Goal: Transaction & Acquisition: Purchase product/service

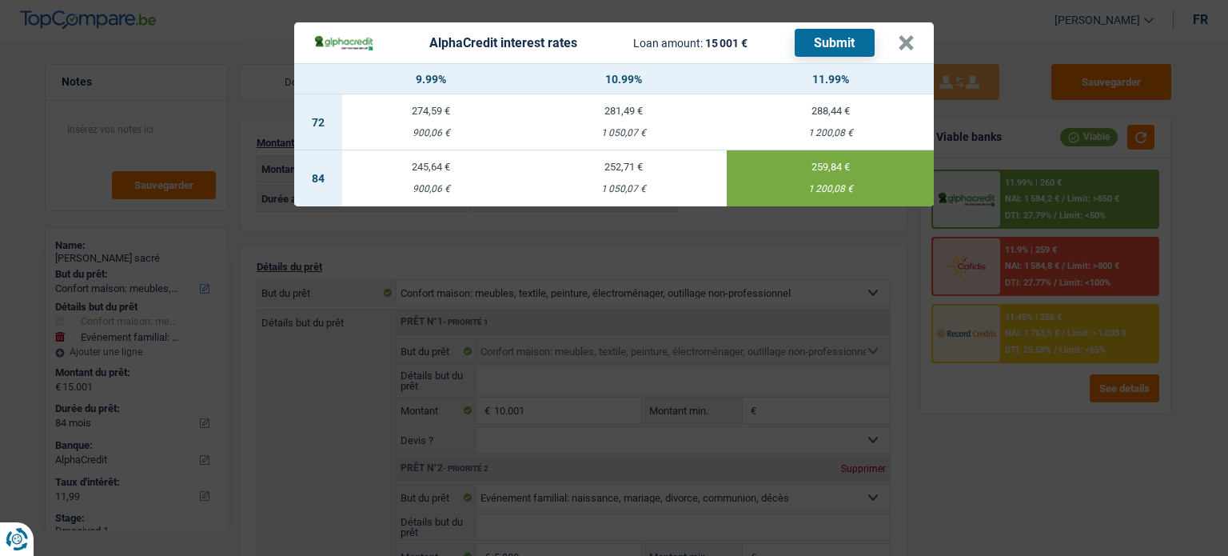
select select "household"
select select "familyEvent"
select select "84"
select select "alphacredit"
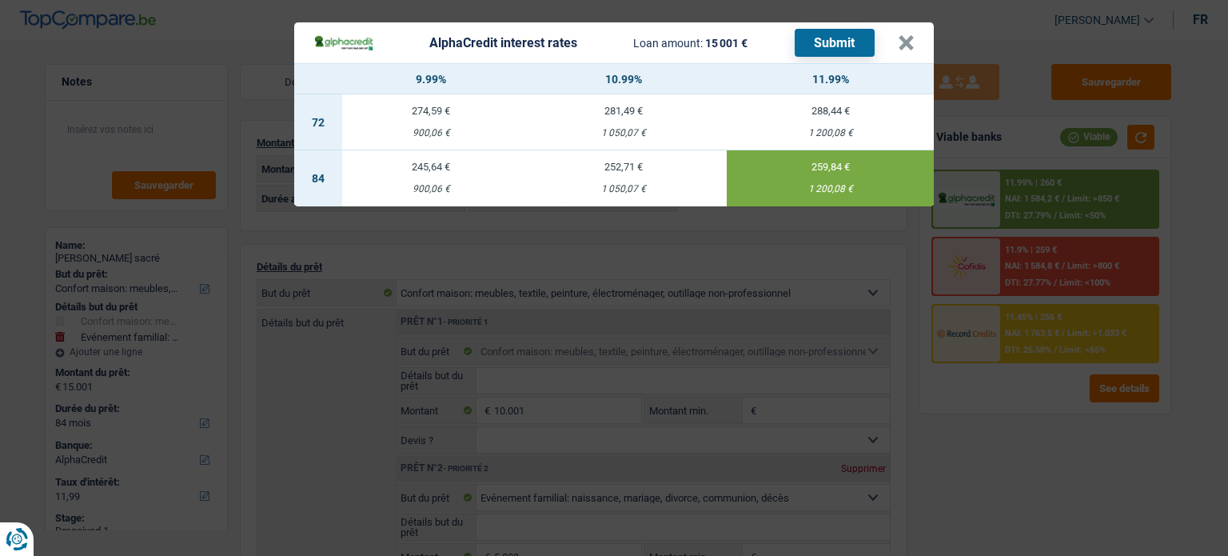
select select "84"
select select "household"
select select "familyEvent"
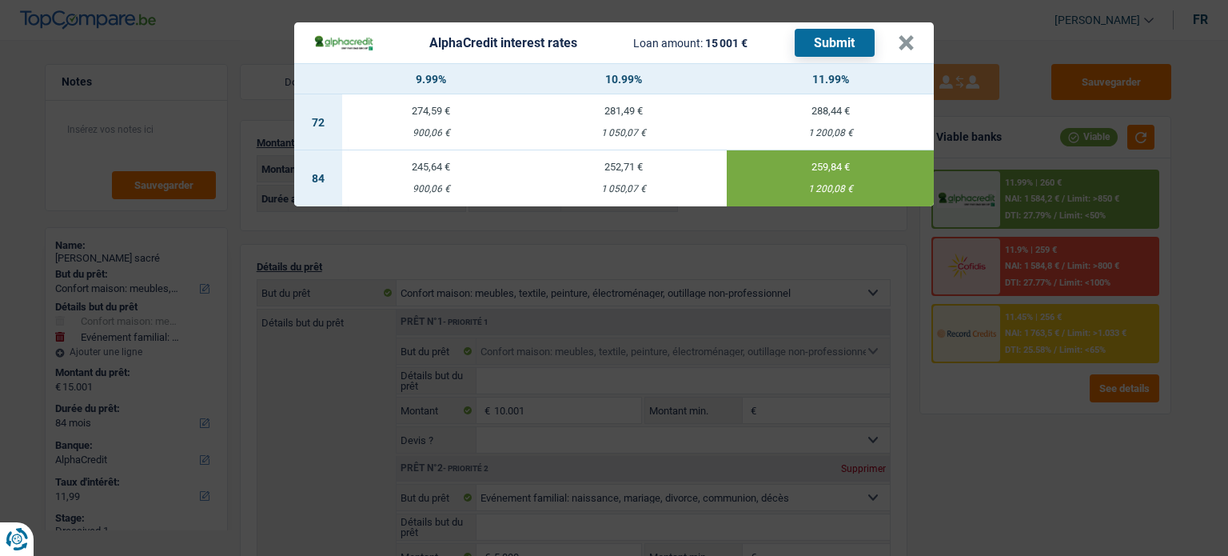
select select "84"
click at [902, 42] on button "×" at bounding box center [906, 43] width 17 height 16
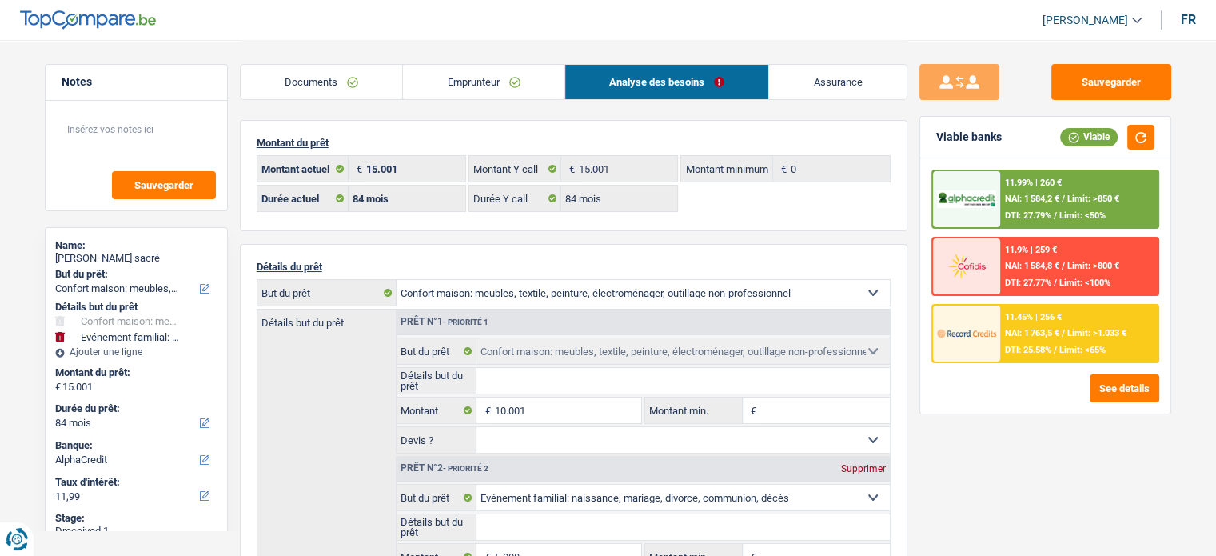
click at [451, 66] on link "Emprunteur" at bounding box center [483, 82] width 161 height 34
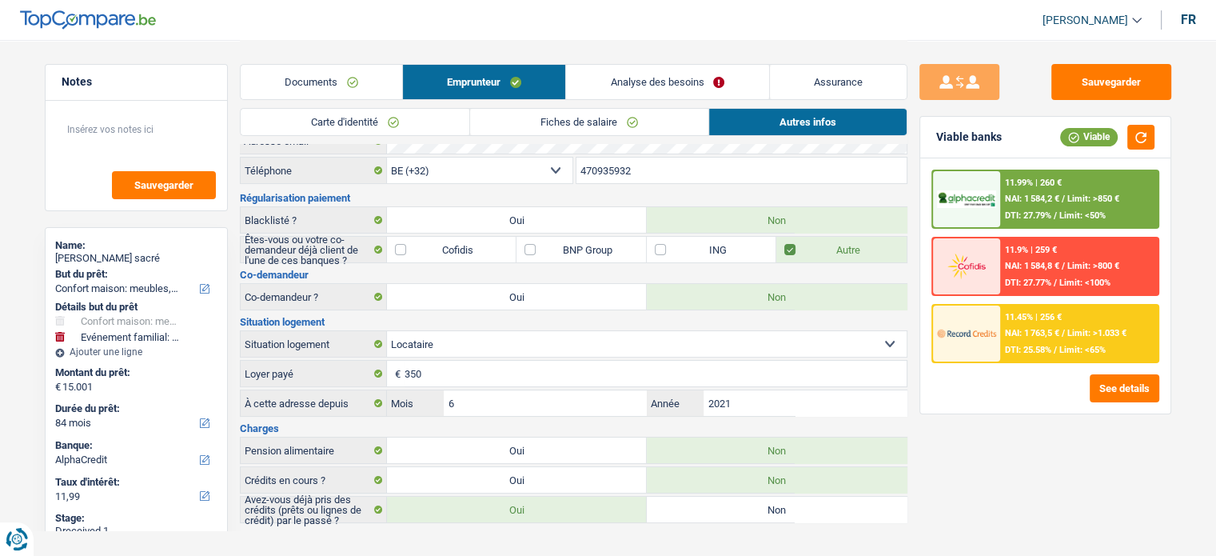
scroll to position [54, 0]
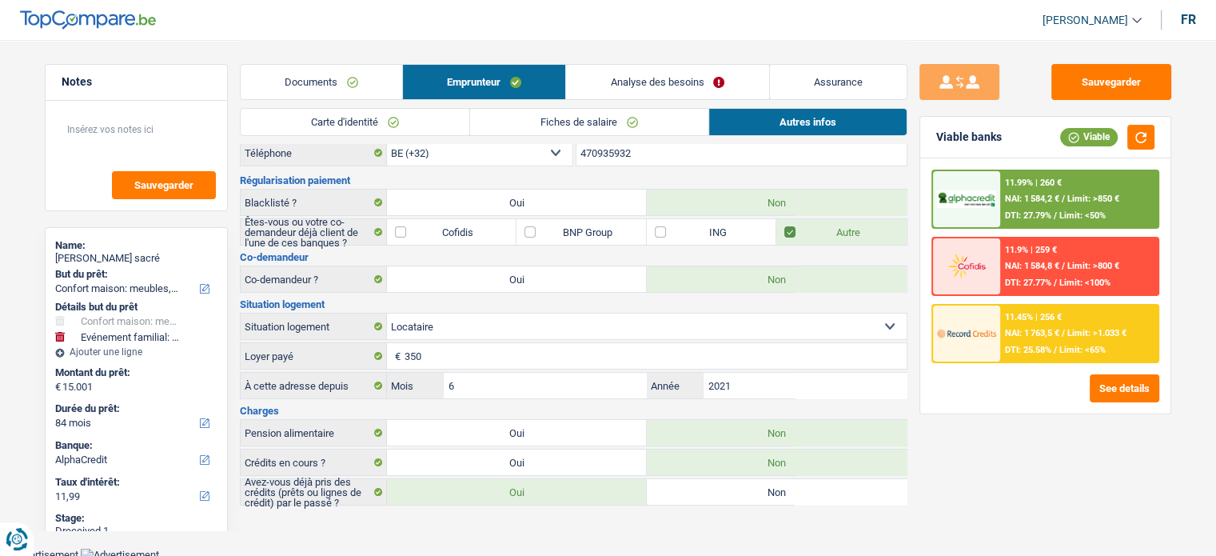
click at [297, 78] on link "Documents" at bounding box center [321, 82] width 161 height 34
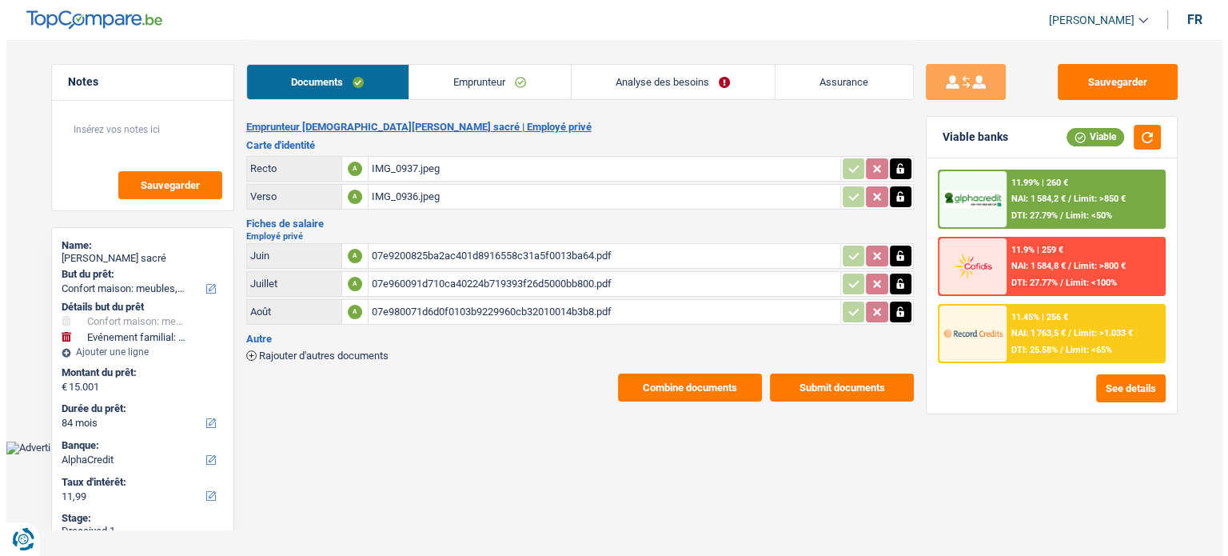
scroll to position [0, 0]
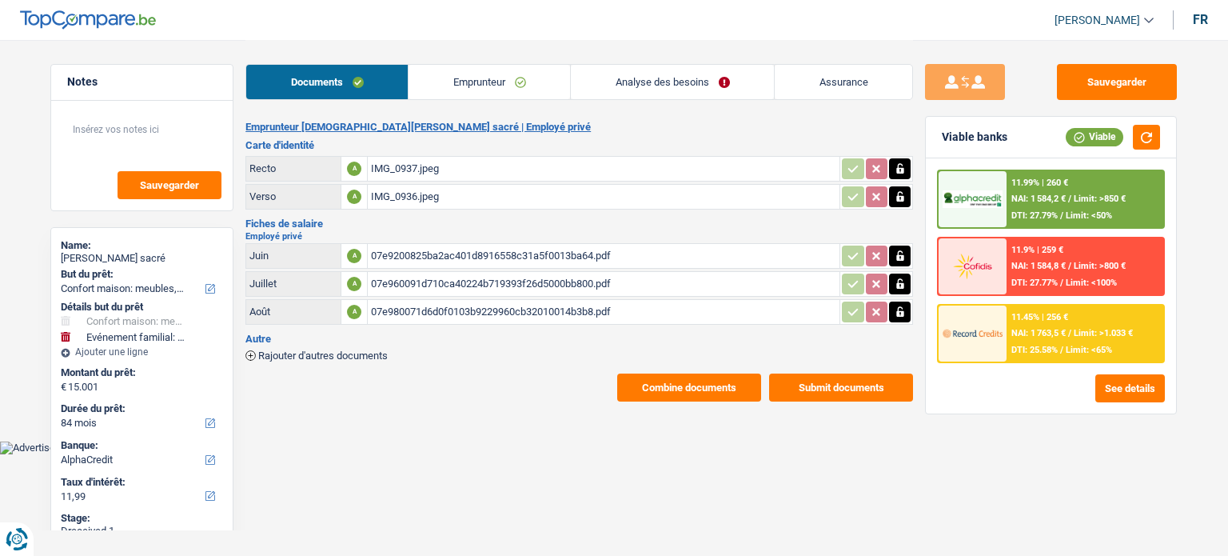
click at [1145, 401] on div "11.99% | 260 € NAI: 1 584,2 € / Limit: >850 € DTI: 27.79% / Limit: <50% 11.9% |…" at bounding box center [1051, 285] width 250 height 255
click at [1138, 391] on button "See details" at bounding box center [1130, 388] width 70 height 28
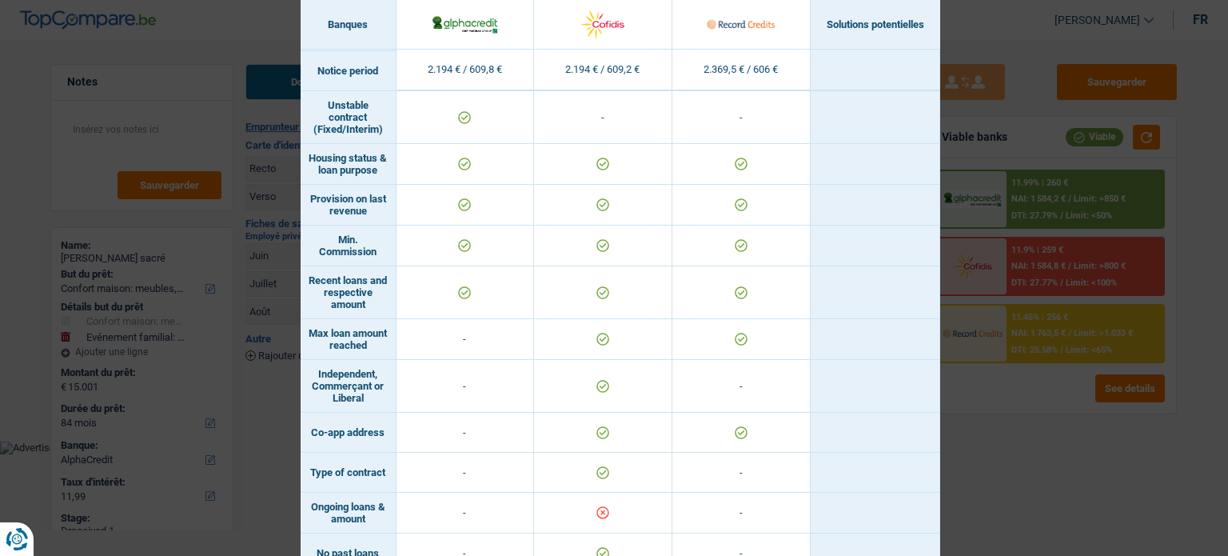
scroll to position [1019, 0]
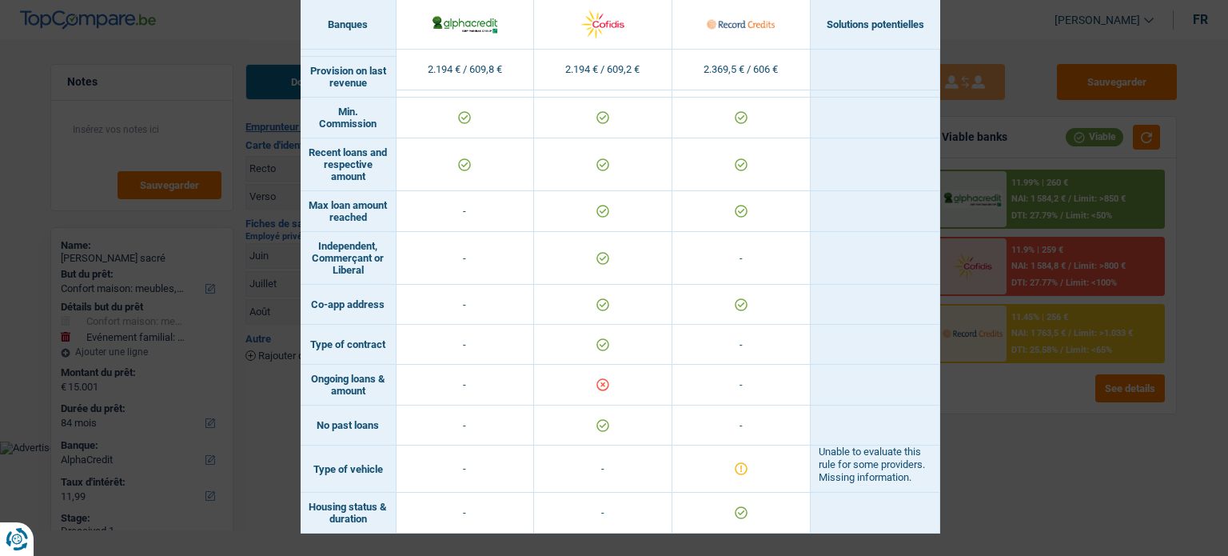
click at [1037, 427] on div "Banks conditions × Banques Solutions potentielles Revenus / Charges 2.194 € / 6…" at bounding box center [614, 278] width 1228 height 556
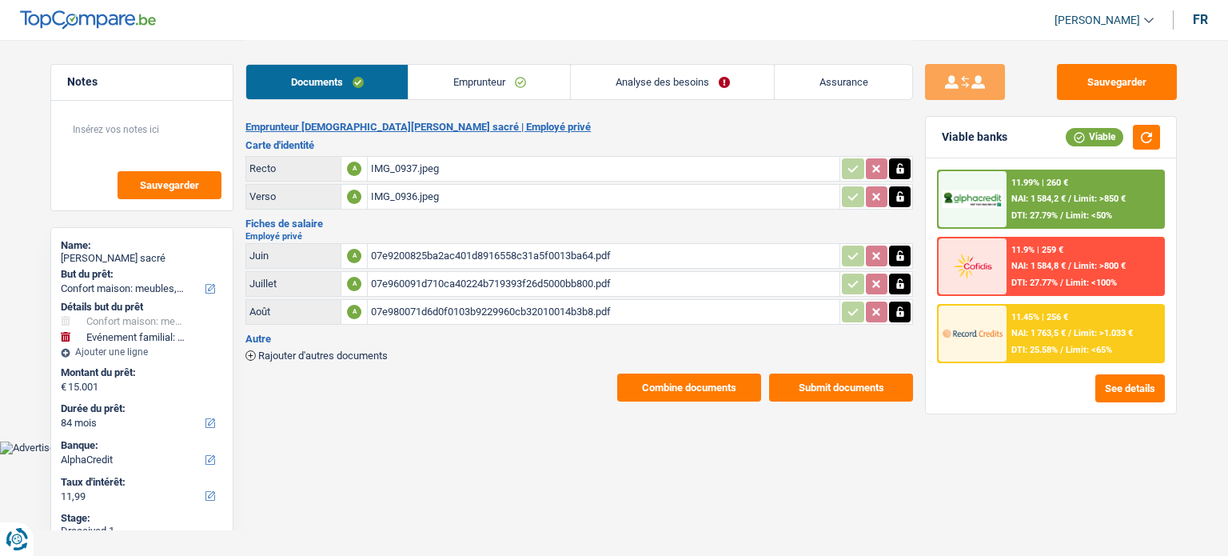
drag, startPoint x: 470, startPoint y: 82, endPoint x: 412, endPoint y: 94, distance: 59.6
click at [470, 82] on link "Emprunteur" at bounding box center [488, 82] width 161 height 34
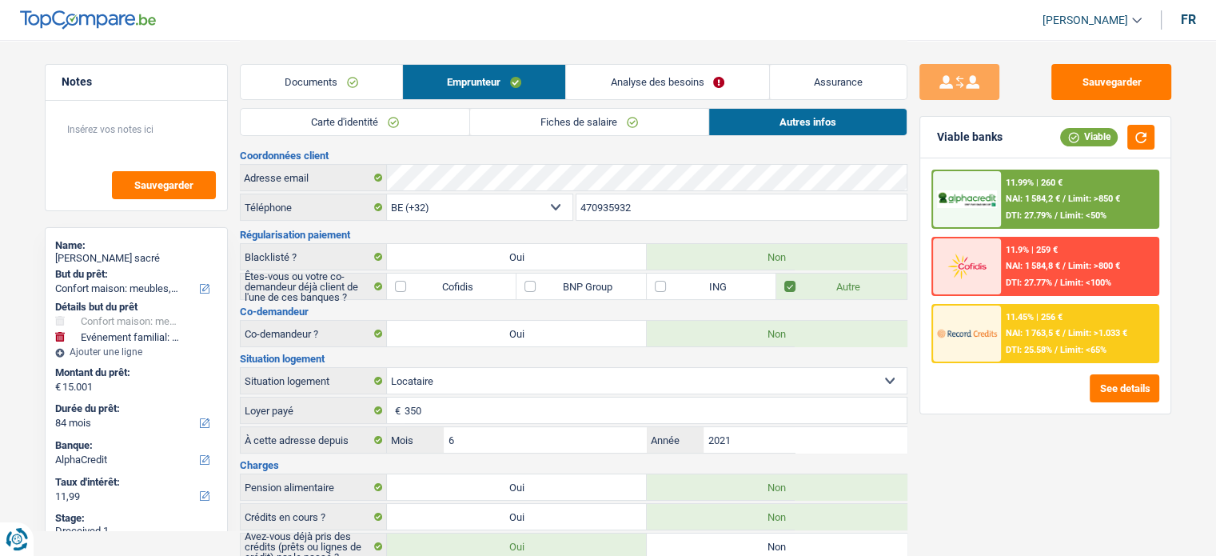
click at [368, 113] on link "Carte d'identité" at bounding box center [355, 122] width 229 height 26
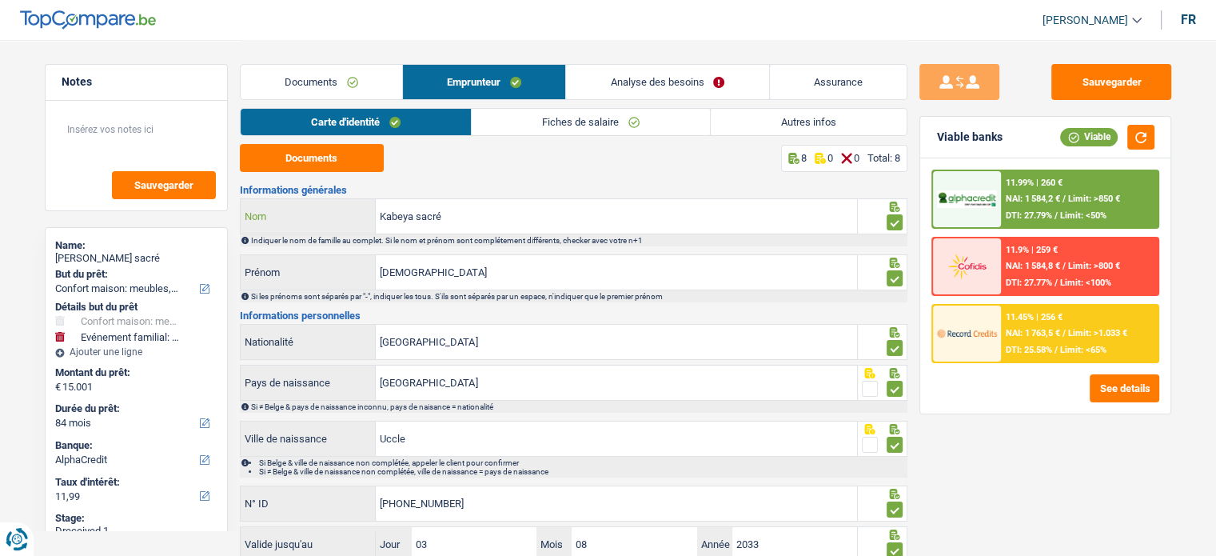
drag, startPoint x: 489, startPoint y: 204, endPoint x: 305, endPoint y: 206, distance: 183.9
click at [305, 206] on div "Kabeya sacré Nom" at bounding box center [549, 216] width 617 height 34
click at [1111, 397] on button "See details" at bounding box center [1124, 388] width 70 height 28
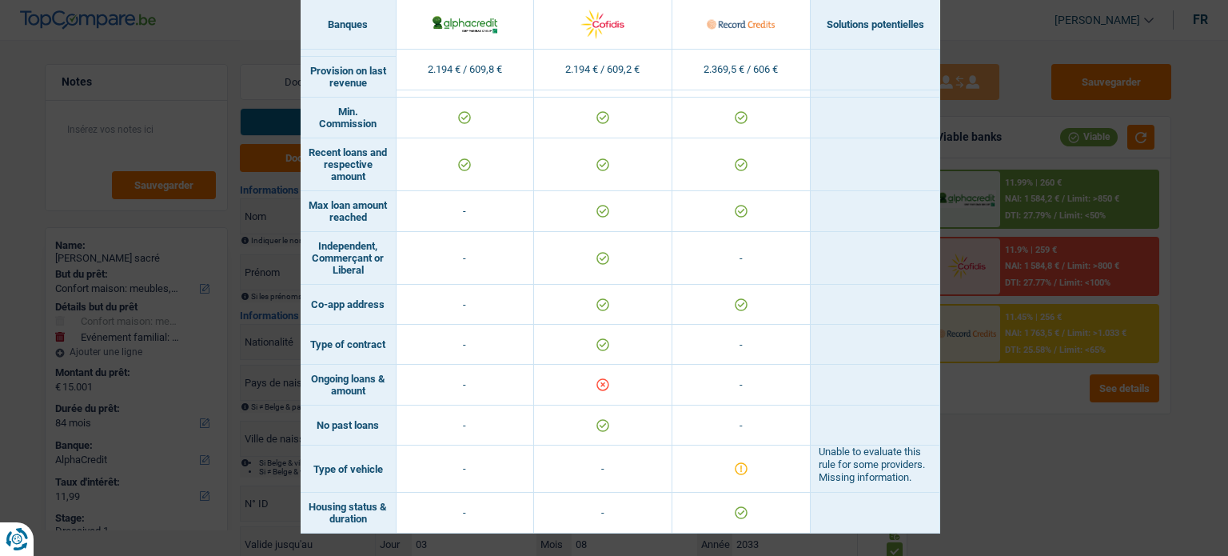
click at [998, 504] on div "Banks conditions × Banques Solutions potentielles Revenus / Charges 2.194 € / 6…" at bounding box center [614, 278] width 1228 height 556
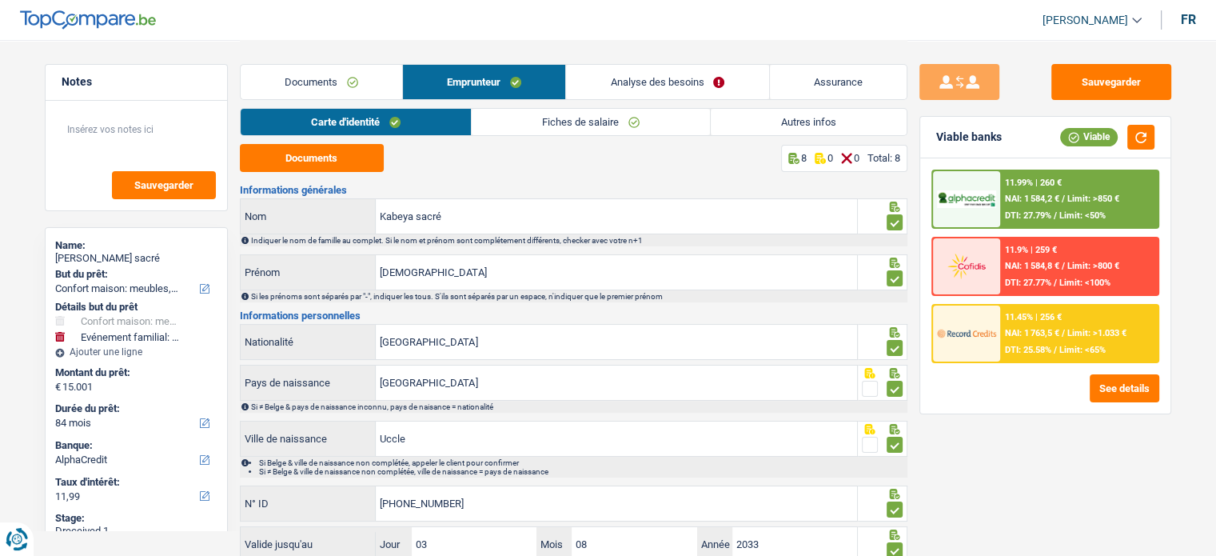
click at [1077, 338] on div "11.45% | 256 € NAI: 1 763,5 € / Limit: >1.033 € DTI: 25.58% / Limit: <65%" at bounding box center [1078, 333] width 157 height 56
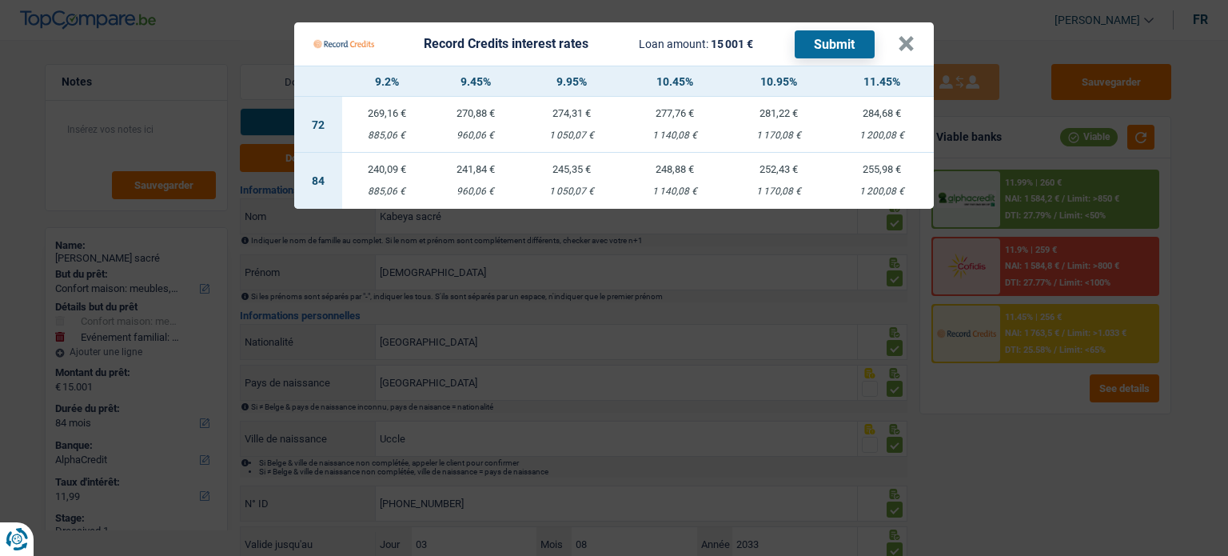
click at [1093, 359] on Credits "Record Credits interest rates Loan amount: 15 001 € Submit × 9.2% 9.45% 9.95% 1…" at bounding box center [614, 278] width 1228 height 556
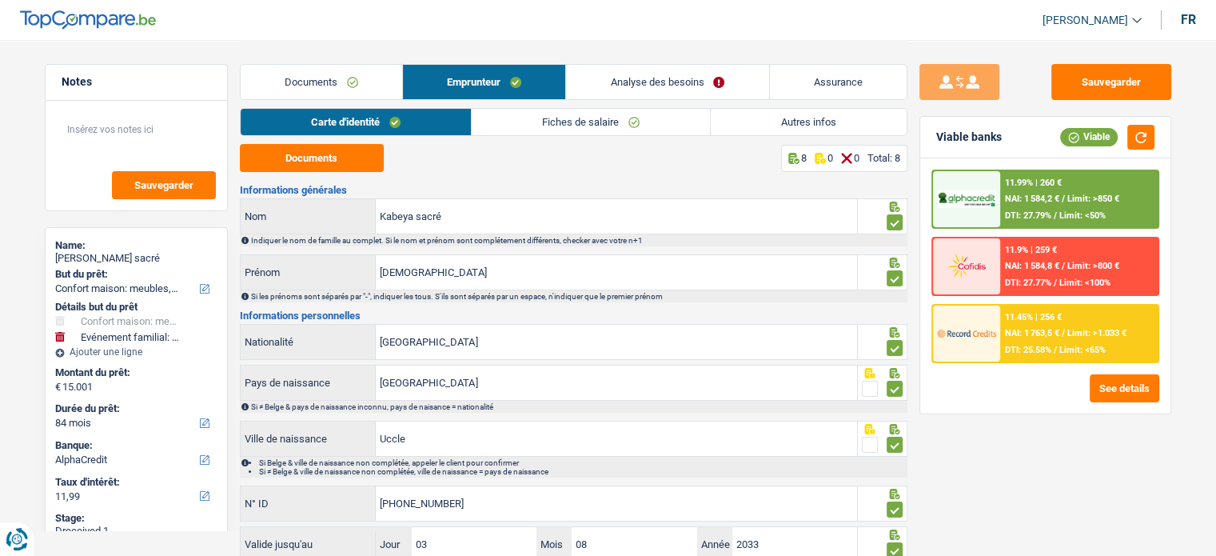
click at [630, 92] on link "Analyse des besoins" at bounding box center [667, 82] width 202 height 34
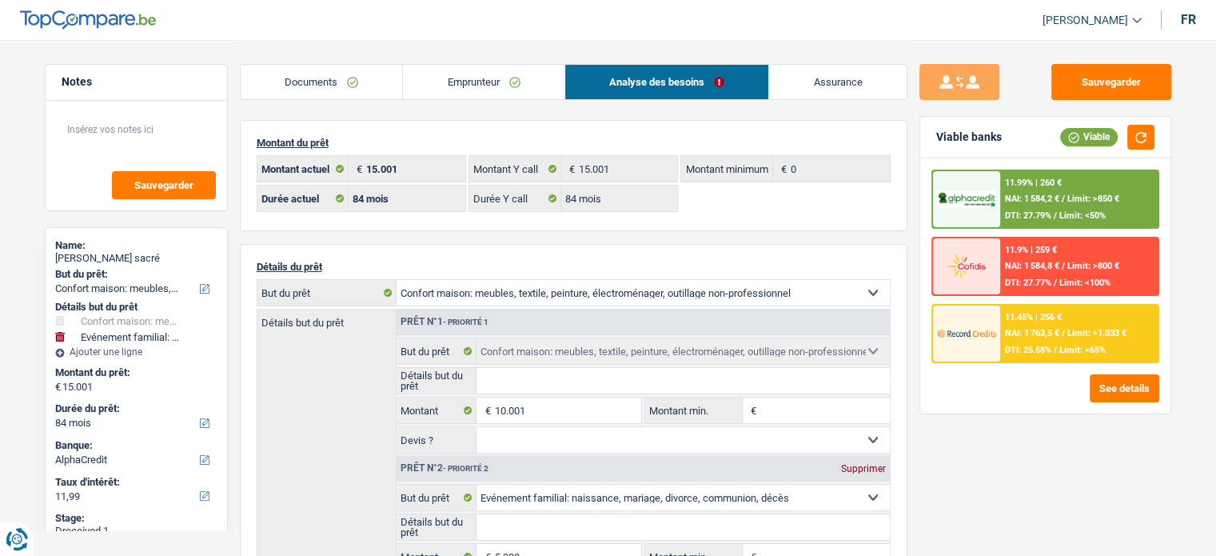
click at [1065, 325] on div "11.45% | 256 € NAI: 1 763,5 € / Limit: >1.033 € DTI: 25.58% / Limit: <65%" at bounding box center [1078, 333] width 157 height 56
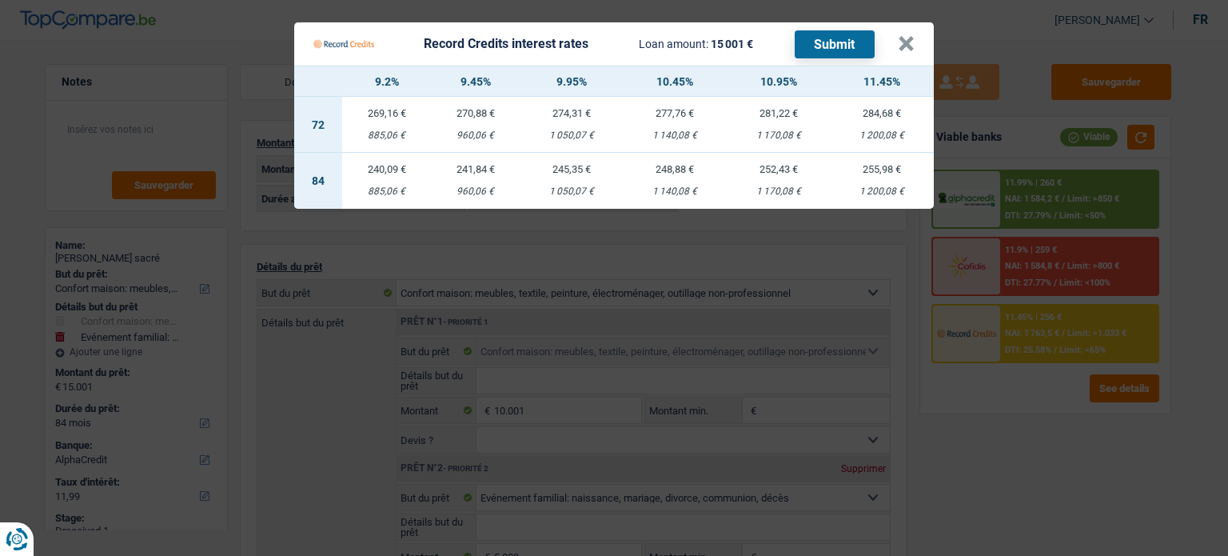
click at [880, 195] on div "1 200,08 €" at bounding box center [882, 191] width 104 height 10
select select "record credits"
type input "11,45"
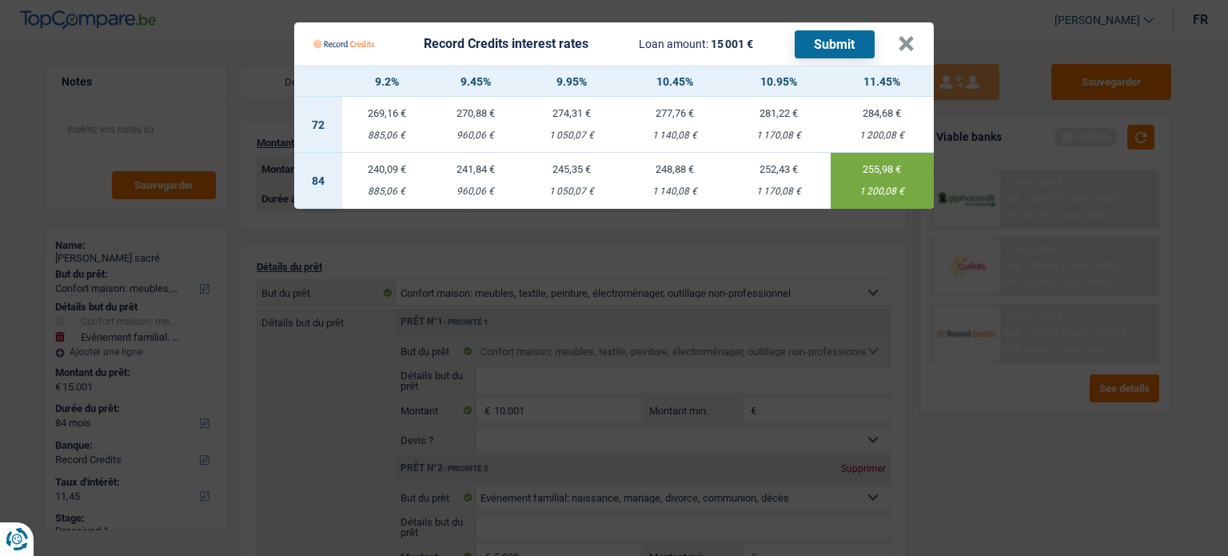
click at [863, 45] on button "Submit" at bounding box center [834, 44] width 80 height 28
click at [908, 50] on button "×" at bounding box center [906, 44] width 17 height 16
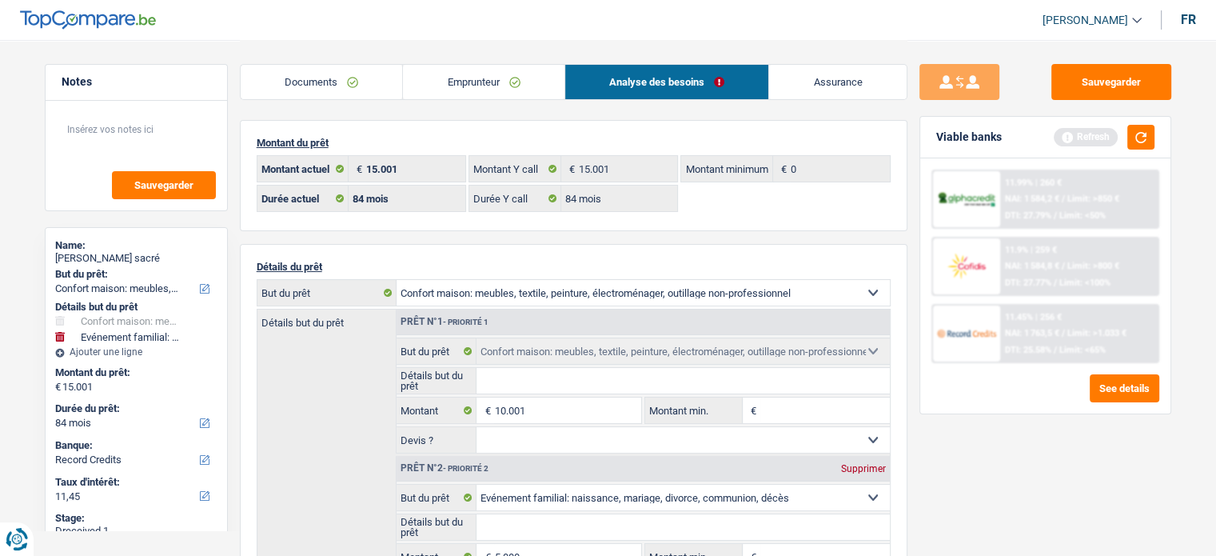
click at [1032, 322] on div "11.45% | 256 € NAI: 1 763,5 € / Limit: >1.033 € DTI: 25.58% / Limit: <65%" at bounding box center [1078, 333] width 157 height 56
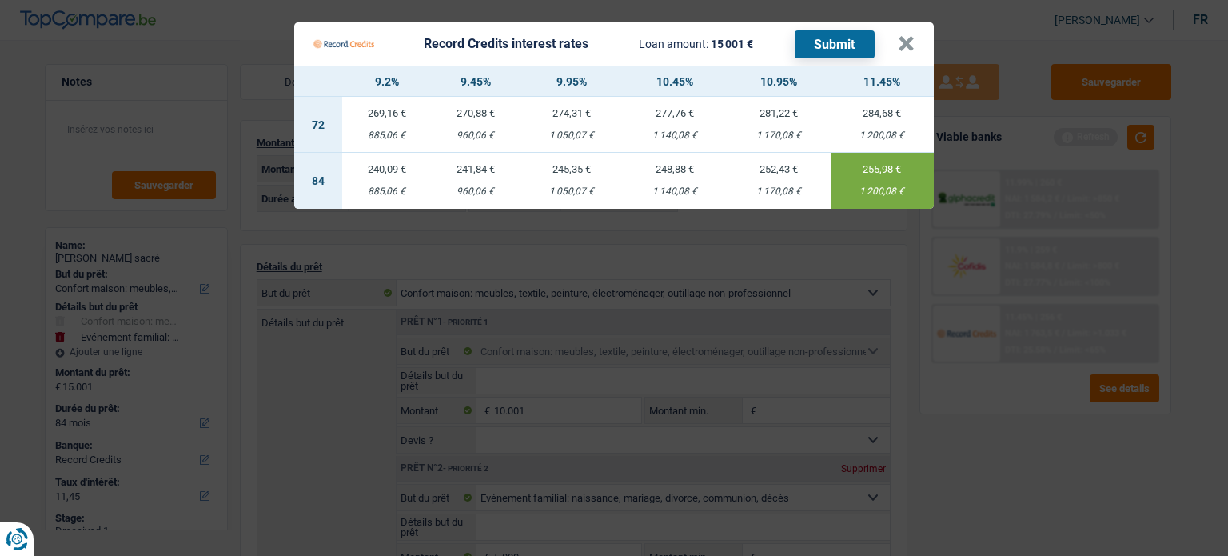
click at [1036, 466] on Credits "Record Credits interest rates Loan amount: 15 001 € Submit × 9.2% 9.45% 9.95% 1…" at bounding box center [614, 278] width 1228 height 556
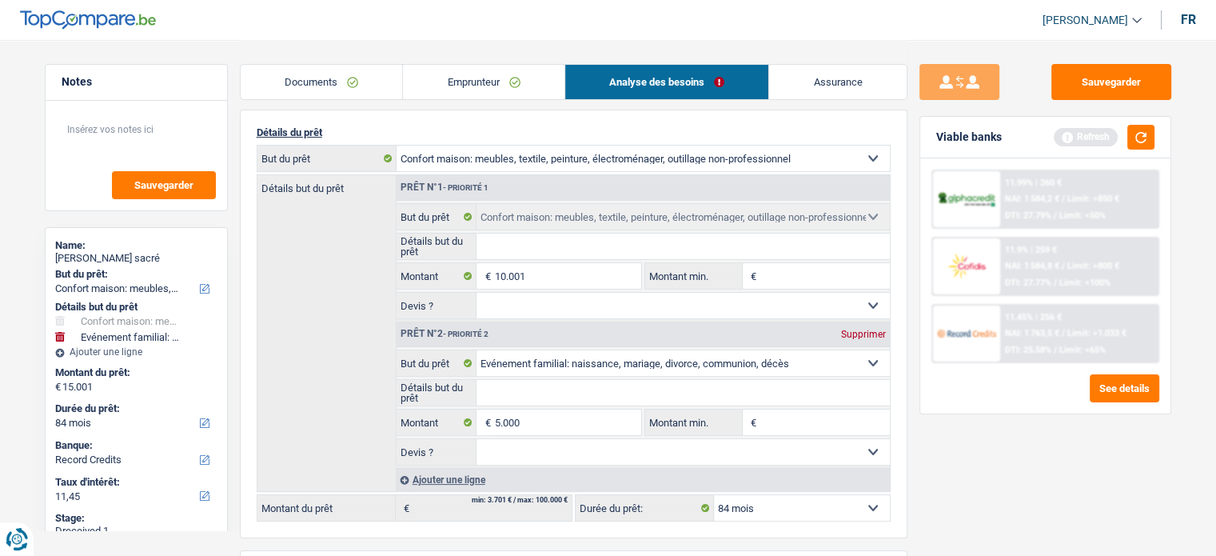
scroll to position [320, 0]
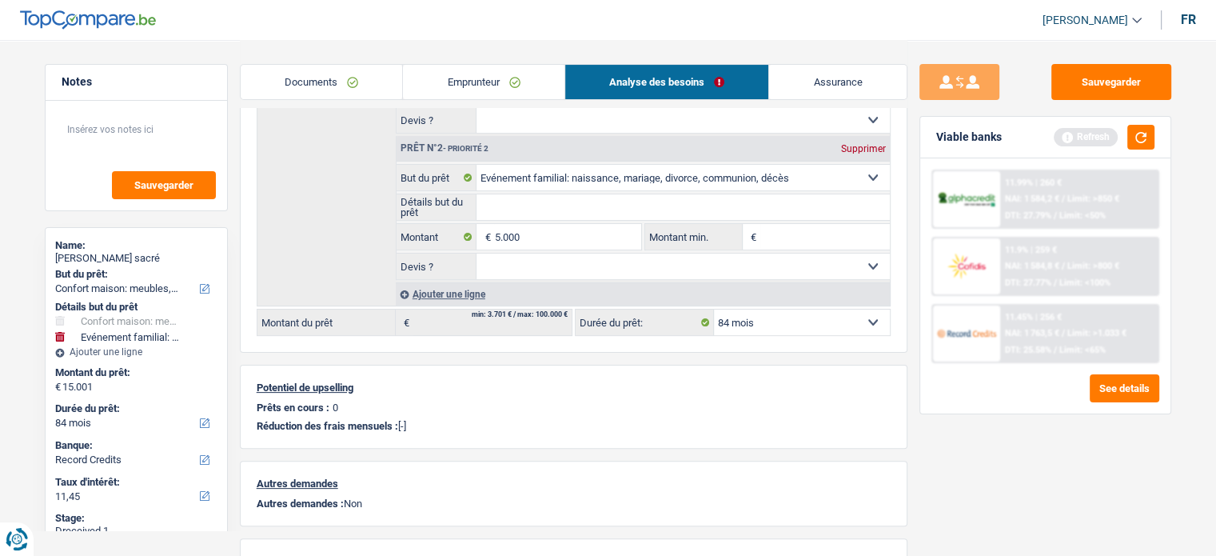
click at [322, 85] on link "Documents" at bounding box center [322, 82] width 162 height 34
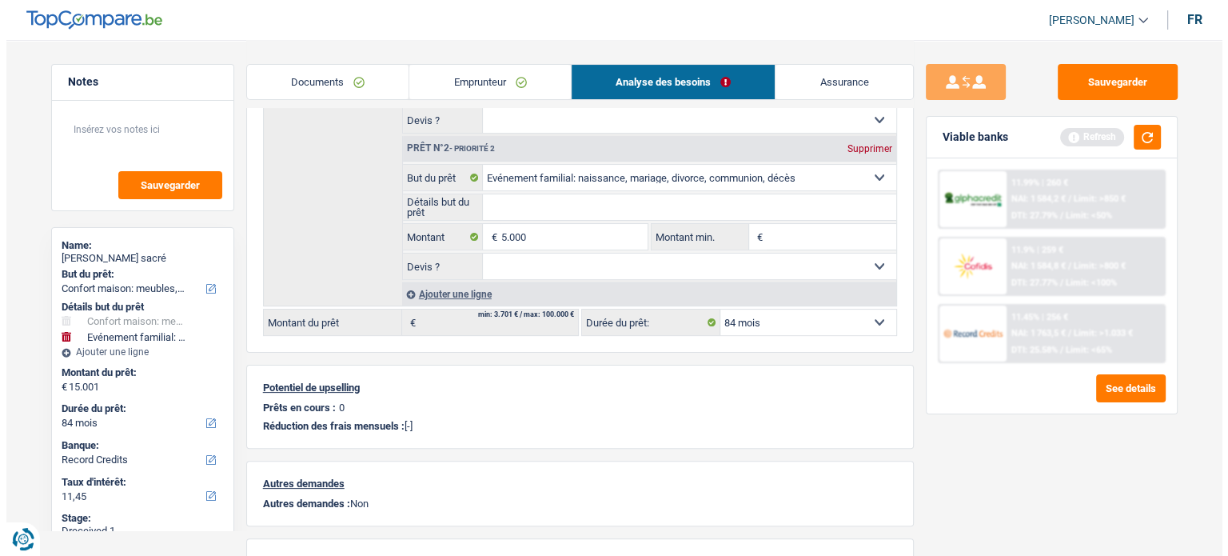
scroll to position [0, 0]
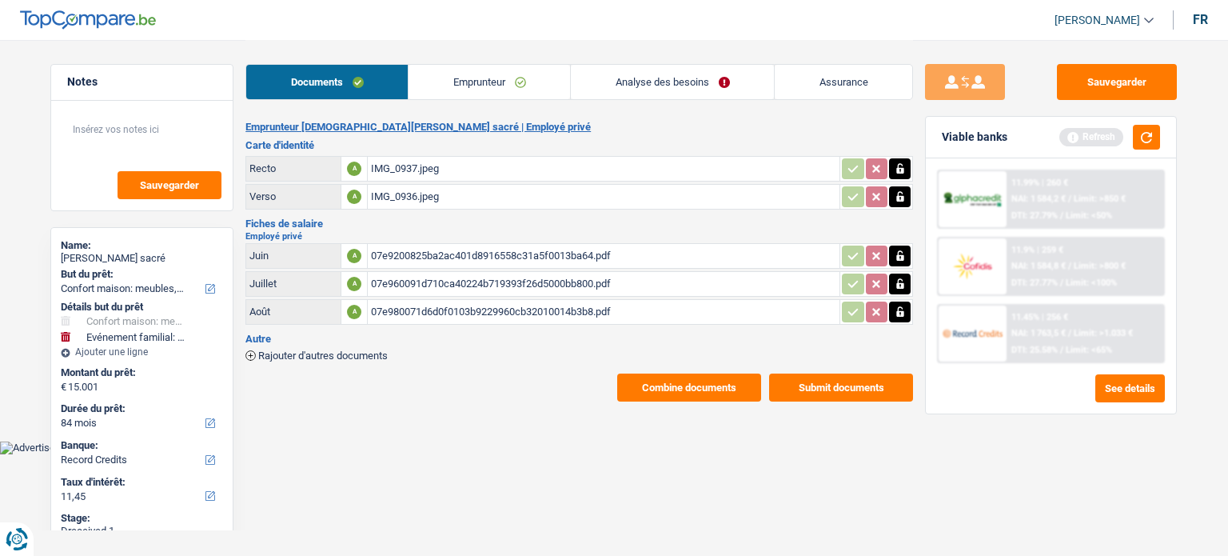
click at [403, 178] on div "IMG_0937.jpeg" at bounding box center [603, 169] width 465 height 24
drag, startPoint x: 1122, startPoint y: 72, endPoint x: 1084, endPoint y: 66, distance: 38.9
click at [1122, 72] on button "Sauvegarder" at bounding box center [1117, 82] width 120 height 36
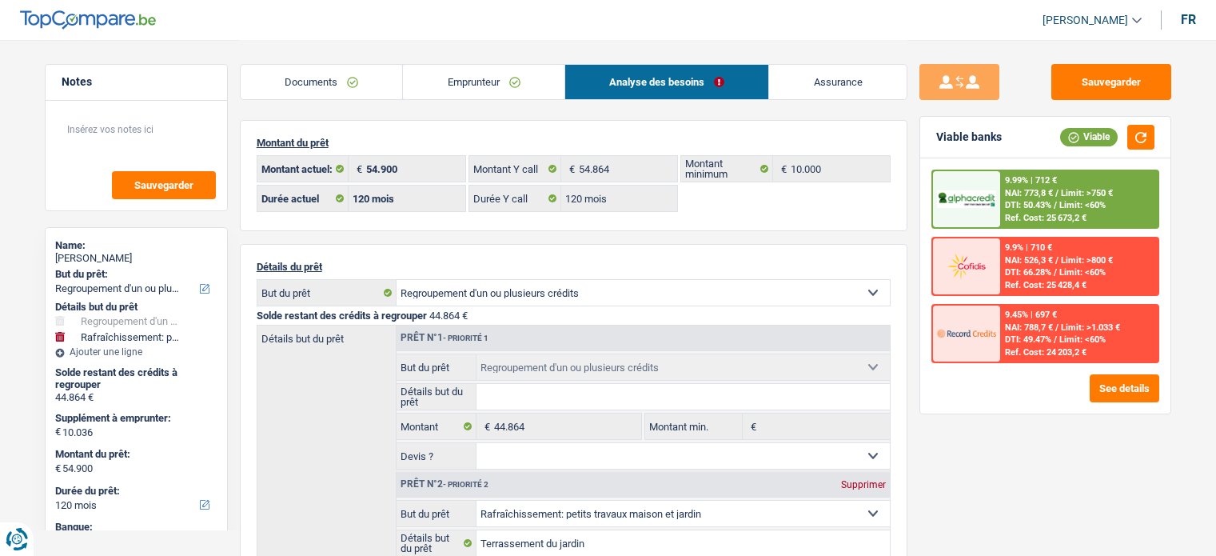
select select "refinancing"
select select "houseOrGarden"
select select "120"
select select "alphacredit"
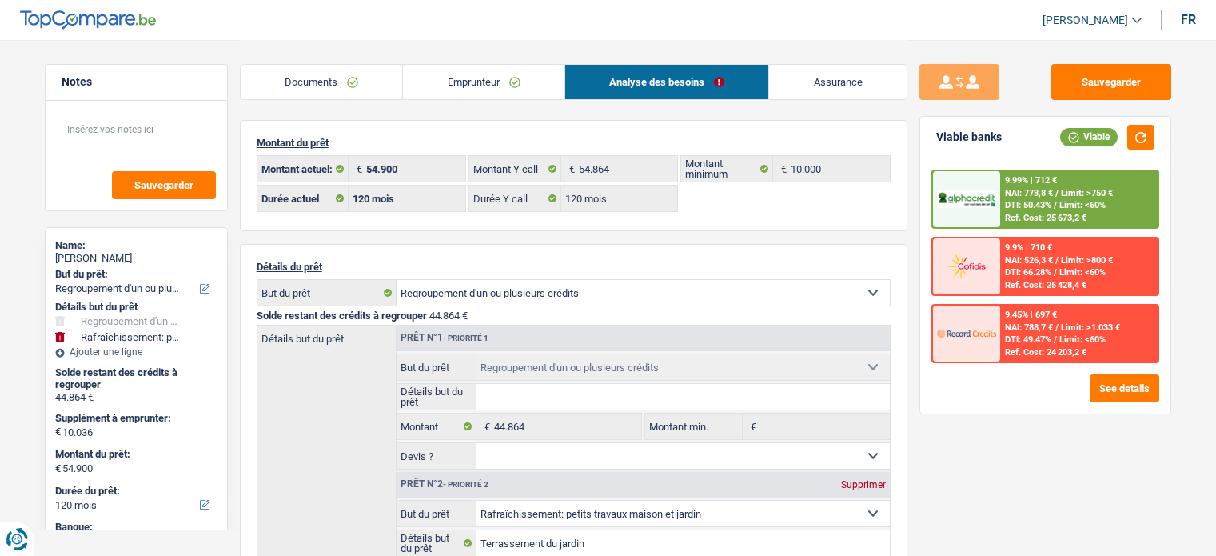
select select "120"
select select "refinancing"
select select "houseOrGarden"
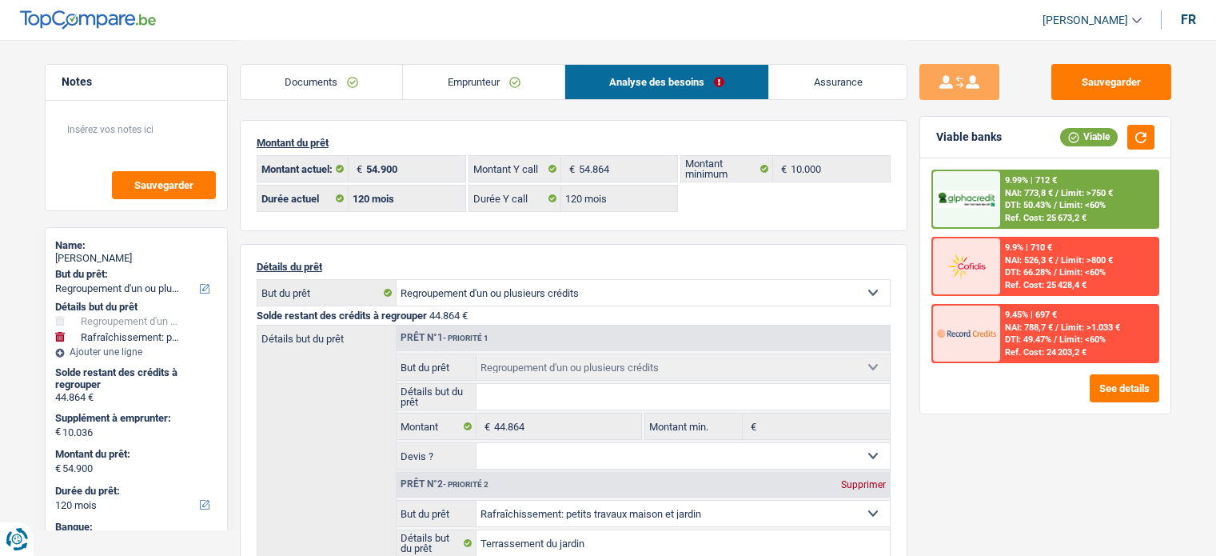
select select "false"
select select "120"
click at [1136, 383] on button "See details" at bounding box center [1124, 388] width 70 height 28
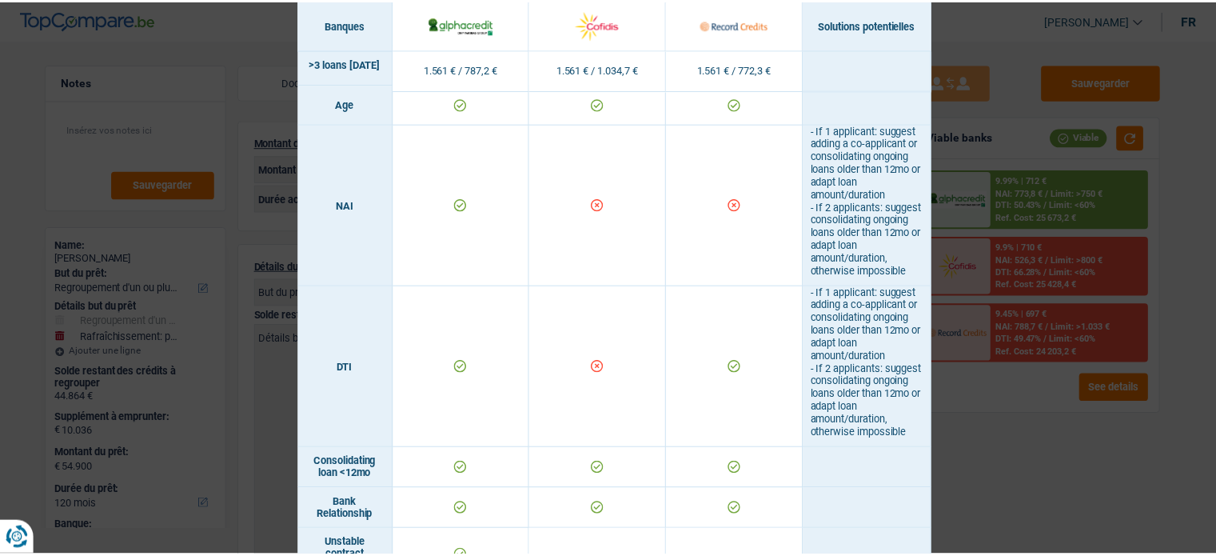
scroll to position [1039, 0]
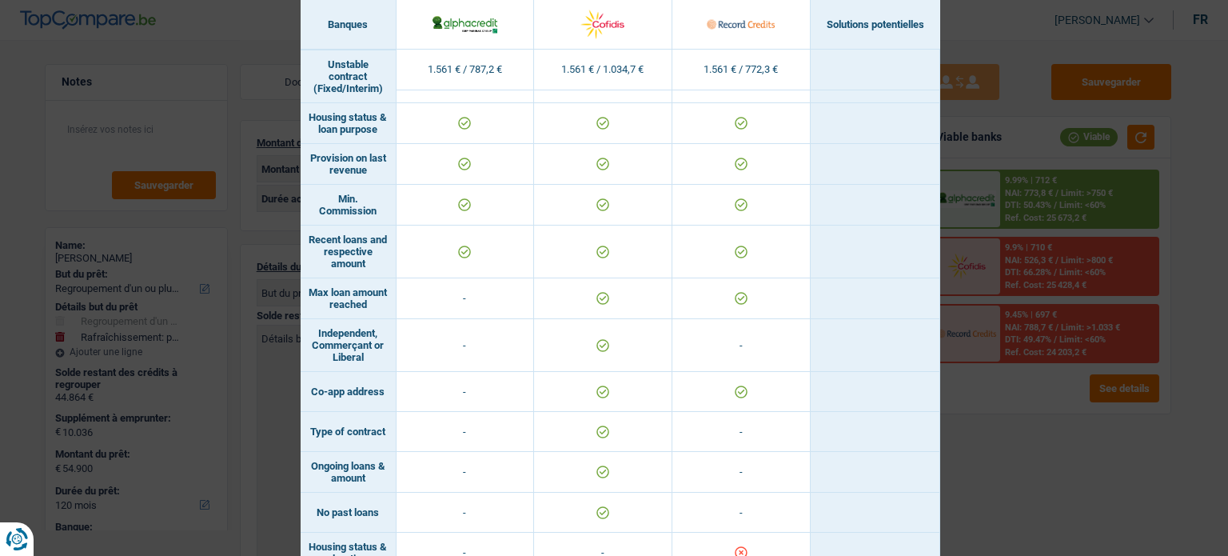
click at [1069, 453] on div "Banks conditions × Banques Solutions potentielles Revenus / Charges 1.561 € / 7…" at bounding box center [614, 278] width 1228 height 556
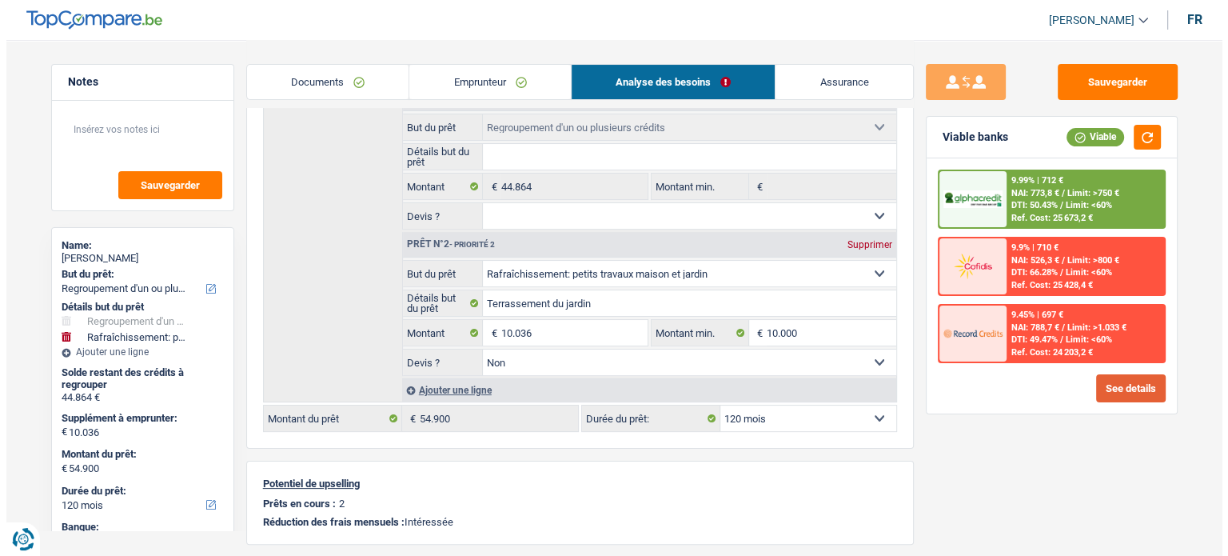
scroll to position [518, 0]
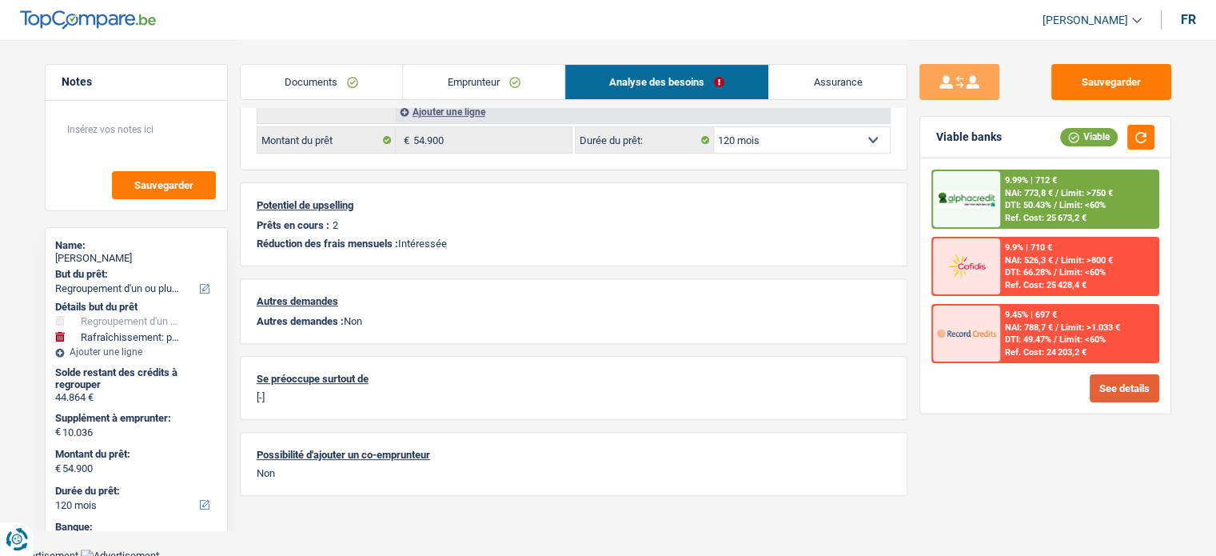
click at [1101, 374] on button "See details" at bounding box center [1124, 388] width 70 height 28
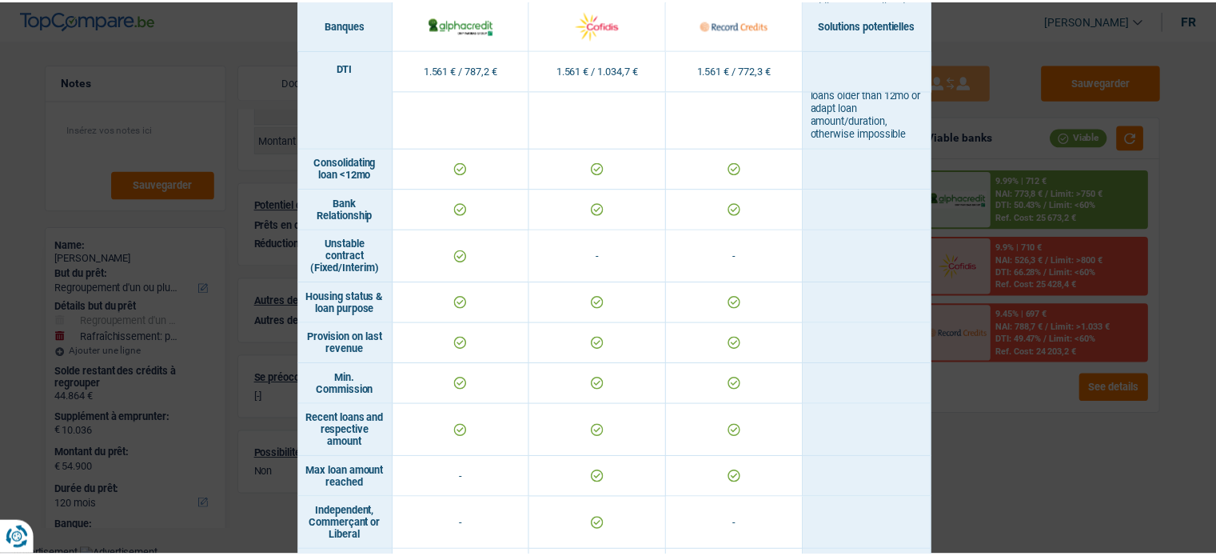
scroll to position [763, 0]
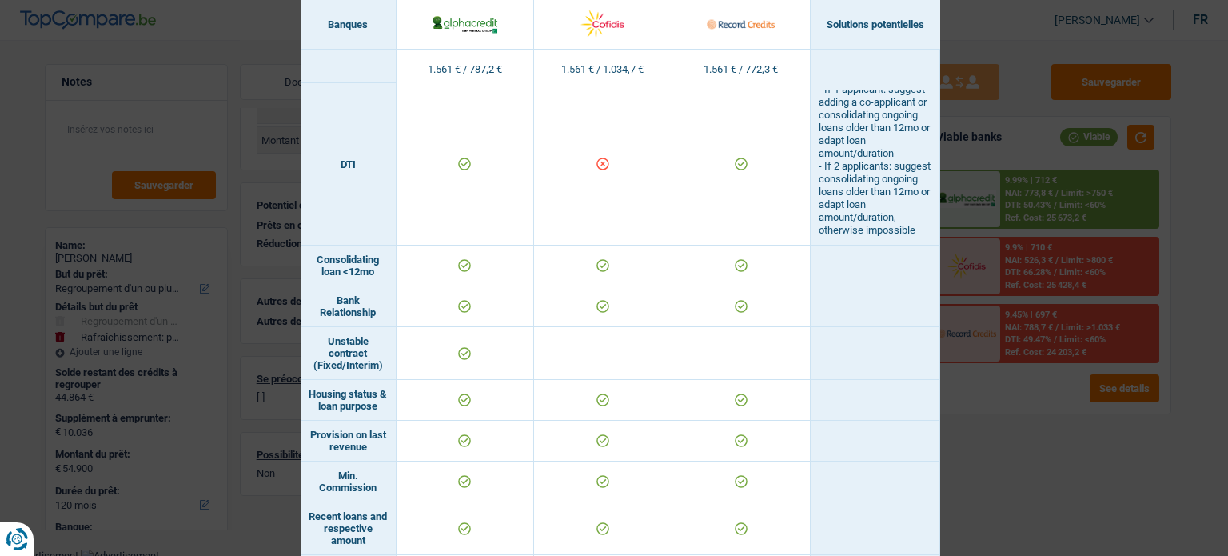
click at [966, 465] on div "Banks conditions × Banques Solutions potentielles Revenus / Charges 1.561 € / 7…" at bounding box center [614, 278] width 1228 height 556
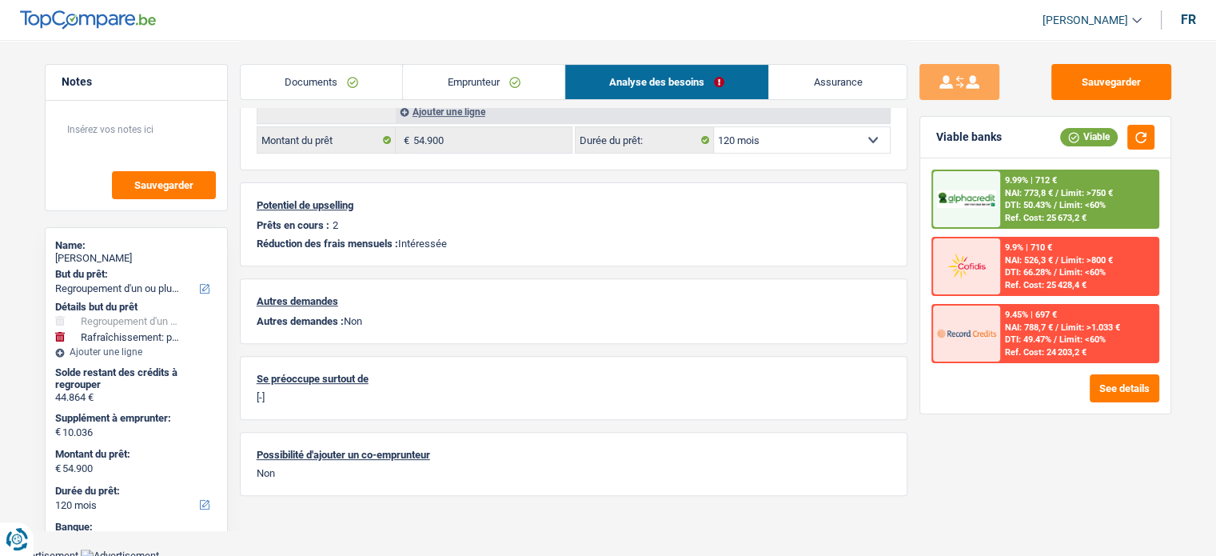
click at [526, 93] on link "Emprunteur" at bounding box center [483, 82] width 161 height 34
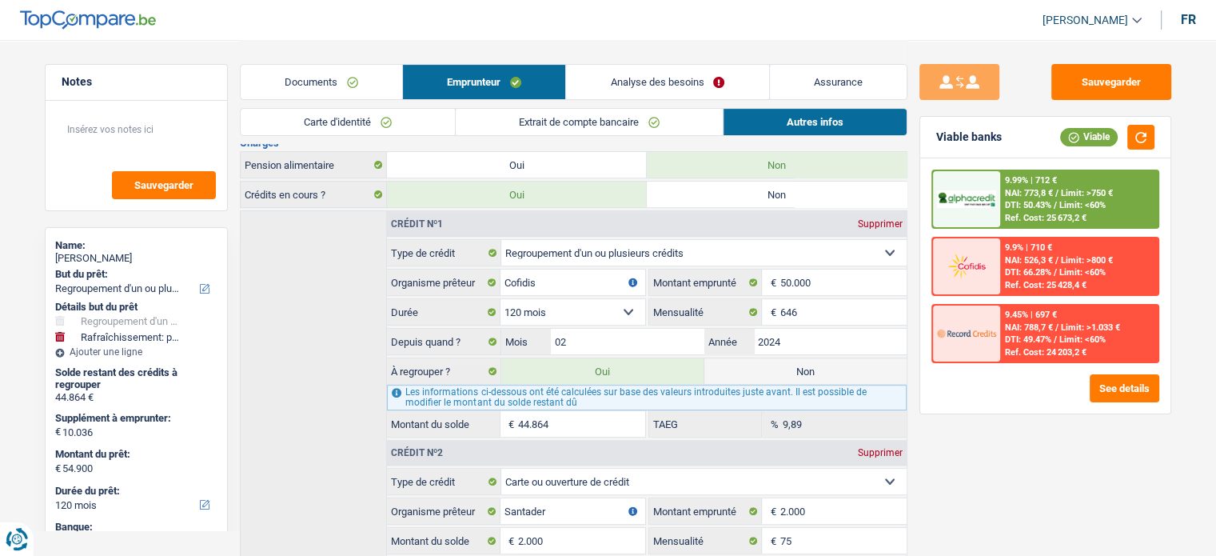
scroll to position [678, 0]
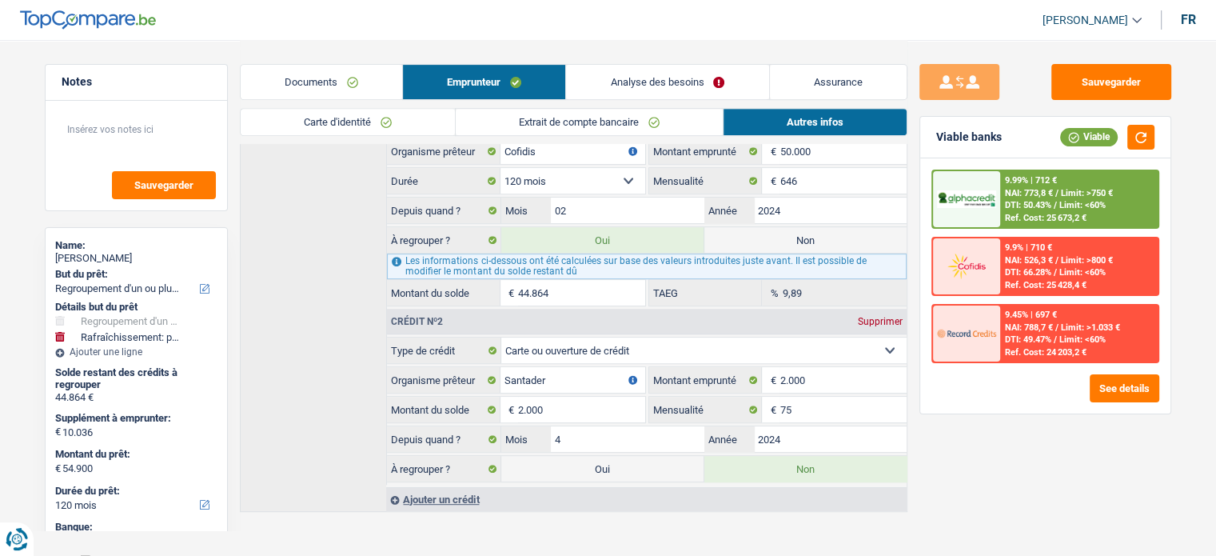
click at [797, 241] on label "Non" at bounding box center [805, 240] width 202 height 26
click at [797, 241] on input "Non" at bounding box center [805, 240] width 202 height 26
radio input "true"
select select "houseOrGarden"
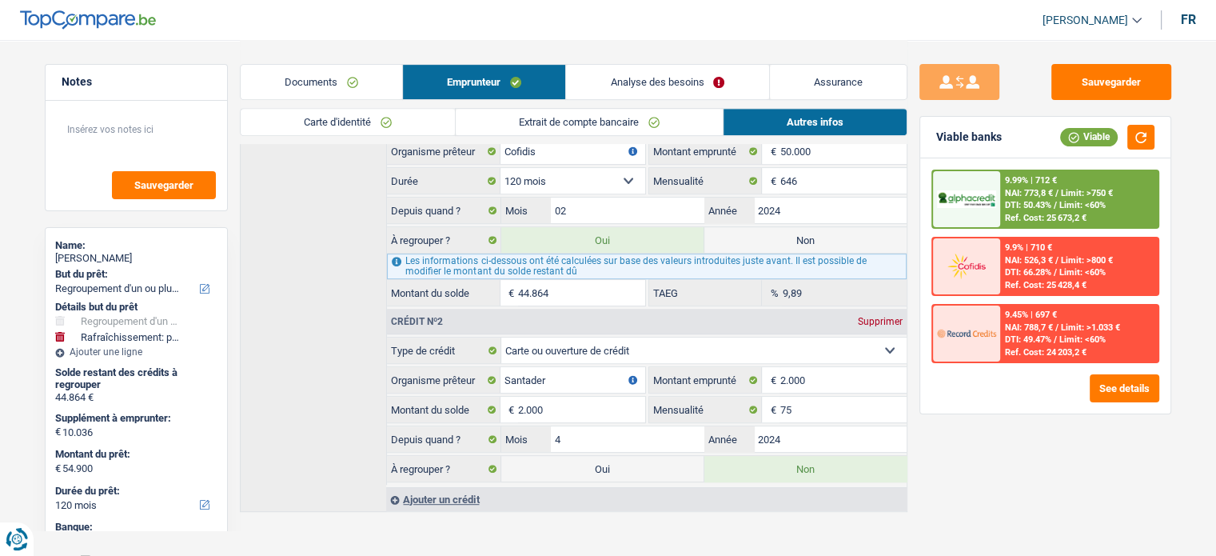
select select "60"
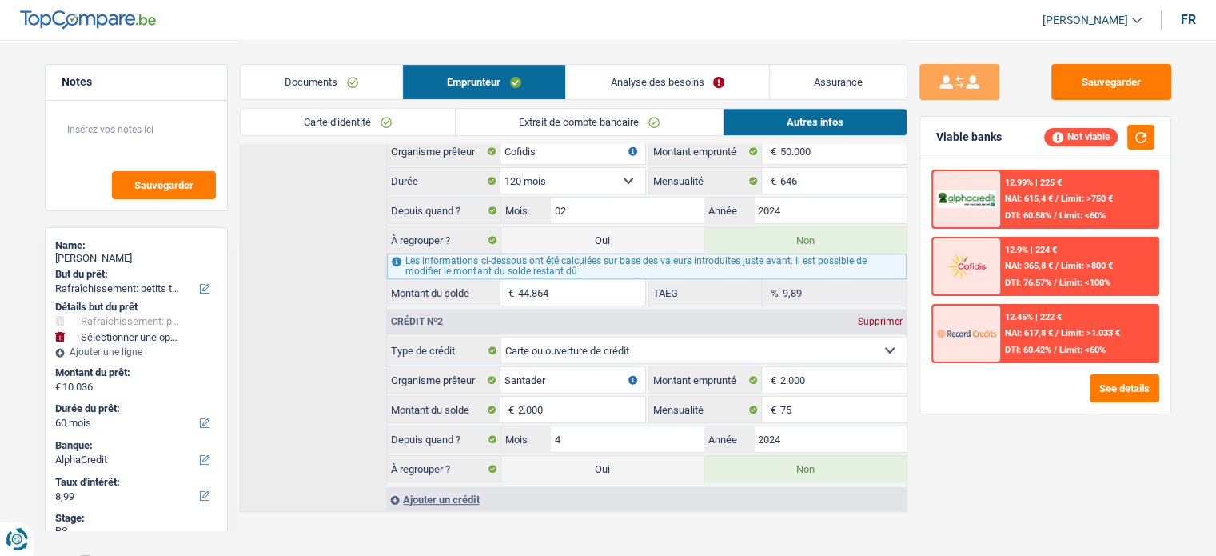
click at [556, 243] on label "Oui" at bounding box center [602, 240] width 202 height 26
click at [556, 243] on input "Oui" at bounding box center [602, 240] width 202 height 26
radio input "true"
radio input "false"
type input "54.900"
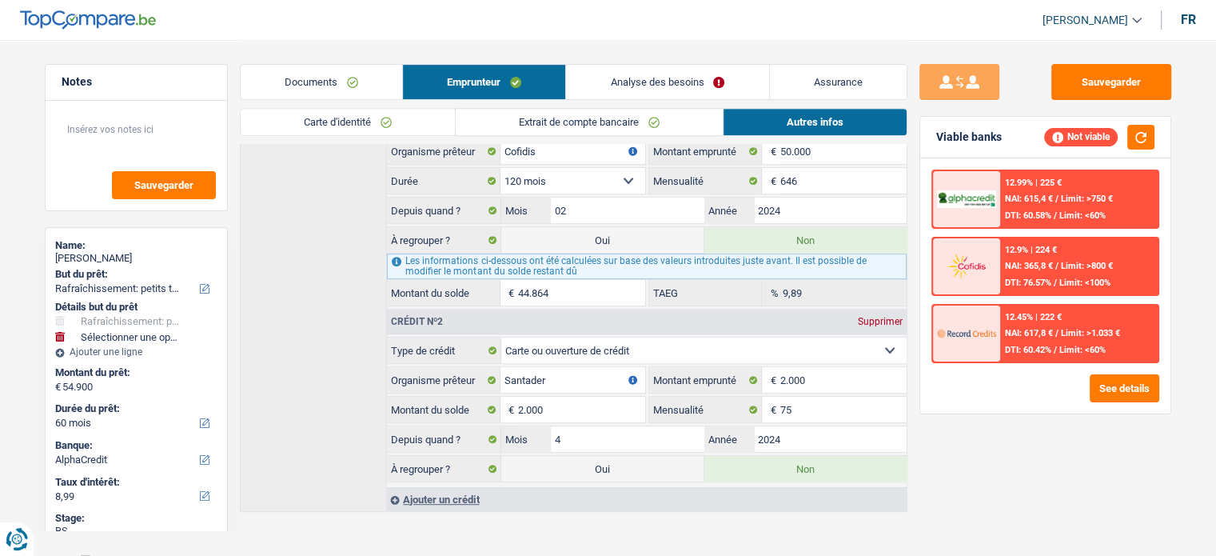
select select "refinancing"
select select "144"
select select "houseOrGarden"
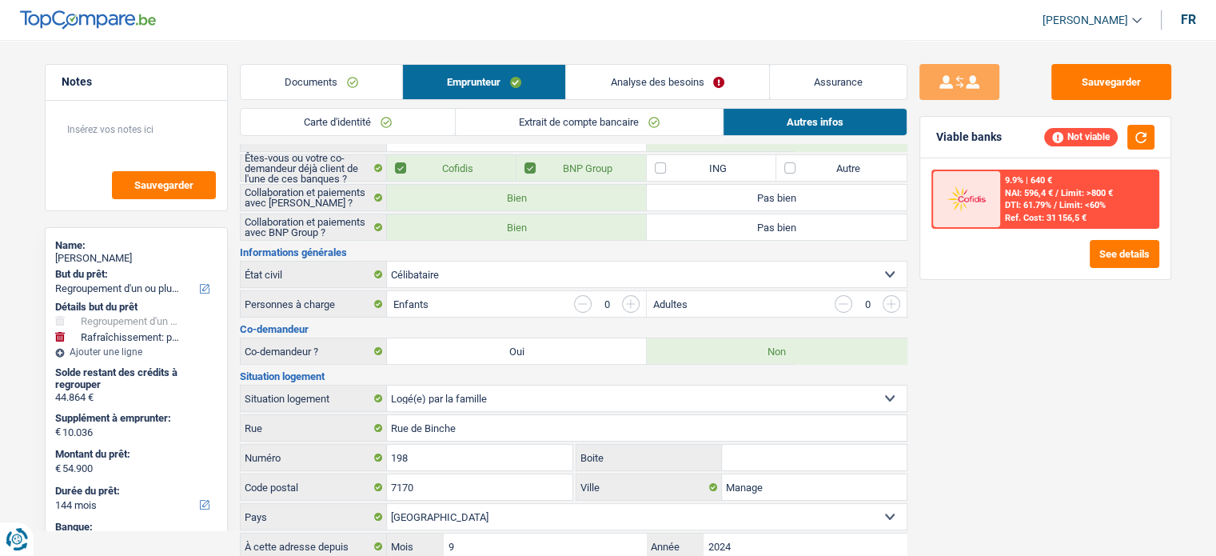
click at [645, 70] on link "Analyse des besoins" at bounding box center [667, 82] width 202 height 34
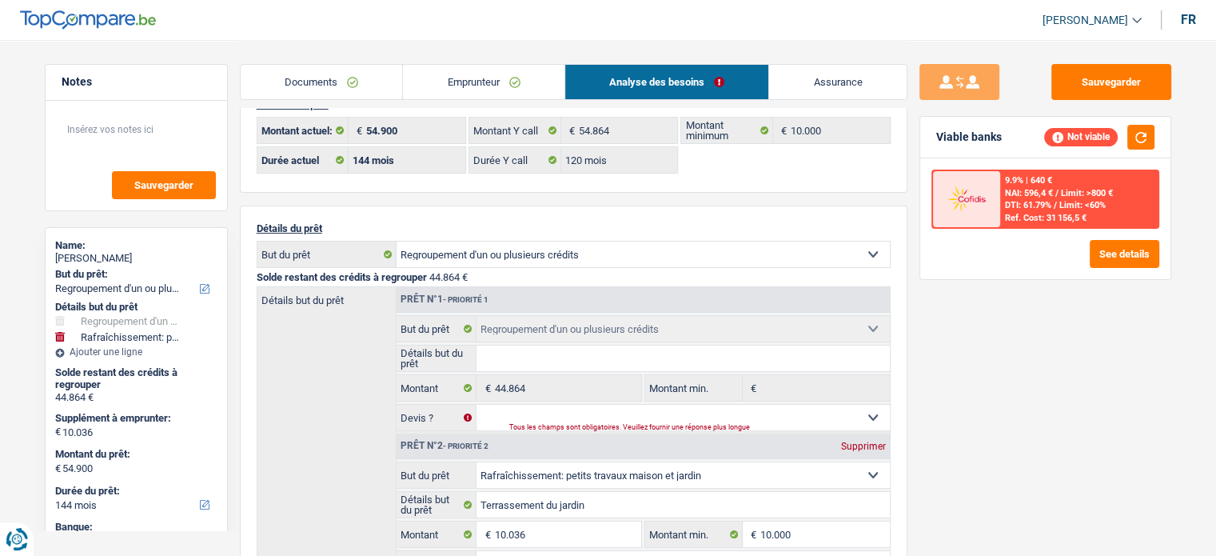
scroll to position [0, 0]
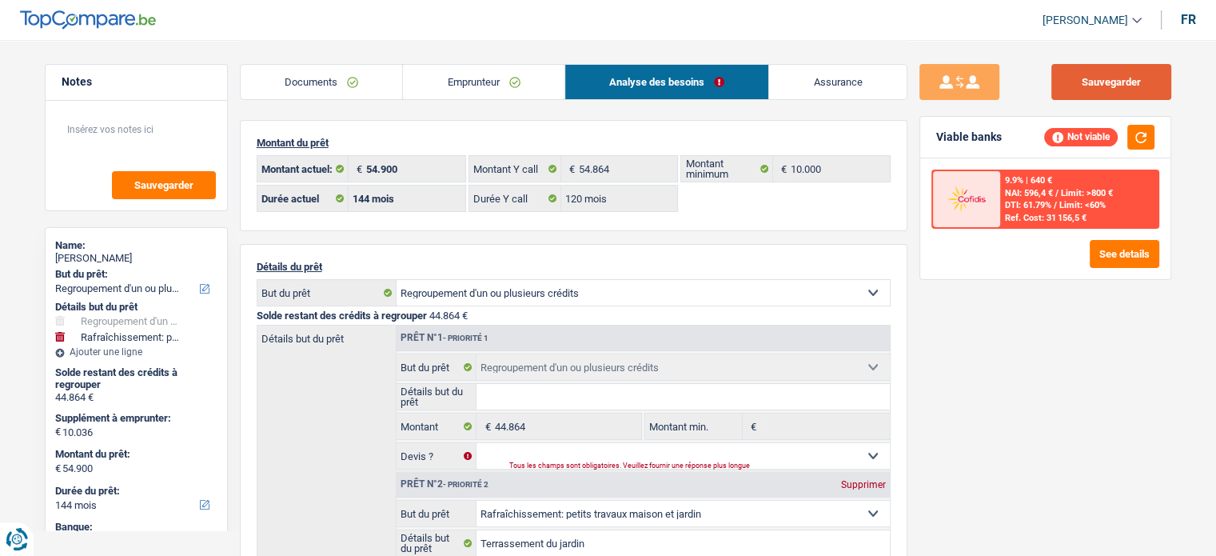
click at [1102, 86] on button "Sauvegarder" at bounding box center [1111, 82] width 120 height 36
click at [1132, 145] on button "button" at bounding box center [1140, 137] width 27 height 25
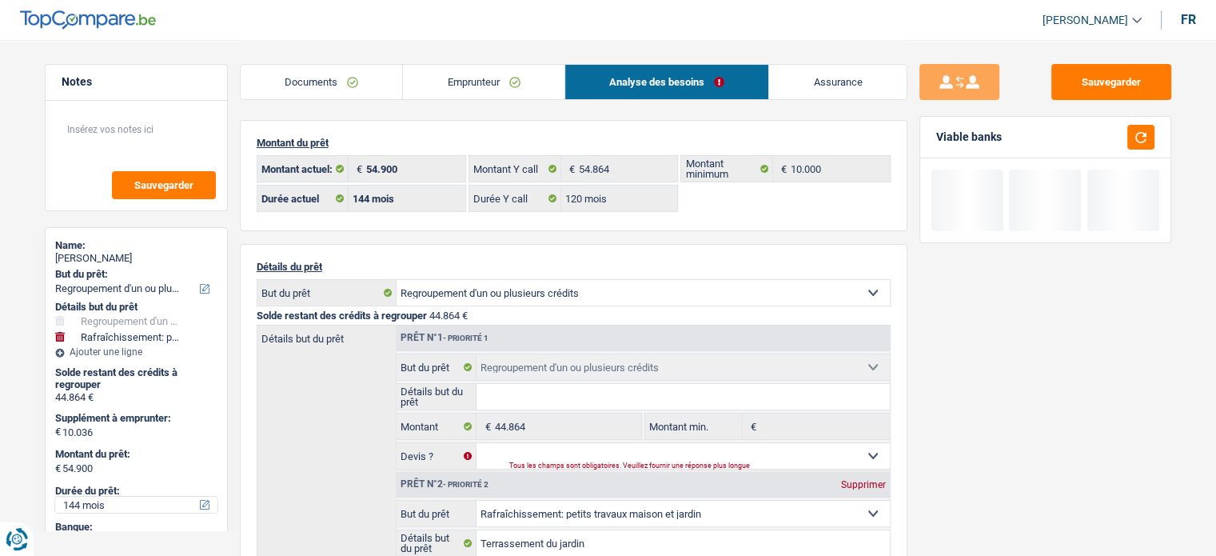
click at [108, 500] on select "12 mois 18 mois 24 mois 30 mois 36 mois 42 mois 48 mois 60 mois 72 mois 84 mois…" at bounding box center [136, 504] width 162 height 16
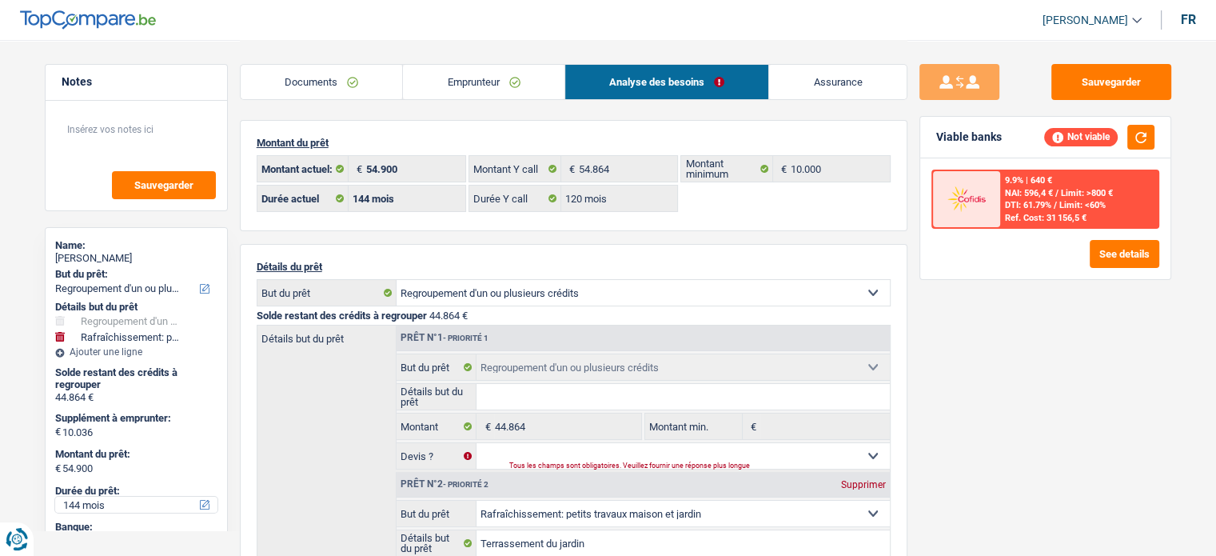
select select "120"
click at [55, 496] on select "12 mois 18 mois 24 mois 30 mois 36 mois 42 mois 48 mois 60 mois 72 mois 84 mois…" at bounding box center [136, 504] width 162 height 16
select select "120"
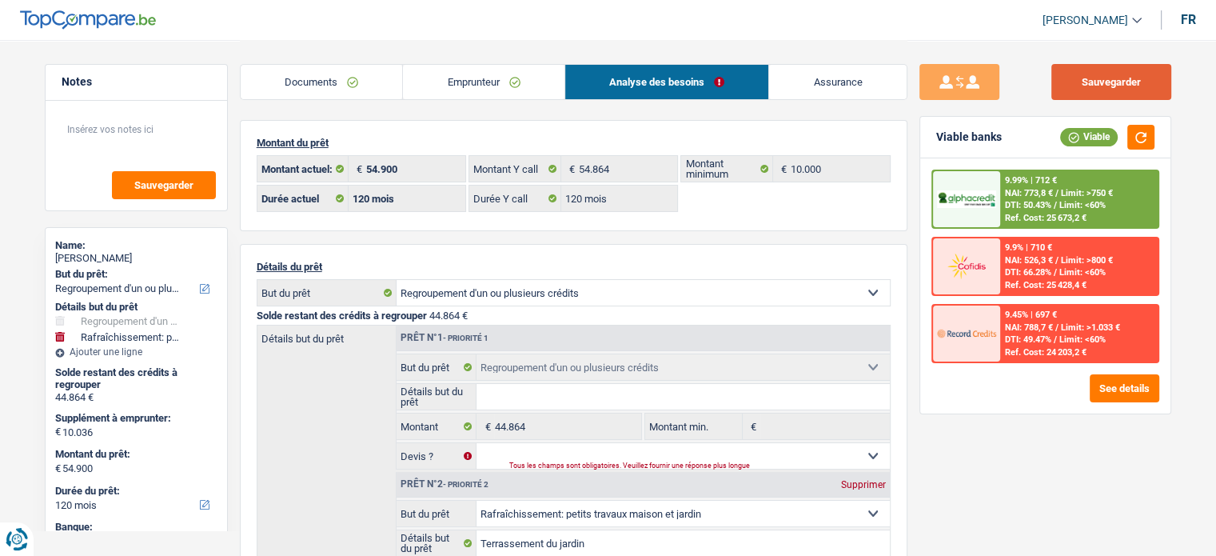
drag, startPoint x: 1145, startPoint y: 78, endPoint x: 842, endPoint y: 2, distance: 312.1
click at [1145, 78] on button "Sauvegarder" at bounding box center [1111, 82] width 120 height 36
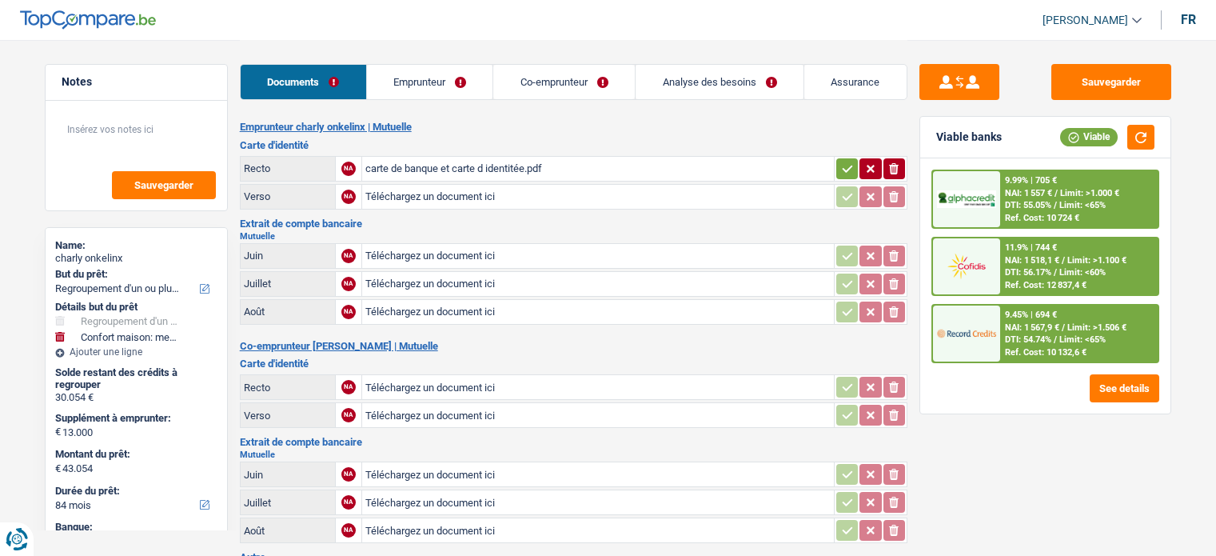
select select "refinancing"
select select "household"
select select "84"
type input "C:\fakepath\carte de banque et carte d identitée.pdf"
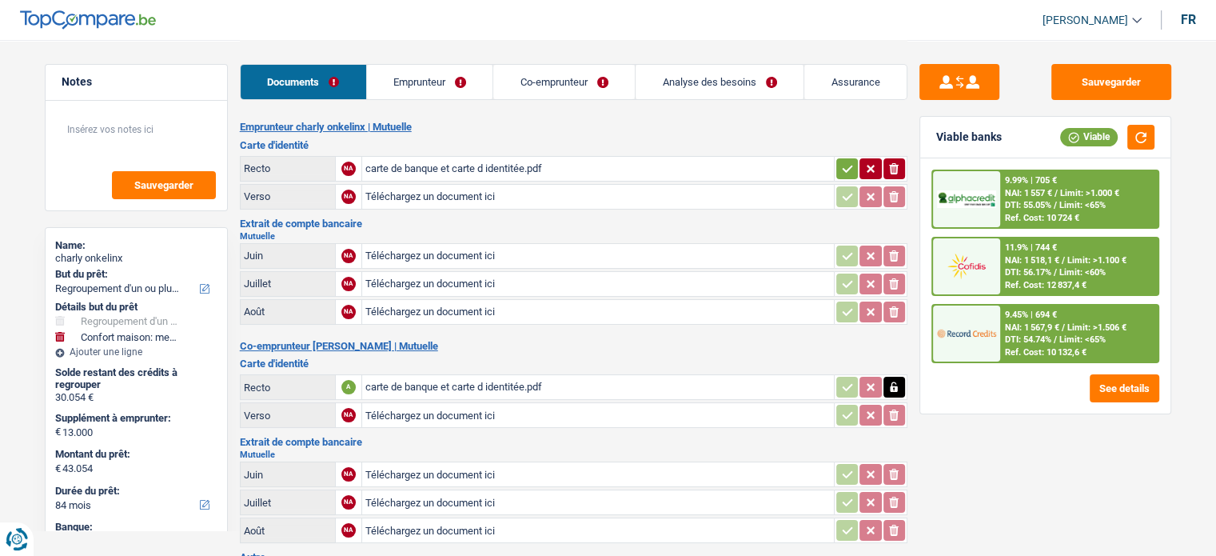
click at [420, 76] on link "Emprunteur" at bounding box center [430, 82] width 126 height 34
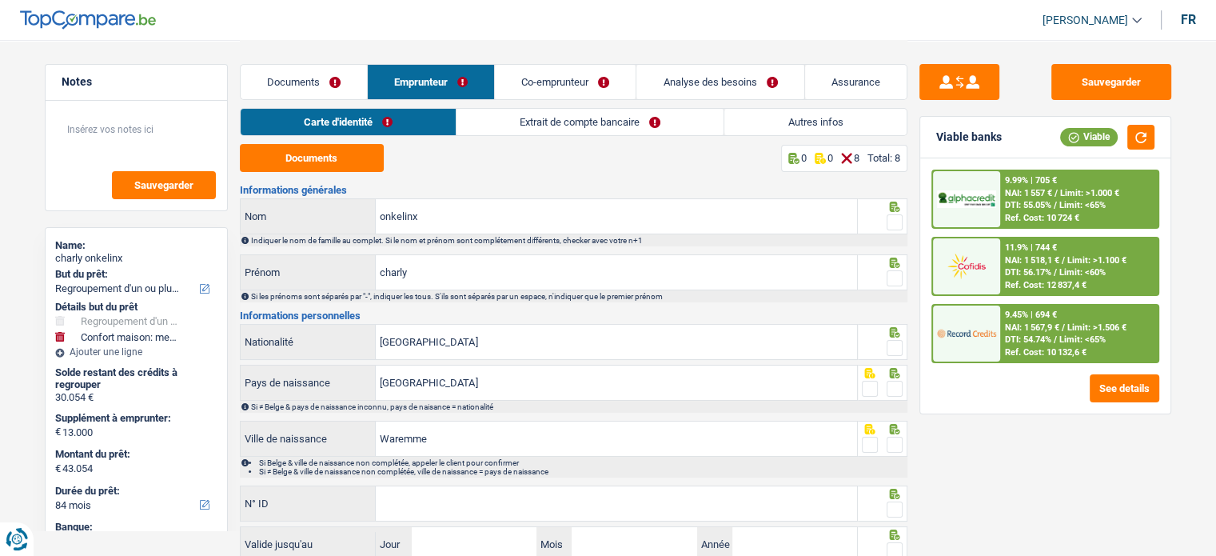
click at [499, 117] on link "Extrait de compte bancaire" at bounding box center [589, 122] width 267 height 26
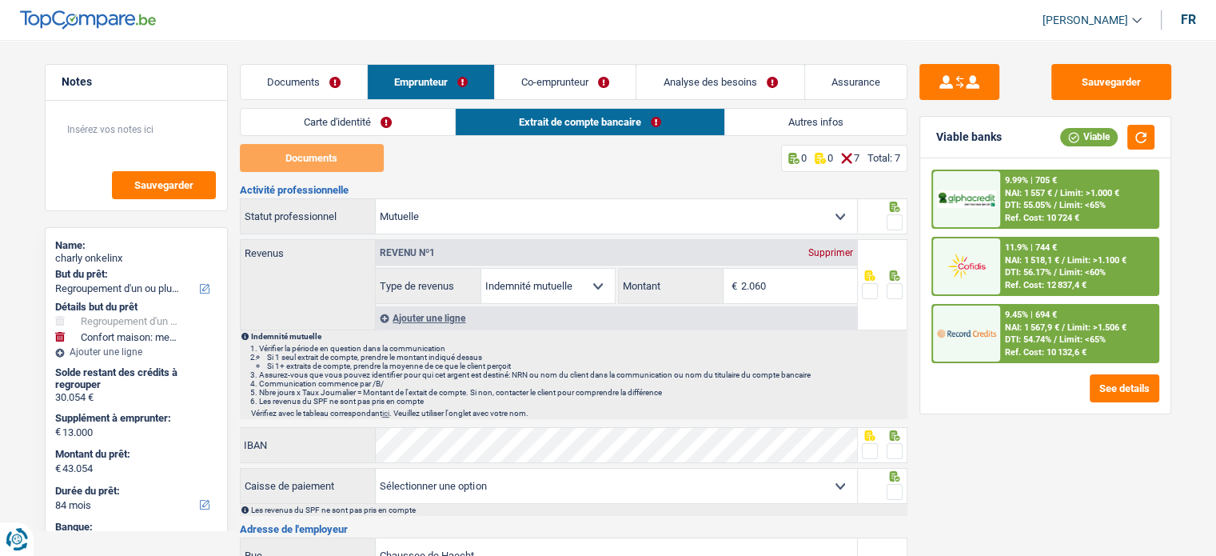
scroll to position [80, 0]
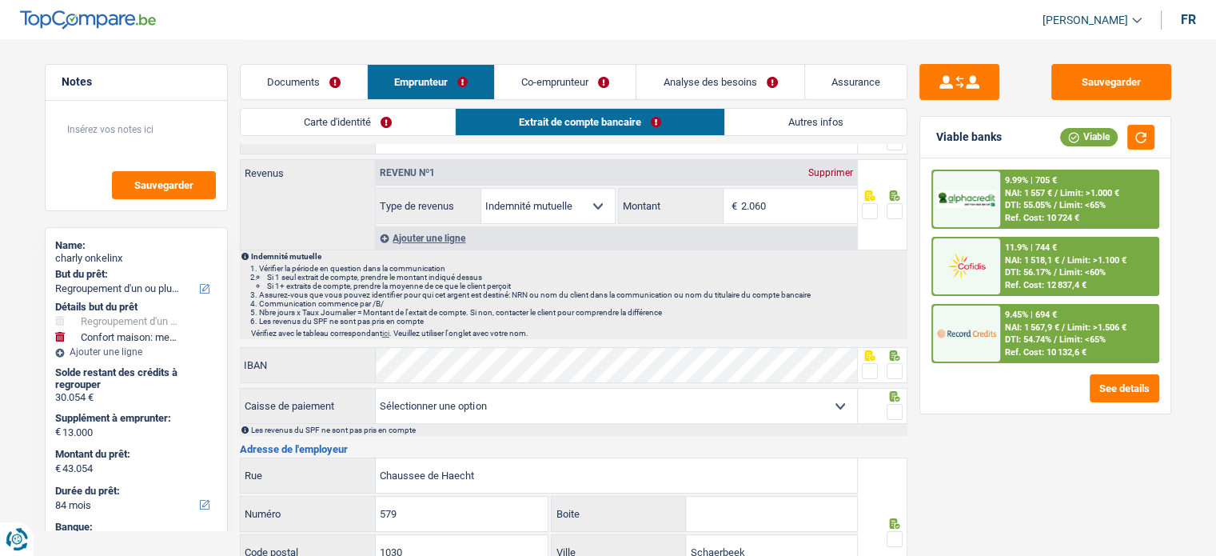
click at [616, 86] on link "Co-emprunteur" at bounding box center [565, 82] width 141 height 34
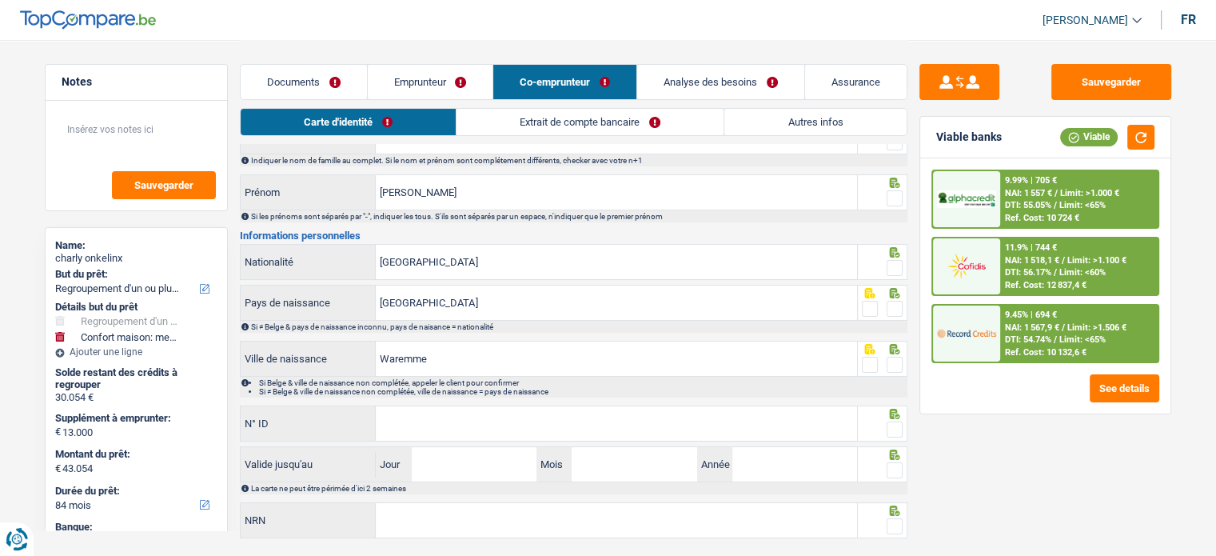
click at [614, 113] on link "Extrait de compte bancaire" at bounding box center [589, 122] width 267 height 26
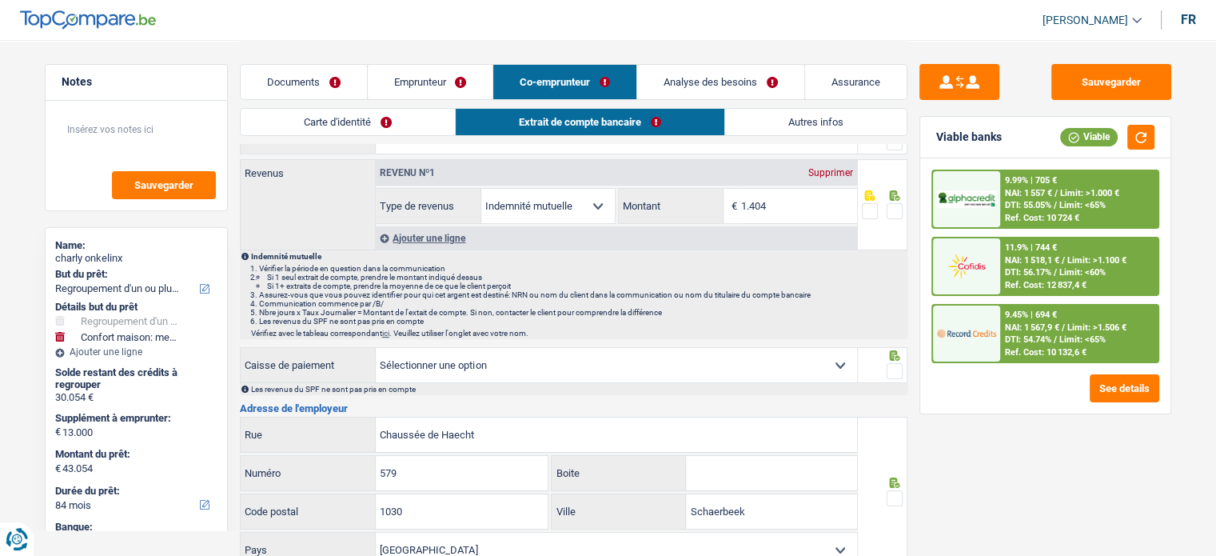
click at [286, 75] on link "Documents" at bounding box center [304, 82] width 126 height 34
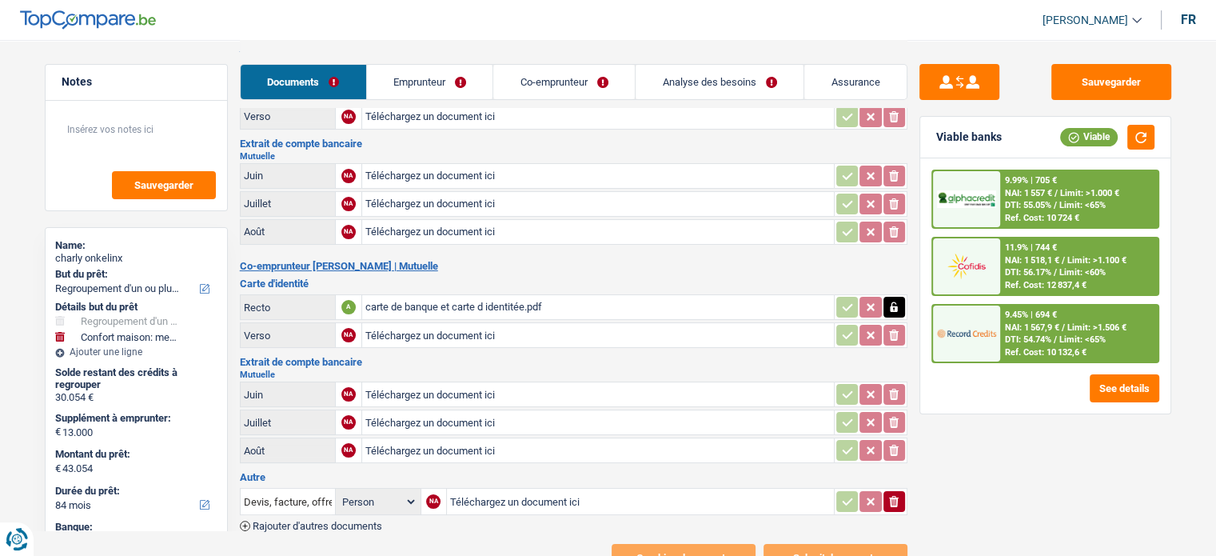
type input "C:\fakepath\Nº_de_séquence_2025_00258.pdf"
type input "C:\fakepath\Nº_de_séquence_2025_00257.pdf"
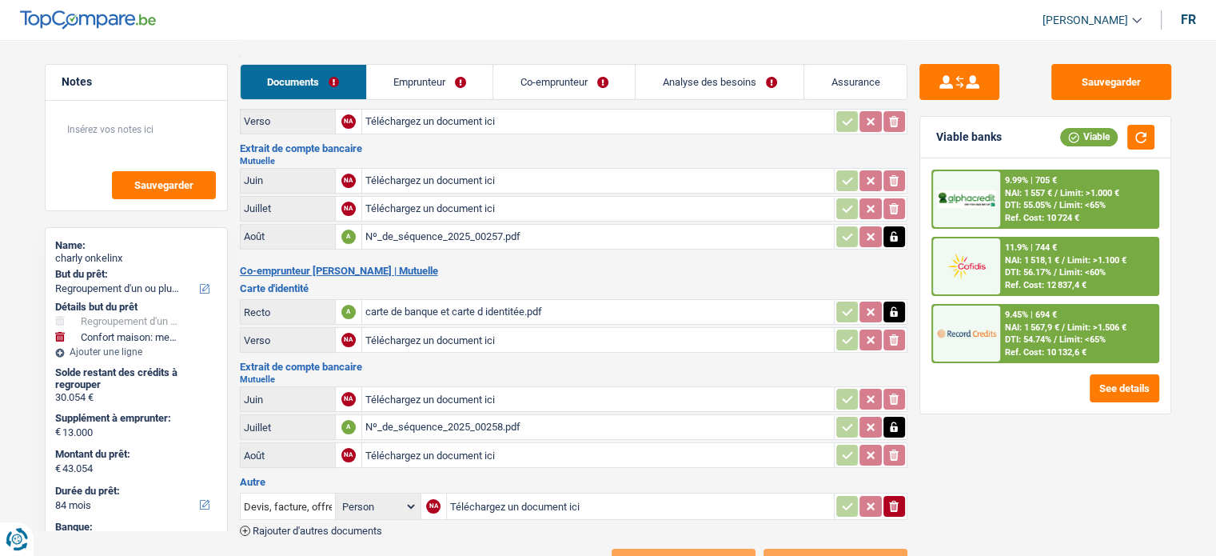
scroll to position [0, 0]
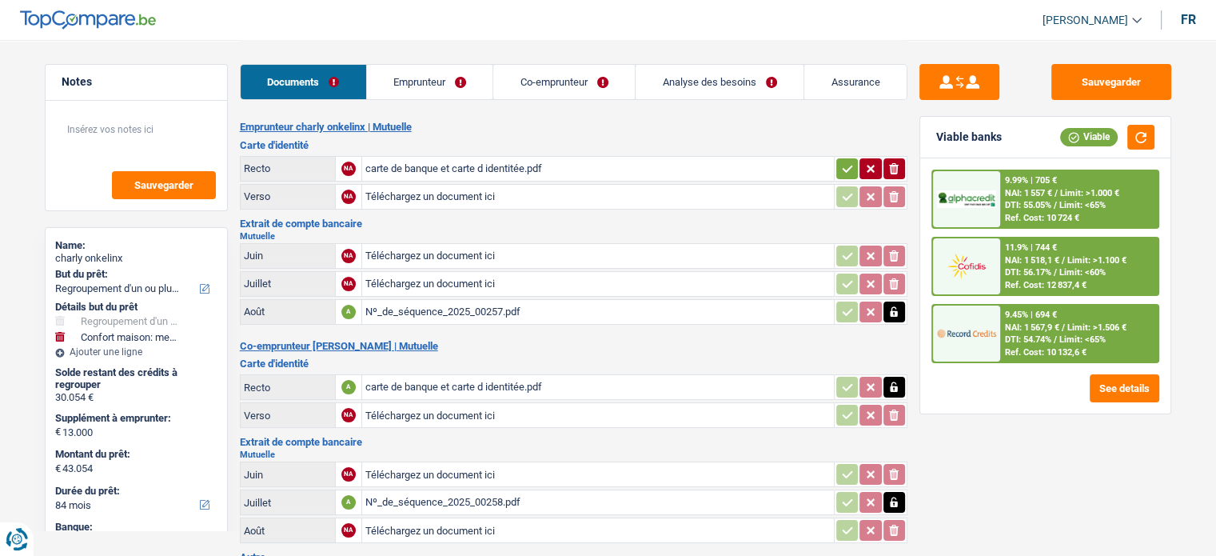
type input "C:\fakepath\Nº_de_séquence_2025_00312.pdf"
type input "C:\fakepath\Nº_de_séquence_2025_00313.pdf"
type input "C:\fakepath\Nº_de_séquence_2025_00365.pdf"
type input "C:\fakepath\Nº_de_séquence_2025_00366.pdf"
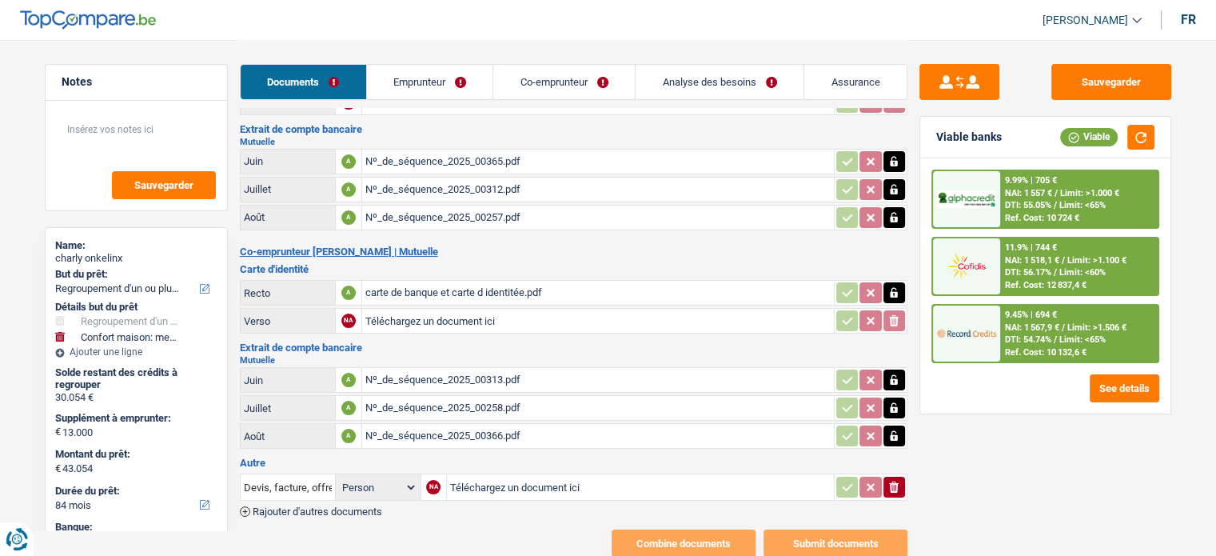
scroll to position [57, 0]
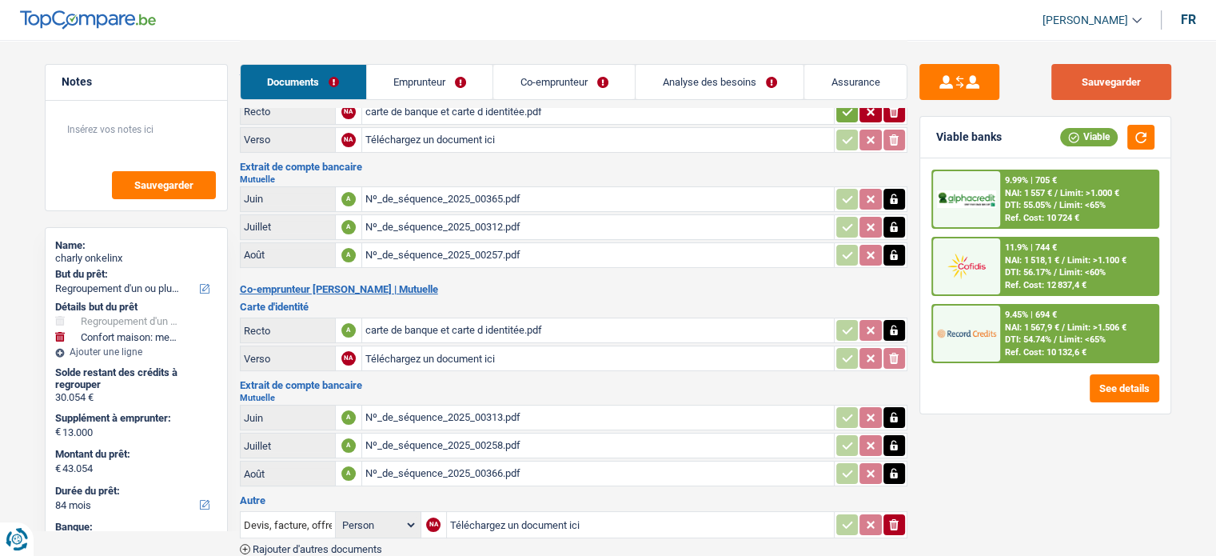
click at [1154, 86] on button "Sauvegarder" at bounding box center [1111, 82] width 120 height 36
click at [451, 92] on link "Emprunteur" at bounding box center [430, 82] width 126 height 34
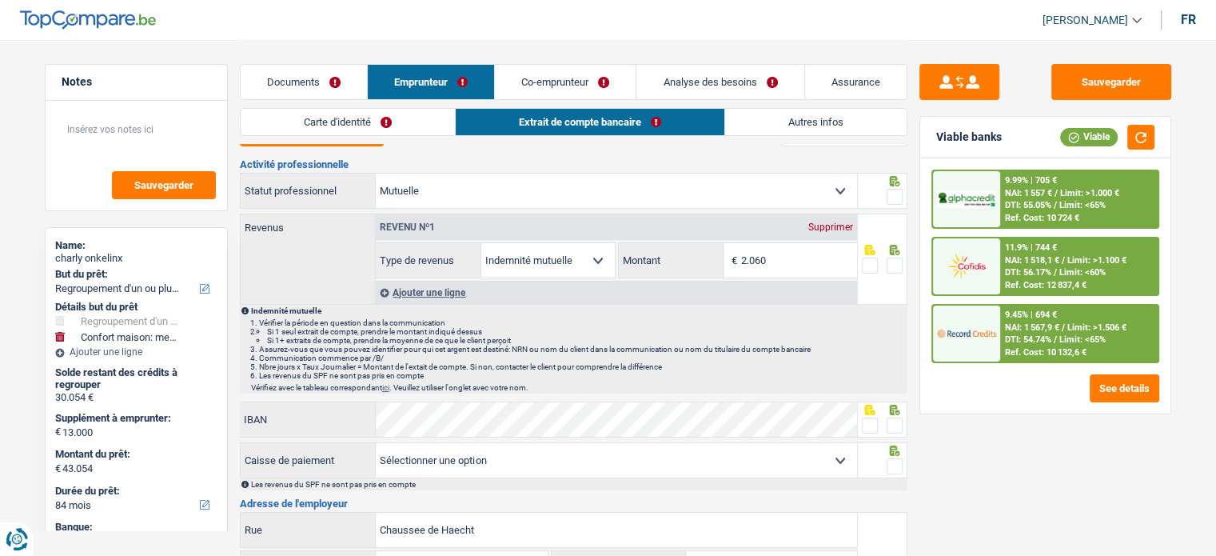
scroll to position [0, 0]
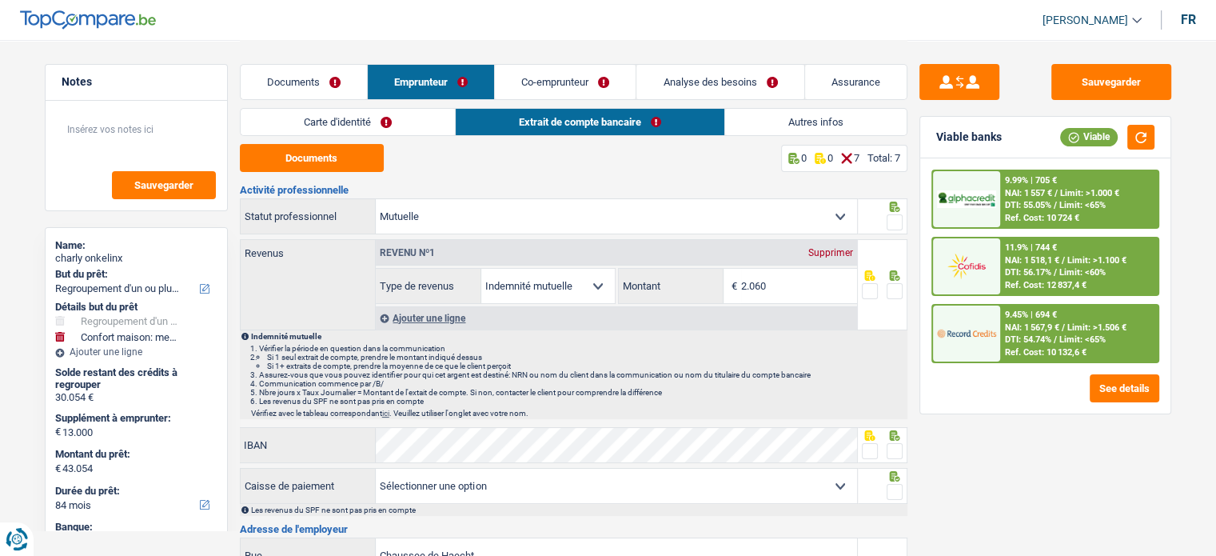
click at [393, 121] on link "Carte d'identité" at bounding box center [348, 122] width 214 height 26
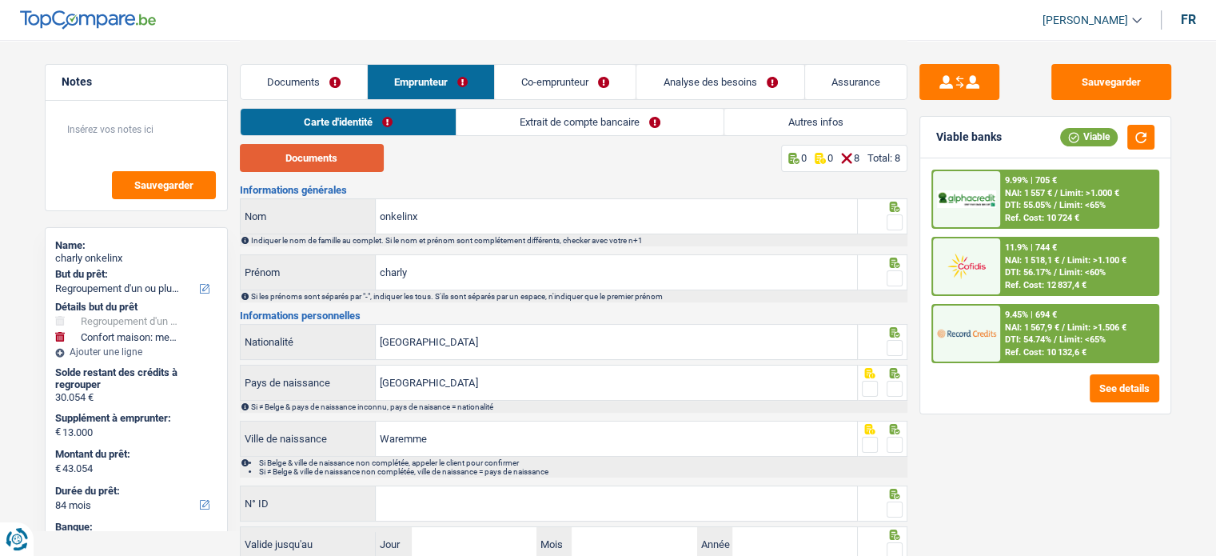
click at [360, 164] on button "Documents" at bounding box center [312, 158] width 144 height 28
drag, startPoint x: 895, startPoint y: 227, endPoint x: 878, endPoint y: 168, distance: 61.7
click at [895, 227] on span at bounding box center [894, 222] width 16 height 16
click at [0, 0] on input "radio" at bounding box center [0, 0] width 0 height 0
drag, startPoint x: 488, startPoint y: 213, endPoint x: 280, endPoint y: 217, distance: 207.9
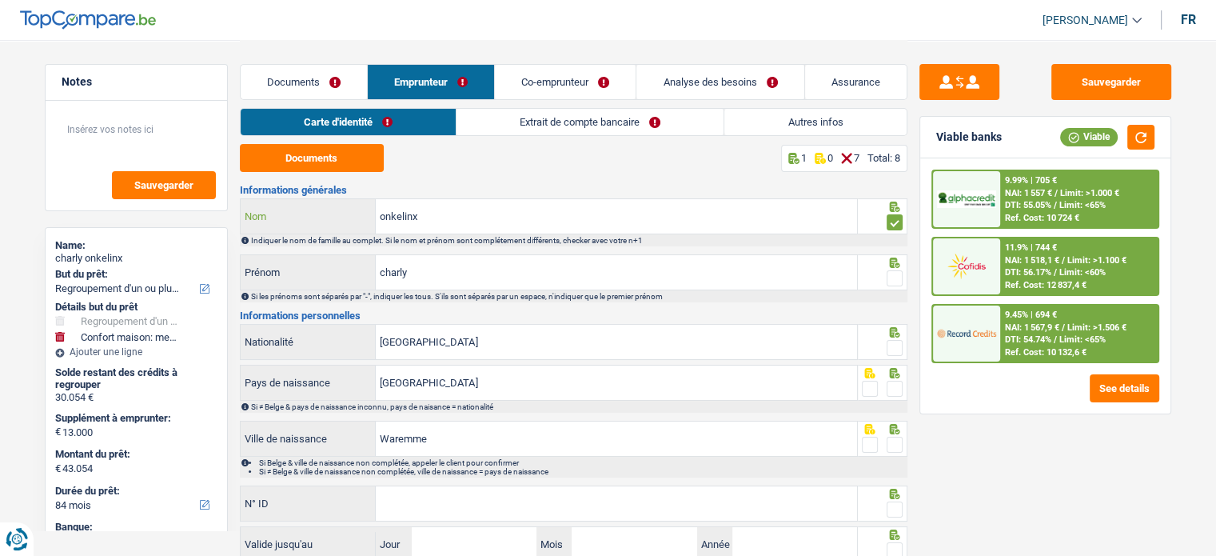
click at [262, 218] on div "onkelinx Nom" at bounding box center [549, 216] width 617 height 34
paste input "O"
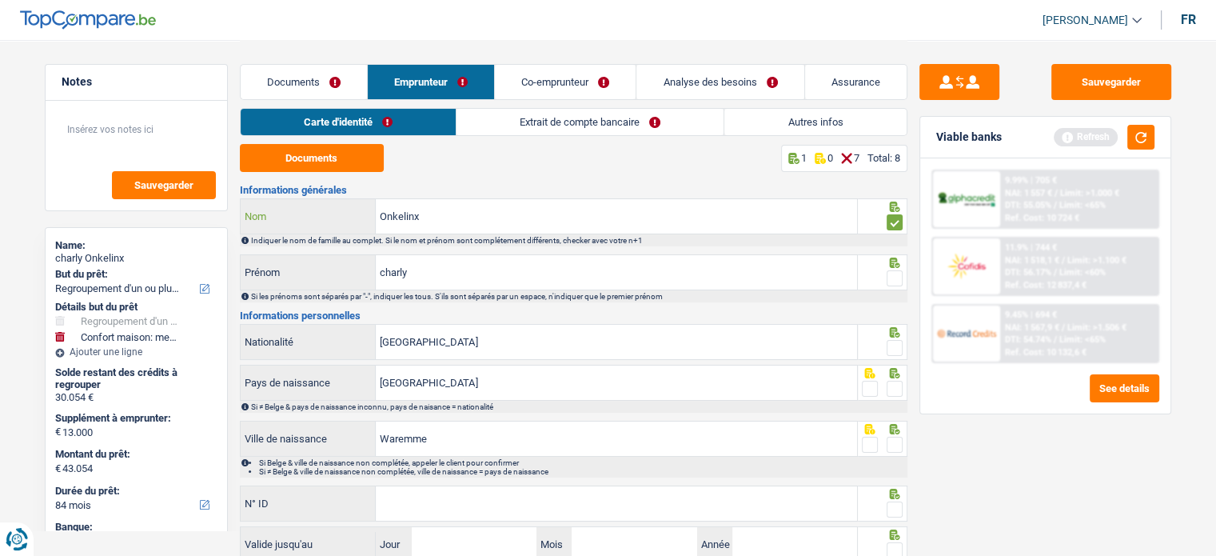
type input "Onkelinx"
drag, startPoint x: 890, startPoint y: 273, endPoint x: 890, endPoint y: 287, distance: 13.6
click at [890, 274] on span at bounding box center [894, 278] width 16 height 16
click at [0, 0] on input "radio" at bounding box center [0, 0] width 0 height 0
click at [898, 343] on span at bounding box center [894, 348] width 16 height 16
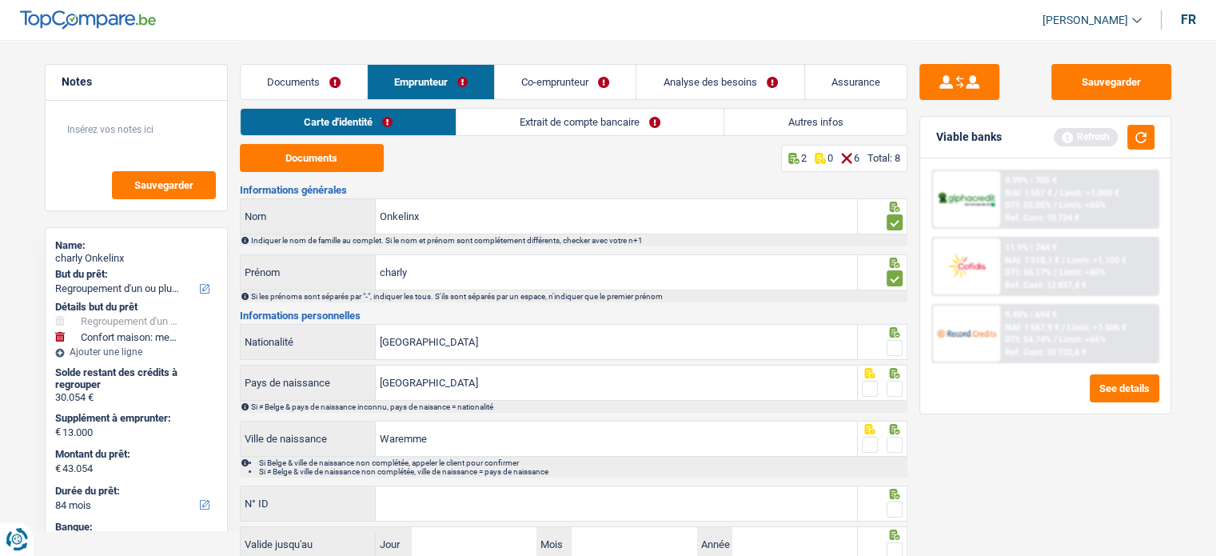
click at [0, 0] on input "radio" at bounding box center [0, 0] width 0 height 0
click at [893, 387] on span at bounding box center [894, 388] width 16 height 16
click at [0, 0] on input "radio" at bounding box center [0, 0] width 0 height 0
click at [885, 450] on fieldset at bounding box center [882, 445] width 41 height 20
click at [886, 448] on span at bounding box center [894, 444] width 16 height 16
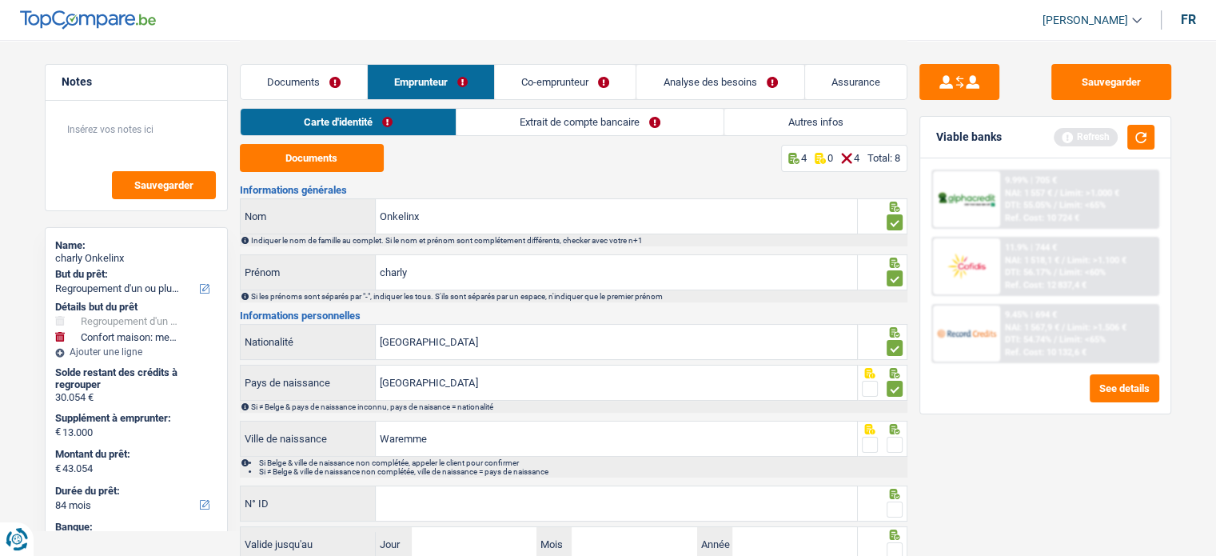
click at [0, 0] on input "radio" at bounding box center [0, 0] width 0 height 0
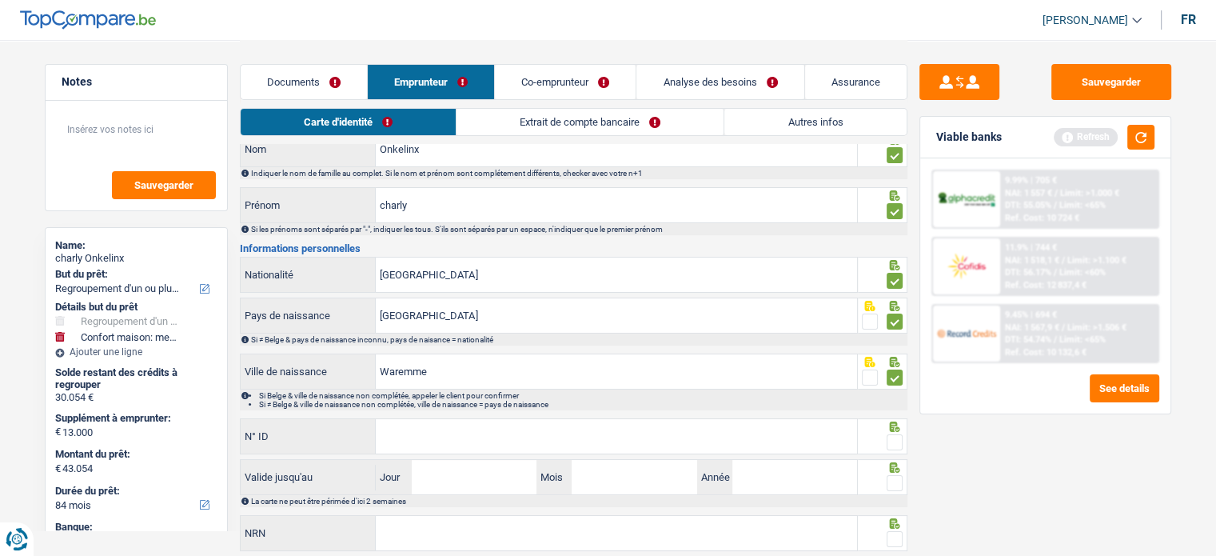
scroll to position [116, 0]
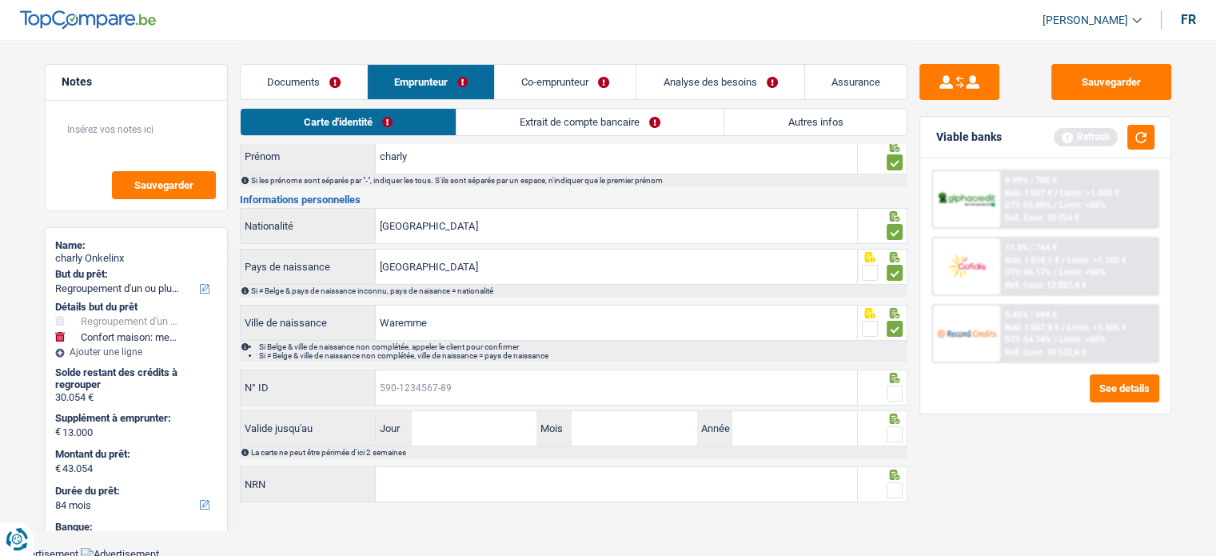
paste input "595-0265868-09"
type input "595-0265868-09"
click at [469, 411] on input "Jour" at bounding box center [474, 428] width 125 height 34
type input "27"
type input "04"
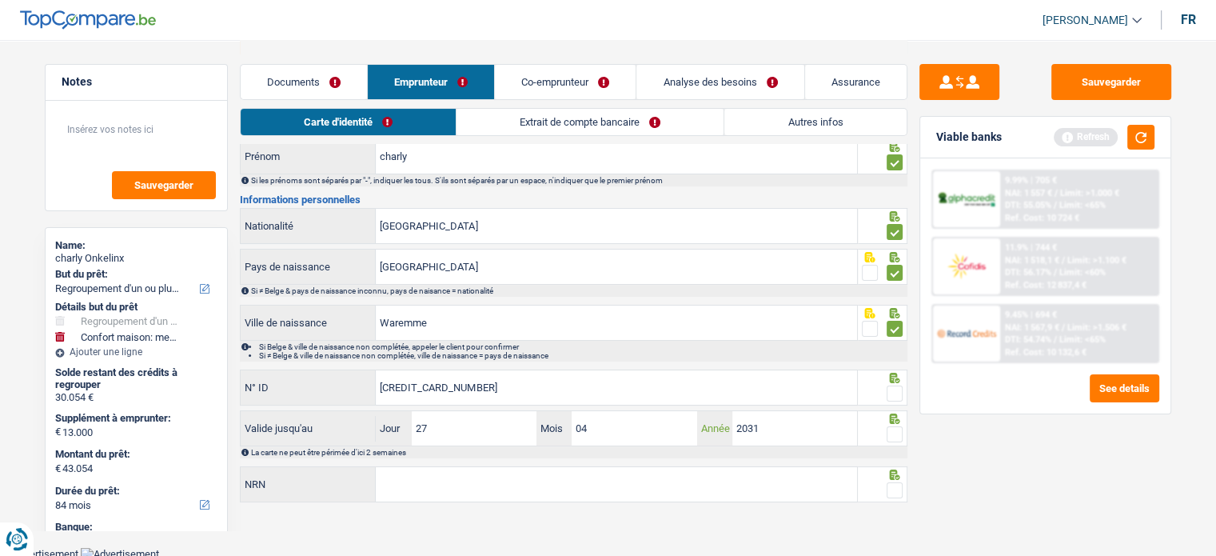
type input "2031"
click at [890, 431] on span at bounding box center [894, 434] width 16 height 16
click at [0, 0] on input "radio" at bounding box center [0, 0] width 0 height 0
click at [886, 386] on span at bounding box center [894, 393] width 16 height 16
click at [0, 0] on input "radio" at bounding box center [0, 0] width 0 height 0
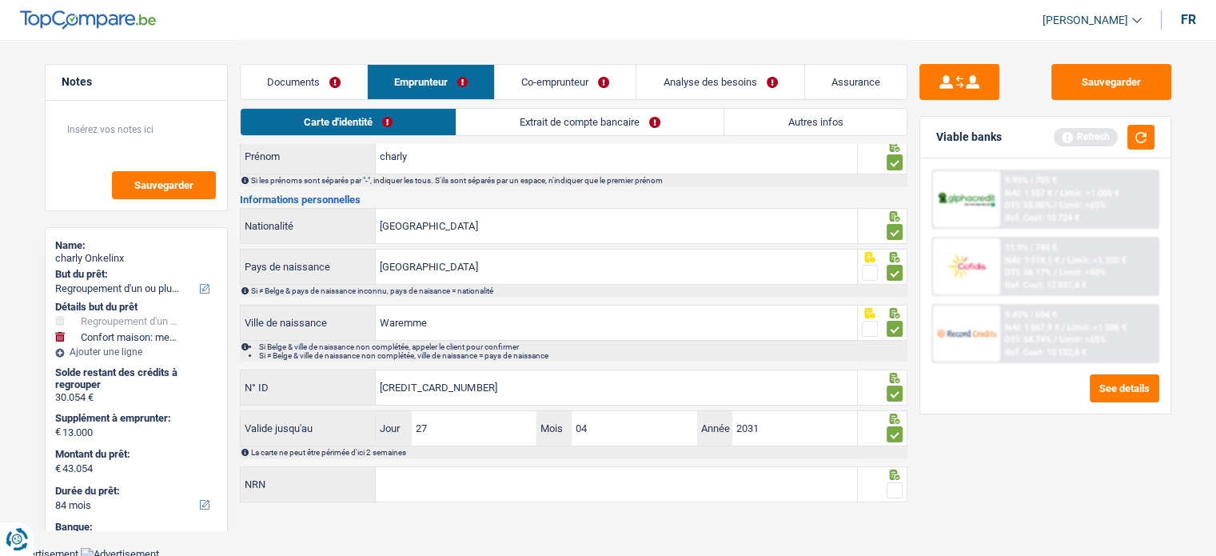
click at [888, 490] on span at bounding box center [894, 490] width 16 height 16
click at [0, 0] on input "radio" at bounding box center [0, 0] width 0 height 0
click at [578, 467] on input "NRN" at bounding box center [616, 484] width 481 height 34
click at [437, 479] on input "NRN" at bounding box center [616, 484] width 481 height 34
drag, startPoint x: 437, startPoint y: 469, endPoint x: 436, endPoint y: 477, distance: 8.2
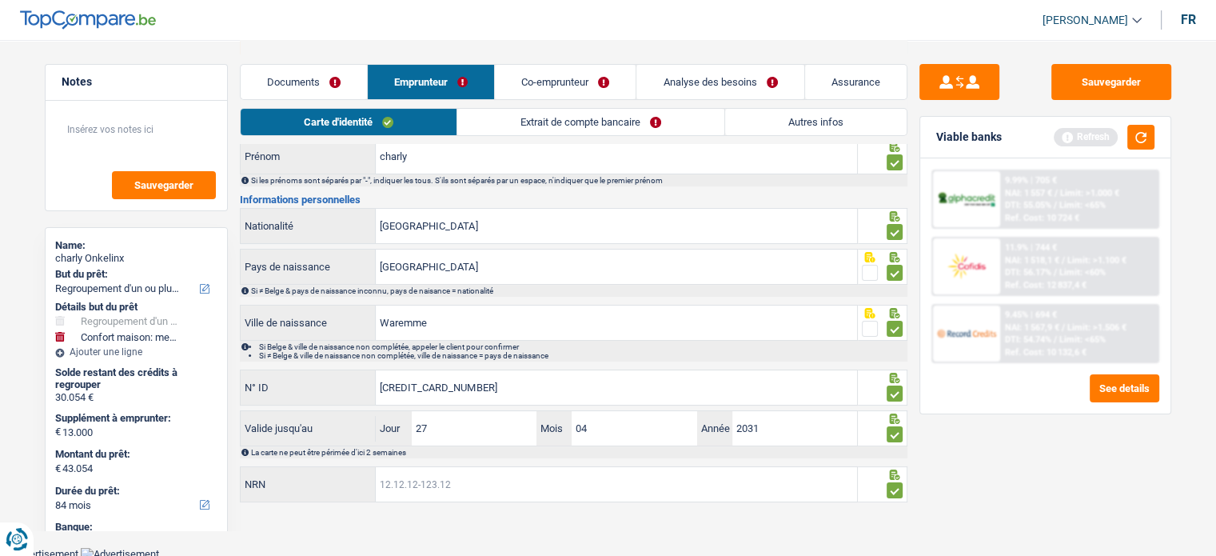
drag, startPoint x: 436, startPoint y: 477, endPoint x: 426, endPoint y: 480, distance: 10.1
paste input "text"
paste input "4.10.19-393.63"
type input "64.10.19-393.63"
click at [524, 127] on link "Extrait de compte bancaire" at bounding box center [590, 122] width 267 height 26
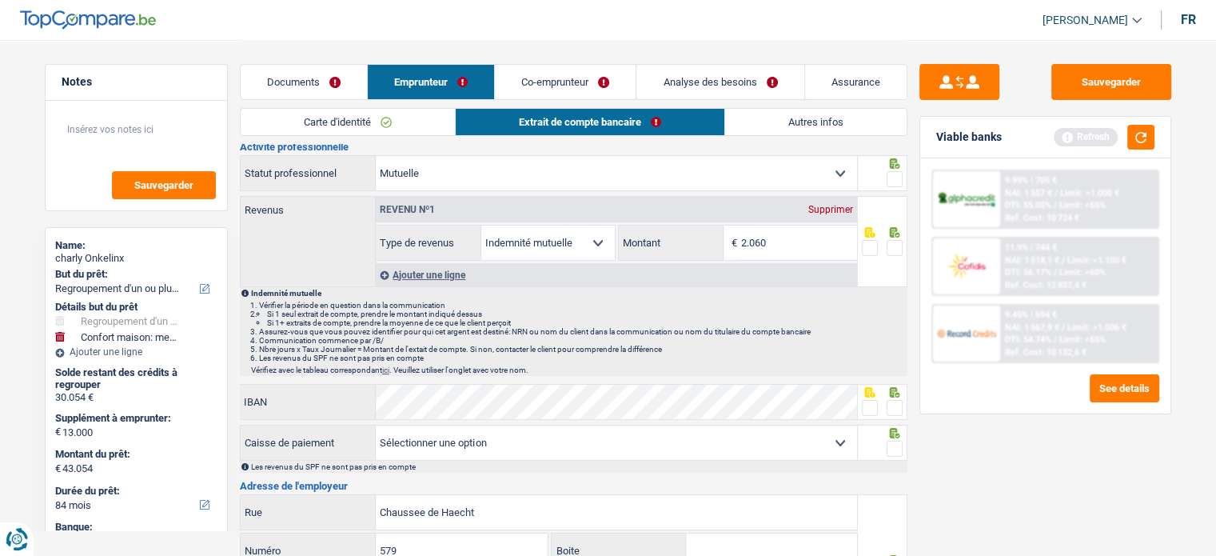
scroll to position [0, 0]
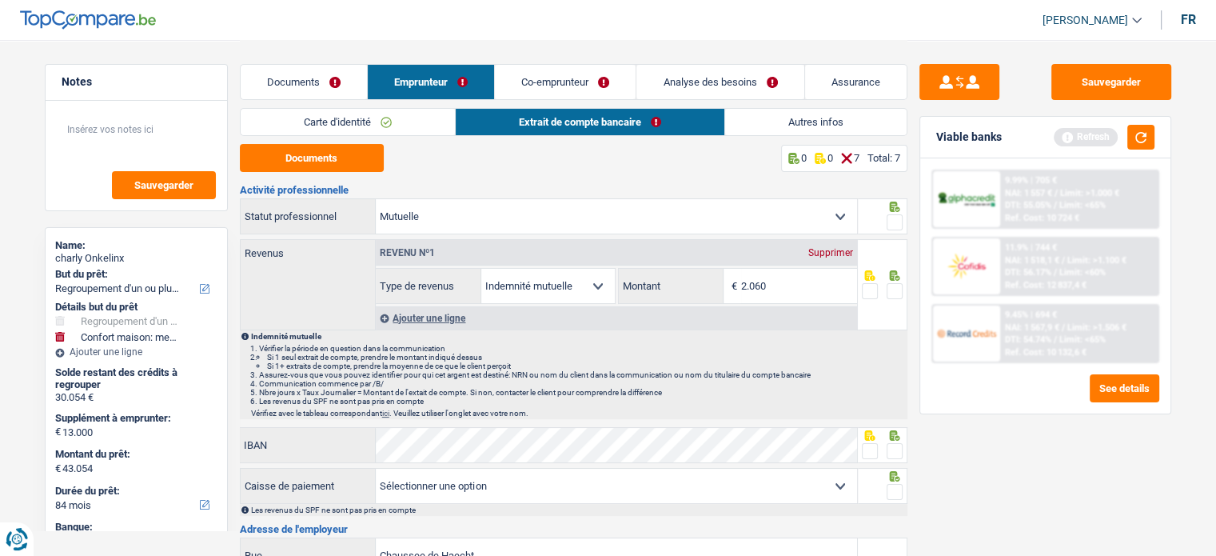
click at [894, 217] on span at bounding box center [894, 222] width 16 height 16
click at [0, 0] on input "radio" at bounding box center [0, 0] width 0 height 0
click at [326, 166] on button "Documents" at bounding box center [312, 158] width 144 height 28
drag, startPoint x: 795, startPoint y: 293, endPoint x: 716, endPoint y: 284, distance: 79.6
click at [723, 284] on div "2.060 € Montant" at bounding box center [738, 286] width 238 height 34
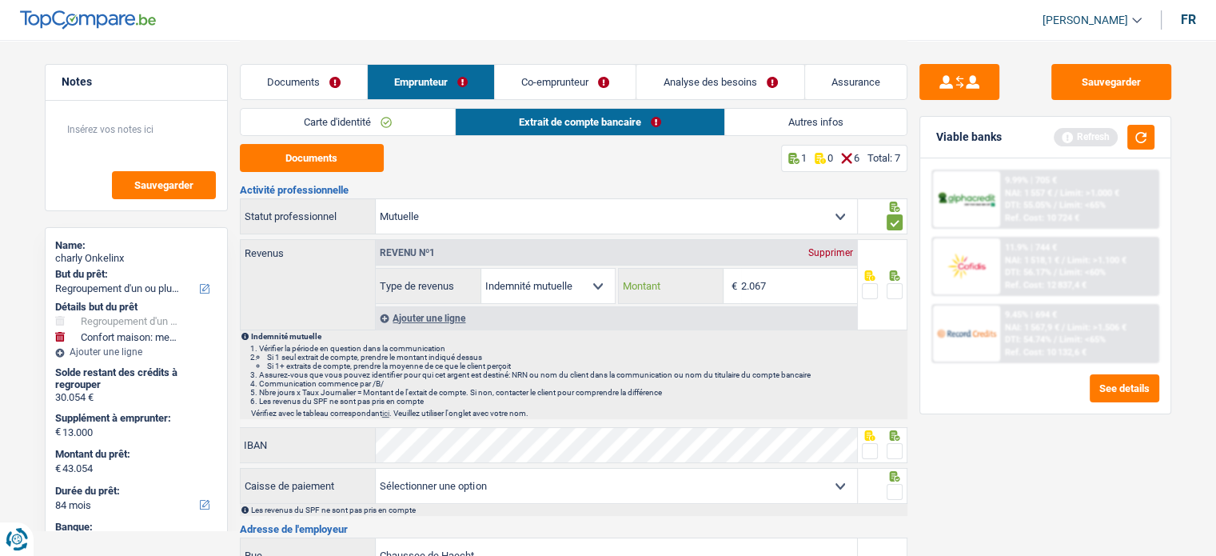
type input "2.067"
click at [903, 285] on div at bounding box center [883, 284] width 50 height 91
click at [898, 289] on span at bounding box center [894, 291] width 16 height 16
click at [0, 0] on input "radio" at bounding box center [0, 0] width 0 height 0
click at [874, 459] on div at bounding box center [870, 451] width 16 height 20
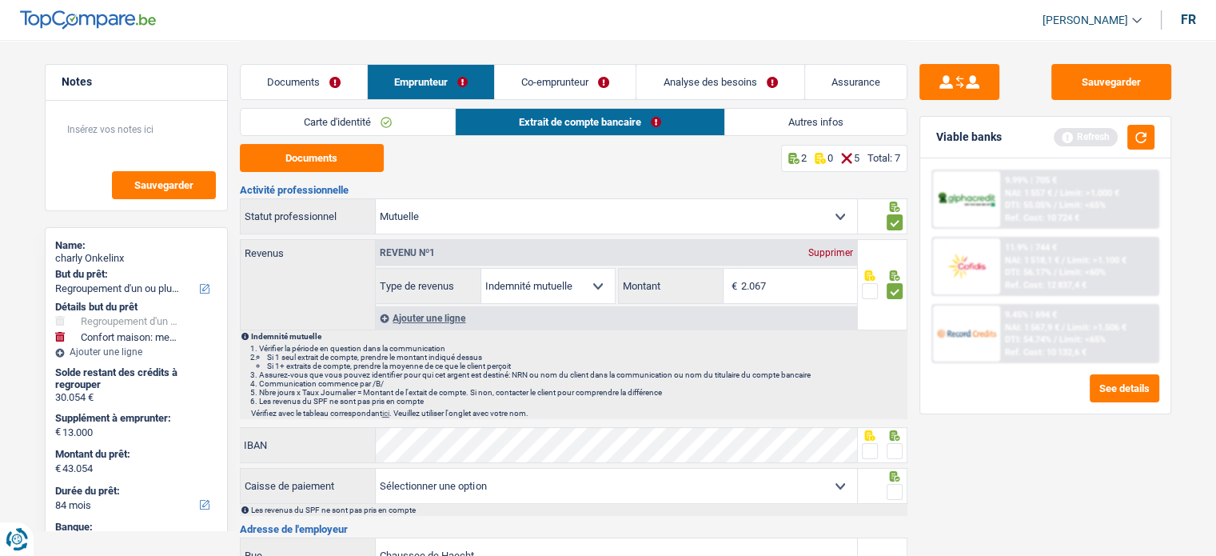
click at [876, 452] on fieldset at bounding box center [882, 451] width 41 height 20
click at [898, 493] on span at bounding box center [894, 492] width 16 height 16
click at [0, 0] on input "radio" at bounding box center [0, 0] width 0 height 0
click at [865, 444] on span at bounding box center [870, 451] width 16 height 16
click at [0, 0] on input "radio" at bounding box center [0, 0] width 0 height 0
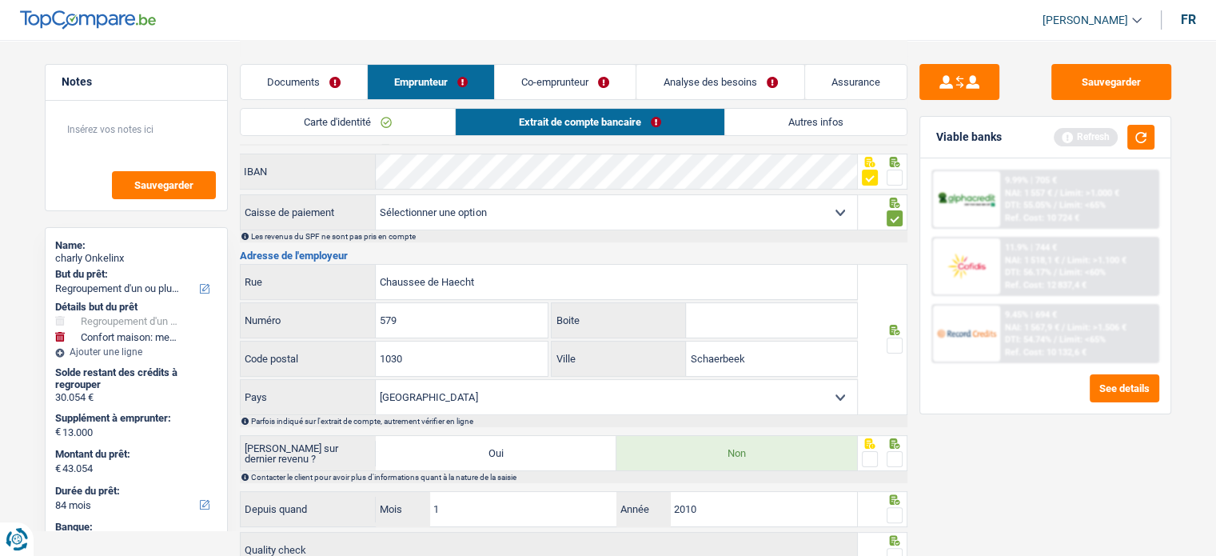
scroll to position [320, 0]
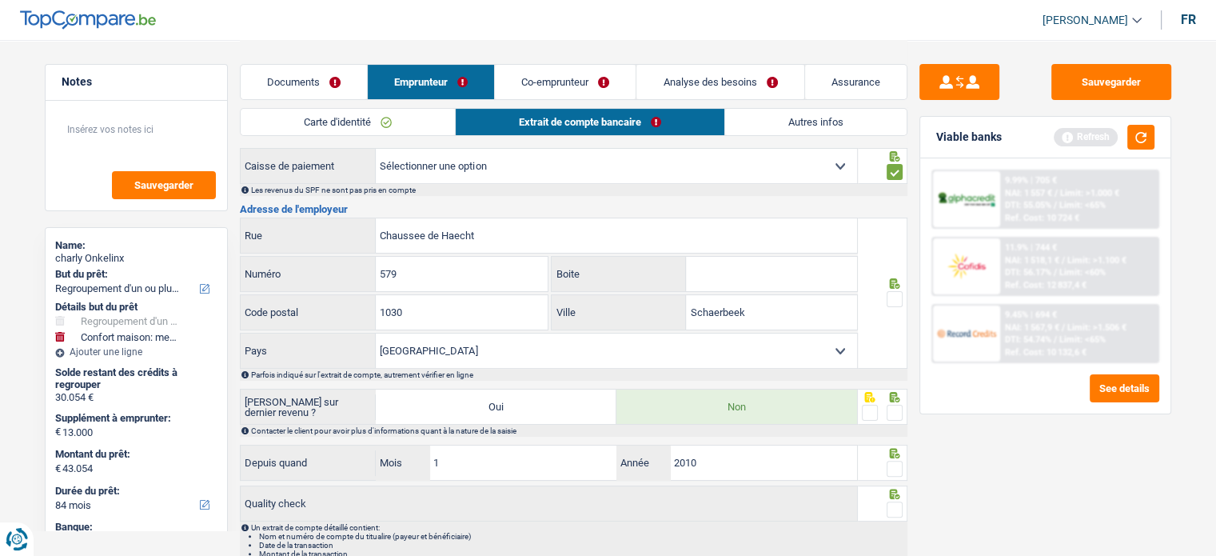
click at [891, 297] on span at bounding box center [894, 299] width 16 height 16
click at [0, 0] on input "radio" at bounding box center [0, 0] width 0 height 0
click at [895, 407] on span at bounding box center [894, 412] width 16 height 16
click at [0, 0] on input "radio" at bounding box center [0, 0] width 0 height 0
click at [899, 460] on span at bounding box center [894, 468] width 16 height 16
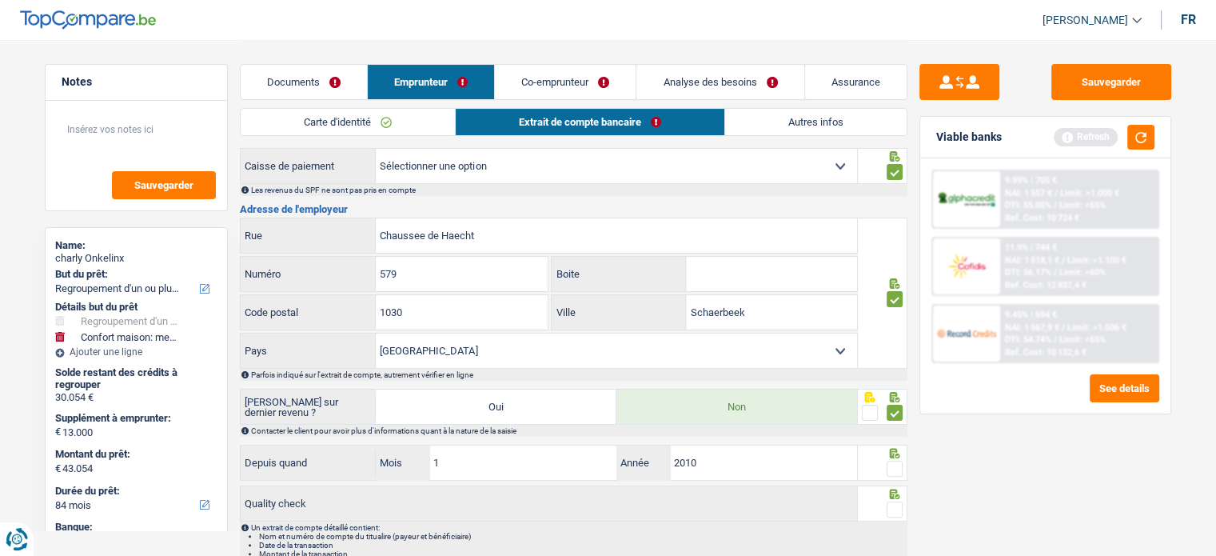
click at [0, 0] on input "radio" at bounding box center [0, 0] width 0 height 0
click at [898, 510] on span at bounding box center [894, 509] width 16 height 16
click at [0, 0] on input "radio" at bounding box center [0, 0] width 0 height 0
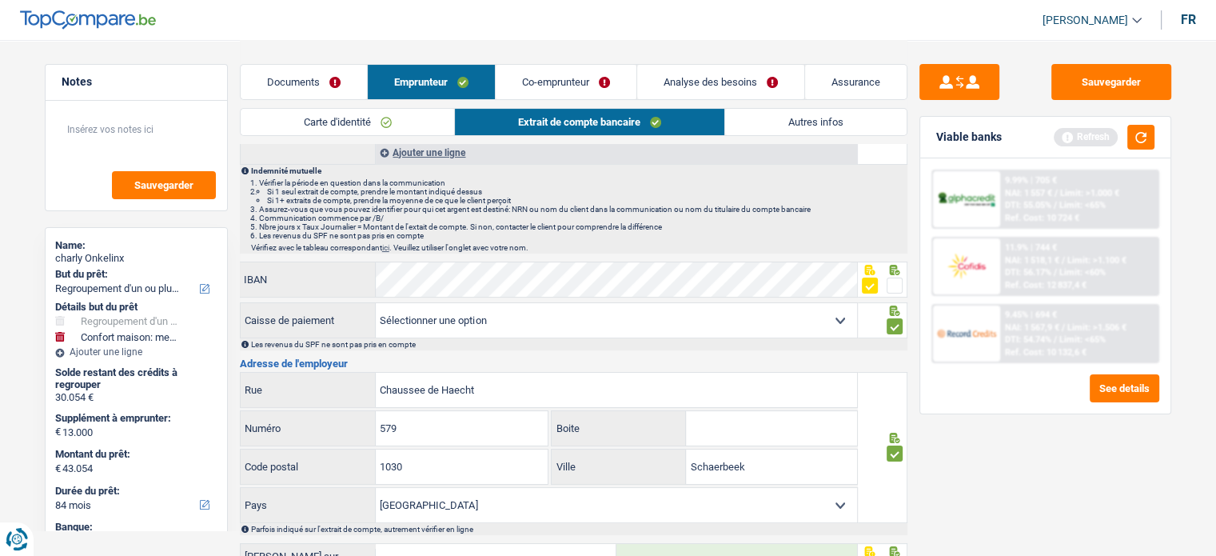
scroll to position [0, 0]
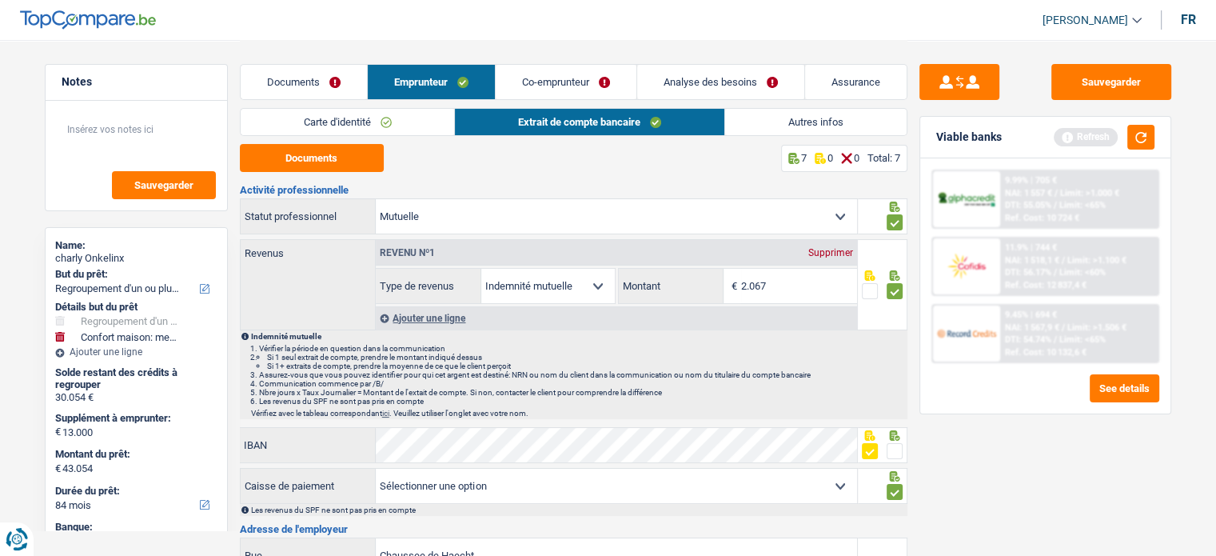
click at [769, 117] on link "Autres infos" at bounding box center [815, 122] width 181 height 26
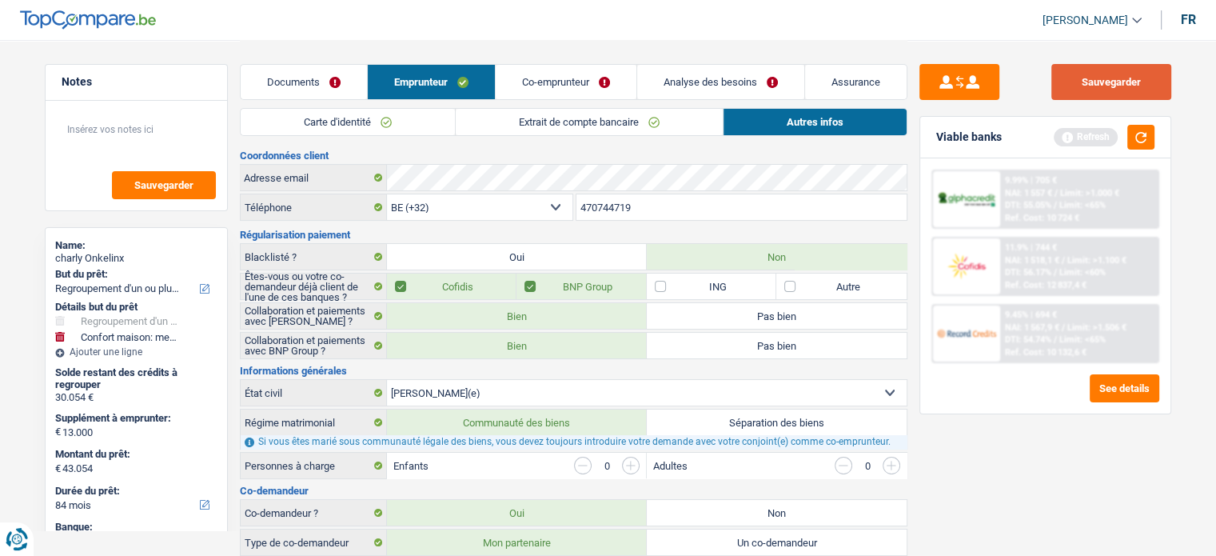
drag, startPoint x: 1154, startPoint y: 76, endPoint x: 1142, endPoint y: 111, distance: 37.2
click at [1153, 76] on button "Sauvegarder" at bounding box center [1111, 82] width 120 height 36
click at [1145, 138] on button "button" at bounding box center [1140, 137] width 27 height 25
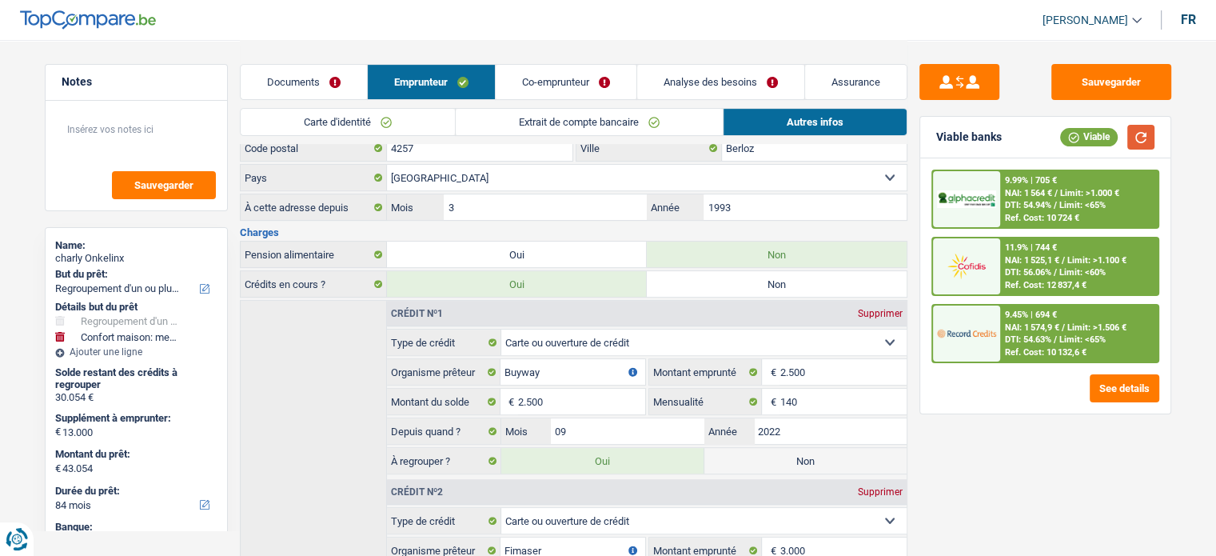
scroll to position [240, 0]
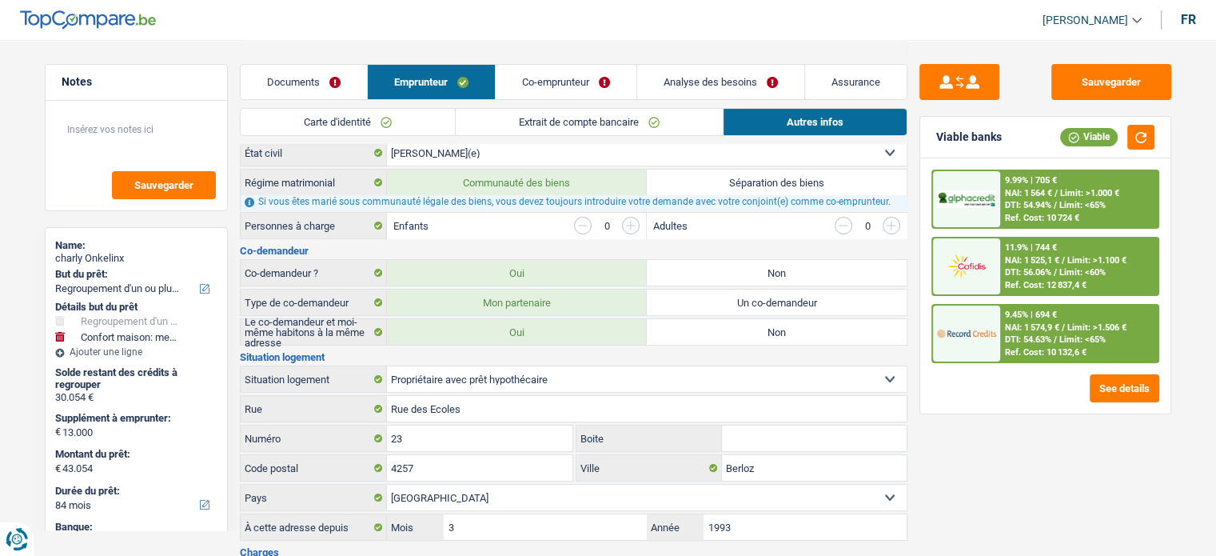
click at [549, 82] on link "Co-emprunteur" at bounding box center [566, 82] width 141 height 34
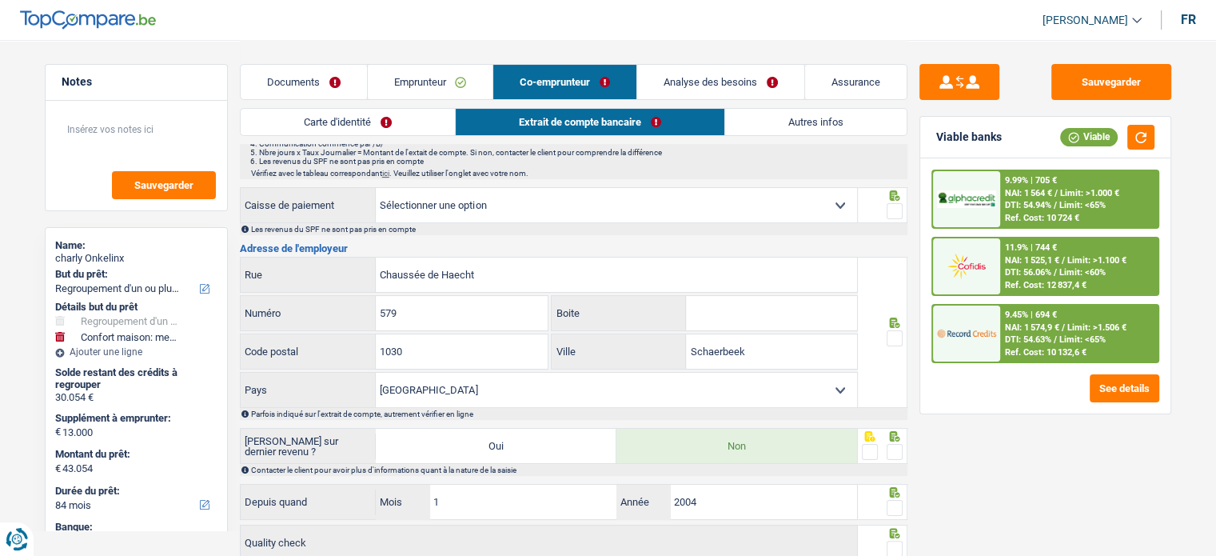
click at [394, 124] on link "Carte d'identité" at bounding box center [348, 122] width 214 height 26
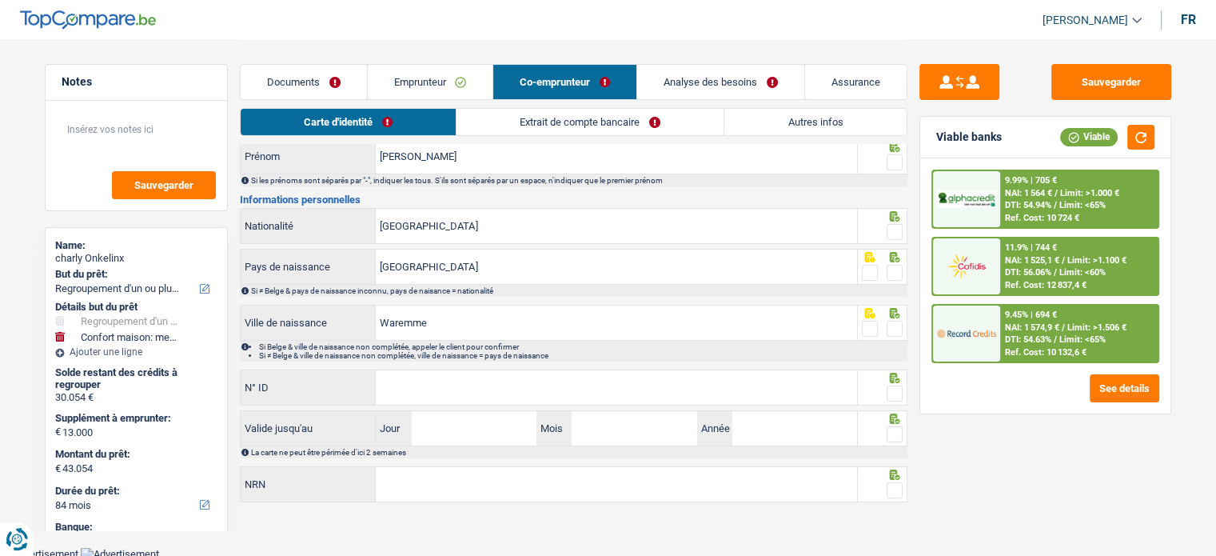
scroll to position [0, 0]
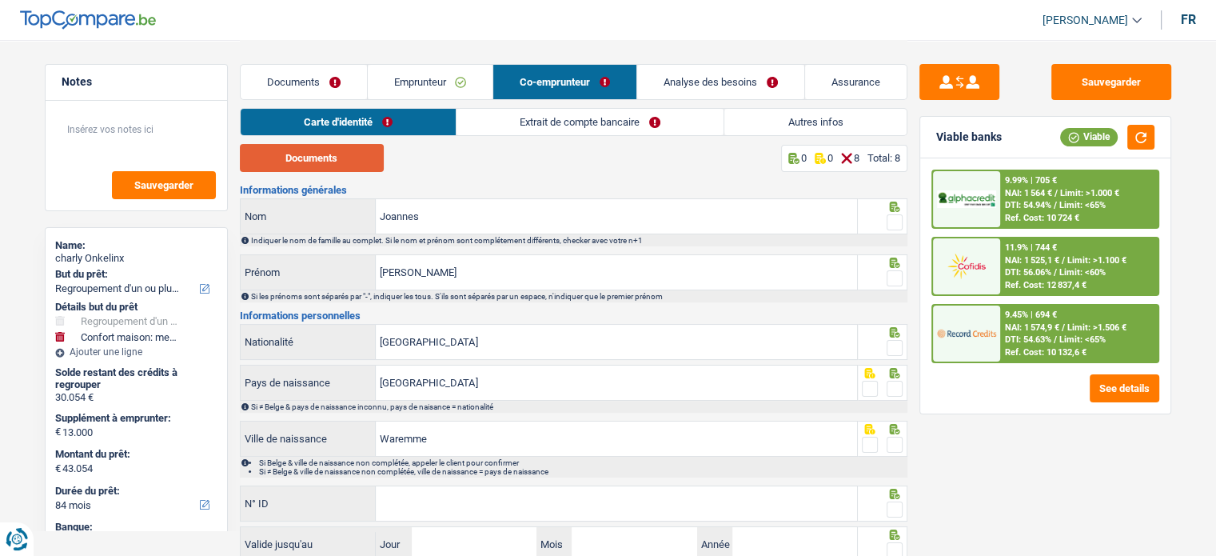
click at [348, 157] on button "Documents" at bounding box center [312, 158] width 144 height 28
click at [887, 217] on span at bounding box center [894, 222] width 16 height 16
click at [0, 0] on input "radio" at bounding box center [0, 0] width 0 height 0
click at [898, 275] on span at bounding box center [894, 278] width 16 height 16
click at [0, 0] on input "radio" at bounding box center [0, 0] width 0 height 0
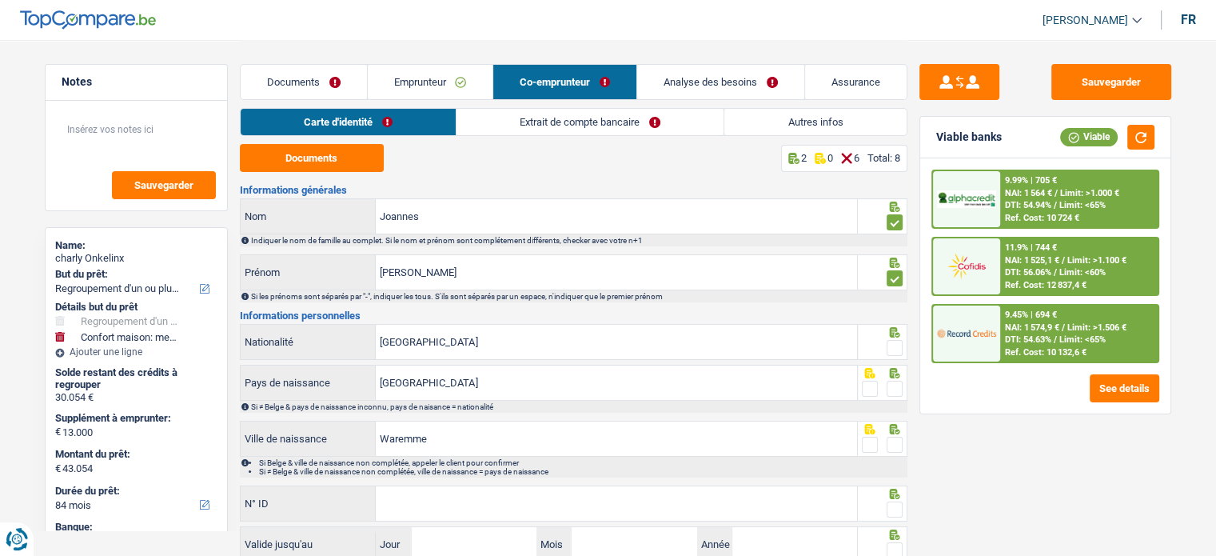
click at [894, 338] on div at bounding box center [894, 348] width 16 height 20
click at [894, 342] on span at bounding box center [894, 348] width 16 height 16
click at [0, 0] on input "radio" at bounding box center [0, 0] width 0 height 0
click at [895, 389] on span at bounding box center [894, 388] width 16 height 16
click at [0, 0] on input "radio" at bounding box center [0, 0] width 0 height 0
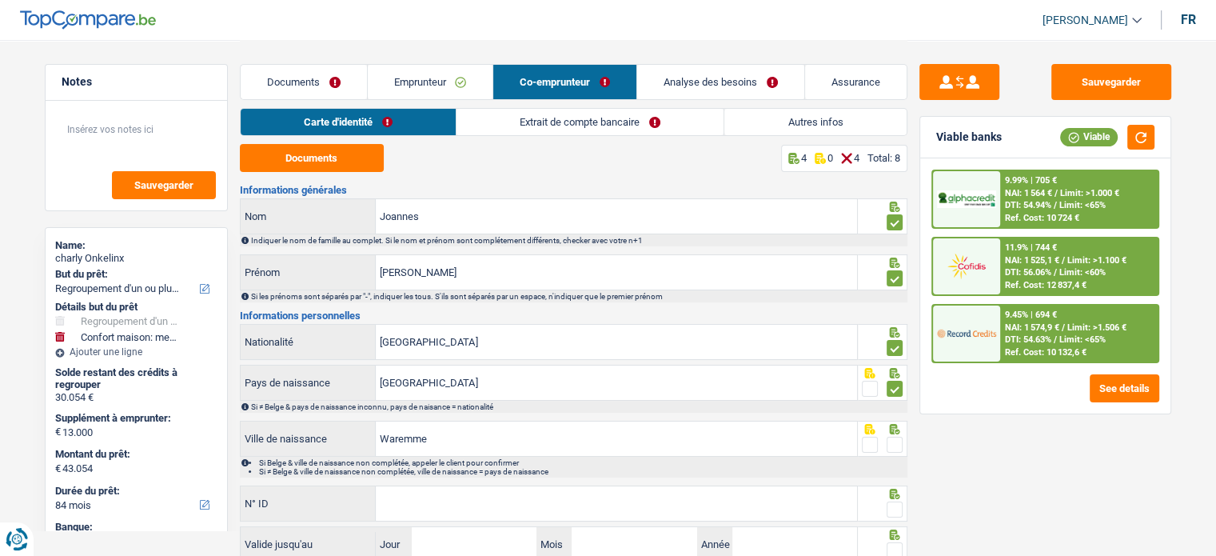
click at [898, 440] on span at bounding box center [894, 444] width 16 height 16
click at [0, 0] on input "radio" at bounding box center [0, 0] width 0 height 0
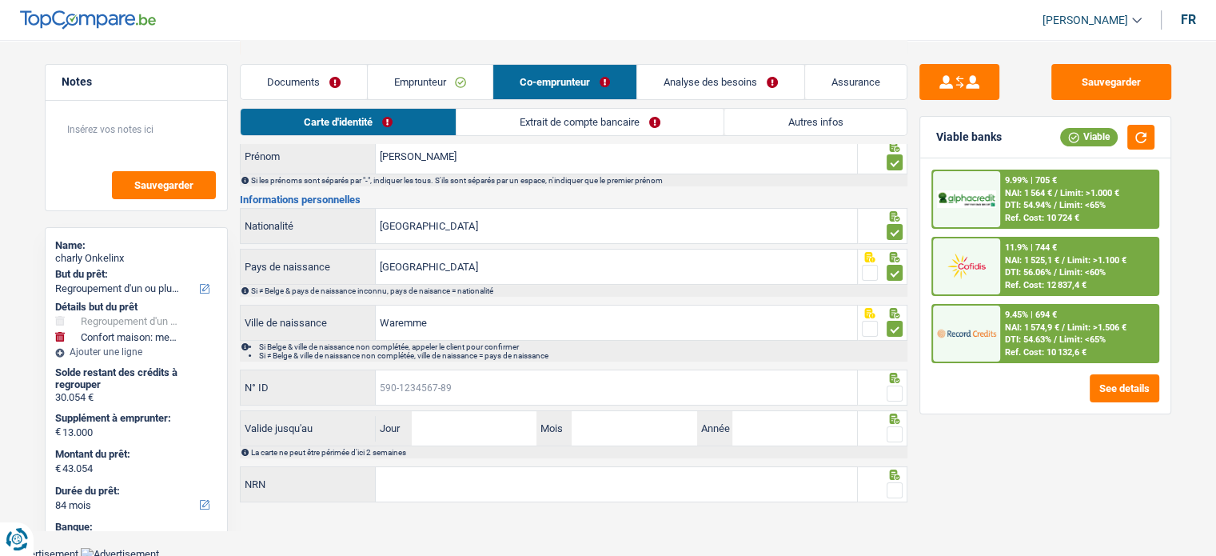
paste input "592-9306989-17"
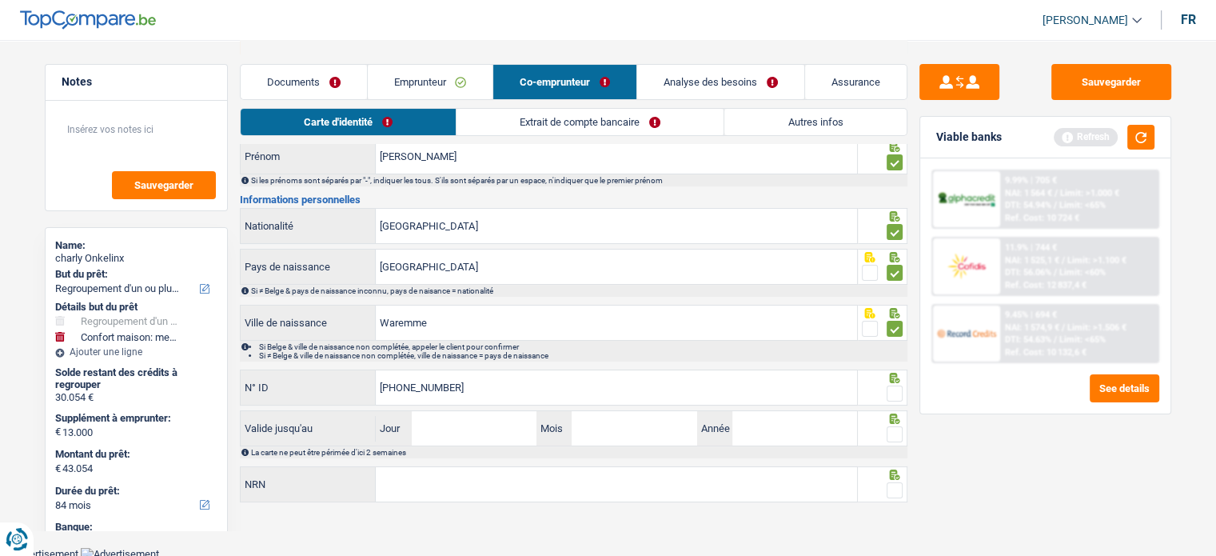
type input "592-9306989-17"
drag, startPoint x: 899, startPoint y: 380, endPoint x: 899, endPoint y: 396, distance: 16.0
click at [899, 386] on div at bounding box center [883, 387] width 50 height 36
click at [899, 396] on span at bounding box center [894, 393] width 16 height 16
click at [0, 0] on input "radio" at bounding box center [0, 0] width 0 height 0
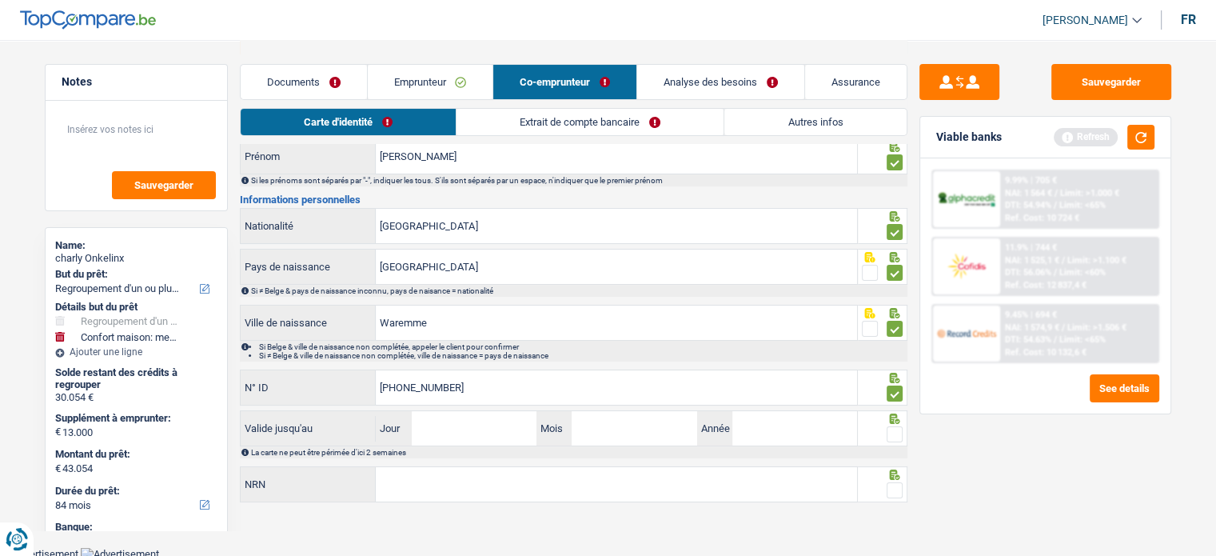
click at [895, 433] on span at bounding box center [894, 434] width 16 height 16
click at [0, 0] on input "radio" at bounding box center [0, 0] width 0 height 0
click at [902, 497] on div at bounding box center [883, 484] width 50 height 36
click at [899, 492] on span at bounding box center [894, 490] width 16 height 16
click at [0, 0] on input "radio" at bounding box center [0, 0] width 0 height 0
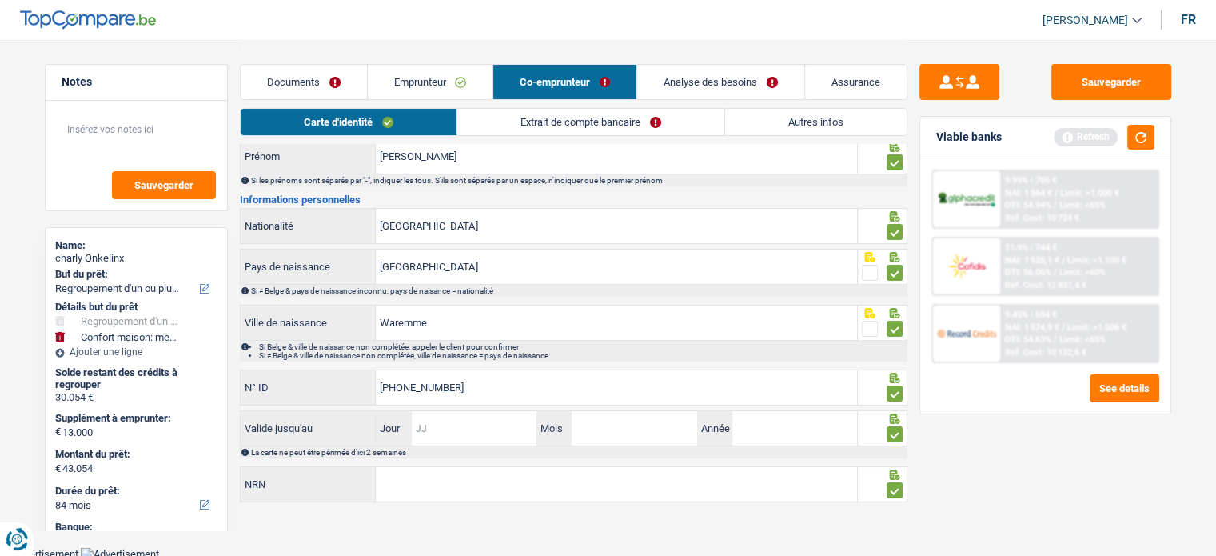
click at [444, 435] on input "Jour" at bounding box center [474, 428] width 125 height 34
type input "01"
type input "04"
type input "2029"
paste input "68.02.12-172.37"
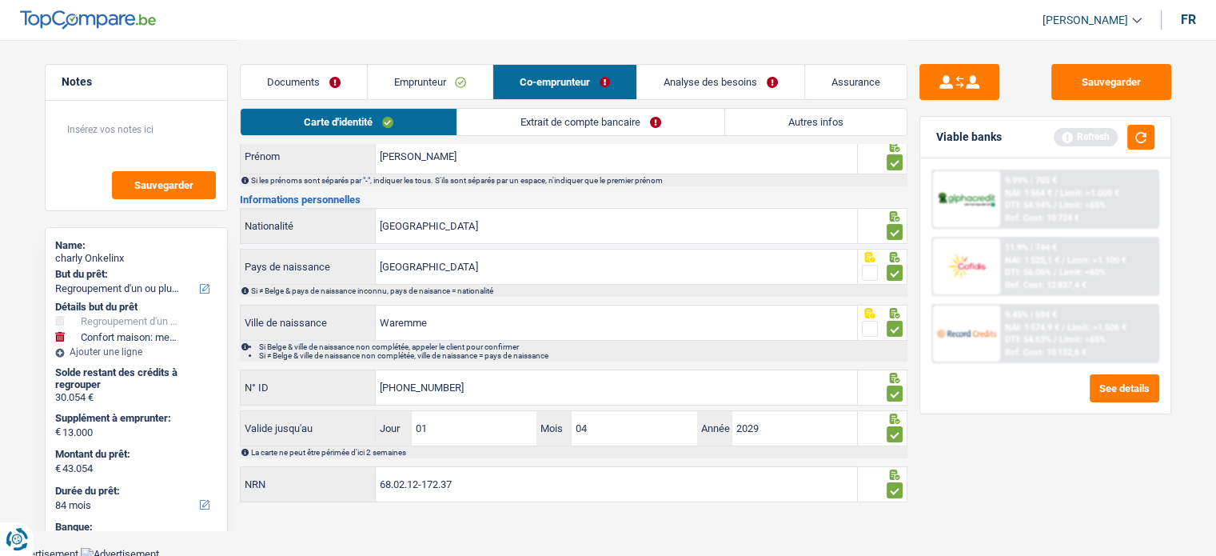
type input "68.02.12-172.37"
click at [543, 117] on link "Extrait de compte bancaire" at bounding box center [590, 122] width 267 height 26
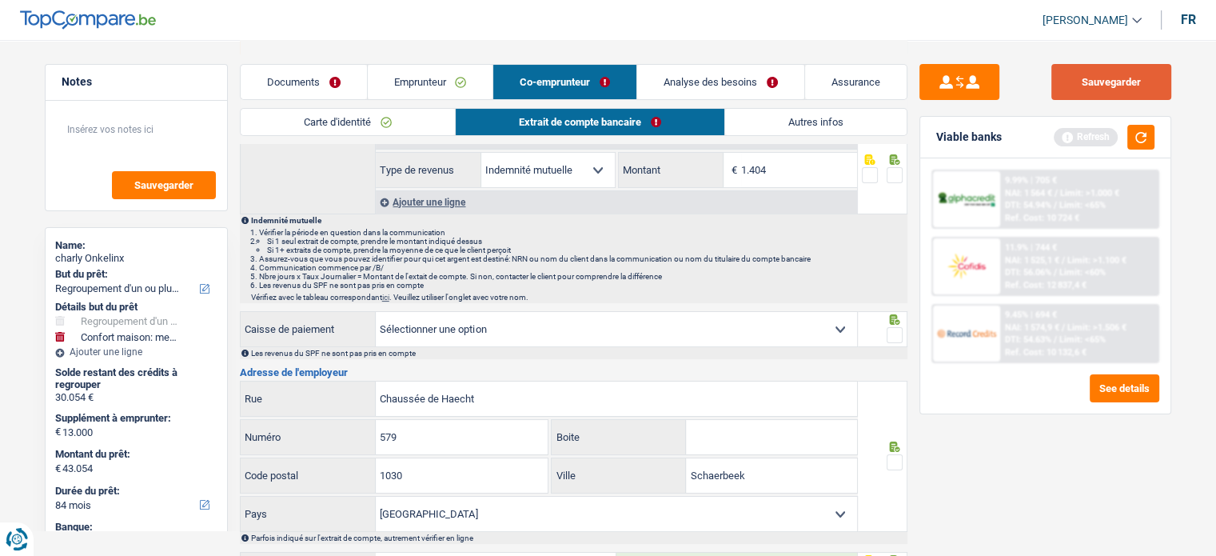
click at [1146, 89] on button "Sauvegarder" at bounding box center [1111, 82] width 120 height 36
drag, startPoint x: 1150, startPoint y: 144, endPoint x: 1096, endPoint y: 162, distance: 57.4
click at [1150, 144] on button "button" at bounding box center [1140, 137] width 27 height 25
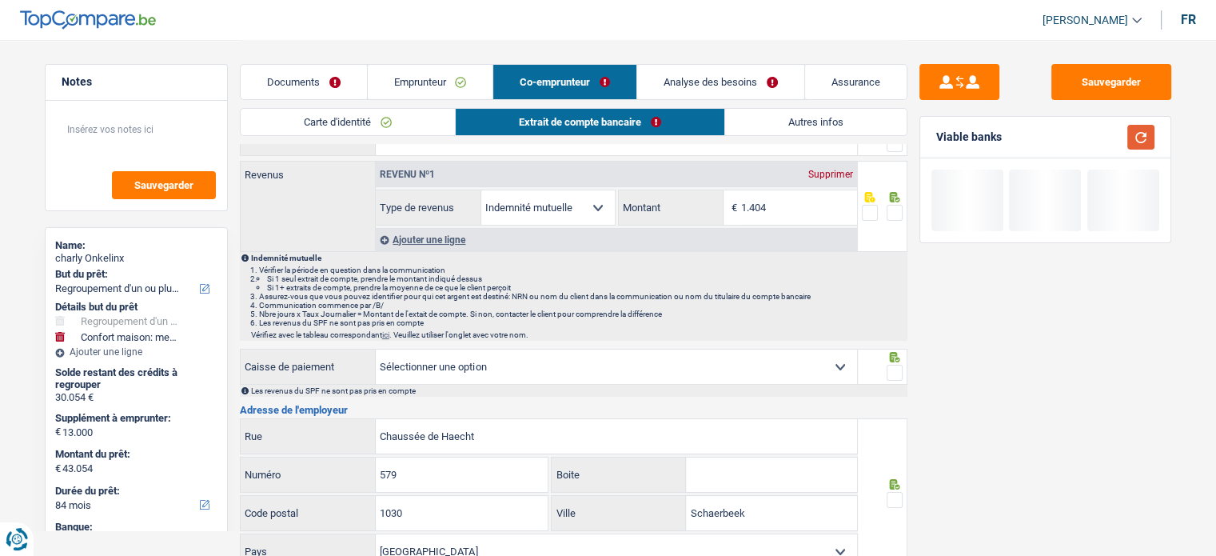
scroll to position [0, 0]
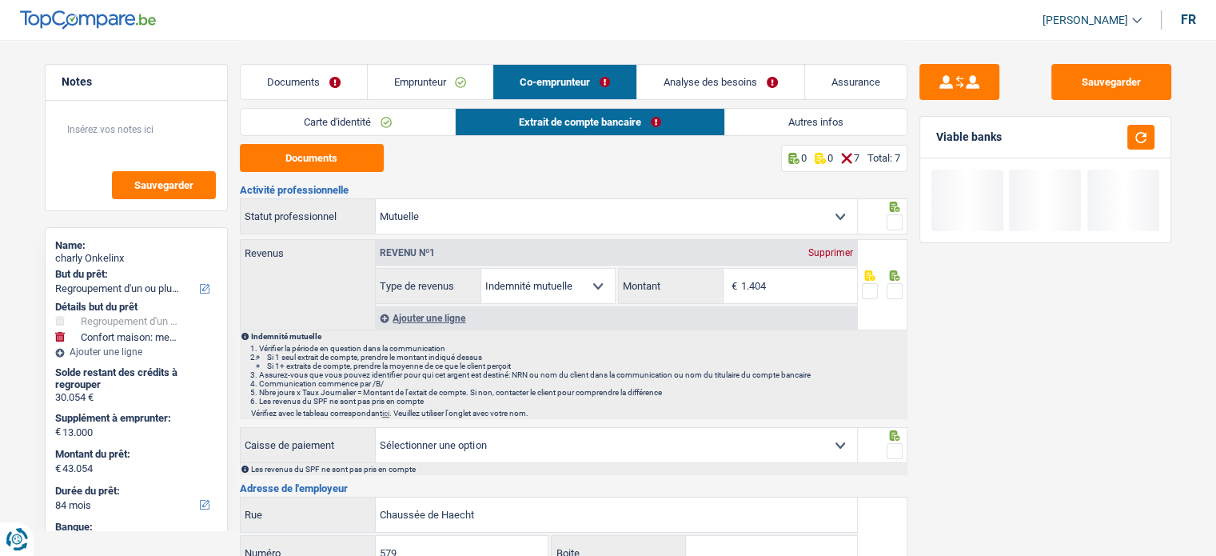
click at [894, 225] on span at bounding box center [894, 222] width 16 height 16
click at [0, 0] on input "radio" at bounding box center [0, 0] width 0 height 0
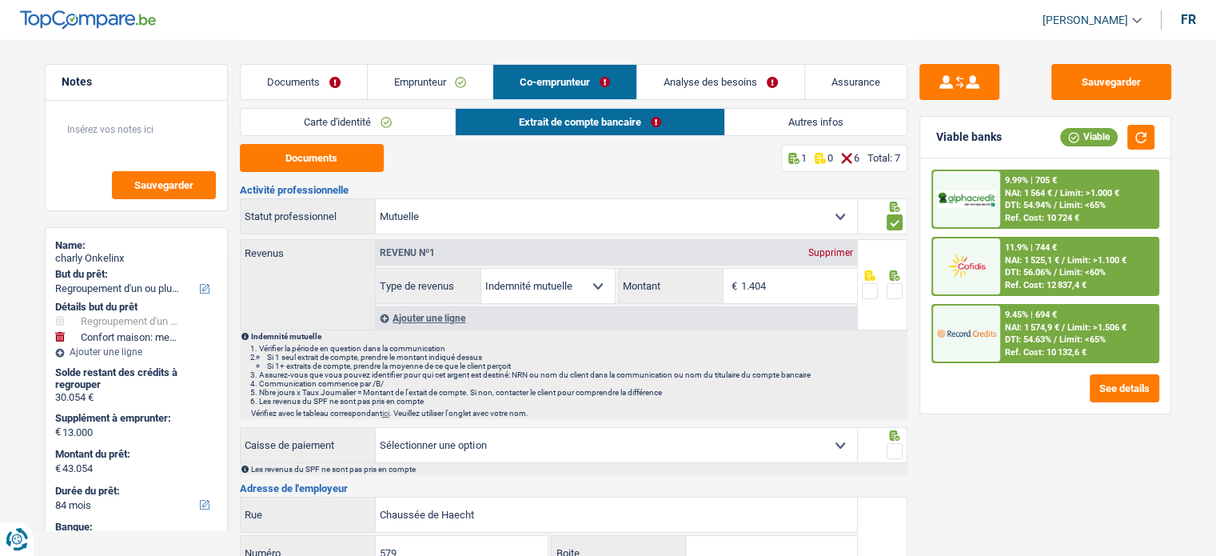
click at [894, 309] on div at bounding box center [883, 284] width 50 height 91
click at [897, 293] on span at bounding box center [894, 291] width 16 height 16
click at [0, 0] on input "radio" at bounding box center [0, 0] width 0 height 0
click at [342, 149] on button "Documents" at bounding box center [312, 158] width 144 height 28
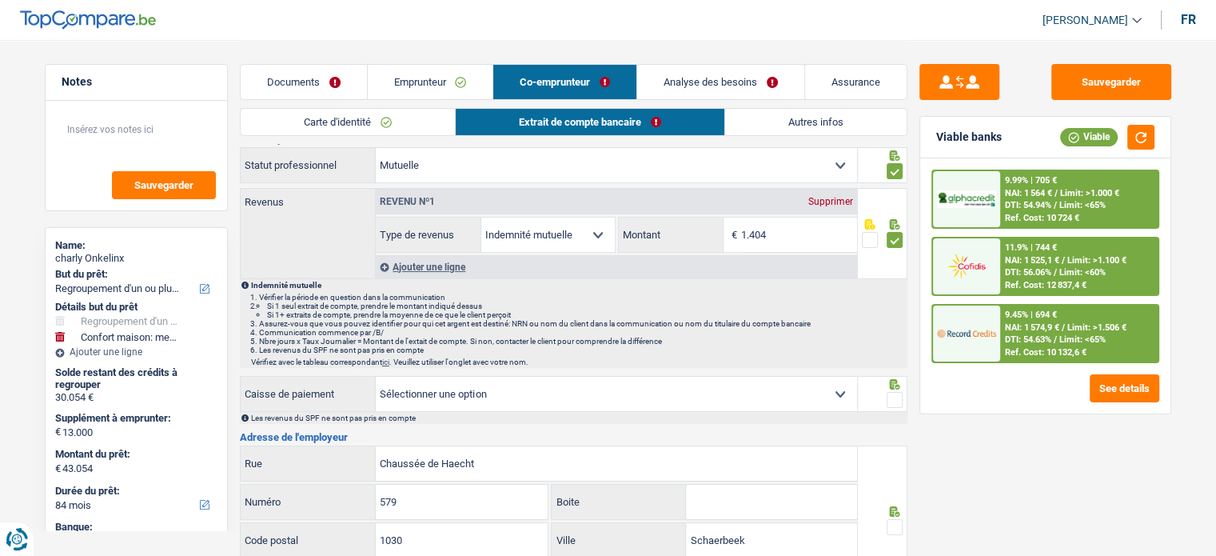
scroll to position [80, 0]
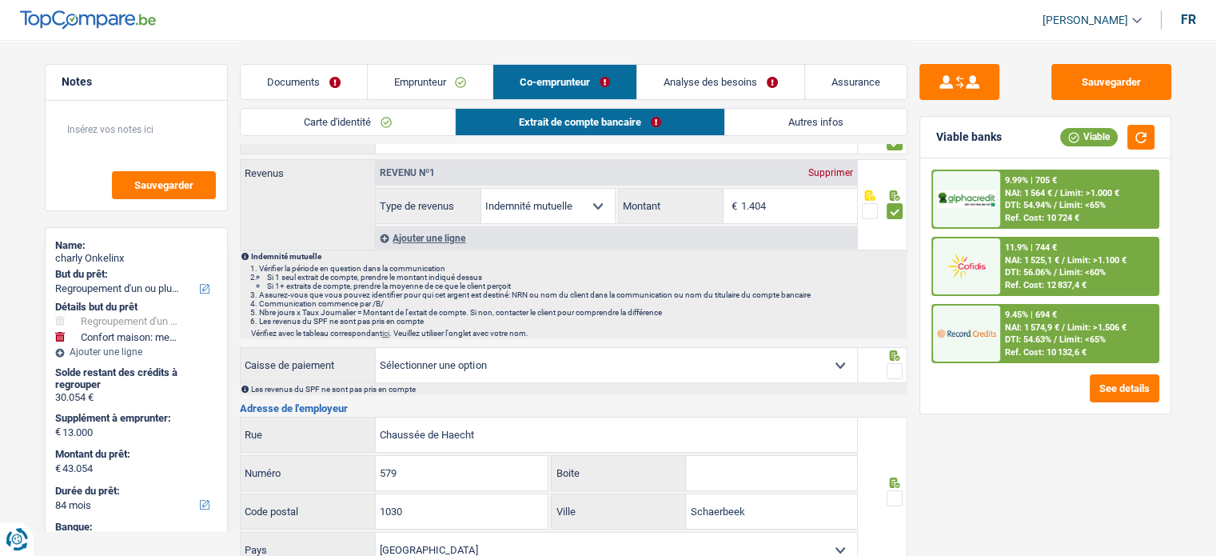
click at [896, 365] on span at bounding box center [894, 371] width 16 height 16
click at [0, 0] on input "radio" at bounding box center [0, 0] width 0 height 0
click at [899, 490] on span at bounding box center [894, 498] width 16 height 16
click at [0, 0] on input "radio" at bounding box center [0, 0] width 0 height 0
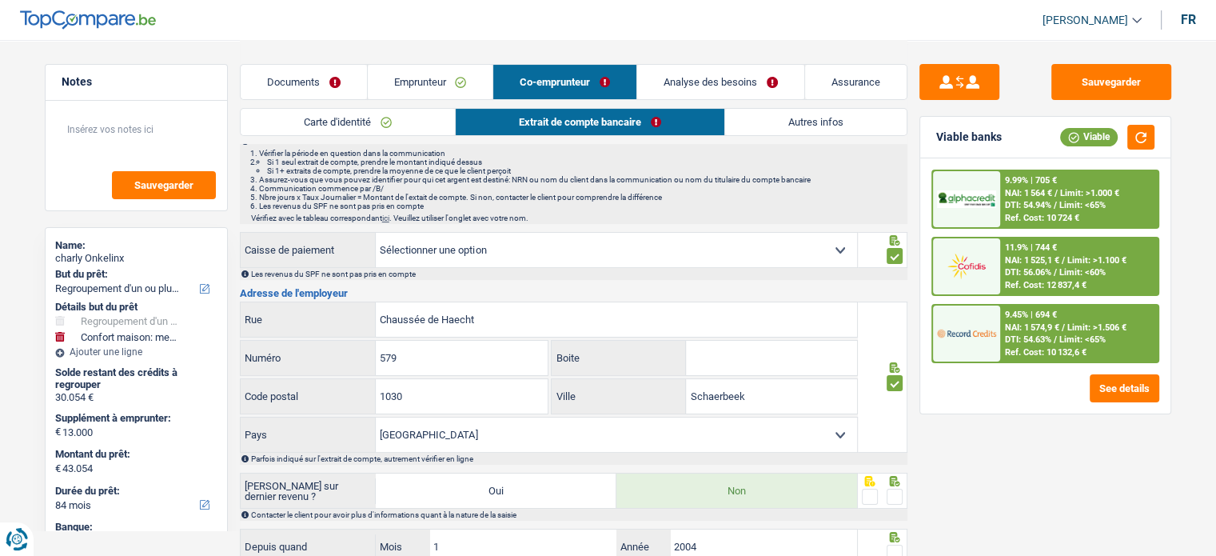
scroll to position [320, 0]
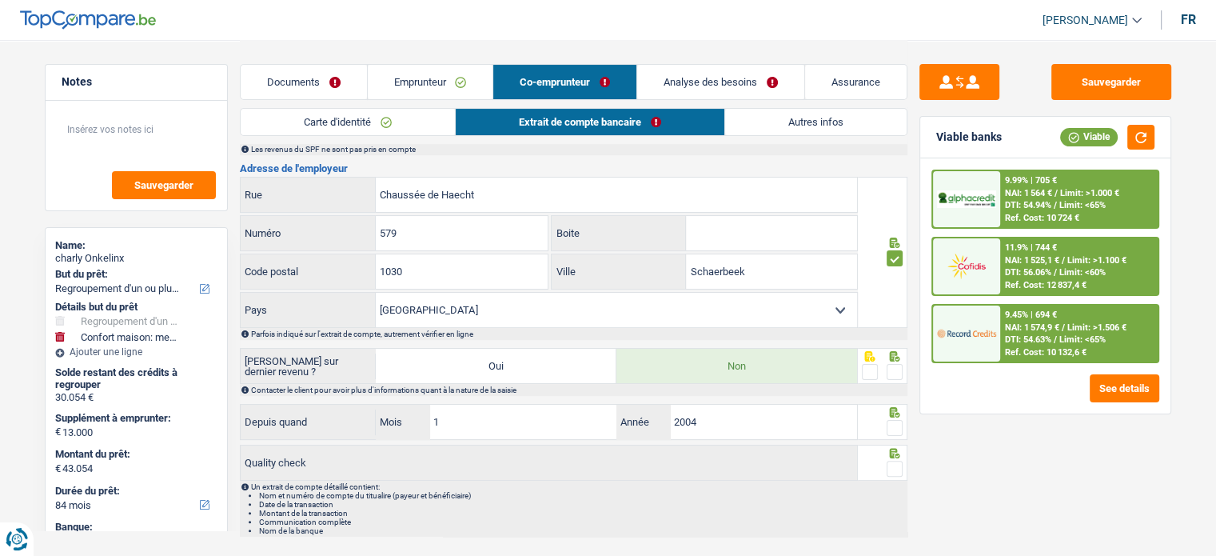
click at [897, 357] on icon at bounding box center [894, 356] width 10 height 10
click at [896, 370] on span at bounding box center [894, 372] width 16 height 16
click at [0, 0] on input "radio" at bounding box center [0, 0] width 0 height 0
click at [894, 420] on span at bounding box center [894, 428] width 16 height 16
click at [0, 0] on input "radio" at bounding box center [0, 0] width 0 height 0
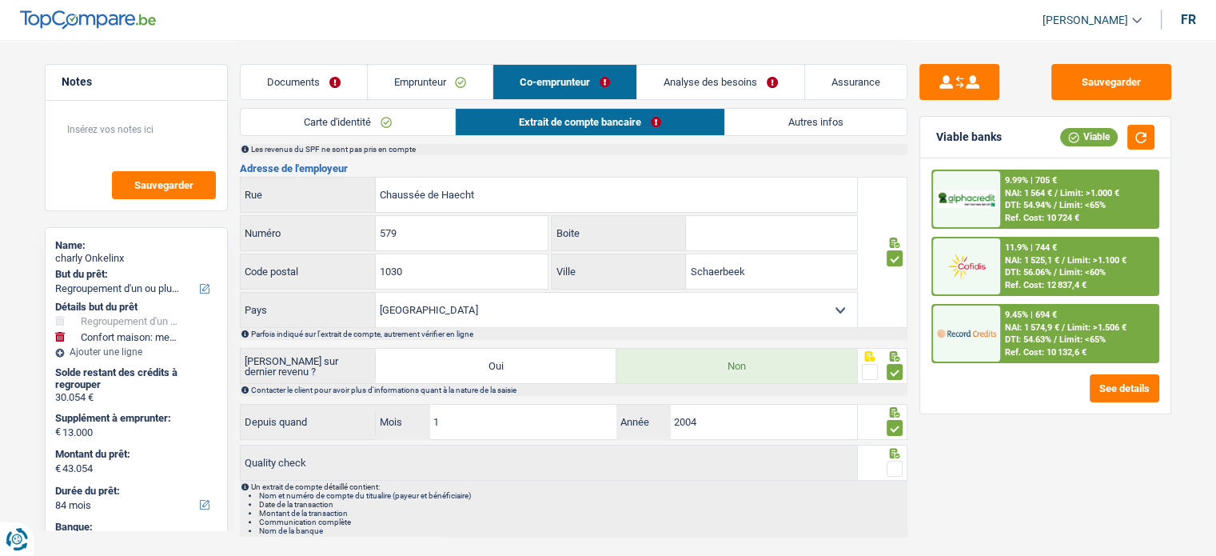
click at [898, 453] on icon at bounding box center [894, 453] width 10 height 10
click at [897, 460] on span at bounding box center [894, 468] width 16 height 16
click at [0, 0] on input "radio" at bounding box center [0, 0] width 0 height 0
click at [1085, 102] on div "Sauvegarder Viable banks Viable 9.99% | 705 € NAI: 1 564 € / Limit: >1.000 € DT…" at bounding box center [1045, 297] width 276 height 466
click at [777, 135] on li "Autres infos" at bounding box center [815, 122] width 183 height 28
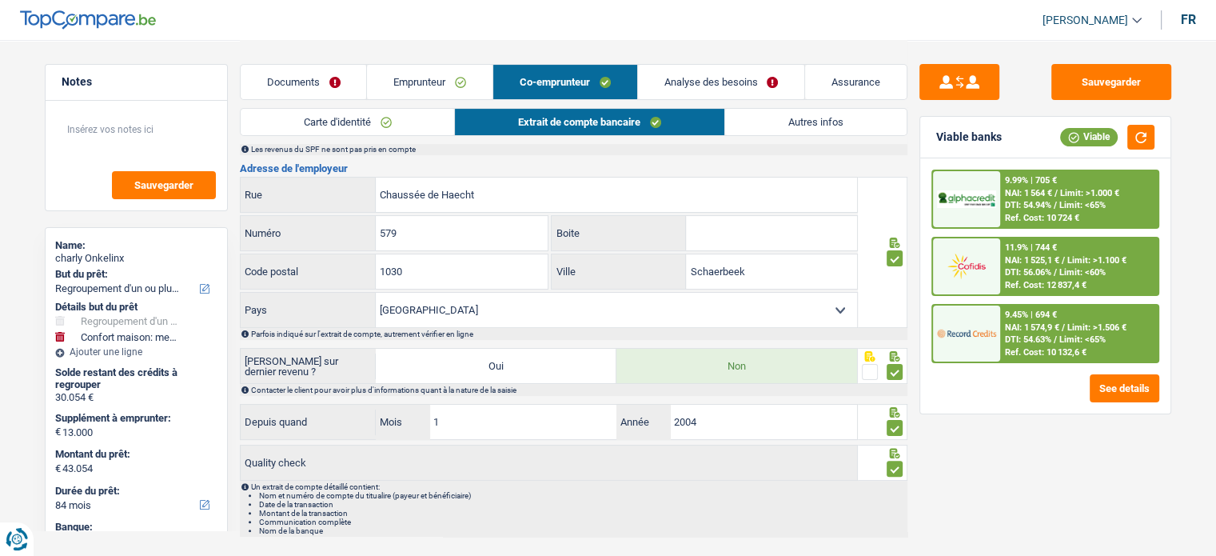
click at [790, 133] on link "Autres infos" at bounding box center [815, 122] width 181 height 26
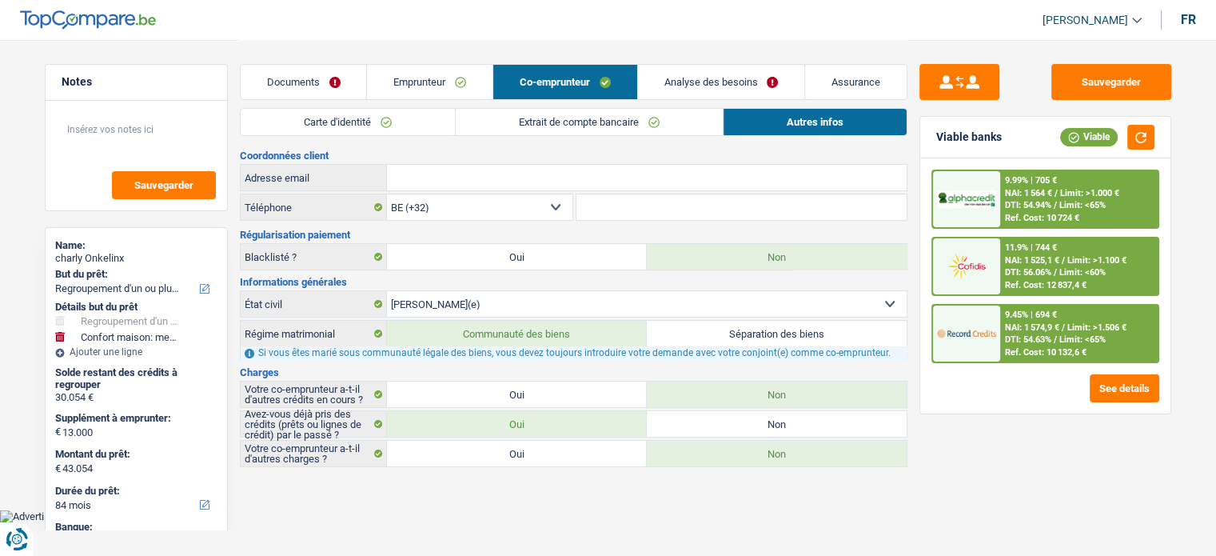
scroll to position [0, 0]
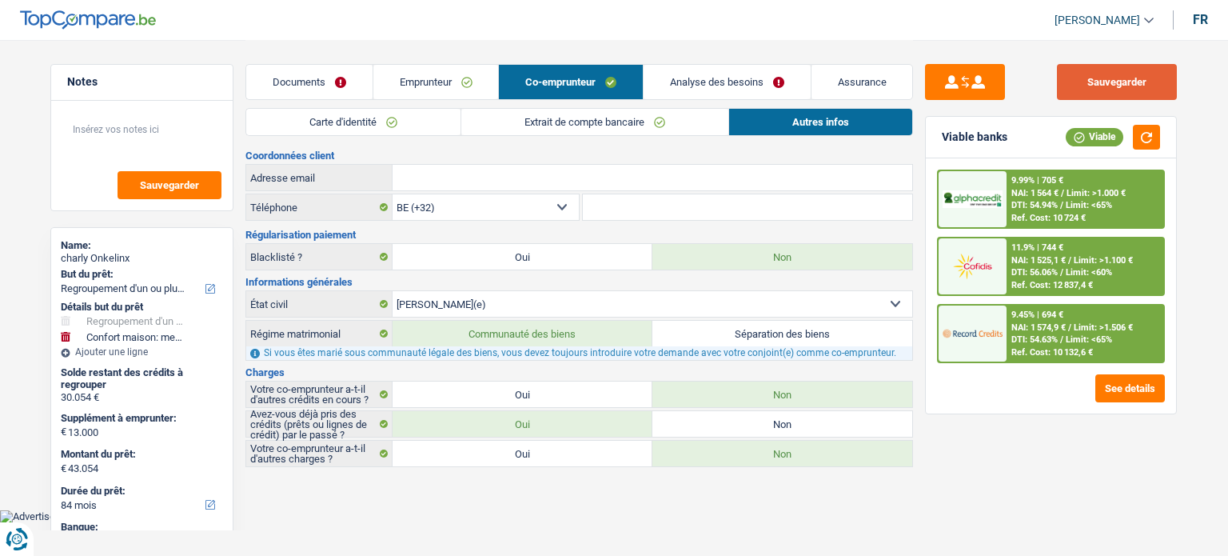
click at [1142, 78] on button "Sauvegarder" at bounding box center [1117, 82] width 120 height 36
click at [1146, 137] on button "button" at bounding box center [1146, 137] width 27 height 25
click at [333, 86] on link "Documents" at bounding box center [309, 82] width 126 height 34
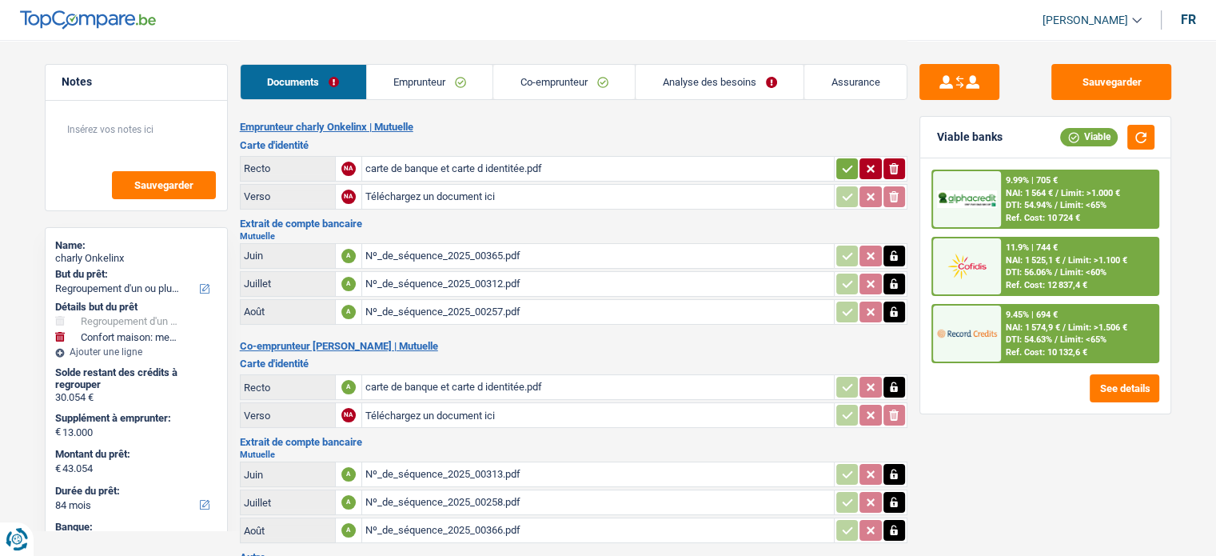
click at [688, 73] on link "Analyse des besoins" at bounding box center [719, 82] width 168 height 34
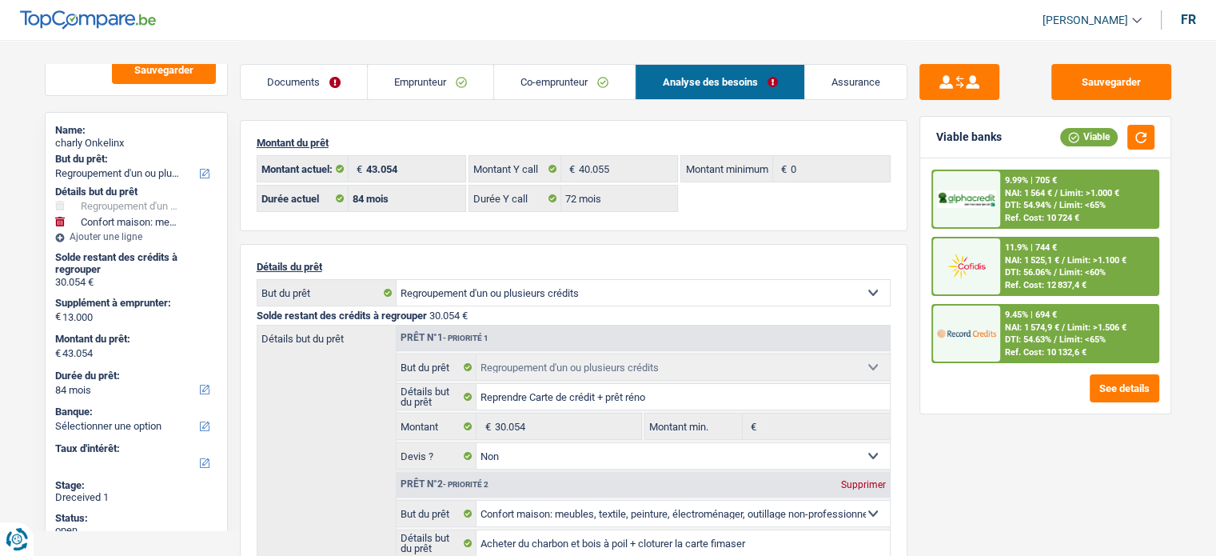
scroll to position [181, 0]
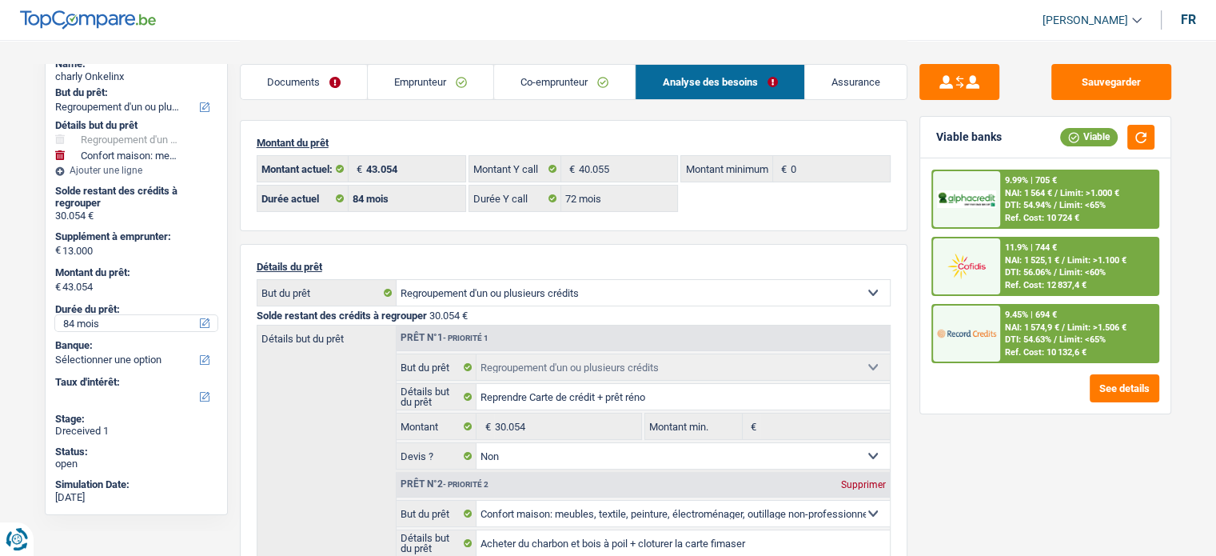
click at [137, 329] on select "12 mois 18 mois 24 mois 30 mois 36 mois 42 mois 48 mois 60 mois 72 mois 84 mois…" at bounding box center [136, 323] width 162 height 16
select select "72"
click at [55, 315] on select "12 mois 18 mois 24 mois 30 mois 36 mois 42 mois 48 mois 60 mois 72 mois 84 mois…" at bounding box center [136, 323] width 162 height 16
select select "72"
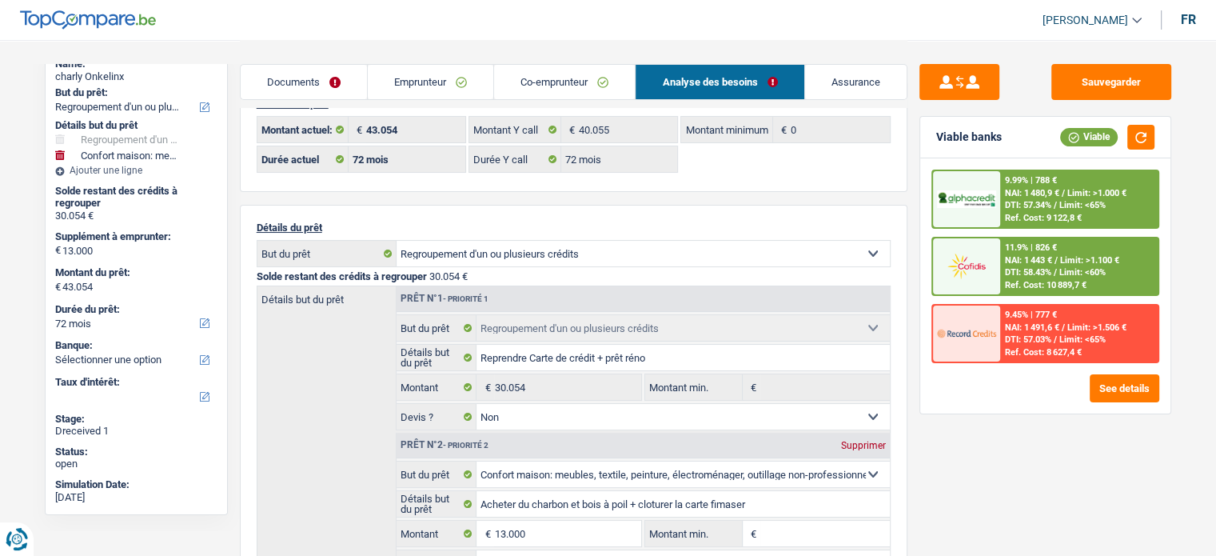
scroll to position [442, 0]
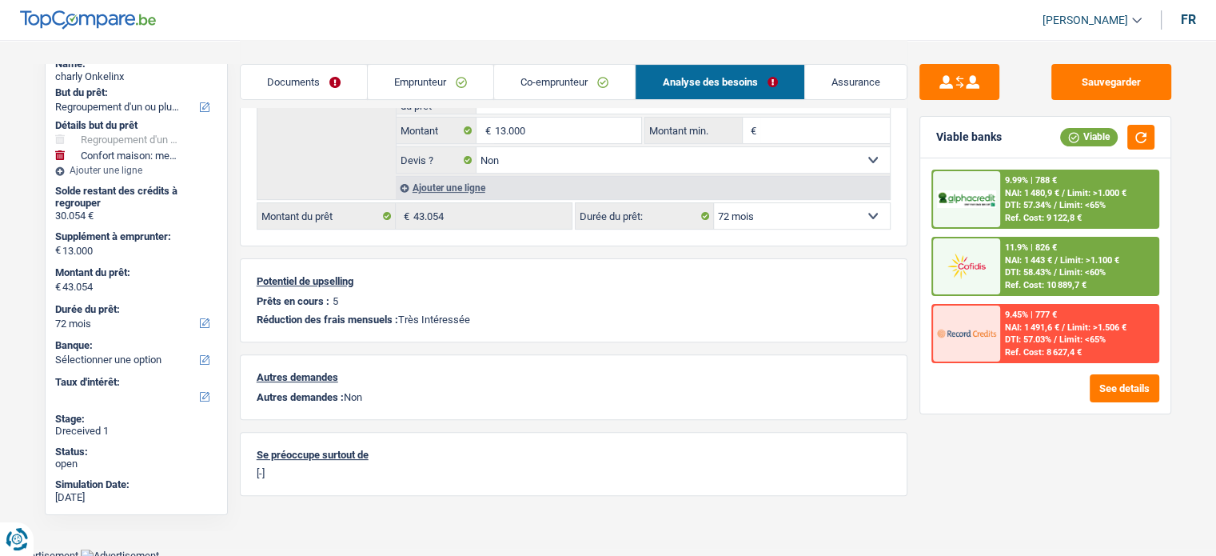
click at [451, 93] on link "Emprunteur" at bounding box center [430, 82] width 125 height 34
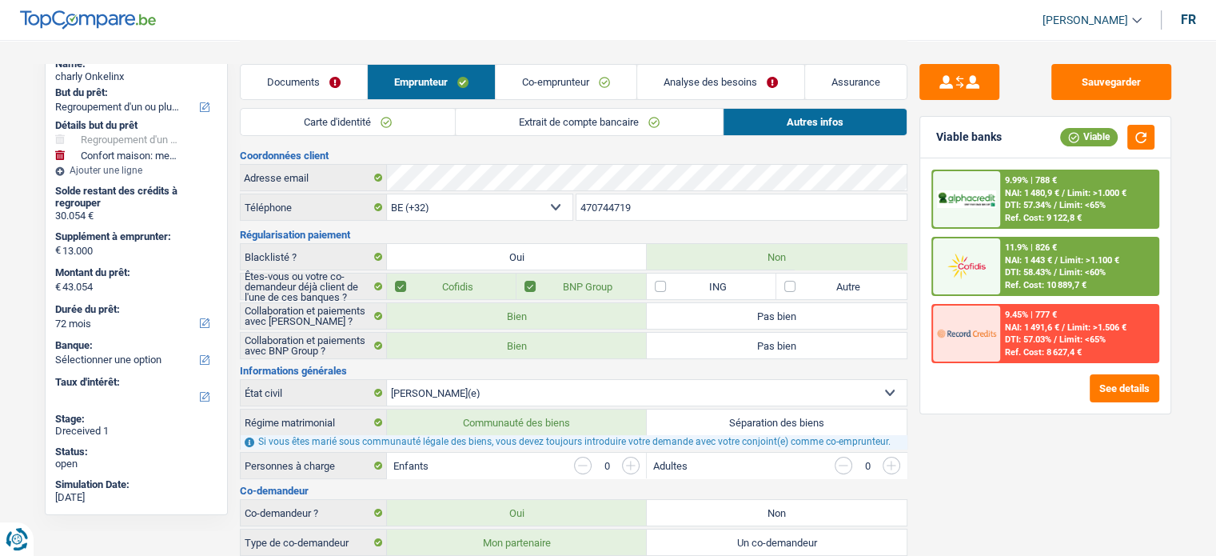
scroll to position [22, 0]
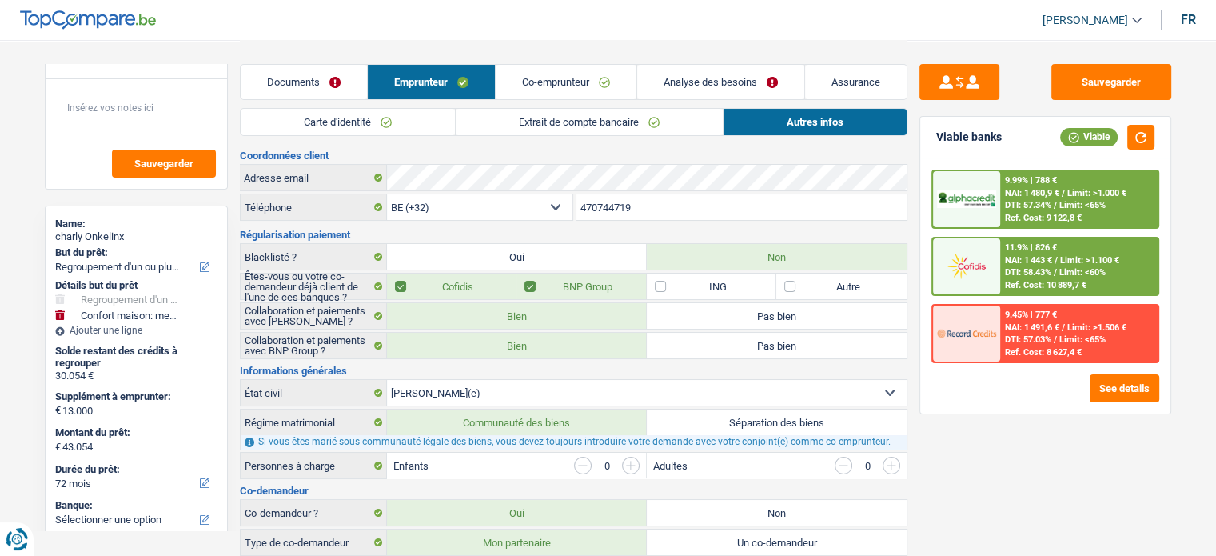
click at [285, 70] on link "Documents" at bounding box center [304, 82] width 126 height 34
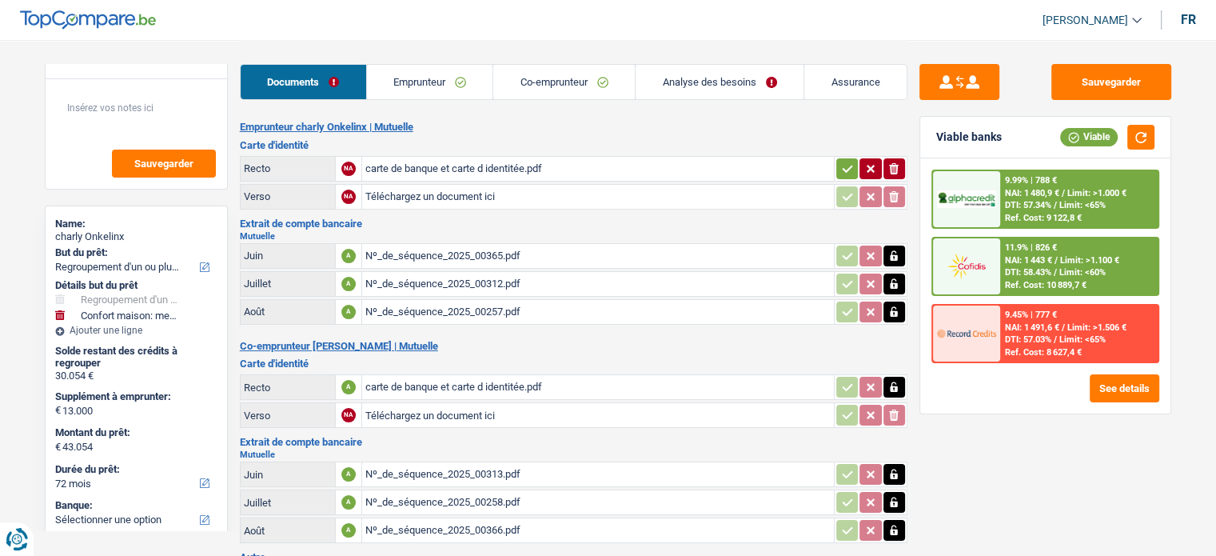
click at [685, 89] on link "Analyse des besoins" at bounding box center [719, 82] width 168 height 34
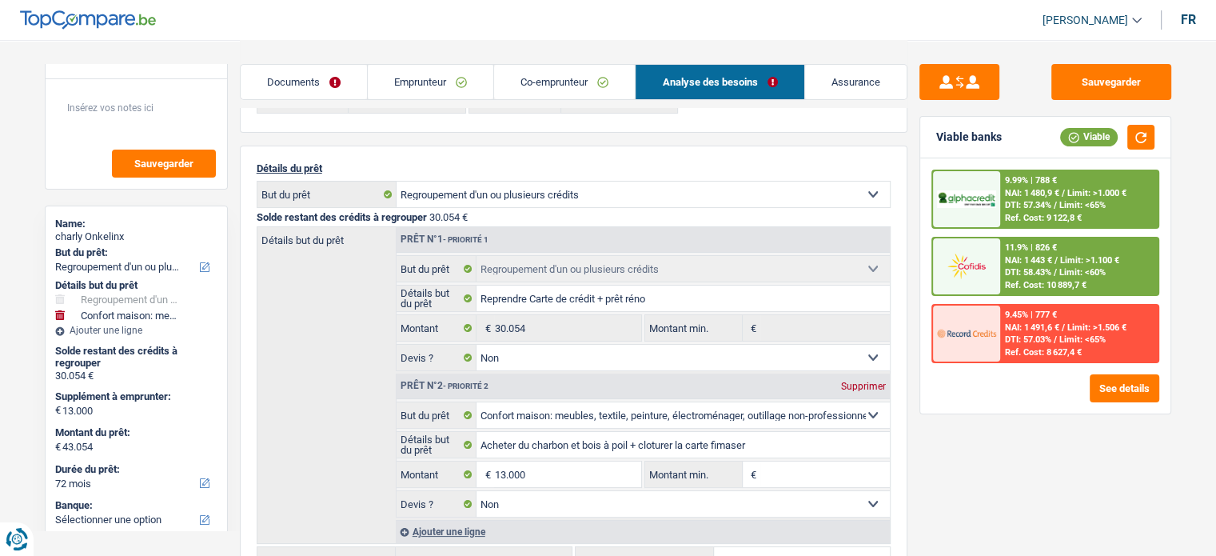
scroll to position [240, 0]
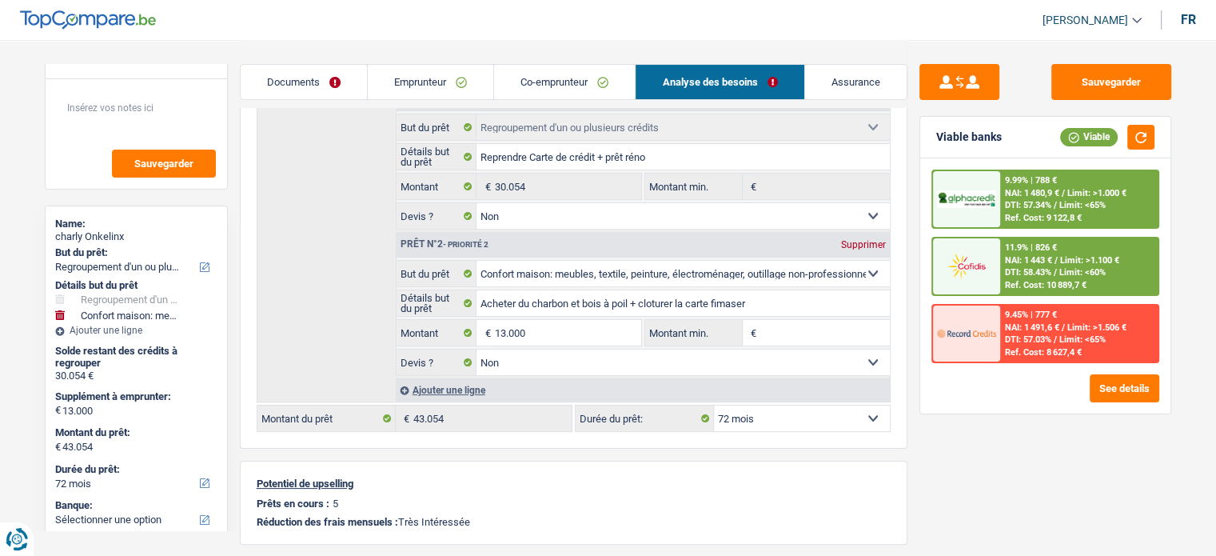
click at [1046, 209] on span "DTI: 57.34%" at bounding box center [1028, 205] width 46 height 10
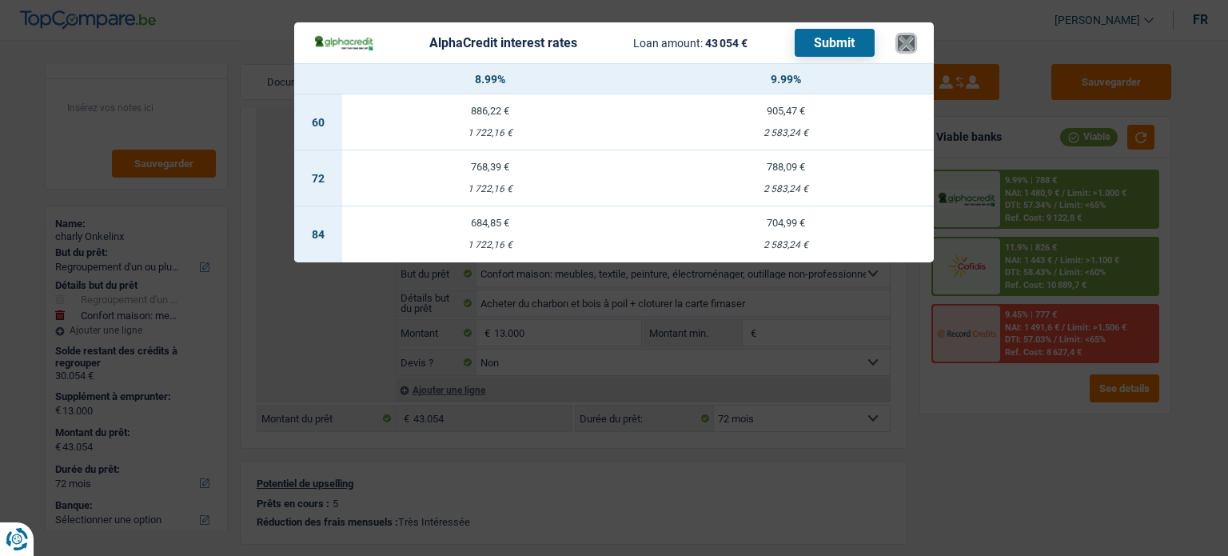
click at [902, 51] on button "×" at bounding box center [906, 43] width 17 height 16
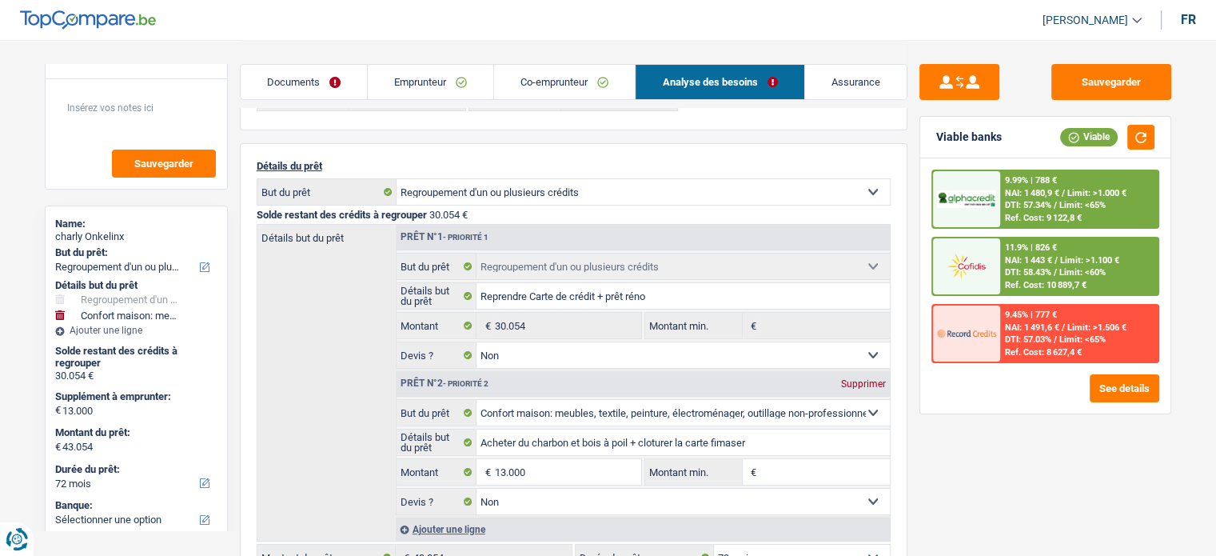
scroll to position [0, 0]
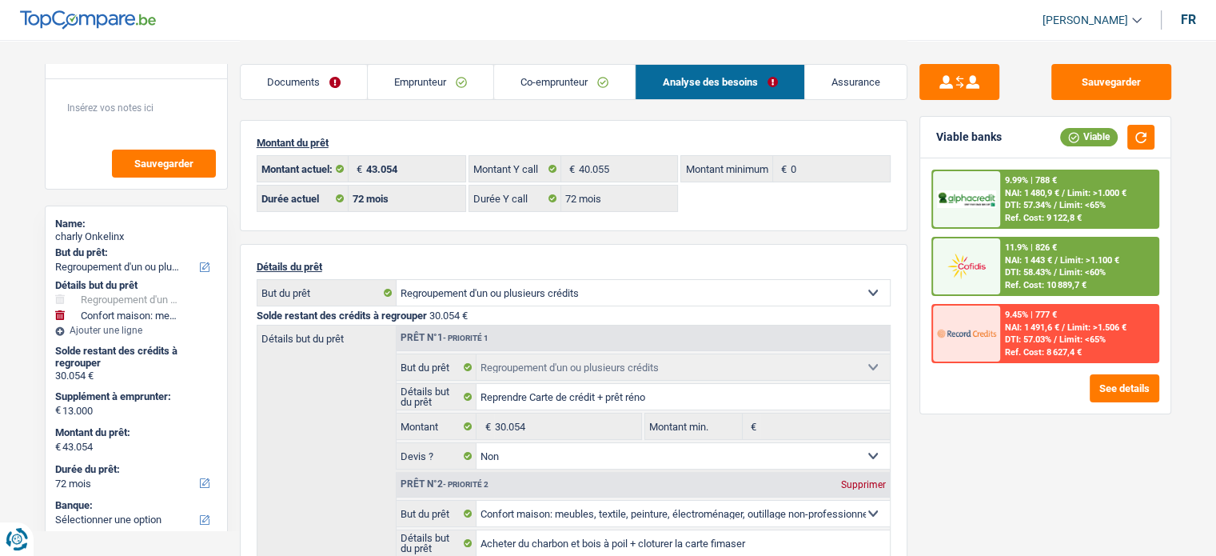
click at [1065, 201] on span "Limit: <65%" at bounding box center [1082, 205] width 46 height 10
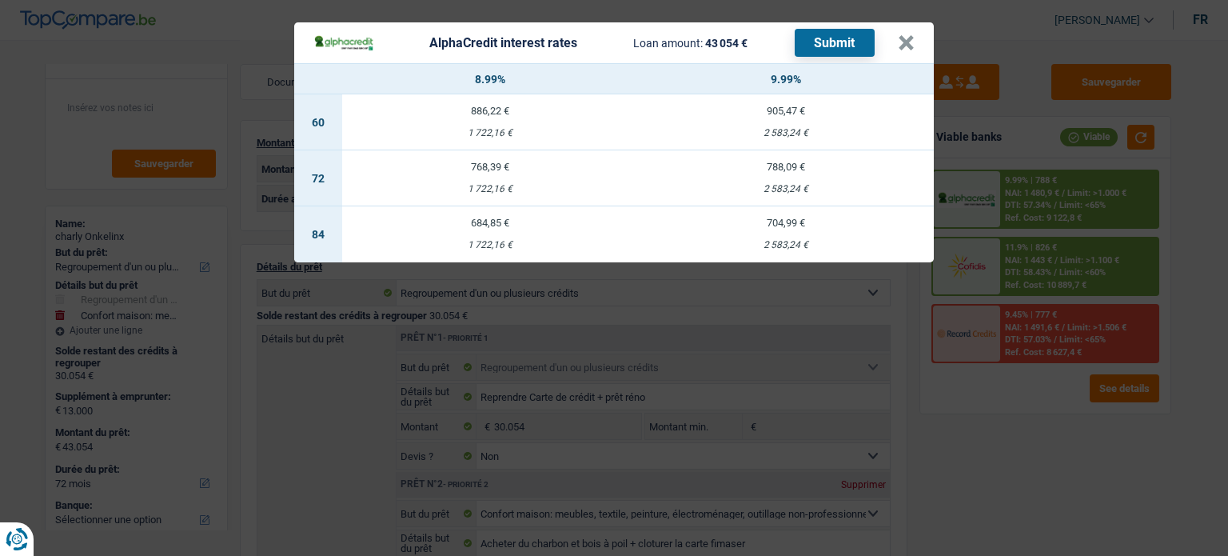
click at [1034, 201] on div "AlphaCredit interest rates Loan amount: 43 054 € Submit × 8.99% 9.99% 60 886,22…" at bounding box center [614, 278] width 1228 height 556
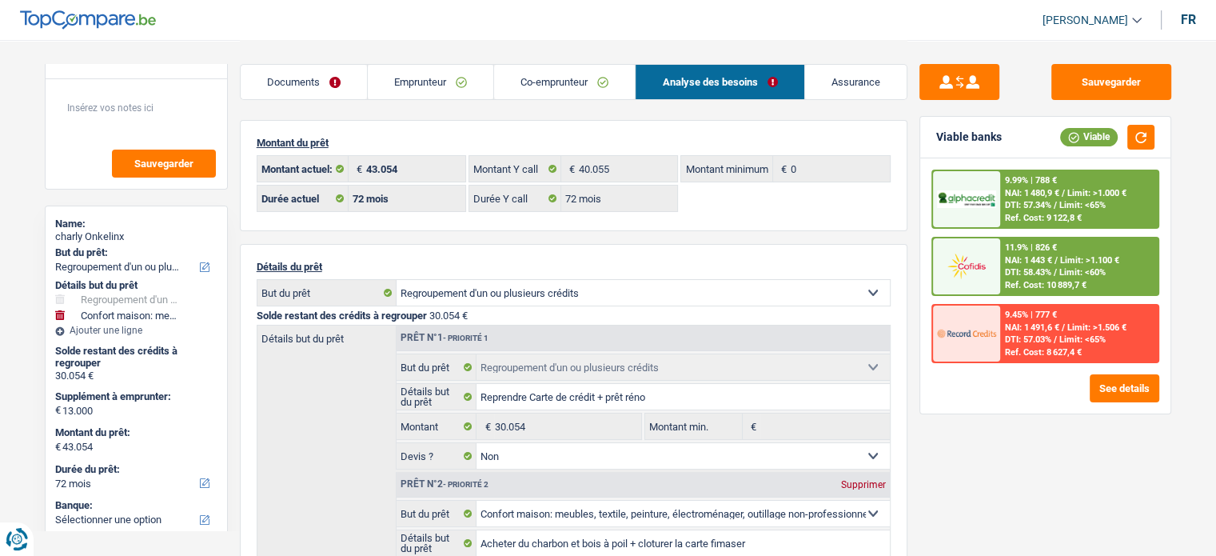
click at [1034, 201] on span "DTI: 57.34%" at bounding box center [1028, 205] width 46 height 10
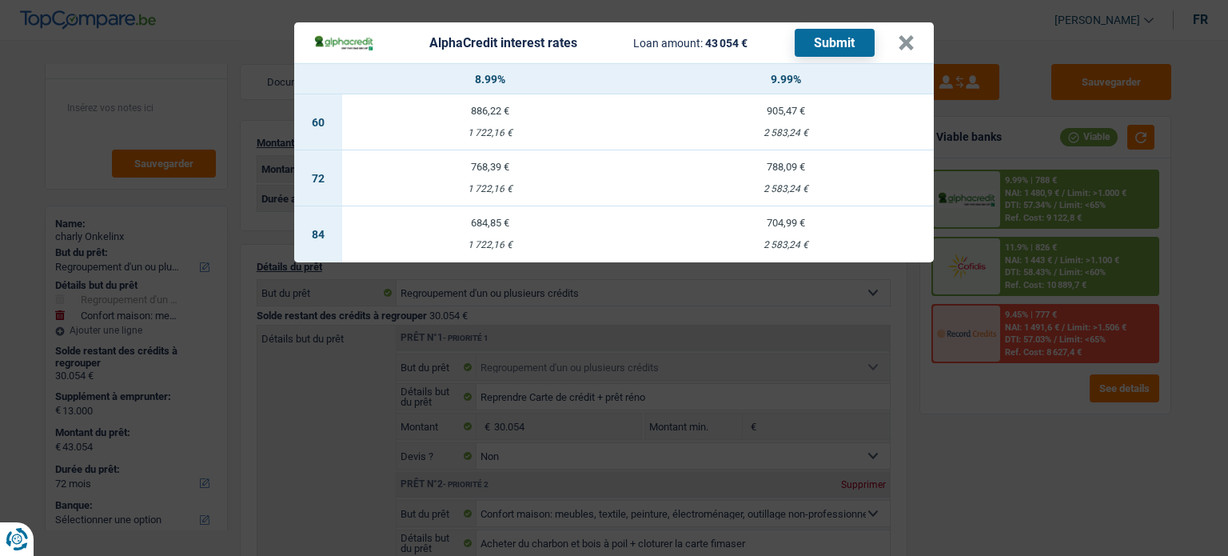
click at [1004, 434] on div "AlphaCredit interest rates Loan amount: 43 054 € Submit × 8.99% 9.99% 60 886,22…" at bounding box center [614, 278] width 1228 height 556
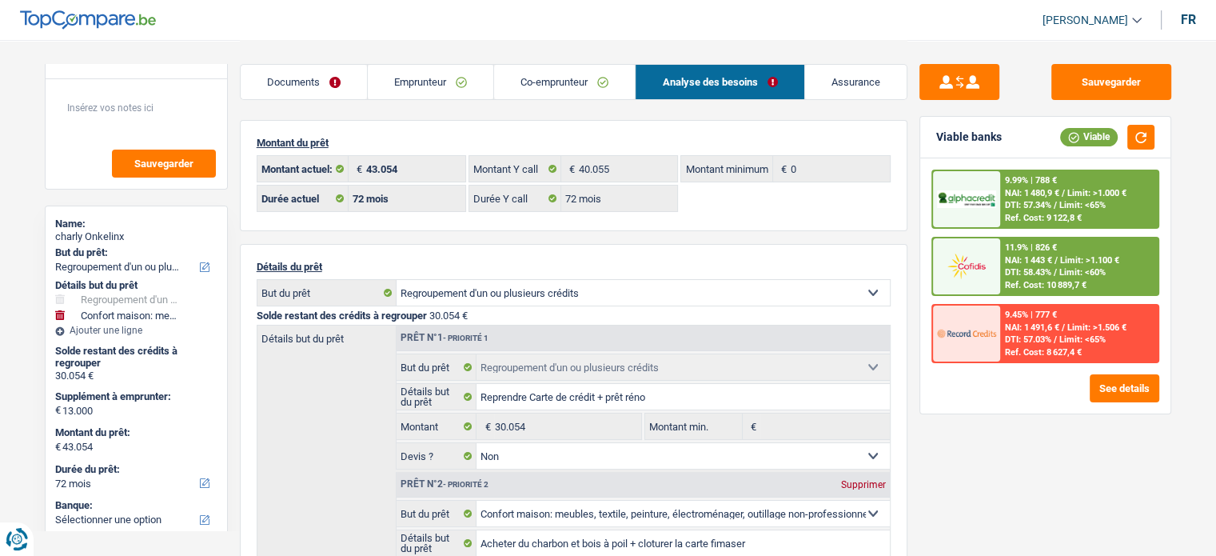
click at [390, 77] on link "Emprunteur" at bounding box center [430, 82] width 125 height 34
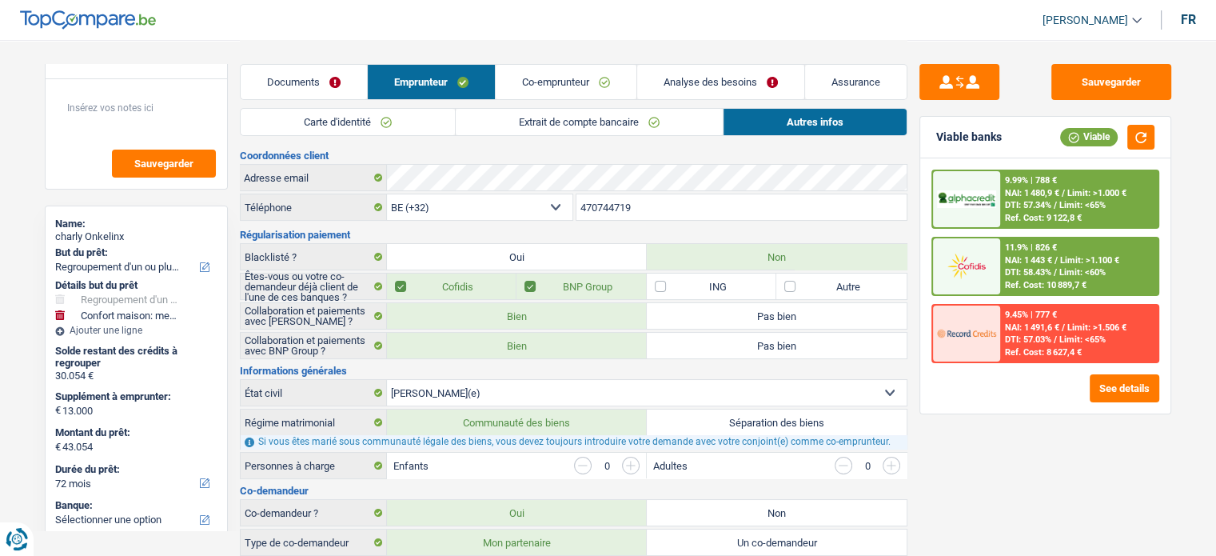
click at [353, 125] on link "Carte d'identité" at bounding box center [348, 122] width 214 height 26
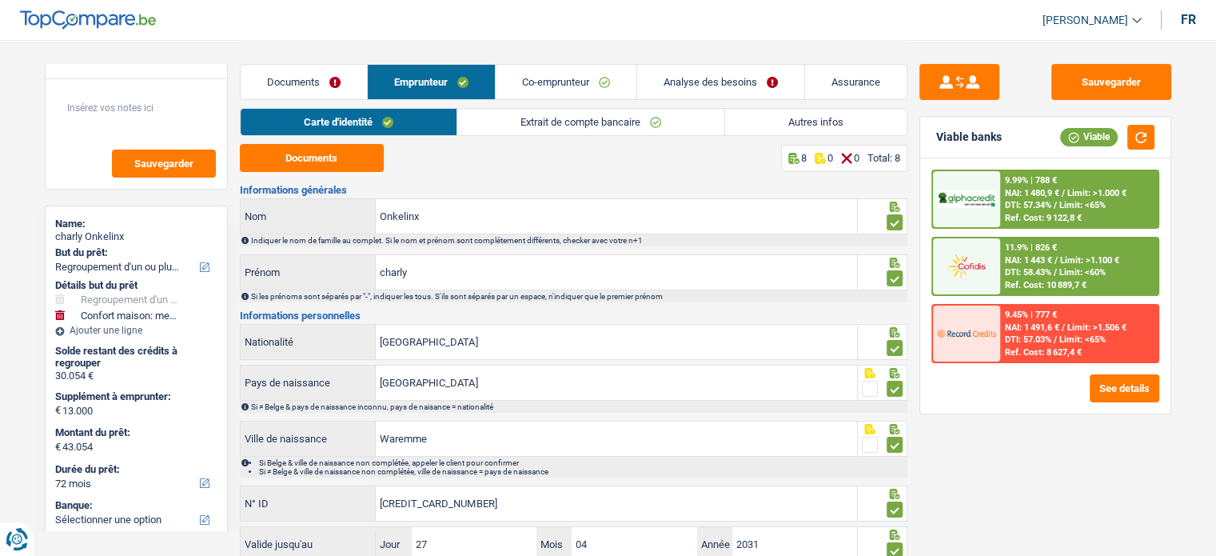
click at [528, 109] on link "Extrait de compte bancaire" at bounding box center [590, 122] width 267 height 26
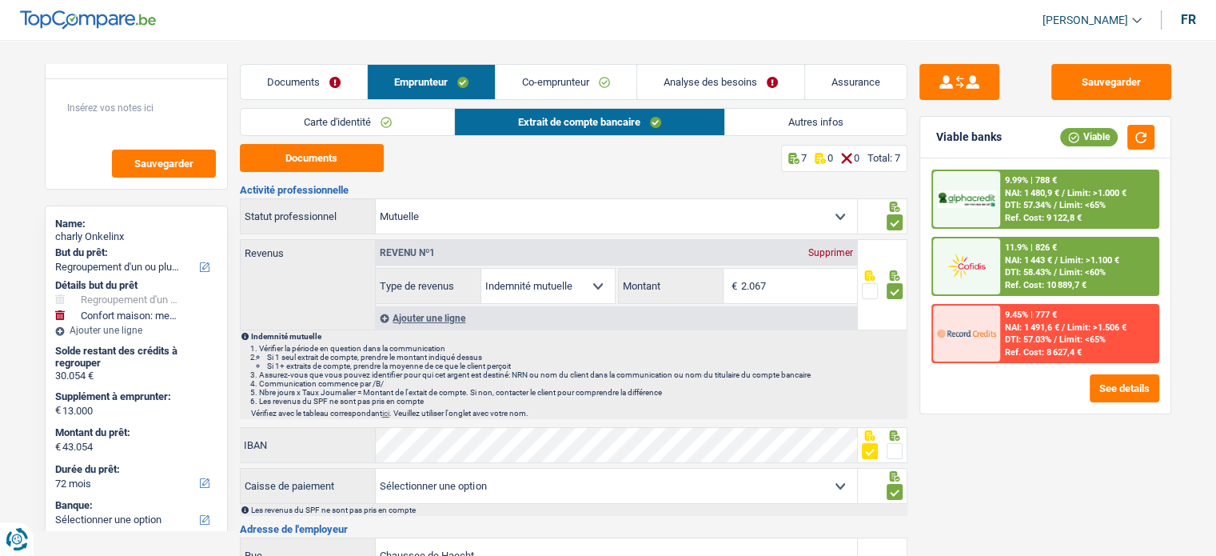
click at [819, 118] on link "Autres infos" at bounding box center [815, 122] width 181 height 26
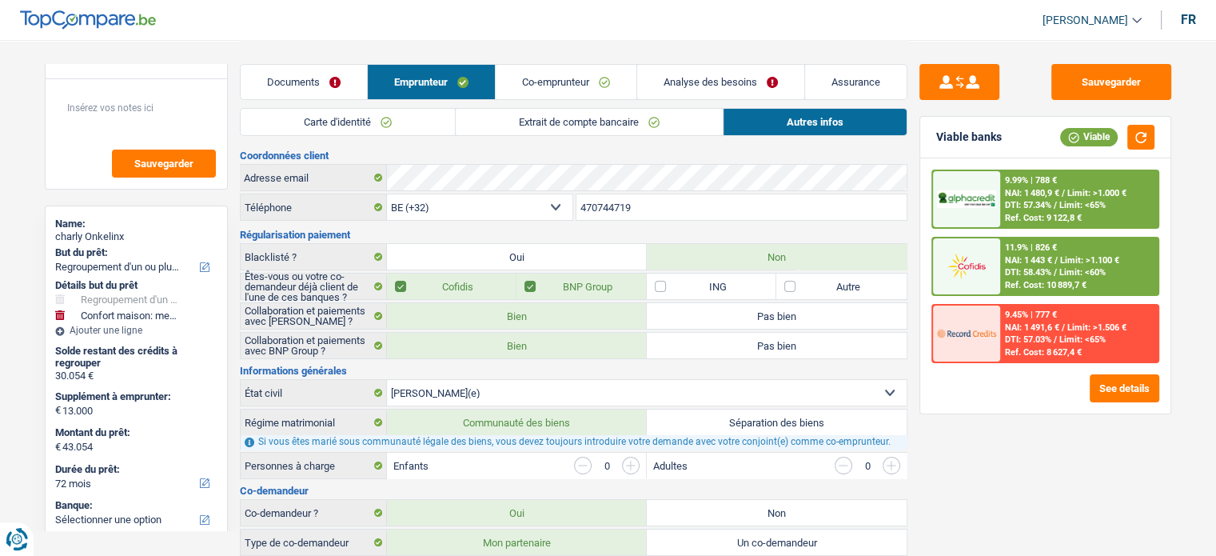
click at [610, 87] on link "Co-emprunteur" at bounding box center [566, 82] width 141 height 34
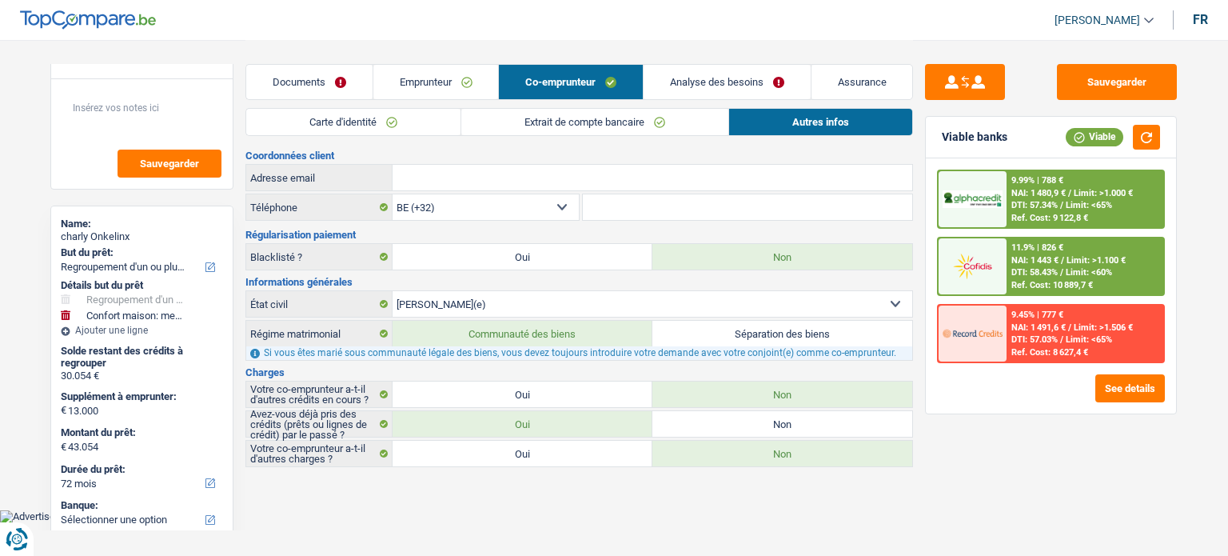
click at [401, 124] on link "Carte d'identité" at bounding box center [353, 122] width 214 height 26
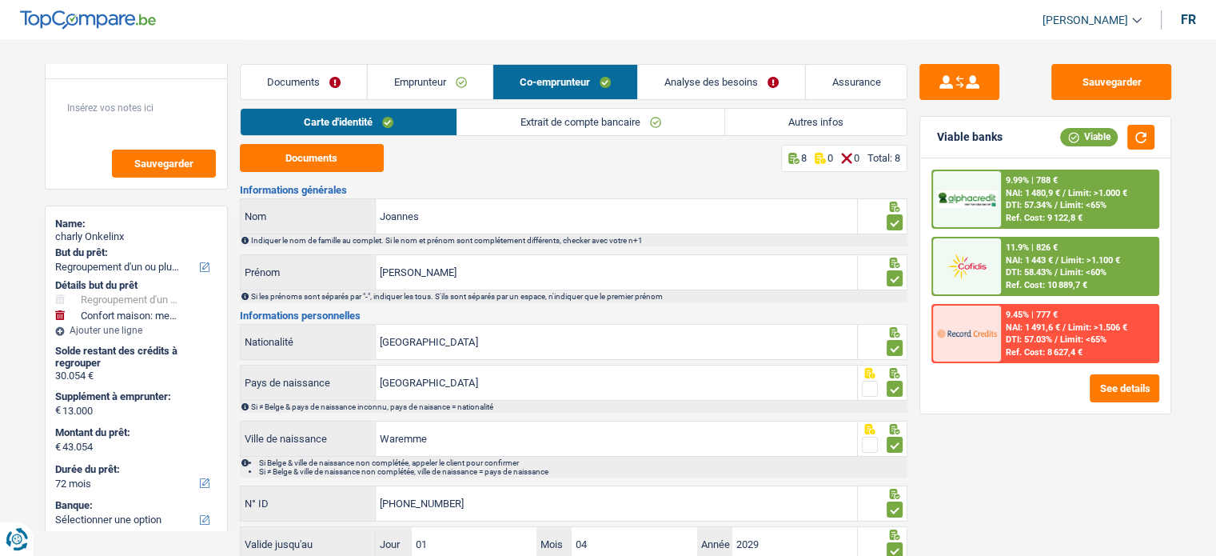
click at [587, 125] on link "Extrait de compte bancaire" at bounding box center [590, 122] width 267 height 26
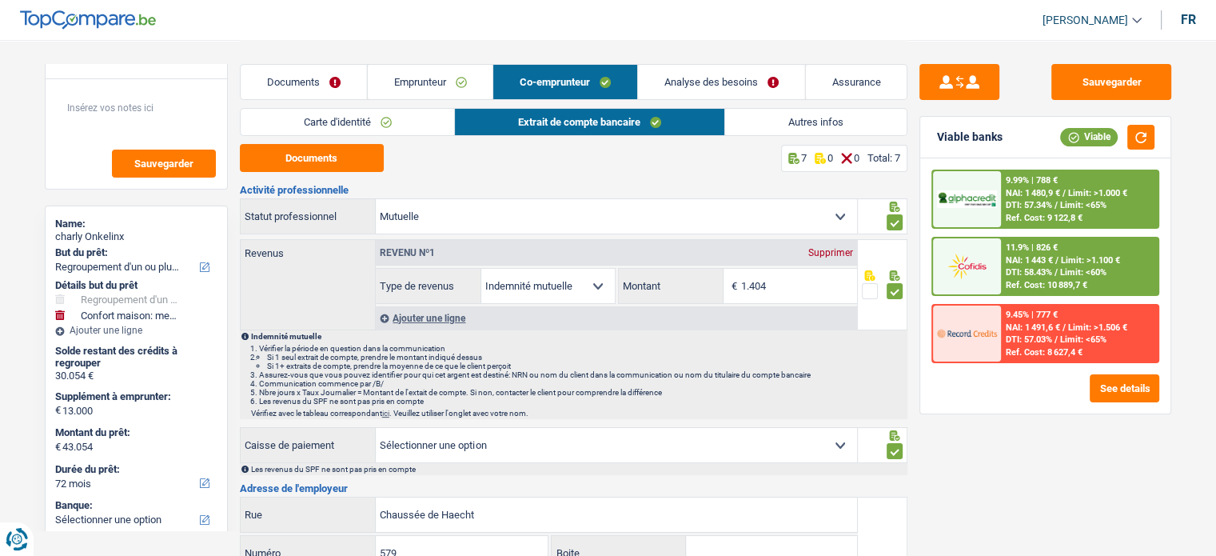
click at [775, 119] on link "Autres infos" at bounding box center [815, 122] width 181 height 26
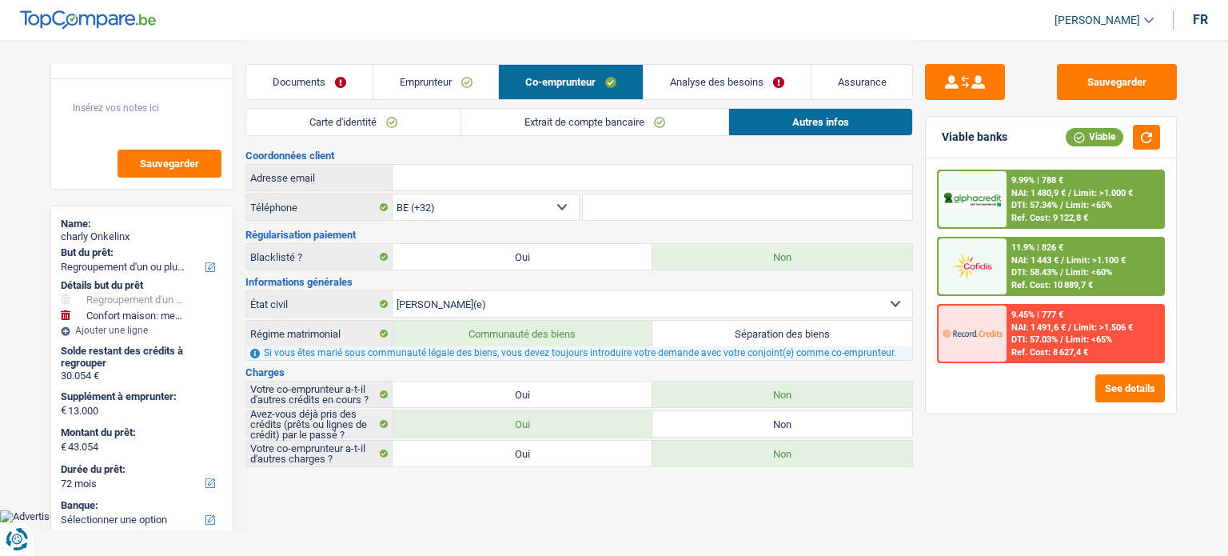
click at [343, 92] on link "Documents" at bounding box center [309, 82] width 126 height 34
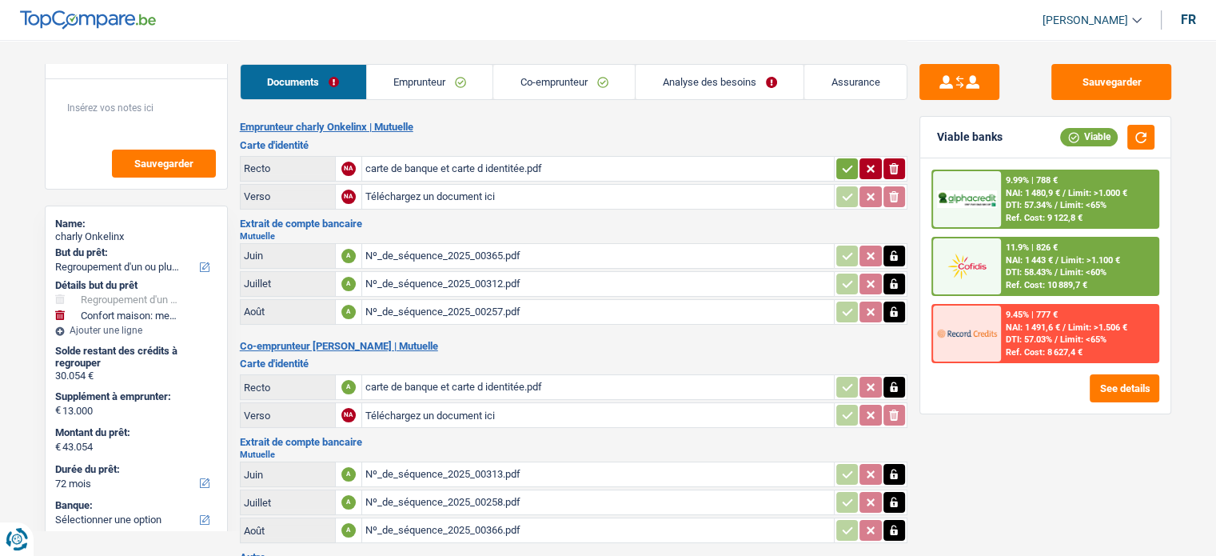
click at [420, 85] on link "Emprunteur" at bounding box center [430, 82] width 126 height 34
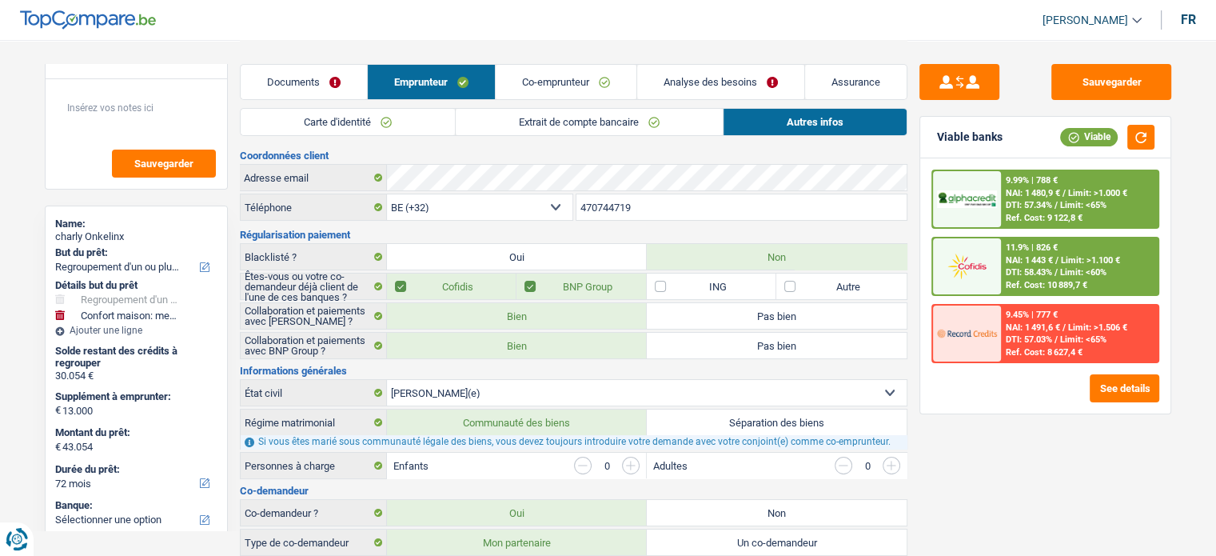
click at [348, 113] on link "Carte d'identité" at bounding box center [348, 122] width 214 height 26
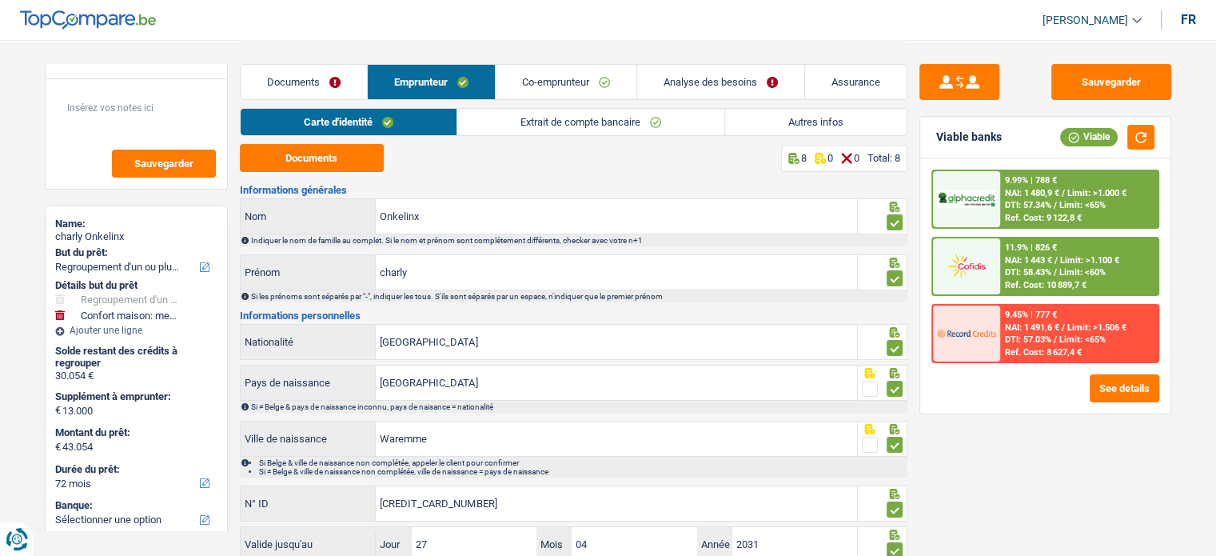
click at [1087, 201] on span "Limit: <65%" at bounding box center [1082, 205] width 46 height 10
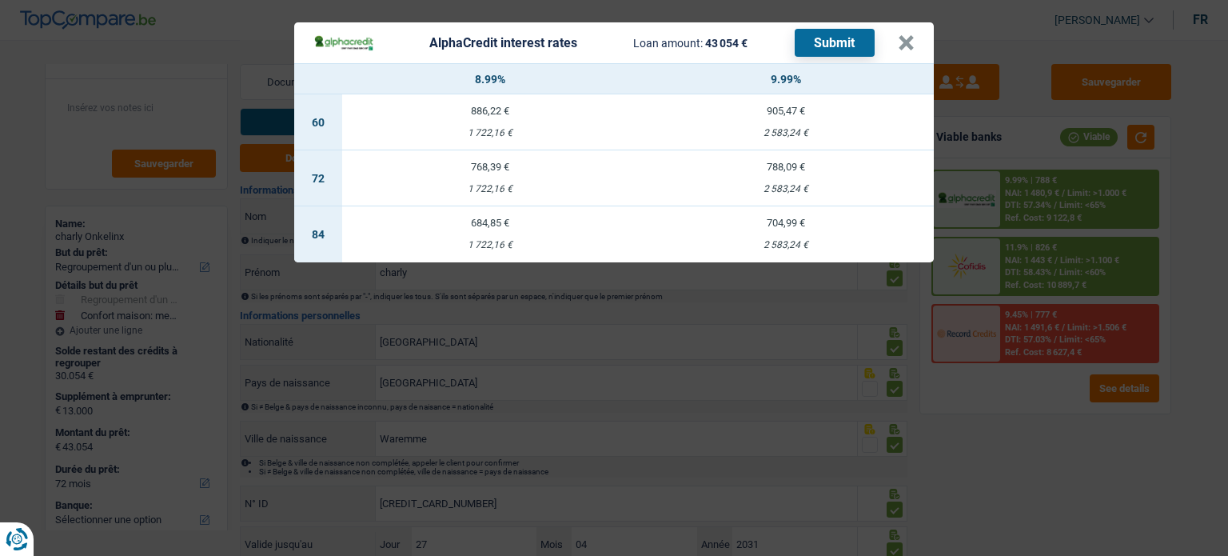
click at [431, 174] on td "768,39 € 1 722,16 €" at bounding box center [490, 178] width 296 height 56
select select "alphacredit"
type input "8,99"
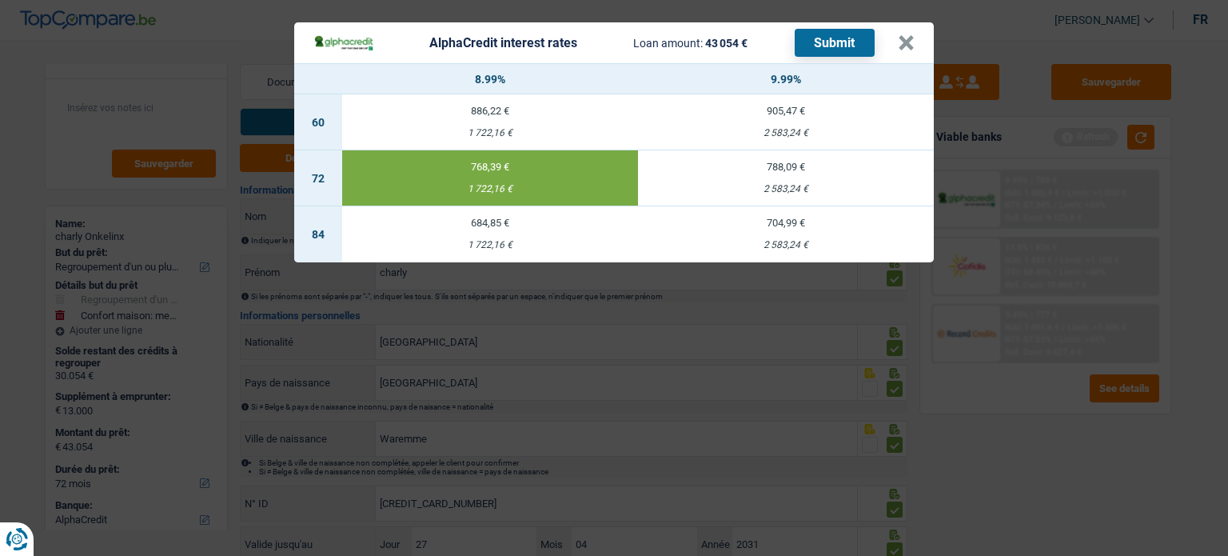
click at [838, 44] on button "Submit" at bounding box center [834, 43] width 80 height 28
click at [908, 38] on button "×" at bounding box center [906, 43] width 17 height 16
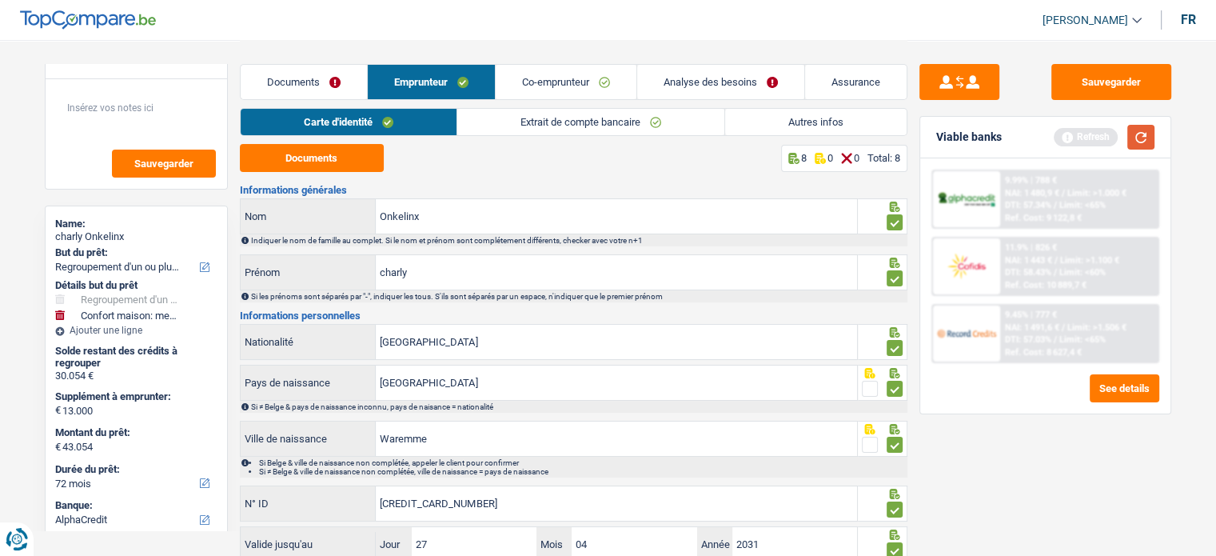
click at [1143, 136] on button "button" at bounding box center [1140, 137] width 27 height 25
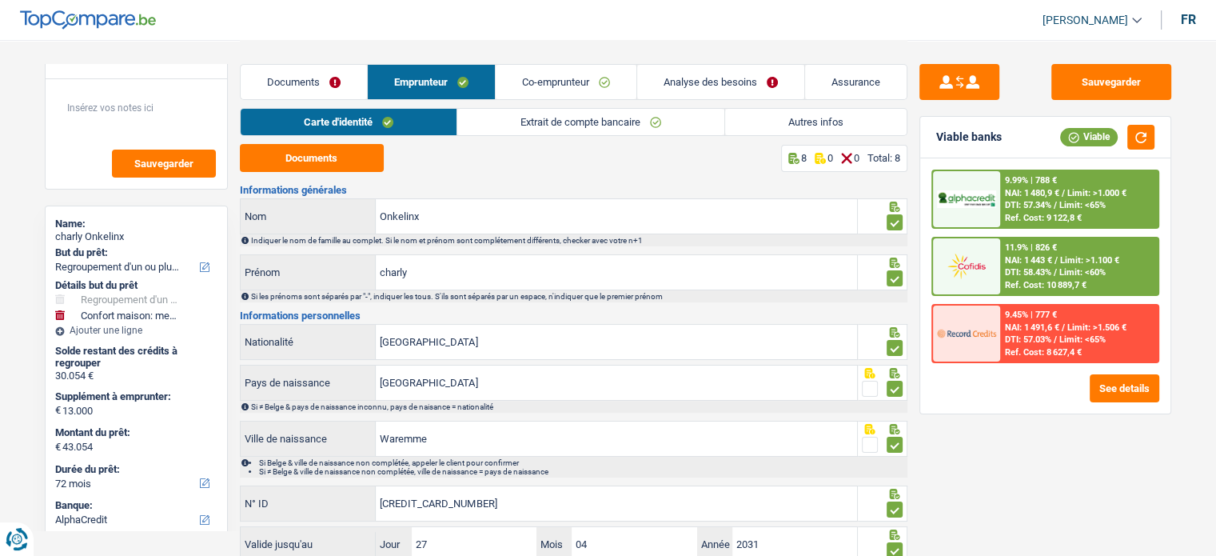
click at [1131, 402] on div "9.99% | 788 € NAI: 1 480,9 € / Limit: >1.000 € DTI: 57.34% / Limit: <65% Ref. C…" at bounding box center [1045, 285] width 250 height 255
click at [1122, 383] on button "See details" at bounding box center [1124, 388] width 70 height 28
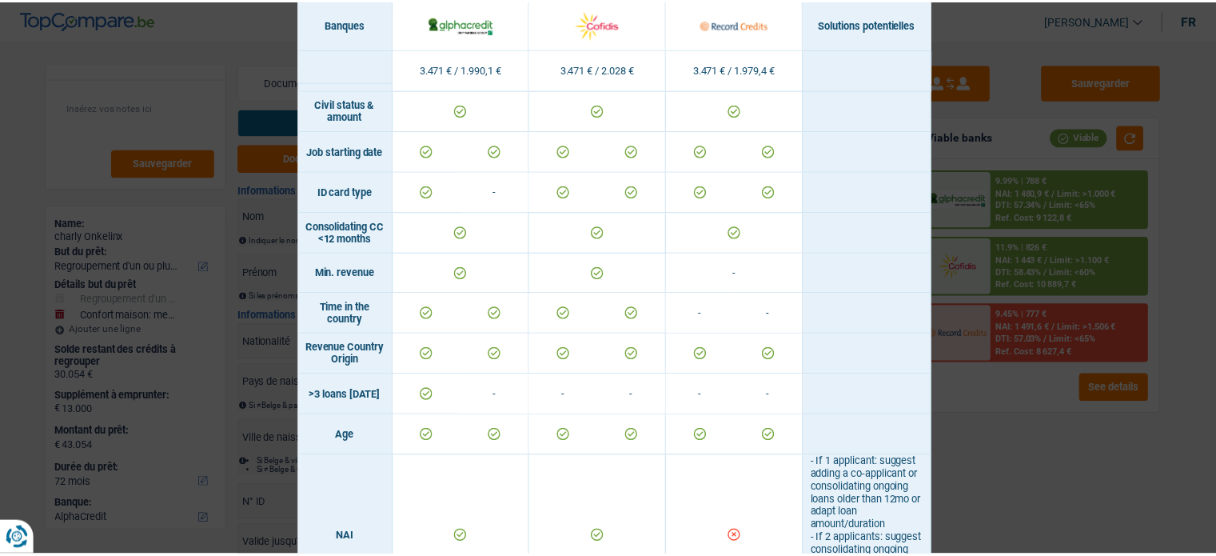
scroll to position [424, 0]
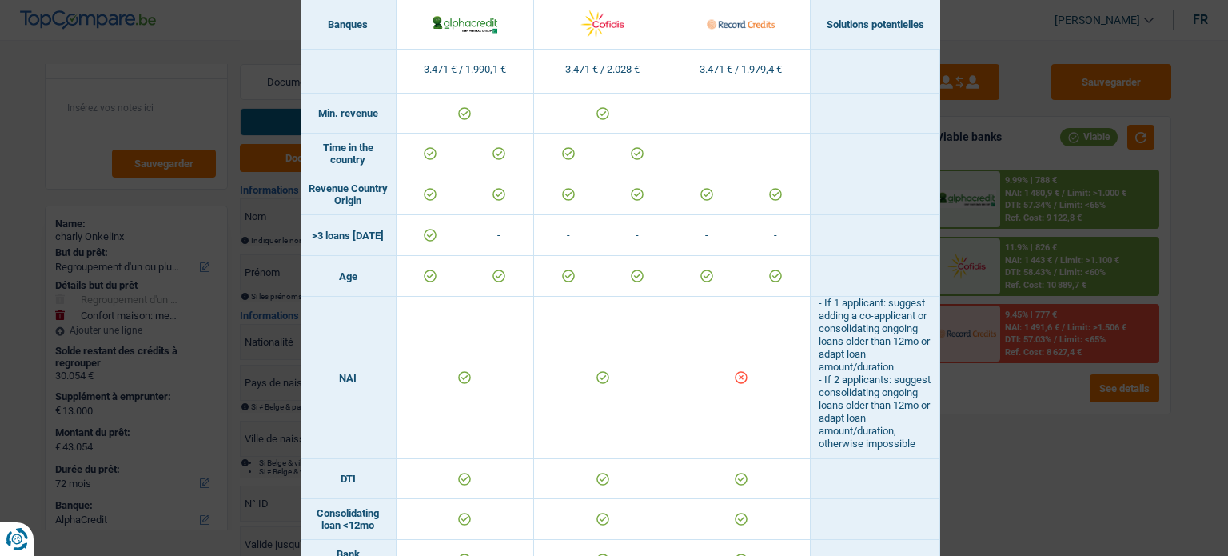
click at [1036, 444] on div "Banks conditions × Banques Solutions potentielles Revenus / Charges 3.471 € / 1…" at bounding box center [614, 278] width 1228 height 556
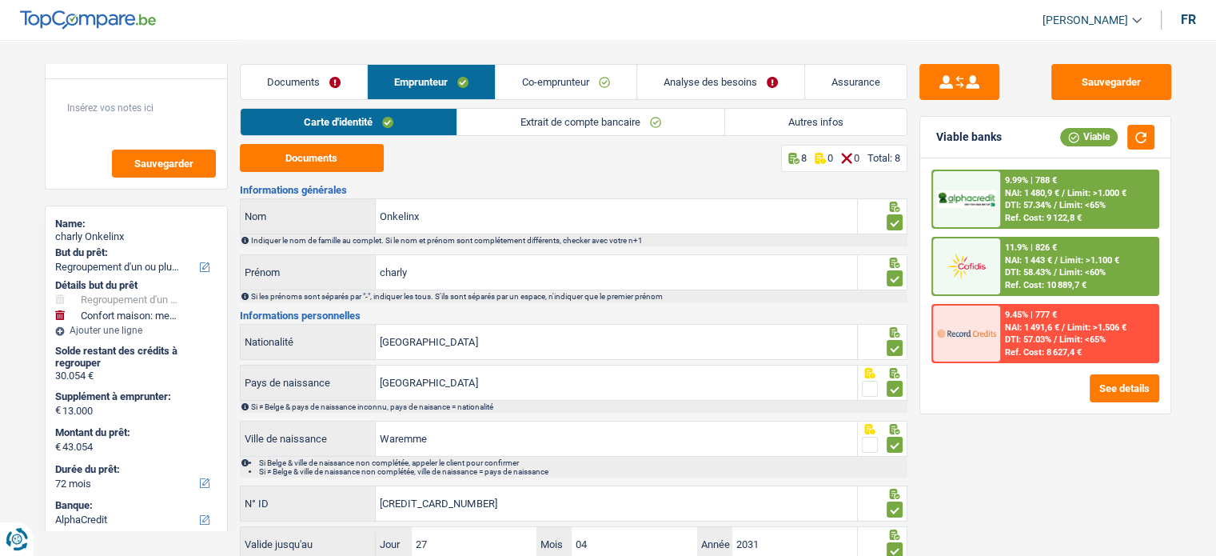
click at [1057, 317] on div "9.45% | 777 €" at bounding box center [1031, 314] width 52 height 10
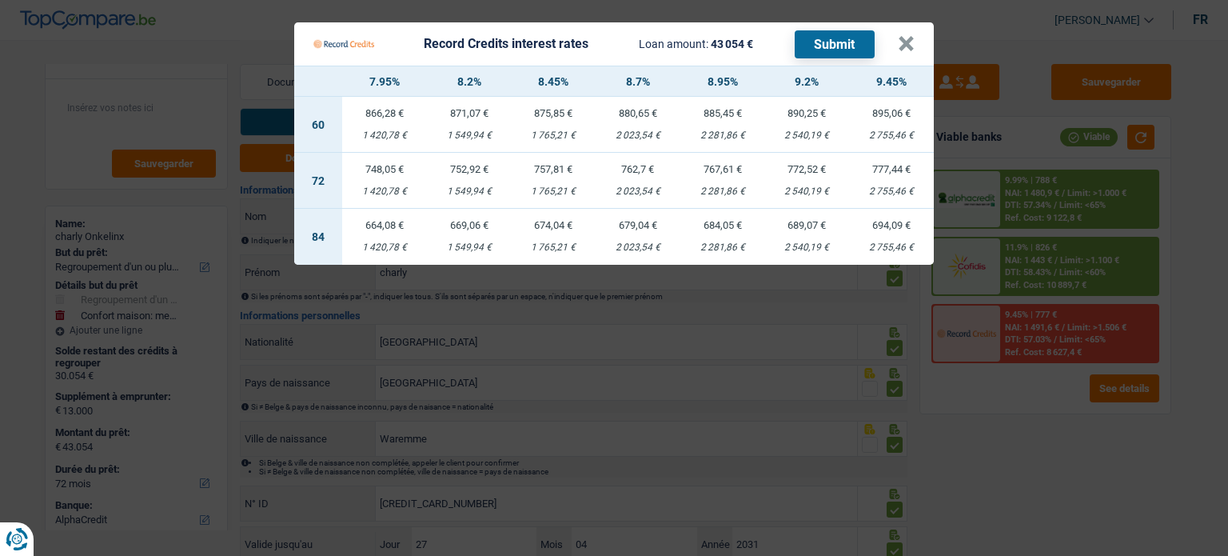
click at [1039, 511] on Credits "Record Credits interest rates Loan amount: 43 054 € Submit × 7.95% 8.2% 8.45% 8…" at bounding box center [614, 278] width 1228 height 556
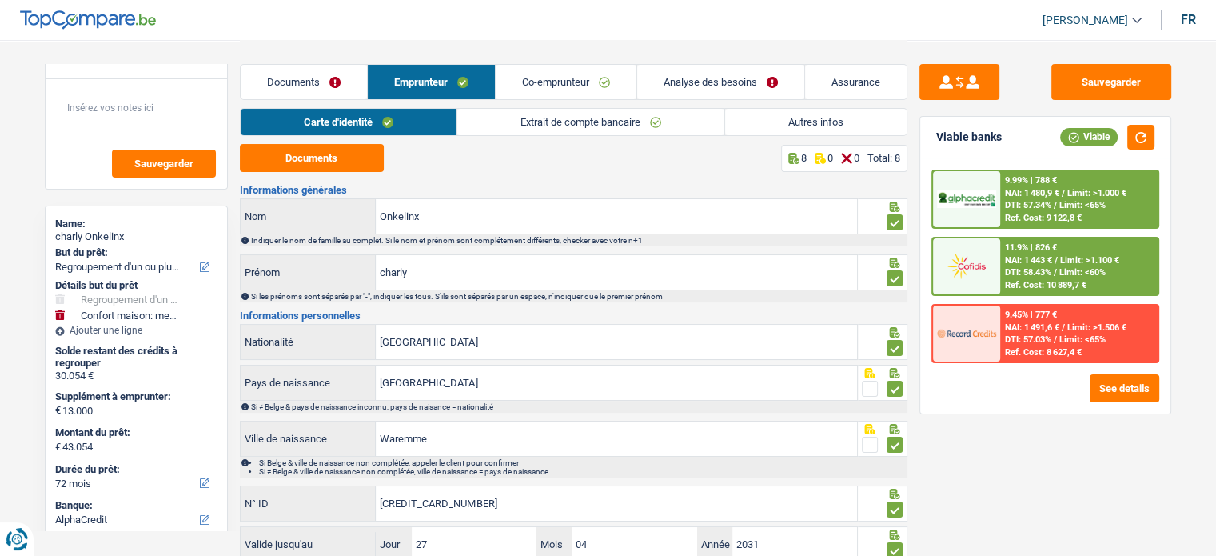
click at [688, 76] on link "Analyse des besoins" at bounding box center [720, 82] width 167 height 34
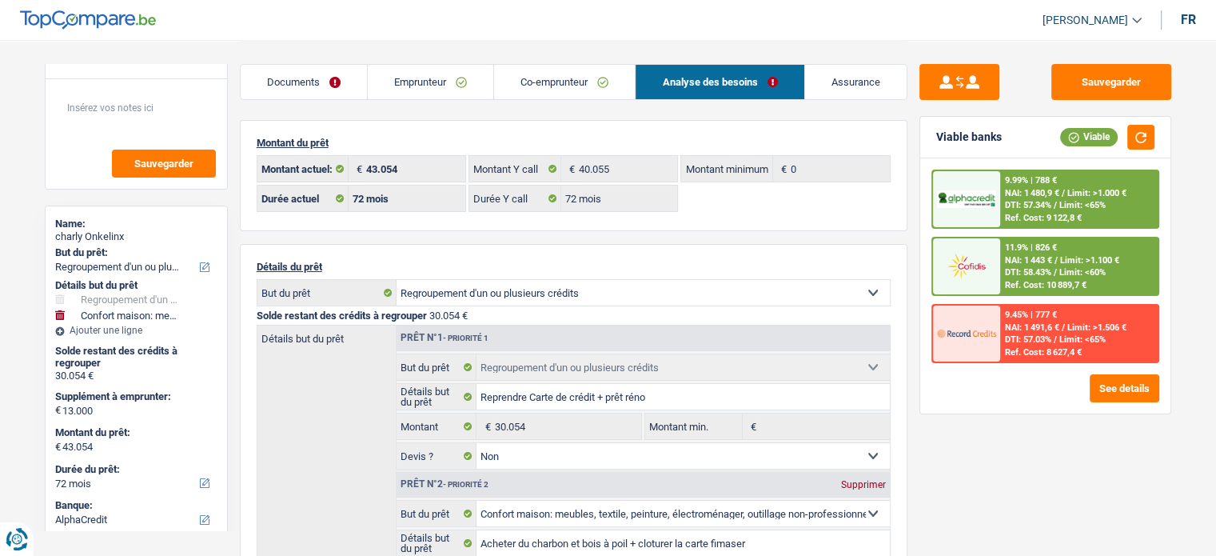
click at [1093, 323] on span "Limit: >1.506 €" at bounding box center [1096, 327] width 59 height 10
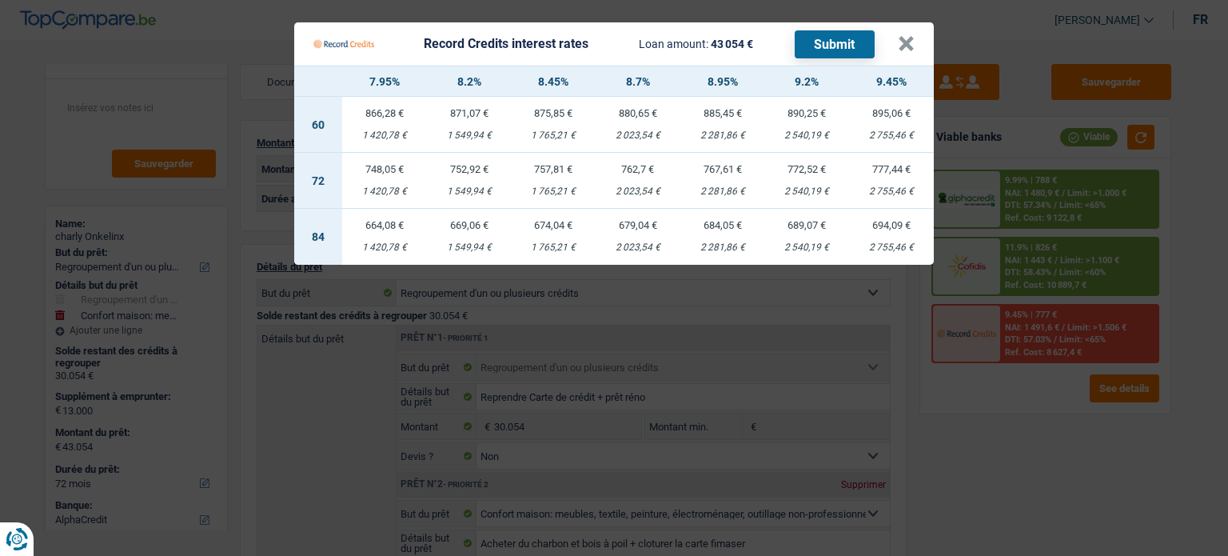
drag, startPoint x: 1163, startPoint y: 440, endPoint x: 1072, endPoint y: 205, distance: 252.8
click at [1163, 440] on Credits "Record Credits interest rates Loan amount: 43 054 € Submit × 7.95% 8.2% 8.45% 8…" at bounding box center [614, 278] width 1228 height 556
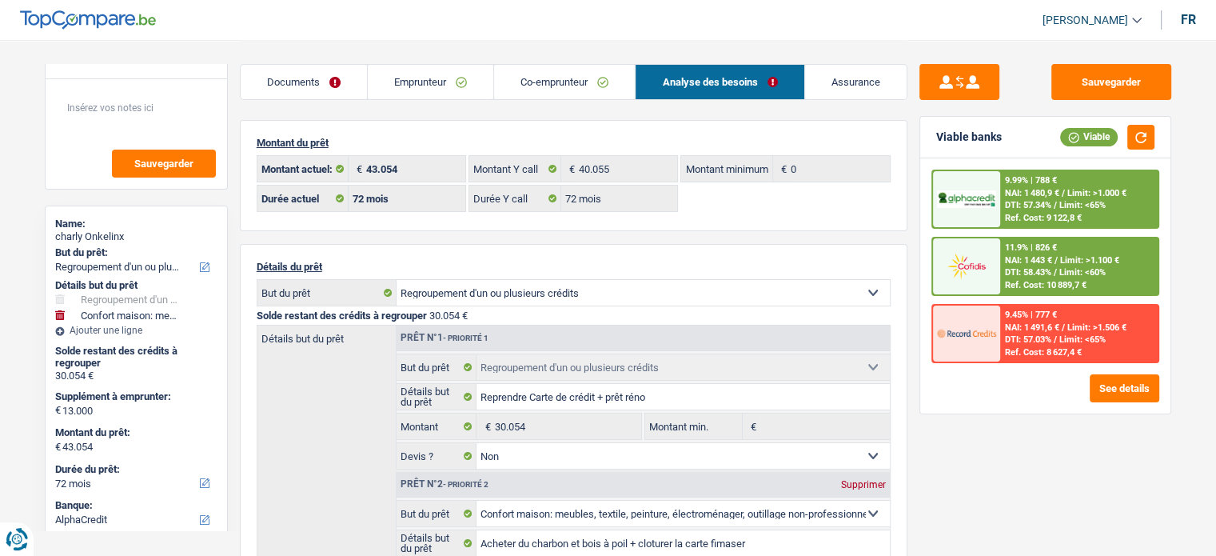
click at [1064, 175] on div "9.99% | 788 € NAI: 1 480,9 € / Limit: >1.000 € DTI: 57.34% / Limit: <65% Ref. C…" at bounding box center [1078, 199] width 157 height 56
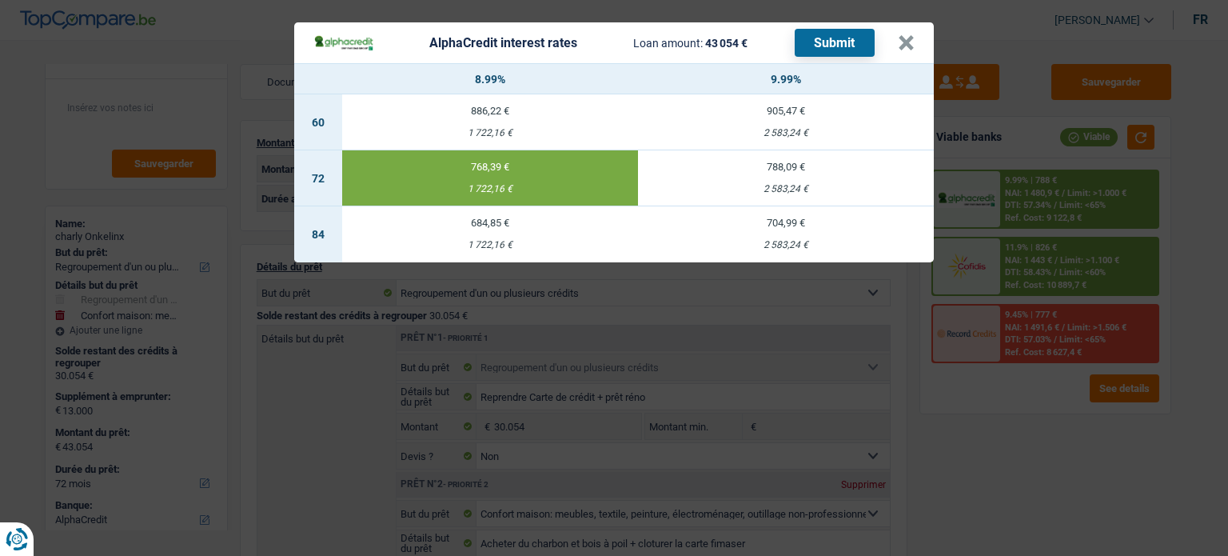
click at [1033, 439] on div "AlphaCredit interest rates Loan amount: 43 054 € Submit × 8.99% 9.99% 60 886,22…" at bounding box center [614, 278] width 1228 height 556
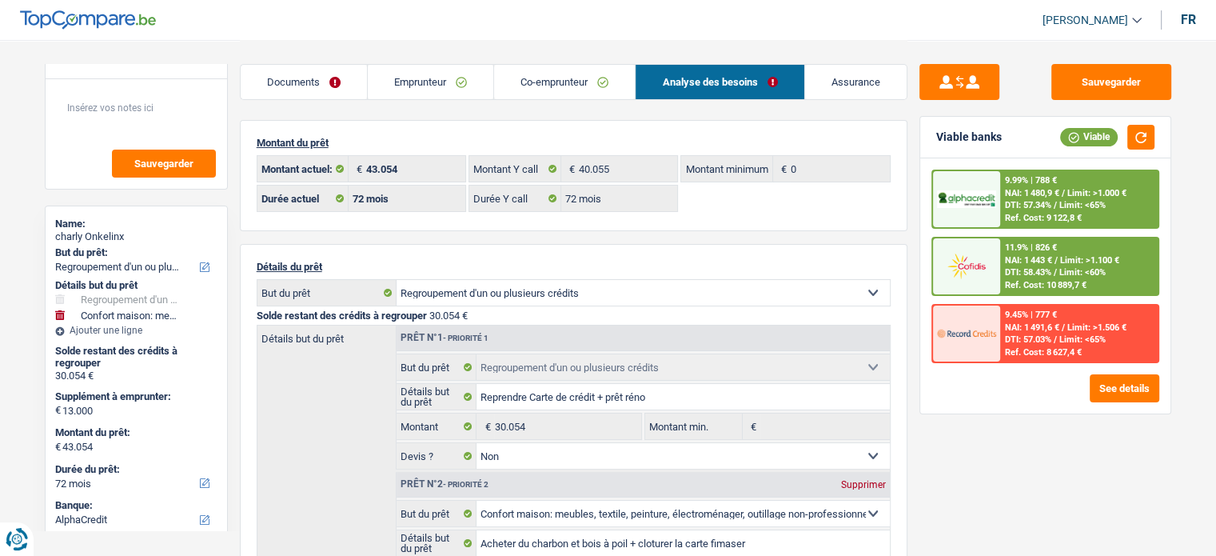
click at [1040, 336] on span "DTI: 57.03%" at bounding box center [1028, 339] width 46 height 10
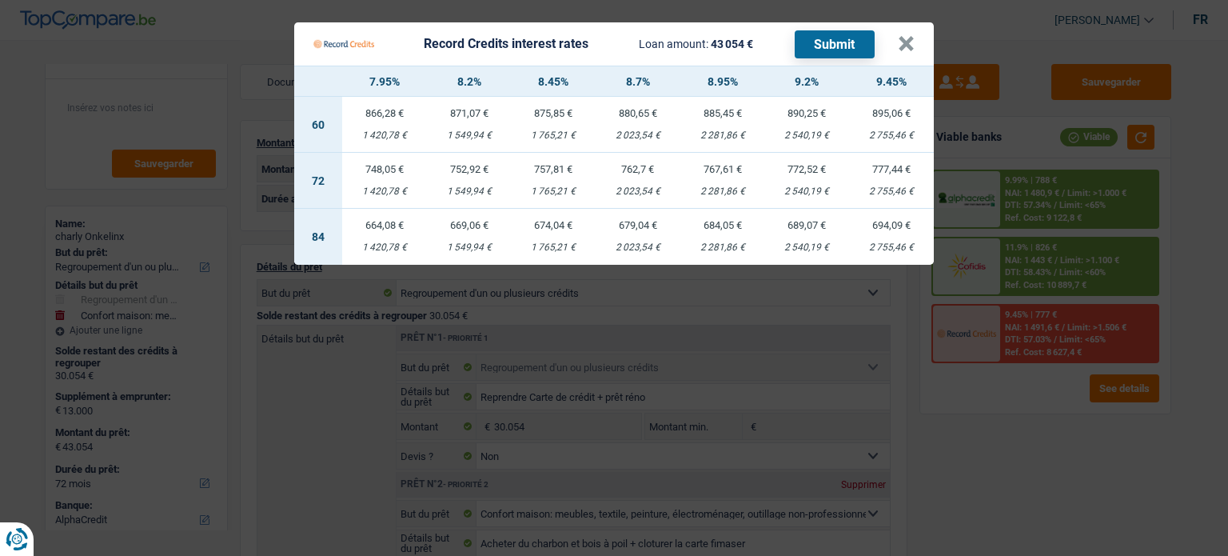
click at [719, 182] on td "767,61 € 2 281,86 €" at bounding box center [722, 181] width 85 height 56
select select "record credits"
type input "8,95"
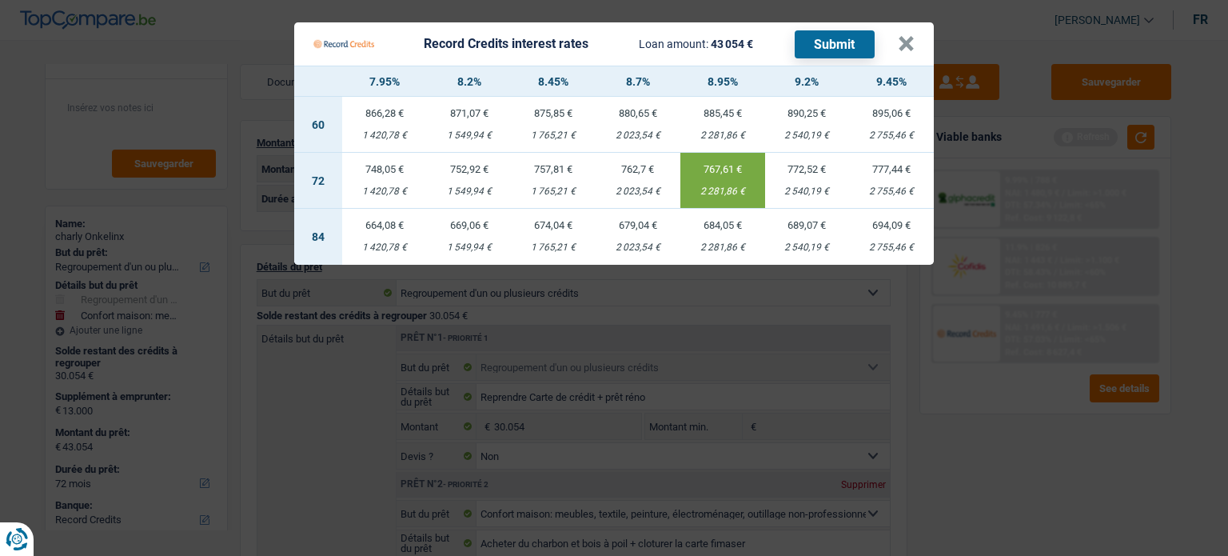
click at [822, 54] on button "Submit" at bounding box center [834, 44] width 80 height 28
click at [839, 43] on button "Submit" at bounding box center [834, 44] width 80 height 28
click at [906, 51] on button "×" at bounding box center [906, 44] width 17 height 16
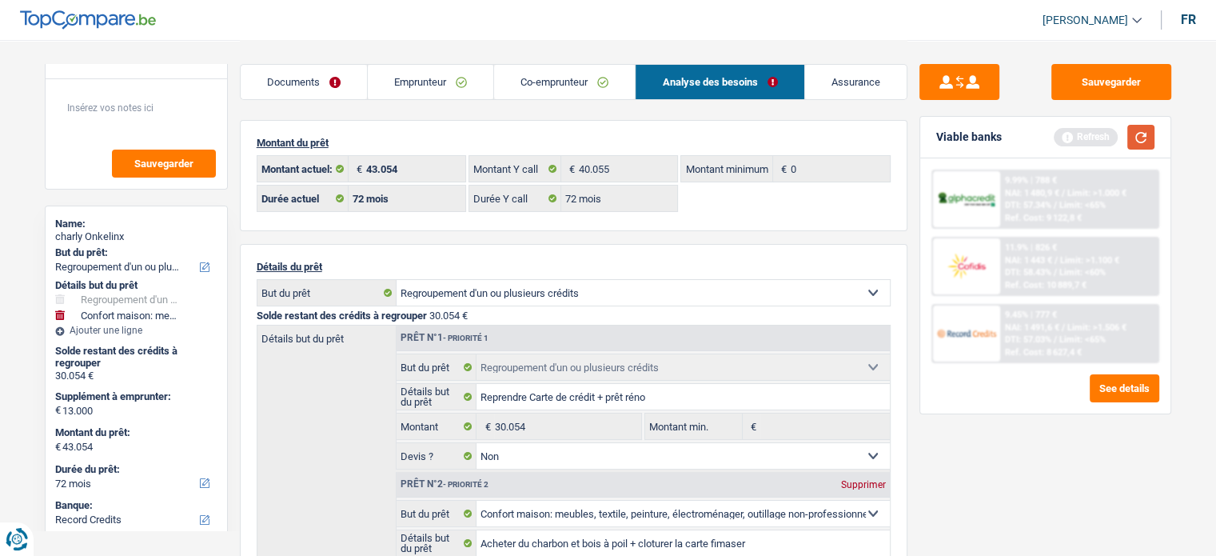
click at [1150, 140] on button "button" at bounding box center [1140, 137] width 27 height 25
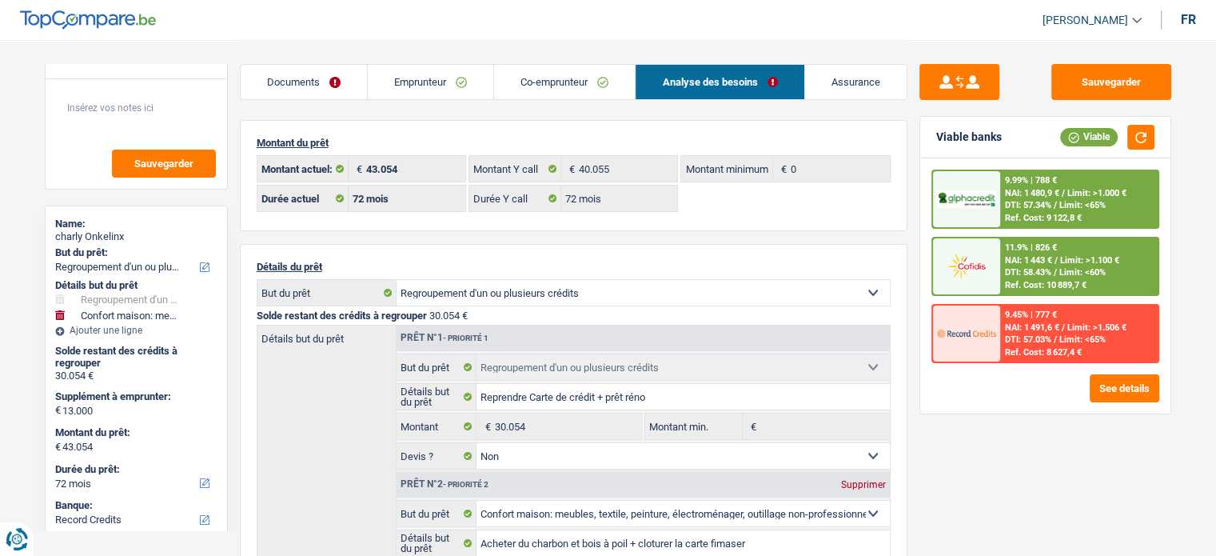
click at [110, 232] on div "charly Onkelinx" at bounding box center [136, 236] width 162 height 13
copy div "Onkelinx"
click at [1052, 352] on div "Ref. Cost: 8 627,4 €" at bounding box center [1043, 352] width 77 height 10
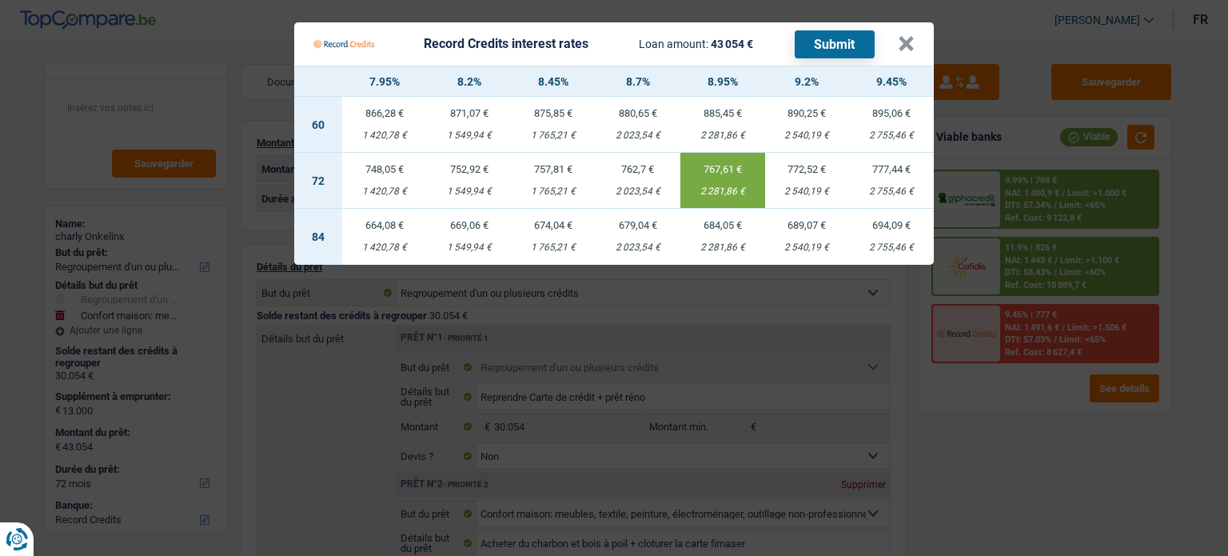
click at [813, 42] on button "Submit" at bounding box center [834, 44] width 80 height 28
click at [908, 42] on button "×" at bounding box center [906, 44] width 17 height 16
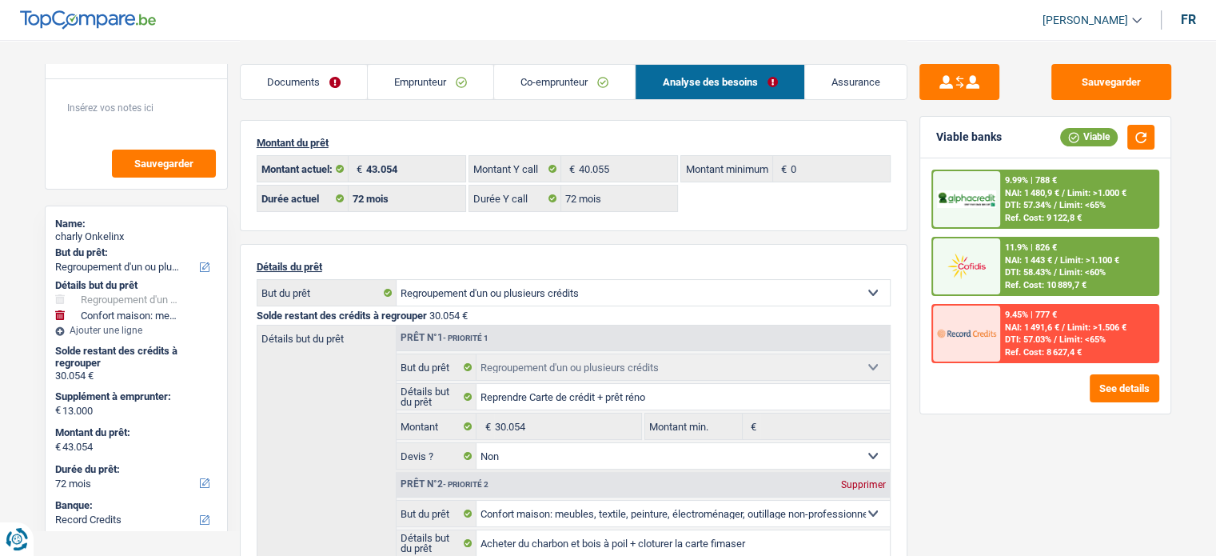
click at [1077, 265] on div "11.9% | 826 € NAI: 1 443 € / Limit: >1.100 € DTI: 58.43% / Limit: <60% Ref. Cos…" at bounding box center [1078, 266] width 157 height 56
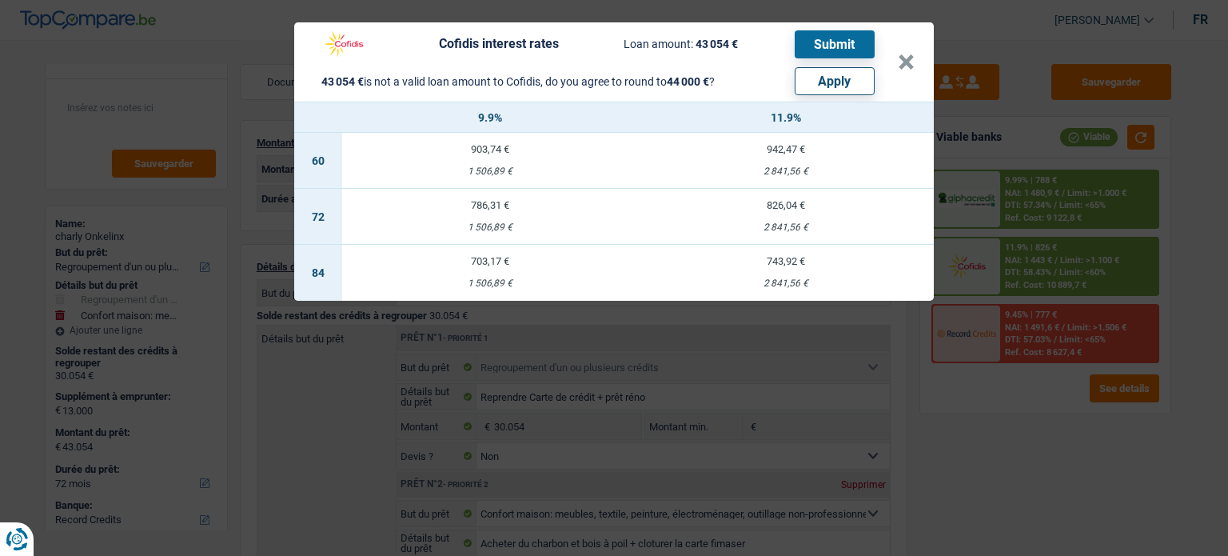
click at [803, 86] on button "Apply" at bounding box center [834, 81] width 80 height 28
type input "13.946"
type input "44.000"
select select "144"
type input "44.000"
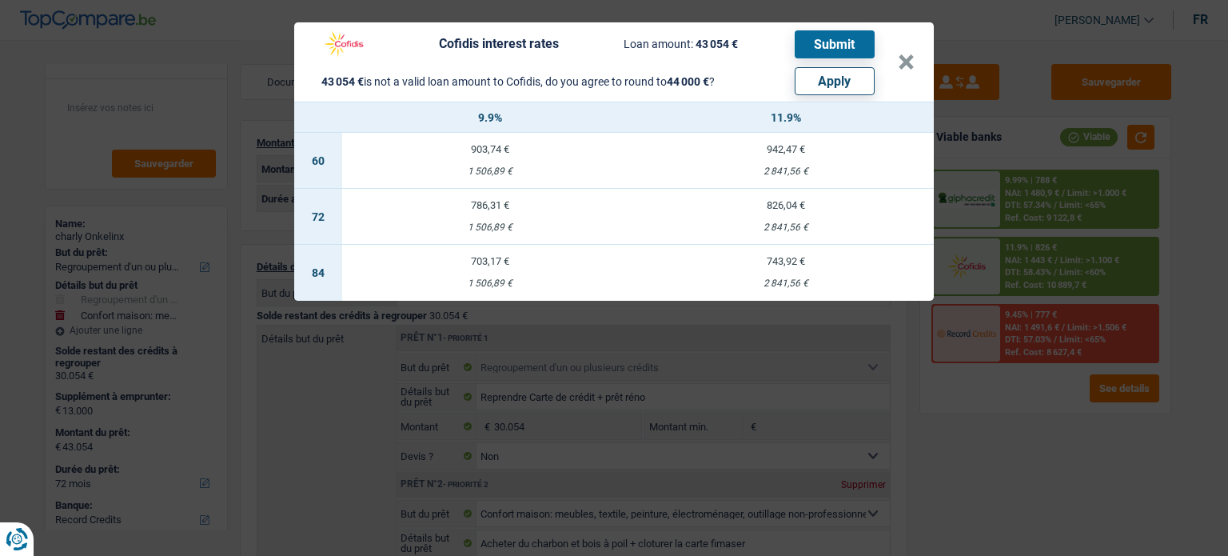
select select "144"
type input "44.000"
select select "144"
select select "other"
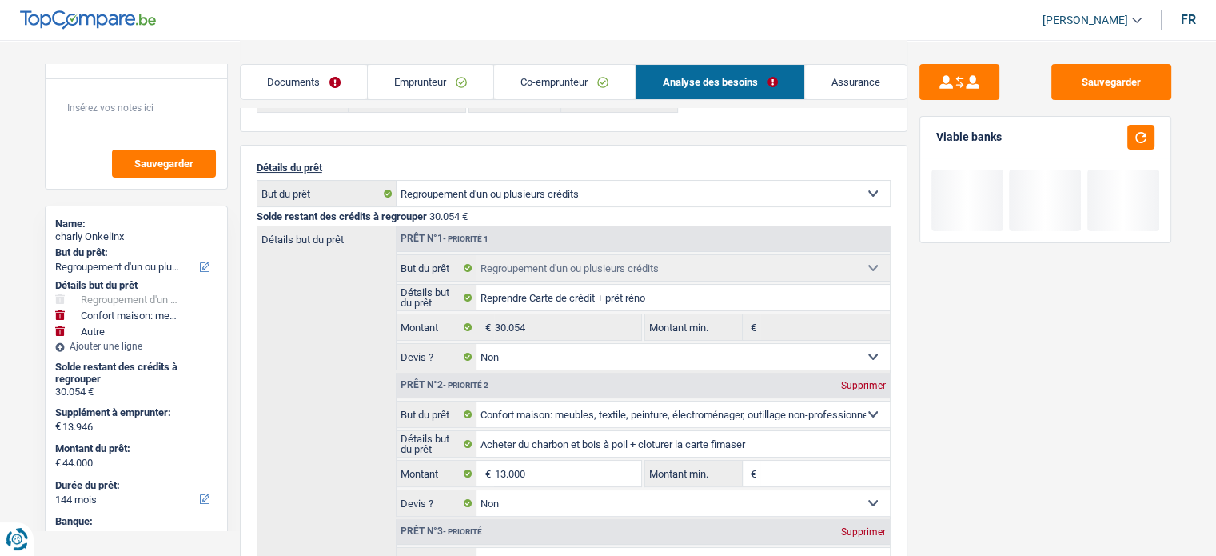
scroll to position [160, 0]
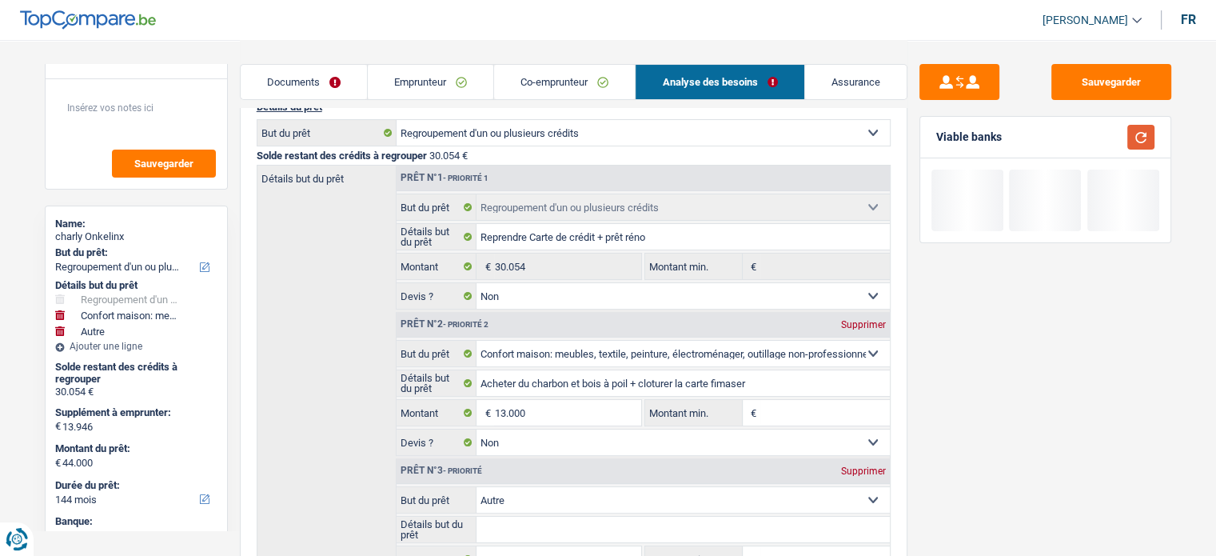
click at [1153, 133] on button "button" at bounding box center [1140, 137] width 27 height 25
click at [1142, 56] on div "Sauvegarder Viable banks" at bounding box center [1045, 408] width 277 height 1057
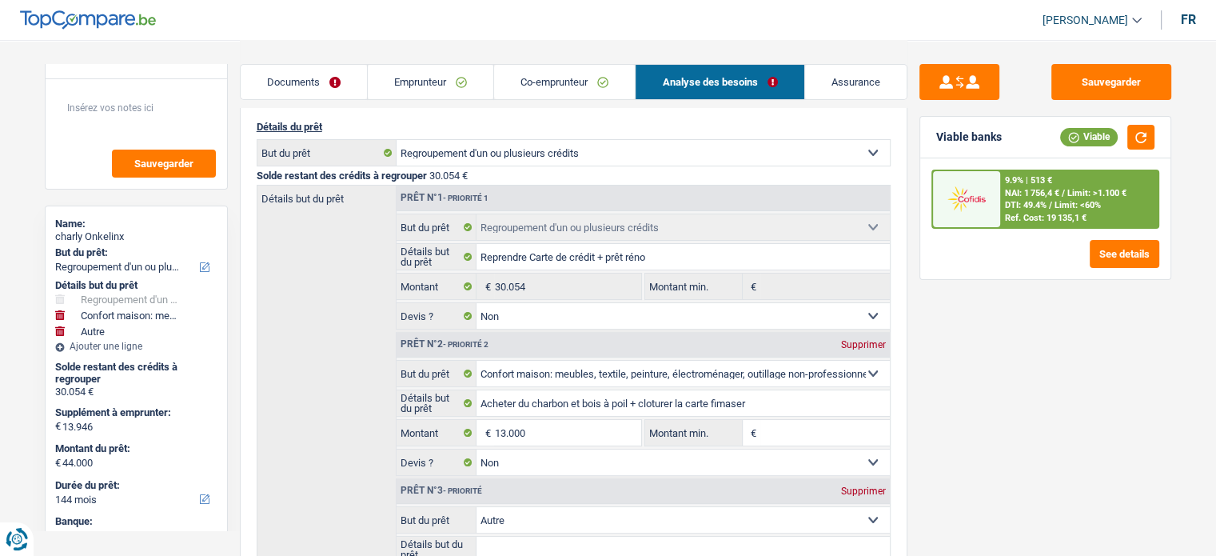
scroll to position [240, 0]
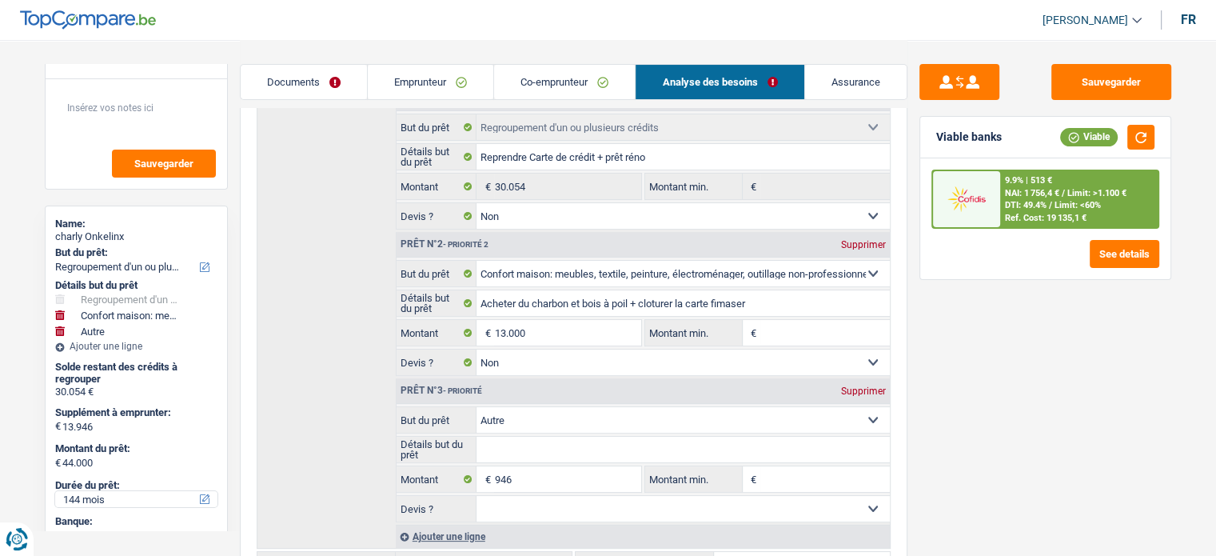
click at [92, 498] on select "12 mois 18 mois 24 mois 30 mois 36 mois 42 mois 48 mois 60 mois 72 mois 84 mois…" at bounding box center [136, 499] width 162 height 16
select select "120"
click at [55, 491] on select "12 mois 18 mois 24 mois 30 mois 36 mois 42 mois 48 mois 60 mois 72 mois 84 mois…" at bounding box center [136, 499] width 162 height 16
select select "120"
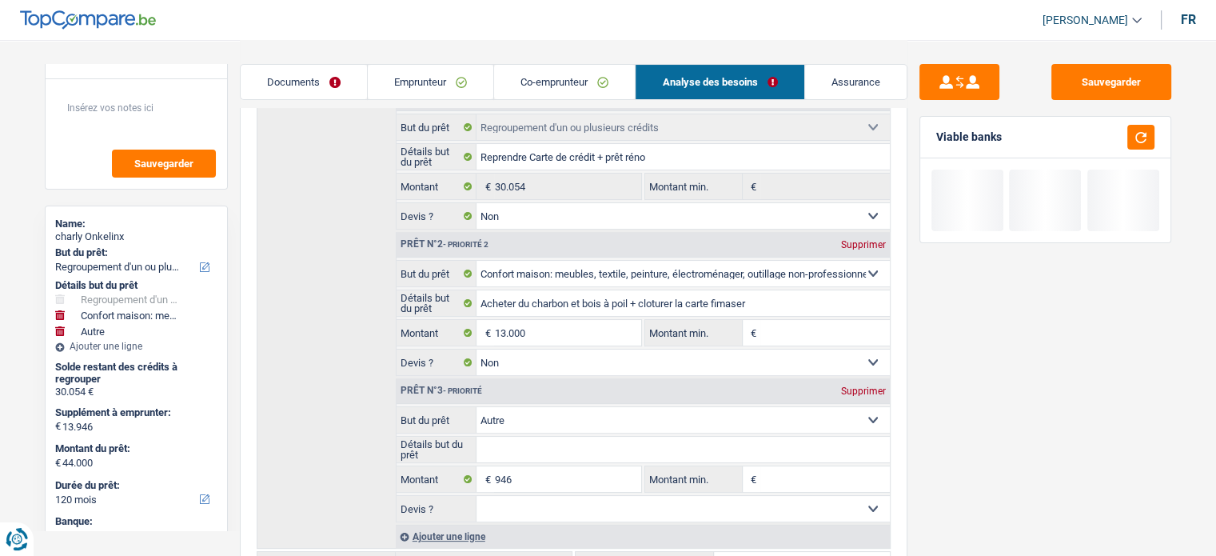
drag, startPoint x: 439, startPoint y: 87, endPoint x: 552, endPoint y: 108, distance: 115.4
click at [439, 87] on link "Emprunteur" at bounding box center [430, 82] width 125 height 34
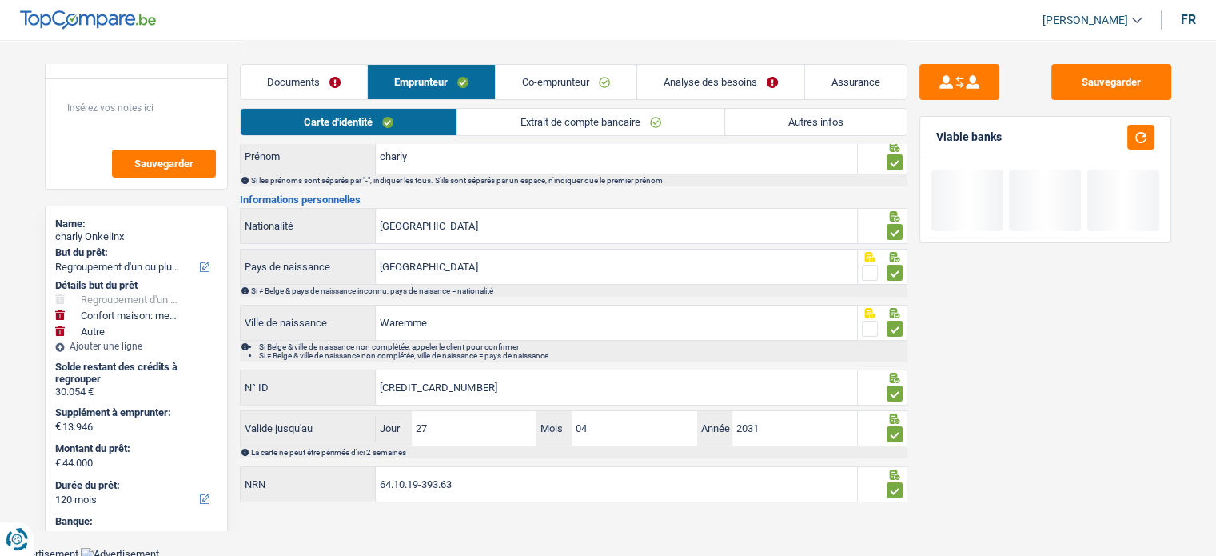
click at [856, 121] on link "Autres infos" at bounding box center [815, 122] width 181 height 26
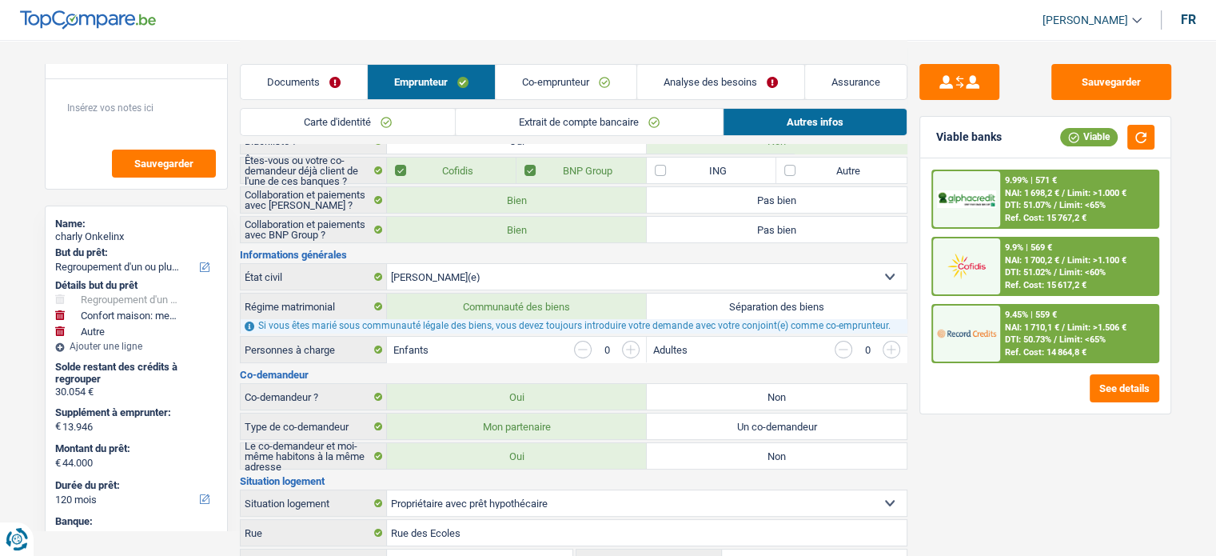
scroll to position [276, 0]
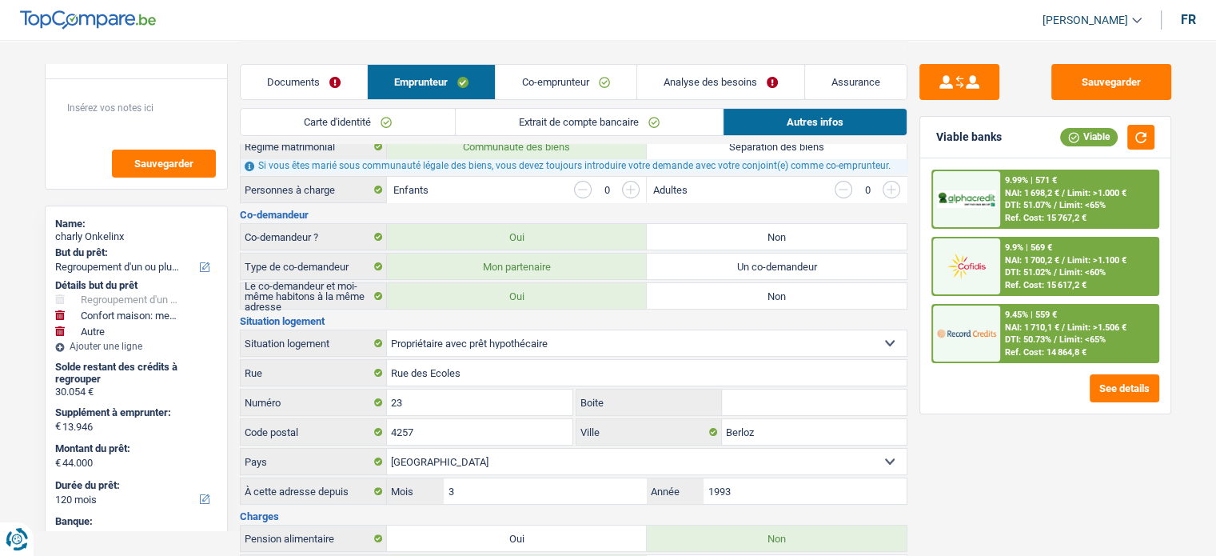
click at [1069, 326] on span "Limit: >1.506 €" at bounding box center [1096, 327] width 59 height 10
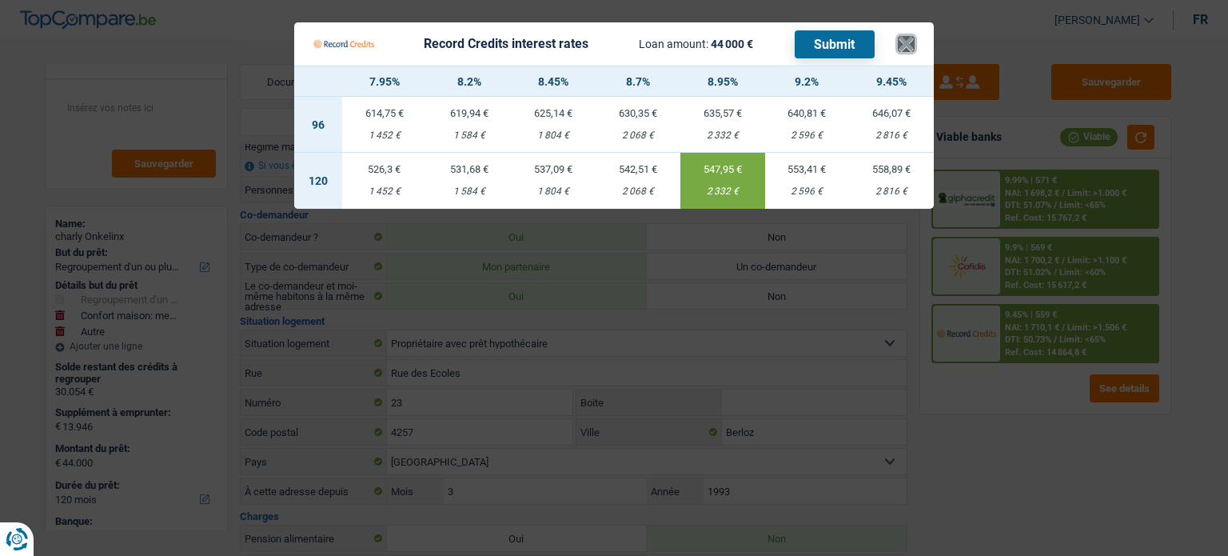
click at [902, 43] on button "×" at bounding box center [906, 44] width 17 height 16
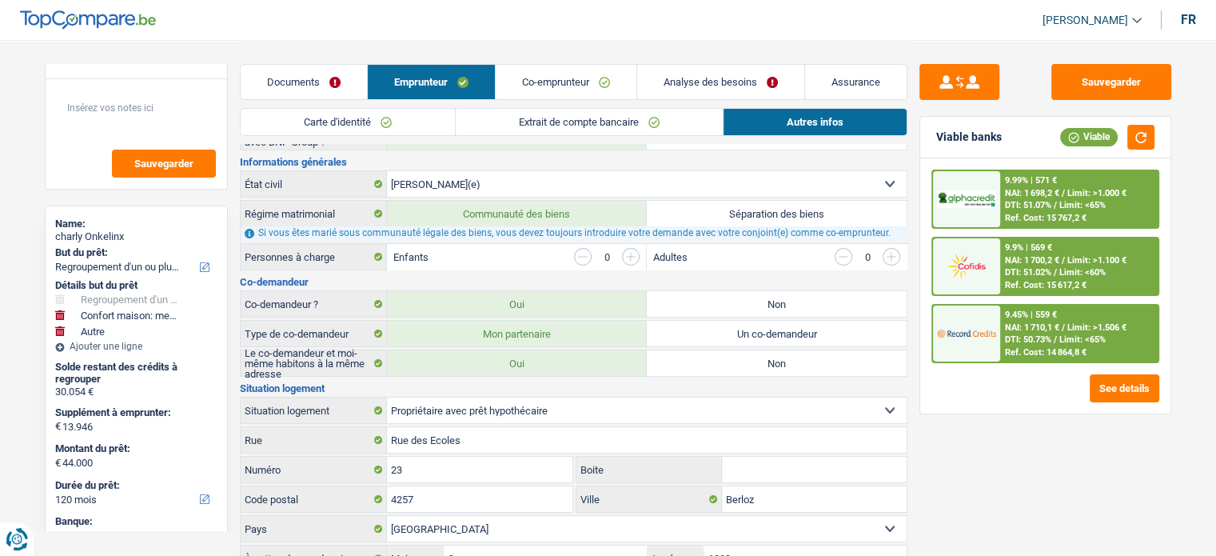
scroll to position [116, 0]
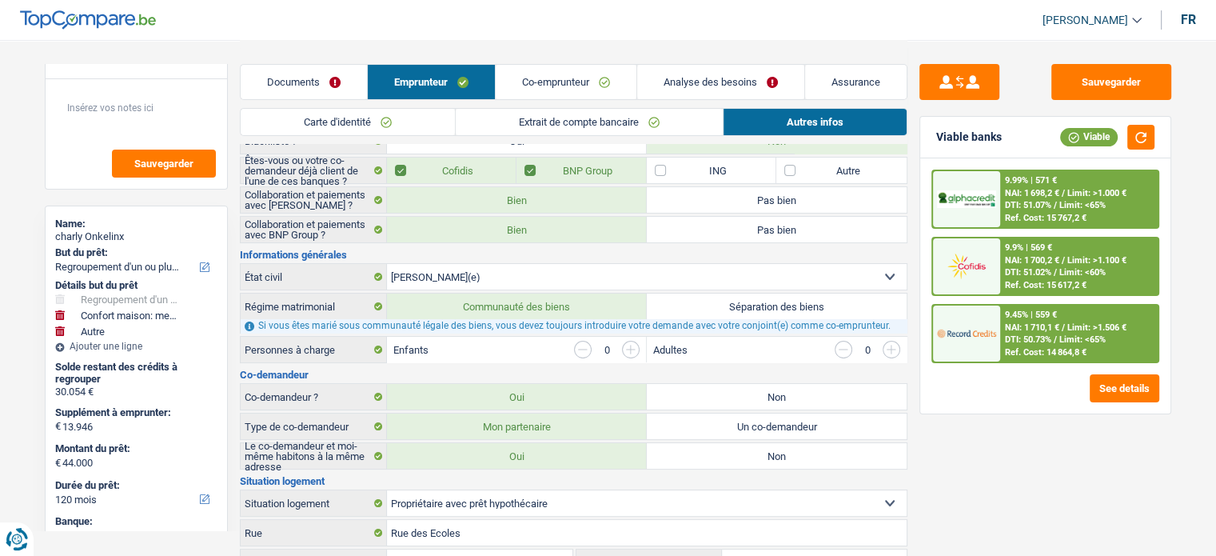
click at [301, 63] on div "Documents Emprunteur Co-emprunteur Analyse des besoins Assurance" at bounding box center [573, 74] width 667 height 68
click at [301, 66] on link "Documents" at bounding box center [304, 82] width 126 height 34
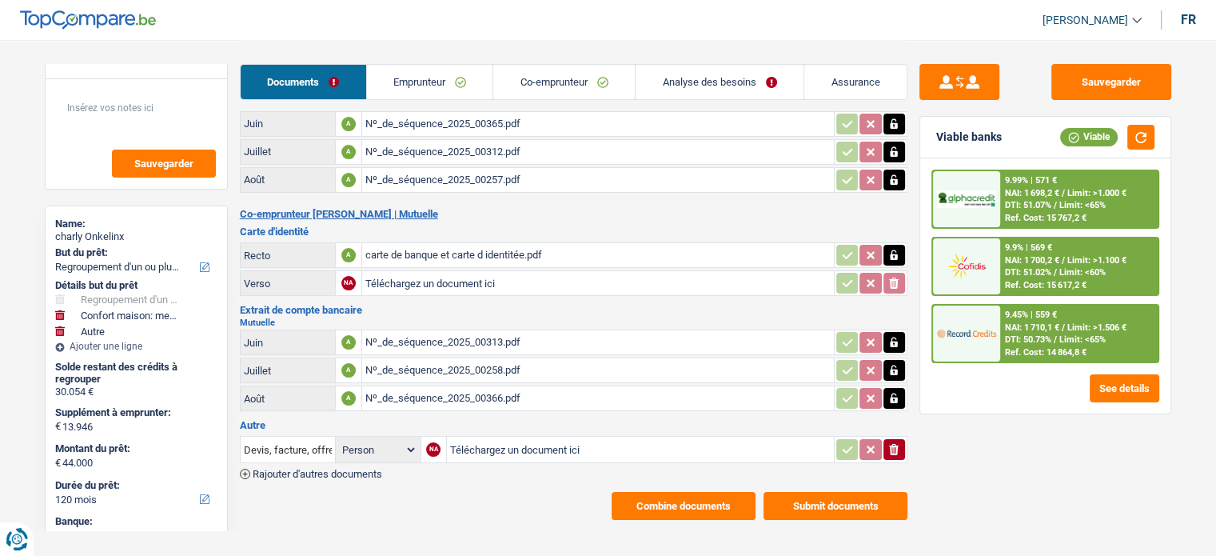
scroll to position [137, 0]
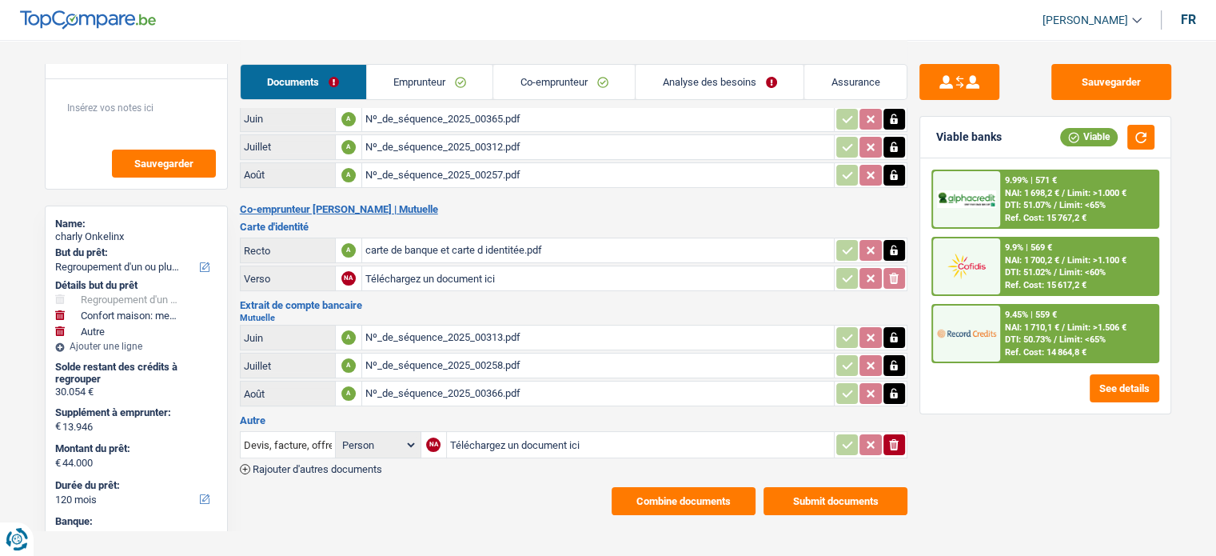
click at [671, 70] on link "Analyse des besoins" at bounding box center [719, 82] width 168 height 34
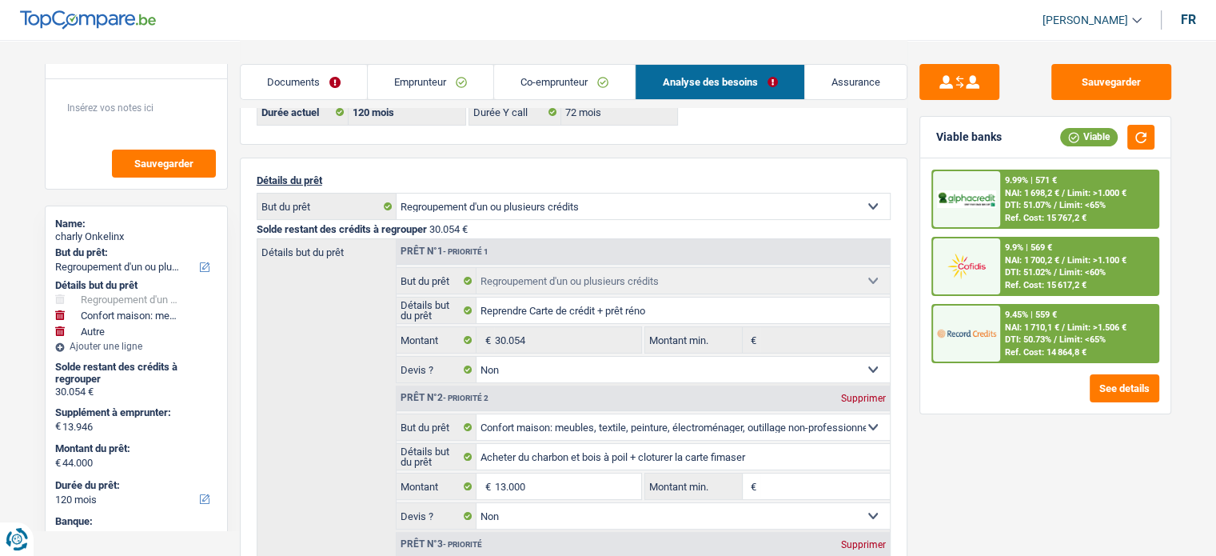
scroll to position [160, 0]
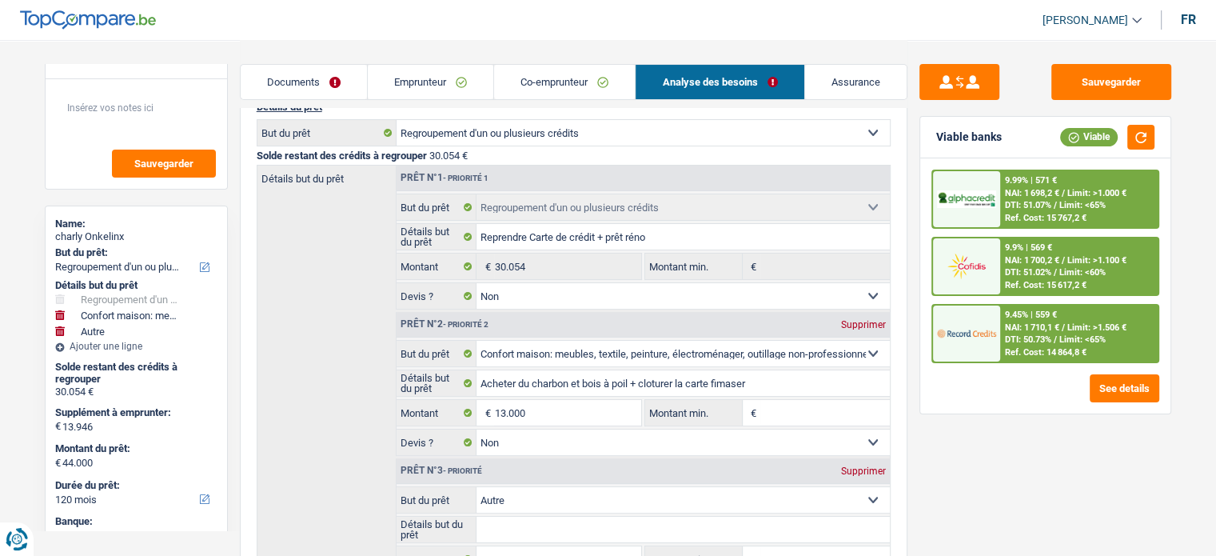
click at [855, 471] on div "Supprimer" at bounding box center [863, 471] width 53 height 10
type input "13.000"
type input "43.054"
select select "144"
type input "43.054"
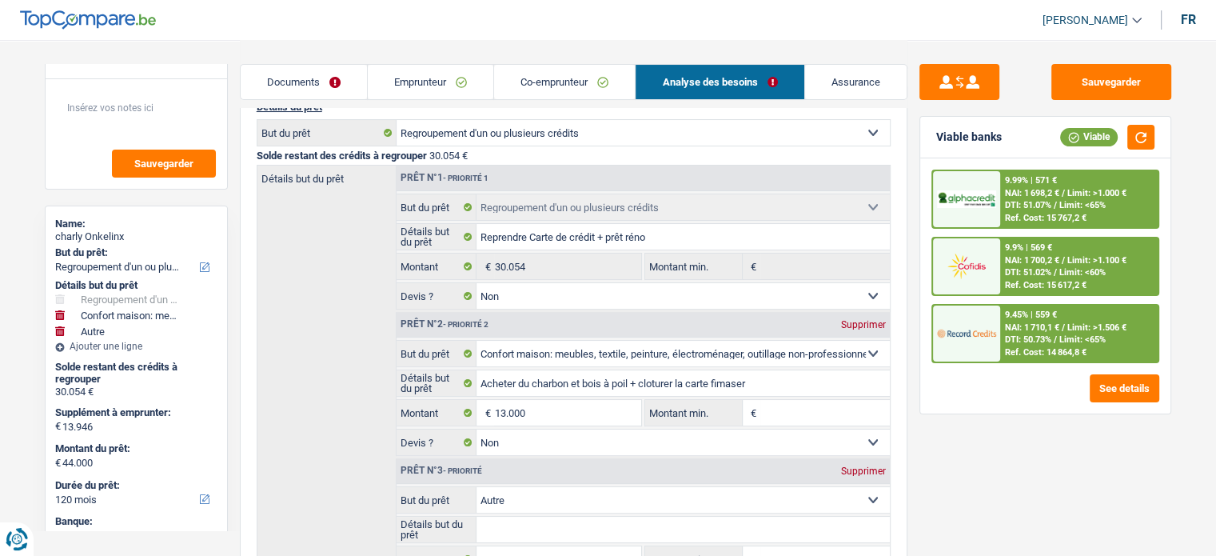
select select "144"
type input "43.054"
select select "144"
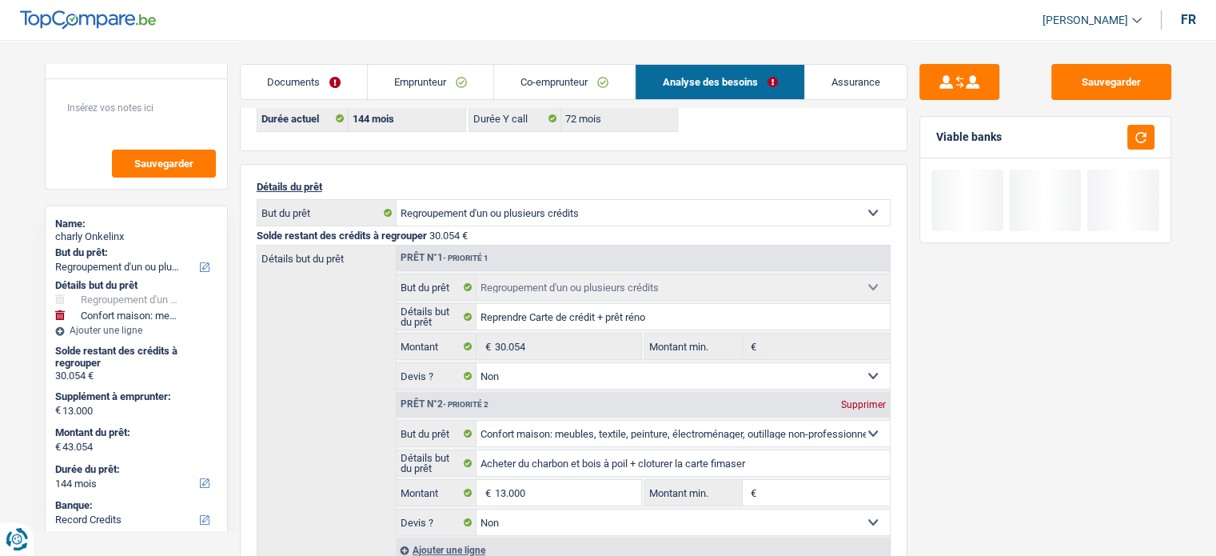
scroll to position [0, 0]
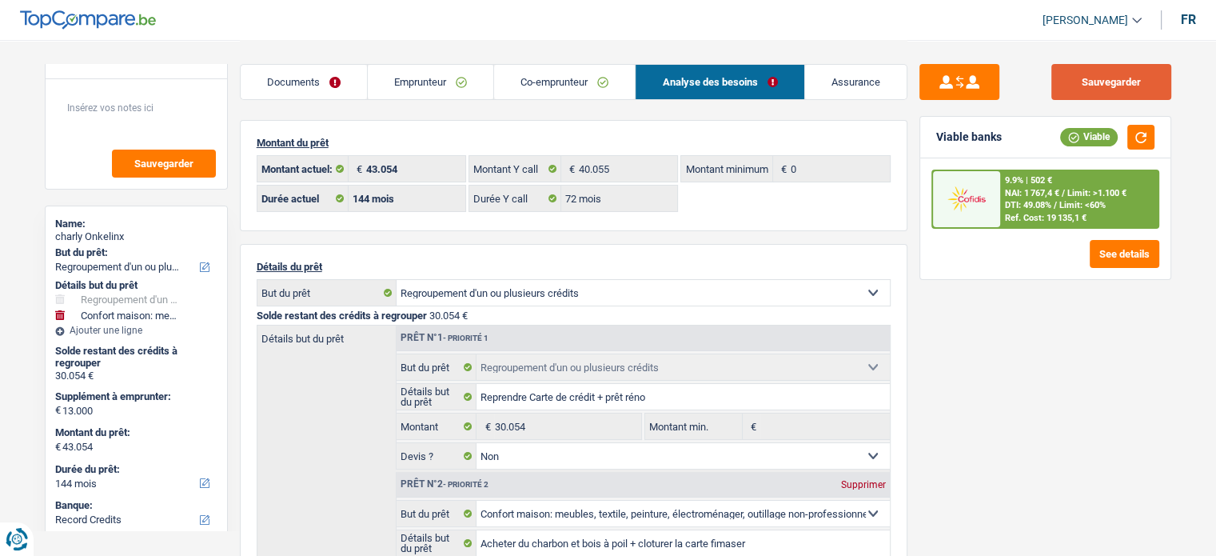
click at [1108, 81] on button "Sauvegarder" at bounding box center [1111, 82] width 120 height 36
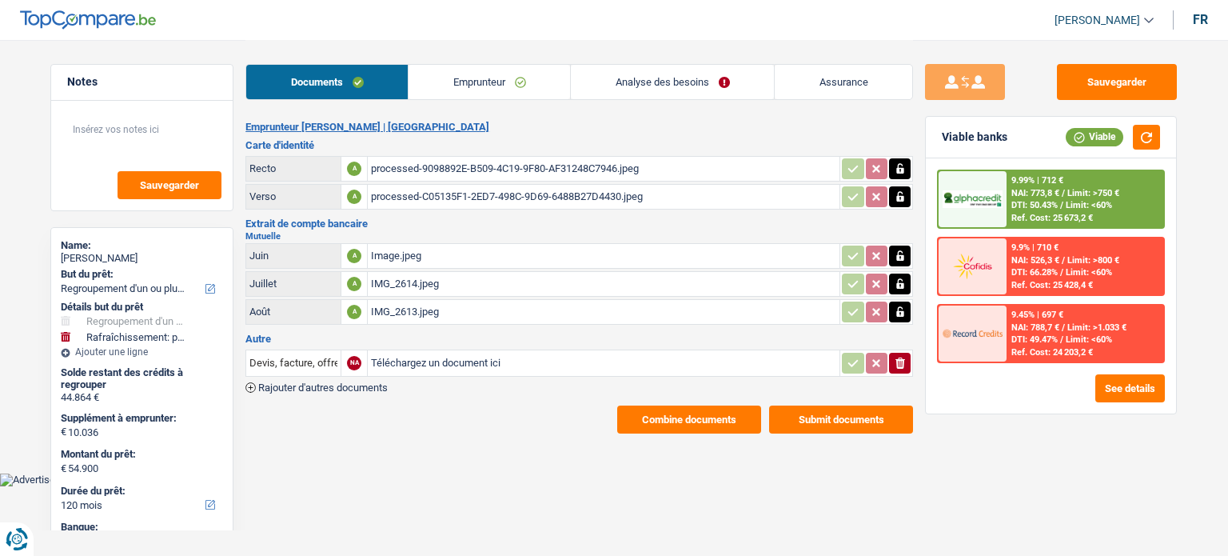
select select "refinancing"
select select "houseOrGarden"
select select "120"
select select "alphacredit"
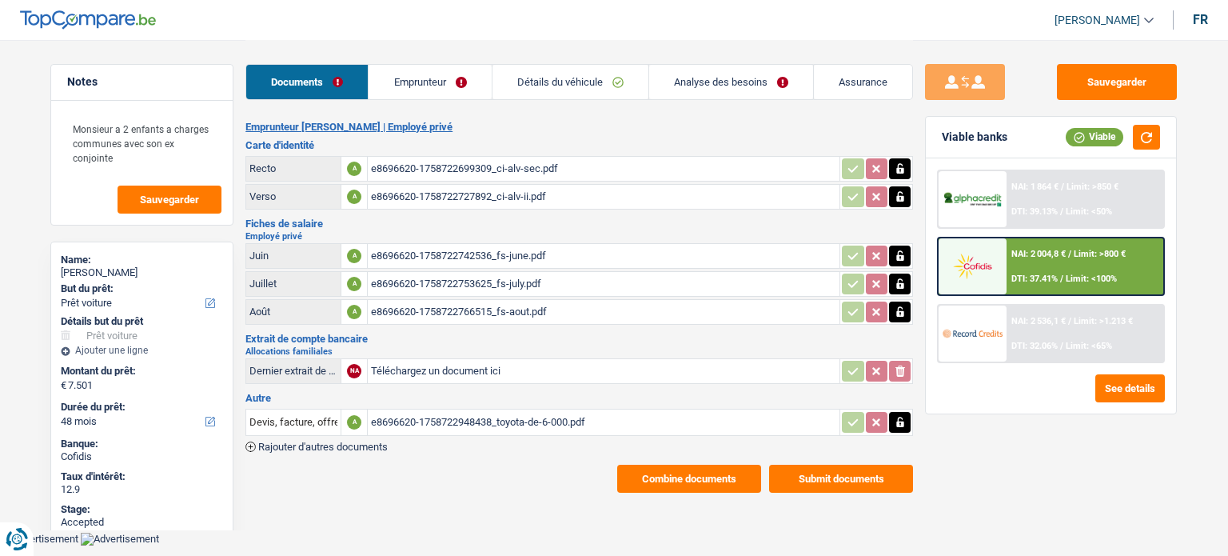
select select "car"
select select "48"
click at [1053, 312] on div "NAI: 2 536,1 € / Limit: >1.213 € DTI: 32.06% / Limit: <65%" at bounding box center [1084, 333] width 157 height 56
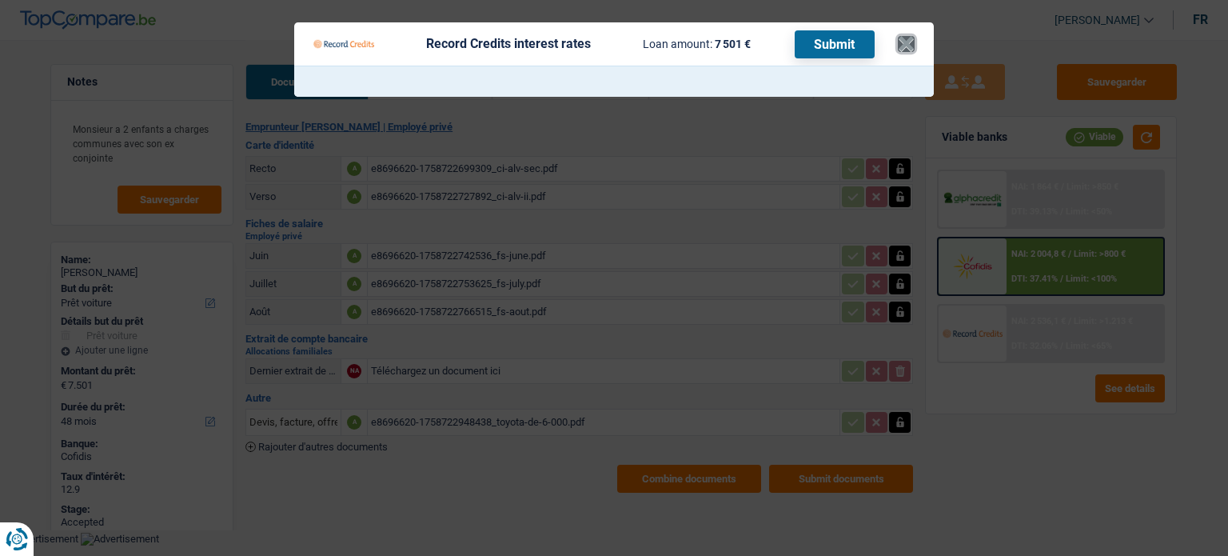
click at [911, 46] on button "×" at bounding box center [906, 44] width 17 height 16
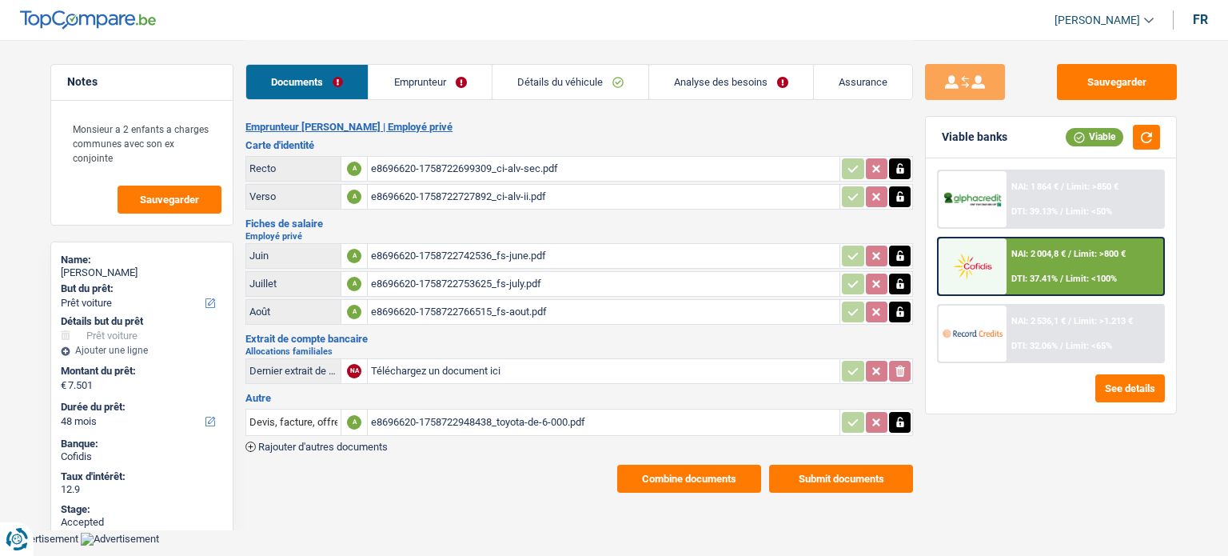
click at [436, 101] on div "Documents Emprunteur Détails du véhicule Analyse des besoins Assurance" at bounding box center [578, 74] width 667 height 68
click at [432, 85] on link "Emprunteur" at bounding box center [429, 82] width 122 height 34
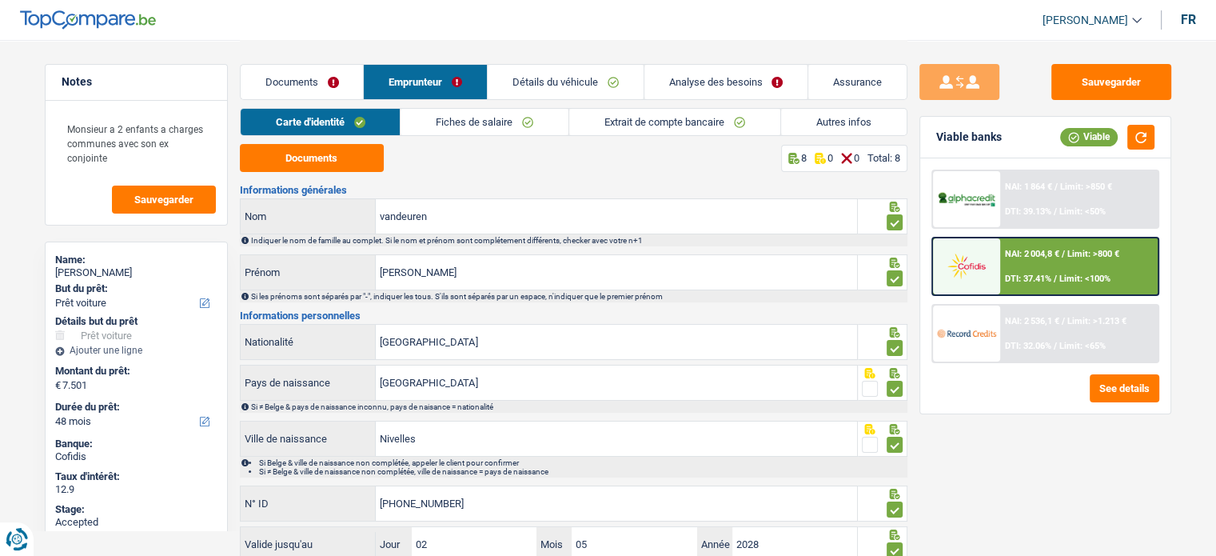
click at [269, 92] on link "Documents" at bounding box center [302, 82] width 123 height 34
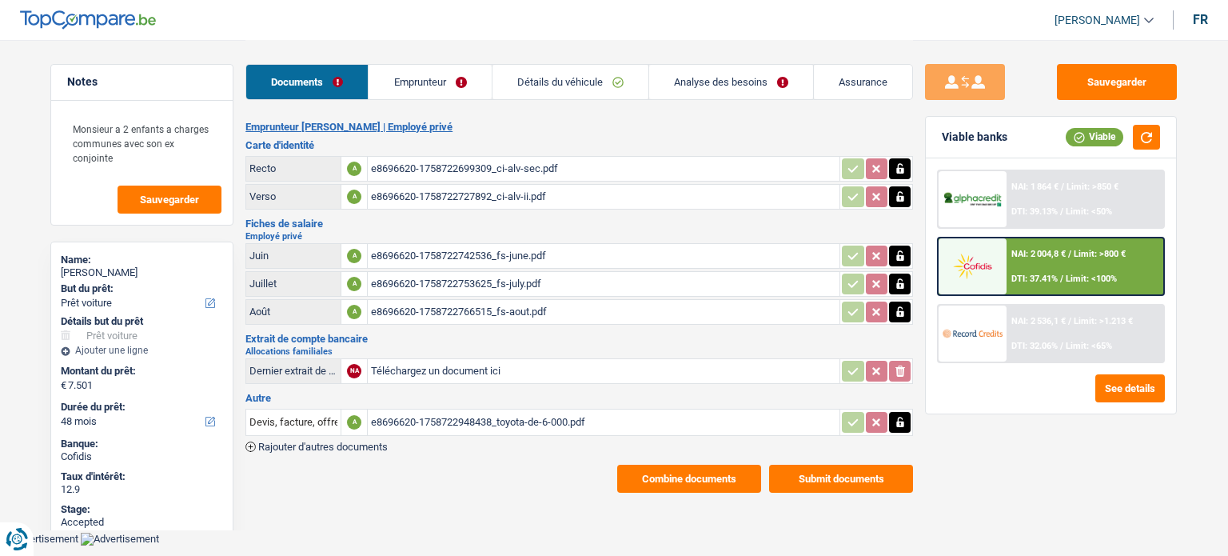
click at [689, 468] on button "Combine documents" at bounding box center [689, 478] width 144 height 28
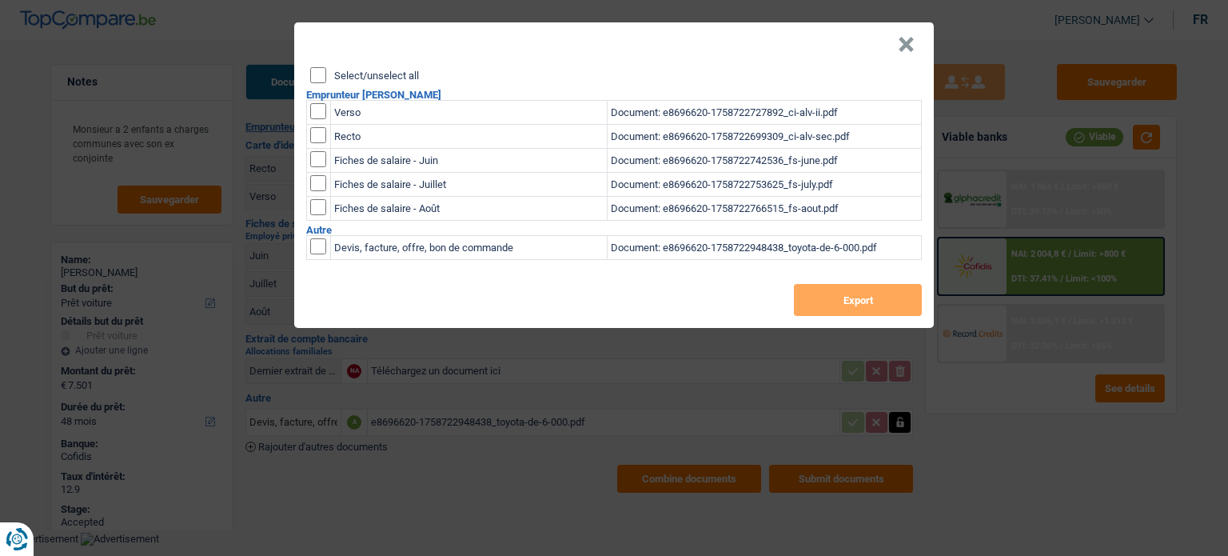
click at [323, 72] on input "Select/unselect all" at bounding box center [318, 75] width 16 height 16
checkbox input "true"
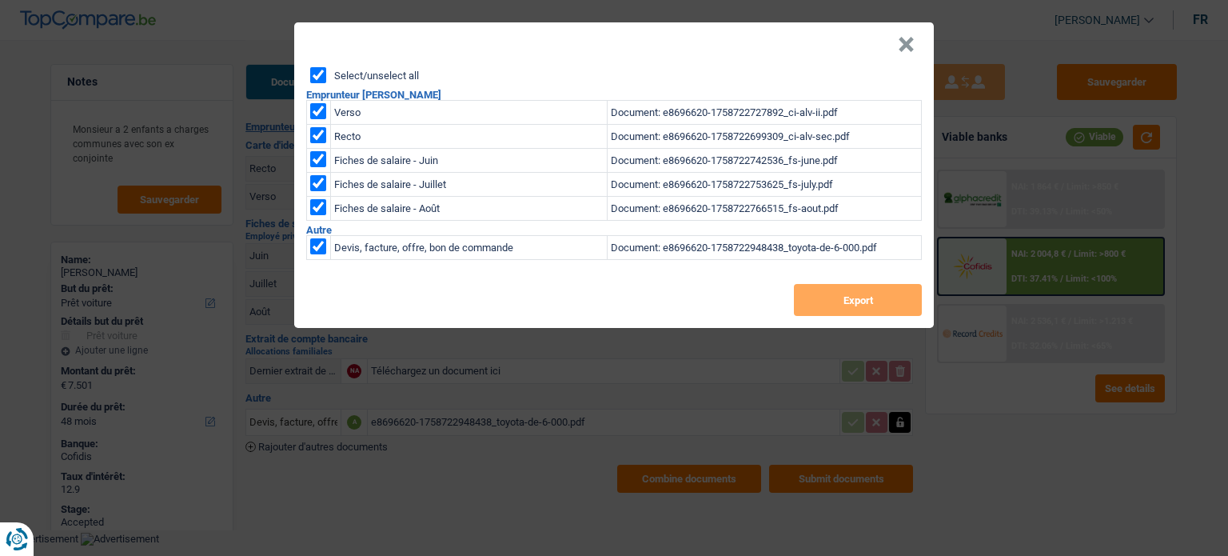
checkbox input "true"
click at [884, 290] on button "Export" at bounding box center [858, 300] width 128 height 32
click at [905, 41] on button "×" at bounding box center [906, 45] width 17 height 16
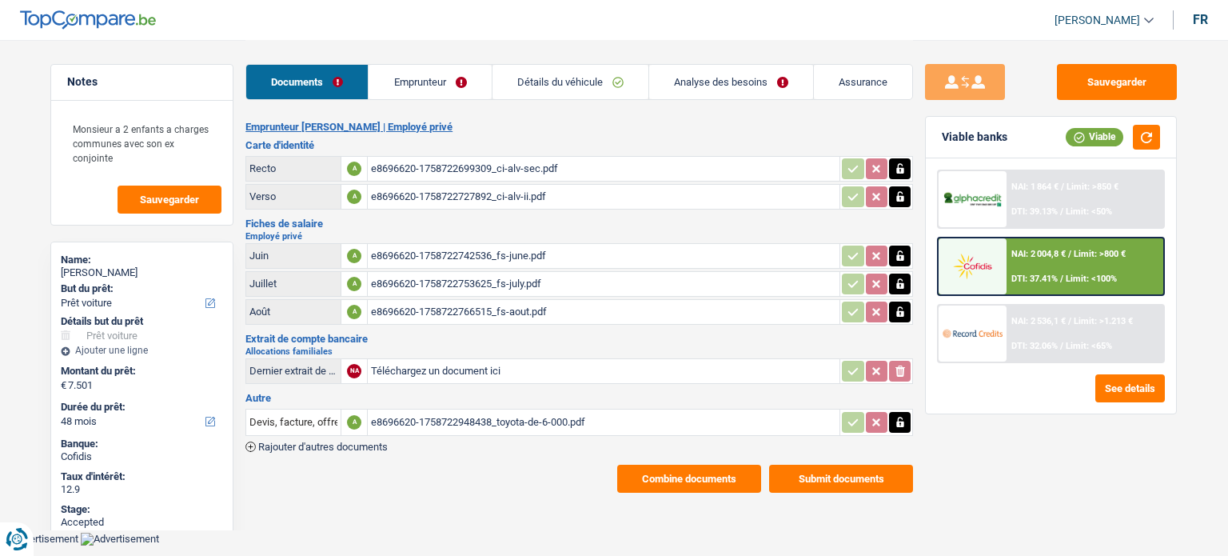
click at [393, 82] on link "Emprunteur" at bounding box center [429, 82] width 122 height 34
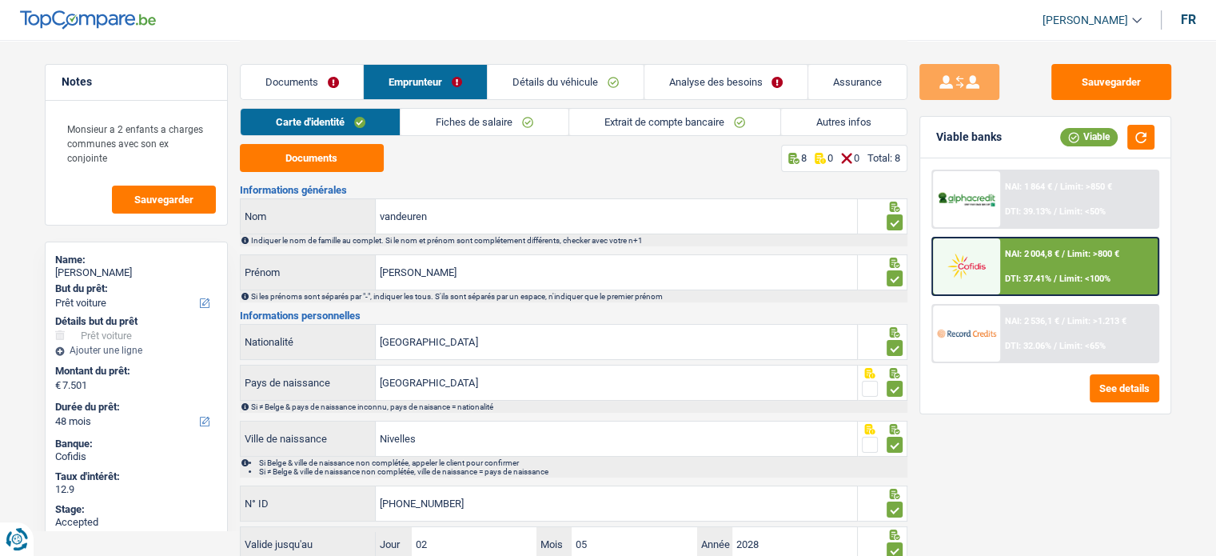
click at [462, 129] on link "Fiches de salaire" at bounding box center [484, 122] width 168 height 26
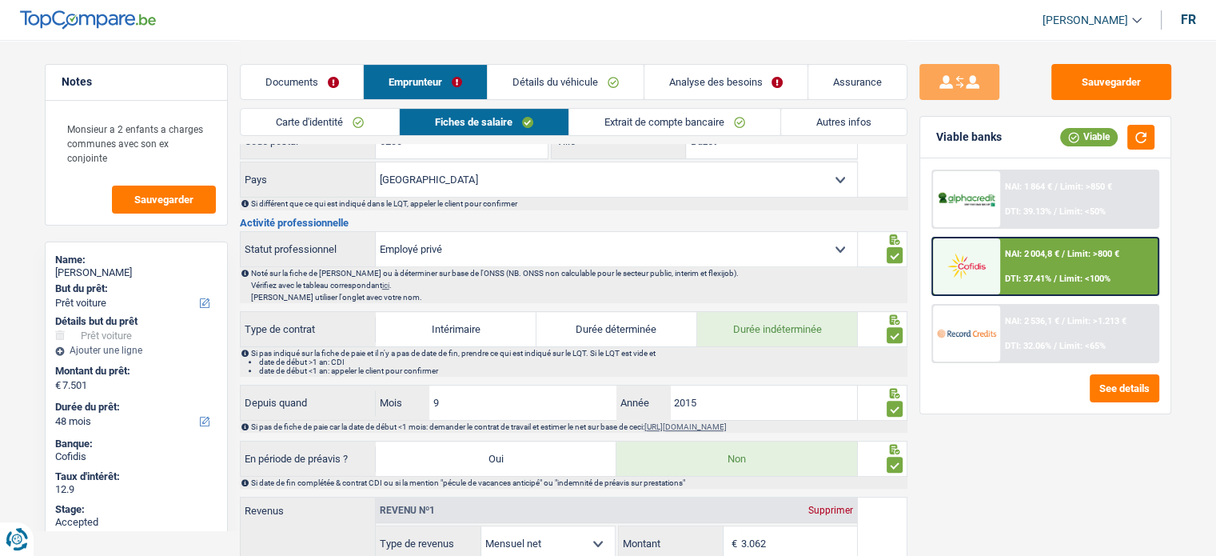
scroll to position [400, 0]
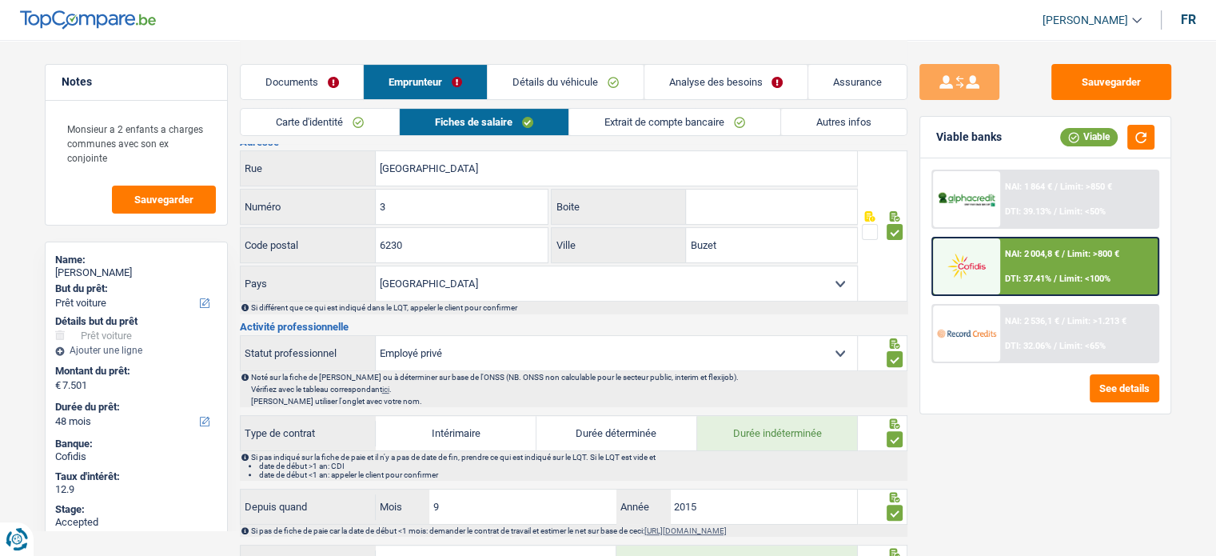
click at [695, 106] on div "Documents Emprunteur Détails du véhicule Analyse des besoins Assurance" at bounding box center [573, 74] width 667 height 68
drag, startPoint x: 694, startPoint y: 117, endPoint x: 723, endPoint y: 125, distance: 29.9
click at [694, 117] on link "Extrait de compte bancaire" at bounding box center [674, 122] width 211 height 26
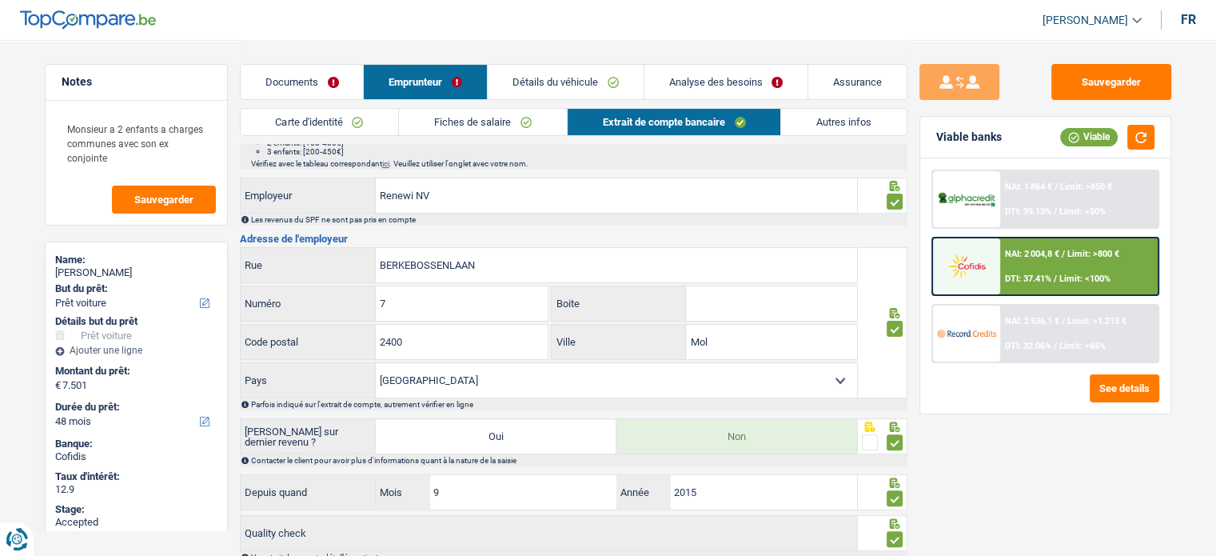
click at [874, 129] on link "Autres infos" at bounding box center [843, 122] width 125 height 26
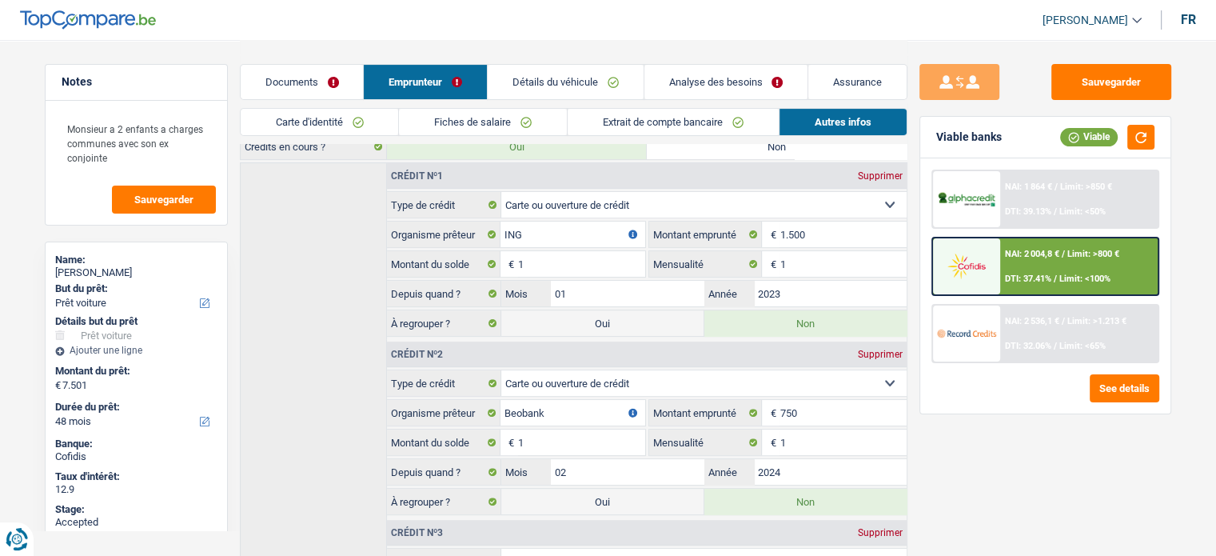
click at [604, 82] on link "Détails du véhicule" at bounding box center [566, 82] width 156 height 34
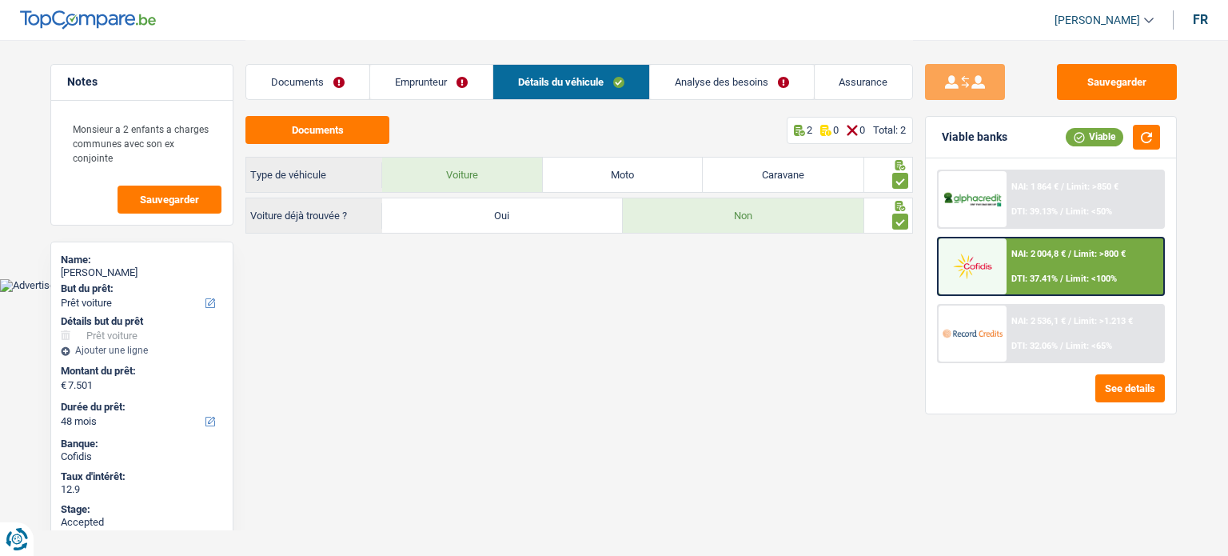
click at [708, 89] on link "Analyse des besoins" at bounding box center [732, 82] width 164 height 34
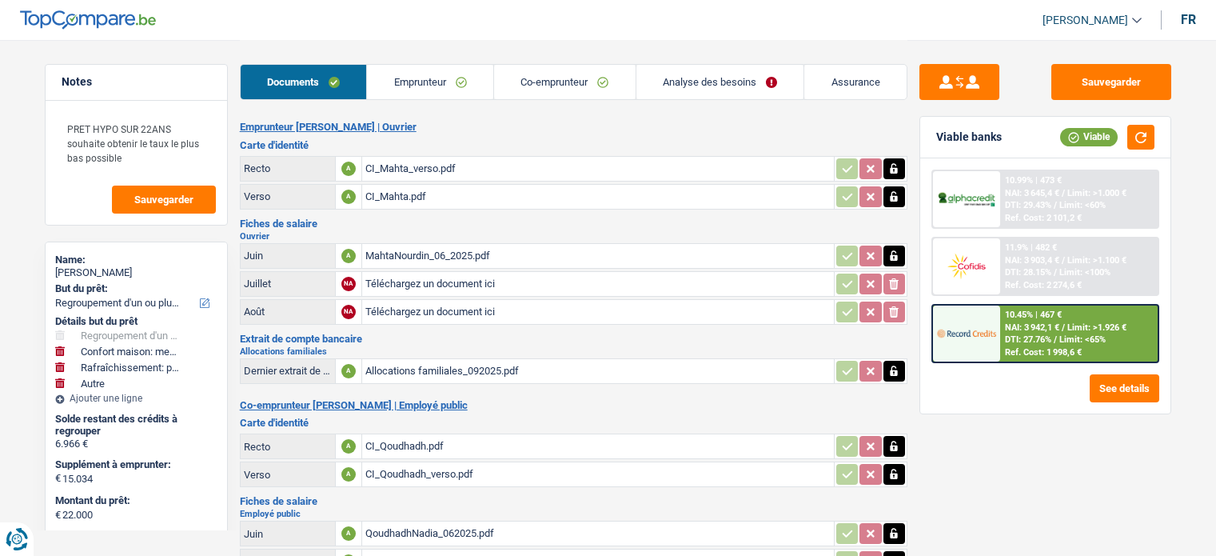
select select "refinancing"
select select "household"
select select "houseOrGarden"
select select "other"
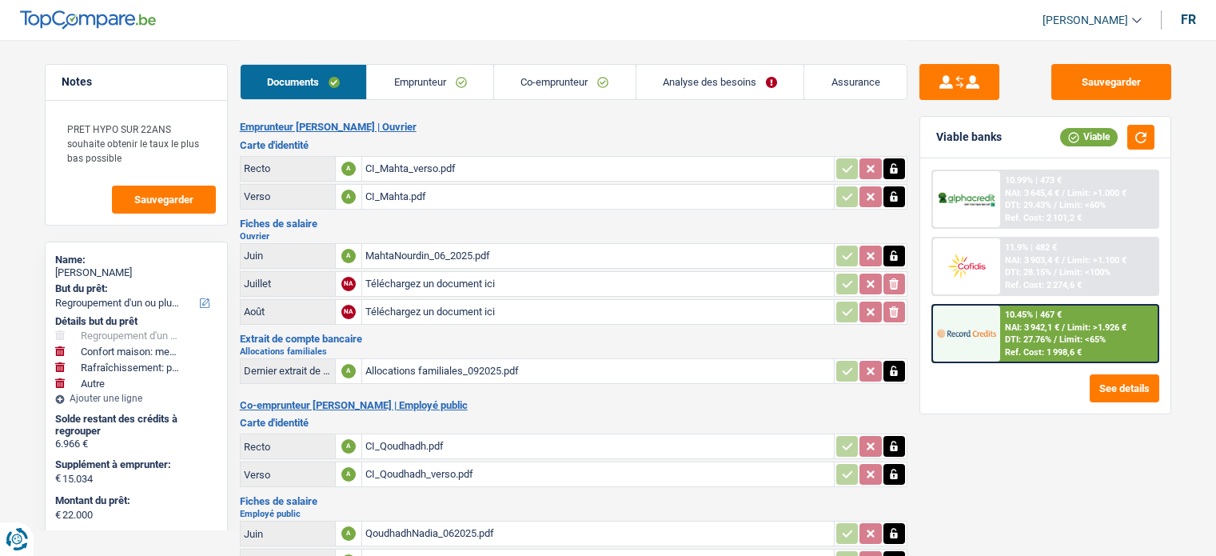
select select "60"
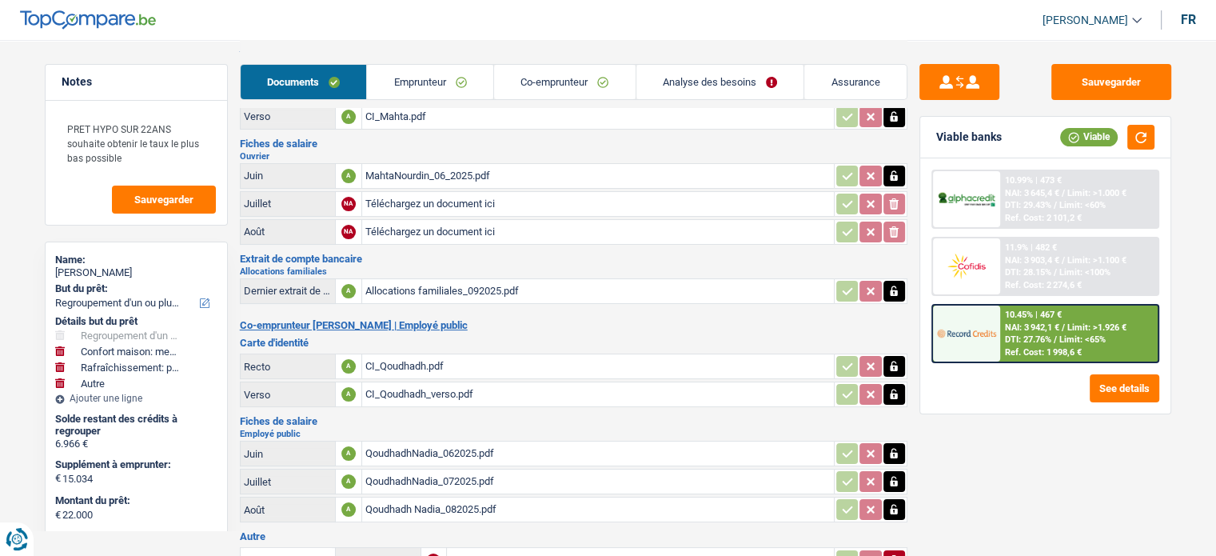
click at [417, 88] on link "Emprunteur" at bounding box center [430, 82] width 126 height 34
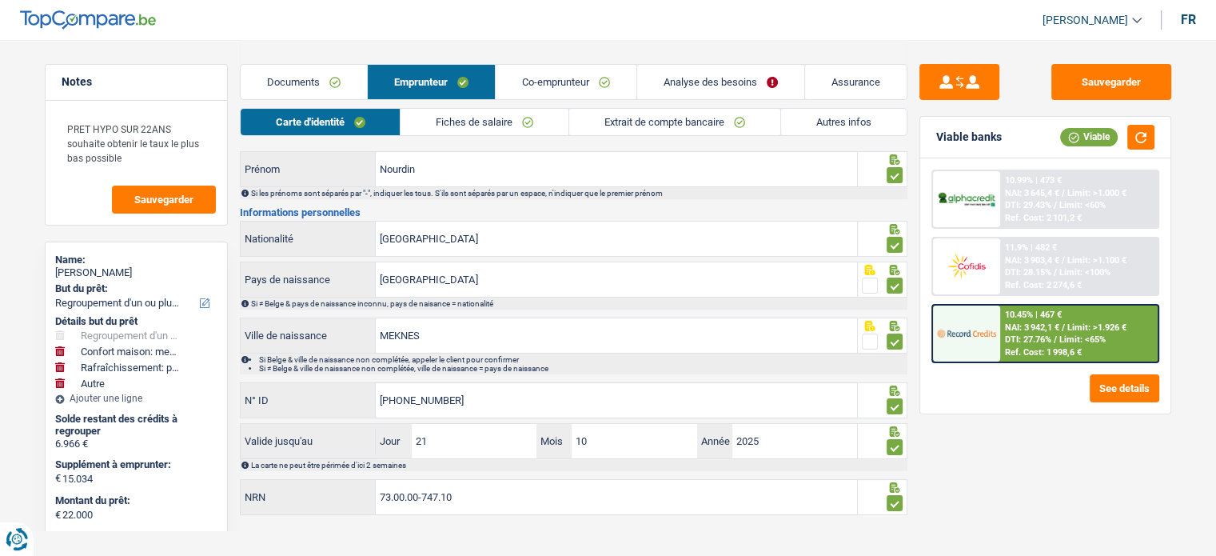
scroll to position [116, 0]
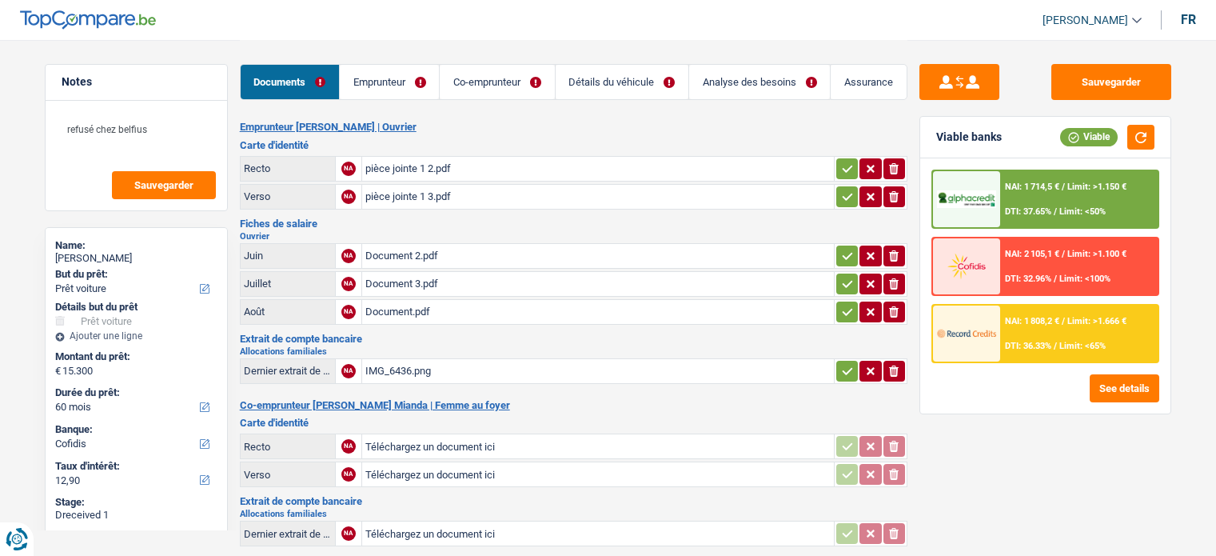
select select "car"
select select "60"
select select "cofidis"
click at [551, 164] on div "pièce jointe 1 2.pdf" at bounding box center [597, 169] width 465 height 24
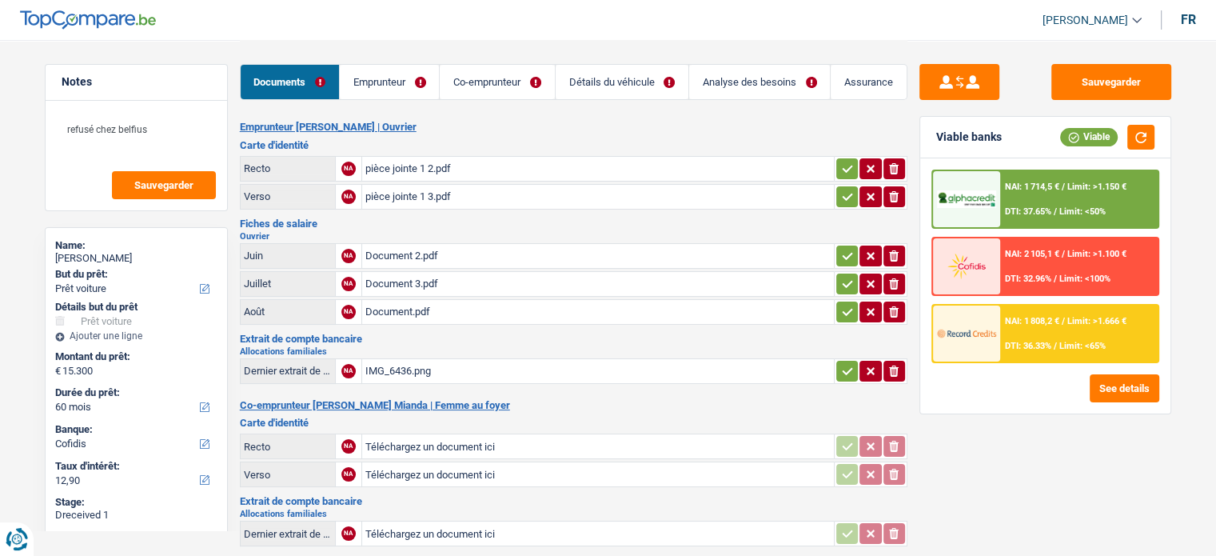
click at [738, 157] on div "pièce jointe 1 2.pdf" at bounding box center [597, 169] width 465 height 24
click at [841, 168] on icon "button" at bounding box center [847, 169] width 13 height 16
click at [844, 197] on icon "button" at bounding box center [847, 196] width 10 height 7
click at [670, 200] on div "pièce jointe 1 3.pdf" at bounding box center [597, 197] width 465 height 24
click at [595, 249] on div "Document 2.pdf" at bounding box center [597, 256] width 465 height 24
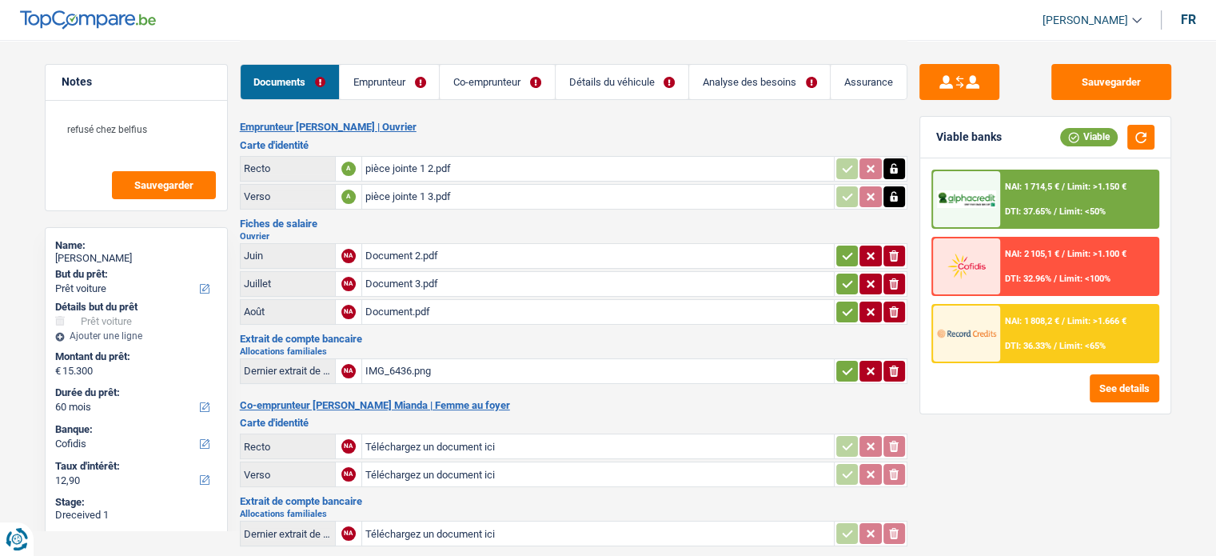
click at [530, 273] on div "Document 3.pdf" at bounding box center [597, 284] width 465 height 24
click at [440, 313] on div "Document.pdf" at bounding box center [597, 312] width 465 height 24
click at [834, 302] on td "ionicons-v5-e" at bounding box center [871, 312] width 74 height 26
click at [841, 304] on icon "button" at bounding box center [847, 312] width 13 height 16
click at [838, 275] on button "button" at bounding box center [847, 283] width 22 height 21
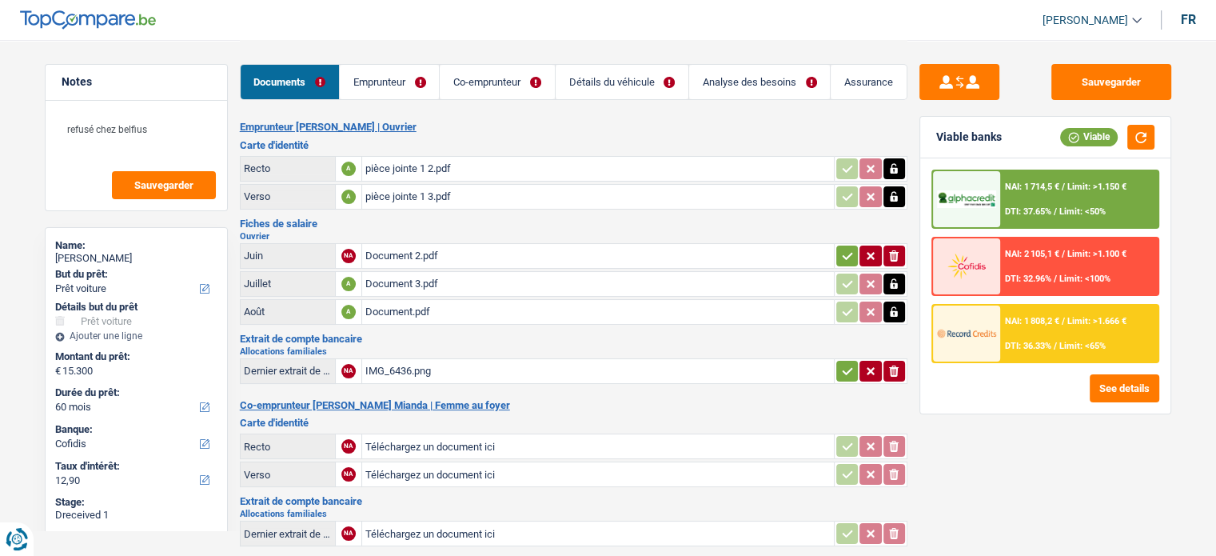
click at [848, 248] on icon "button" at bounding box center [847, 256] width 13 height 16
click at [849, 367] on icon "button" at bounding box center [847, 370] width 10 height 7
click at [488, 368] on div "IMG_6436.png" at bounding box center [597, 371] width 465 height 24
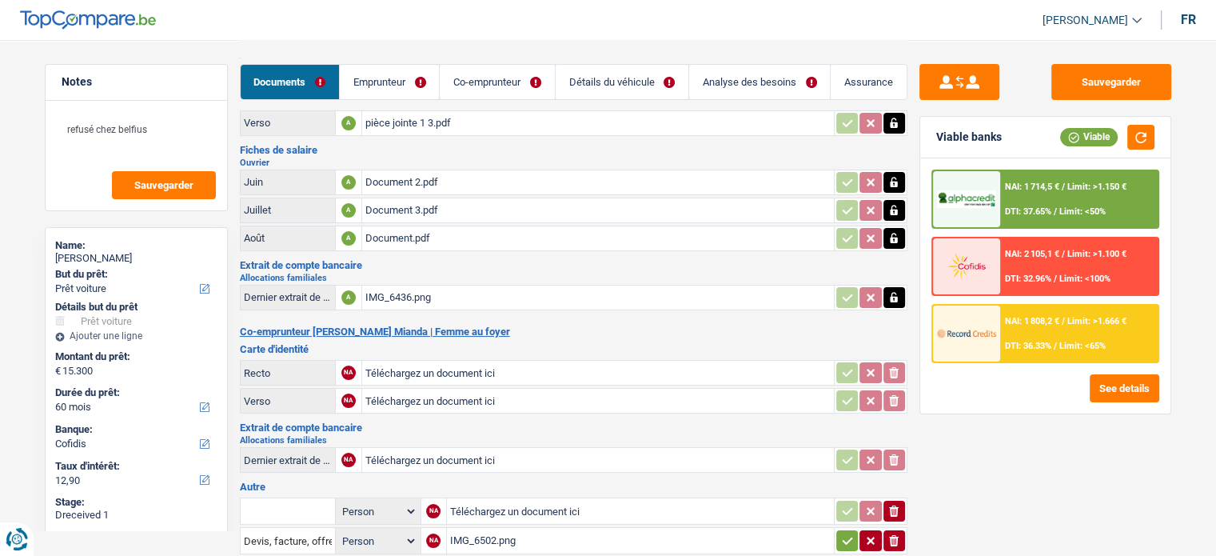
scroll to position [160, 0]
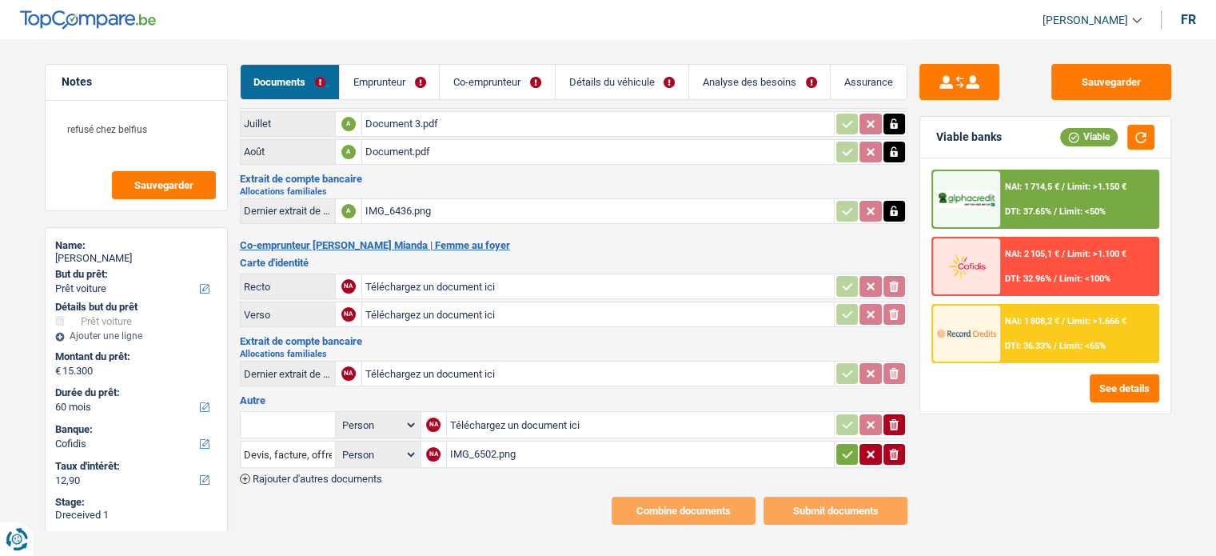
click at [540, 452] on div "IMG_6502.png" at bounding box center [640, 454] width 380 height 24
click at [1064, 64] on button "Sauvegarder" at bounding box center [1111, 82] width 120 height 36
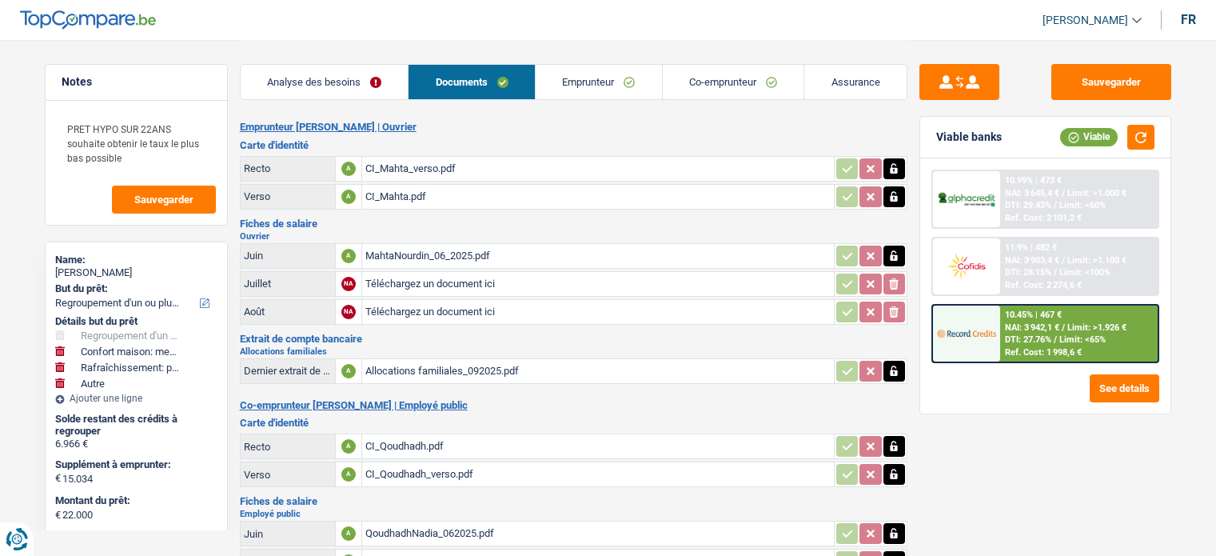
select select "refinancing"
select select "household"
select select "houseOrGarden"
select select "other"
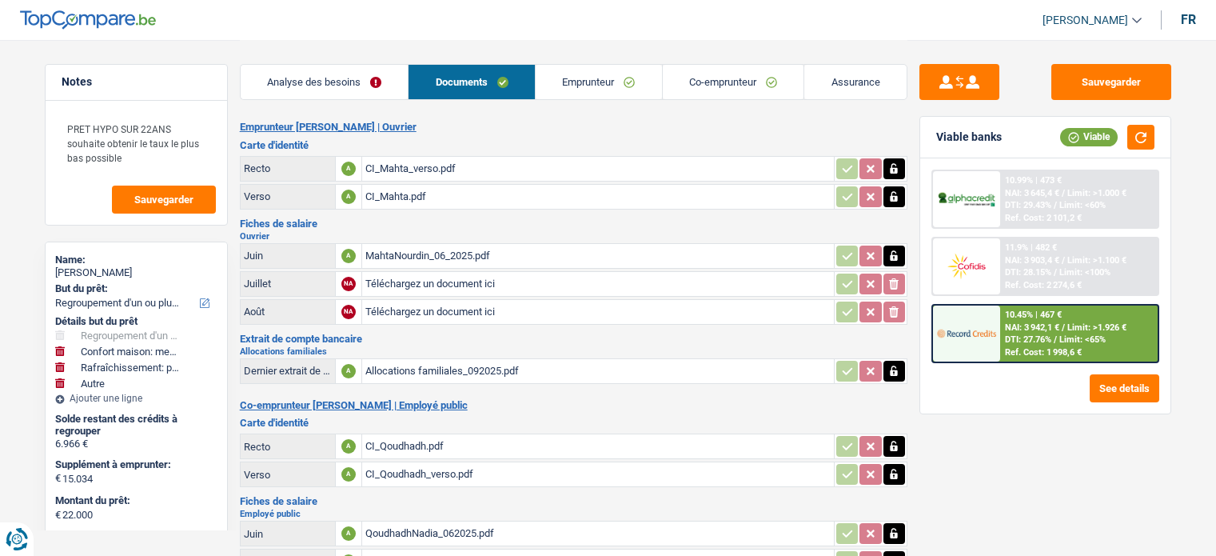
select select "60"
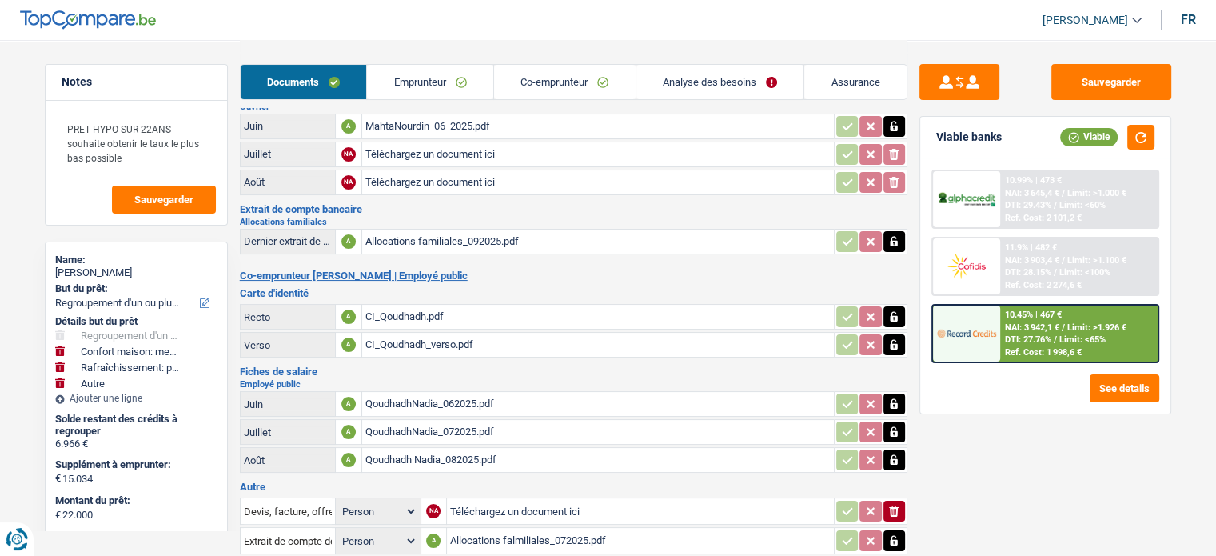
scroll to position [240, 0]
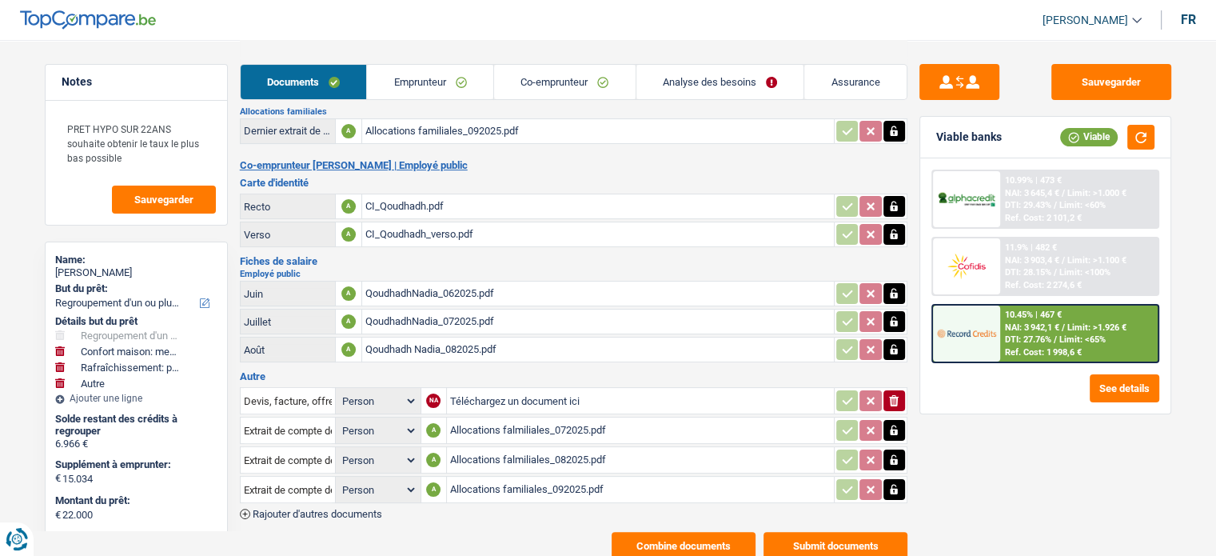
click at [676, 545] on main "Notes PRET HYPO SUR 22ANS souhaite obtenir le taux le plus bas possible Sauvega…" at bounding box center [608, 179] width 1216 height 839
click at [675, 543] on button "Combine documents" at bounding box center [683, 546] width 144 height 28
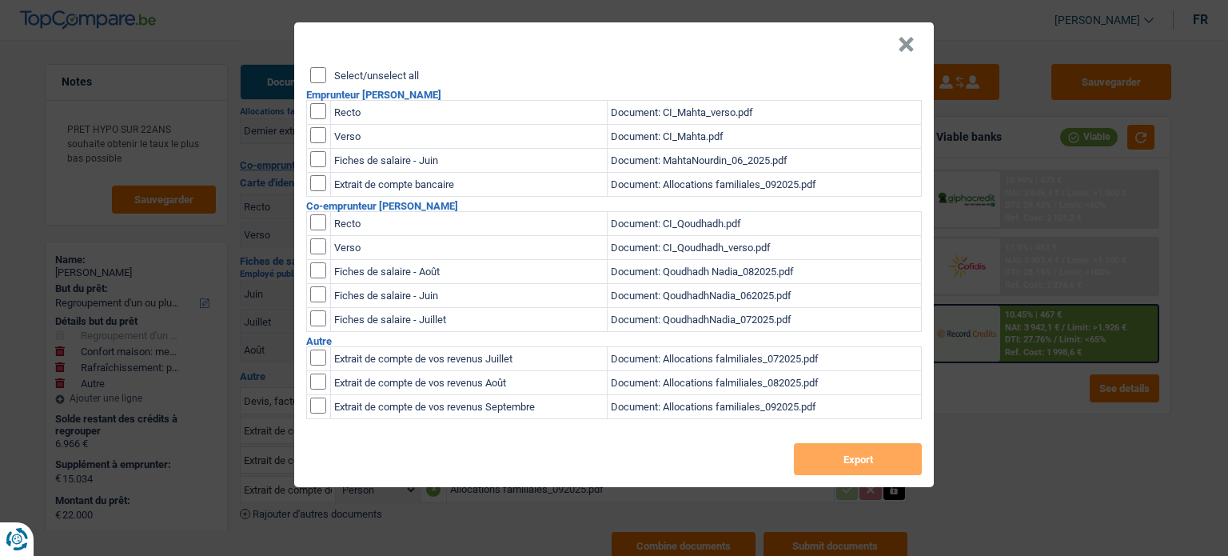
click at [323, 87] on div "Select/unselect all Emprunteur [PERSON_NAME] Recto Document: CI_Mahta_verso.pdf…" at bounding box center [613, 277] width 639 height 420
click at [323, 82] on input "Select/unselect all" at bounding box center [318, 75] width 16 height 16
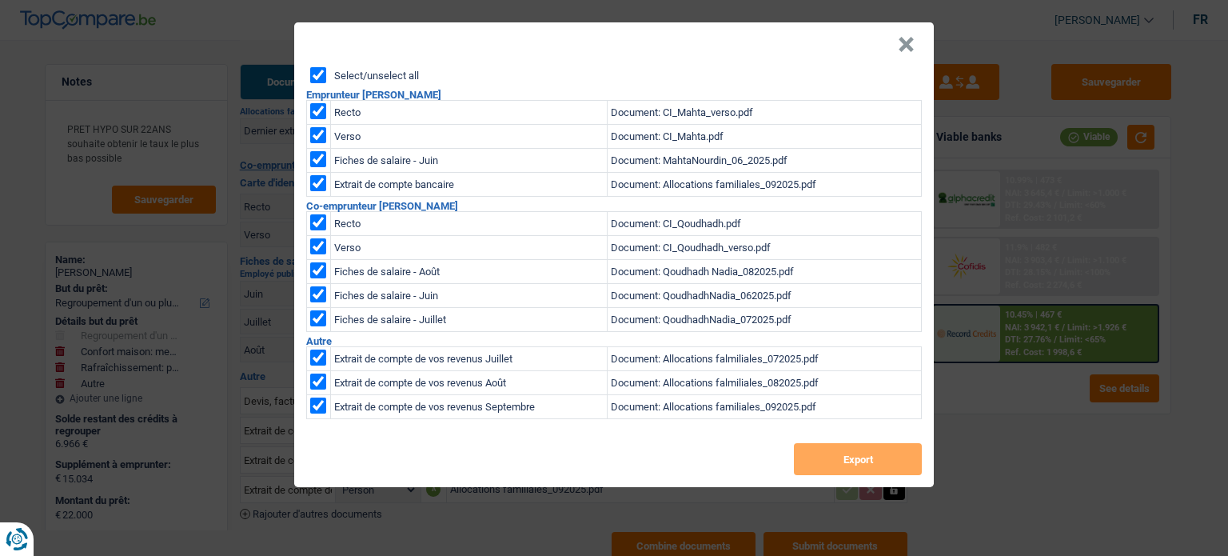
checkbox input "true"
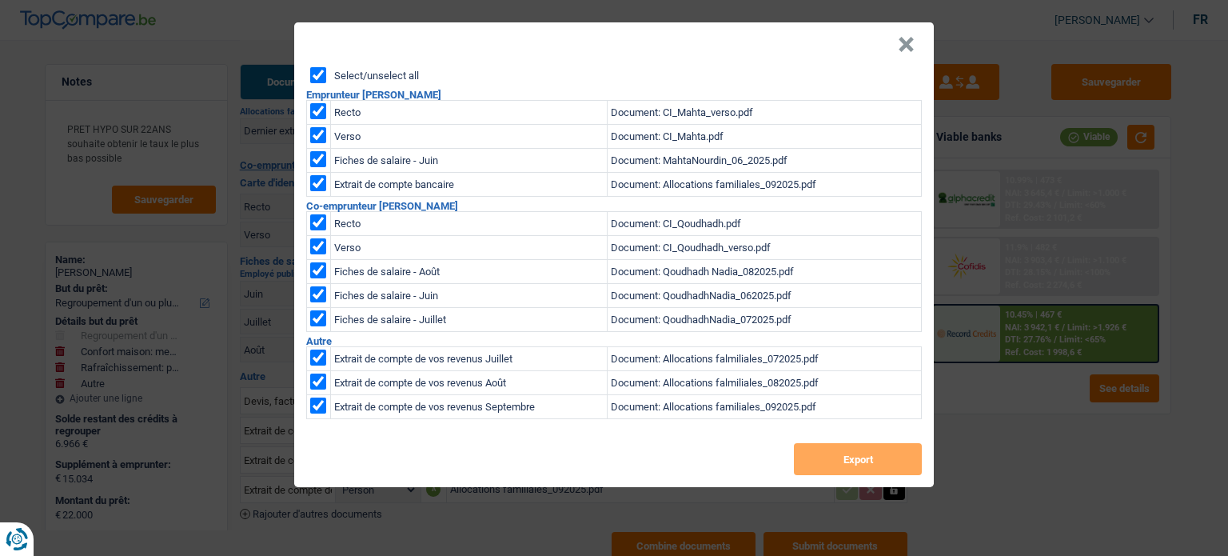
checkbox input "true"
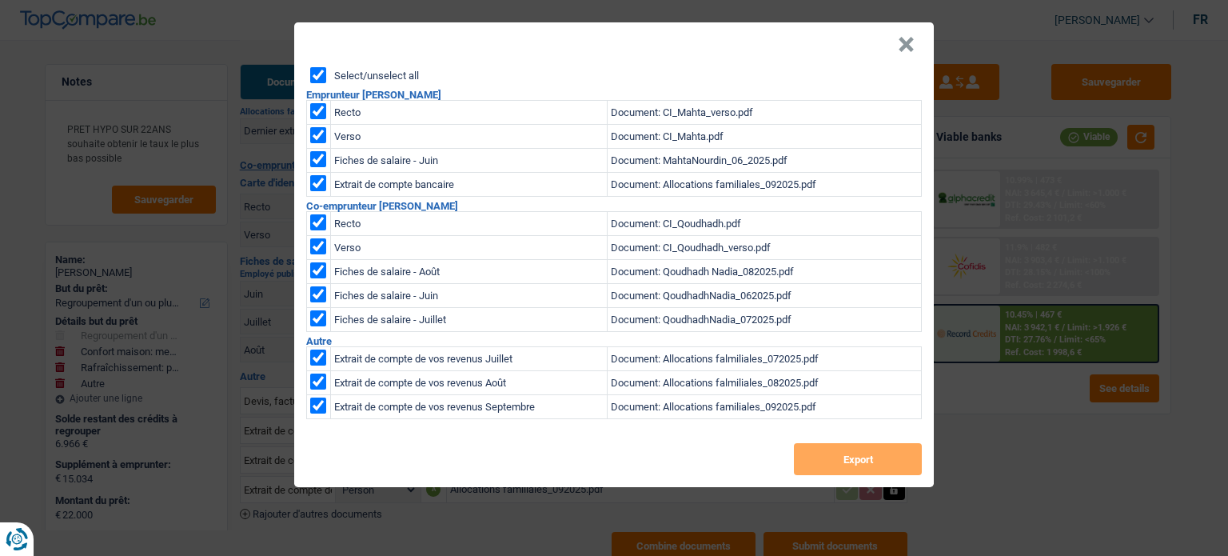
checkbox input "true"
click at [867, 448] on button "Export" at bounding box center [858, 459] width 128 height 32
click at [745, 51] on header "×" at bounding box center [613, 44] width 639 height 45
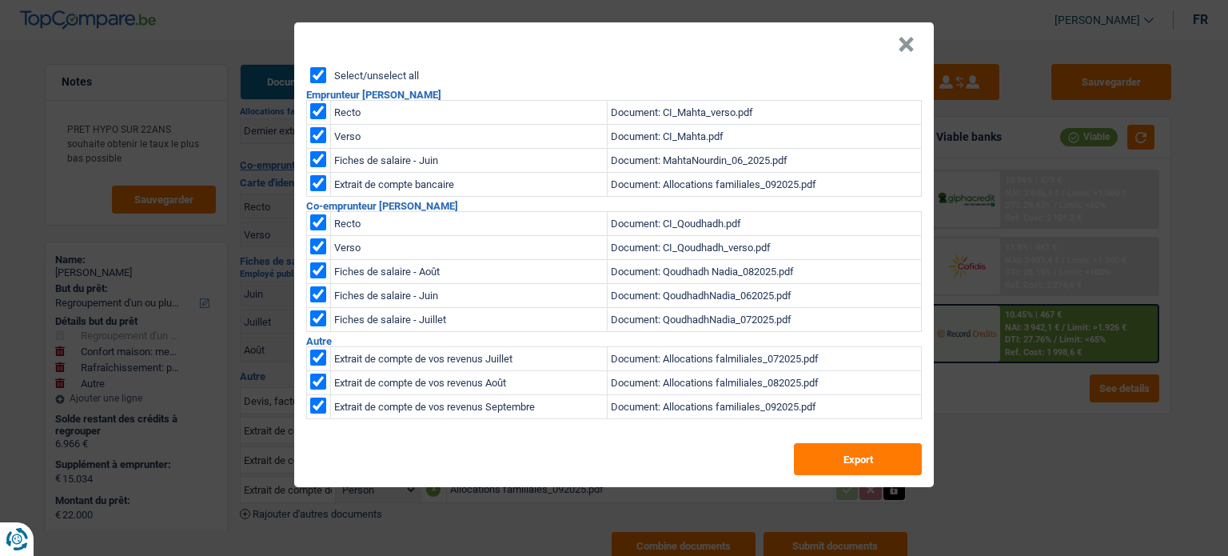
click at [912, 39] on button "×" at bounding box center [906, 45] width 17 height 16
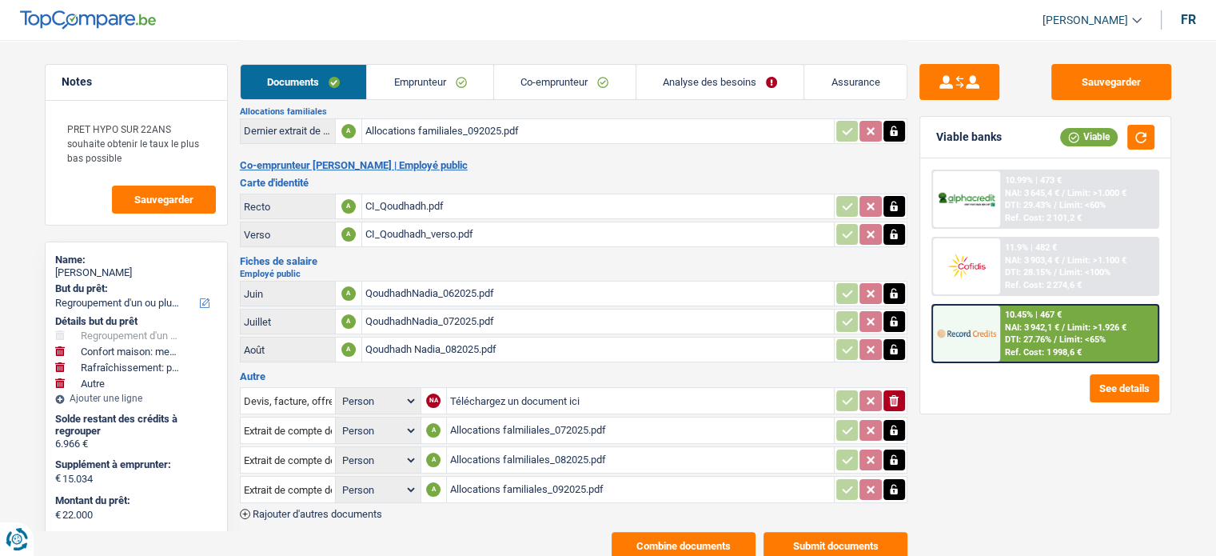
click at [1043, 270] on span "DTI: 28.15%" at bounding box center [1028, 272] width 46 height 10
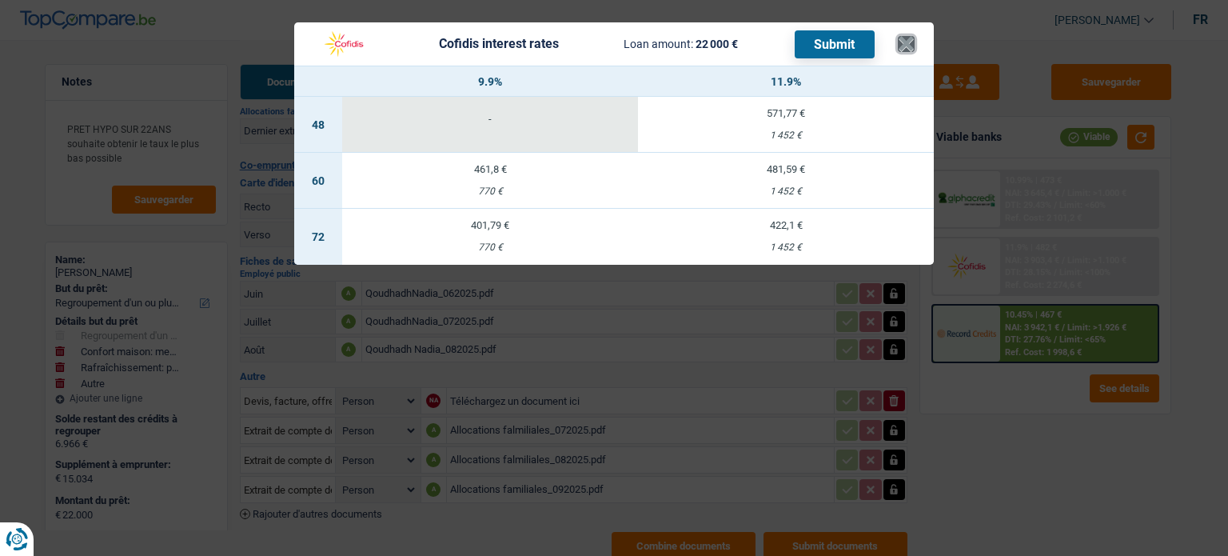
click at [905, 49] on button "×" at bounding box center [906, 44] width 17 height 16
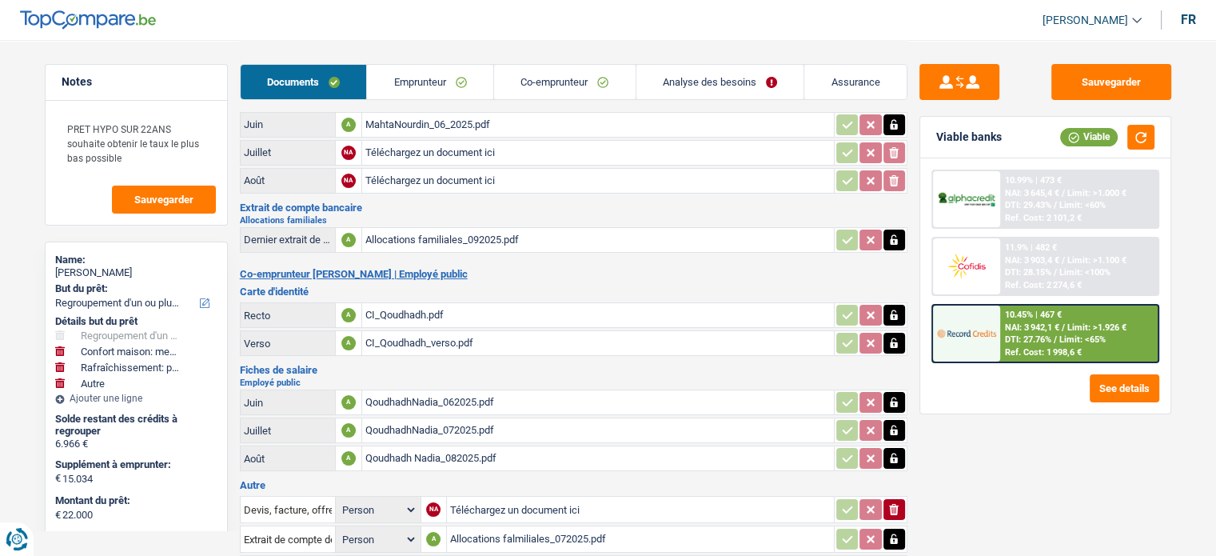
scroll to position [0, 0]
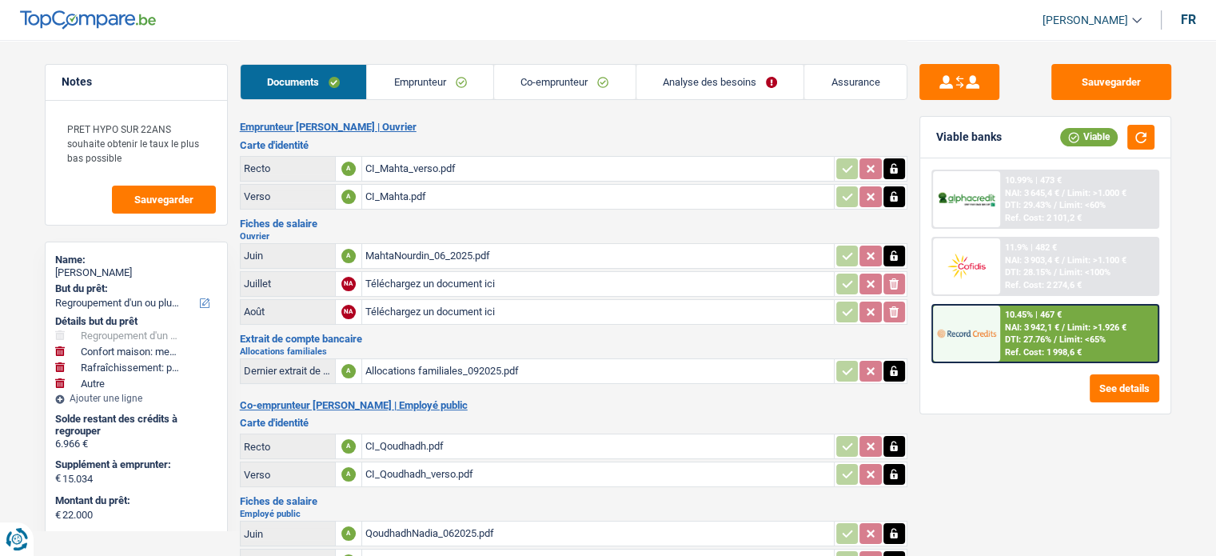
click at [707, 80] on link "Analyse des besoins" at bounding box center [720, 82] width 168 height 34
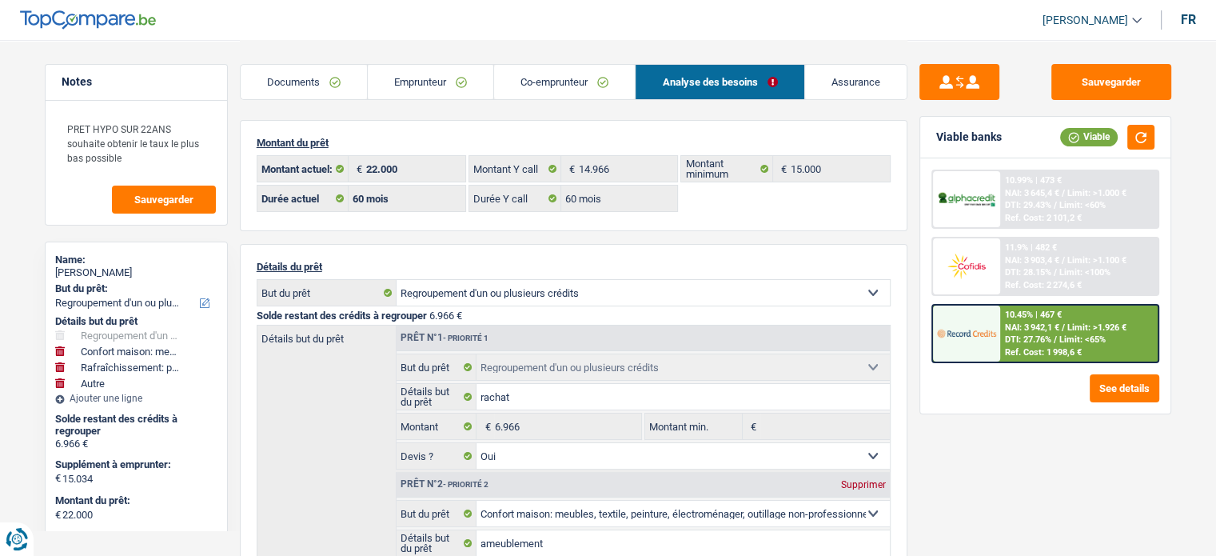
click at [1055, 256] on span "NAI: 3 903,4 €" at bounding box center [1032, 260] width 54 height 10
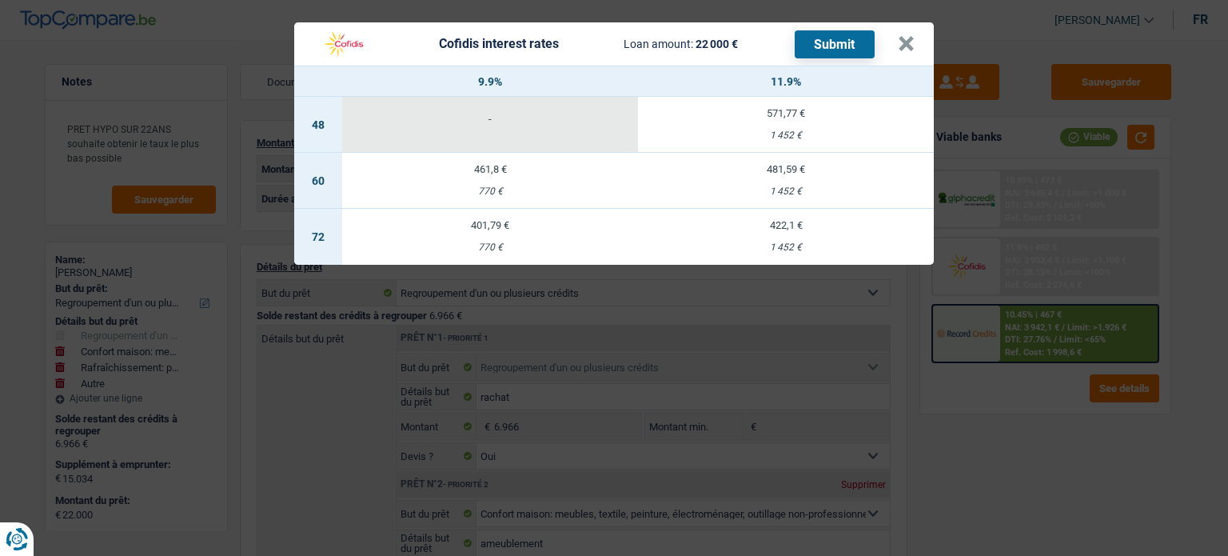
click at [480, 197] on td "461,8 € 770 €" at bounding box center [490, 181] width 296 height 56
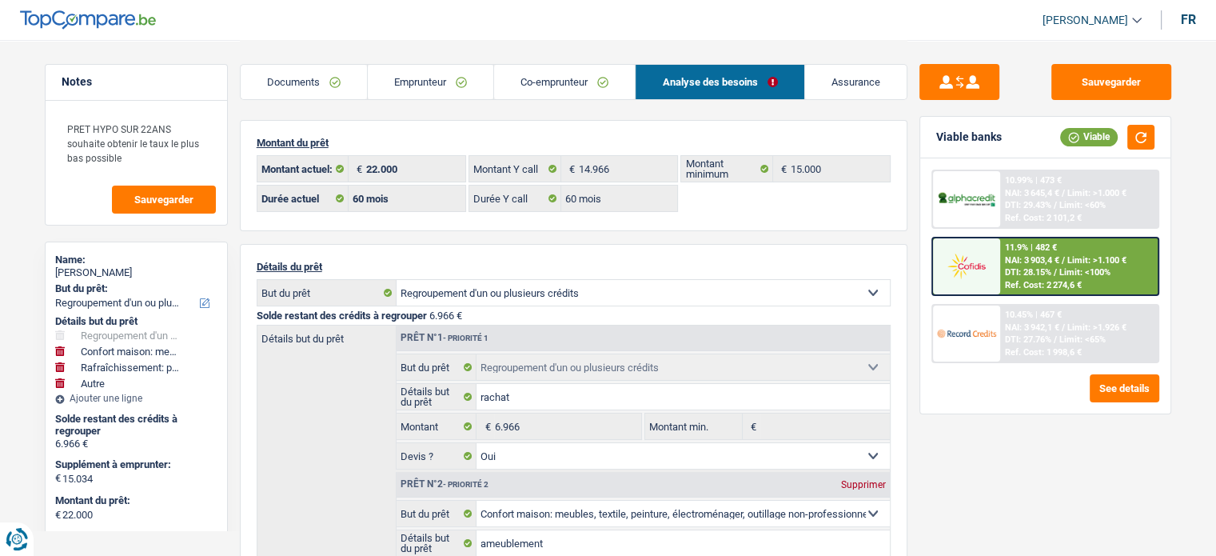
drag, startPoint x: 553, startPoint y: 66, endPoint x: 556, endPoint y: 78, distance: 11.6
click at [553, 66] on link "Co-emprunteur" at bounding box center [564, 82] width 141 height 34
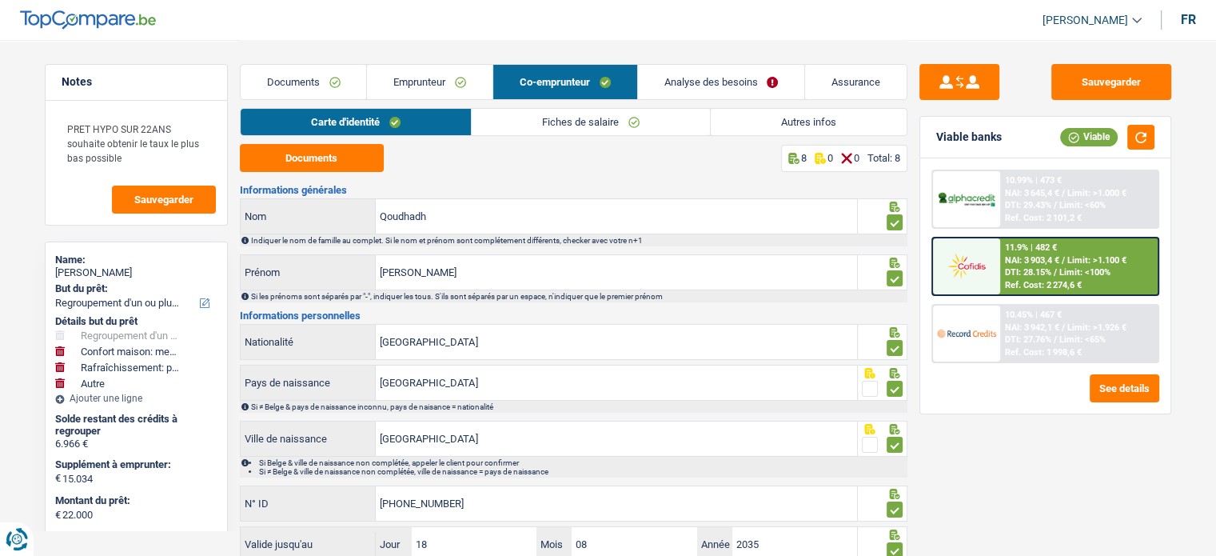
click at [697, 74] on link "Analyse des besoins" at bounding box center [721, 82] width 167 height 34
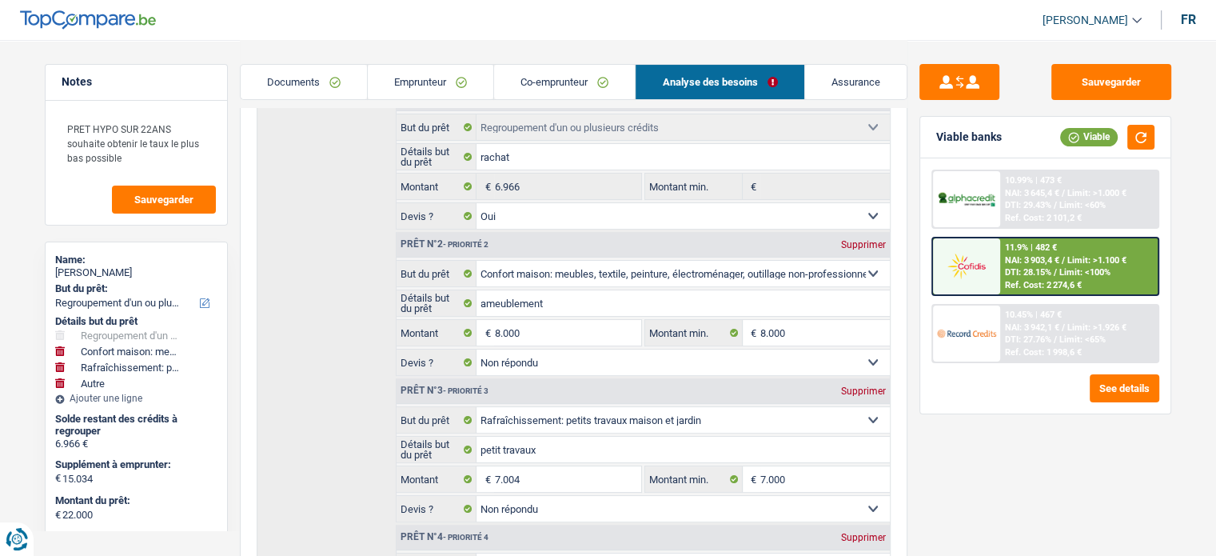
click at [441, 85] on link "Emprunteur" at bounding box center [430, 82] width 125 height 34
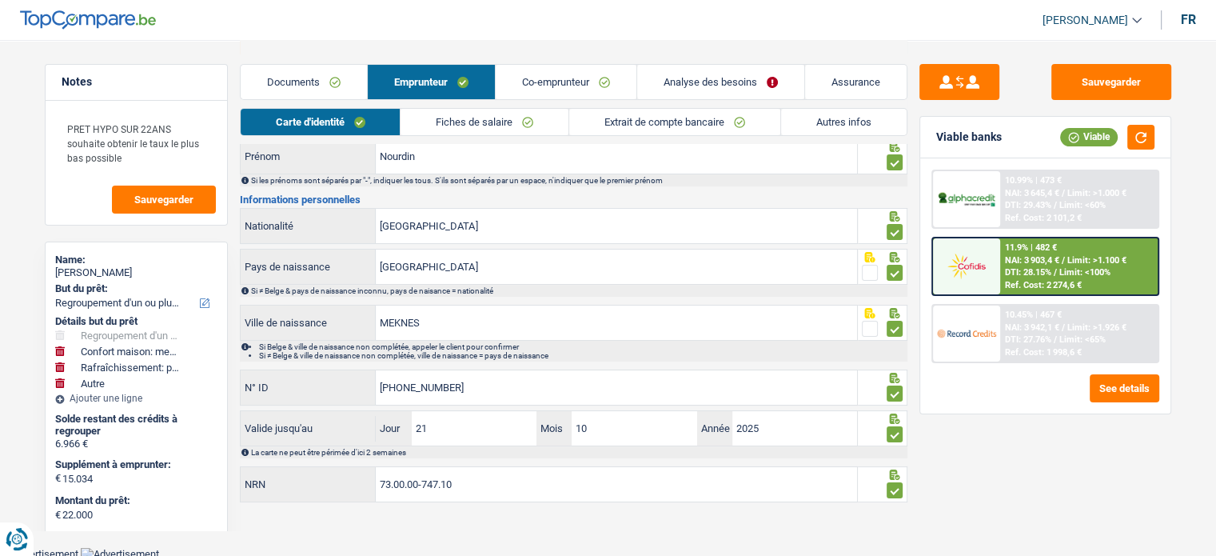
click at [878, 121] on link "Autres infos" at bounding box center [843, 122] width 125 height 26
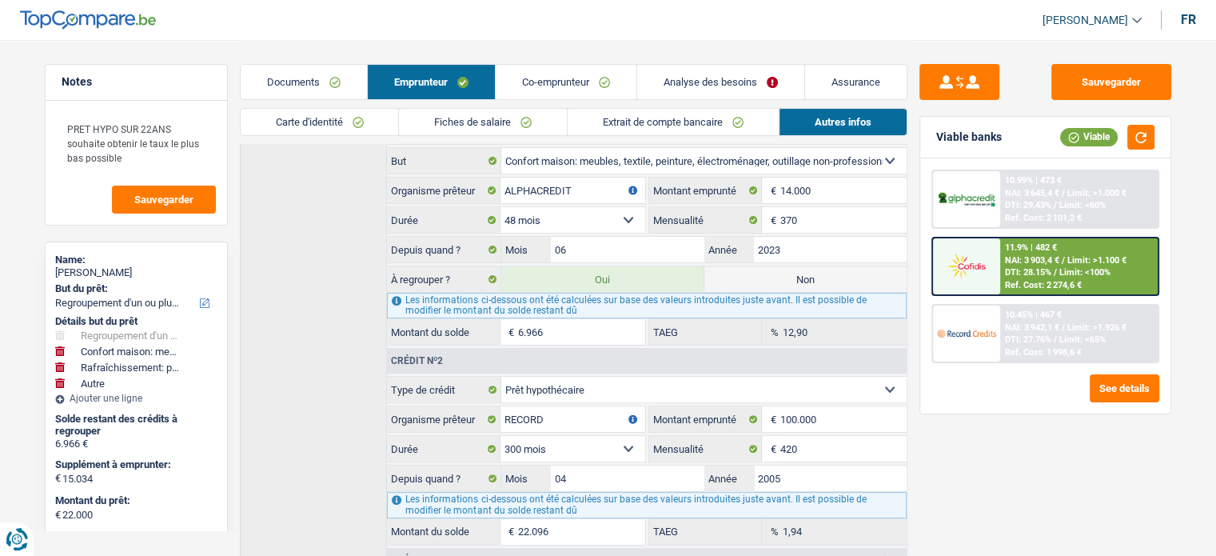
scroll to position [436, 0]
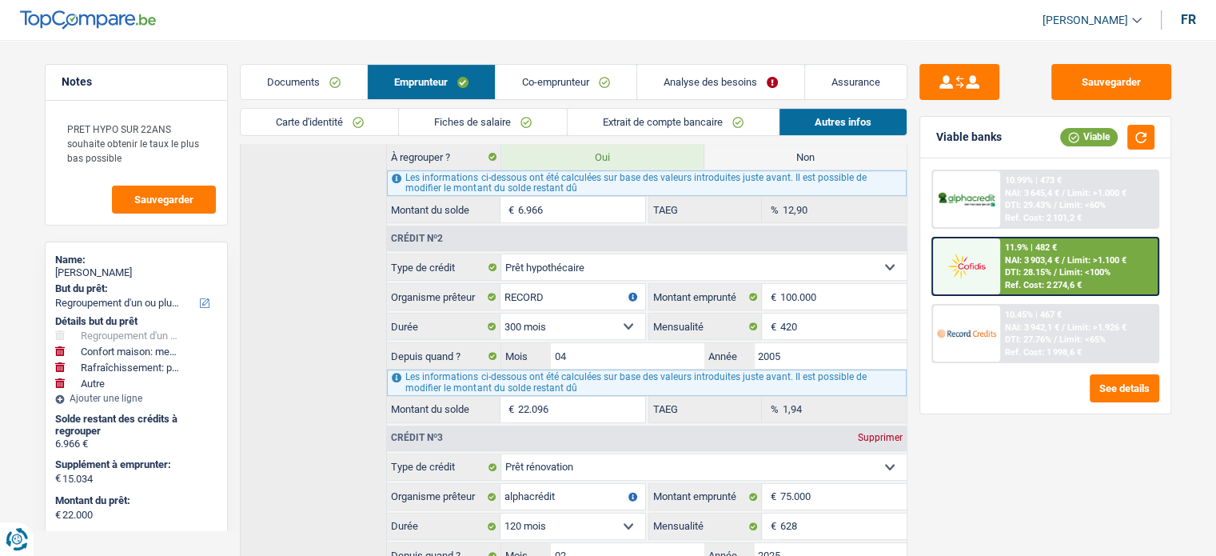
click at [313, 94] on link "Documents" at bounding box center [304, 82] width 126 height 34
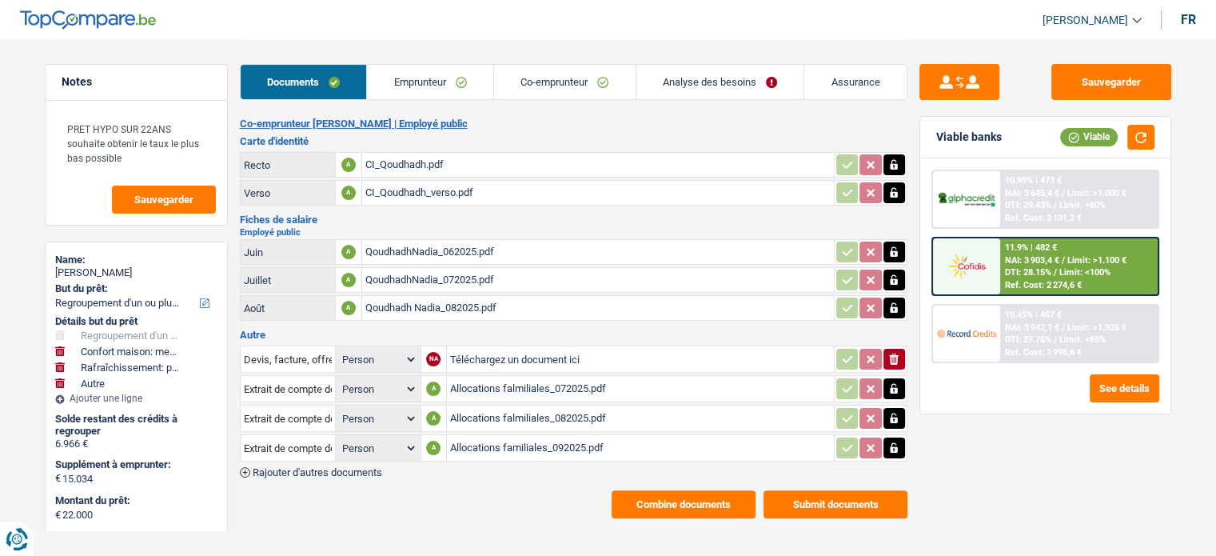
click at [387, 94] on link "Emprunteur" at bounding box center [430, 82] width 126 height 34
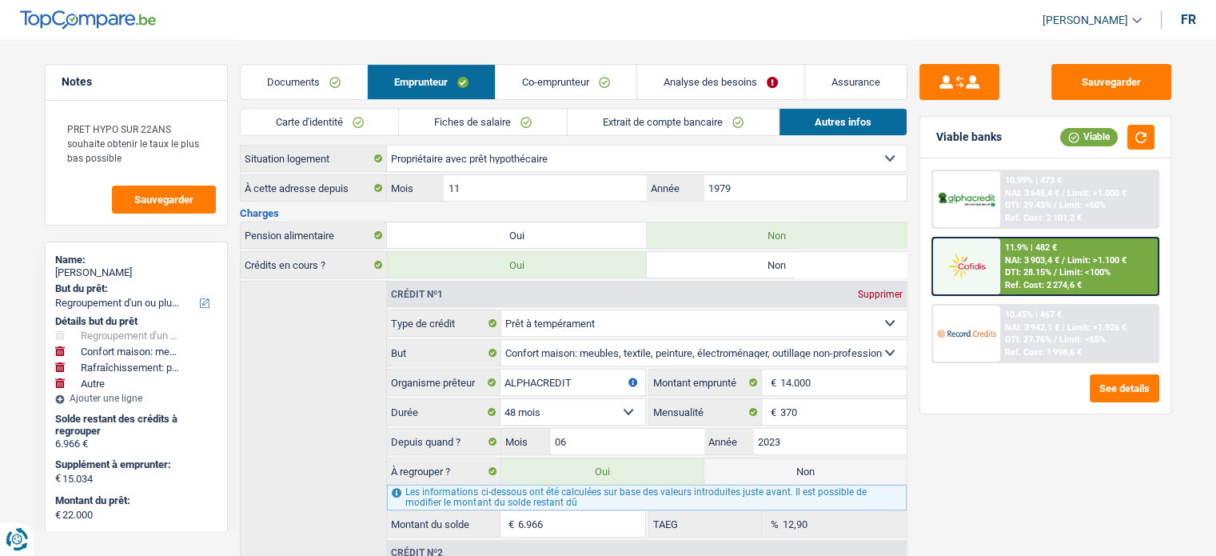
click at [316, 113] on link "Carte d'identité" at bounding box center [320, 122] width 158 height 26
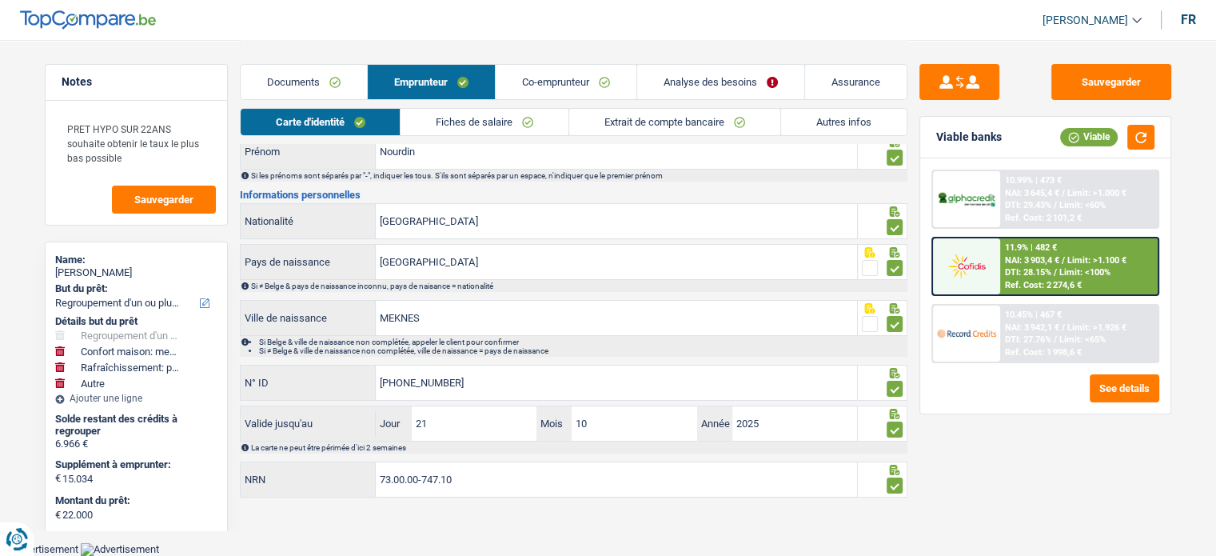
scroll to position [116, 0]
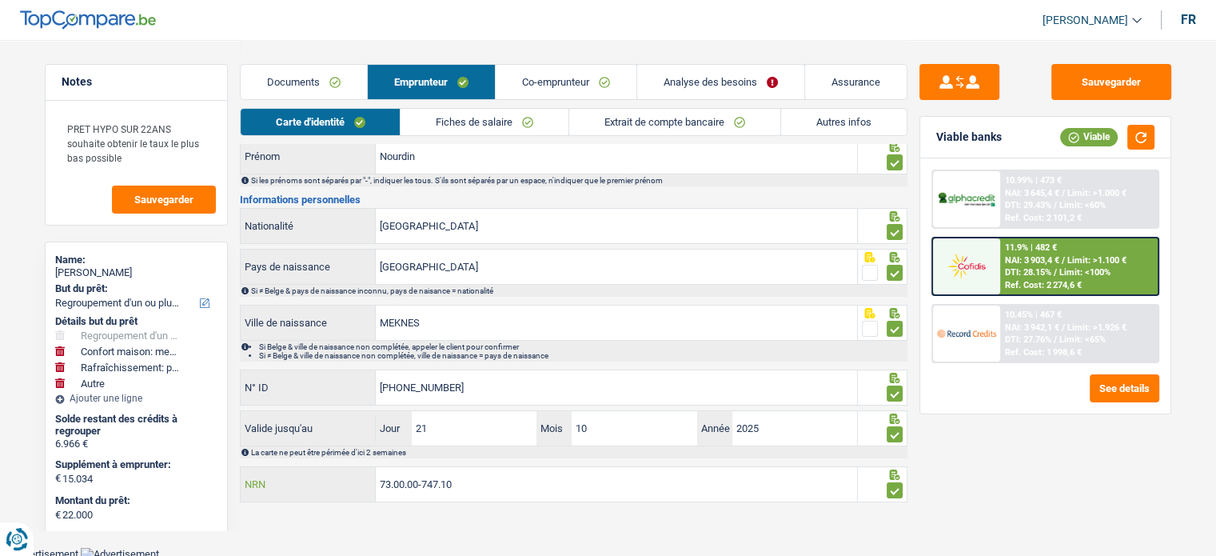
drag, startPoint x: 488, startPoint y: 495, endPoint x: 333, endPoint y: 482, distance: 155.6
click at [333, 482] on div "73.00.00-747.10 NRN" at bounding box center [549, 484] width 617 height 34
click at [828, 129] on link "Autres infos" at bounding box center [843, 122] width 125 height 26
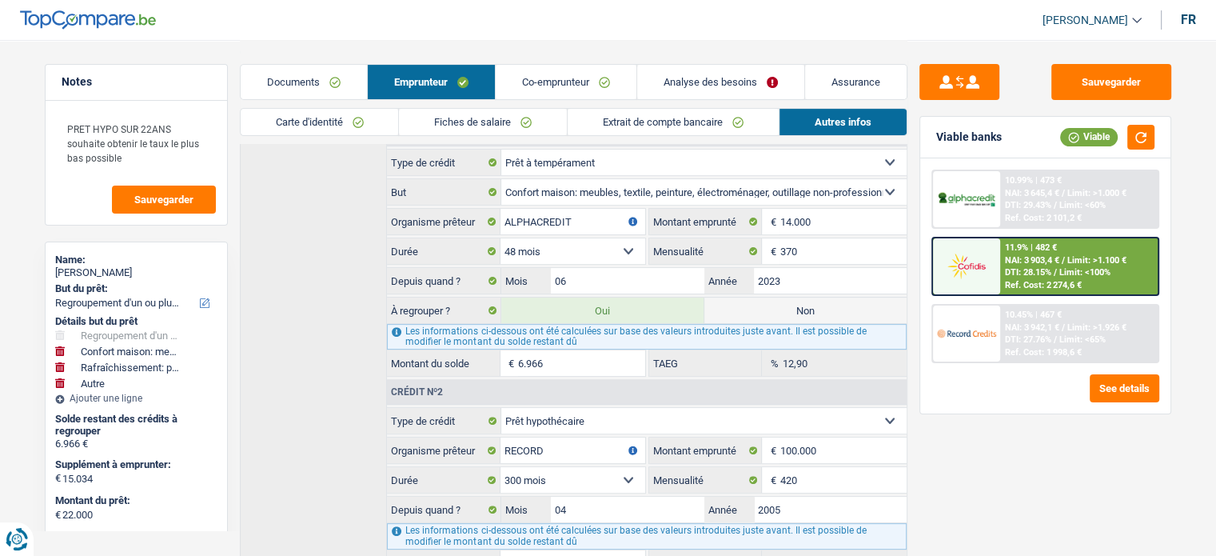
scroll to position [362, 0]
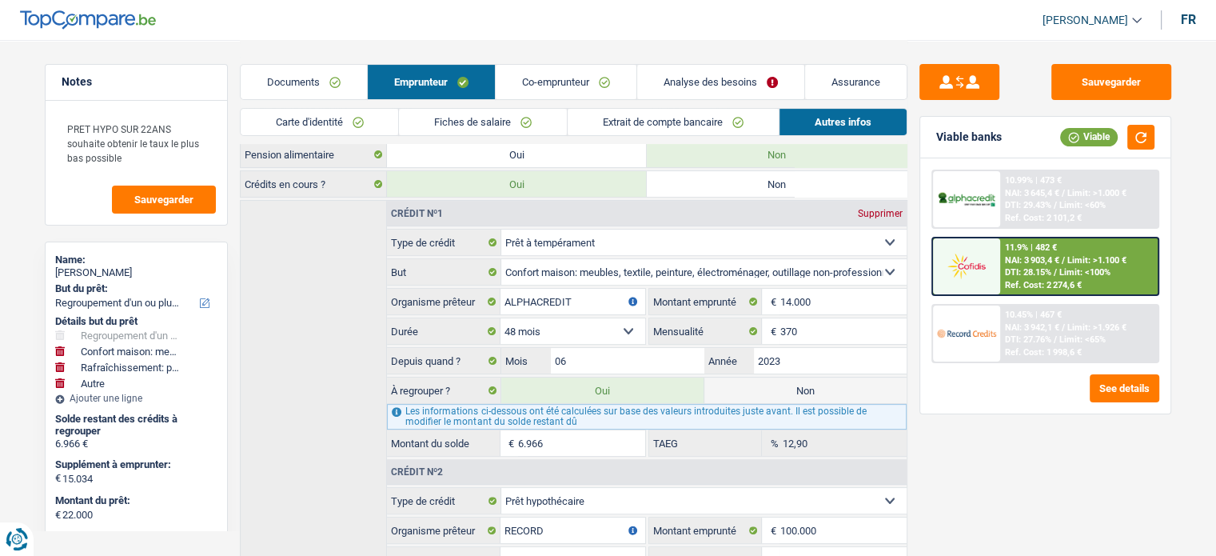
click at [326, 84] on link "Documents" at bounding box center [304, 82] width 126 height 34
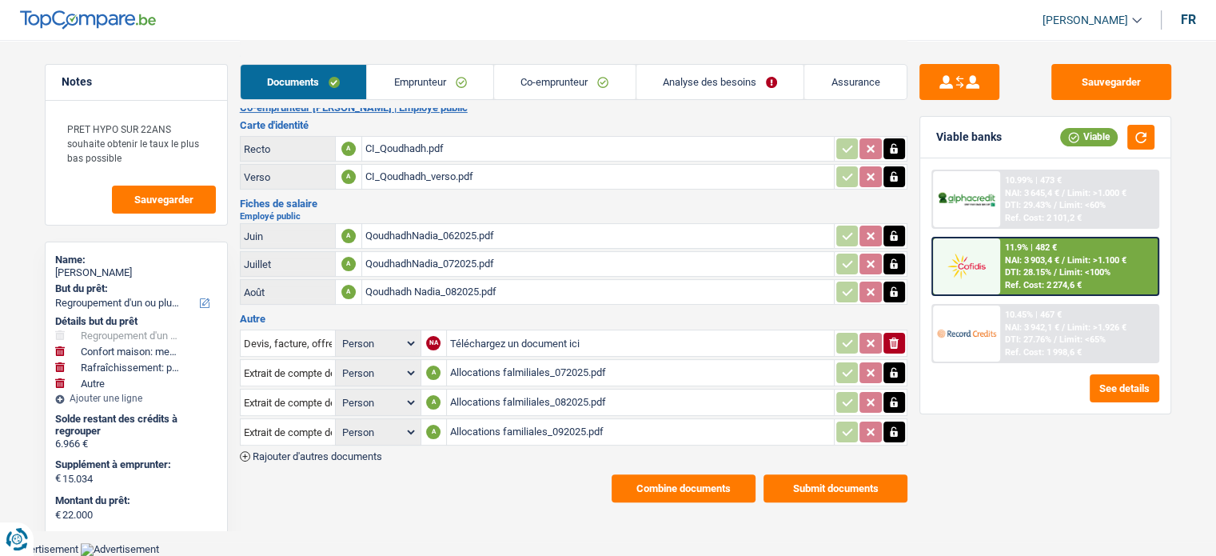
scroll to position [281, 0]
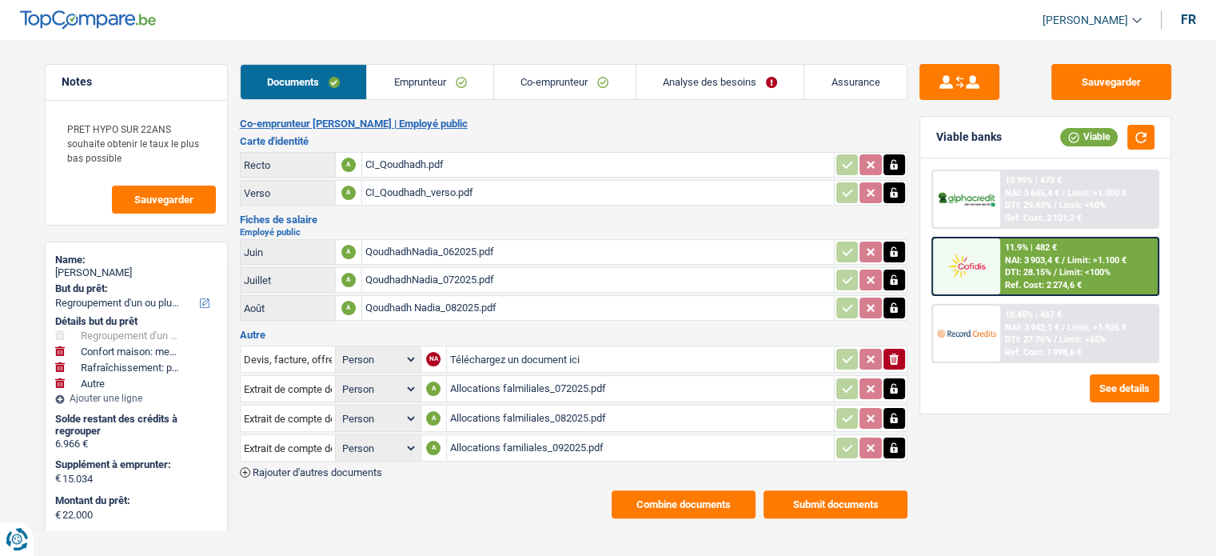
click at [340, 467] on span "Rajouter d'autres documents" at bounding box center [317, 472] width 129 height 10
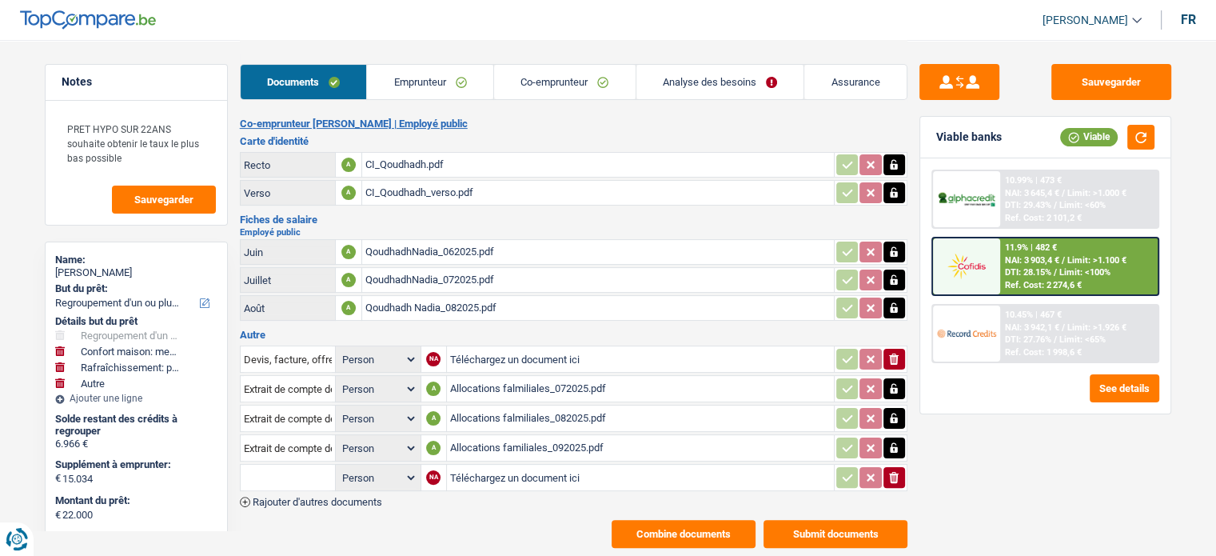
click at [580, 465] on input "Téléchargez un document ici" at bounding box center [640, 477] width 380 height 24
type input "C:\fakepath\alpha.pdf"
click at [285, 464] on input "text" at bounding box center [288, 477] width 88 height 26
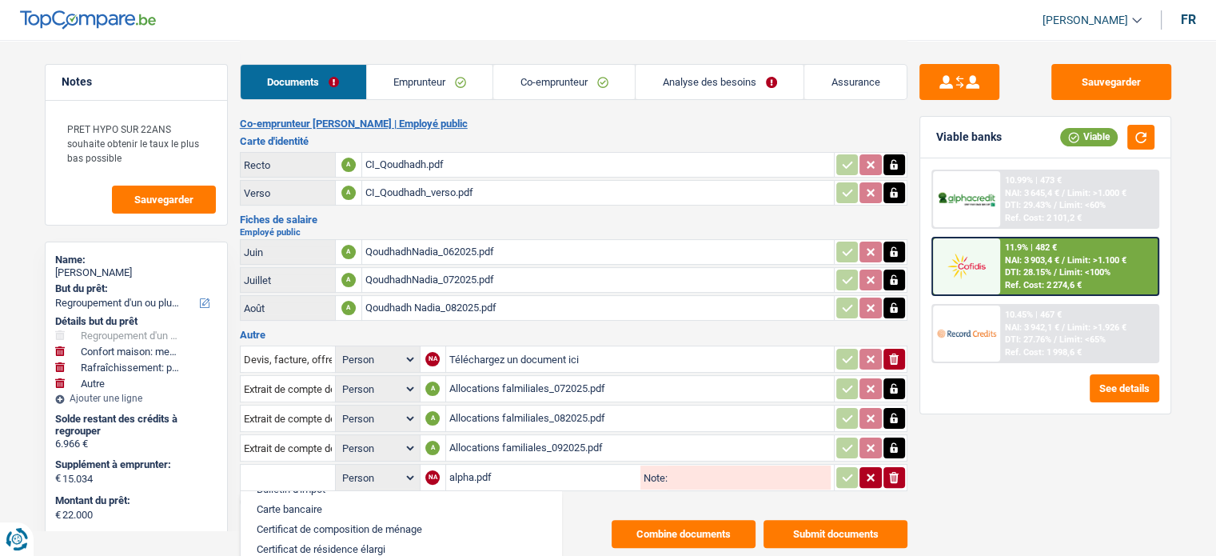
scroll to position [240, 0]
click at [321, 539] on li "Contrat de prêt" at bounding box center [401, 549] width 305 height 20
type input "Contrat de prêt"
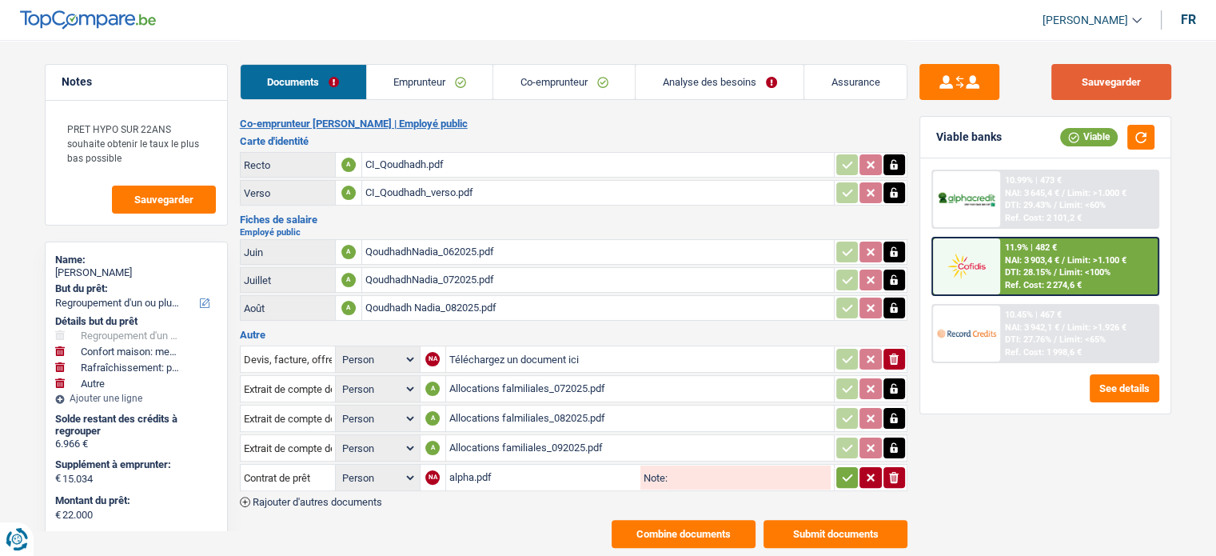
click at [1116, 89] on button "Sauvegarder" at bounding box center [1111, 82] width 120 height 36
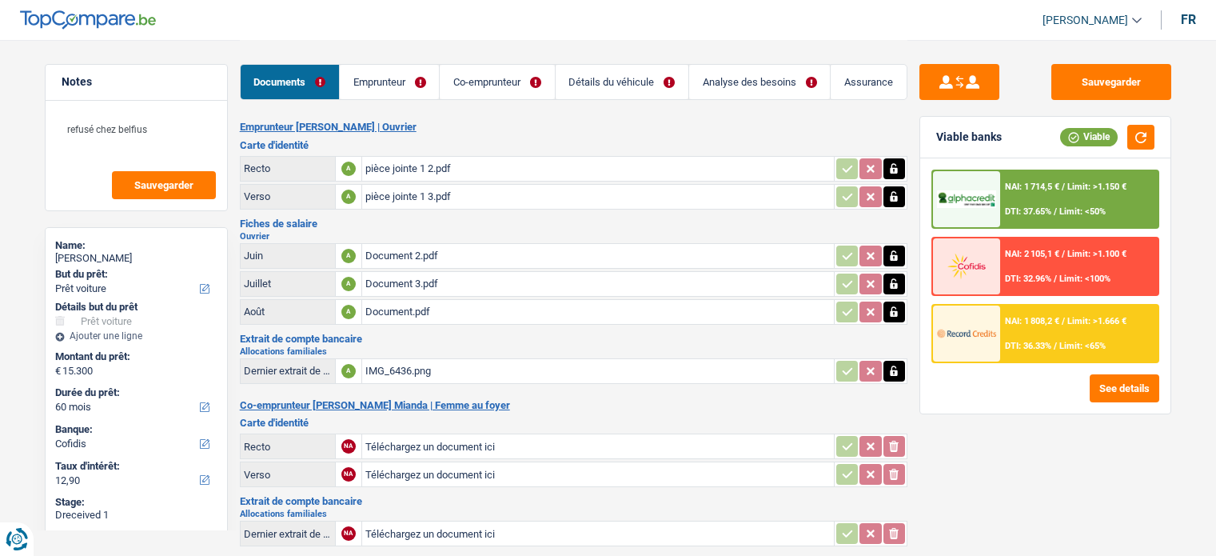
select select "car"
select select "60"
select select "cofidis"
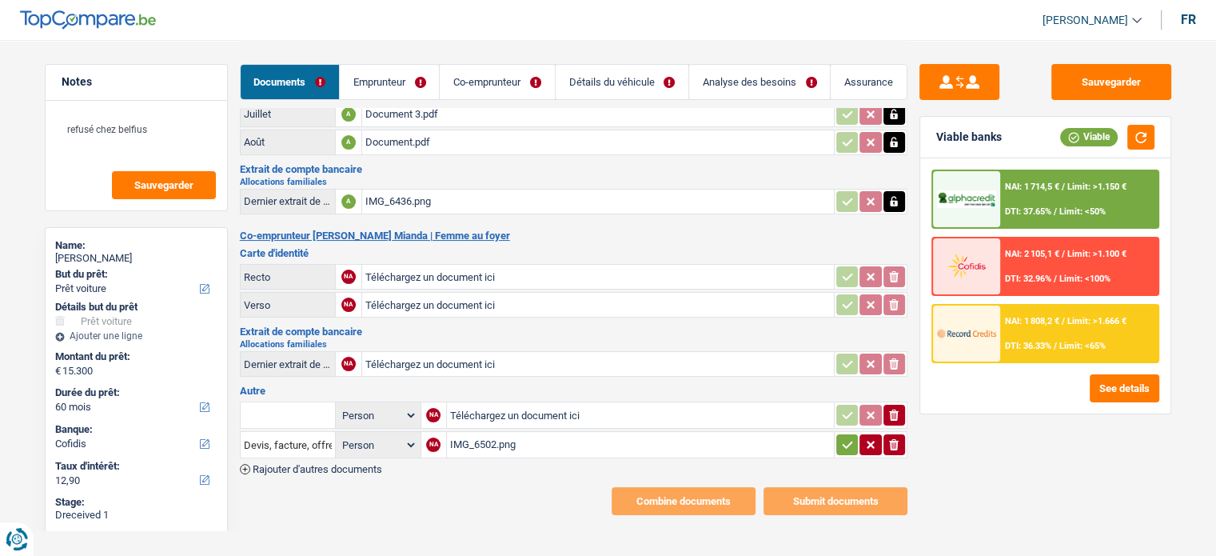
drag, startPoint x: 626, startPoint y: 68, endPoint x: 490, endPoint y: 86, distance: 137.0
click at [626, 68] on link "Détails du véhicule" at bounding box center [622, 82] width 133 height 34
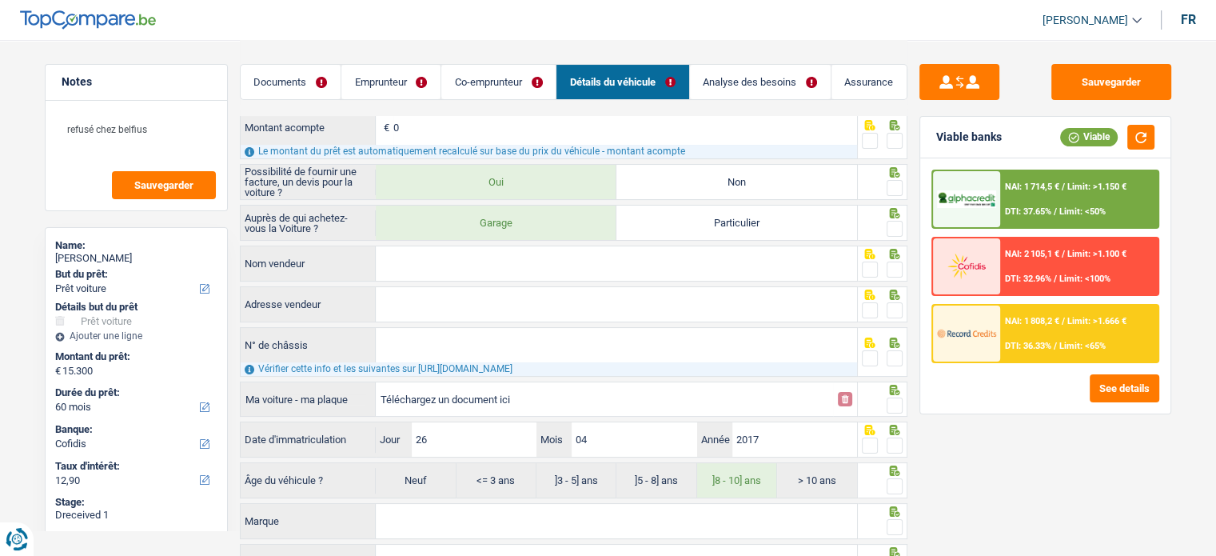
click at [476, 80] on link "Co-emprunteur" at bounding box center [498, 82] width 114 height 34
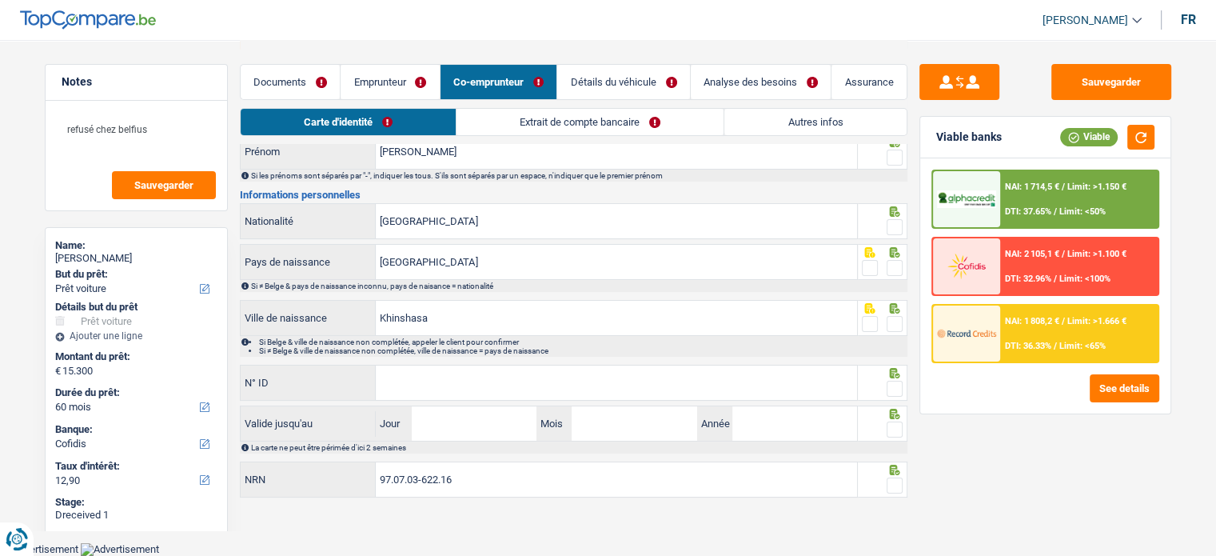
scroll to position [116, 0]
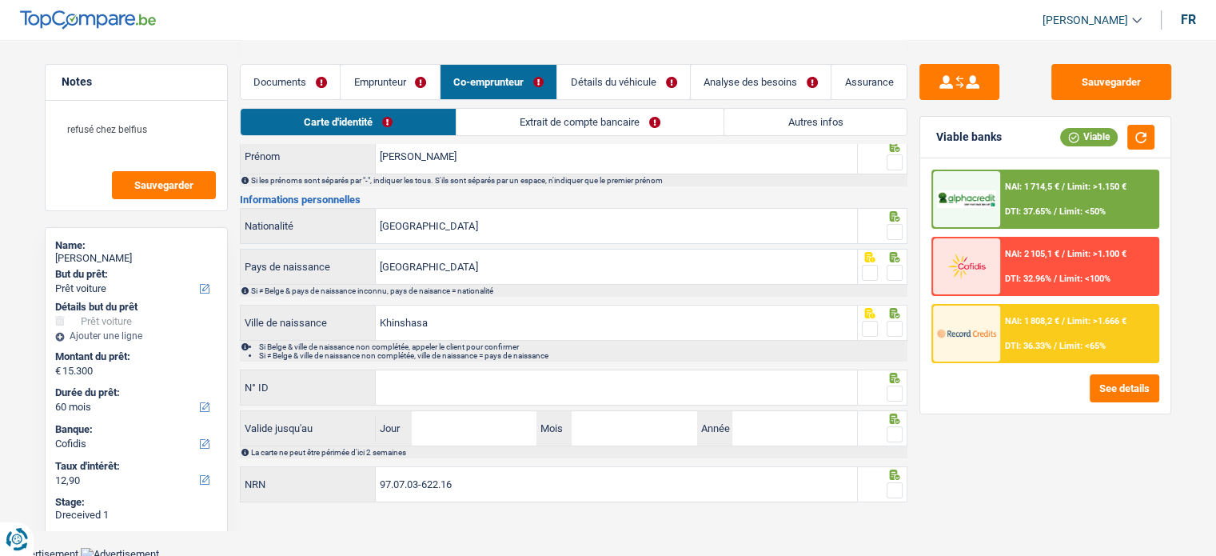
click at [679, 124] on link "Extrait de compte bancaire" at bounding box center [589, 122] width 267 height 26
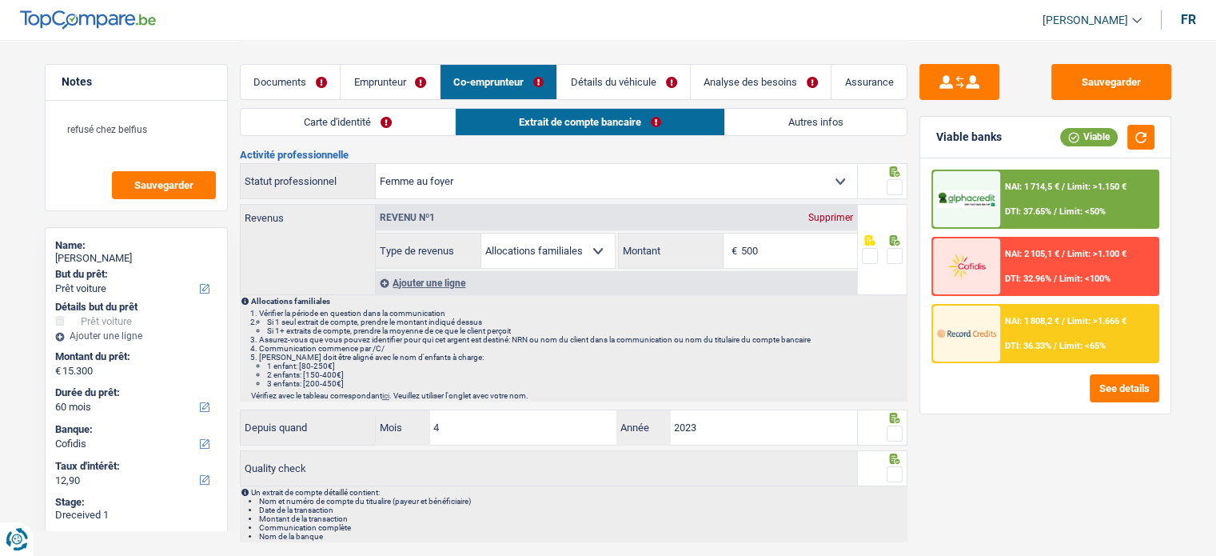
scroll to position [0, 0]
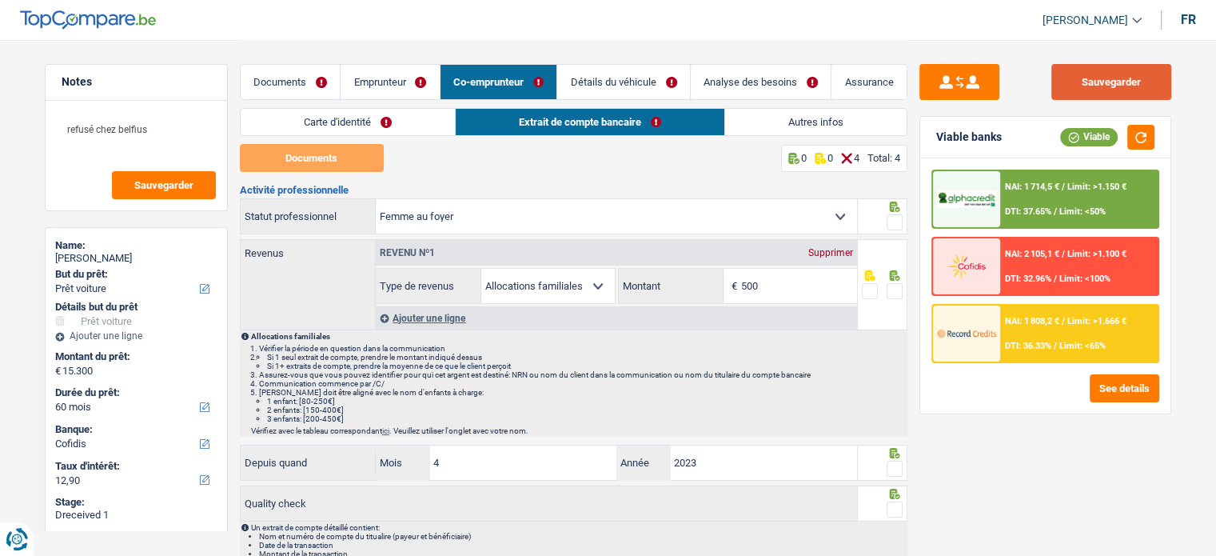
click at [1125, 77] on button "Sauvegarder" at bounding box center [1111, 82] width 120 height 36
click at [374, 116] on link "Carte d'identité" at bounding box center [348, 122] width 214 height 26
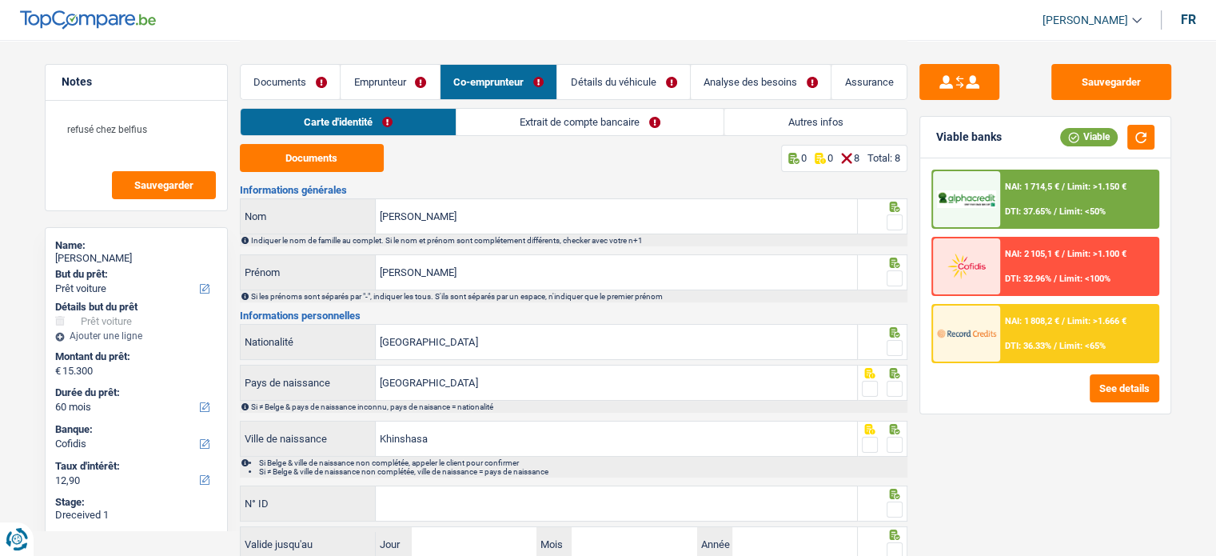
click at [392, 71] on link "Emprunteur" at bounding box center [389, 82] width 99 height 34
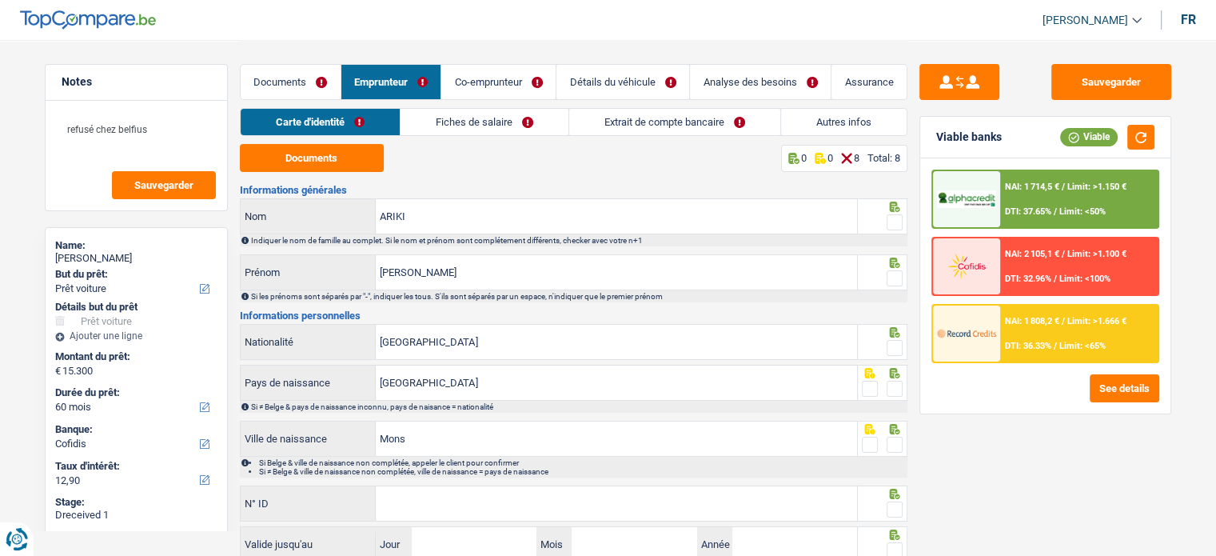
click at [344, 123] on link "Carte d'identité" at bounding box center [320, 122] width 159 height 26
click at [361, 165] on button "Documents" at bounding box center [312, 158] width 144 height 28
drag, startPoint x: 895, startPoint y: 215, endPoint x: 895, endPoint y: 226, distance: 11.2
click at [895, 216] on span at bounding box center [894, 222] width 16 height 16
click at [0, 0] on input "radio" at bounding box center [0, 0] width 0 height 0
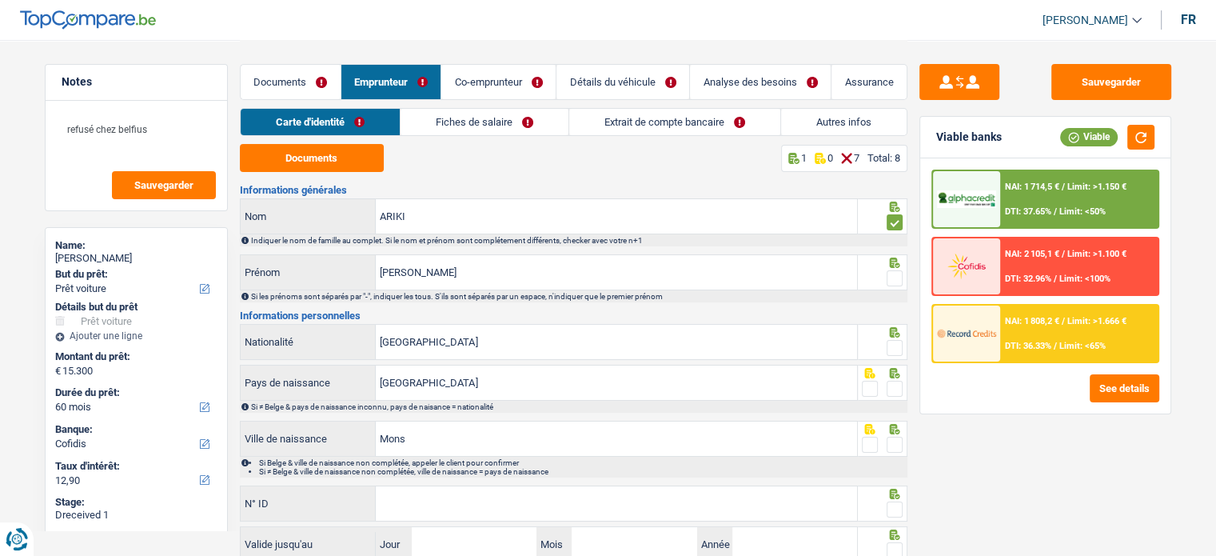
click at [898, 273] on span at bounding box center [894, 278] width 16 height 16
click at [0, 0] on input "radio" at bounding box center [0, 0] width 0 height 0
click at [432, 261] on input "[PERSON_NAME]" at bounding box center [616, 272] width 481 height 34
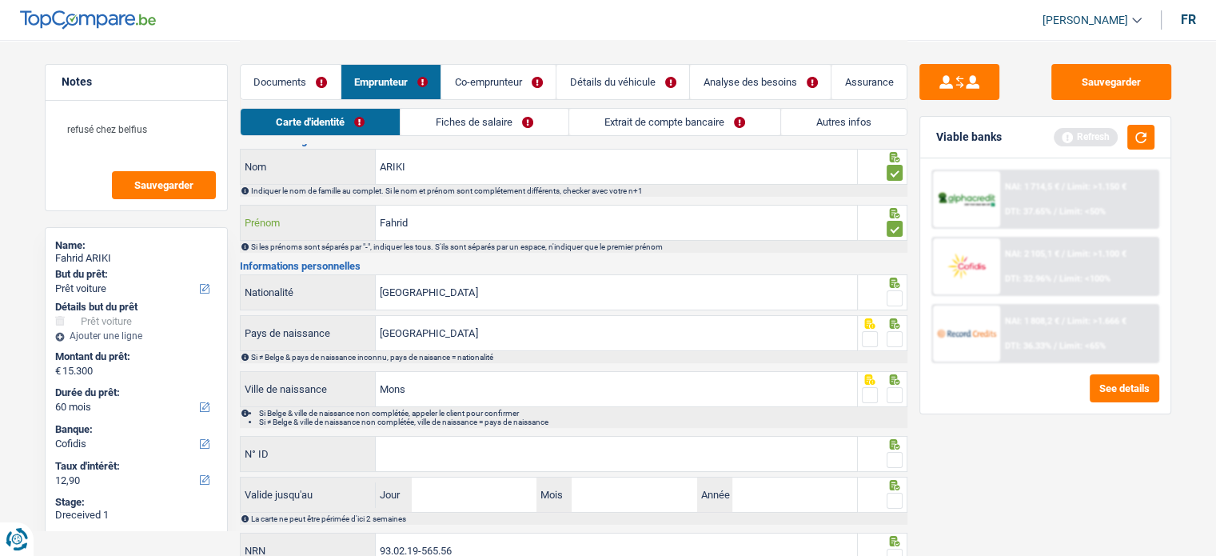
scroll to position [116, 0]
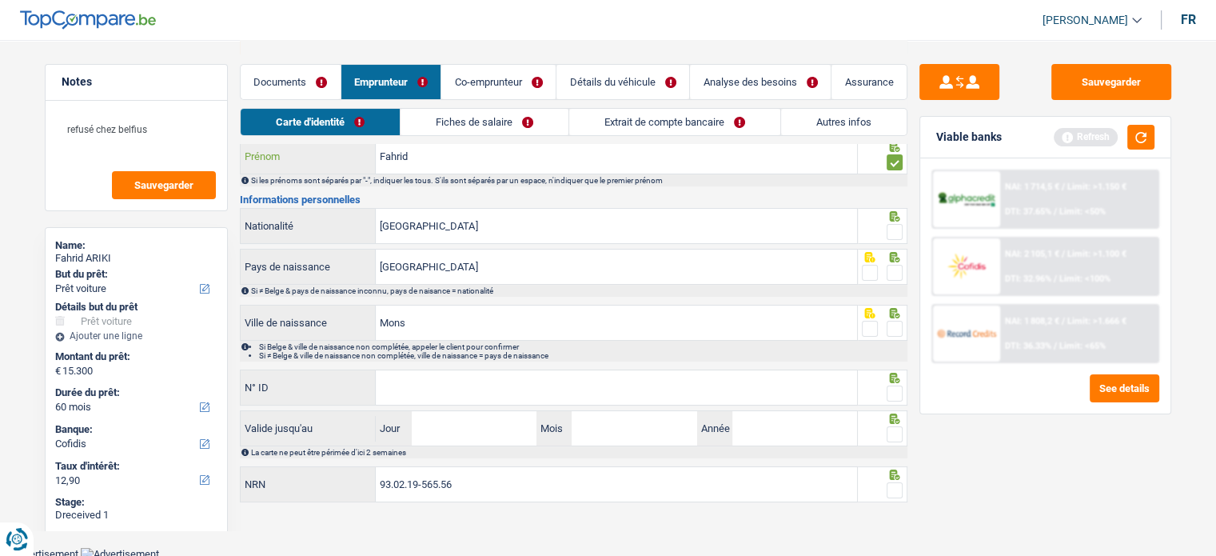
type input "Fahrid"
click at [898, 232] on span at bounding box center [894, 232] width 16 height 16
click at [0, 0] on input "radio" at bounding box center [0, 0] width 0 height 0
click at [897, 269] on span at bounding box center [894, 273] width 16 height 16
click at [0, 0] on input "radio" at bounding box center [0, 0] width 0 height 0
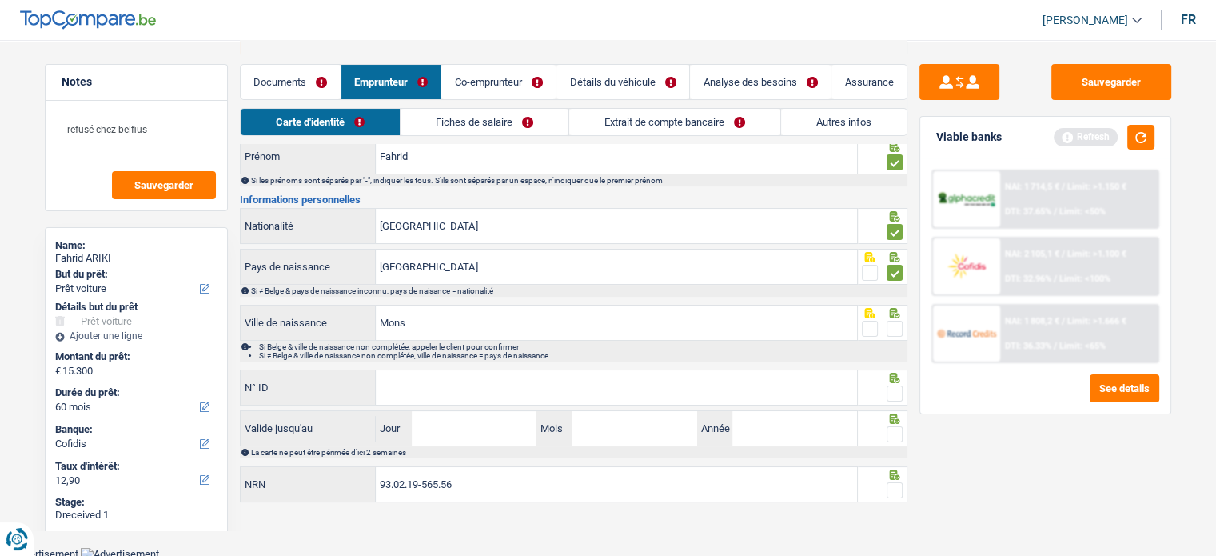
click at [891, 321] on span at bounding box center [894, 329] width 16 height 16
click at [0, 0] on input "radio" at bounding box center [0, 0] width 0 height 0
paste input "[PHONE_NUMBER]"
type input "[PHONE_NUMBER]"
click at [898, 394] on span at bounding box center [894, 393] width 16 height 16
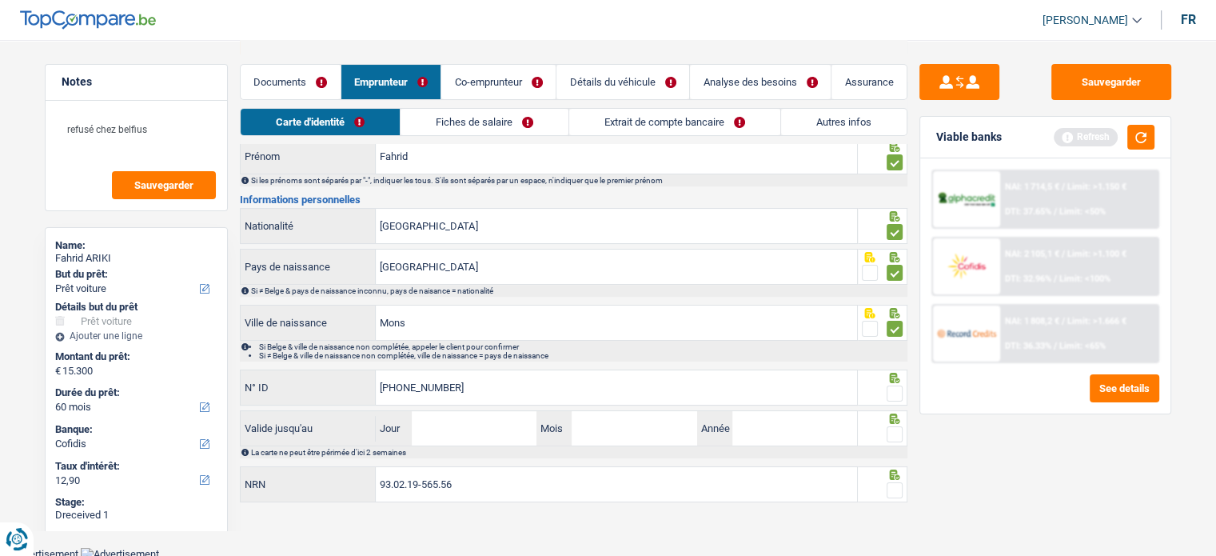
click at [0, 0] on input "radio" at bounding box center [0, 0] width 0 height 0
click at [902, 436] on span at bounding box center [894, 434] width 16 height 16
click at [0, 0] on input "radio" at bounding box center [0, 0] width 0 height 0
click at [896, 491] on span at bounding box center [894, 490] width 16 height 16
click at [0, 0] on input "radio" at bounding box center [0, 0] width 0 height 0
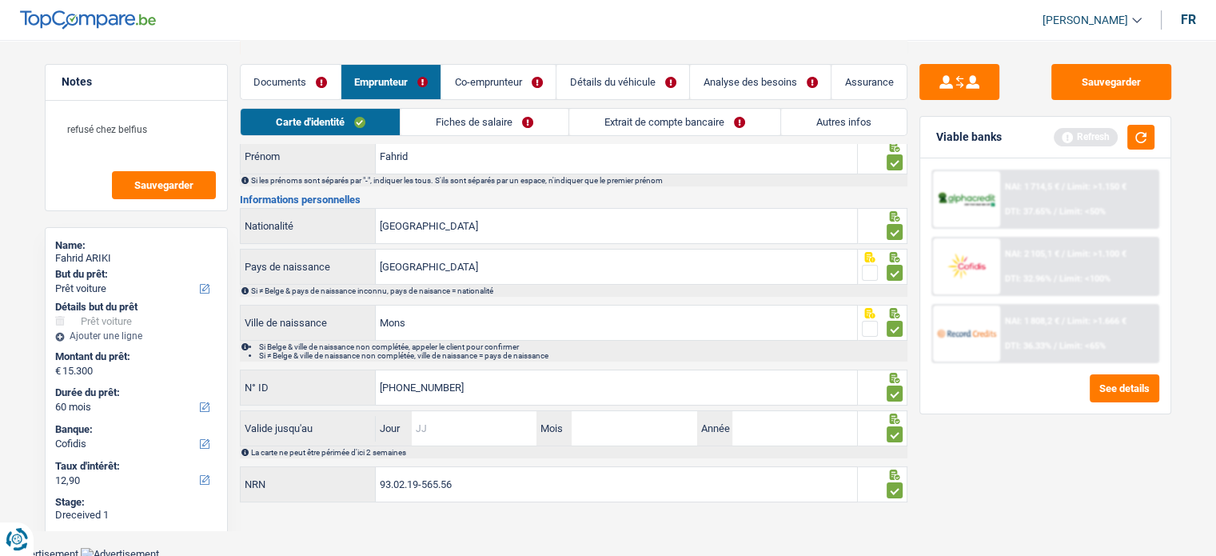
click at [474, 416] on input "Jour" at bounding box center [474, 428] width 125 height 34
type input "06"
type input "10"
type input "2030"
drag, startPoint x: 437, startPoint y: 319, endPoint x: 335, endPoint y: 312, distance: 102.6
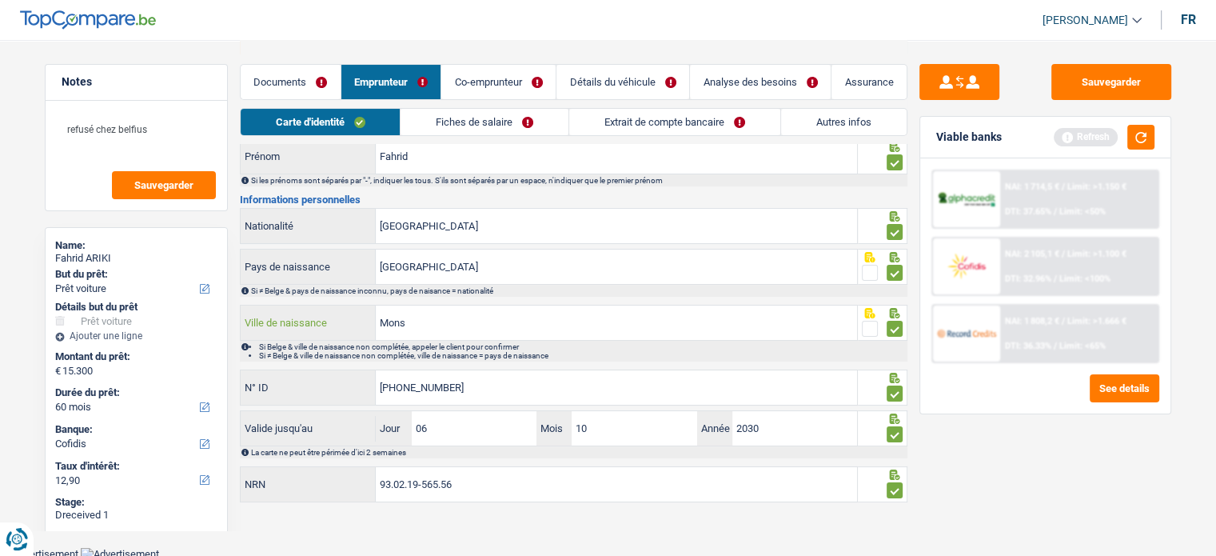
click at [335, 312] on div "Mons Ville de naissance" at bounding box center [549, 322] width 617 height 34
paste input "Atouèta"
paste input "Lacs"
type input "Atouèta Lacs"
click at [428, 127] on link "Fiches de salaire" at bounding box center [484, 122] width 168 height 26
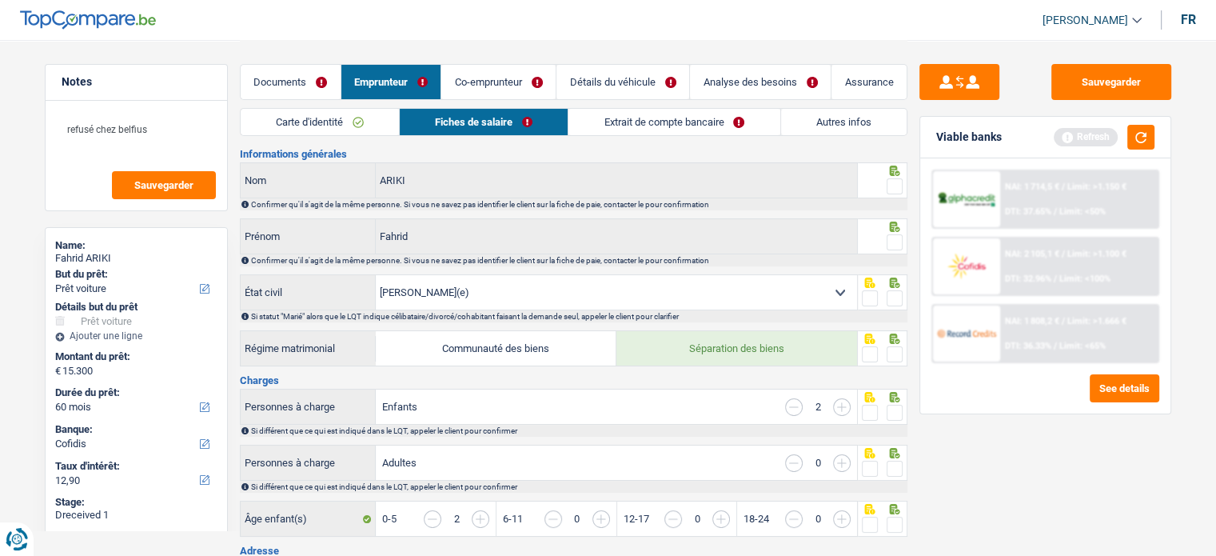
scroll to position [0, 0]
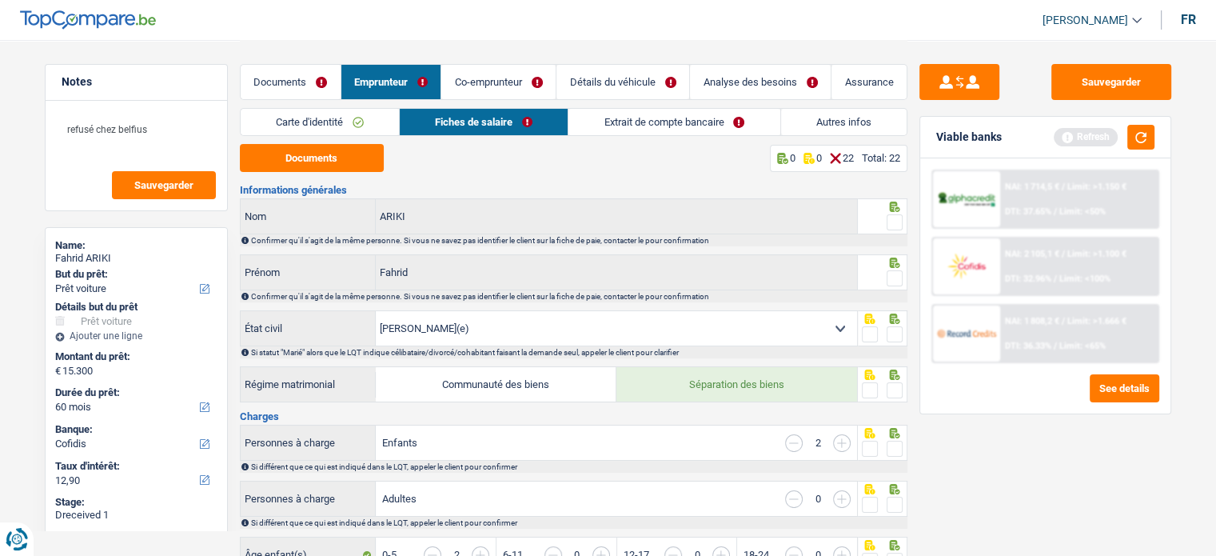
click at [894, 225] on span at bounding box center [894, 222] width 16 height 16
click at [0, 0] on input "radio" at bounding box center [0, 0] width 0 height 0
click at [892, 292] on div "Confirmer qu'il s'agit de la même personne. Si vous ne savez pas identifier le …" at bounding box center [578, 296] width 655 height 9
click at [892, 287] on div at bounding box center [894, 279] width 16 height 20
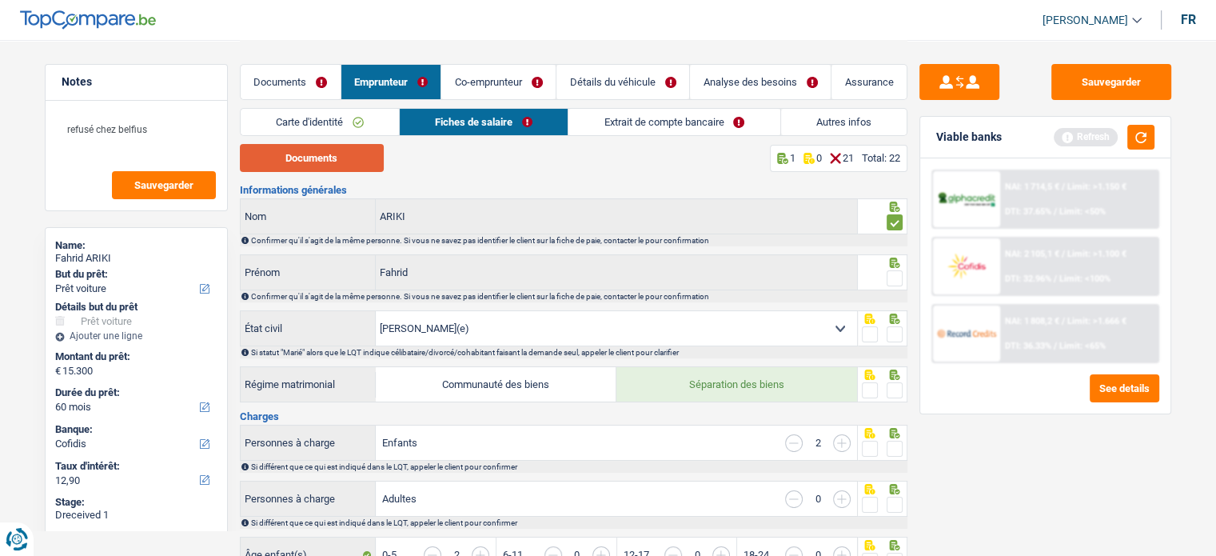
click at [361, 156] on button "Documents" at bounding box center [312, 158] width 144 height 28
click at [889, 277] on fieldset at bounding box center [882, 279] width 41 height 20
click at [890, 280] on span at bounding box center [894, 278] width 16 height 16
click at [0, 0] on input "radio" at bounding box center [0, 0] width 0 height 0
click at [889, 329] on span at bounding box center [894, 334] width 16 height 16
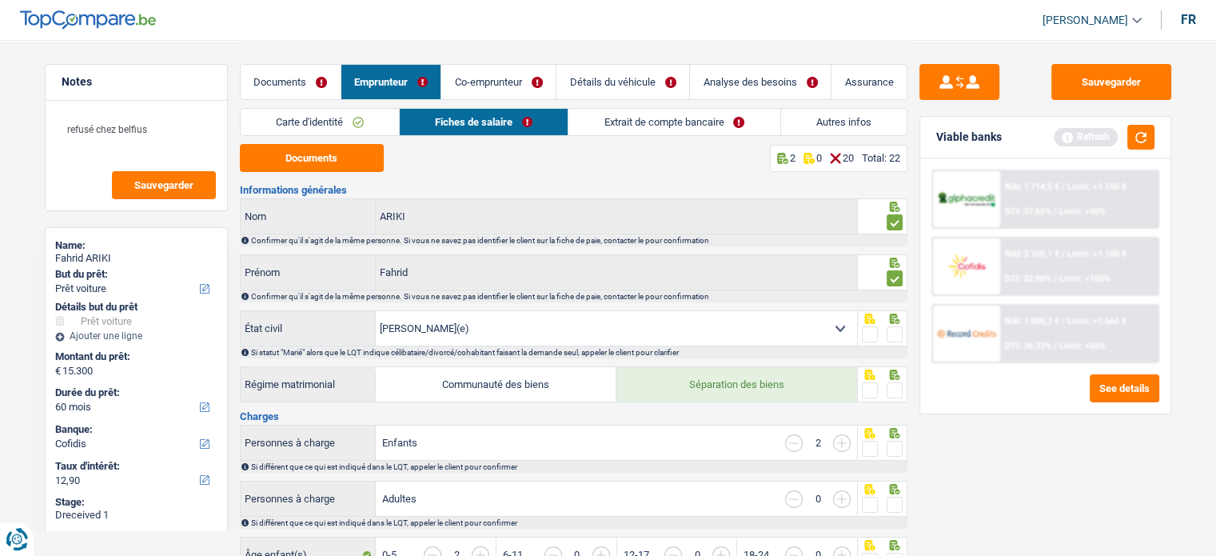
click at [0, 0] on input "radio" at bounding box center [0, 0] width 0 height 0
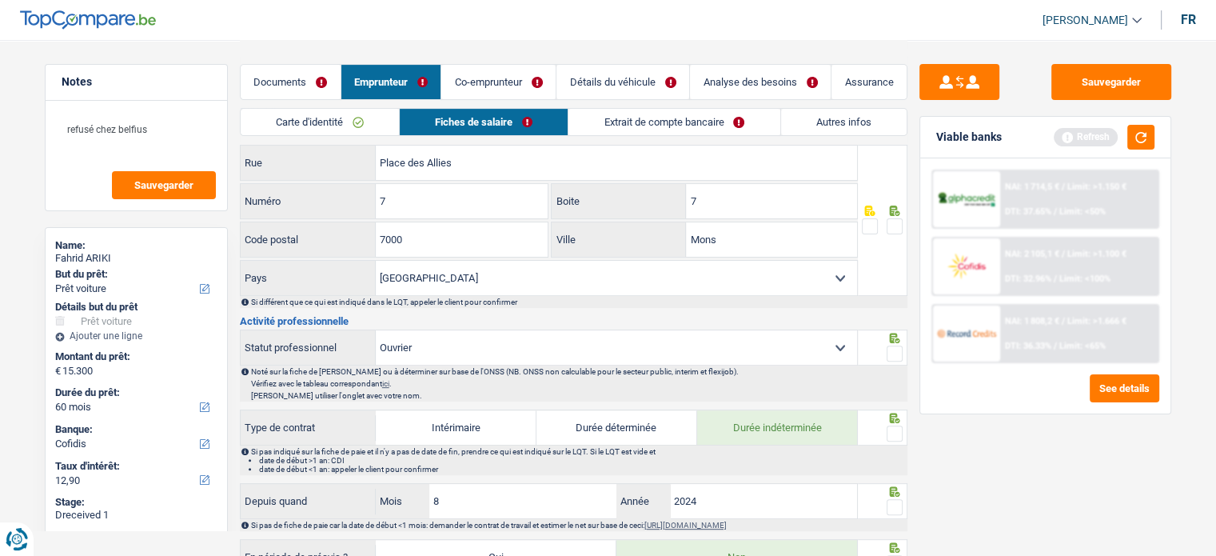
scroll to position [799, 0]
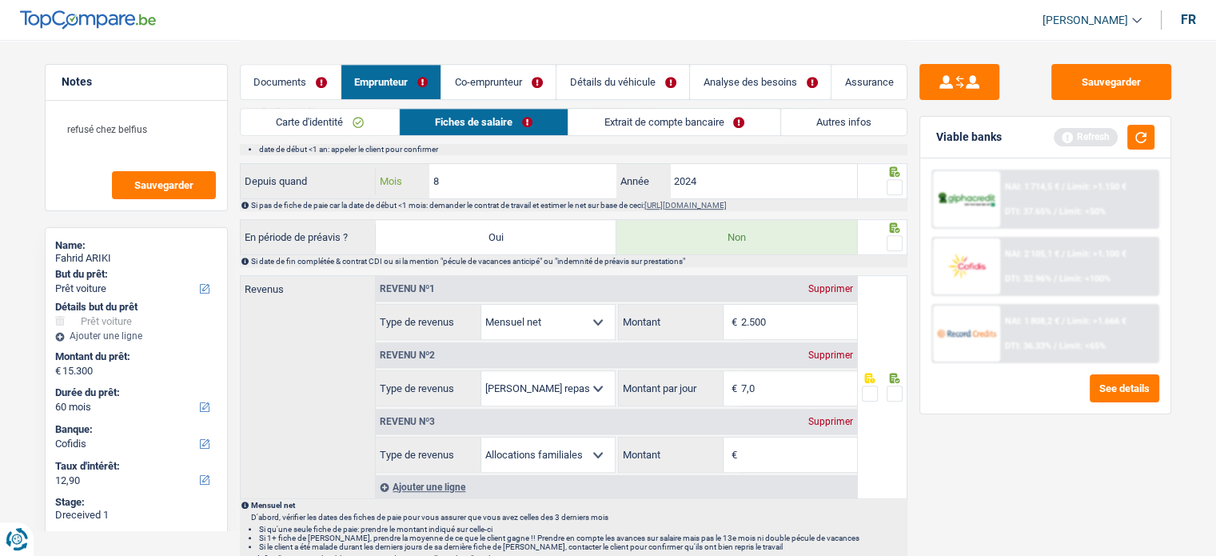
drag, startPoint x: 490, startPoint y: 174, endPoint x: 240, endPoint y: 140, distance: 252.5
click at [240, 140] on div "Carte d'identité Fiches de salaire Extrait de compte bancaire Autres infos Docu…" at bounding box center [573, 280] width 667 height 1943
type input "3"
click at [895, 182] on span at bounding box center [894, 187] width 16 height 16
click at [0, 0] on input "radio" at bounding box center [0, 0] width 0 height 0
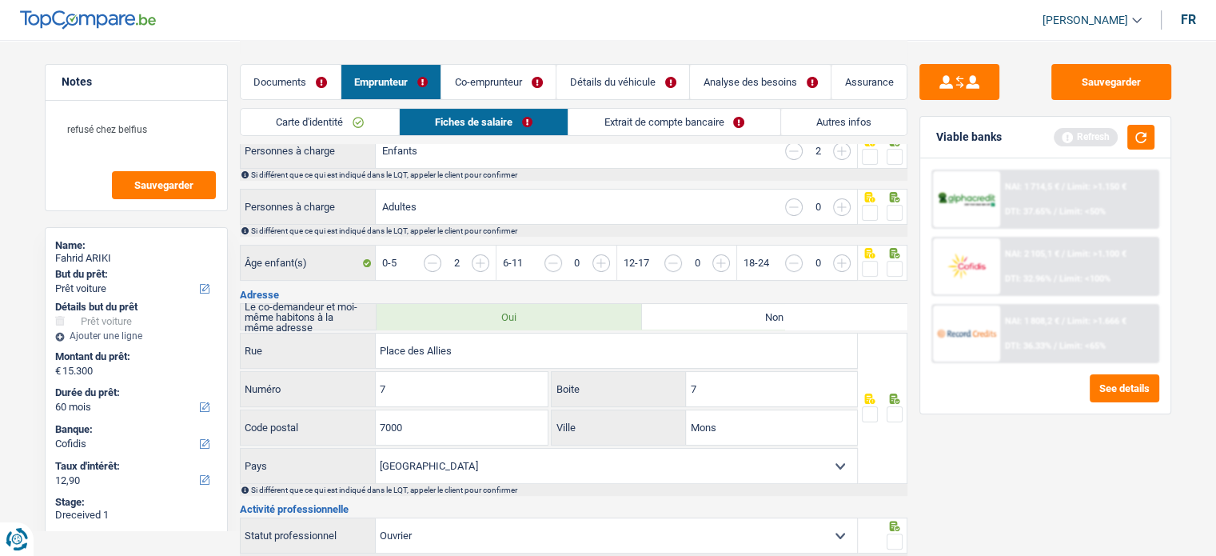
scroll to position [320, 0]
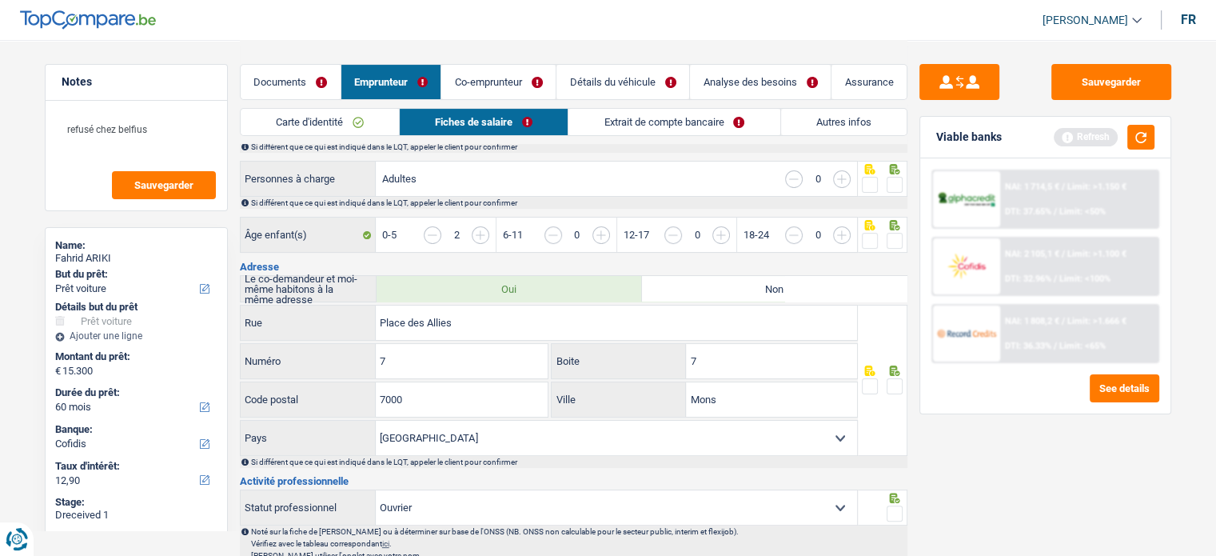
click at [886, 380] on span at bounding box center [894, 386] width 16 height 16
click at [0, 0] on input "radio" at bounding box center [0, 0] width 0 height 0
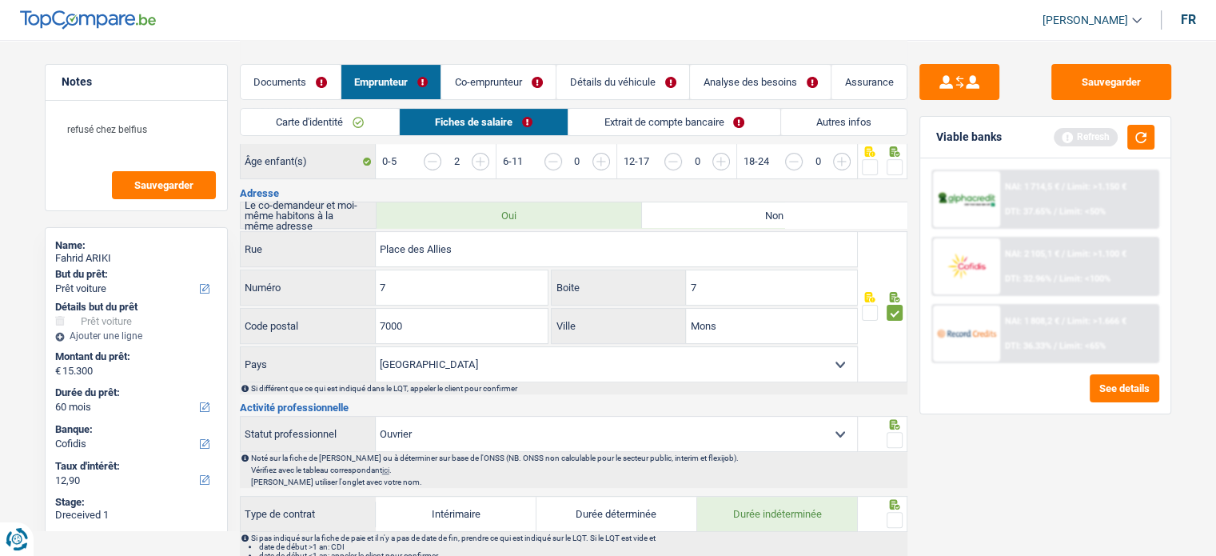
scroll to position [480, 0]
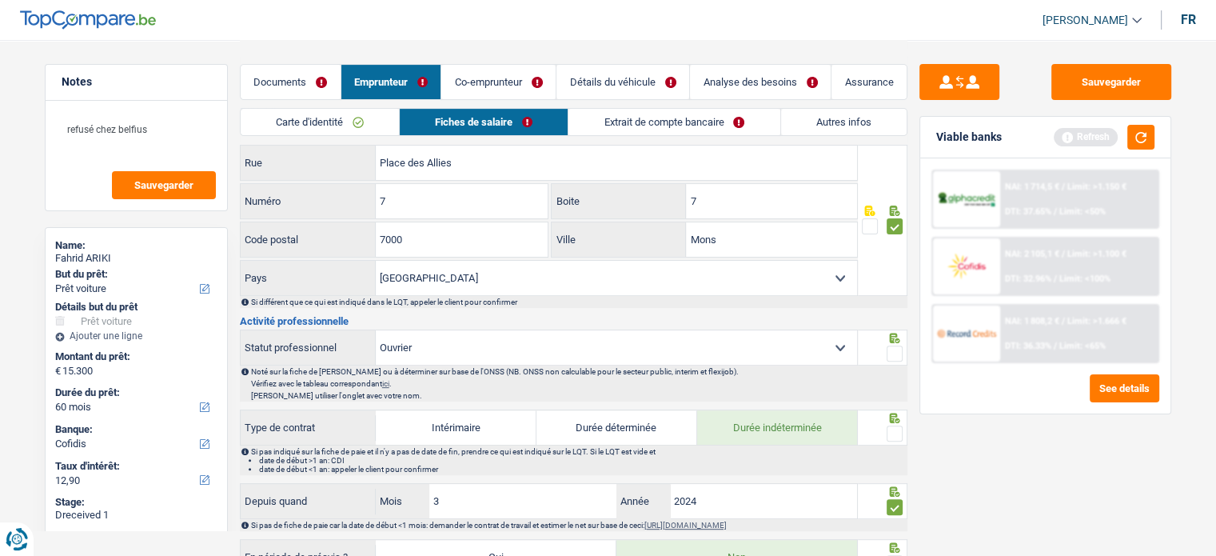
click at [890, 354] on span at bounding box center [894, 353] width 16 height 16
click at [0, 0] on input "radio" at bounding box center [0, 0] width 0 height 0
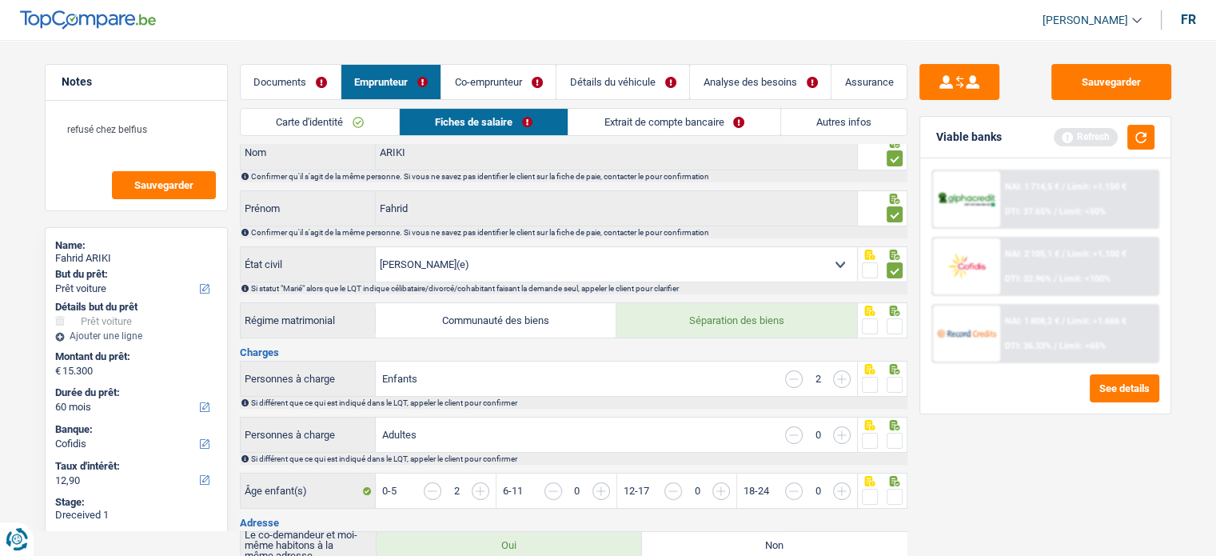
scroll to position [0, 0]
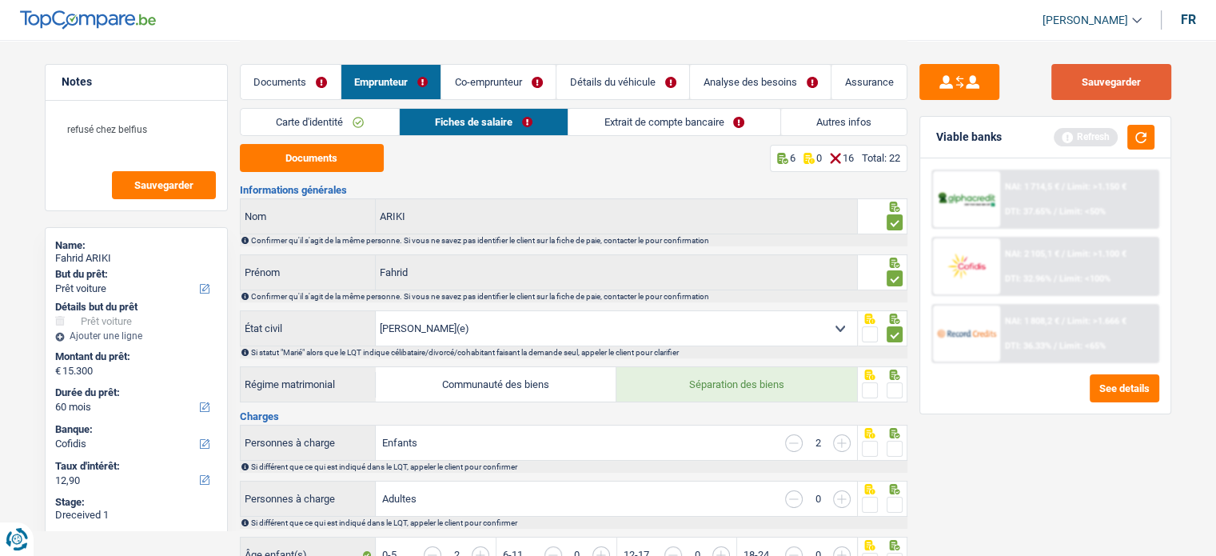
drag, startPoint x: 1082, startPoint y: 82, endPoint x: 787, endPoint y: 2, distance: 305.8
click at [1082, 82] on button "Sauvegarder" at bounding box center [1111, 82] width 120 height 36
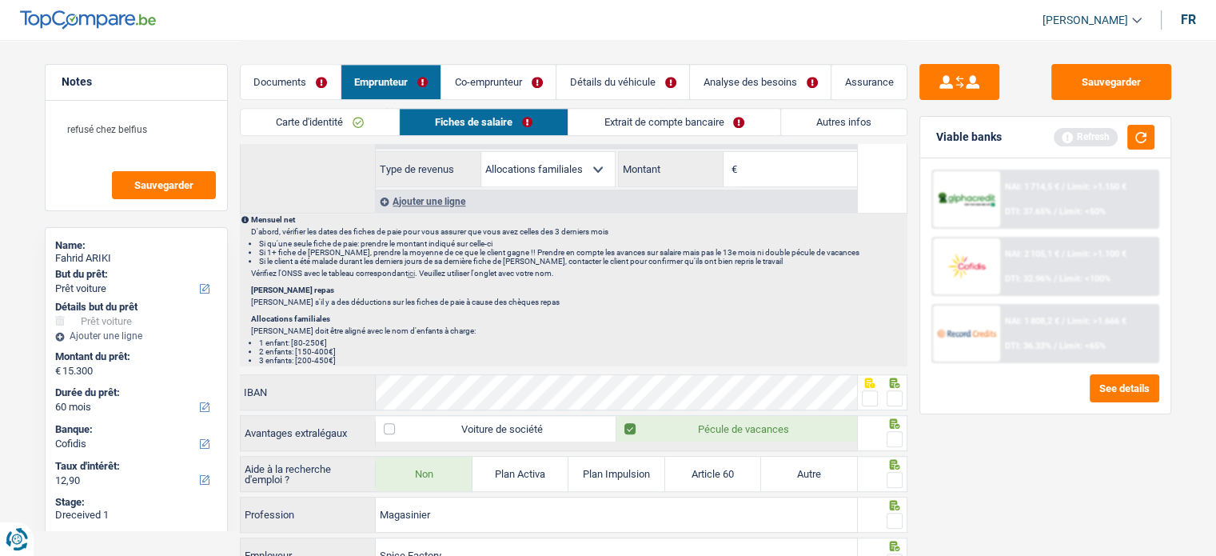
scroll to position [1199, 0]
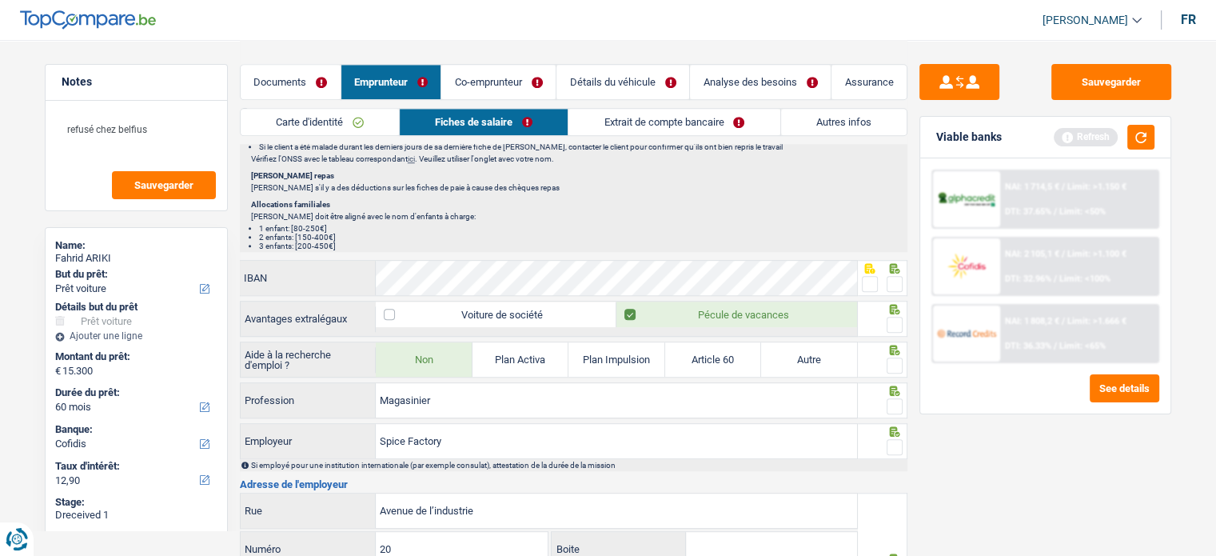
click at [877, 285] on div at bounding box center [870, 284] width 16 height 20
click at [873, 282] on span at bounding box center [870, 284] width 16 height 16
click at [0, 0] on input "radio" at bounding box center [0, 0] width 0 height 0
click at [898, 317] on span at bounding box center [894, 325] width 16 height 16
click at [0, 0] on input "radio" at bounding box center [0, 0] width 0 height 0
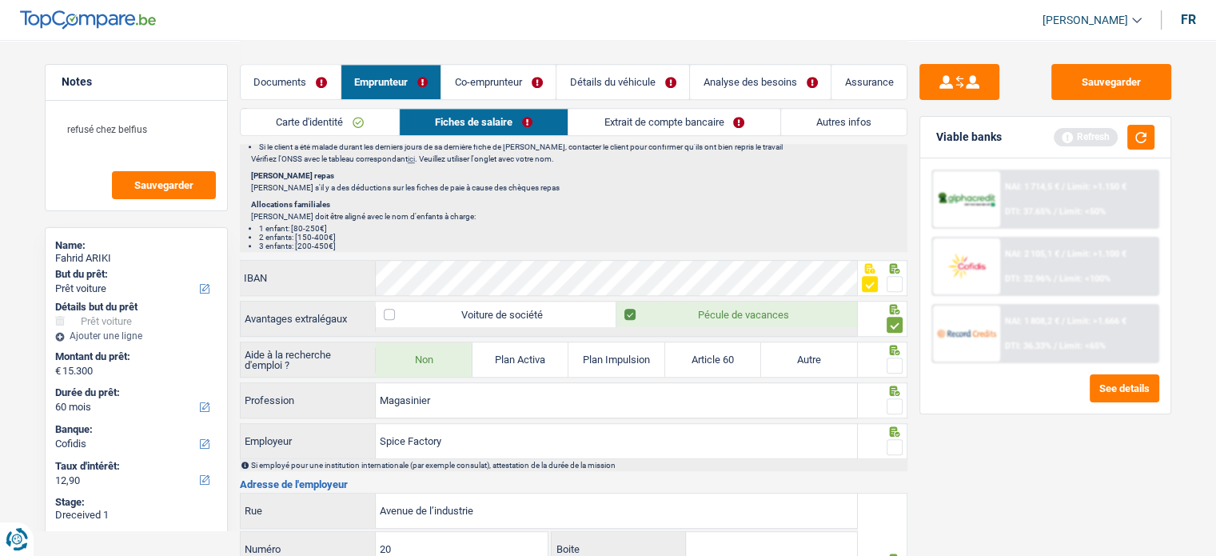
click at [898, 360] on span at bounding box center [894, 365] width 16 height 16
click at [0, 0] on input "radio" at bounding box center [0, 0] width 0 height 0
click at [897, 398] on span at bounding box center [894, 406] width 16 height 16
click at [0, 0] on input "radio" at bounding box center [0, 0] width 0 height 0
click at [894, 444] on span at bounding box center [894, 447] width 16 height 16
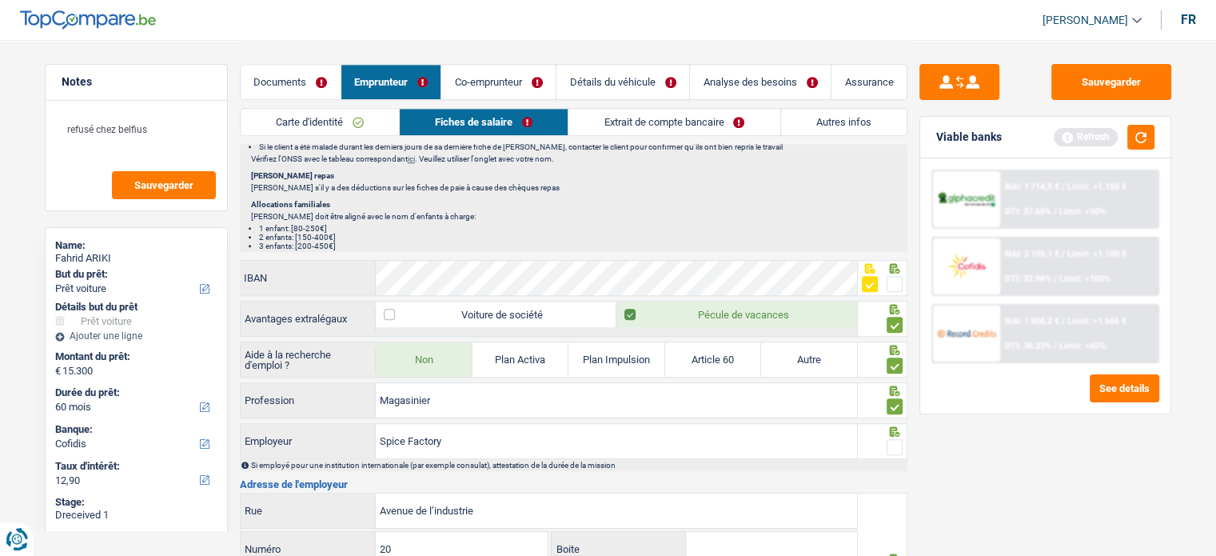
click at [0, 0] on input "radio" at bounding box center [0, 0] width 0 height 0
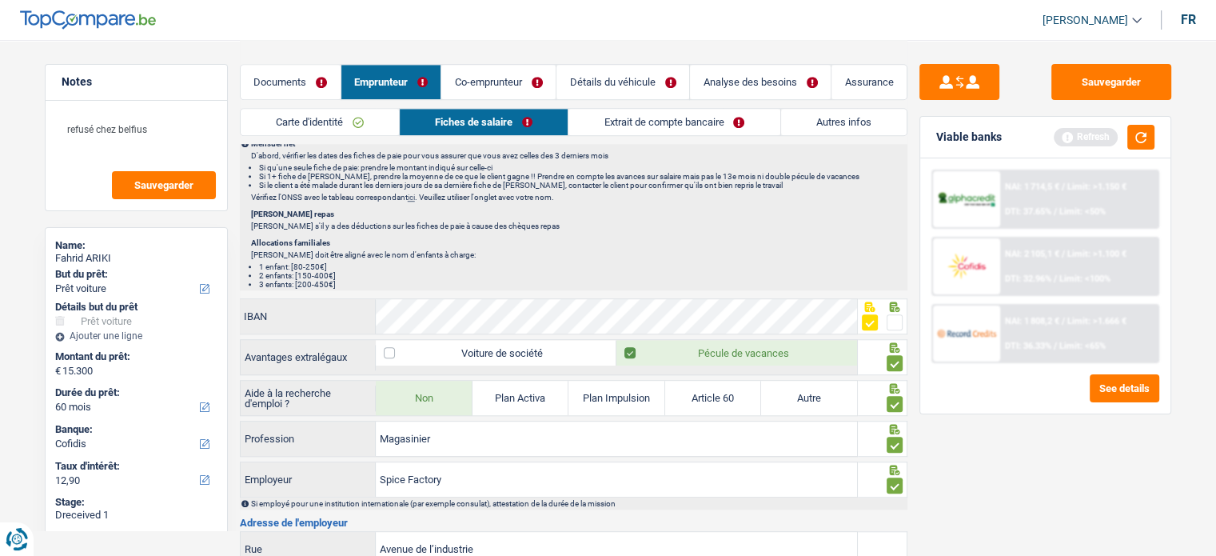
scroll to position [1296, 0]
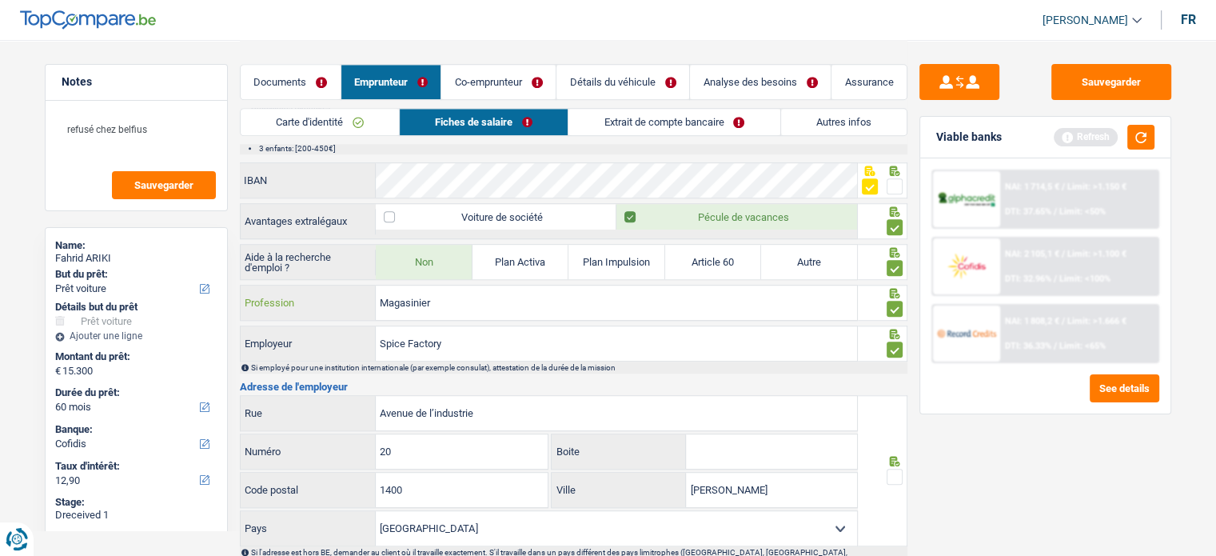
drag, startPoint x: 463, startPoint y: 293, endPoint x: 270, endPoint y: 297, distance: 192.7
click at [249, 293] on div "Magasinier Profession" at bounding box center [549, 302] width 617 height 34
paste input "ouvrier polyvalent"
type input "ouvrier polyvalent"
click at [895, 456] on icon at bounding box center [894, 461] width 10 height 10
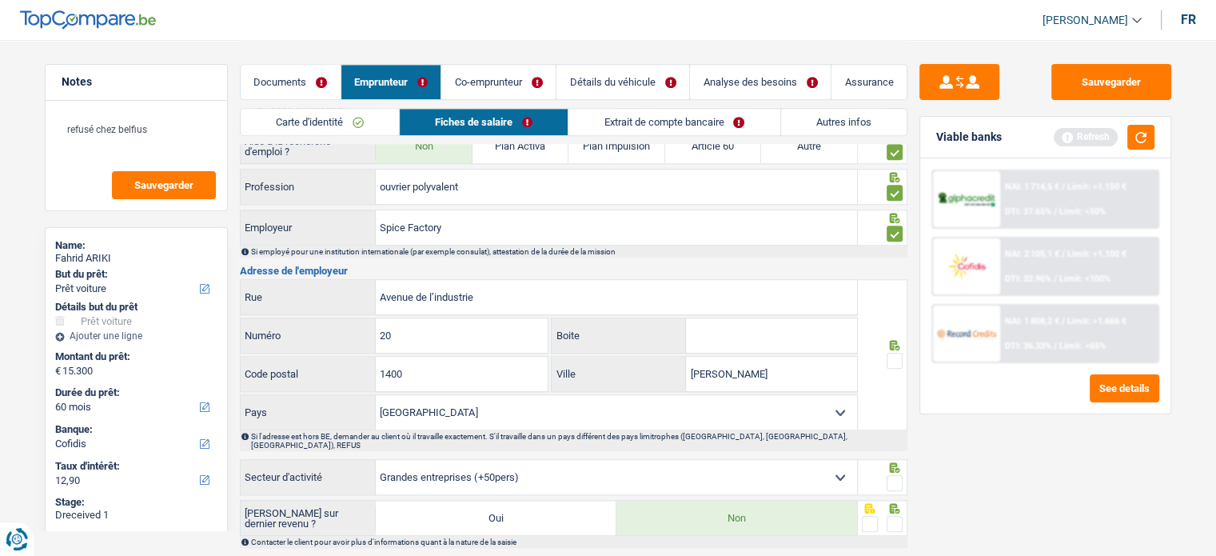
scroll to position [1536, 0]
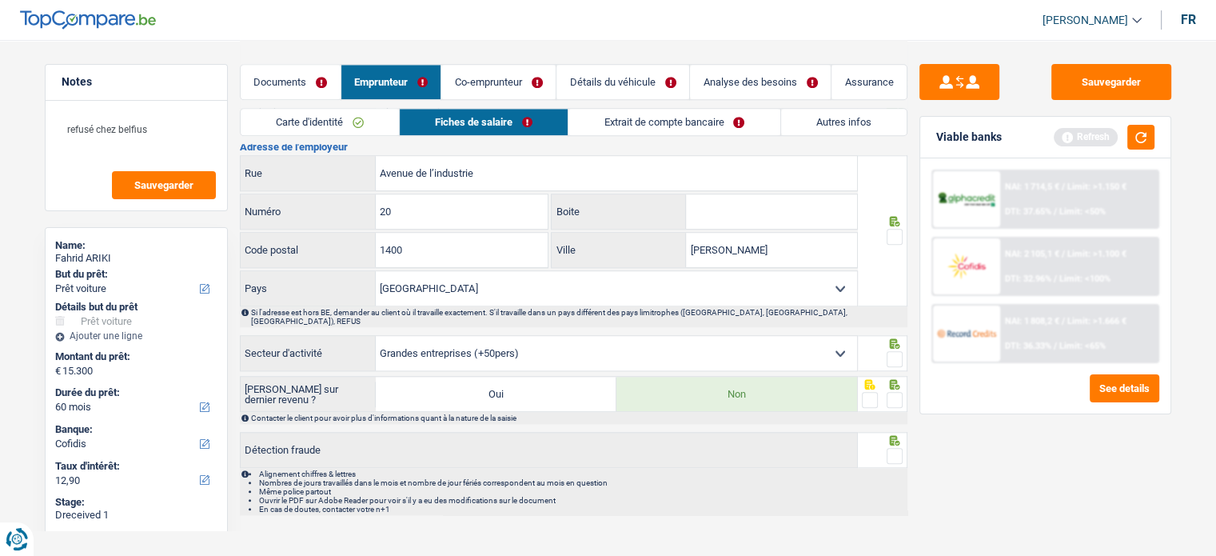
click at [898, 351] on span at bounding box center [894, 359] width 16 height 16
click at [0, 0] on input "radio" at bounding box center [0, 0] width 0 height 0
click at [889, 392] on span at bounding box center [894, 400] width 16 height 16
click at [0, 0] on input "radio" at bounding box center [0, 0] width 0 height 0
click at [888, 448] on span at bounding box center [894, 456] width 16 height 16
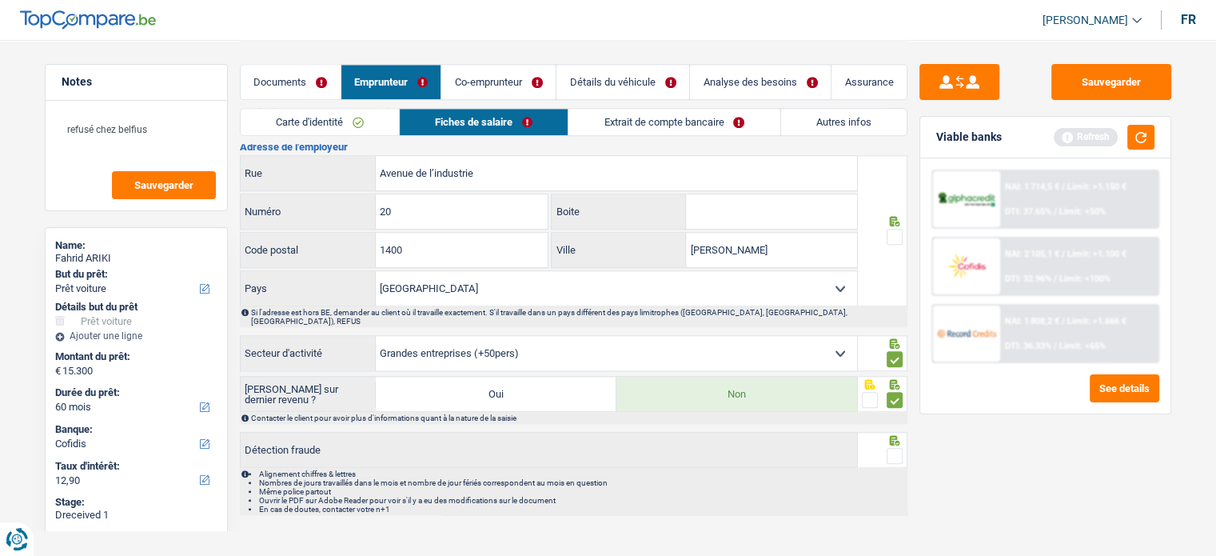
click at [0, 0] on input "radio" at bounding box center [0, 0] width 0 height 0
drag, startPoint x: 792, startPoint y: 245, endPoint x: 624, endPoint y: 220, distance: 169.8
click at [624, 220] on div "Avenue de l’industrie Rue 20 Numéro Boite 1400 Code postal Wauthier Braine Vill…" at bounding box center [549, 230] width 619 height 151
paste input "BRAINE L ALLEUD"
type input "BRAINE L ALLEUD"
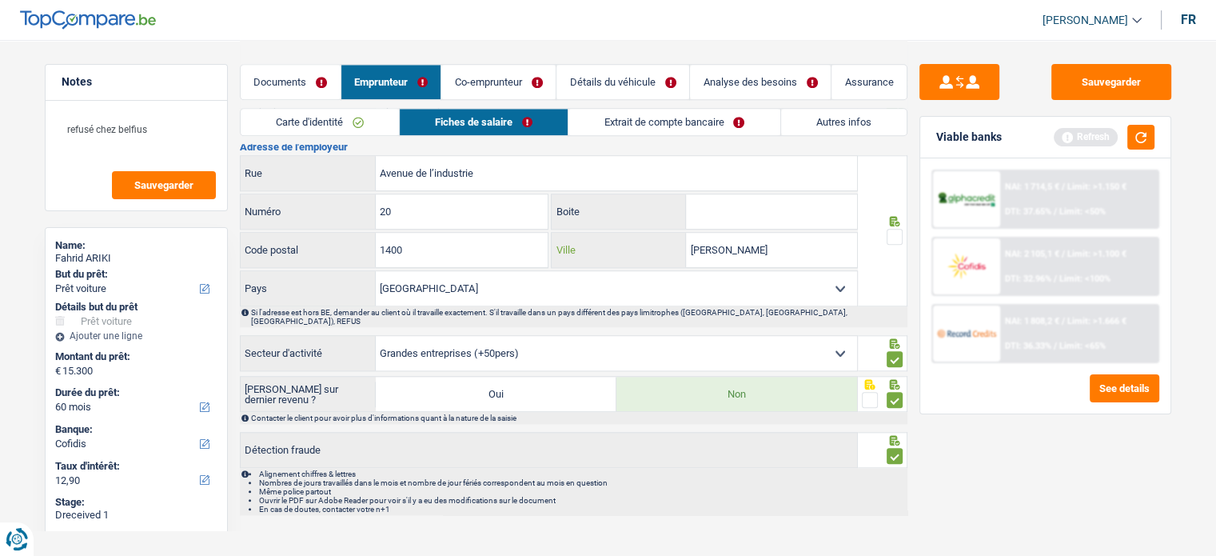
type input "BRAINE L ALLEUD"
click at [892, 229] on span at bounding box center [894, 237] width 16 height 16
click at [0, 0] on input "radio" at bounding box center [0, 0] width 0 height 0
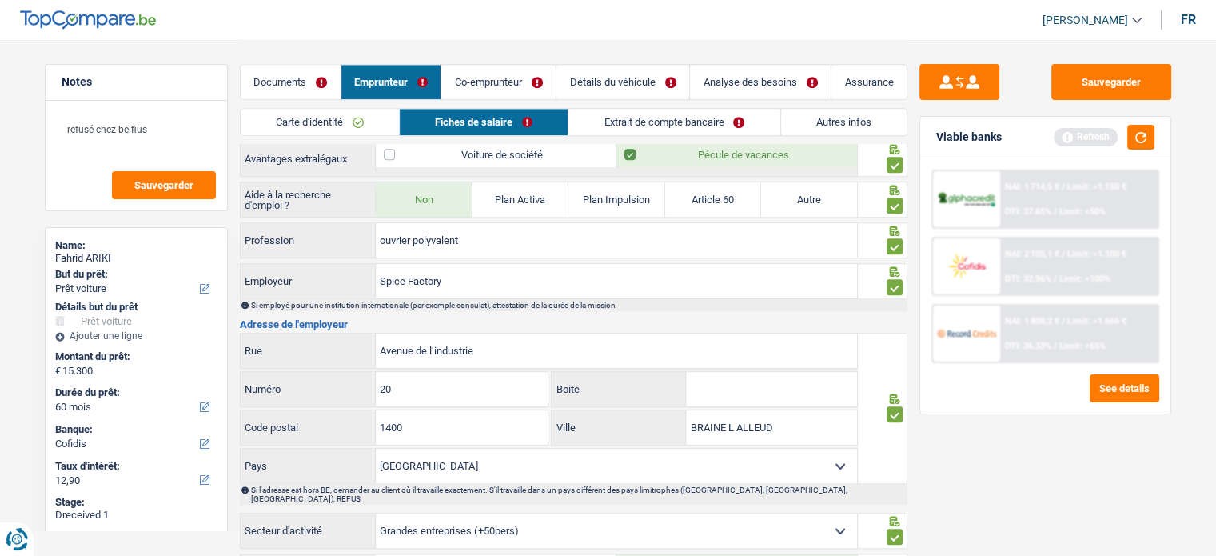
scroll to position [1296, 0]
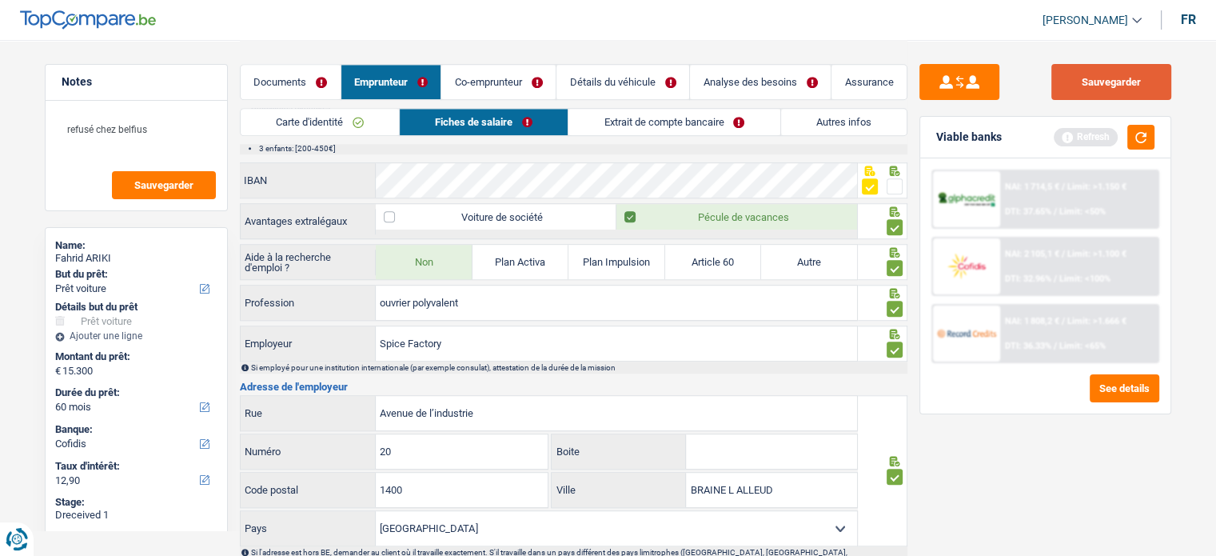
drag, startPoint x: 1153, startPoint y: 66, endPoint x: 1135, endPoint y: 82, distance: 23.2
click at [1145, 73] on button "Sauvegarder" at bounding box center [1111, 82] width 120 height 36
click at [1148, 130] on button "button" at bounding box center [1140, 137] width 27 height 25
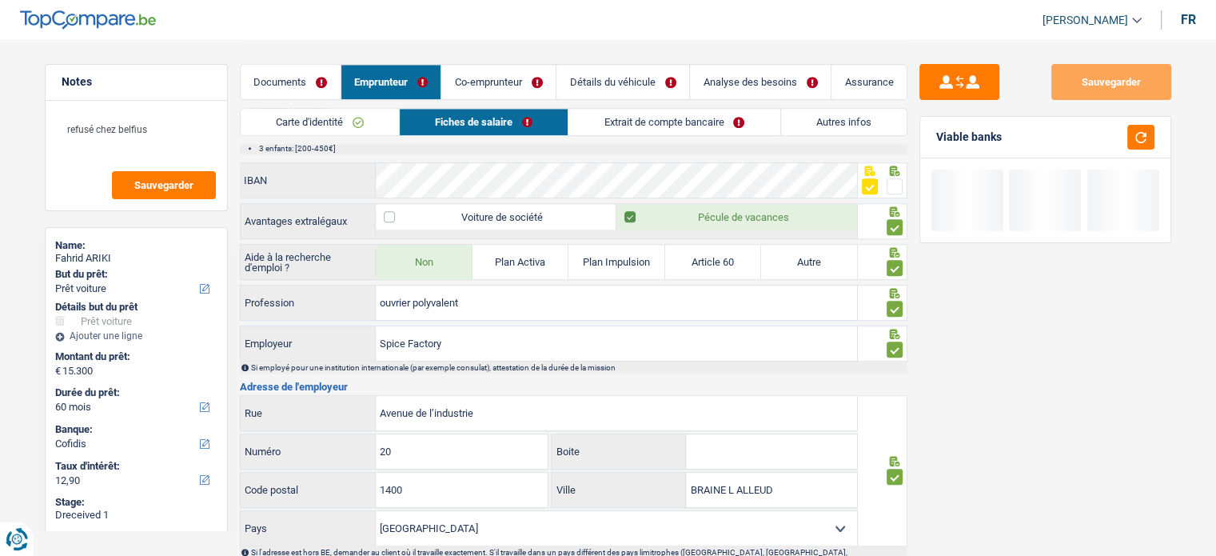
click at [619, 113] on link "Extrait de compte bancaire" at bounding box center [673, 122] width 211 height 26
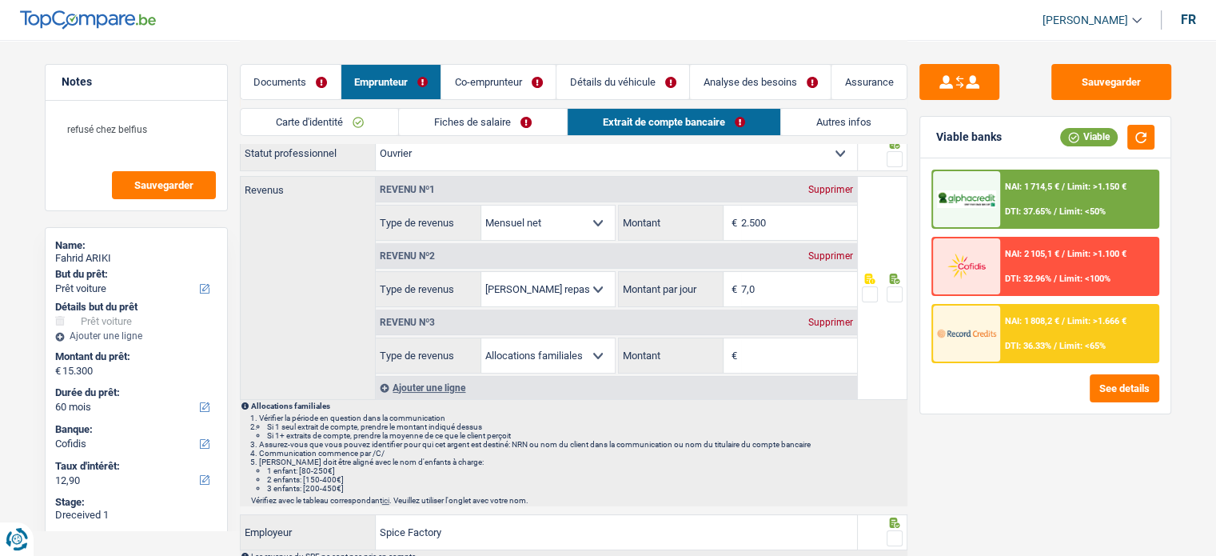
scroll to position [0, 0]
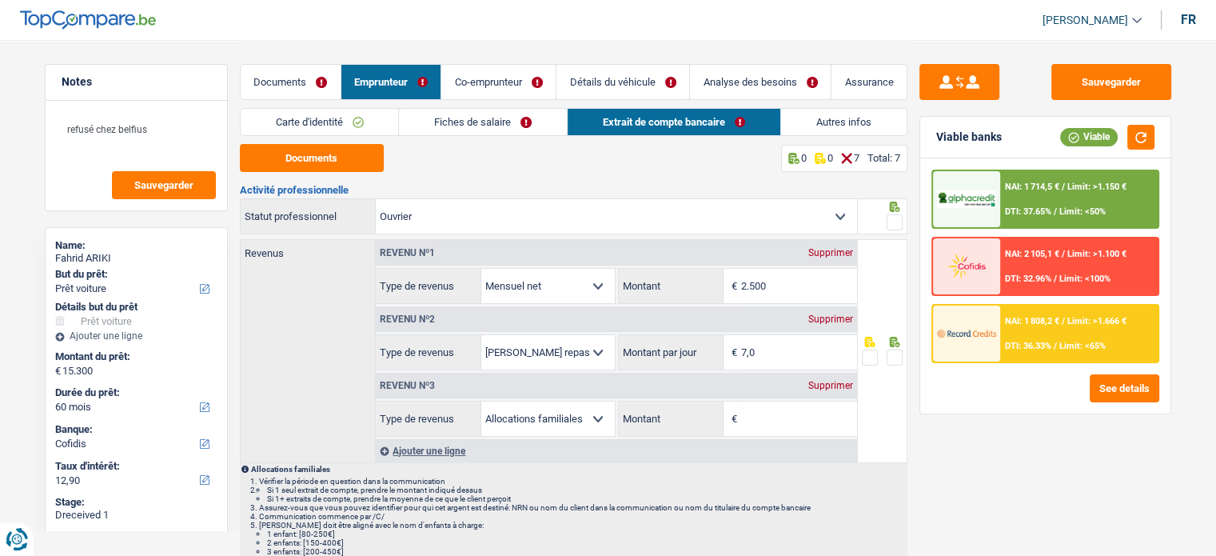
click at [898, 218] on span at bounding box center [894, 222] width 16 height 16
click at [0, 0] on input "radio" at bounding box center [0, 0] width 0 height 0
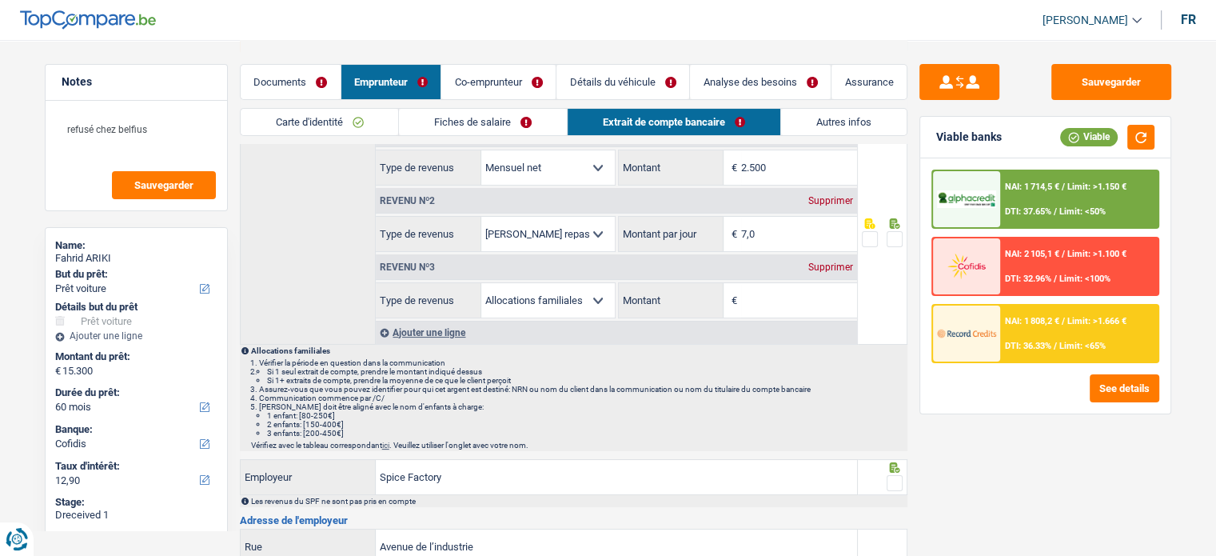
scroll to position [240, 0]
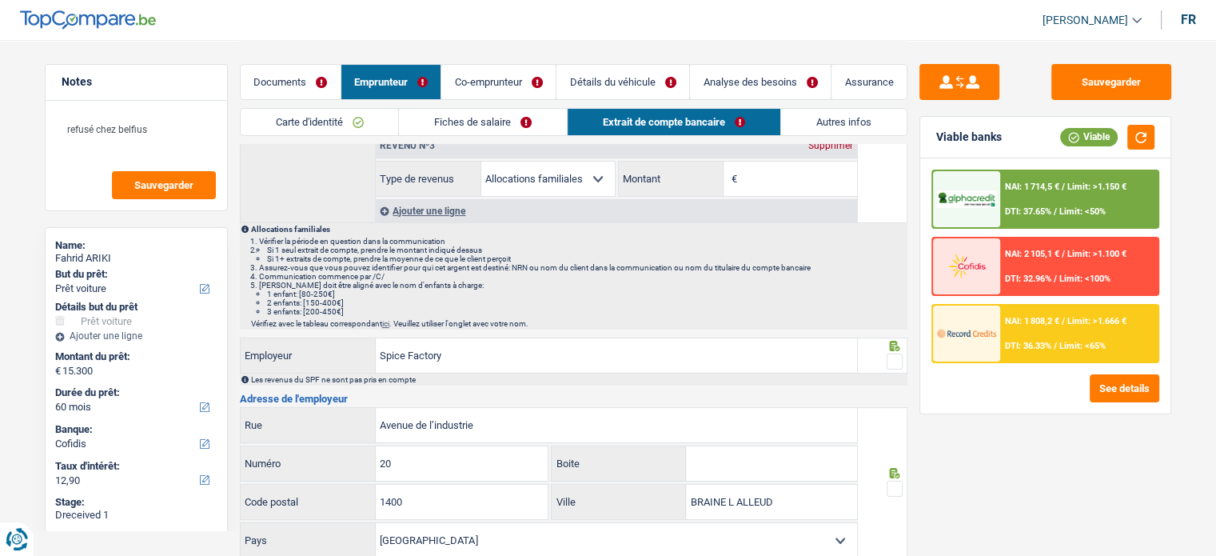
click at [894, 357] on span at bounding box center [894, 361] width 16 height 16
click at [0, 0] on input "radio" at bounding box center [0, 0] width 0 height 0
click at [894, 479] on div at bounding box center [894, 489] width 16 height 20
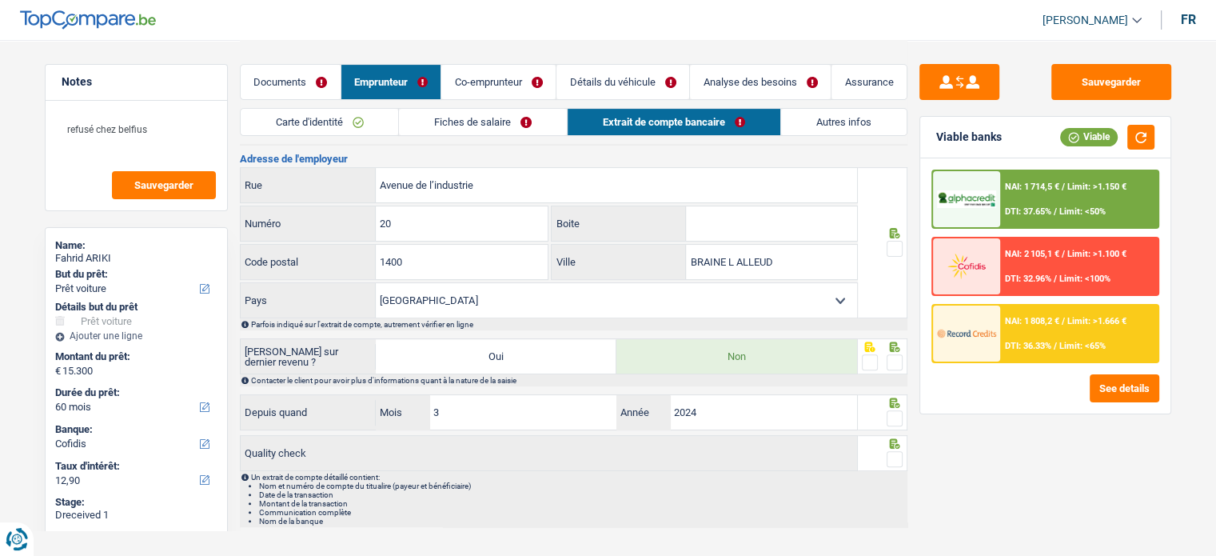
click at [902, 249] on span at bounding box center [894, 249] width 16 height 16
click at [0, 0] on input "radio" at bounding box center [0, 0] width 0 height 0
click at [896, 354] on span at bounding box center [894, 362] width 16 height 16
click at [0, 0] on input "radio" at bounding box center [0, 0] width 0 height 0
click at [896, 399] on icon at bounding box center [894, 402] width 10 height 10
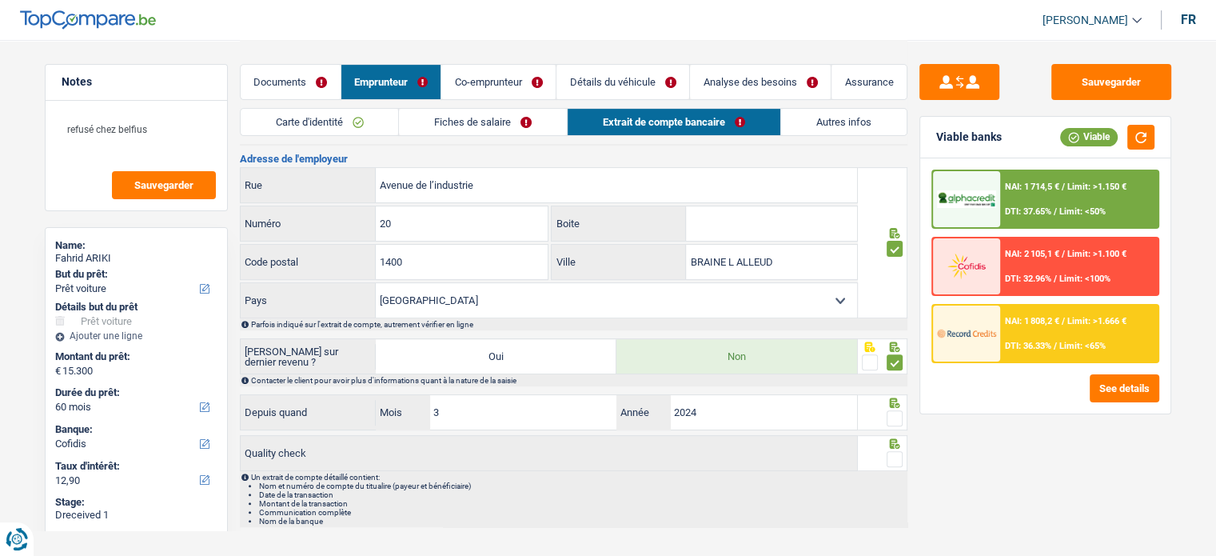
click at [896, 410] on span at bounding box center [894, 418] width 16 height 16
click at [0, 0] on input "radio" at bounding box center [0, 0] width 0 height 0
click at [893, 439] on icon at bounding box center [894, 443] width 16 height 10
click at [893, 449] on div at bounding box center [894, 459] width 16 height 20
click at [1129, 130] on button "button" at bounding box center [1140, 137] width 27 height 25
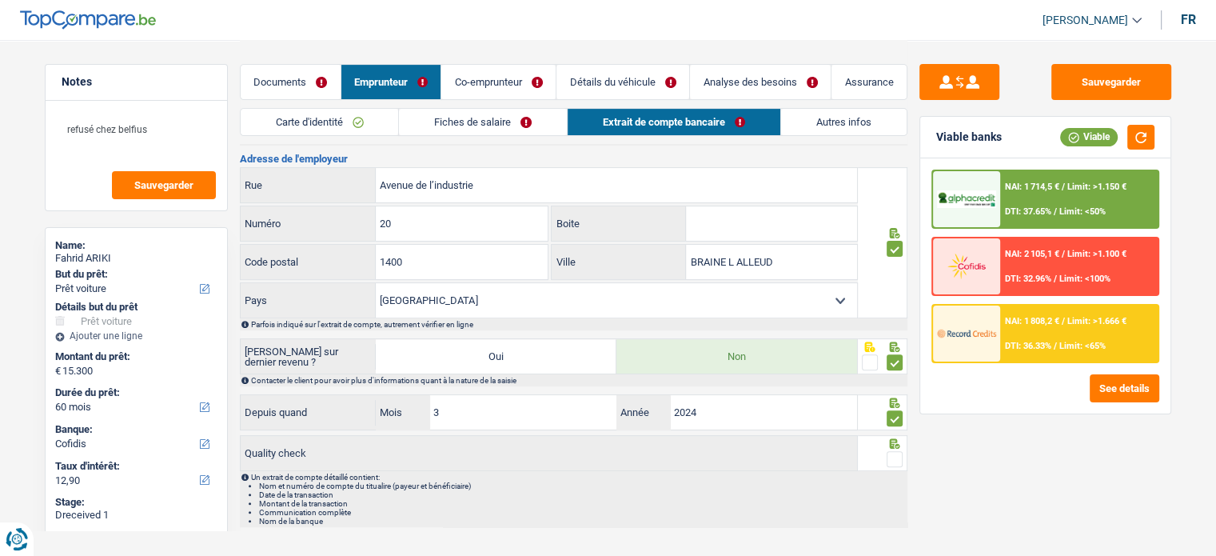
click at [884, 450] on fieldset at bounding box center [882, 459] width 41 height 20
click at [887, 453] on span at bounding box center [894, 459] width 16 height 16
click at [0, 0] on input "radio" at bounding box center [0, 0] width 0 height 0
click at [842, 121] on link "Autres infos" at bounding box center [843, 122] width 125 height 26
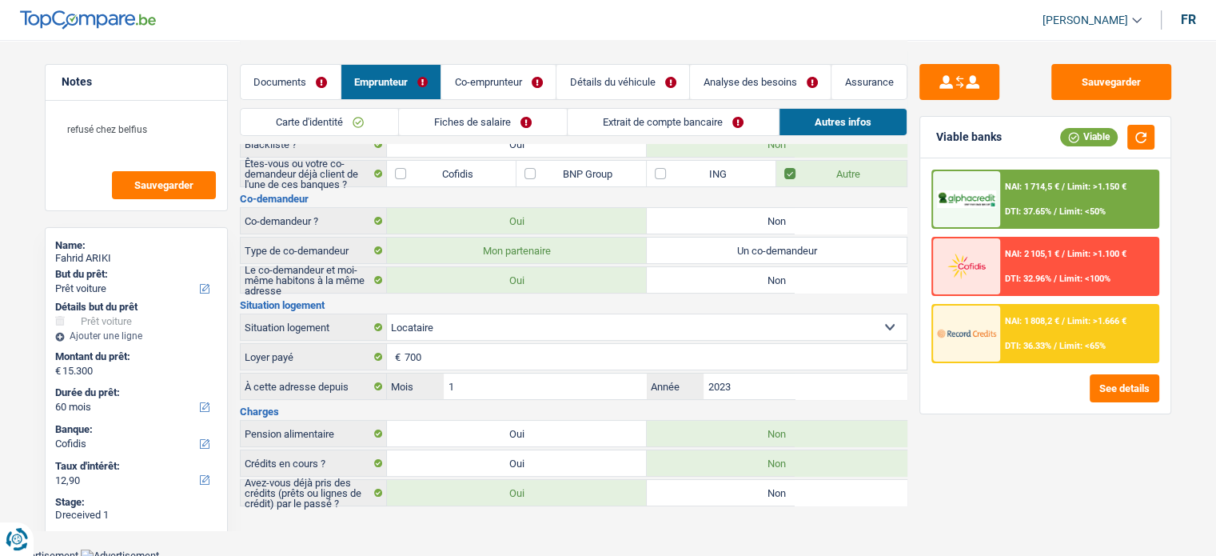
click at [504, 70] on link "Co-emprunteur" at bounding box center [498, 82] width 114 height 34
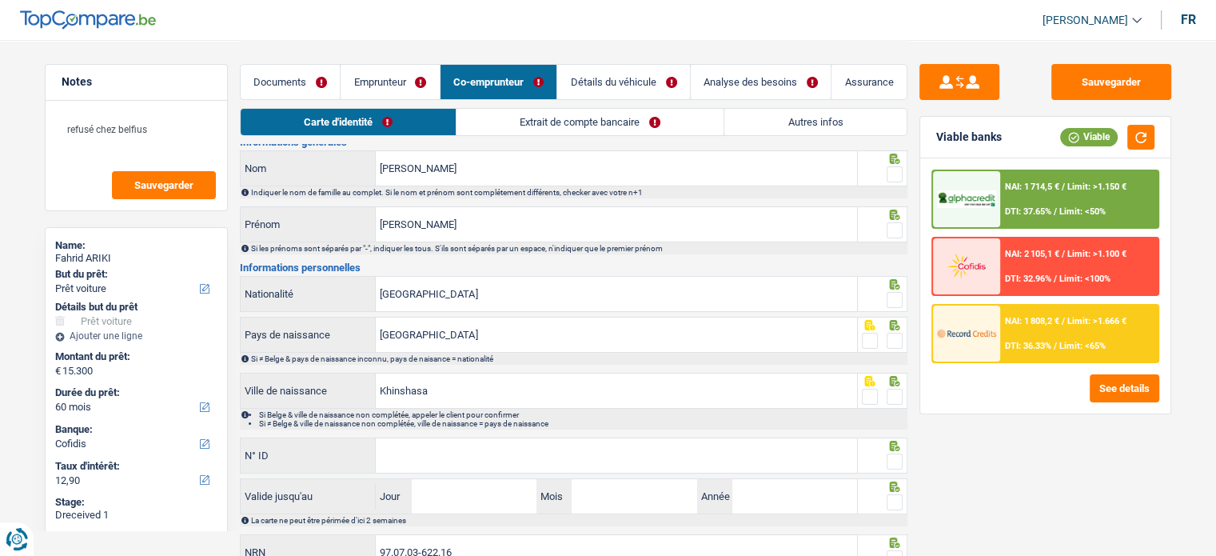
scroll to position [0, 0]
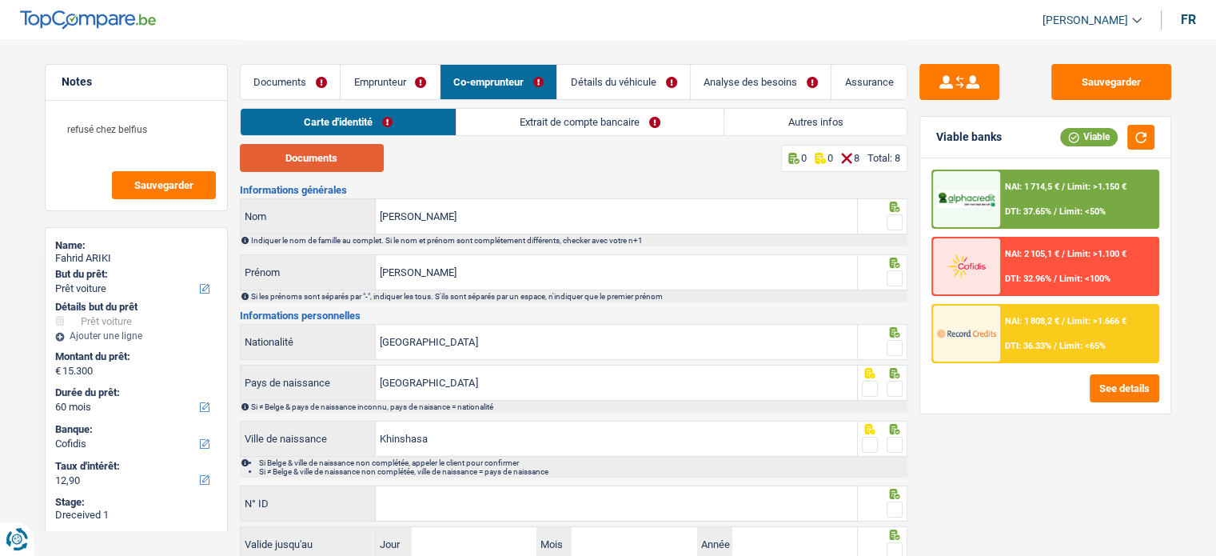
click at [336, 157] on button "Documents" at bounding box center [312, 158] width 144 height 28
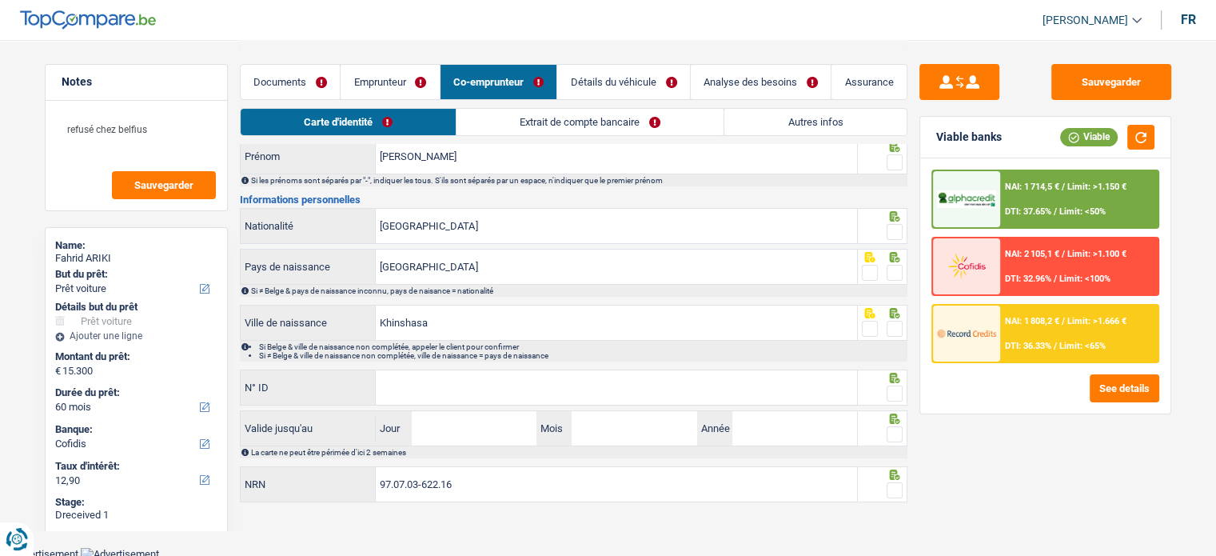
click at [534, 118] on link "Extrait de compte bancaire" at bounding box center [589, 122] width 267 height 26
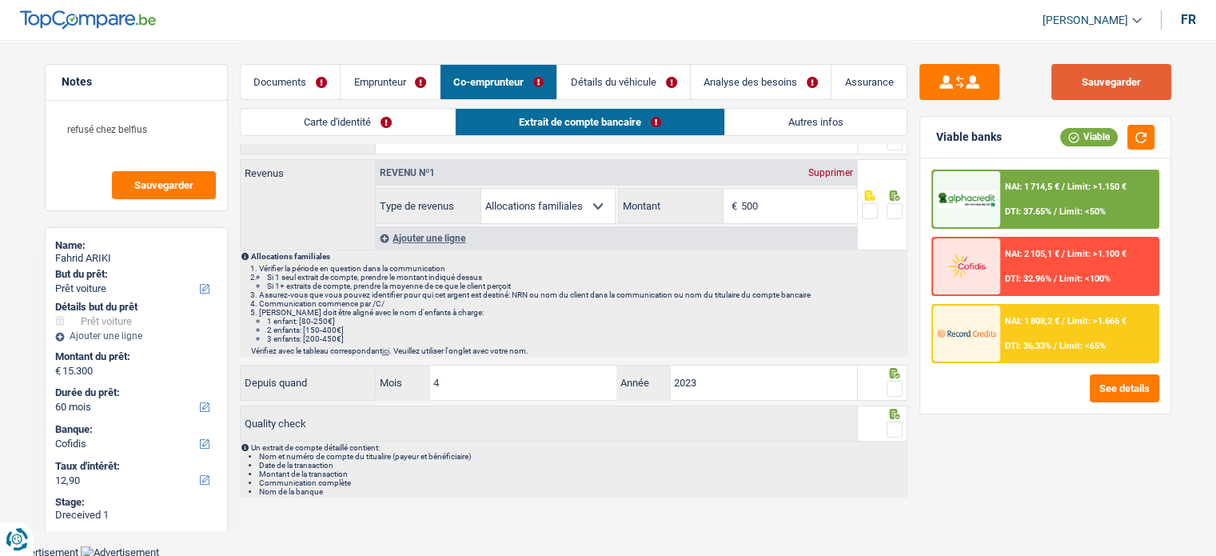
click at [1128, 76] on button "Sauvegarder" at bounding box center [1111, 82] width 120 height 36
click at [1127, 135] on button "button" at bounding box center [1140, 137] width 27 height 25
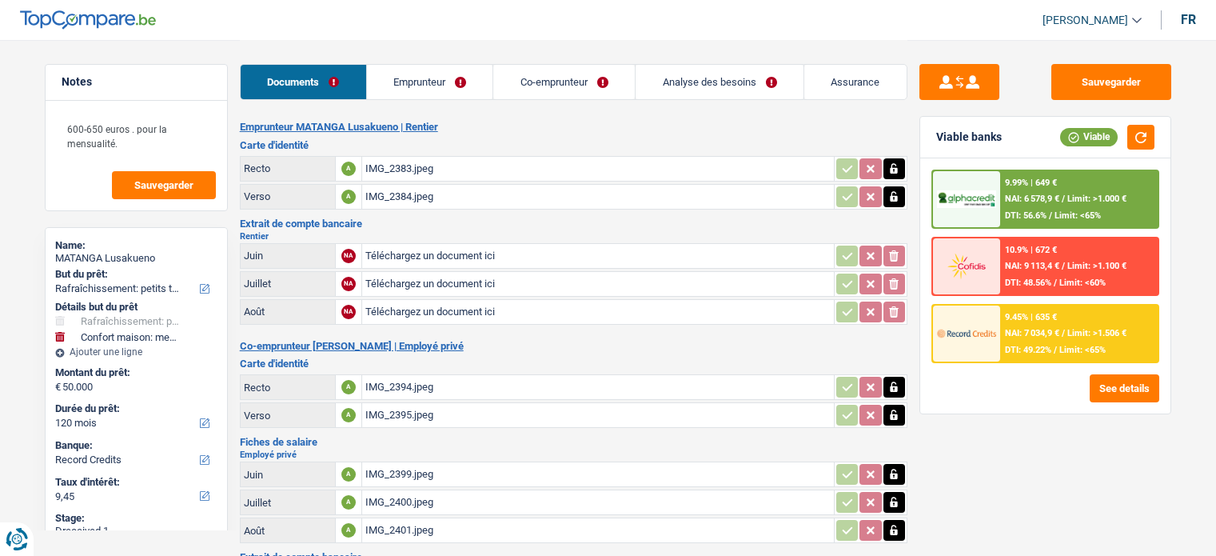
select select "houseOrGarden"
select select "household"
select select "120"
select select "record credits"
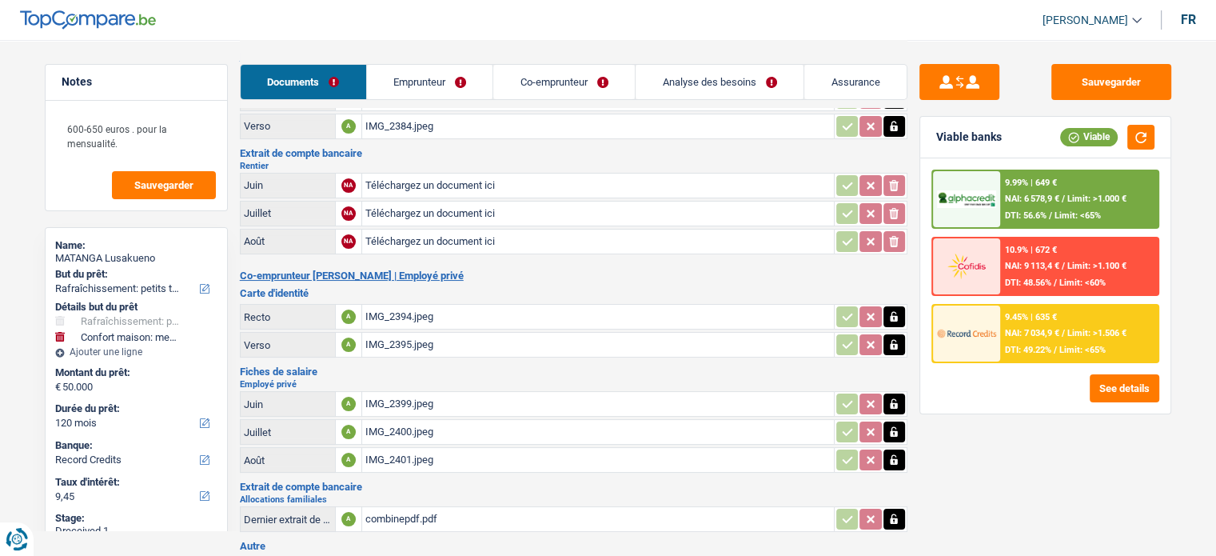
scroll to position [160, 0]
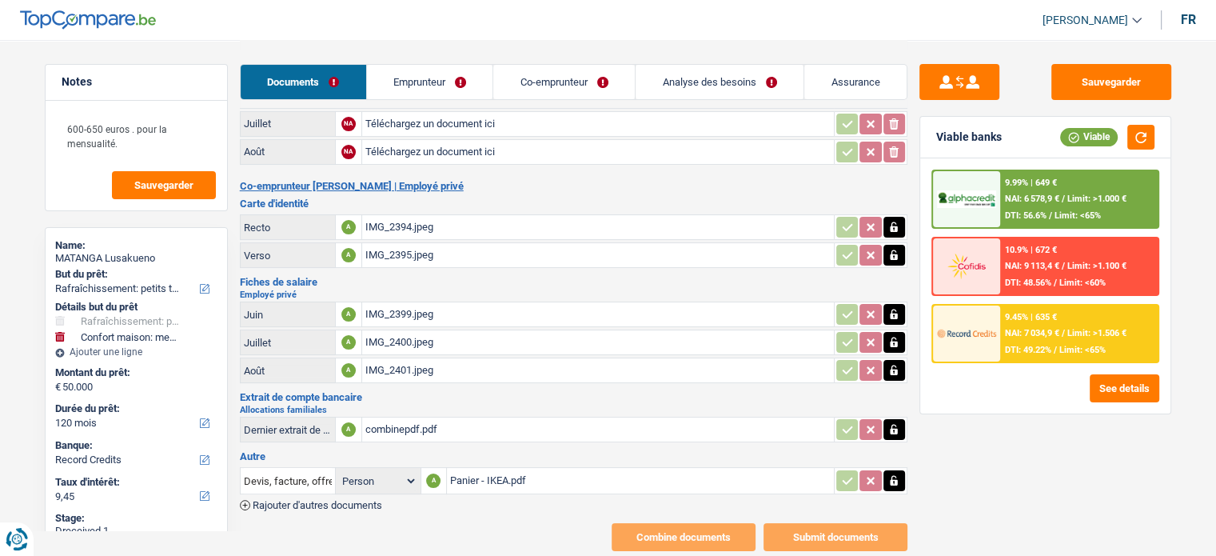
click at [414, 428] on div "combinepdf.pdf" at bounding box center [597, 429] width 465 height 24
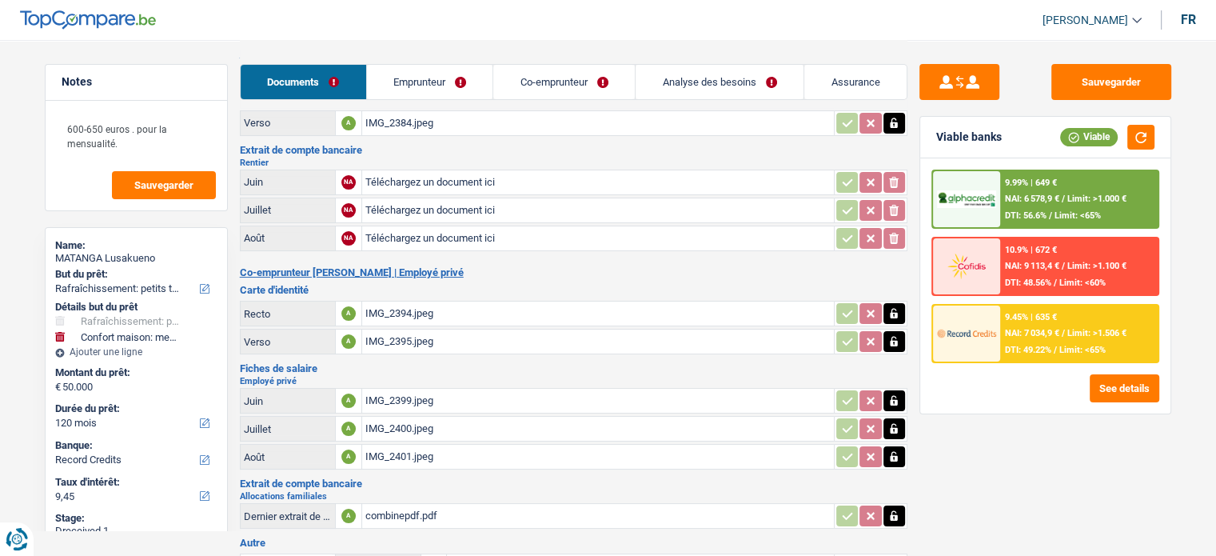
scroll to position [0, 0]
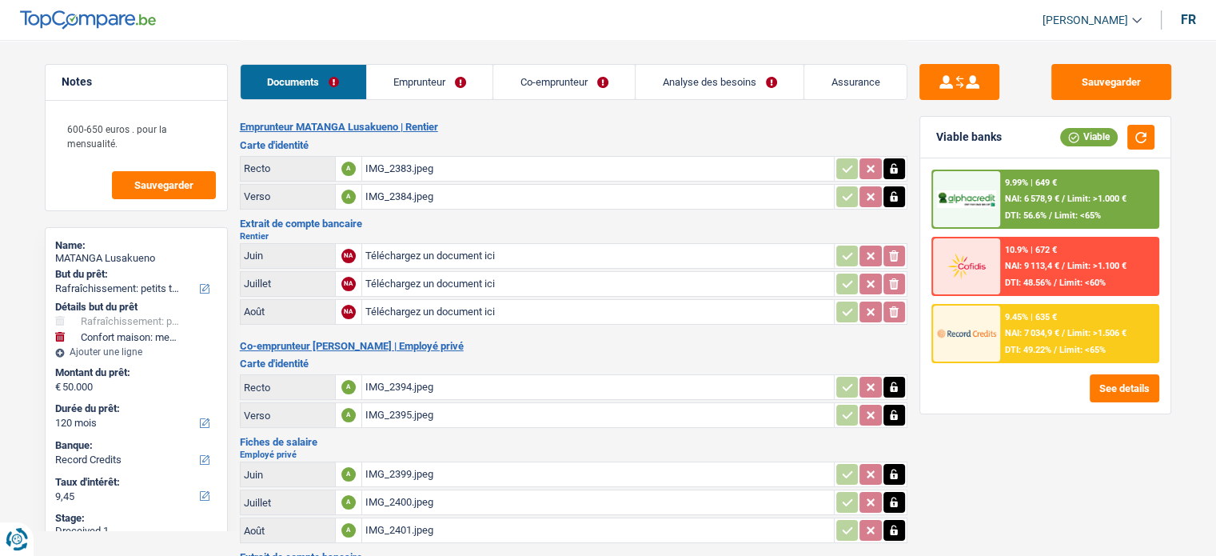
click at [438, 91] on link "Emprunteur" at bounding box center [430, 82] width 126 height 34
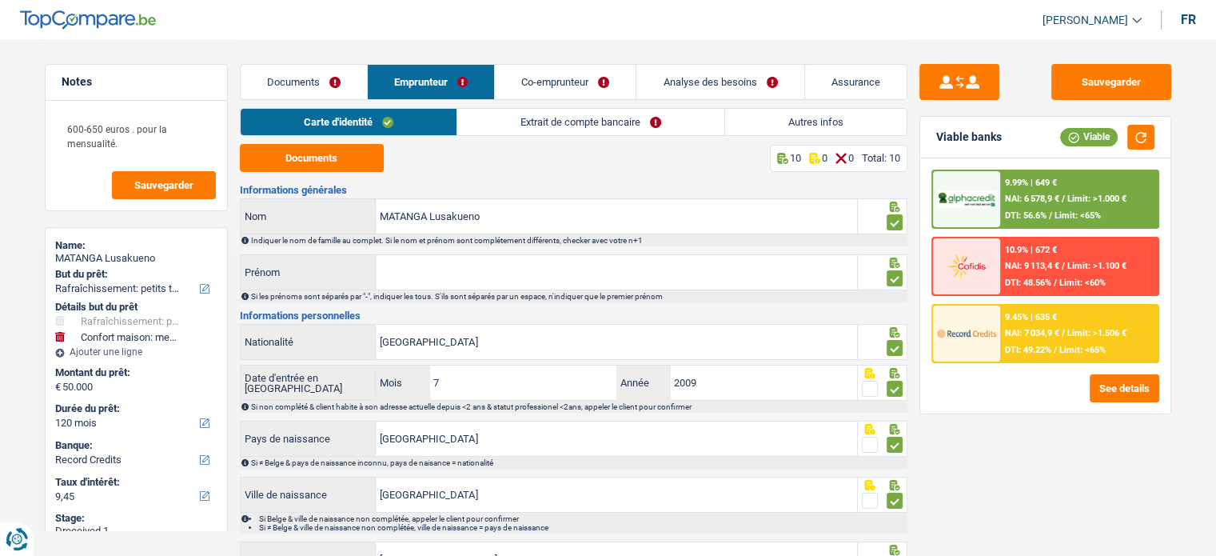
click at [545, 129] on link "Extrait de compte bancaire" at bounding box center [590, 122] width 267 height 26
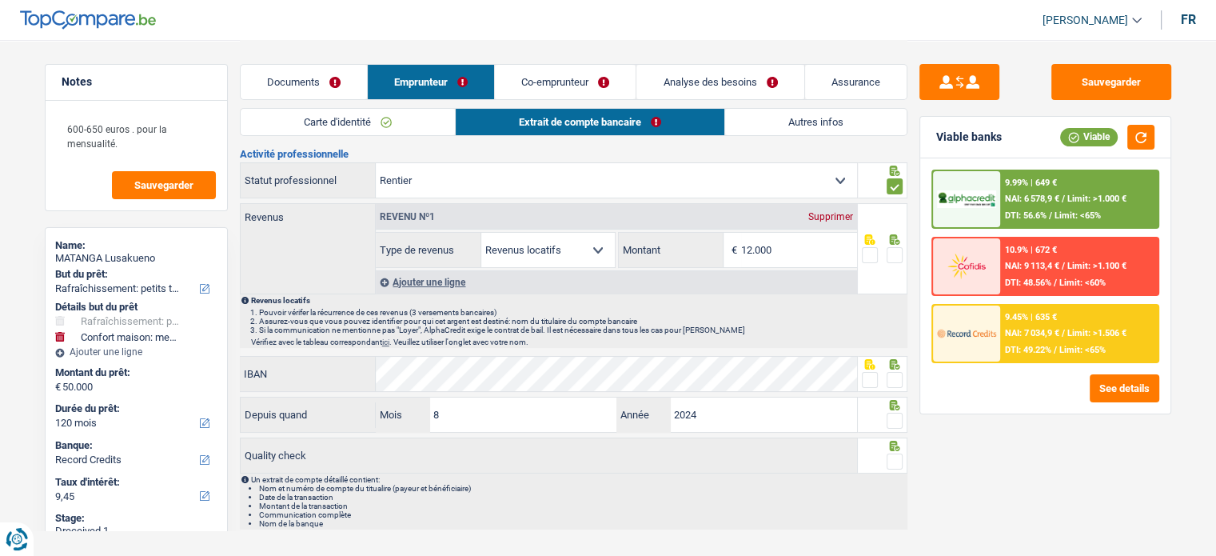
scroll to position [67, 0]
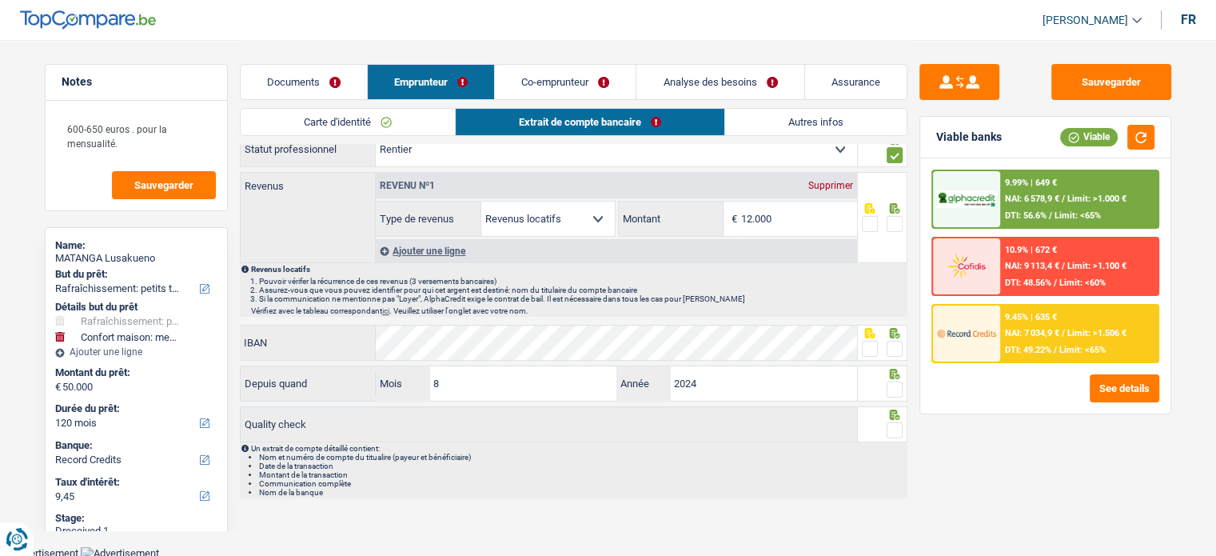
click at [462, 254] on div "Ajouter une ligne" at bounding box center [616, 250] width 481 height 23
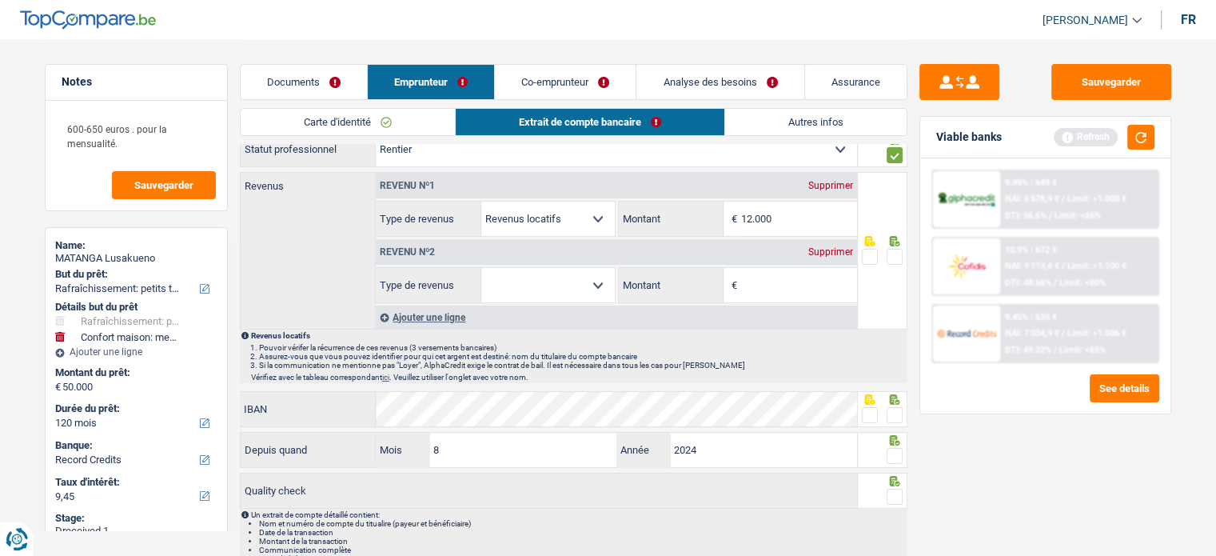
click at [560, 76] on link "Co-emprunteur" at bounding box center [565, 82] width 141 height 34
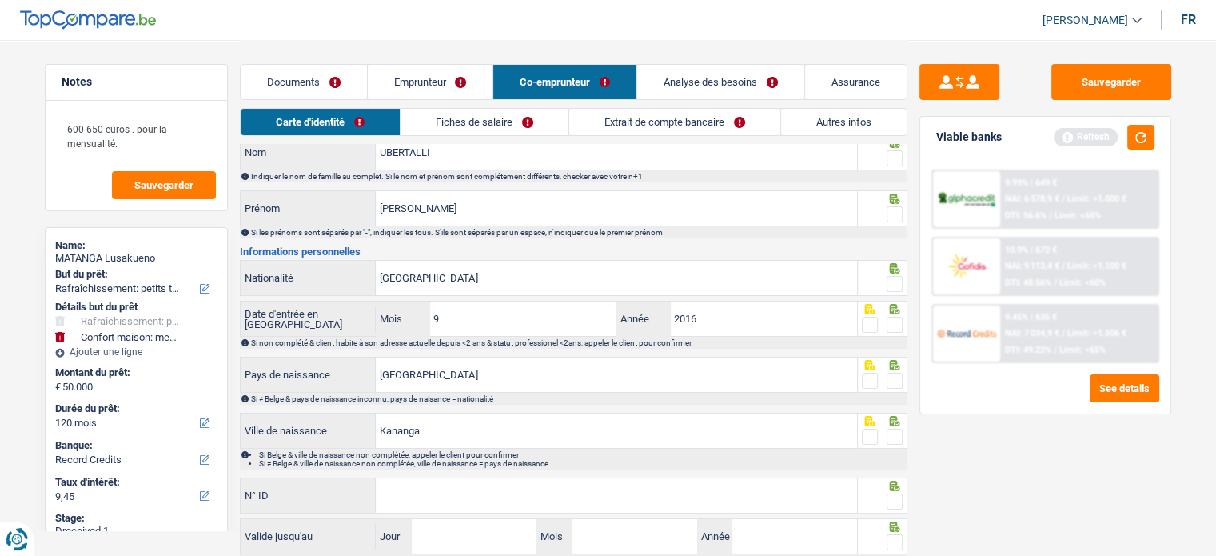
scroll to position [0, 0]
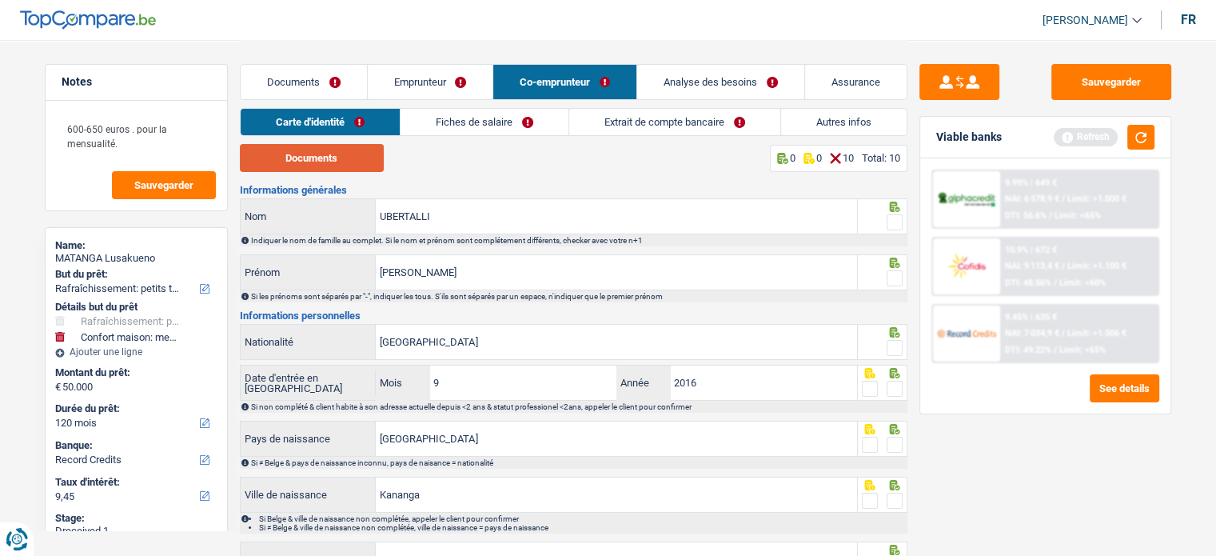
click at [326, 149] on button "Documents" at bounding box center [312, 158] width 144 height 28
click at [893, 270] on span at bounding box center [894, 278] width 16 height 16
click at [0, 0] on input "radio" at bounding box center [0, 0] width 0 height 0
click at [890, 217] on span at bounding box center [894, 222] width 16 height 16
click at [0, 0] on input "radio" at bounding box center [0, 0] width 0 height 0
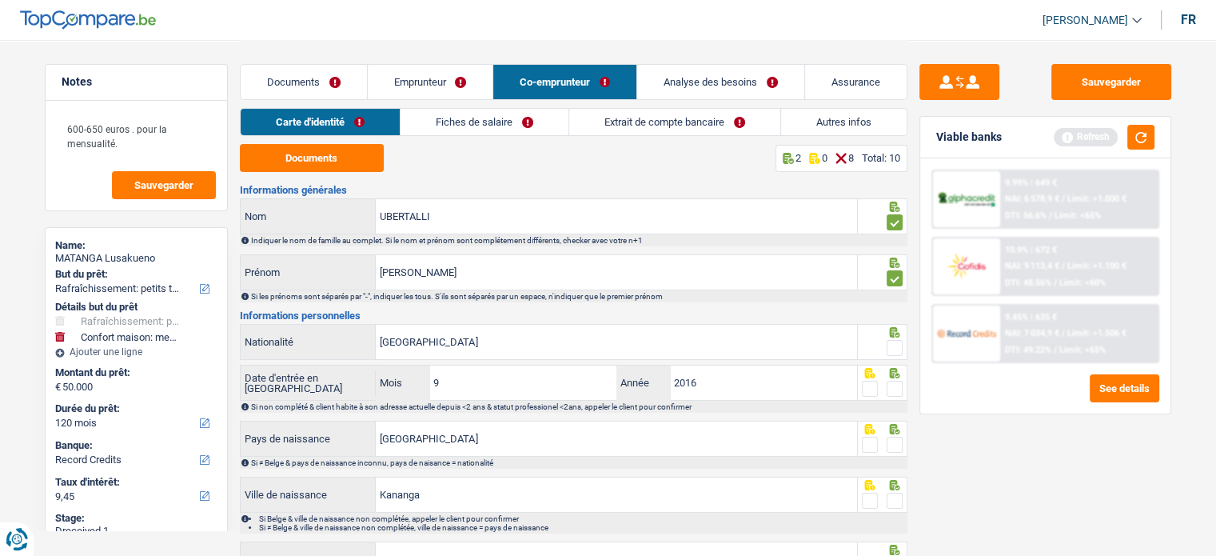
click at [898, 348] on span at bounding box center [894, 348] width 16 height 16
click at [0, 0] on input "radio" at bounding box center [0, 0] width 0 height 0
click at [886, 388] on span at bounding box center [894, 388] width 16 height 16
click at [0, 0] on input "radio" at bounding box center [0, 0] width 0 height 0
click at [902, 440] on span at bounding box center [894, 444] width 16 height 16
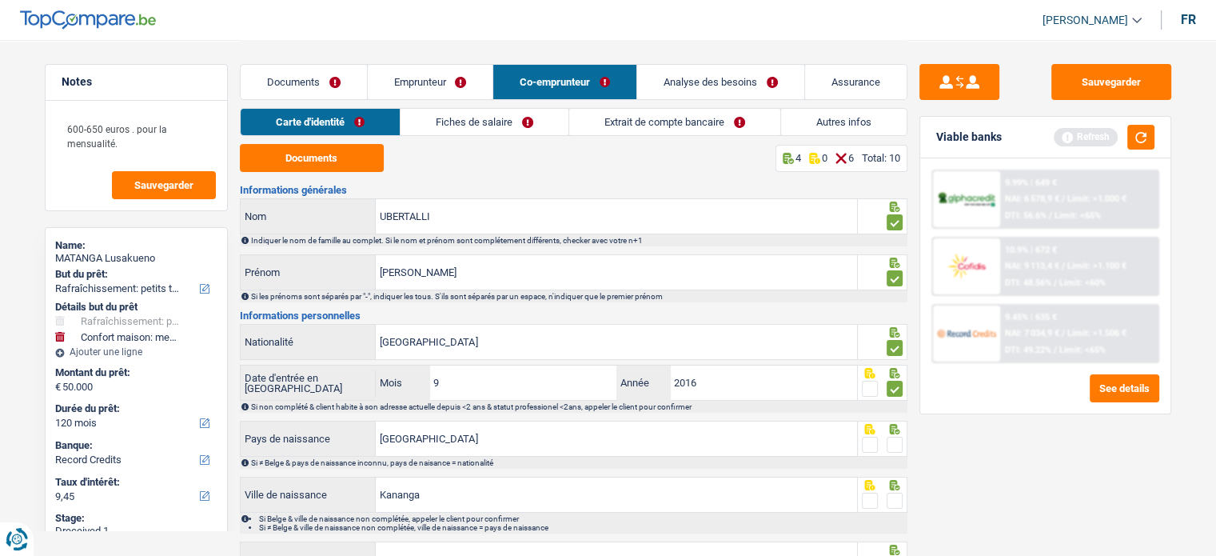
click at [0, 0] on input "radio" at bounding box center [0, 0] width 0 height 0
click at [902, 488] on div at bounding box center [883, 494] width 50 height 36
click at [899, 492] on span at bounding box center [894, 500] width 16 height 16
click at [0, 0] on input "radio" at bounding box center [0, 0] width 0 height 0
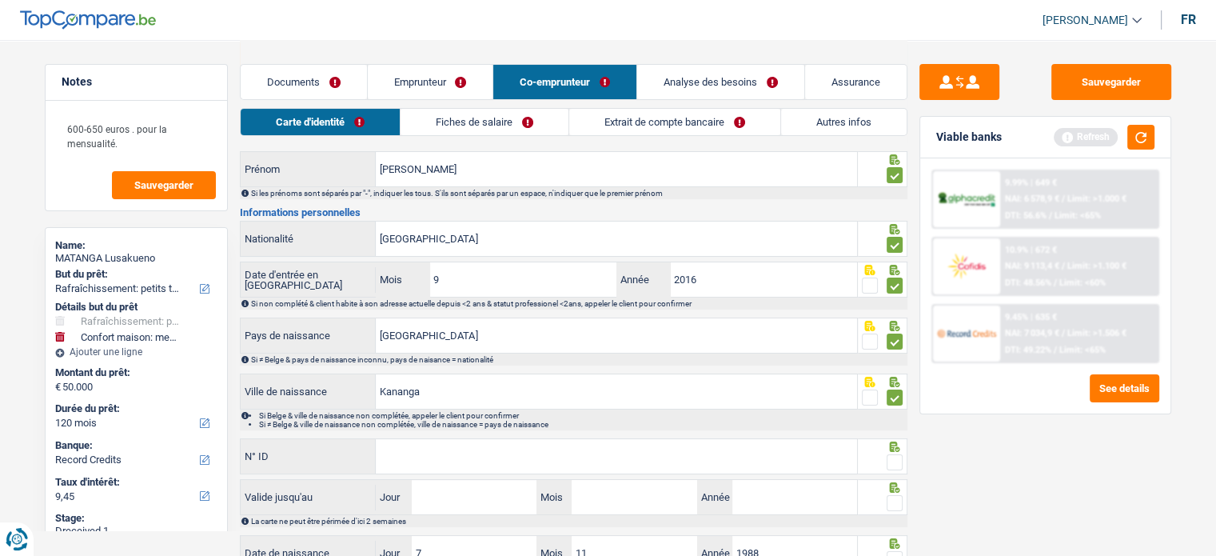
scroll to position [213, 0]
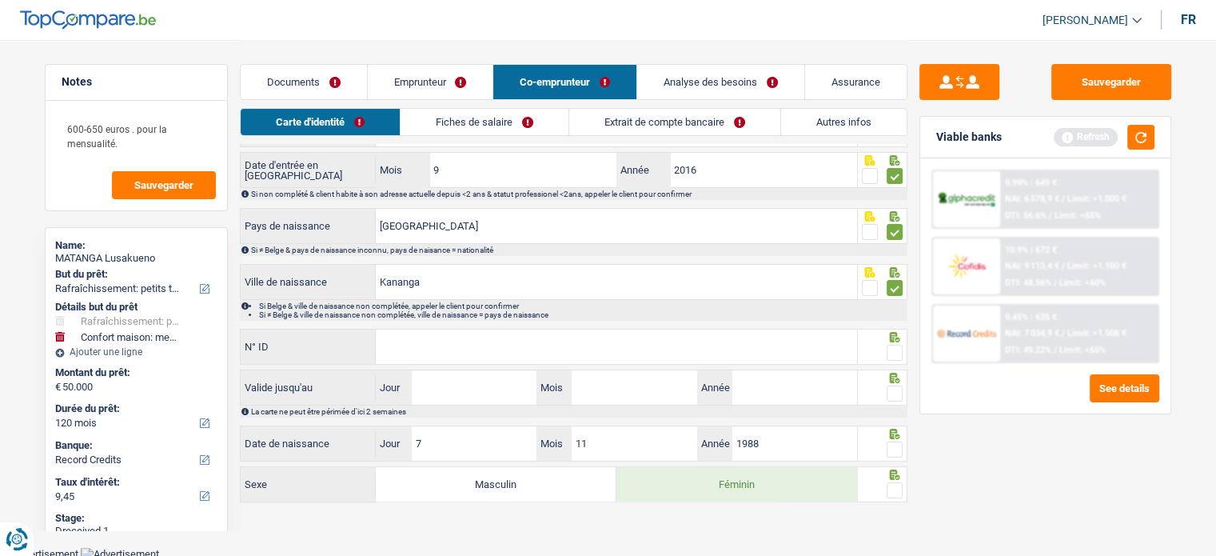
click at [889, 348] on span at bounding box center [894, 352] width 16 height 16
click at [0, 0] on input "radio" at bounding box center [0, 0] width 0 height 0
paste input "CA51473VR"
type input "CA51473VR"
click at [476, 388] on input "Jour" at bounding box center [474, 387] width 125 height 34
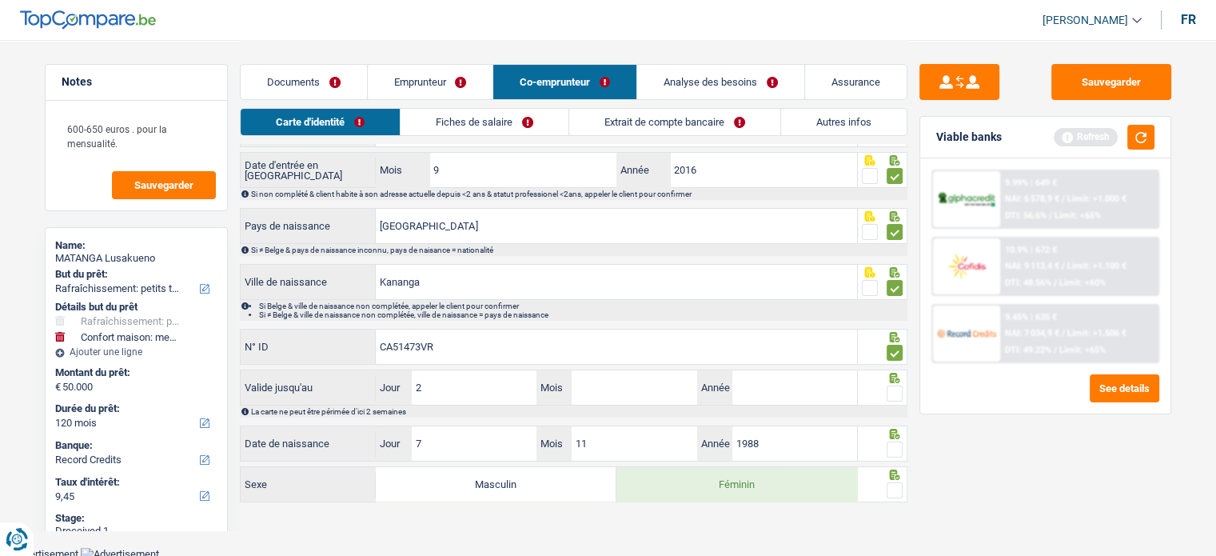
type input "22"
type input "05"
type input "2025"
click at [902, 386] on span at bounding box center [894, 393] width 16 height 16
click at [0, 0] on input "radio" at bounding box center [0, 0] width 0 height 0
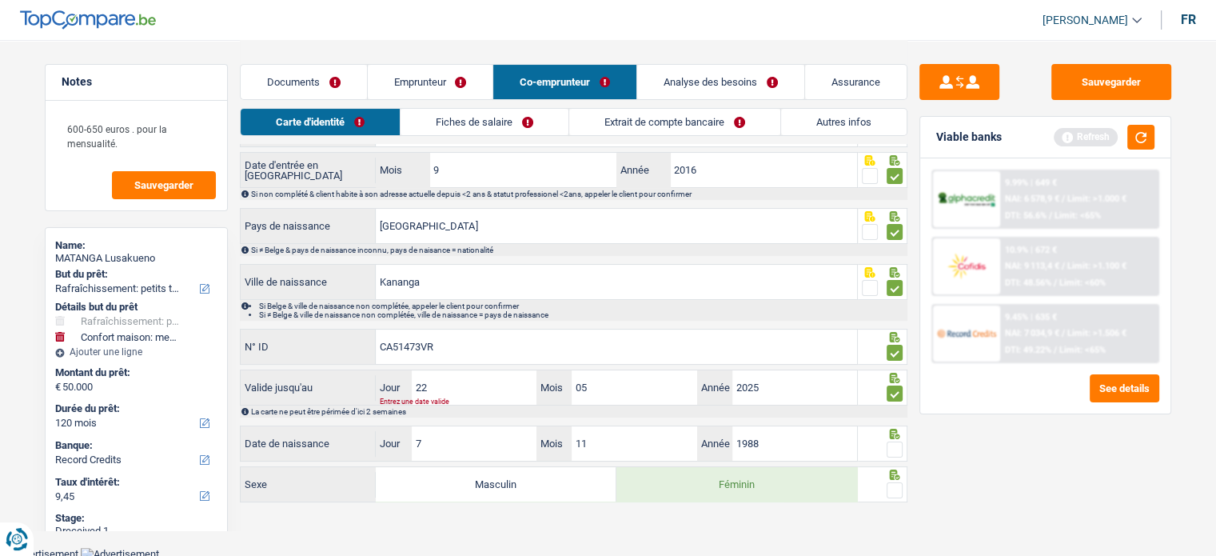
drag, startPoint x: 898, startPoint y: 443, endPoint x: 893, endPoint y: 469, distance: 27.0
click at [896, 443] on span at bounding box center [894, 449] width 16 height 16
click at [0, 0] on input "radio" at bounding box center [0, 0] width 0 height 0
click at [894, 482] on span at bounding box center [894, 490] width 16 height 16
click at [0, 0] on input "radio" at bounding box center [0, 0] width 0 height 0
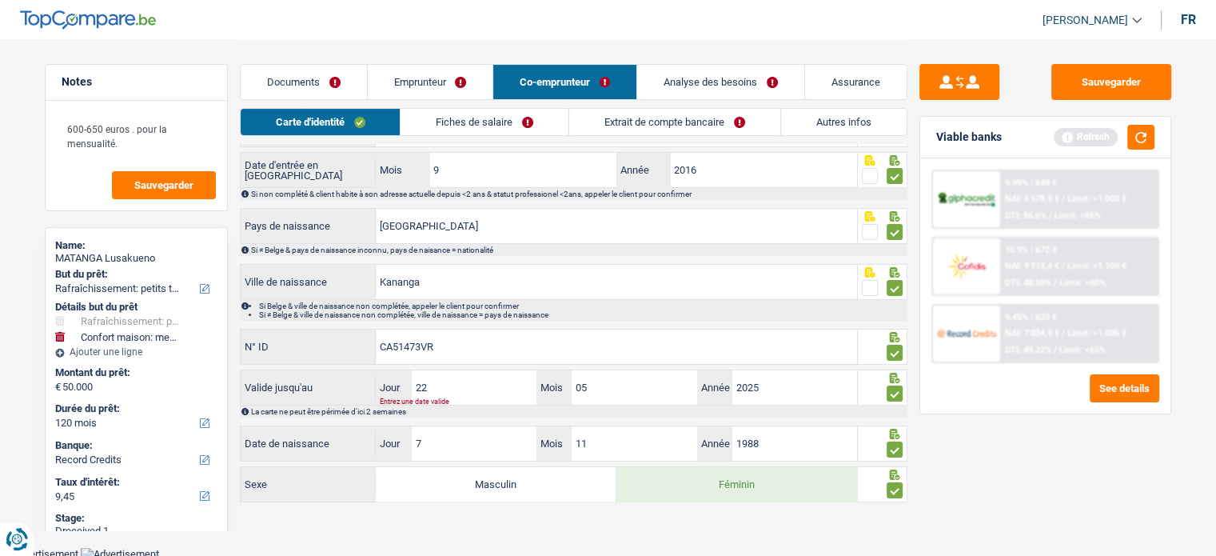
click at [362, 81] on link "Documents" at bounding box center [304, 82] width 126 height 34
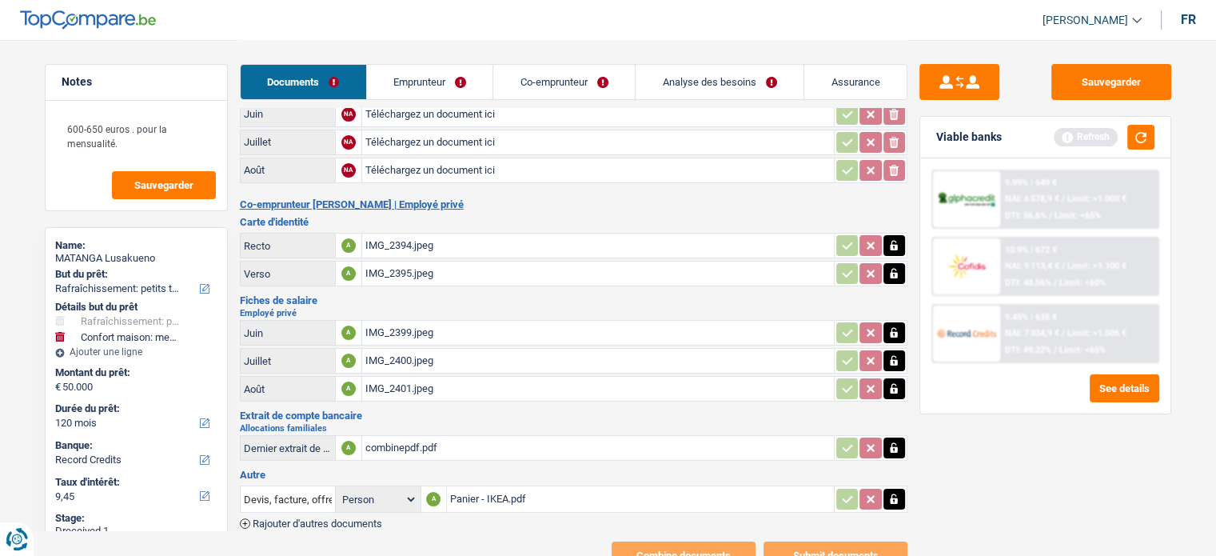
scroll to position [115, 0]
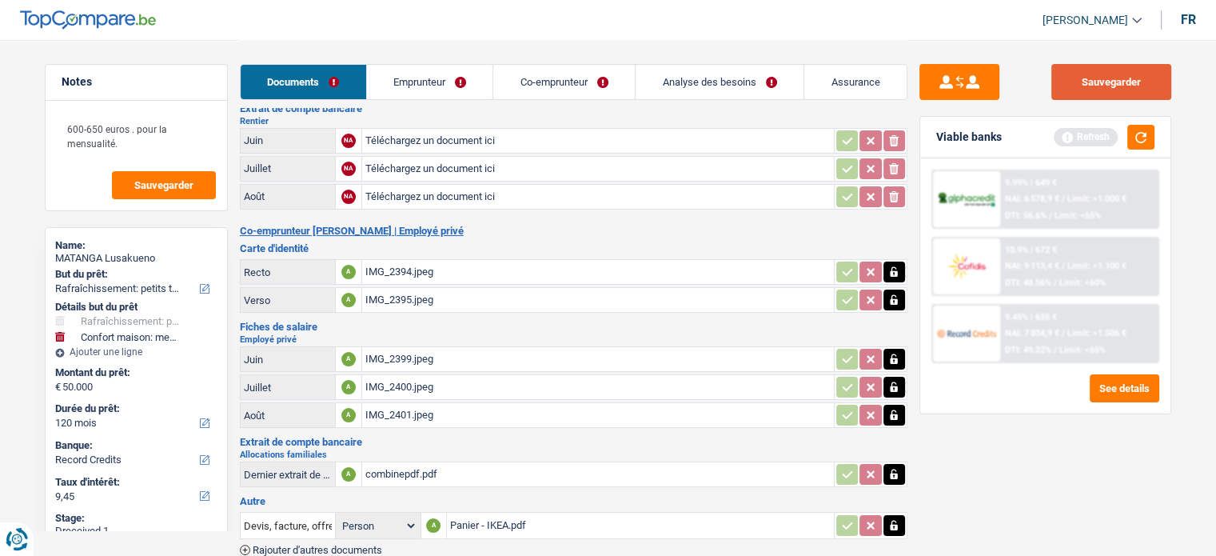
click at [1102, 74] on button "Sauvegarder" at bounding box center [1111, 82] width 120 height 36
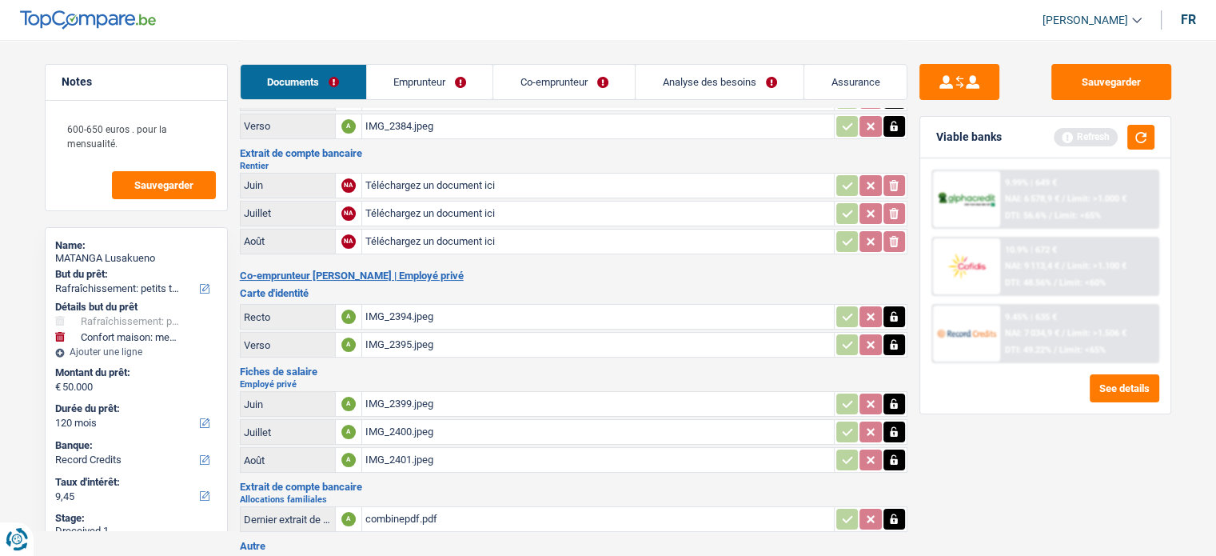
scroll to position [0, 0]
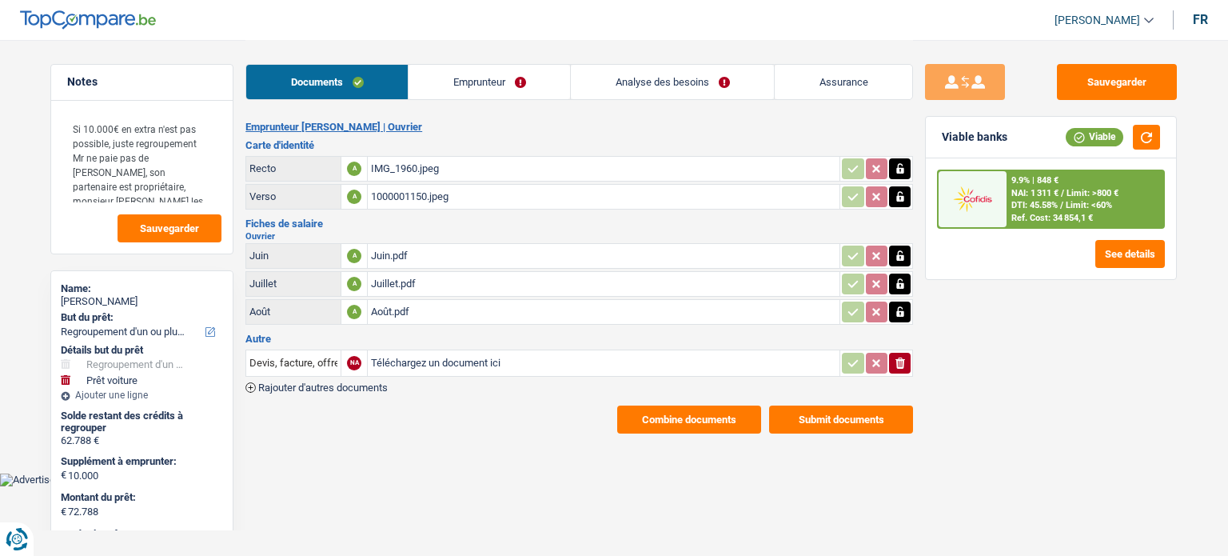
select select "refinancing"
select select "car"
select select "144"
select select "cofidis"
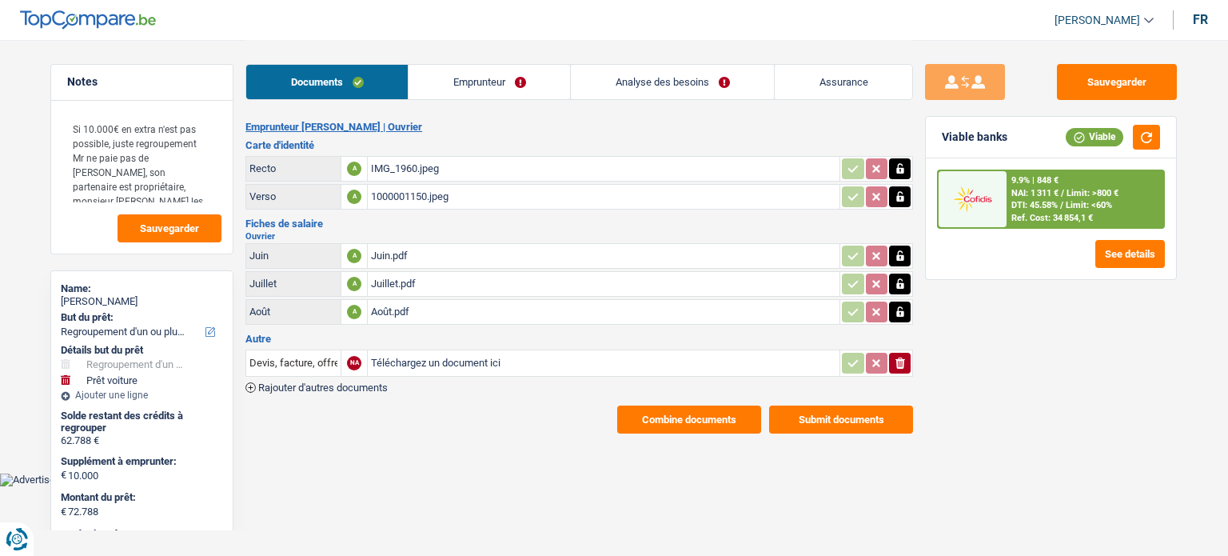
select select "144"
select select "refinancing"
select select "false"
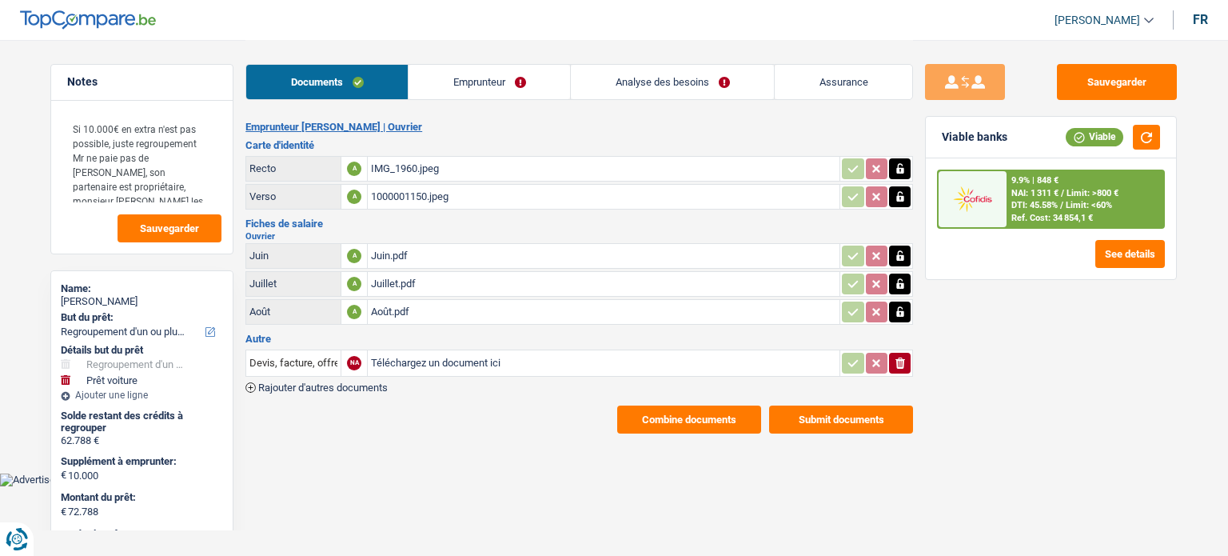
select select "car"
select select "false"
select select "144"
click at [711, 81] on link "Analyse des besoins" at bounding box center [672, 82] width 203 height 34
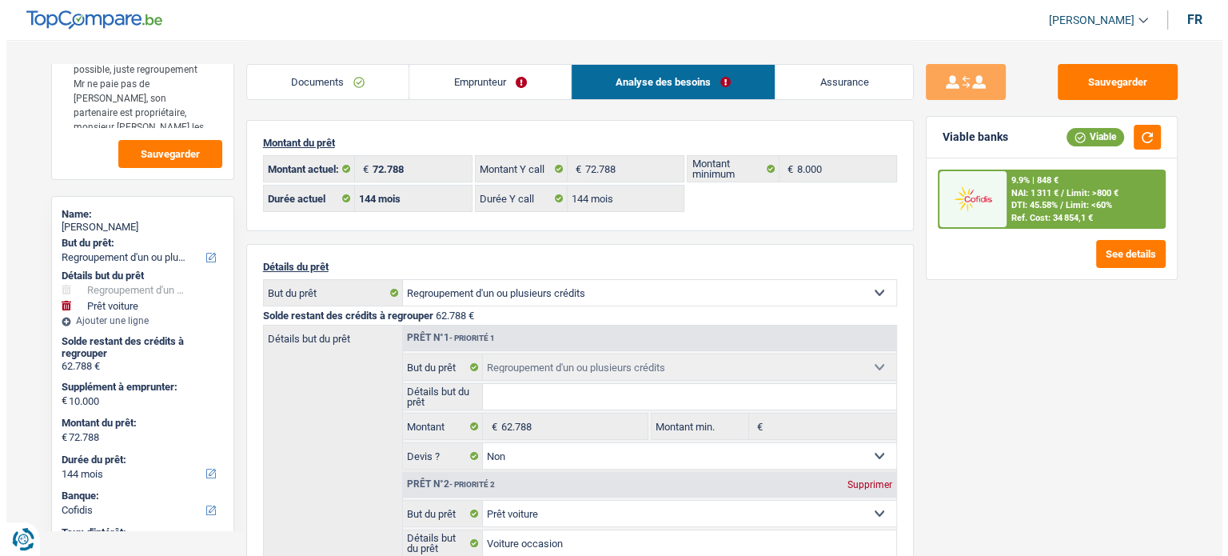
scroll to position [160, 0]
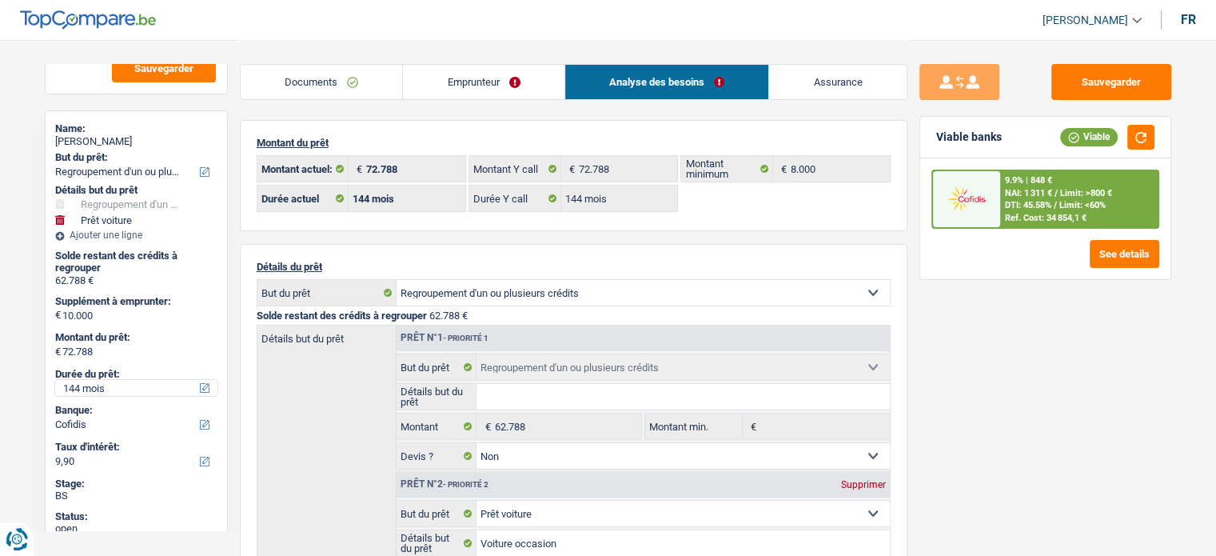
drag, startPoint x: 100, startPoint y: 386, endPoint x: 101, endPoint y: 409, distance: 23.2
click at [100, 386] on select "12 mois 18 mois 24 mois 30 mois 36 mois 42 mois 48 mois 60 mois 72 mois 84 mois…" at bounding box center [136, 388] width 162 height 16
select select "120"
click at [55, 380] on select "12 mois 18 mois 24 mois 30 mois 36 mois 42 mois 48 mois 60 mois 72 mois 84 mois…" at bounding box center [136, 388] width 162 height 16
select select "120"
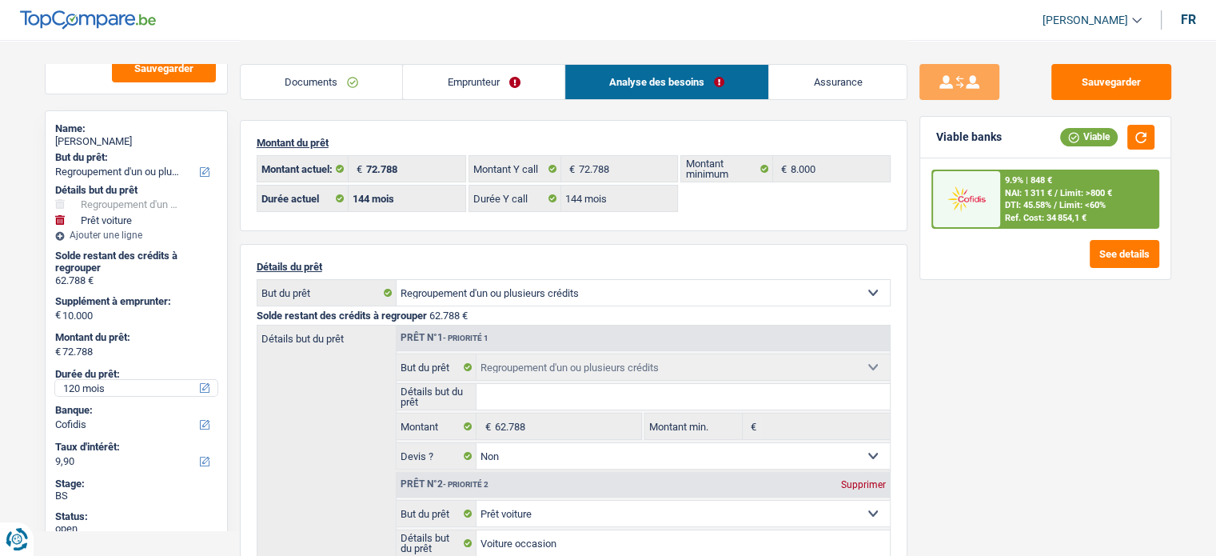
select select "120"
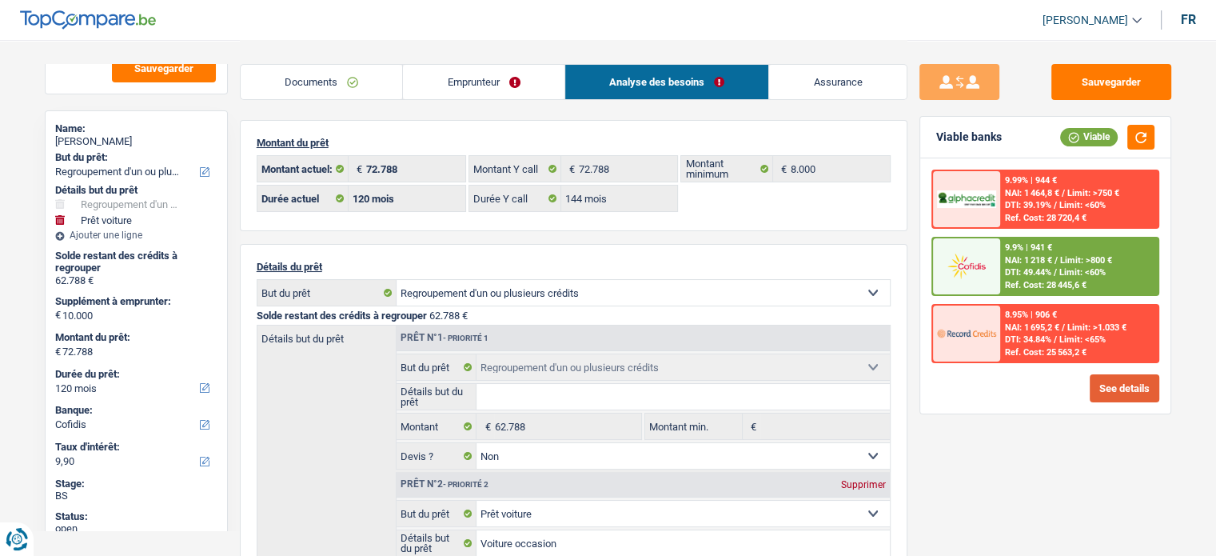
click at [1141, 393] on button "See details" at bounding box center [1124, 388] width 70 height 28
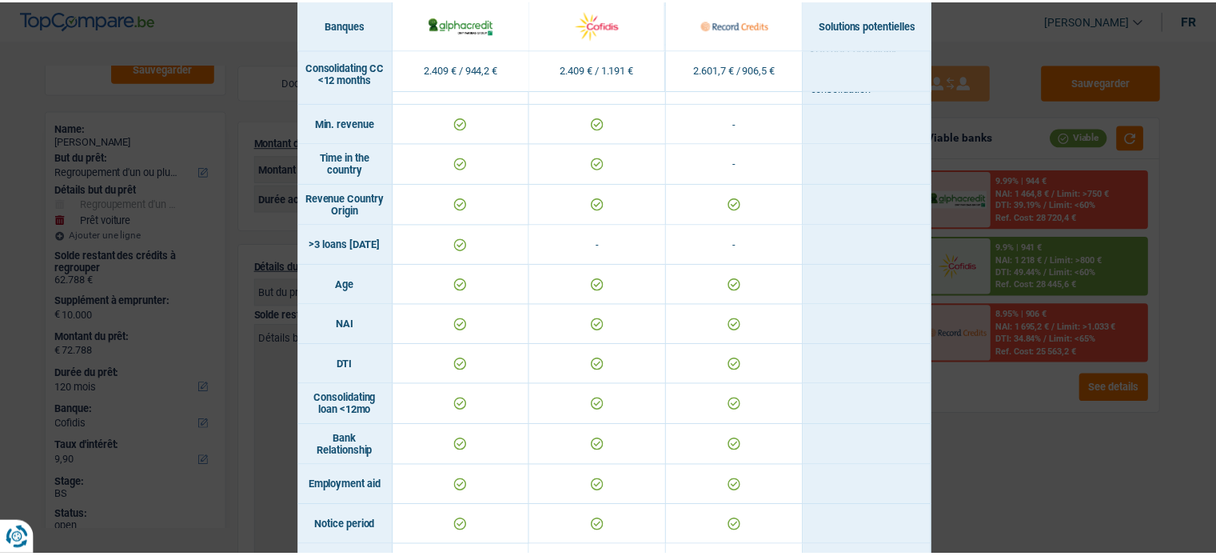
scroll to position [718, 0]
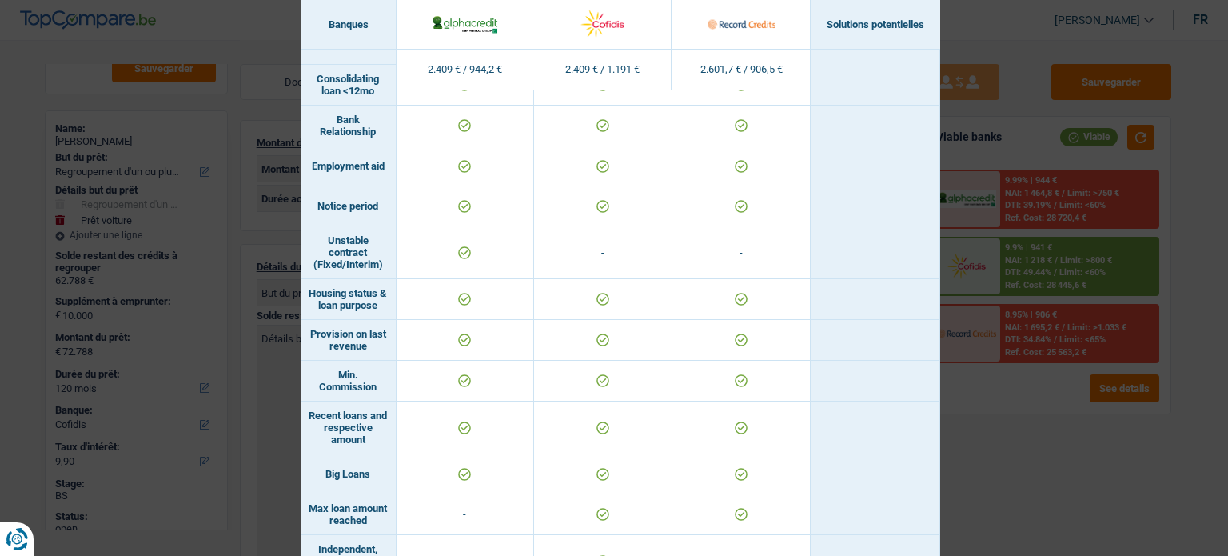
click at [1078, 411] on div "Banks conditions × Banques Solutions potentielles Revenus / Charges 2.409 € / 9…" at bounding box center [614, 278] width 1228 height 556
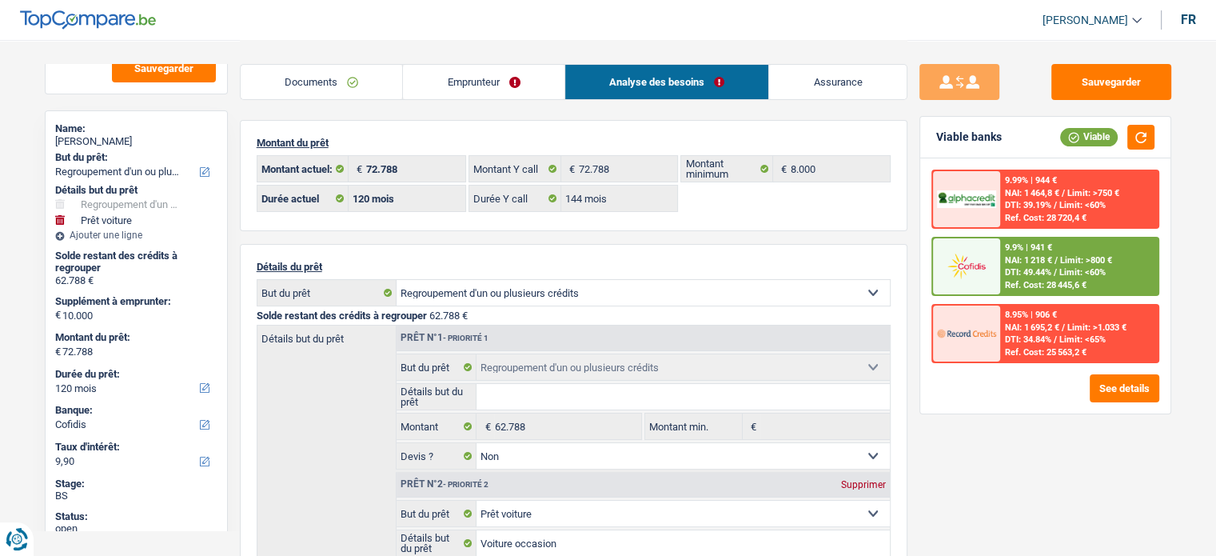
drag, startPoint x: 513, startPoint y: 60, endPoint x: 520, endPoint y: 66, distance: 8.5
click at [513, 60] on div "Documents Emprunteur Analyse des besoins Assurance" at bounding box center [573, 74] width 667 height 68
click at [517, 106] on div "Documents Emprunteur Analyse des besoins Assurance" at bounding box center [573, 74] width 667 height 68
click at [530, 92] on link "Emprunteur" at bounding box center [483, 82] width 161 height 34
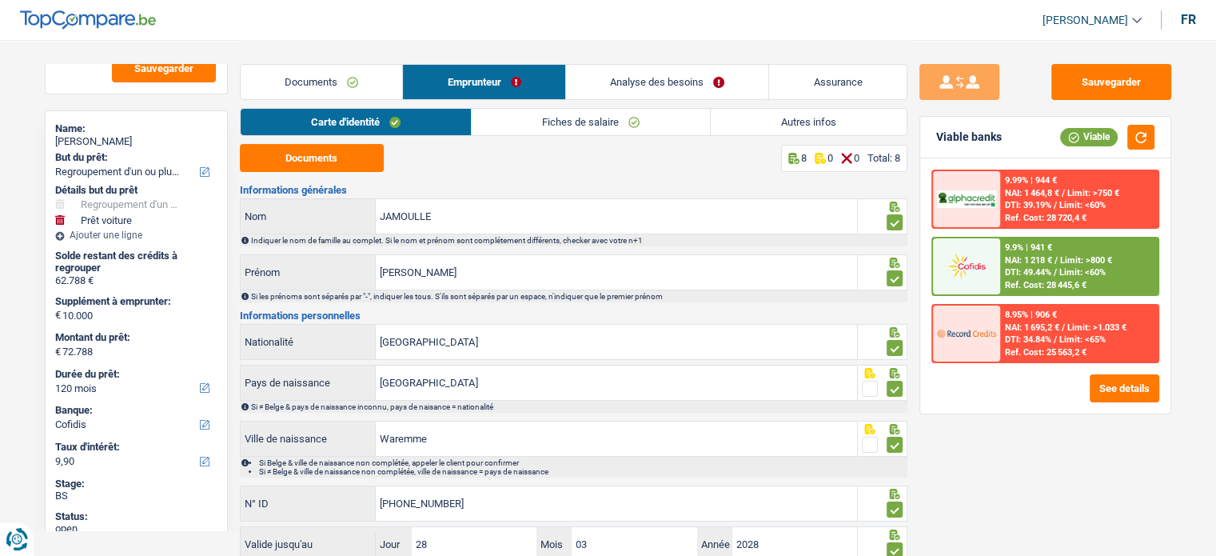
click at [815, 102] on div "Documents Emprunteur Analyse des besoins Assurance" at bounding box center [573, 74] width 667 height 68
click at [810, 118] on link "Autres infos" at bounding box center [809, 122] width 196 height 26
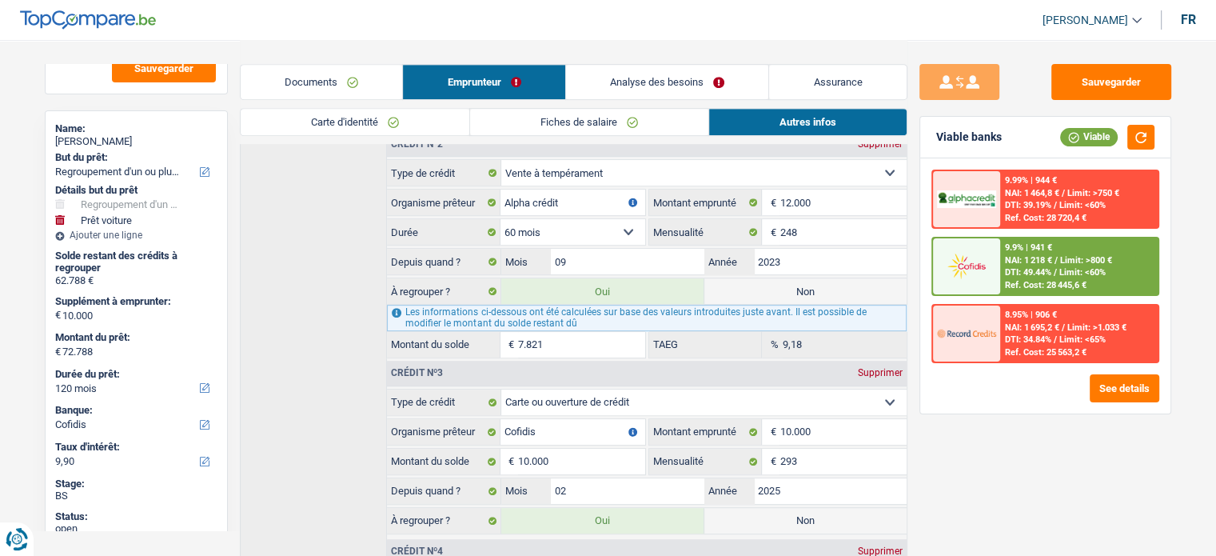
scroll to position [799, 0]
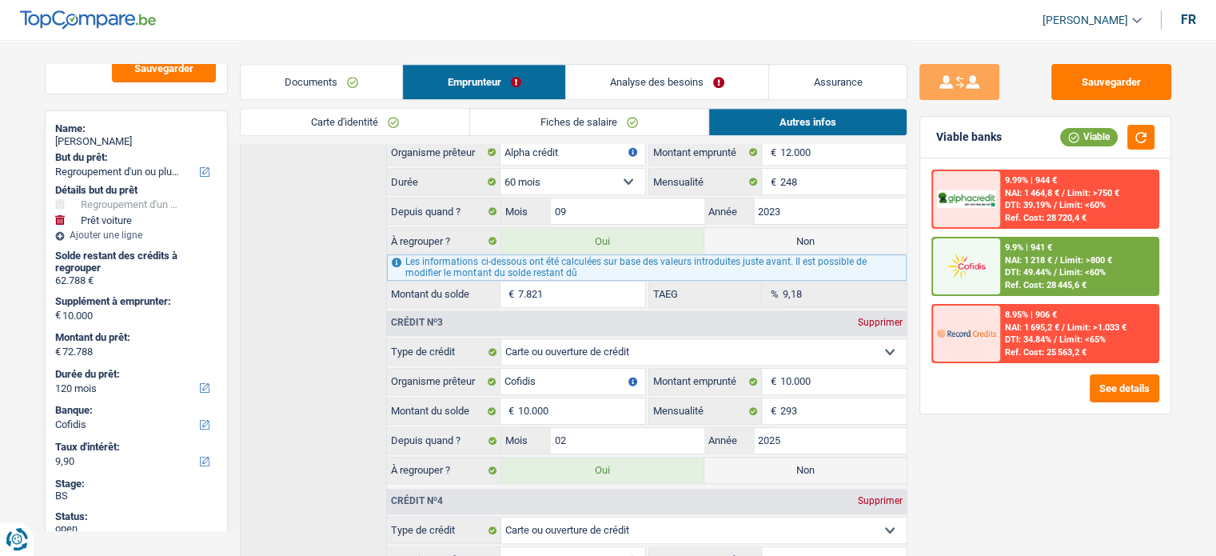
click at [825, 466] on label "Non" at bounding box center [805, 470] width 202 height 26
click at [825, 466] on input "Non" at bounding box center [805, 470] width 202 height 26
radio input "true"
type input "62.788"
select select "144"
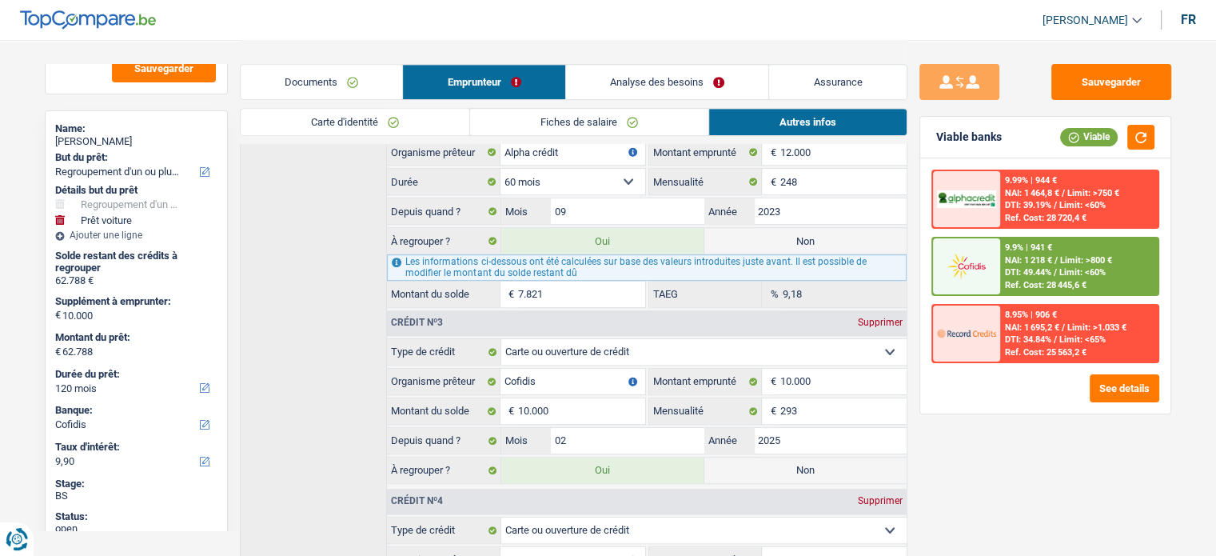
radio input "false"
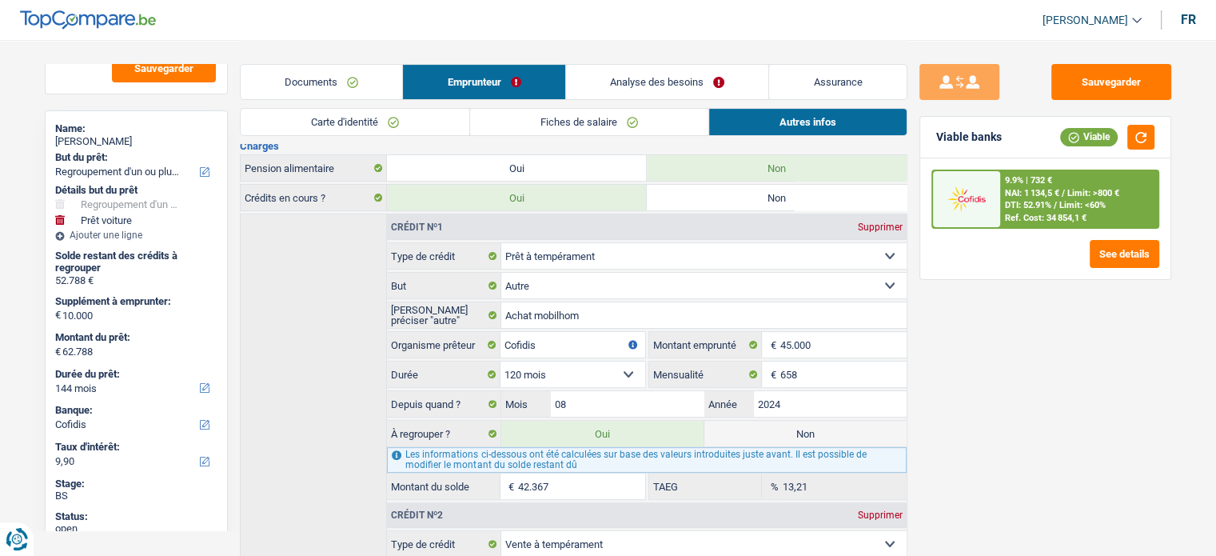
scroll to position [320, 0]
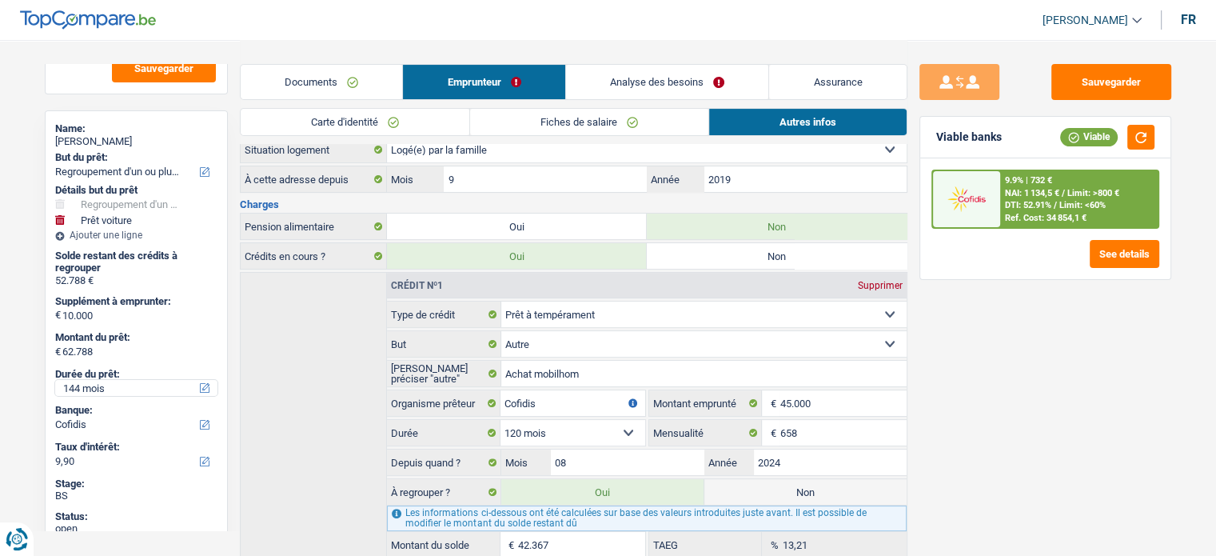
click at [86, 384] on select "12 mois 18 mois 24 mois 30 mois 36 mois 42 mois 48 mois 60 mois 72 mois 84 mois…" at bounding box center [136, 388] width 162 height 16
select select "120"
click at [55, 380] on select "12 mois 18 mois 24 mois 30 mois 36 mois 42 mois 48 mois 60 mois 72 mois 84 mois…" at bounding box center [136, 388] width 162 height 16
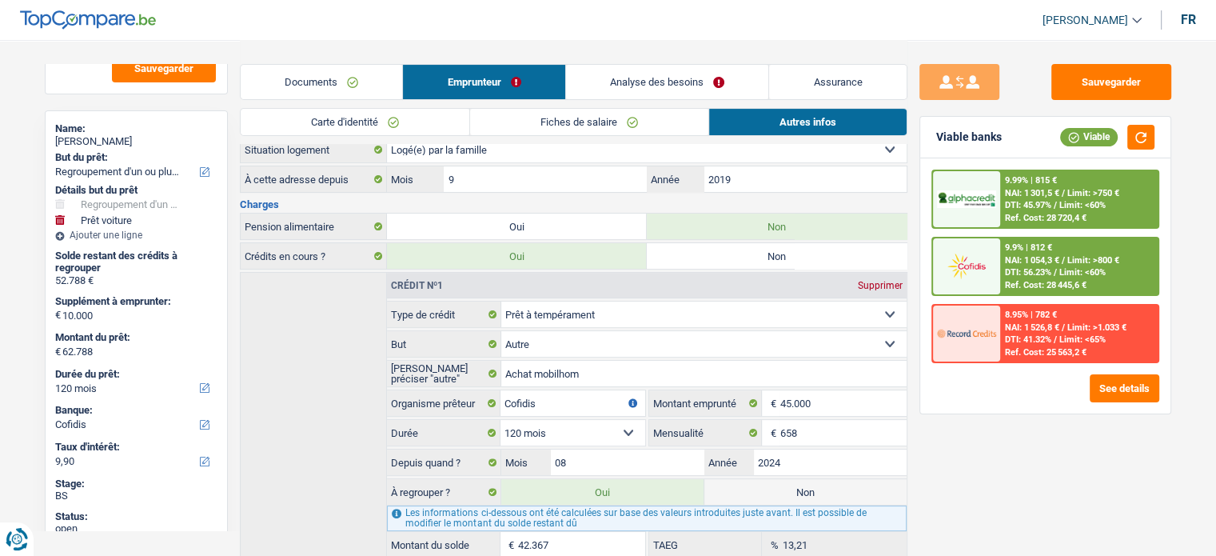
click at [353, 73] on link "Documents" at bounding box center [322, 82] width 162 height 34
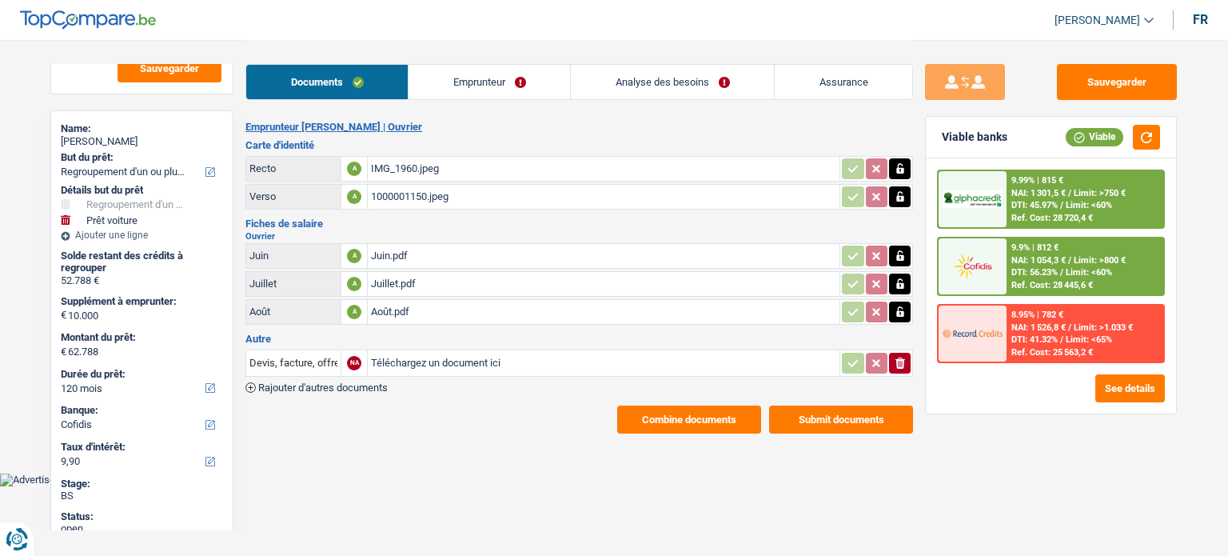
click at [685, 76] on link "Analyse des besoins" at bounding box center [672, 82] width 203 height 34
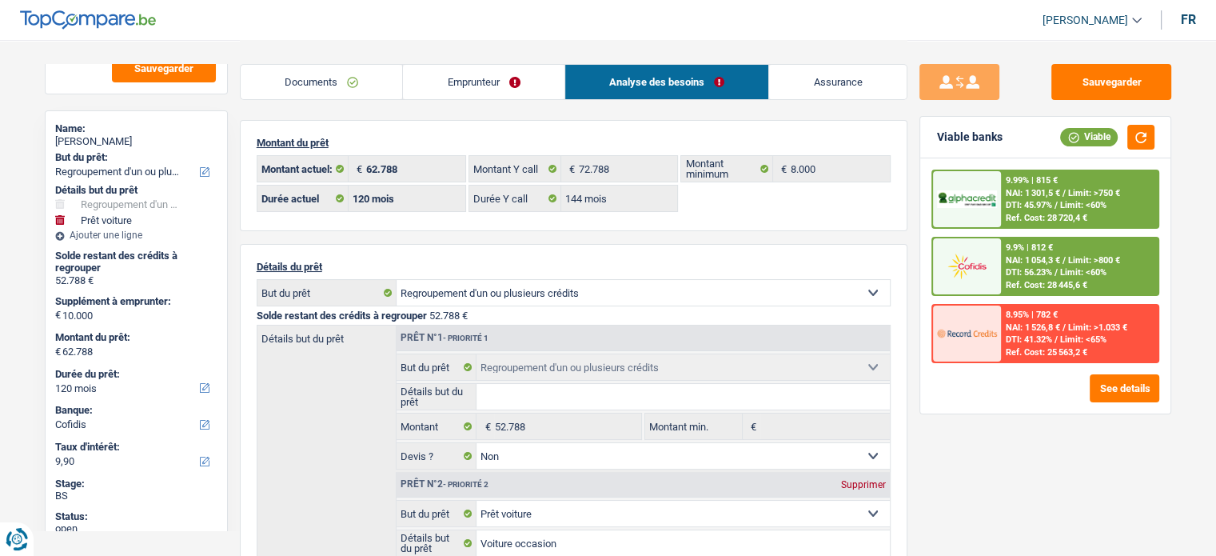
scroll to position [320, 0]
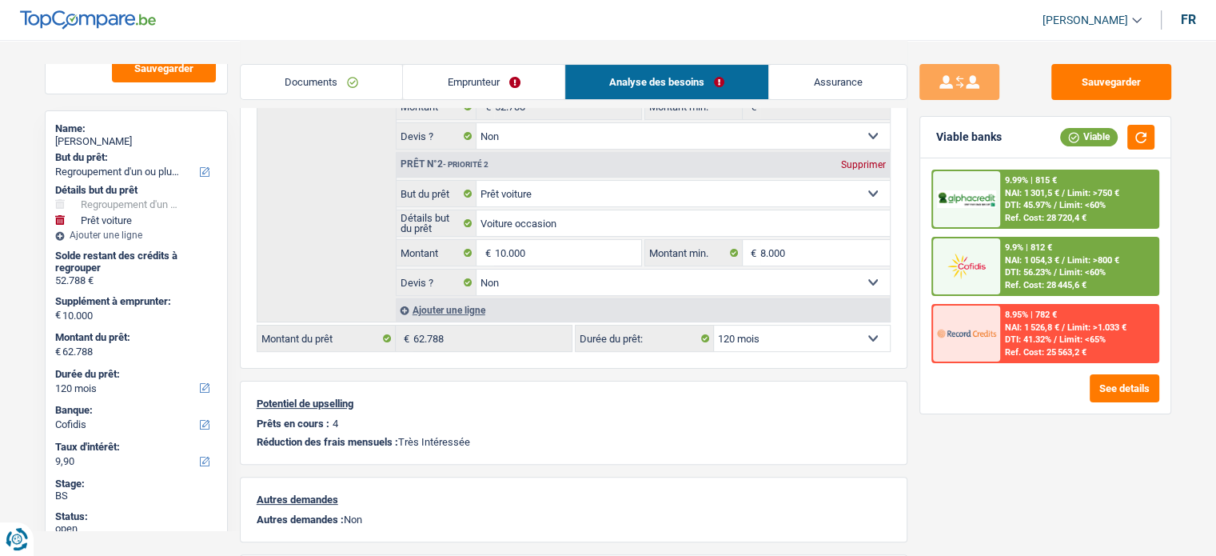
click at [471, 301] on div "Ajouter une ligne" at bounding box center [643, 309] width 494 height 23
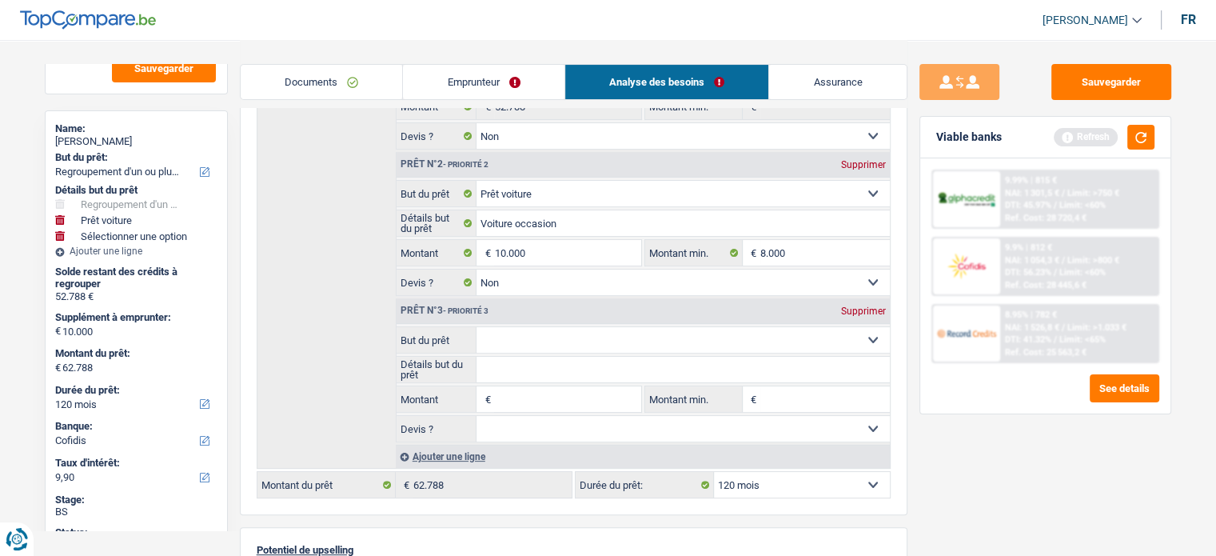
click at [560, 405] on input "Montant" at bounding box center [567, 399] width 146 height 26
type input "10.000"
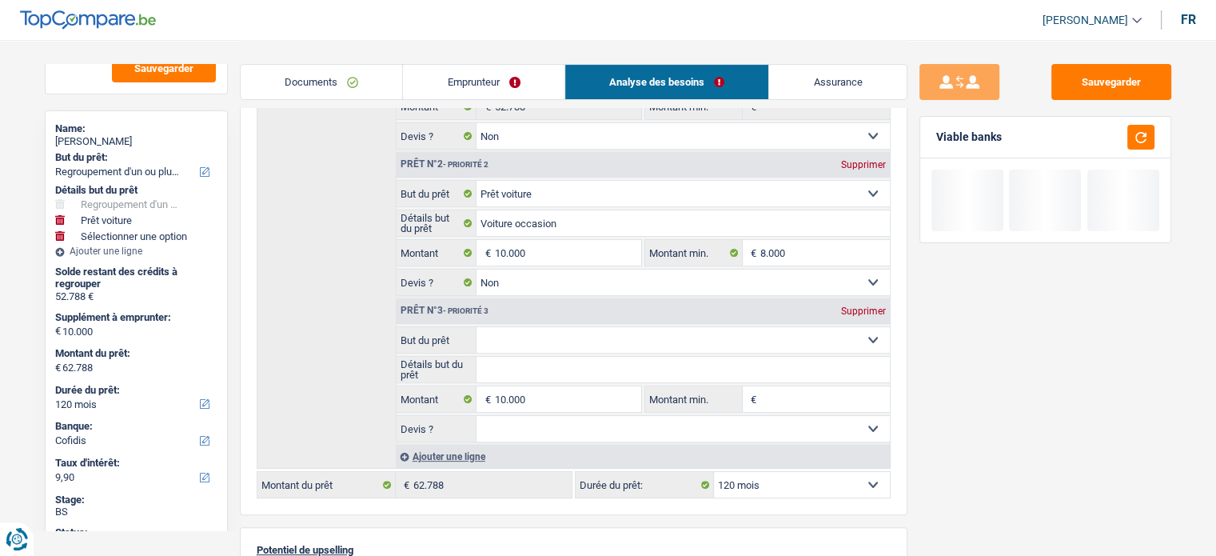
type input "20.000"
type input "72.788"
select select "144"
type input "72.788"
select select "144"
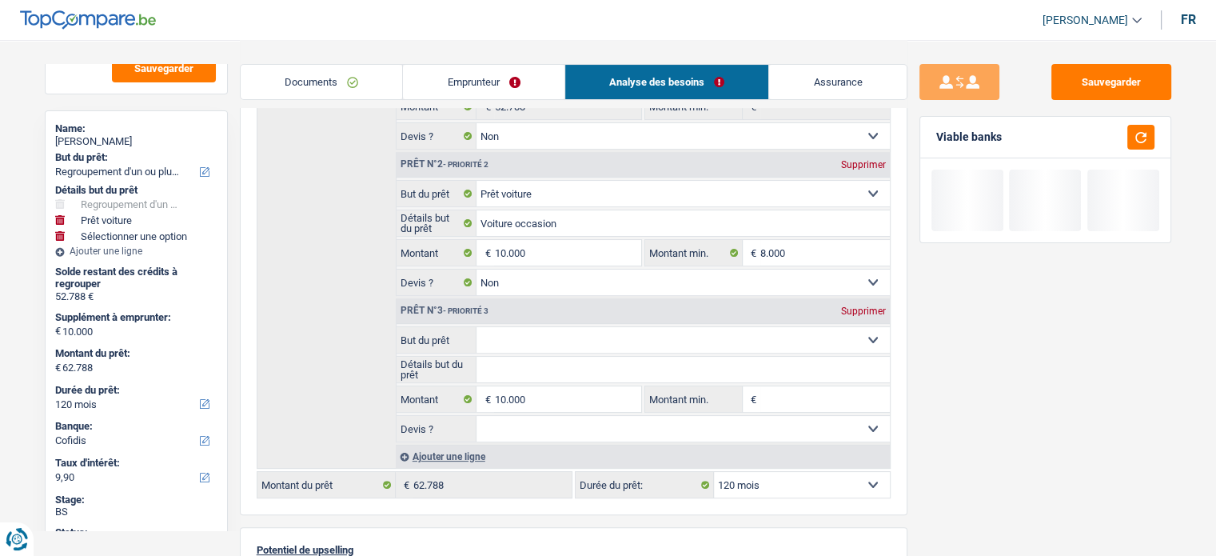
type input "72.788"
select select "144"
click at [1155, 133] on div "Viable banks" at bounding box center [1045, 138] width 250 height 42
click at [512, 331] on select "Confort maison: meubles, textile, peinture, électroménager, outillage non-profe…" at bounding box center [682, 340] width 413 height 26
select select "other"
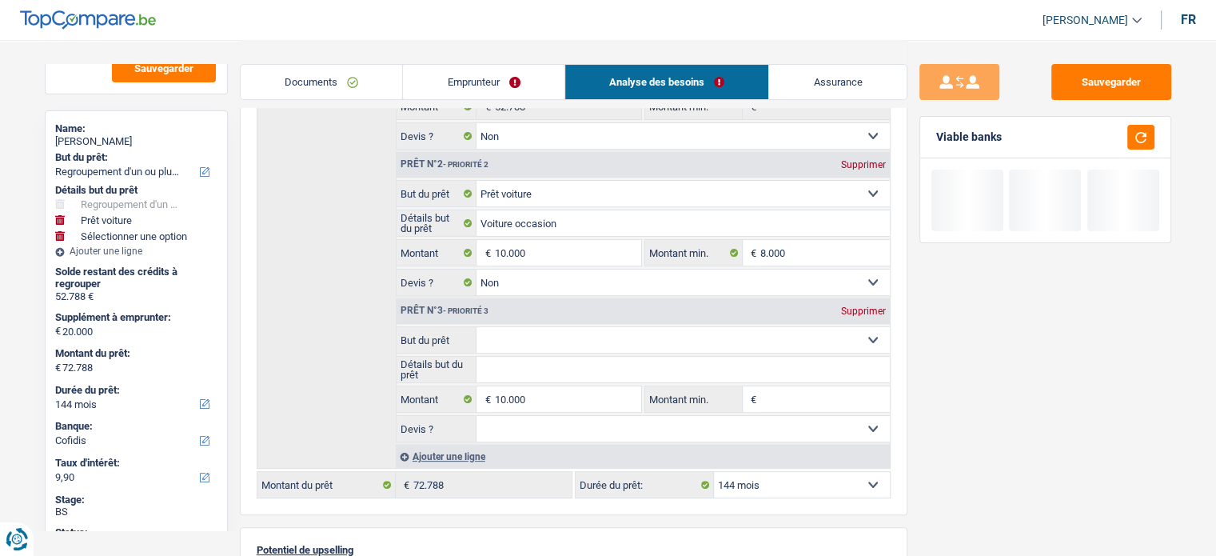
click at [476, 327] on select "Confort maison: meubles, textile, peinture, électroménager, outillage non-profe…" at bounding box center [682, 340] width 413 height 26
select select "other"
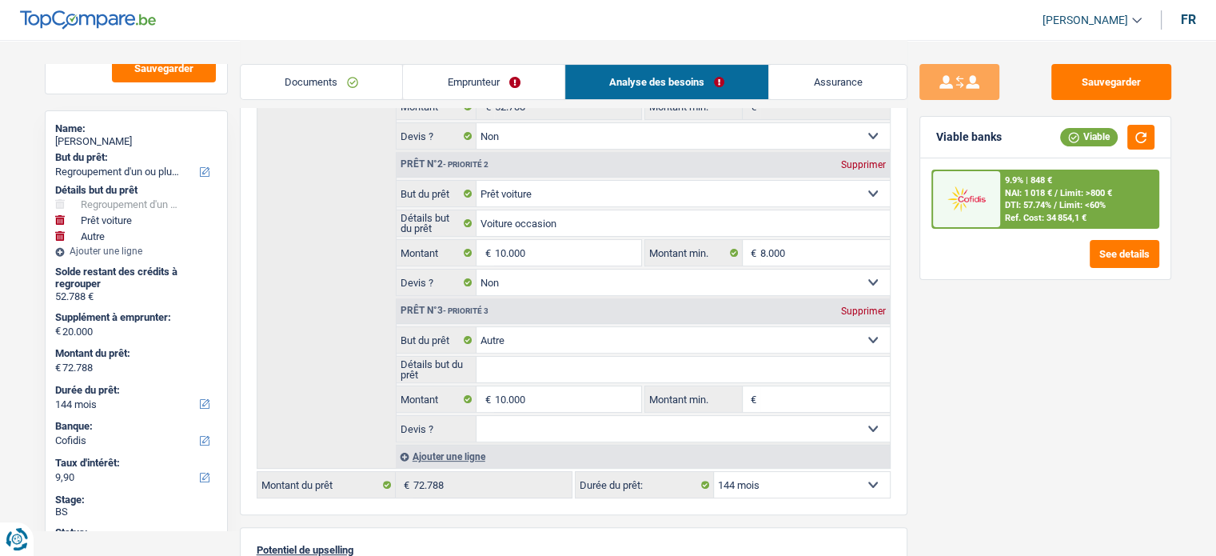
click at [521, 356] on input "Détails but du prêt" at bounding box center [682, 369] width 413 height 26
click at [90, 402] on select "12 mois 18 mois 24 mois 30 mois 36 mois 42 mois 48 mois 60 mois 72 mois 84 mois…" at bounding box center [136, 404] width 162 height 16
select select "120"
click at [55, 396] on select "12 mois 18 mois 24 mois 30 mois 36 mois 42 mois 48 mois 60 mois 72 mois 84 mois…" at bounding box center [136, 404] width 162 height 16
select select "120"
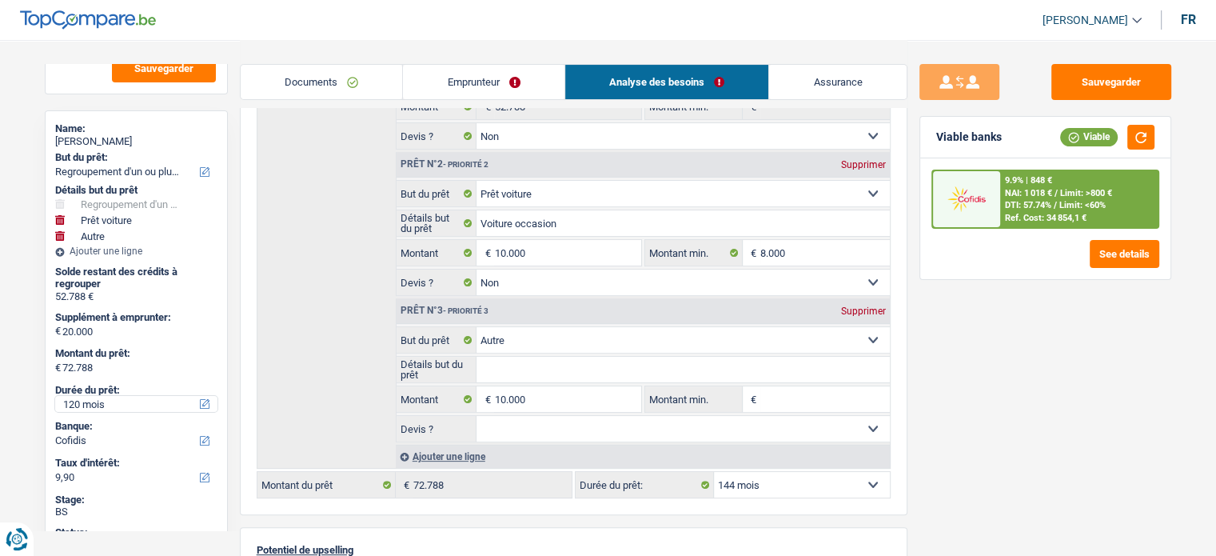
select select "120"
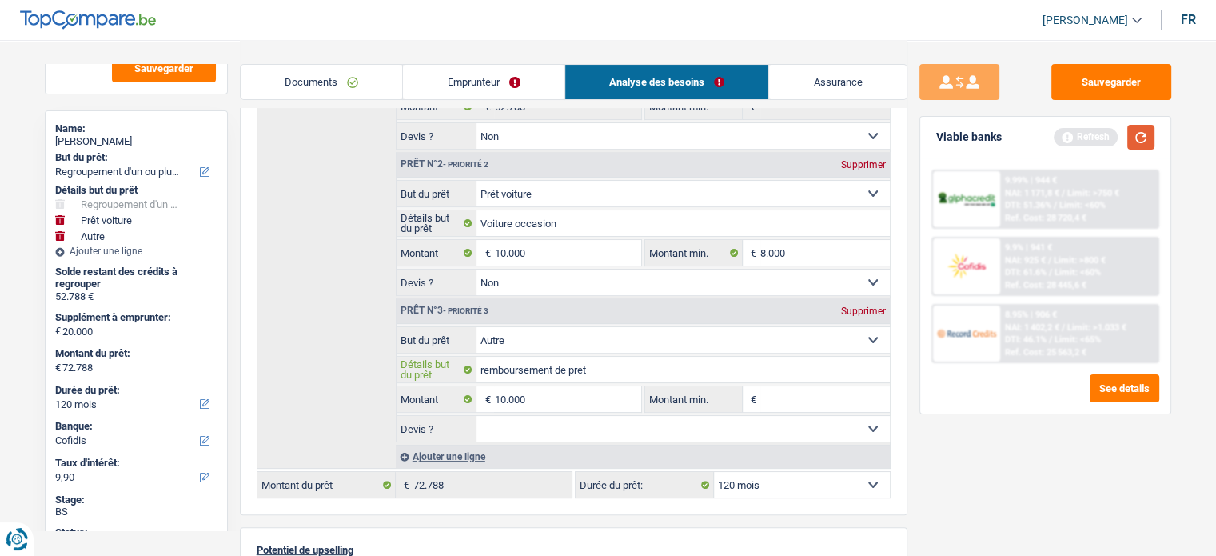
type input "remboursement de pret"
click at [1139, 130] on button "button" at bounding box center [1140, 137] width 27 height 25
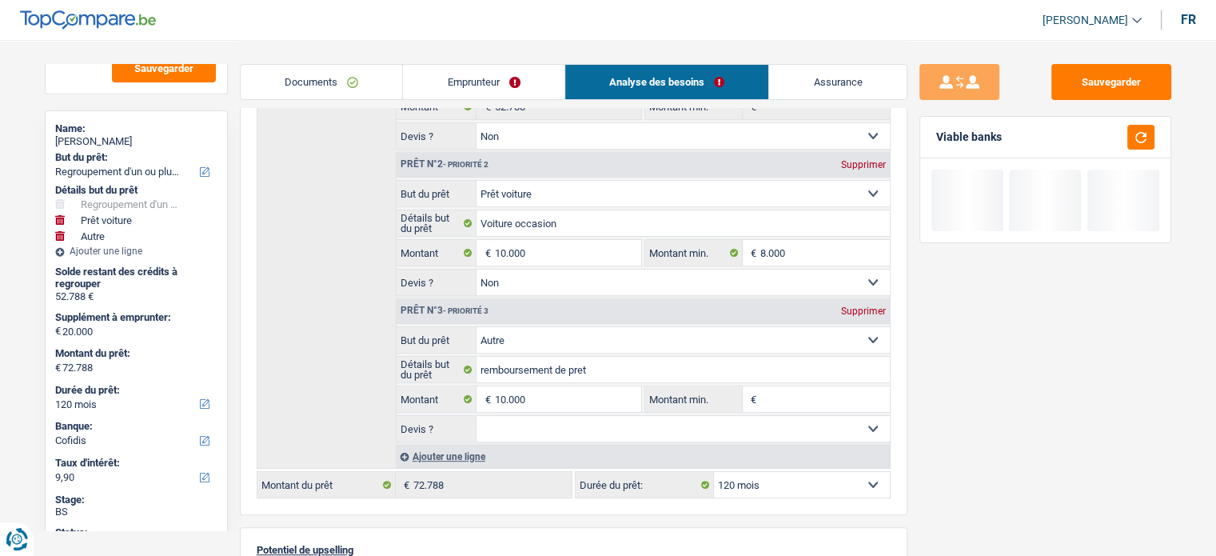
click at [671, 420] on select "Oui Non Non répondu Sélectionner une option" at bounding box center [682, 429] width 413 height 26
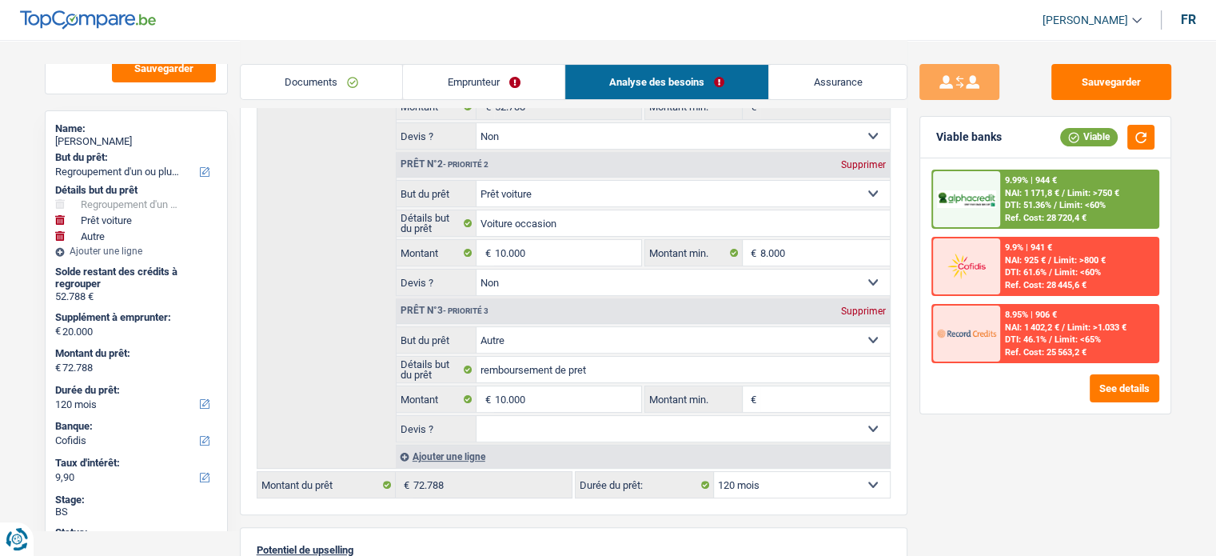
click at [1037, 421] on div "Sauvegarder Viable banks Viable 9.99% | 944 € NAI: 1 171,8 € / Limit: >750 € DT…" at bounding box center [1045, 297] width 276 height 466
click at [1091, 183] on div "9.99% | 944 € NAI: 1 171,8 € / Limit: >750 € DTI: 51.36% / Limit: <60% Ref. Cos…" at bounding box center [1078, 199] width 157 height 56
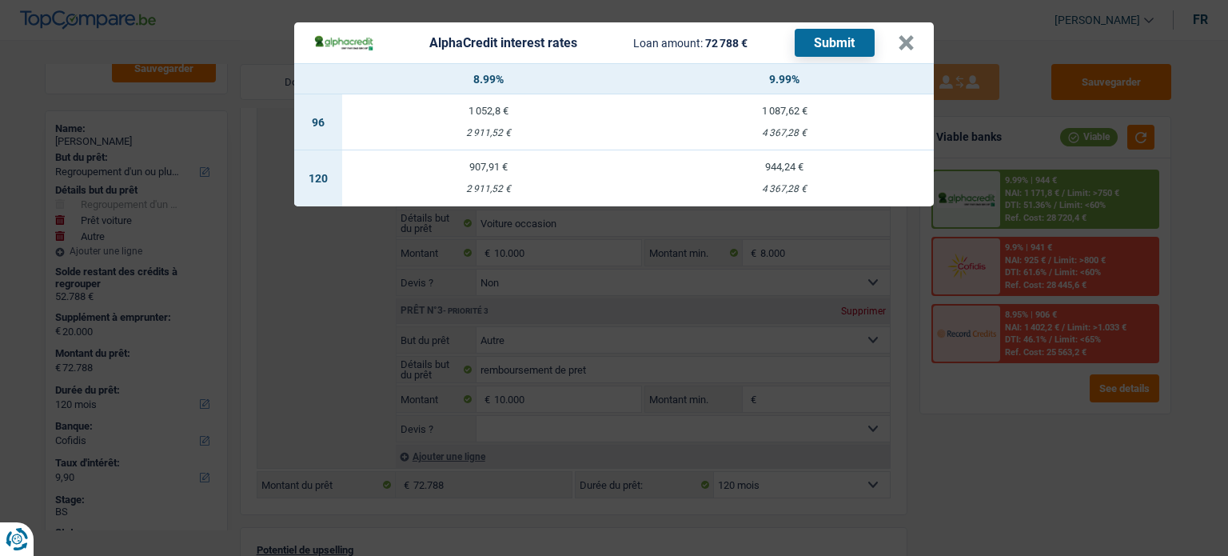
click at [556, 186] on div "2 911,52 €" at bounding box center [488, 189] width 293 height 10
select select "alphacredit"
type input "8,99"
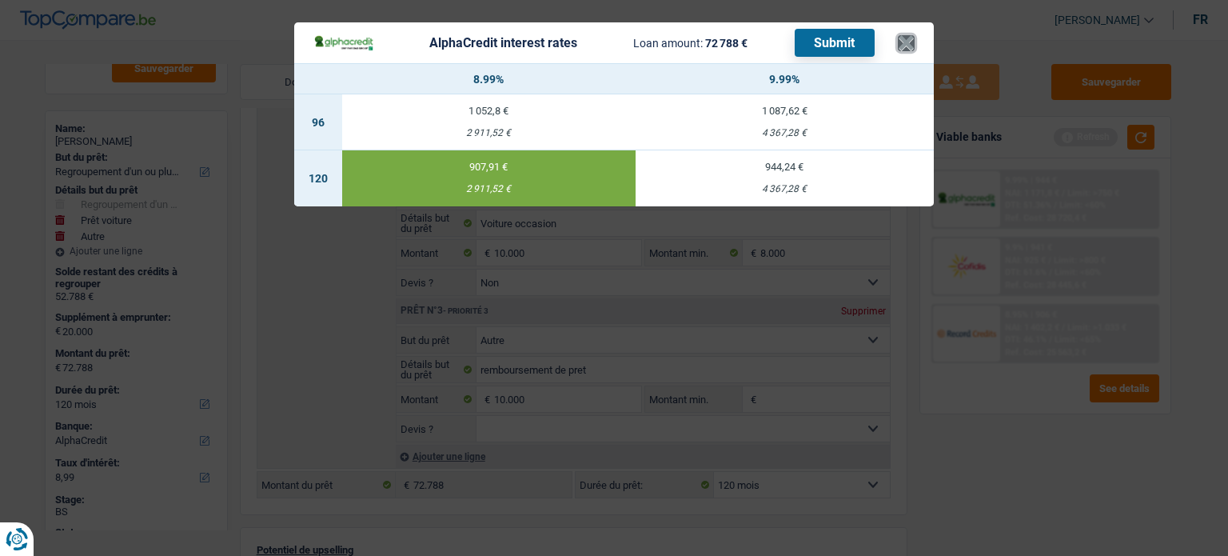
click at [913, 45] on button "×" at bounding box center [906, 43] width 17 height 16
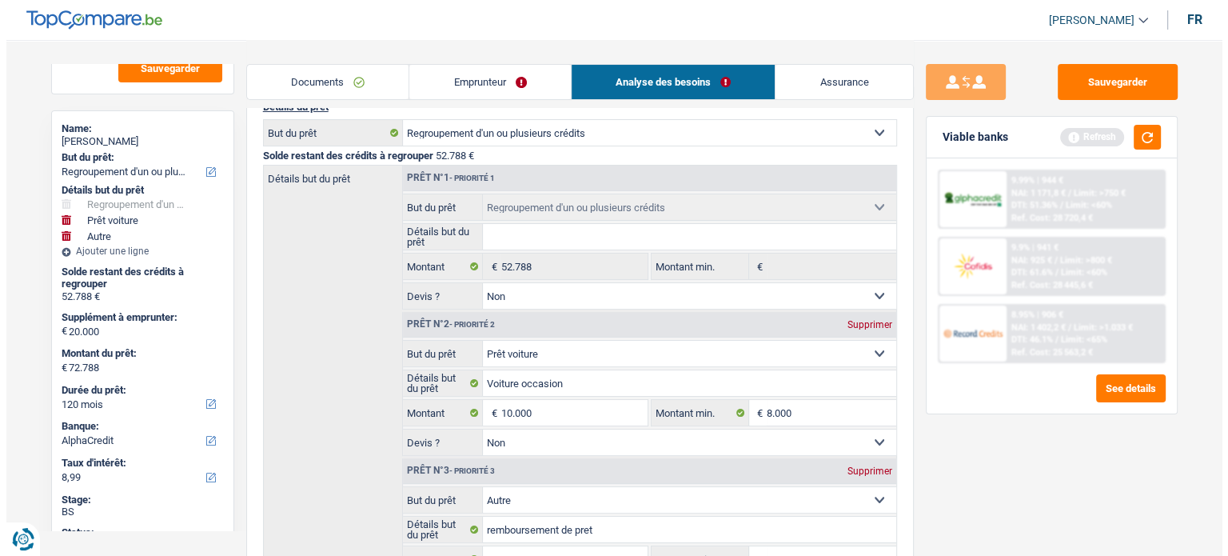
scroll to position [0, 0]
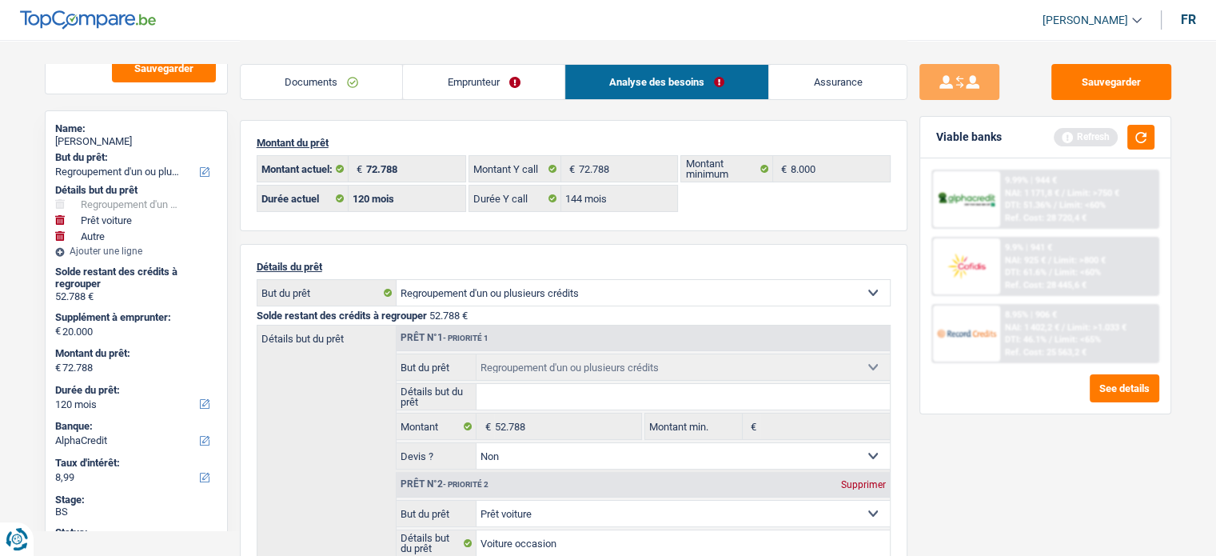
click at [1041, 198] on div "9.99% | 944 € NAI: 1 171,8 € / Limit: >750 € DTI: 51.36% / Limit: <60% Ref. Cos…" at bounding box center [1078, 199] width 157 height 56
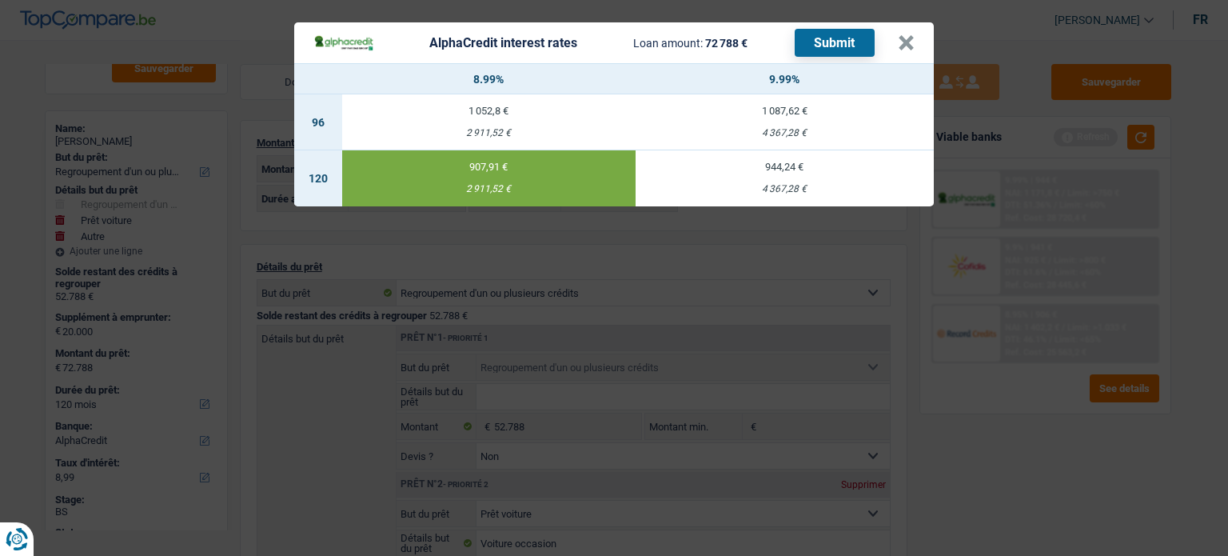
click at [831, 45] on button "Submit" at bounding box center [834, 43] width 80 height 28
click at [898, 46] on button "×" at bounding box center [906, 43] width 17 height 16
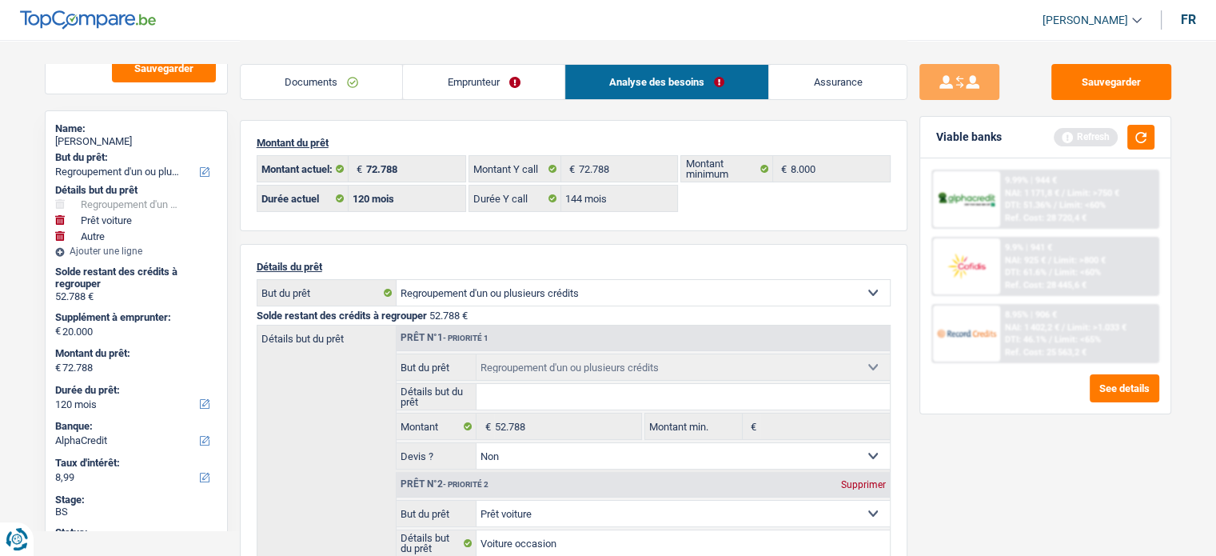
click at [150, 137] on div "FREDERIC JAMOULLE" at bounding box center [136, 141] width 162 height 13
copy div "JAMOULLE"
click at [1161, 90] on button "Sauvegarder" at bounding box center [1111, 82] width 120 height 36
click at [1133, 143] on button "button" at bounding box center [1140, 137] width 27 height 25
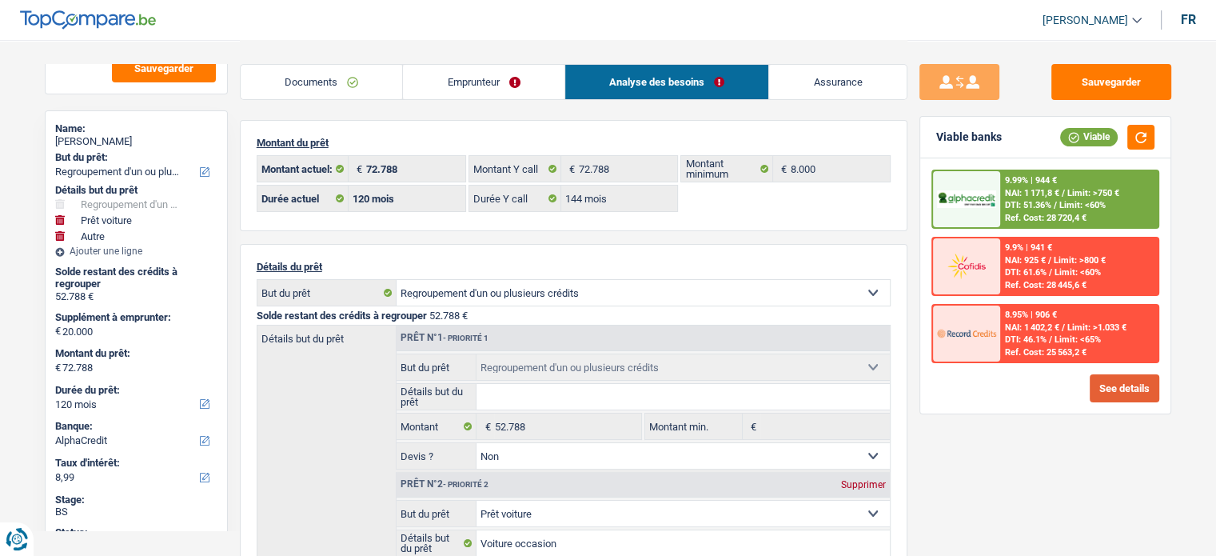
click at [1098, 376] on button "See details" at bounding box center [1124, 388] width 70 height 28
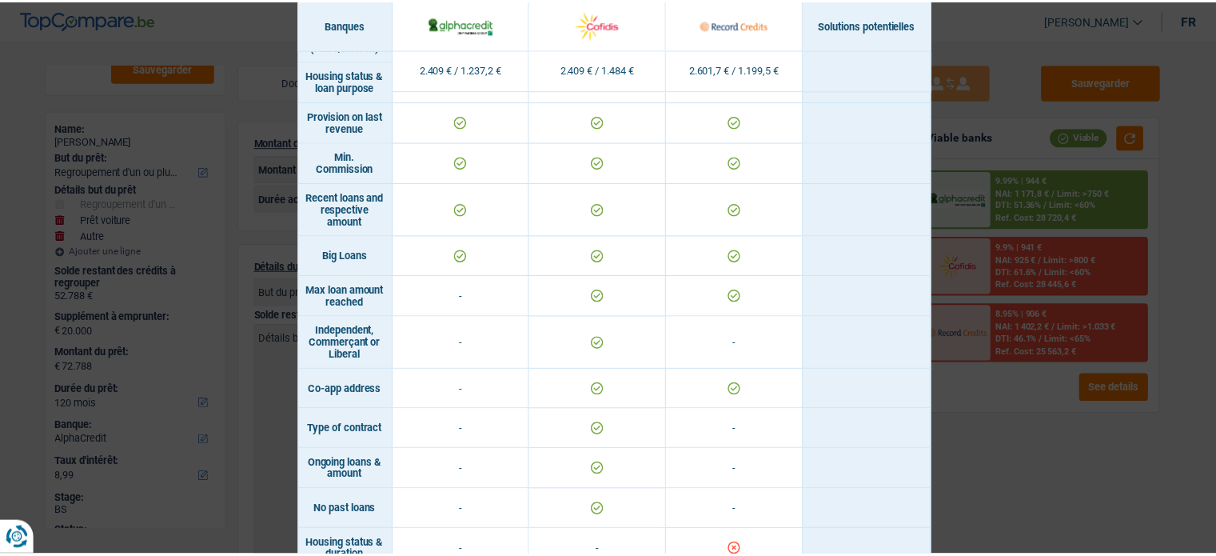
scroll to position [1154, 0]
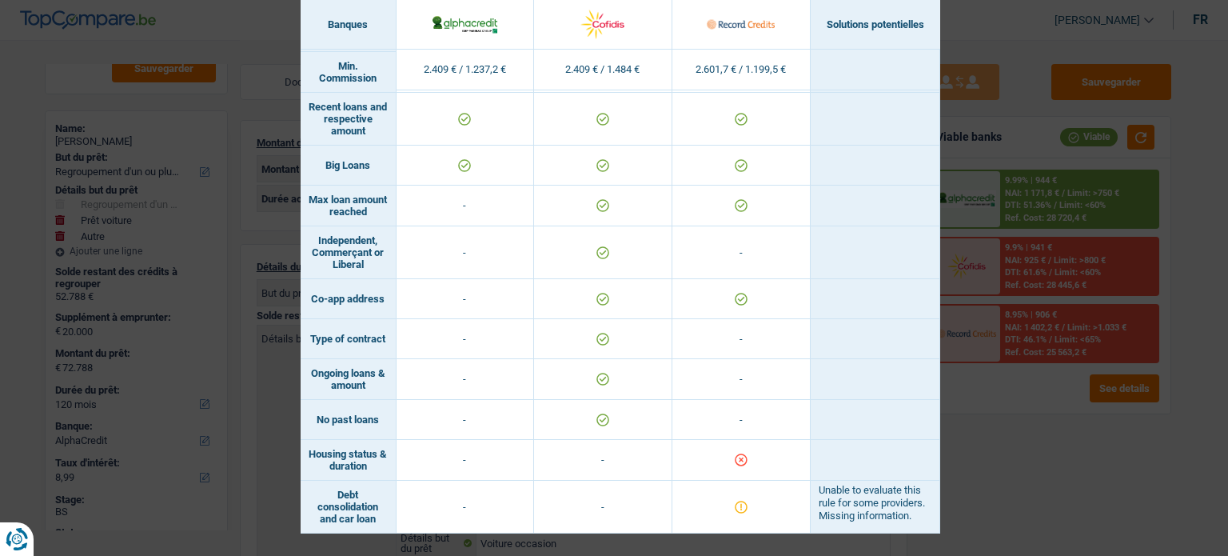
click at [1063, 411] on div "Banks conditions × Banques Solutions potentielles Revenus / Charges 2.409 € / 1…" at bounding box center [614, 278] width 1228 height 556
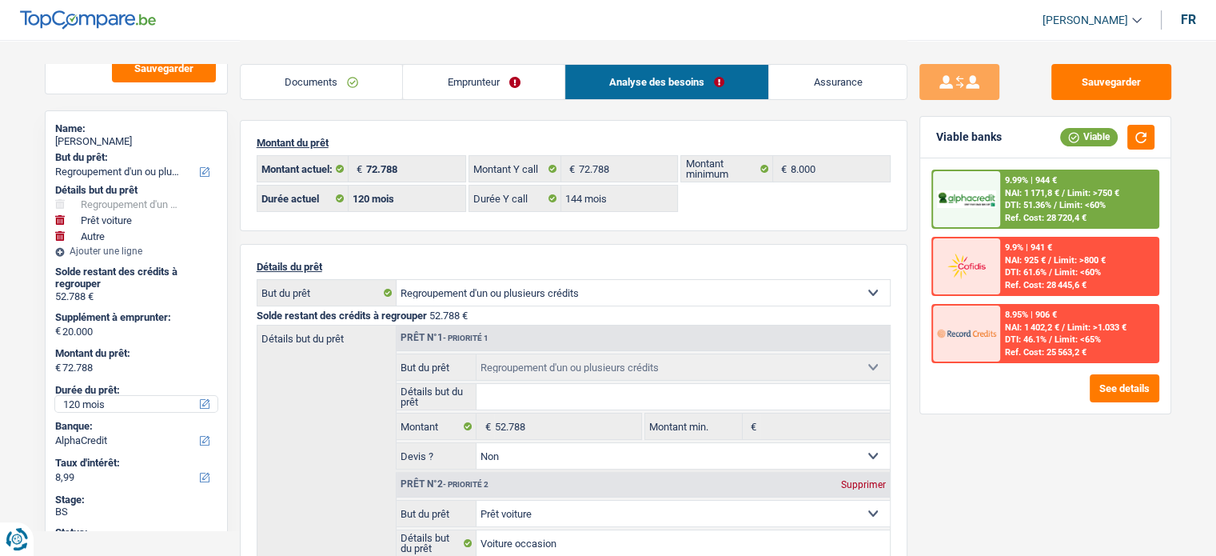
click at [103, 400] on select "12 mois 18 mois 24 mois 30 mois 36 mois 42 mois 48 mois 60 mois 72 mois 84 mois…" at bounding box center [136, 404] width 162 height 16
select select "84"
click at [55, 396] on select "12 mois 18 mois 24 mois 30 mois 36 mois 42 mois 48 mois 60 mois 72 mois 84 mois…" at bounding box center [136, 404] width 162 height 16
select select "84"
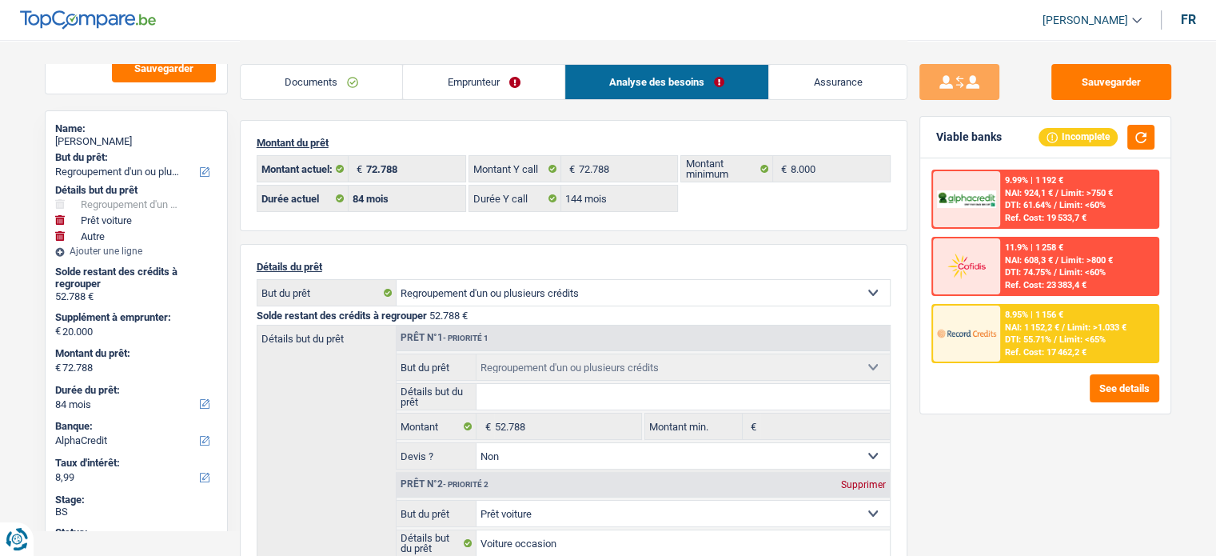
click at [1083, 325] on span "Limit: >1.033 €" at bounding box center [1096, 327] width 59 height 10
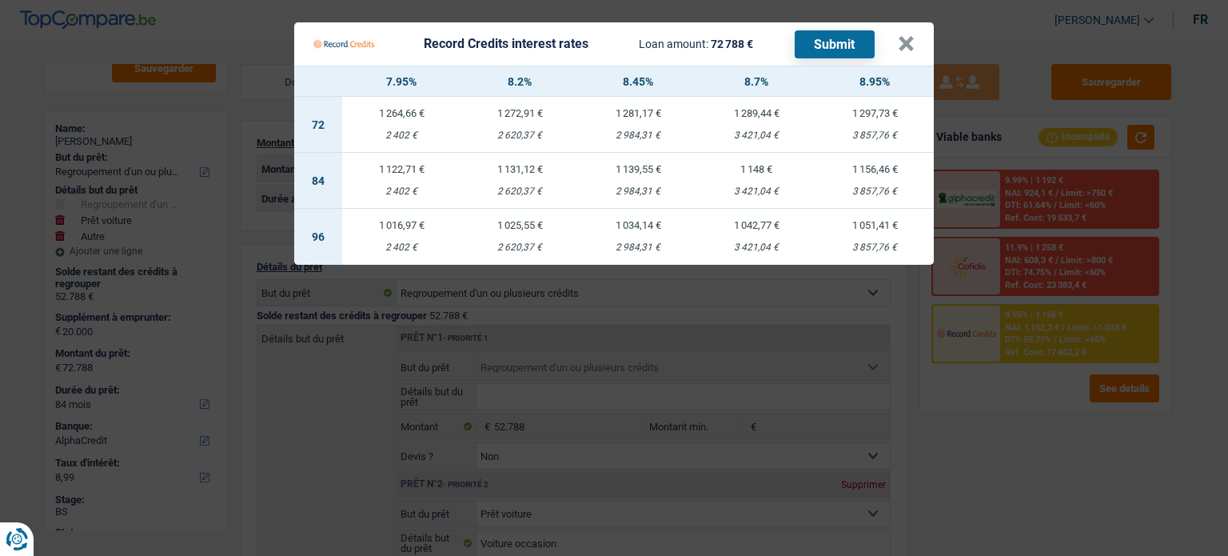
click at [1065, 169] on Credits "Record Credits interest rates Loan amount: 72 788 € Submit × 7.95% 8.2% 8.45% 8…" at bounding box center [614, 278] width 1228 height 556
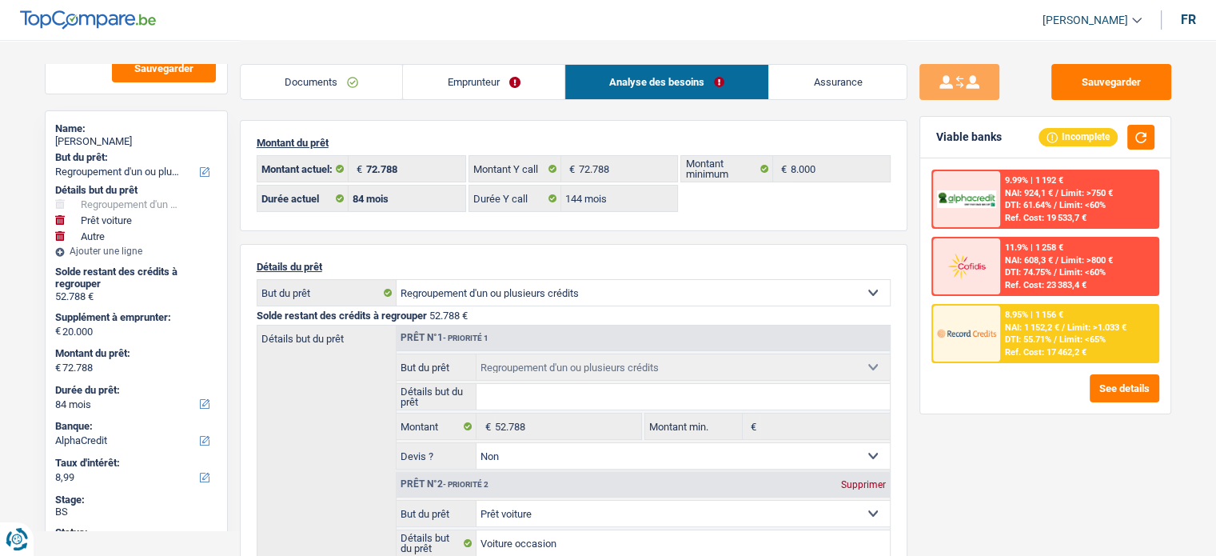
click at [1049, 207] on span "DTI: 61.64%" at bounding box center [1028, 205] width 46 height 10
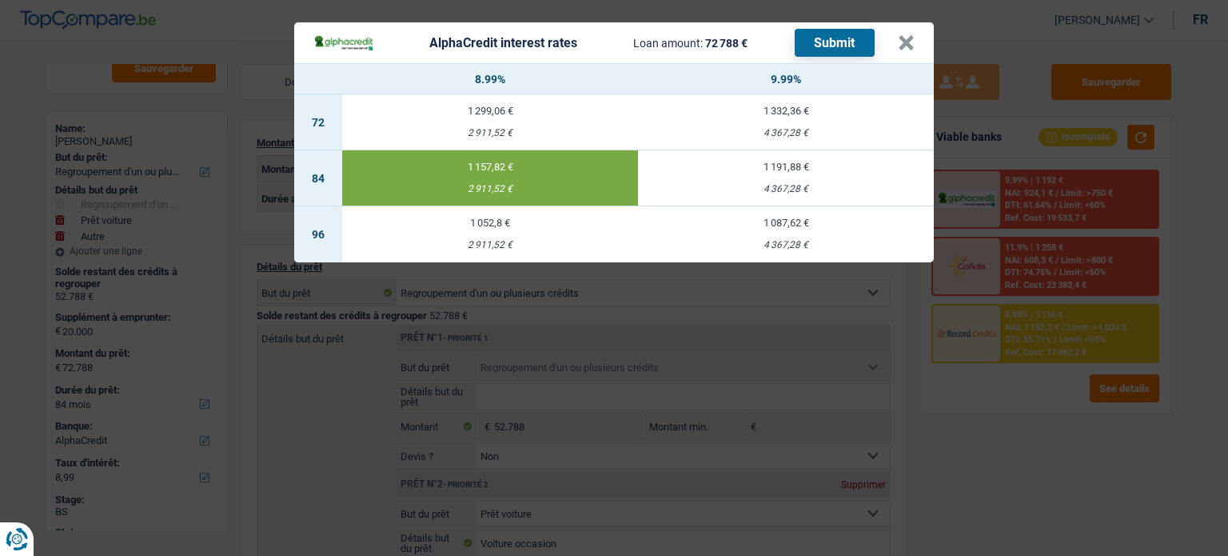
drag, startPoint x: 1011, startPoint y: 405, endPoint x: 1042, endPoint y: 339, distance: 73.3
click at [1012, 405] on div "AlphaCredit interest rates Loan amount: 72 788 € Submit × 8.99% 9.99% 72 1 299,…" at bounding box center [614, 278] width 1228 height 556
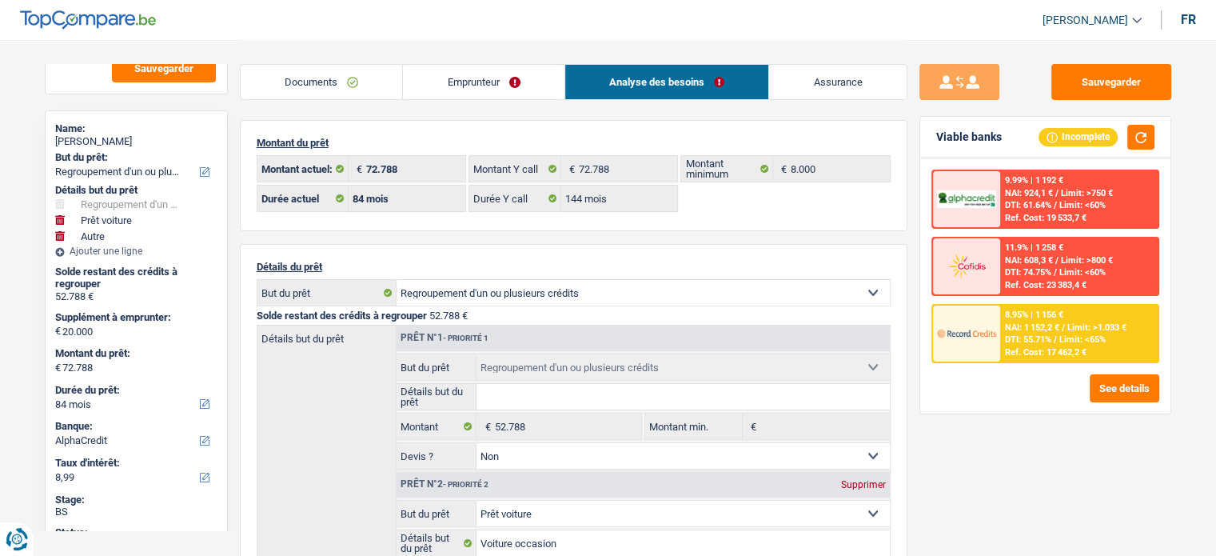
click at [1045, 329] on span "NAI: 1 152,2 €" at bounding box center [1032, 327] width 54 height 10
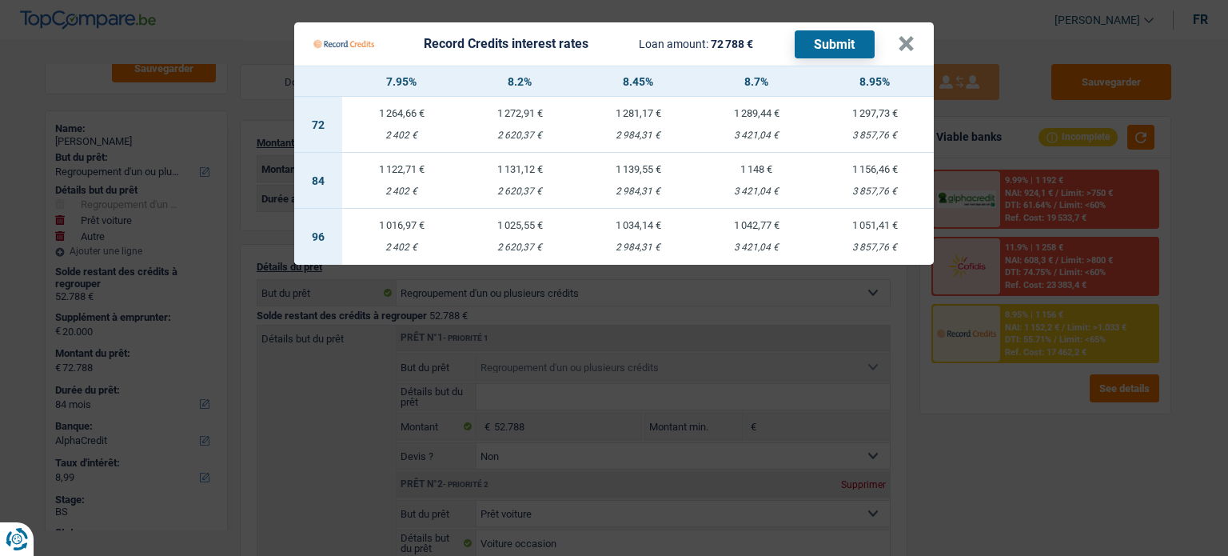
click at [884, 189] on div "3 857,76 €" at bounding box center [874, 191] width 118 height 10
select select "record credits"
type input "8,95"
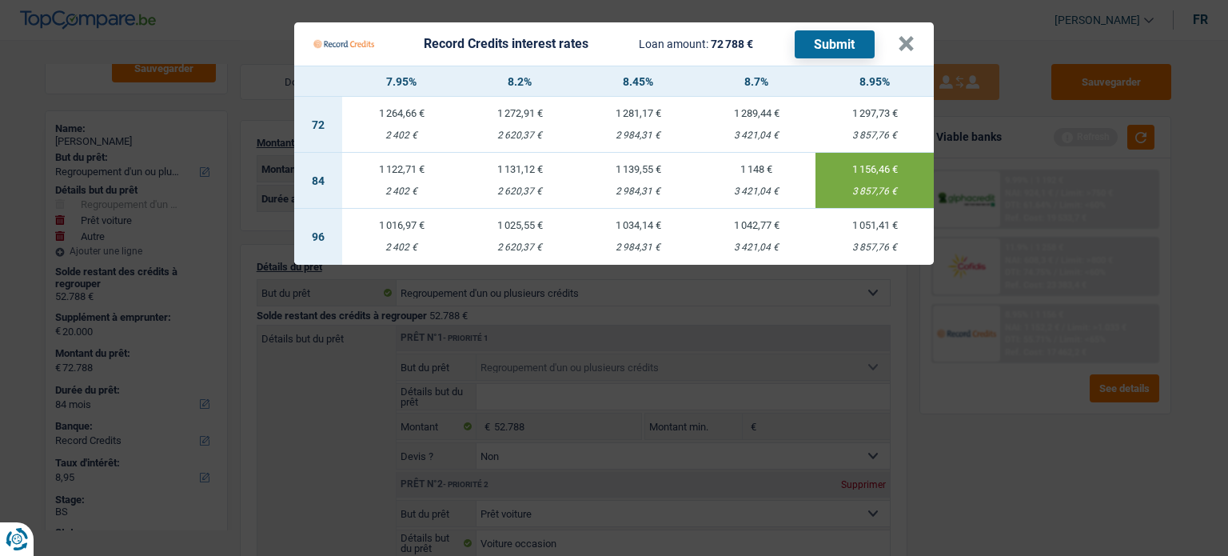
click at [846, 45] on button "Submit" at bounding box center [834, 44] width 80 height 28
click at [902, 50] on button "×" at bounding box center [906, 44] width 17 height 16
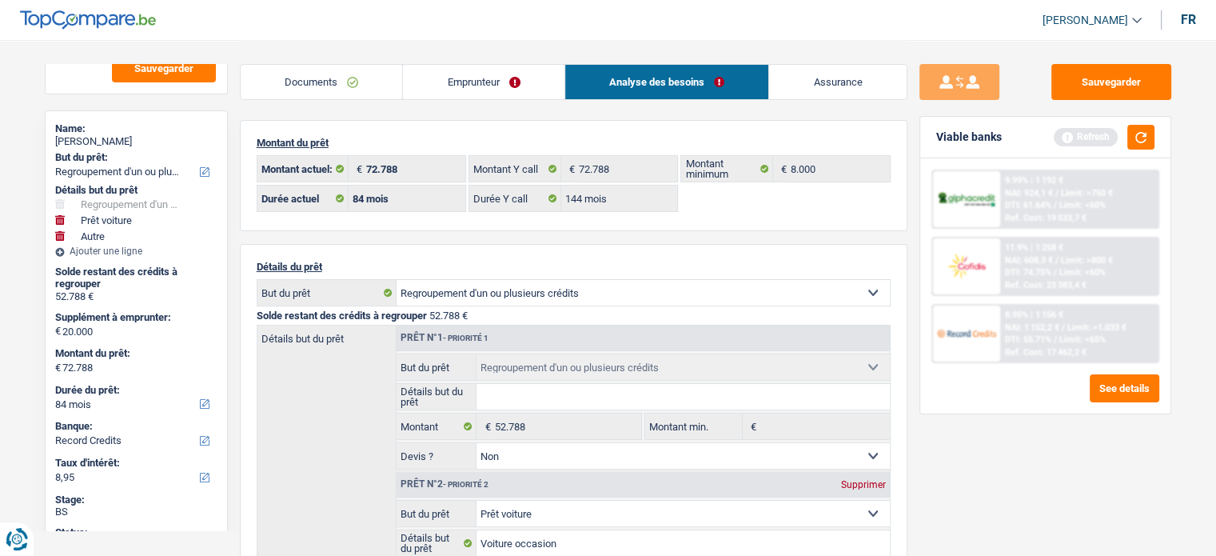
click at [137, 138] on div "FREDERIC JAMOULLE" at bounding box center [136, 141] width 162 height 13
click at [135, 138] on div "FREDERIC JAMOULLE" at bounding box center [136, 141] width 162 height 13
copy div "JAMOULLE"
click at [1034, 329] on span "NAI: 1 152,2 €" at bounding box center [1032, 327] width 54 height 10
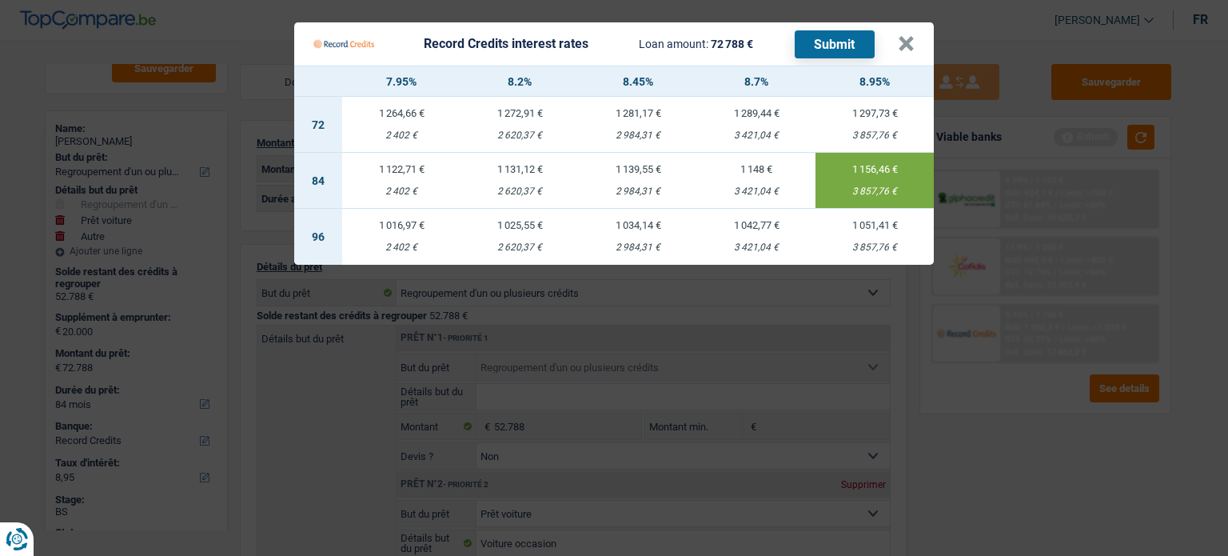
click at [994, 469] on Credits "Record Credits interest rates Loan amount: 72 788 € Submit × 7.95% 8.2% 8.45% 8…" at bounding box center [614, 278] width 1228 height 556
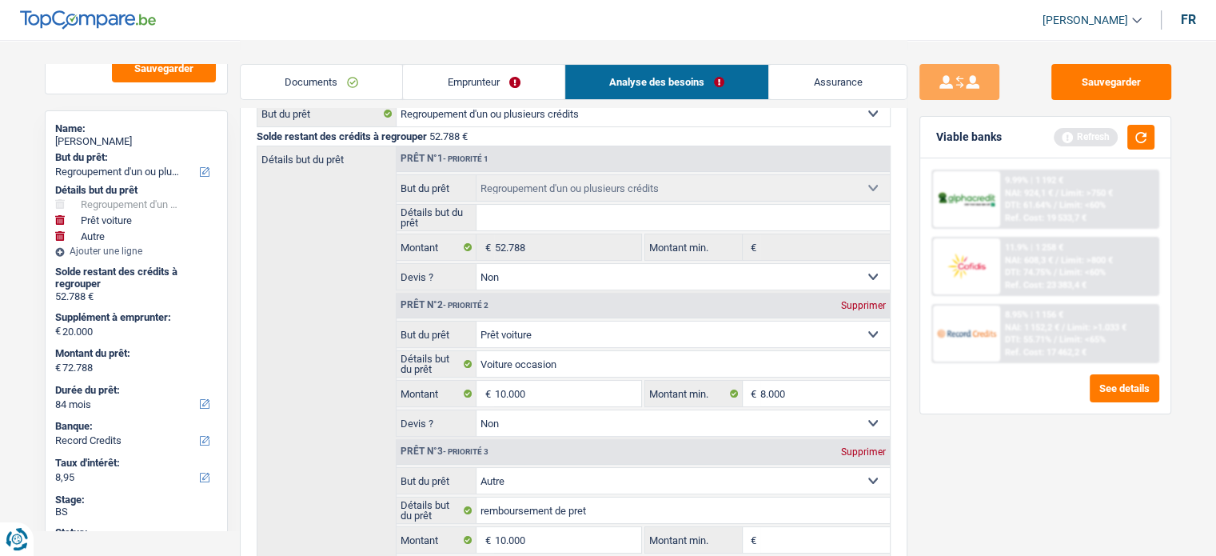
scroll to position [160, 0]
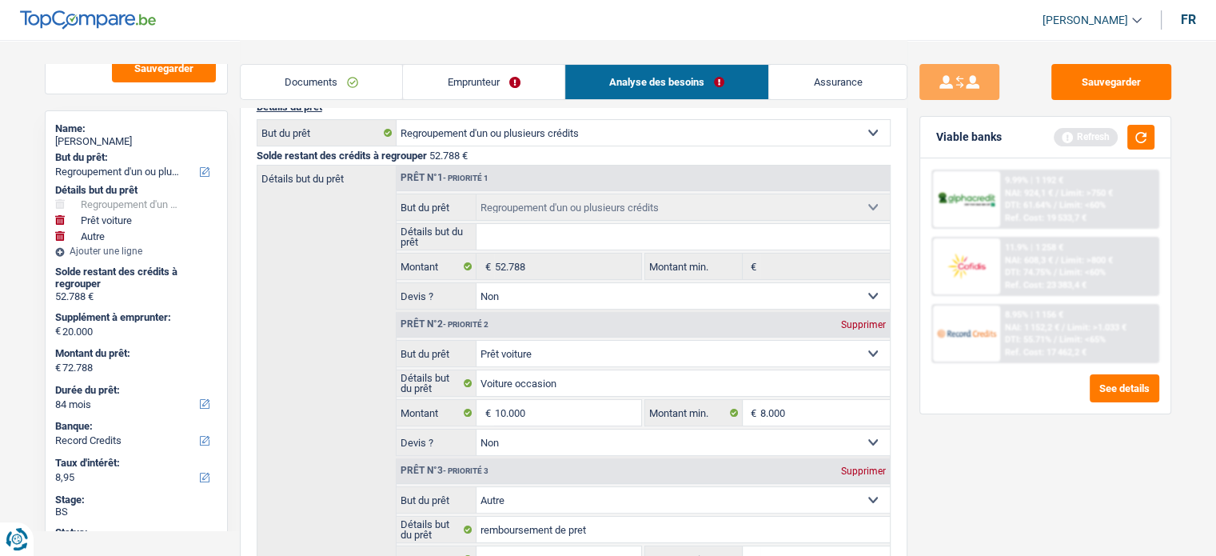
click at [422, 76] on link "Emprunteur" at bounding box center [483, 82] width 161 height 34
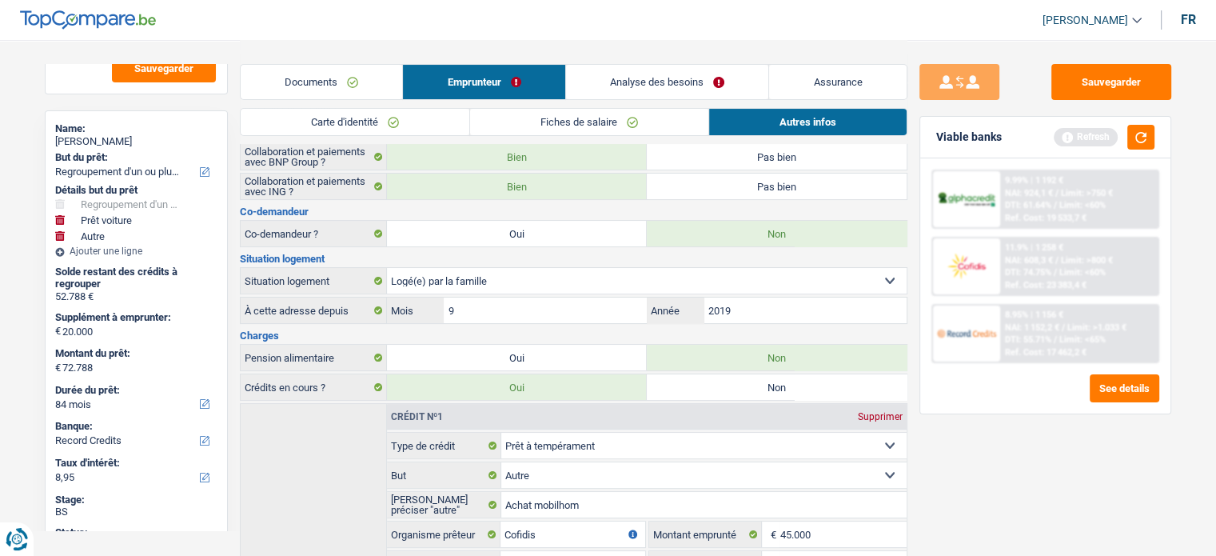
scroll to position [240, 0]
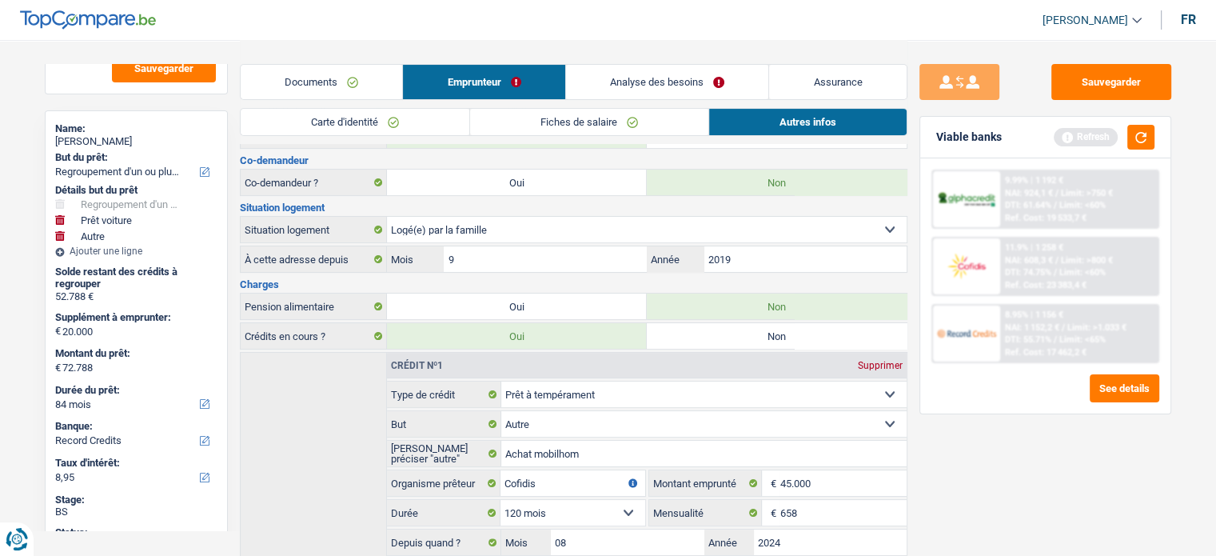
click at [424, 111] on link "Carte d'identité" at bounding box center [355, 122] width 229 height 26
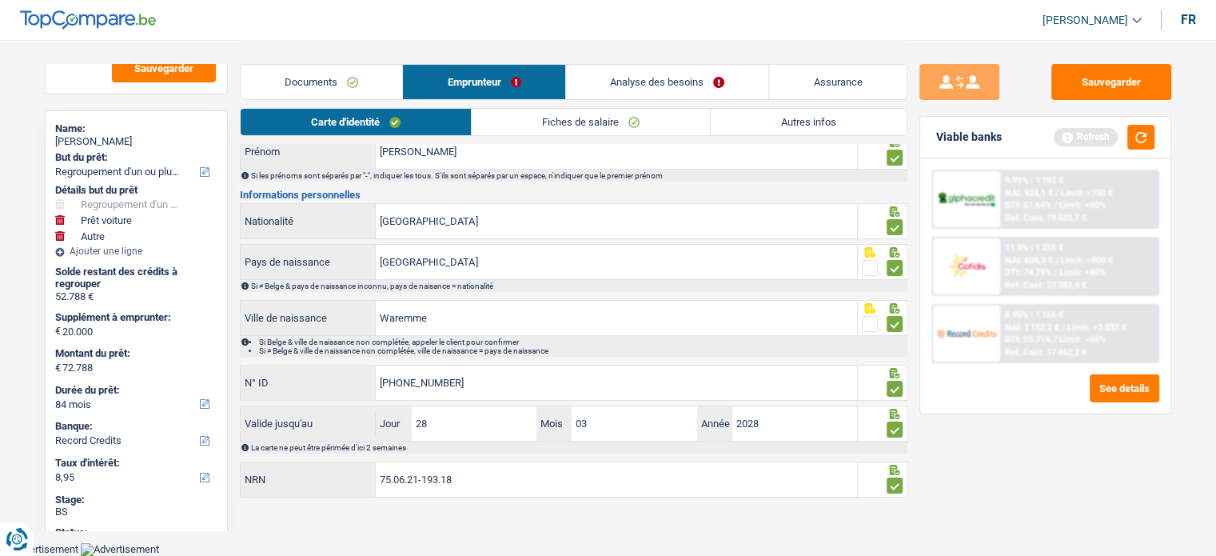
scroll to position [116, 0]
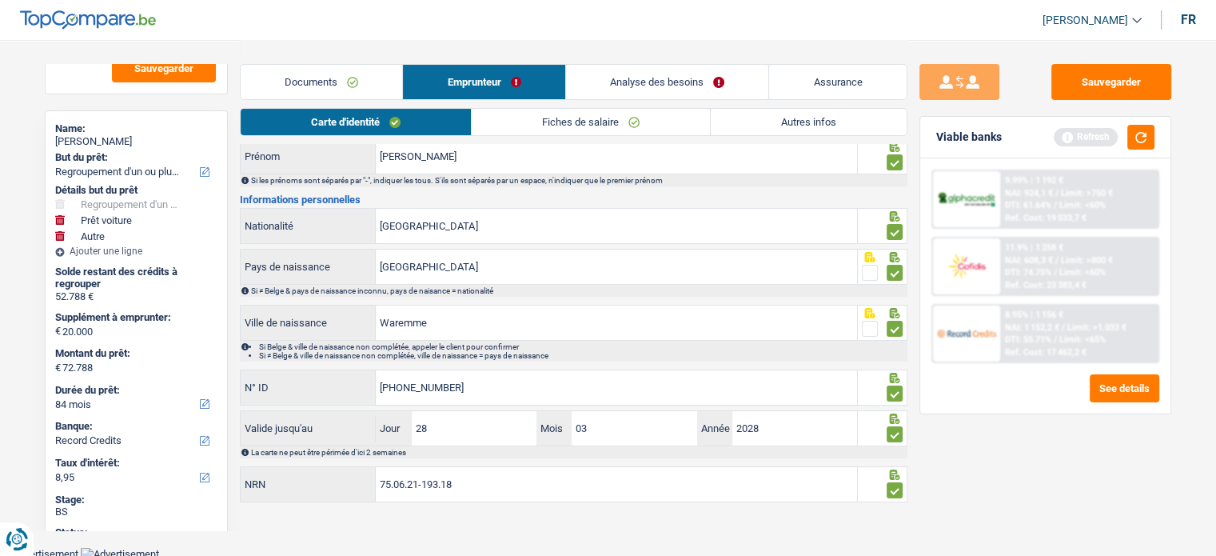
click at [528, 127] on link "Fiches de salaire" at bounding box center [591, 122] width 238 height 26
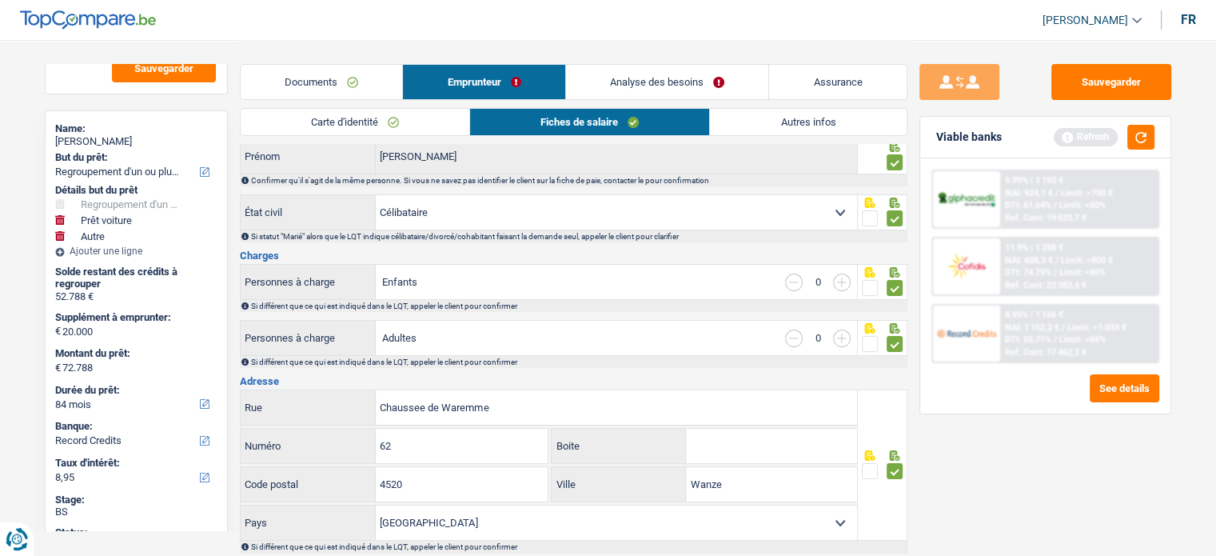
click at [623, 77] on link "Analyse des besoins" at bounding box center [667, 82] width 203 height 34
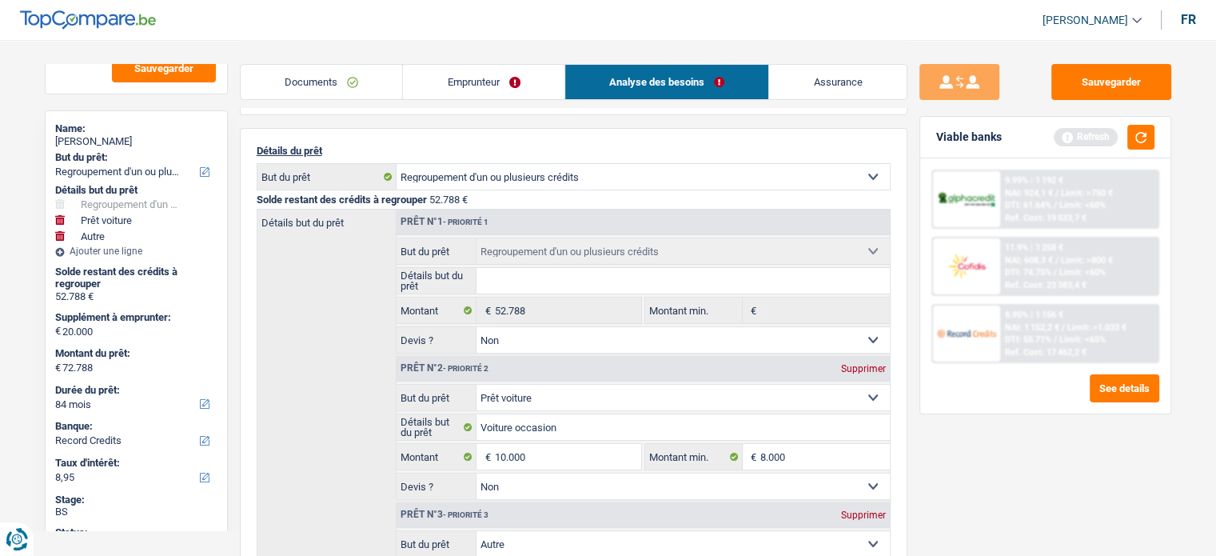
click at [347, 66] on link "Documents" at bounding box center [322, 82] width 162 height 34
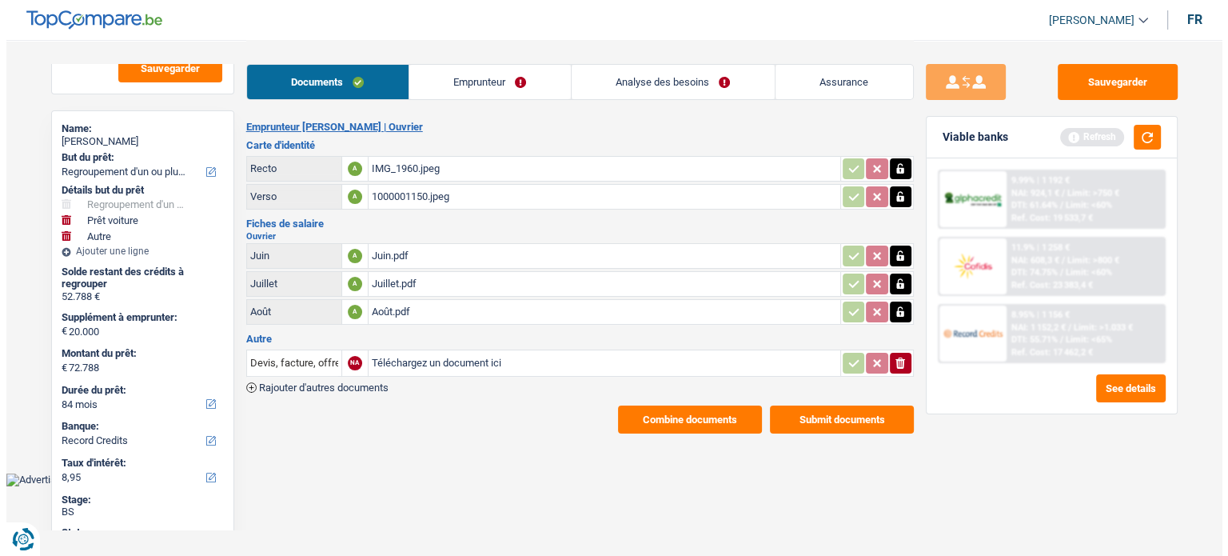
scroll to position [0, 0]
click at [387, 165] on div "IMG_1960.jpeg" at bounding box center [603, 169] width 465 height 24
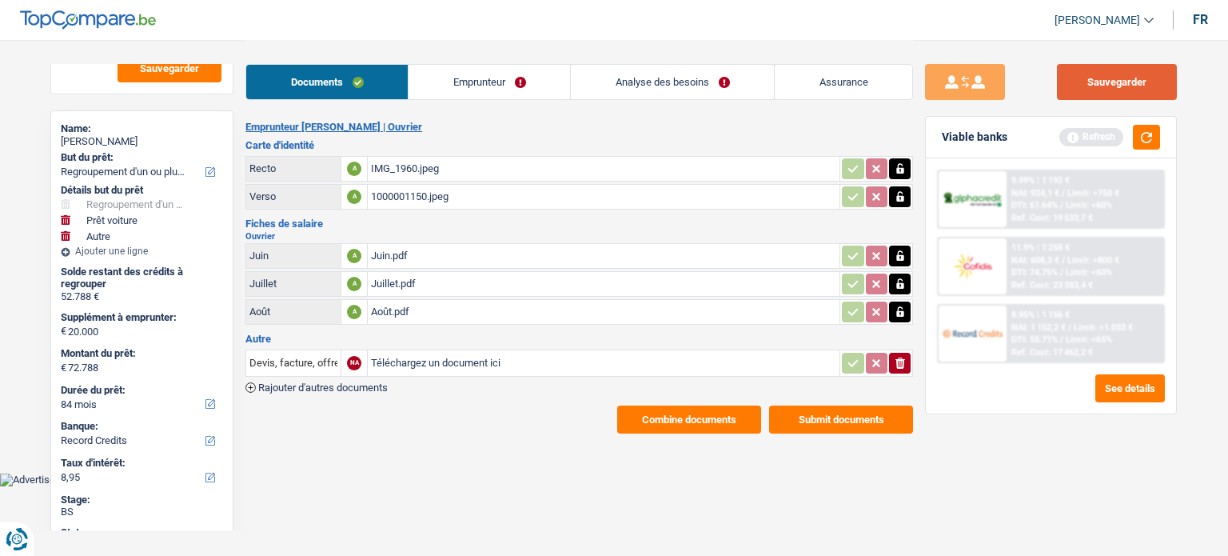
click at [1131, 83] on button "Sauvegarder" at bounding box center [1117, 82] width 120 height 36
click at [1146, 141] on button "button" at bounding box center [1146, 137] width 27 height 25
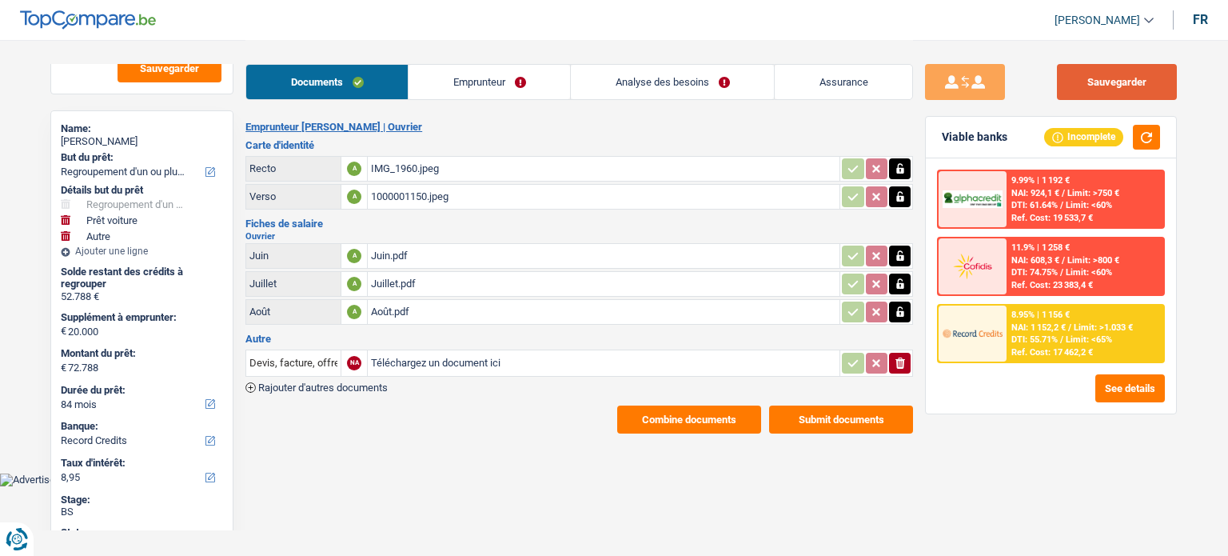
drag, startPoint x: 1153, startPoint y: 89, endPoint x: 1141, endPoint y: 91, distance: 11.4
click at [1153, 89] on button "Sauvegarder" at bounding box center [1117, 82] width 120 height 36
drag, startPoint x: 1167, startPoint y: 86, endPoint x: 953, endPoint y: 15, distance: 225.5
click at [1167, 86] on button "Sauvegarder" at bounding box center [1117, 82] width 120 height 36
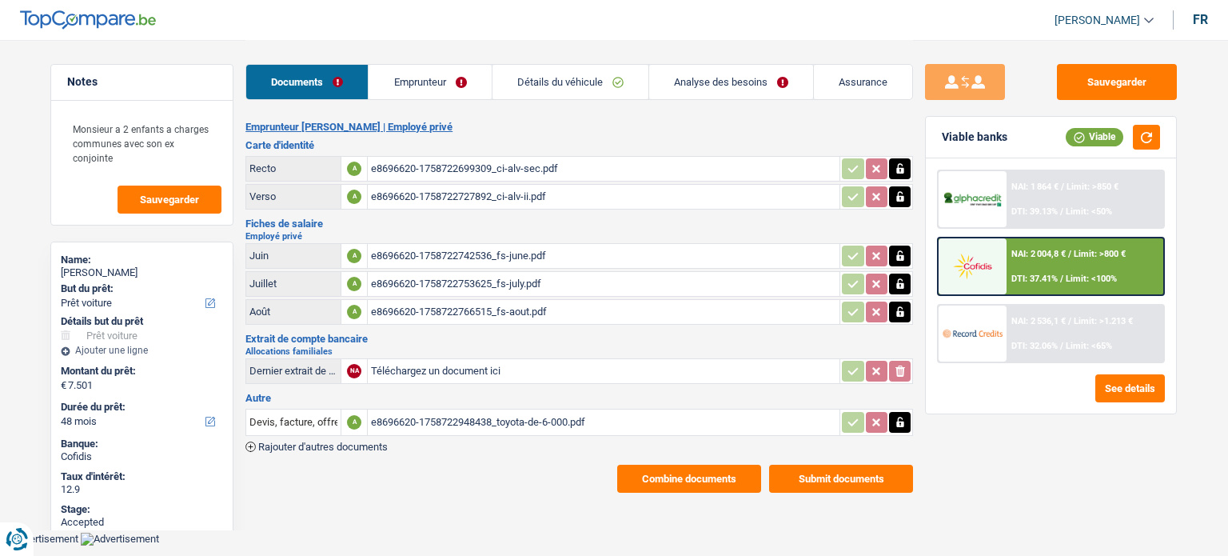
select select "car"
select select "48"
click at [1029, 325] on div "NAI: 2 536,1 € / Limit: >1.213 € DTI: 32.06% / Limit: <65%" at bounding box center [1084, 333] width 157 height 56
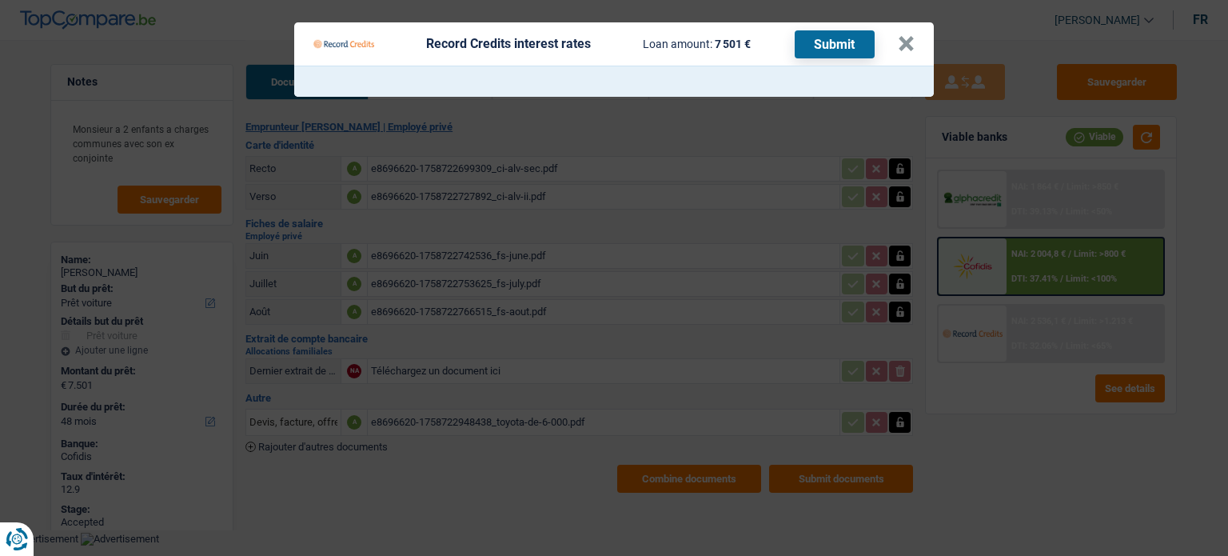
click at [446, 502] on Credits "Record Credits interest rates Loan amount: 7 501 € Submit ×" at bounding box center [614, 278] width 1228 height 556
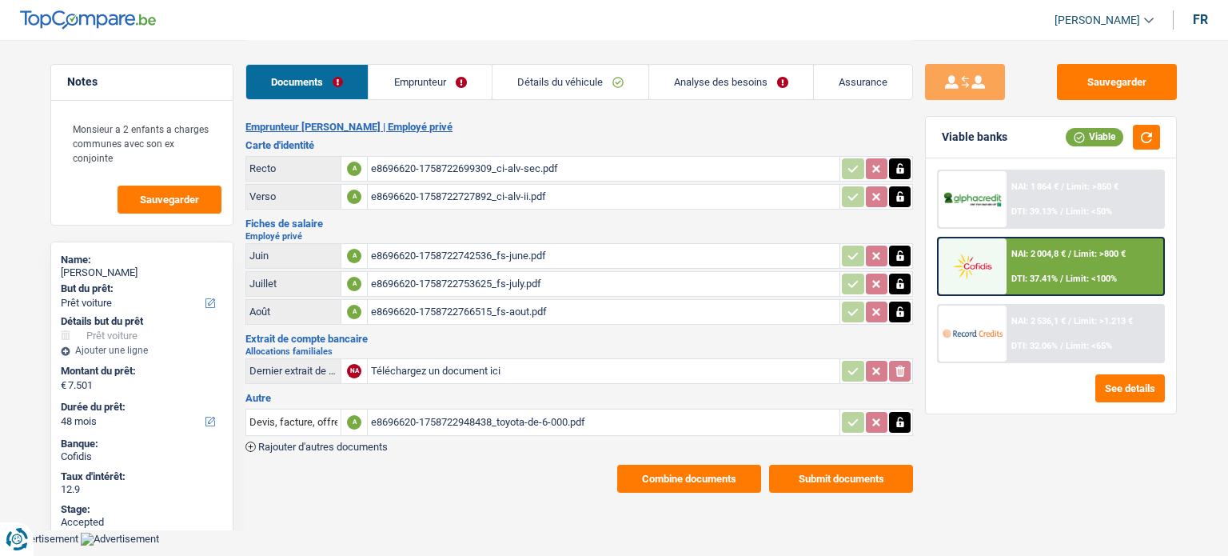
click at [467, 95] on link "Emprunteur" at bounding box center [429, 82] width 122 height 34
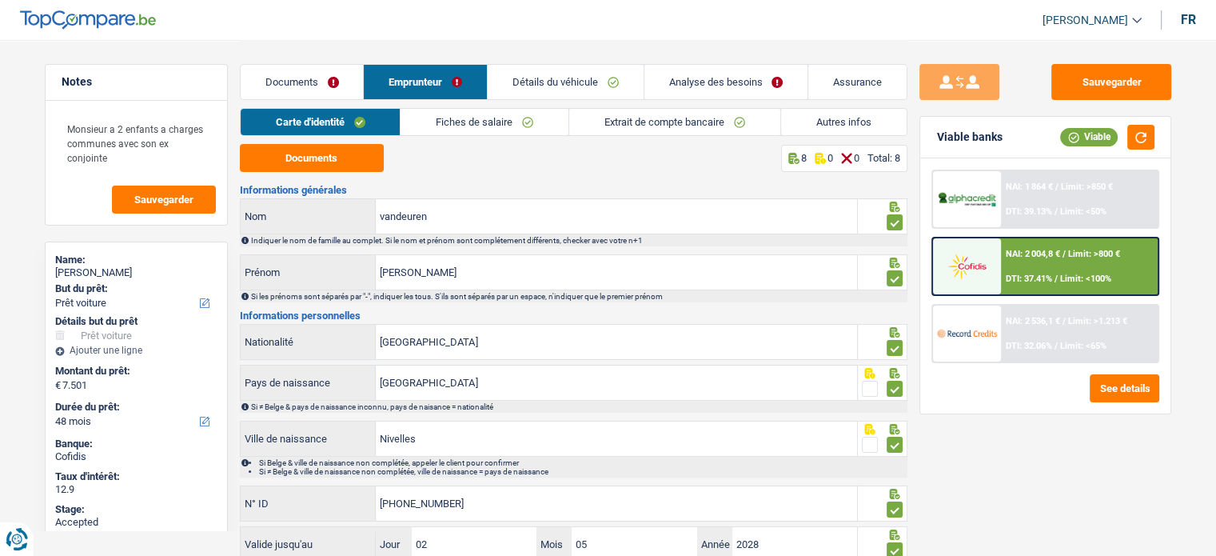
click at [516, 93] on link "Détails du véhicule" at bounding box center [566, 82] width 156 height 34
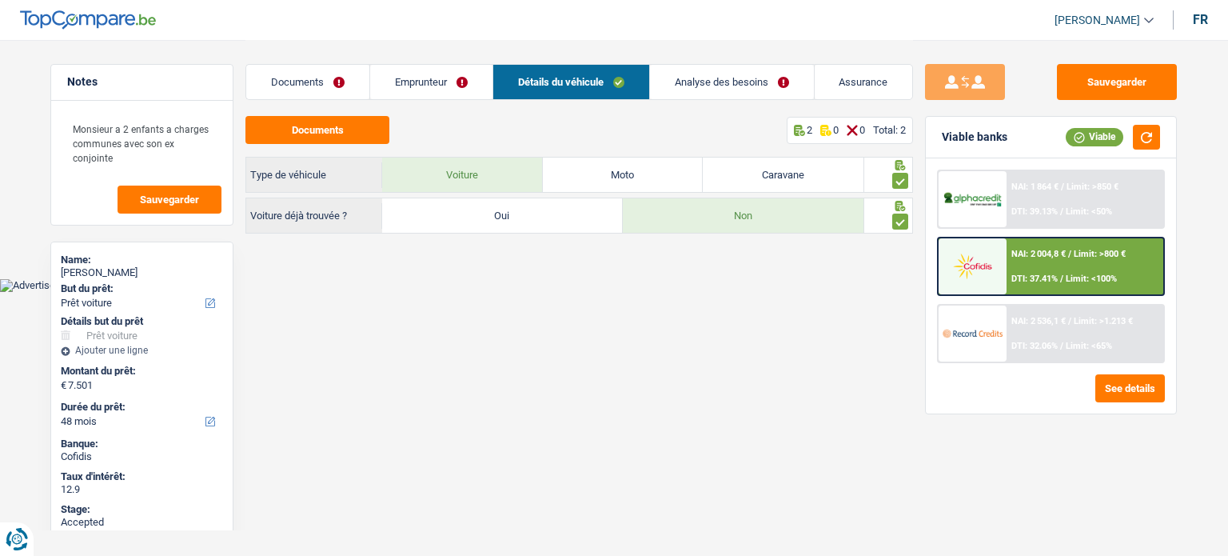
click at [297, 78] on link "Documents" at bounding box center [307, 82] width 123 height 34
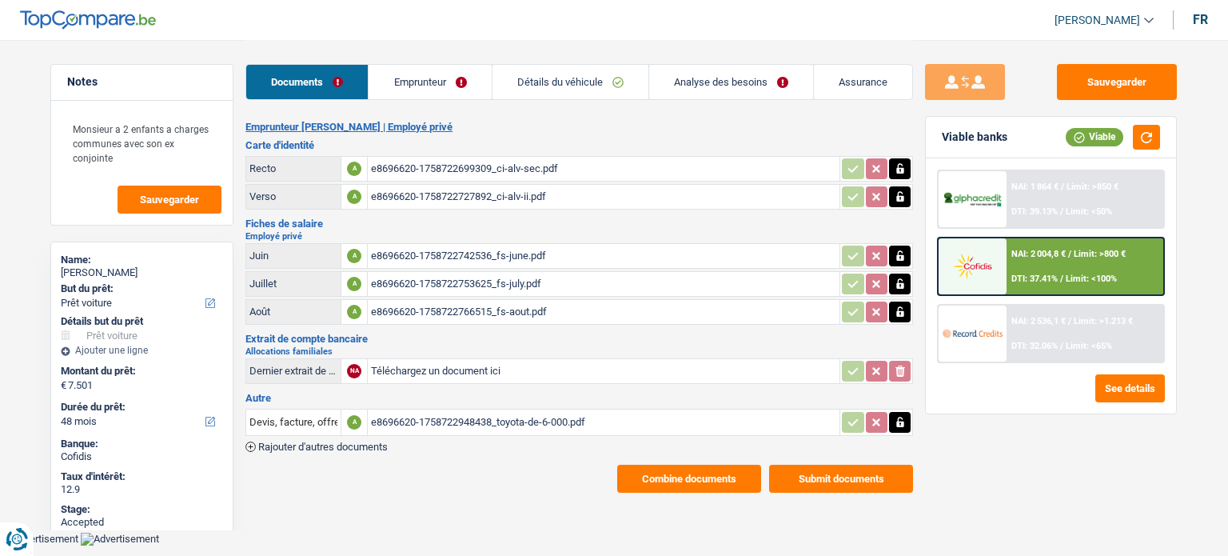
click at [722, 81] on link "Analyse des besoins" at bounding box center [731, 82] width 164 height 34
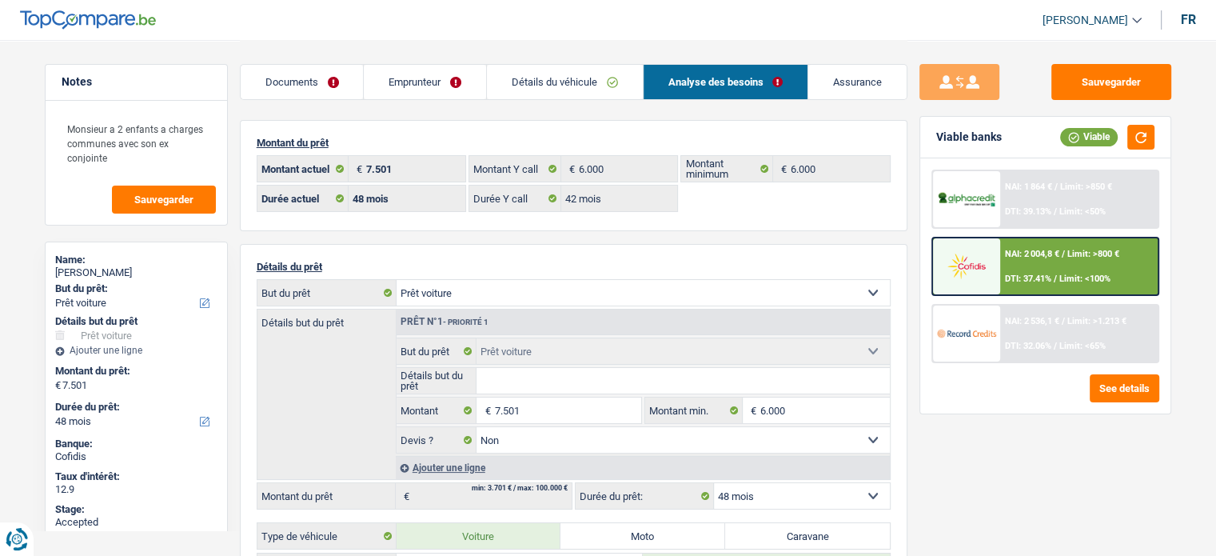
click at [572, 281] on select "Confort maison: meubles, textile, peinture, électroménager, outillage non-profe…" at bounding box center [642, 293] width 493 height 26
select select "other"
click at [396, 280] on select "Confort maison: meubles, textile, peinture, électroménager, outillage non-profe…" at bounding box center [642, 293] width 493 height 26
select select "other"
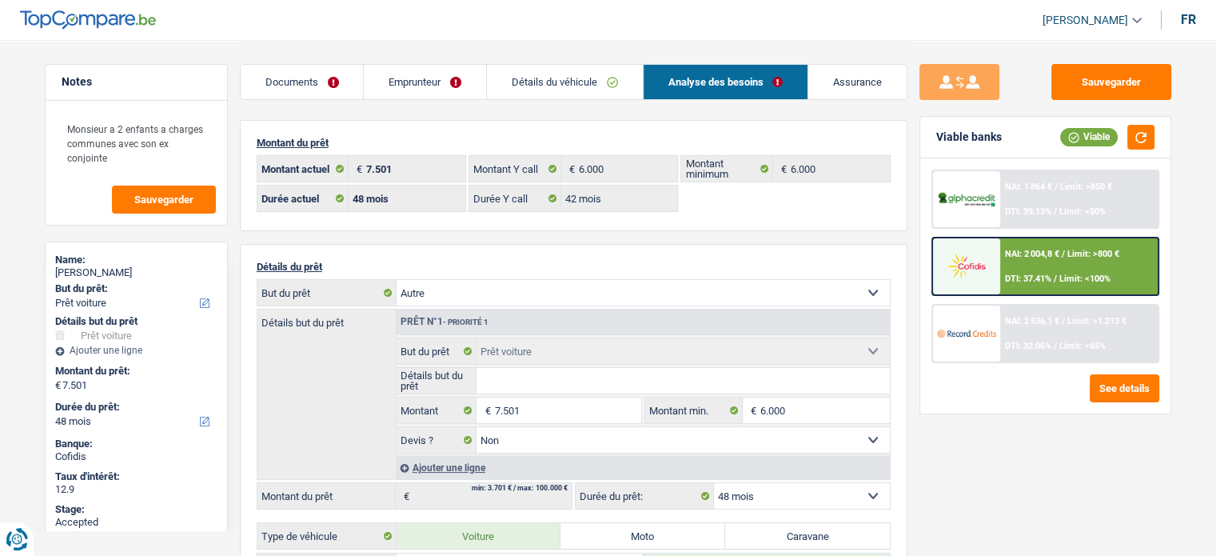
select select "other"
select select
select select "car"
select select "false"
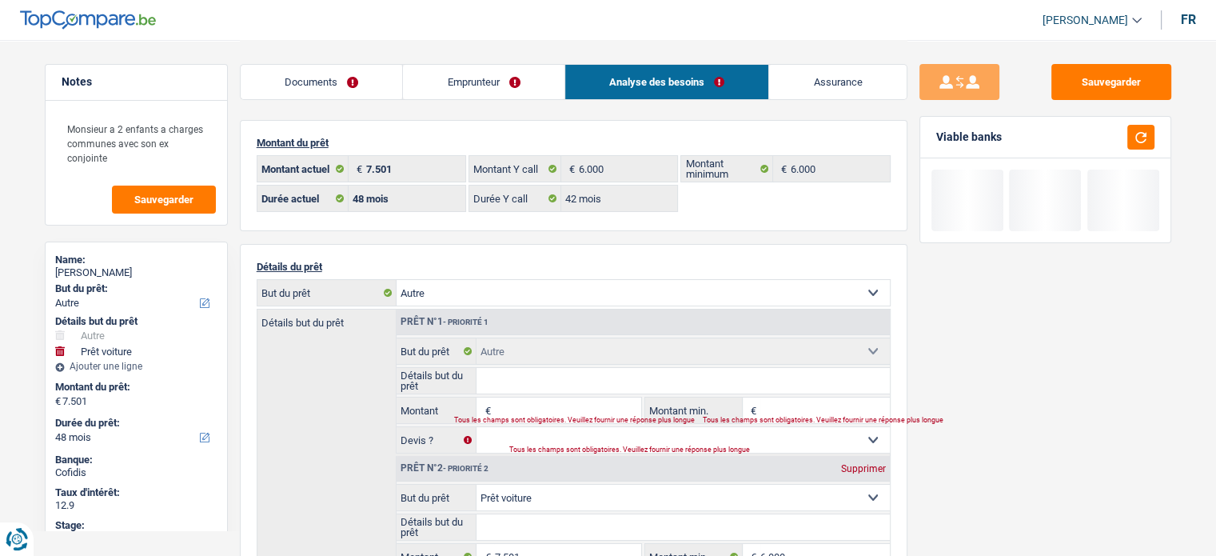
click at [541, 396] on fieldset "€ Montant Tous les champs sont obligatoires. Veuillez fournir une réponse plus …" at bounding box center [518, 409] width 245 height 27
click at [538, 400] on input "Montant" at bounding box center [567, 410] width 146 height 26
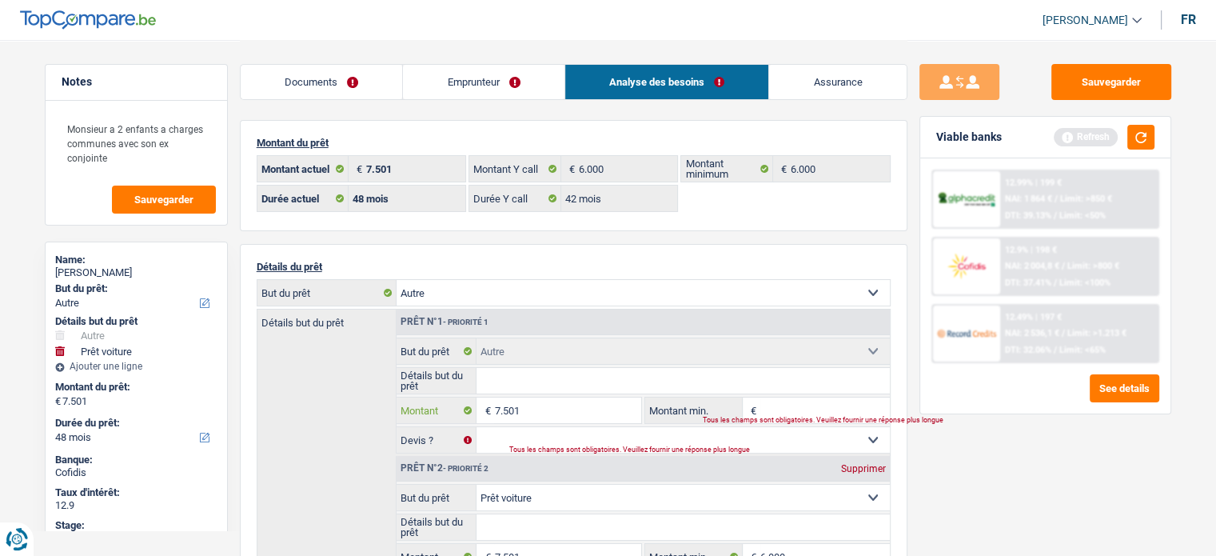
type input "7.501"
type input "15.002"
select select "84"
type input "15.002"
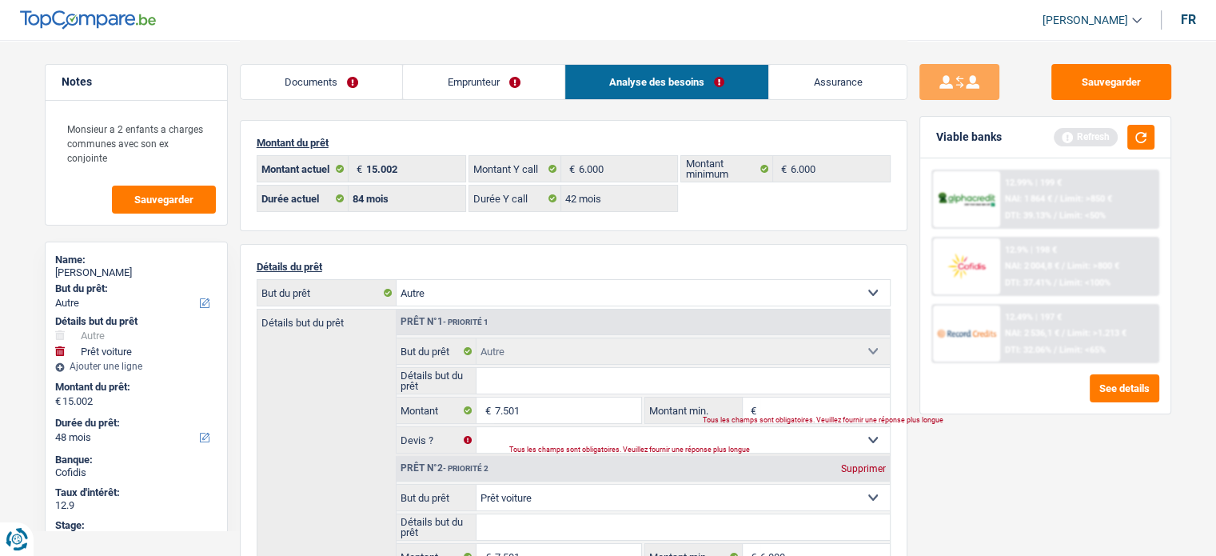
click at [866, 472] on div "Prêt n°2 - Priorité 2 Supprimer" at bounding box center [642, 469] width 493 height 26
select select "84"
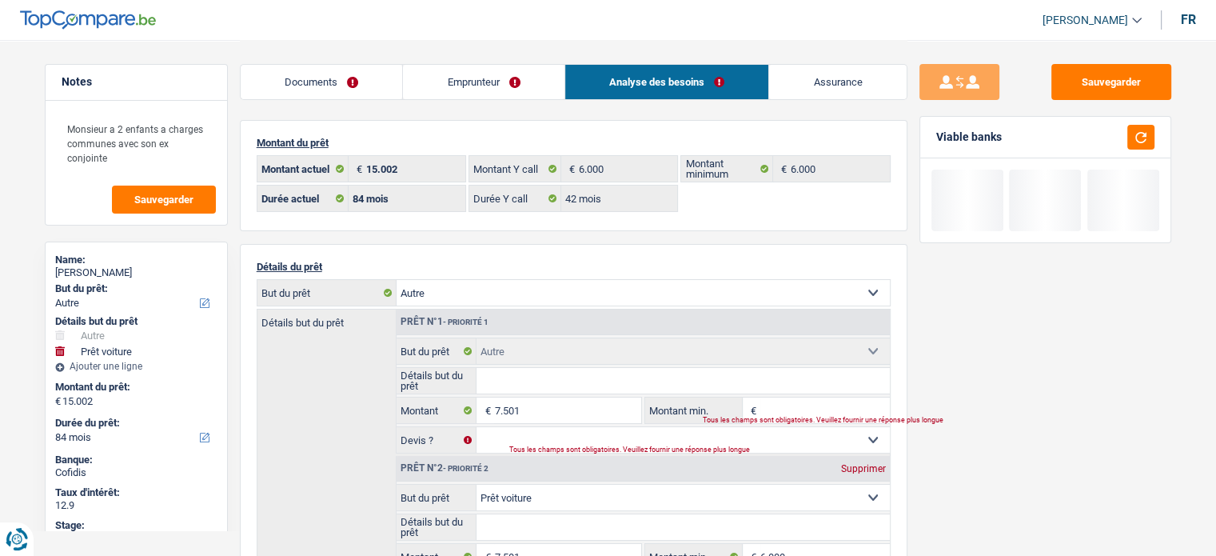
click at [866, 467] on div "Supprimer" at bounding box center [863, 469] width 53 height 10
type input "7.501"
select select "48"
type input "7.501"
select select "48"
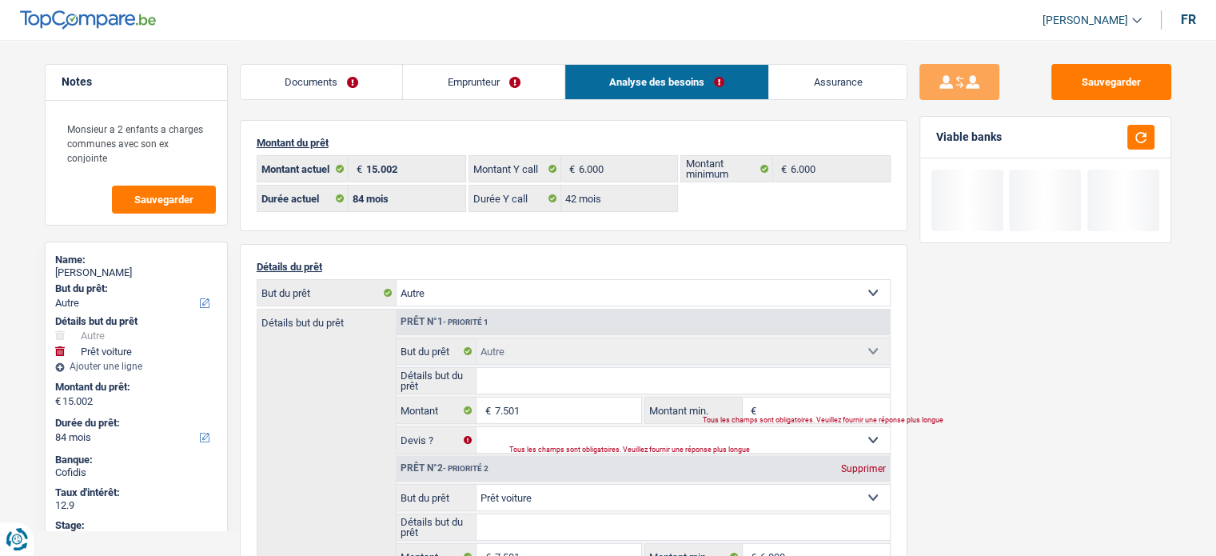
type input "7.501"
select select "48"
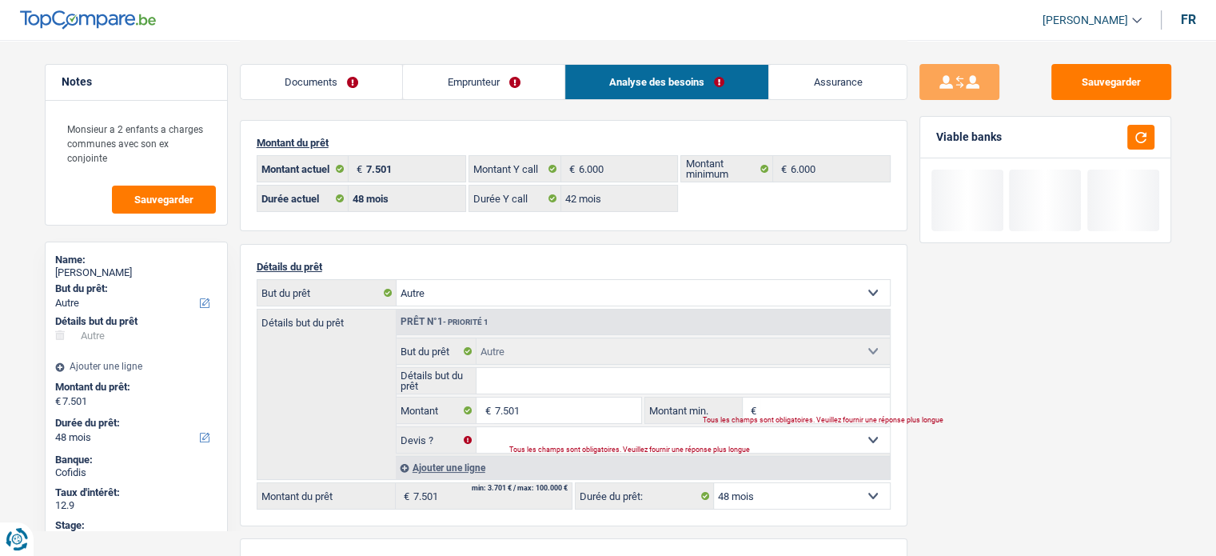
click at [641, 419] on fieldset "7.501 € Montant Tous les champs sont obligatoires. Veuillez fournir une réponse…" at bounding box center [518, 409] width 245 height 27
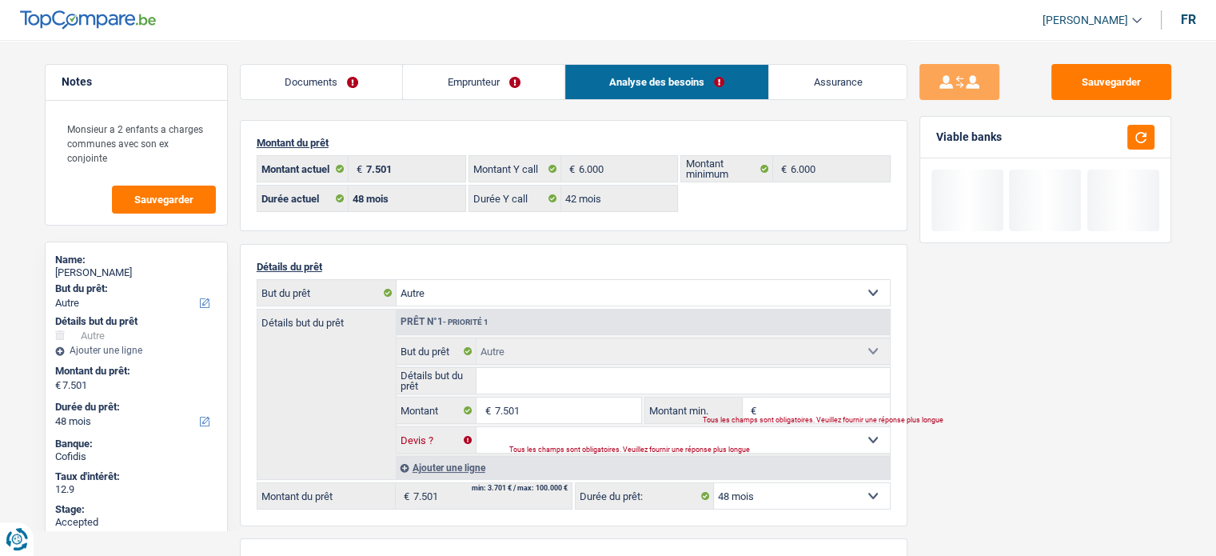
click at [633, 431] on select "Oui Non Non répondu Sélectionner une option" at bounding box center [682, 440] width 413 height 26
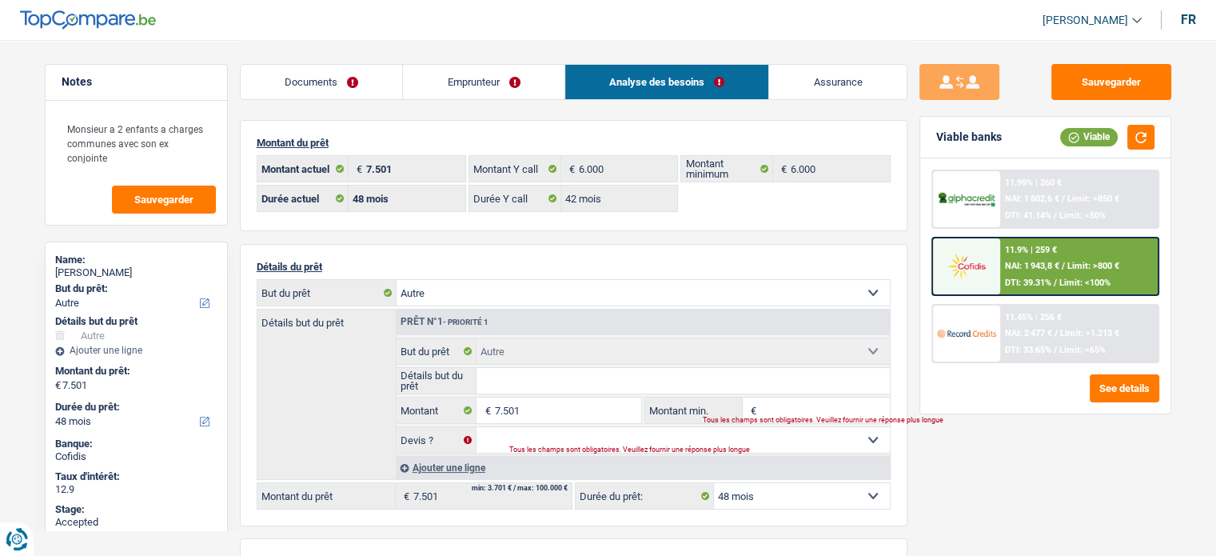
click at [584, 392] on fieldset "Confort maison: meubles, textile, peinture, électroménager, outillage non-profe…" at bounding box center [642, 395] width 493 height 116
click at [579, 375] on input "Détails but du prêt" at bounding box center [682, 381] width 413 height 26
click at [1055, 329] on span "NAI: 2 536,1 €" at bounding box center [1032, 333] width 54 height 10
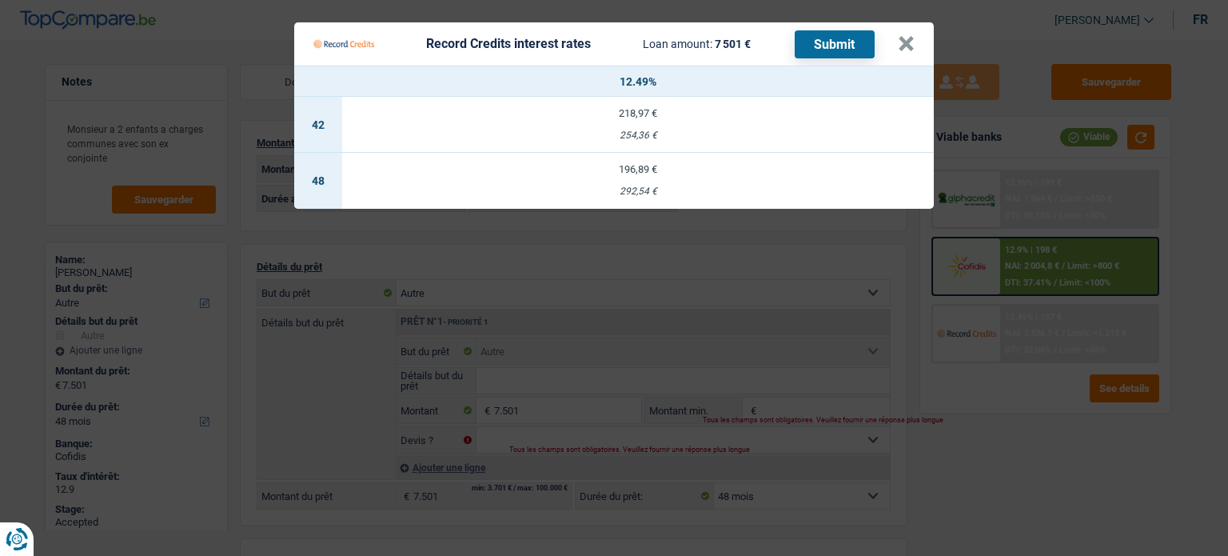
click at [984, 493] on Credits "Record Credits interest rates Loan amount: 7 501 € Submit × 12.49% 42 218,97 € …" at bounding box center [614, 278] width 1228 height 556
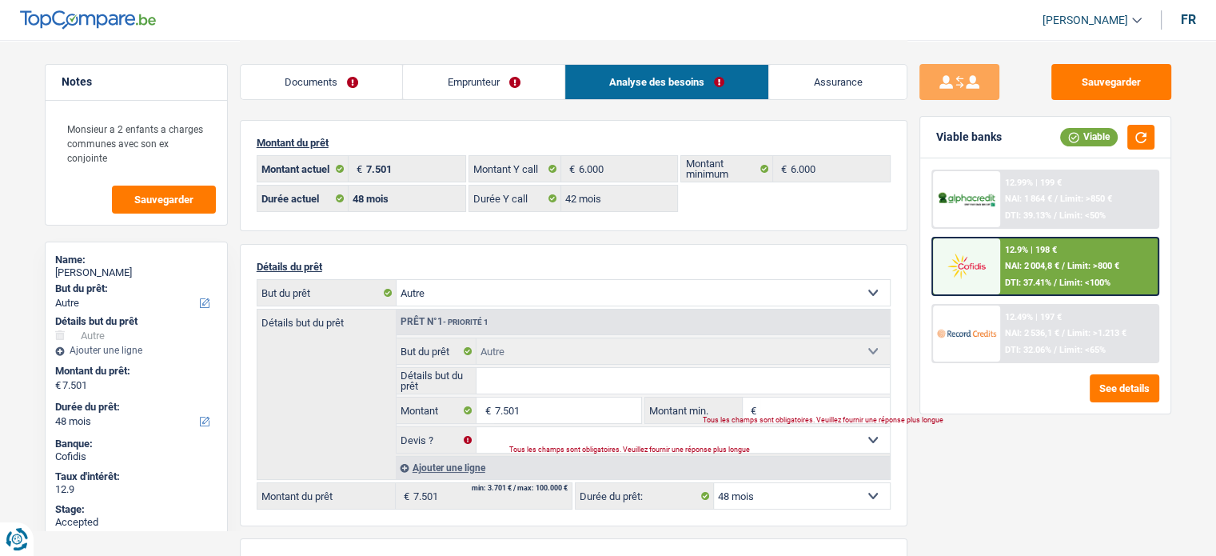
click at [1082, 338] on div "12.49% | 197 € NAI: 2 536,1 € / Limit: >1.213 € DTI: 32.06% / Limit: <65%" at bounding box center [1078, 333] width 157 height 56
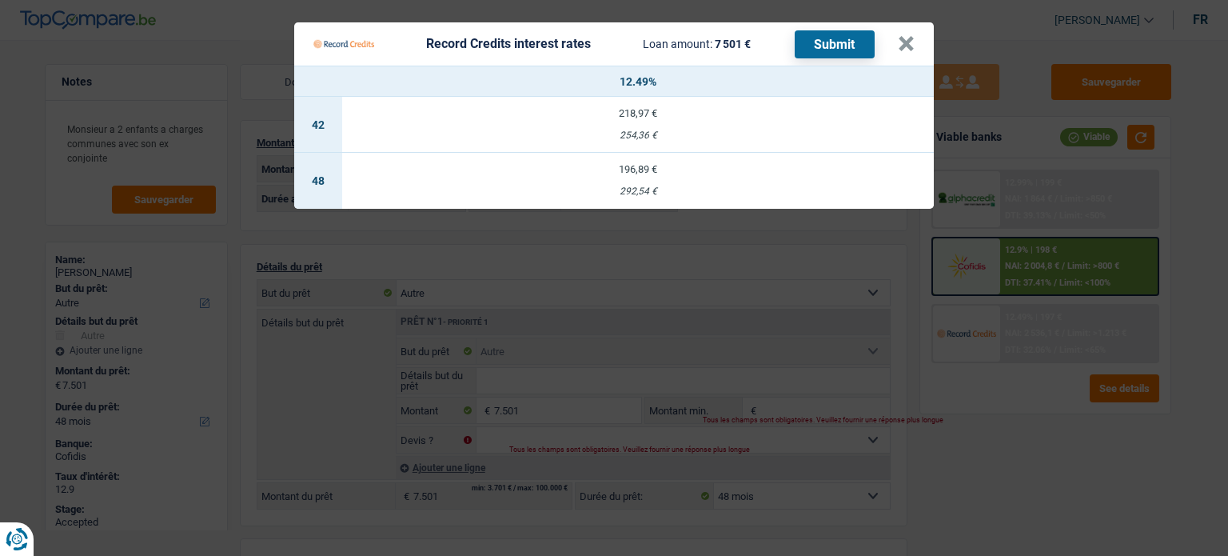
click at [619, 132] on div "254,36 €" at bounding box center [637, 135] width 591 height 10
select select "42"
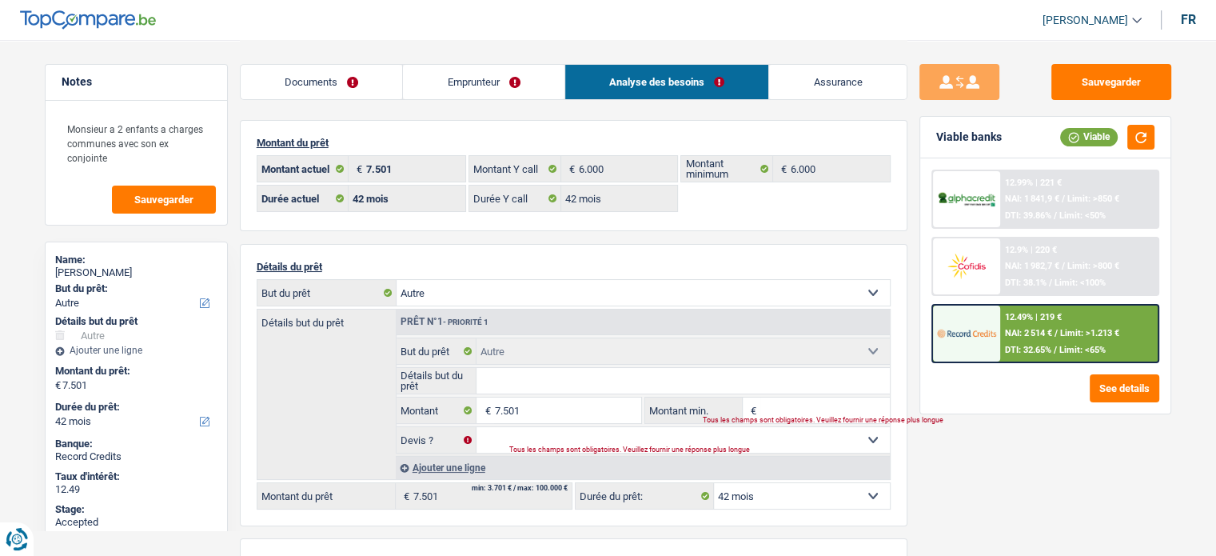
click at [600, 386] on input "Détails but du prêt" at bounding box center [682, 381] width 413 height 26
drag, startPoint x: 532, startPoint y: 380, endPoint x: 476, endPoint y: 287, distance: 109.0
click at [476, 287] on select "Confort maison: meubles, textile, peinture, électroménager, outillage non-profe…" at bounding box center [642, 293] width 493 height 26
select select "household"
click at [396, 280] on select "Confort maison: meubles, textile, peinture, électroménager, outillage non-profe…" at bounding box center [642, 293] width 493 height 26
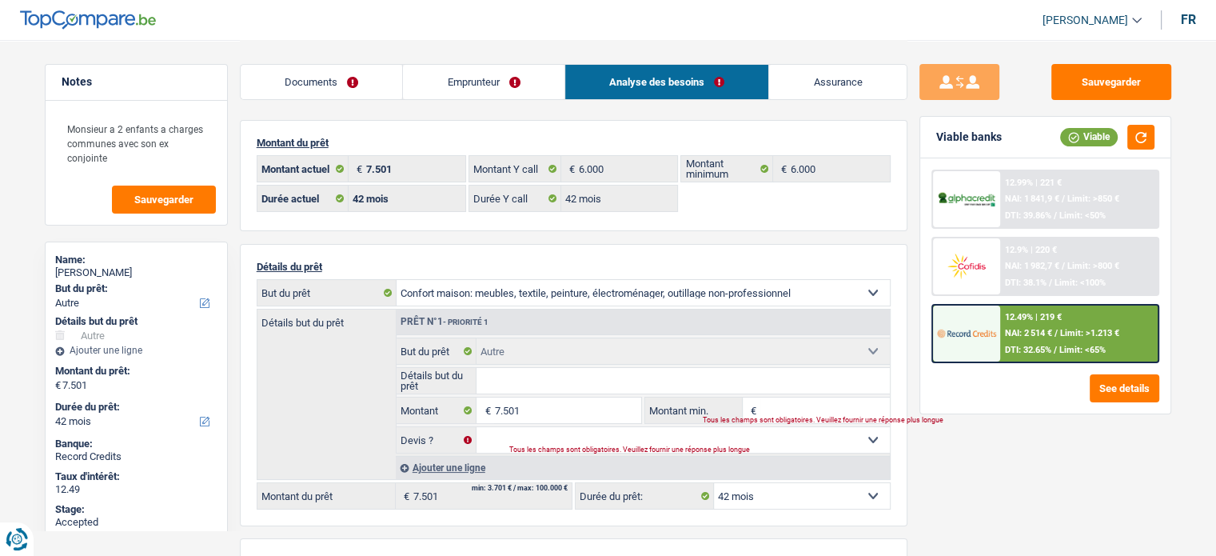
select select "household"
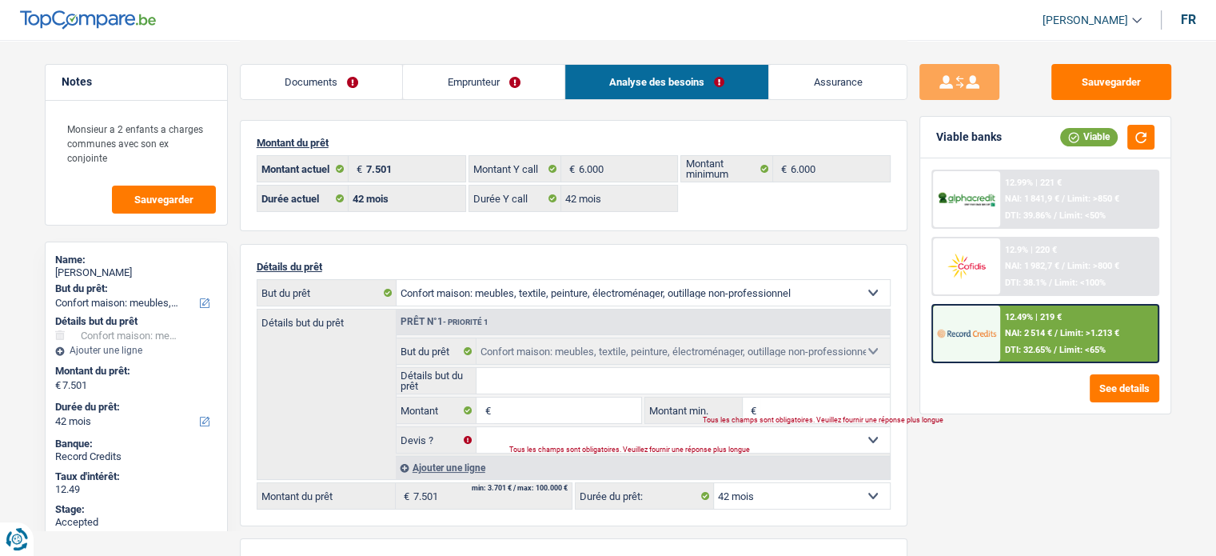
select select "other"
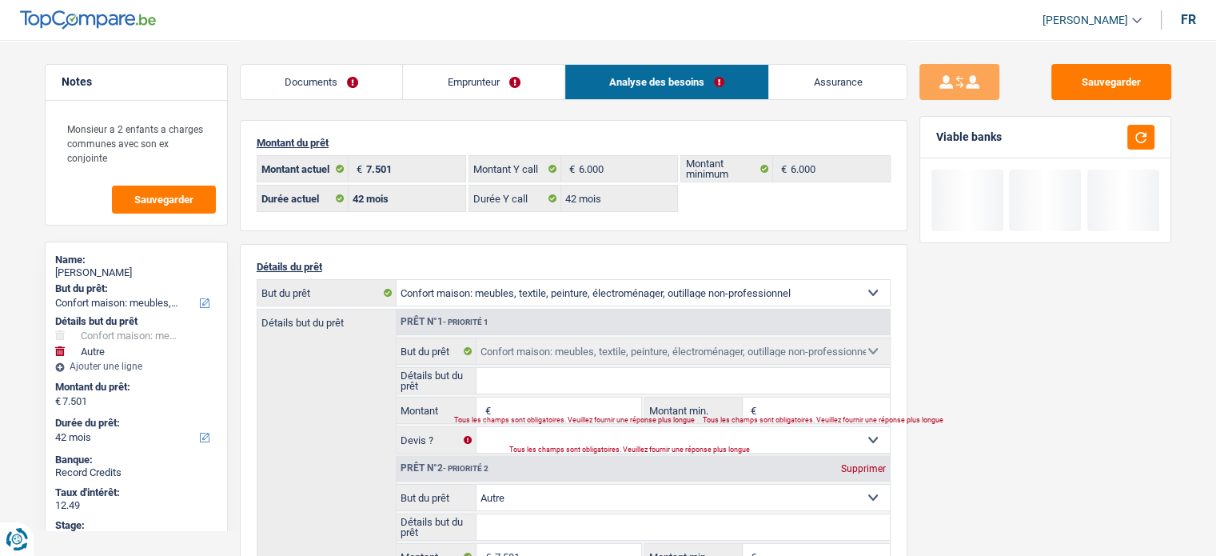
click at [879, 464] on div "Supprimer" at bounding box center [863, 469] width 53 height 10
type input "0"
select select
type input "0"
select select
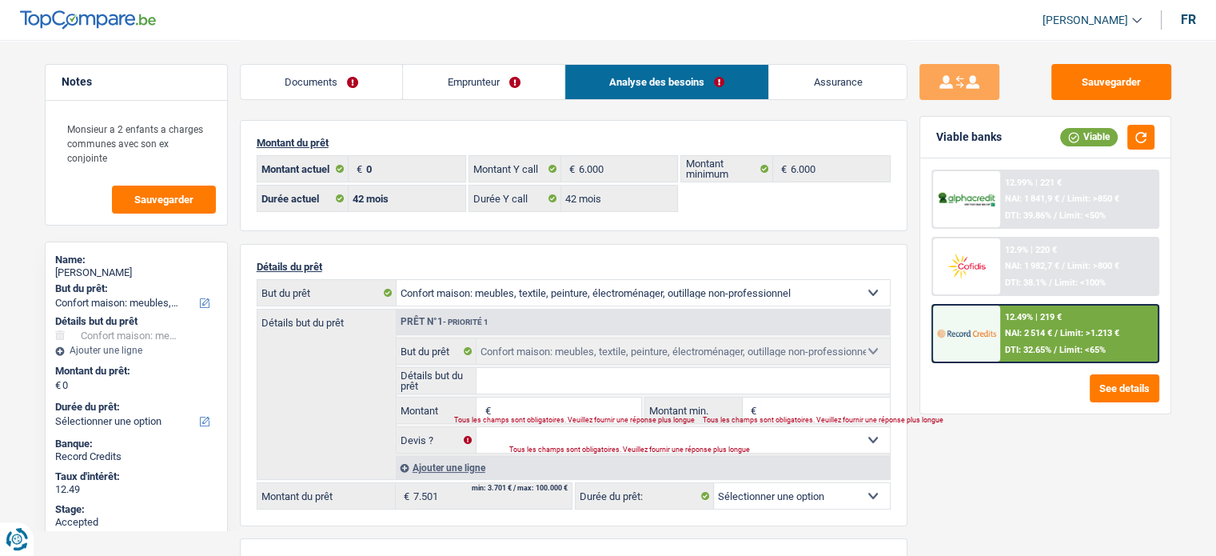
click at [604, 399] on input "Montant" at bounding box center [567, 410] width 146 height 26
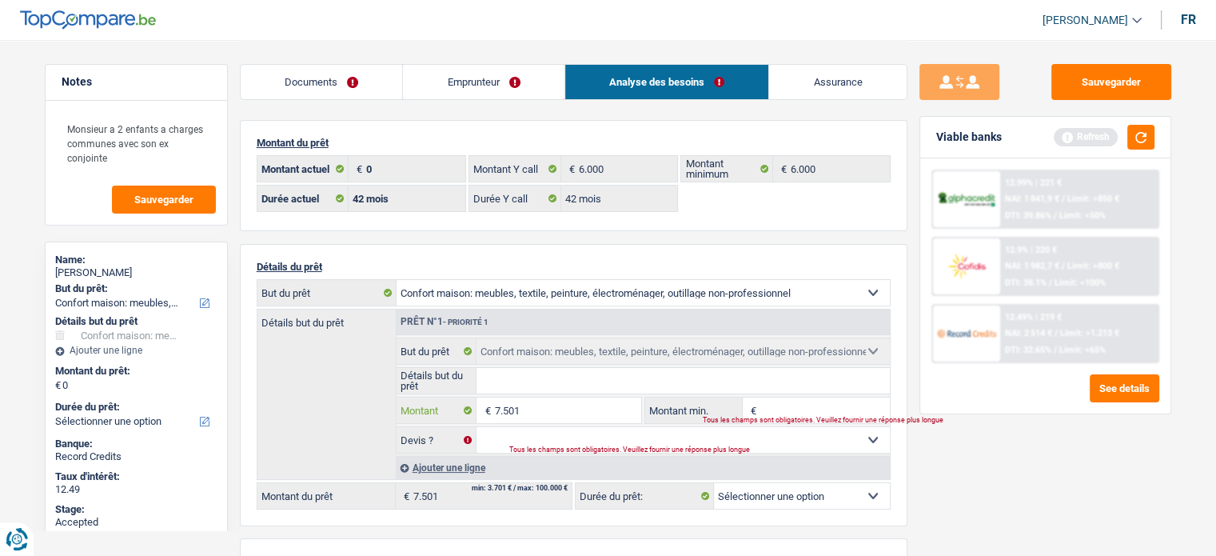
type input "7.501"
select select "48"
drag, startPoint x: 966, startPoint y: 491, endPoint x: 1007, endPoint y: 429, distance: 74.3
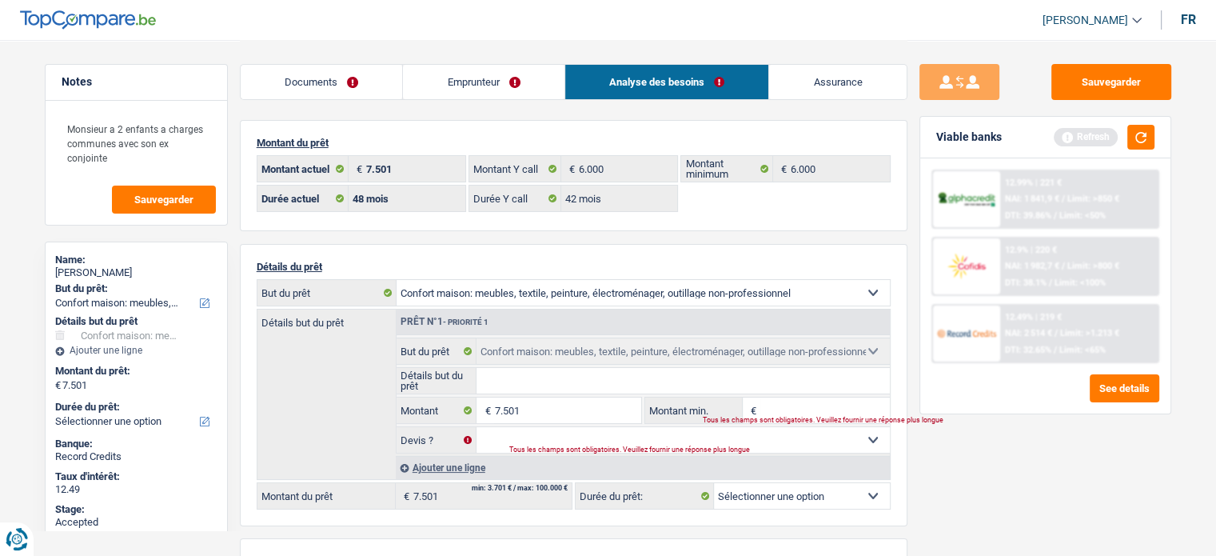
click at [966, 488] on div "Sauvegarder Viable banks Refresh 12.99% | 221 € NAI: 1 841,9 € / Limit: >850 € …" at bounding box center [1045, 297] width 276 height 466
select select "48"
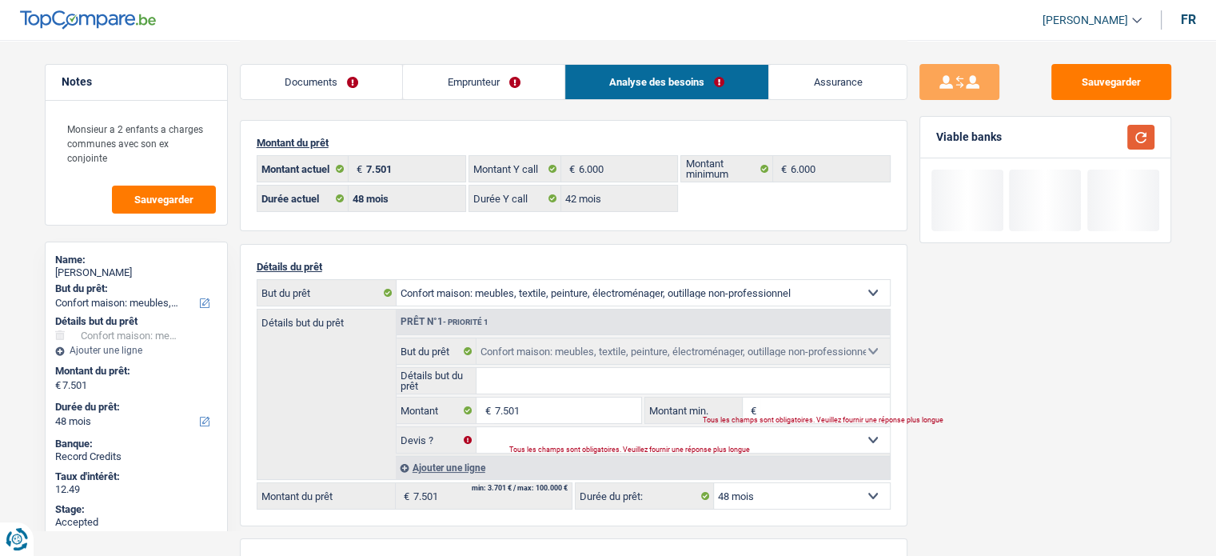
click at [1142, 129] on button "button" at bounding box center [1140, 137] width 27 height 25
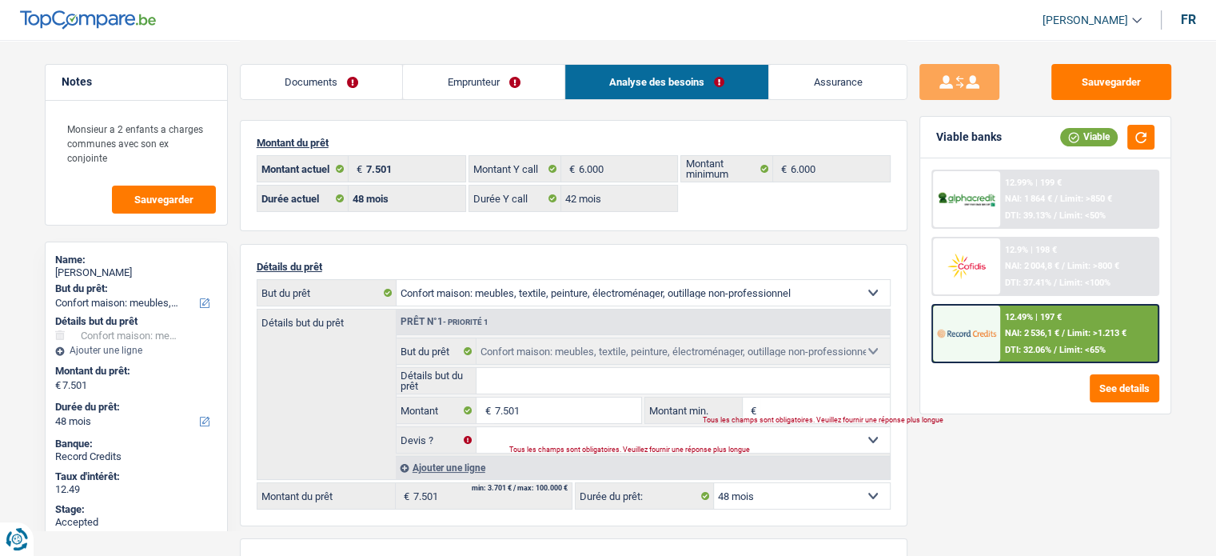
click at [1046, 323] on div "12.49% | 197 € NAI: 2 536,1 € / Limit: >1.213 € DTI: 32.06% / Limit: <65%" at bounding box center [1078, 333] width 157 height 56
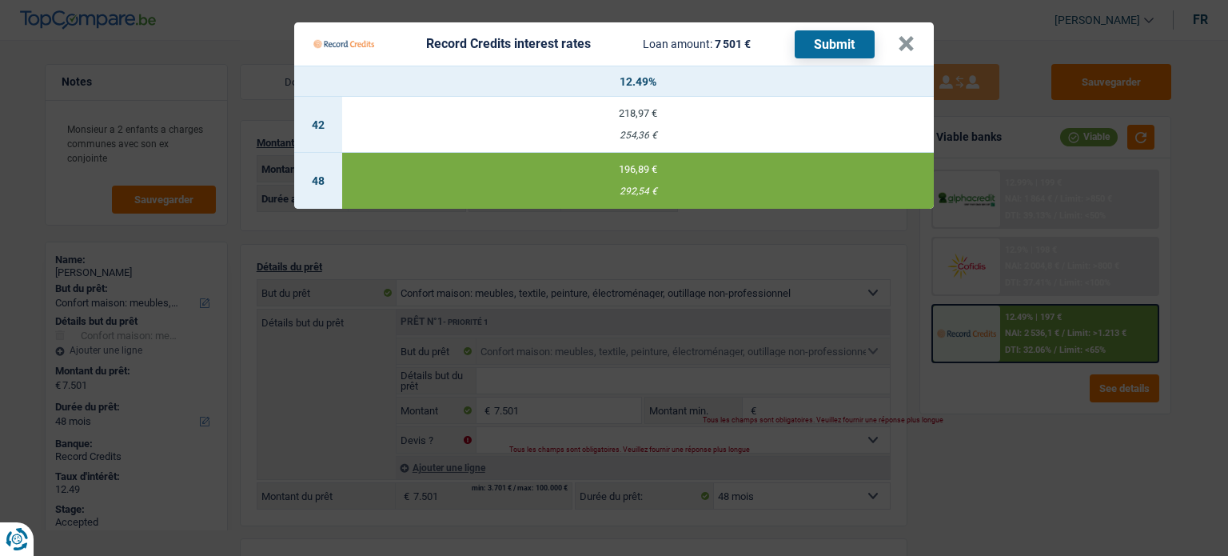
click at [607, 131] on div "254,36 €" at bounding box center [637, 135] width 591 height 10
select select "42"
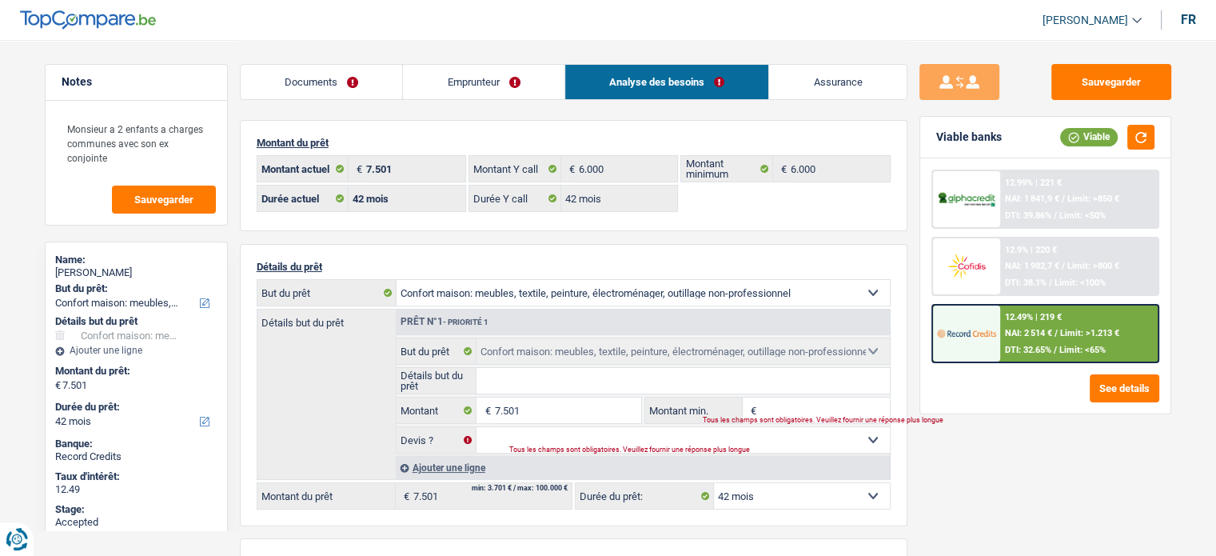
click at [1065, 317] on div "12.49% | 219 € NAI: 2 514 € / Limit: >1.213 € DTI: 32.65% / Limit: <65%" at bounding box center [1078, 333] width 157 height 56
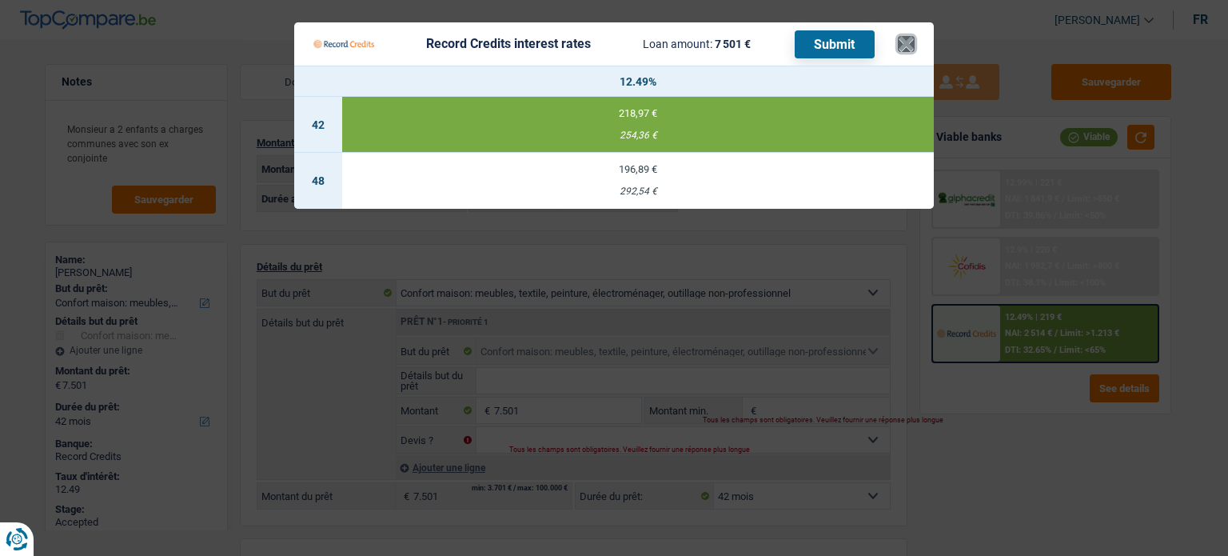
click at [903, 39] on button "×" at bounding box center [906, 44] width 17 height 16
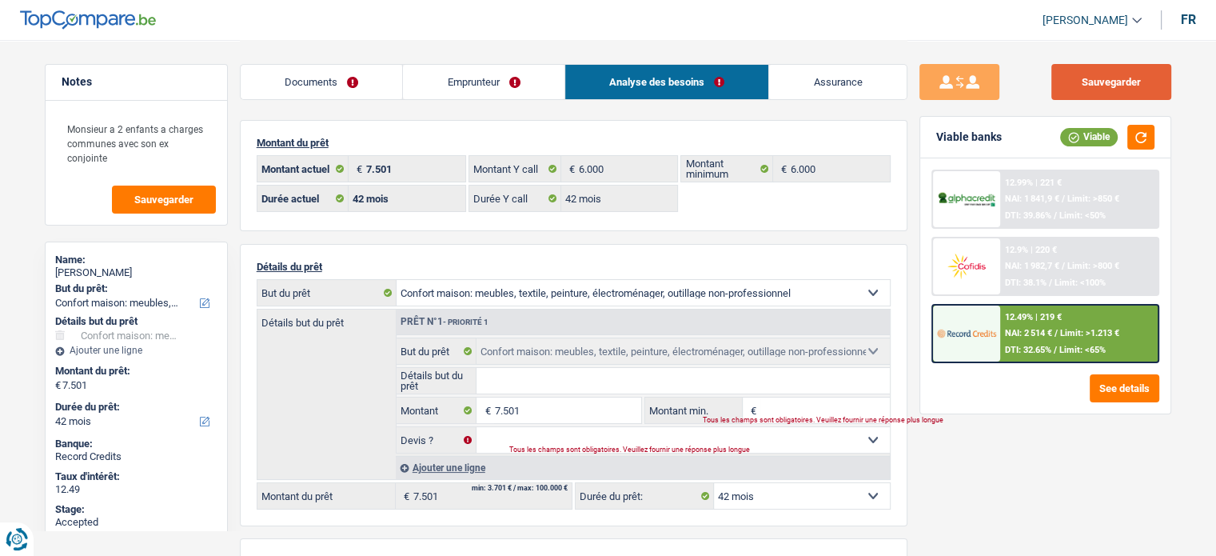
click at [1127, 74] on button "Sauvegarder" at bounding box center [1111, 82] width 120 height 36
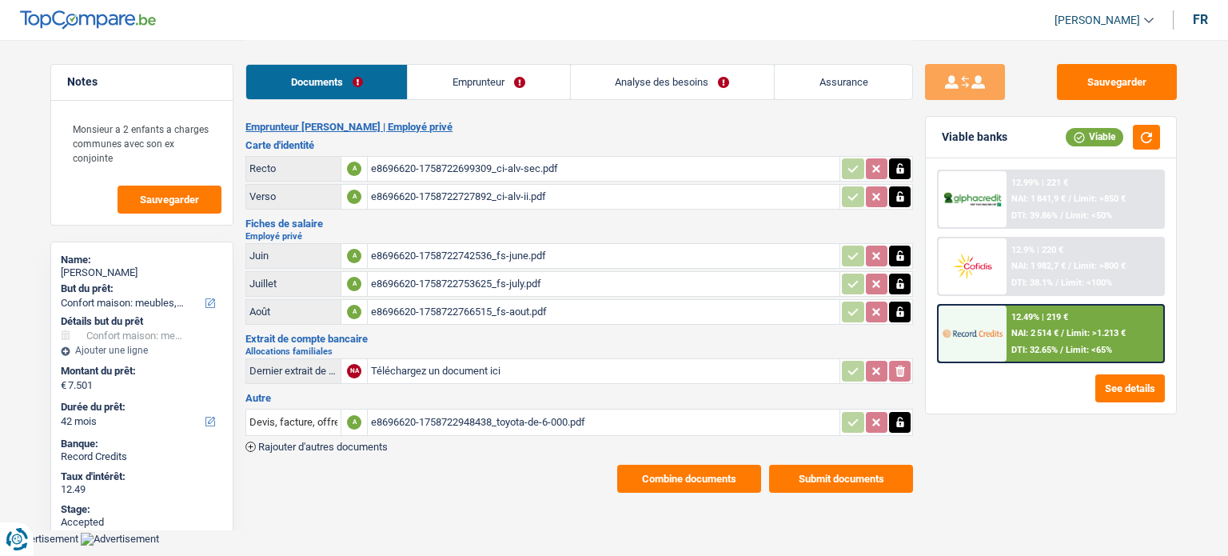
select select "household"
select select "42"
select select "single"
select select "BE"
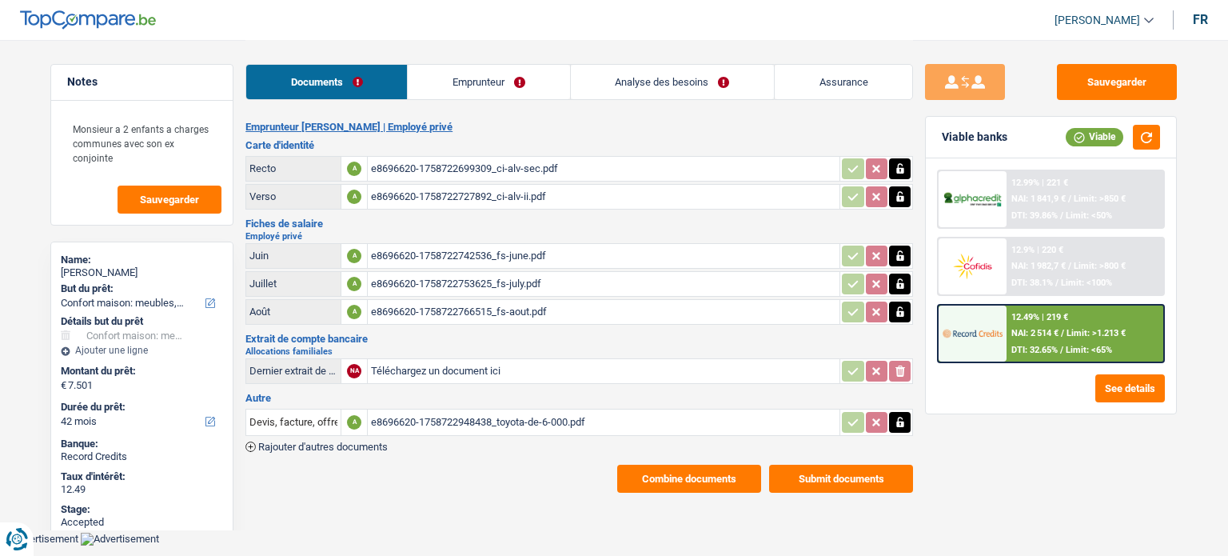
select select "privateEmployee"
select select "netSalary"
select select "mealVouchers"
select select "familyAllowances"
select select "BE"
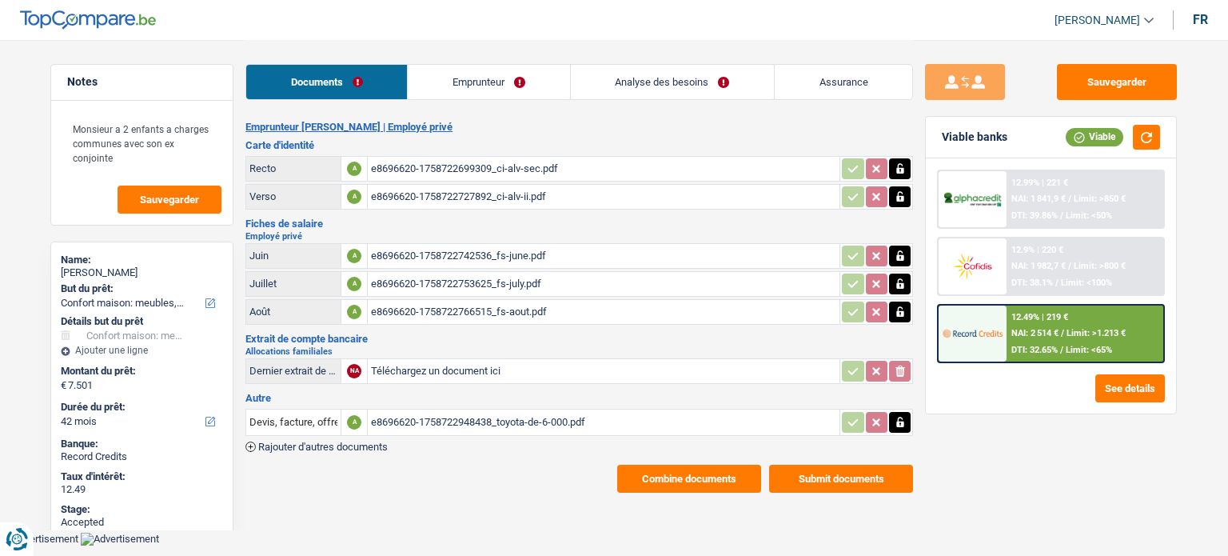
select select "industry"
click at [478, 92] on link "Emprunteur" at bounding box center [488, 82] width 161 height 34
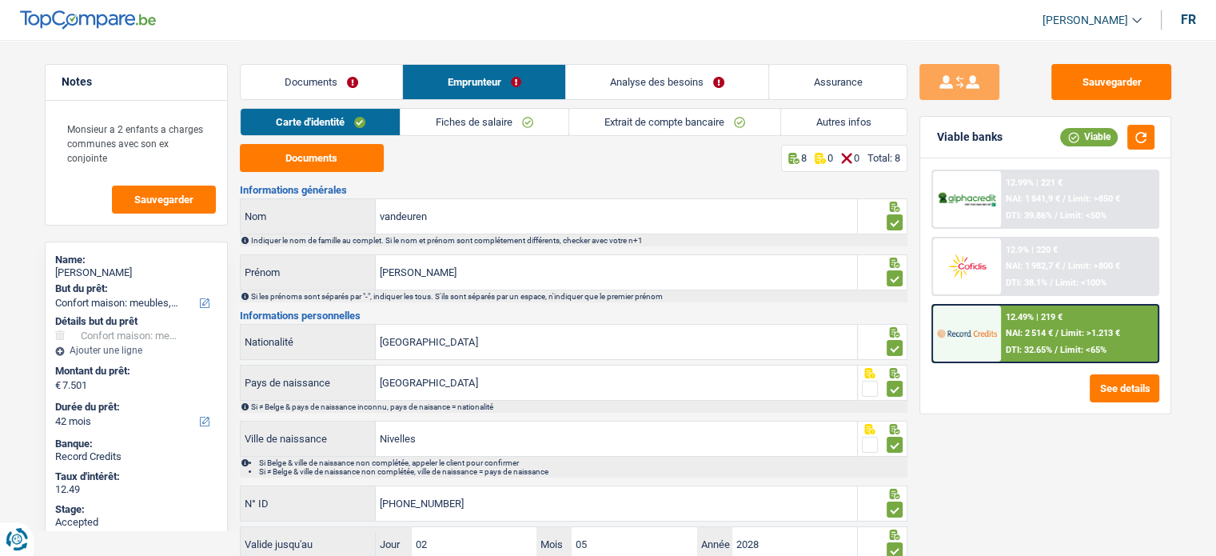
click at [478, 114] on link "Fiches de salaire" at bounding box center [484, 122] width 168 height 26
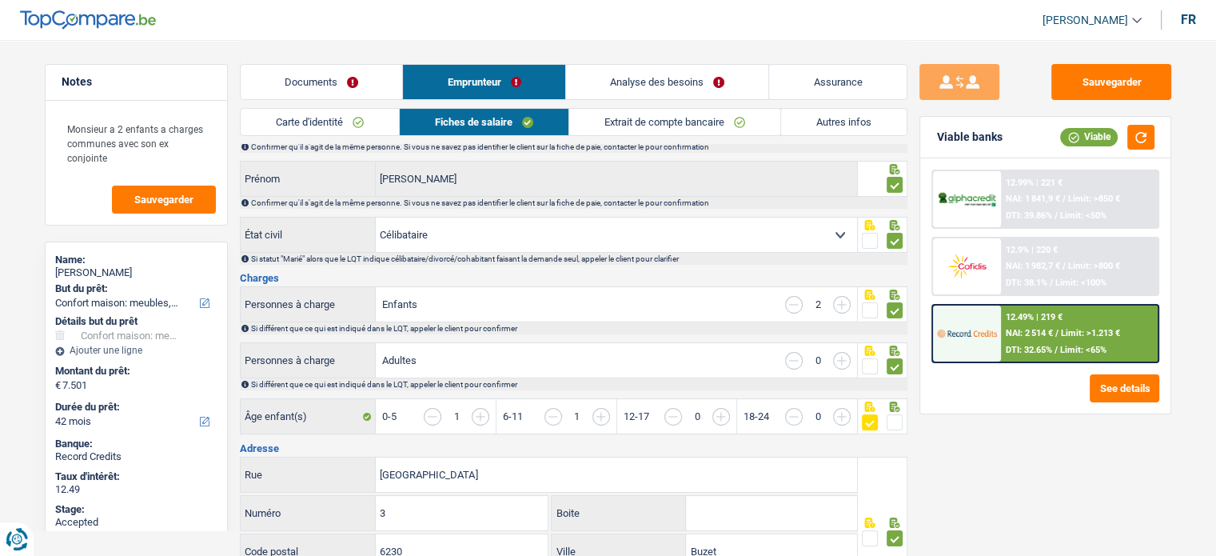
scroll to position [160, 0]
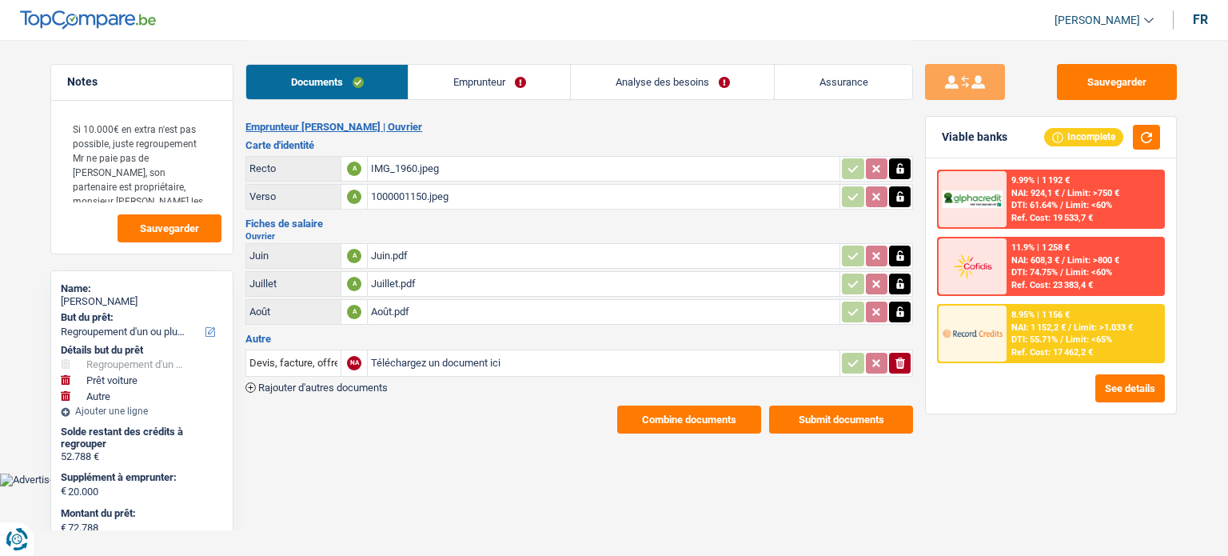
select select "refinancing"
select select "car"
select select "other"
select select "84"
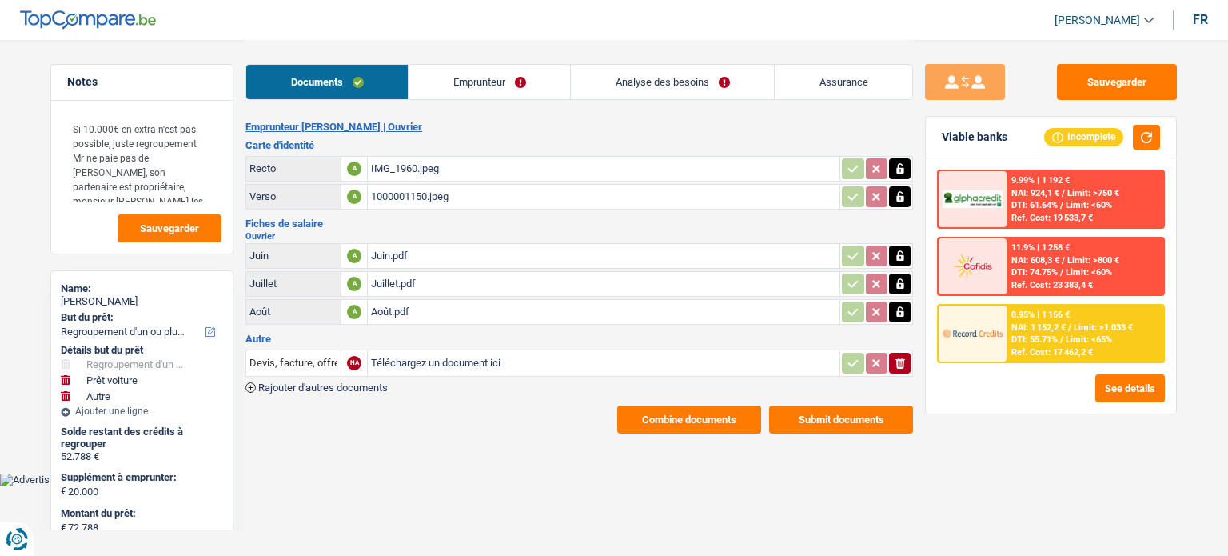
select select "record credits"
click at [512, 69] on link "Emprunteur" at bounding box center [488, 82] width 161 height 34
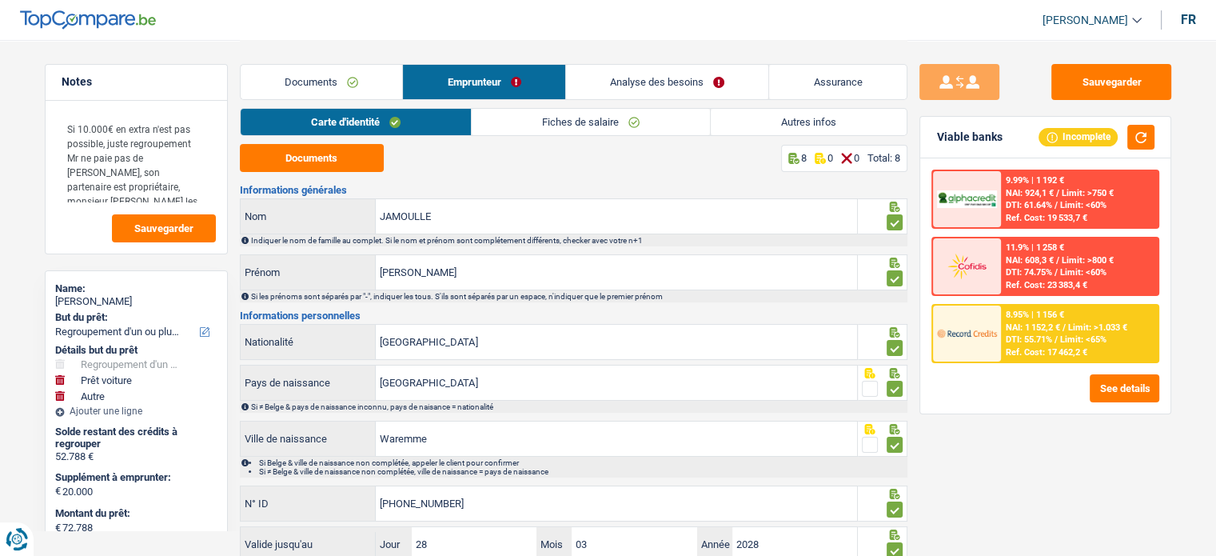
click at [313, 76] on link "Documents" at bounding box center [322, 82] width 162 height 34
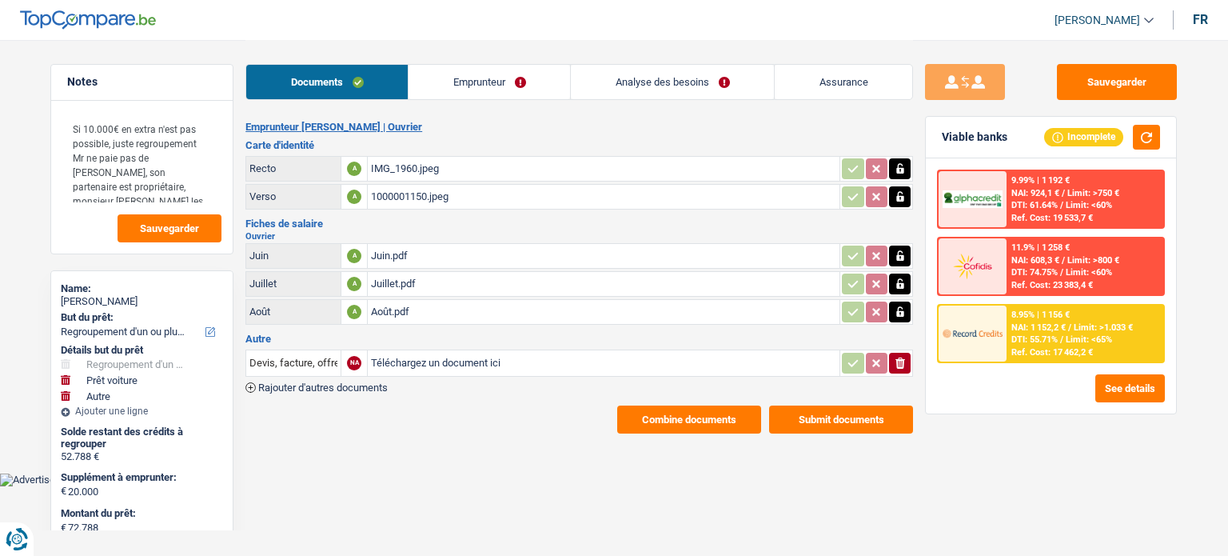
click at [667, 86] on link "Analyse des besoins" at bounding box center [672, 82] width 203 height 34
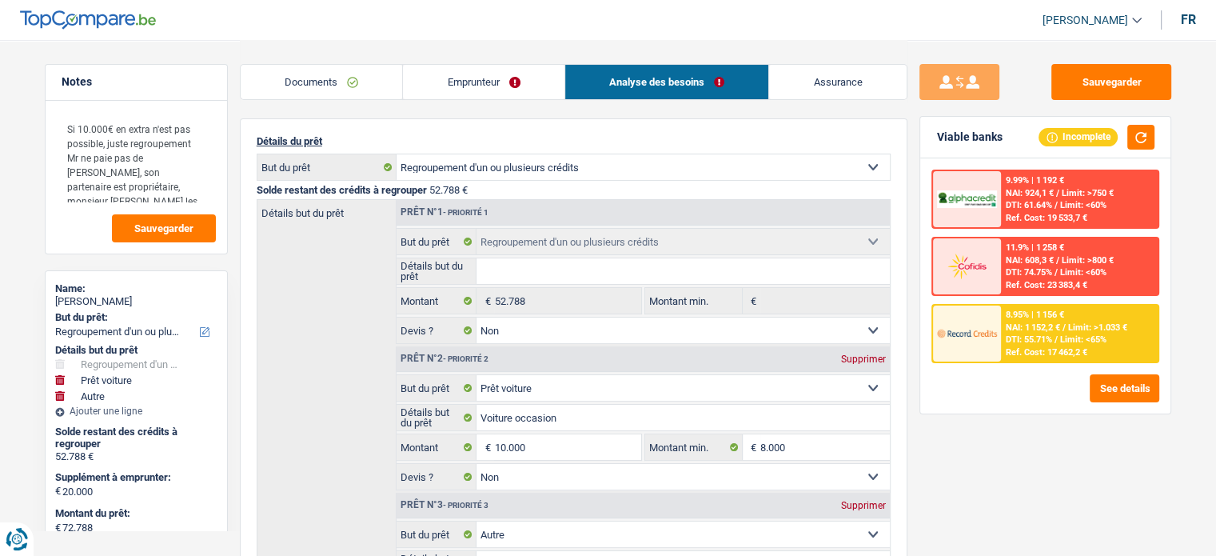
scroll to position [240, 0]
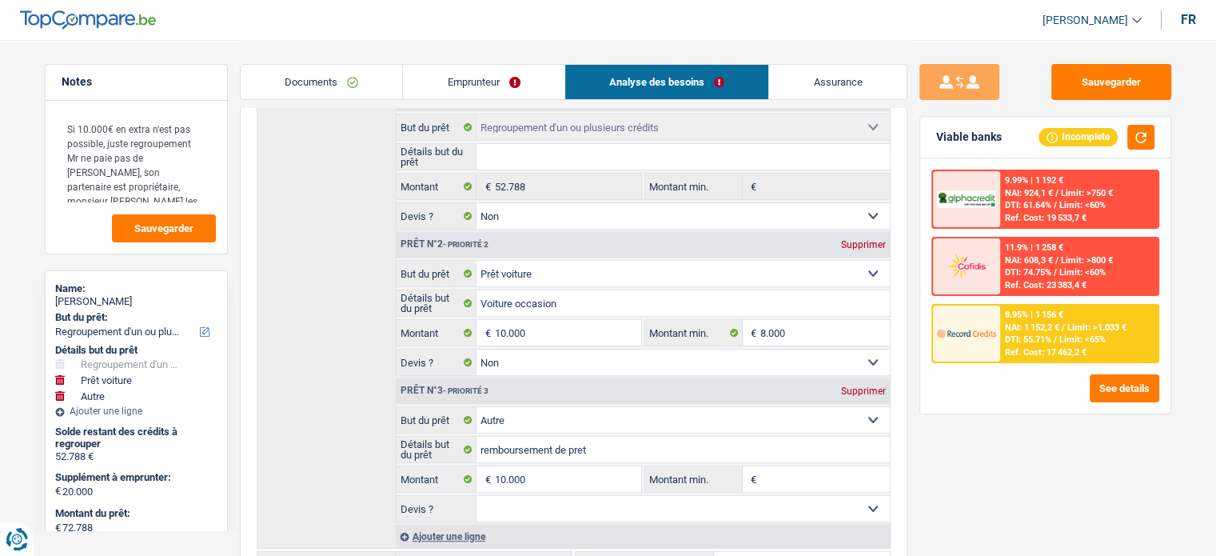
click at [854, 378] on div "Prêt n°3 - Priorité 3 Supprimer" at bounding box center [642, 391] width 493 height 26
click at [858, 386] on div "Supprimer" at bounding box center [863, 391] width 53 height 10
type input "10.000"
type input "62.788"
select select "144"
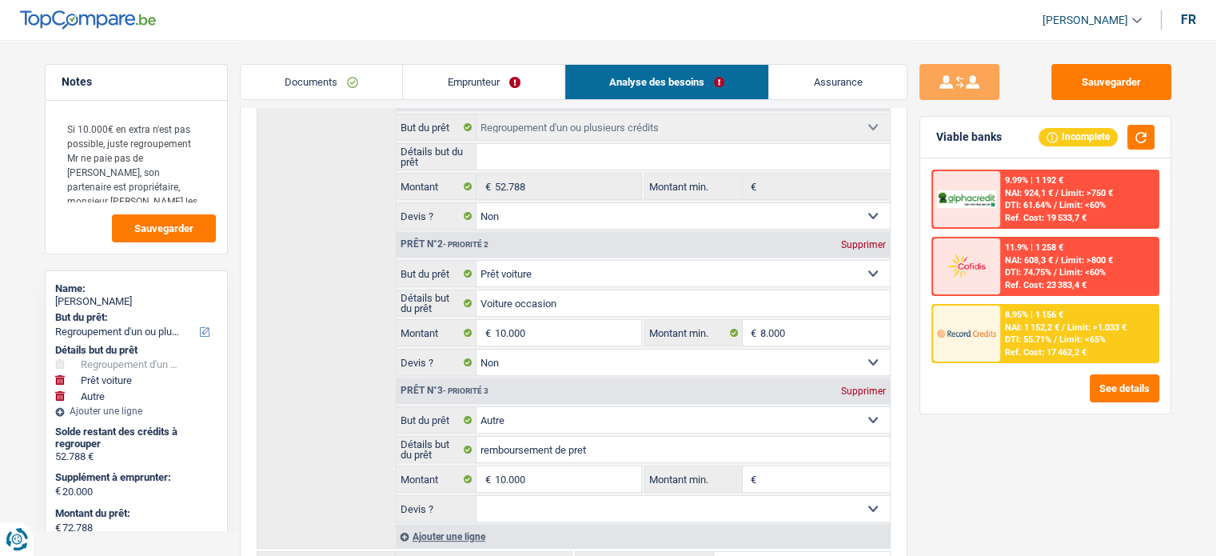
type input "62.788"
select select "144"
type input "62.788"
select select "144"
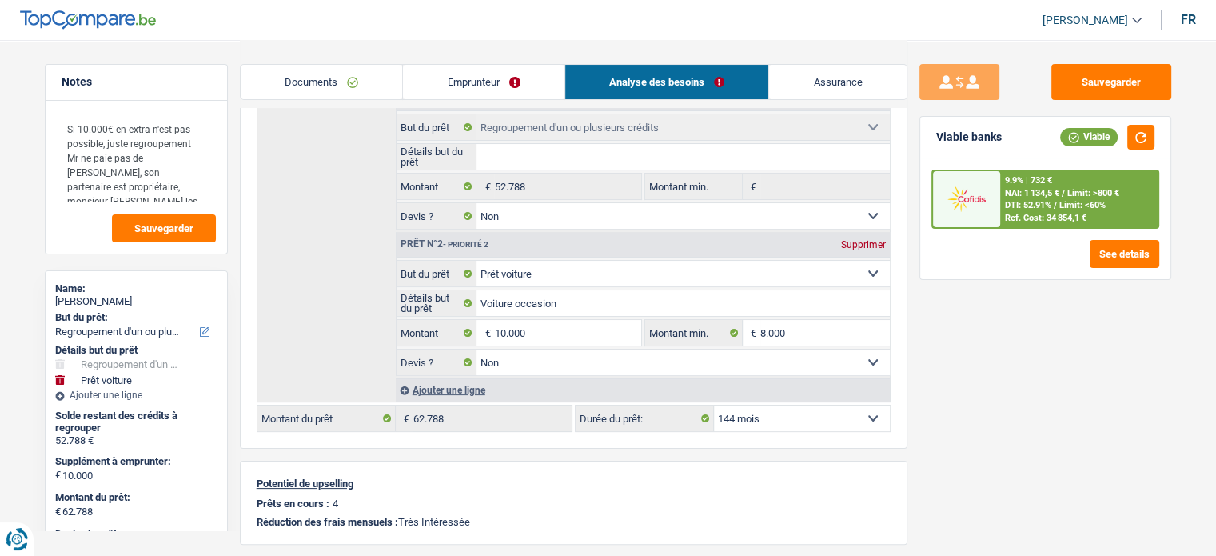
scroll to position [160, 0]
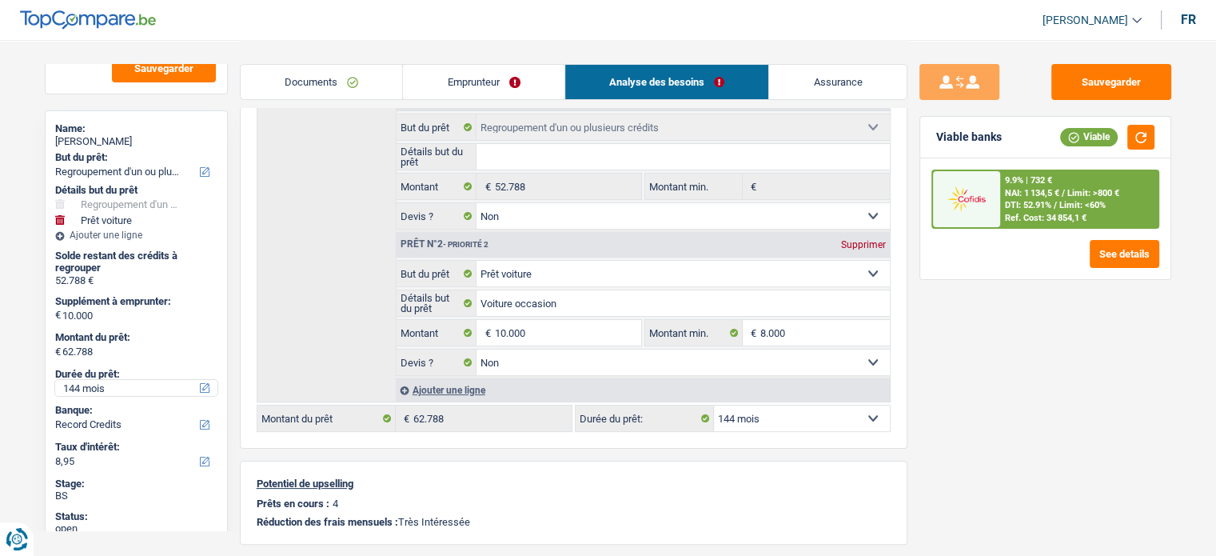
click at [118, 389] on select "12 mois 18 mois 24 mois 30 mois 36 mois 42 mois 48 mois 60 mois 72 mois 84 mois…" at bounding box center [136, 388] width 162 height 16
select select "120"
click at [55, 380] on select "12 mois 18 mois 24 mois 30 mois 36 mois 42 mois 48 mois 60 mois 72 mois 84 mois…" at bounding box center [136, 388] width 162 height 16
select select "120"
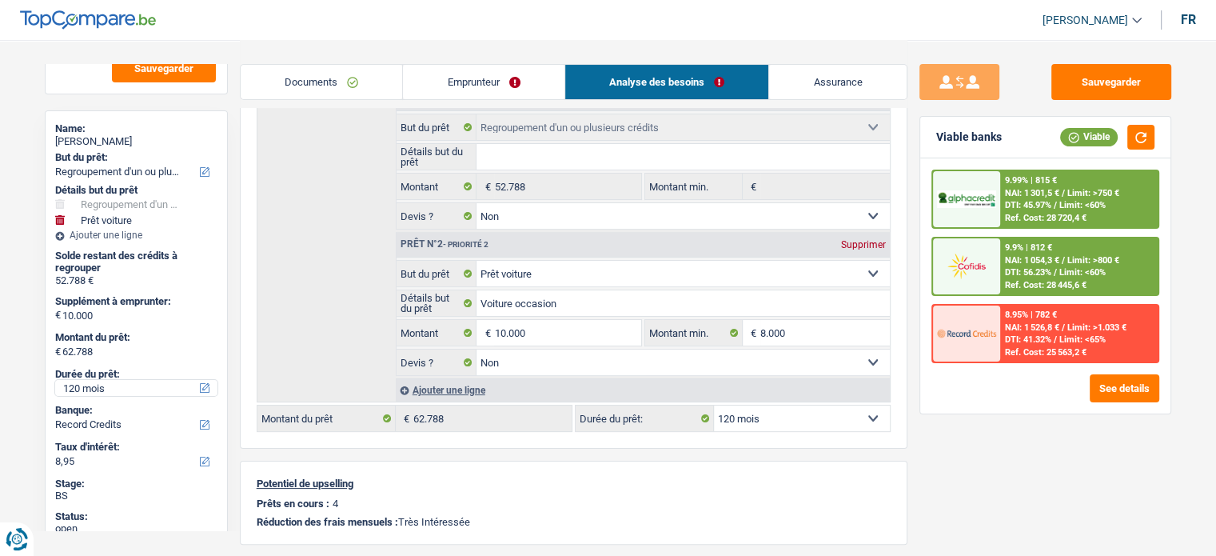
scroll to position [80, 0]
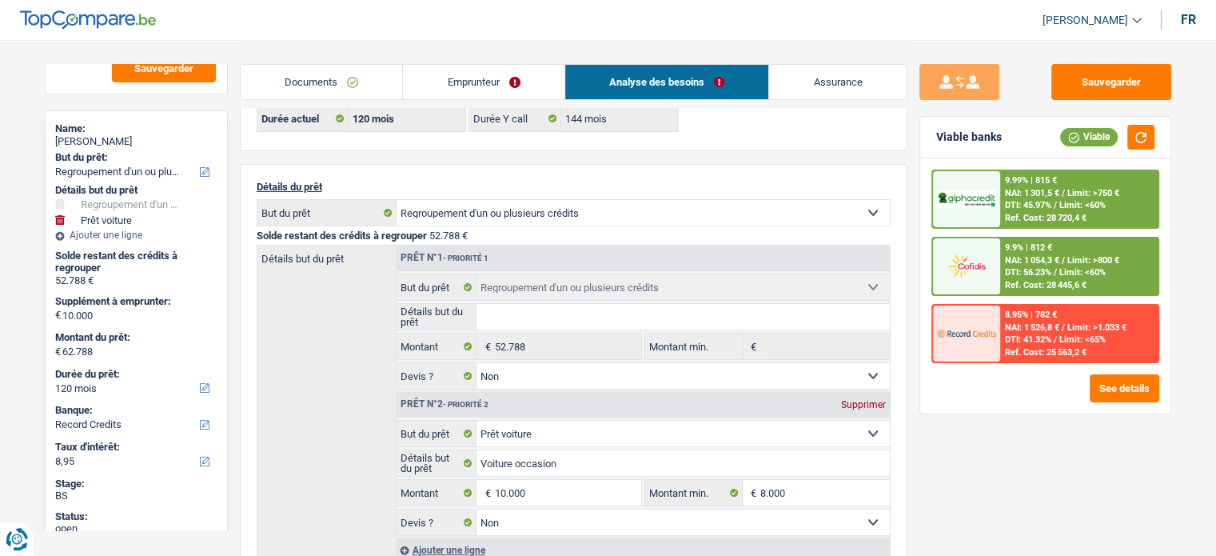
click at [473, 78] on link "Emprunteur" at bounding box center [483, 82] width 161 height 34
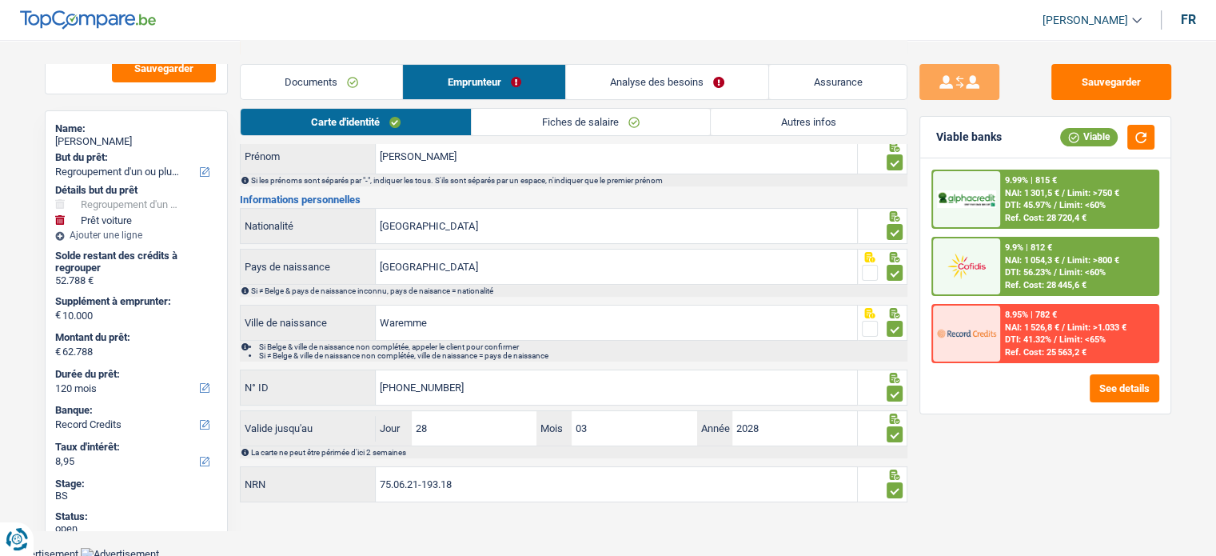
click at [764, 115] on link "Autres infos" at bounding box center [809, 122] width 196 height 26
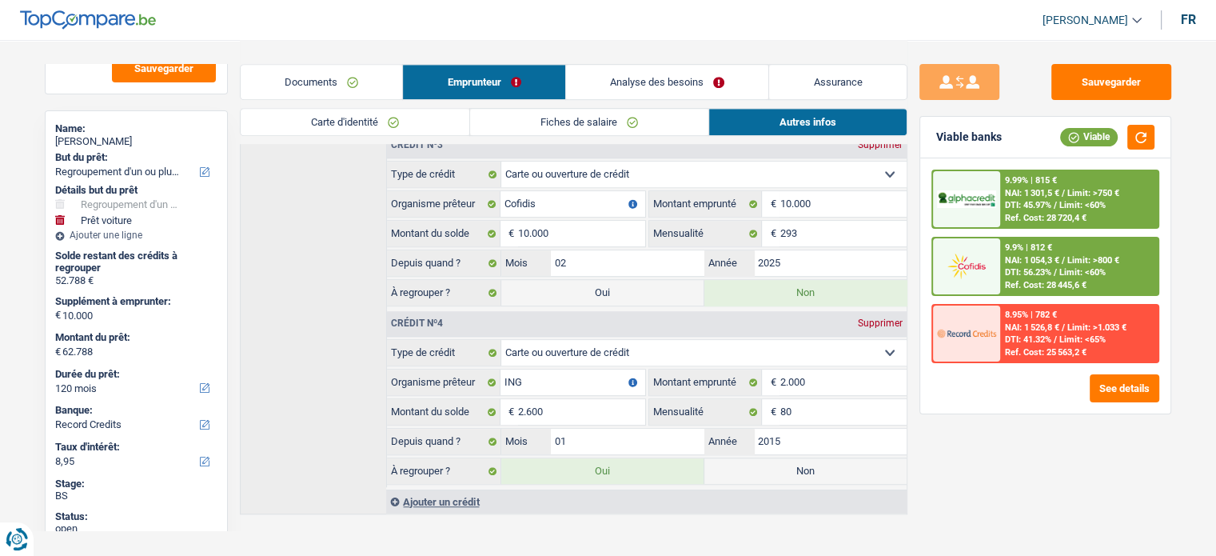
click at [681, 79] on link "Analyse des besoins" at bounding box center [667, 82] width 203 height 34
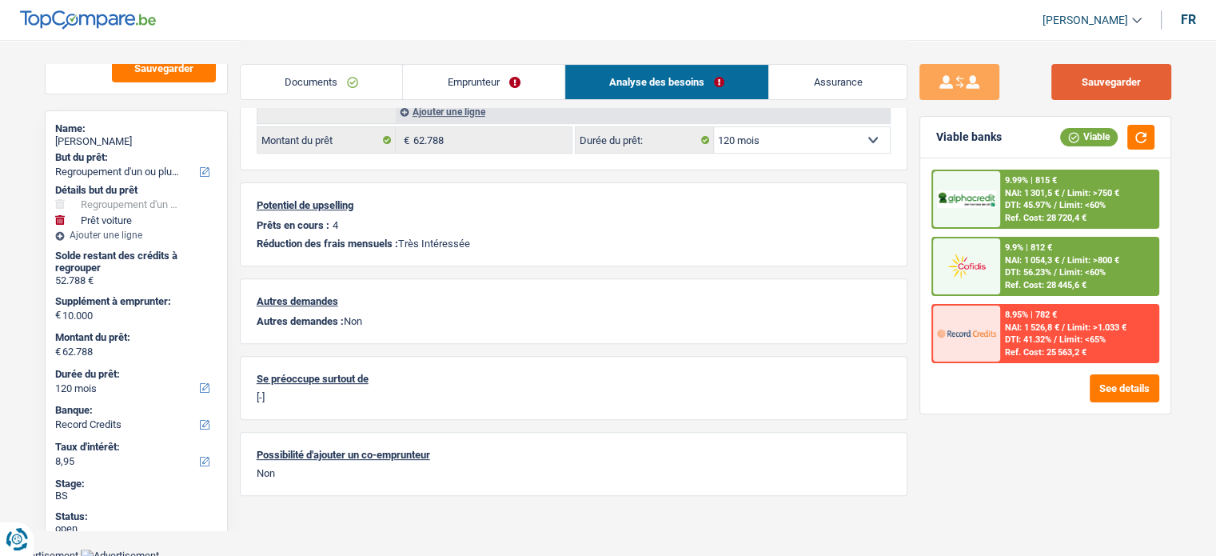
click at [1116, 89] on button "Sauvegarder" at bounding box center [1111, 82] width 120 height 36
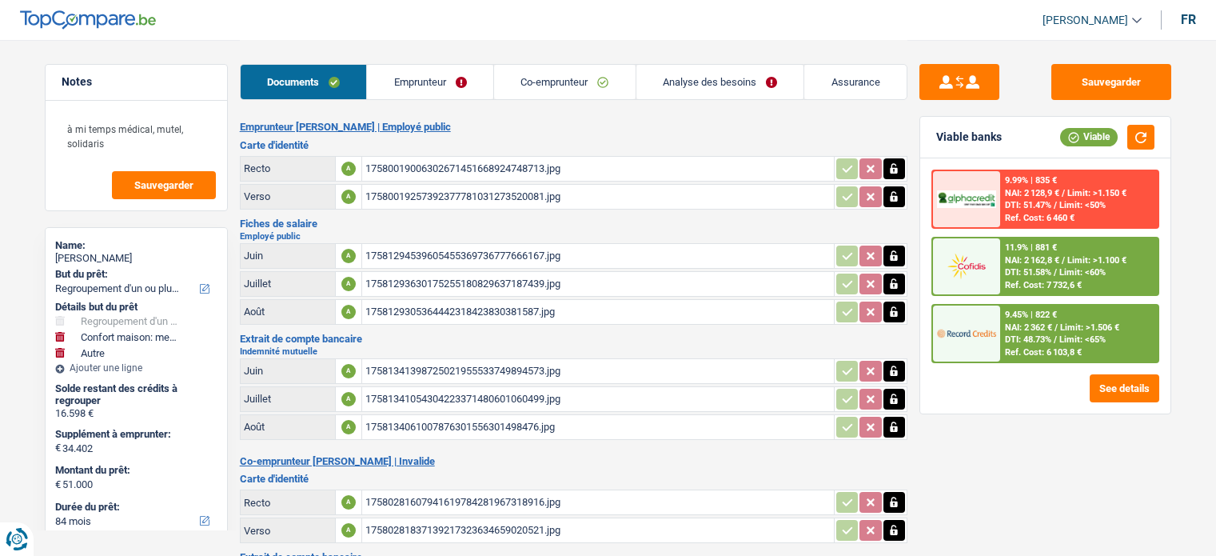
select select "refinancing"
select select "household"
select select "other"
select select "84"
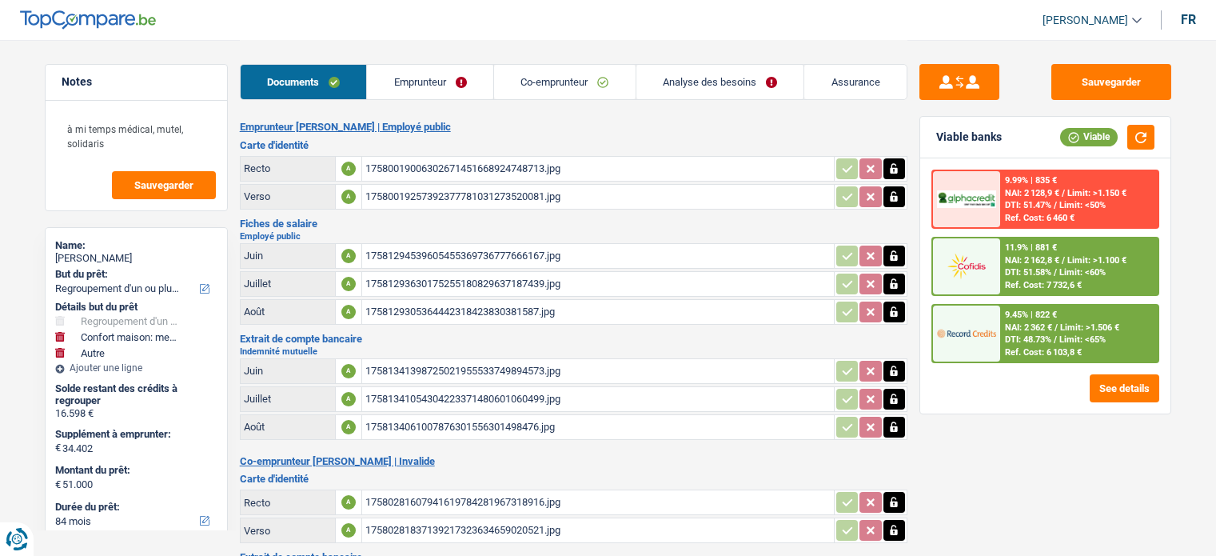
select select "cofidis"
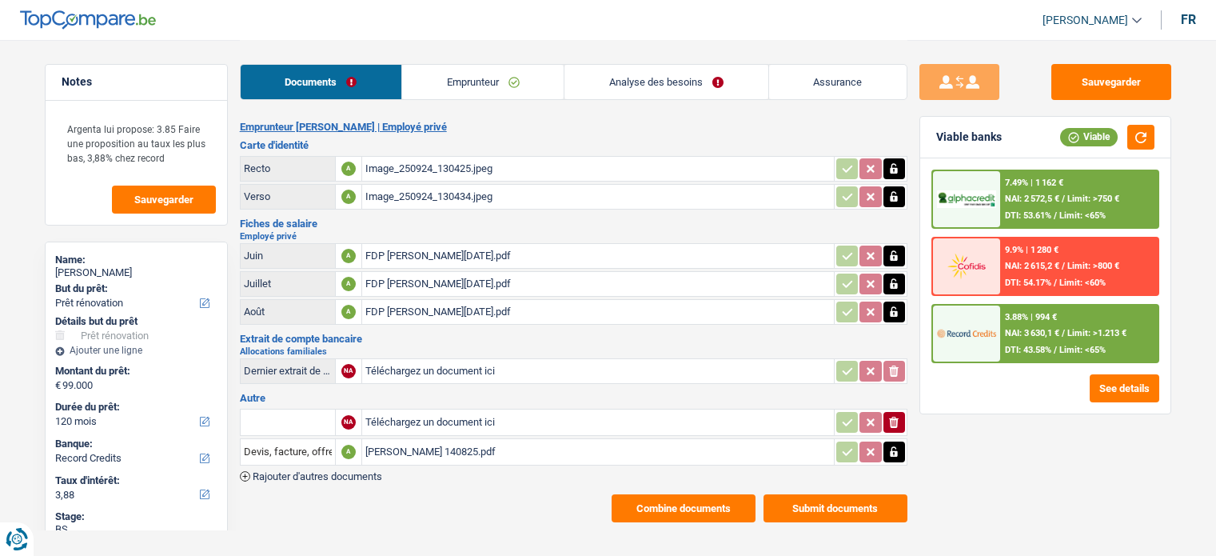
select select "renovation"
select select "120"
select select "record credits"
click at [698, 494] on button "Combine documents" at bounding box center [683, 508] width 144 height 28
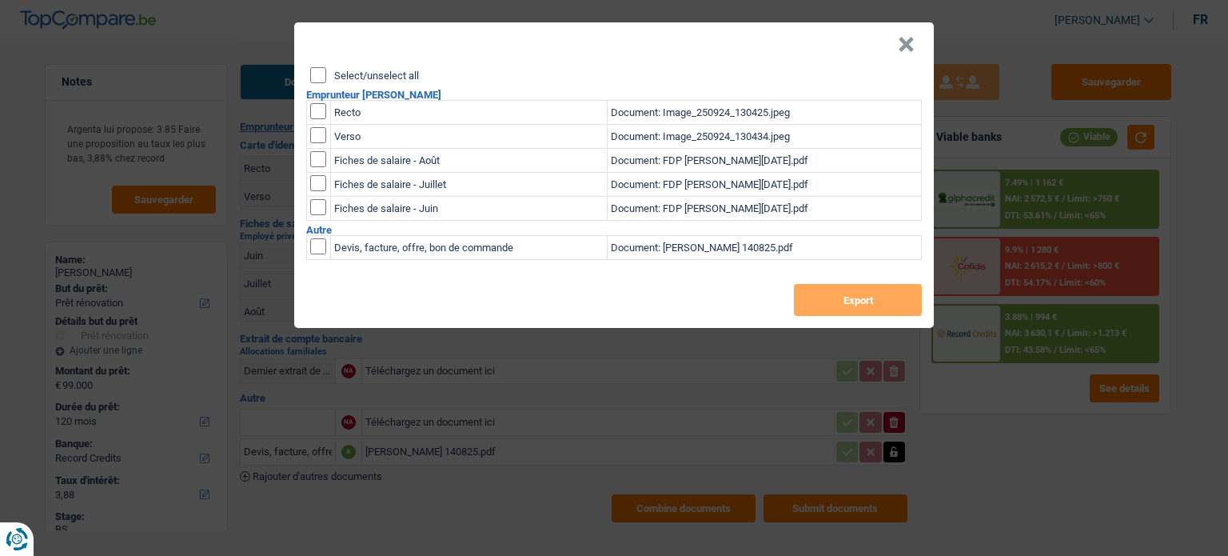
click at [305, 74] on div "Select/unselect all Emprunteur [PERSON_NAME] Recto Document: Image_250924_13042…" at bounding box center [613, 197] width 639 height 261
click at [322, 75] on input "Select/unselect all" at bounding box center [318, 75] width 16 height 16
checkbox input "true"
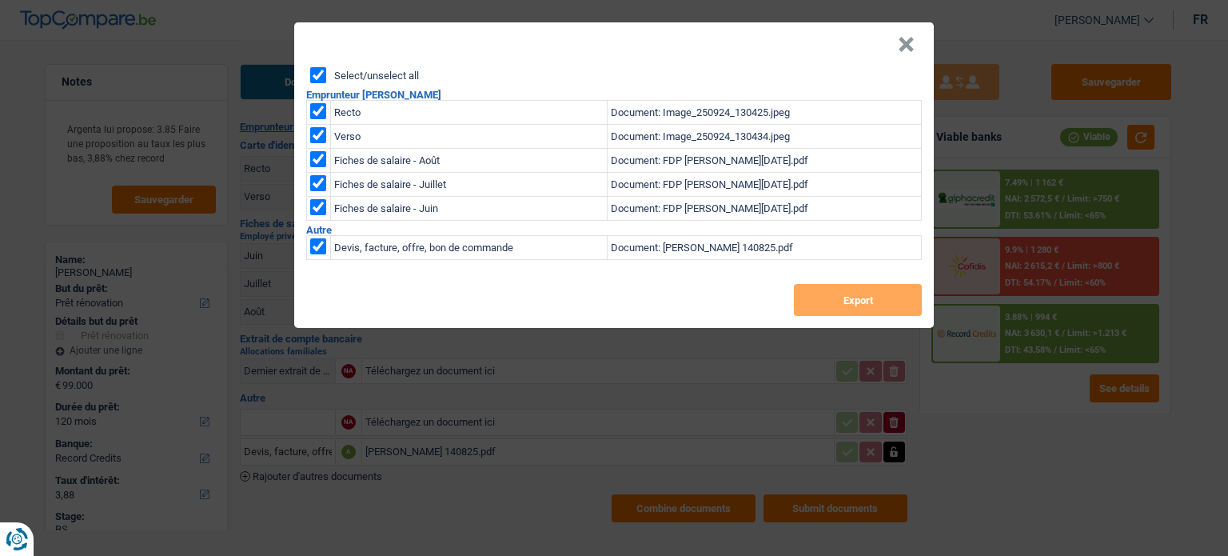
checkbox input "true"
click at [887, 301] on button "Export" at bounding box center [858, 300] width 128 height 32
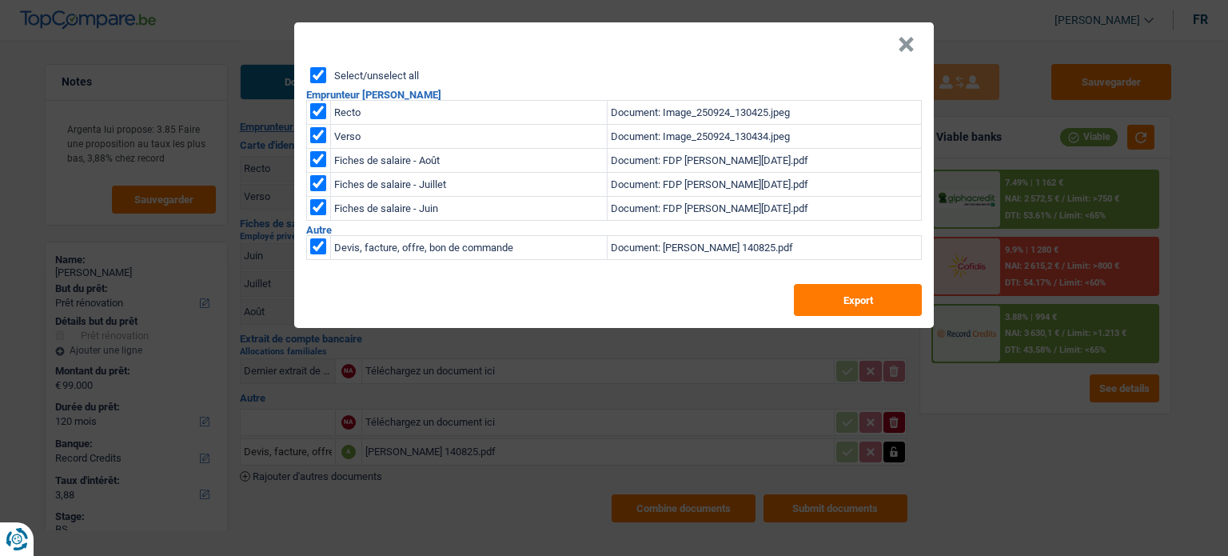
click at [915, 39] on header "×" at bounding box center [613, 44] width 639 height 45
click at [905, 47] on button "×" at bounding box center [906, 45] width 17 height 16
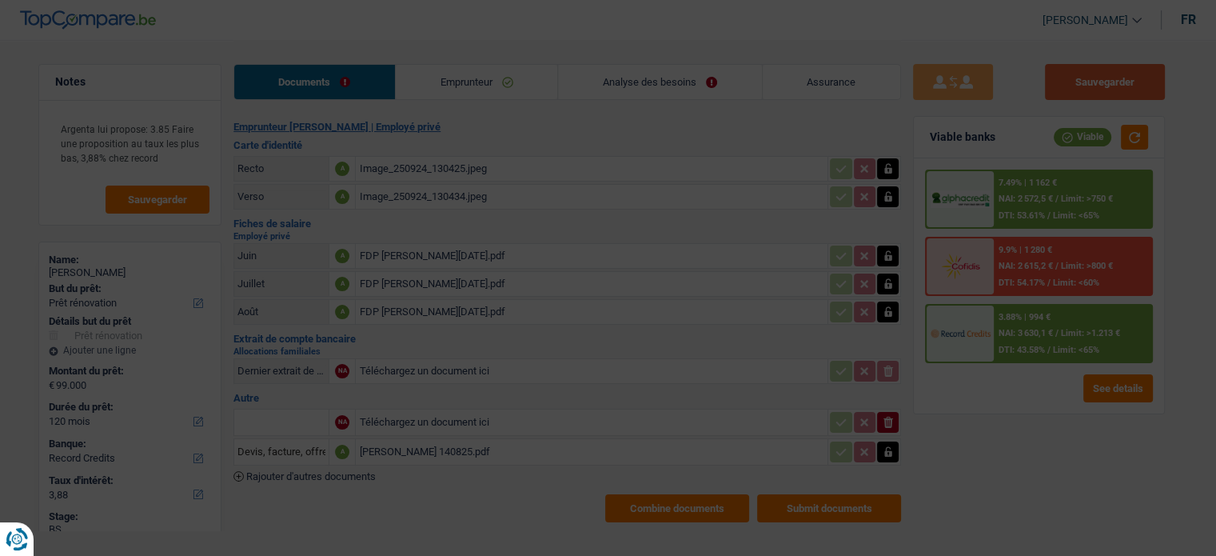
click at [1141, 87] on button "Sauvegarder" at bounding box center [1105, 82] width 120 height 36
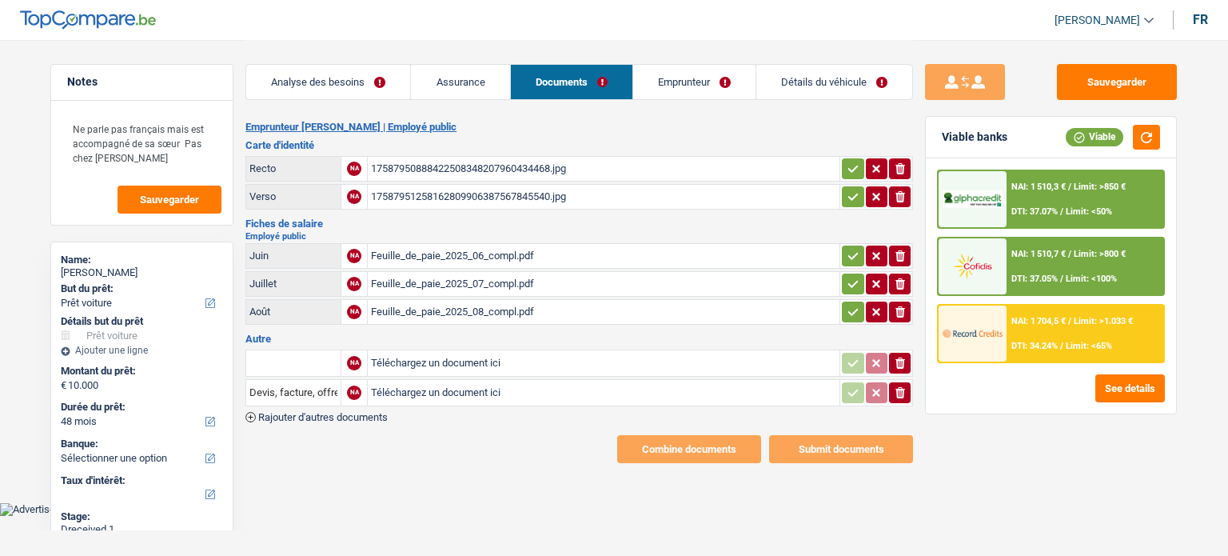
select select "car"
select select "48"
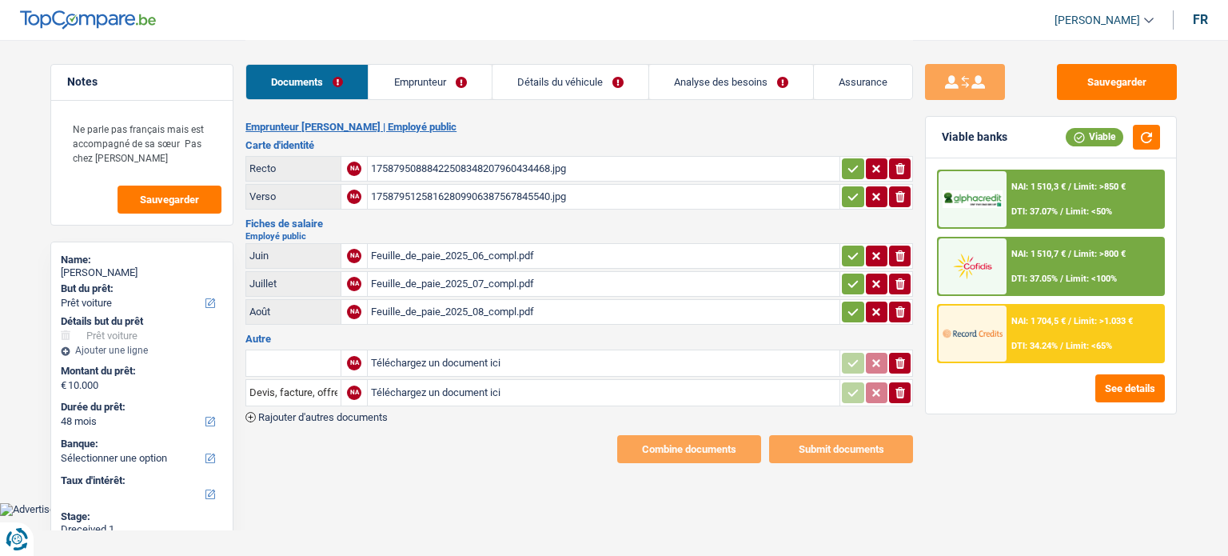
click at [679, 159] on div "17587950888422508348207960434468.jpg" at bounding box center [603, 169] width 465 height 24
click at [854, 179] on td "ionicons-v5-e" at bounding box center [876, 169] width 74 height 26
click at [850, 201] on icon "button" at bounding box center [852, 197] width 13 height 16
click at [844, 164] on button "button" at bounding box center [853, 168] width 22 height 21
click at [632, 189] on div "17587951258162809906387567845540.jpg" at bounding box center [603, 197] width 465 height 24
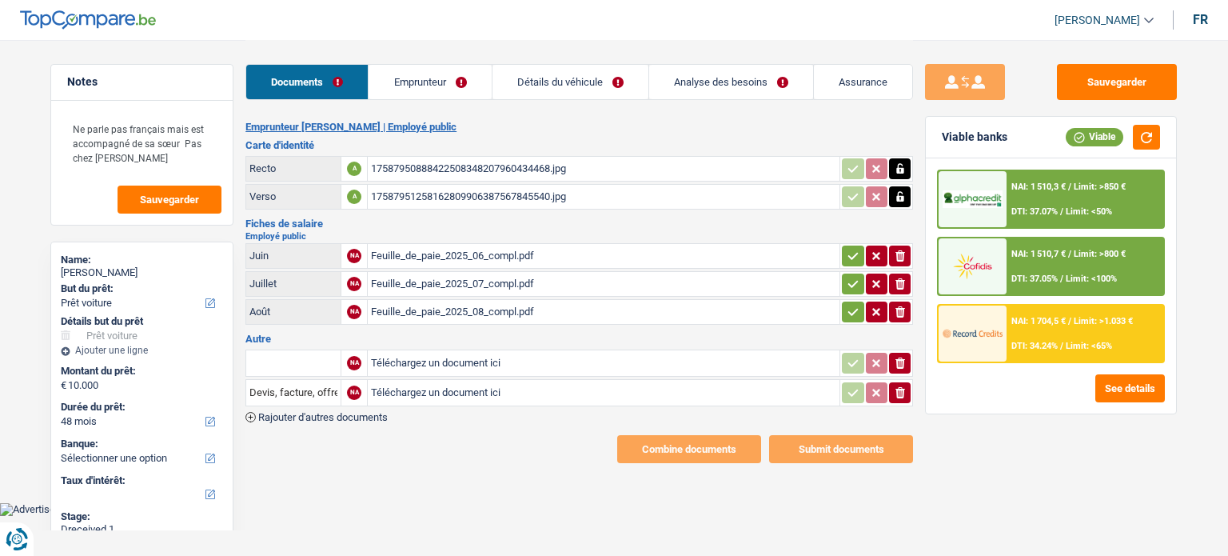
click at [549, 245] on div "Feuille_de_paie_2025_06_compl.pdf" at bounding box center [603, 256] width 465 height 24
click at [540, 280] on div "Feuille_de_paie_2025_07_compl.pdf" at bounding box center [603, 284] width 465 height 24
drag, startPoint x: 841, startPoint y: 311, endPoint x: 850, endPoint y: 290, distance: 22.9
click at [842, 311] on button "button" at bounding box center [853, 311] width 22 height 21
click at [851, 283] on icon "button" at bounding box center [852, 284] width 13 height 16
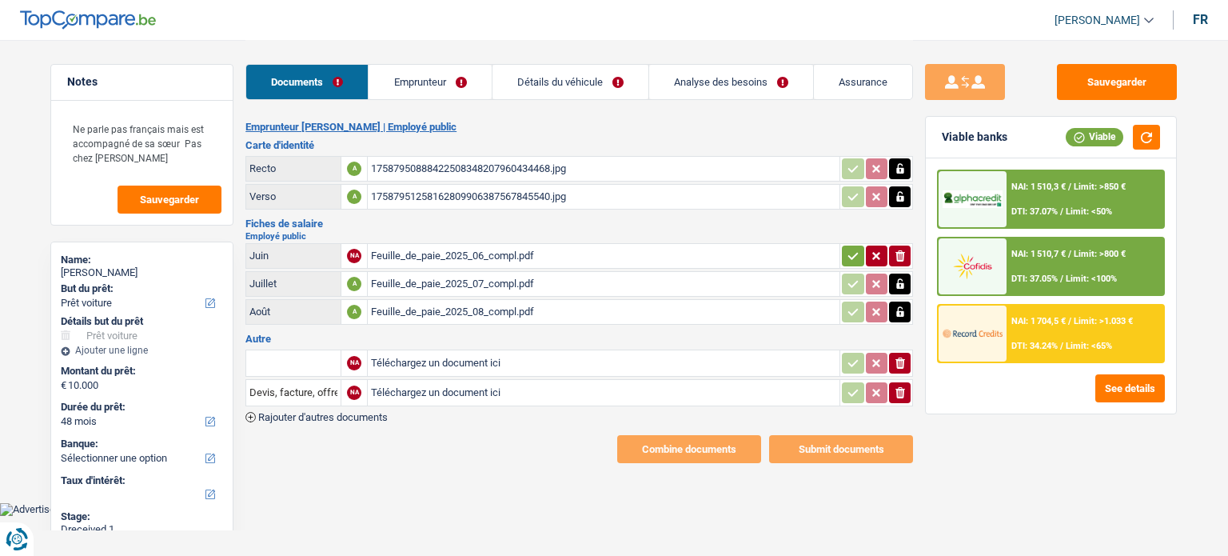
click at [849, 248] on icon "button" at bounding box center [852, 256] width 13 height 16
click at [905, 384] on icon "ionicons-v5-e" at bounding box center [900, 392] width 13 height 16
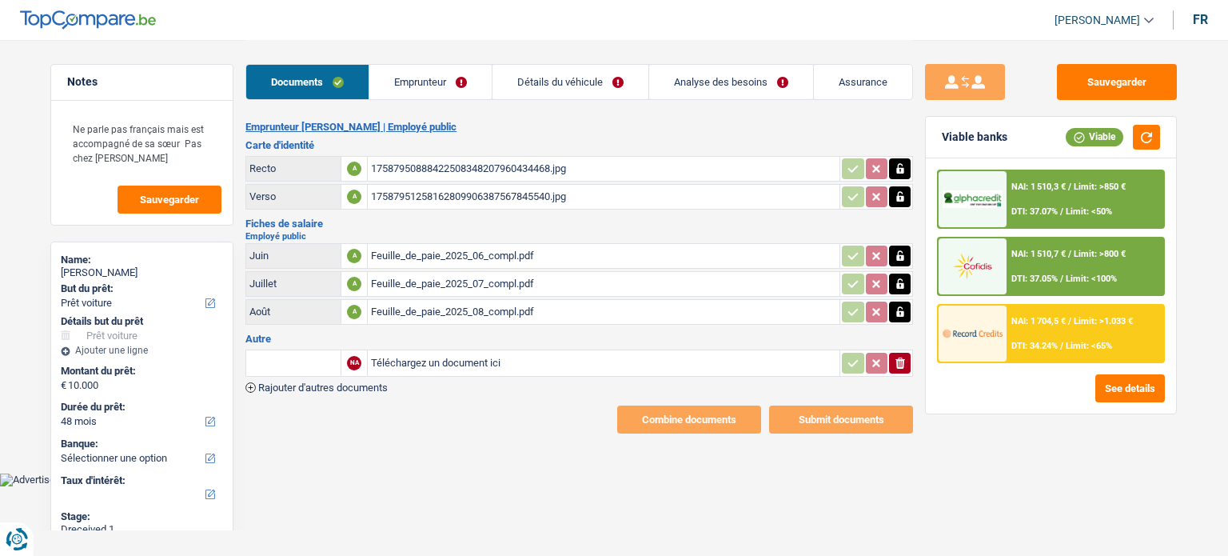
click at [902, 361] on icon "button" at bounding box center [900, 362] width 10 height 11
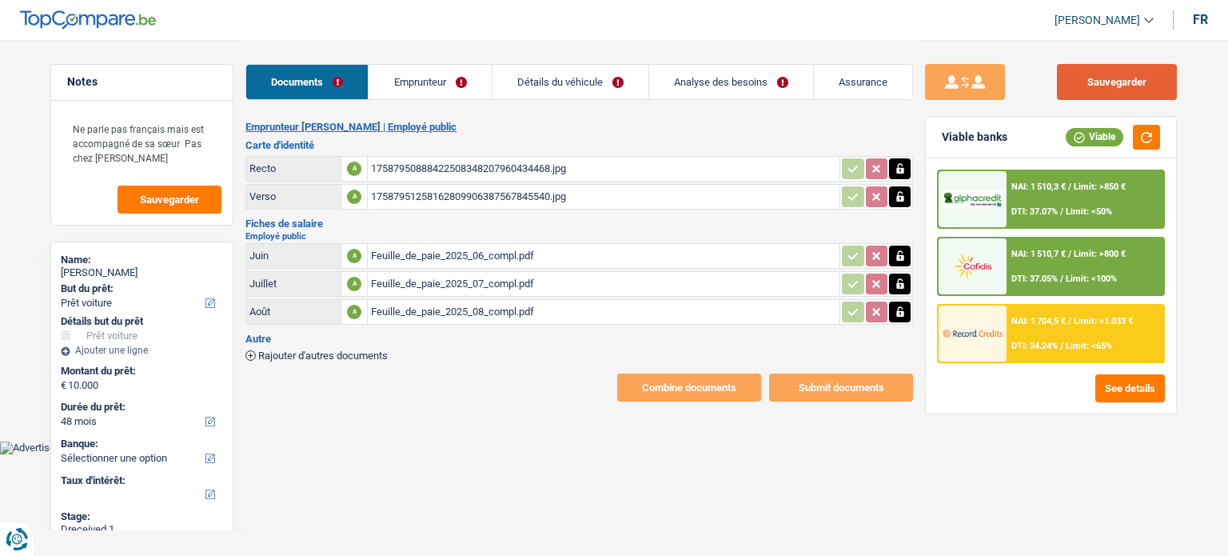
drag, startPoint x: 1140, startPoint y: 82, endPoint x: 1131, endPoint y: 89, distance: 10.9
click at [1135, 86] on button "Sauvegarder" at bounding box center [1117, 82] width 120 height 36
click at [453, 86] on link "Emprunteur" at bounding box center [429, 82] width 122 height 34
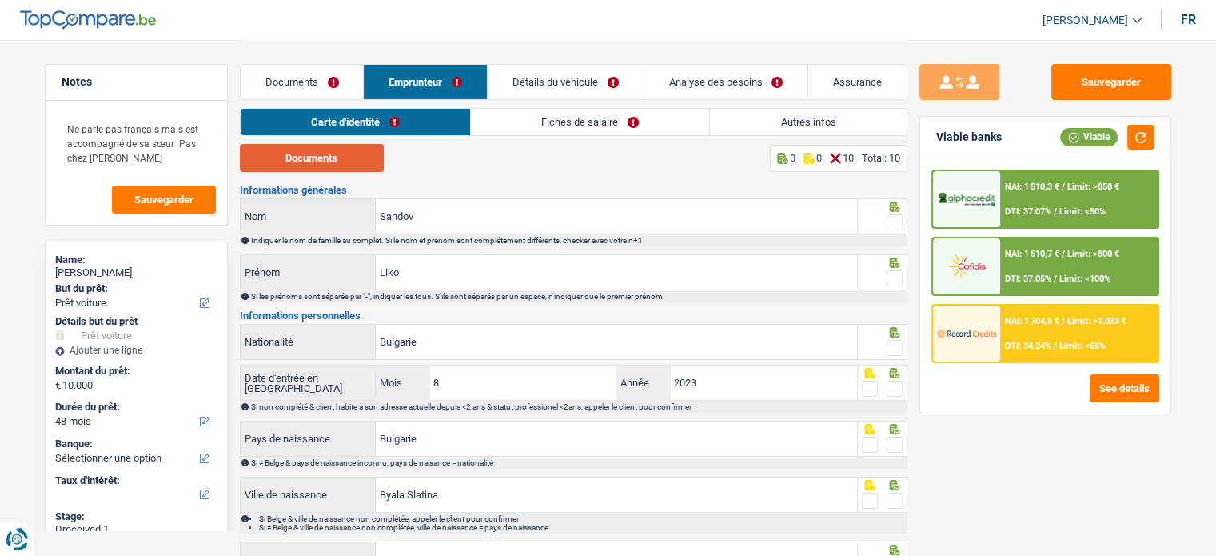
click at [357, 156] on button "Documents" at bounding box center [312, 158] width 144 height 28
click at [891, 226] on span at bounding box center [894, 222] width 16 height 16
click at [0, 0] on input "radio" at bounding box center [0, 0] width 0 height 0
click at [886, 276] on span at bounding box center [894, 278] width 16 height 16
click at [0, 0] on input "radio" at bounding box center [0, 0] width 0 height 0
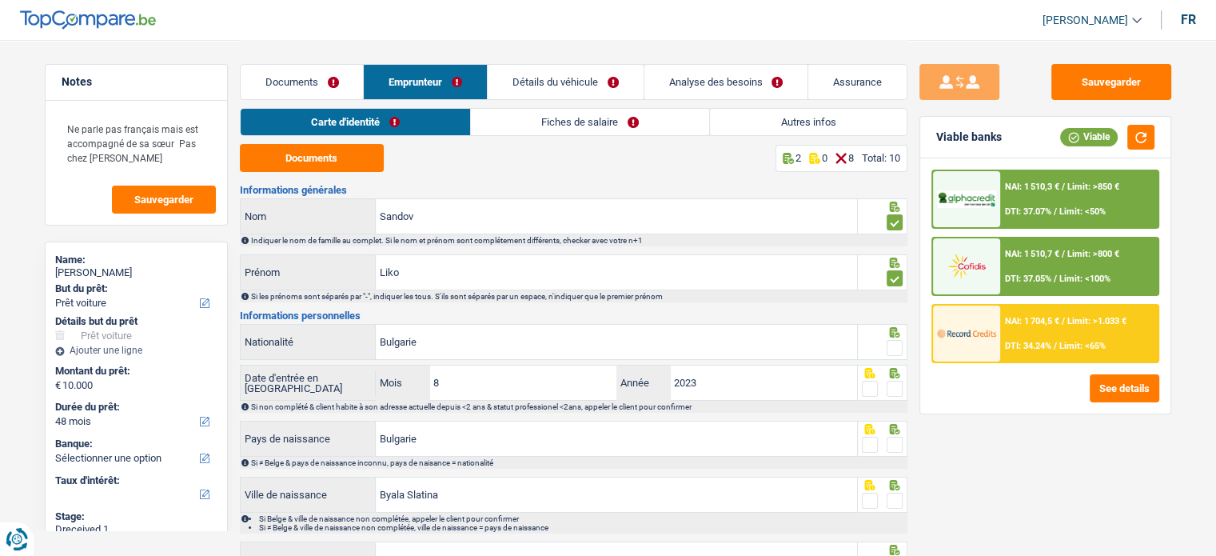
click at [900, 338] on div at bounding box center [894, 348] width 16 height 20
click at [898, 345] on span at bounding box center [894, 348] width 16 height 16
click at [0, 0] on input "radio" at bounding box center [0, 0] width 0 height 0
click at [892, 379] on div at bounding box center [894, 389] width 16 height 20
click at [893, 389] on span at bounding box center [894, 388] width 16 height 16
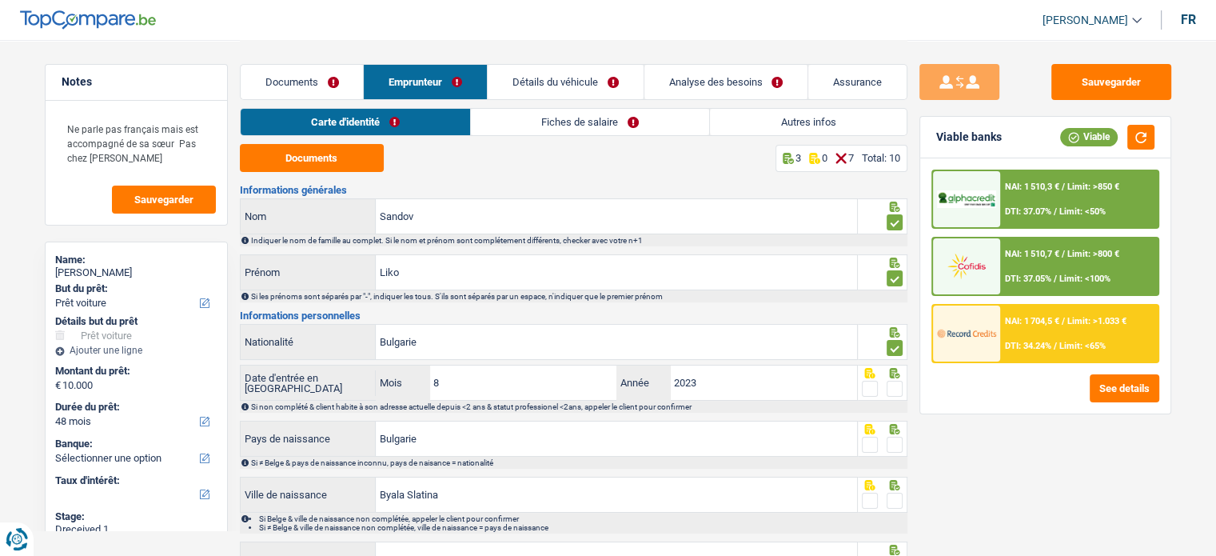
click at [0, 0] on input "radio" at bounding box center [0, 0] width 0 height 0
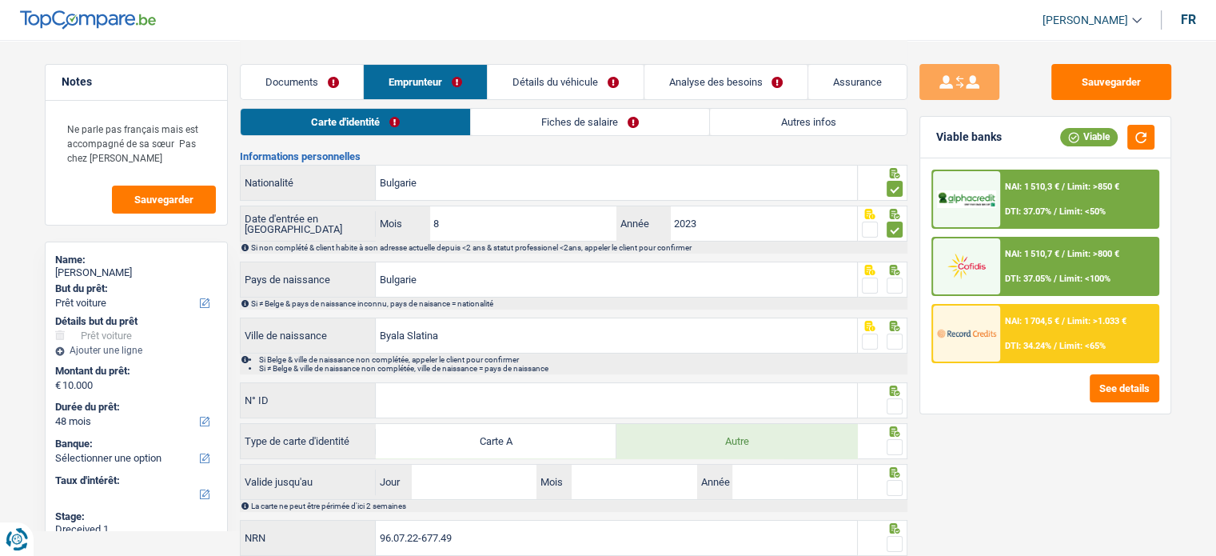
scroll to position [160, 0]
paste input "B-5959066-65"
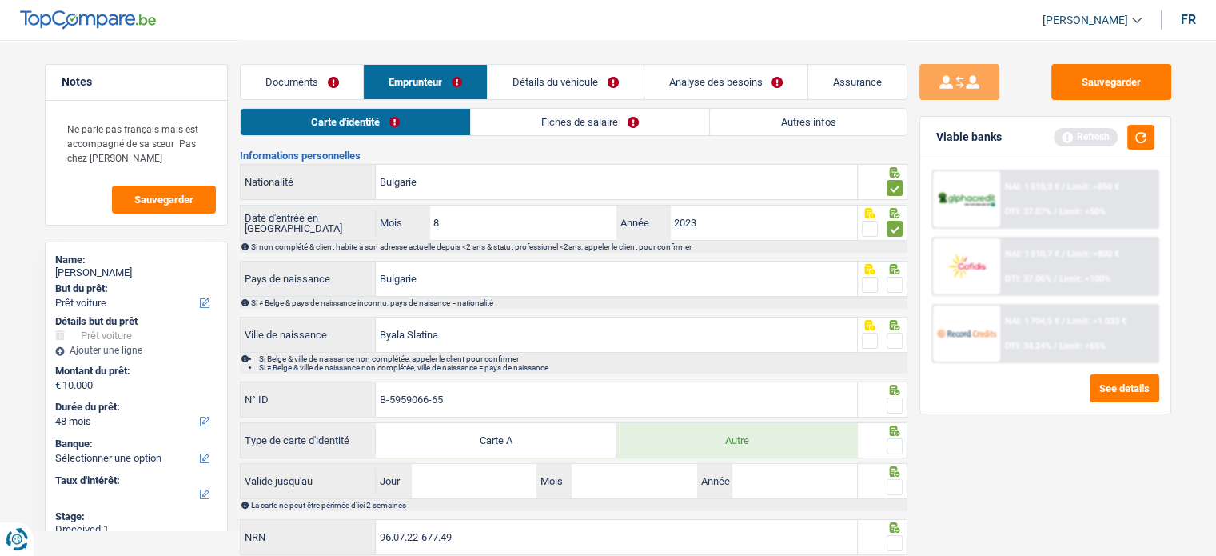
type input "B-5959066-65"
click at [888, 404] on span at bounding box center [894, 405] width 16 height 16
click at [0, 0] on input "radio" at bounding box center [0, 0] width 0 height 0
click at [892, 342] on span at bounding box center [894, 341] width 16 height 16
click at [0, 0] on input "radio" at bounding box center [0, 0] width 0 height 0
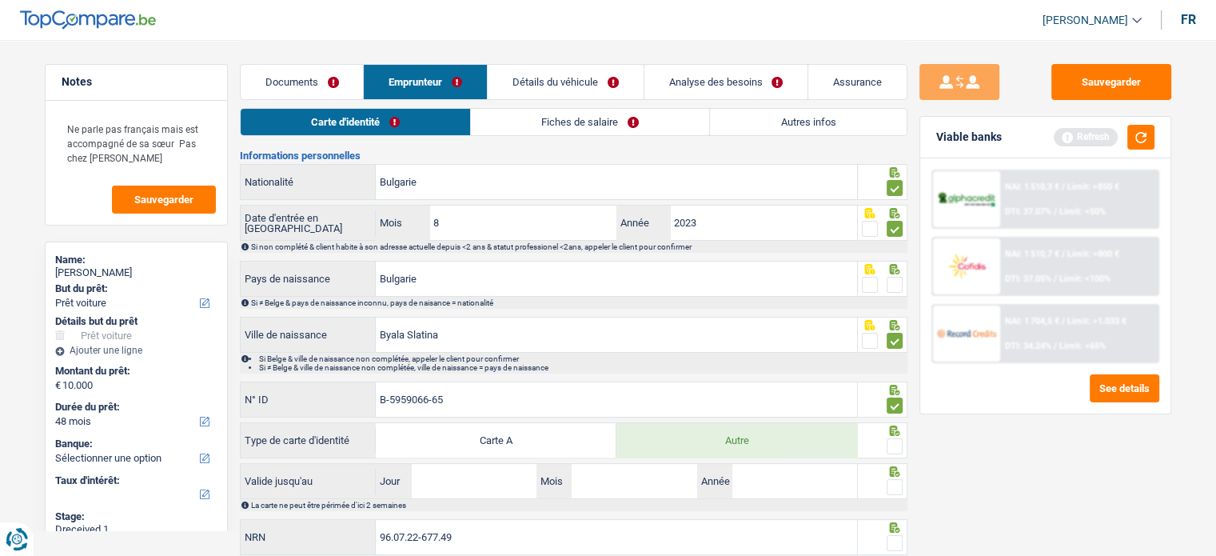
click at [893, 285] on span at bounding box center [894, 285] width 16 height 16
click at [0, 0] on input "radio" at bounding box center [0, 0] width 0 height 0
click at [895, 449] on span at bounding box center [894, 446] width 16 height 16
click at [0, 0] on input "radio" at bounding box center [0, 0] width 0 height 0
click at [895, 480] on span at bounding box center [894, 487] width 16 height 16
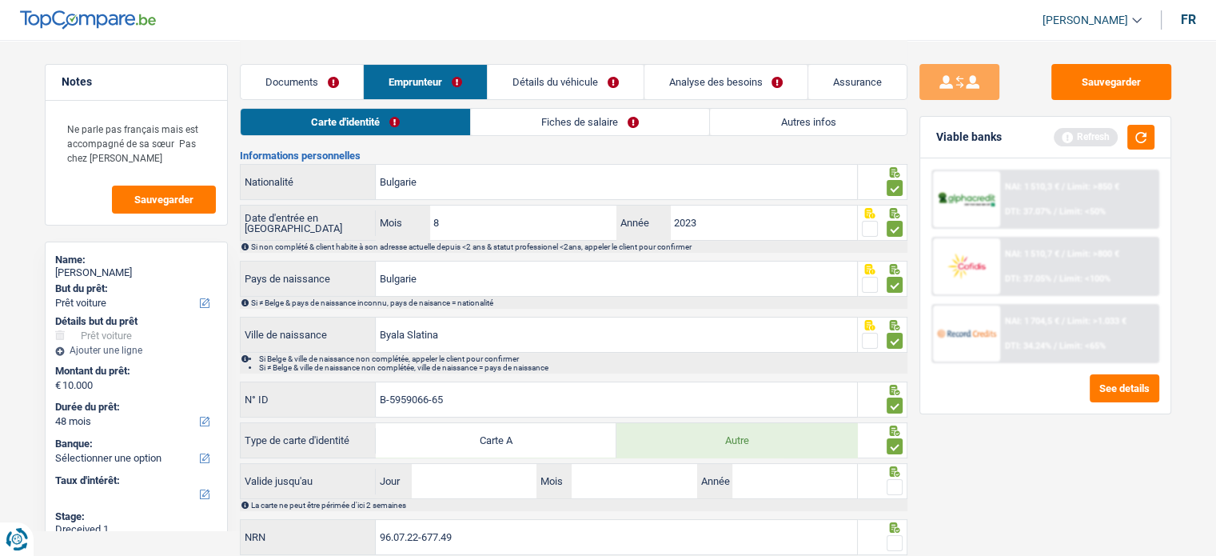
click at [0, 0] on input "radio" at bounding box center [0, 0] width 0 height 0
click at [457, 500] on div "La carte ne peut être périmée d'ici 2 semaines" at bounding box center [578, 504] width 655 height 9
click at [461, 484] on input "Jour" at bounding box center [474, 481] width 125 height 34
type input "23"
type input "04"
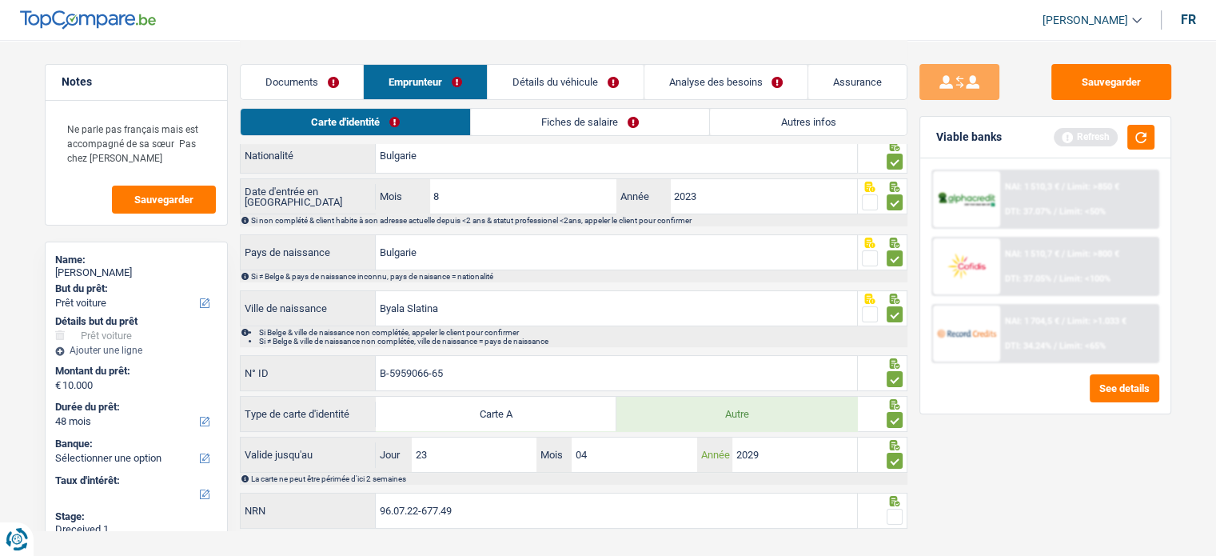
scroll to position [213, 0]
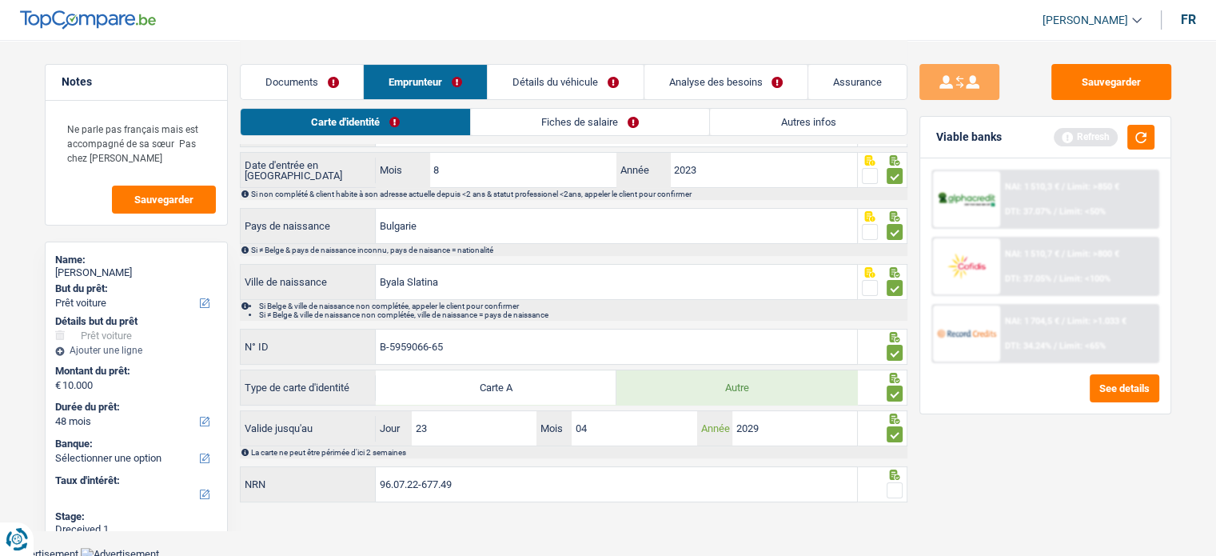
type input "2029"
drag, startPoint x: 889, startPoint y: 482, endPoint x: 904, endPoint y: 473, distance: 17.5
click at [890, 484] on span at bounding box center [894, 490] width 16 height 16
click at [0, 0] on input "radio" at bounding box center [0, 0] width 0 height 0
click at [1068, 89] on button "Sauvegarder" at bounding box center [1111, 82] width 120 height 36
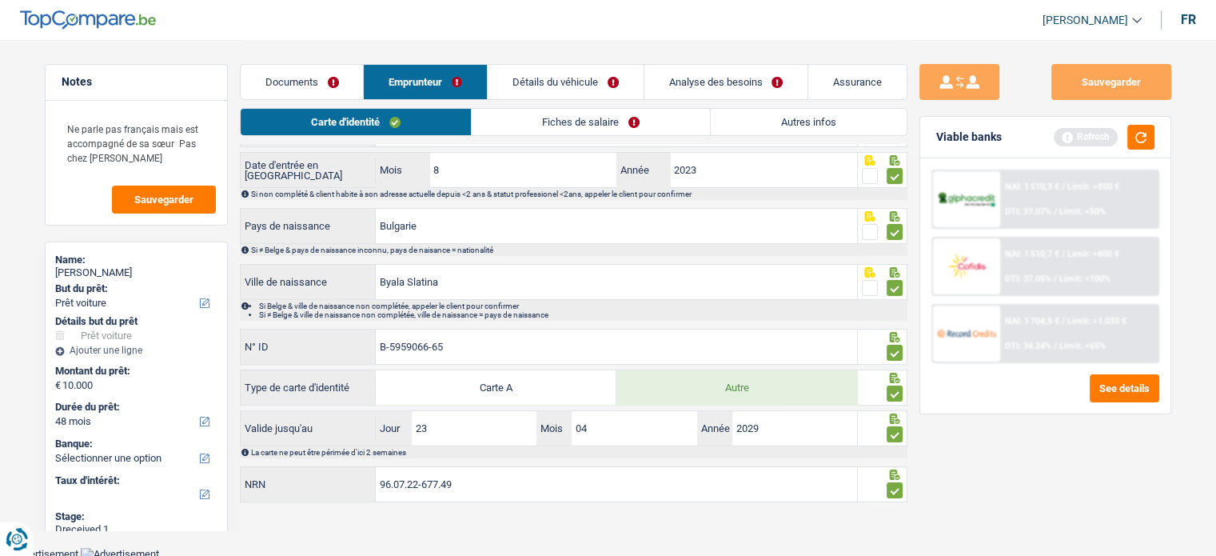
click at [530, 104] on div "Documents Emprunteur Détails du véhicule Analyse des besoins Assurance" at bounding box center [573, 74] width 667 height 68
click at [523, 120] on link "Fiches de salaire" at bounding box center [591, 122] width 238 height 26
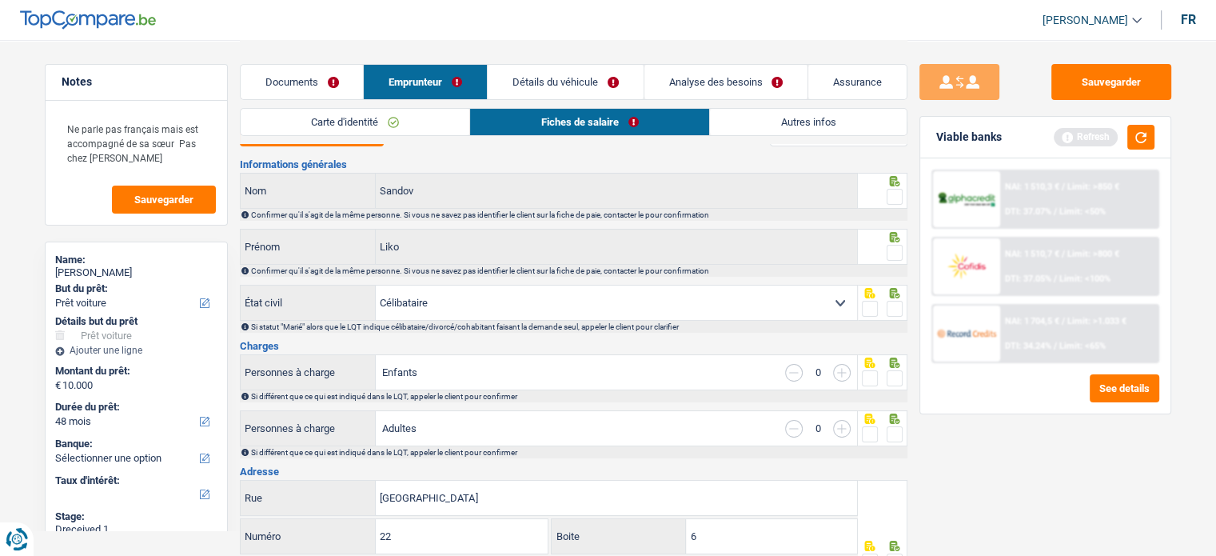
scroll to position [0, 0]
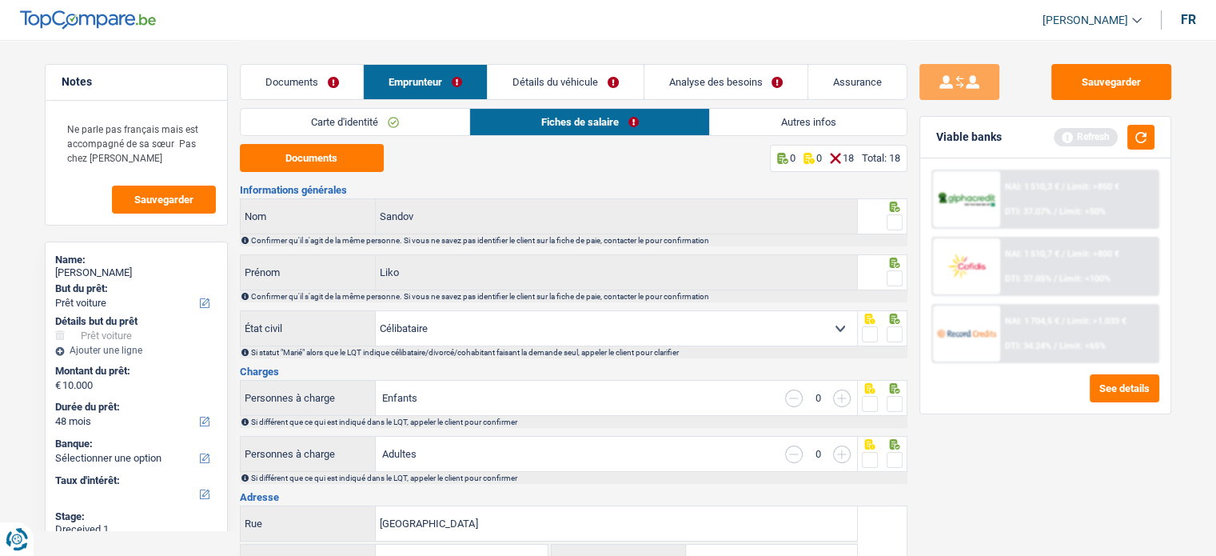
click at [352, 166] on button "Documents" at bounding box center [312, 158] width 144 height 28
click at [899, 221] on span at bounding box center [894, 222] width 16 height 16
click at [0, 0] on input "radio" at bounding box center [0, 0] width 0 height 0
click at [889, 277] on span at bounding box center [894, 278] width 16 height 16
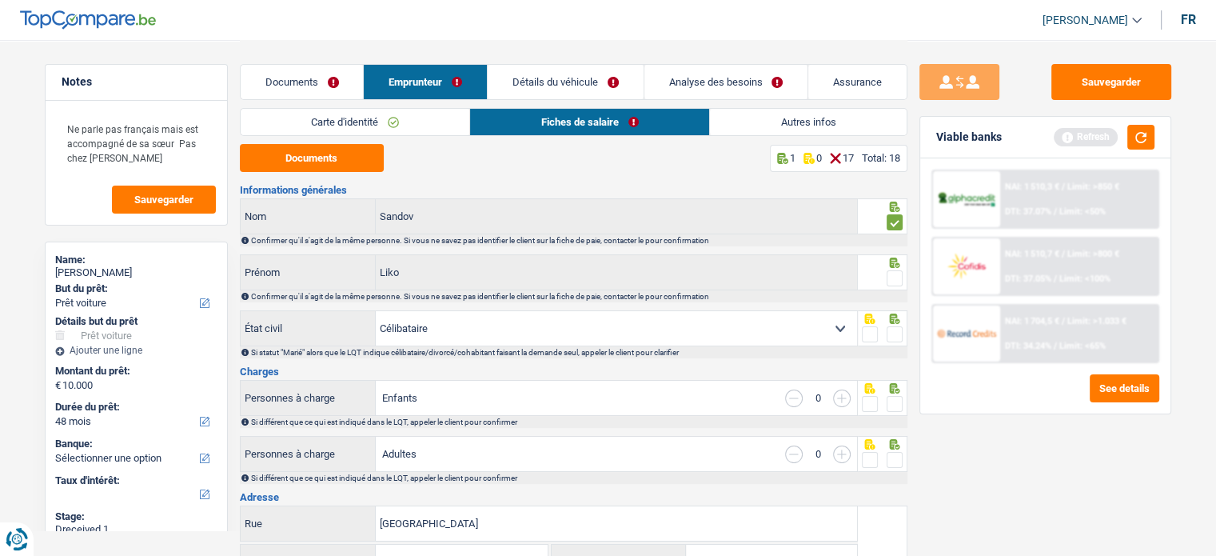
click at [0, 0] on input "radio" at bounding box center [0, 0] width 0 height 0
click at [894, 330] on span at bounding box center [894, 334] width 16 height 16
click at [0, 0] on input "radio" at bounding box center [0, 0] width 0 height 0
drag, startPoint x: 890, startPoint y: 400, endPoint x: 890, endPoint y: 414, distance: 14.4
click at [890, 402] on span at bounding box center [894, 404] width 16 height 16
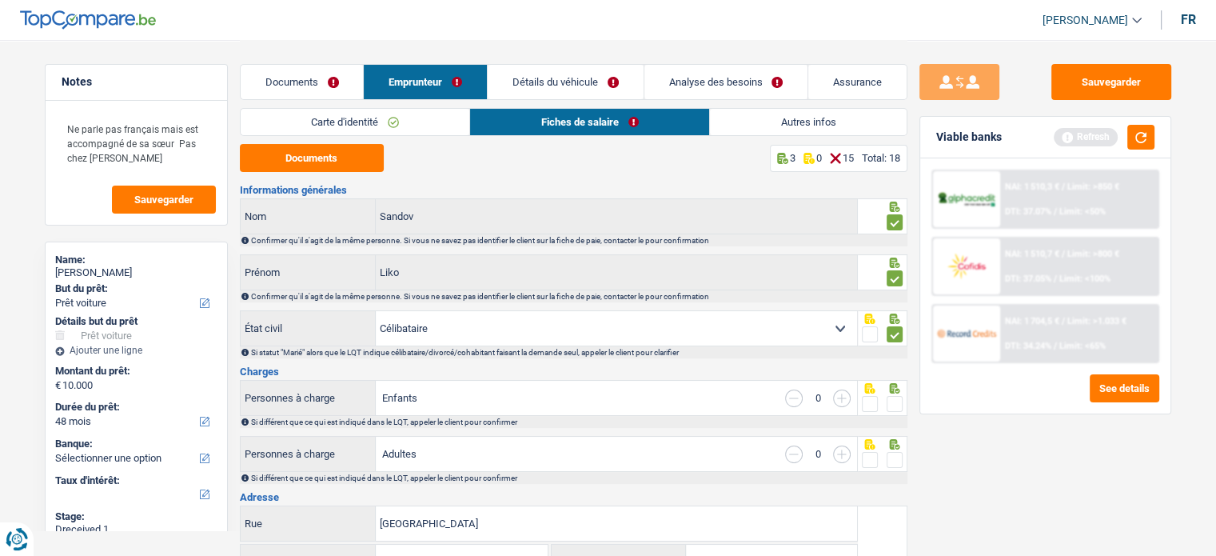
click at [0, 0] on input "radio" at bounding box center [0, 0] width 0 height 0
click at [892, 456] on span at bounding box center [894, 460] width 16 height 16
click at [0, 0] on input "radio" at bounding box center [0, 0] width 0 height 0
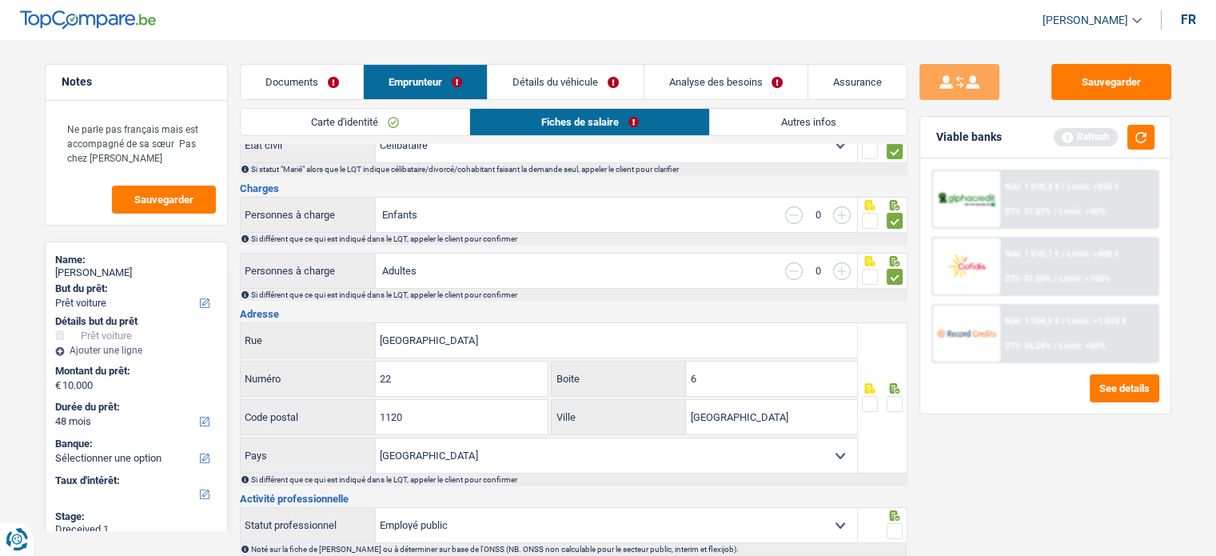
scroll to position [320, 0]
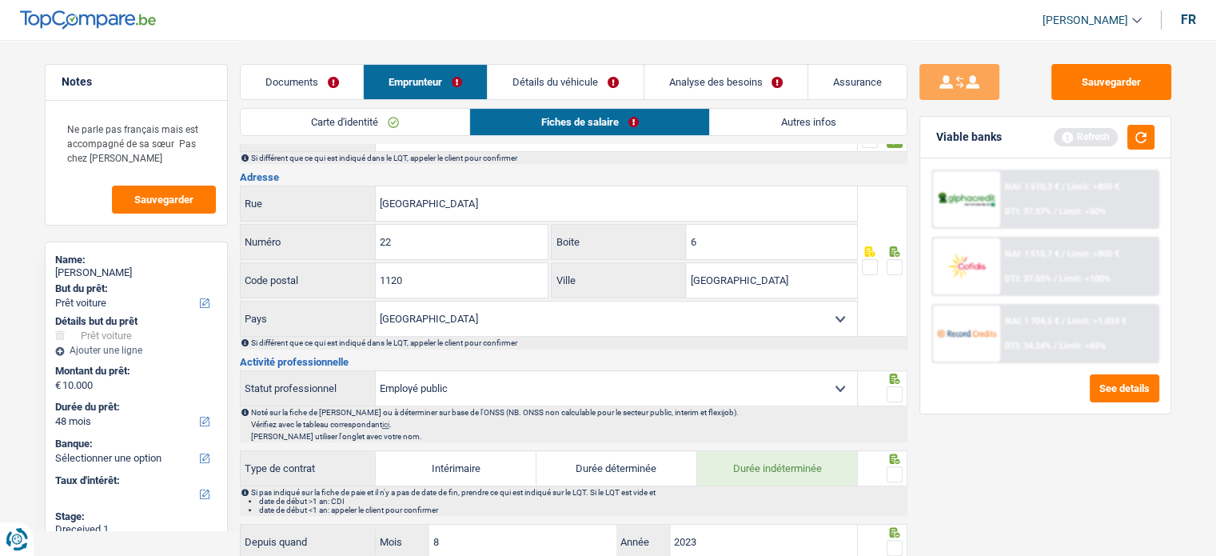
click at [898, 260] on span at bounding box center [894, 267] width 16 height 16
click at [0, 0] on input "radio" at bounding box center [0, 0] width 0 height 0
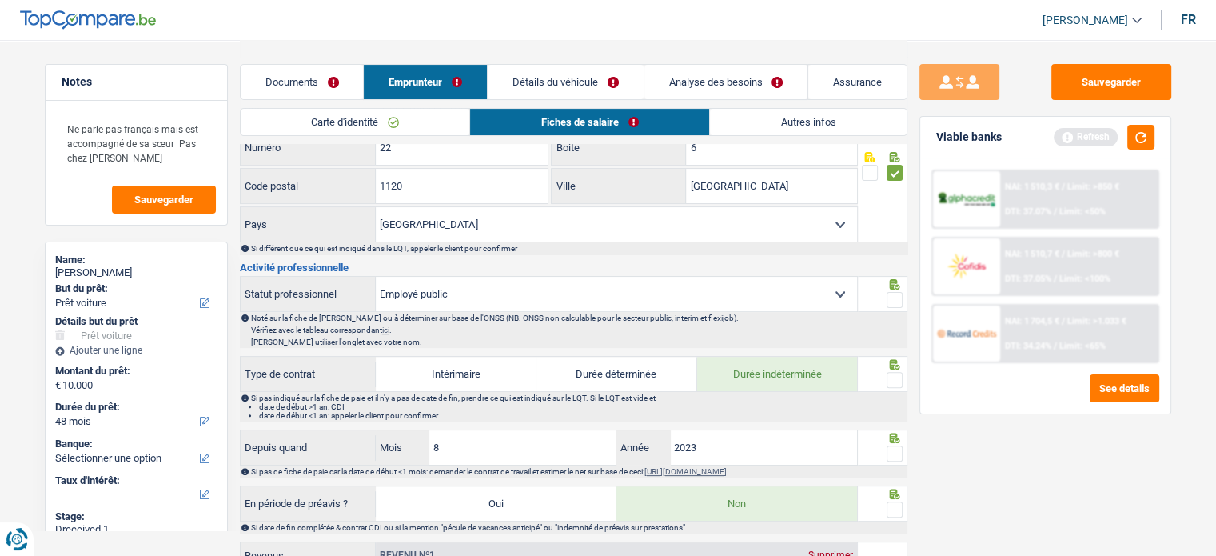
scroll to position [560, 0]
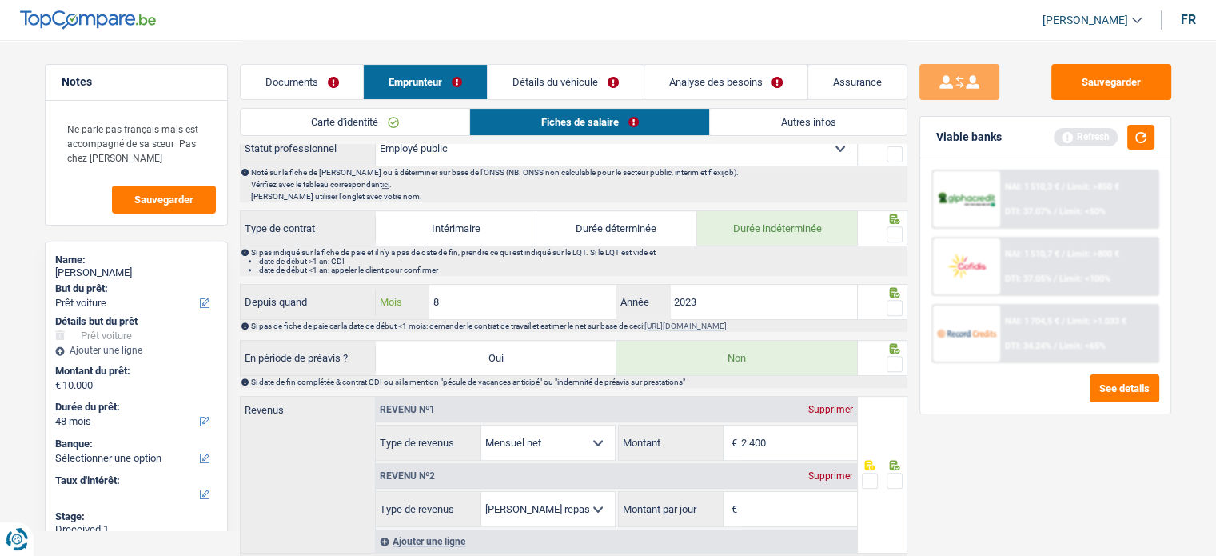
drag, startPoint x: 493, startPoint y: 305, endPoint x: 419, endPoint y: 305, distance: 74.3
click at [422, 305] on div "8 Mois" at bounding box center [496, 302] width 241 height 34
type input "7"
drag, startPoint x: 735, startPoint y: 282, endPoint x: 732, endPoint y: 290, distance: 8.3
click at [734, 287] on input "2023" at bounding box center [764, 302] width 188 height 34
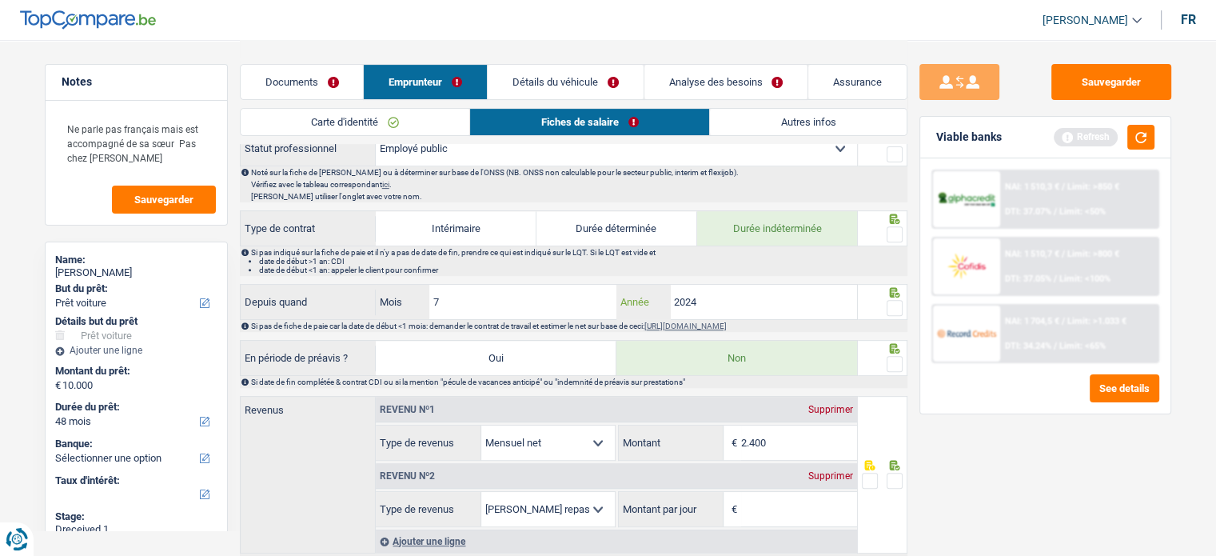
type input "2024"
click at [891, 301] on span at bounding box center [894, 308] width 16 height 16
click at [0, 0] on input "radio" at bounding box center [0, 0] width 0 height 0
click at [895, 226] on span at bounding box center [894, 234] width 16 height 16
click at [0, 0] on input "radio" at bounding box center [0, 0] width 0 height 0
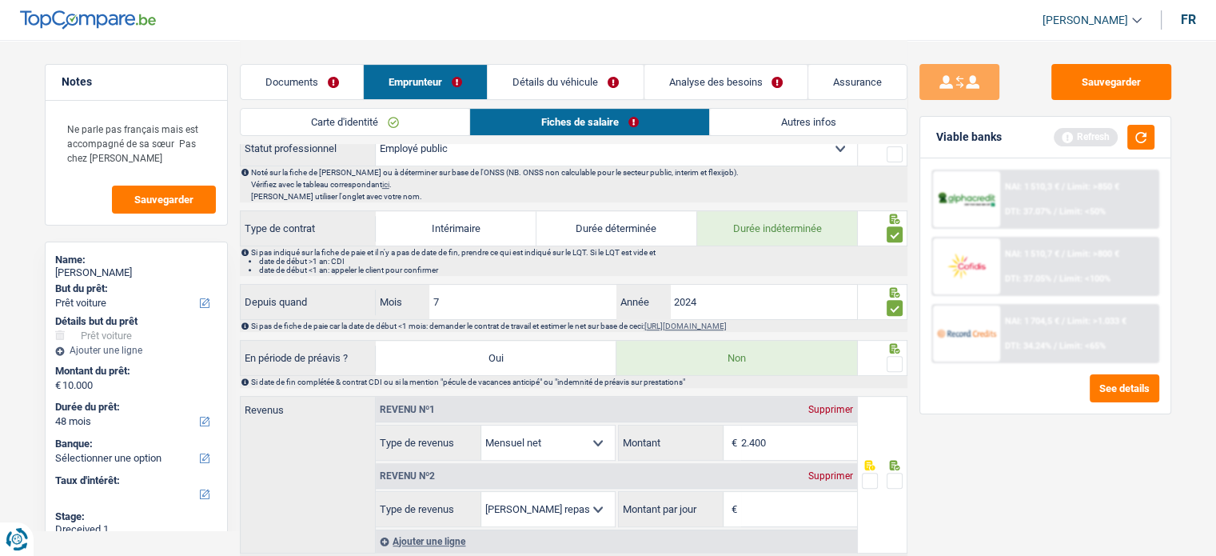
click at [894, 364] on span at bounding box center [894, 364] width 16 height 16
click at [0, 0] on input "radio" at bounding box center [0, 0] width 0 height 0
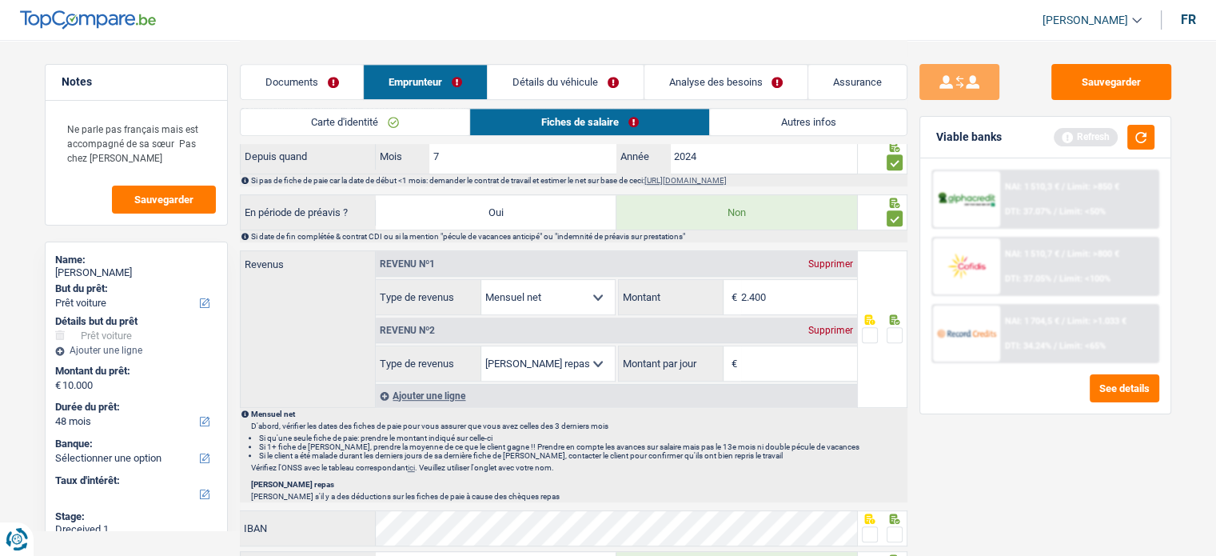
scroll to position [799, 0]
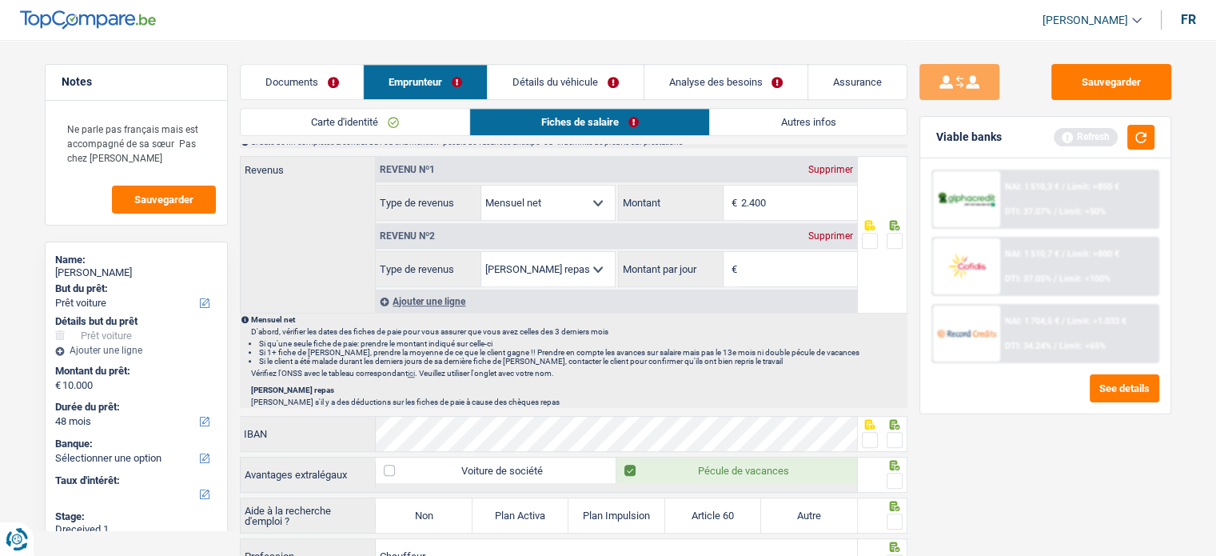
click at [1113, 58] on div "Sauvegarder Viable banks Refresh NAI: 1 510,3 € / Limit: >850 € DTI: 37.07% / L…" at bounding box center [1045, 108] width 277 height 1734
drag, startPoint x: 1115, startPoint y: 74, endPoint x: 1115, endPoint y: 92, distance: 18.4
click at [1115, 81] on button "Sauvegarder" at bounding box center [1111, 82] width 120 height 36
click at [1138, 151] on div "Viable banks Refresh" at bounding box center [1045, 138] width 250 height 42
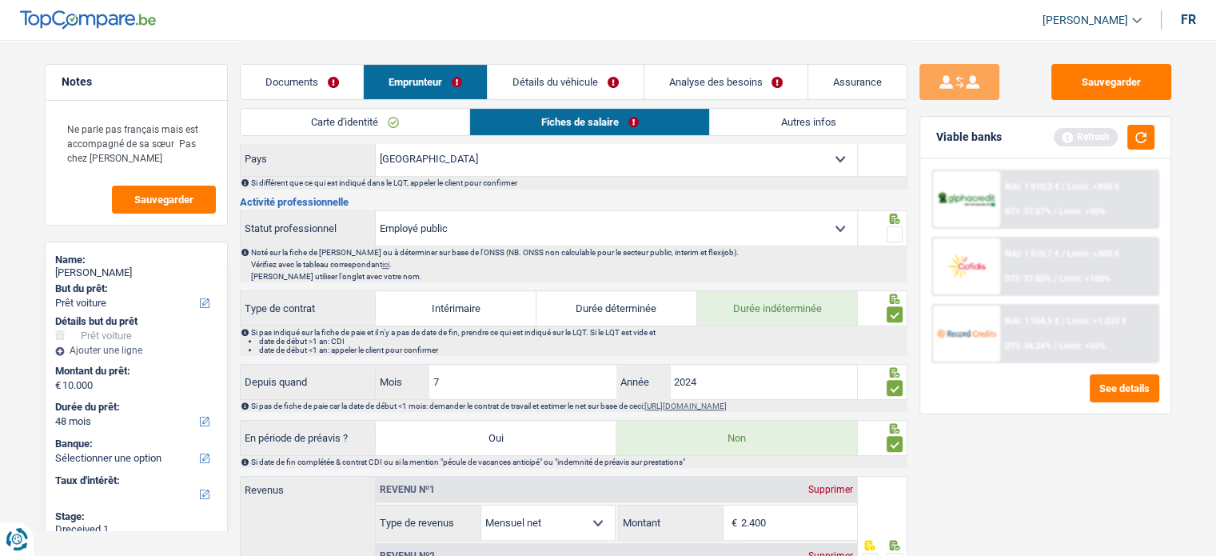
scroll to position [320, 0]
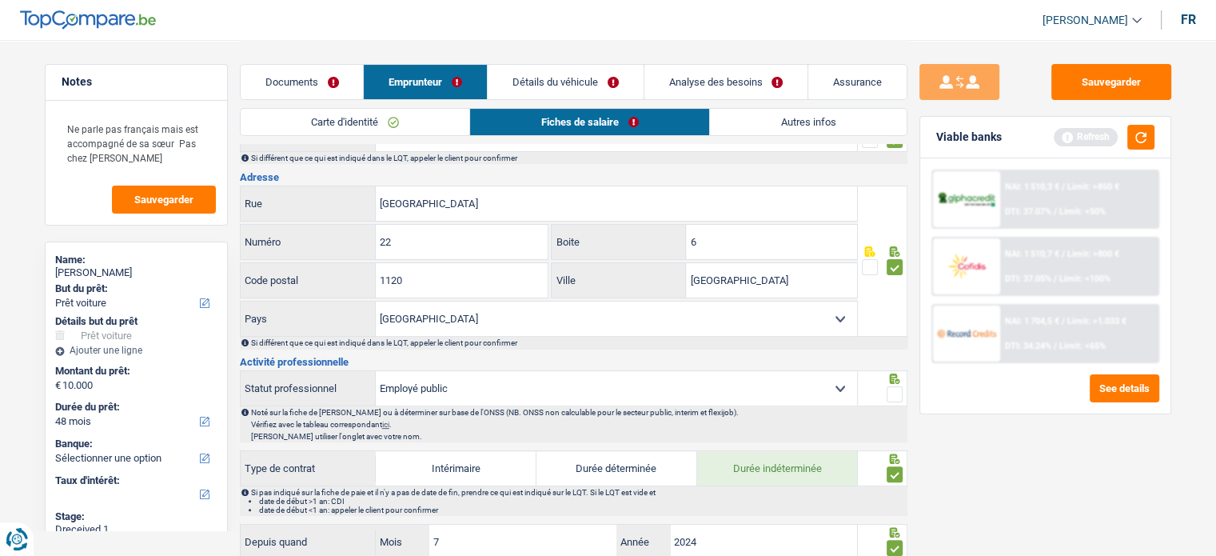
click at [893, 389] on span at bounding box center [894, 394] width 16 height 16
click at [0, 0] on input "radio" at bounding box center [0, 0] width 0 height 0
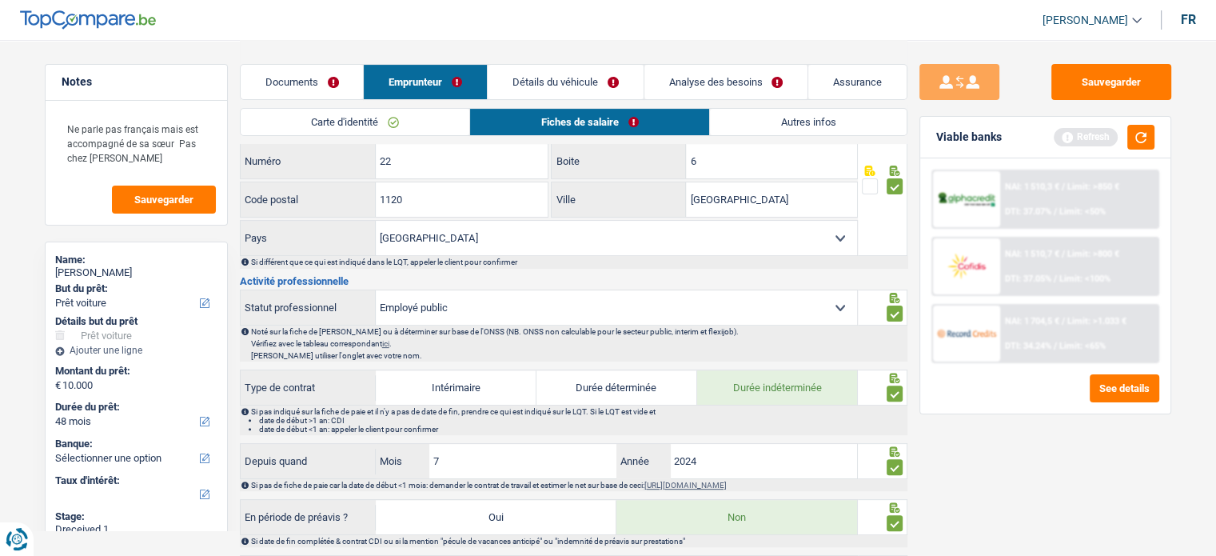
scroll to position [560, 0]
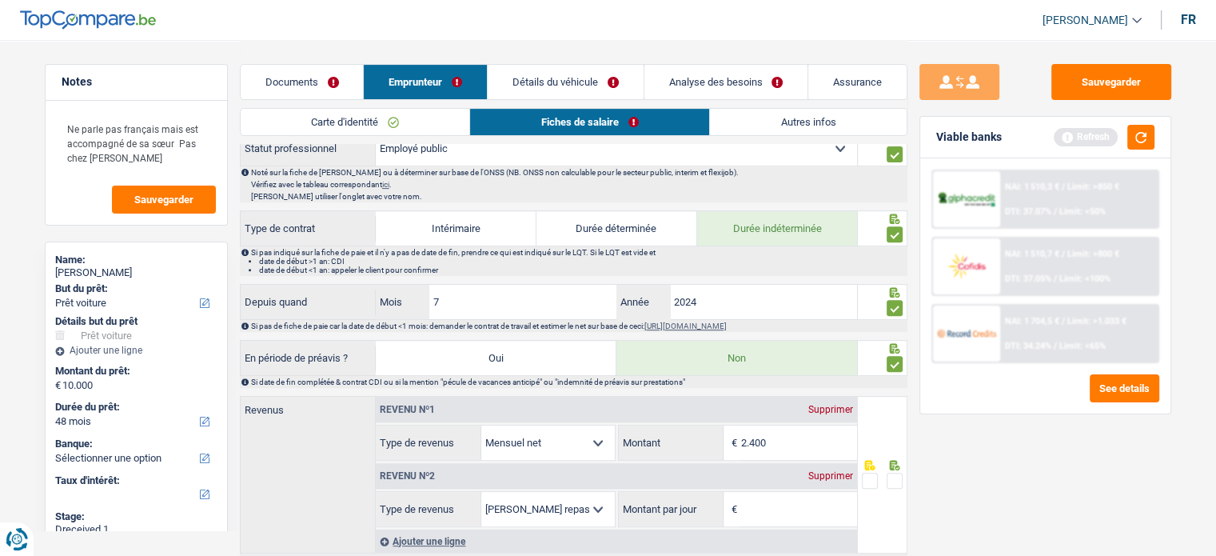
click at [536, 155] on select "Ouvrier Employé privé Employé public Invalide Indépendant Pensionné Chômeur Mut…" at bounding box center [616, 148] width 481 height 34
click at [1074, 446] on div "Sauvegarder Viable banks Refresh NAI: 1 510,3 € / Limit: >850 € DTI: 37.07% / L…" at bounding box center [1045, 297] width 276 height 466
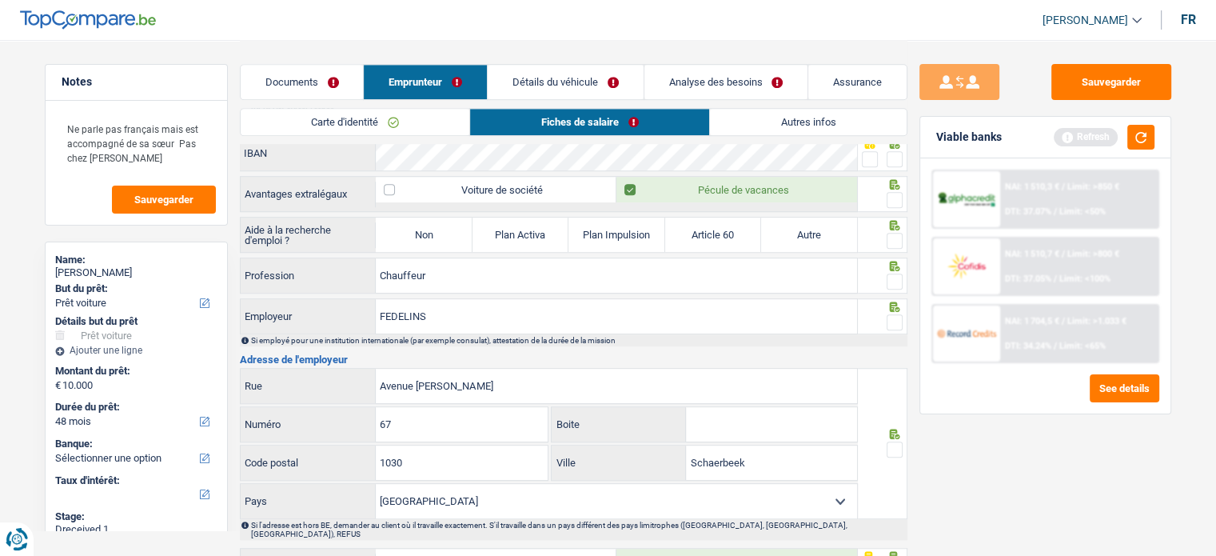
scroll to position [1199, 0]
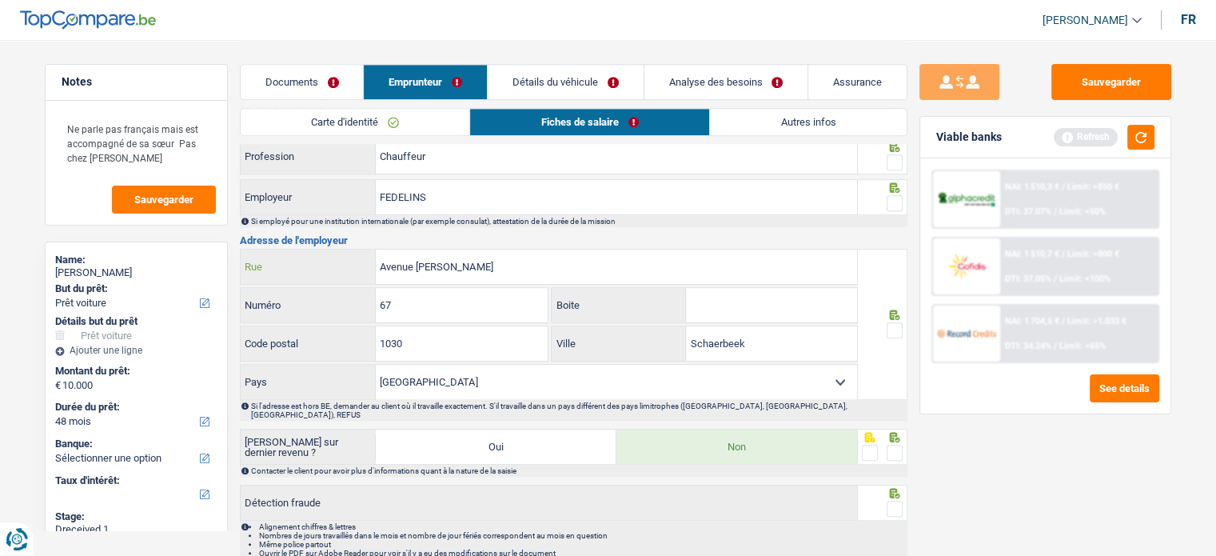
drag, startPoint x: 496, startPoint y: 258, endPoint x: 348, endPoint y: 278, distance: 149.2
click at [332, 279] on div "Avenue [PERSON_NAME] Rue 67 Numéro Boite 1030 Code postal Schaerbeek Ville [GEO…" at bounding box center [549, 324] width 619 height 151
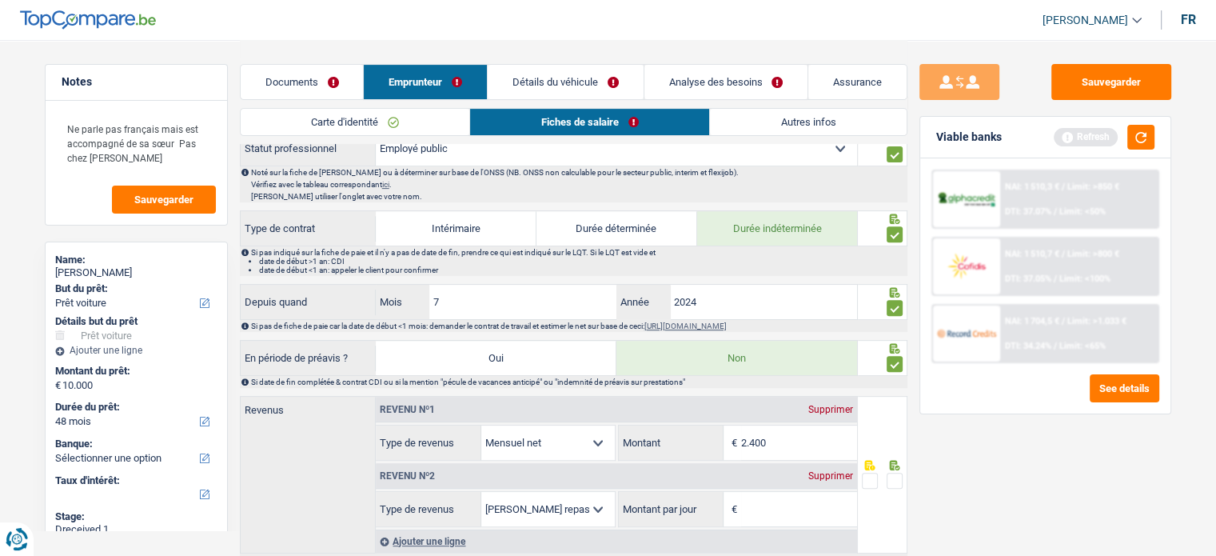
scroll to position [480, 0]
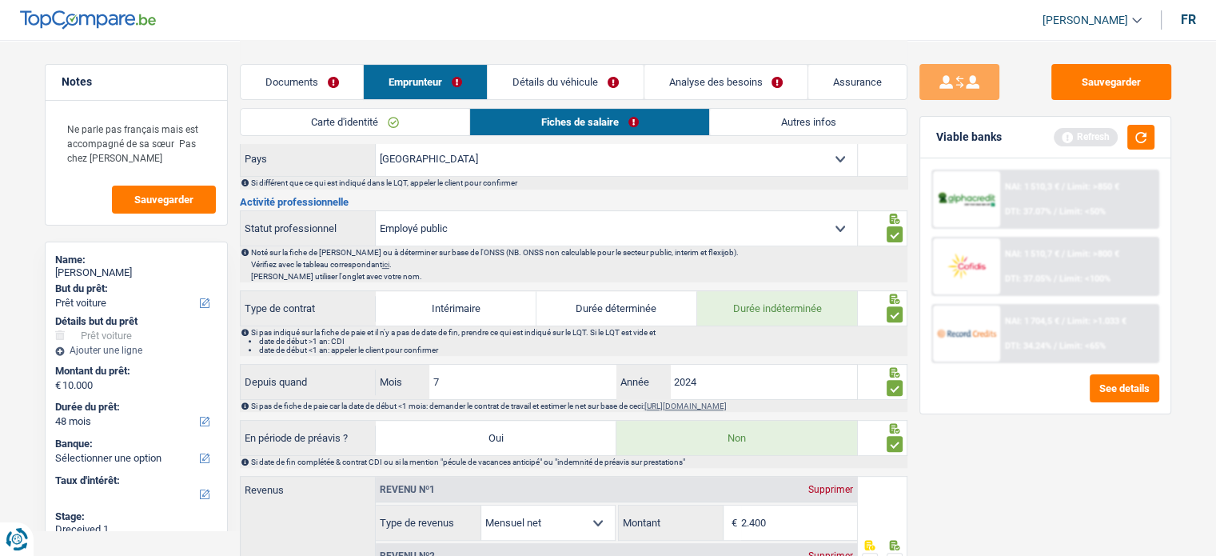
click at [497, 238] on select "Ouvrier Employé privé Employé public Invalide Indépendant Pensionné Chômeur Mut…" at bounding box center [616, 228] width 481 height 34
select select "worker"
click at [376, 211] on select "Ouvrier Employé privé Employé public Invalide Indépendant Pensionné Chômeur Mut…" at bounding box center [616, 228] width 481 height 34
radio input "false"
checkbox input "false"
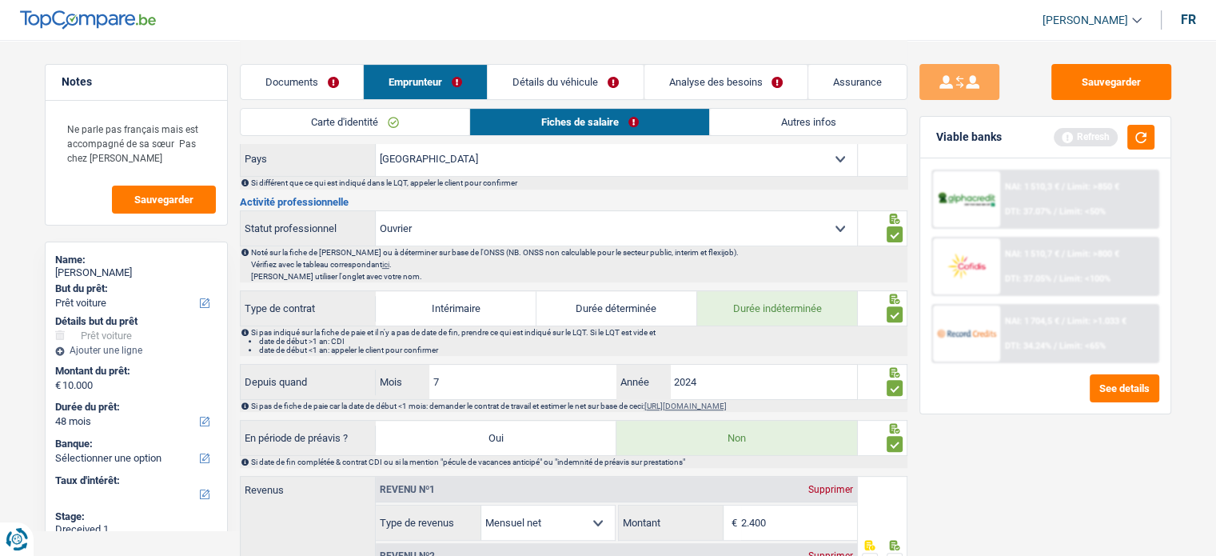
radio input "false"
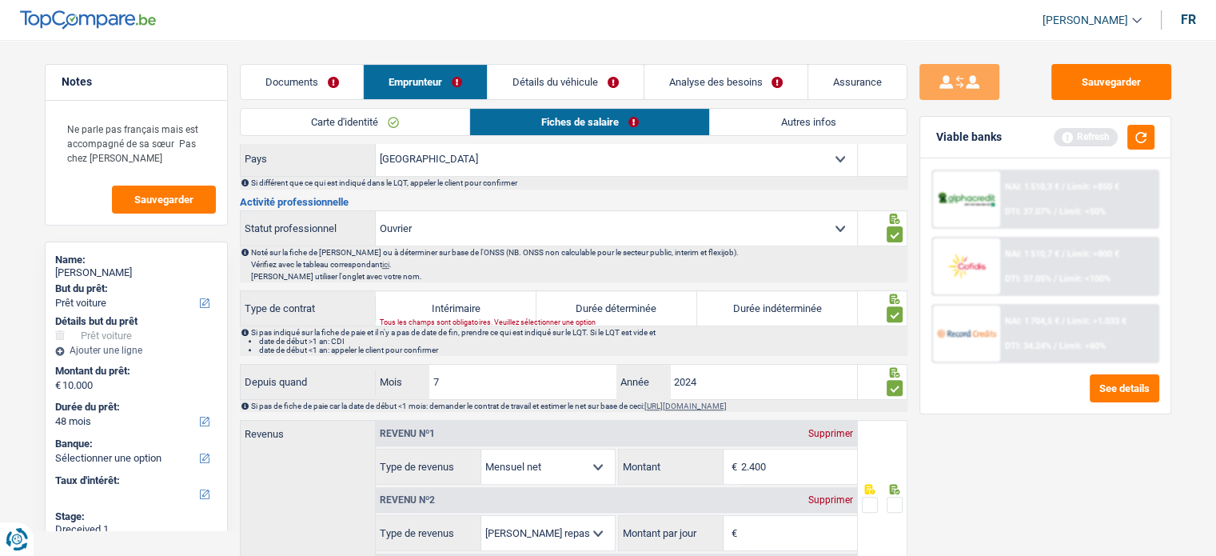
click at [794, 296] on label "Durée indéterminée" at bounding box center [777, 308] width 161 height 34
click at [794, 296] on input "Durée indéterminée" at bounding box center [777, 308] width 161 height 34
radio input "true"
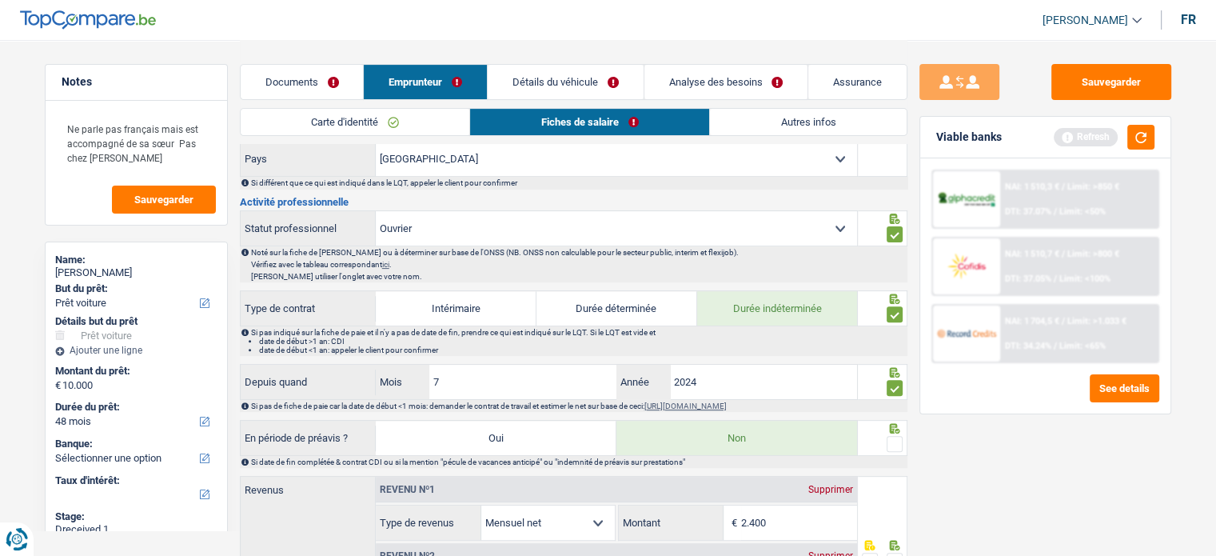
click at [890, 436] on span at bounding box center [894, 444] width 16 height 16
click at [0, 0] on input "radio" at bounding box center [0, 0] width 0 height 0
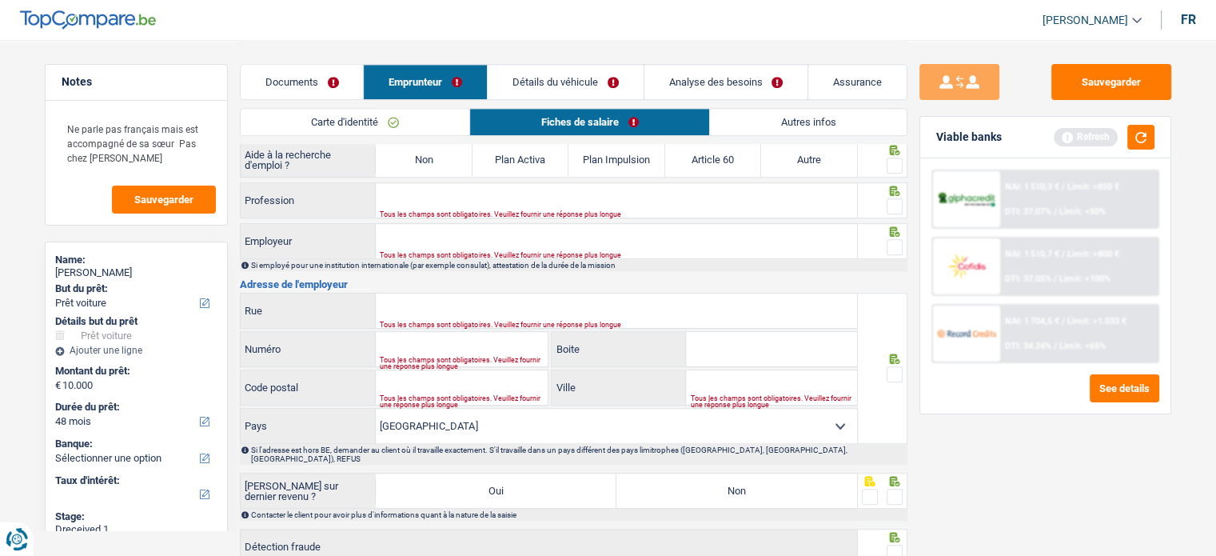
scroll to position [1119, 0]
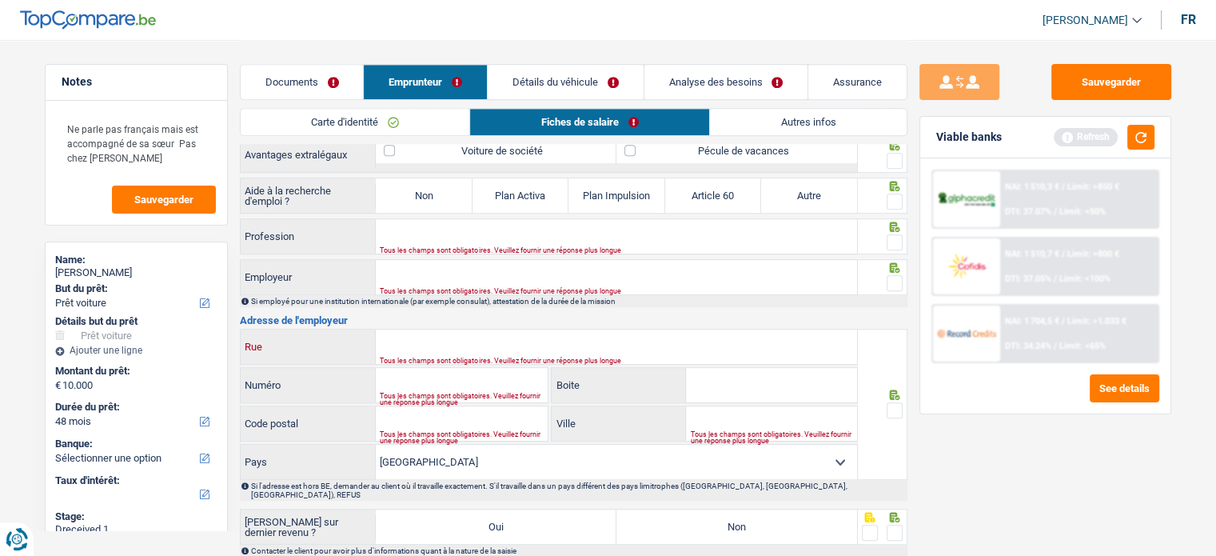
paste input "Avenue [PERSON_NAME]"
type input "Avenue [PERSON_NAME]"
click at [412, 372] on input "Numéro" at bounding box center [462, 385] width 172 height 34
type input "67"
paste input "1030"
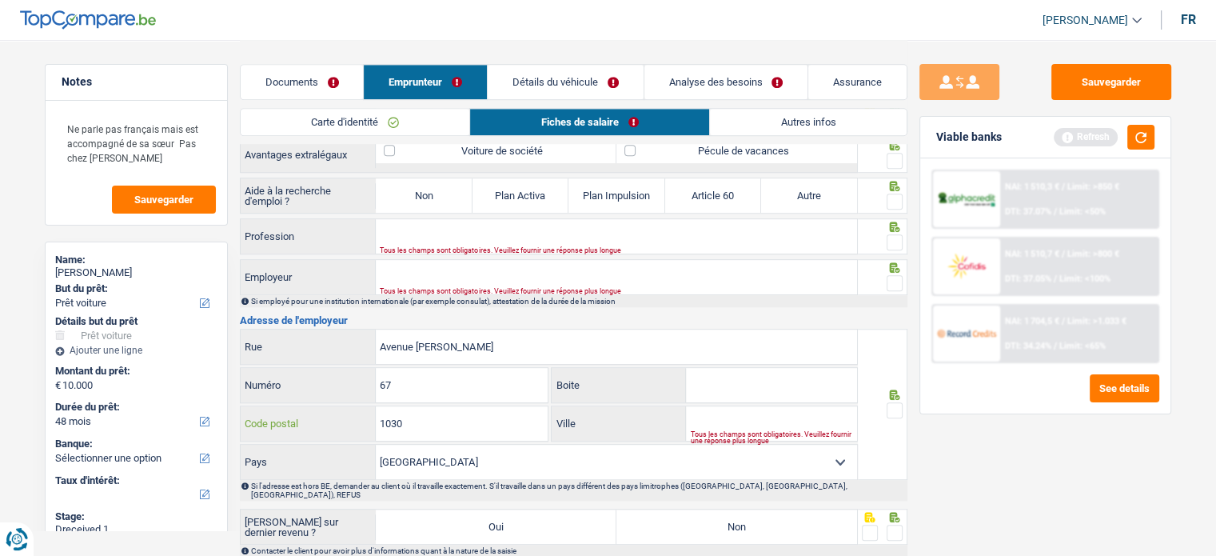
type input "1030"
click at [703, 406] on input "Ville" at bounding box center [771, 423] width 171 height 34
paste input "1030 Schaarbeek"
drag, startPoint x: 719, startPoint y: 416, endPoint x: 680, endPoint y: 415, distance: 39.2
click at [680, 415] on div "1030 Schaarbeek Ville" at bounding box center [704, 423] width 305 height 34
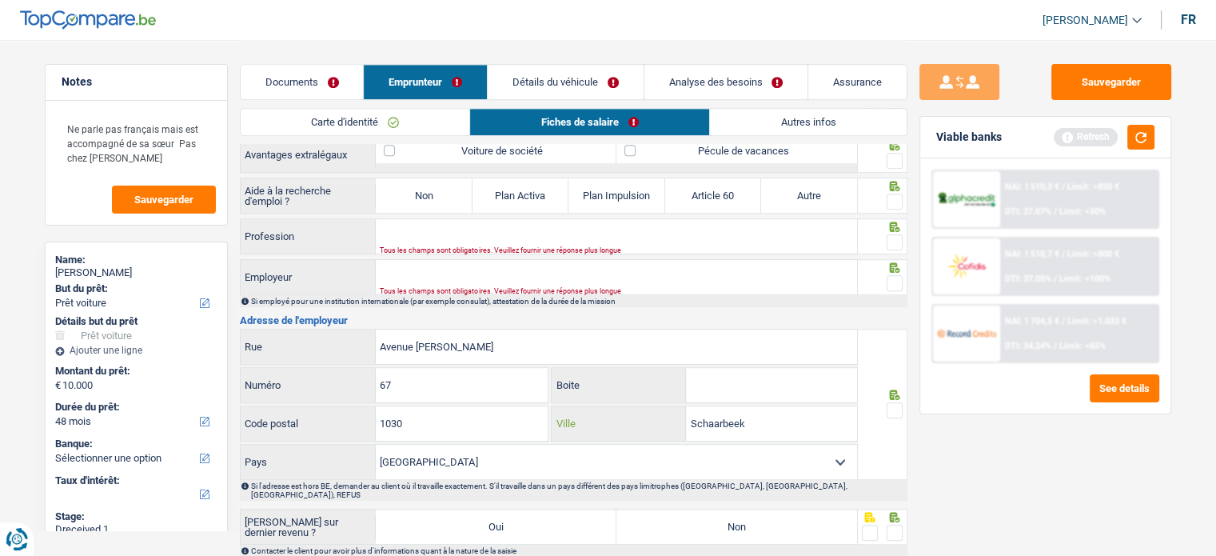
type input "Schaarbeek"
click at [890, 402] on span at bounding box center [894, 410] width 16 height 16
click at [0, 0] on input "radio" at bounding box center [0, 0] width 0 height 0
click at [764, 509] on label "Non" at bounding box center [736, 526] width 241 height 34
click at [764, 509] on input "Non" at bounding box center [736, 526] width 241 height 34
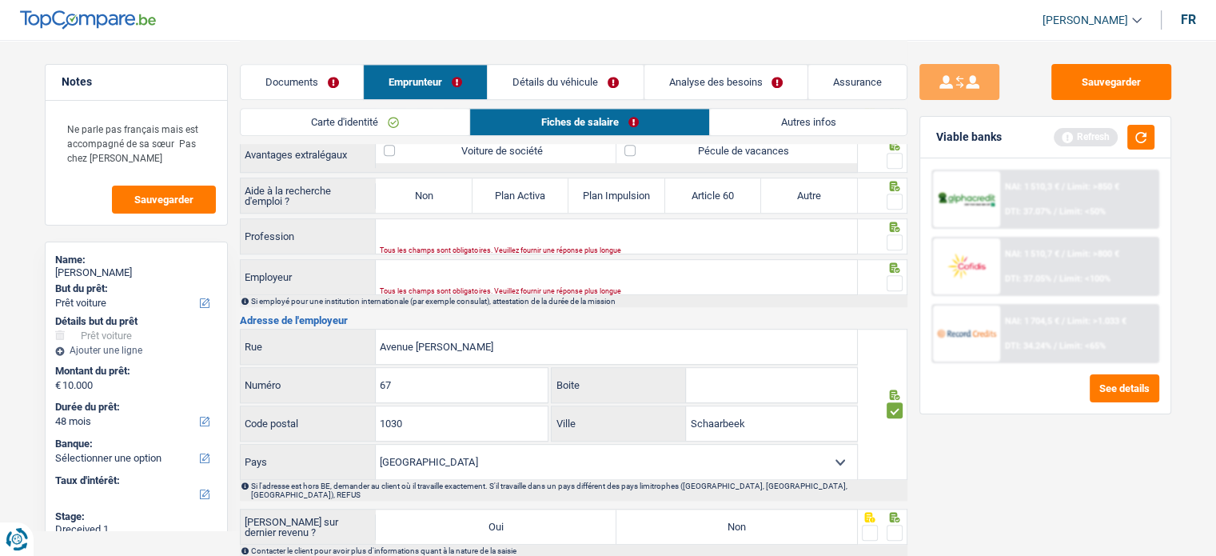
radio input "true"
drag, startPoint x: 769, startPoint y: 508, endPoint x: 787, endPoint y: 519, distance: 21.1
click at [771, 510] on label "Non" at bounding box center [736, 526] width 241 height 34
click at [771, 510] on input "Non" at bounding box center [736, 526] width 241 height 34
click at [886, 524] on span at bounding box center [894, 532] width 16 height 16
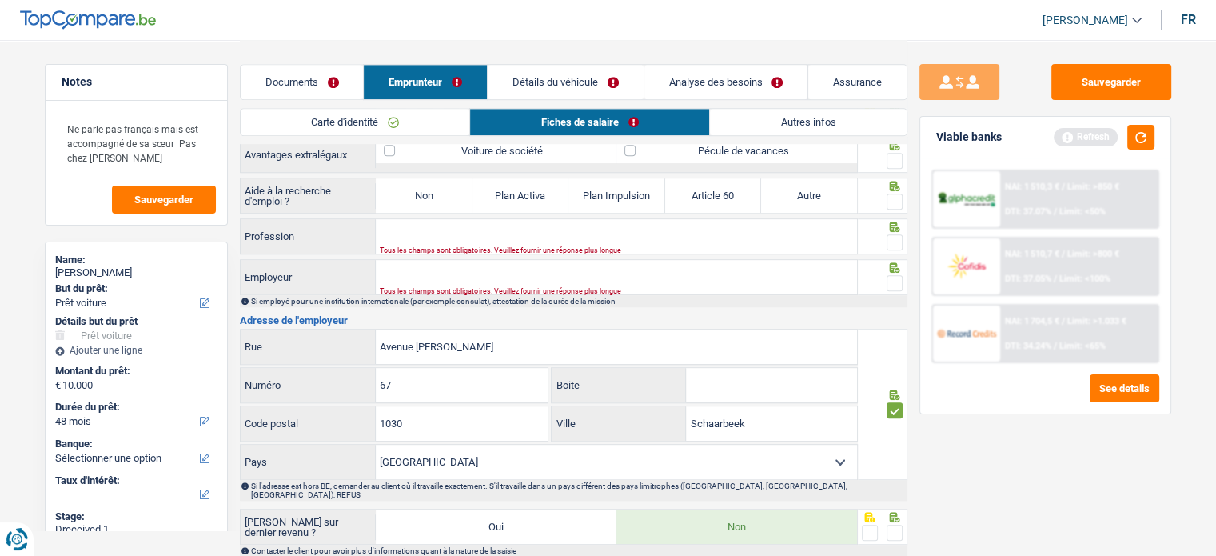
click at [0, 0] on input "radio" at bounding box center [0, 0] width 0 height 0
click at [448, 223] on input "Profession" at bounding box center [616, 236] width 481 height 34
type input "chauffeur"
click at [422, 264] on input "Employeur" at bounding box center [616, 277] width 481 height 34
paste input "FEDELINS BV"
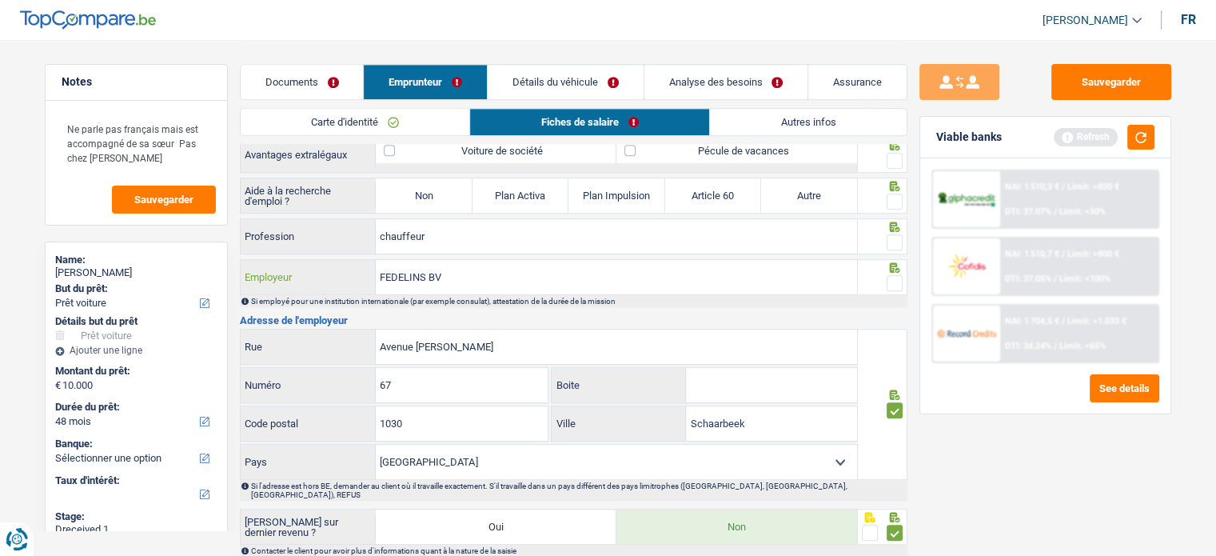
drag, startPoint x: 429, startPoint y: 265, endPoint x: 501, endPoint y: 269, distance: 72.1
click at [501, 269] on input "FEDELINS BV" at bounding box center [616, 277] width 481 height 34
type input "FEDELINS"
click at [895, 236] on span at bounding box center [894, 242] width 16 height 16
click at [0, 0] on input "radio" at bounding box center [0, 0] width 0 height 0
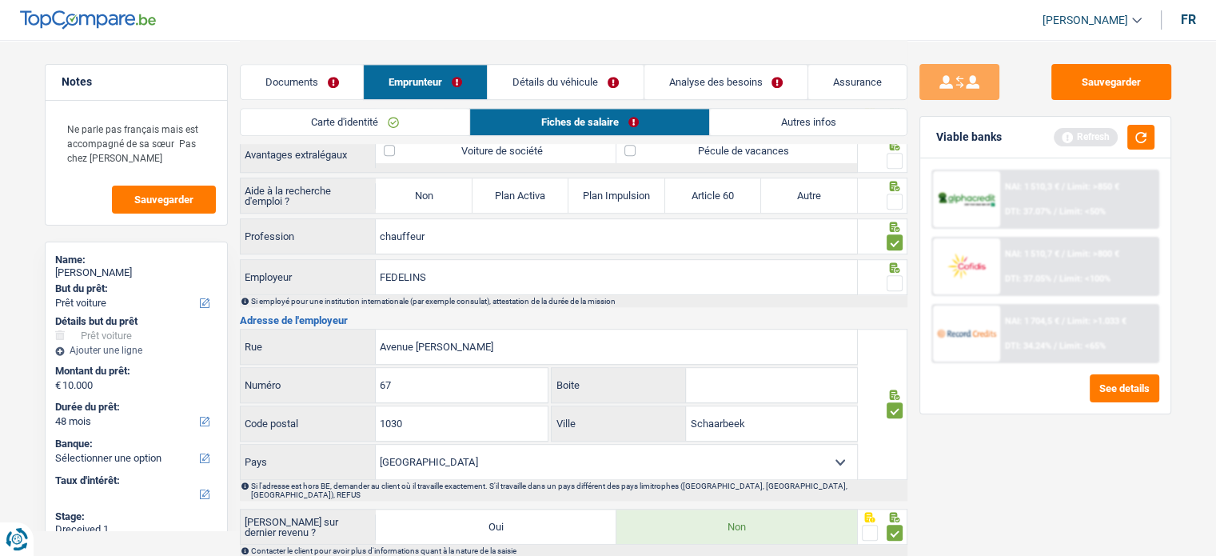
click at [893, 193] on span at bounding box center [894, 201] width 16 height 16
click at [0, 0] on input "radio" at bounding box center [0, 0] width 0 height 0
click at [883, 281] on fieldset at bounding box center [882, 283] width 41 height 20
click at [884, 281] on fieldset at bounding box center [882, 283] width 41 height 20
click at [888, 277] on span at bounding box center [894, 283] width 16 height 16
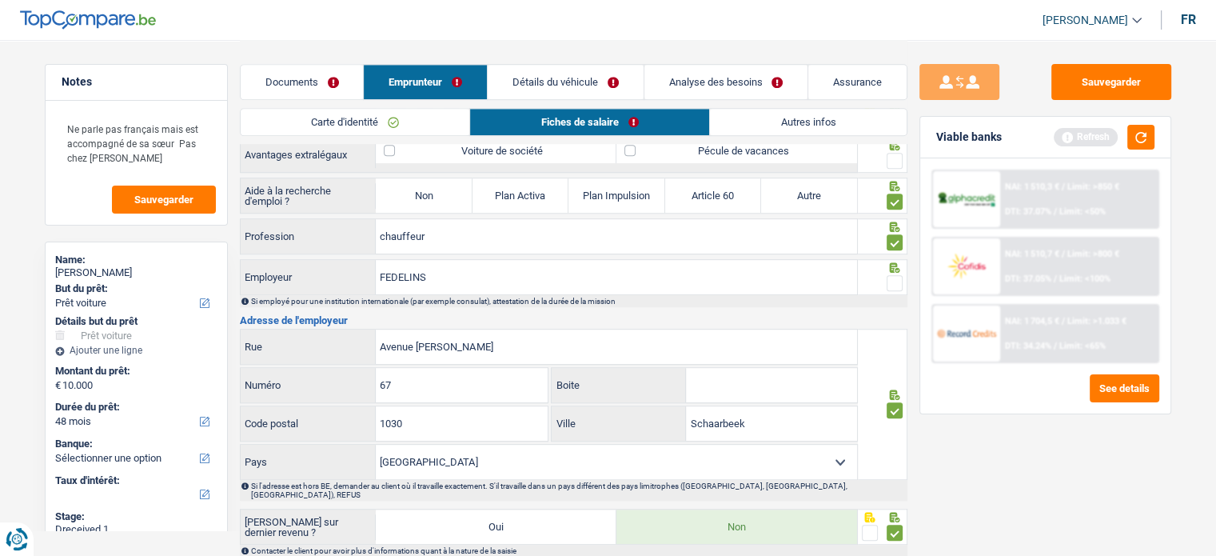
click at [0, 0] on input "radio" at bounding box center [0, 0] width 0 height 0
drag, startPoint x: 388, startPoint y: 188, endPoint x: 727, endPoint y: 207, distance: 340.2
click at [389, 188] on label "Non" at bounding box center [424, 195] width 96 height 34
click at [389, 188] on input "Non" at bounding box center [424, 195] width 96 height 34
radio input "true"
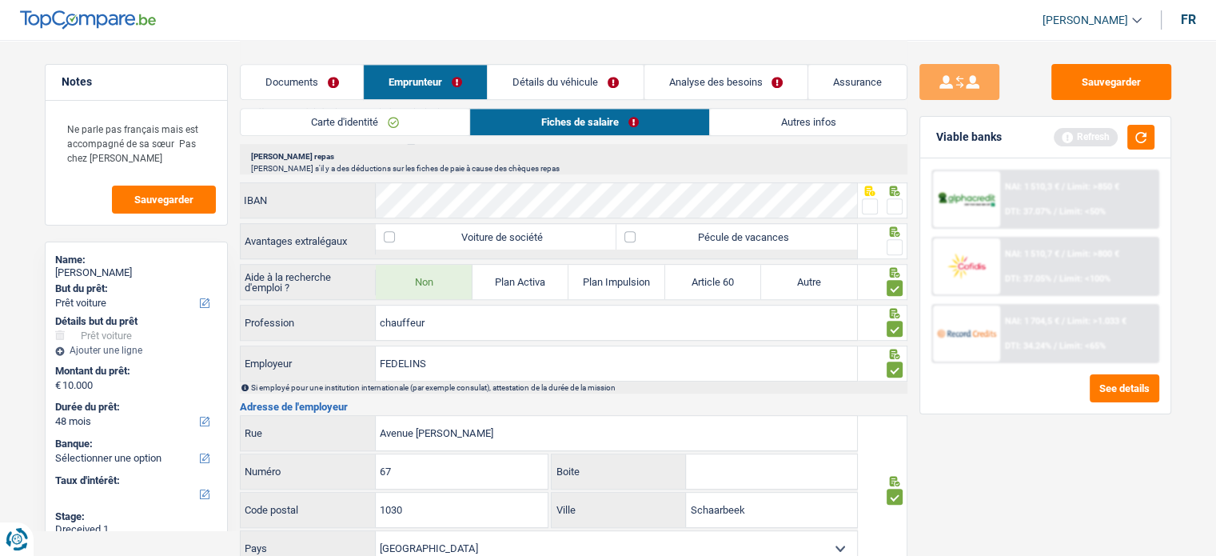
scroll to position [959, 0]
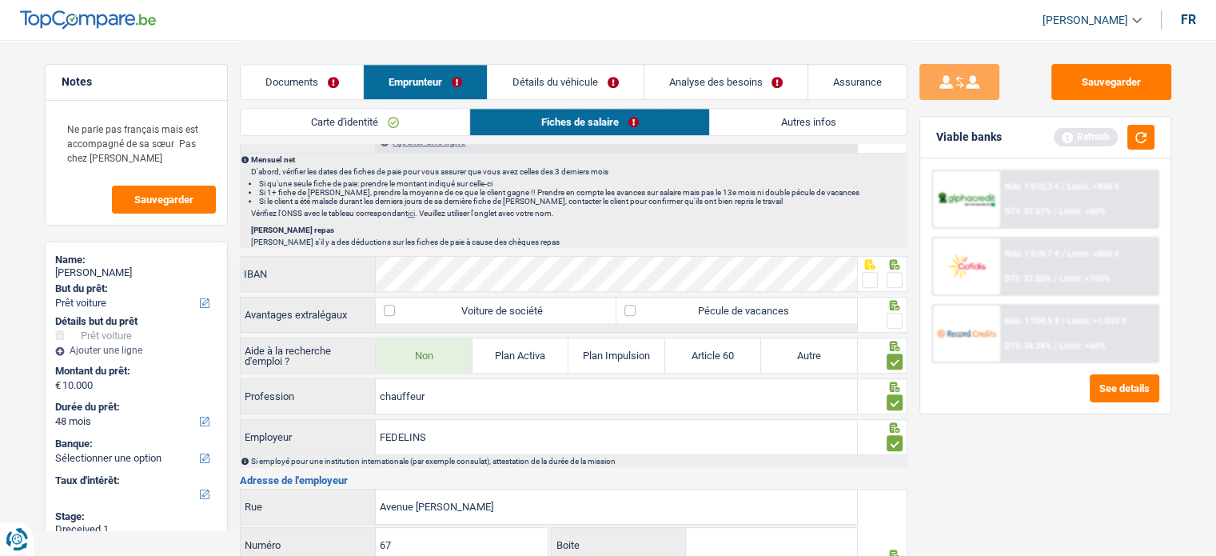
click at [894, 313] on span at bounding box center [894, 321] width 16 height 16
click at [0, 0] on input "radio" at bounding box center [0, 0] width 0 height 0
click at [866, 272] on span at bounding box center [870, 280] width 16 height 16
click at [0, 0] on input "radio" at bounding box center [0, 0] width 0 height 0
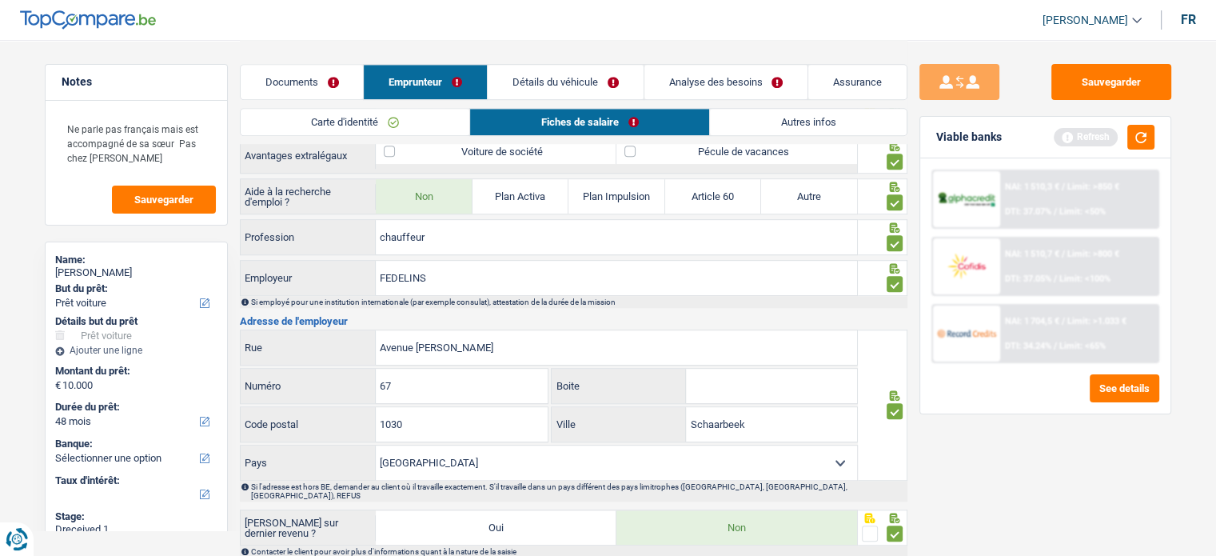
scroll to position [1253, 0]
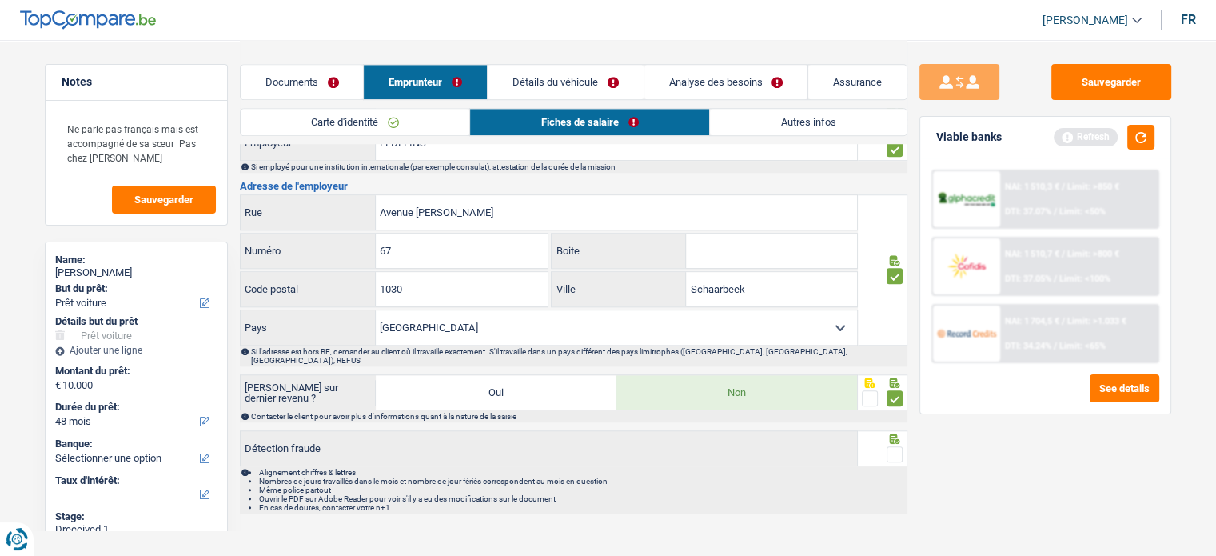
click at [892, 446] on span at bounding box center [894, 454] width 16 height 16
click at [0, 0] on input "radio" at bounding box center [0, 0] width 0 height 0
click at [1077, 70] on button "Sauvegarder" at bounding box center [1111, 82] width 120 height 36
click at [1141, 146] on button "button" at bounding box center [1140, 137] width 27 height 25
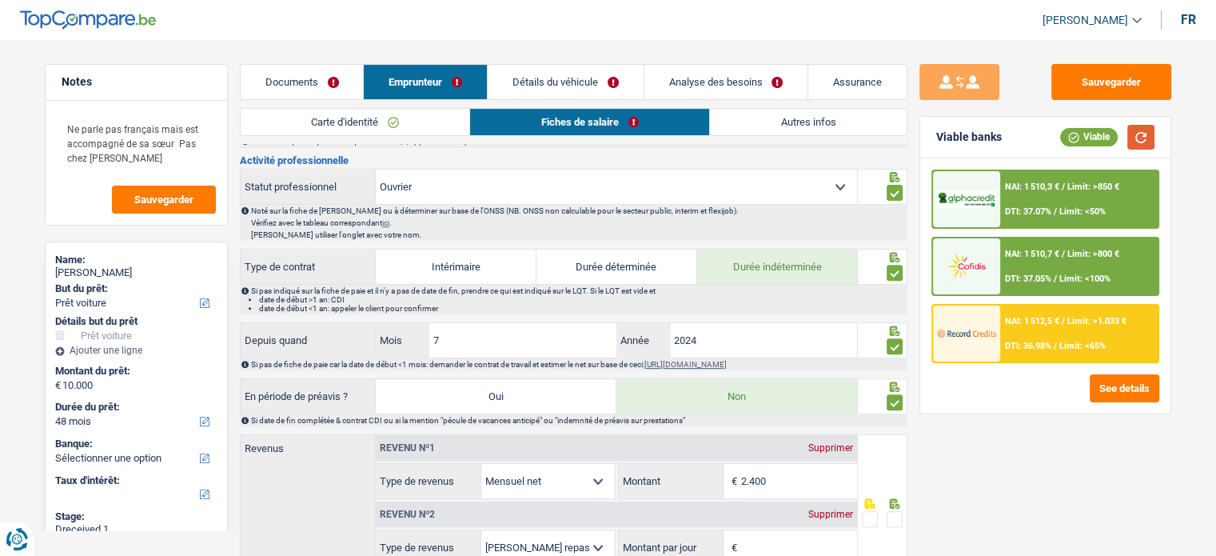
scroll to position [639, 0]
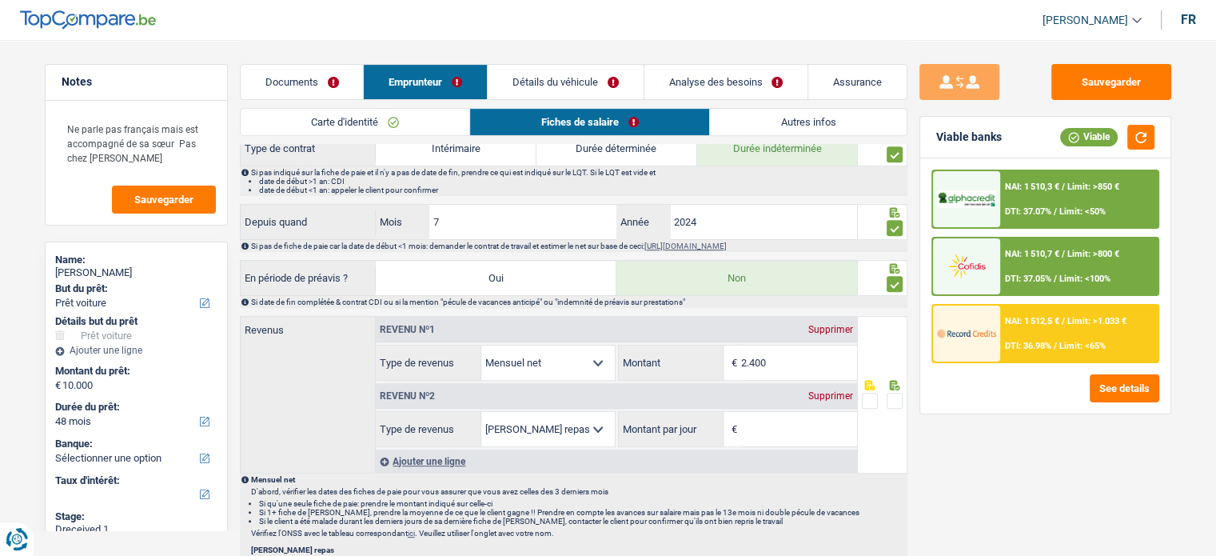
drag, startPoint x: 802, startPoint y: 354, endPoint x: 638, endPoint y: 356, distance: 164.7
click at [638, 356] on div "2.400 € Montant" at bounding box center [738, 362] width 238 height 34
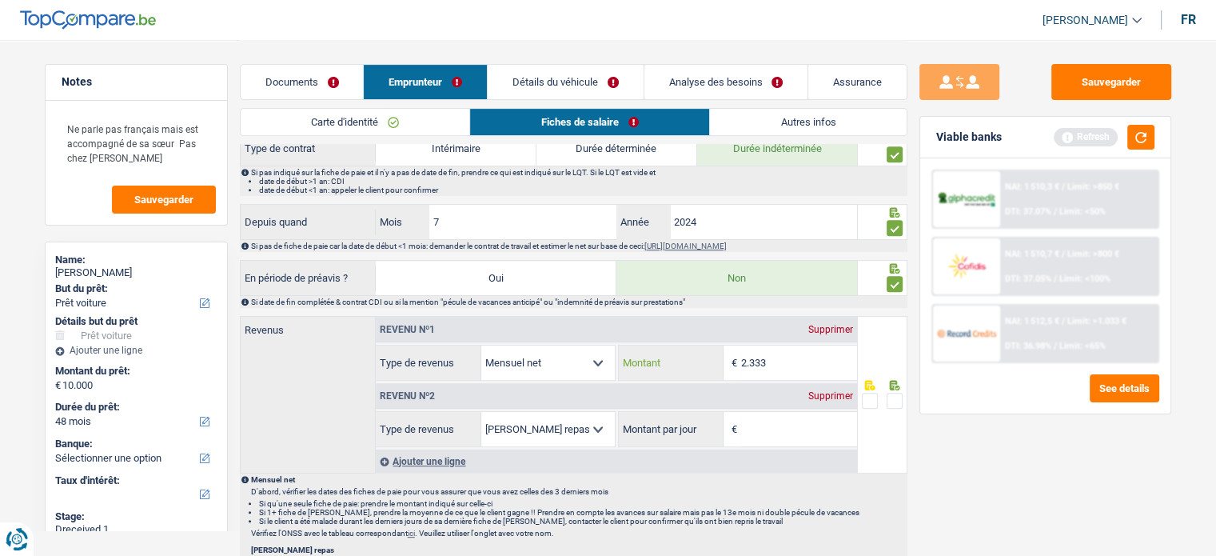
type input "2.333"
click at [842, 396] on div "Revenu nº2 Supprimer" at bounding box center [616, 396] width 481 height 26
click at [842, 395] on div "Supprimer" at bounding box center [830, 396] width 53 height 10
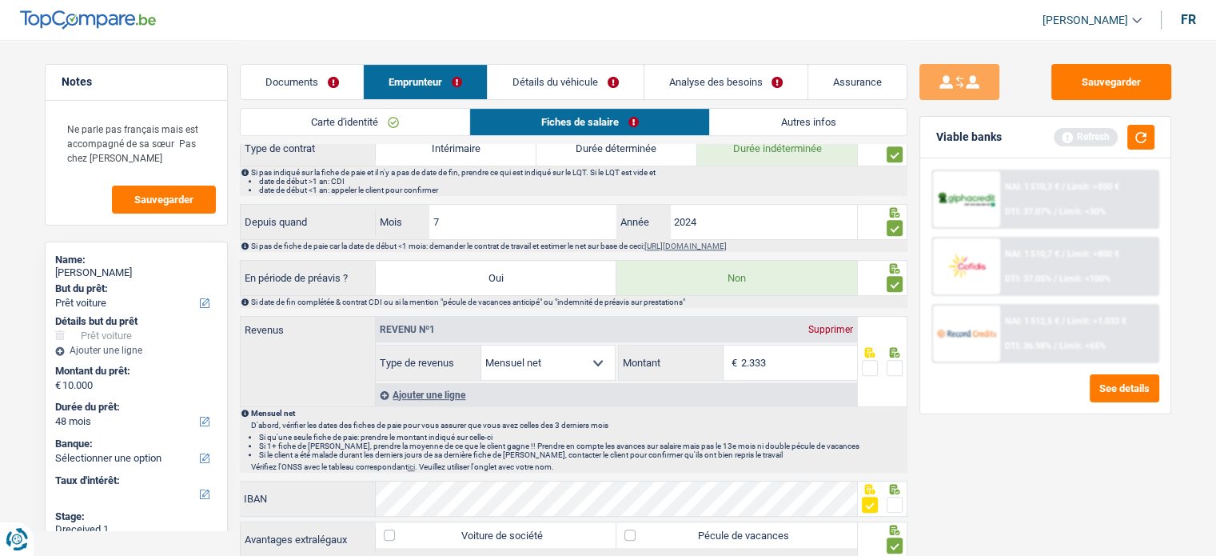
click at [890, 367] on span at bounding box center [894, 368] width 16 height 16
click at [0, 0] on input "radio" at bounding box center [0, 0] width 0 height 0
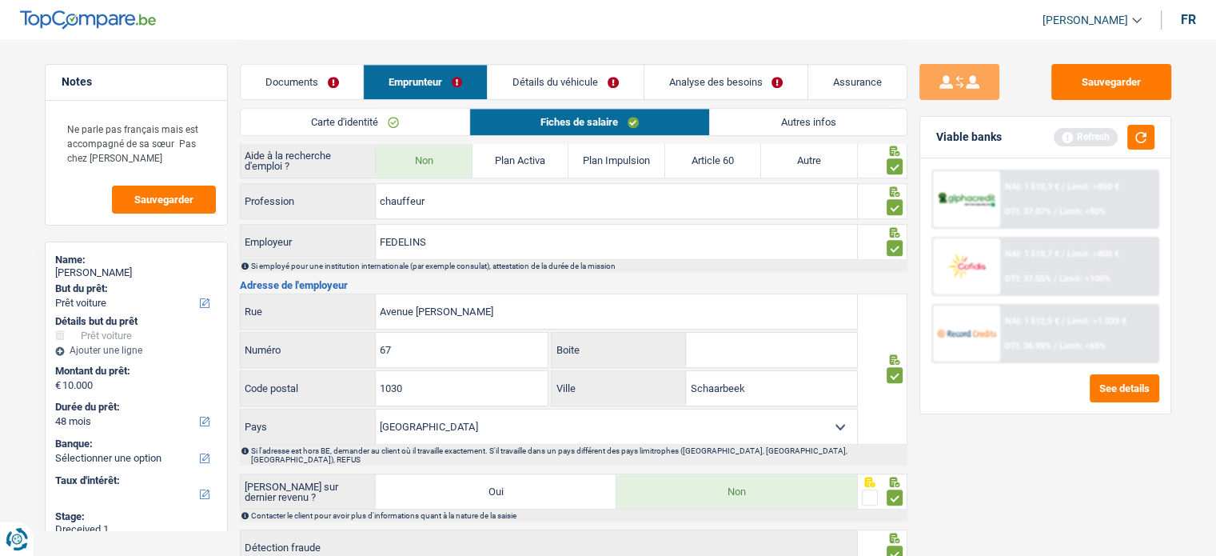
scroll to position [1158, 0]
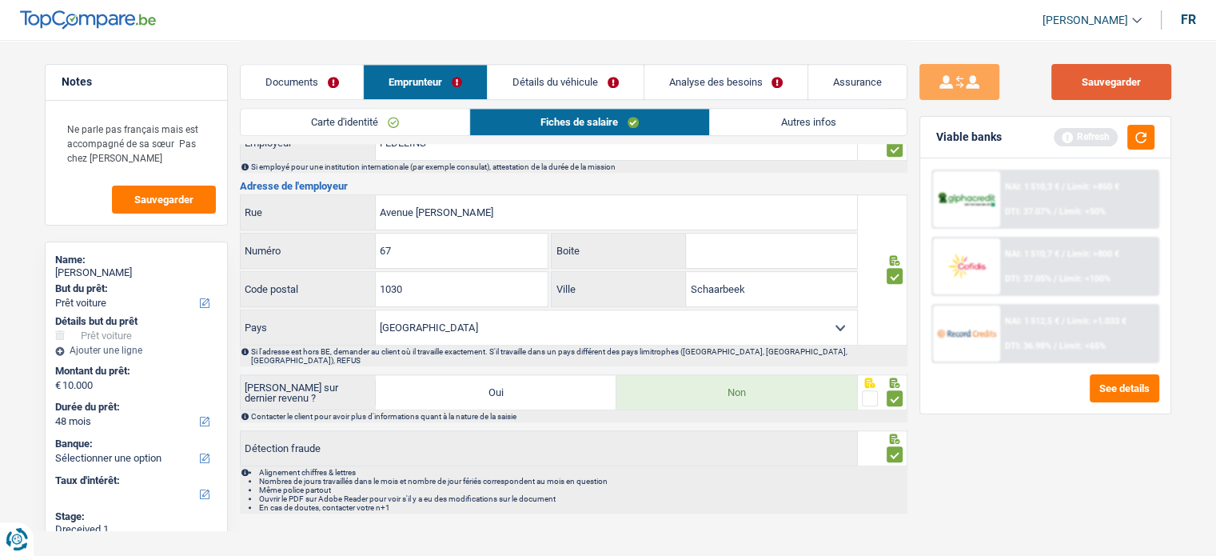
click at [1128, 84] on button "Sauvegarder" at bounding box center [1111, 82] width 120 height 36
click at [1151, 143] on button "button" at bounding box center [1140, 137] width 27 height 25
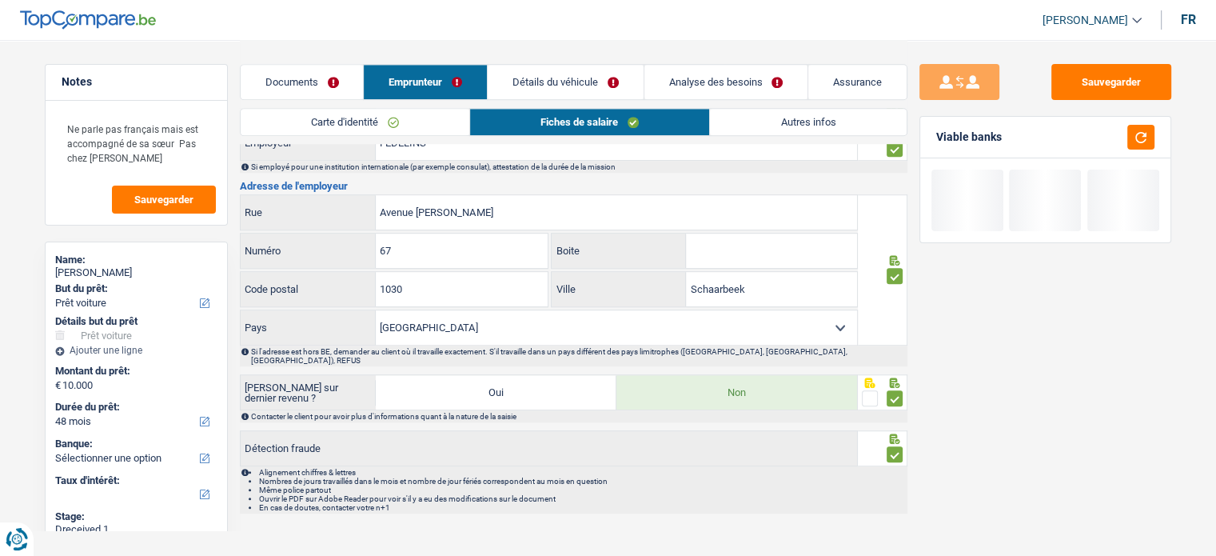
click at [1173, 153] on div "Sauvegarder Viable banks" at bounding box center [1045, 297] width 276 height 466
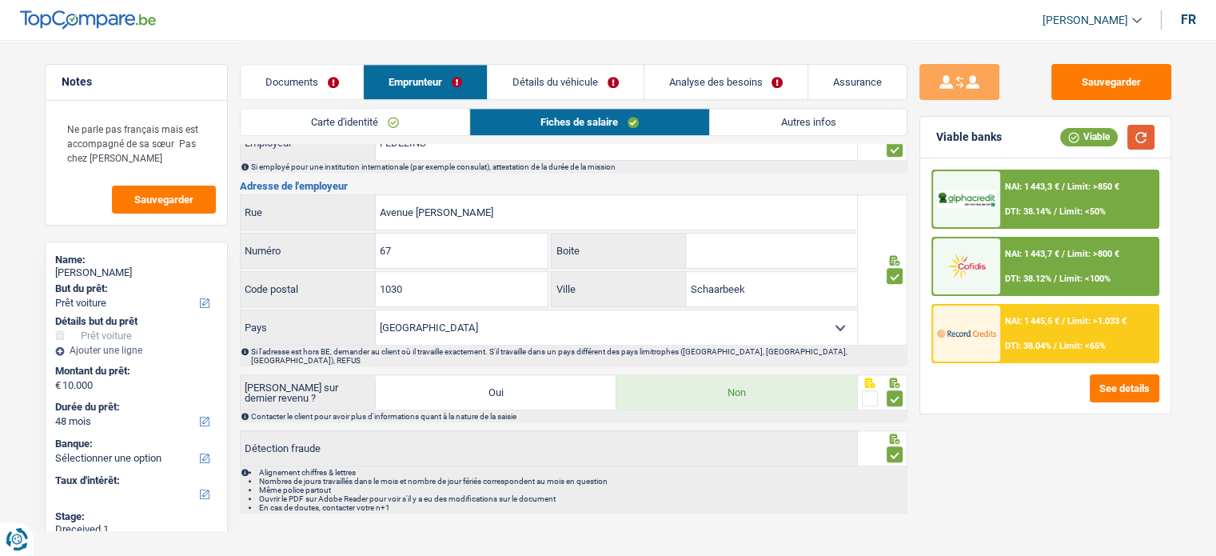
click at [1141, 145] on button "button" at bounding box center [1140, 137] width 27 height 25
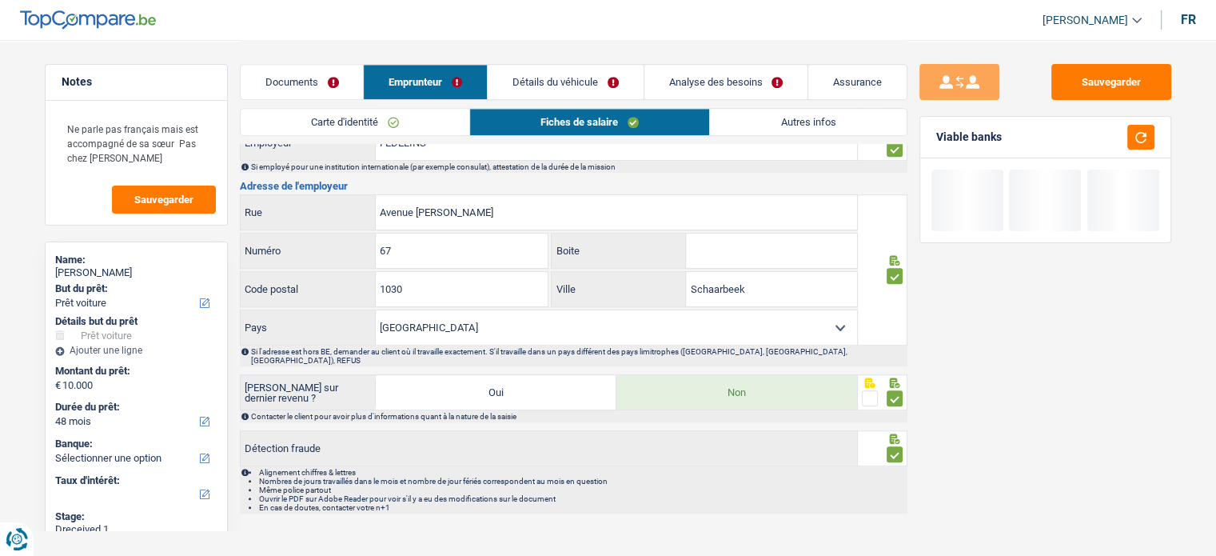
click at [703, 82] on link "Analyse des besoins" at bounding box center [726, 82] width 164 height 34
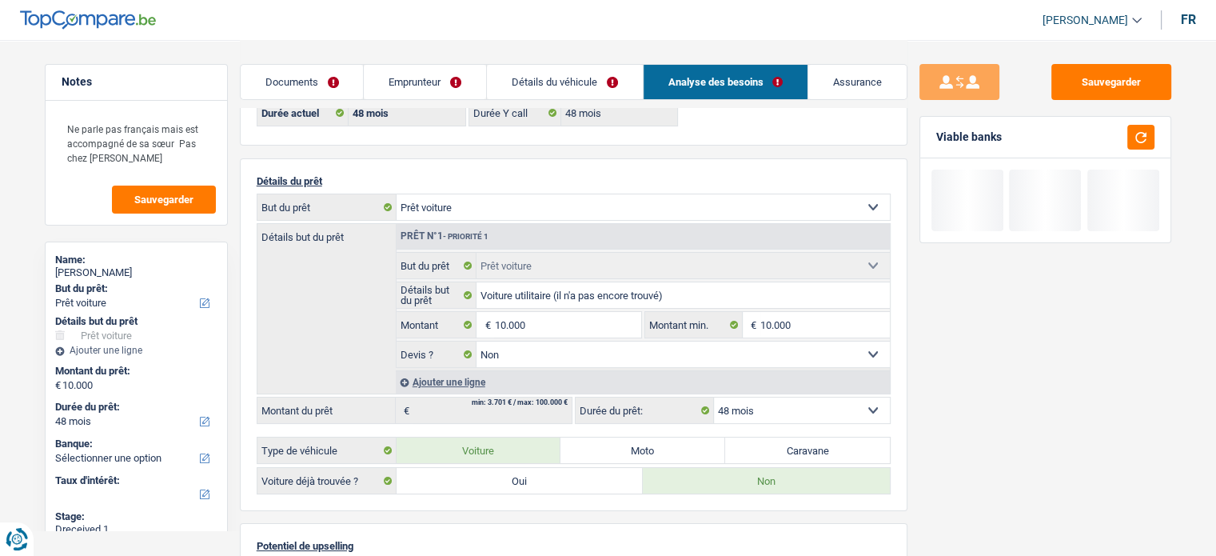
scroll to position [0, 0]
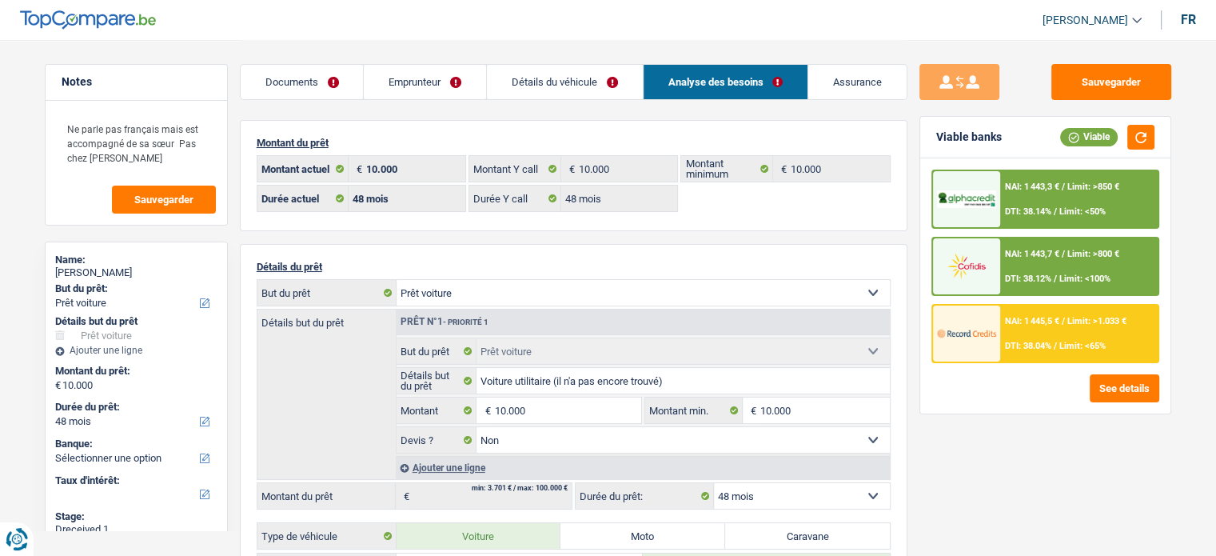
click at [1073, 191] on span "Limit: >850 €" at bounding box center [1093, 186] width 52 height 10
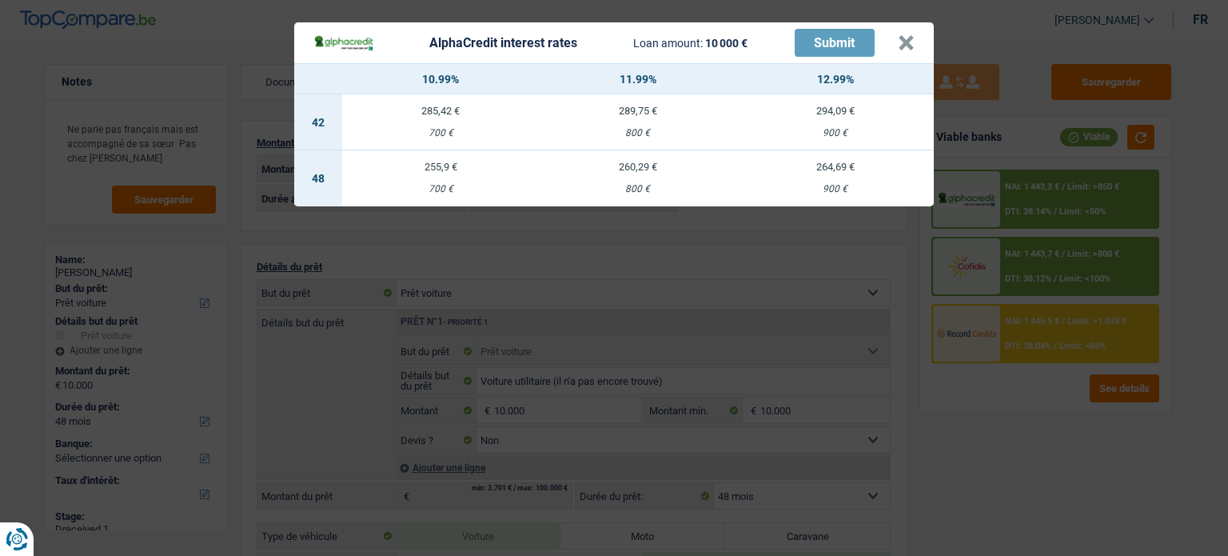
click at [651, 193] on div "800 €" at bounding box center [638, 189] width 197 height 10
select select "alphacredit"
type input "11,99"
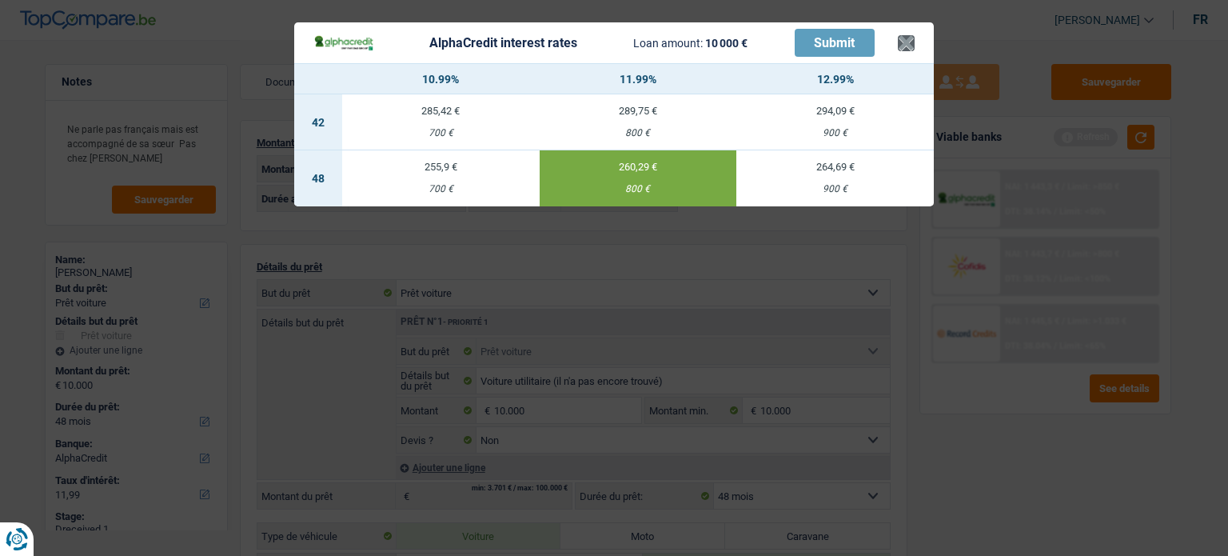
click at [911, 50] on header "AlphaCredit interest rates Loan amount: 10 000 € Submit ×" at bounding box center [613, 42] width 639 height 41
click at [910, 51] on button "×" at bounding box center [906, 43] width 17 height 16
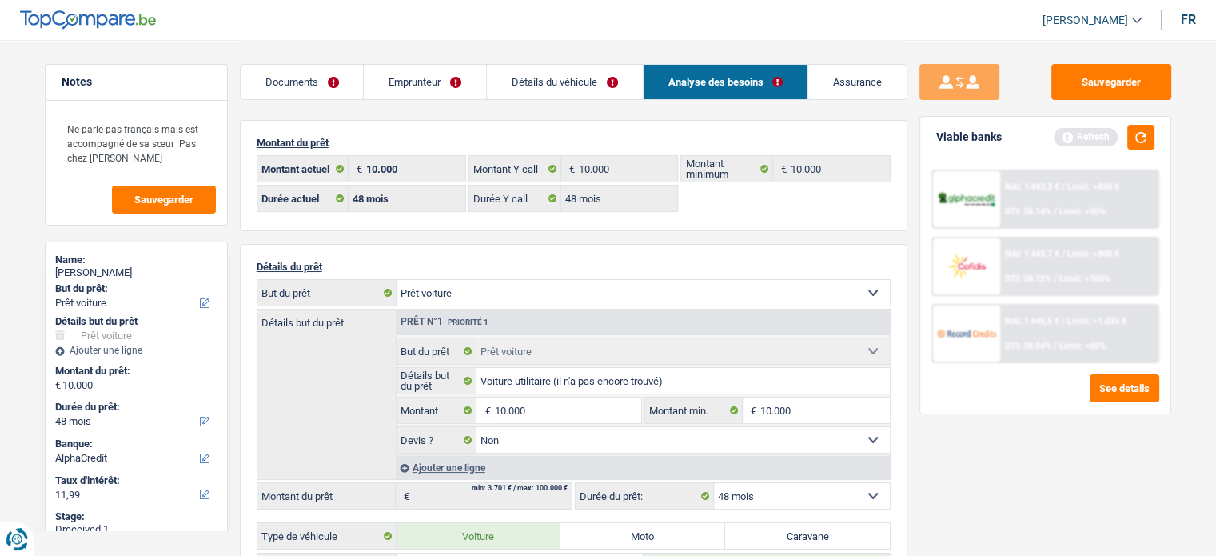
click at [410, 94] on link "Emprunteur" at bounding box center [425, 82] width 122 height 34
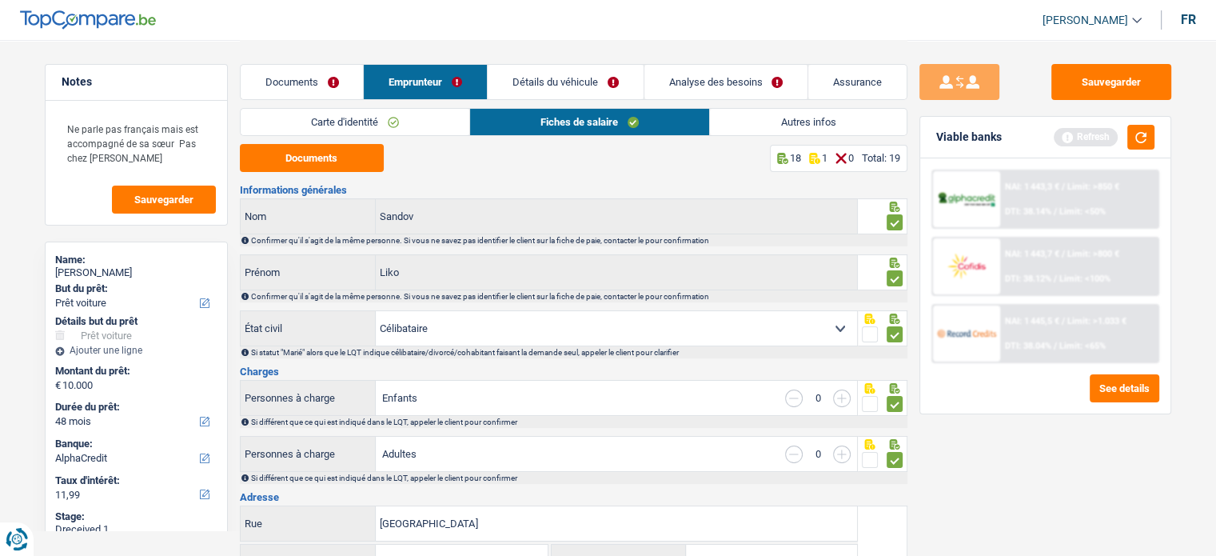
click at [397, 133] on link "Carte d'identité" at bounding box center [355, 122] width 229 height 26
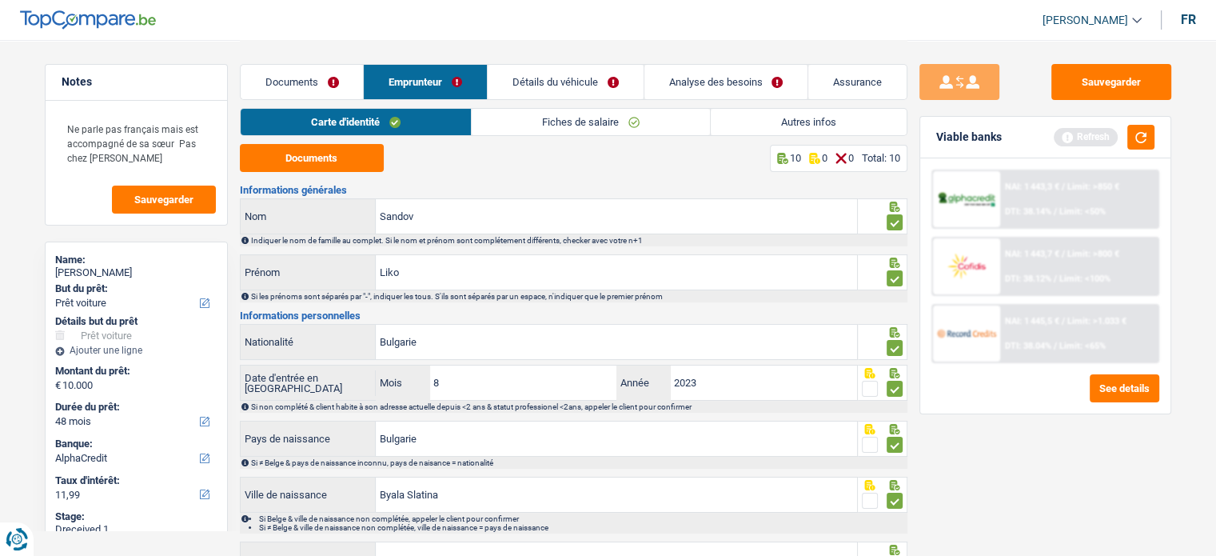
click at [514, 129] on link "Fiches de salaire" at bounding box center [591, 122] width 238 height 26
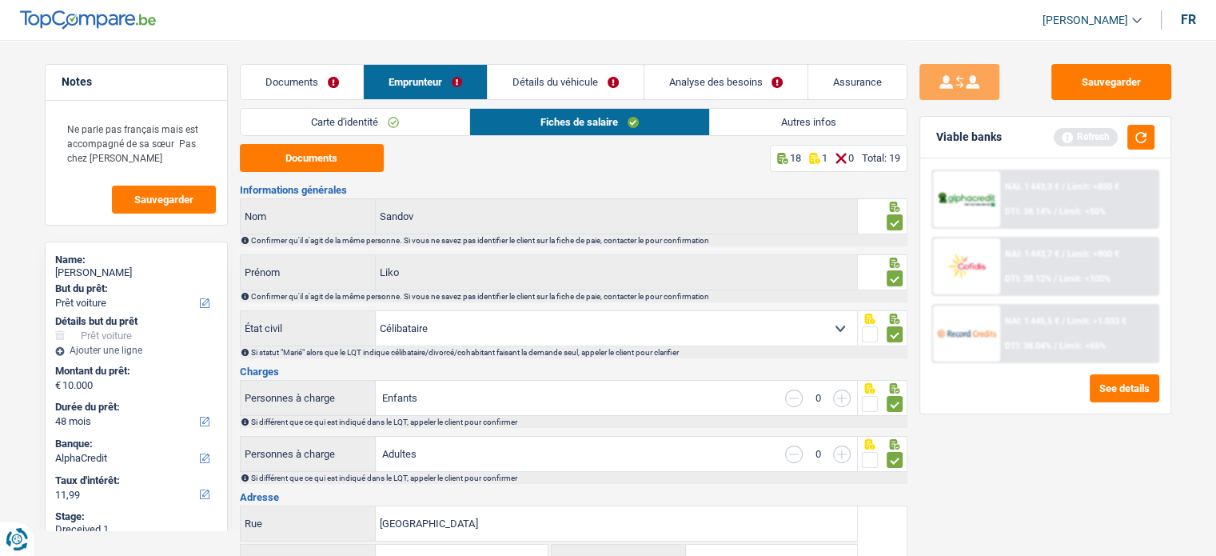
click at [726, 119] on link "Autres infos" at bounding box center [808, 122] width 196 height 26
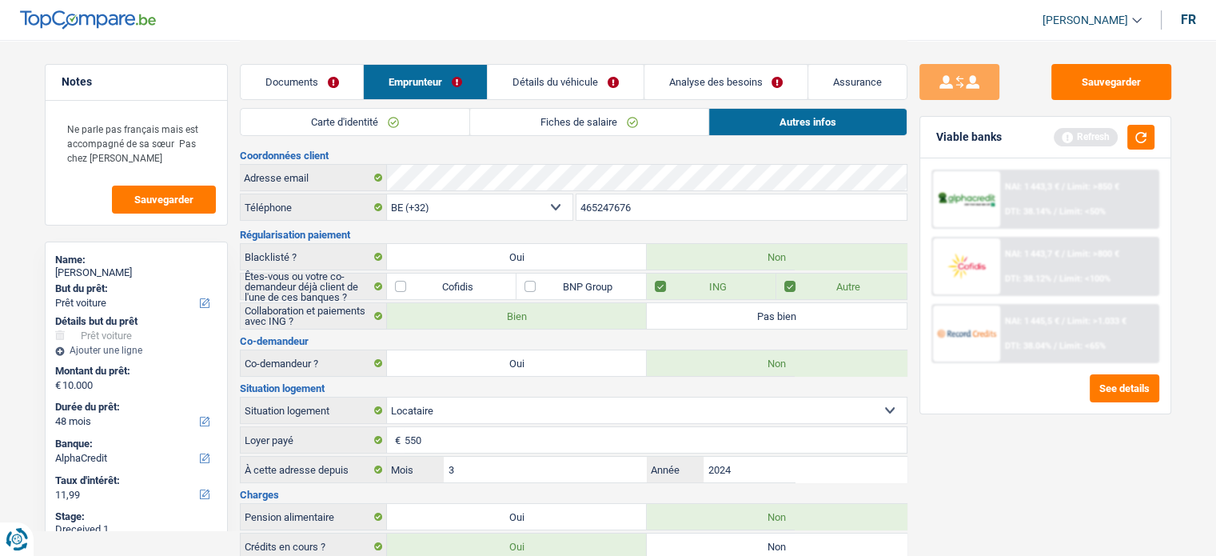
click at [400, 125] on link "Carte d'identité" at bounding box center [355, 122] width 229 height 26
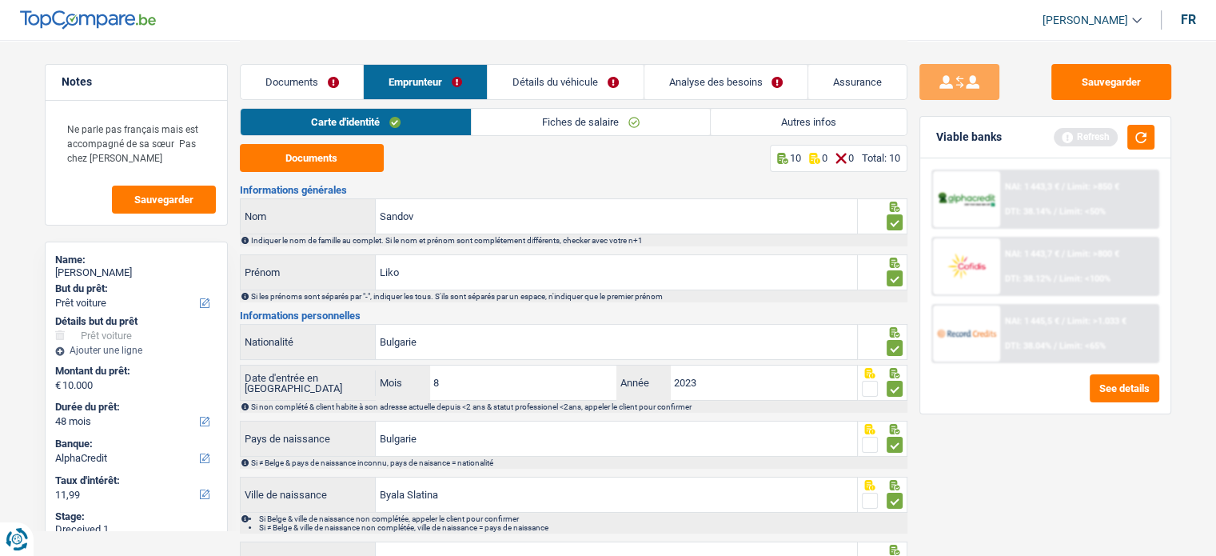
click at [593, 125] on link "Fiches de salaire" at bounding box center [591, 122] width 238 height 26
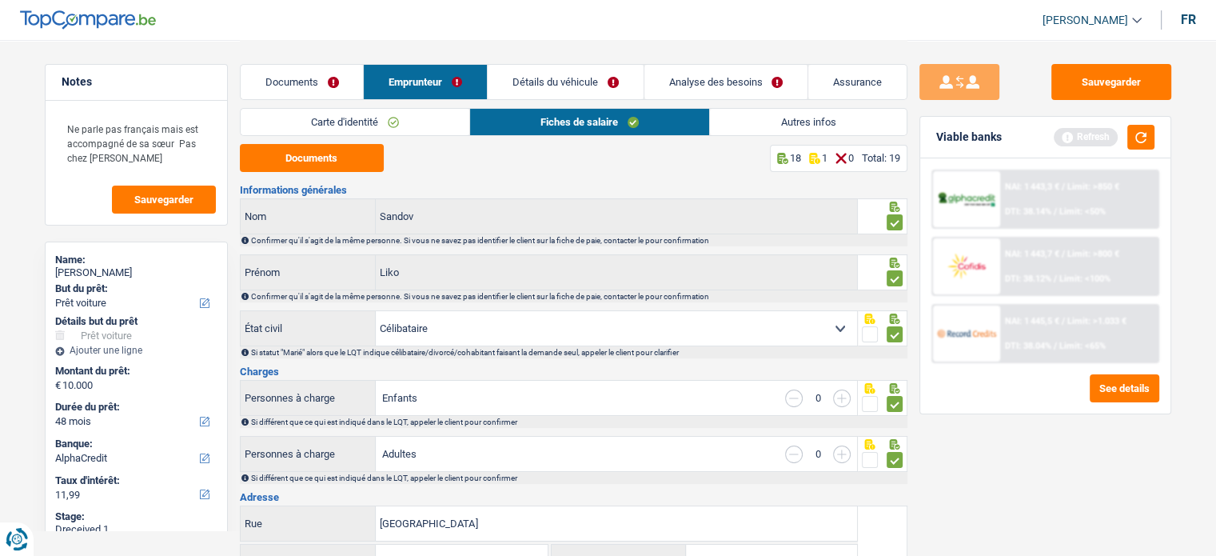
click at [806, 139] on div "Carte d'identité Fiches de salaire Autres infos" at bounding box center [573, 126] width 667 height 36
click at [614, 106] on div "Documents Emprunteur Détails du véhicule Analyse des besoins Assurance" at bounding box center [573, 74] width 667 height 68
click at [563, 88] on link "Détails du véhicule" at bounding box center [566, 82] width 156 height 34
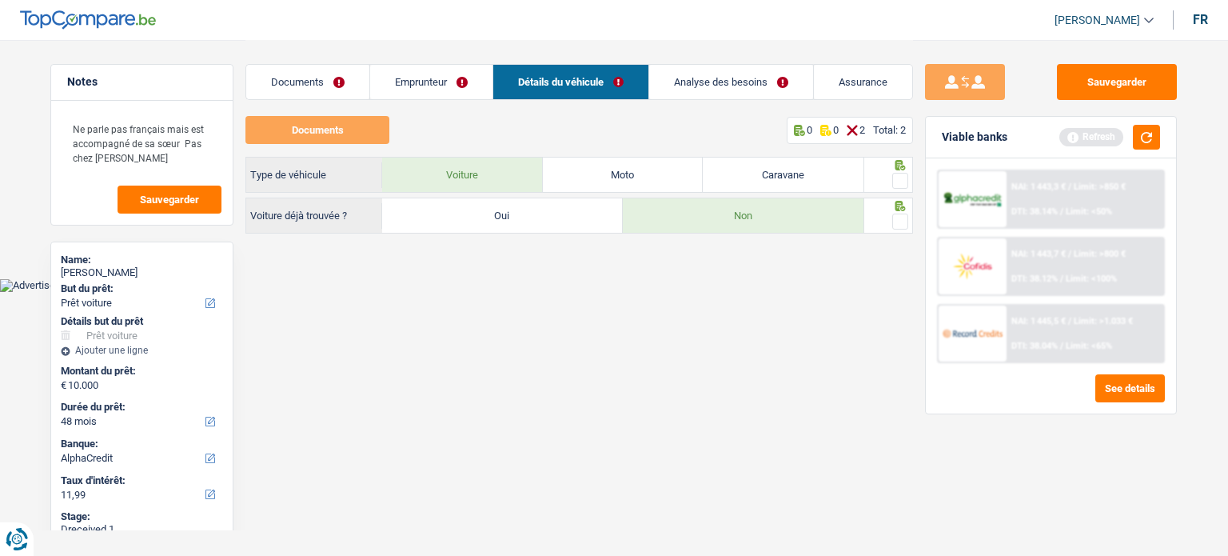
click at [914, 225] on div "Sauvegarder Viable banks Refresh NAI: 1 443,3 € / Limit: >850 € DTI: 38.14% / L…" at bounding box center [1051, 297] width 276 height 466
drag, startPoint x: 911, startPoint y: 221, endPoint x: 894, endPoint y: 199, distance: 28.5
click at [907, 221] on div "Notes Ne parle pas français mais est accompagné de sa sœur Pas chez Cofidis Sau…" at bounding box center [613, 139] width 1151 height 198
click at [899, 182] on span at bounding box center [900, 181] width 16 height 16
click at [0, 0] on input "radio" at bounding box center [0, 0] width 0 height 0
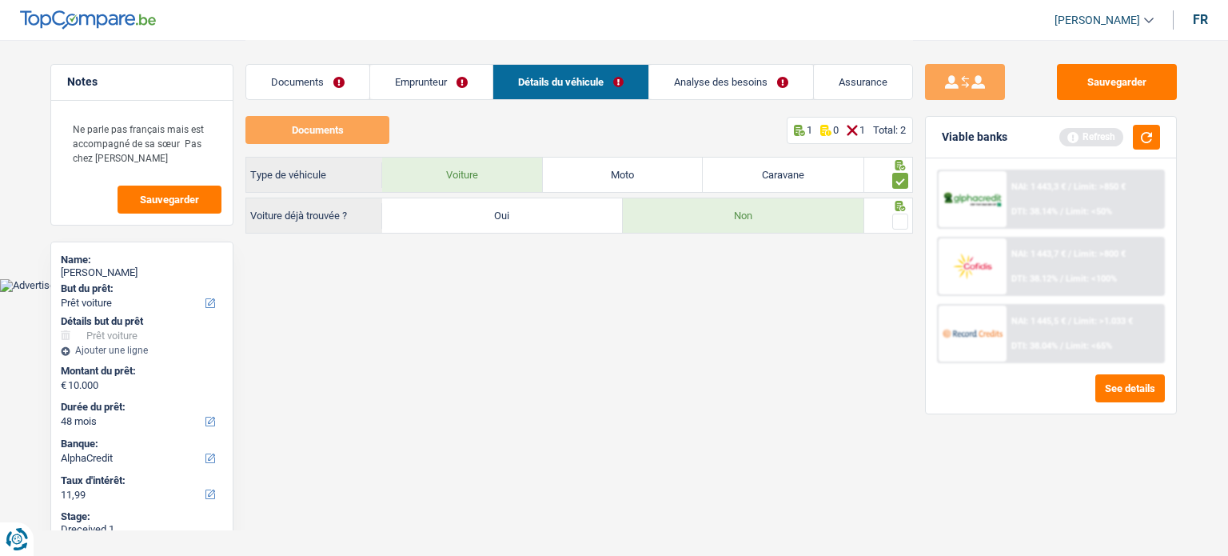
click at [902, 222] on span at bounding box center [900, 221] width 16 height 16
click at [0, 0] on input "radio" at bounding box center [0, 0] width 0 height 0
click at [360, 76] on link "Documents" at bounding box center [307, 82] width 123 height 34
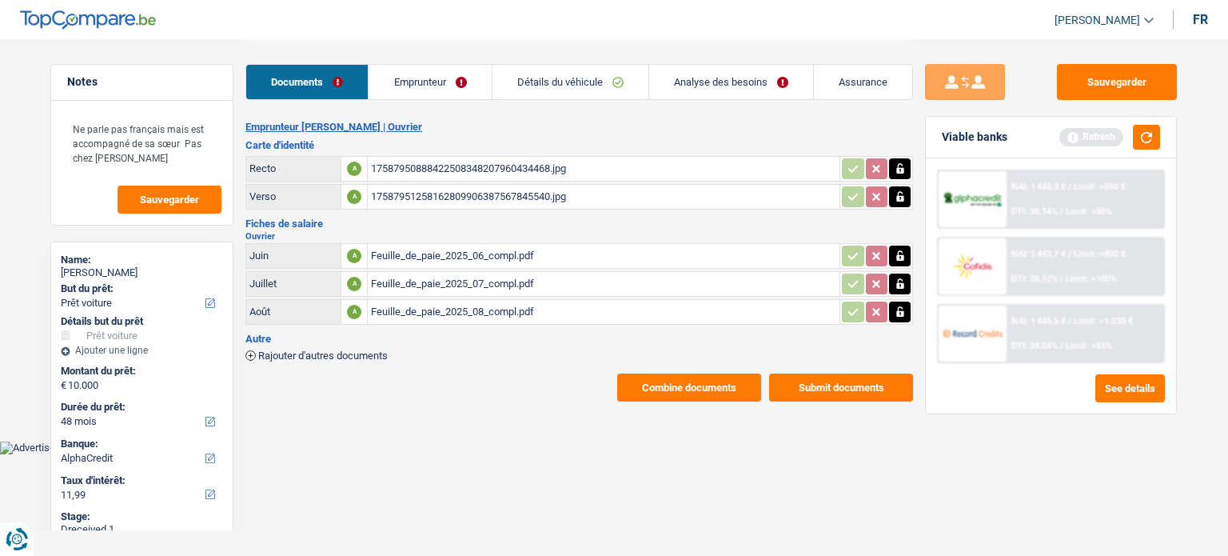
click at [1102, 188] on span "Limit: >850 €" at bounding box center [1099, 186] width 52 height 10
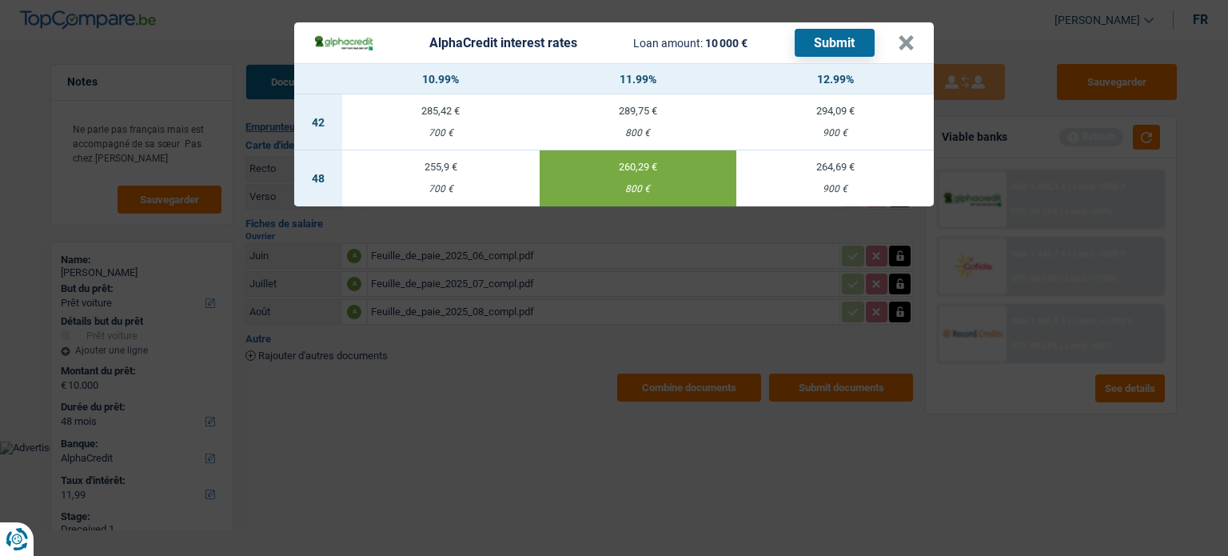
click at [825, 47] on button "Submit" at bounding box center [834, 43] width 80 height 28
click at [906, 49] on button "×" at bounding box center [906, 43] width 17 height 16
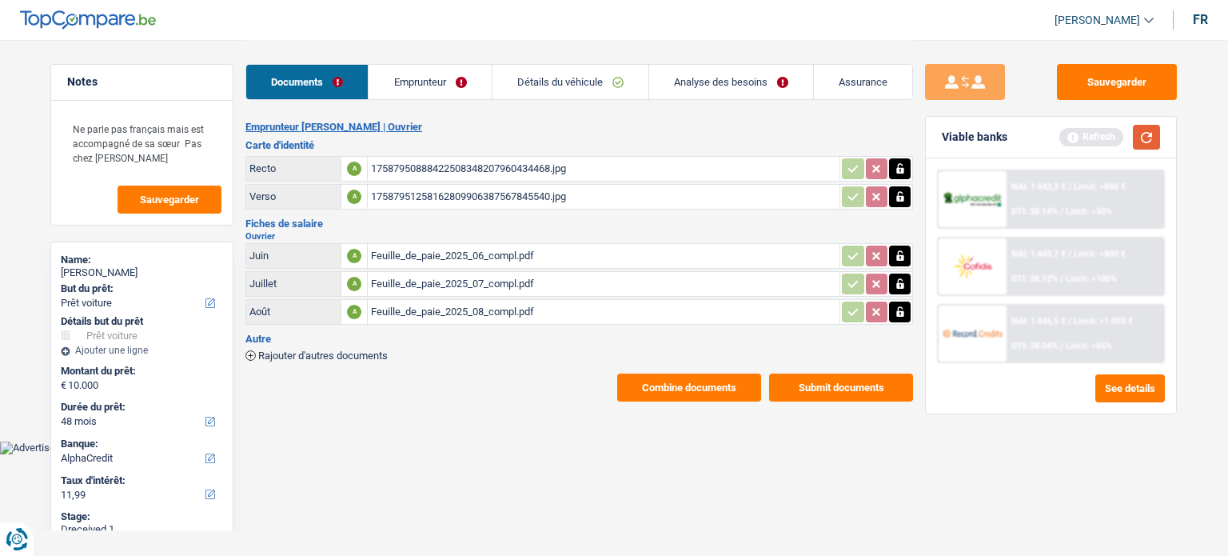
drag, startPoint x: 1145, startPoint y: 155, endPoint x: 1146, endPoint y: 143, distance: 12.1
click at [1145, 155] on div "Viable banks Refresh" at bounding box center [1051, 138] width 250 height 42
click at [1146, 143] on button "button" at bounding box center [1146, 137] width 27 height 25
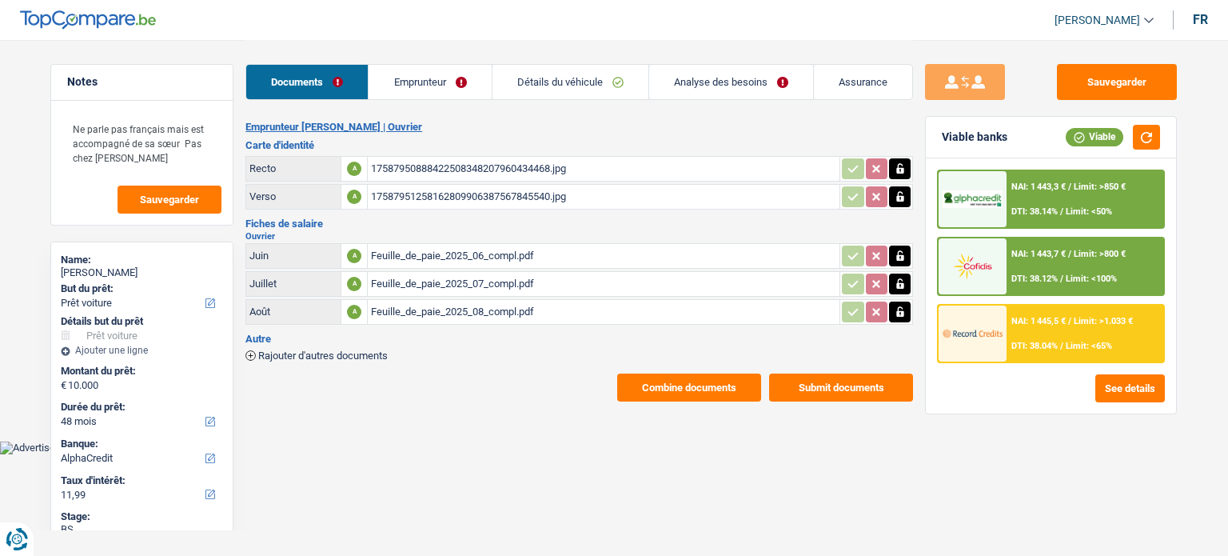
click at [1068, 271] on div "NAI: 1 443,7 € / Limit: >800 € DTI: 38.12% / Limit: <100%" at bounding box center [1084, 266] width 157 height 56
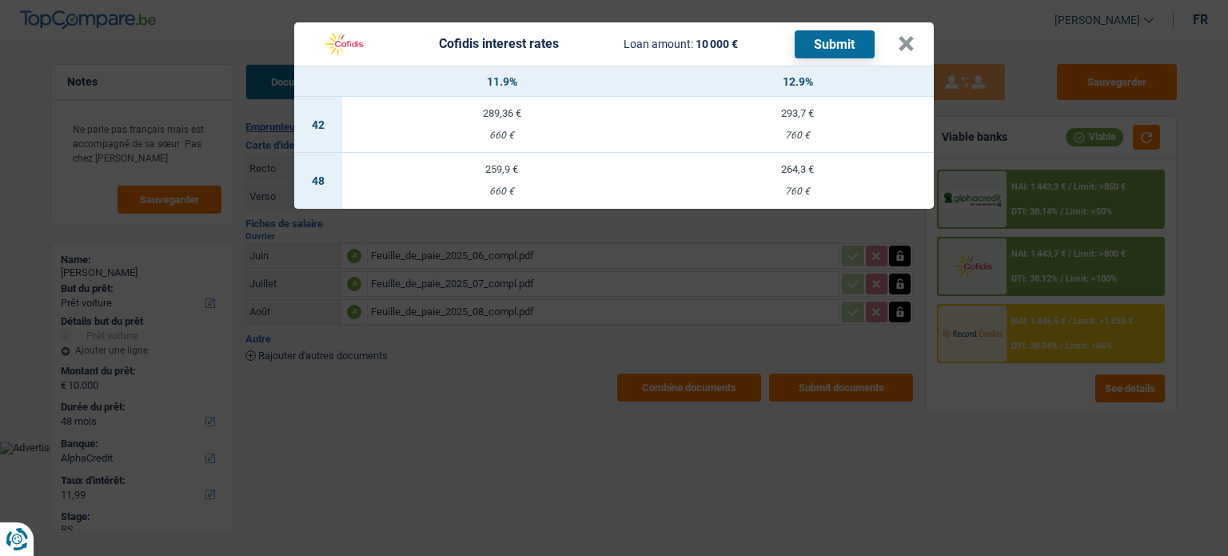
click at [873, 429] on div "Cofidis interest rates Loan amount: 10 000 € Submit × 11.9% 12.9% 42 289,36 € 6…" at bounding box center [614, 278] width 1228 height 556
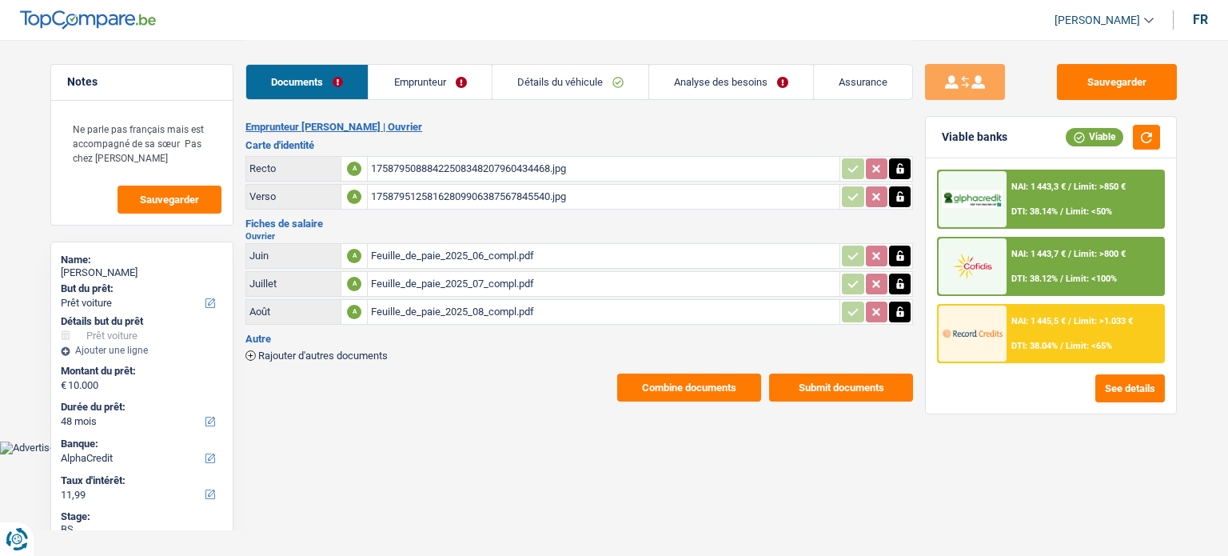
click at [1060, 181] on span "NAI: 1 443,3 €" at bounding box center [1038, 186] width 54 height 10
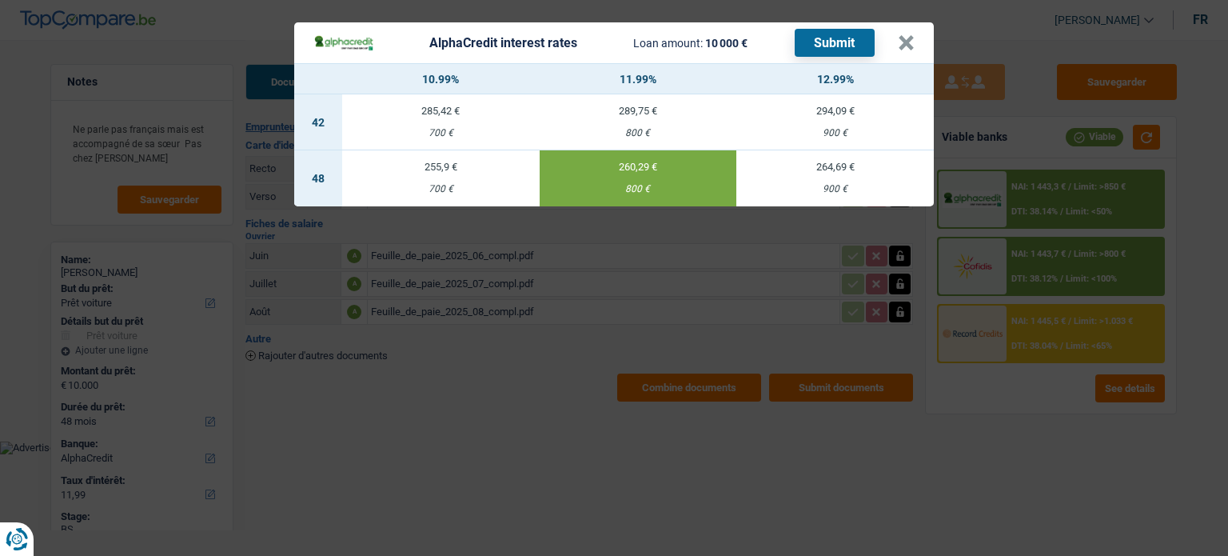
click at [1019, 273] on div "AlphaCredit interest rates Loan amount: 10 000 € Submit × 10.99% 11.99% 12.99% …" at bounding box center [614, 278] width 1228 height 556
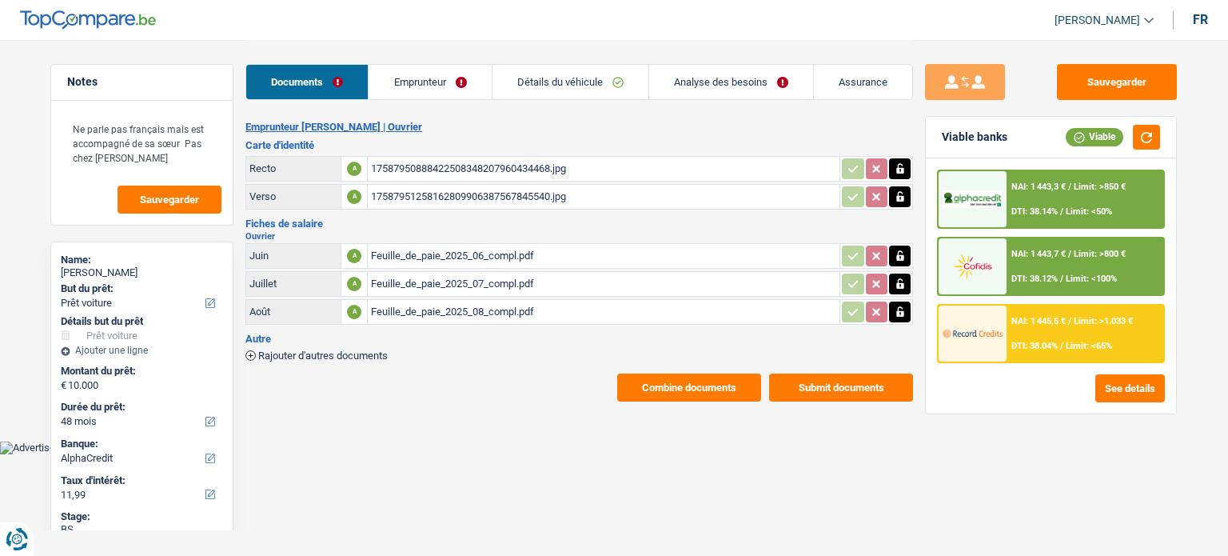
click at [1098, 274] on span "Limit: <100%" at bounding box center [1090, 278] width 51 height 10
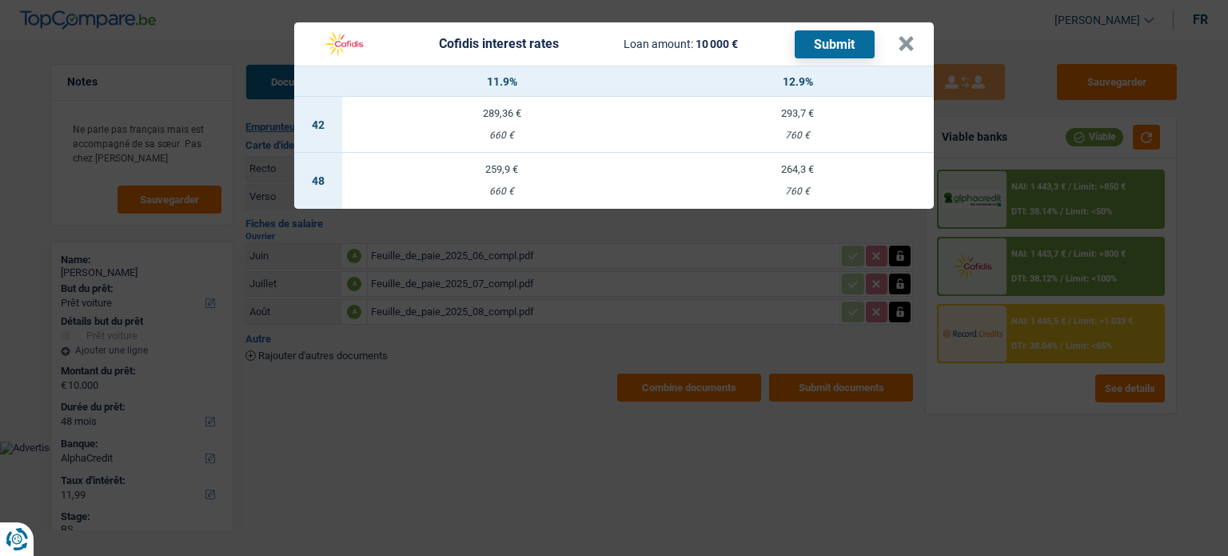
click at [593, 181] on td "259,9 € 660 €" at bounding box center [501, 181] width 319 height 56
select select "cofidis"
type input "11,90"
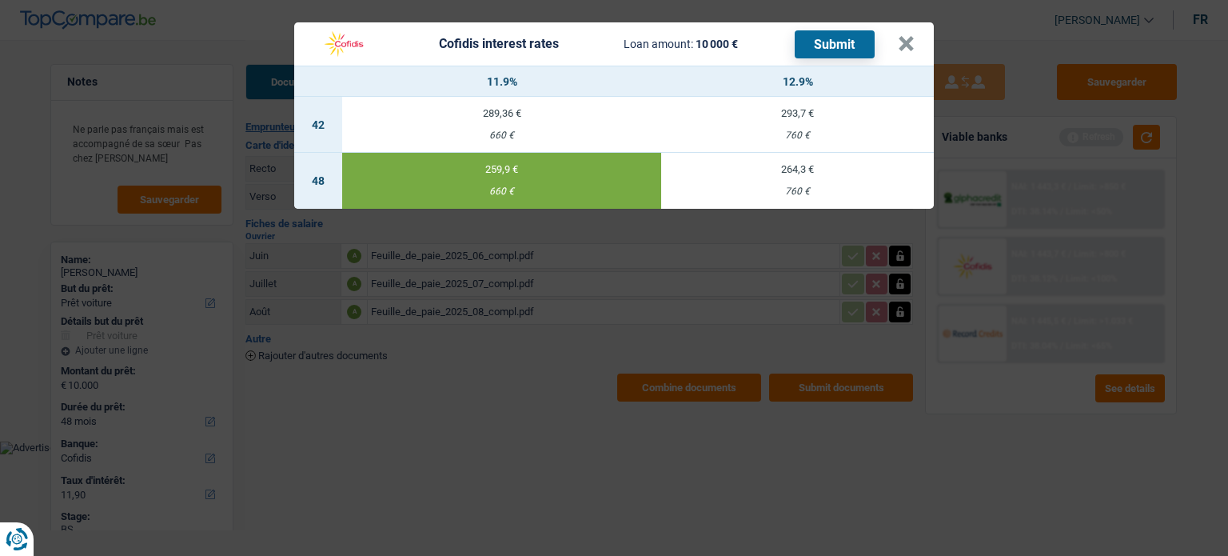
click at [812, 47] on button "Submit" at bounding box center [834, 44] width 80 height 28
click at [913, 37] on button "×" at bounding box center [906, 44] width 17 height 16
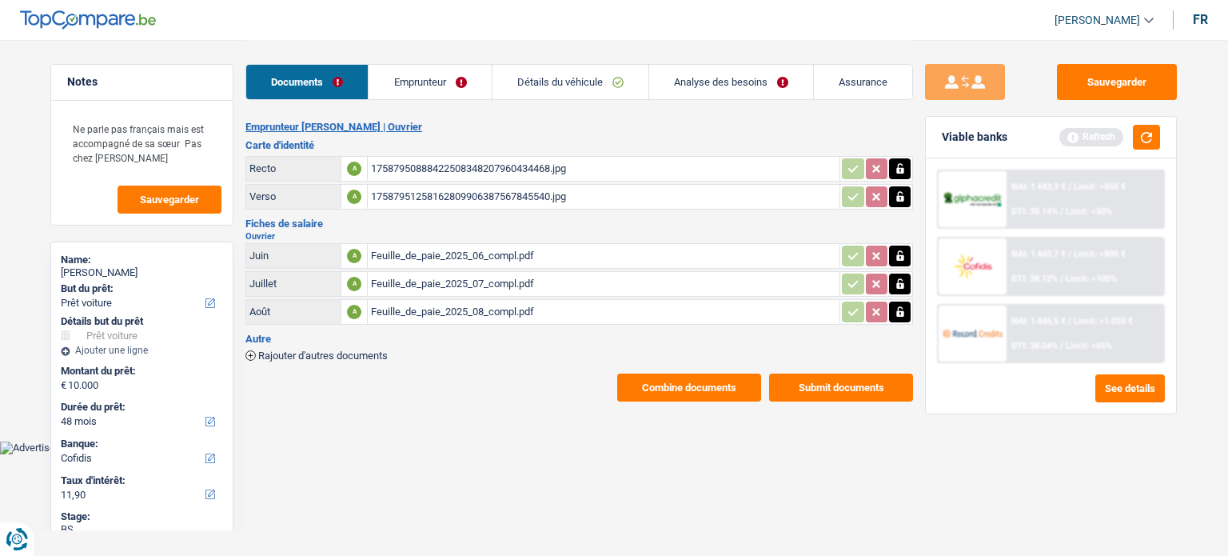
click at [1069, 313] on div "NAI: 1 445,5 € / Limit: >1.033 € DTI: 38.04% / Limit: <65%" at bounding box center [1084, 333] width 157 height 56
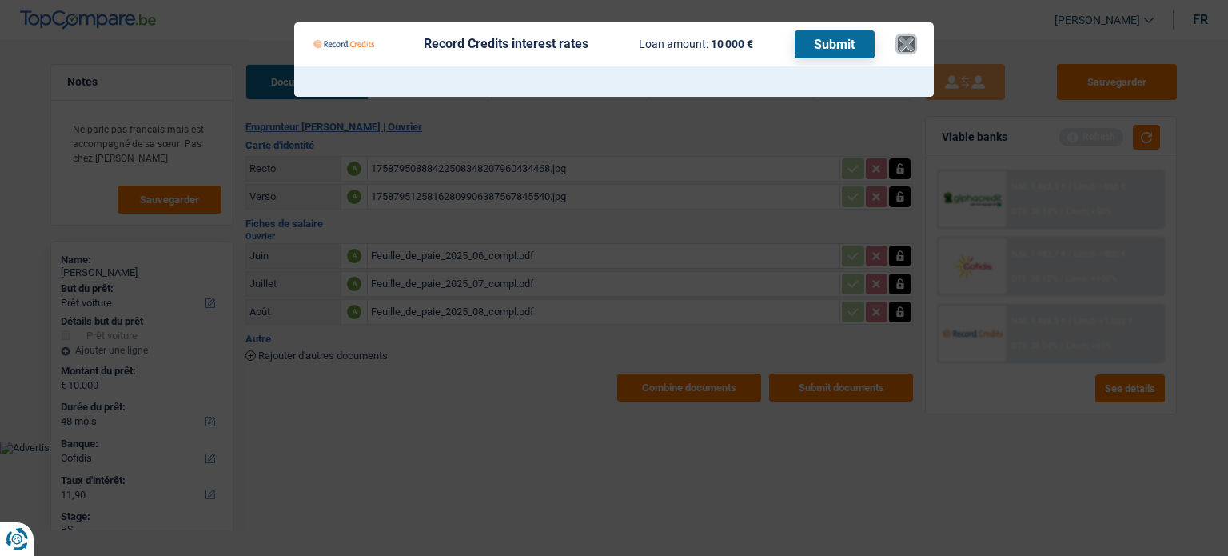
click at [907, 46] on button "×" at bounding box center [906, 44] width 17 height 16
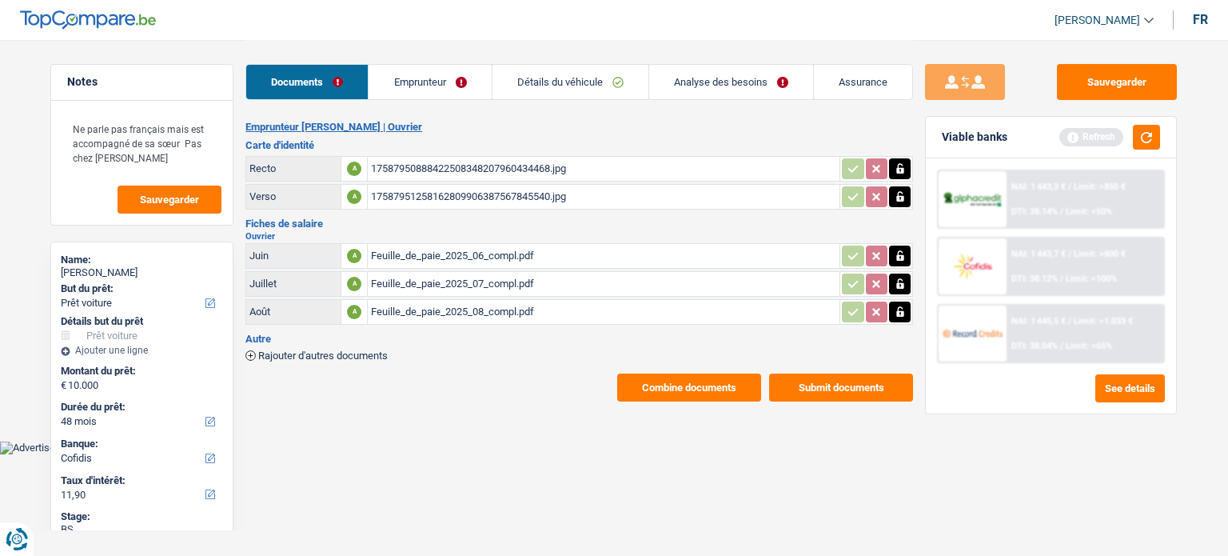
click at [406, 97] on link "Emprunteur" at bounding box center [429, 82] width 122 height 34
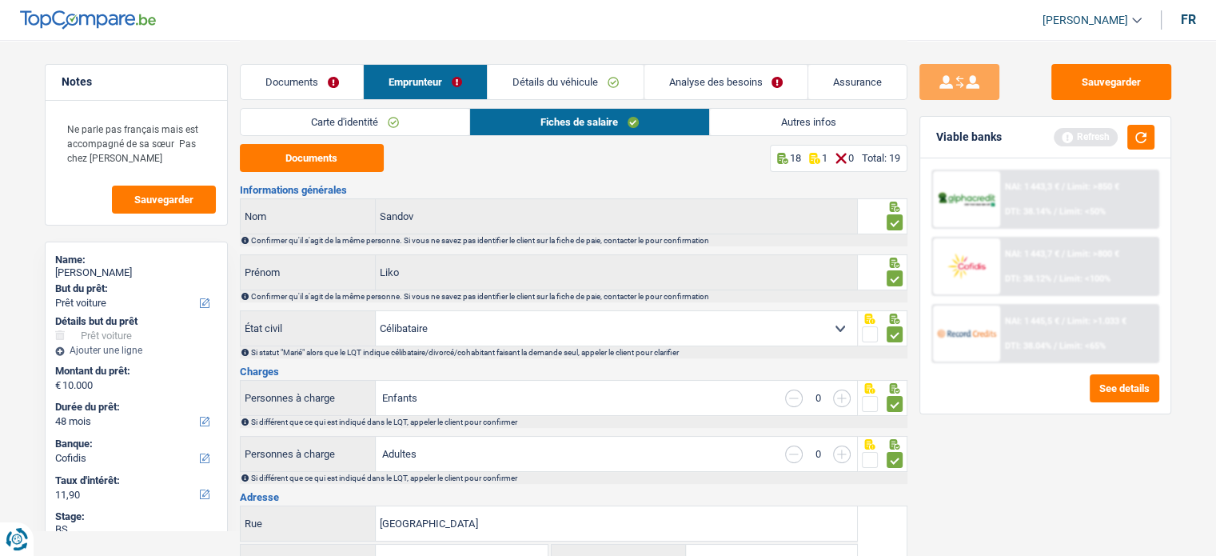
click at [566, 76] on link "Détails du véhicule" at bounding box center [566, 82] width 156 height 34
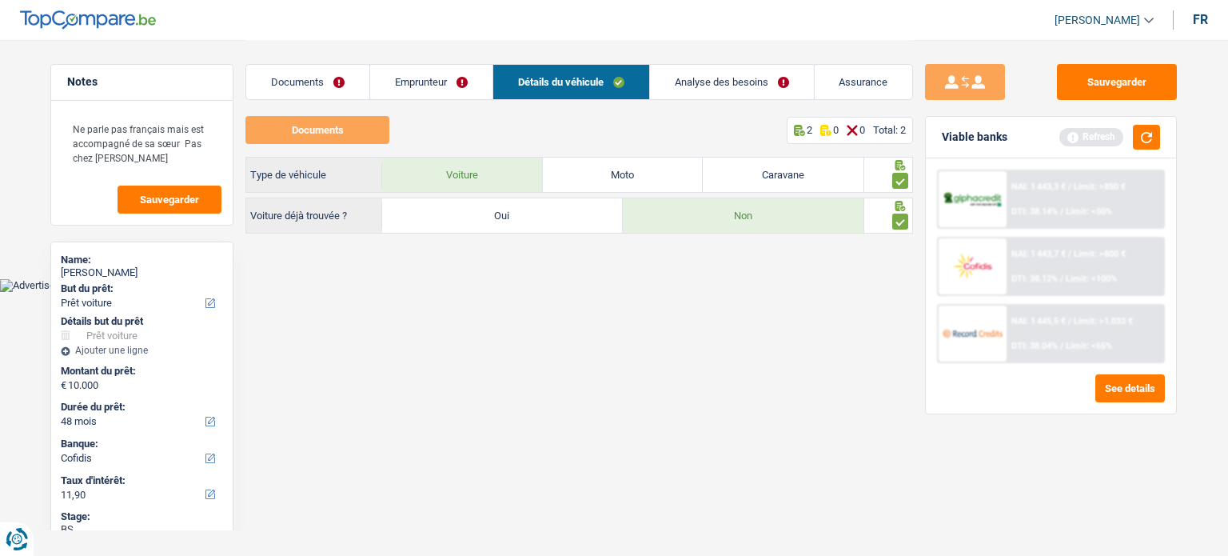
click at [345, 82] on link "Documents" at bounding box center [307, 82] width 123 height 34
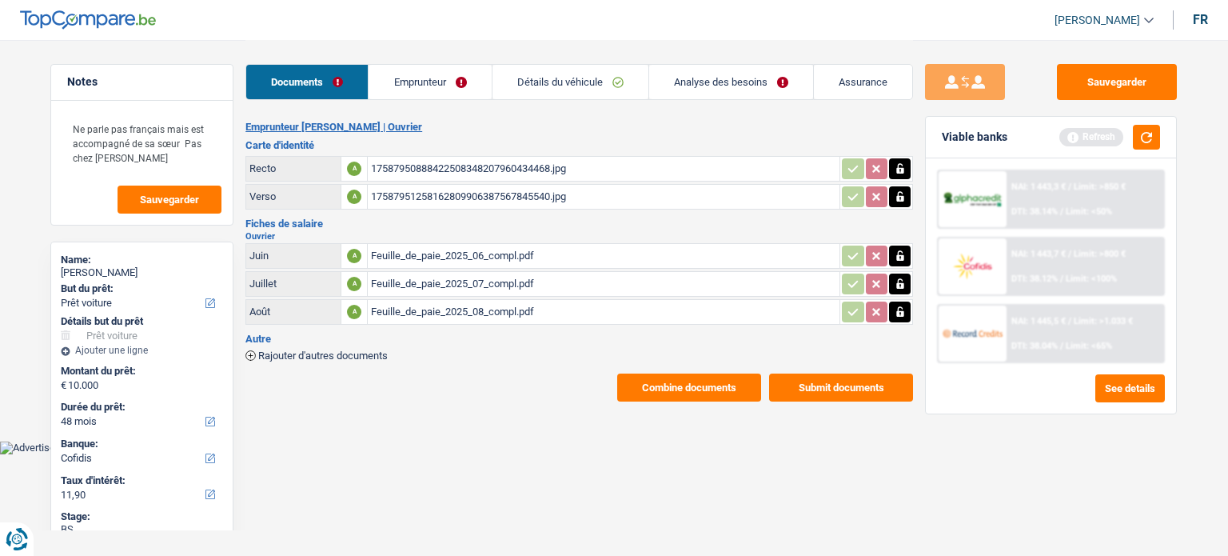
click at [731, 89] on link "Analyse des besoins" at bounding box center [731, 82] width 164 height 34
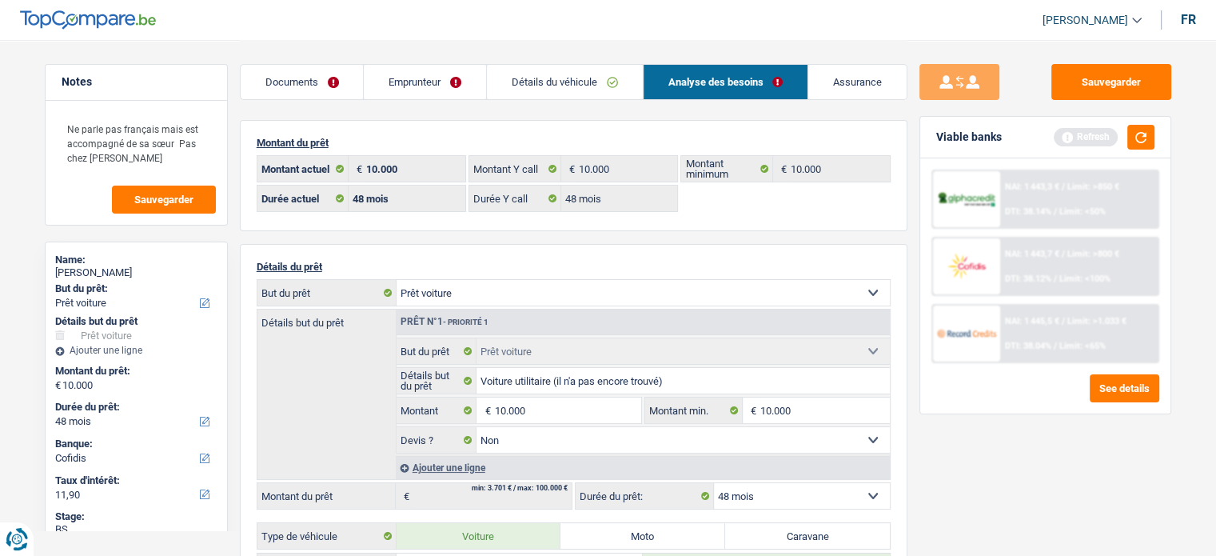
click at [492, 291] on select "Confort maison: meubles, textile, peinture, électroménager, outillage non-profe…" at bounding box center [642, 293] width 493 height 26
select select "other"
click at [396, 280] on select "Confort maison: meubles, textile, peinture, électroménager, outillage non-profe…" at bounding box center [642, 293] width 493 height 26
select select "other"
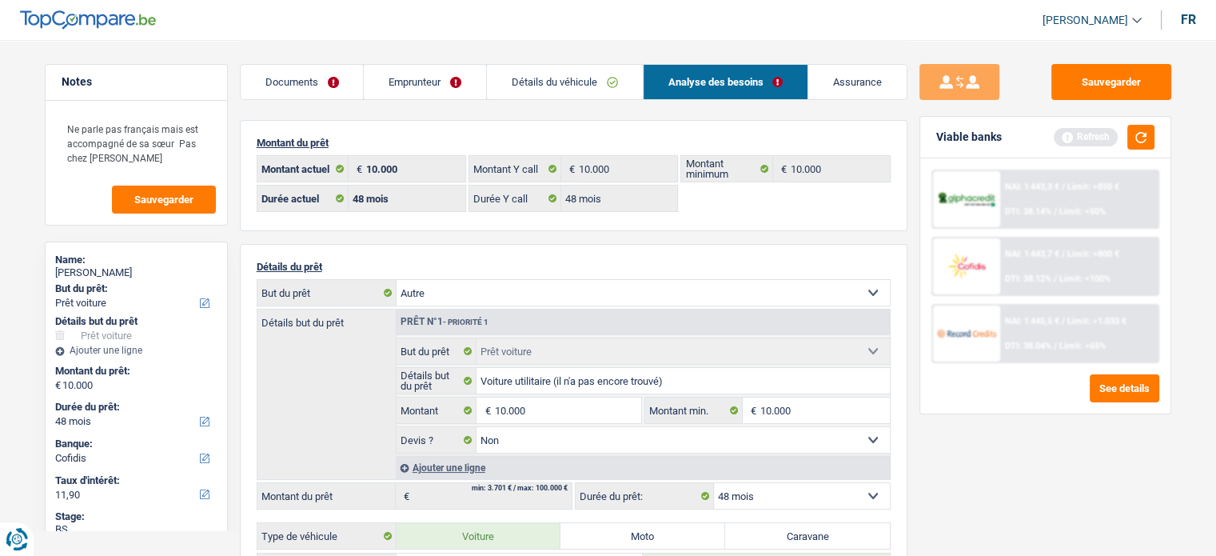
select select "other"
select select
select select "car"
select select "false"
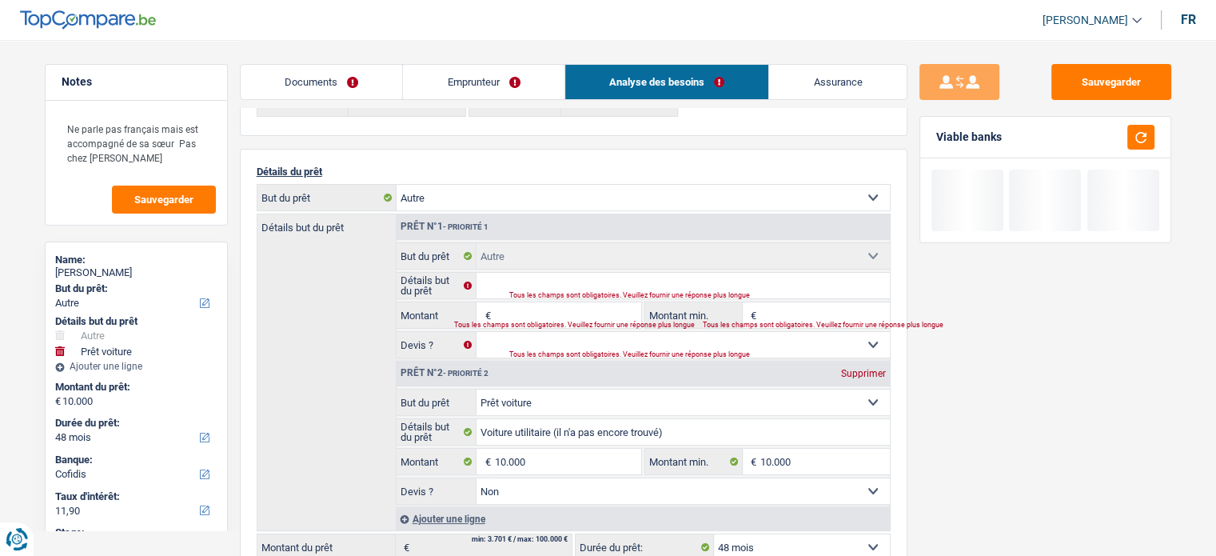
scroll to position [160, 0]
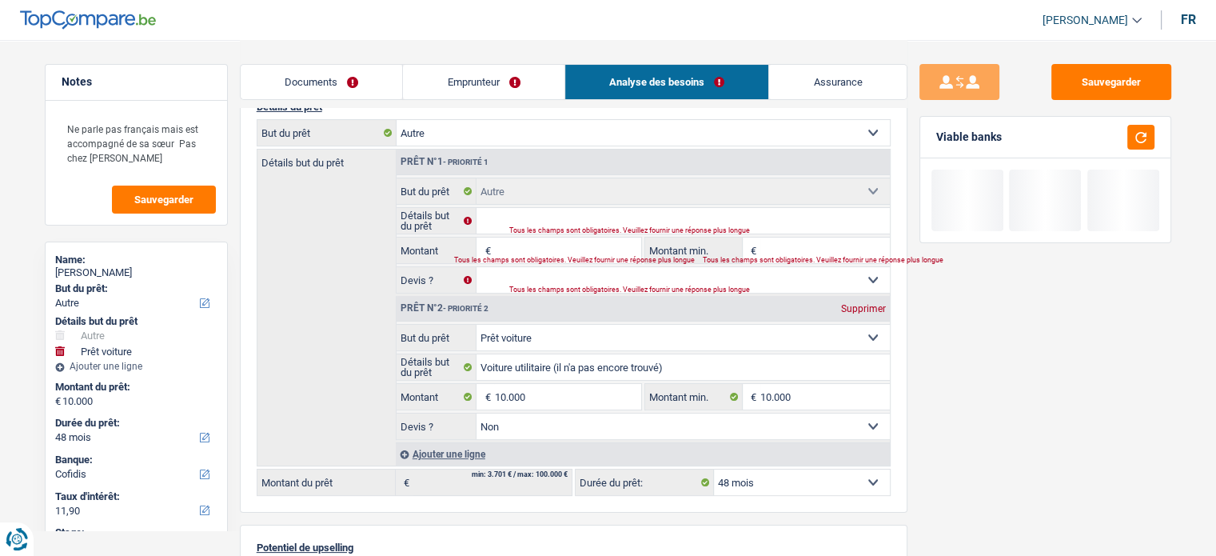
click at [505, 250] on input "Montant" at bounding box center [567, 250] width 146 height 26
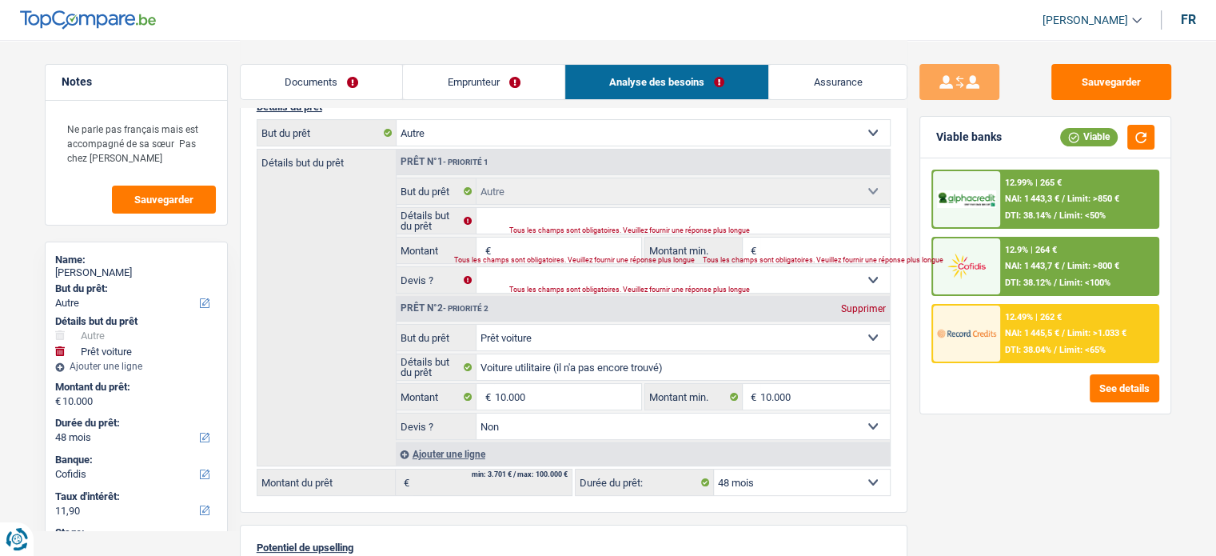
type input "2"
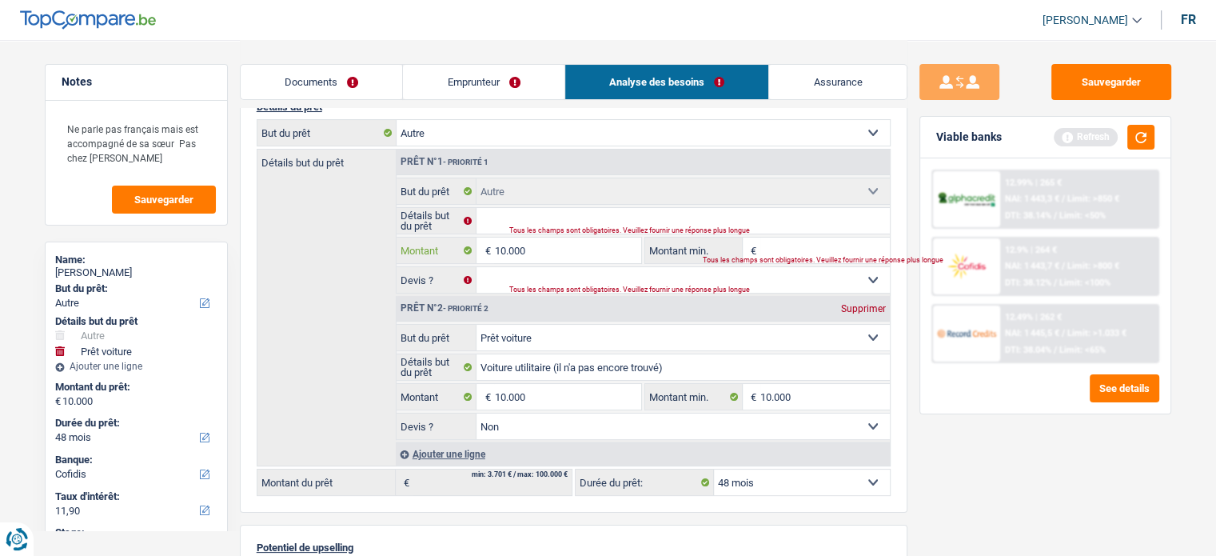
type input "10.000"
type input "20.000"
select select "84"
type input "20.000"
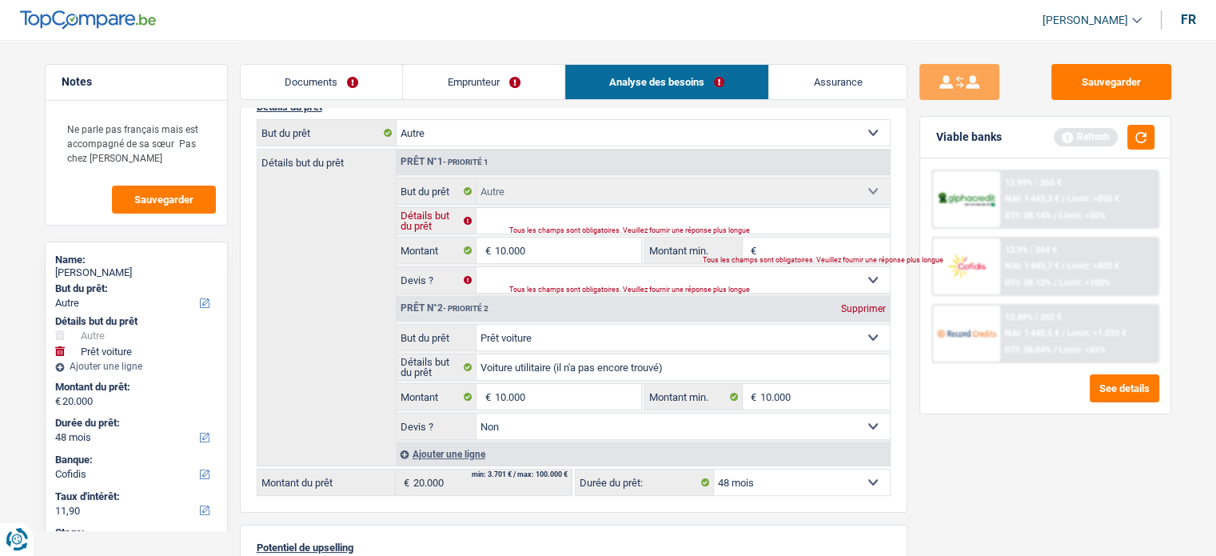
click at [509, 208] on input "Détails but du prêt" at bounding box center [682, 221] width 413 height 26
select select "84"
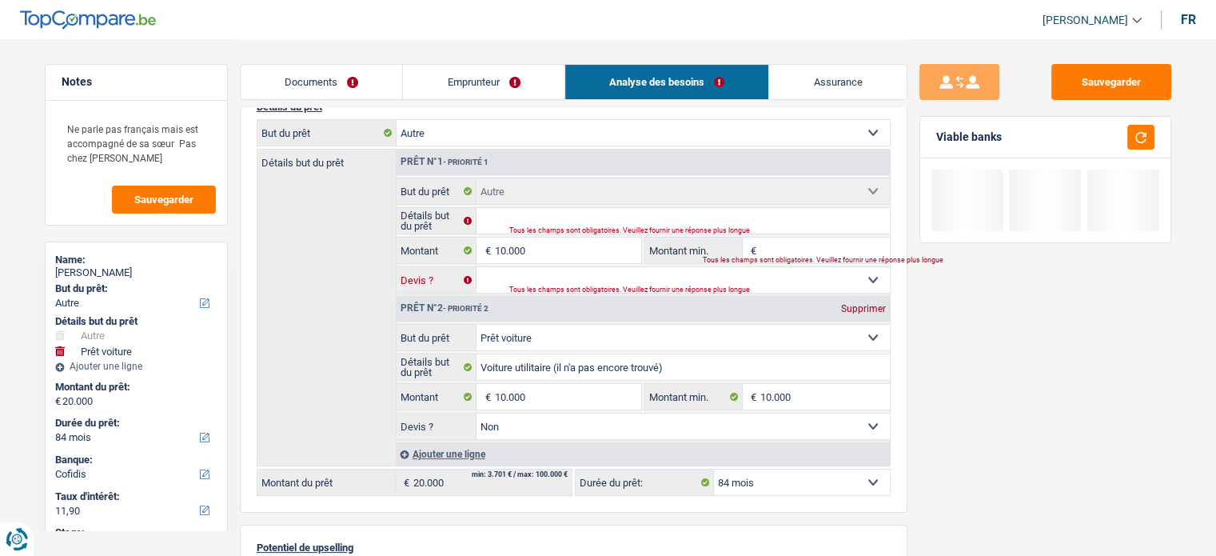
click at [767, 281] on select "Oui Non Non répondu Sélectionner une option" at bounding box center [682, 280] width 413 height 26
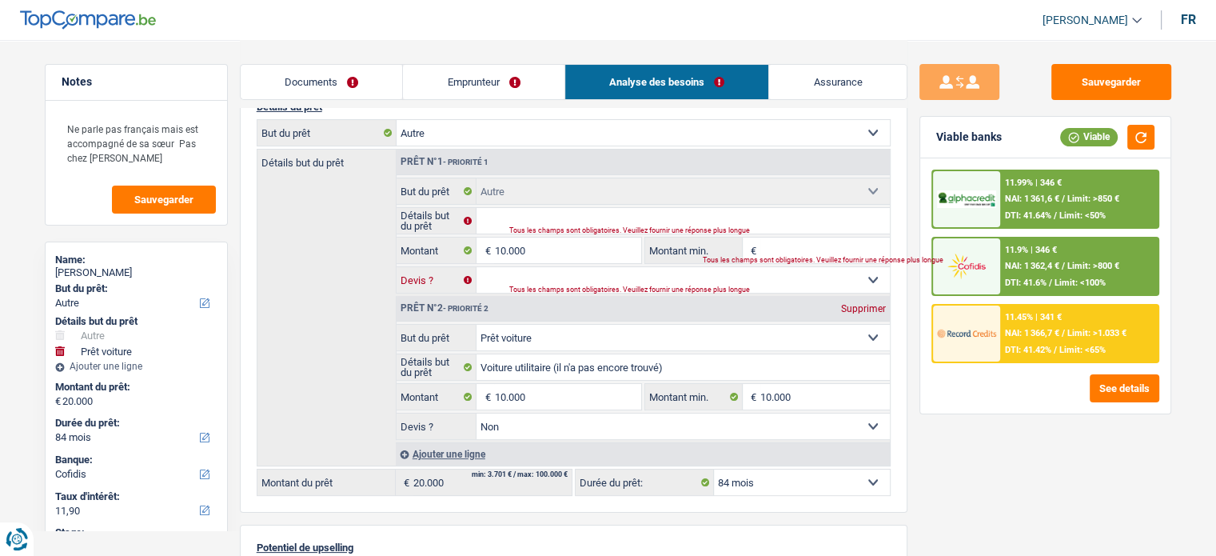
select select "false"
click at [476, 267] on select "Oui Non Non répondu Sélectionner une option" at bounding box center [682, 280] width 413 height 26
click at [885, 307] on div "Supprimer" at bounding box center [863, 309] width 53 height 10
type input "10.000"
select select "48"
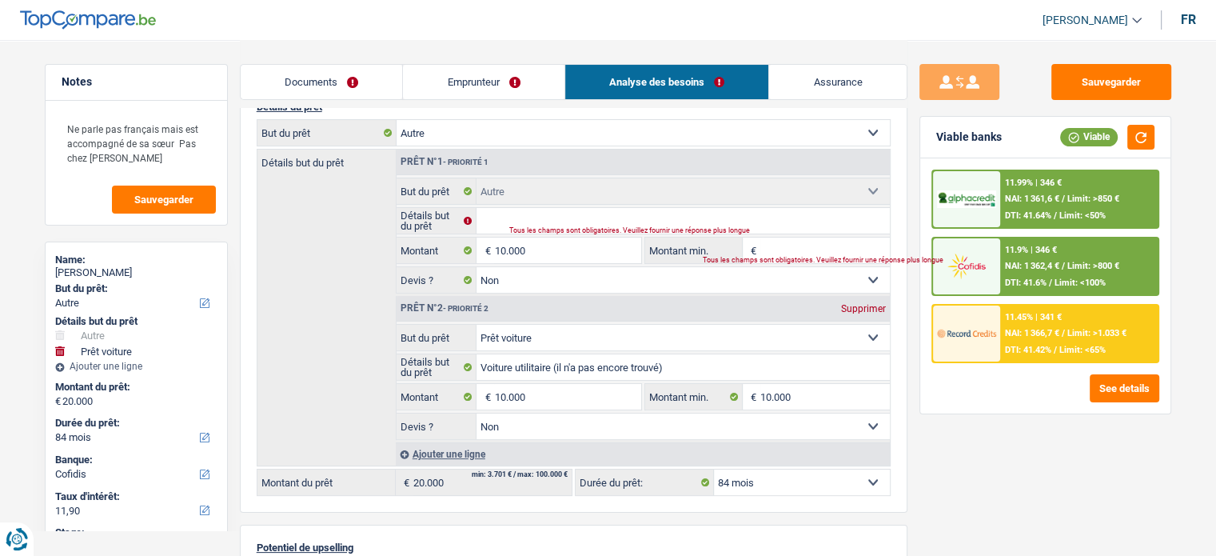
type input "10.000"
select select "48"
type input "10.000"
select select "48"
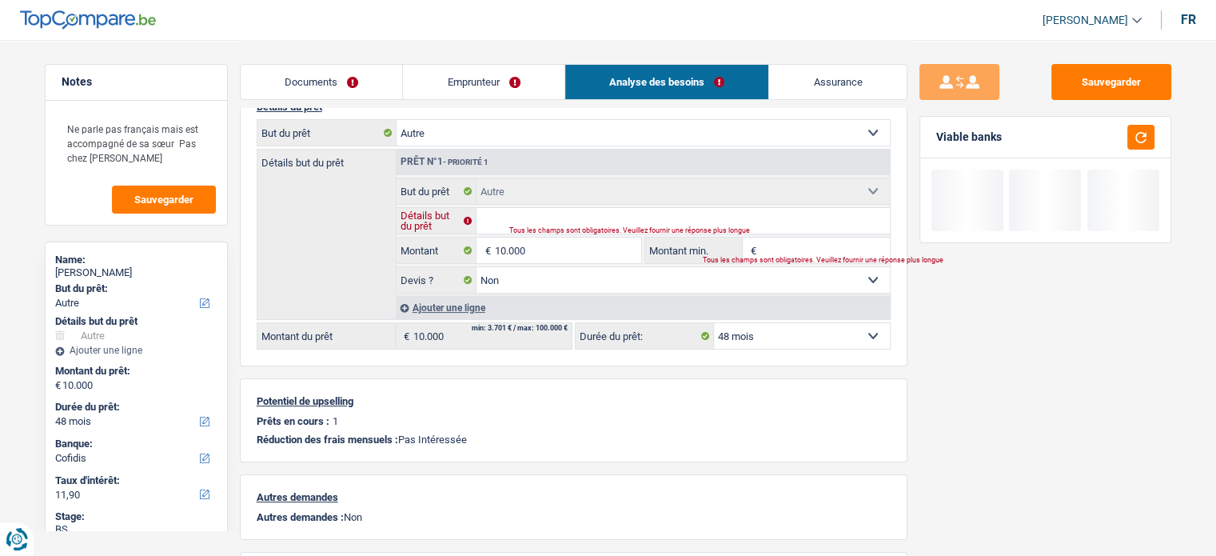
click at [730, 218] on input "Détails but du prêt" at bounding box center [682, 221] width 413 height 26
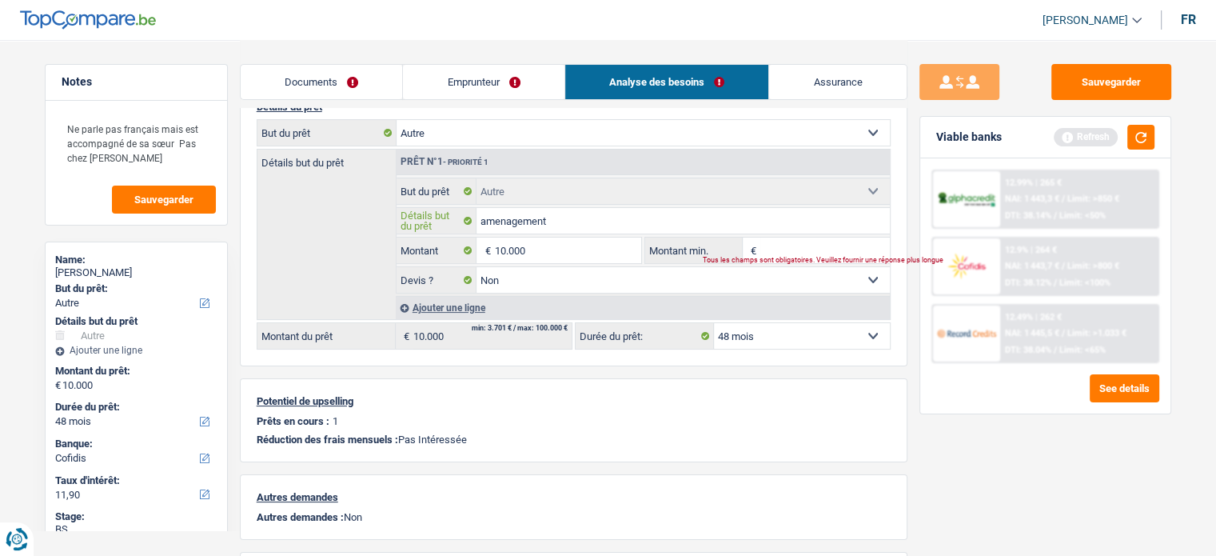
type input "amenagement"
click at [1081, 337] on div "12.49% | 262 € NAI: 1 445,5 € / Limit: >1.033 € DTI: 38.04% / Limit: <65%" at bounding box center [1078, 333] width 157 height 56
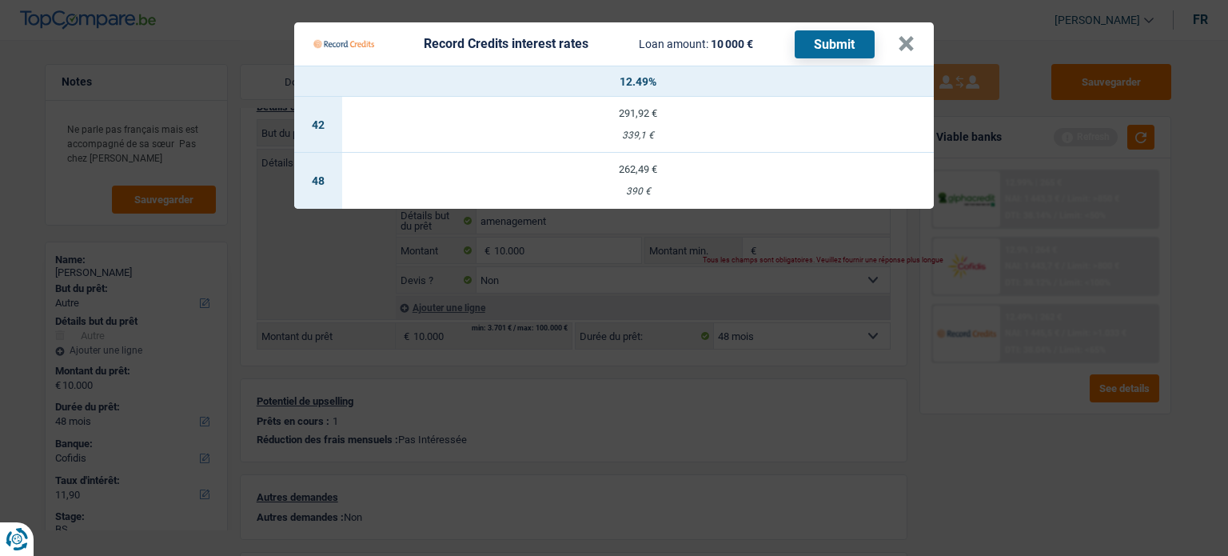
click at [660, 175] on td "262,49 € 390 €" at bounding box center [637, 181] width 591 height 56
select select "record credits"
type input "12,49"
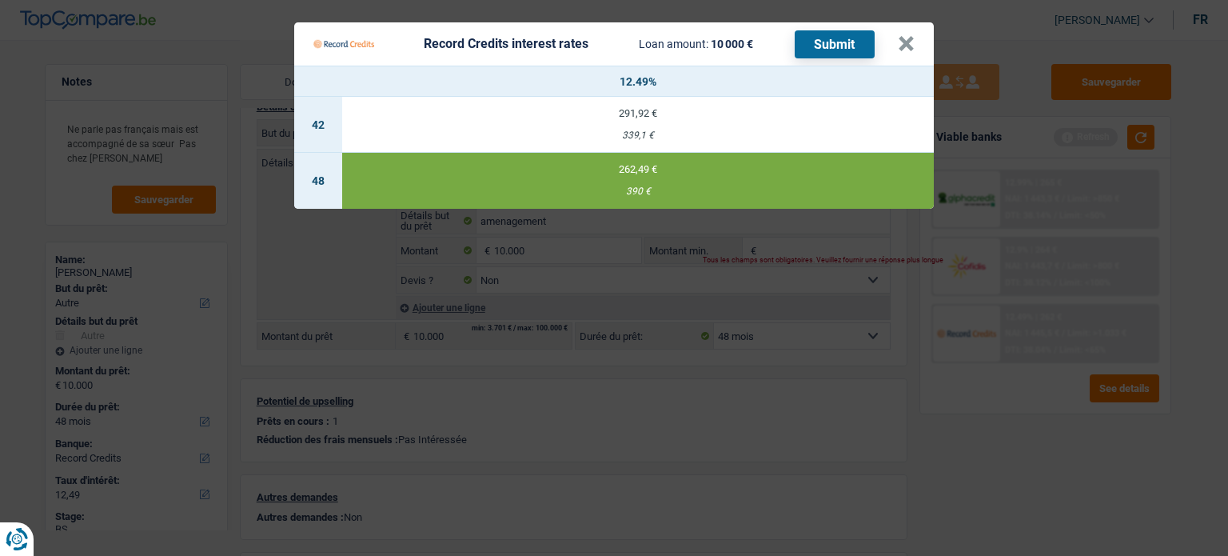
click at [890, 45] on div "Record Credits interest rates Loan amount: 10 000 € Submit" at bounding box center [605, 44] width 584 height 30
click at [898, 43] on button "×" at bounding box center [906, 44] width 17 height 16
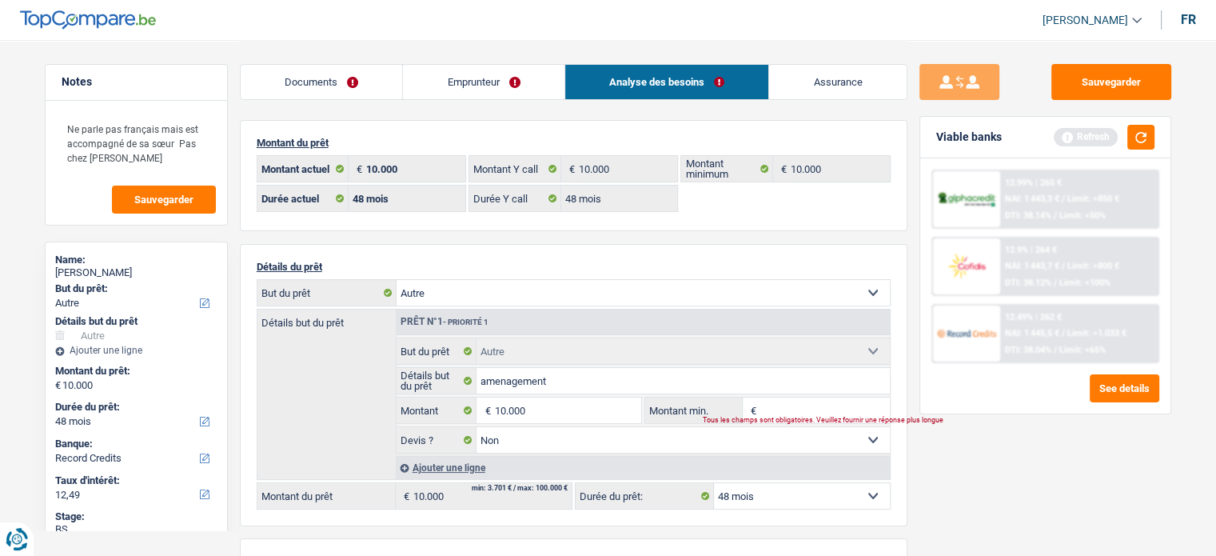
scroll to position [0, 0]
click at [1138, 344] on div "12.49% | 262 € NAI: 1 445,5 € / Limit: >1.033 € DTI: 38.04% / Limit: <65%" at bounding box center [1078, 333] width 157 height 56
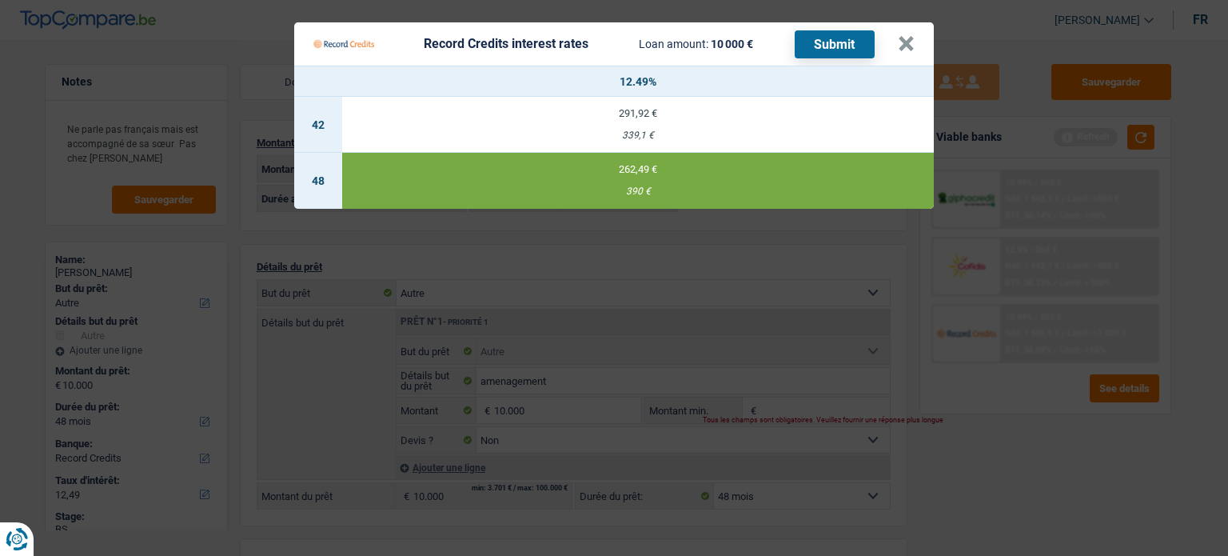
click at [813, 49] on button "Submit" at bounding box center [834, 44] width 80 height 28
click at [906, 50] on button "×" at bounding box center [906, 44] width 17 height 16
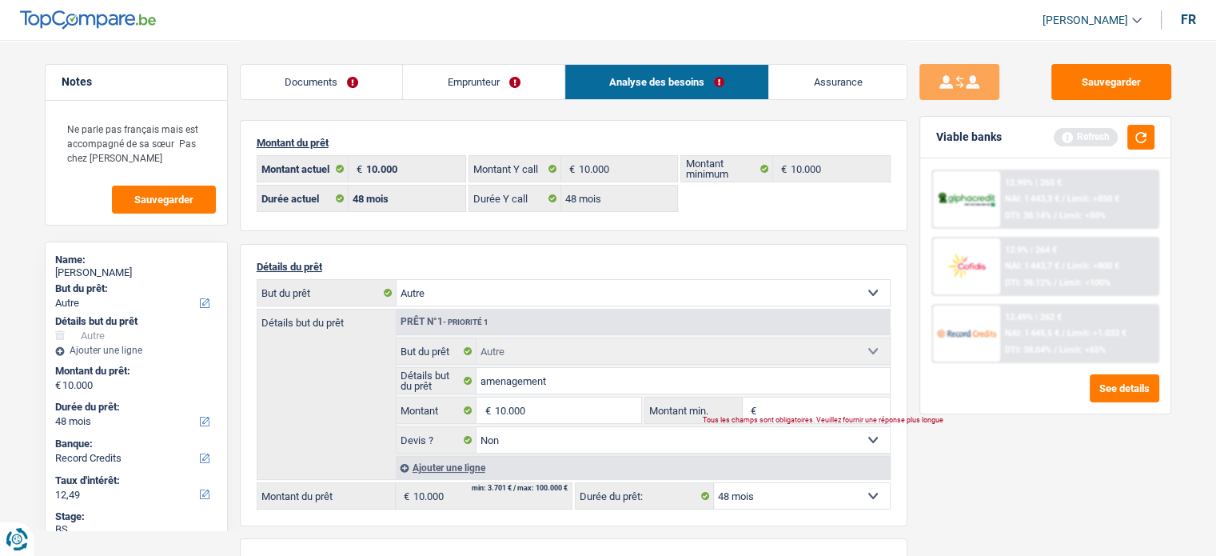
click at [350, 86] on link "Documents" at bounding box center [322, 82] width 162 height 34
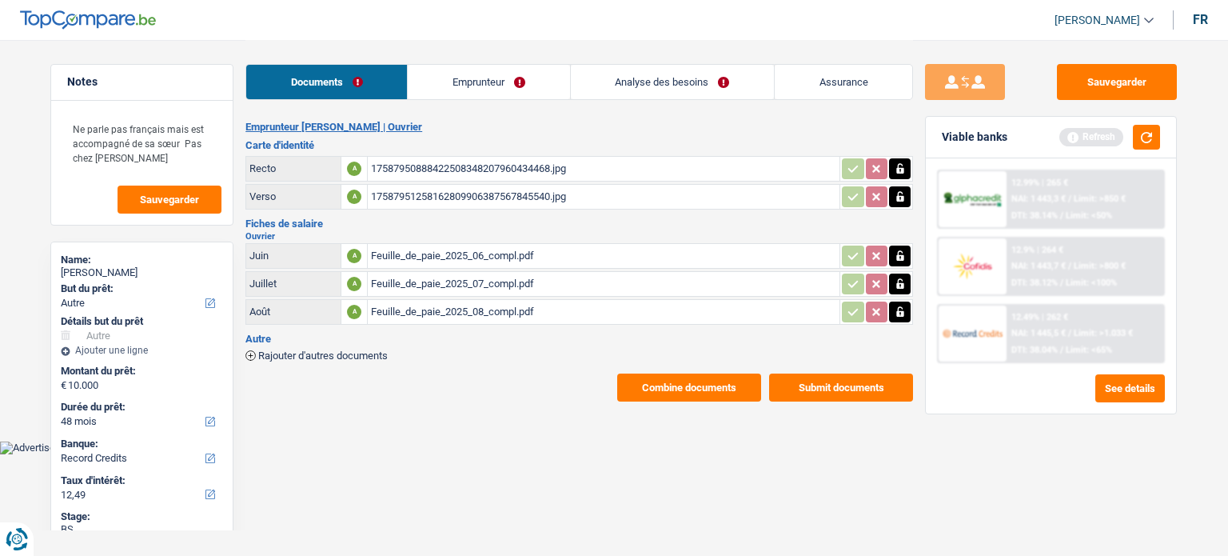
click at [451, 86] on link "Emprunteur" at bounding box center [488, 82] width 161 height 34
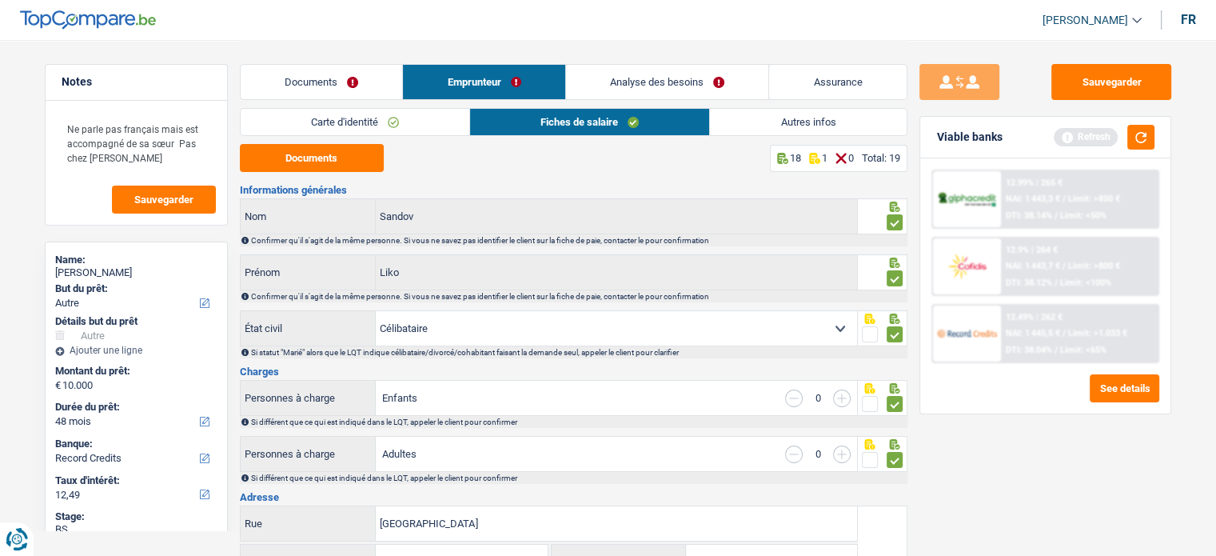
click at [312, 82] on link "Documents" at bounding box center [322, 82] width 162 height 34
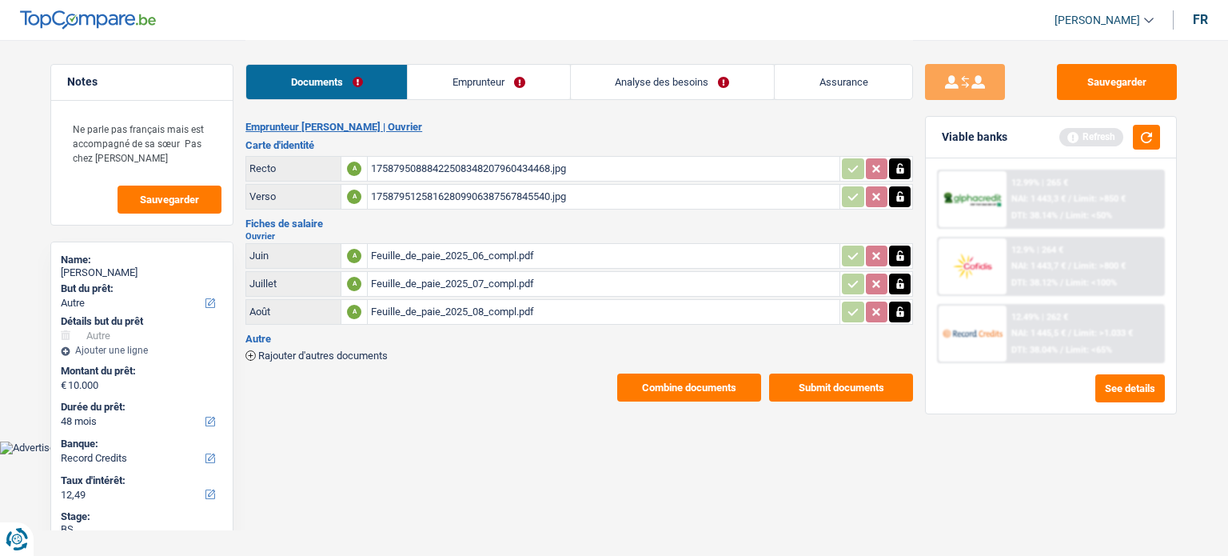
click at [409, 89] on link "Emprunteur" at bounding box center [488, 82] width 161 height 34
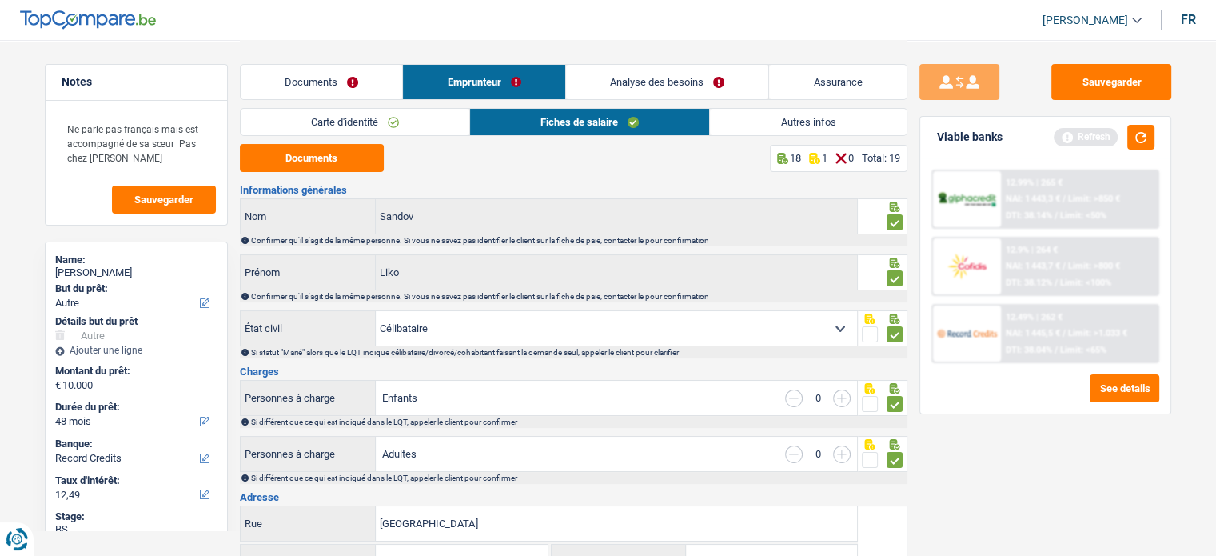
click at [323, 92] on link "Documents" at bounding box center [322, 82] width 162 height 34
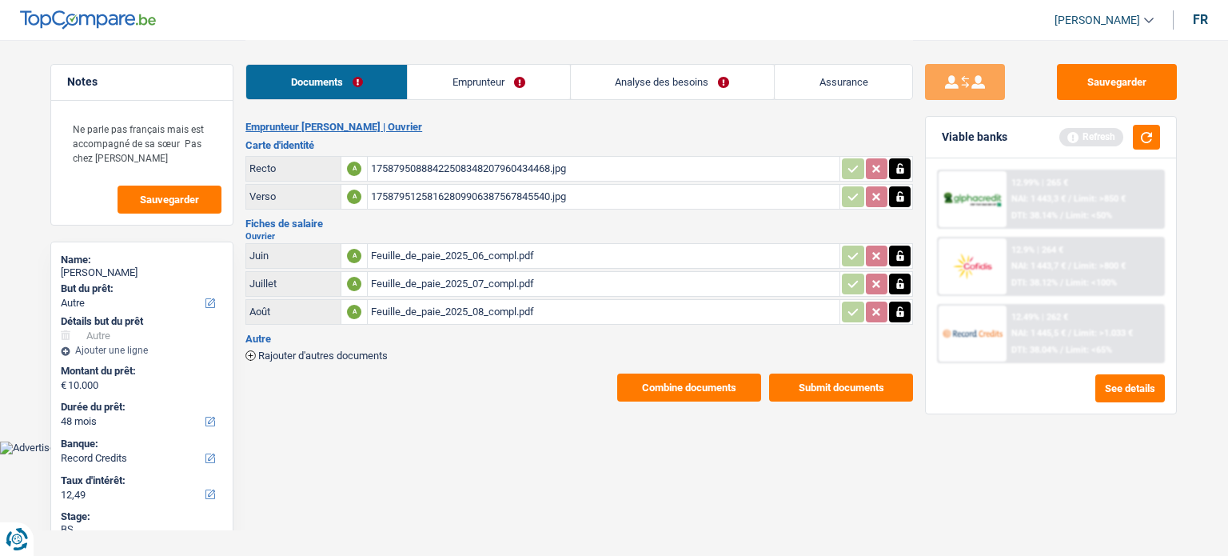
click at [402, 90] on link "Documents" at bounding box center [326, 82] width 161 height 34
click at [444, 90] on link "Emprunteur" at bounding box center [488, 82] width 161 height 34
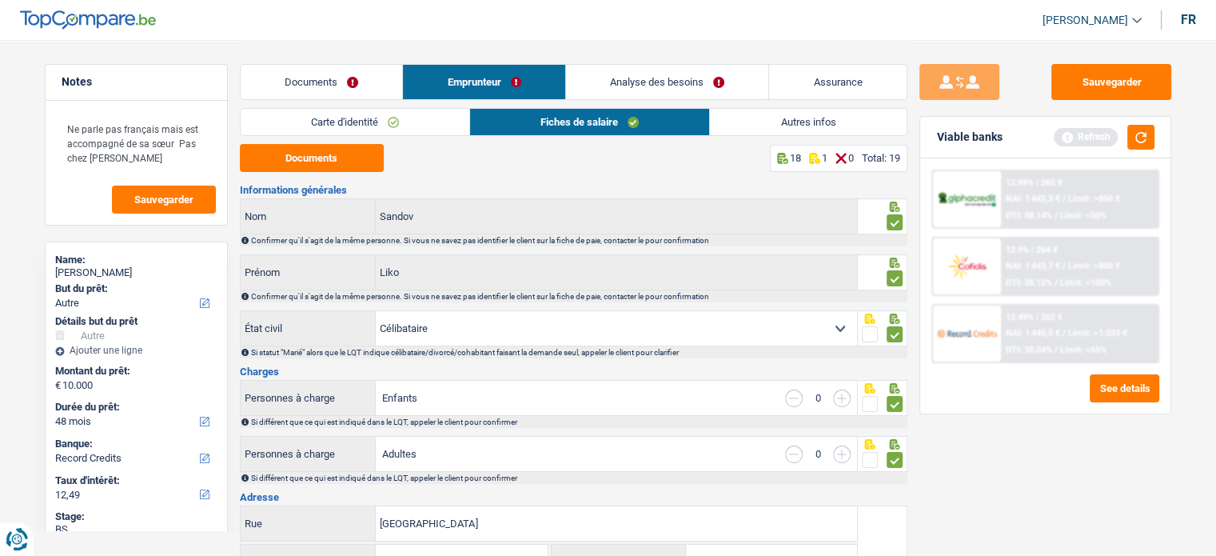
click at [336, 117] on link "Carte d'identité" at bounding box center [355, 122] width 229 height 26
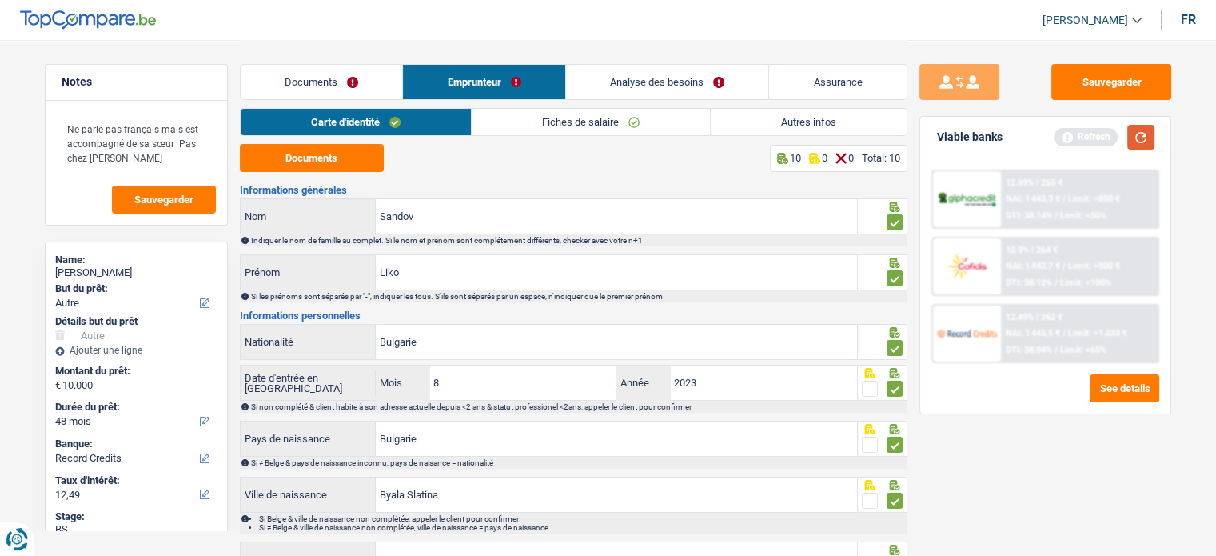
click at [1132, 141] on button "button" at bounding box center [1140, 137] width 27 height 25
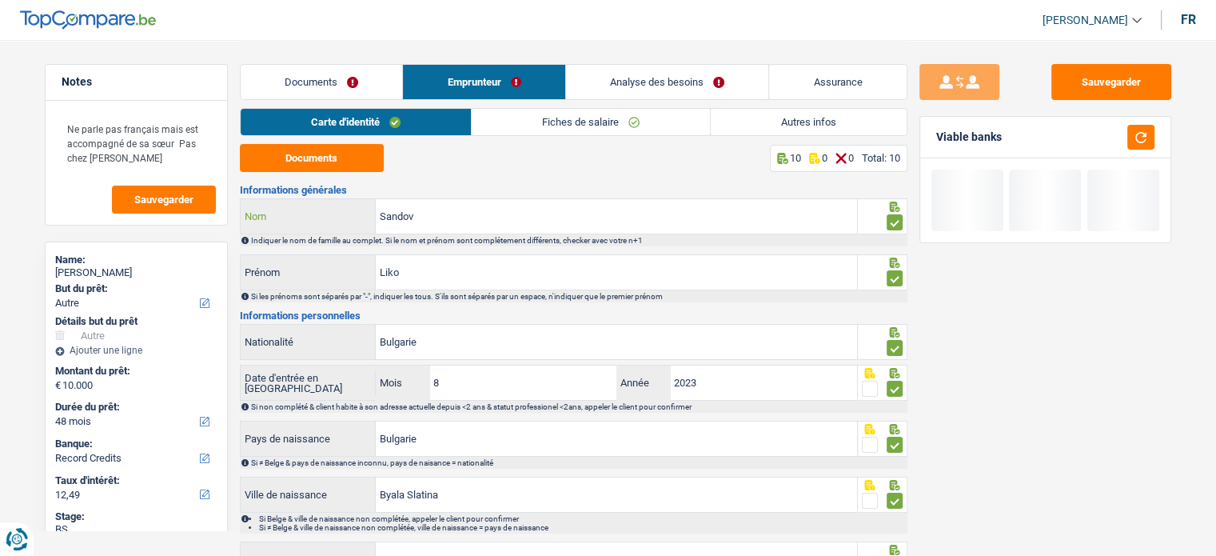
drag, startPoint x: 425, startPoint y: 213, endPoint x: 351, endPoint y: 214, distance: 74.4
click at [351, 214] on div "Sandov Nom" at bounding box center [549, 216] width 617 height 34
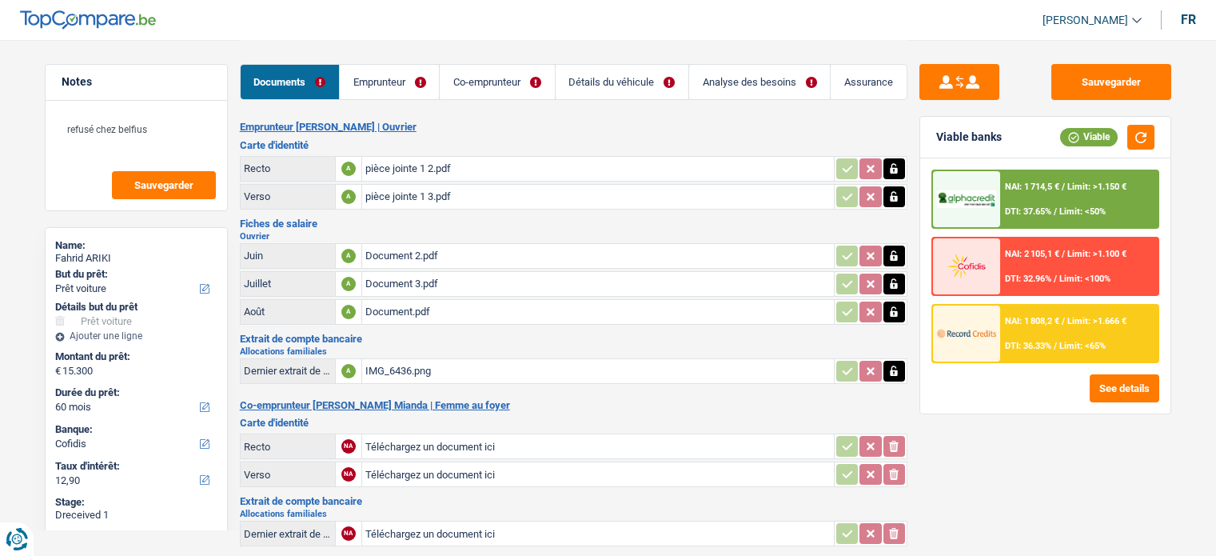
select select "car"
select select "60"
select select "cofidis"
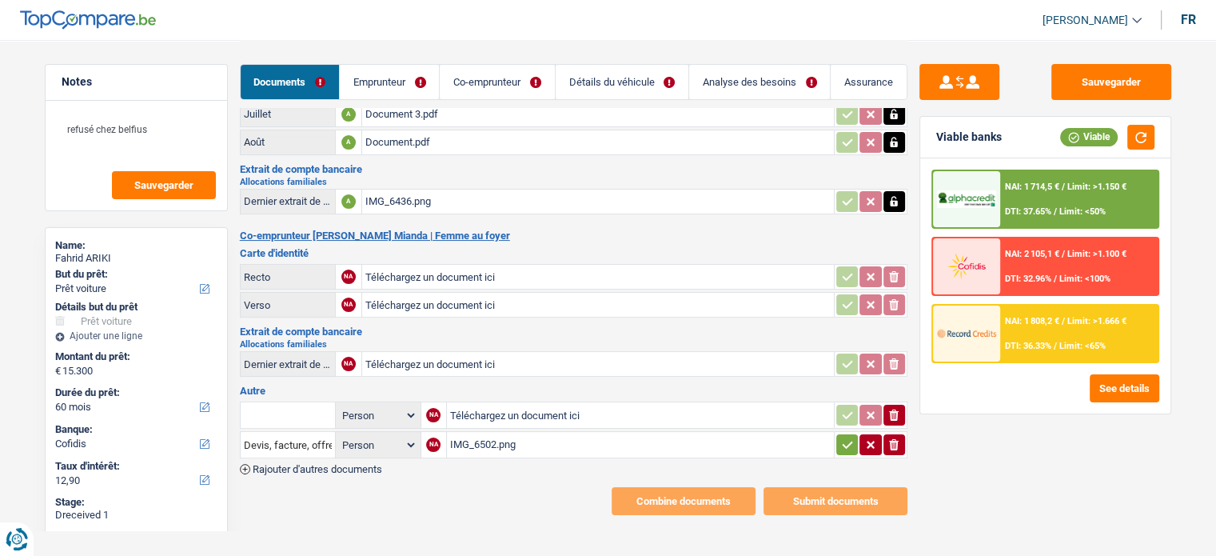
click at [446, 271] on input "Téléchargez un document ici" at bounding box center [597, 277] width 465 height 24
type input "C:\fakepath\Carte d’identité recto .pdf"
type input "C:\fakepath\Carte d’identité verso.pdf"
click at [400, 193] on div "IMG_6436.png" at bounding box center [597, 201] width 465 height 24
type input "C:\fakepath\image0.jpeg"
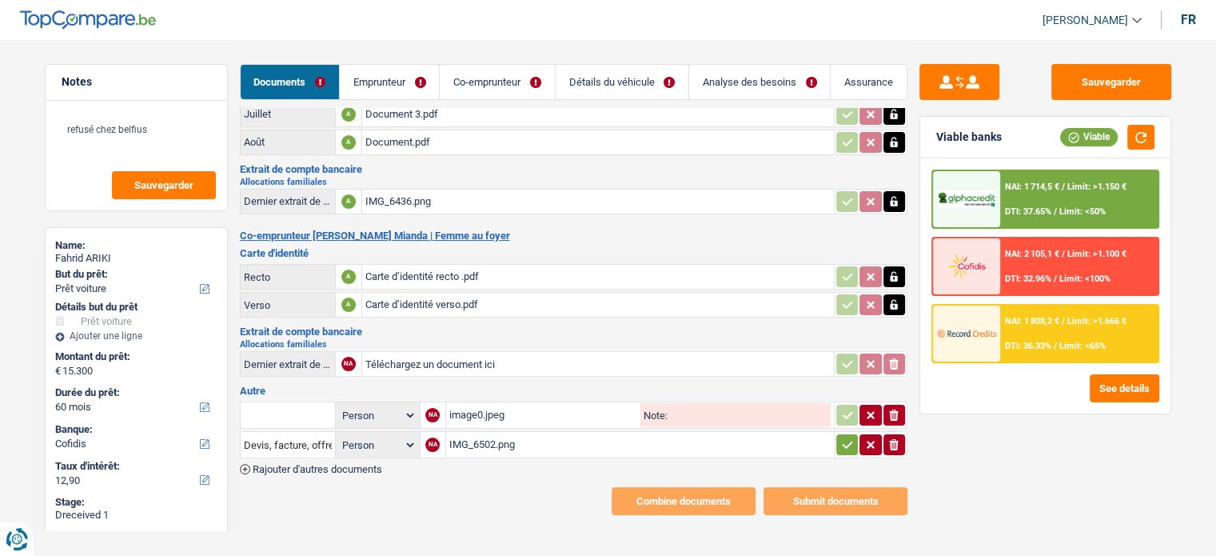
click at [485, 432] on div "IMG_6502.png" at bounding box center [639, 444] width 381 height 24
click at [310, 410] on input "text" at bounding box center [288, 415] width 88 height 26
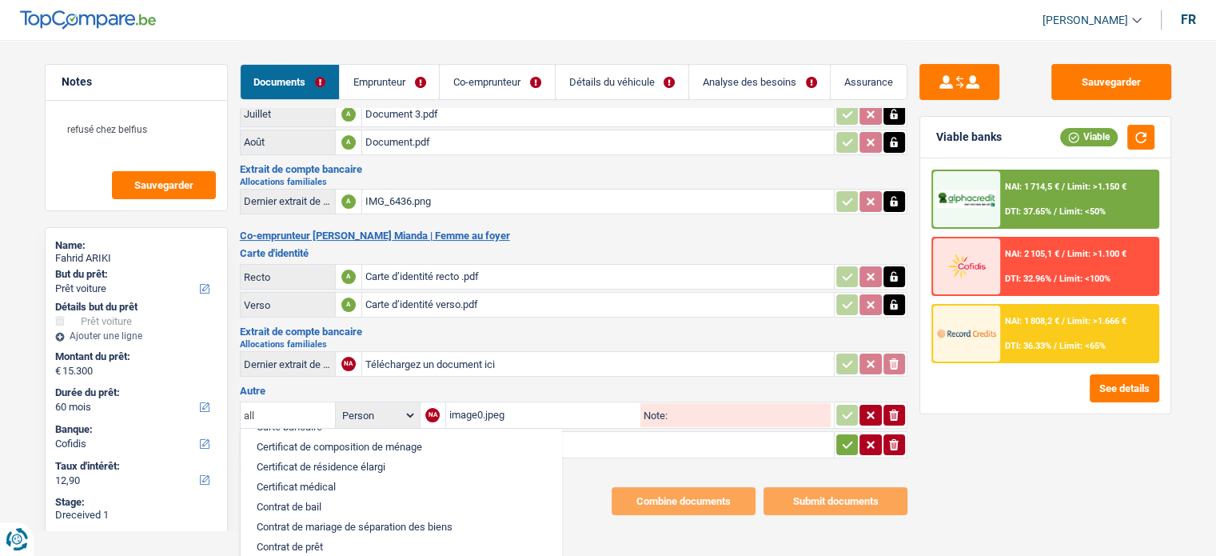
scroll to position [0, 0]
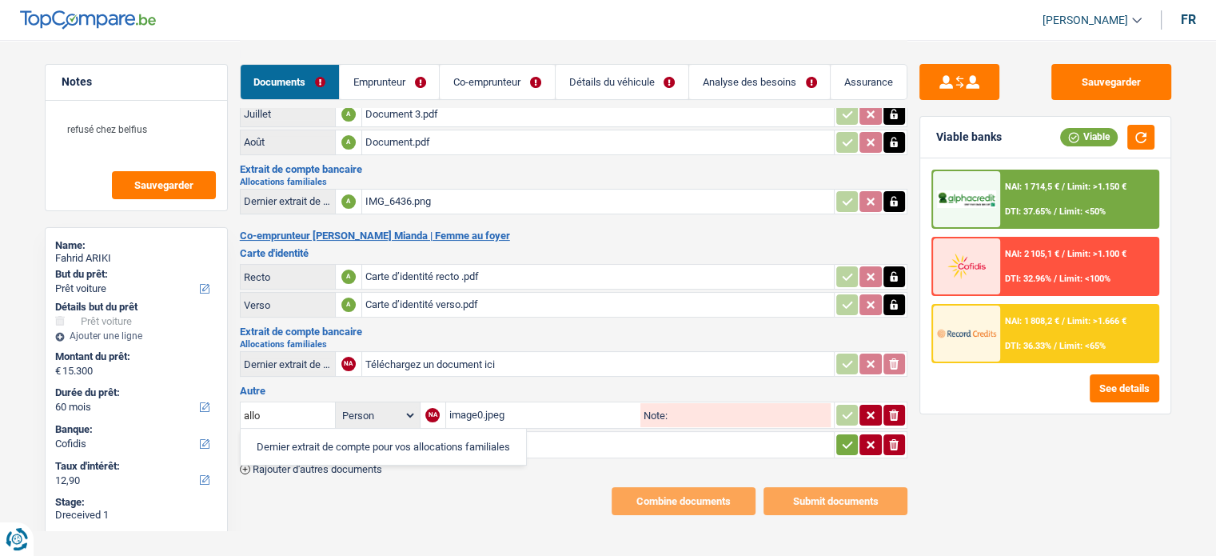
click at [330, 443] on li "Dernier extrait de compte pour vos allocations familiales" at bounding box center [383, 446] width 269 height 20
type input "Dernier extrait de compte pour vos allocations familiales"
drag, startPoint x: 849, startPoint y: 397, endPoint x: 845, endPoint y: 404, distance: 8.2
click at [845, 404] on button "button" at bounding box center [847, 414] width 22 height 21
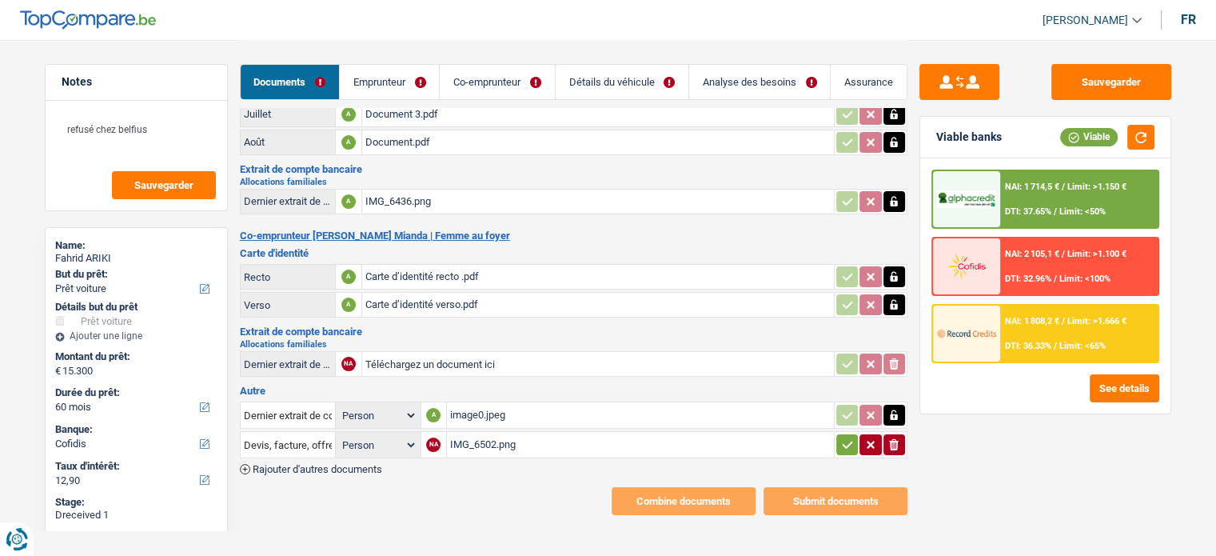
click at [841, 444] on td "ionicons-v5-e" at bounding box center [871, 444] width 74 height 27
click at [841, 436] on icon "button" at bounding box center [847, 444] width 13 height 16
click at [372, 79] on link "Emprunteur" at bounding box center [389, 82] width 99 height 34
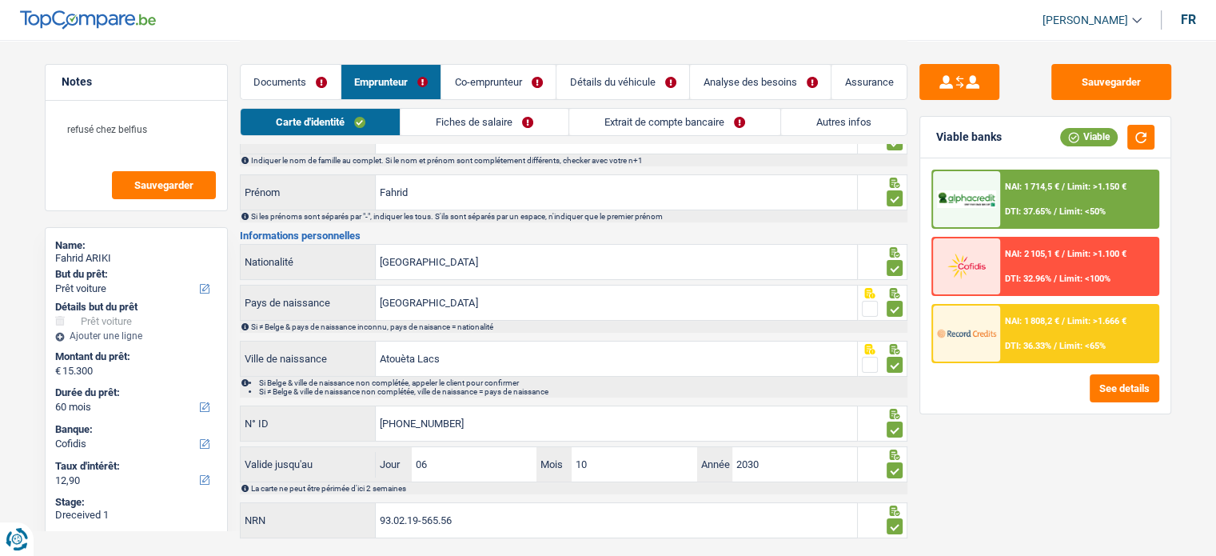
scroll to position [116, 0]
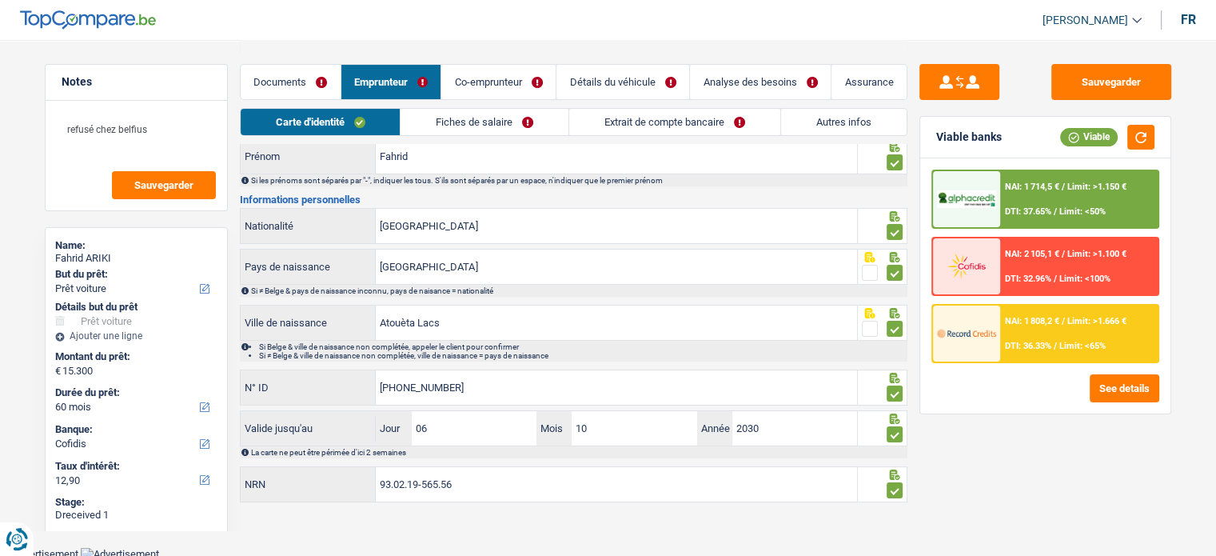
click at [453, 121] on link "Fiches de salaire" at bounding box center [484, 122] width 168 height 26
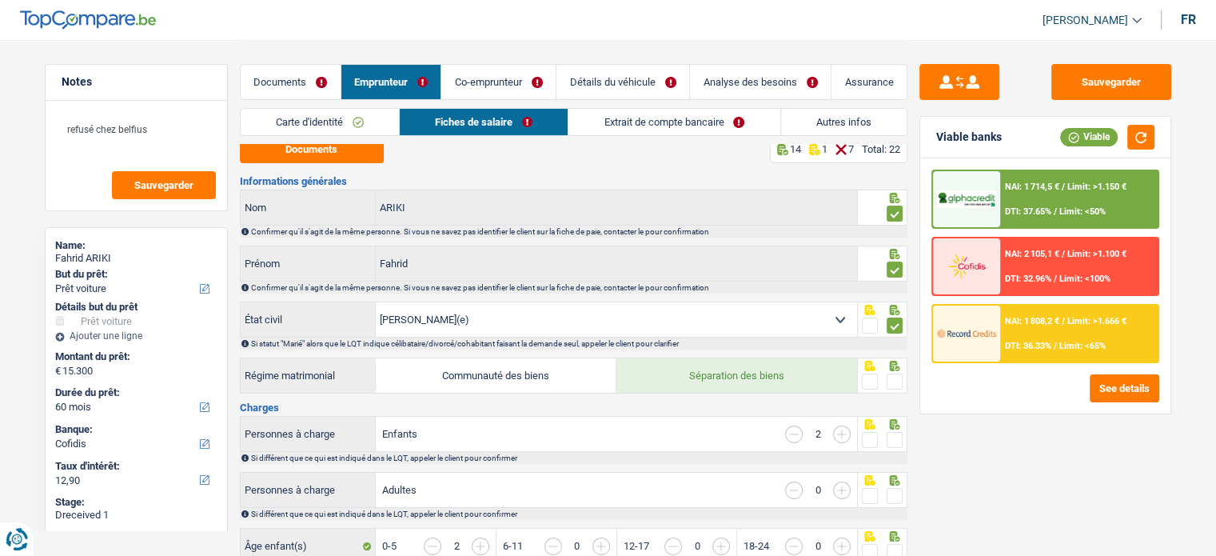
scroll to position [0, 0]
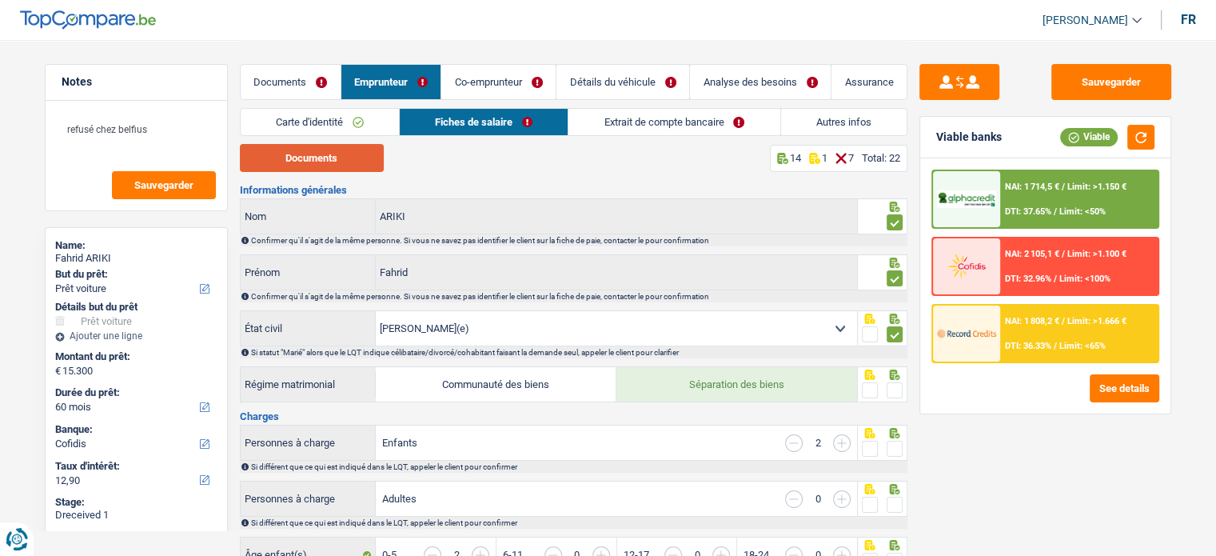
click at [333, 169] on button "Documents" at bounding box center [312, 158] width 144 height 28
click at [890, 386] on span at bounding box center [894, 390] width 16 height 16
click at [0, 0] on input "radio" at bounding box center [0, 0] width 0 height 0
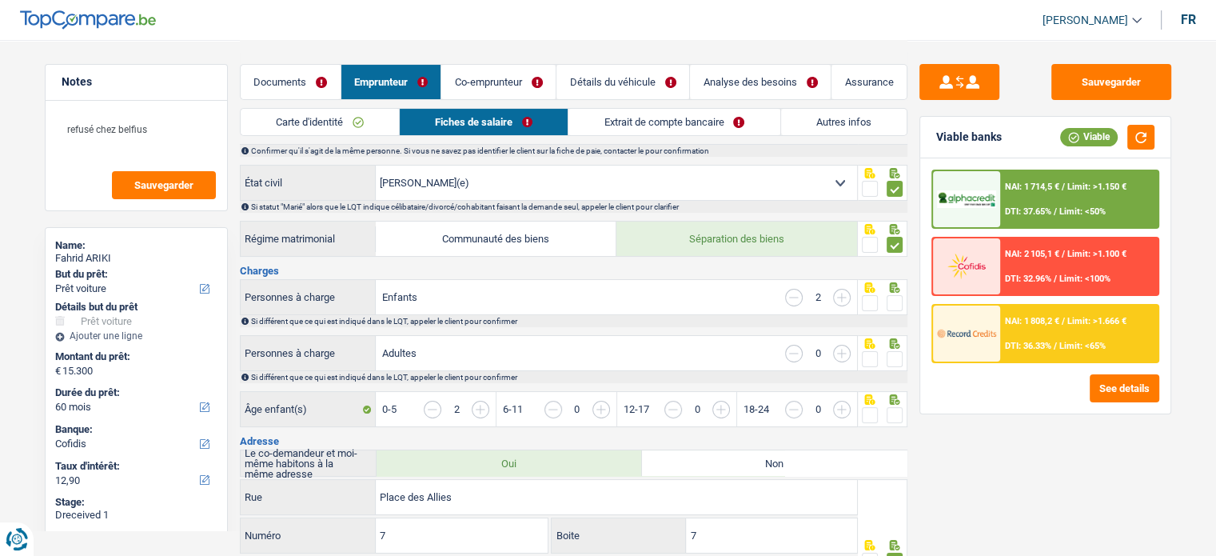
scroll to position [240, 0]
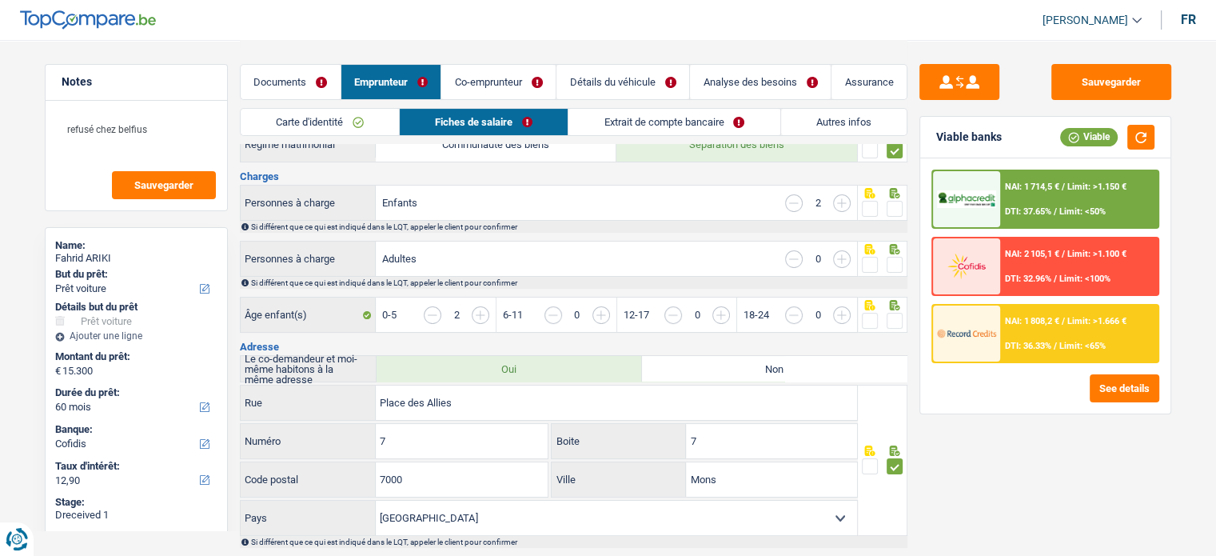
drag, startPoint x: 900, startPoint y: 316, endPoint x: 890, endPoint y: 269, distance: 48.1
click at [900, 316] on span at bounding box center [894, 321] width 16 height 16
click at [0, 0] on input "radio" at bounding box center [0, 0] width 0 height 0
click at [890, 263] on span at bounding box center [894, 265] width 16 height 16
click at [0, 0] on input "radio" at bounding box center [0, 0] width 0 height 0
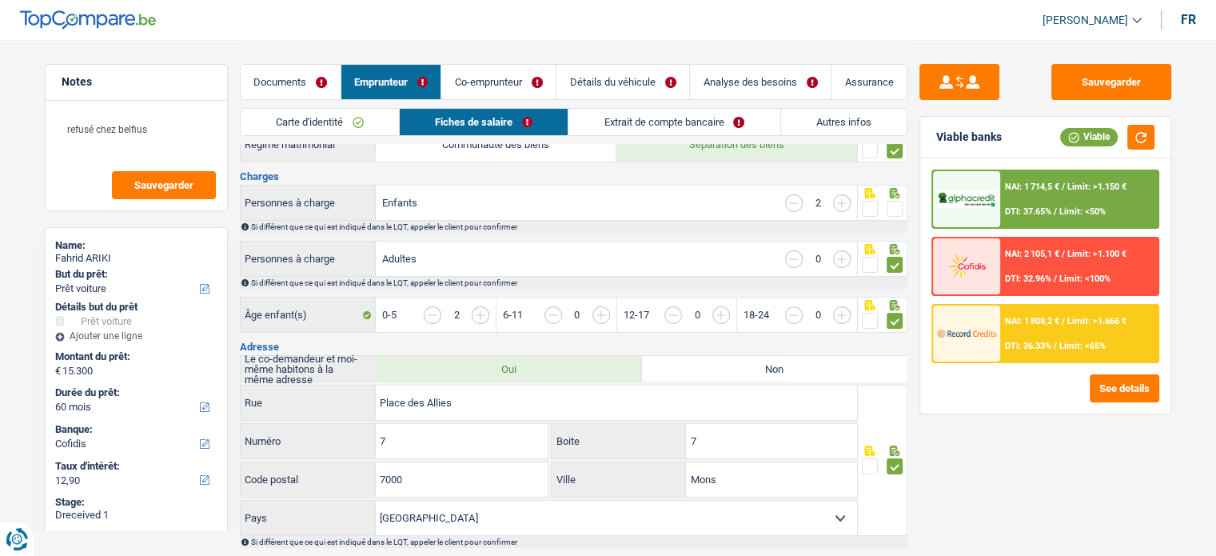
click at [893, 213] on span at bounding box center [894, 209] width 16 height 16
click at [0, 0] on input "radio" at bounding box center [0, 0] width 0 height 0
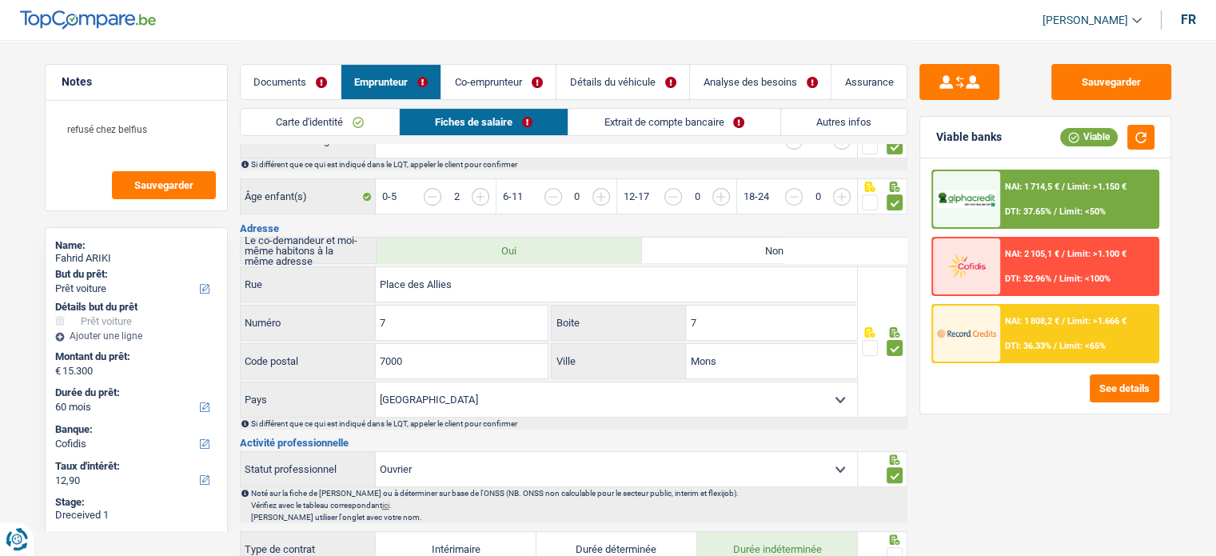
scroll to position [480, 0]
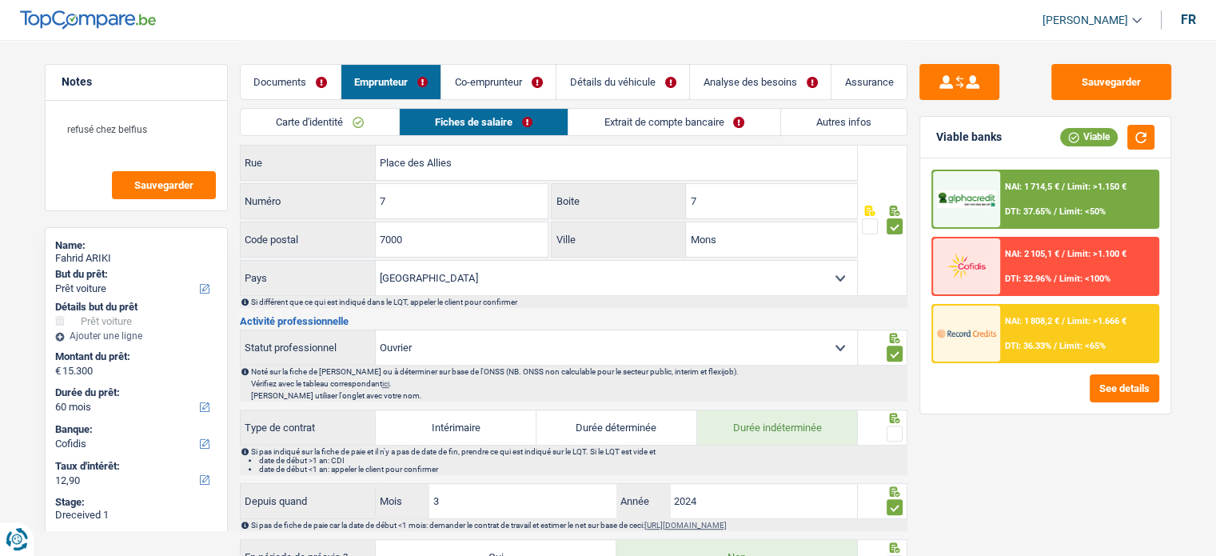
click at [897, 427] on span at bounding box center [894, 433] width 16 height 16
click at [0, 0] on input "radio" at bounding box center [0, 0] width 0 height 0
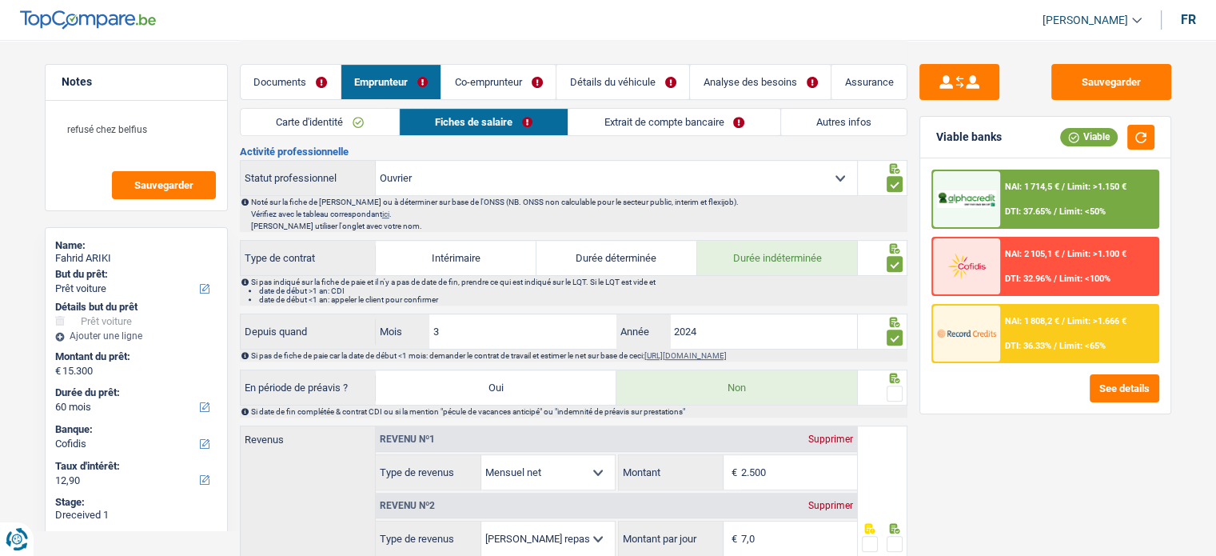
scroll to position [639, 0]
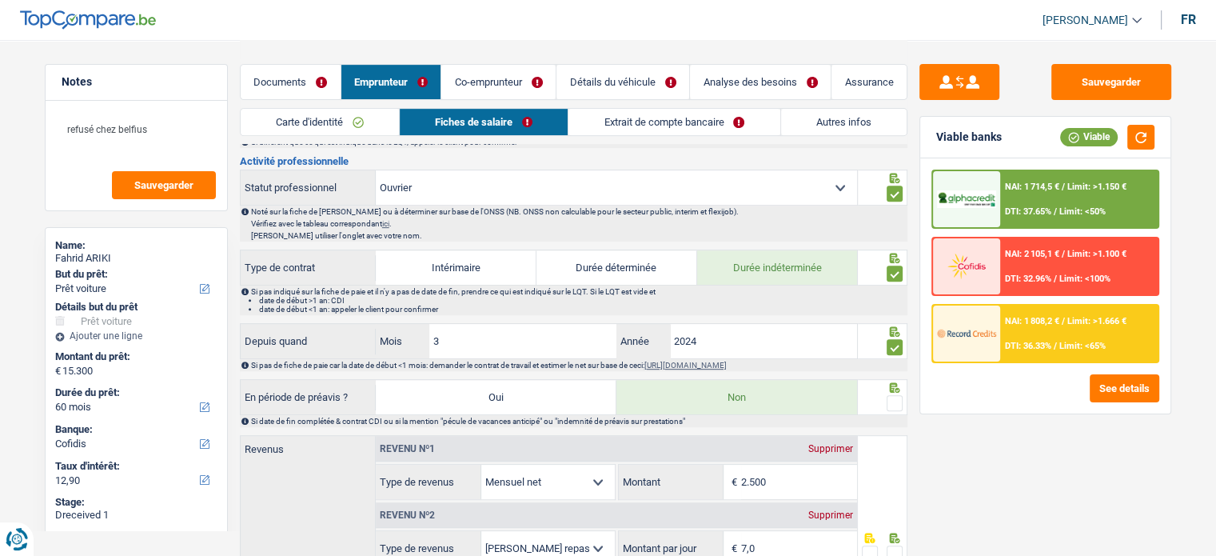
click at [898, 395] on span at bounding box center [894, 403] width 16 height 16
click at [0, 0] on input "radio" at bounding box center [0, 0] width 0 height 0
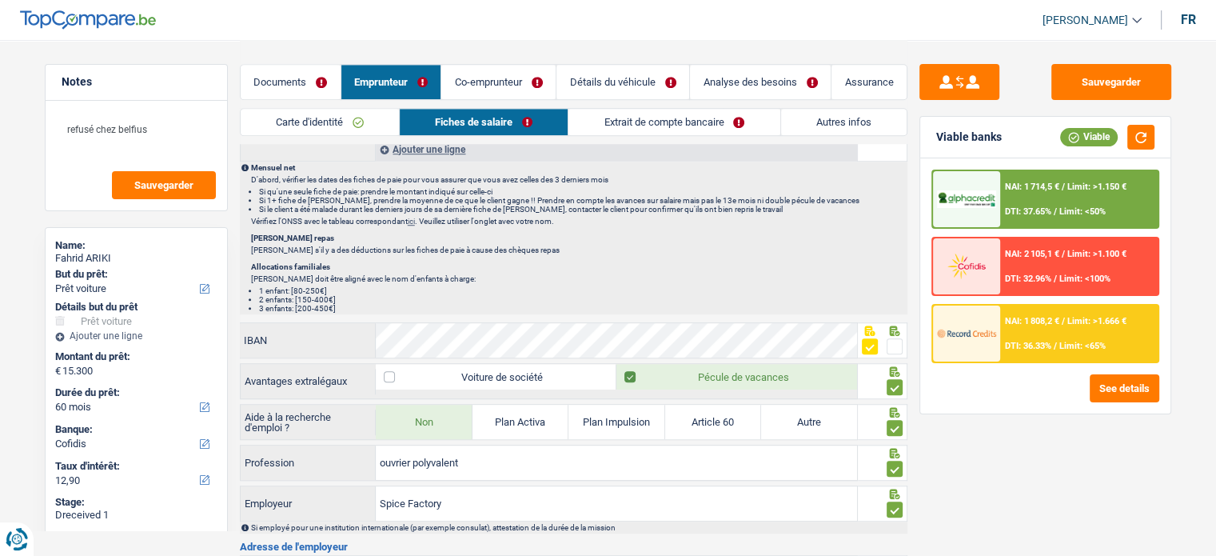
scroll to position [817, 0]
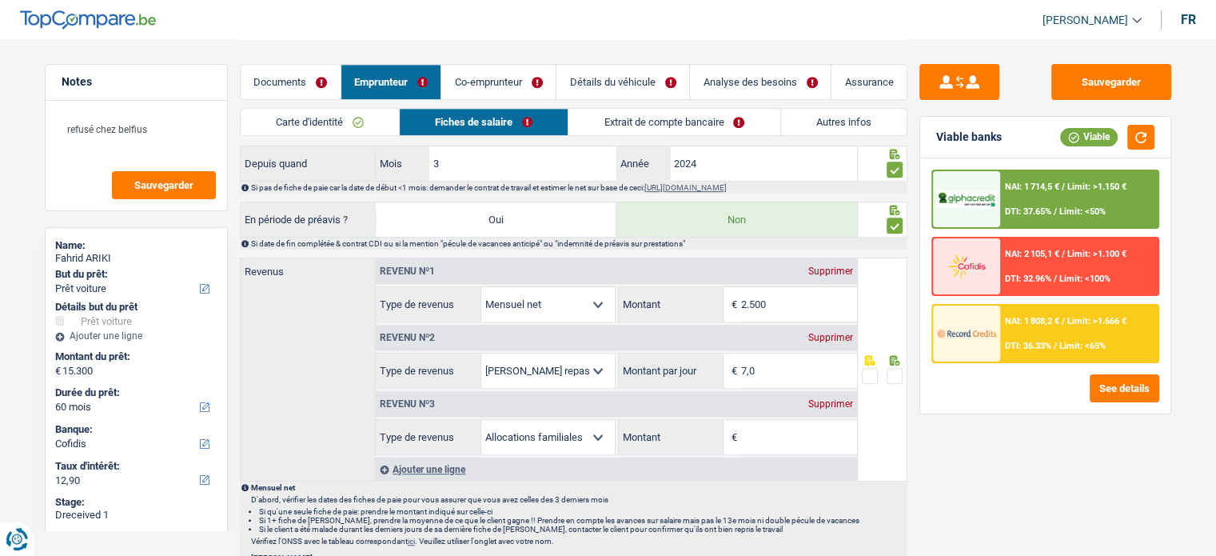
click at [588, 117] on link "Extrait de compte bancaire" at bounding box center [673, 122] width 211 height 26
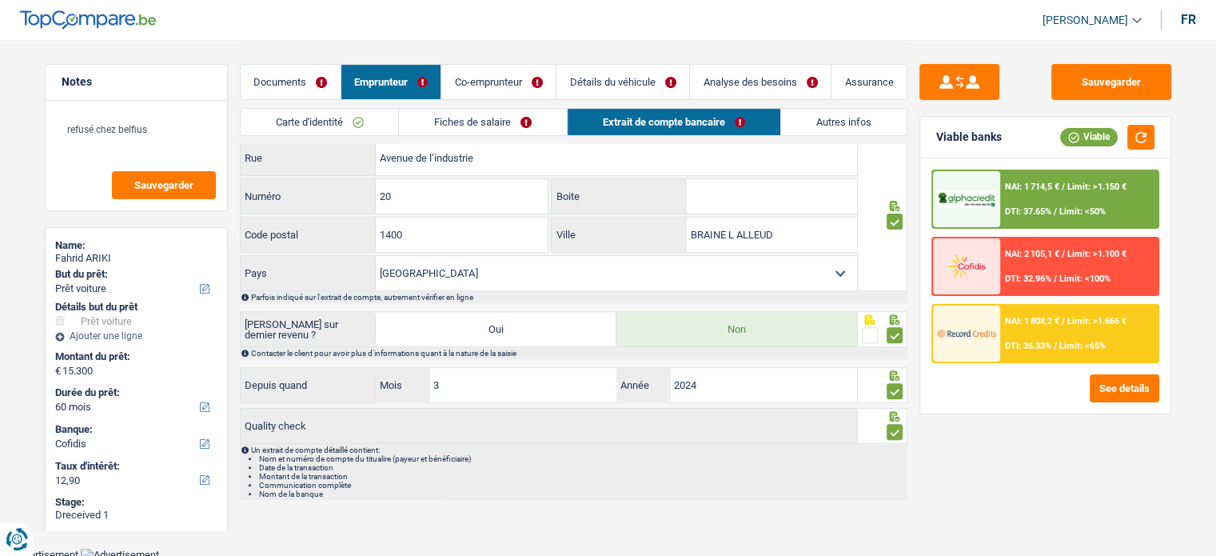
click at [862, 140] on div "Carte d'identité Fiches de salaire Extrait de compte bancaire Autres infos" at bounding box center [573, 126] width 667 height 36
drag, startPoint x: 855, startPoint y: 124, endPoint x: 516, endPoint y: 74, distance: 342.5
click at [854, 124] on link "Autres infos" at bounding box center [843, 122] width 125 height 26
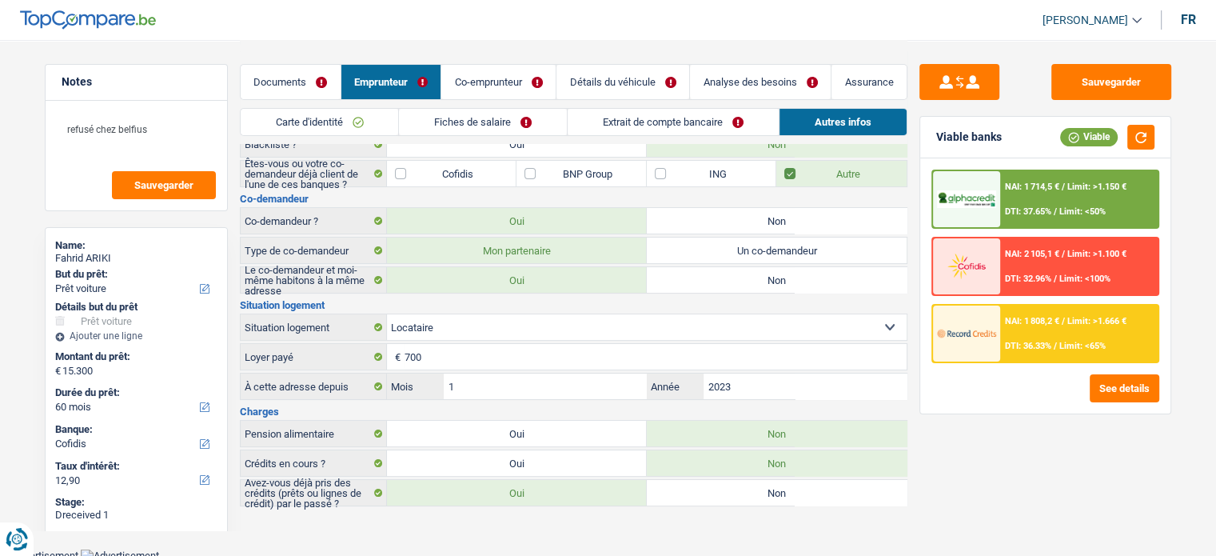
click at [514, 73] on link "Co-emprunteur" at bounding box center [498, 82] width 114 height 34
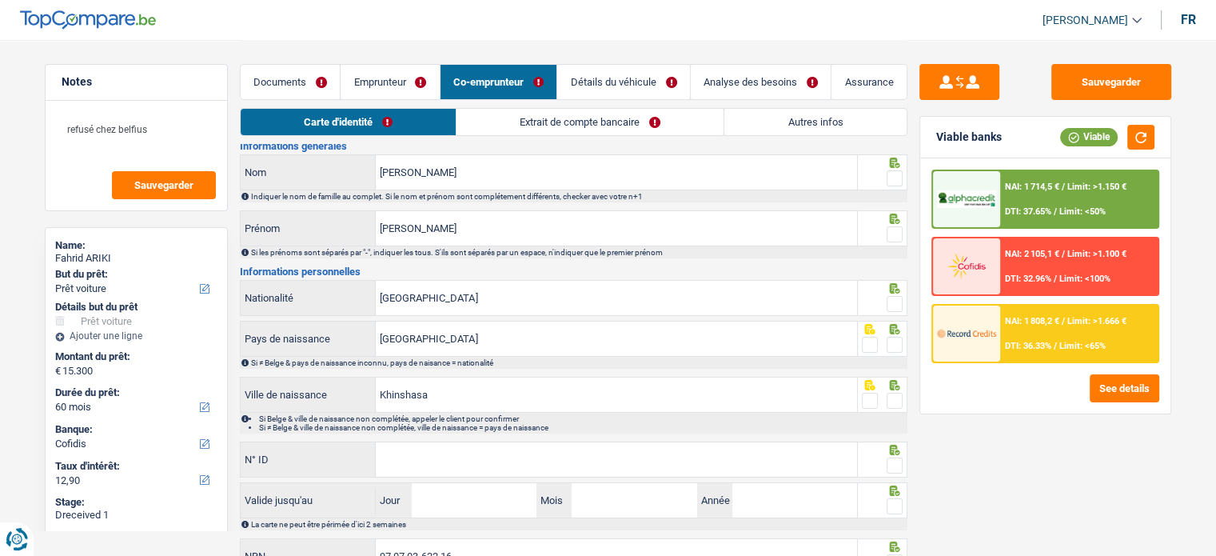
scroll to position [0, 0]
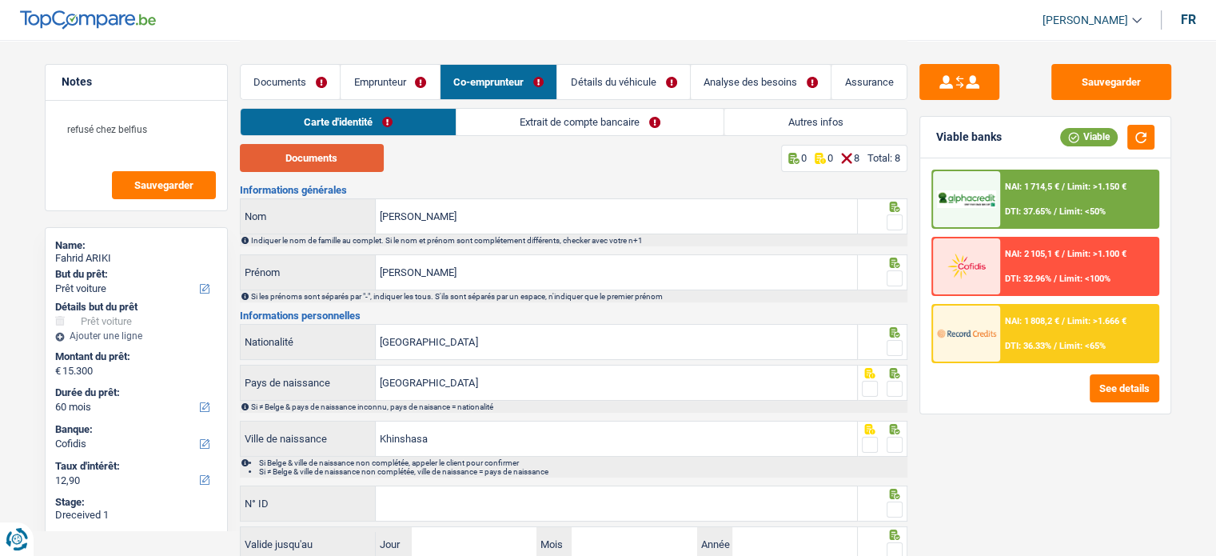
click at [351, 169] on button "Documents" at bounding box center [312, 158] width 144 height 28
click at [892, 219] on span at bounding box center [894, 222] width 16 height 16
click at [0, 0] on input "radio" at bounding box center [0, 0] width 0 height 0
click at [894, 273] on span at bounding box center [894, 278] width 16 height 16
click at [0, 0] on input "radio" at bounding box center [0, 0] width 0 height 0
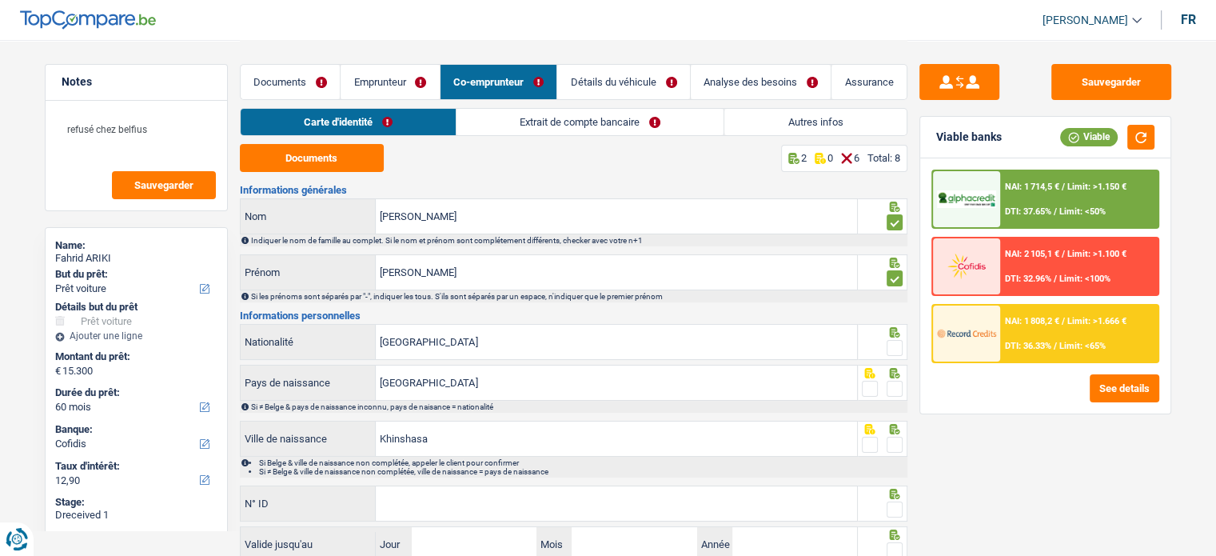
drag, startPoint x: 884, startPoint y: 340, endPoint x: 898, endPoint y: 344, distance: 14.7
click at [889, 341] on fieldset at bounding box center [882, 348] width 41 height 20
click at [898, 344] on span at bounding box center [894, 348] width 16 height 16
click at [0, 0] on input "radio" at bounding box center [0, 0] width 0 height 0
click at [902, 386] on span at bounding box center [894, 388] width 16 height 16
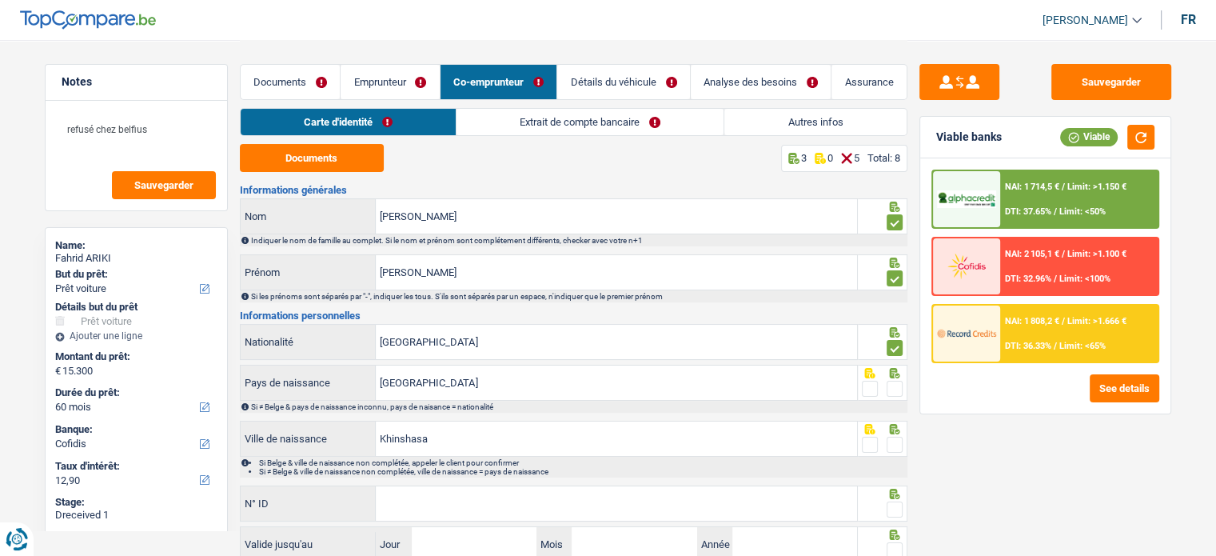
click at [0, 0] on input "radio" at bounding box center [0, 0] width 0 height 0
click at [898, 432] on icon at bounding box center [894, 429] width 16 height 10
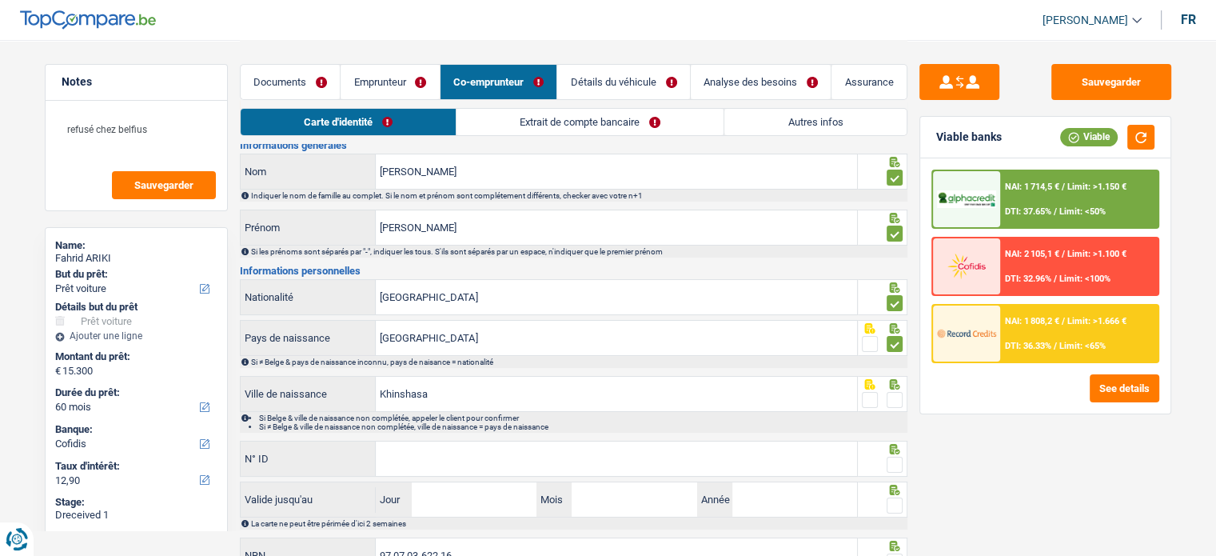
scroll to position [116, 0]
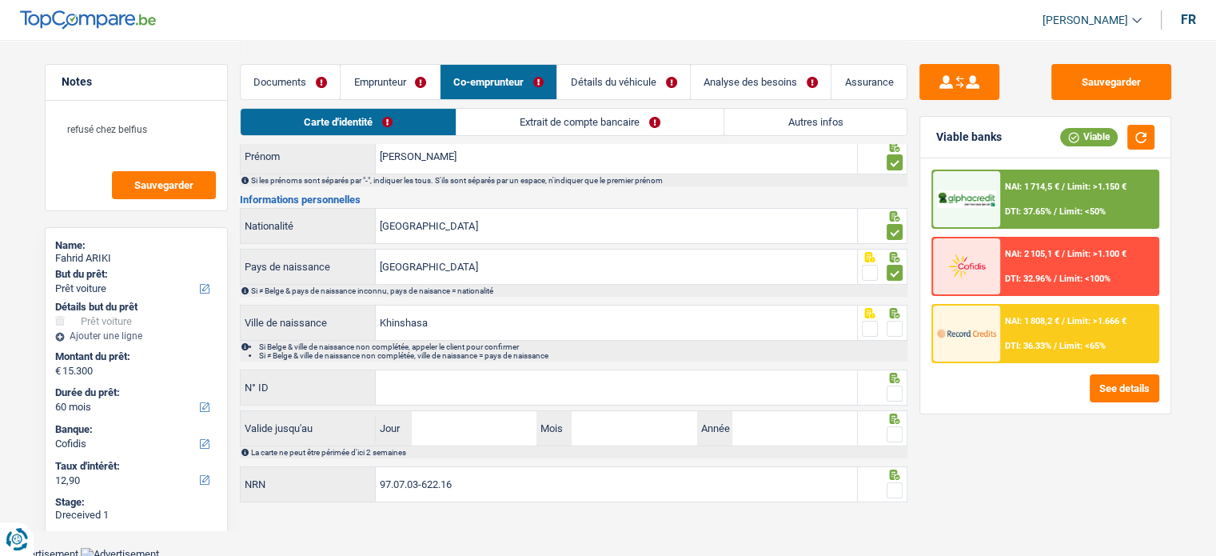
drag, startPoint x: 897, startPoint y: 313, endPoint x: 900, endPoint y: 322, distance: 9.4
click at [900, 319] on div at bounding box center [883, 323] width 50 height 36
drag, startPoint x: 899, startPoint y: 325, endPoint x: 908, endPoint y: 393, distance: 68.5
click at [898, 325] on span at bounding box center [894, 329] width 16 height 16
click at [0, 0] on input "radio" at bounding box center [0, 0] width 0 height 0
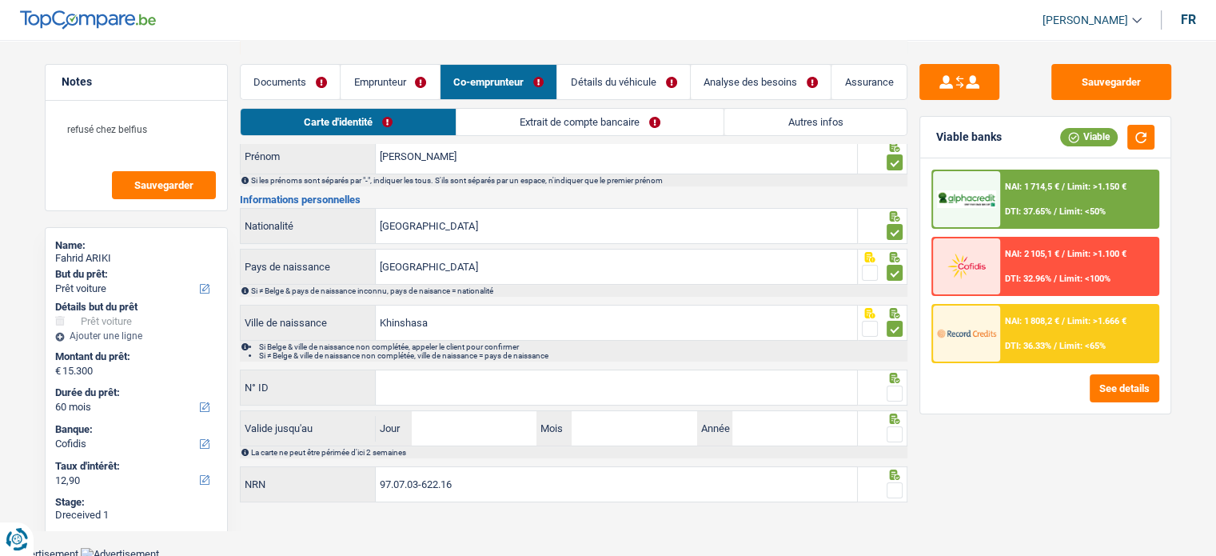
click at [894, 399] on div at bounding box center [894, 394] width 16 height 20
click at [894, 384] on div at bounding box center [894, 394] width 16 height 20
click at [882, 391] on fieldset at bounding box center [882, 394] width 41 height 20
click at [895, 392] on span at bounding box center [894, 393] width 16 height 16
click at [0, 0] on input "radio" at bounding box center [0, 0] width 0 height 0
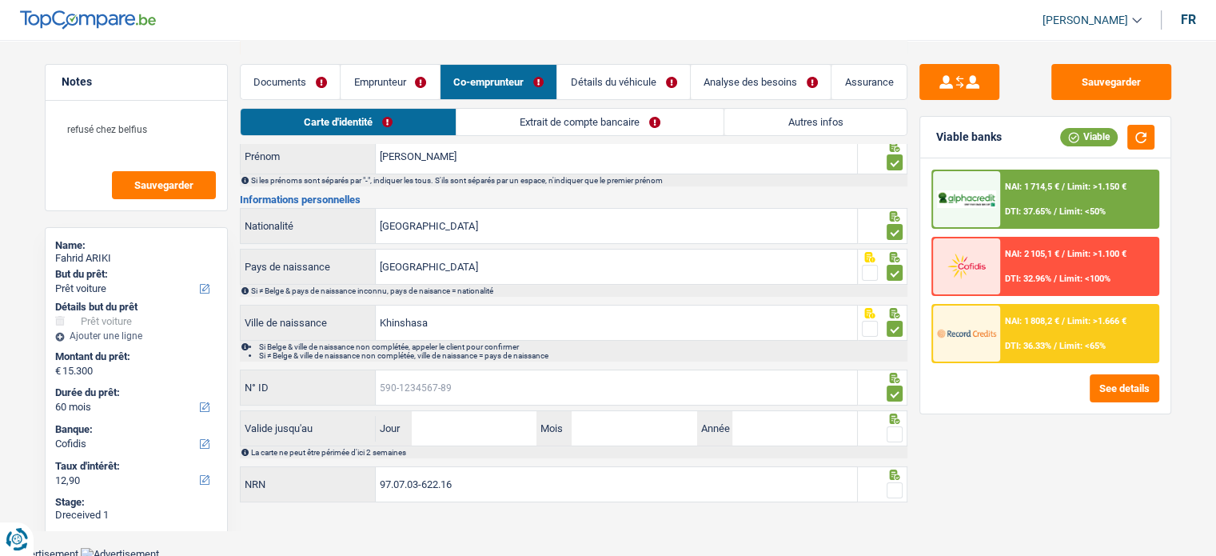
paste input "595-1384785-31"
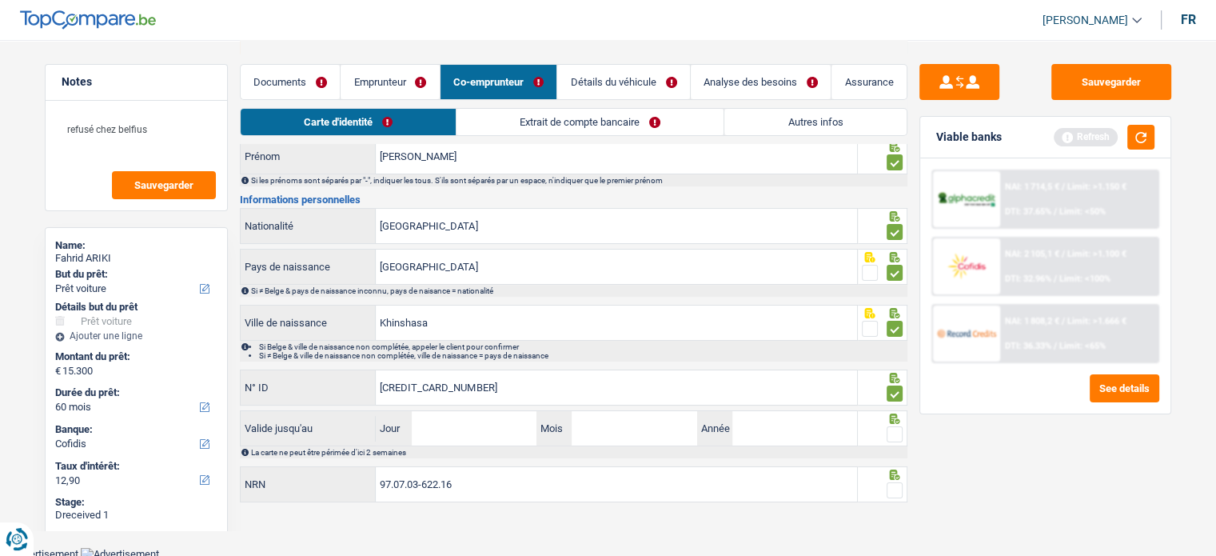
type input "595-1384785-31"
click at [484, 430] on input "Jour" at bounding box center [474, 428] width 125 height 34
type input "01"
type input "03"
type input "2033"
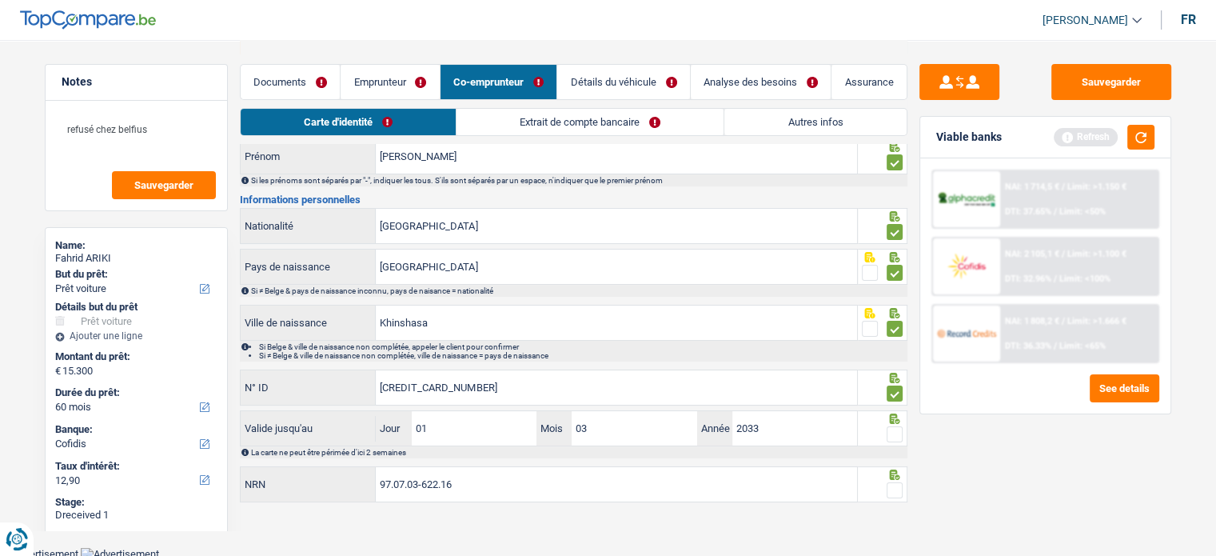
click at [889, 428] on span at bounding box center [894, 434] width 16 height 16
click at [0, 0] on input "radio" at bounding box center [0, 0] width 0 height 0
click at [889, 476] on icon at bounding box center [894, 474] width 16 height 10
click at [894, 489] on span at bounding box center [894, 490] width 16 height 16
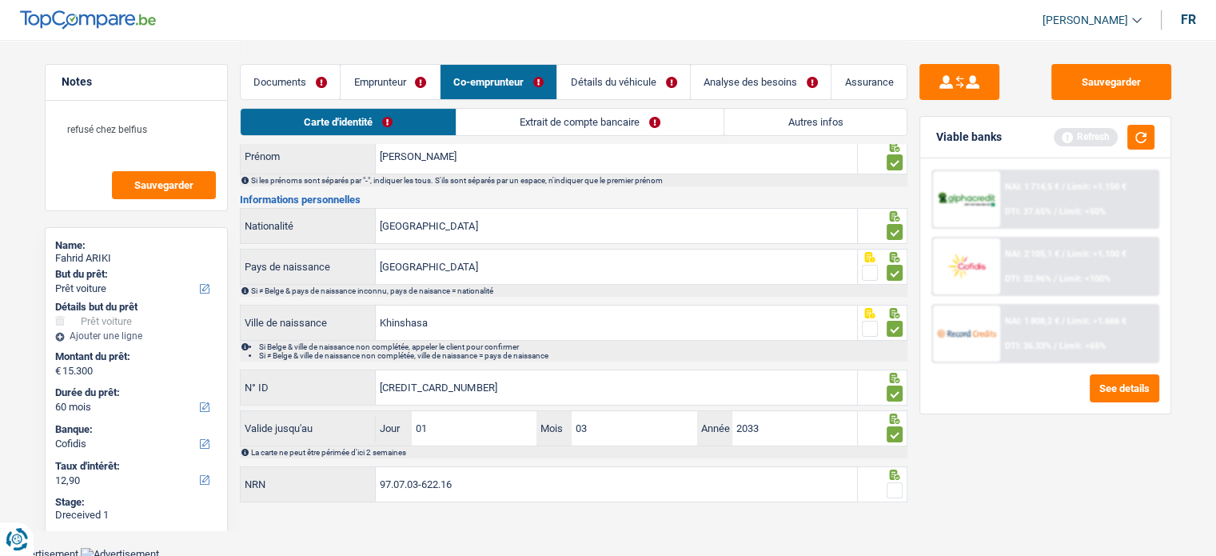
click at [0, 0] on input "radio" at bounding box center [0, 0] width 0 height 0
click at [496, 152] on input "[PERSON_NAME]" at bounding box center [616, 156] width 481 height 34
click at [496, 129] on link "Extrait de compte bancaire" at bounding box center [590, 122] width 267 height 26
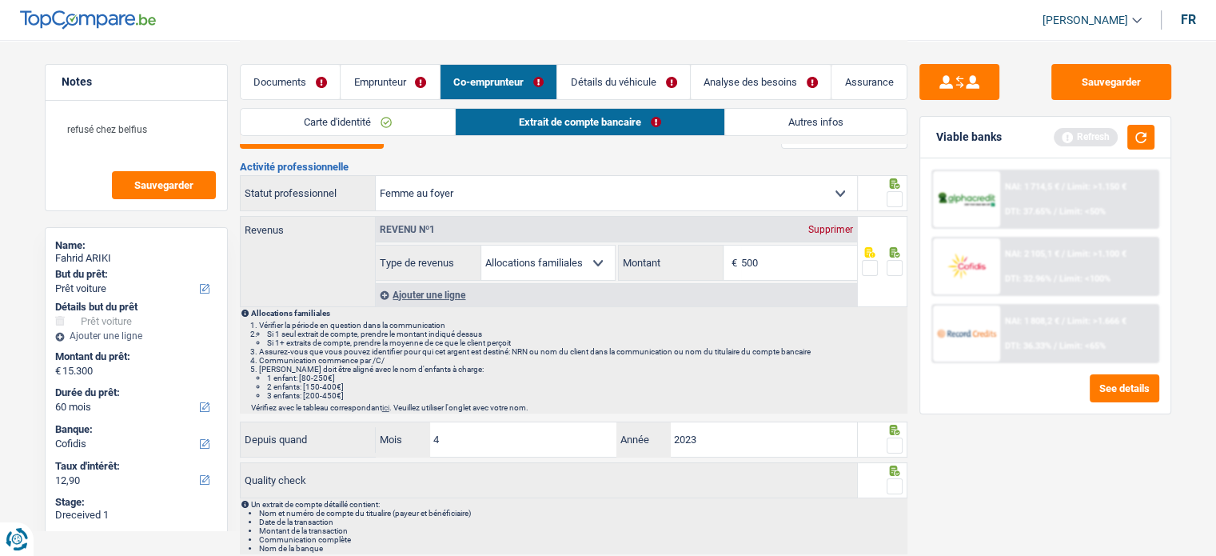
scroll to position [0, 0]
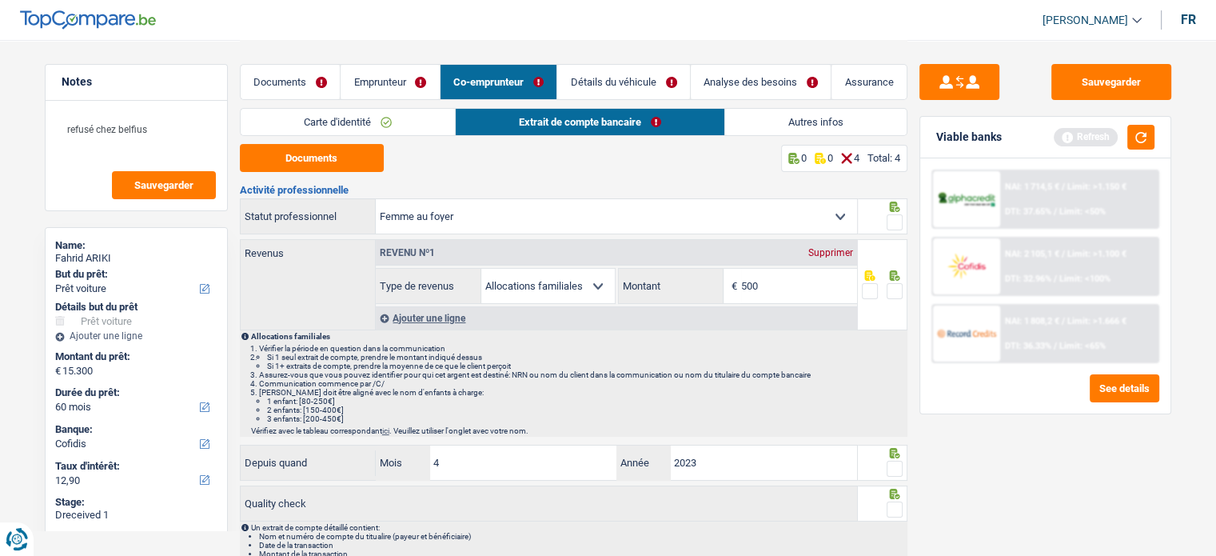
click at [890, 214] on div at bounding box center [883, 216] width 50 height 36
click at [894, 215] on span at bounding box center [894, 222] width 16 height 16
click at [0, 0] on input "radio" at bounding box center [0, 0] width 0 height 0
click at [344, 133] on link "Carte d'identité" at bounding box center [348, 122] width 214 height 26
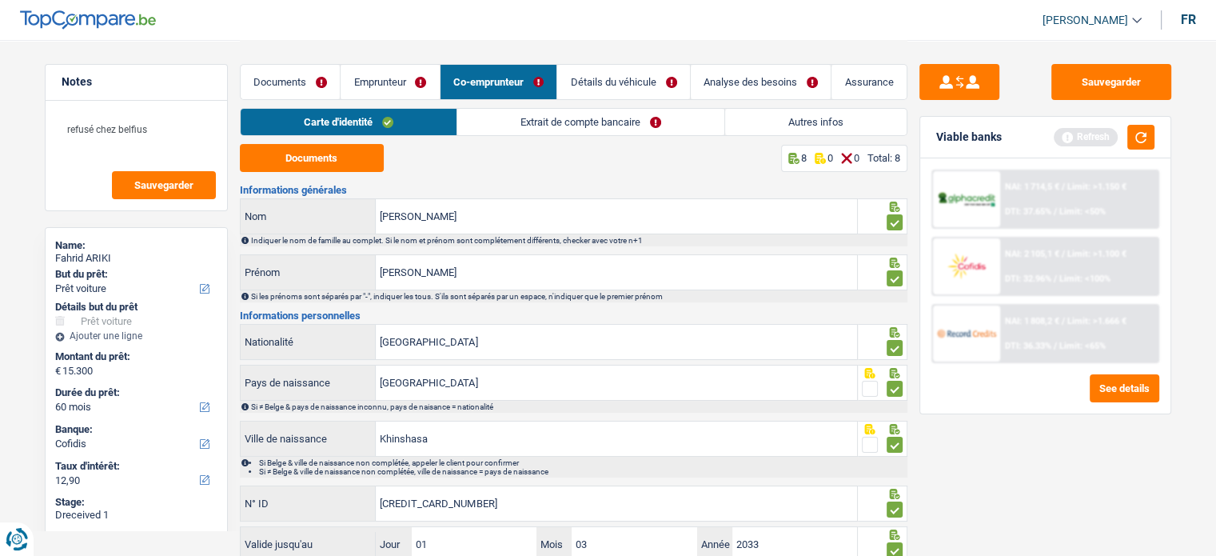
click at [565, 113] on link "Extrait de compte bancaire" at bounding box center [590, 122] width 267 height 26
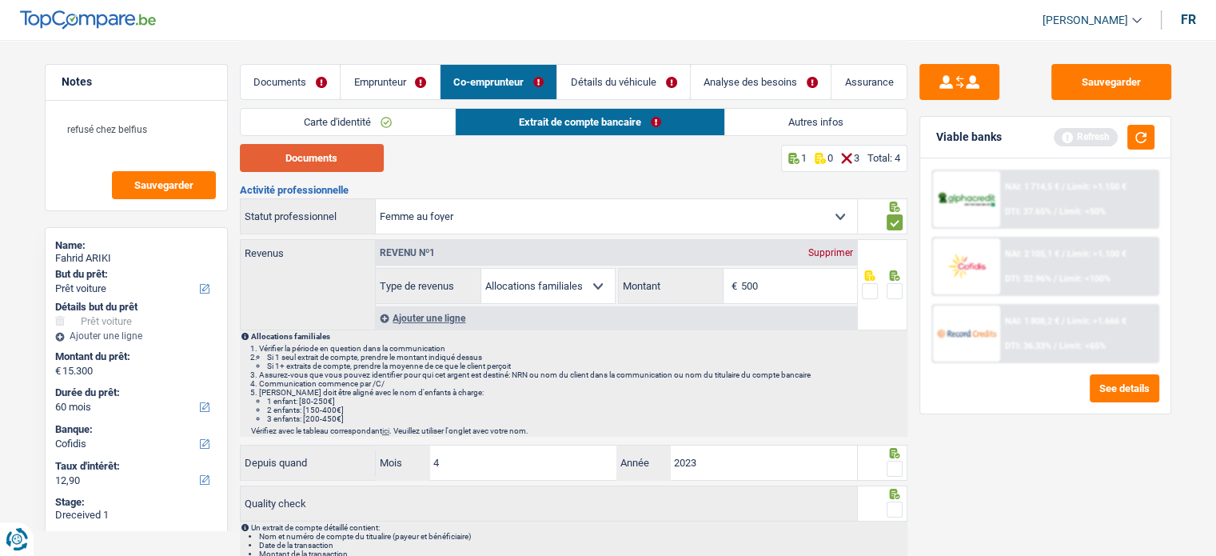
click at [317, 159] on button "Documents" at bounding box center [312, 158] width 144 height 28
click at [800, 277] on input "500" at bounding box center [799, 286] width 116 height 34
type input "522"
click at [892, 293] on span at bounding box center [894, 291] width 16 height 16
click at [0, 0] on input "radio" at bounding box center [0, 0] width 0 height 0
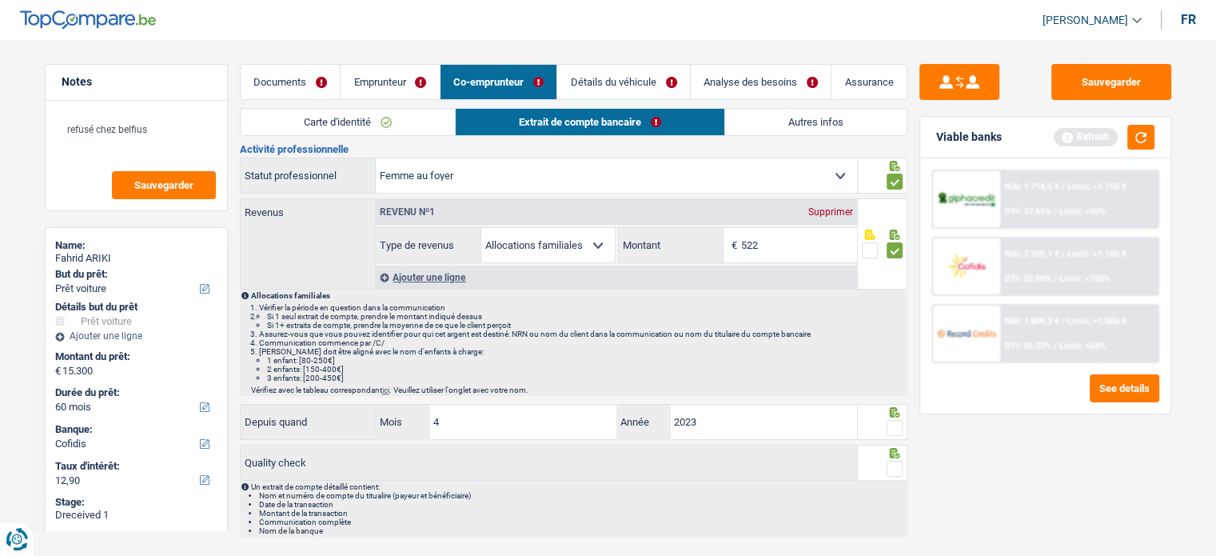
scroll to position [80, 0]
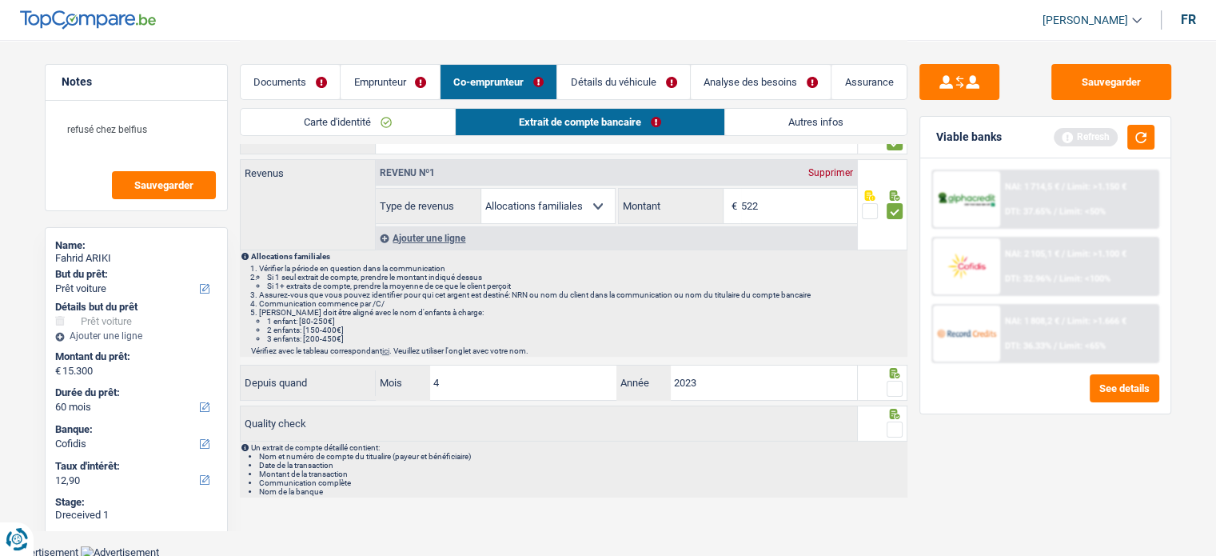
click at [887, 384] on span at bounding box center [894, 388] width 16 height 16
click at [0, 0] on input "radio" at bounding box center [0, 0] width 0 height 0
click at [894, 421] on span at bounding box center [894, 429] width 16 height 16
click at [0, 0] on input "radio" at bounding box center [0, 0] width 0 height 0
drag, startPoint x: 818, startPoint y: 111, endPoint x: 838, endPoint y: 115, distance: 21.2
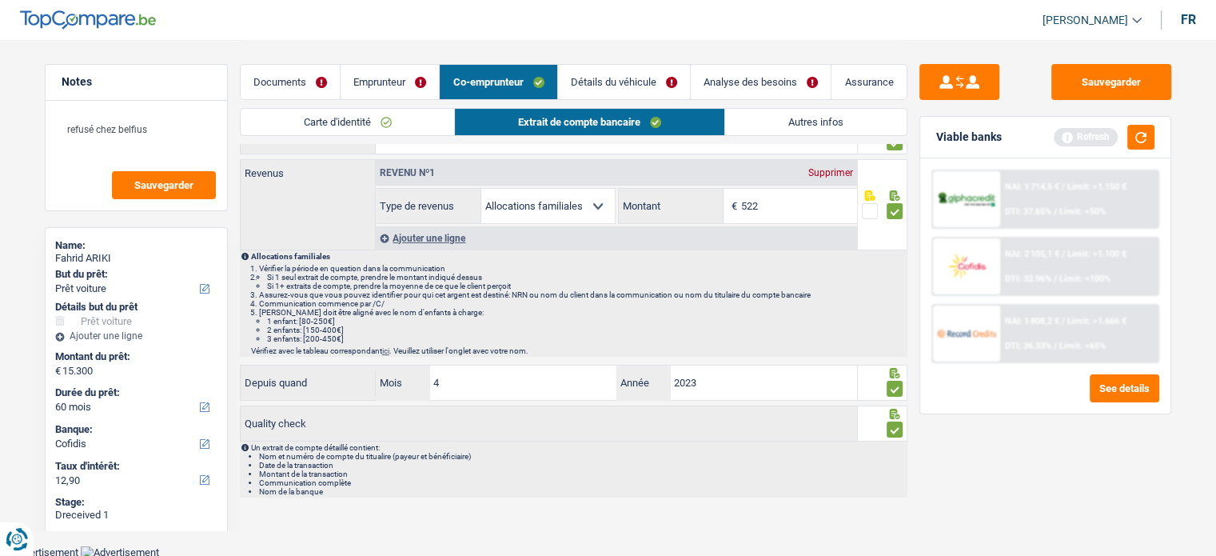
click at [818, 111] on link "Autres infos" at bounding box center [815, 122] width 181 height 26
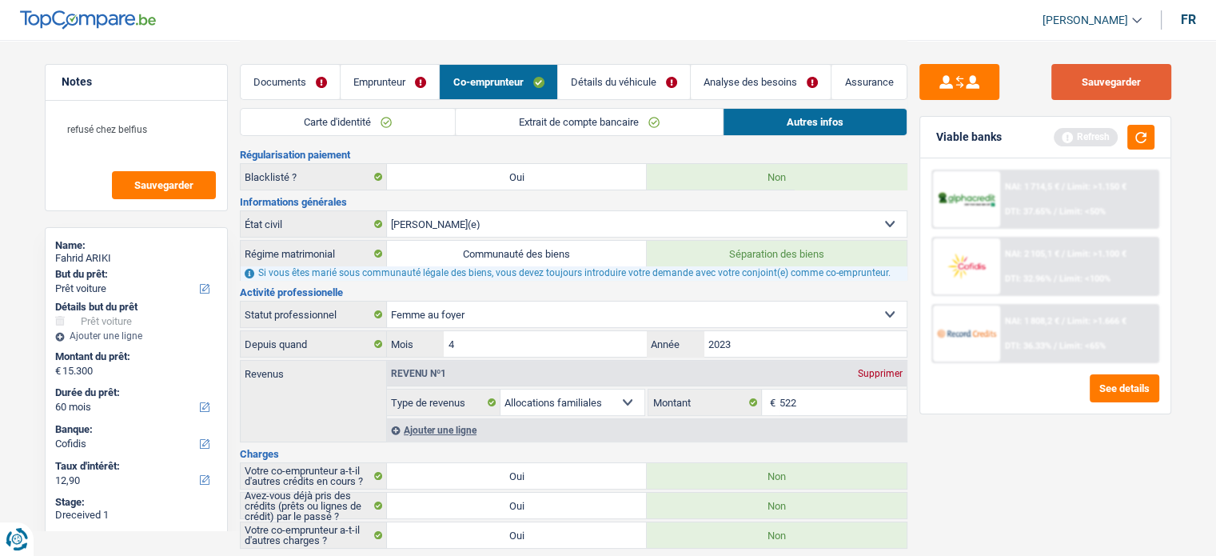
click at [1136, 76] on button "Sauvegarder" at bounding box center [1111, 82] width 120 height 36
click at [1139, 142] on button "button" at bounding box center [1140, 137] width 27 height 25
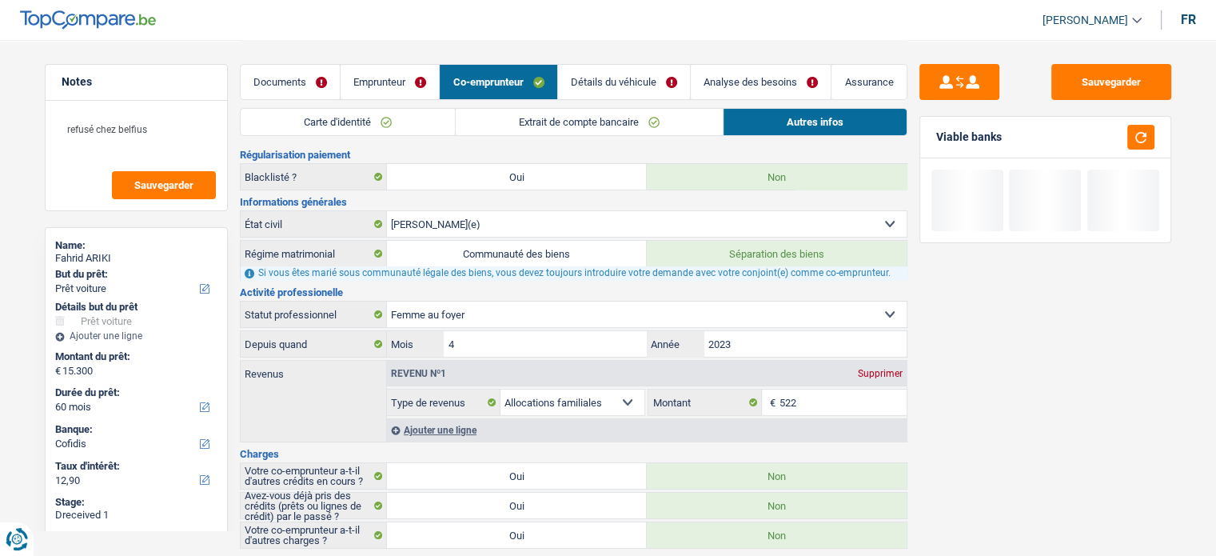
click at [652, 84] on link "Détails du véhicule" at bounding box center [624, 82] width 132 height 34
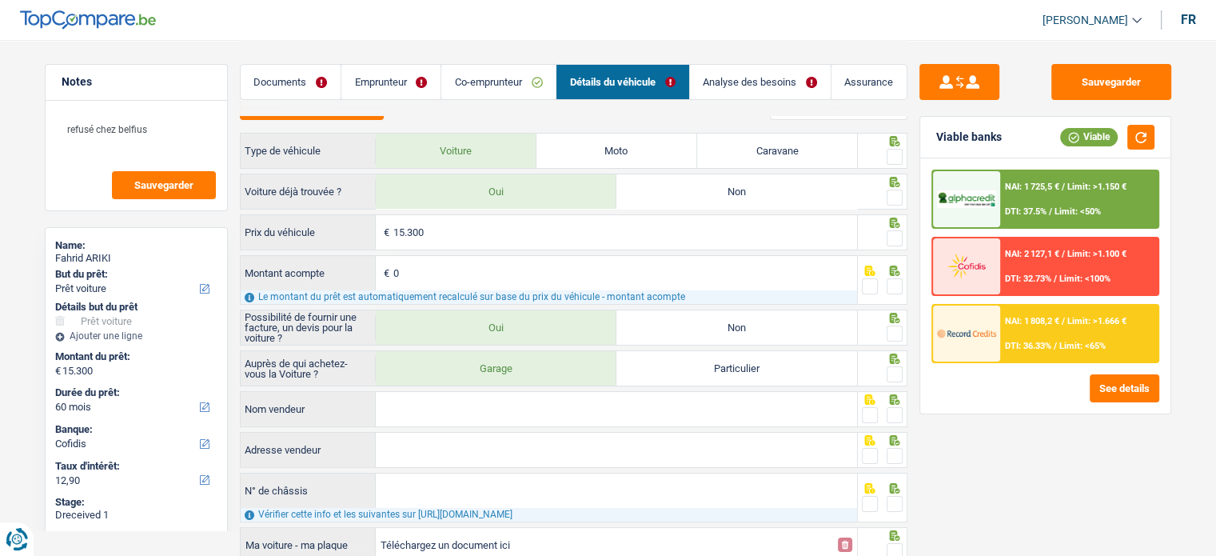
scroll to position [0, 0]
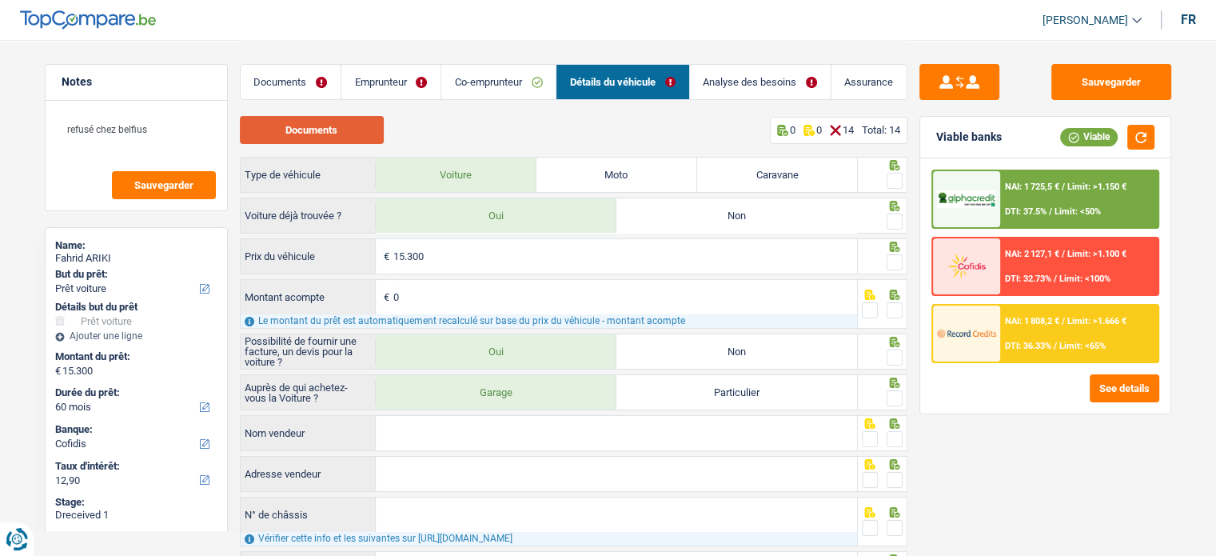
click at [364, 141] on button "Documents" at bounding box center [312, 130] width 144 height 28
click at [894, 183] on span at bounding box center [894, 181] width 16 height 16
click at [0, 0] on input "radio" at bounding box center [0, 0] width 0 height 0
click at [889, 223] on span at bounding box center [894, 221] width 16 height 16
click at [0, 0] on input "radio" at bounding box center [0, 0] width 0 height 0
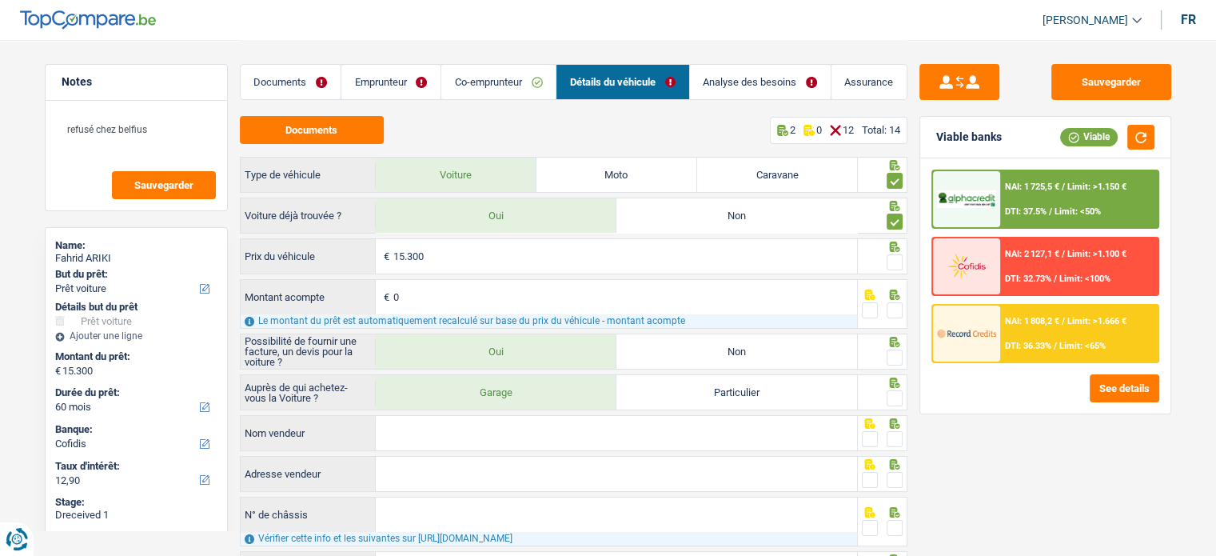
click at [894, 261] on span at bounding box center [894, 262] width 16 height 16
click at [0, 0] on input "radio" at bounding box center [0, 0] width 0 height 0
click at [891, 303] on span at bounding box center [894, 310] width 16 height 16
click at [0, 0] on input "radio" at bounding box center [0, 0] width 0 height 0
click at [899, 352] on span at bounding box center [894, 357] width 16 height 16
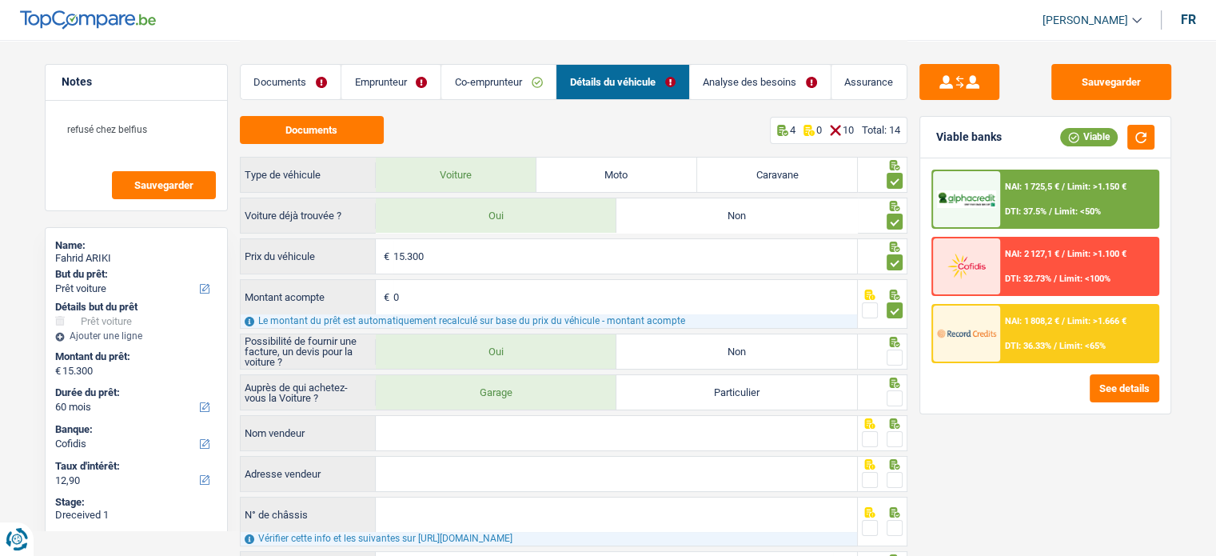
click at [0, 0] on input "radio" at bounding box center [0, 0] width 0 height 0
click at [898, 377] on icon at bounding box center [894, 382] width 16 height 10
click at [898, 400] on span at bounding box center [894, 398] width 16 height 16
click at [0, 0] on input "radio" at bounding box center [0, 0] width 0 height 0
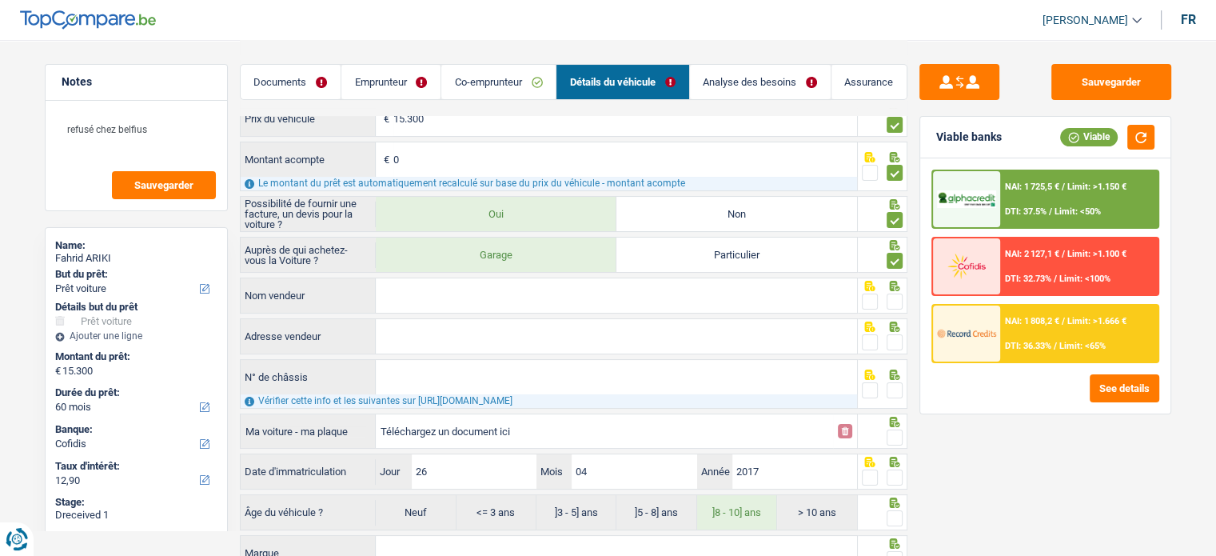
scroll to position [240, 0]
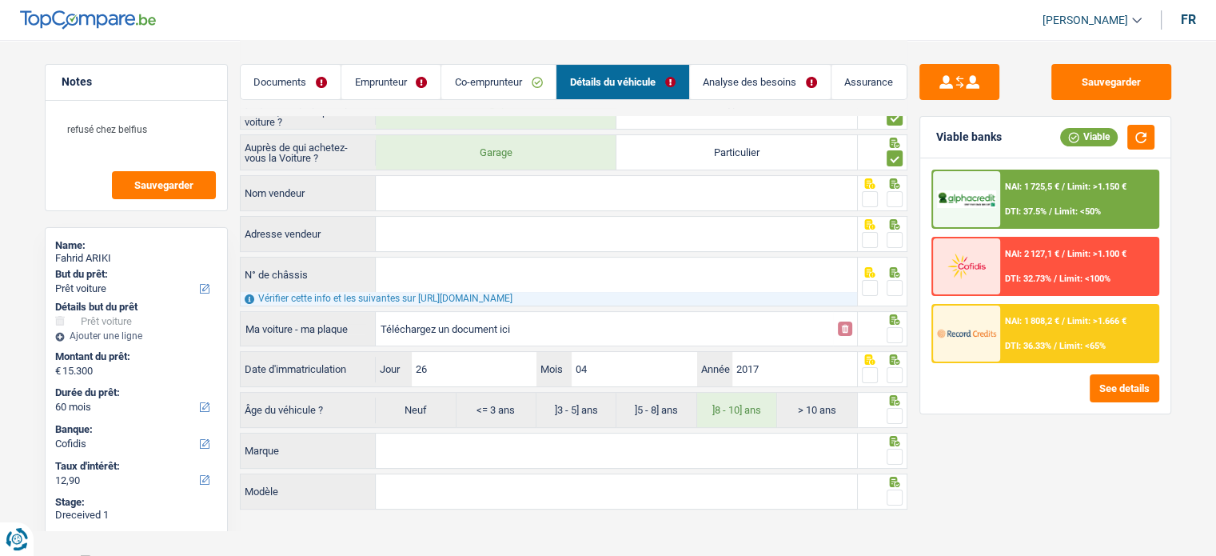
click at [873, 198] on span at bounding box center [870, 199] width 16 height 16
click at [0, 0] on input "radio" at bounding box center [0, 0] width 0 height 0
click at [870, 239] on span at bounding box center [870, 240] width 16 height 16
click at [0, 0] on input "radio" at bounding box center [0, 0] width 0 height 0
click at [868, 278] on div at bounding box center [870, 288] width 16 height 20
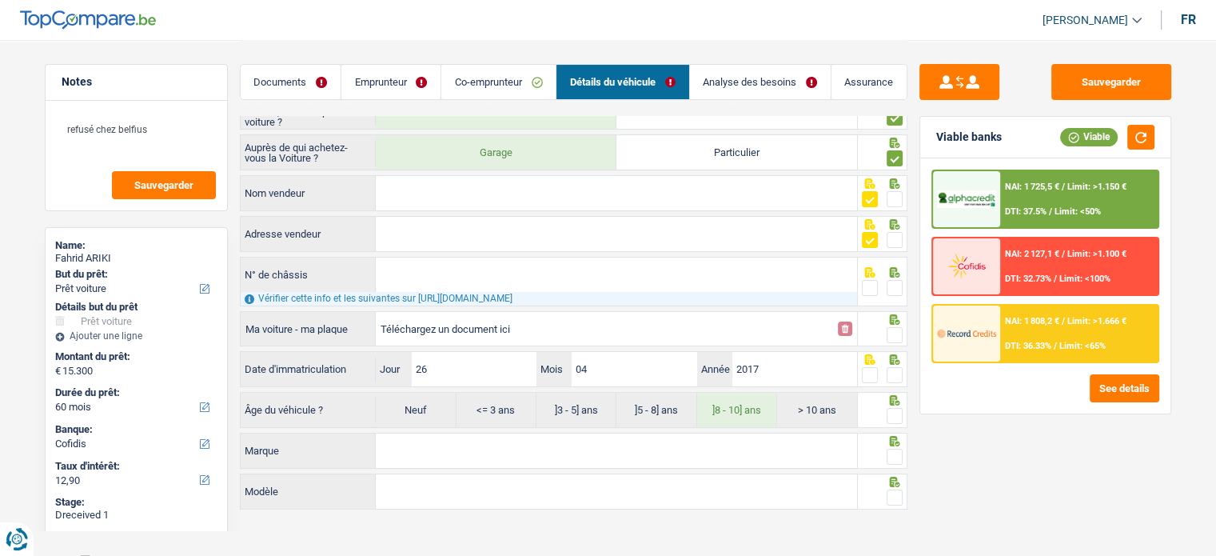
click at [487, 201] on input "Nom vendeur" at bounding box center [616, 193] width 481 height 34
drag, startPoint x: 889, startPoint y: 412, endPoint x: 905, endPoint y: 341, distance: 72.1
click at [891, 408] on span at bounding box center [894, 416] width 16 height 16
click at [0, 0] on input "radio" at bounding box center [0, 0] width 0 height 0
click at [901, 327] on span at bounding box center [894, 335] width 16 height 16
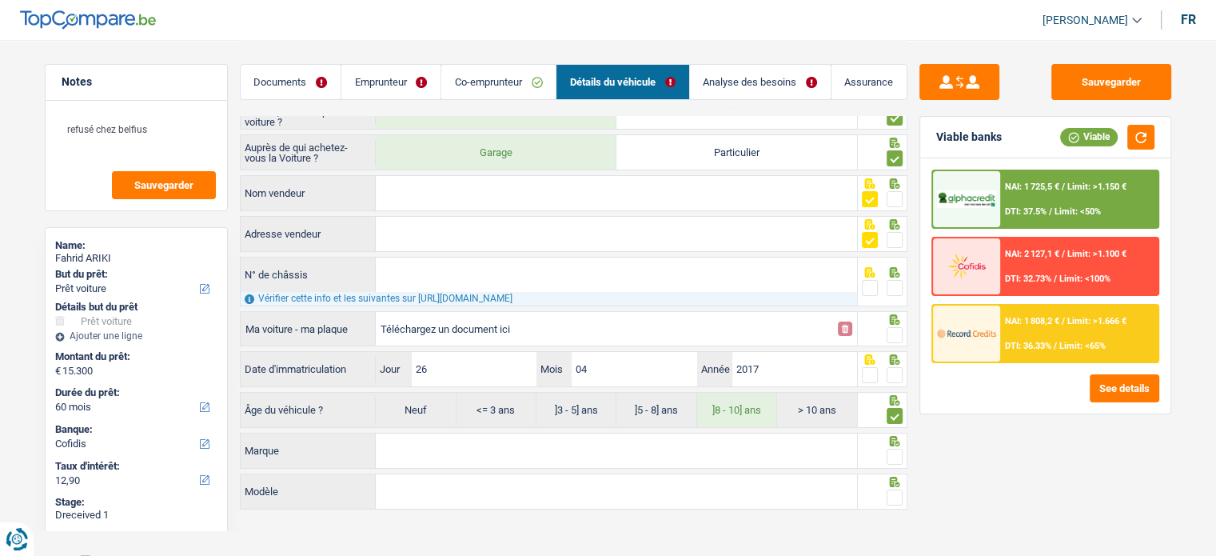
click at [0, 0] on input "radio" at bounding box center [0, 0] width 0 height 0
click at [890, 280] on span at bounding box center [894, 288] width 16 height 16
click at [0, 0] on input "radio" at bounding box center [0, 0] width 0 height 0
click at [890, 376] on span at bounding box center [894, 375] width 16 height 16
click at [0, 0] on input "radio" at bounding box center [0, 0] width 0 height 0
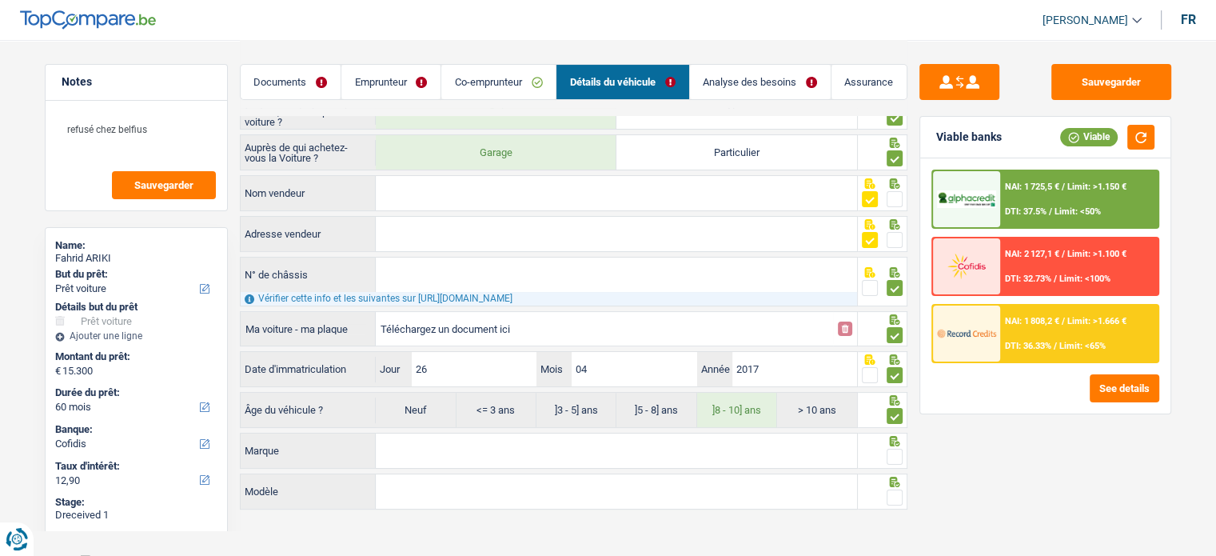
click at [893, 453] on span at bounding box center [894, 456] width 16 height 16
click at [0, 0] on input "radio" at bounding box center [0, 0] width 0 height 0
click at [725, 70] on link "Analyse des besoins" at bounding box center [760, 82] width 141 height 34
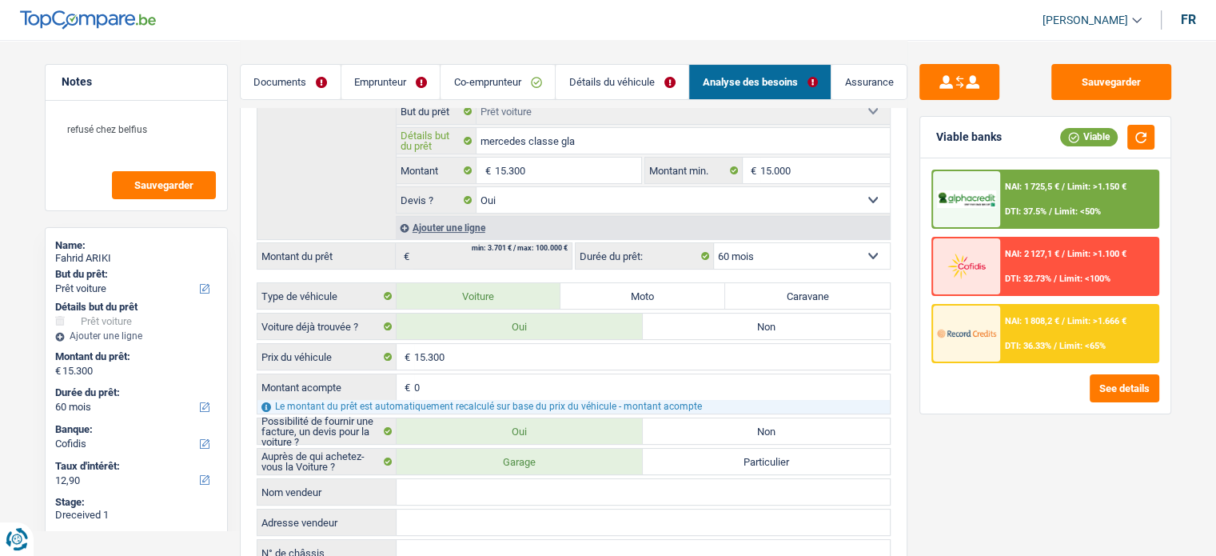
click at [512, 141] on input "mercedes classe gla" at bounding box center [682, 141] width 413 height 26
click at [588, 82] on link "Détails du véhicule" at bounding box center [622, 82] width 133 height 34
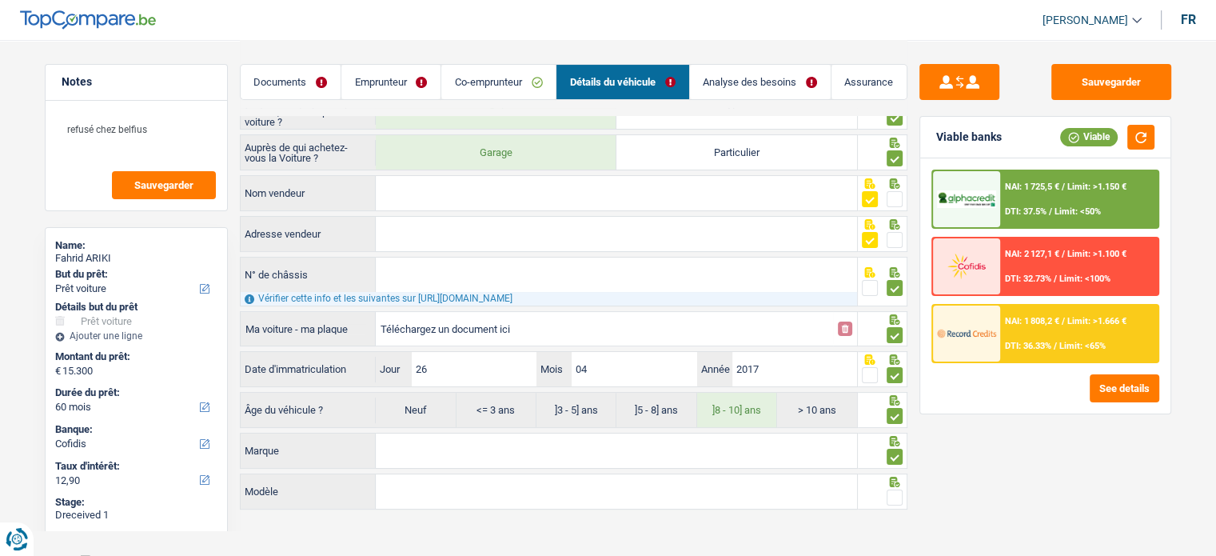
click at [423, 448] on input "Marque" at bounding box center [616, 450] width 481 height 34
paste input "mercedes classe gla"
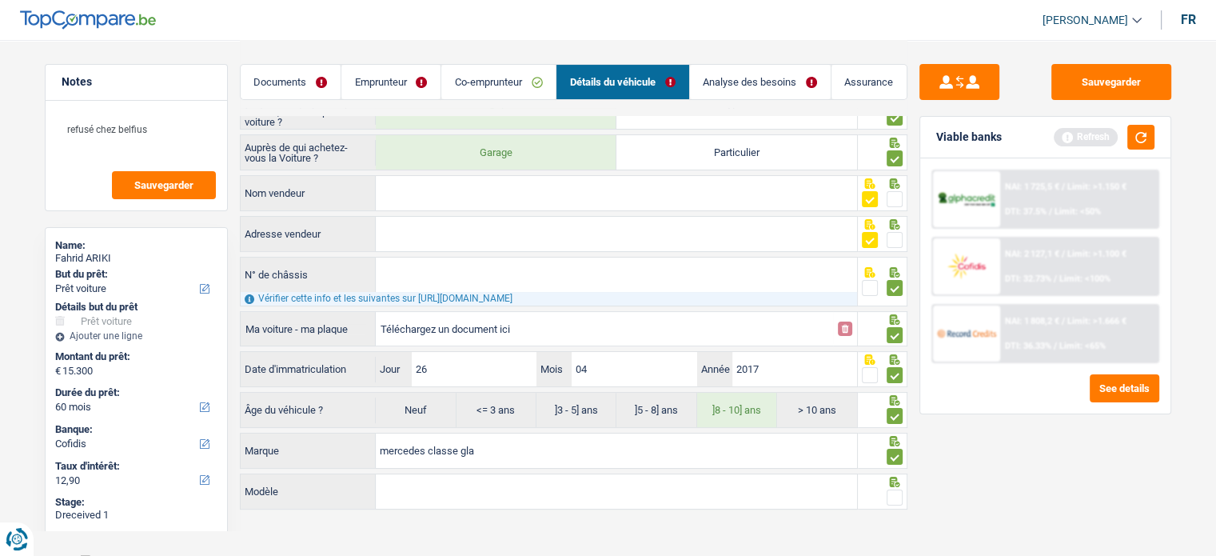
click at [436, 449] on input "mercedes classe gla" at bounding box center [616, 450] width 481 height 34
type input "mercedes gla"
click at [418, 475] on input "Modèle" at bounding box center [616, 491] width 481 height 34
type input "GLA"
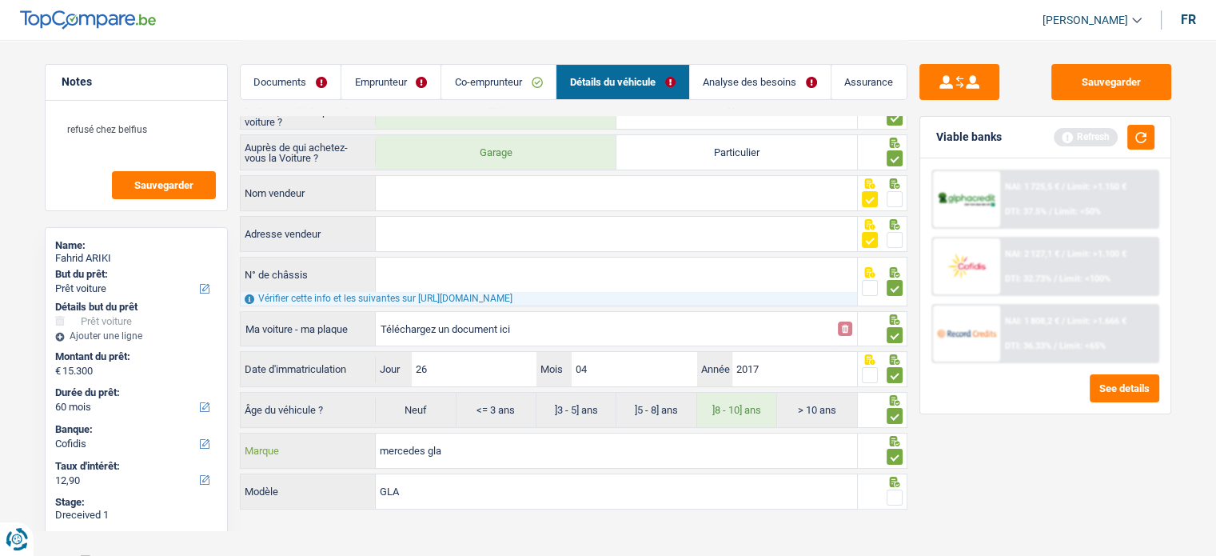
click at [480, 442] on input "mercedes gla" at bounding box center [616, 450] width 481 height 34
type input "mercedes"
click at [896, 490] on span at bounding box center [894, 497] width 16 height 16
click at [0, 0] on input "radio" at bounding box center [0, 0] width 0 height 0
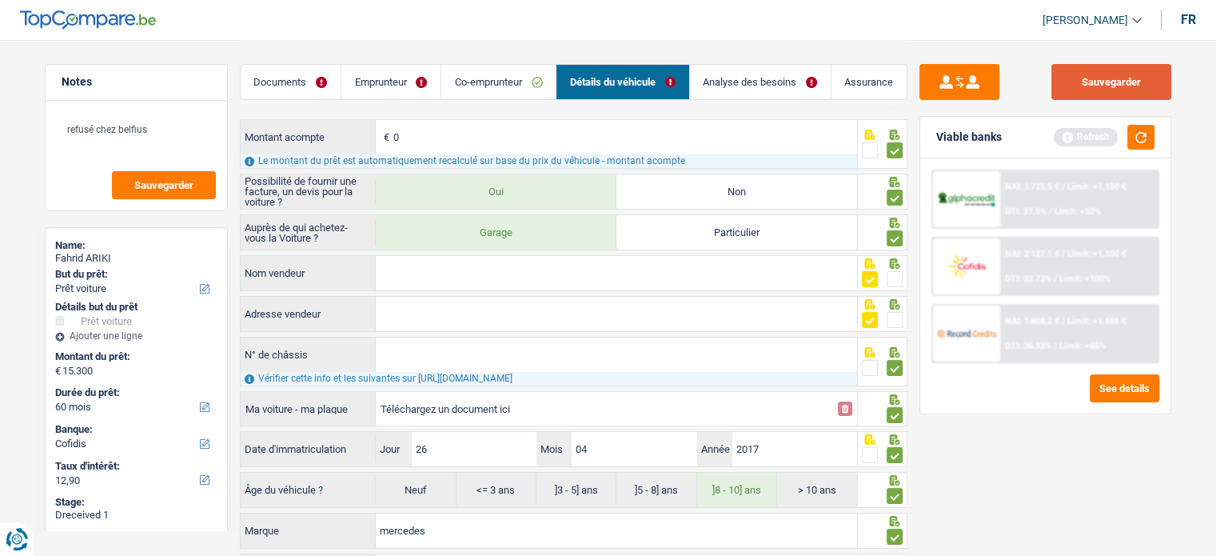
click at [1131, 70] on button "Sauvegarder" at bounding box center [1111, 82] width 120 height 36
click at [1152, 135] on button "button" at bounding box center [1140, 137] width 27 height 25
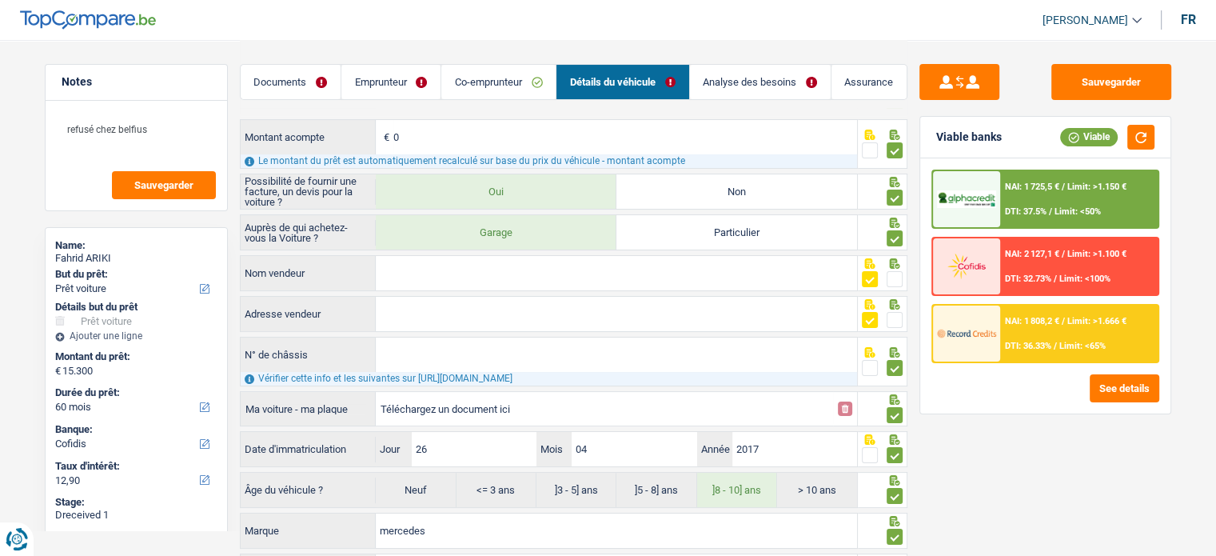
click at [874, 372] on span at bounding box center [870, 368] width 16 height 16
click at [0, 0] on input "radio" at bounding box center [0, 0] width 0 height 0
click at [1127, 98] on button "Sauvegarder" at bounding box center [1111, 82] width 120 height 36
click at [1133, 149] on div "Viable banks Viable" at bounding box center [1045, 138] width 250 height 42
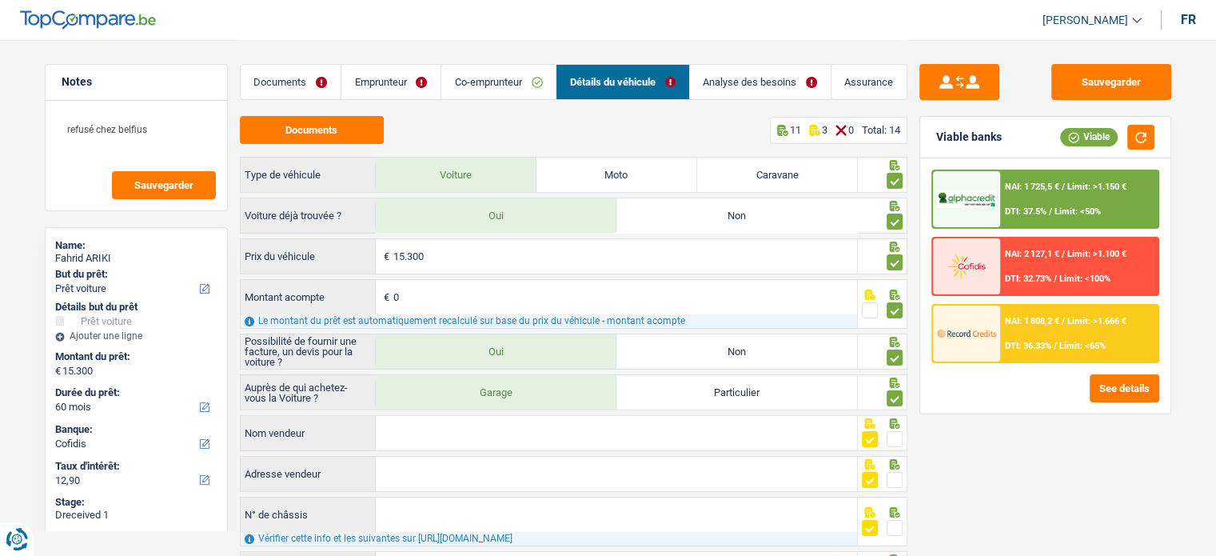
click at [448, 68] on link "Co-emprunteur" at bounding box center [498, 82] width 114 height 34
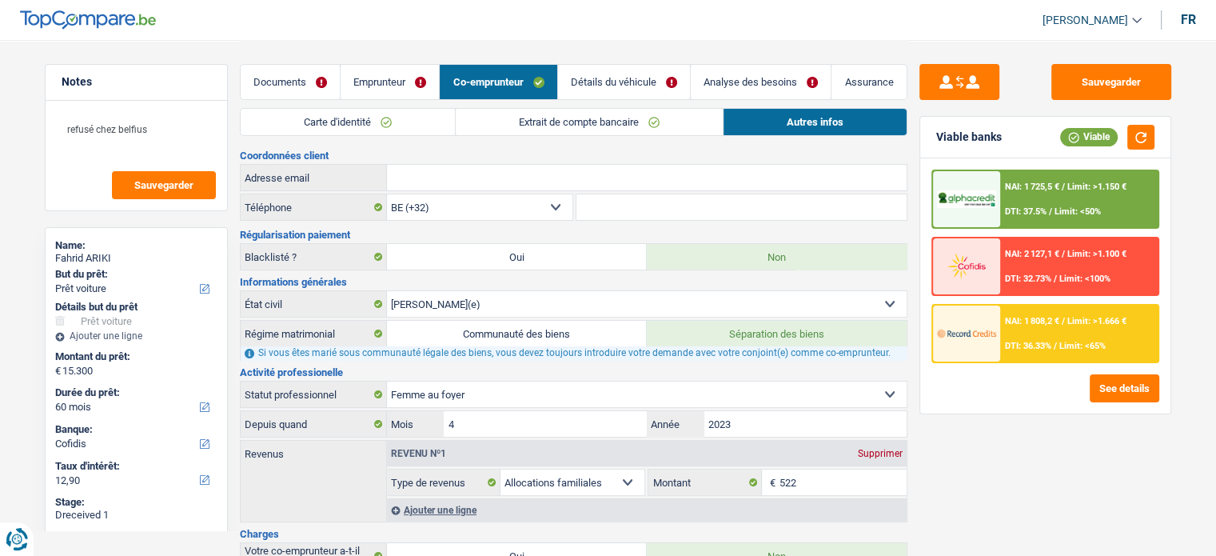
click at [406, 71] on link "Emprunteur" at bounding box center [389, 82] width 98 height 34
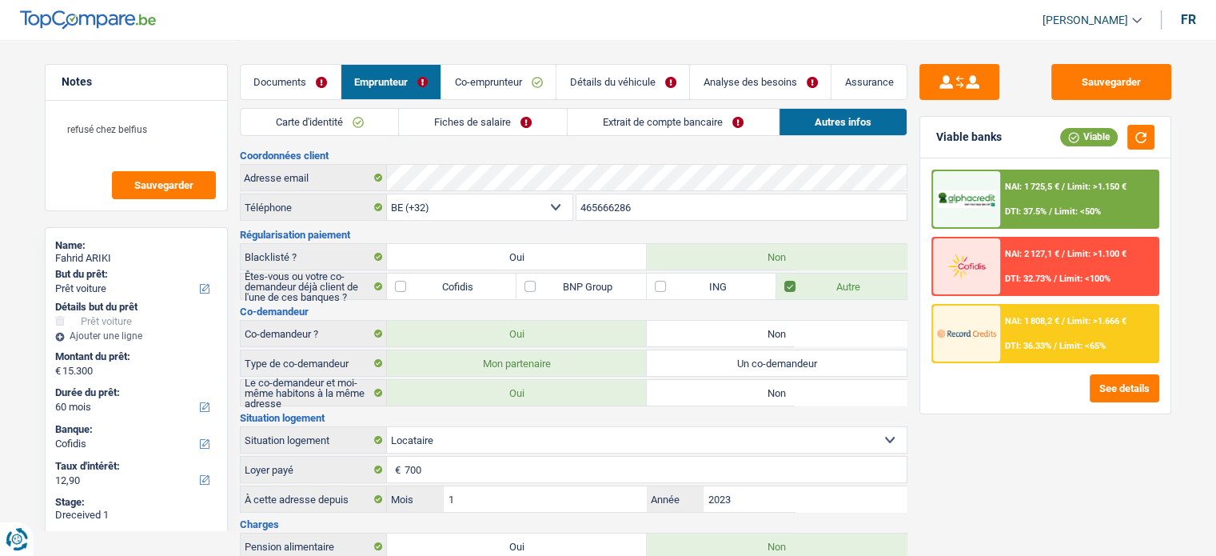
click at [398, 127] on link "Carte d'identité" at bounding box center [320, 122] width 158 height 26
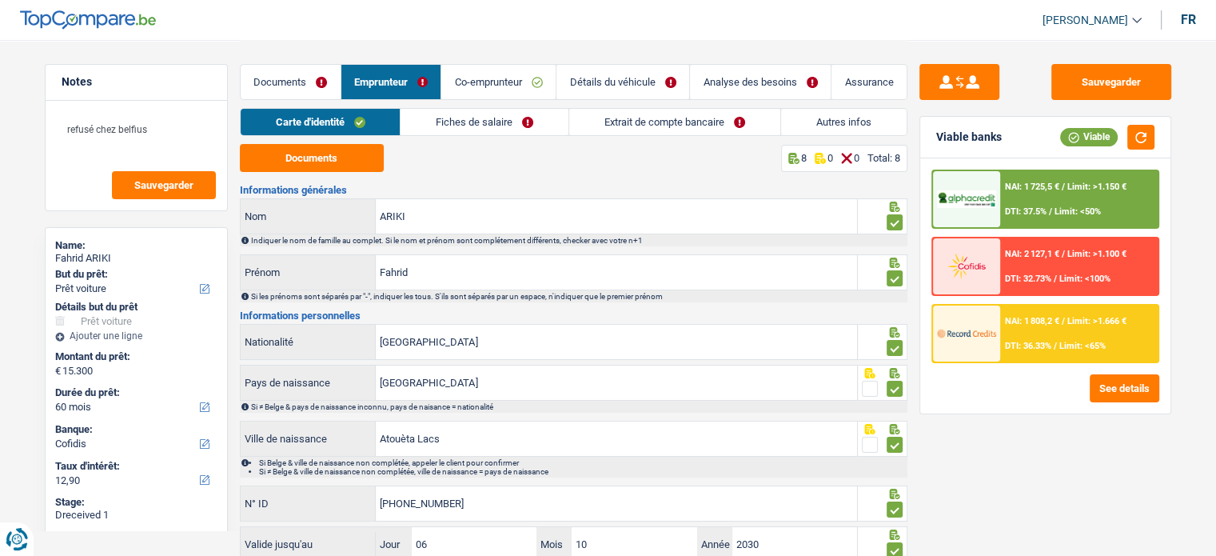
click at [490, 127] on link "Fiches de salaire" at bounding box center [484, 122] width 168 height 26
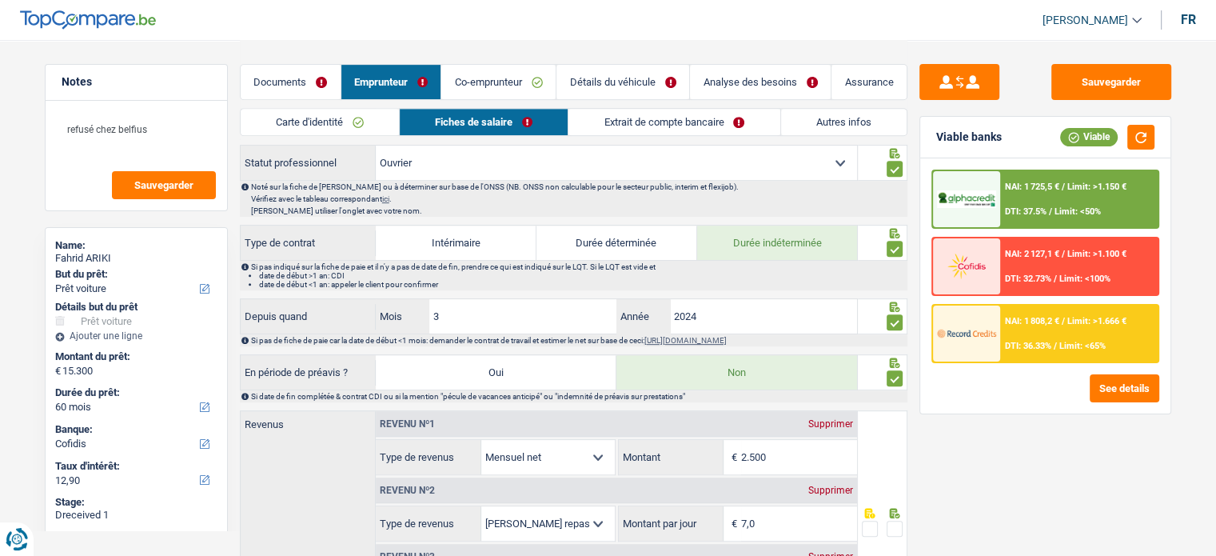
scroll to position [799, 0]
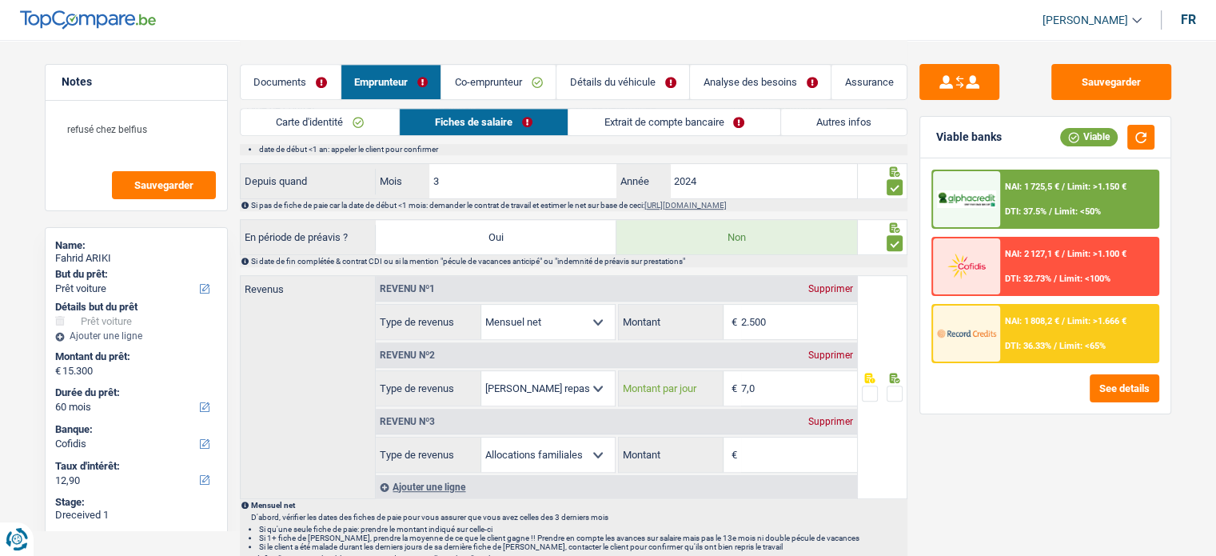
drag, startPoint x: 760, startPoint y: 380, endPoint x: 557, endPoint y: 364, distance: 203.6
click at [557, 370] on div "Allocation d'handicap Allocations chômage Allocations familiales Chèques repas …" at bounding box center [616, 388] width 481 height 36
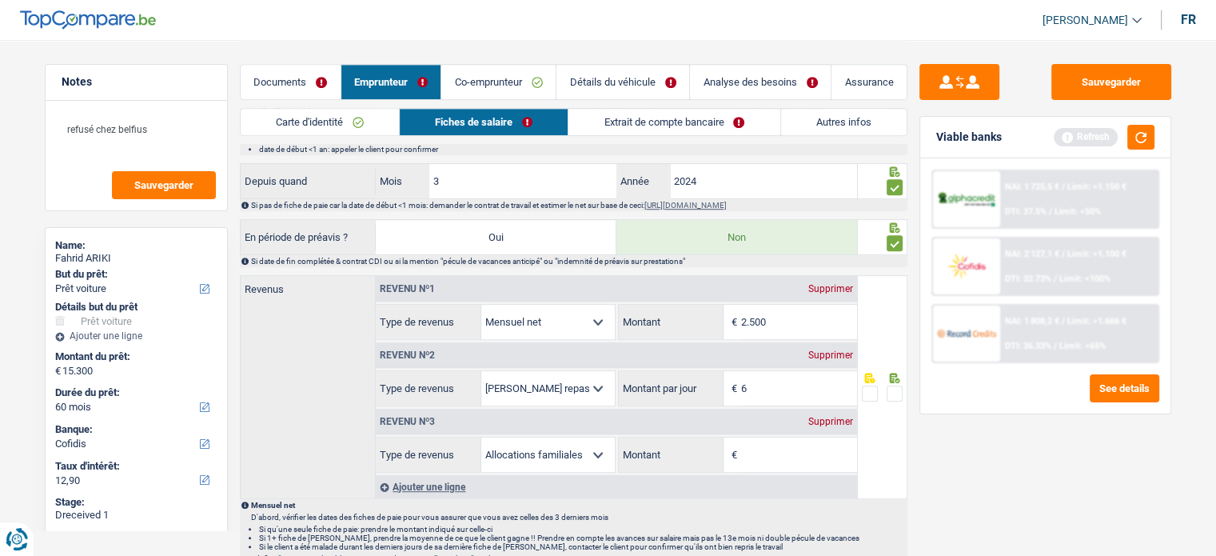
type input "6,0"
click at [934, 478] on div "Sauvegarder Viable banks Refresh NAI: 1 725,5 € / Limit: >1.150 € DTI: 37.5% / …" at bounding box center [1045, 297] width 276 height 466
click at [834, 416] on div "Supprimer" at bounding box center [830, 421] width 53 height 10
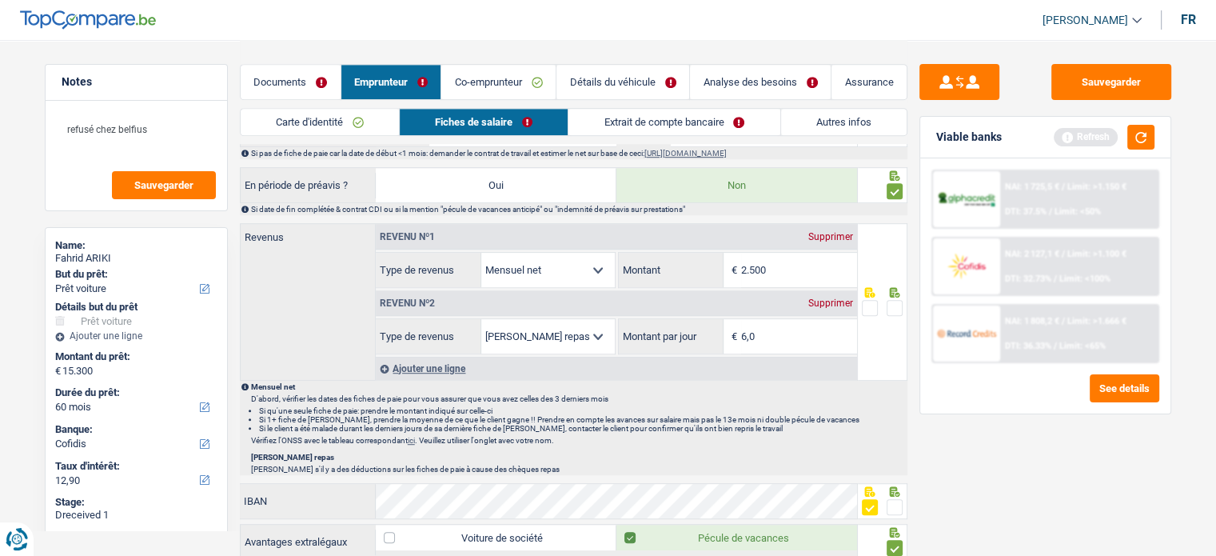
scroll to position [879, 0]
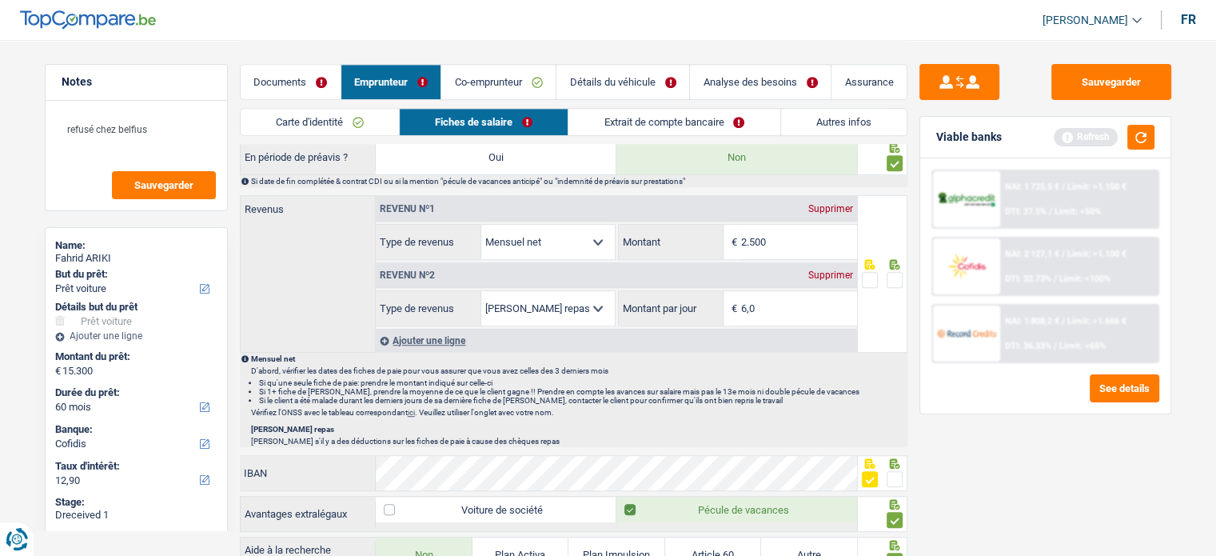
click at [415, 408] on link "ici" at bounding box center [411, 412] width 7 height 9
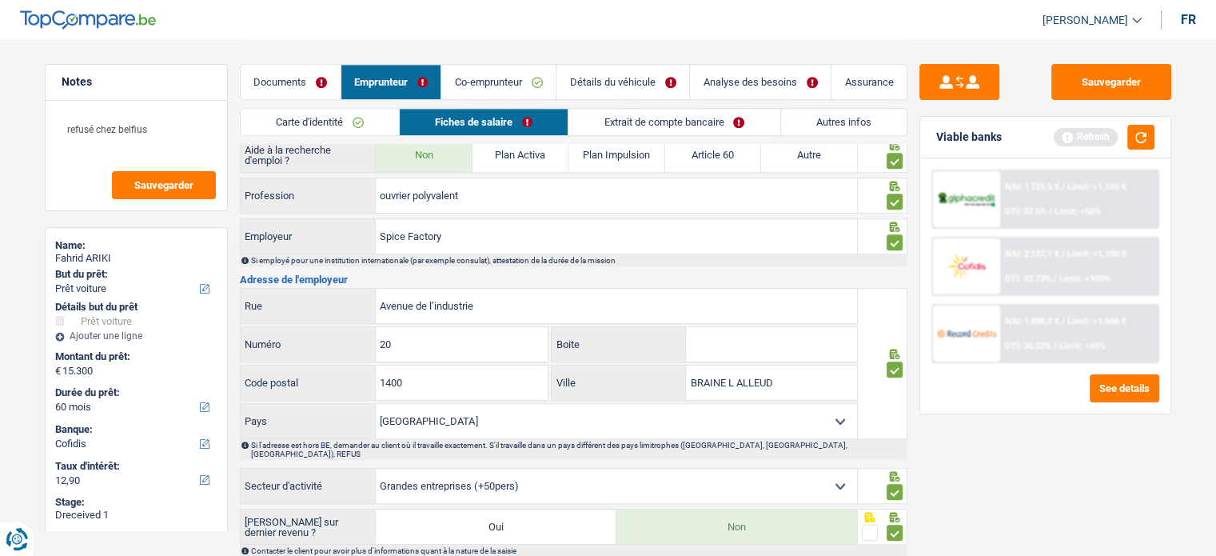
scroll to position [1412, 0]
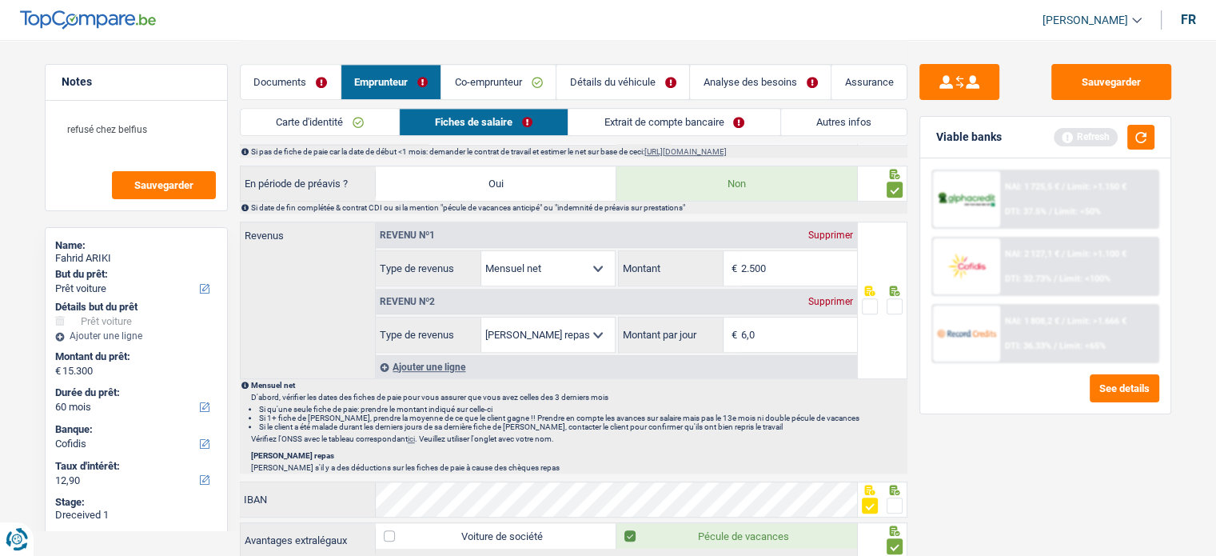
click at [680, 119] on link "Extrait de compte bancaire" at bounding box center [673, 122] width 211 height 26
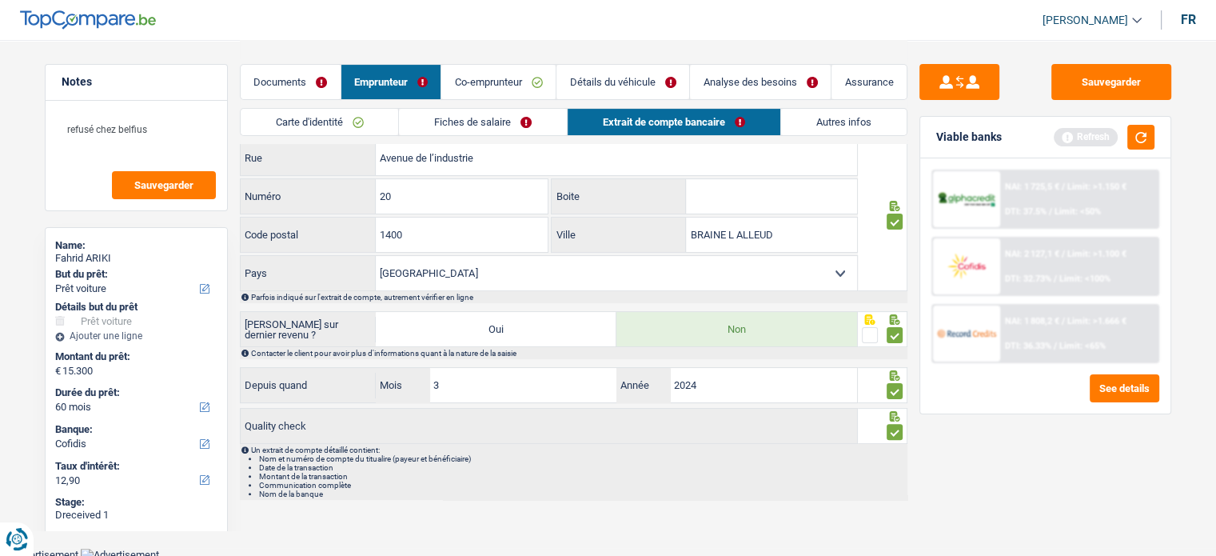
scroll to position [18, 0]
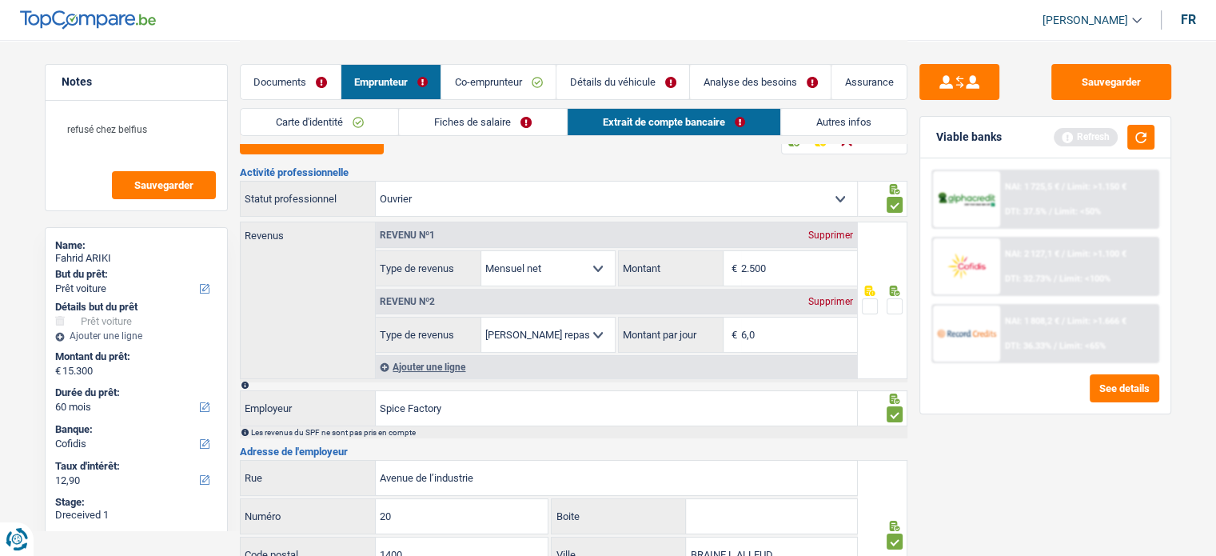
click at [359, 124] on link "Carte d'identité" at bounding box center [320, 122] width 158 height 26
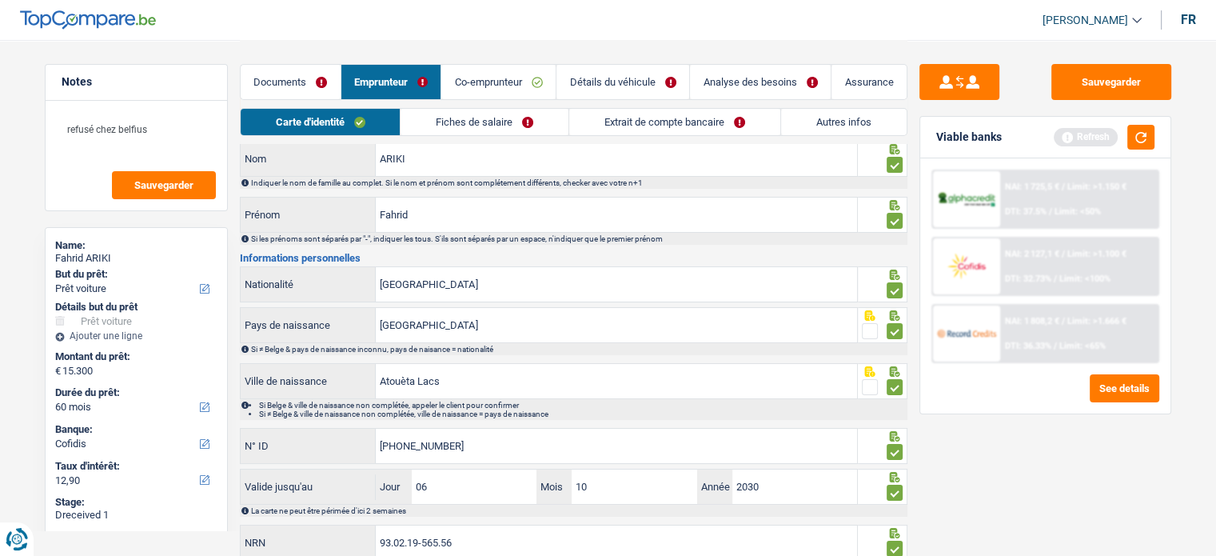
scroll to position [116, 0]
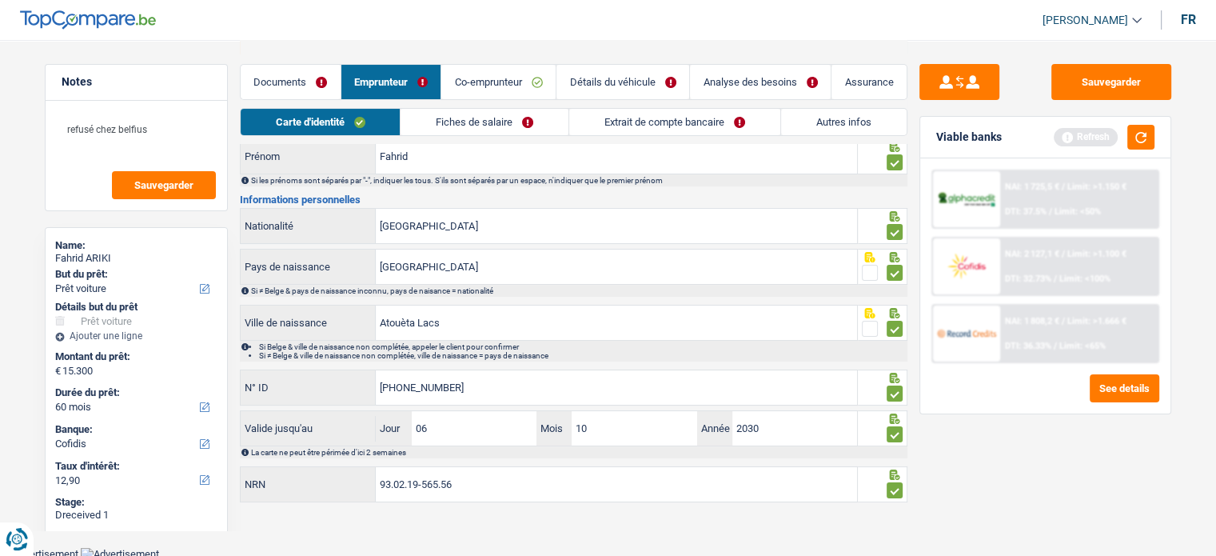
click at [512, 127] on link "Fiches de salaire" at bounding box center [484, 122] width 168 height 26
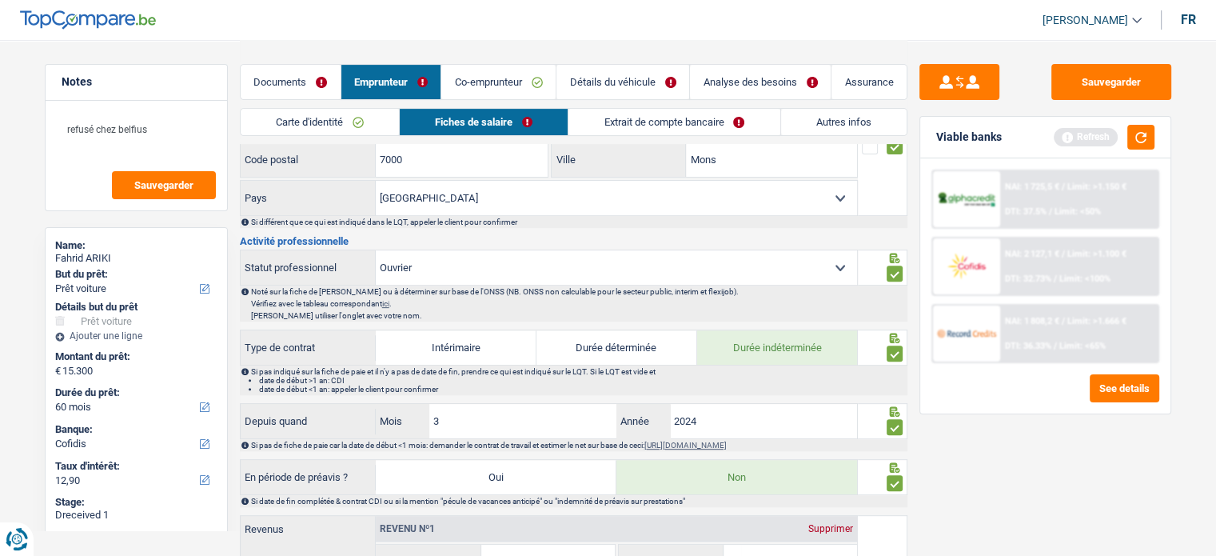
scroll to position [639, 0]
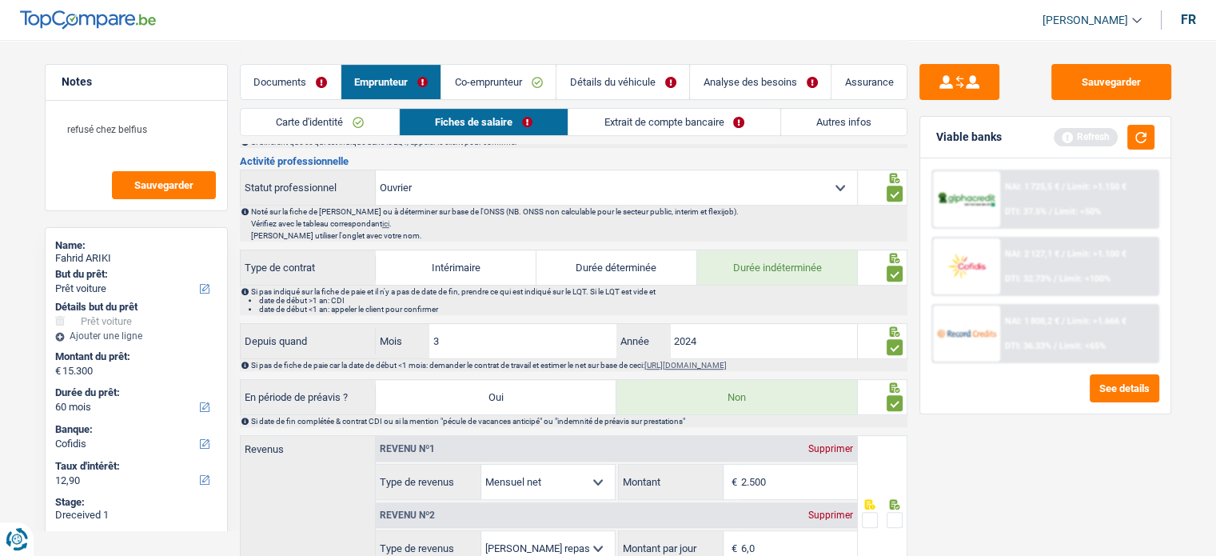
click at [695, 366] on div "Informations générales ARIKI Nom Confirmer qu'il s'agit de la même personne. Si…" at bounding box center [573, 416] width 667 height 1742
click at [696, 360] on link "[URL][DOMAIN_NAME]" at bounding box center [685, 364] width 82 height 9
click at [727, 360] on link "[URL][DOMAIN_NAME]" at bounding box center [685, 364] width 82 height 9
drag, startPoint x: 806, startPoint y: 469, endPoint x: 784, endPoint y: 471, distance: 22.4
click at [784, 471] on input "2.500" at bounding box center [799, 481] width 116 height 34
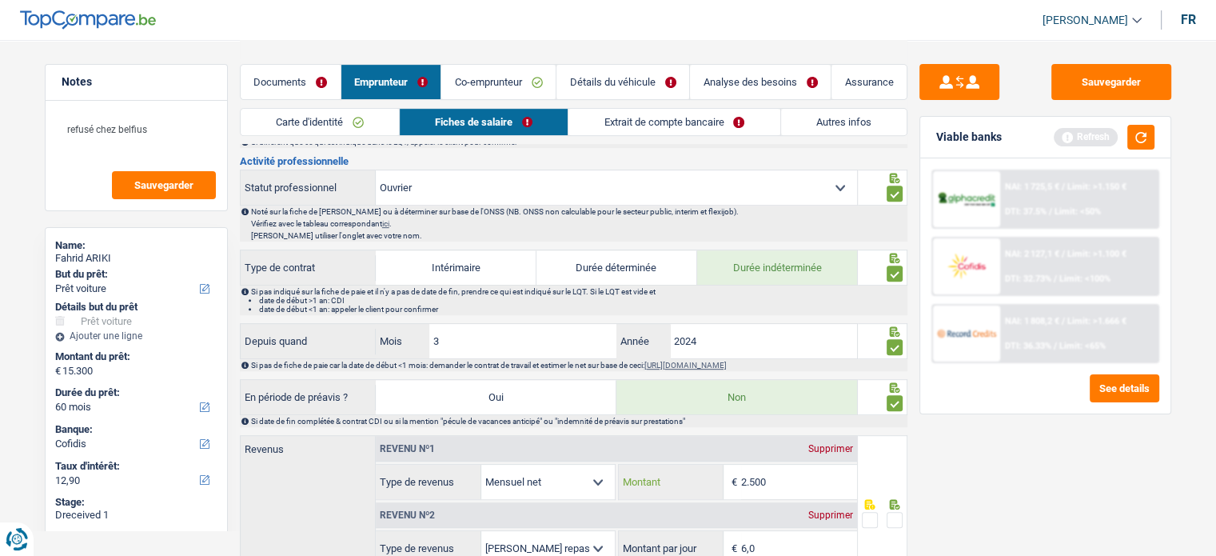
drag, startPoint x: 784, startPoint y: 471, endPoint x: 707, endPoint y: 471, distance: 77.5
click at [707, 471] on div "2.500 € Montant" at bounding box center [738, 481] width 238 height 34
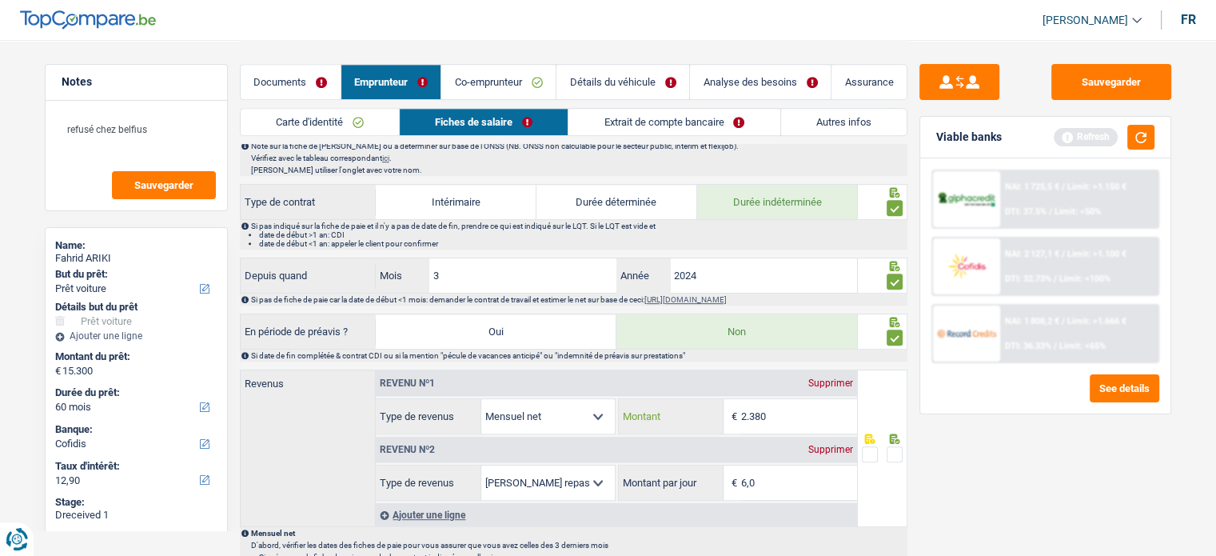
scroll to position [799, 0]
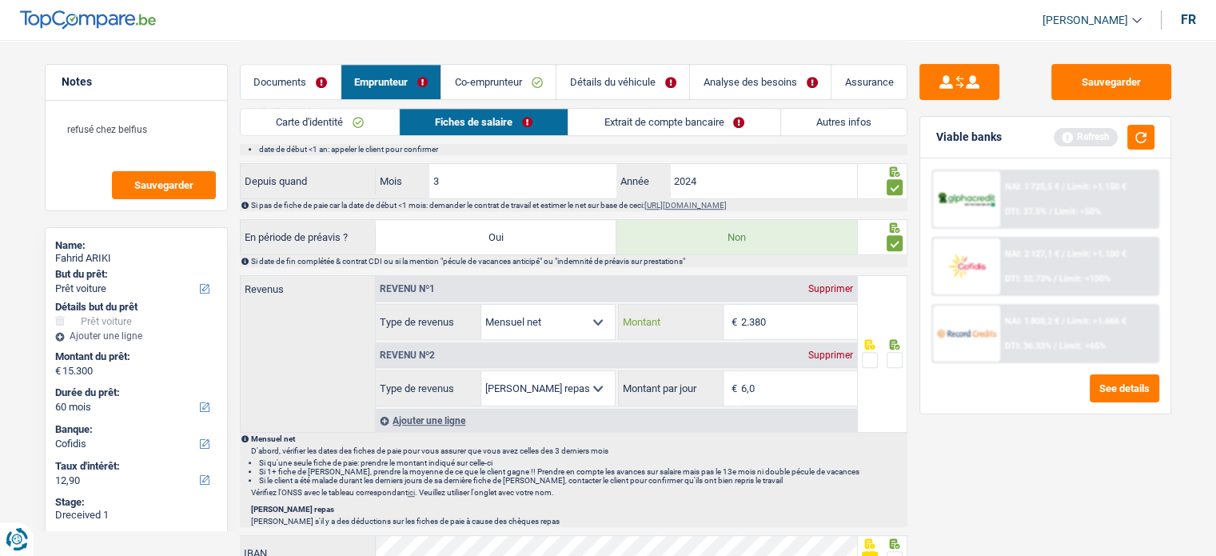
type input "2.380"
click at [890, 352] on span at bounding box center [894, 360] width 16 height 16
click at [0, 0] on input "radio" at bounding box center [0, 0] width 0 height 0
click at [1135, 137] on button "button" at bounding box center [1140, 137] width 27 height 25
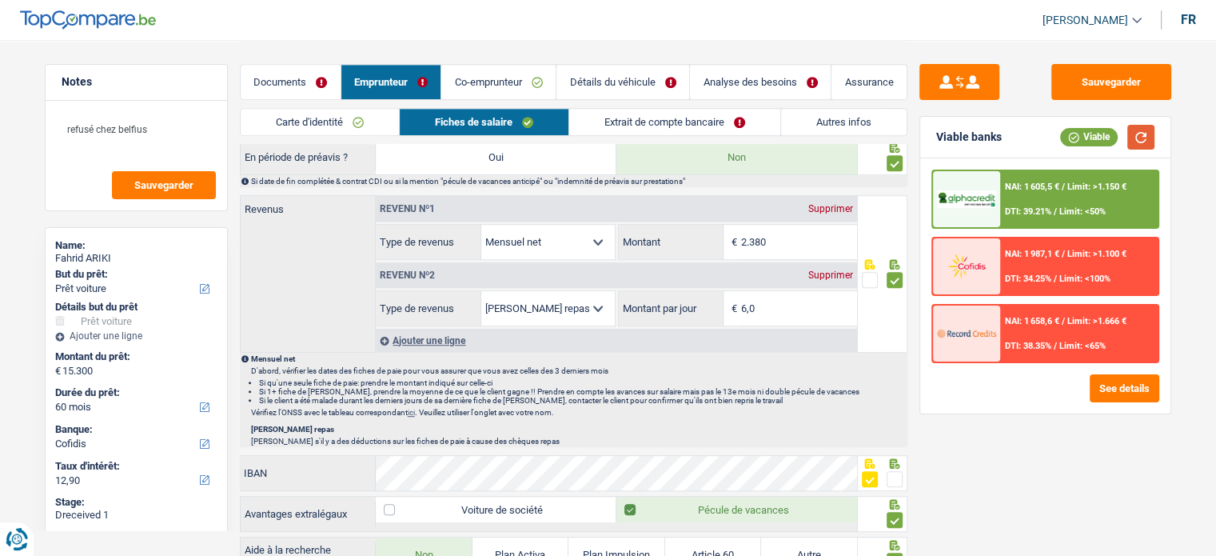
scroll to position [1039, 0]
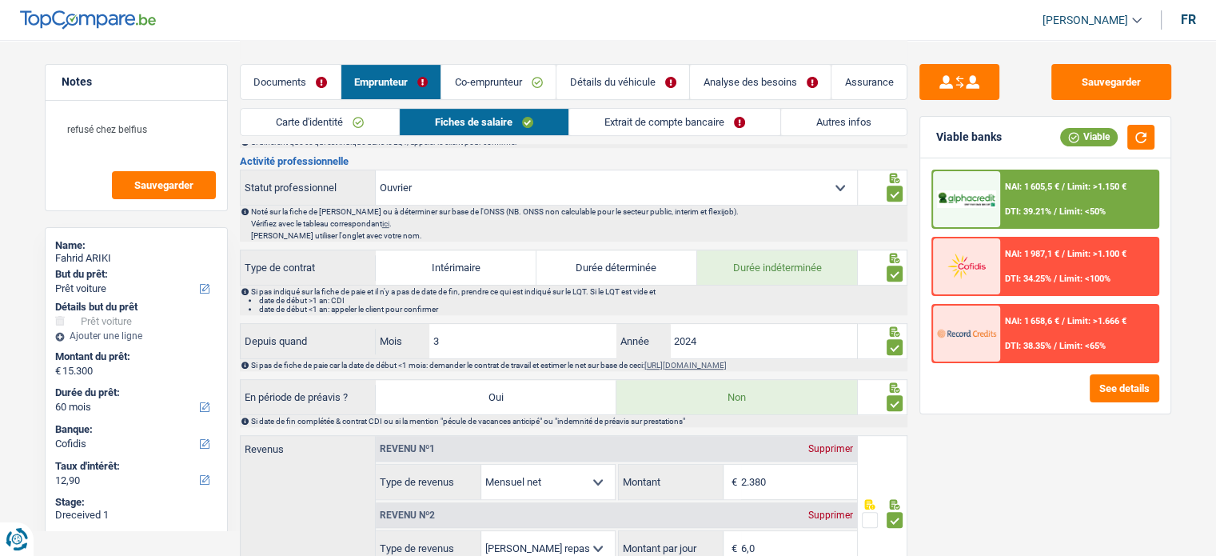
click at [721, 122] on link "Extrait de compte bancaire" at bounding box center [674, 122] width 211 height 26
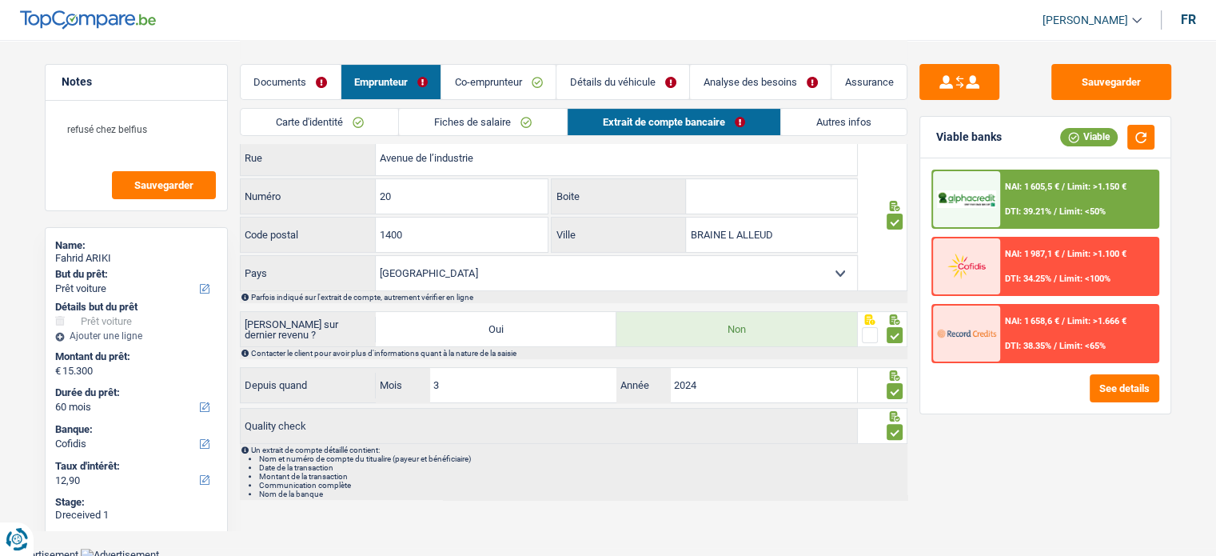
click at [799, 117] on link "Autres infos" at bounding box center [843, 122] width 125 height 26
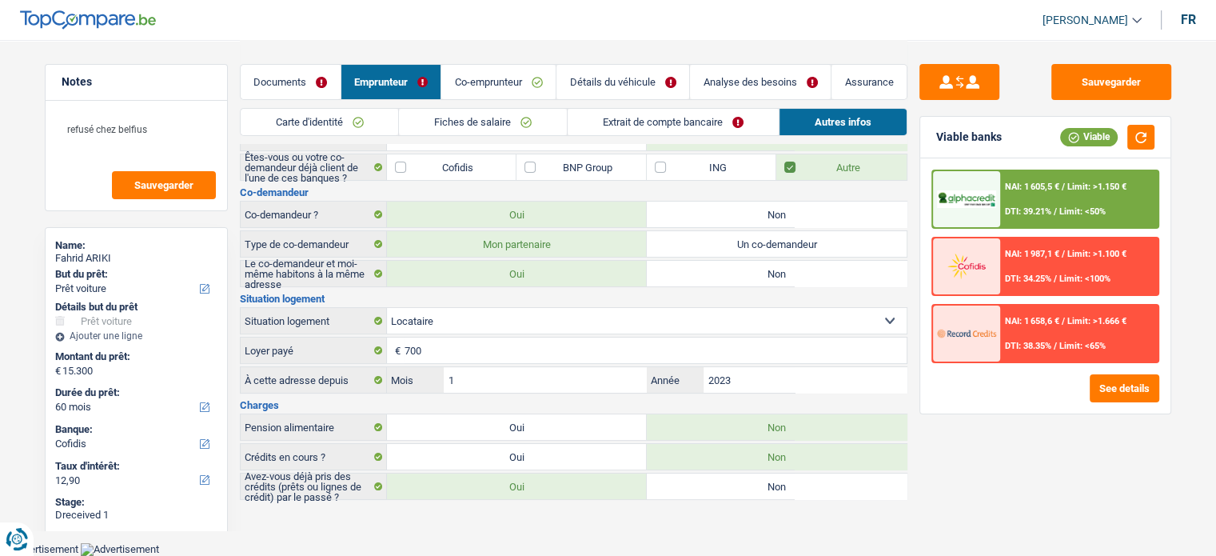
scroll to position [113, 0]
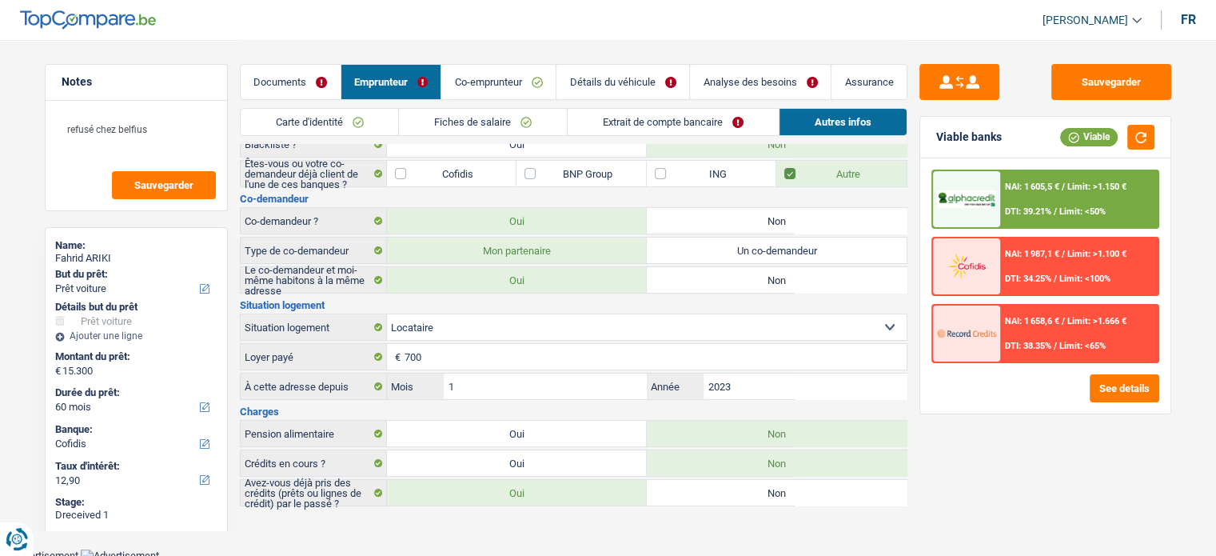
click at [1097, 180] on div "NAI: 1 605,5 € / Limit: >1.150 € DTI: 39.21% / Limit: <50%" at bounding box center [1078, 199] width 157 height 56
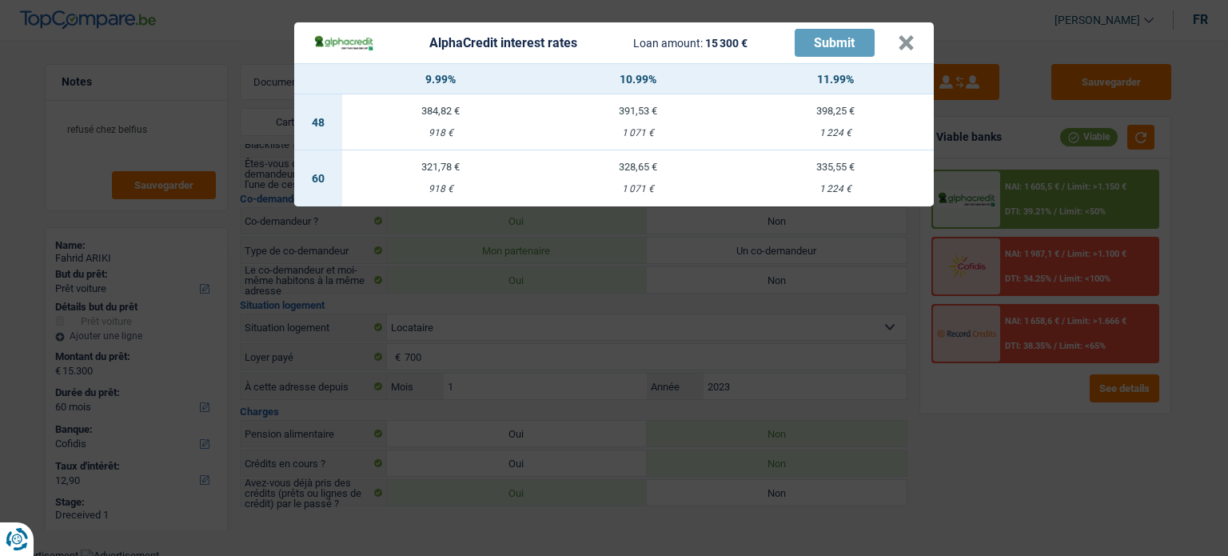
click at [914, 46] on header "AlphaCredit interest rates Loan amount: 15 300 € Submit ×" at bounding box center [613, 42] width 639 height 41
drag, startPoint x: 914, startPoint y: 46, endPoint x: 903, endPoint y: 46, distance: 11.2
click at [914, 46] on header "AlphaCredit interest rates Loan amount: 15 300 € Submit ×" at bounding box center [613, 42] width 639 height 41
click at [903, 46] on button "×" at bounding box center [906, 43] width 17 height 16
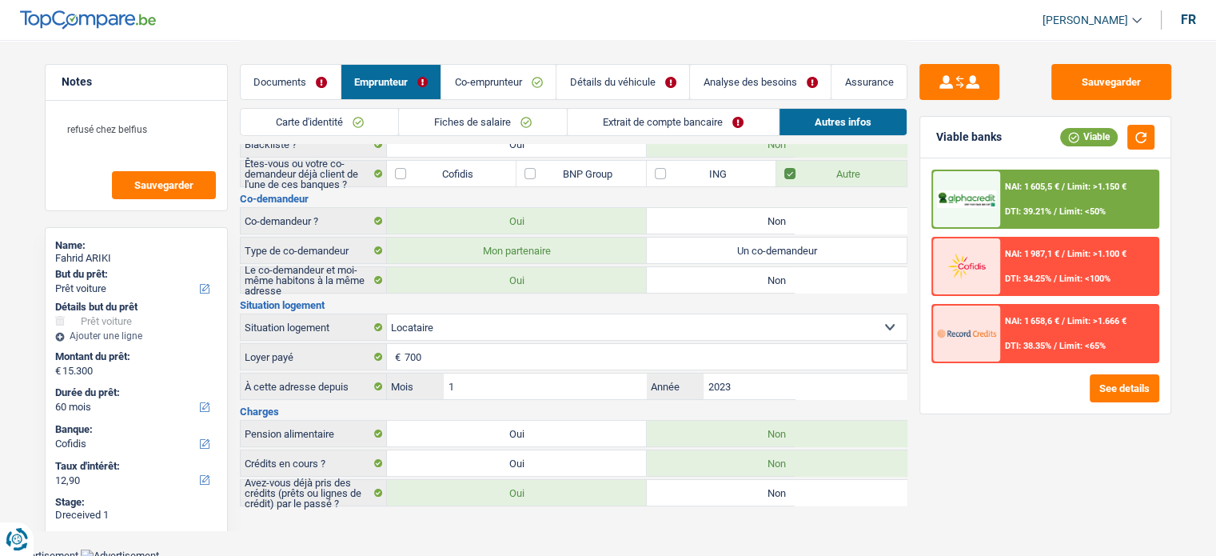
click at [584, 79] on link "Détails du véhicule" at bounding box center [622, 82] width 133 height 34
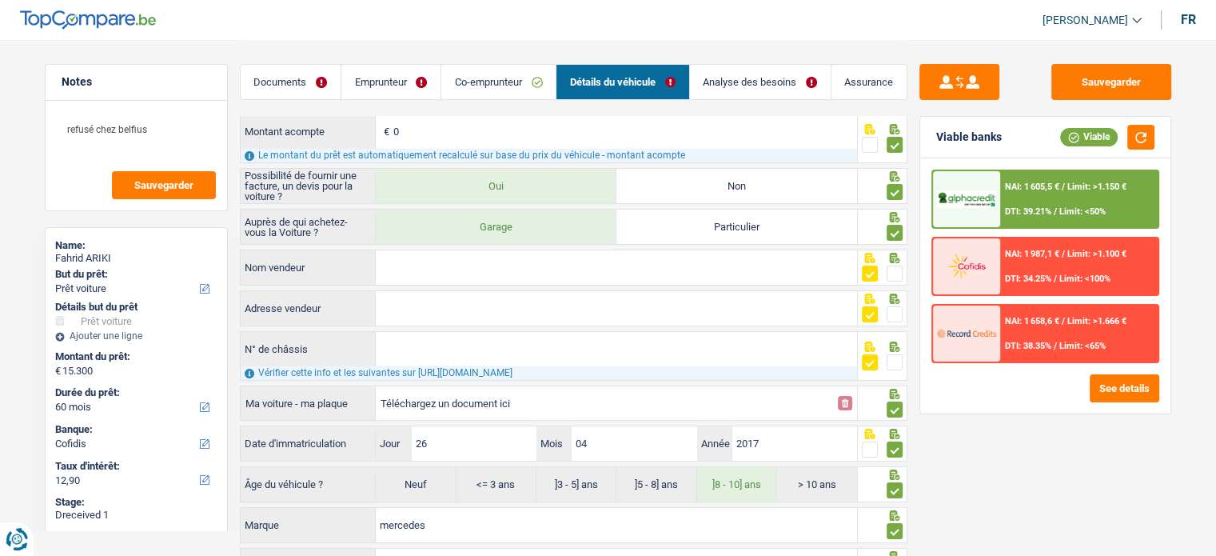
scroll to position [246, 0]
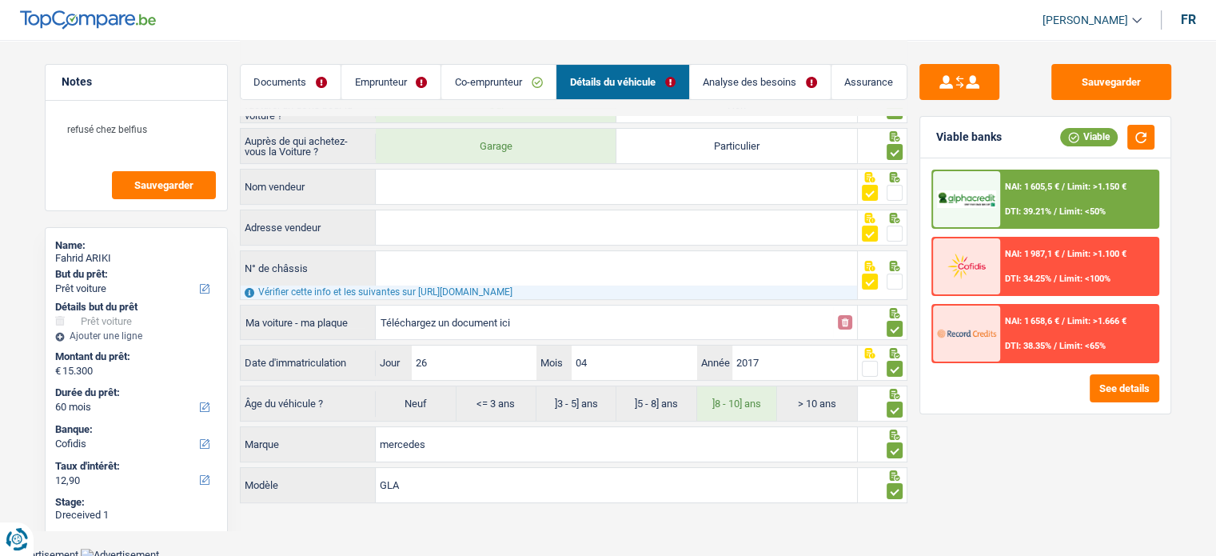
click at [1096, 193] on div "NAI: 1 605,5 € / Limit: >1.150 € DTI: 39.21% / Limit: <50%" at bounding box center [1078, 199] width 157 height 56
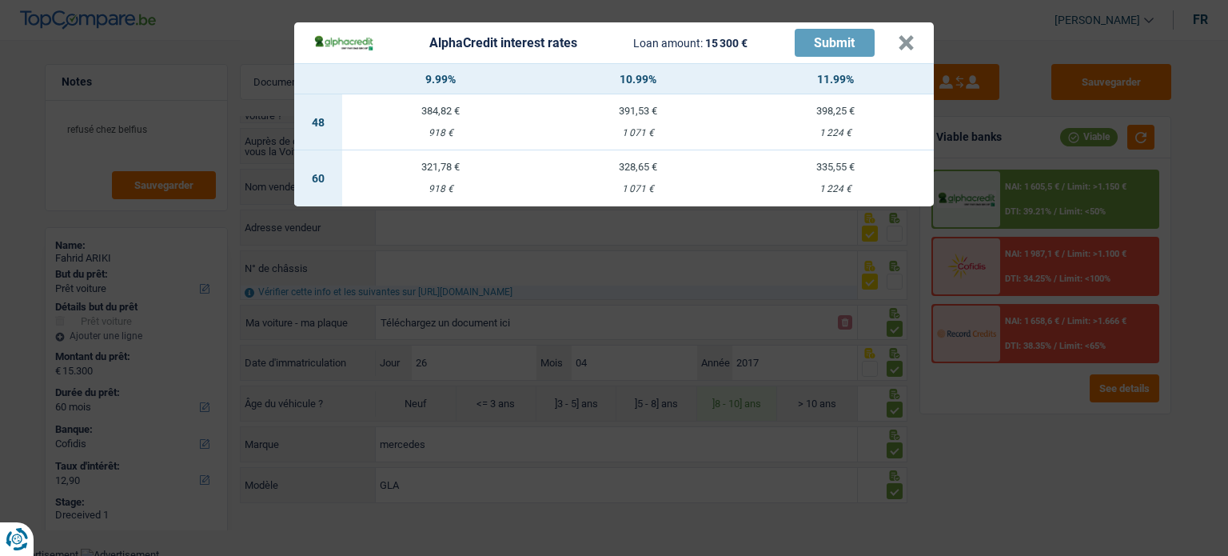
click at [460, 191] on div "918 €" at bounding box center [440, 189] width 197 height 10
select select "alphacredit"
type input "9,99"
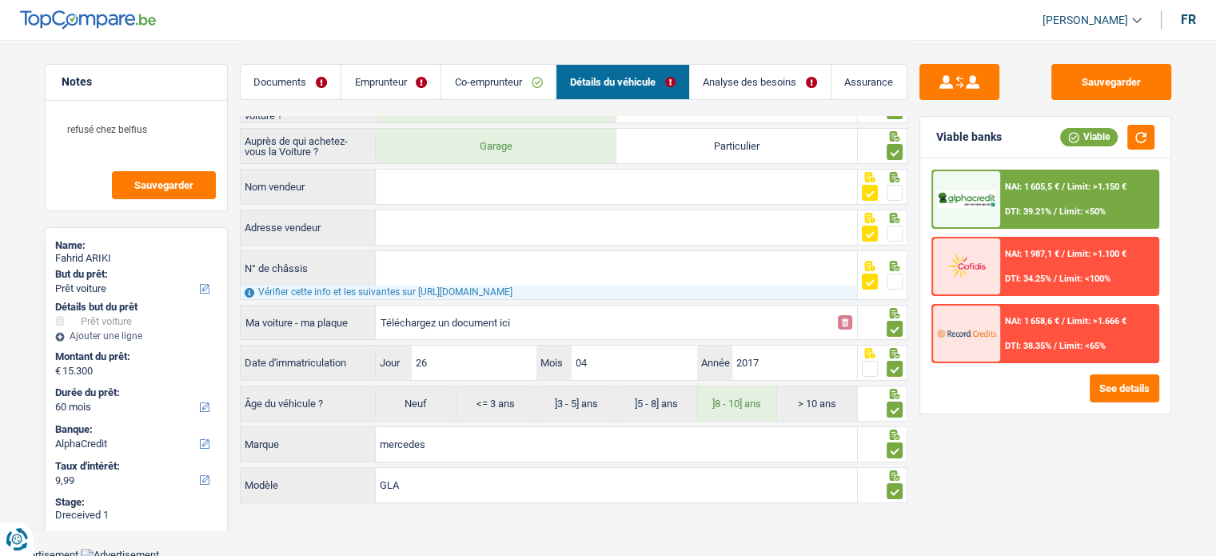
click at [1069, 188] on span "Limit: >1.150 €" at bounding box center [1096, 186] width 59 height 10
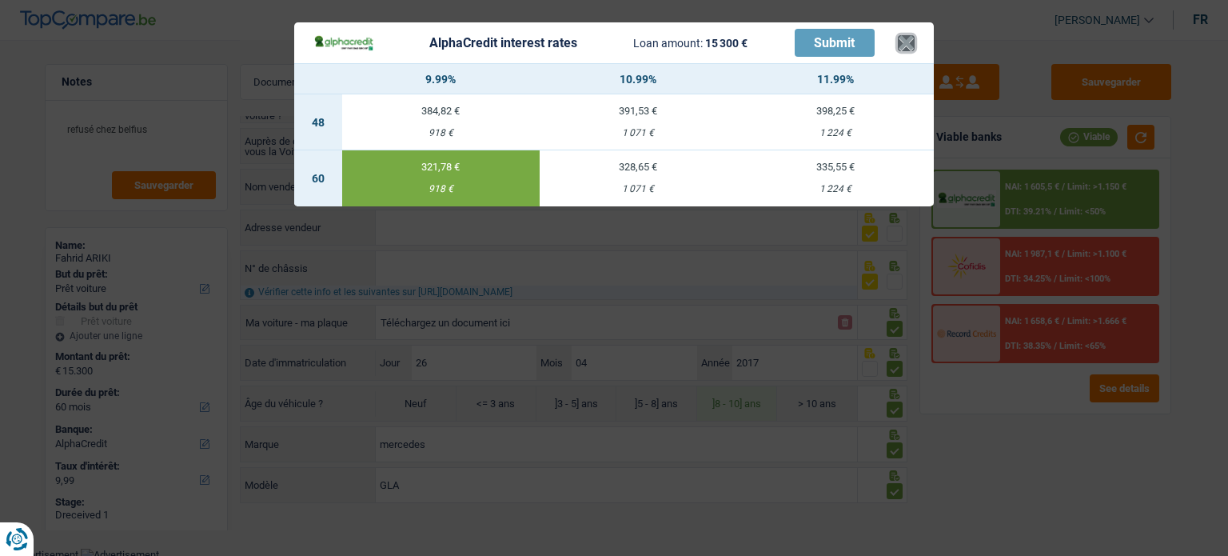
click at [913, 45] on button "×" at bounding box center [906, 43] width 17 height 16
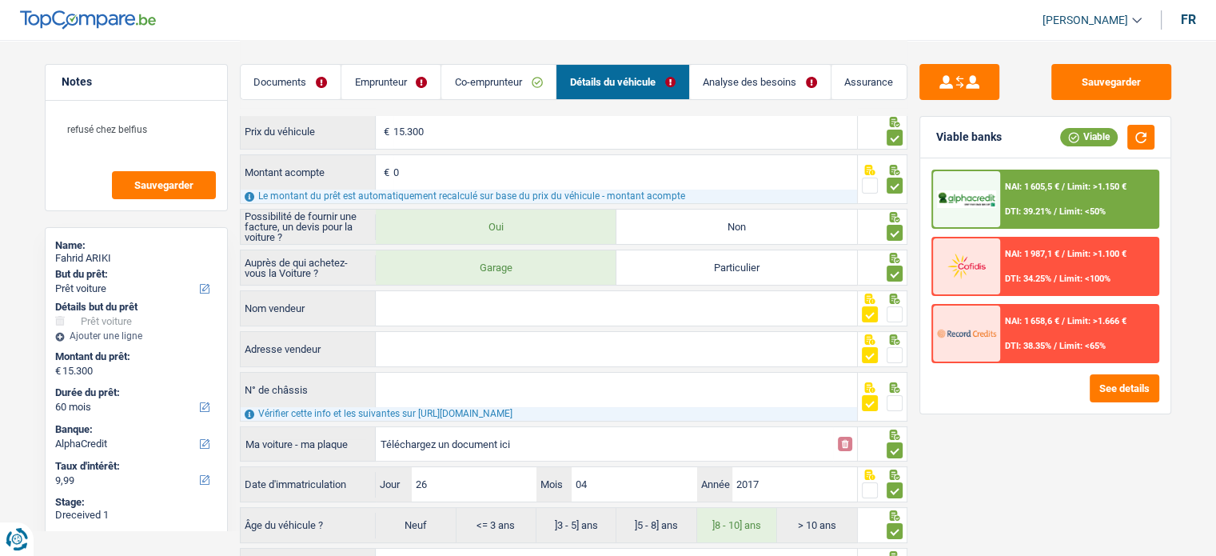
scroll to position [0, 0]
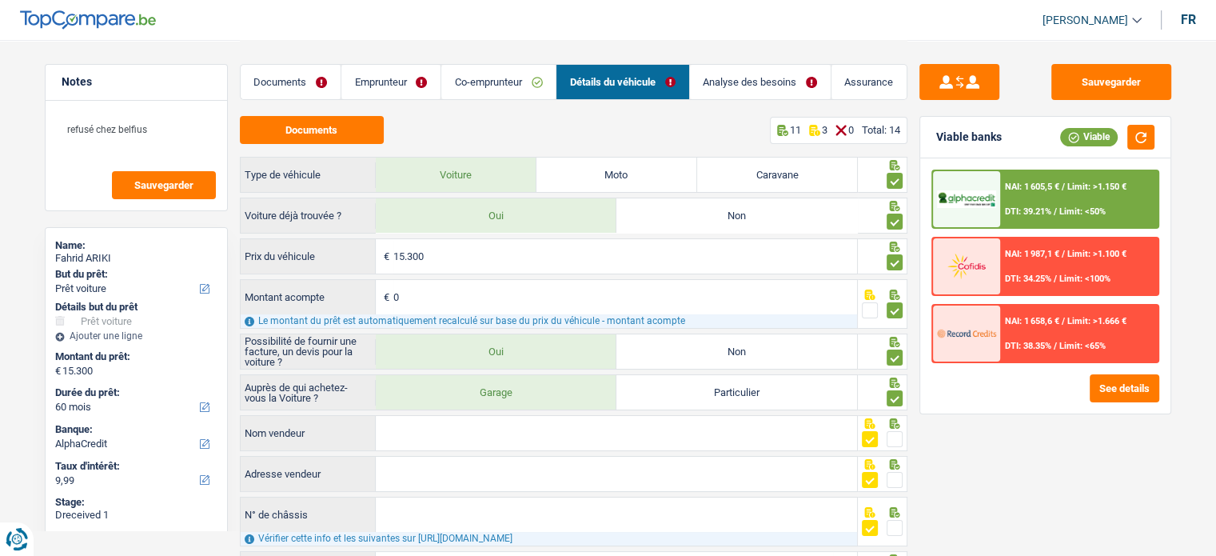
click at [400, 82] on link "Emprunteur" at bounding box center [390, 82] width 99 height 34
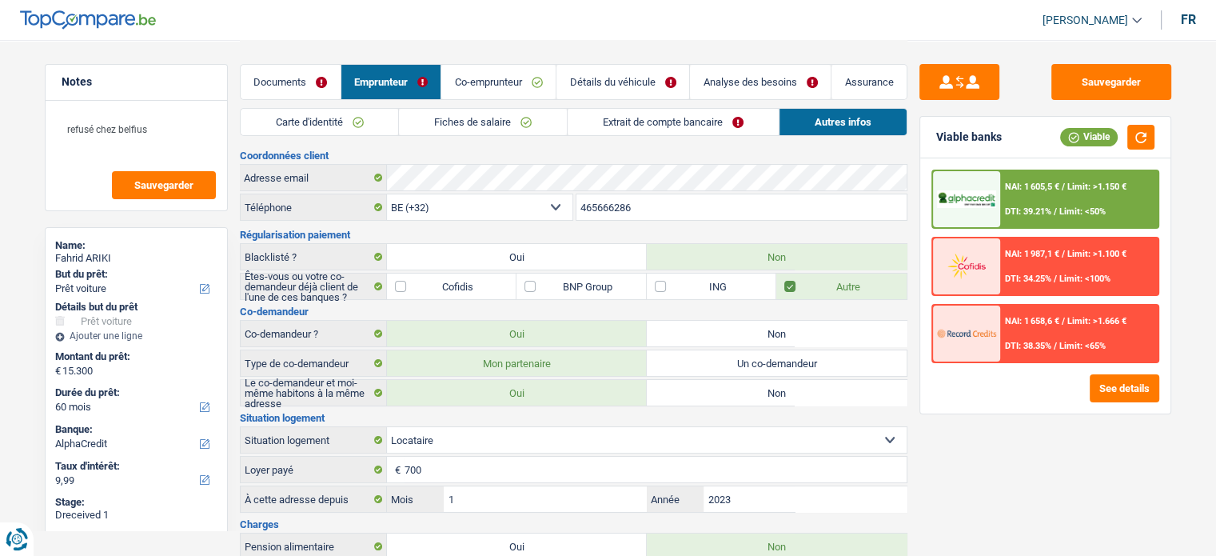
drag, startPoint x: 282, startPoint y: 104, endPoint x: 435, endPoint y: 134, distance: 155.7
click at [285, 106] on div "Documents Emprunteur Co-emprunteur Détails du véhicule Analyse des besoins Assu…" at bounding box center [573, 74] width 667 height 68
click at [441, 132] on link "Fiches de salaire" at bounding box center [483, 122] width 168 height 26
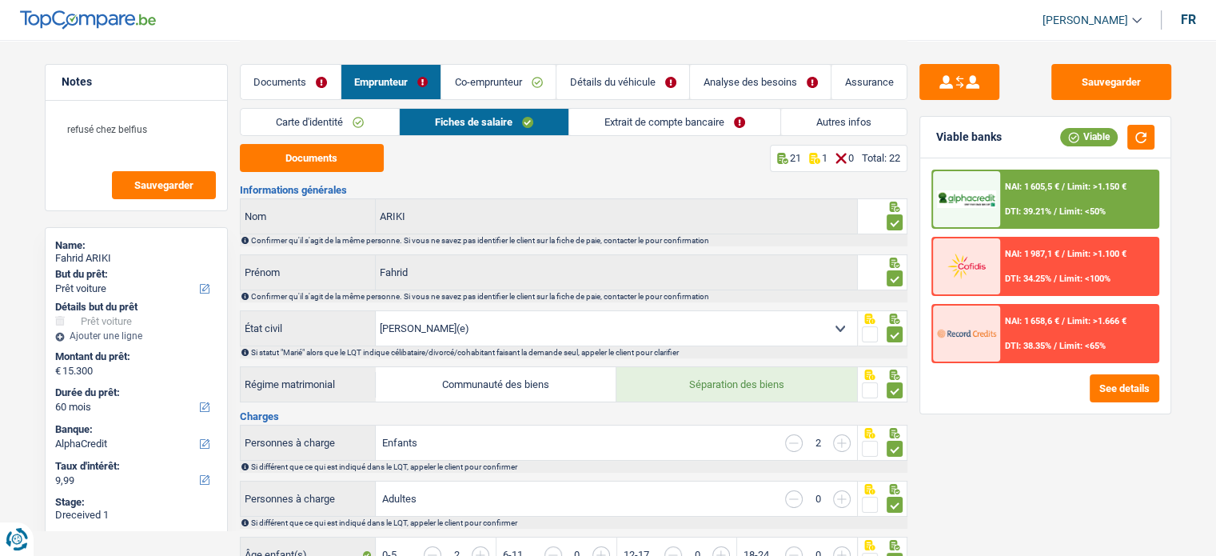
click at [608, 129] on link "Extrait de compte bancaire" at bounding box center [674, 122] width 211 height 26
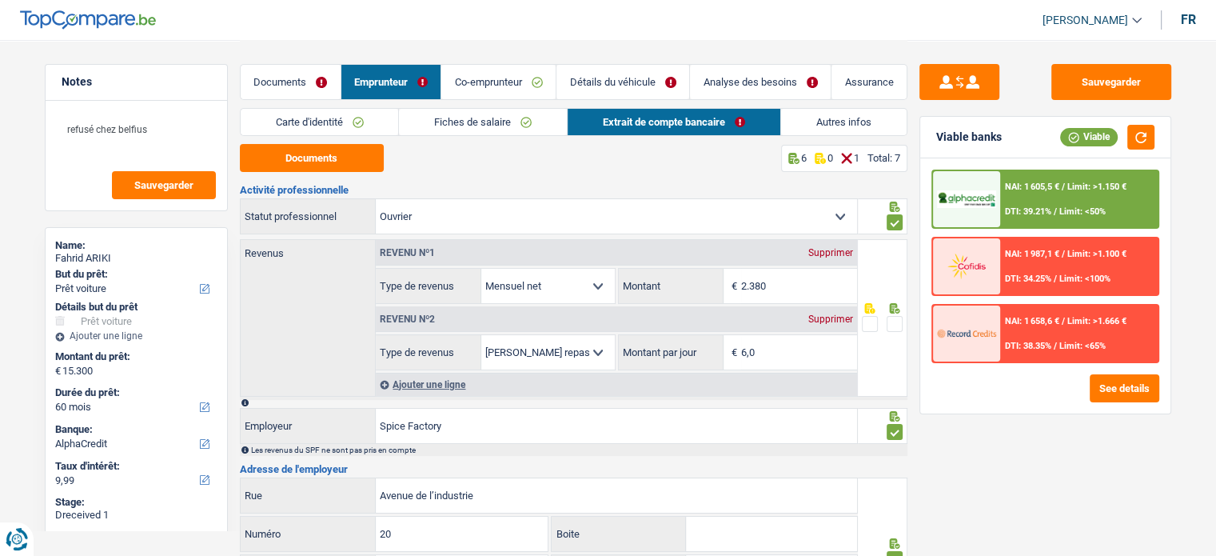
click at [898, 314] on div at bounding box center [883, 317] width 50 height 157
click at [898, 317] on span at bounding box center [894, 324] width 16 height 16
click at [0, 0] on input "radio" at bounding box center [0, 0] width 0 height 0
click at [1010, 216] on div "NAI: 1 605,5 € / Limit: >1.150 € DTI: 39.21% / Limit: <50%" at bounding box center [1078, 199] width 157 height 56
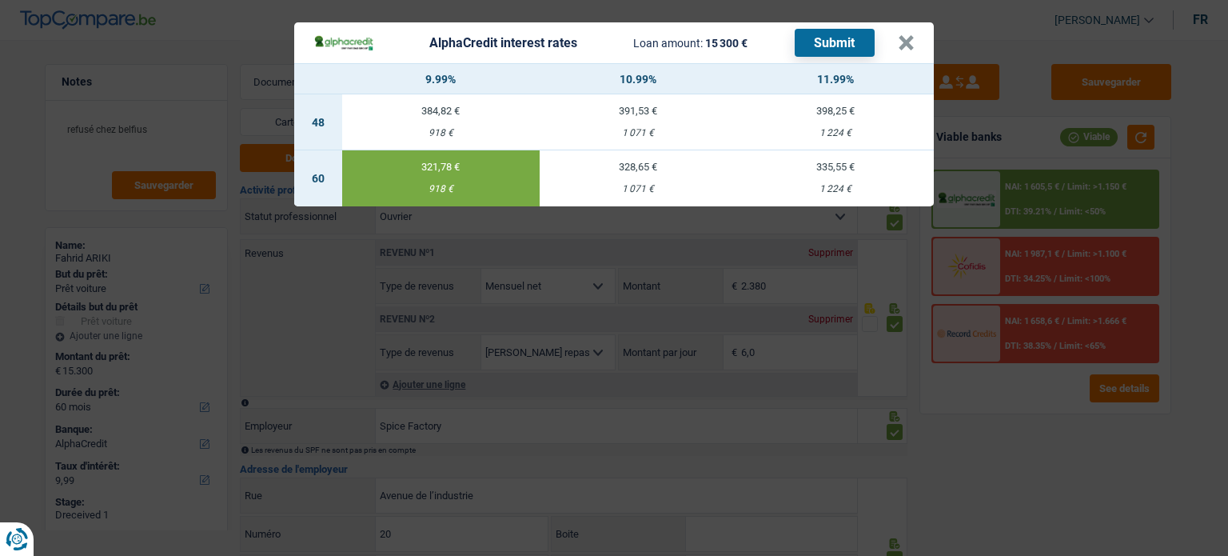
click at [830, 41] on button "Submit" at bounding box center [834, 43] width 80 height 28
click at [906, 50] on button "×" at bounding box center [906, 43] width 17 height 16
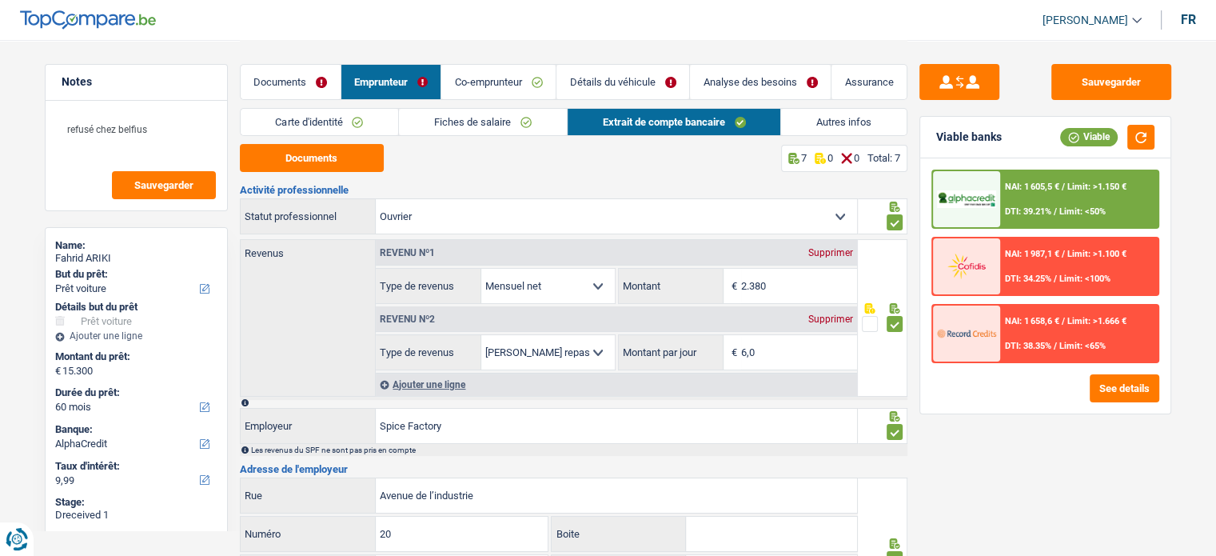
click at [277, 84] on link "Documents" at bounding box center [291, 82] width 100 height 34
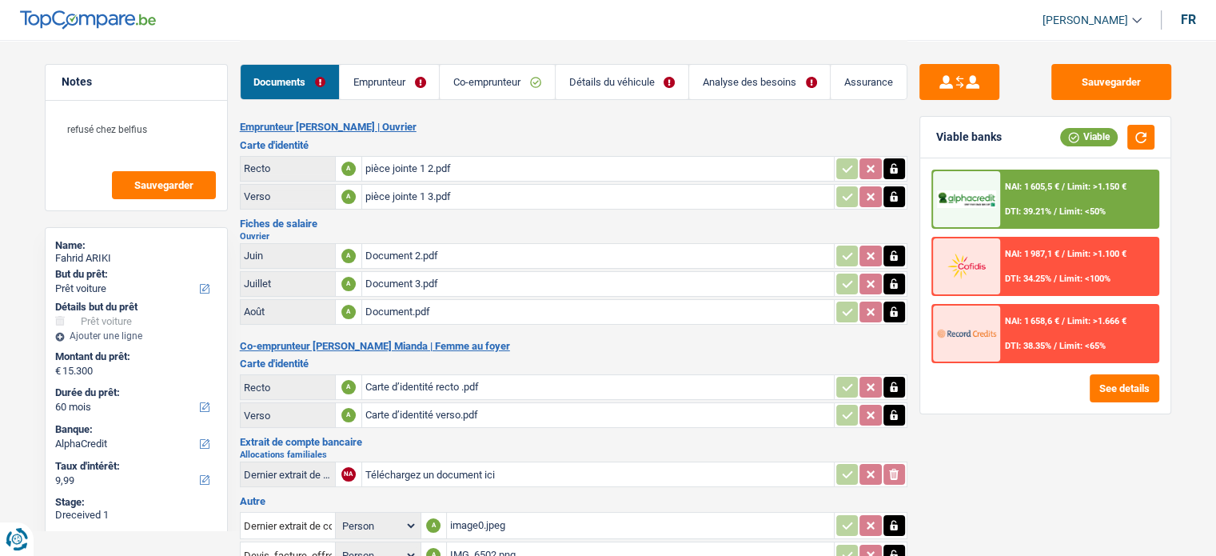
click at [380, 104] on div "Documents Emprunteur Co-emprunteur Détails du véhicule Analyse des besoins Assu…" at bounding box center [573, 74] width 667 height 68
click at [382, 83] on link "Emprunteur" at bounding box center [389, 82] width 99 height 34
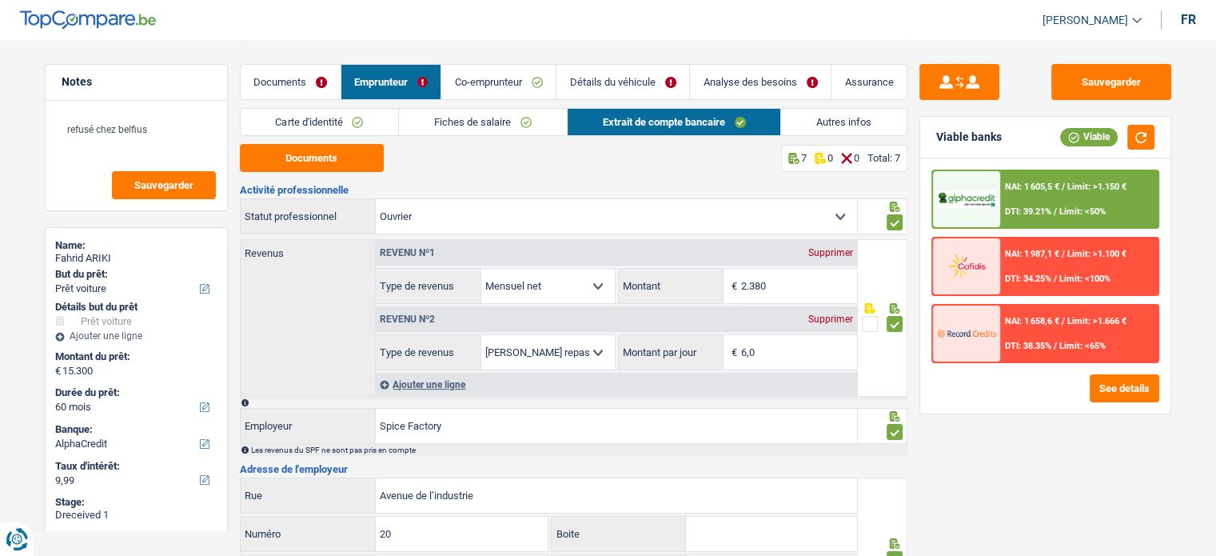
click at [347, 117] on link "Carte d'identité" at bounding box center [320, 122] width 158 height 26
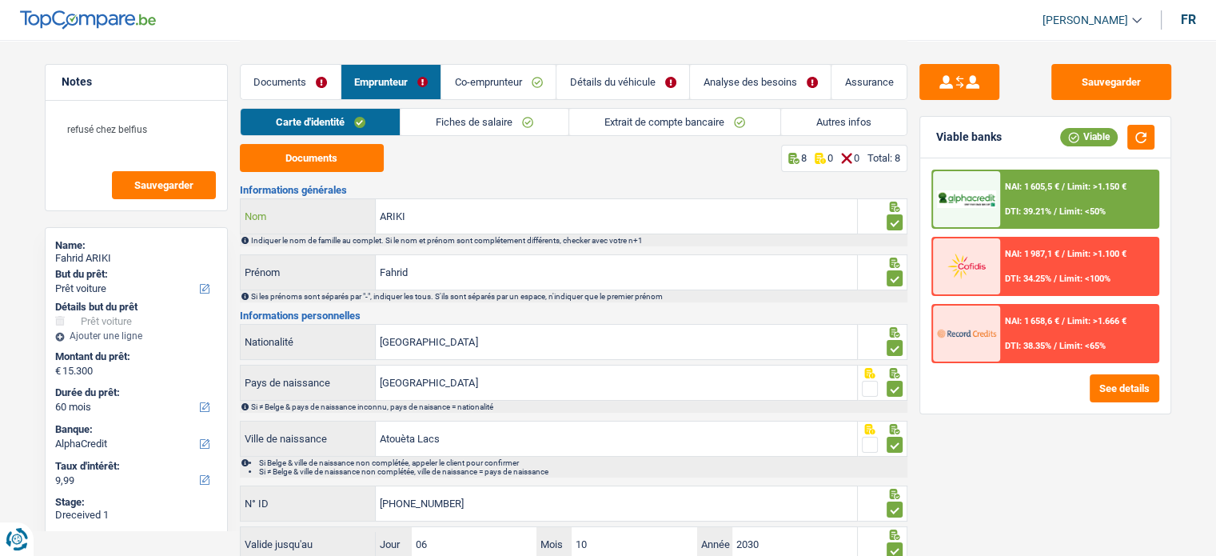
drag, startPoint x: 461, startPoint y: 221, endPoint x: 339, endPoint y: 205, distance: 123.4
click at [339, 205] on div "ARIKI Nom" at bounding box center [549, 216] width 617 height 34
click at [281, 110] on link "Carte d'identité" at bounding box center [321, 122] width 160 height 26
click at [289, 86] on link "Documents" at bounding box center [291, 82] width 100 height 34
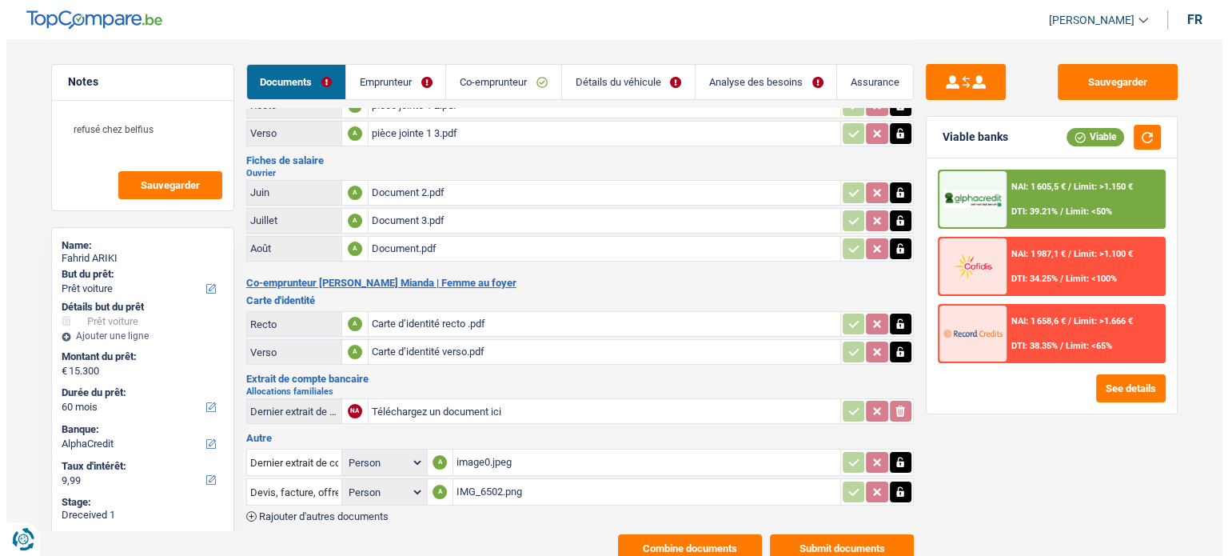
scroll to position [111, 0]
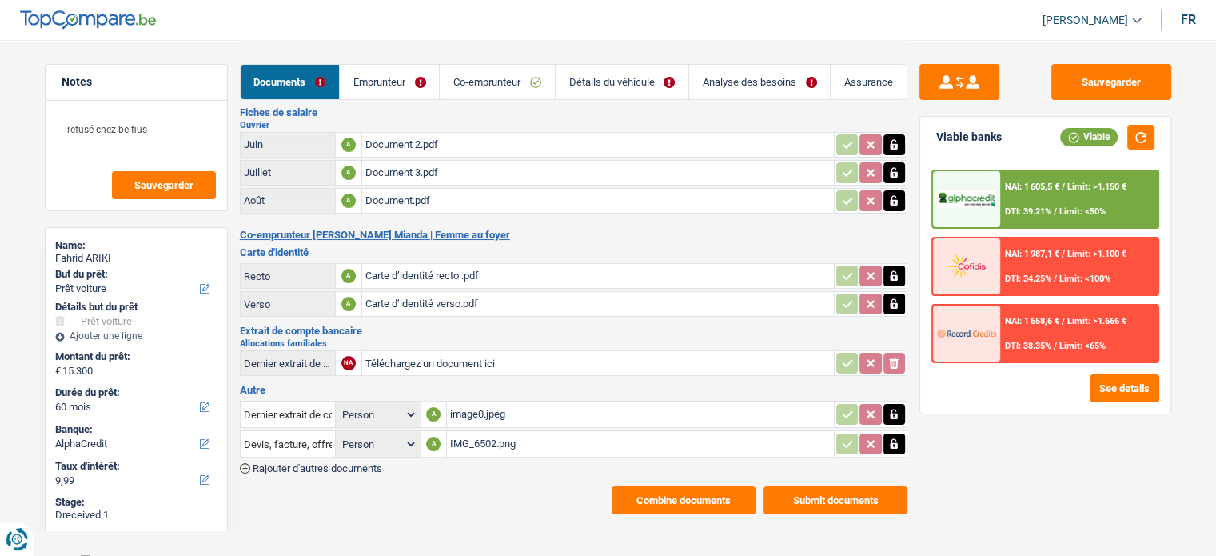
click at [683, 486] on button "Combine documents" at bounding box center [683, 500] width 144 height 28
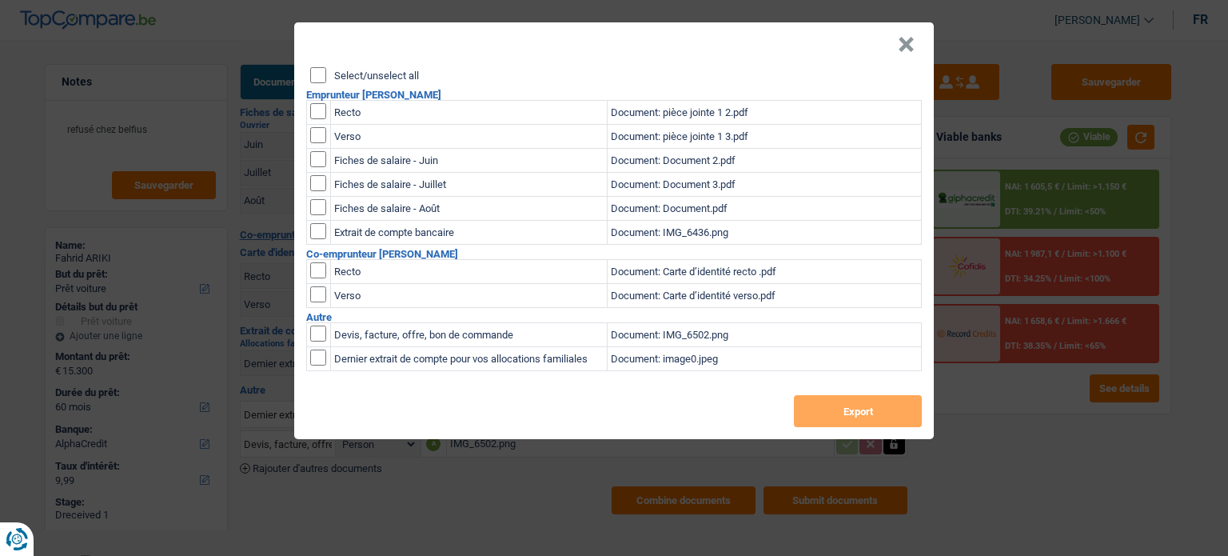
click at [317, 74] on input "Select/unselect all" at bounding box center [318, 75] width 16 height 16
checkbox input "true"
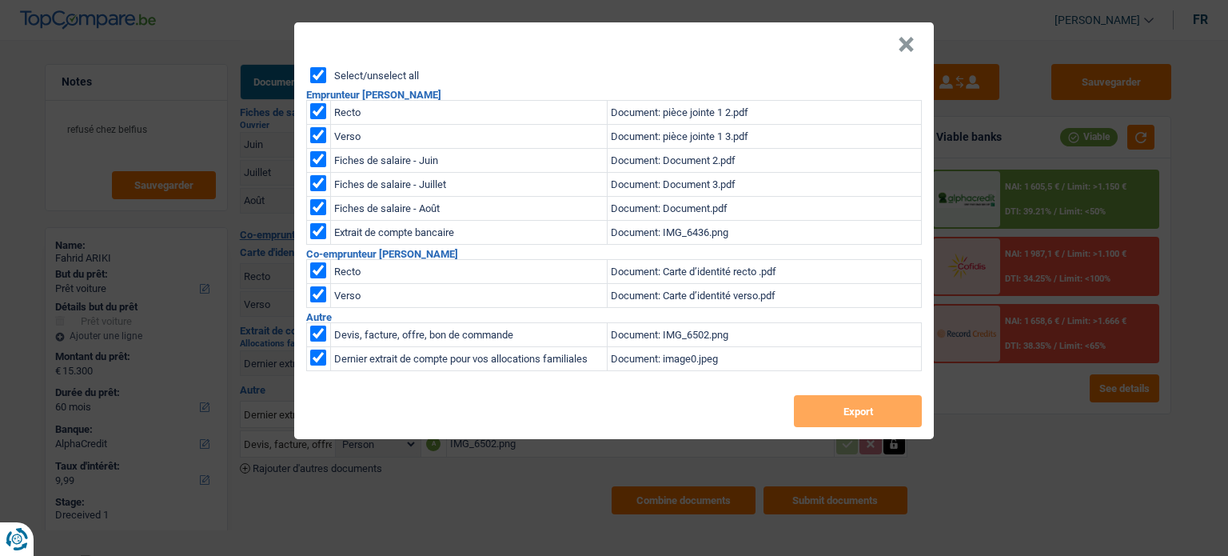
checkbox input "true"
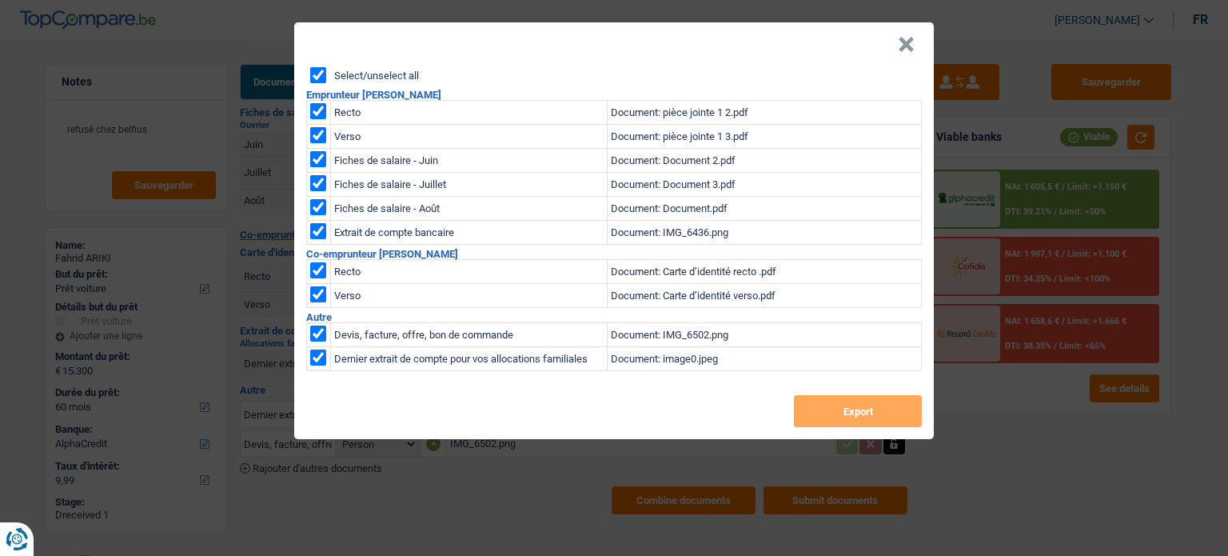
checkbox input "true"
click at [838, 383] on div "Select/unselect all Emprunteur Fahrid ARIKI Recto Document: pièce jointe 1 2.p…" at bounding box center [613, 253] width 639 height 372
click at [840, 403] on button "Export" at bounding box center [858, 411] width 128 height 32
drag, startPoint x: 860, startPoint y: 409, endPoint x: 862, endPoint y: -9, distance: 418.0
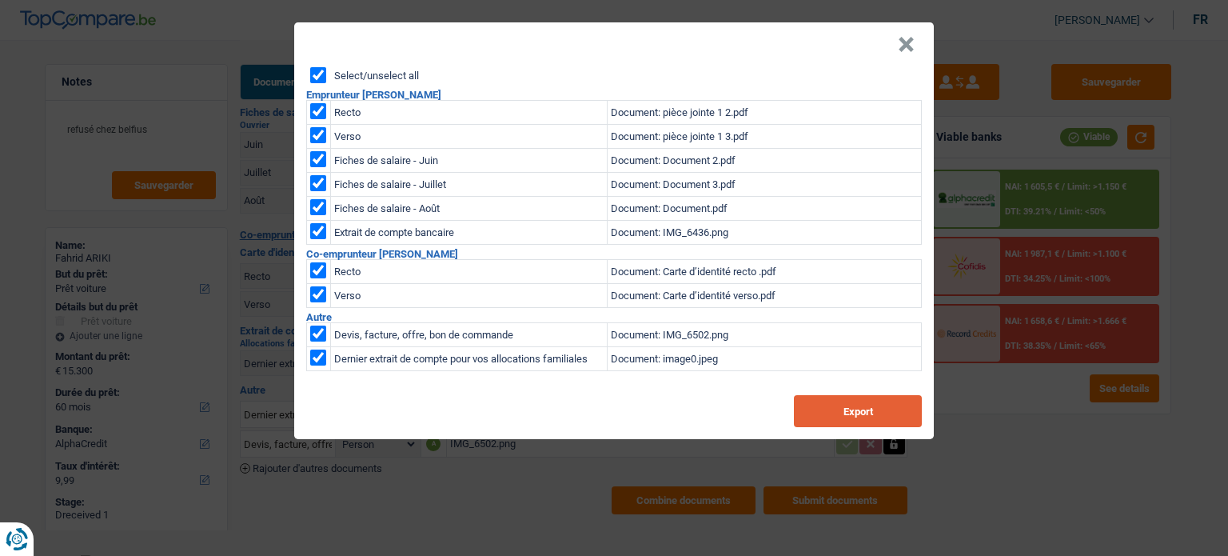
click at [862, 0] on html "Vous avez le contrôle de vos données Nous utilisons des cookies, tout comme nos…" at bounding box center [614, 228] width 1228 height 679
click at [898, 41] on button "×" at bounding box center [906, 45] width 17 height 16
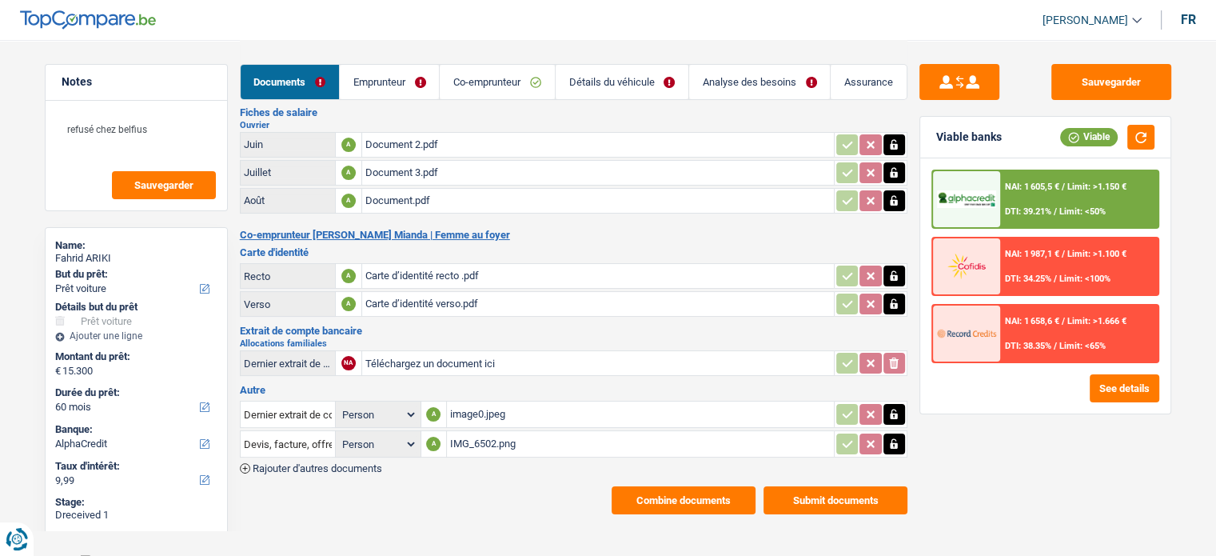
click at [1081, 376] on div "See details" at bounding box center [1045, 388] width 228 height 28
click at [1095, 374] on button "See details" at bounding box center [1124, 388] width 70 height 28
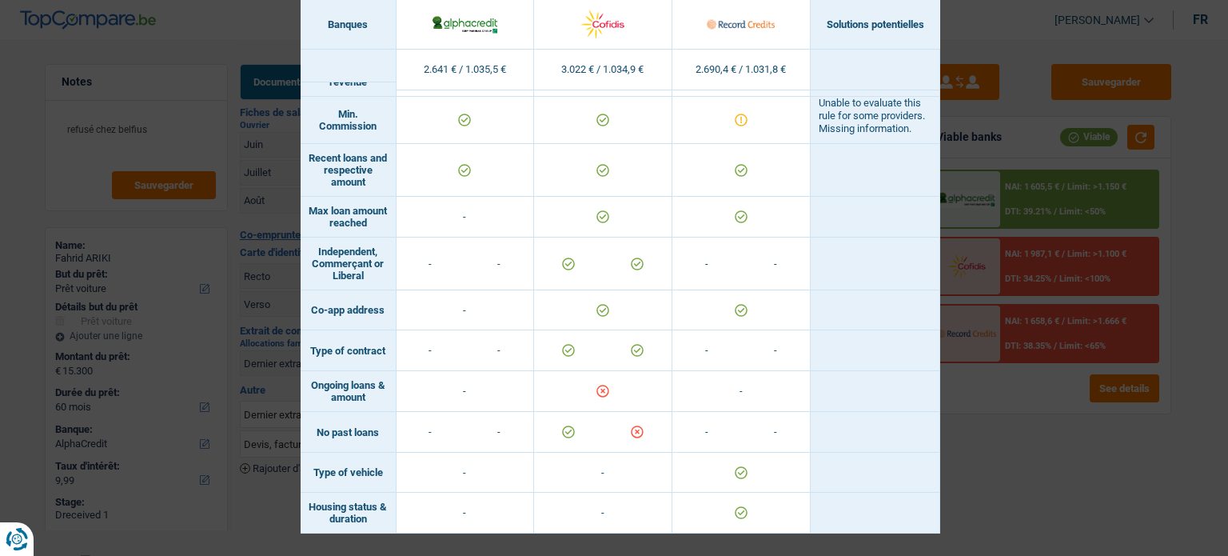
scroll to position [1191, 0]
click at [1049, 447] on div "Banks conditions × Banques Solutions potentielles Revenus / Charges 2.641 € / 1…" at bounding box center [614, 278] width 1228 height 556
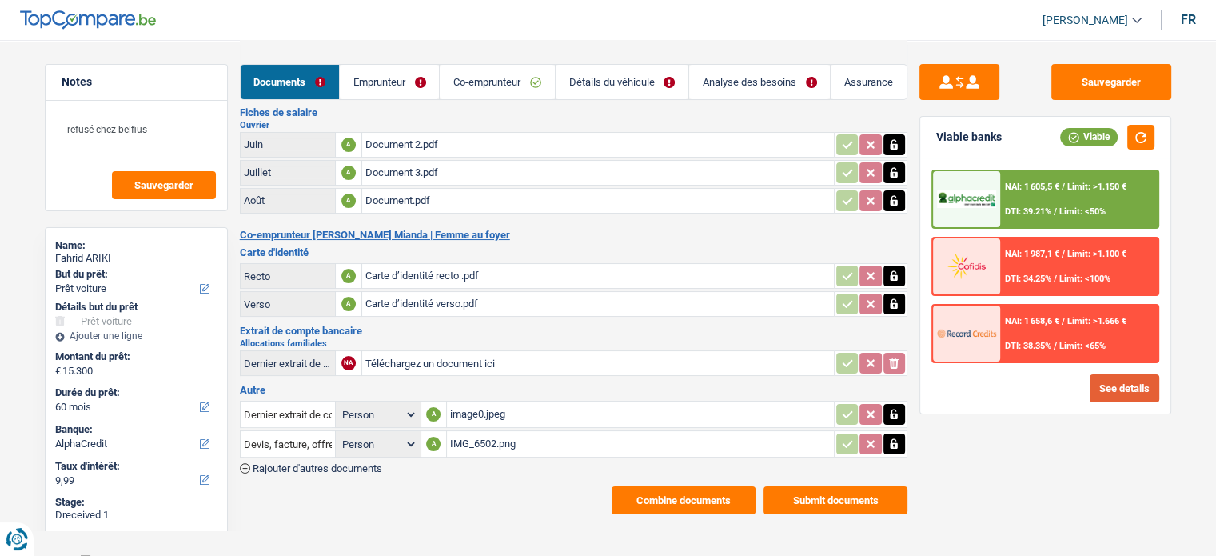
click at [1122, 394] on button "See details" at bounding box center [1124, 388] width 70 height 28
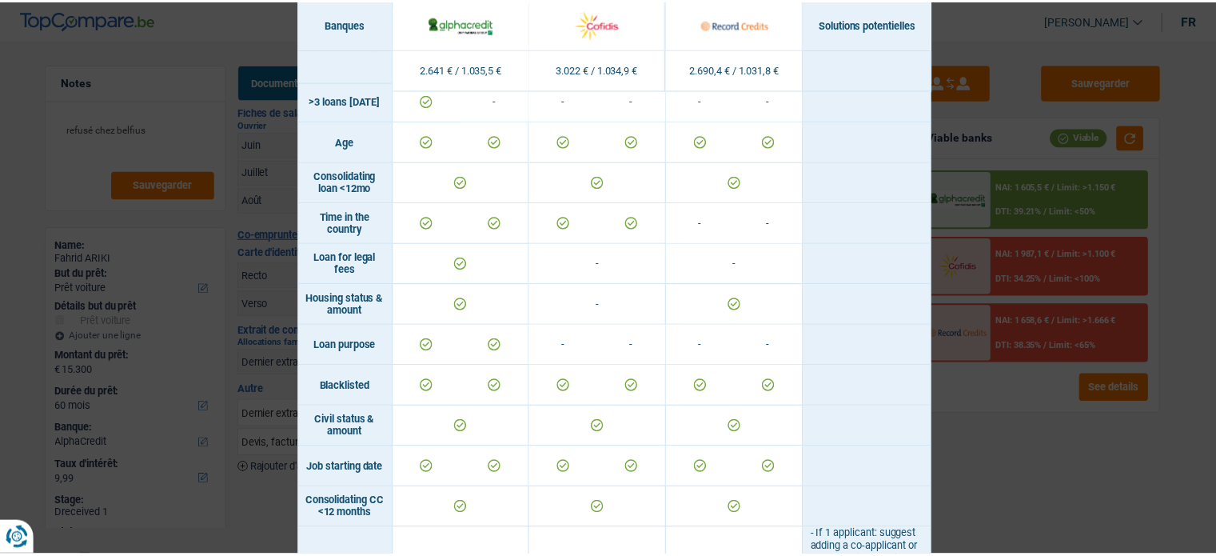
scroll to position [320, 0]
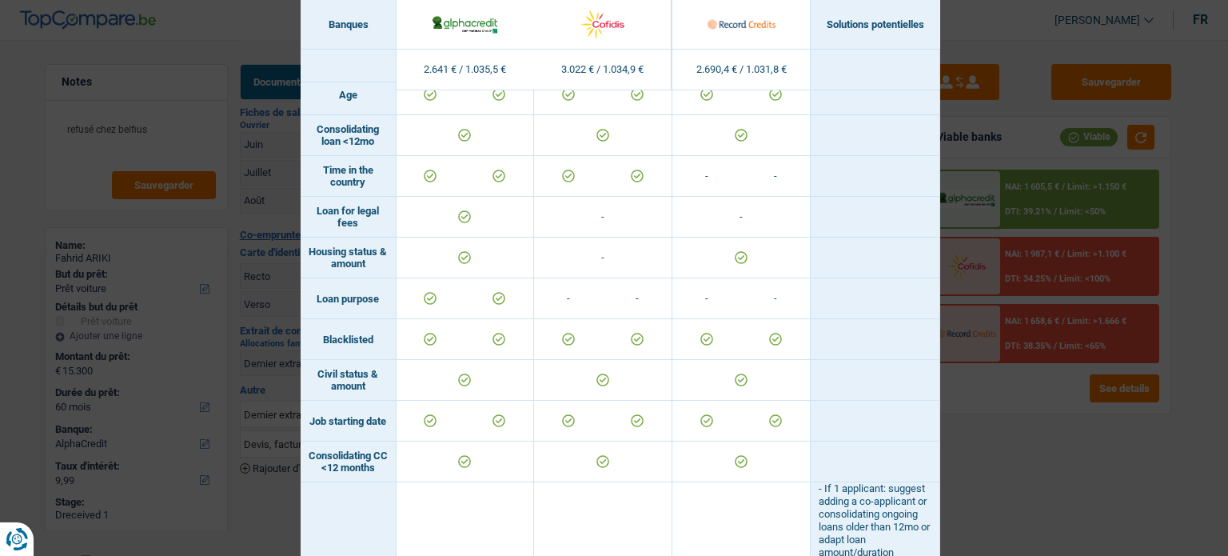
click at [1109, 433] on div "Banks conditions × Banques Solutions potentielles Revenus / Charges 2.641 € / 1…" at bounding box center [614, 278] width 1228 height 556
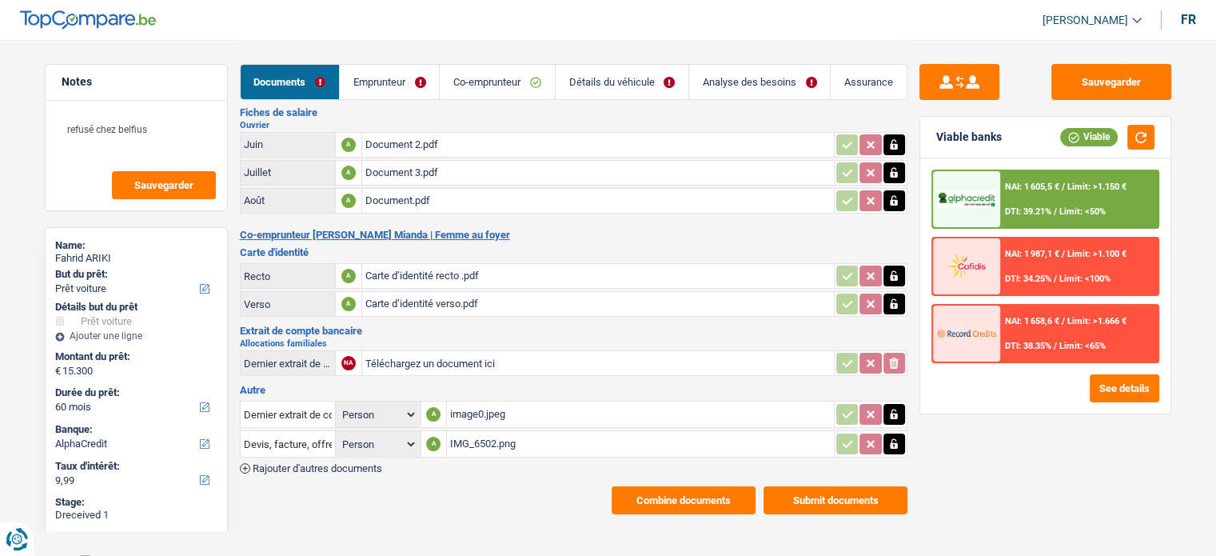
click at [1057, 330] on div "NAI: 1 658,6 € / Limit: >1.666 € DTI: 38.35% / Limit: <65%" at bounding box center [1078, 333] width 157 height 56
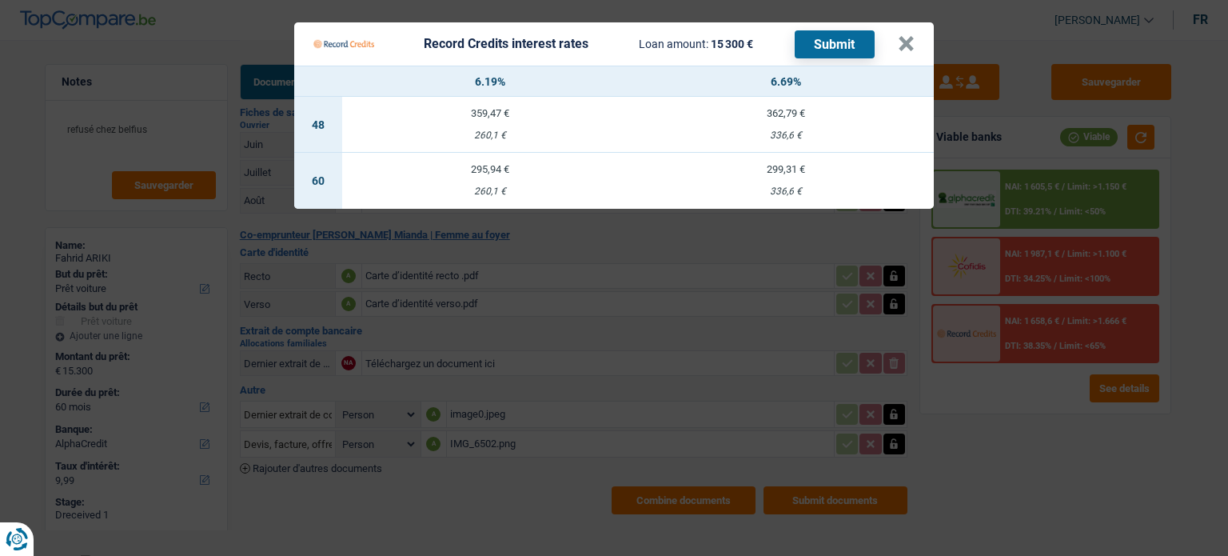
click at [1038, 199] on Credits "Record Credits interest rates Loan amount: 15 300 € Submit × 6.19% 6.69% 48 359…" at bounding box center [614, 278] width 1228 height 556
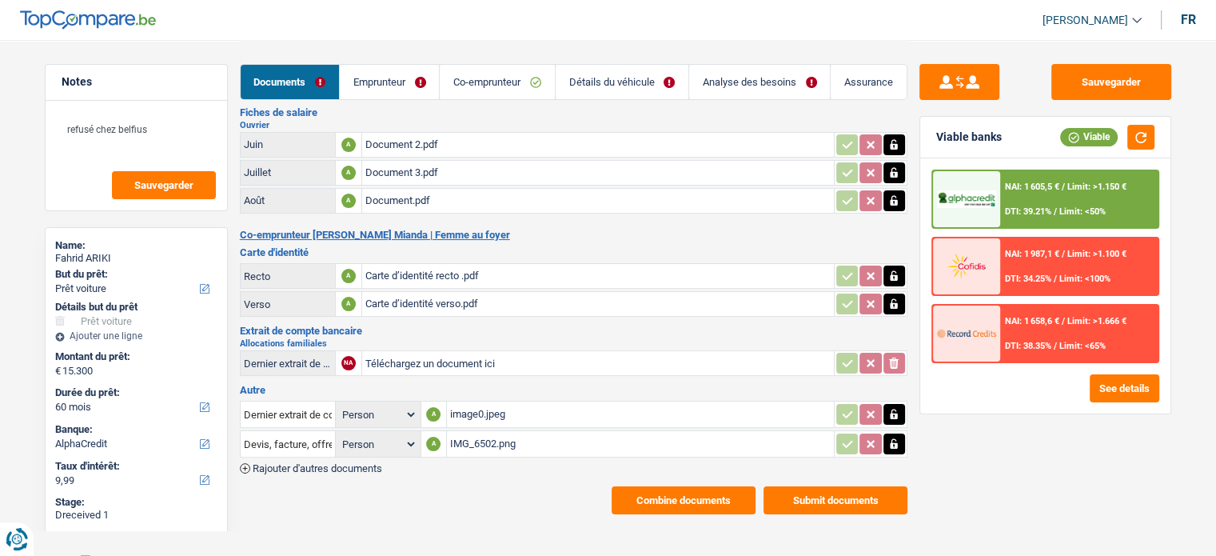
click at [1038, 199] on div "NAI: 1 605,5 € / Limit: >1.150 € DTI: 39.21% / Limit: <50%" at bounding box center [1078, 199] width 157 height 56
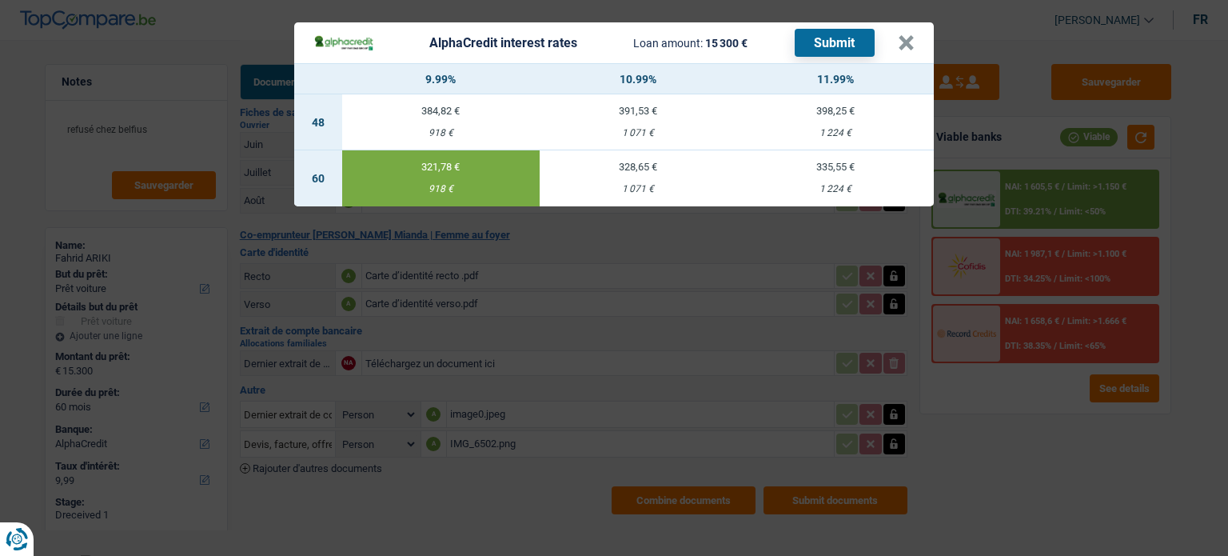
click at [1069, 418] on div "AlphaCredit interest rates Loan amount: 15 300 € Submit × 9.99% 10.99% 11.99% 4…" at bounding box center [614, 278] width 1228 height 556
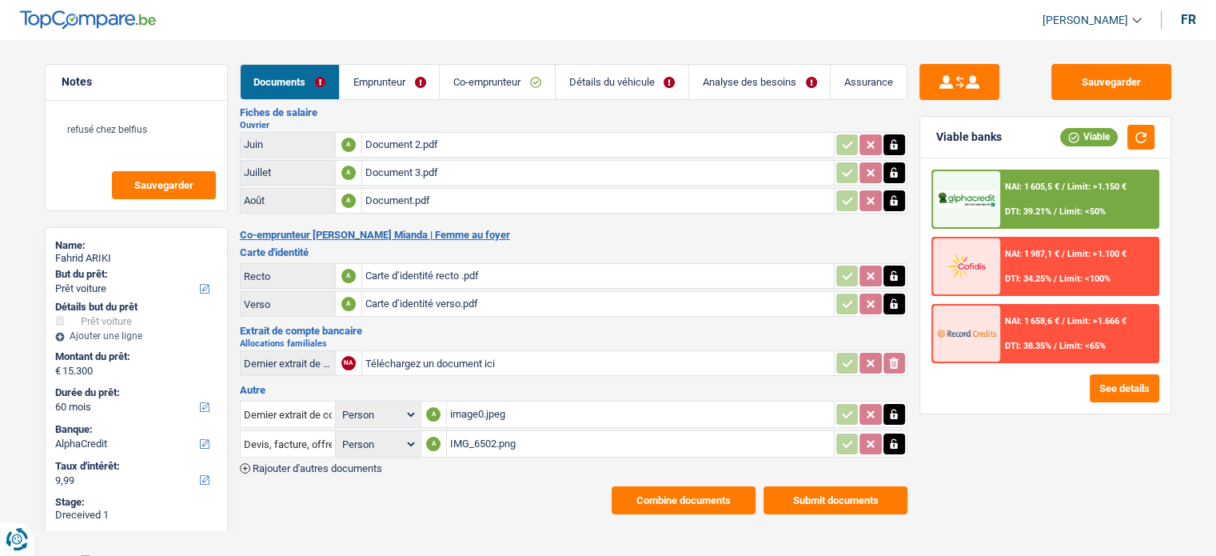
click at [1060, 340] on span "Limit: <65%" at bounding box center [1082, 345] width 46 height 10
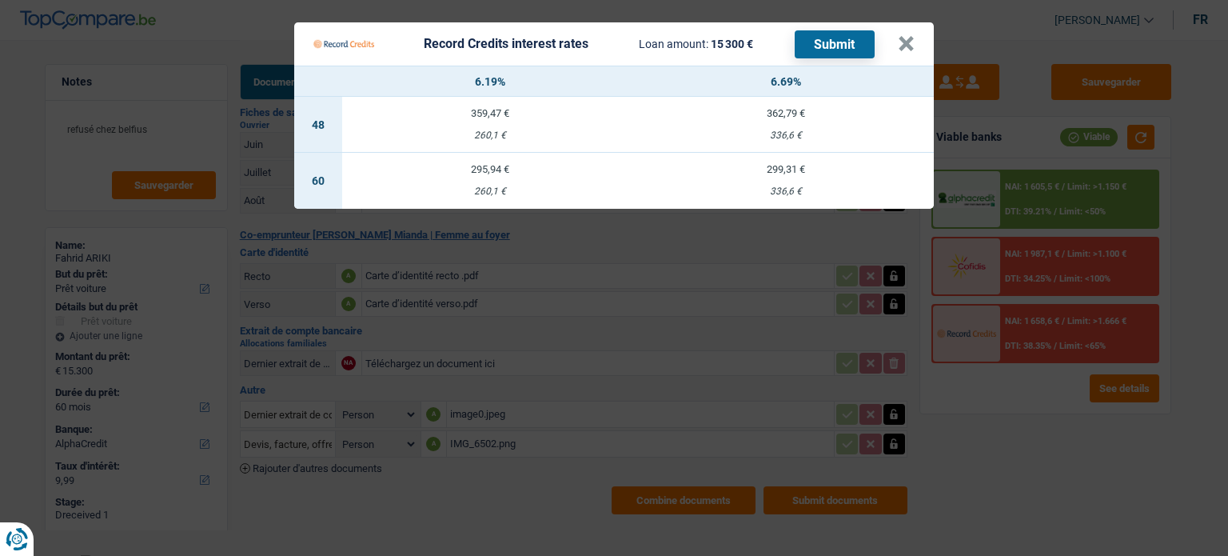
click at [891, 373] on Credits "Record Credits interest rates Loan amount: 15 300 € Submit × 6.19% 6.69% 48 359…" at bounding box center [614, 278] width 1228 height 556
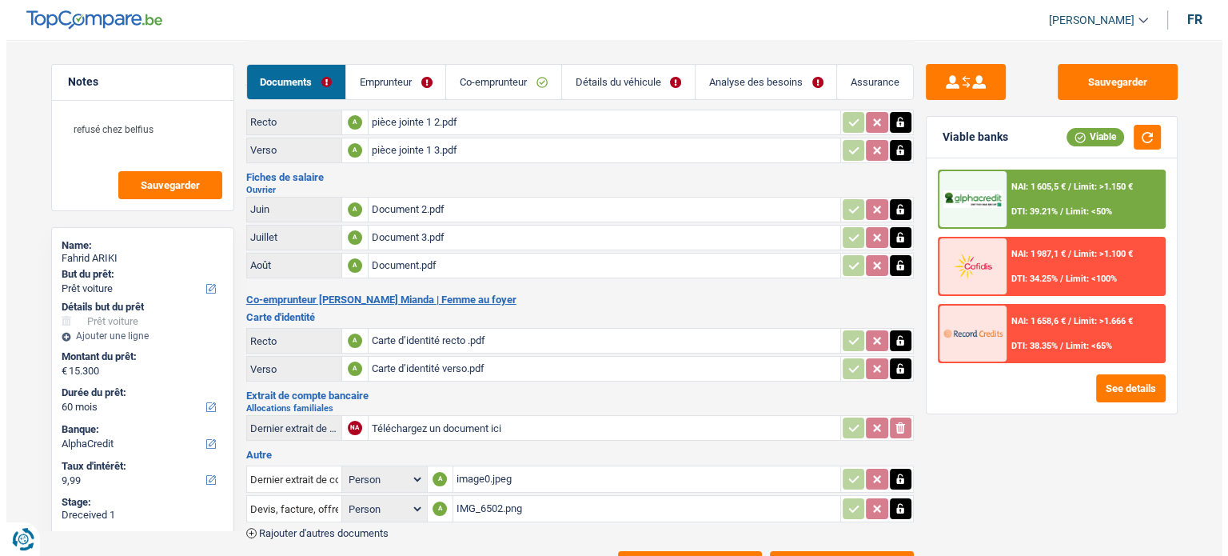
scroll to position [0, 0]
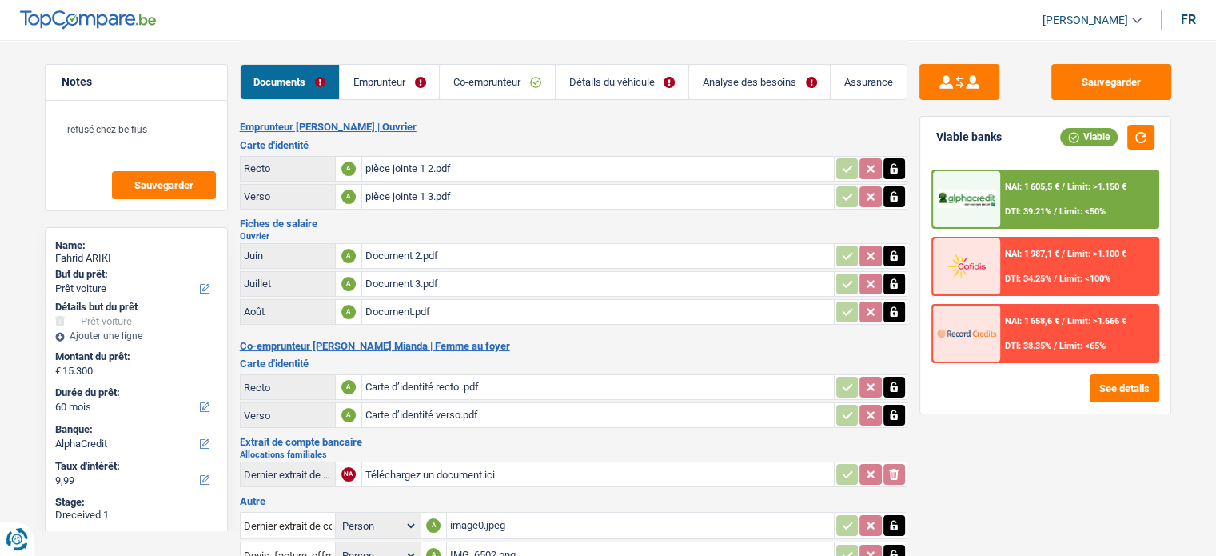
click at [714, 88] on link "Analyse des besoins" at bounding box center [759, 82] width 141 height 34
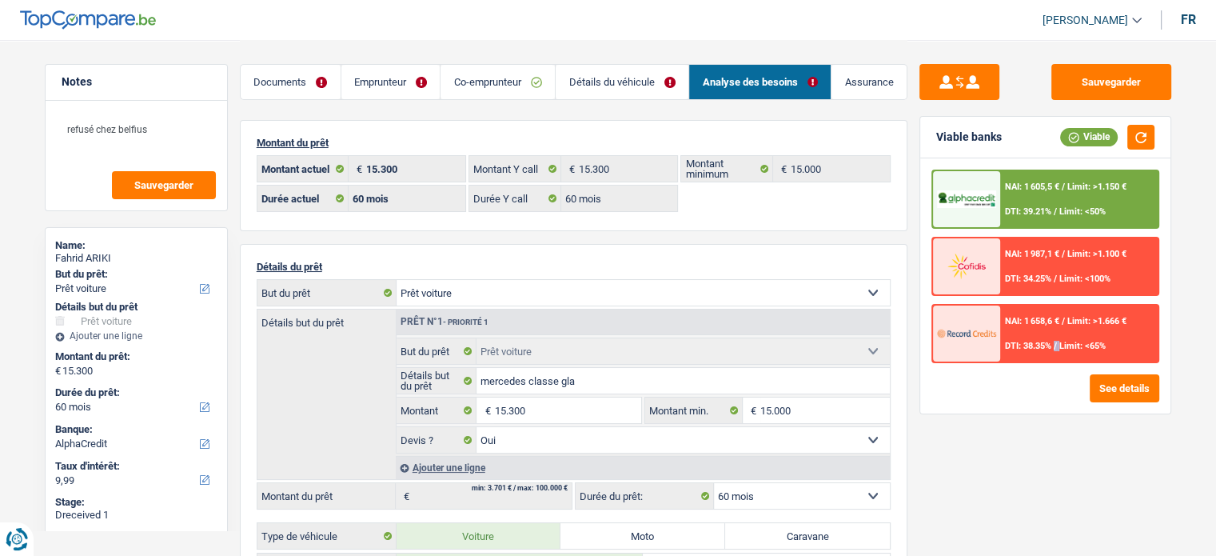
click at [1055, 337] on div "NAI: 1 658,6 € / Limit: >1.666 € DTI: 38.35% / Limit: <65%" at bounding box center [1078, 333] width 157 height 56
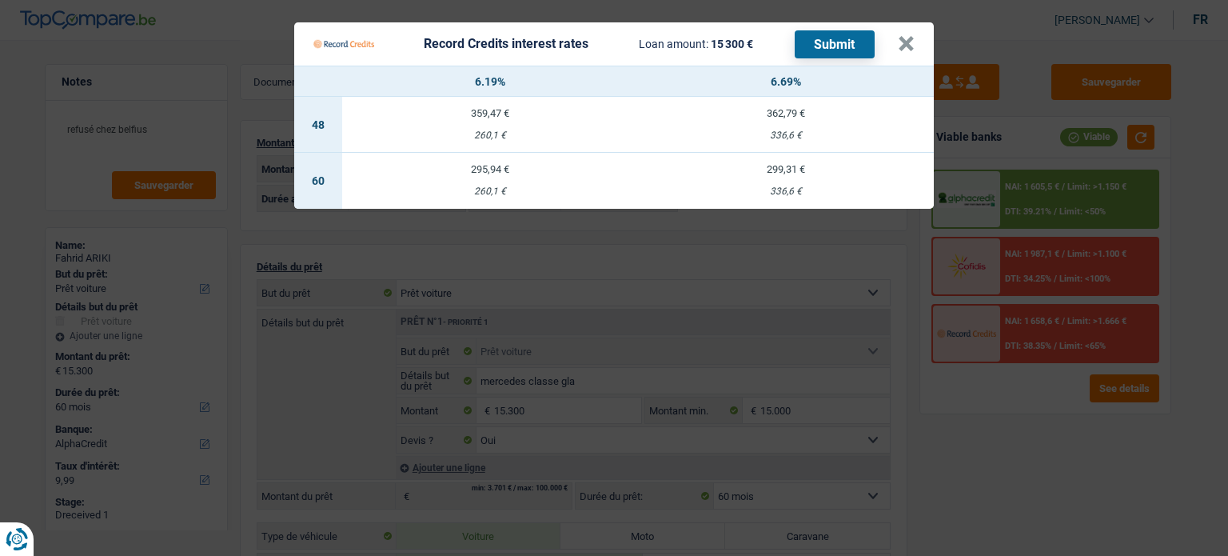
click at [1063, 437] on Credits "Record Credits interest rates Loan amount: 15 300 € Submit × 6.19% 6.69% 48 359…" at bounding box center [614, 278] width 1228 height 556
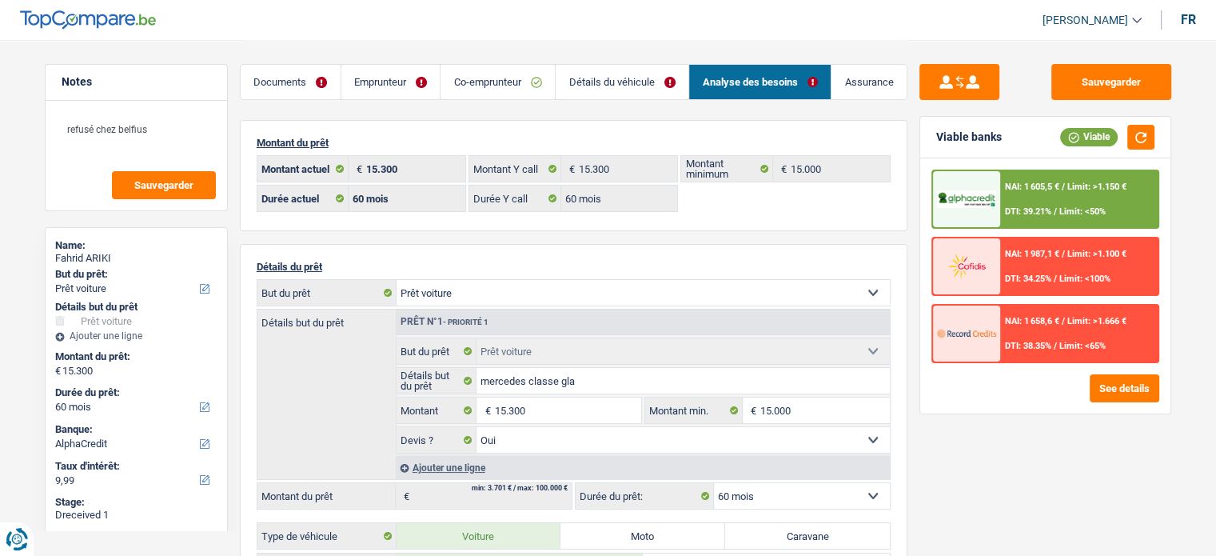
click at [1050, 213] on span "DTI: 39.21%" at bounding box center [1028, 211] width 46 height 10
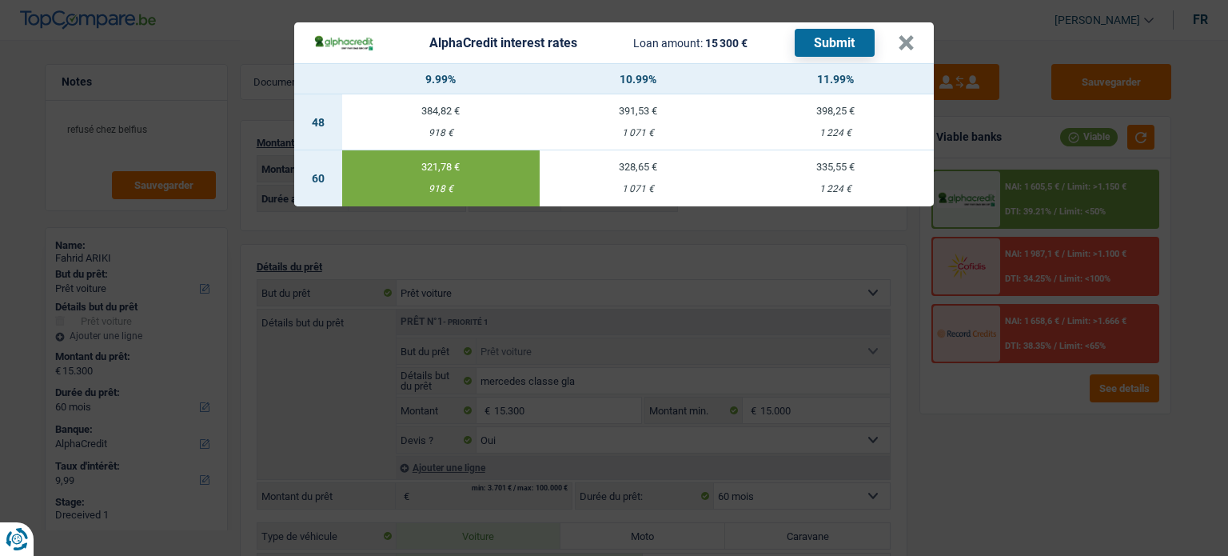
click at [1051, 437] on div "AlphaCredit interest rates Loan amount: 15 300 € Submit × 9.99% 10.99% 11.99% 4…" at bounding box center [614, 278] width 1228 height 556
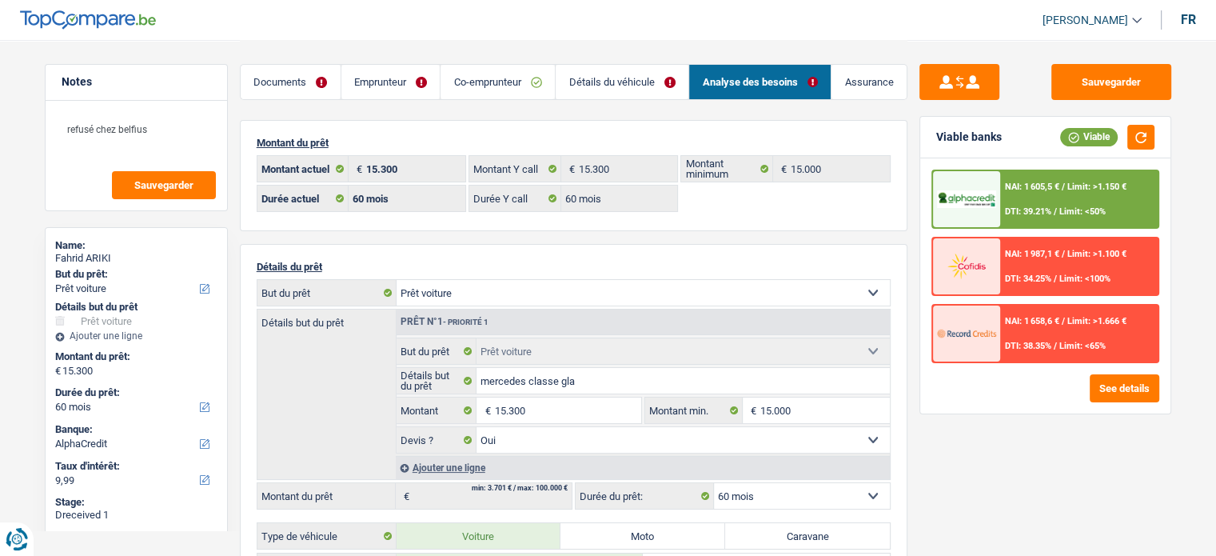
click at [1045, 329] on div "NAI: 1 658,6 € / Limit: >1.666 € DTI: 38.35% / Limit: <65%" at bounding box center [1078, 333] width 157 height 56
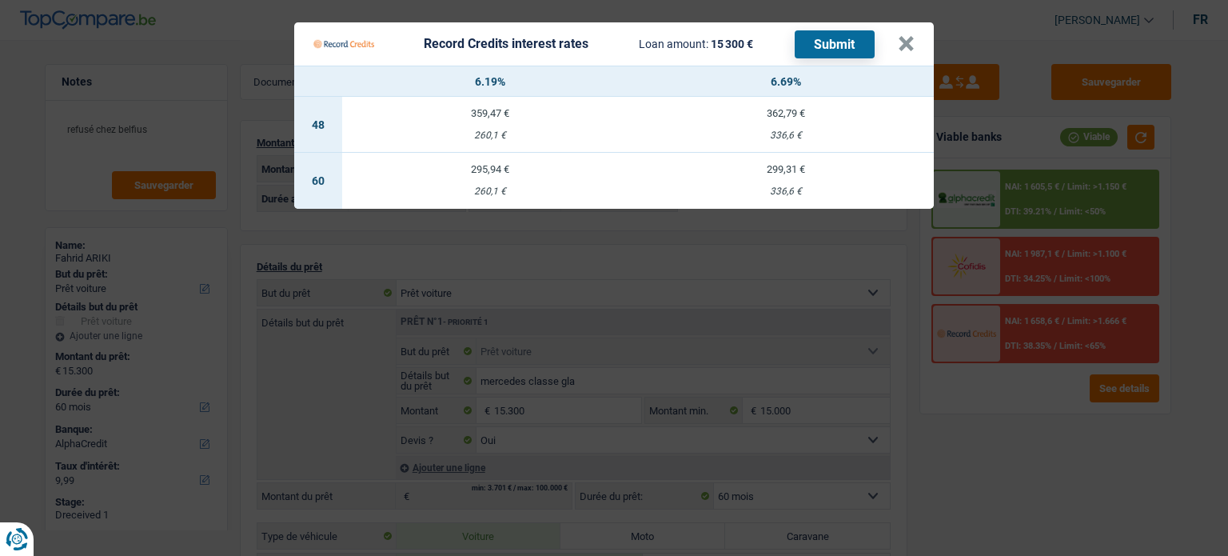
click at [772, 171] on div "299,31 €" at bounding box center [786, 169] width 296 height 10
select select "record credits"
type input "6,69"
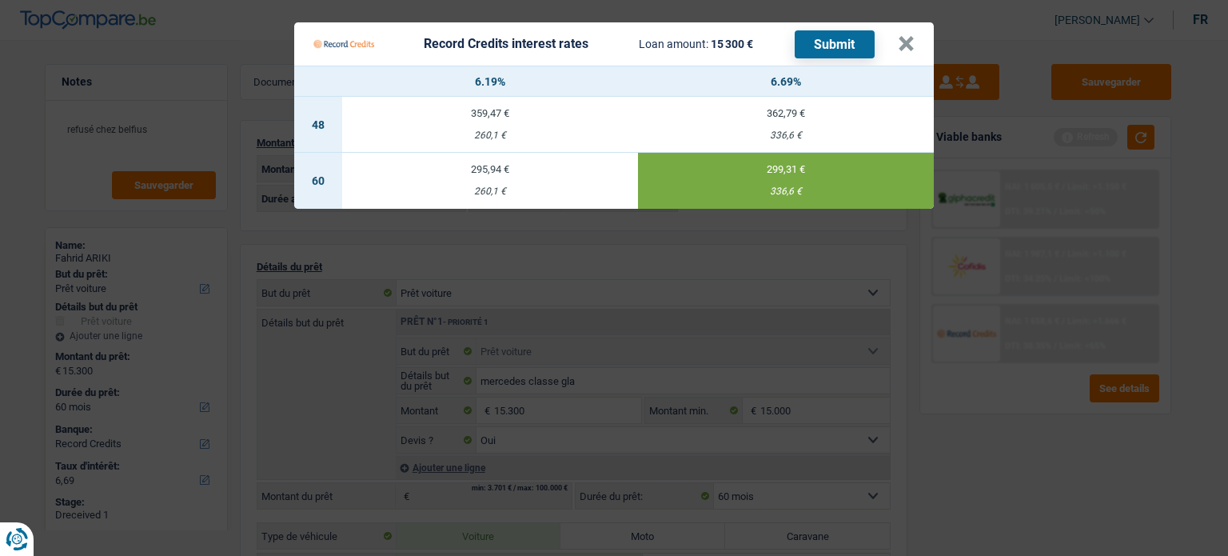
click at [806, 37] on button "Submit" at bounding box center [834, 44] width 80 height 28
click at [902, 52] on button "×" at bounding box center [906, 44] width 17 height 16
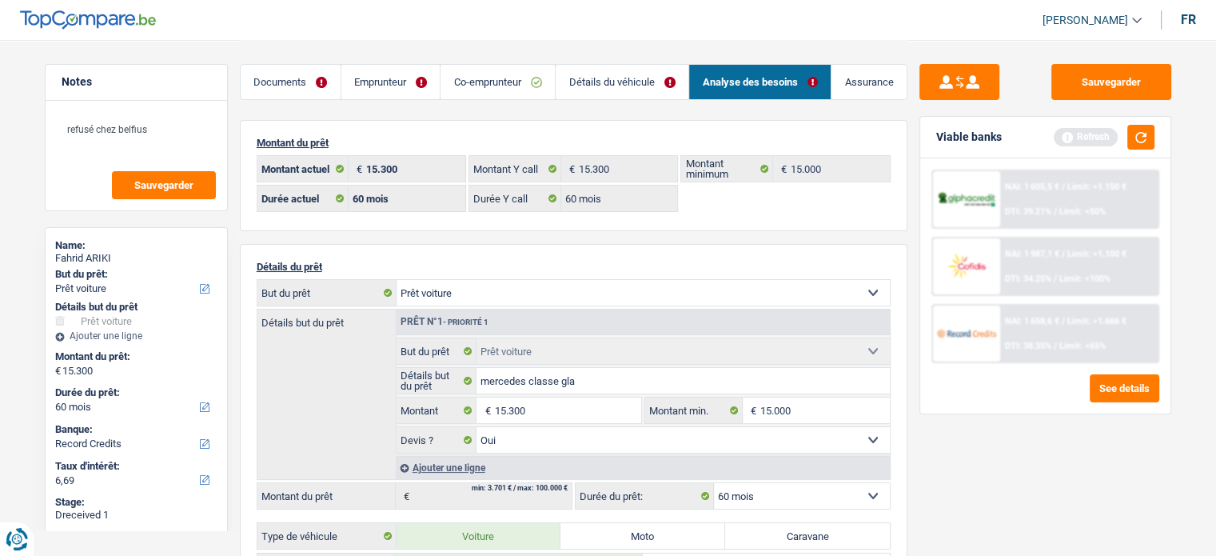
click at [97, 261] on div "Fahrid ARIKI" at bounding box center [136, 258] width 162 height 13
copy div "ARIKI"
click at [1150, 123] on div "Viable banks Refresh" at bounding box center [1045, 138] width 250 height 42
click at [1146, 137] on button "button" at bounding box center [1140, 137] width 27 height 25
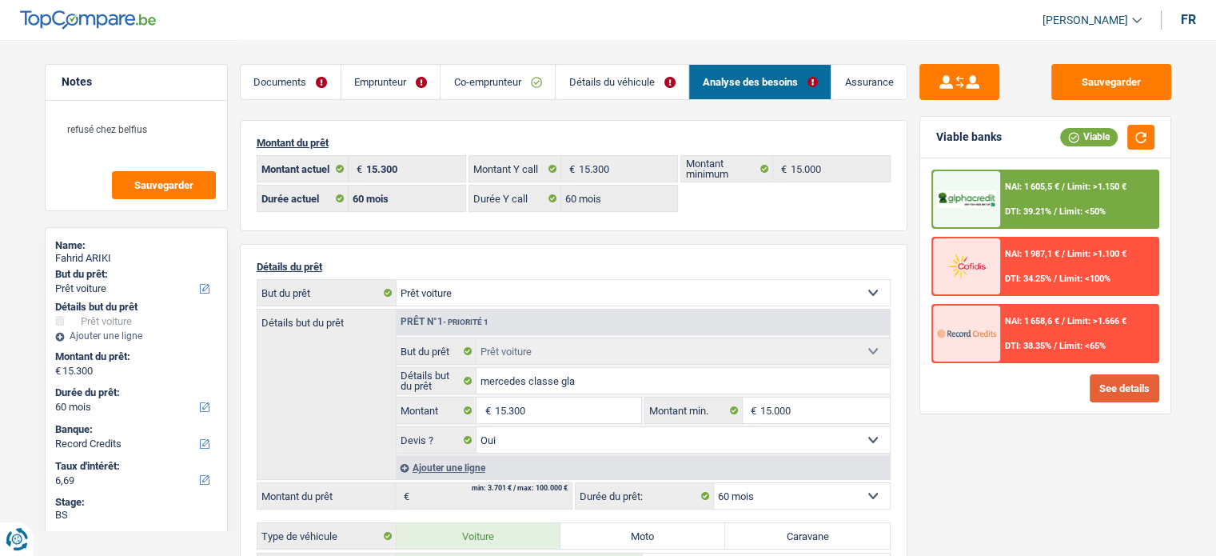
click at [1094, 396] on button "See details" at bounding box center [1124, 388] width 70 height 28
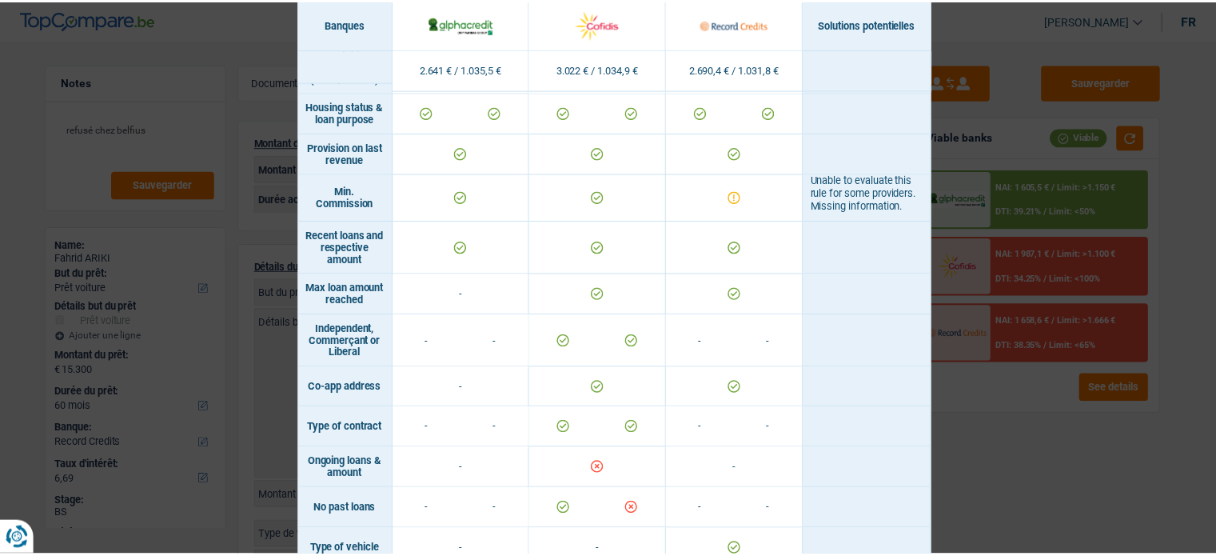
scroll to position [1191, 0]
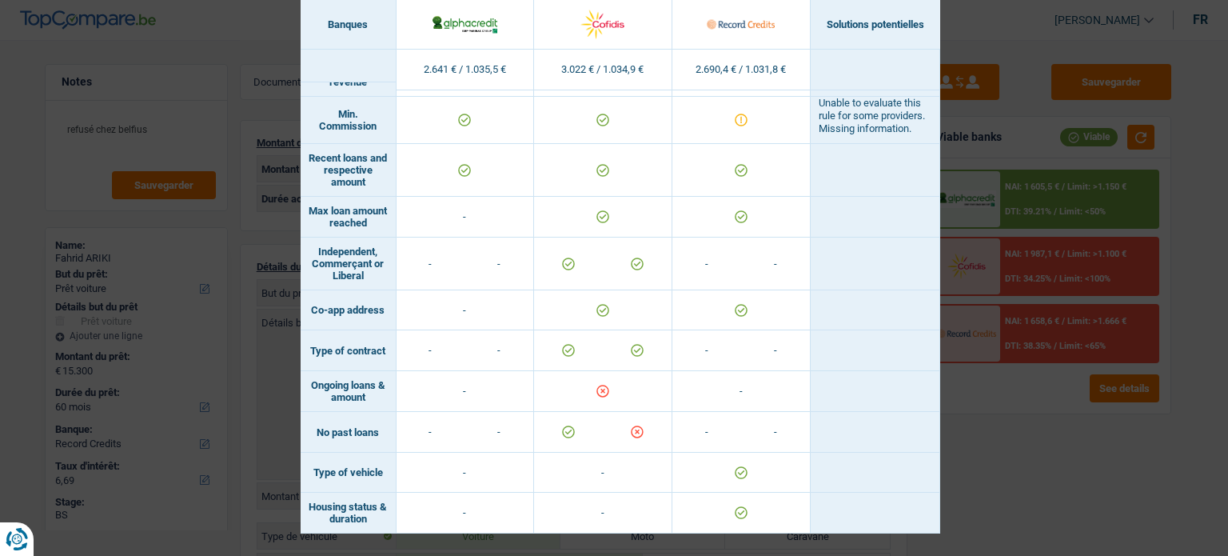
click at [951, 424] on div "Banks conditions × Banques Solutions potentielles Revenus / Charges 2.641 € / 1…" at bounding box center [614, 278] width 1228 height 556
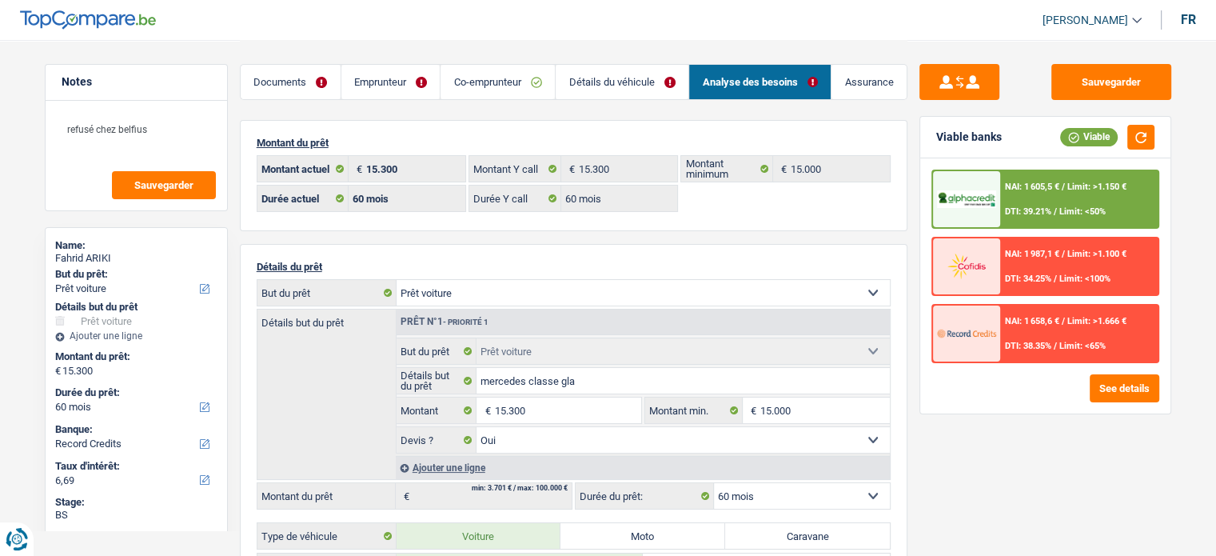
click at [1061, 319] on span "/" at bounding box center [1062, 321] width 3 height 10
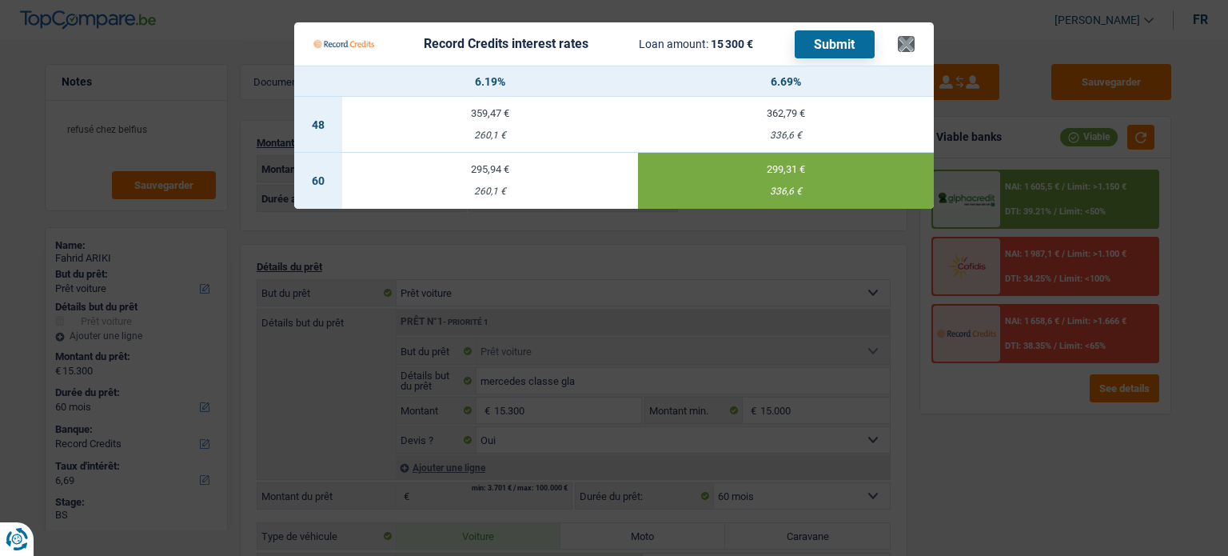
click at [896, 46] on div "Record Credits interest rates Loan amount: 15 300 € Submit" at bounding box center [605, 44] width 584 height 30
click at [902, 38] on button "×" at bounding box center [906, 44] width 17 height 16
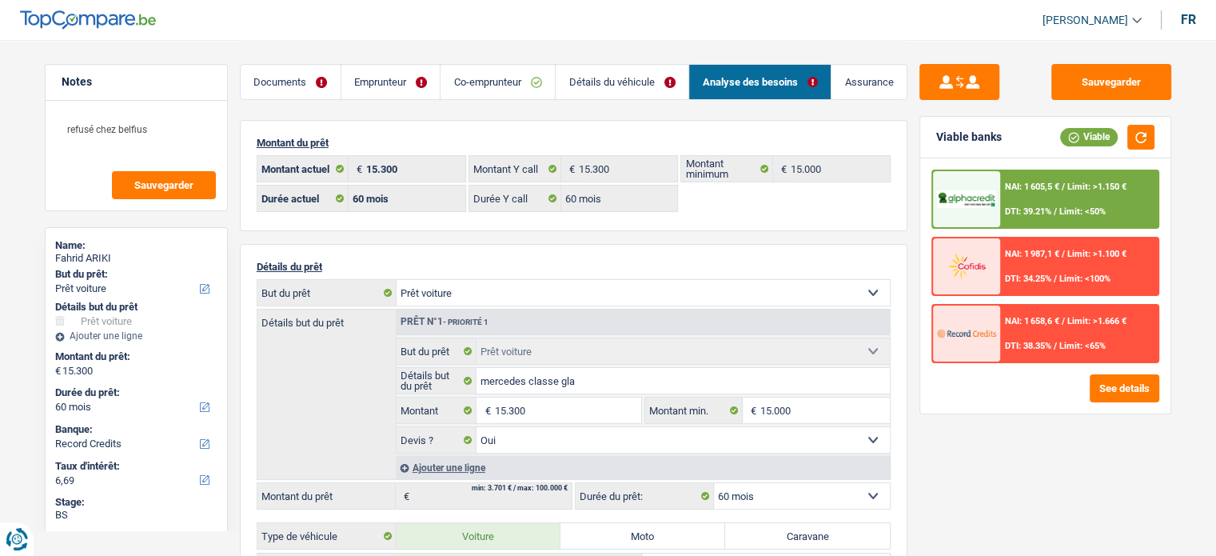
click at [97, 256] on div "Fahrid ARIKI" at bounding box center [136, 258] width 162 height 13
copy div "ARIKI"
click at [329, 81] on link "Documents" at bounding box center [291, 82] width 100 height 34
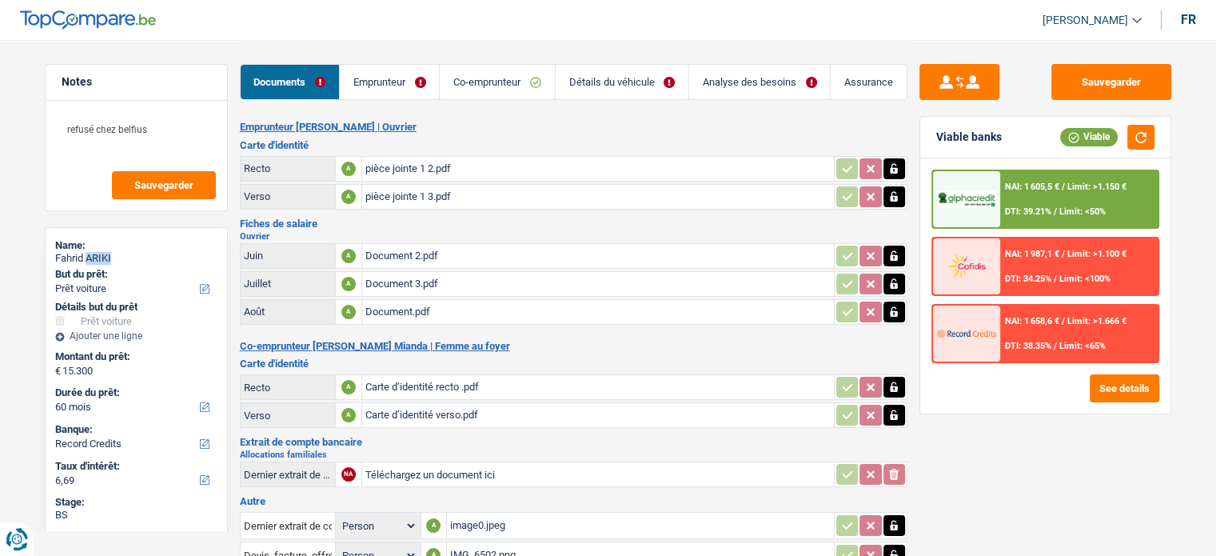
click at [646, 74] on link "Détails du véhicule" at bounding box center [622, 82] width 133 height 34
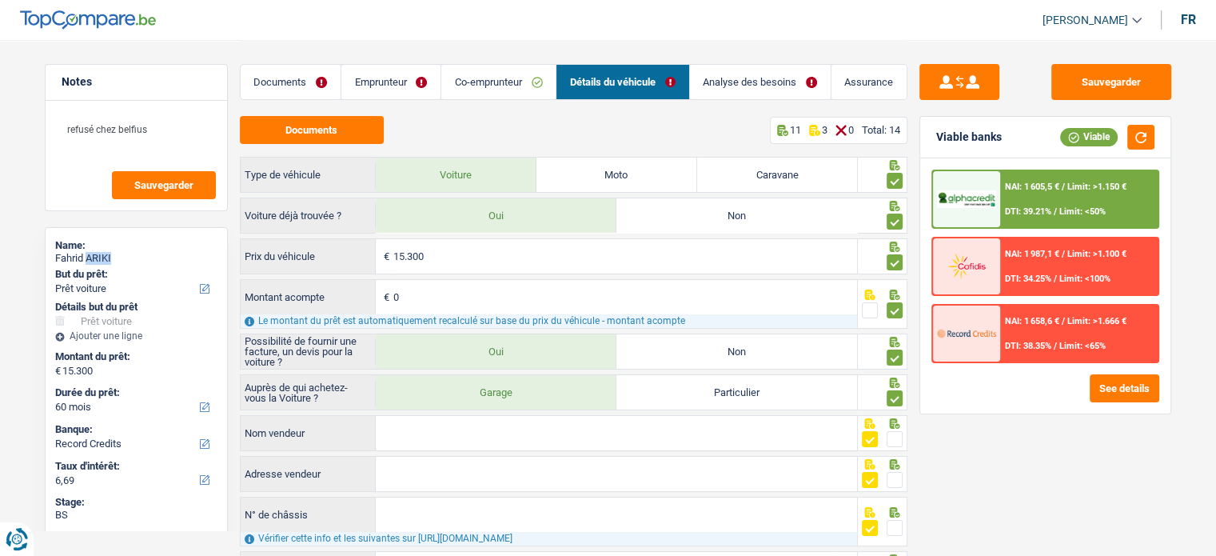
click at [759, 91] on link "Analyse des besoins" at bounding box center [760, 82] width 141 height 34
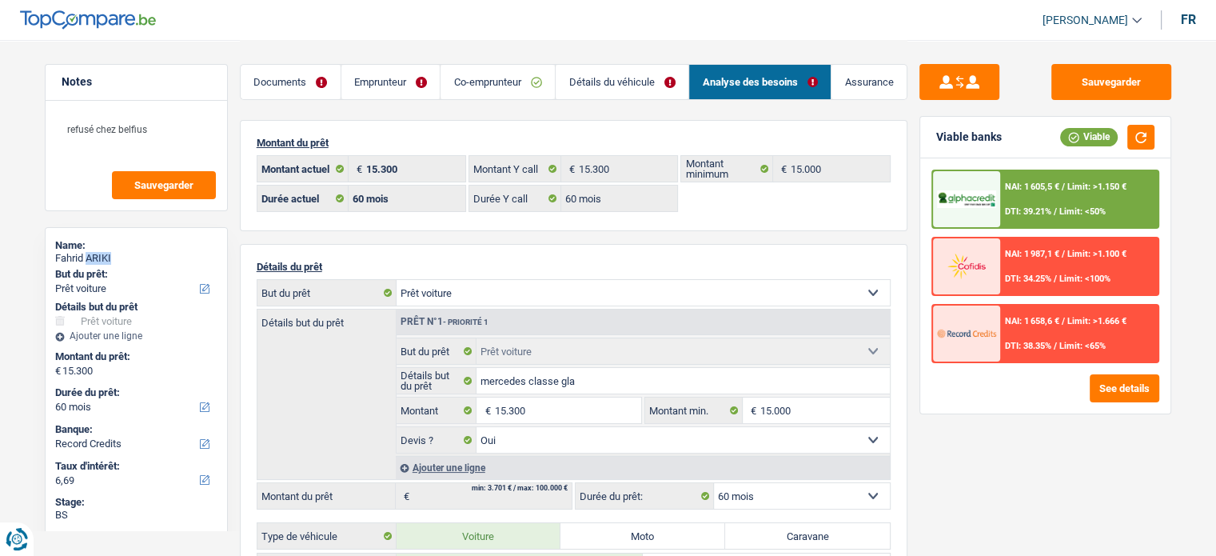
click at [563, 73] on link "Détails du véhicule" at bounding box center [622, 82] width 133 height 34
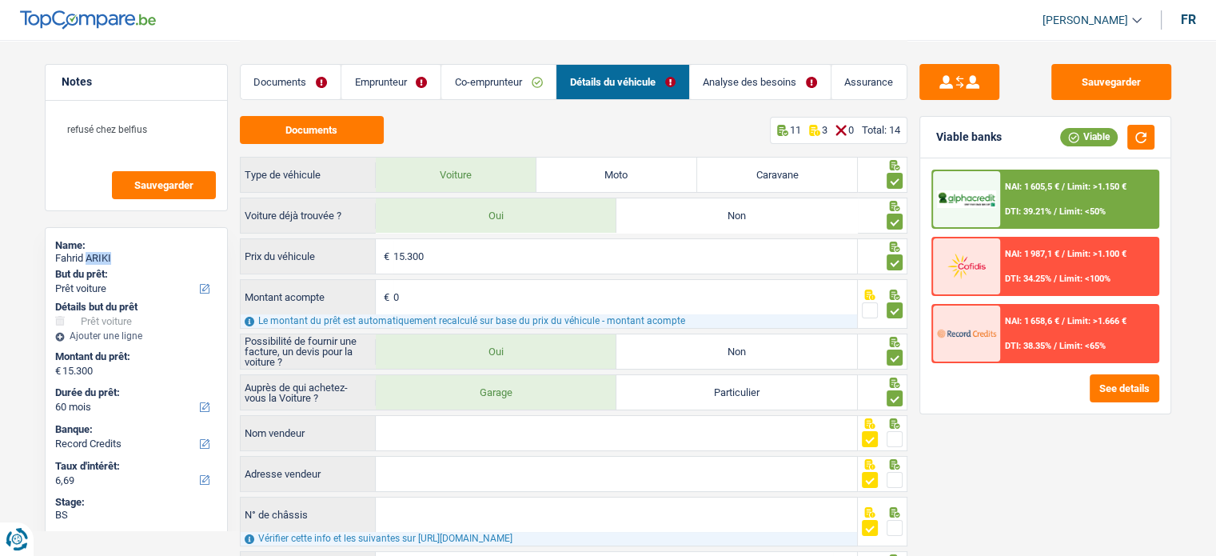
click at [354, 86] on link "Emprunteur" at bounding box center [390, 82] width 99 height 34
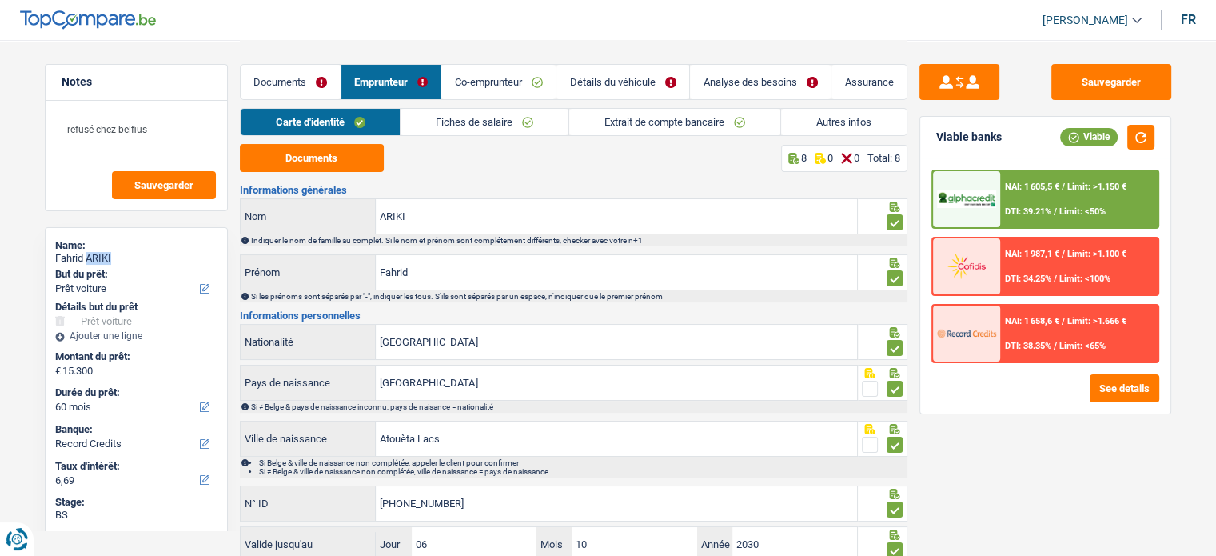
click at [291, 83] on link "Documents" at bounding box center [291, 82] width 100 height 34
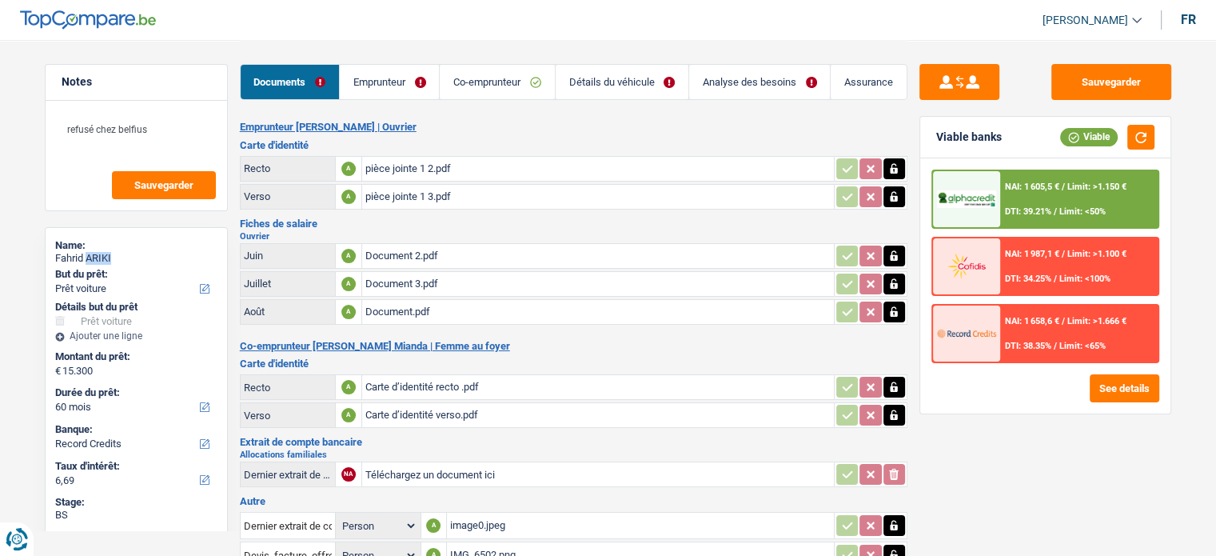
click at [730, 76] on link "Analyse des besoins" at bounding box center [759, 82] width 141 height 34
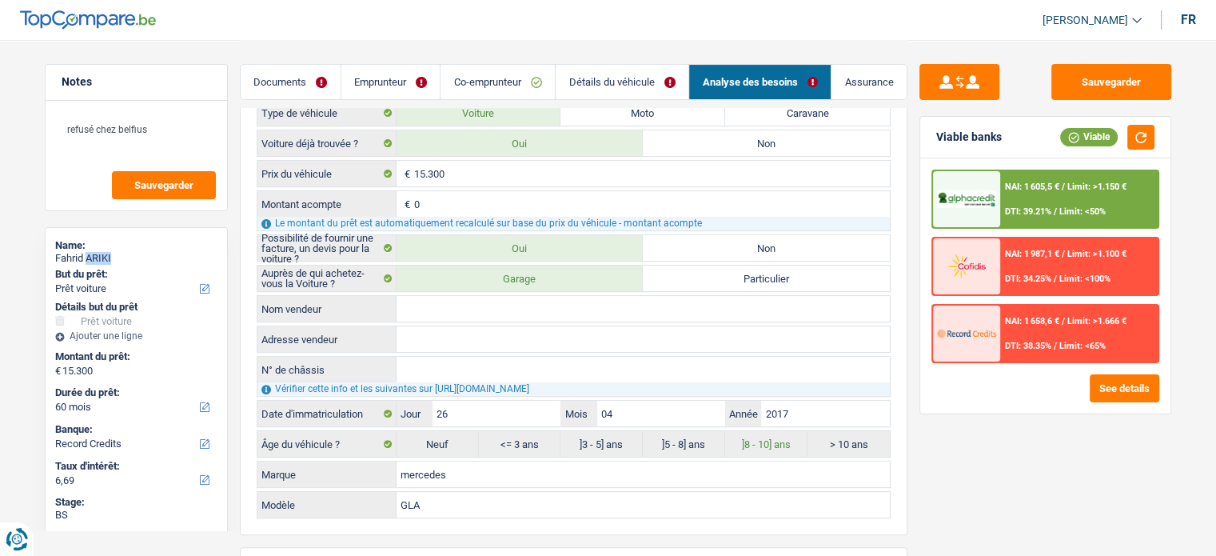
scroll to position [560, 0]
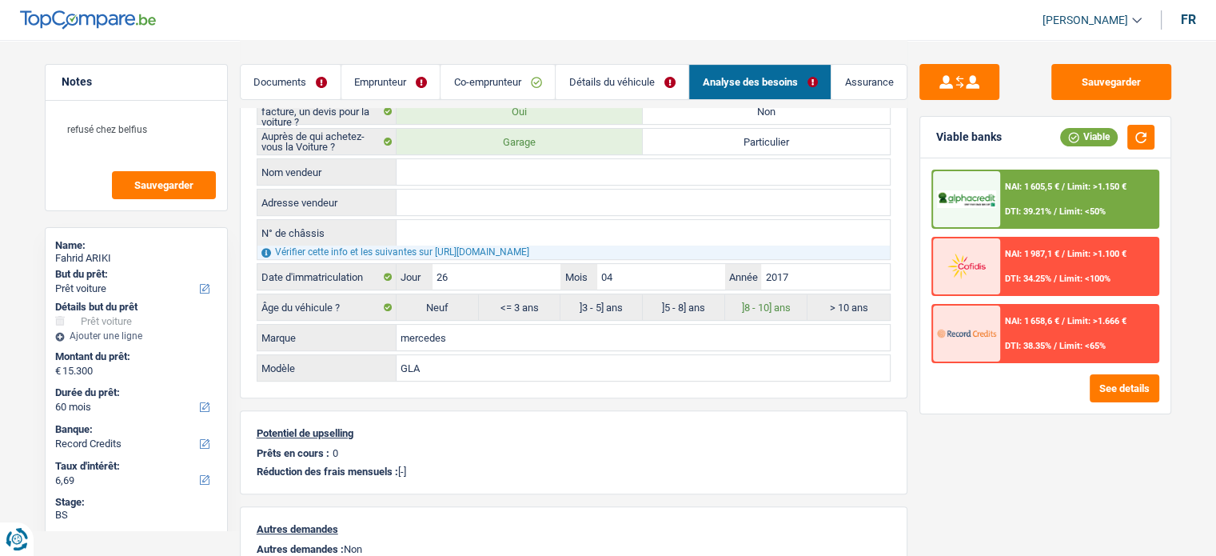
click at [1046, 326] on div "NAI: 1 658,6 € / Limit: >1.666 € DTI: 38.35% / Limit: <65%" at bounding box center [1078, 333] width 157 height 56
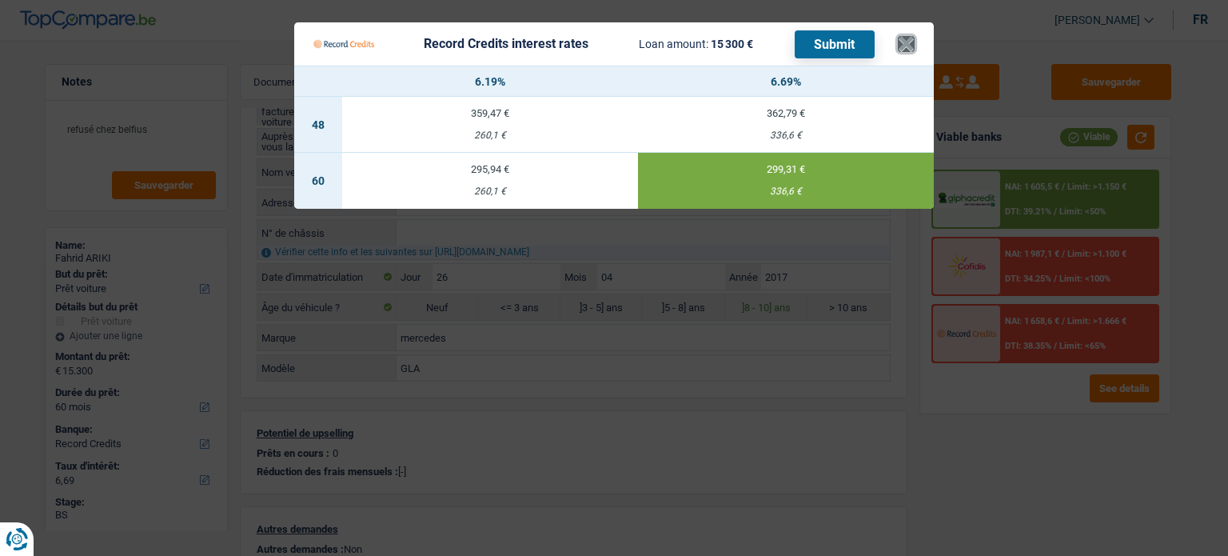
click at [898, 44] on button "×" at bounding box center [906, 44] width 17 height 16
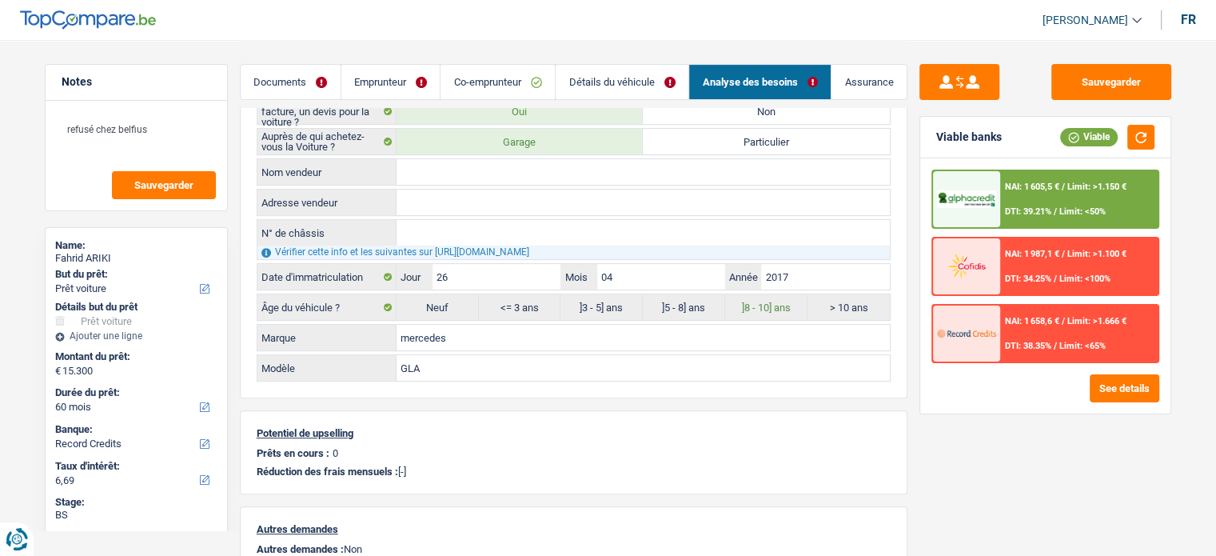
click at [307, 82] on link "Documents" at bounding box center [291, 82] width 100 height 34
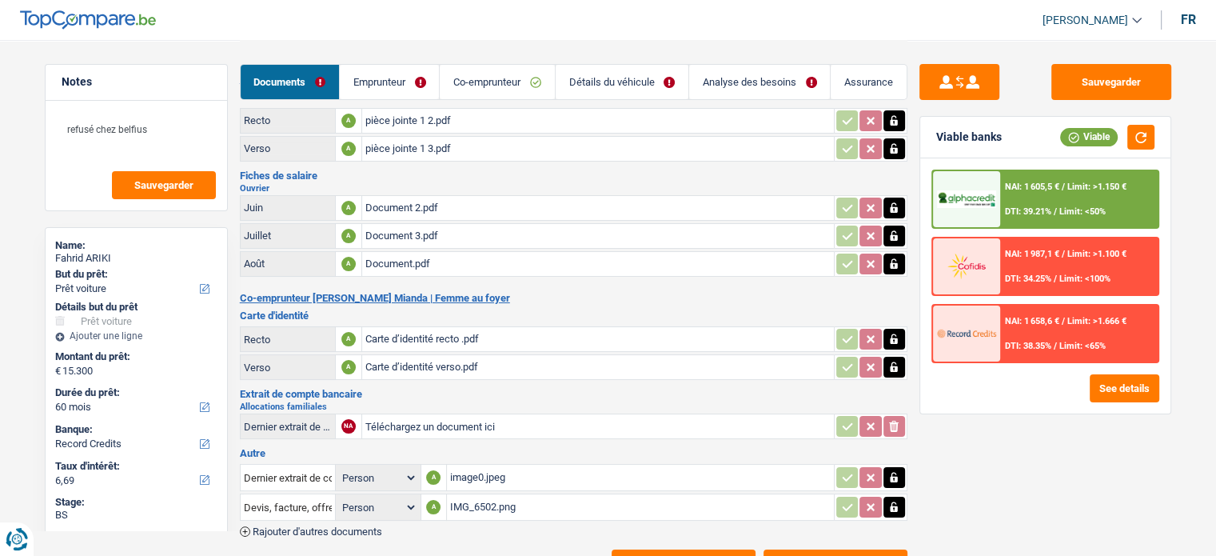
scroll to position [0, 0]
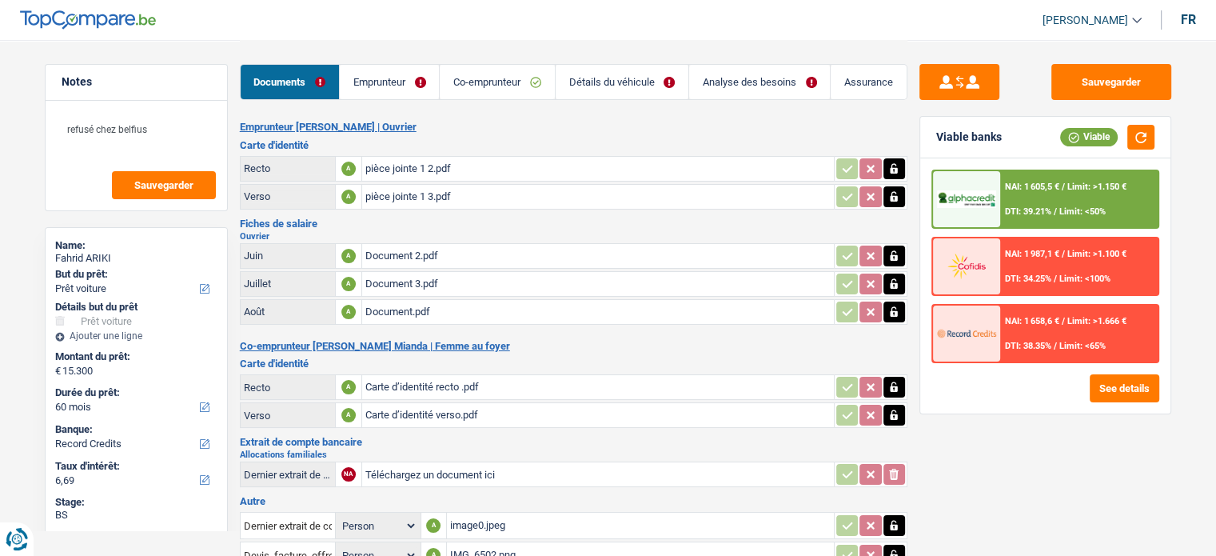
click at [453, 165] on div "pièce jointe 1 2.pdf" at bounding box center [597, 169] width 465 height 24
click at [409, 388] on div "Carte d’identité recto .pdf" at bounding box center [597, 387] width 465 height 24
click at [1077, 91] on button "Sauvegarder" at bounding box center [1111, 82] width 120 height 36
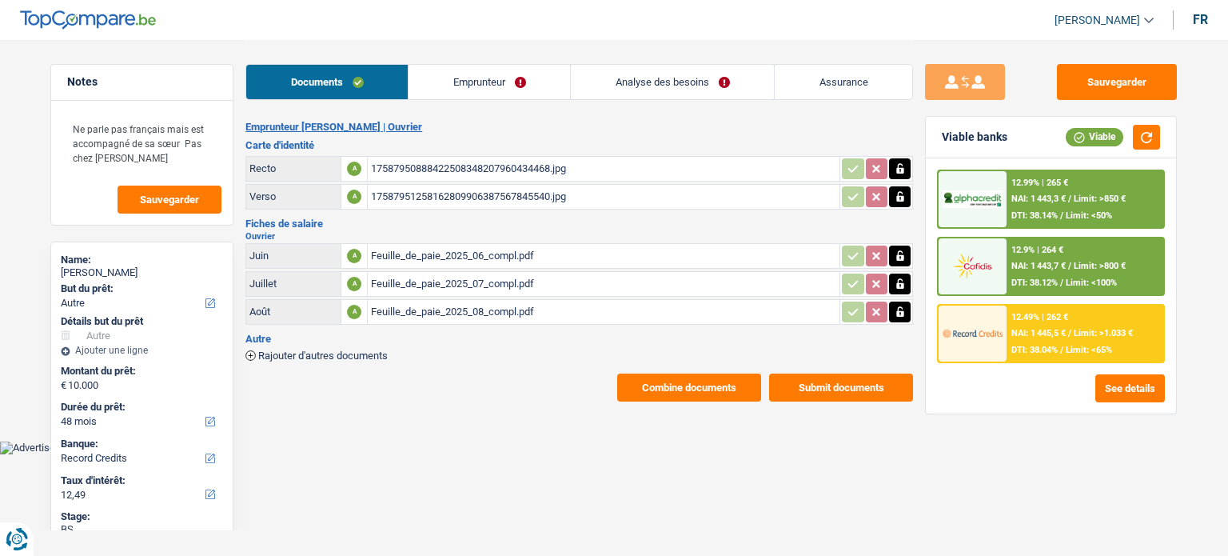
select select "other"
select select "48"
select select "record credits"
click at [1048, 325] on div "12.49% | 262 € NAI: 1 445,5 € / Limit: >1.033 € DTI: 38.04% / Limit: <65%" at bounding box center [1084, 333] width 157 height 56
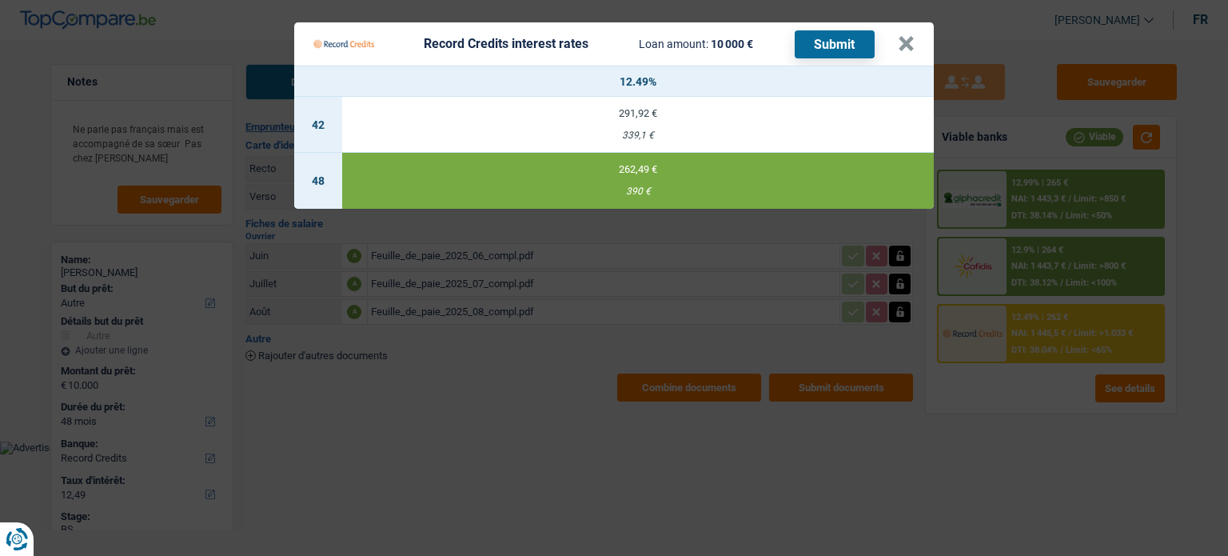
click at [519, 478] on Credits "Record Credits interest rates Loan amount: 10 000 € Submit × 12.49% 42 291,92 €…" at bounding box center [614, 278] width 1228 height 556
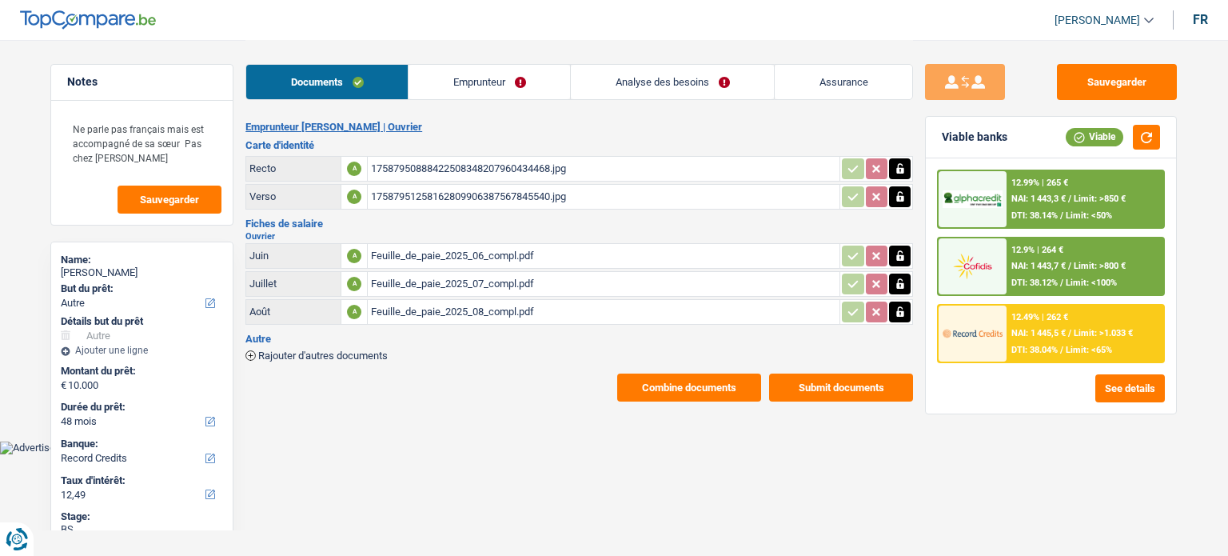
click at [670, 82] on link "Analyse des besoins" at bounding box center [672, 82] width 203 height 34
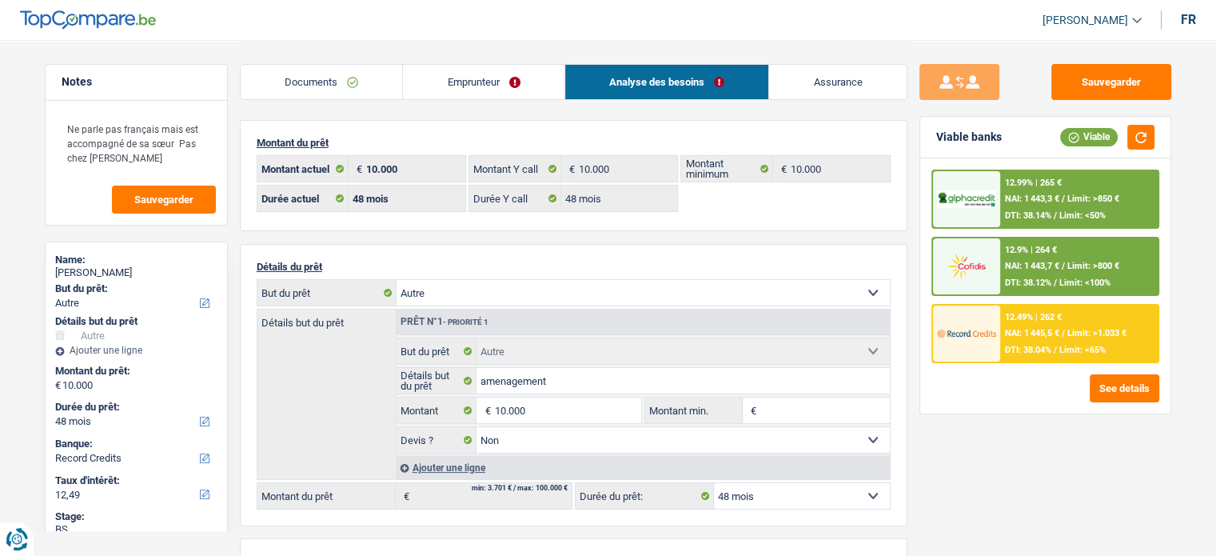
click at [335, 86] on link "Documents" at bounding box center [322, 82] width 162 height 34
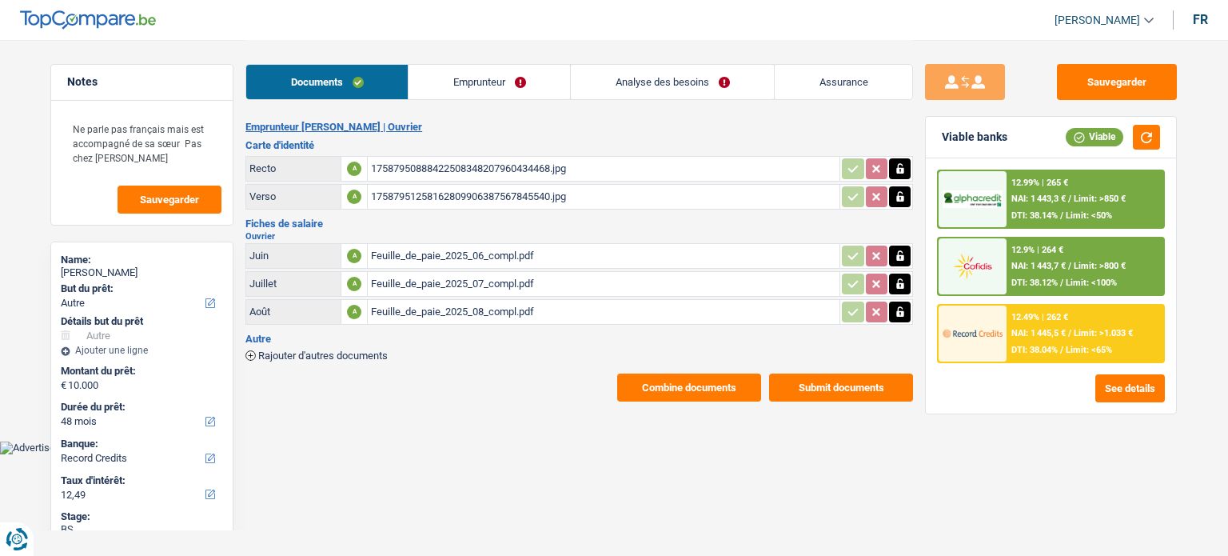
click at [402, 161] on div "17587950888422508348207960434468.jpg" at bounding box center [603, 169] width 465 height 24
click at [407, 198] on div "17587951258162809906387567845540.jpg" at bounding box center [603, 197] width 465 height 24
click at [1086, 517] on div "Sauvegarder Viable banks Viable 12.99% | 265 € NAI: 1 443,3 € / Limit: >850 € D…" at bounding box center [1051, 297] width 276 height 466
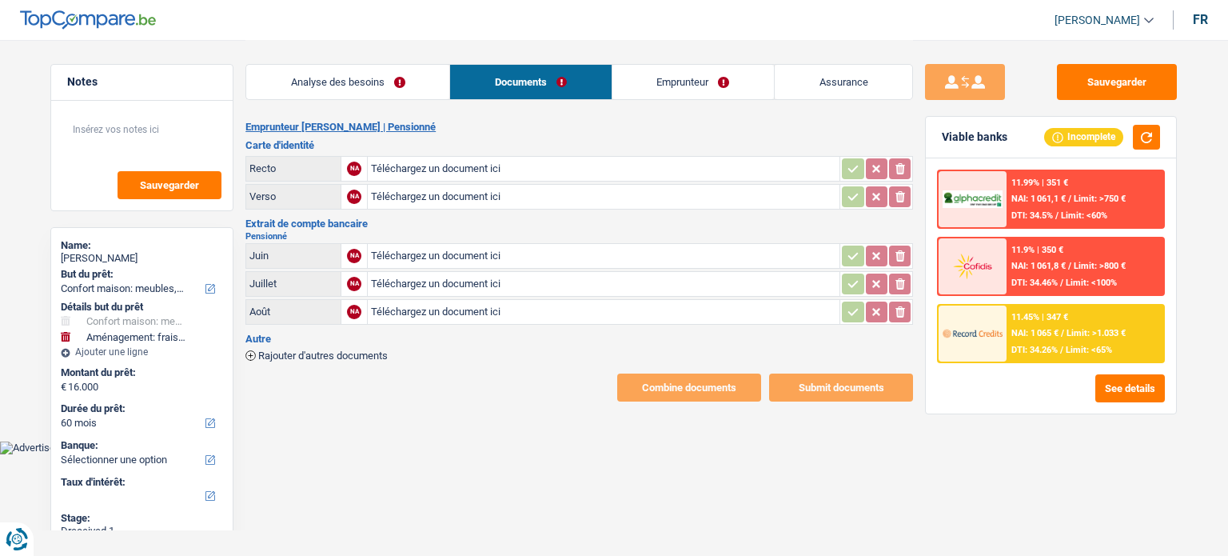
select select "household"
select select "movingOrInstallation"
select select "60"
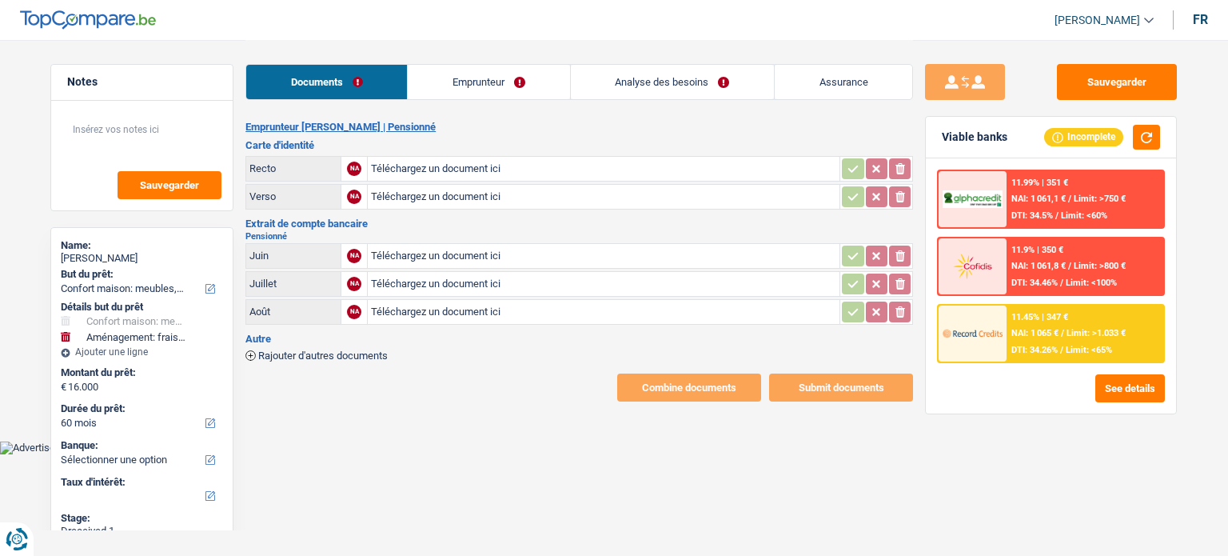
type input "C:\fakepath\1000000379.jpg"
type input "C:\fakepath\1000000380.jpg"
type input "C:\fakepath\1000000381.jpg"
type input "C:\fakepath\1000000382.jpg"
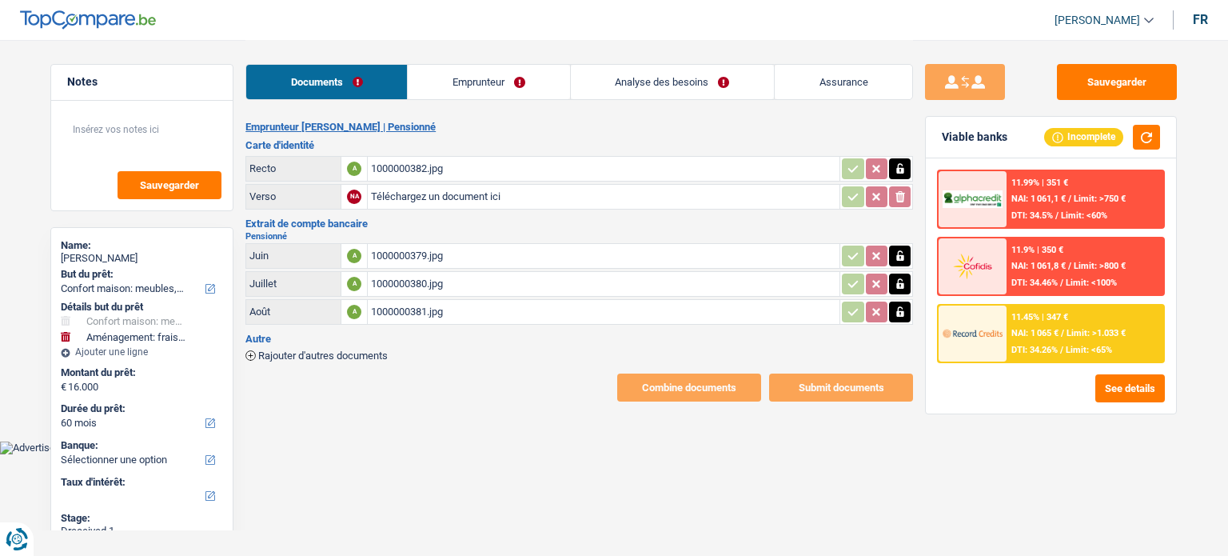
type input "C:\fakepath\1000000383.jpg"
drag, startPoint x: 463, startPoint y: 80, endPoint x: 443, endPoint y: 82, distance: 20.0
click at [463, 80] on link "Emprunteur" at bounding box center [488, 82] width 161 height 34
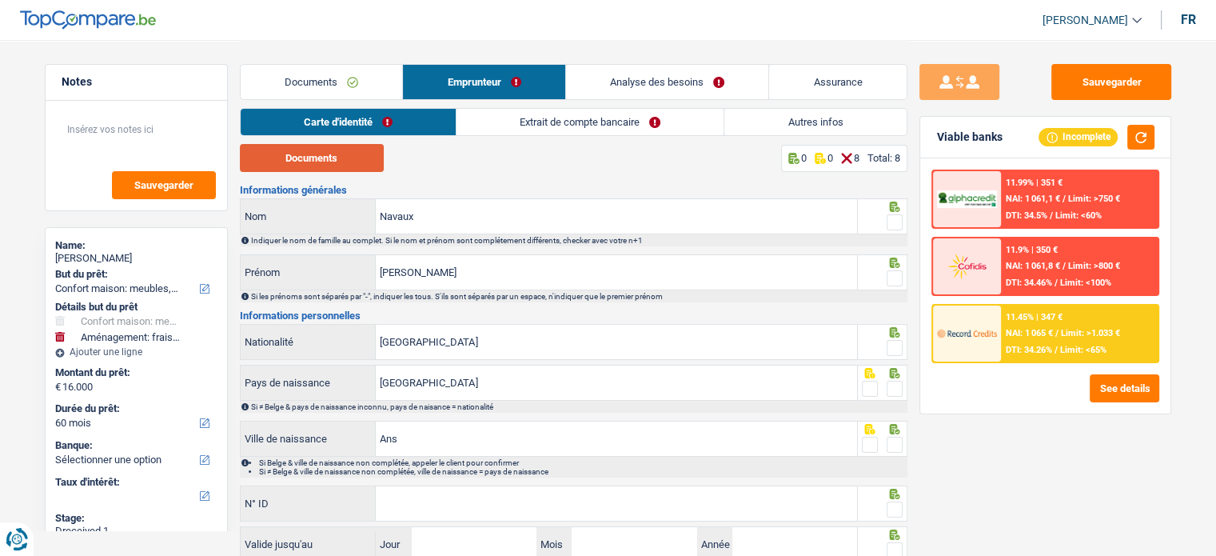
click at [355, 165] on button "Documents" at bounding box center [312, 158] width 144 height 28
drag, startPoint x: 886, startPoint y: 224, endPoint x: 890, endPoint y: 236, distance: 12.9
click at [886, 224] on span at bounding box center [894, 222] width 16 height 16
click at [0, 0] on input "radio" at bounding box center [0, 0] width 0 height 0
click at [892, 278] on span at bounding box center [894, 278] width 16 height 16
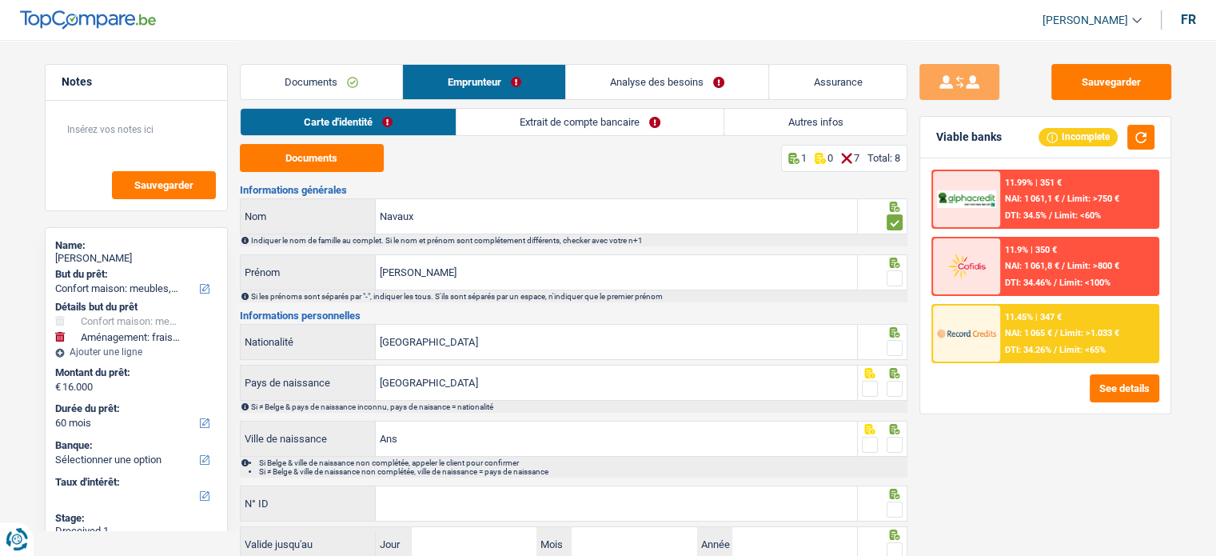
click at [0, 0] on input "radio" at bounding box center [0, 0] width 0 height 0
click at [882, 355] on fieldset at bounding box center [882, 348] width 41 height 20
click at [889, 351] on span at bounding box center [894, 348] width 16 height 16
click at [0, 0] on input "radio" at bounding box center [0, 0] width 0 height 0
click at [886, 402] on div "Si ≠ Belge & pays de naissance inconnu, pays de naisance = nationalité" at bounding box center [578, 406] width 655 height 9
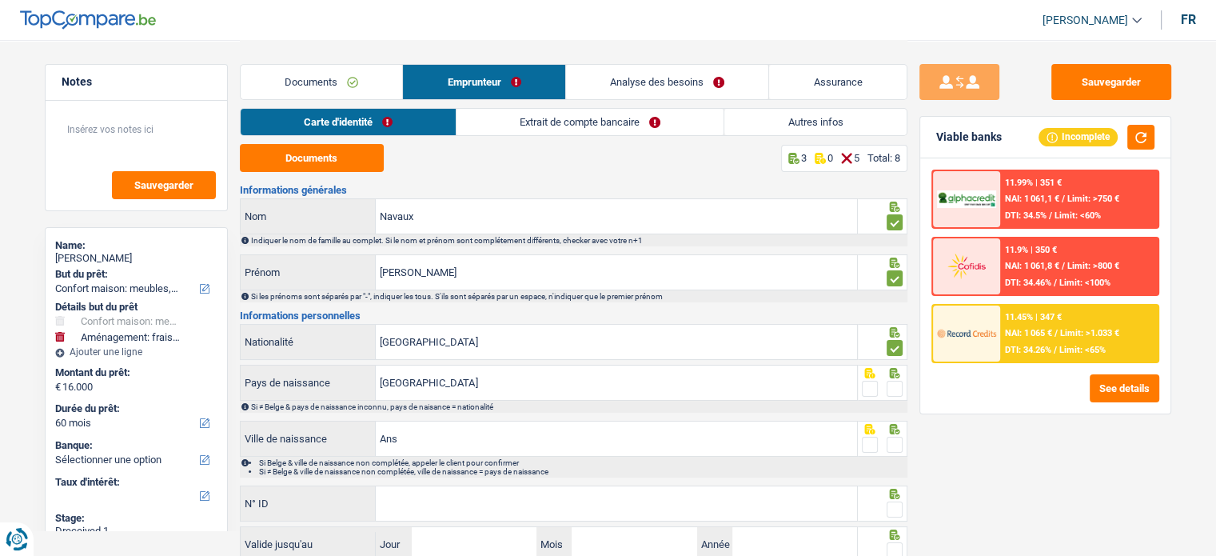
click at [898, 381] on span at bounding box center [894, 388] width 16 height 16
click at [0, 0] on input "radio" at bounding box center [0, 0] width 0 height 0
click at [887, 425] on icon at bounding box center [894, 429] width 16 height 10
click at [887, 436] on span at bounding box center [894, 444] width 16 height 16
click at [0, 0] on input "radio" at bounding box center [0, 0] width 0 height 0
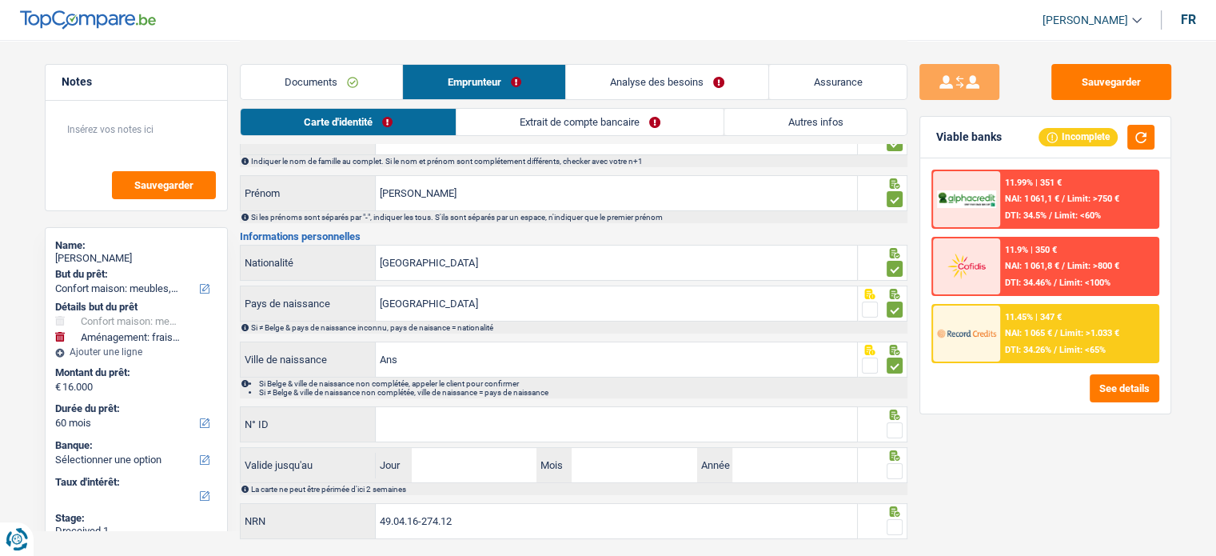
scroll to position [80, 0]
click at [891, 431] on span at bounding box center [894, 429] width 16 height 16
click at [0, 0] on input "radio" at bounding box center [0, 0] width 0 height 0
paste input "[PHONE_NUMBER]"
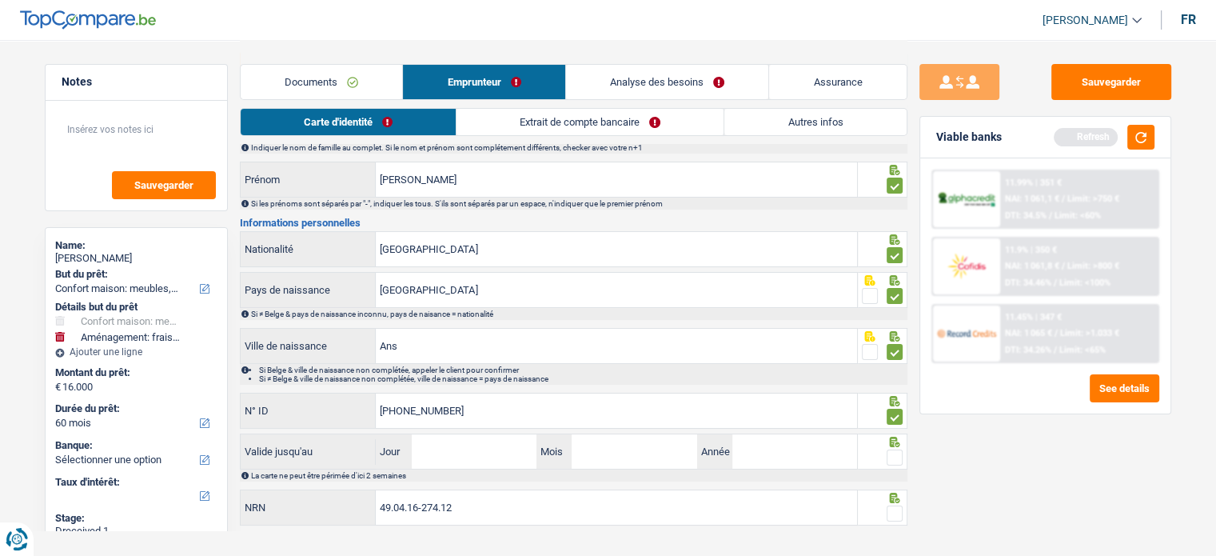
scroll to position [116, 0]
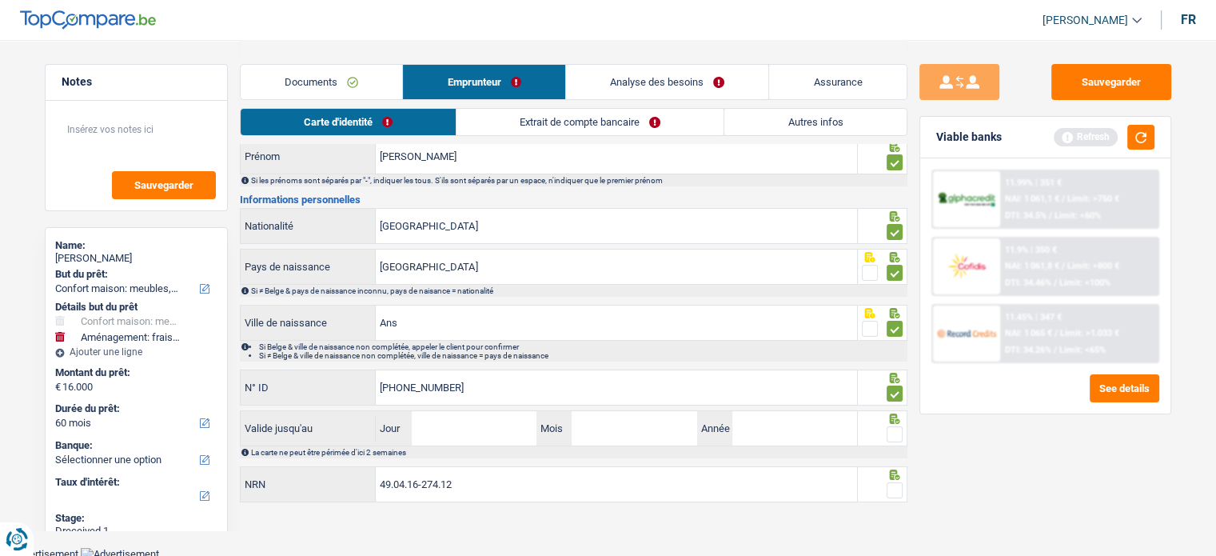
type input "[PHONE_NUMBER]"
click at [467, 421] on input "Jour" at bounding box center [474, 428] width 125 height 34
type input "06"
type input "2055"
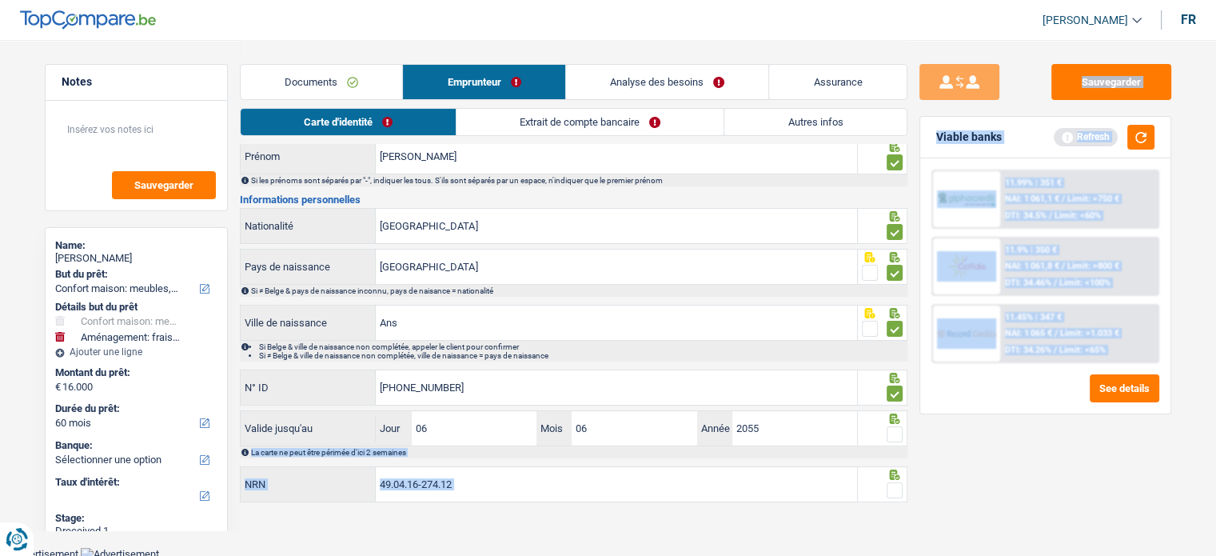
drag, startPoint x: 911, startPoint y: 421, endPoint x: 898, endPoint y: 428, distance: 15.0
click at [899, 426] on div "Notes Sauvegarder Name: [PERSON_NAME] But du prêt: Confort maison: meubles, tex…" at bounding box center [608, 215] width 1151 height 583
click at [898, 428] on span at bounding box center [894, 434] width 16 height 16
click at [0, 0] on input "radio" at bounding box center [0, 0] width 0 height 0
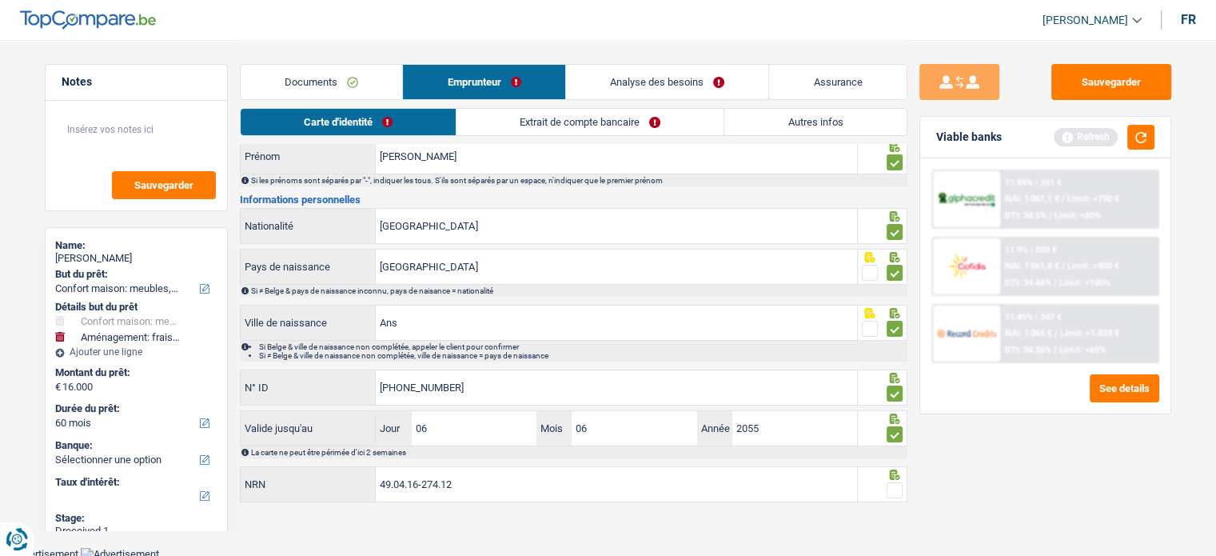
click at [897, 504] on main "Notes Sauvegarder Name: [PERSON_NAME] But du prêt: Confort maison: meubles, tex…" at bounding box center [608, 215] width 1216 height 663
click at [898, 495] on div at bounding box center [894, 490] width 16 height 20
click at [898, 495] on span at bounding box center [894, 490] width 16 height 16
click at [0, 0] on input "radio" at bounding box center [0, 0] width 0 height 0
click at [898, 488] on span at bounding box center [894, 490] width 16 height 16
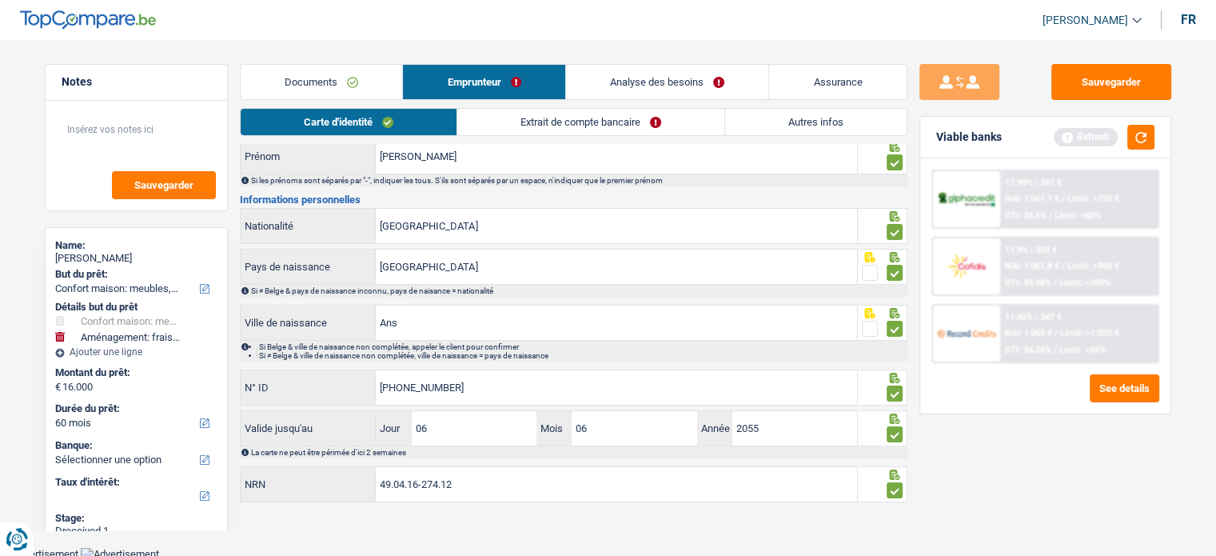
click at [0, 0] on input "radio" at bounding box center [0, 0] width 0 height 0
click at [898, 488] on span at bounding box center [894, 490] width 16 height 16
click at [0, 0] on input "radio" at bounding box center [0, 0] width 0 height 0
click at [584, 131] on link "Extrait de compte bancaire" at bounding box center [590, 122] width 267 height 26
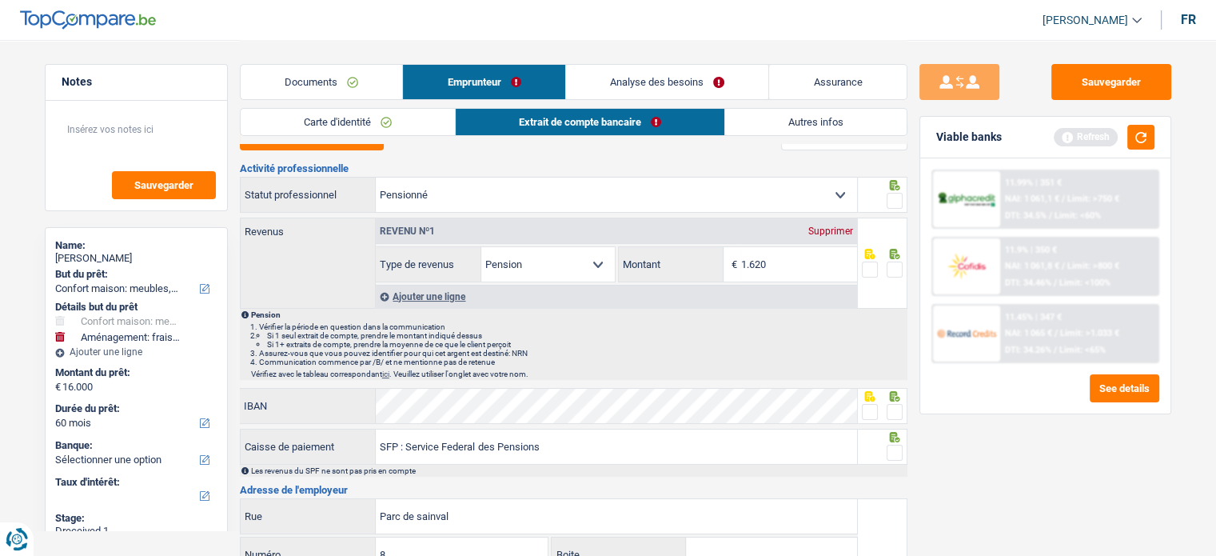
scroll to position [0, 0]
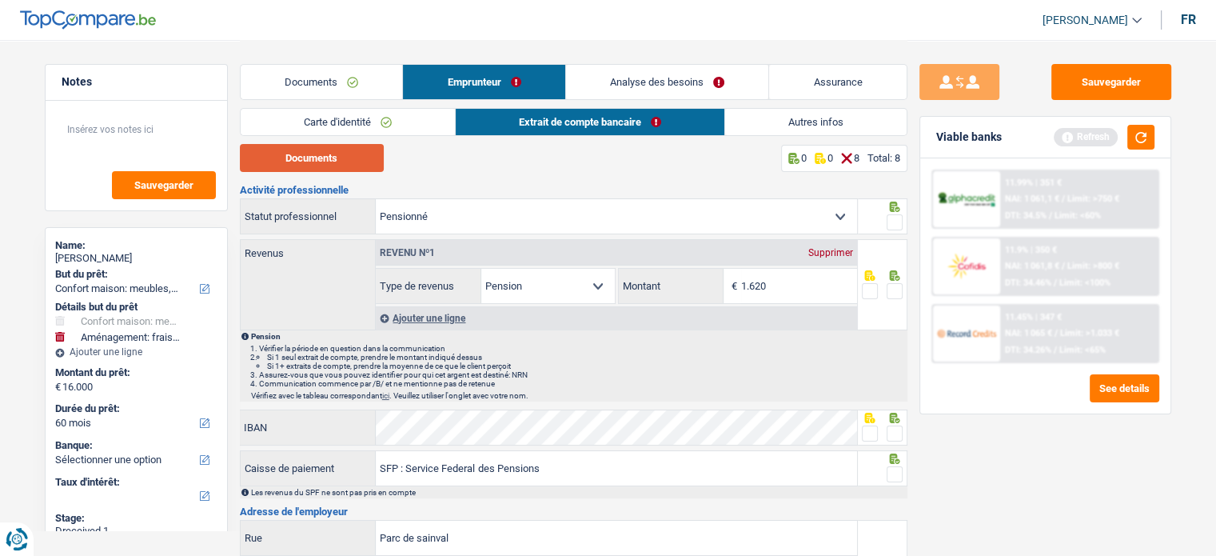
click at [342, 165] on button "Documents" at bounding box center [312, 158] width 144 height 28
click at [790, 274] on input "1.620" at bounding box center [799, 286] width 116 height 34
type input "1.642"
drag, startPoint x: 890, startPoint y: 293, endPoint x: 908, endPoint y: 242, distance: 54.1
click at [892, 293] on span at bounding box center [894, 291] width 16 height 16
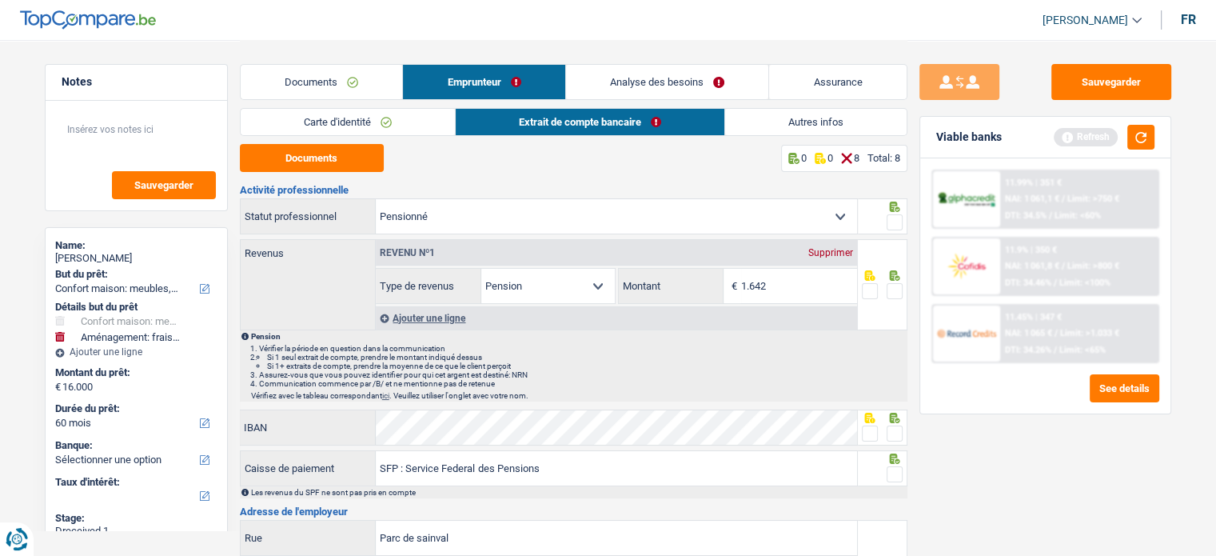
click at [0, 0] on input "radio" at bounding box center [0, 0] width 0 height 0
click at [889, 222] on span at bounding box center [894, 222] width 16 height 16
click at [0, 0] on input "radio" at bounding box center [0, 0] width 0 height 0
drag, startPoint x: 874, startPoint y: 416, endPoint x: 874, endPoint y: 439, distance: 23.2
click at [874, 424] on div at bounding box center [883, 427] width 50 height 36
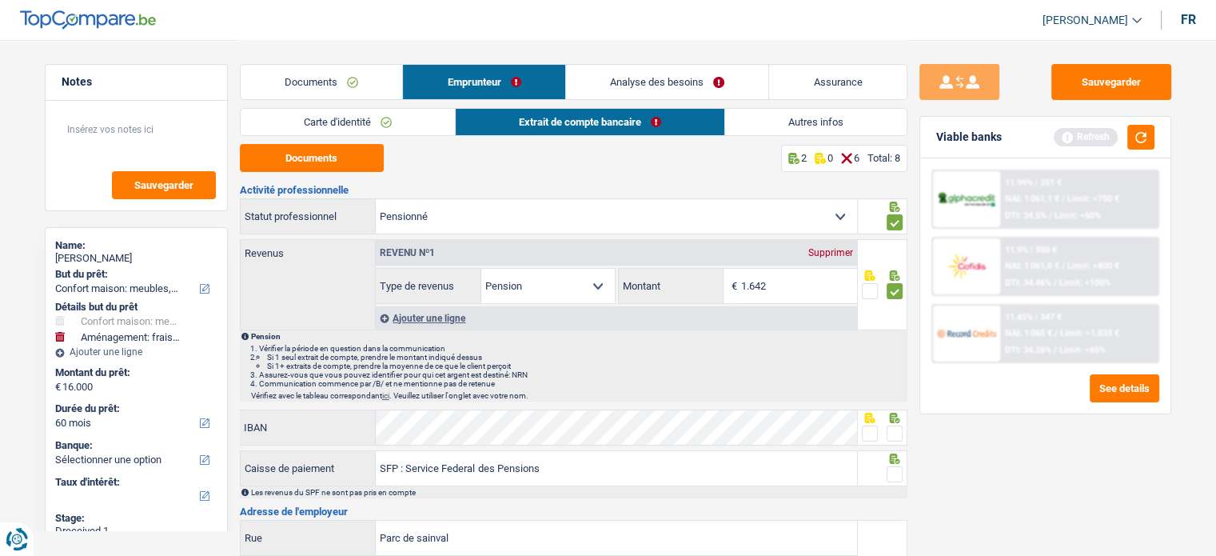
click at [870, 435] on span at bounding box center [870, 433] width 16 height 16
click at [0, 0] on input "radio" at bounding box center [0, 0] width 0 height 0
click at [892, 475] on span at bounding box center [894, 474] width 16 height 16
click at [0, 0] on input "radio" at bounding box center [0, 0] width 0 height 0
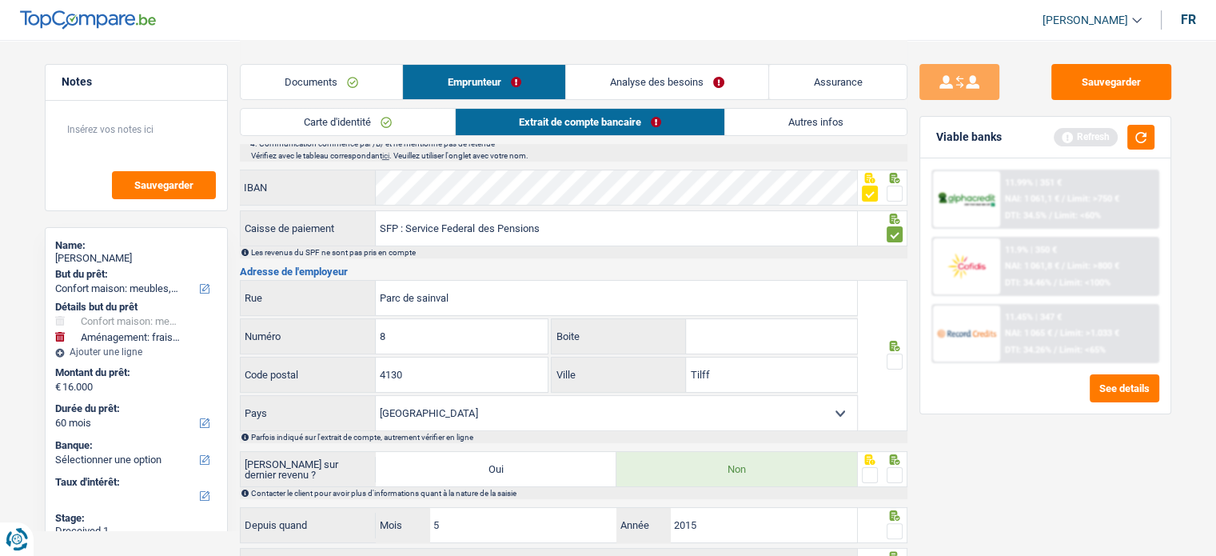
click at [895, 358] on span at bounding box center [894, 361] width 16 height 16
click at [0, 0] on input "radio" at bounding box center [0, 0] width 0 height 0
click at [895, 475] on span at bounding box center [894, 475] width 16 height 16
click at [0, 0] on input "radio" at bounding box center [0, 0] width 0 height 0
click at [895, 524] on span at bounding box center [894, 531] width 16 height 16
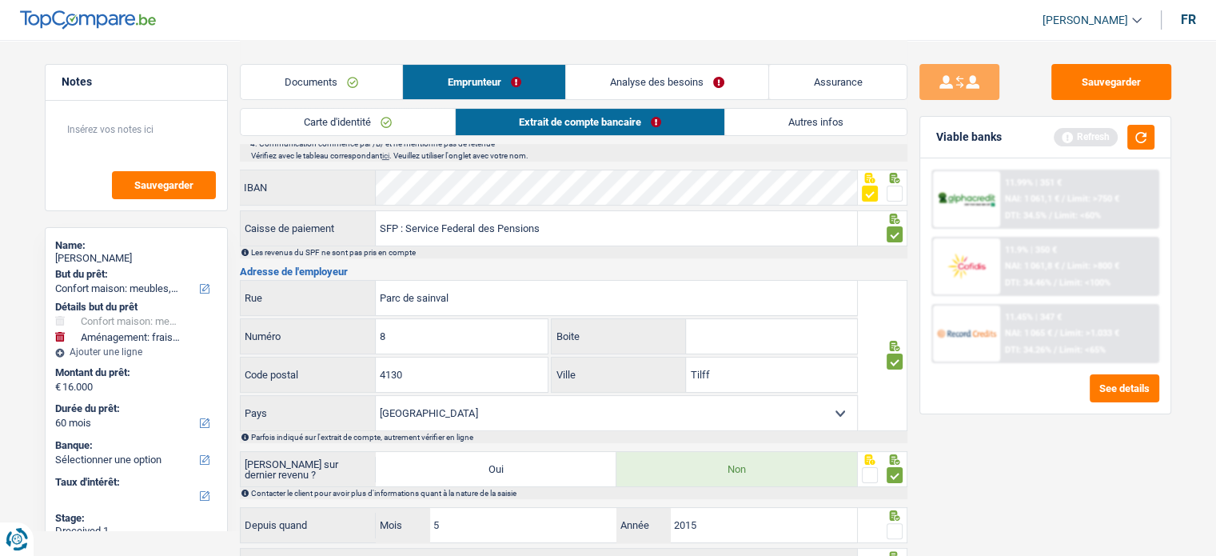
click at [0, 0] on input "radio" at bounding box center [0, 0] width 0 height 0
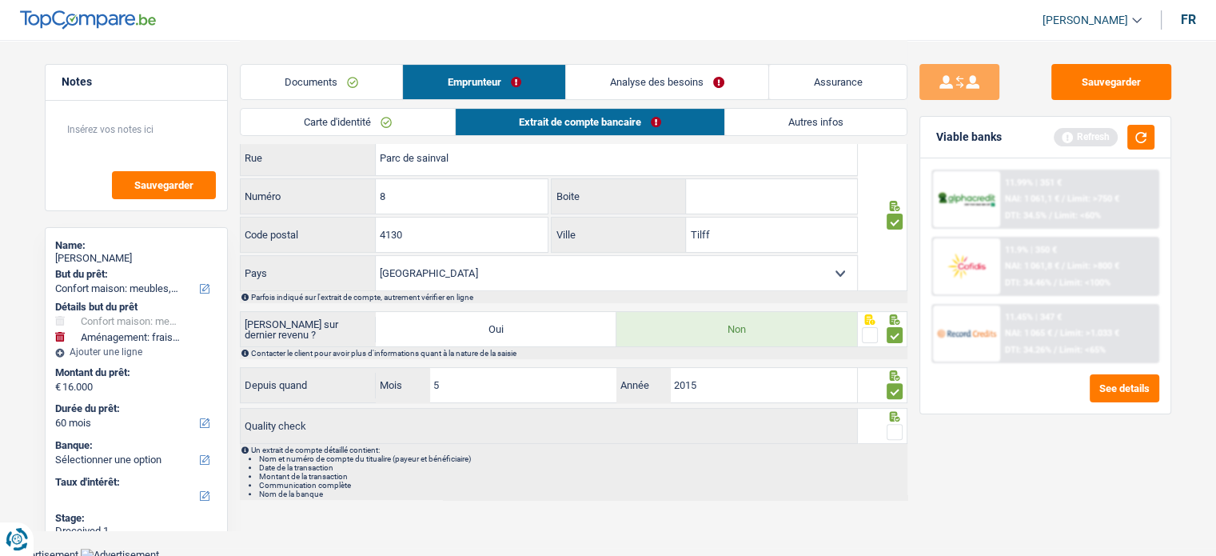
click at [896, 433] on span at bounding box center [894, 432] width 16 height 16
click at [0, 0] on input "radio" at bounding box center [0, 0] width 0 height 0
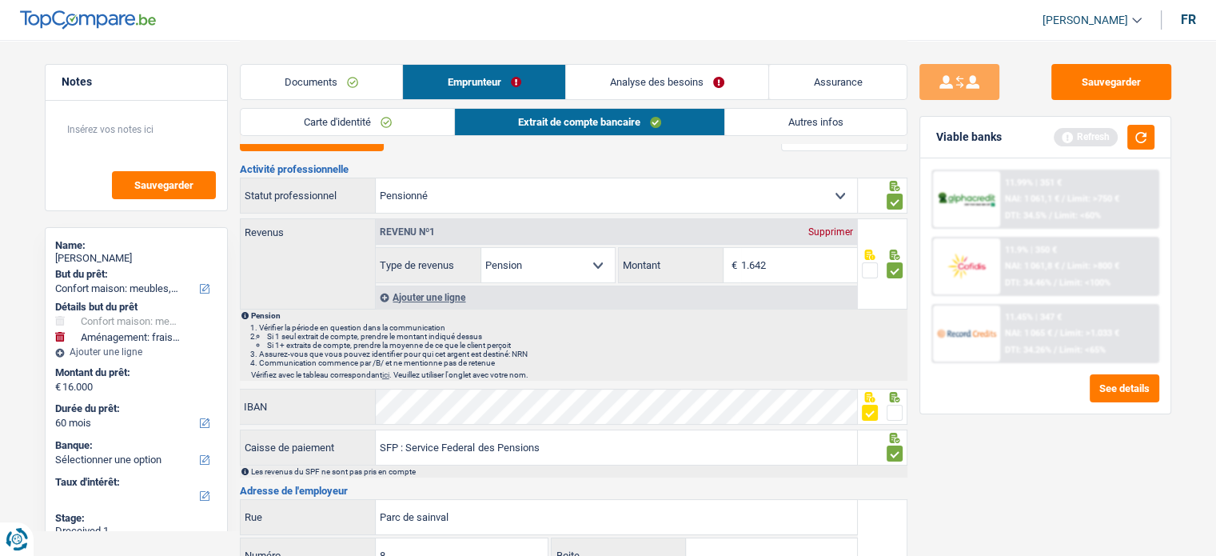
scroll to position [0, 0]
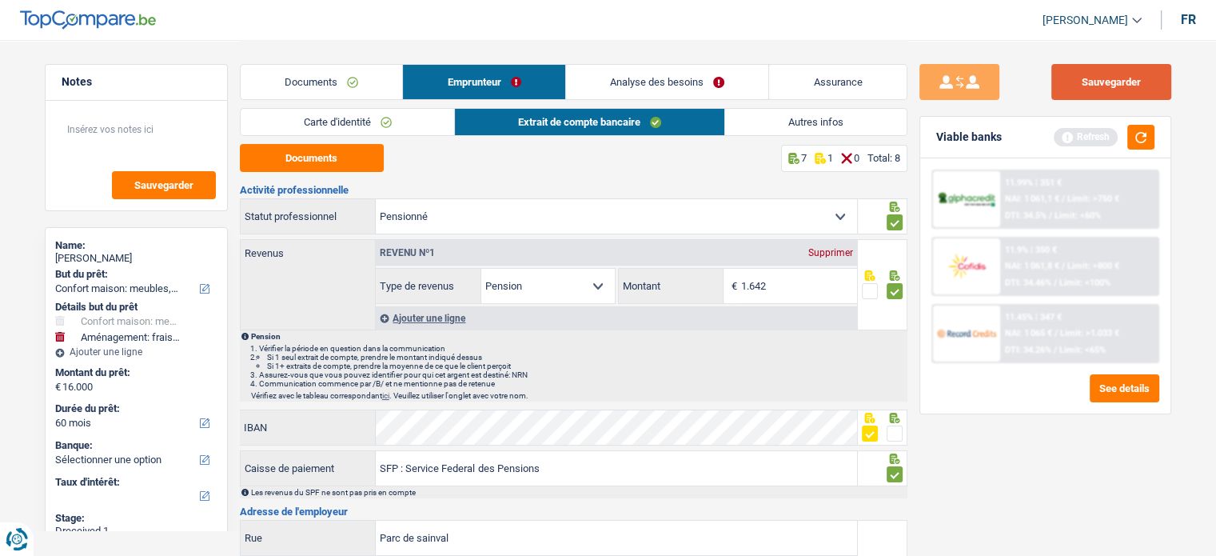
drag, startPoint x: 1110, startPoint y: 58, endPoint x: 1110, endPoint y: 78, distance: 20.0
click at [1110, 64] on div "Sauvegarder Viable banks Refresh 11.99% | 351 € NAI: 1 061,1 € / Limit: >750 € …" at bounding box center [1045, 463] width 277 height 847
drag, startPoint x: 1110, startPoint y: 78, endPoint x: 1127, endPoint y: 141, distance: 64.6
click at [1110, 79] on button "Sauvegarder" at bounding box center [1111, 82] width 120 height 36
click at [1135, 140] on button "button" at bounding box center [1140, 137] width 27 height 25
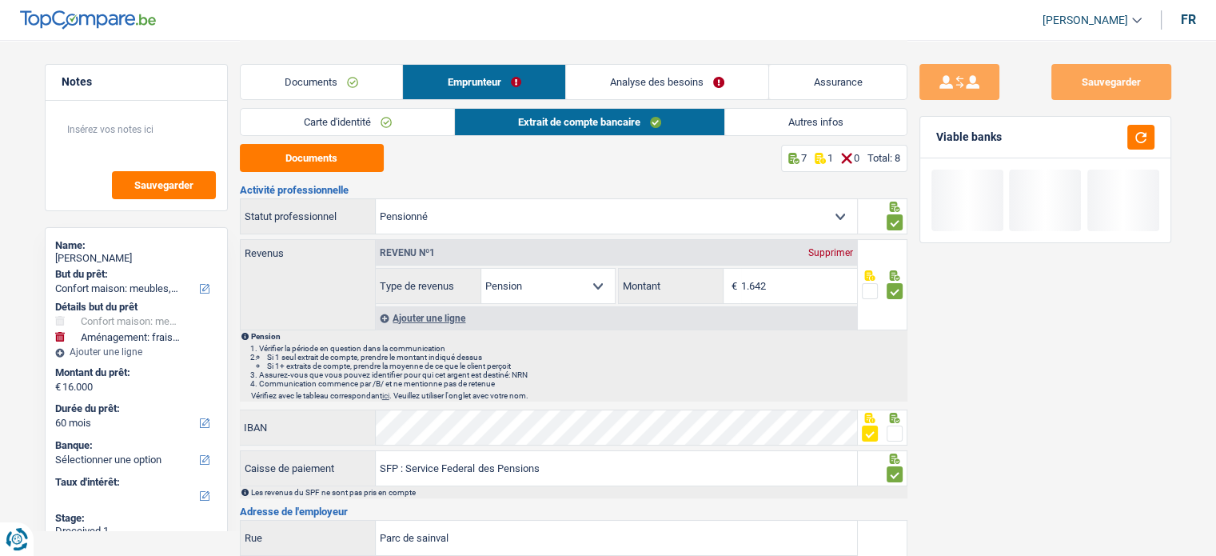
click at [755, 110] on link "Autres infos" at bounding box center [815, 122] width 181 height 26
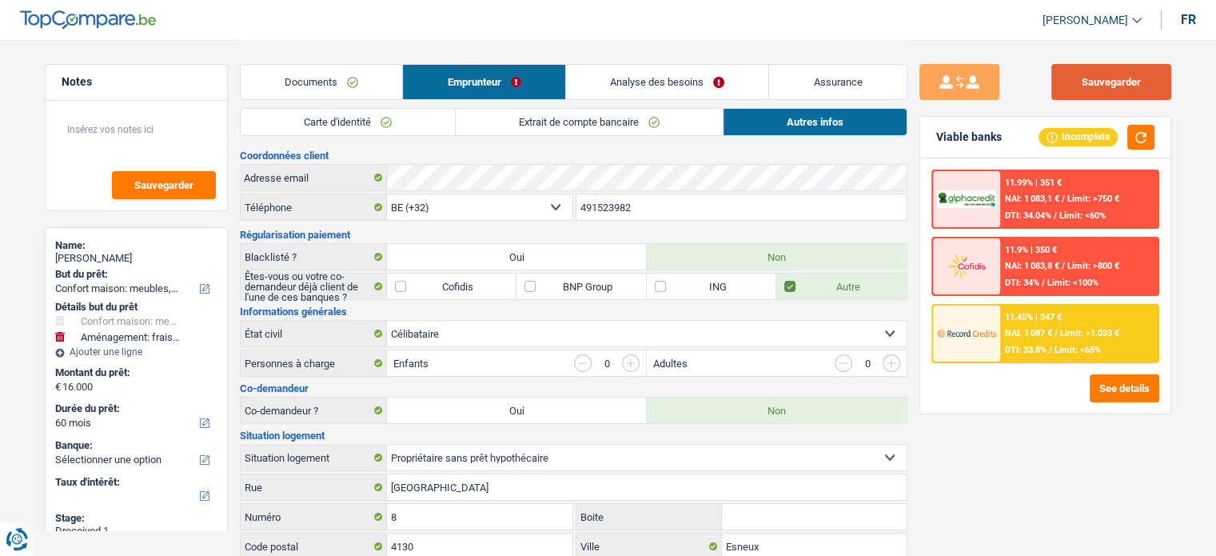
click at [1119, 86] on button "Sauvegarder" at bounding box center [1111, 82] width 120 height 36
click at [1139, 128] on button "button" at bounding box center [1140, 137] width 27 height 25
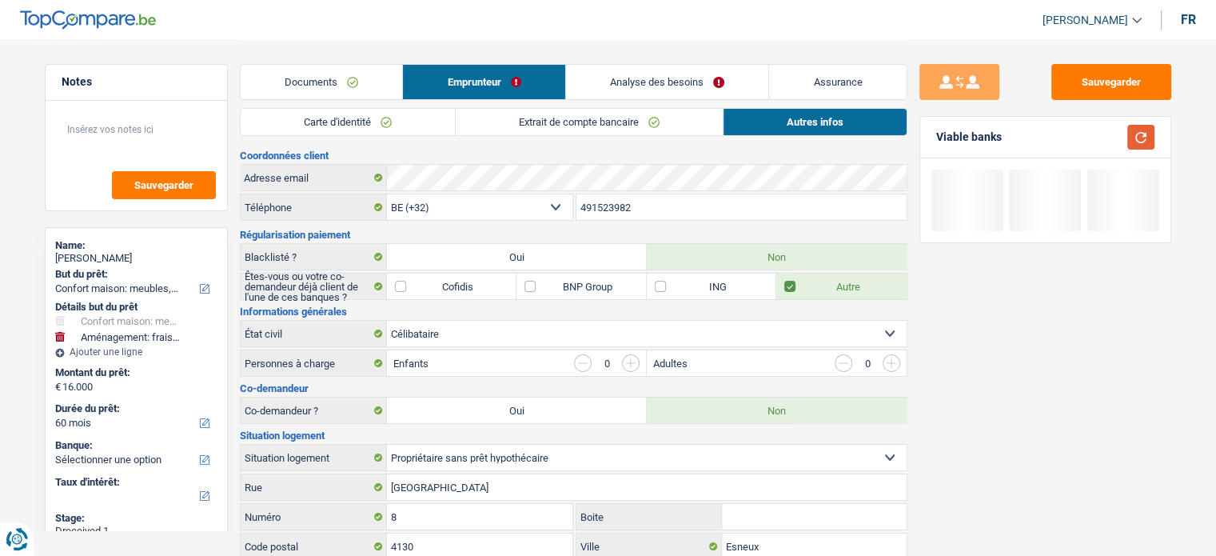
click at [1135, 136] on button "button" at bounding box center [1140, 137] width 27 height 25
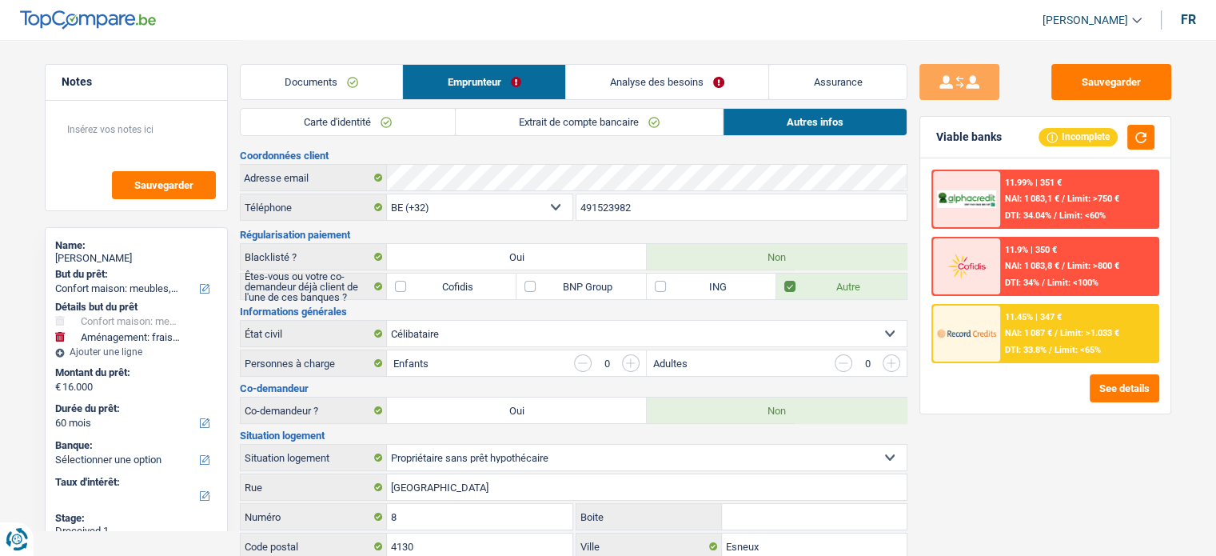
drag, startPoint x: 349, startPoint y: 90, endPoint x: 344, endPoint y: 107, distance: 18.5
click at [349, 90] on link "Documents" at bounding box center [322, 82] width 162 height 34
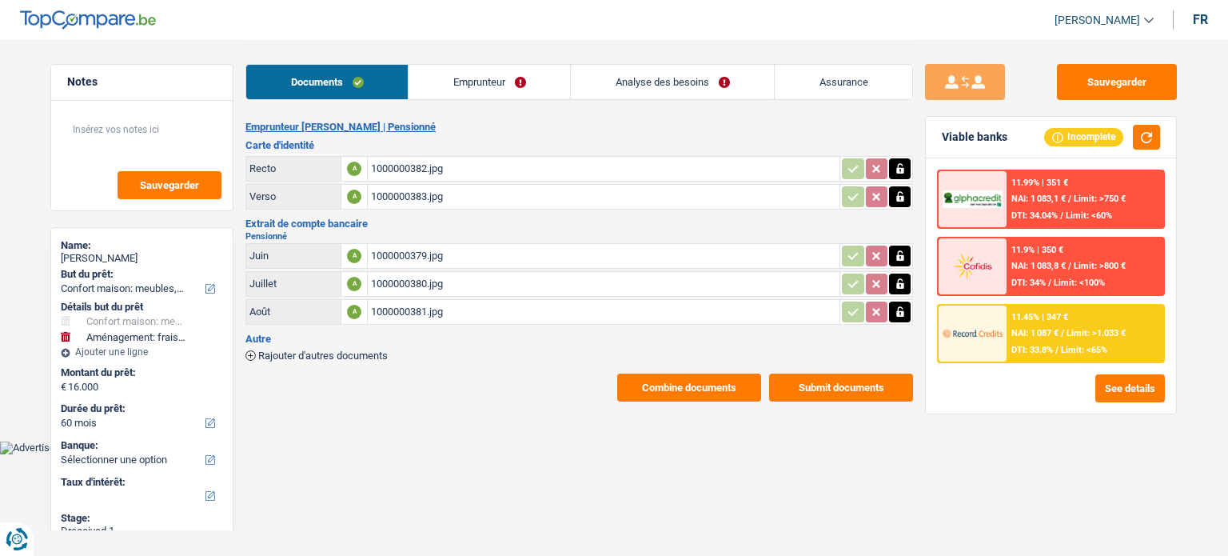
click at [341, 112] on div "Documents Emprunteur Analyse des besoins Assurance Emprunteur Monique Navaux | …" at bounding box center [578, 220] width 667 height 361
click at [440, 90] on link "Emprunteur" at bounding box center [488, 82] width 161 height 34
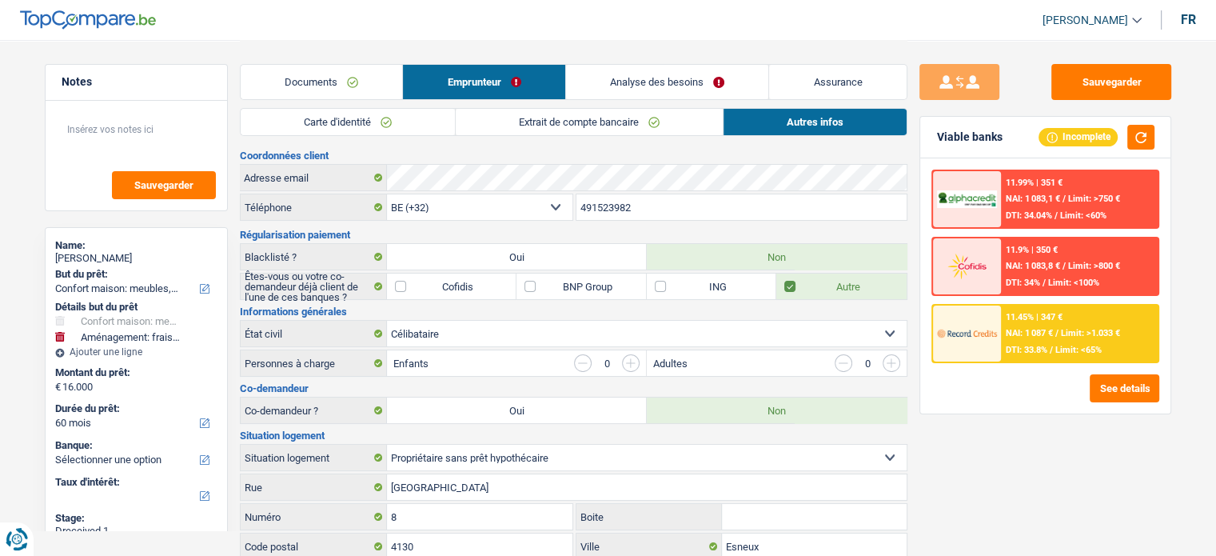
click at [340, 124] on link "Carte d'identité" at bounding box center [348, 122] width 214 height 26
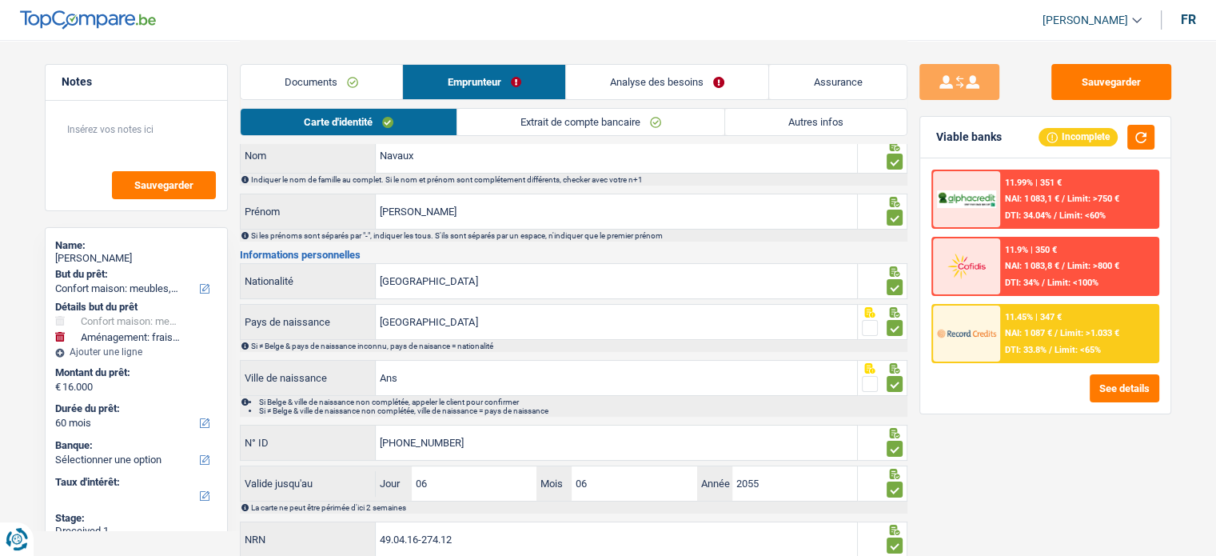
scroll to position [116, 0]
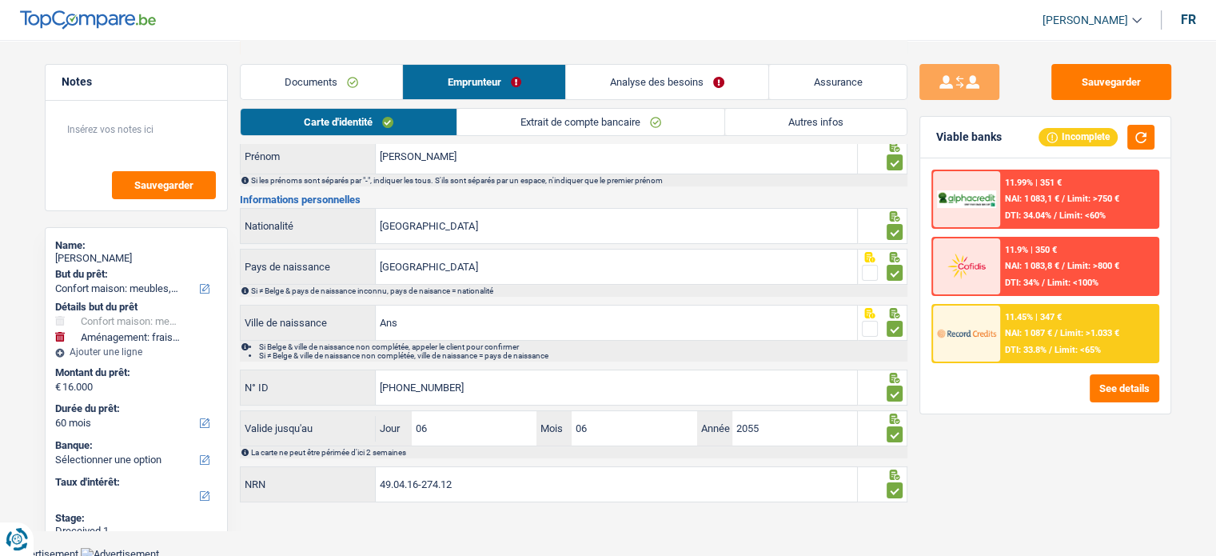
click at [599, 111] on link "Extrait de compte bancaire" at bounding box center [590, 122] width 267 height 26
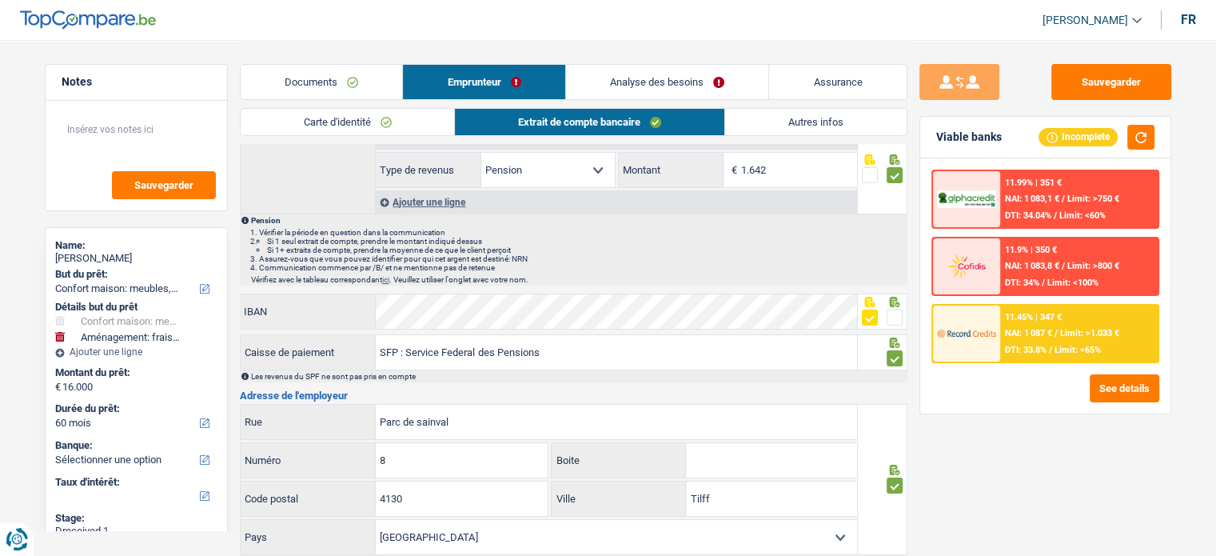
click at [794, 131] on link "Autres infos" at bounding box center [815, 122] width 181 height 26
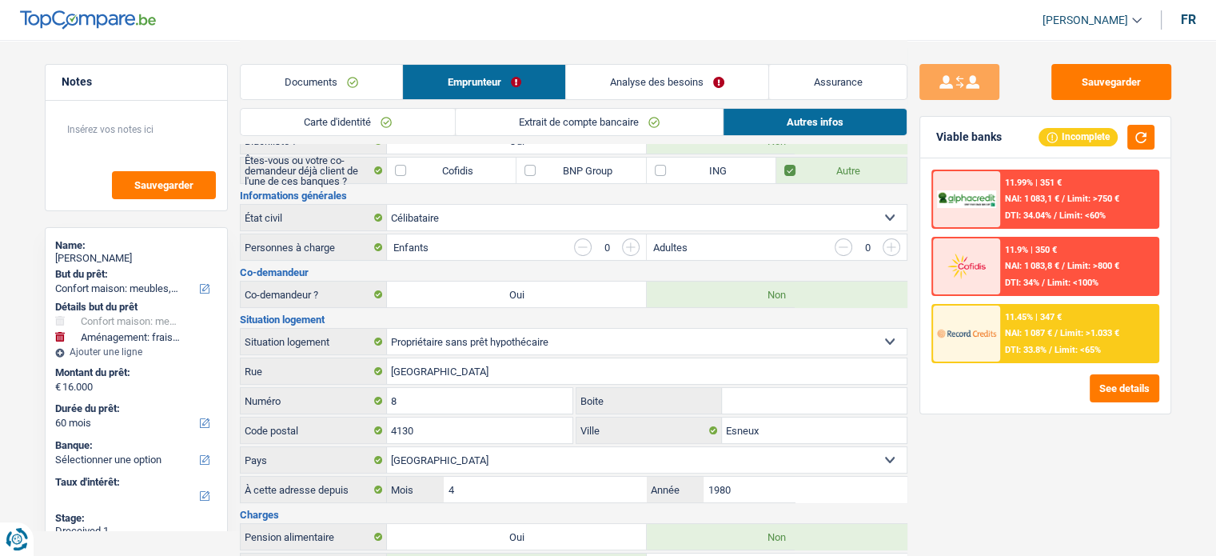
click at [667, 94] on link "Analyse des besoins" at bounding box center [667, 82] width 203 height 34
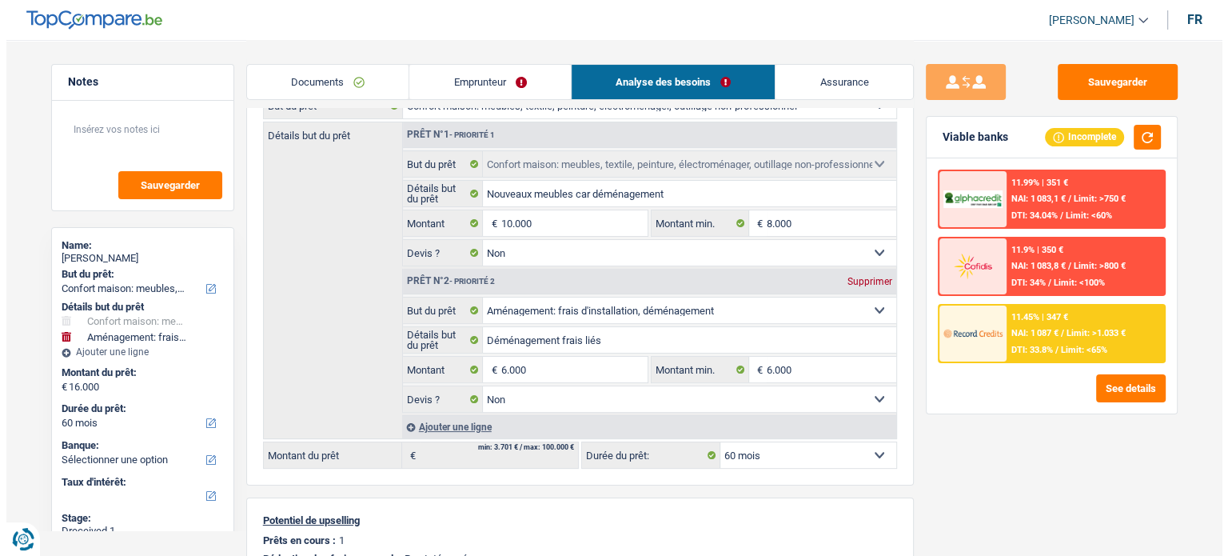
scroll to position [160, 0]
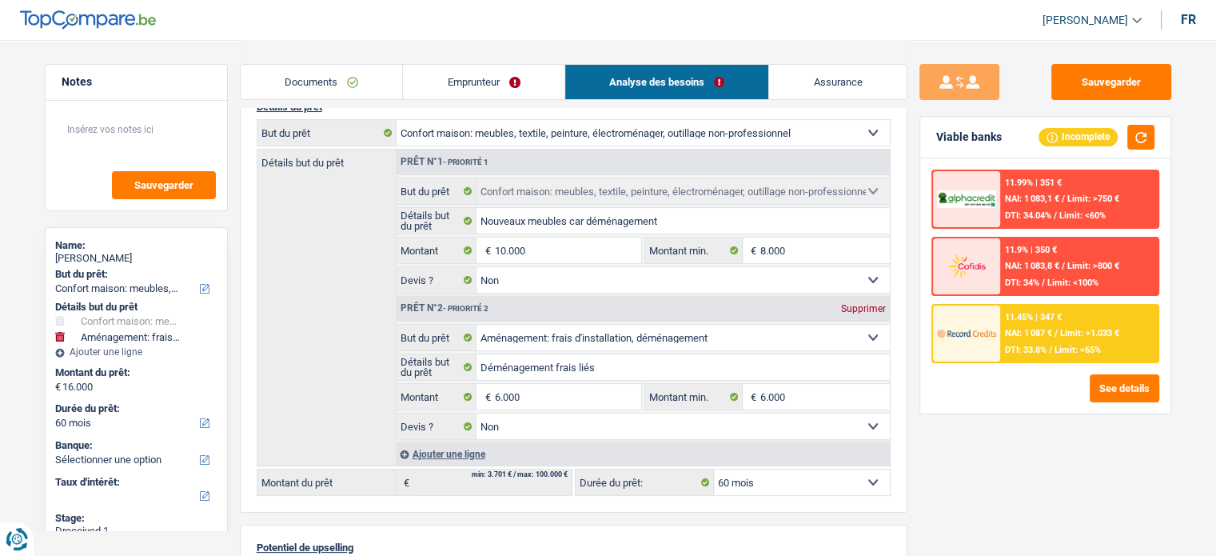
click at [1138, 331] on div "11.45% | 347 € NAI: 1 087 € / Limit: >1.033 € DTI: 33.8% / Limit: <65%" at bounding box center [1078, 333] width 157 height 56
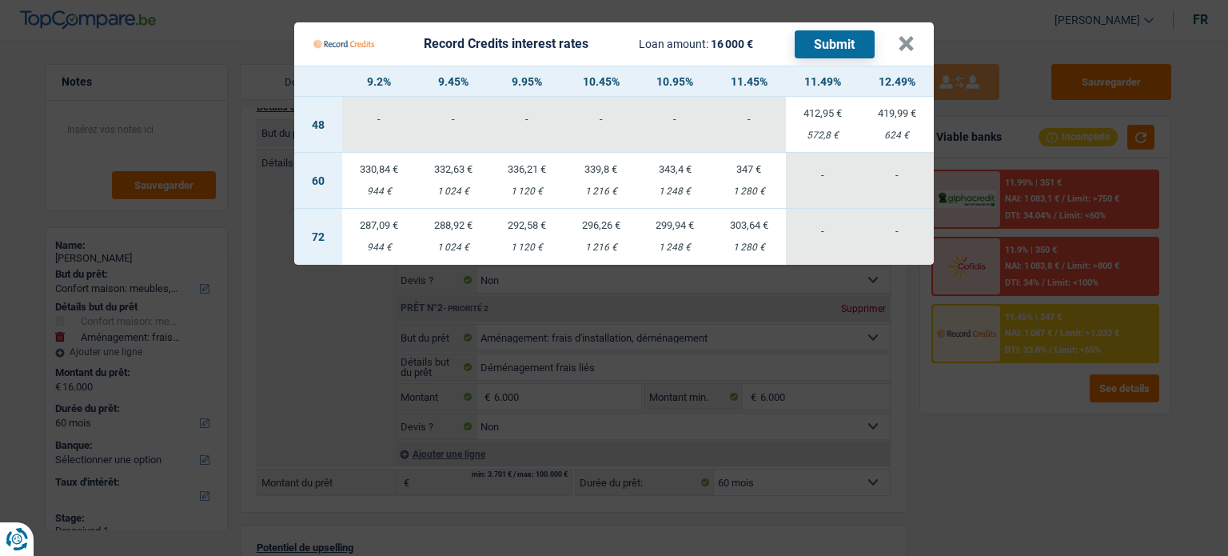
click at [582, 189] on div "1 216 €" at bounding box center [601, 191] width 74 height 10
select select "record credits"
type input "10,45"
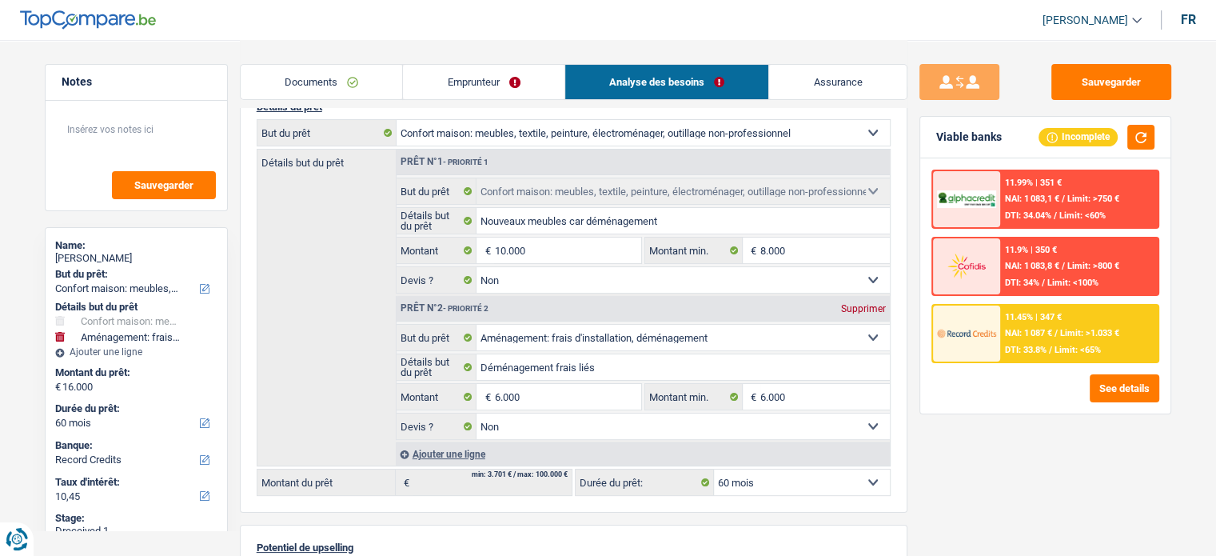
click at [1065, 321] on div "11.45% | 347 € NAI: 1 087 € / Limit: >1.033 € DTI: 33.8% / Limit: <65%" at bounding box center [1078, 333] width 157 height 56
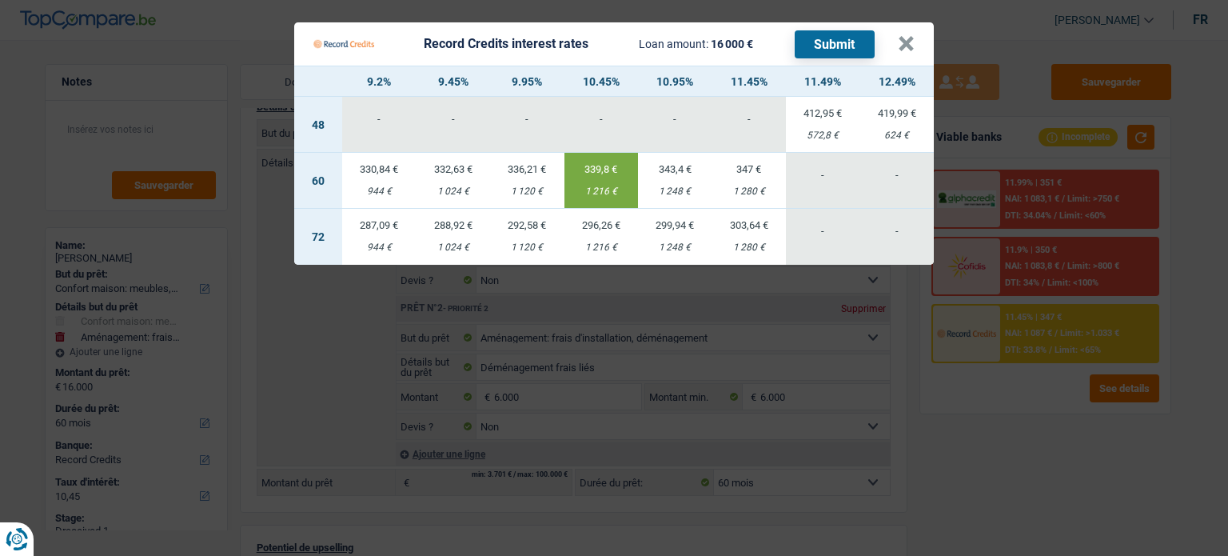
click at [823, 38] on button "Submit" at bounding box center [834, 44] width 80 height 28
click at [910, 36] on button "×" at bounding box center [906, 44] width 17 height 16
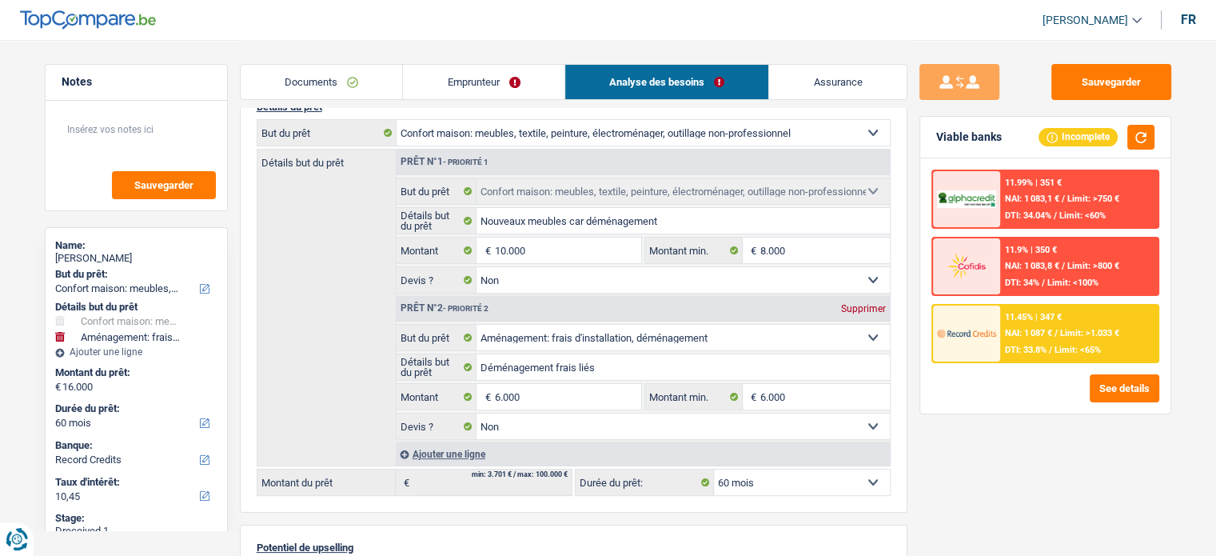
click at [133, 254] on div "Monique Navaux" at bounding box center [136, 258] width 162 height 13
click at [123, 258] on div "Monique Navaux" at bounding box center [136, 258] width 162 height 13
drag, startPoint x: 123, startPoint y: 258, endPoint x: 110, endPoint y: 253, distance: 14.0
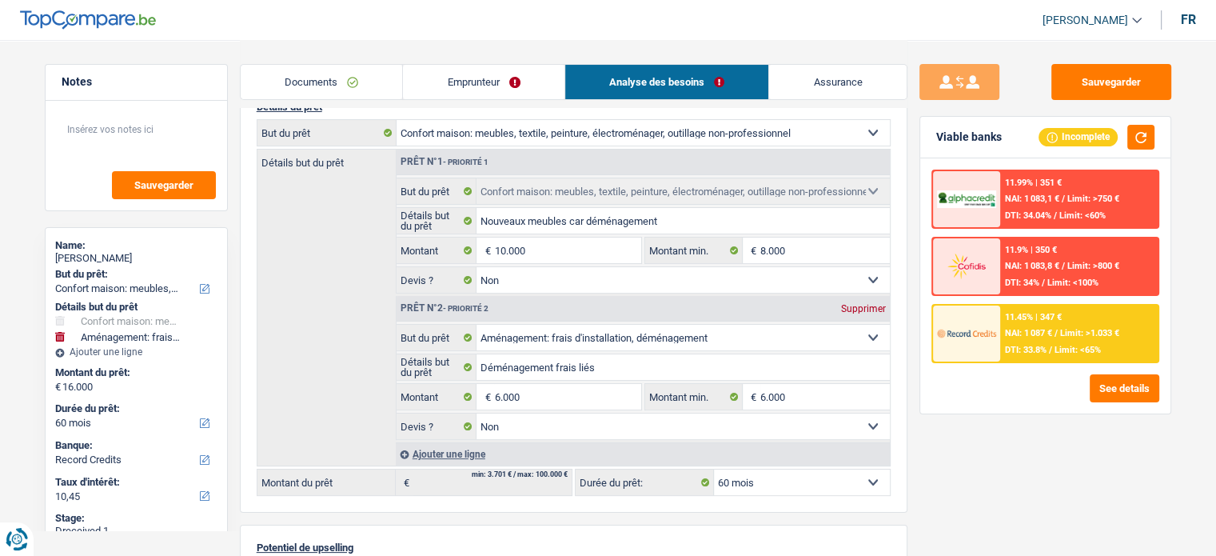
click at [110, 253] on div "Monique Navaux" at bounding box center [136, 258] width 162 height 13
copy div "Navaux"
click at [1111, 390] on button "See details" at bounding box center [1124, 388] width 70 height 28
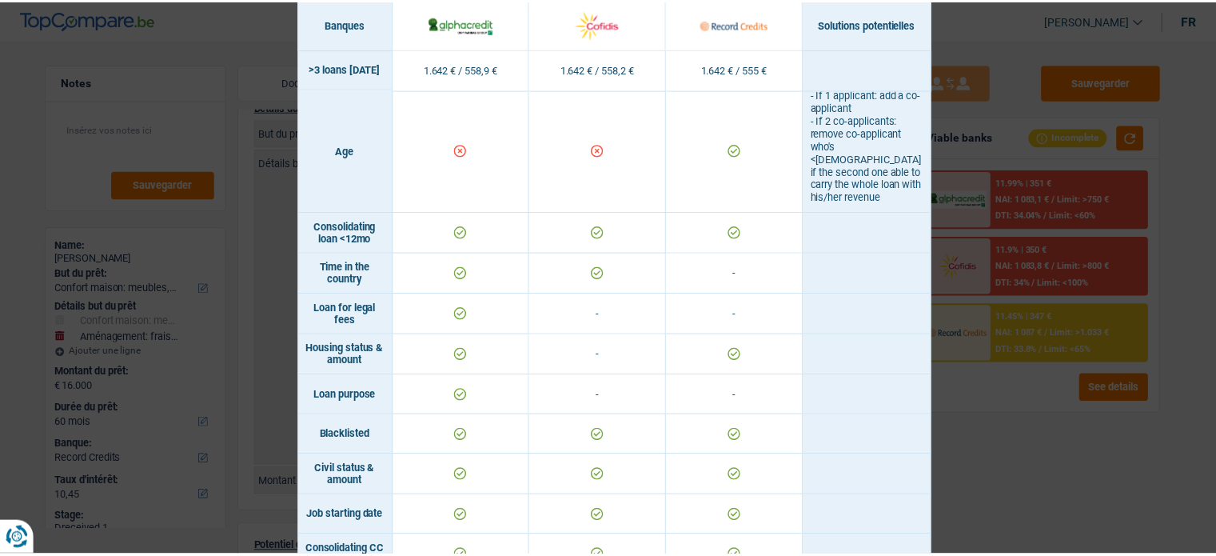
scroll to position [144, 0]
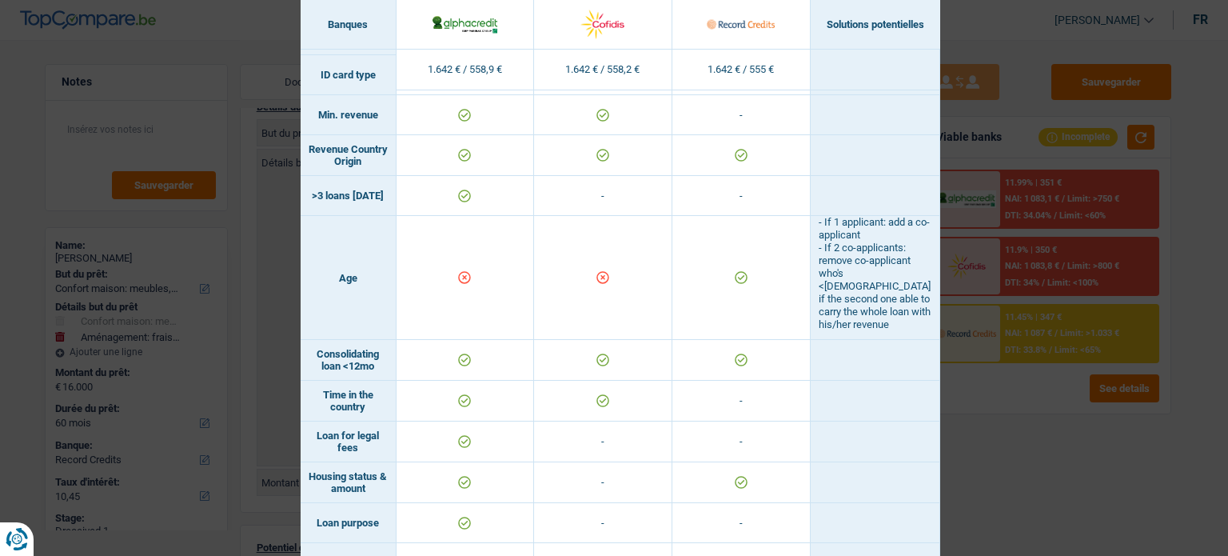
click at [997, 393] on div "Banks conditions × Banques Solutions potentielles Revenus / Charges 1.642 € / 5…" at bounding box center [614, 278] width 1228 height 556
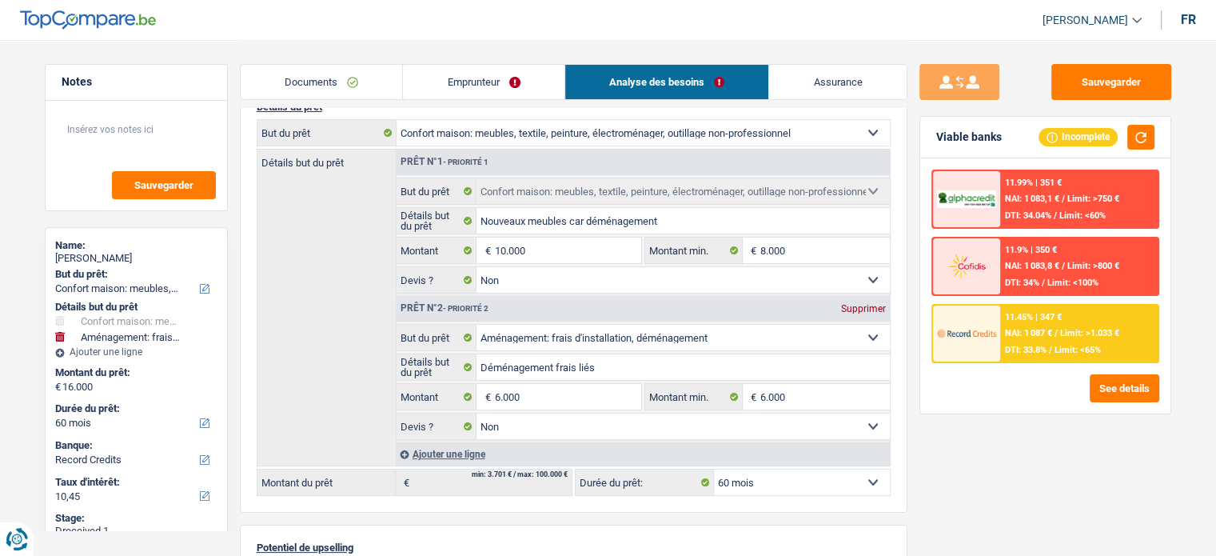
click at [1029, 344] on span "DTI: 33.8%" at bounding box center [1026, 349] width 42 height 10
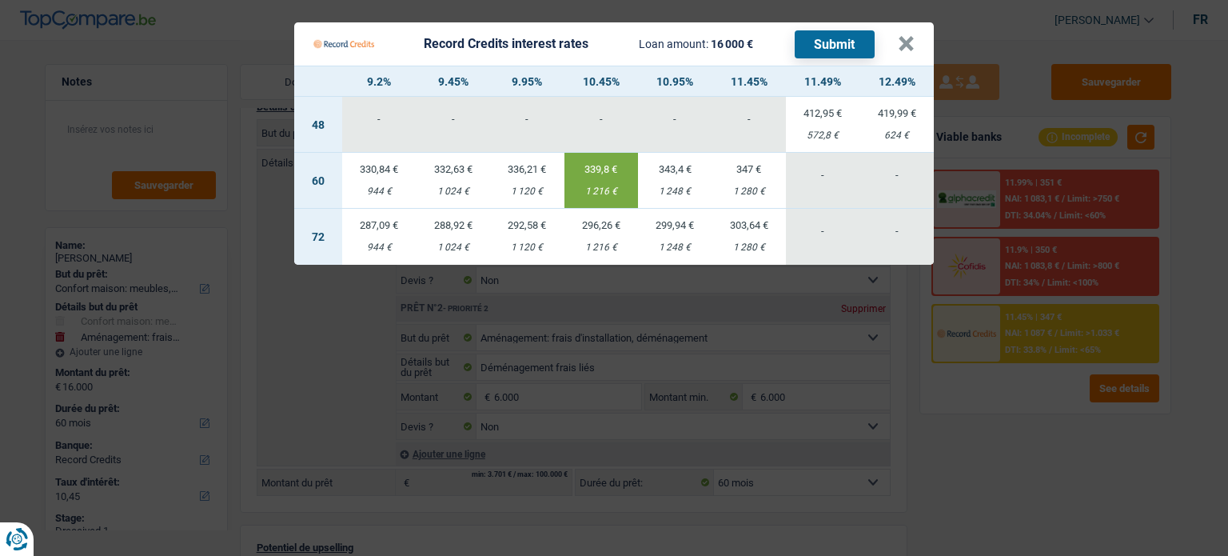
click at [1029, 431] on Credits "Record Credits interest rates Loan amount: 16 000 € Submit × 9.2% 9.45% 9.95% 1…" at bounding box center [614, 278] width 1228 height 556
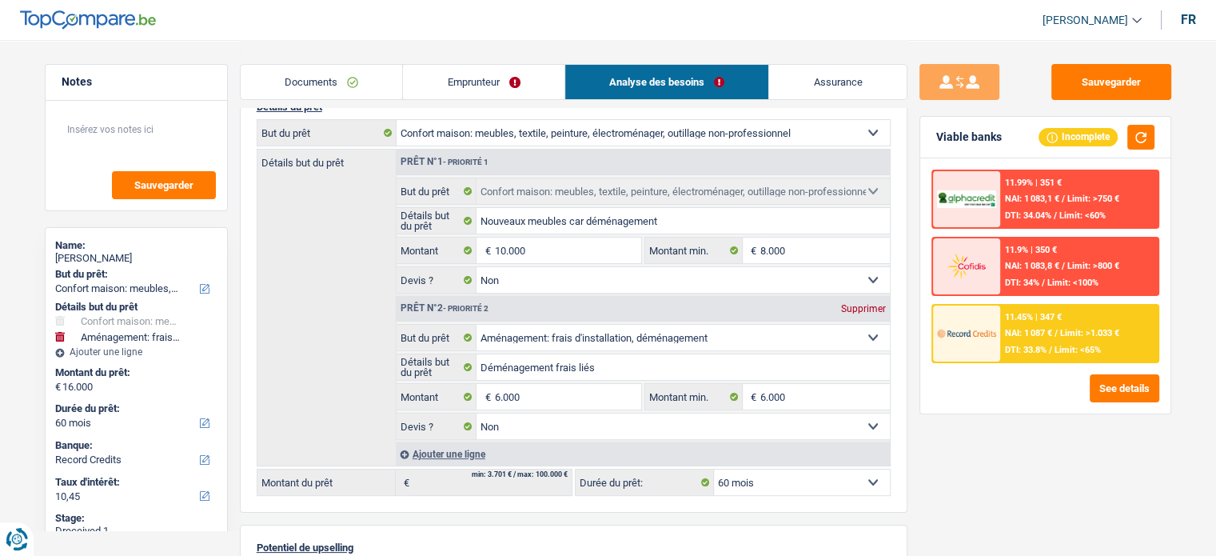
click at [1046, 344] on span "DTI: 33.8%" at bounding box center [1026, 349] width 42 height 10
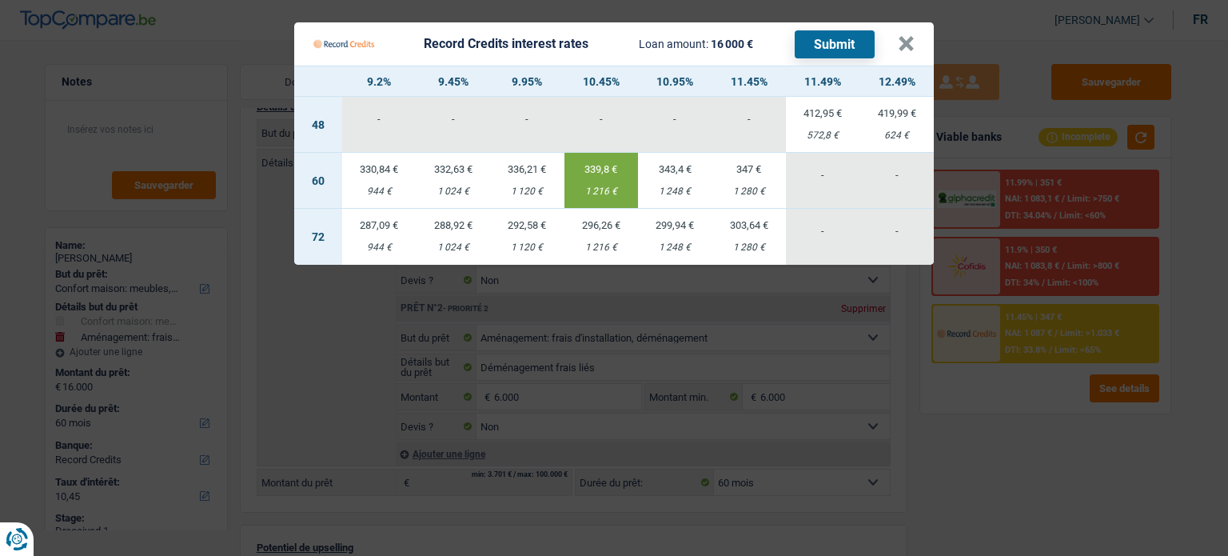
drag, startPoint x: 1014, startPoint y: 398, endPoint x: 937, endPoint y: 450, distance: 93.3
click at [1014, 399] on Credits "Record Credits interest rates Loan amount: 16 000 € Submit × 9.2% 9.45% 9.95% 1…" at bounding box center [614, 278] width 1228 height 556
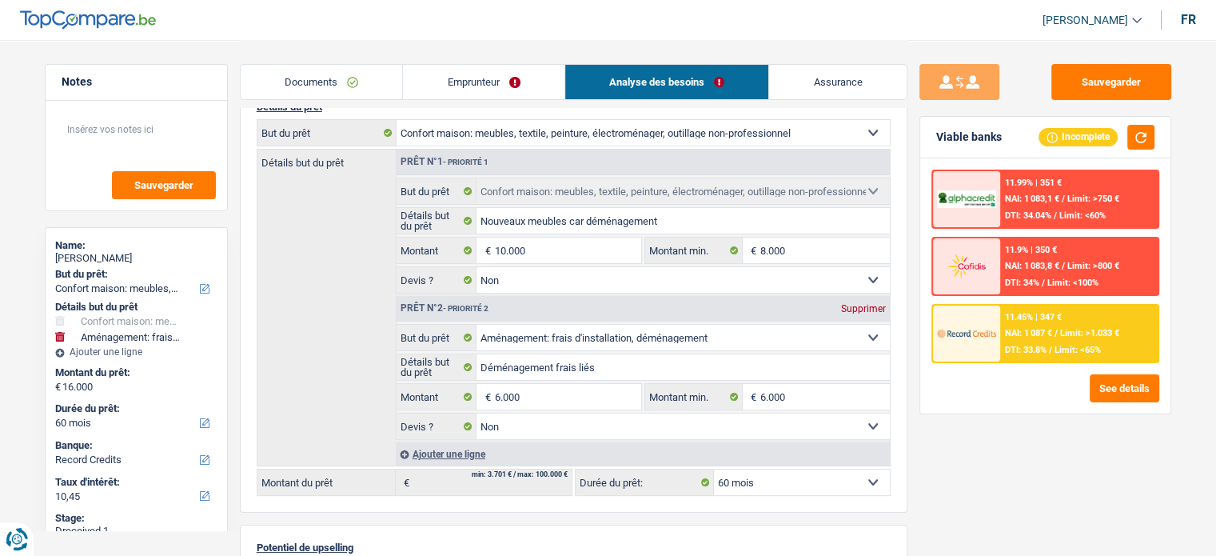
click at [1049, 205] on div "11.99% | 351 € NAI: 1 083,1 € / Limit: >750 € DTI: 34.04% / Limit: <60%" at bounding box center [1078, 199] width 157 height 56
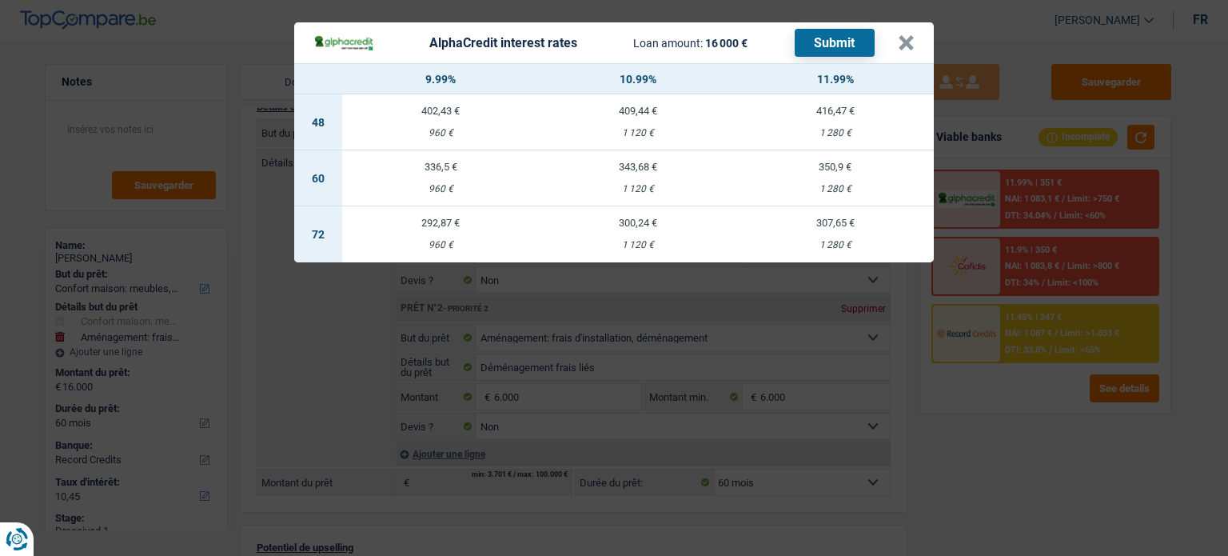
click at [918, 38] on header "AlphaCredit interest rates Loan amount: 16 000 € Submit ×" at bounding box center [613, 42] width 639 height 41
click at [902, 37] on button "×" at bounding box center [906, 43] width 17 height 16
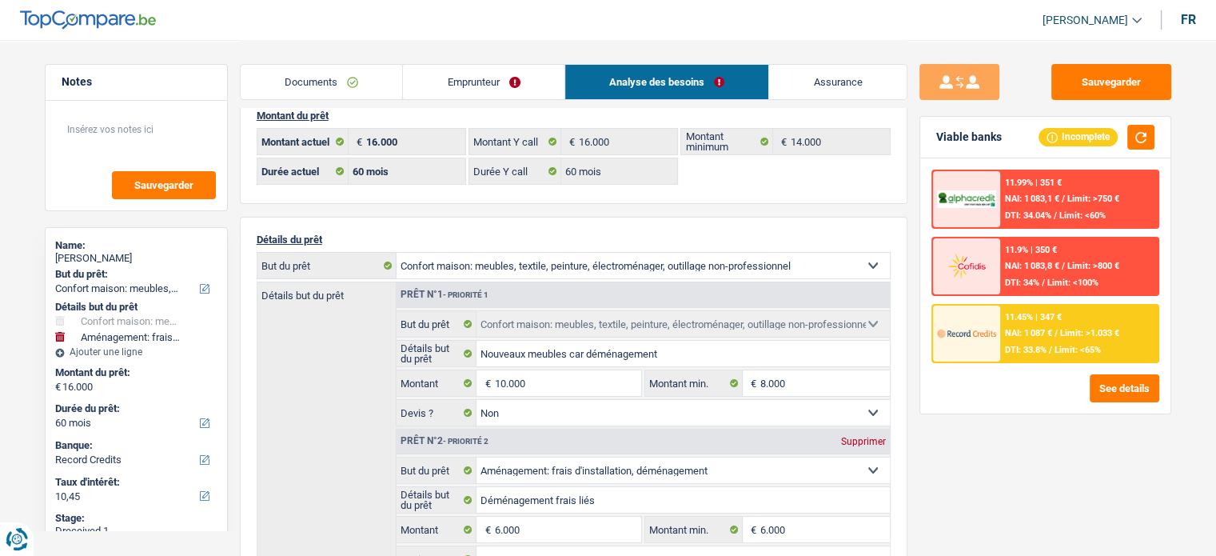
scroll to position [0, 0]
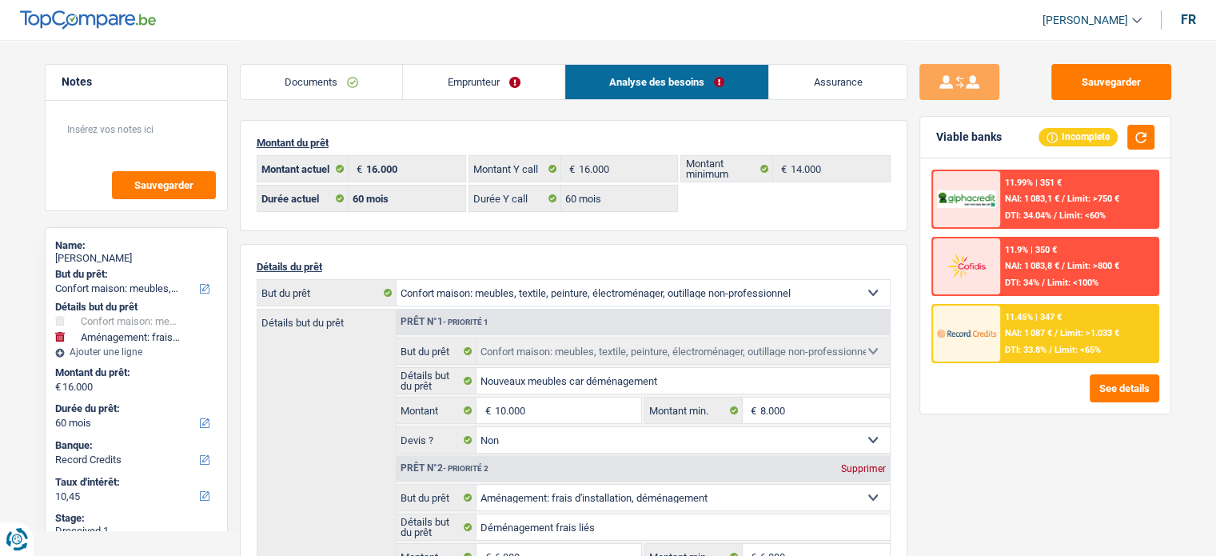
click at [1049, 194] on span "NAI: 1 083,1 €" at bounding box center [1032, 198] width 54 height 10
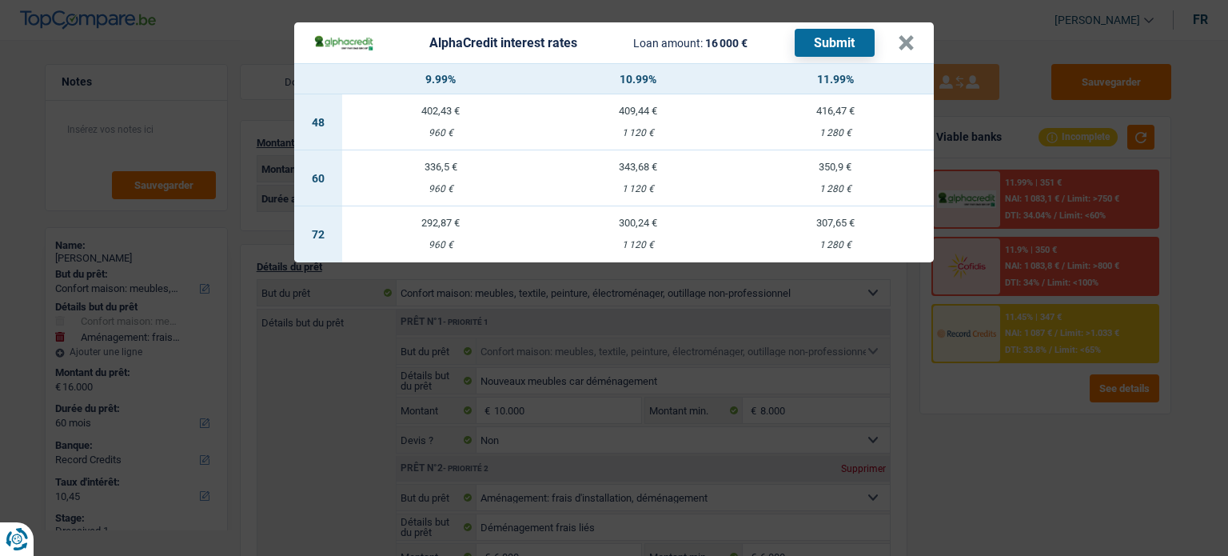
click at [610, 181] on td "343,68 € 1 120 €" at bounding box center [638, 178] width 197 height 56
select select "alphacredit"
type input "10,99"
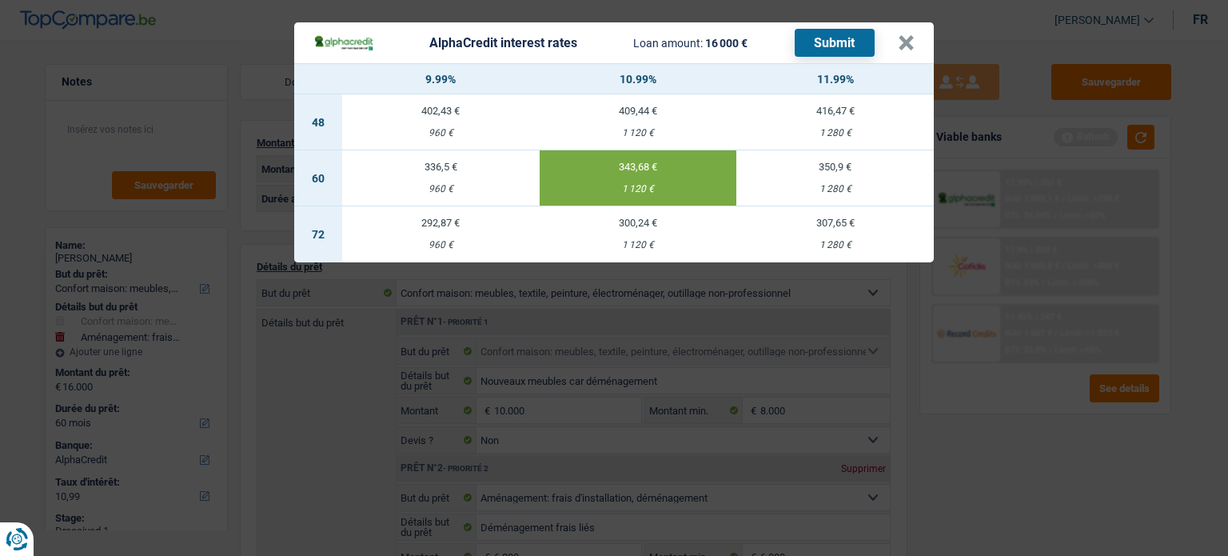
click at [838, 41] on button "Submit" at bounding box center [834, 43] width 80 height 28
drag, startPoint x: 918, startPoint y: 44, endPoint x: 902, endPoint y: 40, distance: 15.7
click at [916, 45] on header "AlphaCredit interest rates Loan amount: 16 000 € Submit ×" at bounding box center [613, 42] width 639 height 41
click at [902, 40] on button "×" at bounding box center [906, 43] width 17 height 16
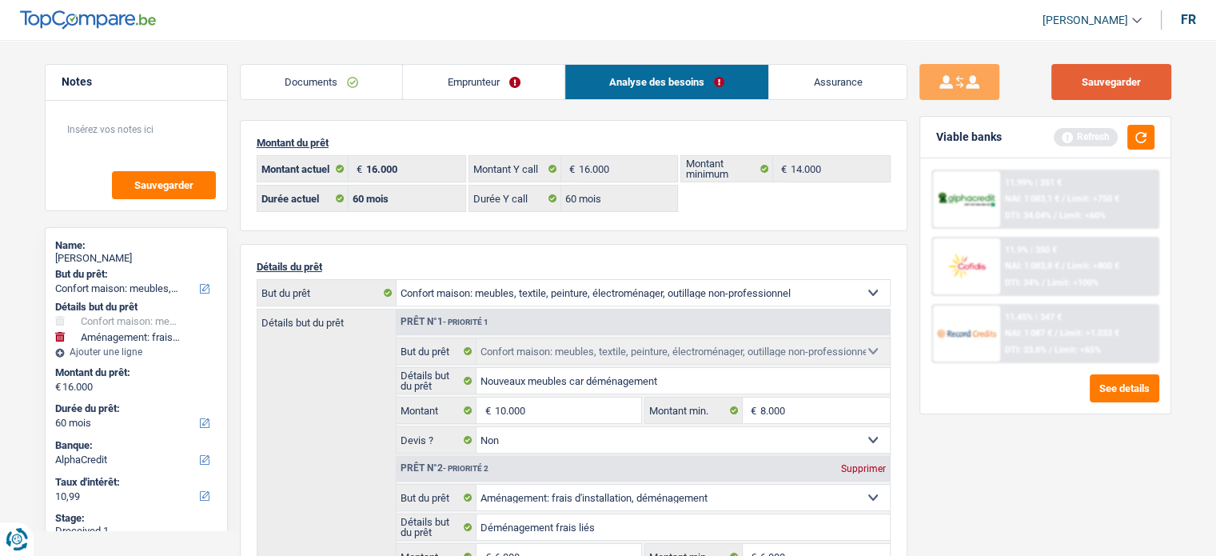
click at [1119, 86] on button "Sauvegarder" at bounding box center [1111, 82] width 120 height 36
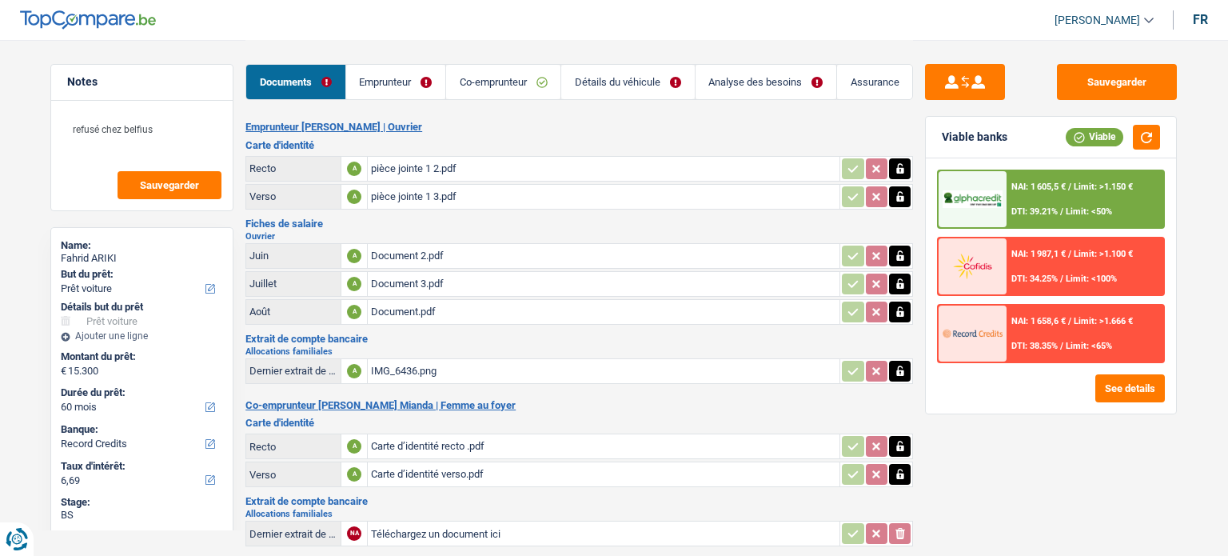
select select "car"
select select "60"
select select "record credits"
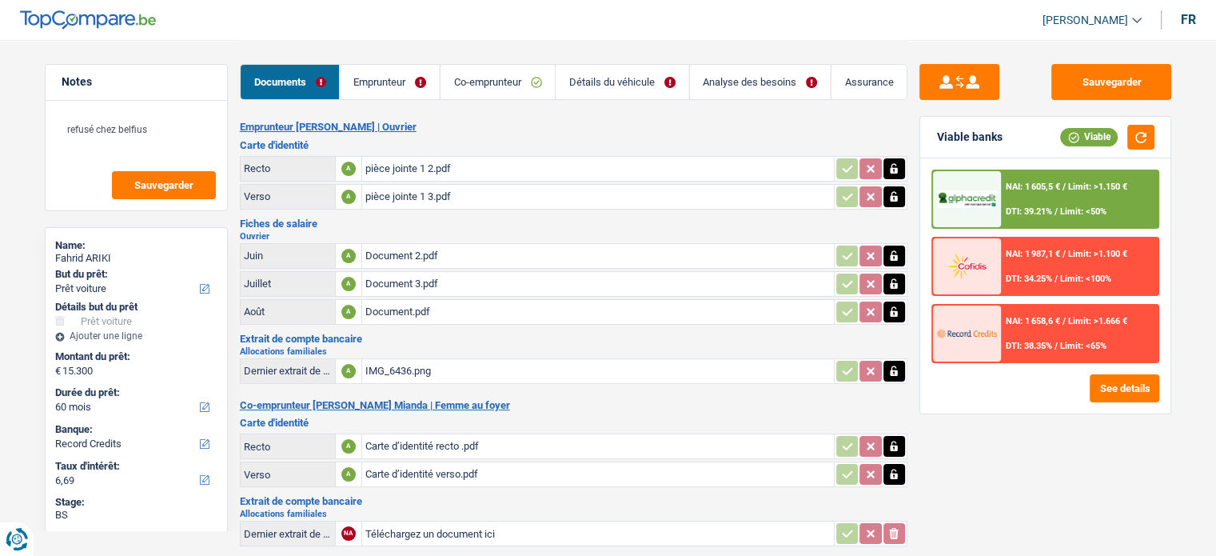
click at [1062, 326] on div "NAI: 1 658,6 € / Limit: >1.666 € DTI: 38.35% / Limit: <65%" at bounding box center [1078, 333] width 157 height 56
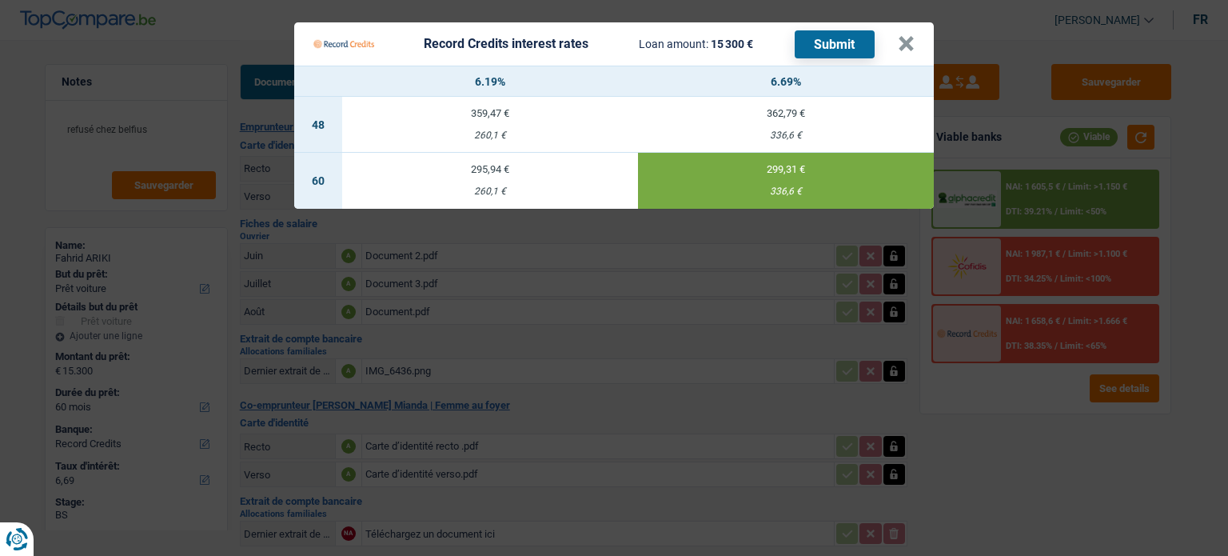
click at [1037, 440] on Credits "Record Credits interest rates Loan amount: 15 300 € Submit × 6.19% 6.69% 48 359…" at bounding box center [614, 278] width 1228 height 556
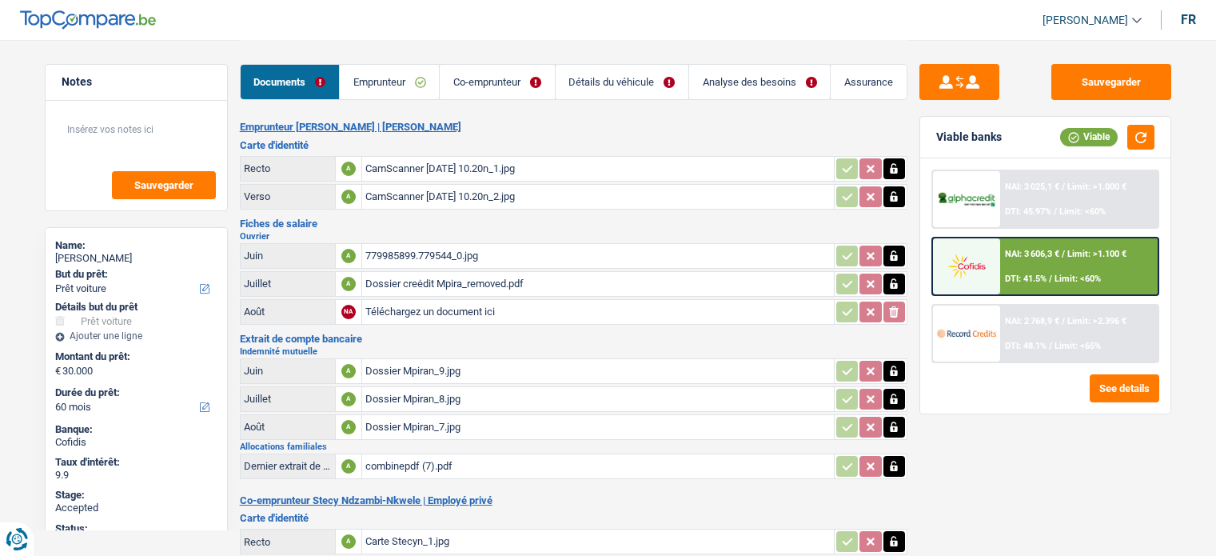
select select "car"
select select "60"
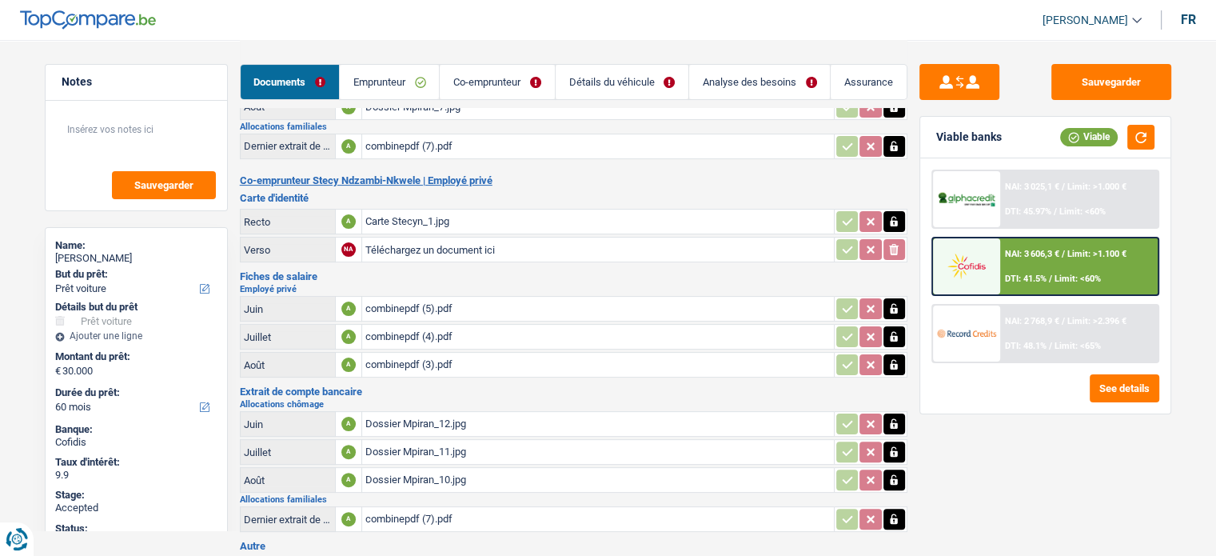
click at [379, 75] on link "Emprunteur" at bounding box center [389, 82] width 99 height 34
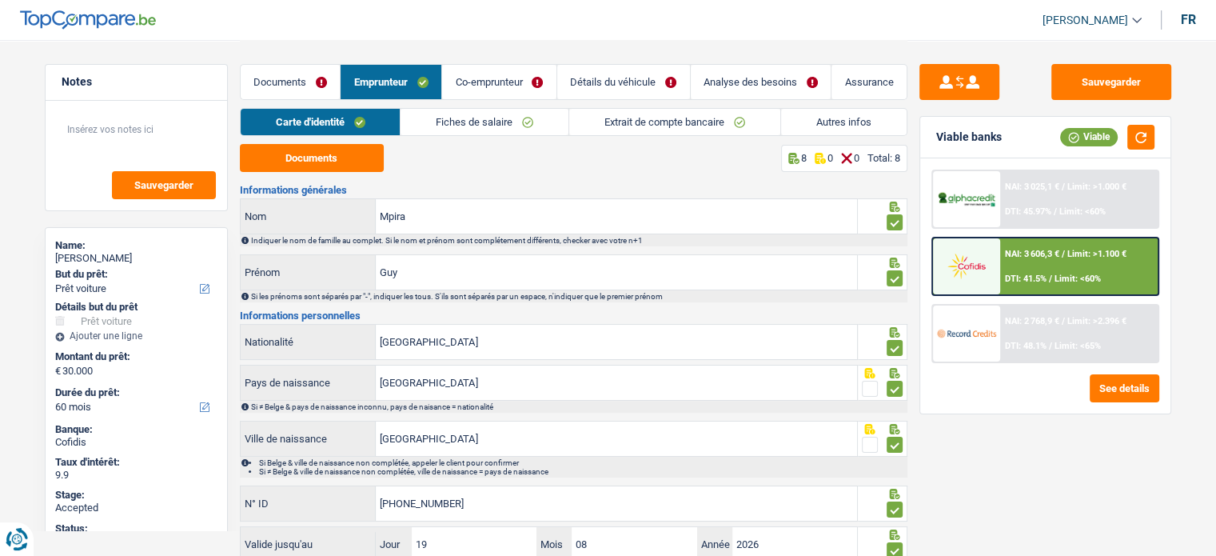
click at [308, 90] on link "Documents" at bounding box center [291, 82] width 100 height 34
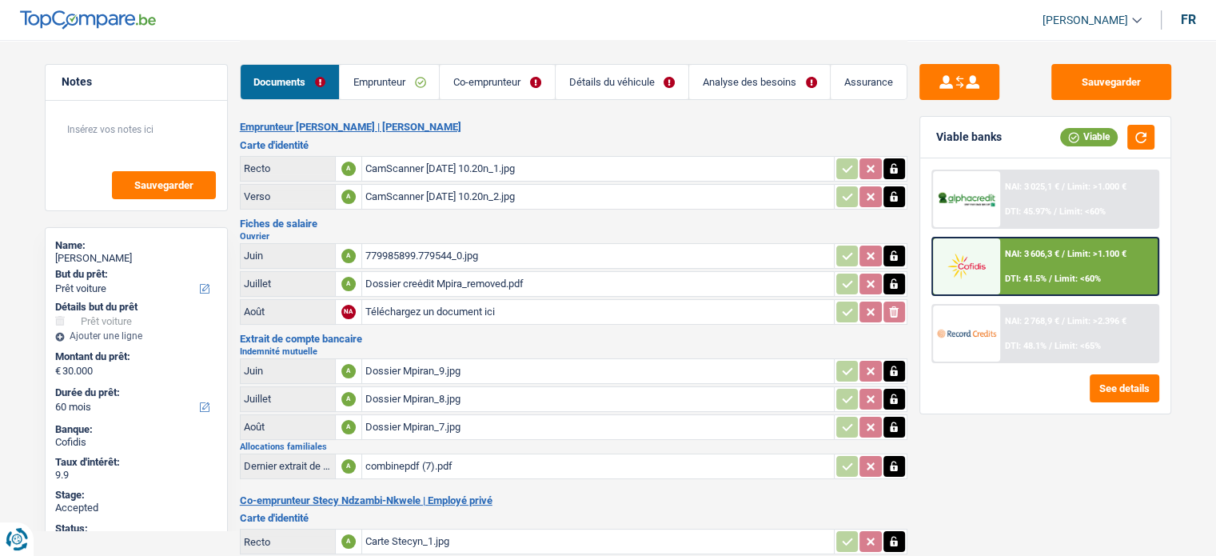
click at [448, 162] on div "CamScanner [DATE] 10.20n_1.jpg" at bounding box center [597, 169] width 465 height 24
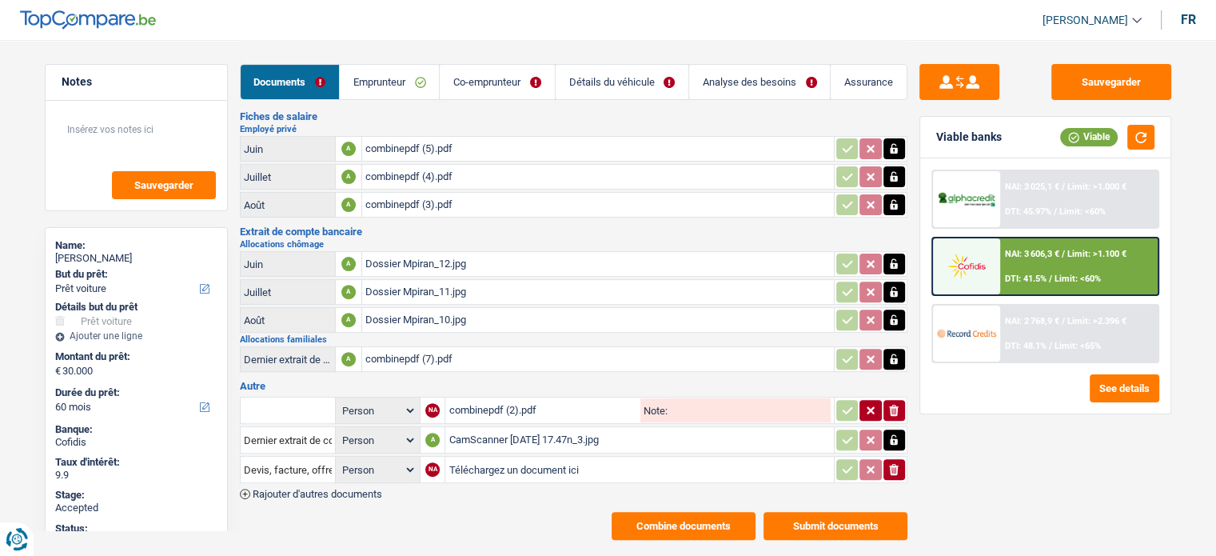
scroll to position [495, 0]
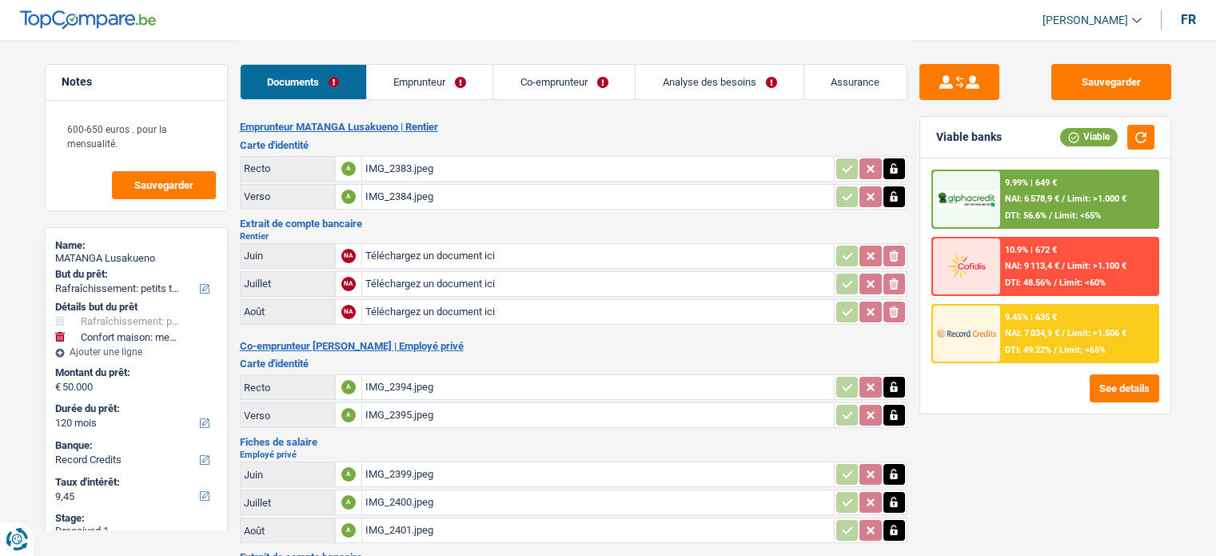
select select "houseOrGarden"
select select "household"
select select "120"
select select "record credits"
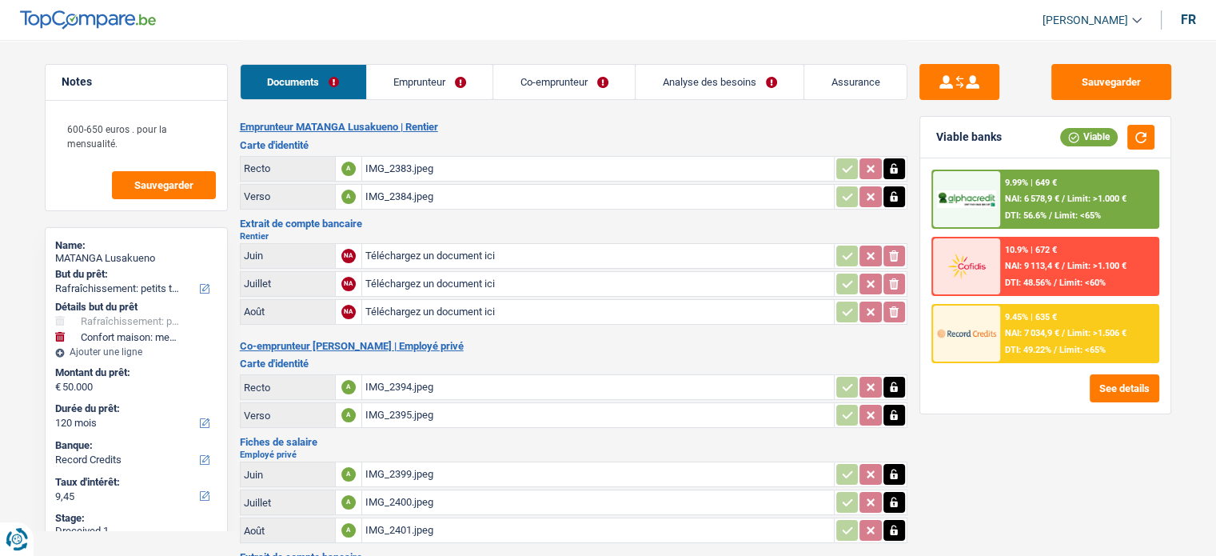
click at [411, 93] on link "Emprunteur" at bounding box center [430, 82] width 126 height 34
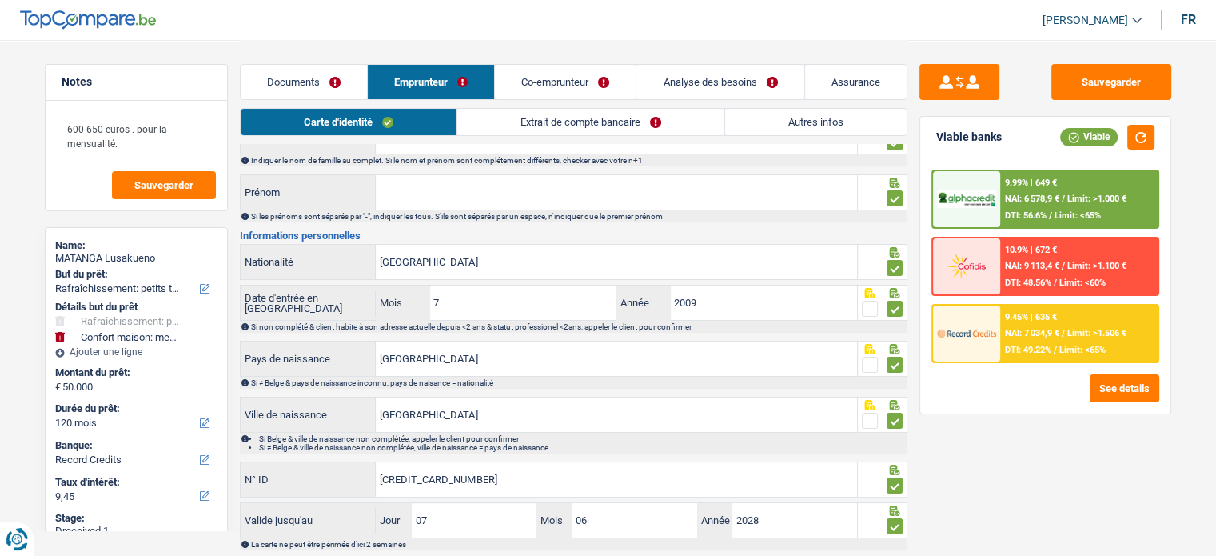
click at [623, 79] on link "Co-emprunteur" at bounding box center [565, 82] width 141 height 34
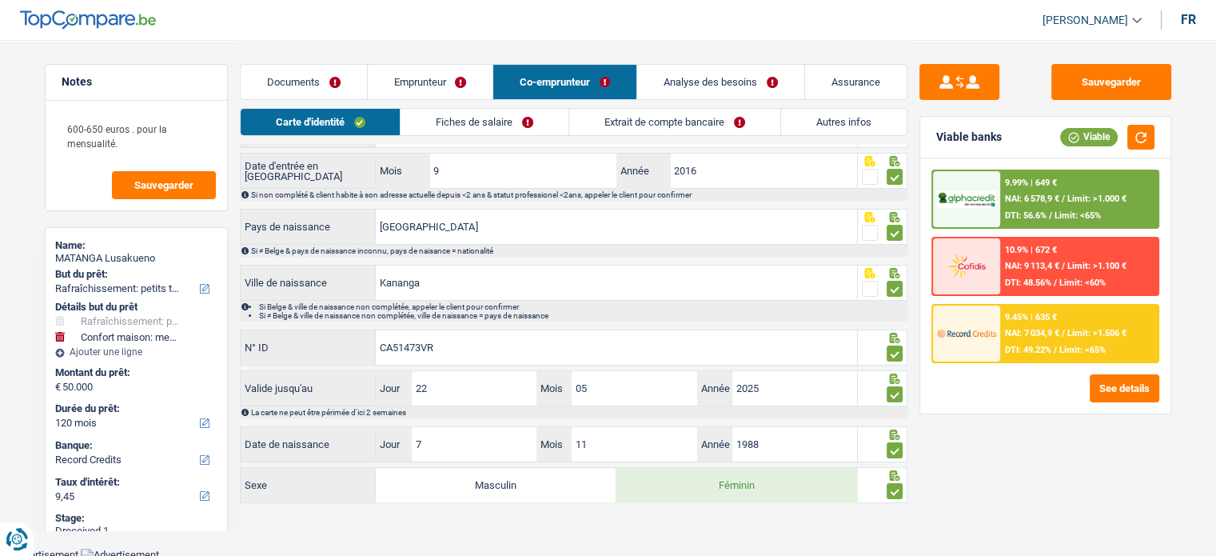
scroll to position [213, 0]
drag, startPoint x: 478, startPoint y: 373, endPoint x: 279, endPoint y: 373, distance: 199.0
click at [301, 383] on div "Valide jusqu'au 22 Jour / 05 Mois / 2025 Année" at bounding box center [549, 387] width 617 height 34
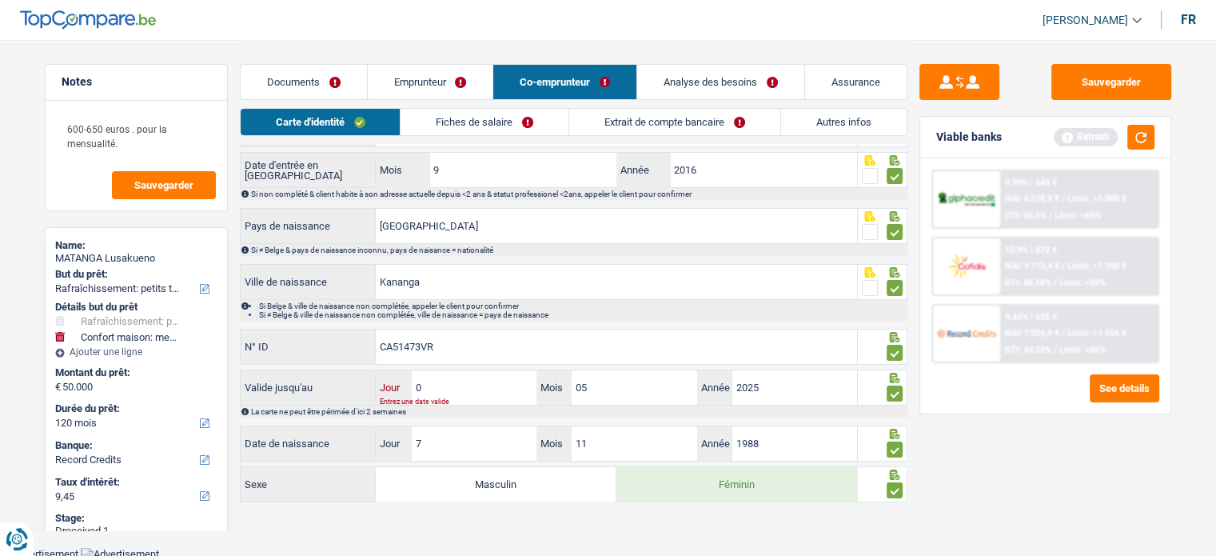
type input "07"
drag, startPoint x: 610, startPoint y: 381, endPoint x: 512, endPoint y: 359, distance: 100.8
click at [517, 360] on div "Informations générales UBERTALLI Nom Indiquer le nom de famille au complet. Si …" at bounding box center [573, 238] width 667 height 532
type input "11"
drag, startPoint x: 681, startPoint y: 366, endPoint x: 655, endPoint y: 365, distance: 25.6
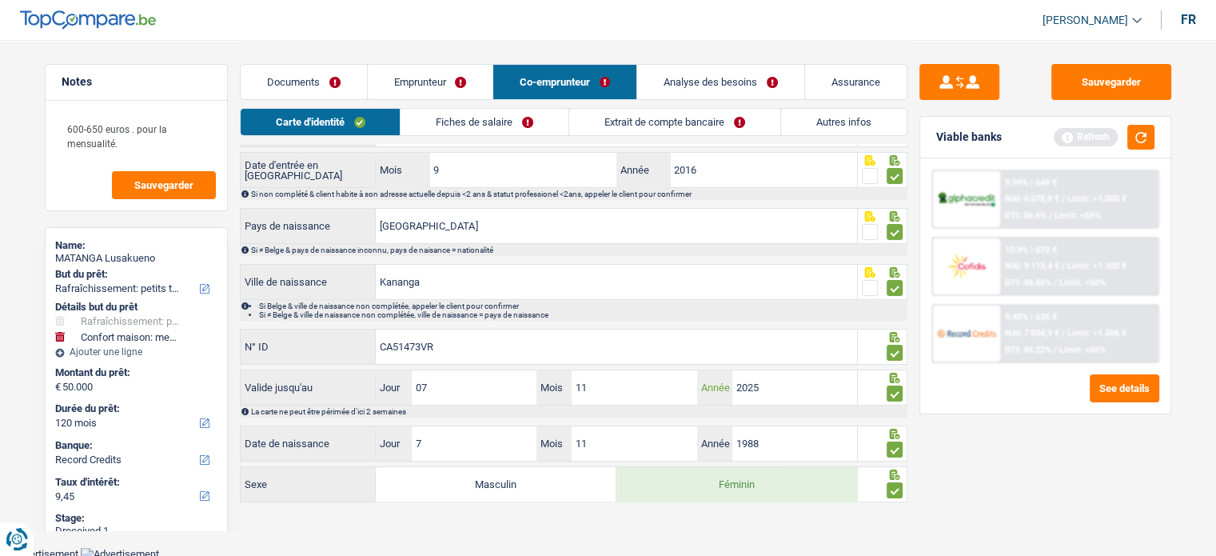
click at [655, 365] on div "Informations générales UBERTALLI Nom Indiquer le nom de famille au complet. Si …" at bounding box center [573, 238] width 667 height 532
type input "2034"
click at [1113, 95] on button "Sauvegarder" at bounding box center [1111, 82] width 120 height 36
click at [1152, 137] on button "button" at bounding box center [1140, 137] width 27 height 25
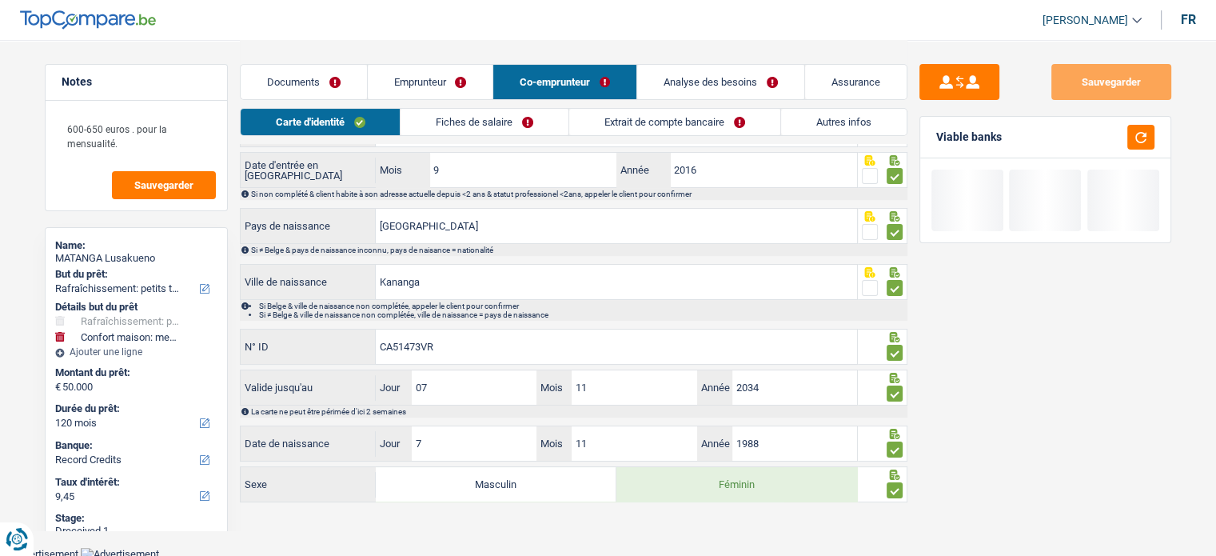
click at [536, 103] on div "Documents Emprunteur Co-emprunteur Analyse des besoins Assurance" at bounding box center [573, 74] width 667 height 68
click at [408, 138] on div "Carte d'identité Fiches de salaire Extrait de compte bancaire Autres infos" at bounding box center [573, 126] width 667 height 36
click at [462, 123] on link "Fiches de salaire" at bounding box center [484, 122] width 168 height 26
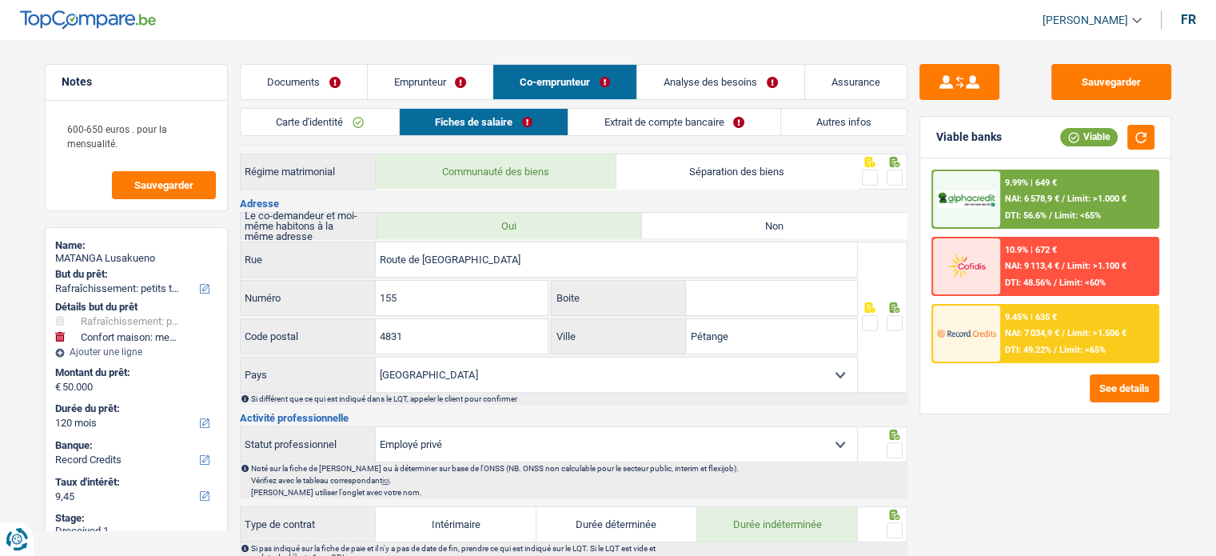
click at [643, 125] on link "Extrait de compte bancaire" at bounding box center [673, 122] width 211 height 26
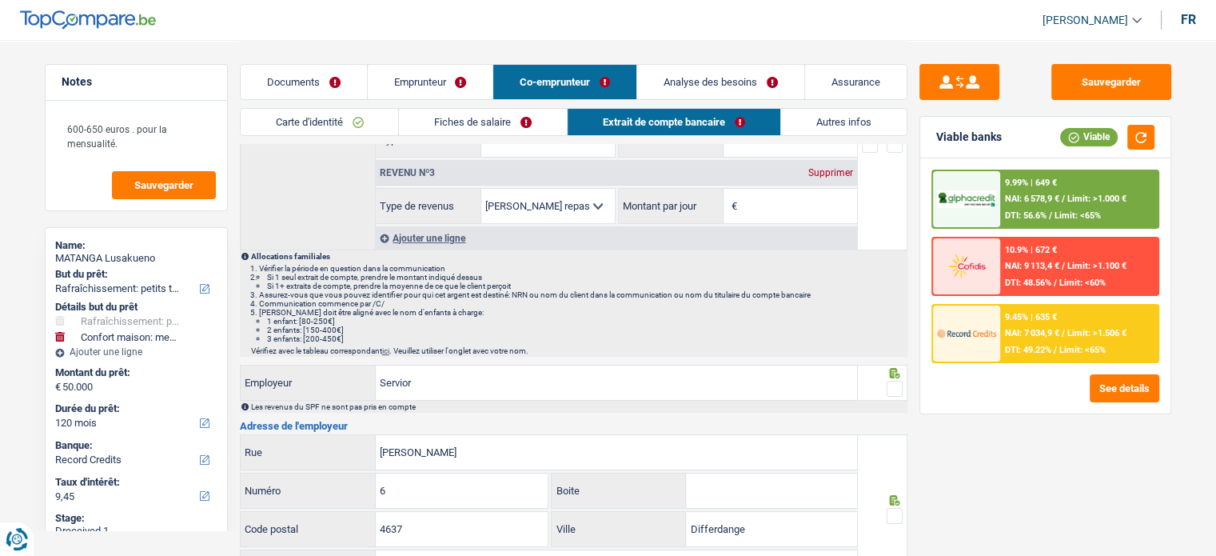
click at [494, 126] on link "Fiches de salaire" at bounding box center [483, 122] width 168 height 26
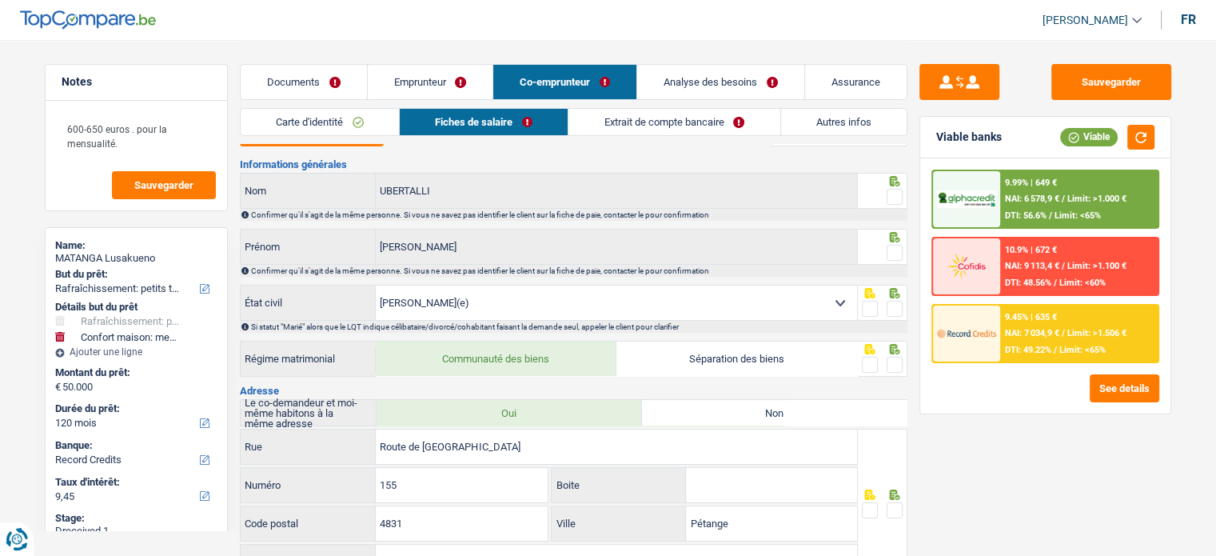
scroll to position [0, 0]
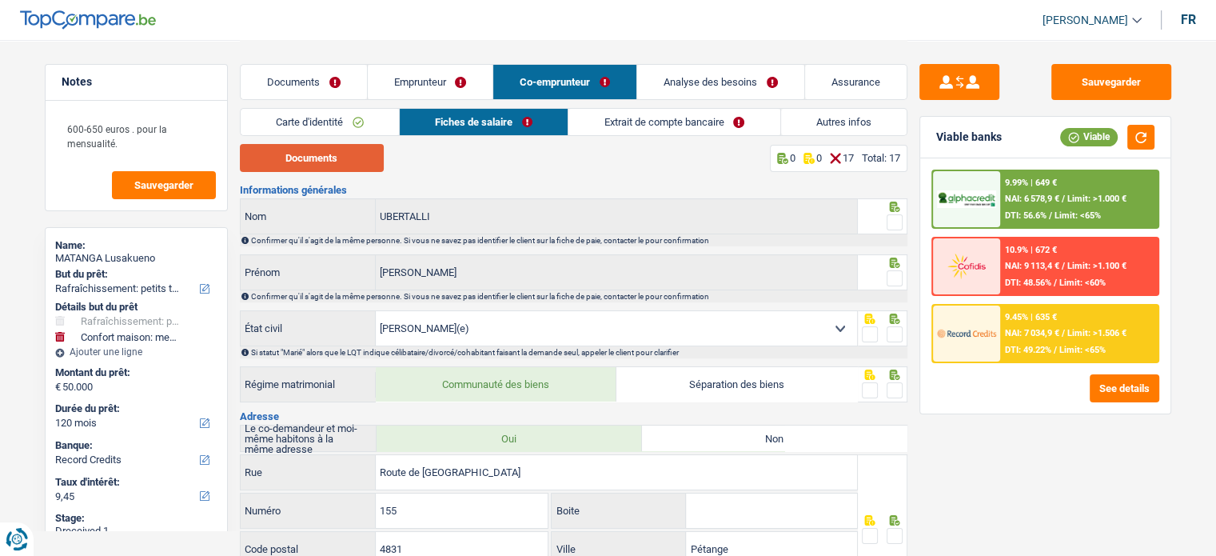
click at [339, 162] on button "Documents" at bounding box center [312, 158] width 144 height 28
drag, startPoint x: 897, startPoint y: 223, endPoint x: 803, endPoint y: 223, distance: 93.5
click at [897, 223] on span at bounding box center [894, 222] width 16 height 16
click at [0, 0] on input "radio" at bounding box center [0, 0] width 0 height 0
click at [892, 273] on span at bounding box center [894, 278] width 16 height 16
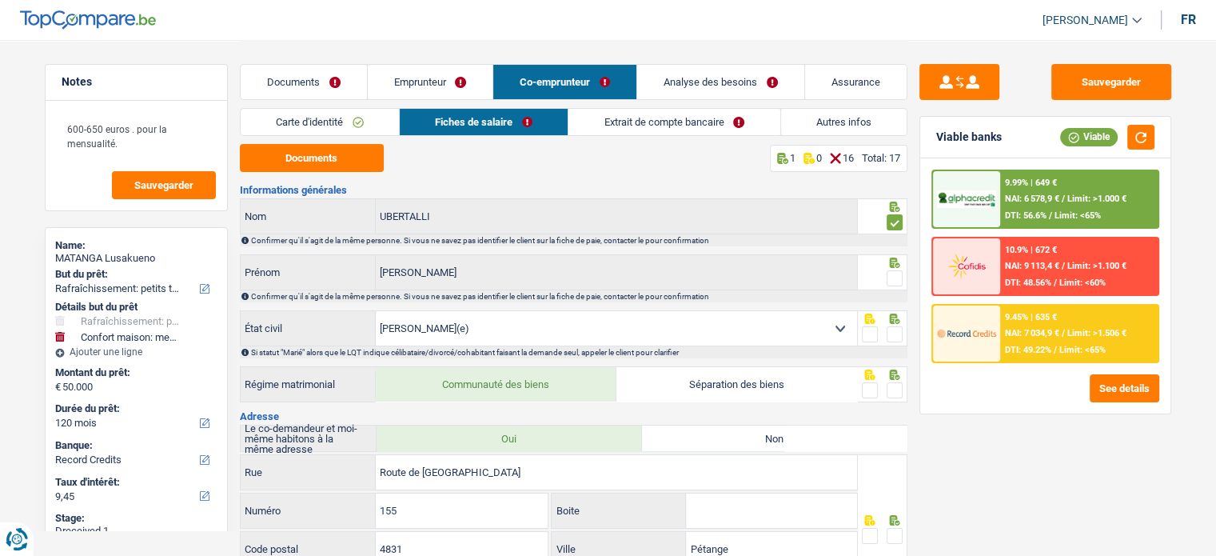
click at [0, 0] on input "radio" at bounding box center [0, 0] width 0 height 0
click at [895, 332] on span at bounding box center [894, 334] width 16 height 16
click at [0, 0] on input "radio" at bounding box center [0, 0] width 0 height 0
click at [339, 169] on button "Documents" at bounding box center [312, 158] width 144 height 28
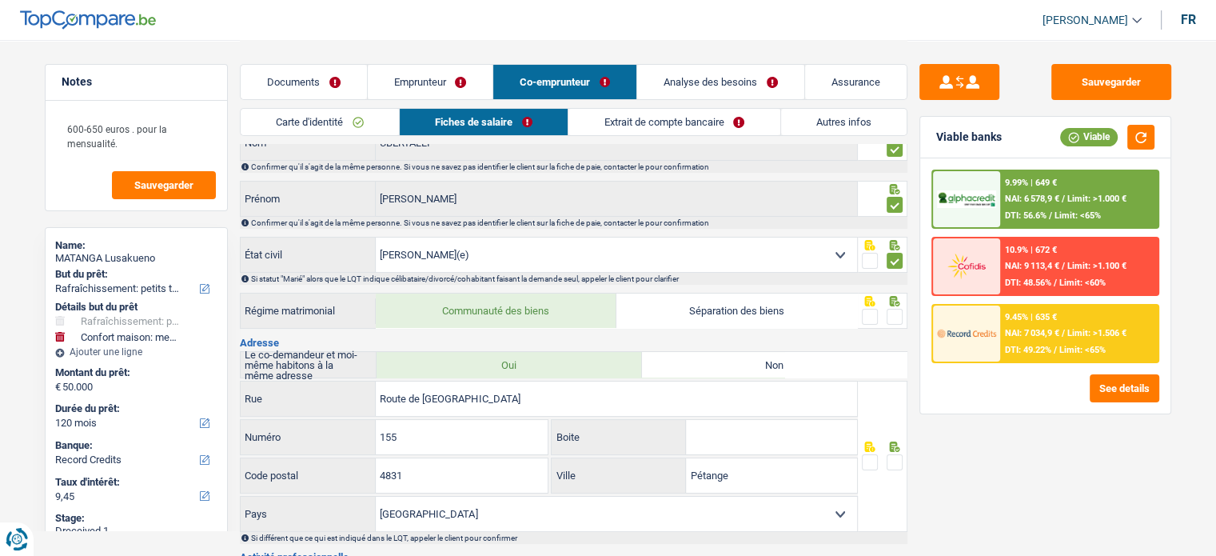
scroll to position [160, 0]
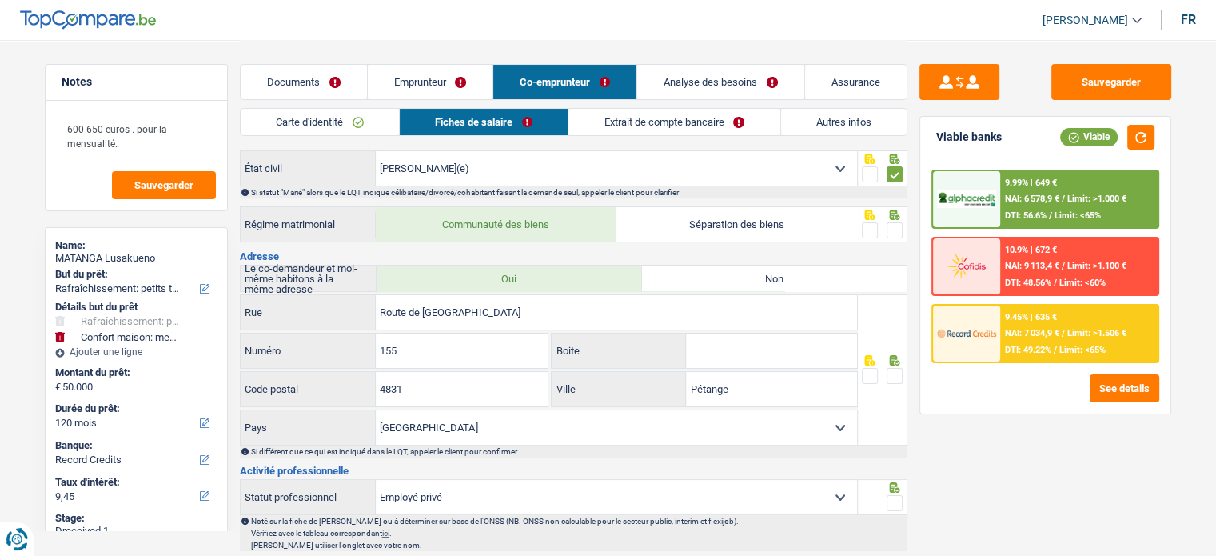
click at [890, 224] on span at bounding box center [894, 230] width 16 height 16
click at [0, 0] on input "radio" at bounding box center [0, 0] width 0 height 0
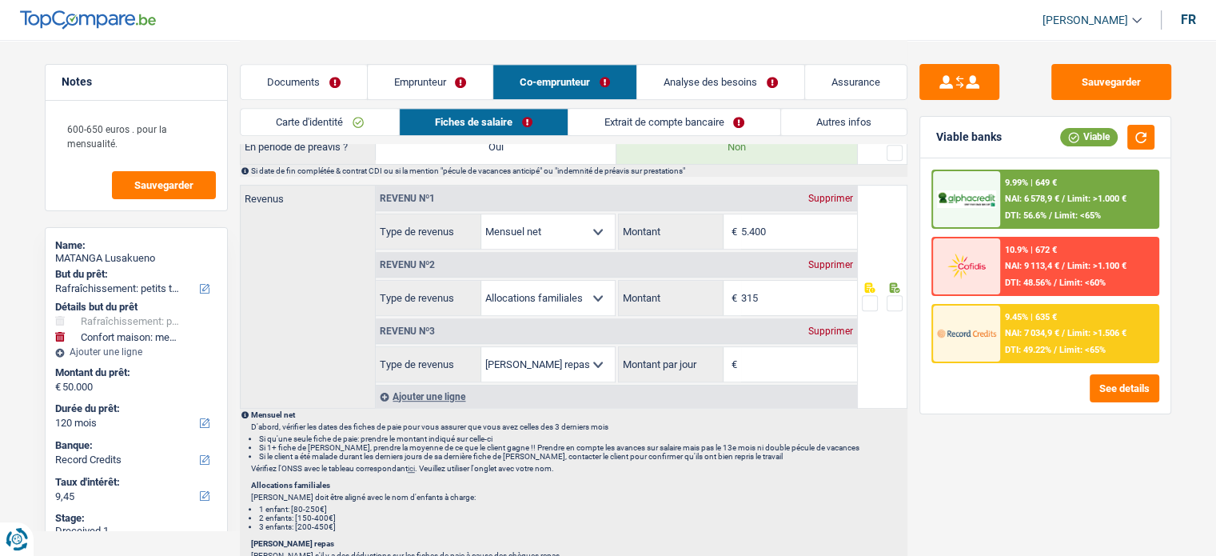
scroll to position [400, 0]
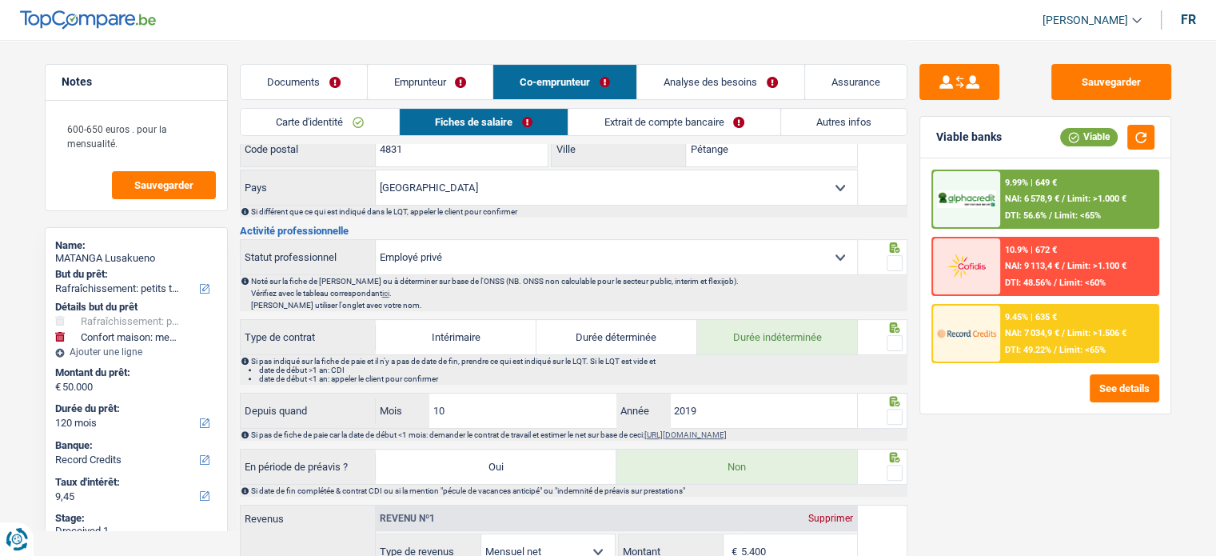
click at [890, 261] on span at bounding box center [894, 263] width 16 height 16
click at [0, 0] on input "radio" at bounding box center [0, 0] width 0 height 0
drag, startPoint x: 895, startPoint y: 331, endPoint x: 895, endPoint y: 340, distance: 8.8
click at [895, 333] on div at bounding box center [894, 343] width 16 height 20
click at [895, 340] on span at bounding box center [894, 343] width 16 height 16
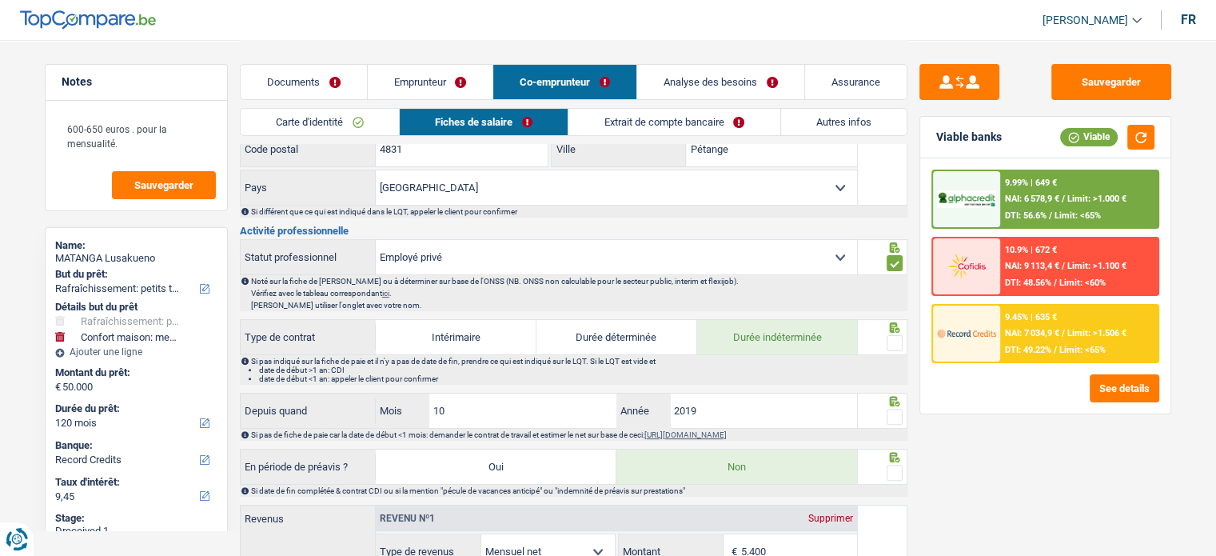
click at [0, 0] on input "radio" at bounding box center [0, 0] width 0 height 0
click at [890, 418] on span at bounding box center [894, 416] width 16 height 16
click at [0, 0] on input "radio" at bounding box center [0, 0] width 0 height 0
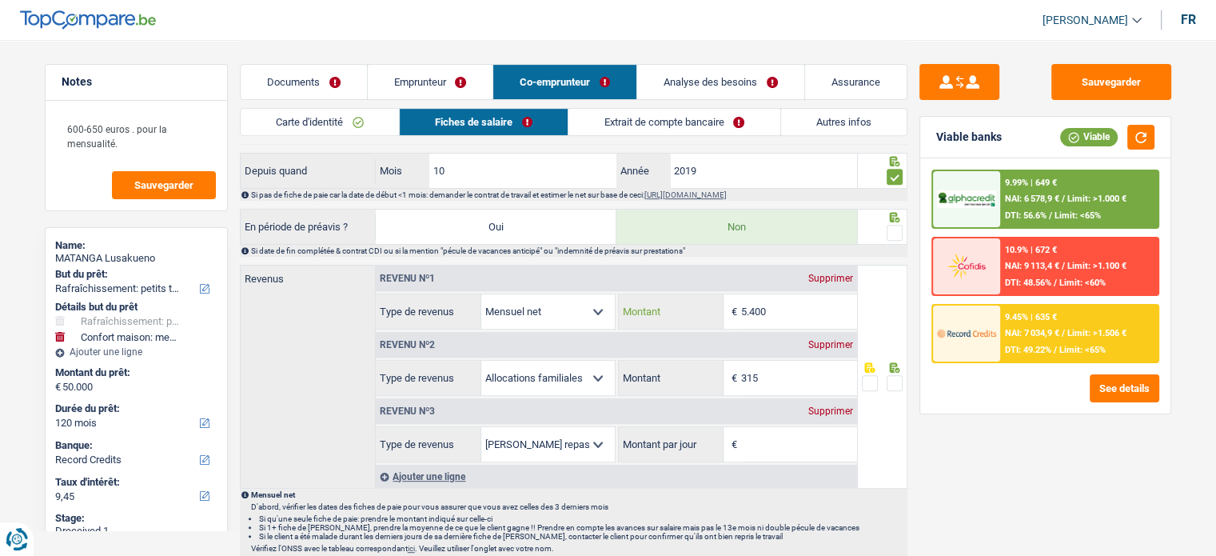
drag, startPoint x: 763, startPoint y: 311, endPoint x: 879, endPoint y: 334, distance: 119.0
click at [879, 334] on div "Revenus Revenu nº1 Supprimer Allocation d'handicap Allocations chômage Allocati…" at bounding box center [573, 378] width 667 height 226
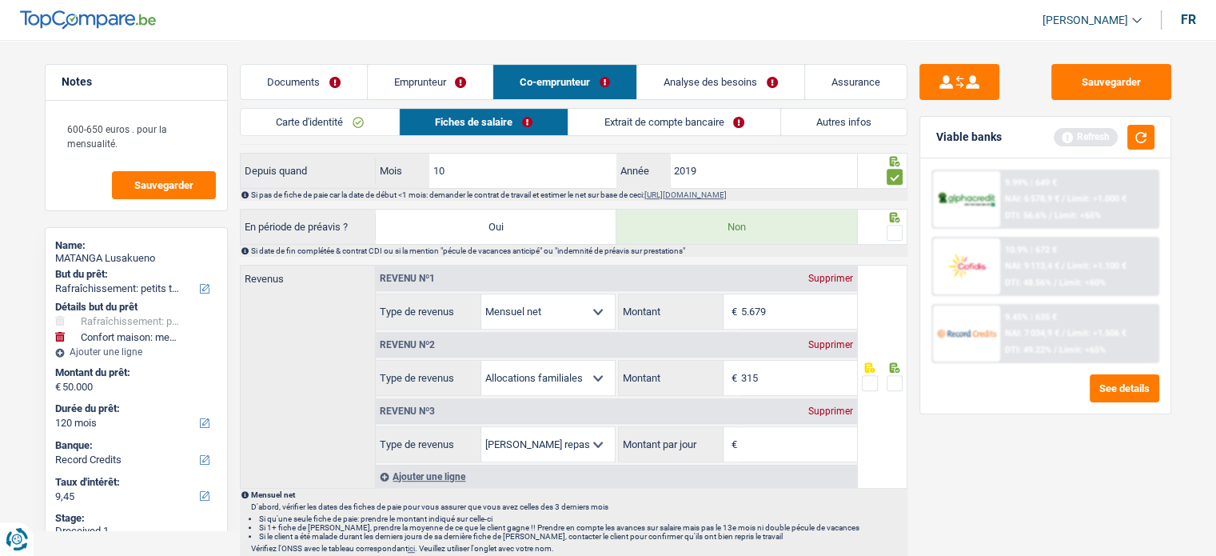
type input "5.679"
click at [927, 459] on div "Sauvegarder Viable banks Refresh 9.99% | 649 € NAI: 6 578,9 € / Limit: >1.000 €…" at bounding box center [1045, 297] width 276 height 466
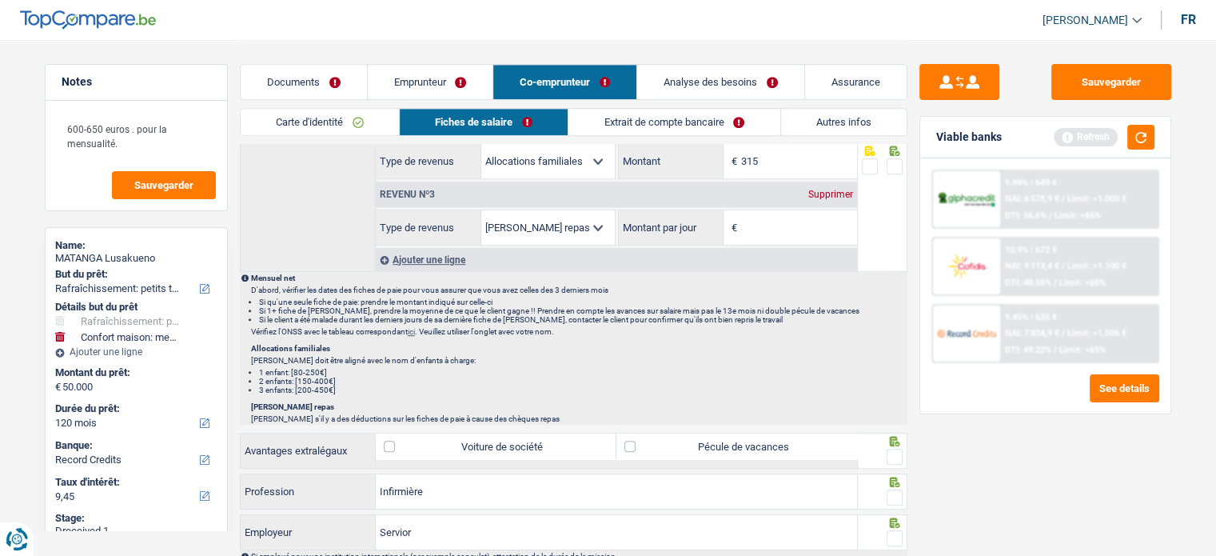
scroll to position [959, 0]
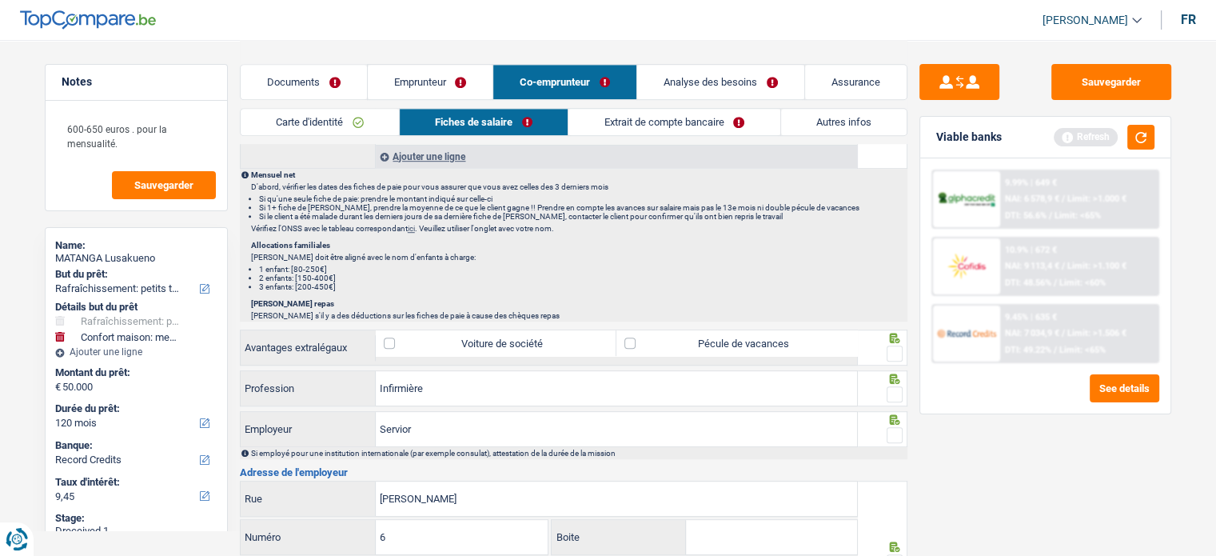
click at [890, 352] on span at bounding box center [894, 353] width 16 height 16
click at [0, 0] on input "radio" at bounding box center [0, 0] width 0 height 0
drag, startPoint x: 892, startPoint y: 389, endPoint x: 903, endPoint y: 407, distance: 20.8
click at [892, 390] on span at bounding box center [894, 394] width 16 height 16
click at [0, 0] on input "radio" at bounding box center [0, 0] width 0 height 0
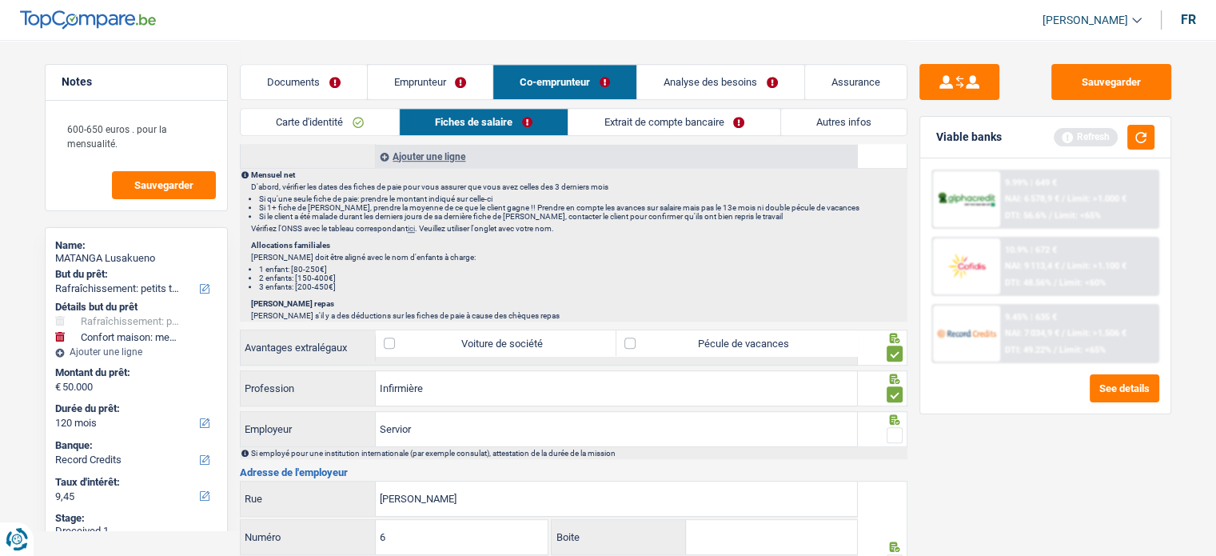
drag, startPoint x: 900, startPoint y: 423, endPoint x: 898, endPoint y: 432, distance: 8.9
click at [899, 428] on span at bounding box center [894, 435] width 16 height 16
click at [0, 0] on input "radio" at bounding box center [0, 0] width 0 height 0
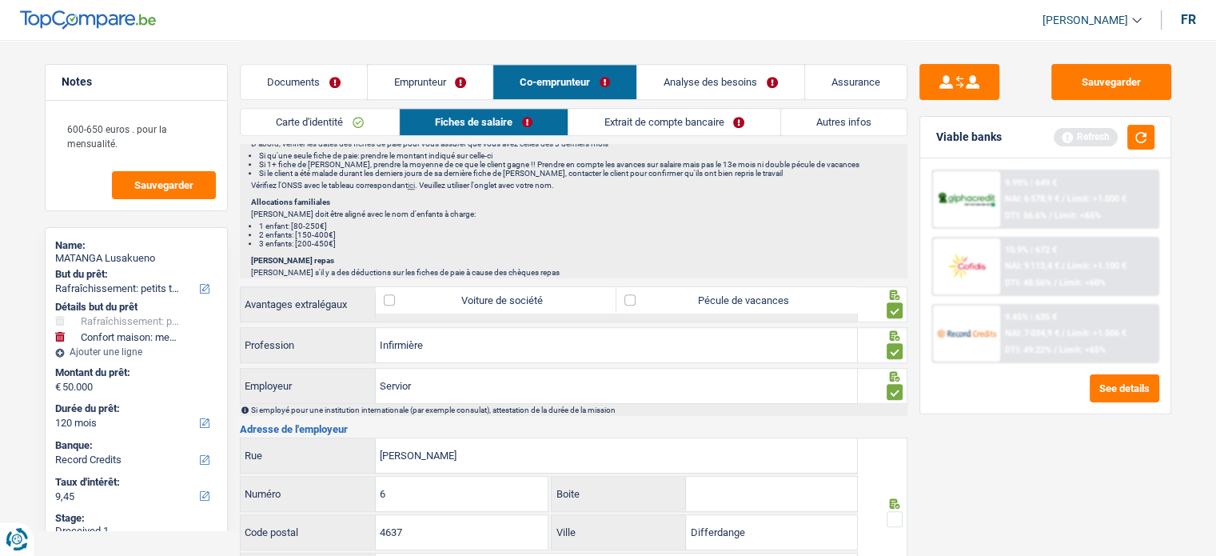
scroll to position [1039, 0]
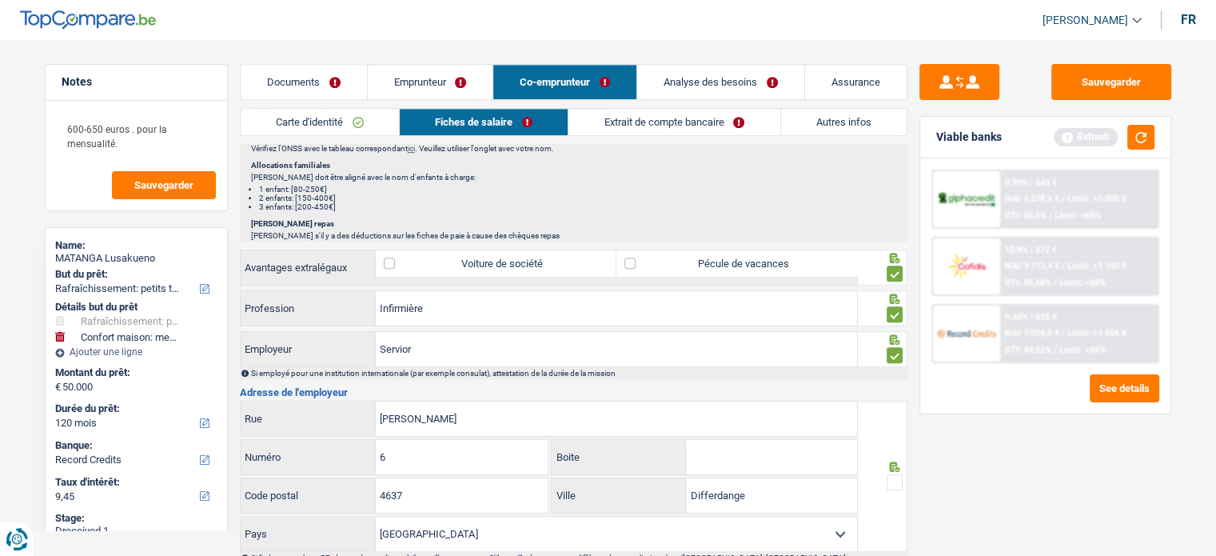
click at [882, 472] on fieldset at bounding box center [882, 482] width 41 height 20
drag, startPoint x: 451, startPoint y: 339, endPoint x: 336, endPoint y: 343, distance: 115.2
click at [336, 343] on div "Servior Employeur" at bounding box center [549, 349] width 617 height 34
type input "CNS"
drag, startPoint x: 476, startPoint y: 419, endPoint x: 382, endPoint y: 420, distance: 94.3
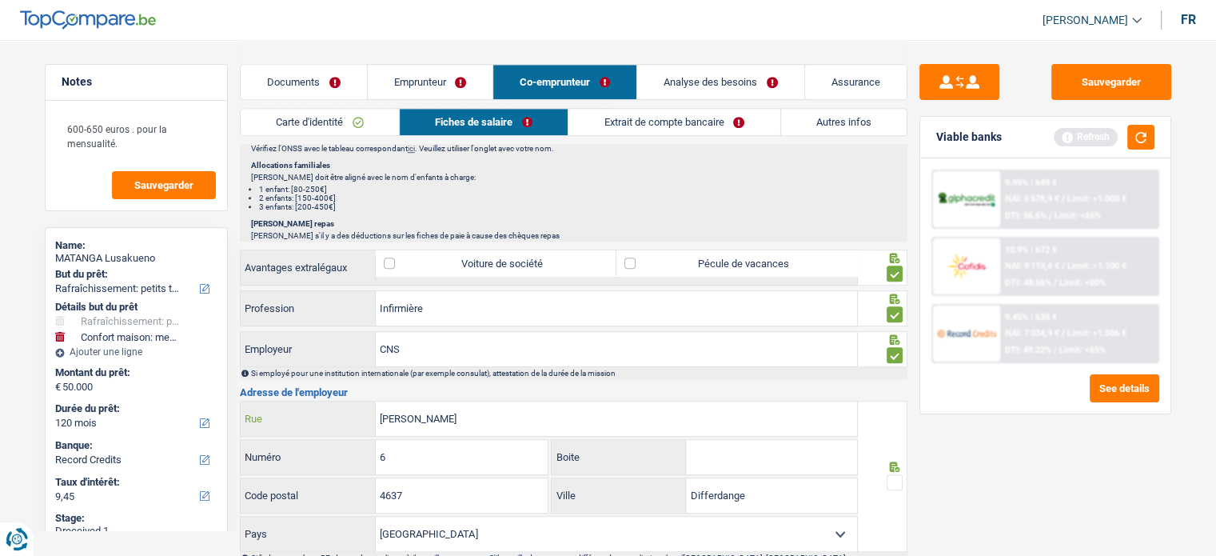
click at [357, 420] on div "[PERSON_NAME]" at bounding box center [549, 418] width 617 height 34
paste input "[STREET_ADDRESS]"
drag, startPoint x: 390, startPoint y: 416, endPoint x: 325, endPoint y: 413, distance: 65.6
click at [333, 416] on div "[STREET_ADDRESS][PERSON_NAME]" at bounding box center [549, 418] width 617 height 34
type input "rue Mercier"
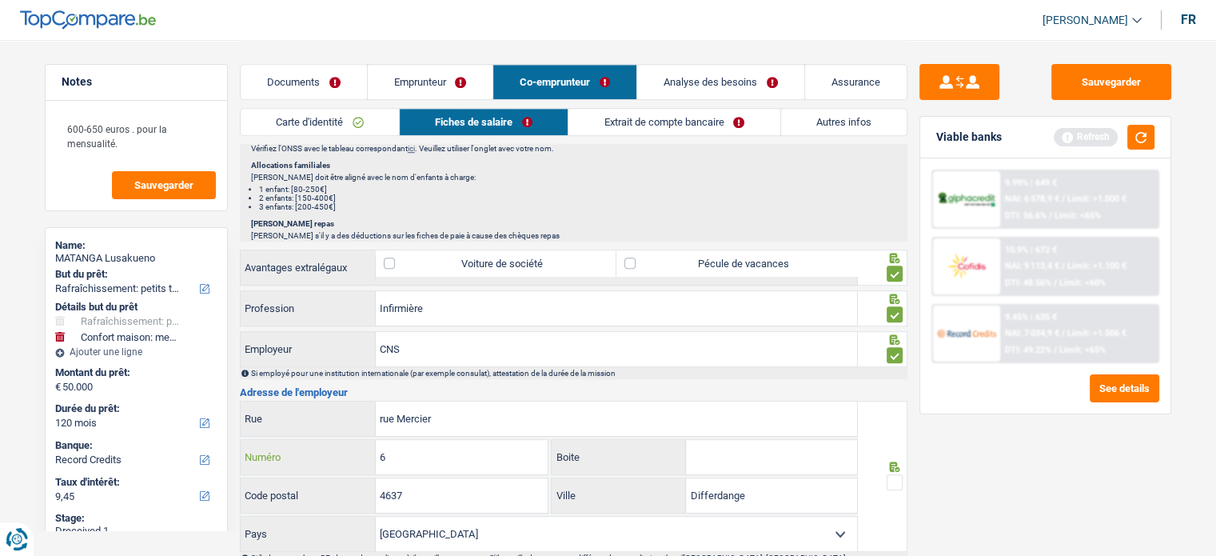
drag, startPoint x: 432, startPoint y: 453, endPoint x: 329, endPoint y: 450, distance: 102.4
click at [342, 452] on div "6 Numéro" at bounding box center [395, 457] width 308 height 34
type input "4"
drag, startPoint x: 425, startPoint y: 482, endPoint x: 352, endPoint y: 492, distance: 73.4
click at [336, 494] on div "4637 Code postal" at bounding box center [395, 495] width 308 height 34
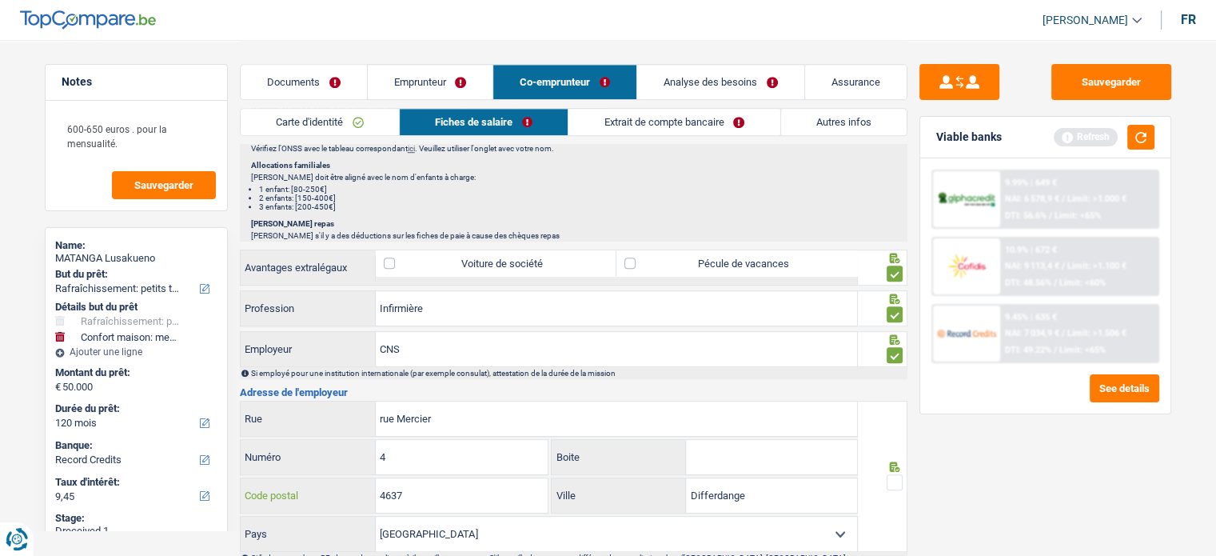
paste input "2144"
type input "2144"
drag, startPoint x: 767, startPoint y: 494, endPoint x: 620, endPoint y: 494, distance: 147.1
click at [622, 494] on div "Differdange Ville" at bounding box center [704, 495] width 305 height 34
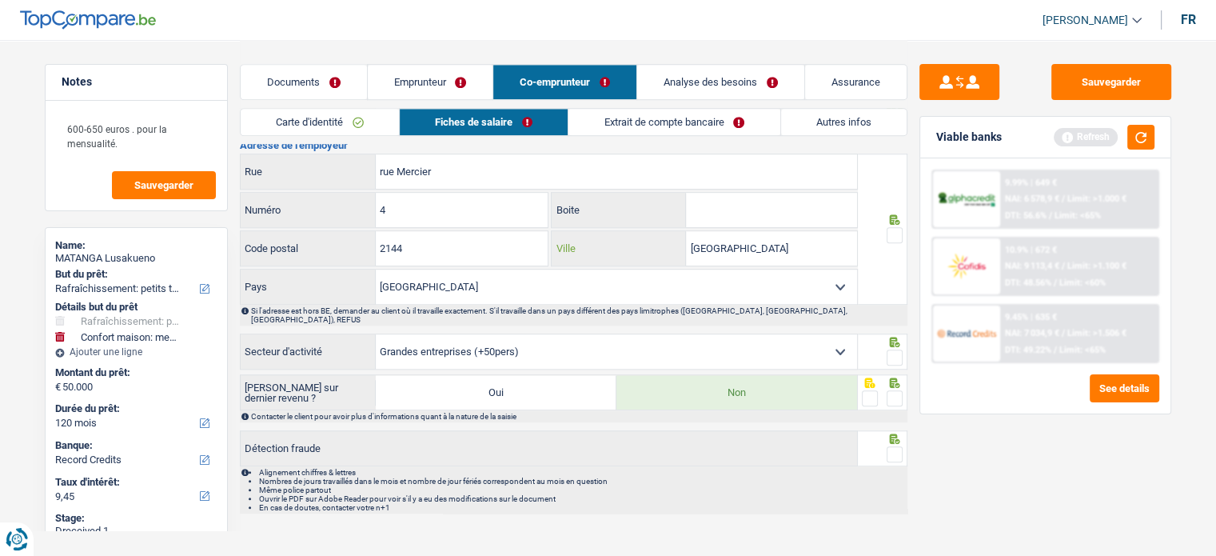
type input "[GEOGRAPHIC_DATA]"
click at [898, 231] on span at bounding box center [894, 235] width 16 height 16
click at [0, 0] on input "radio" at bounding box center [0, 0] width 0 height 0
drag, startPoint x: 896, startPoint y: 332, endPoint x: 887, endPoint y: 371, distance: 40.1
click at [896, 349] on span at bounding box center [894, 357] width 16 height 16
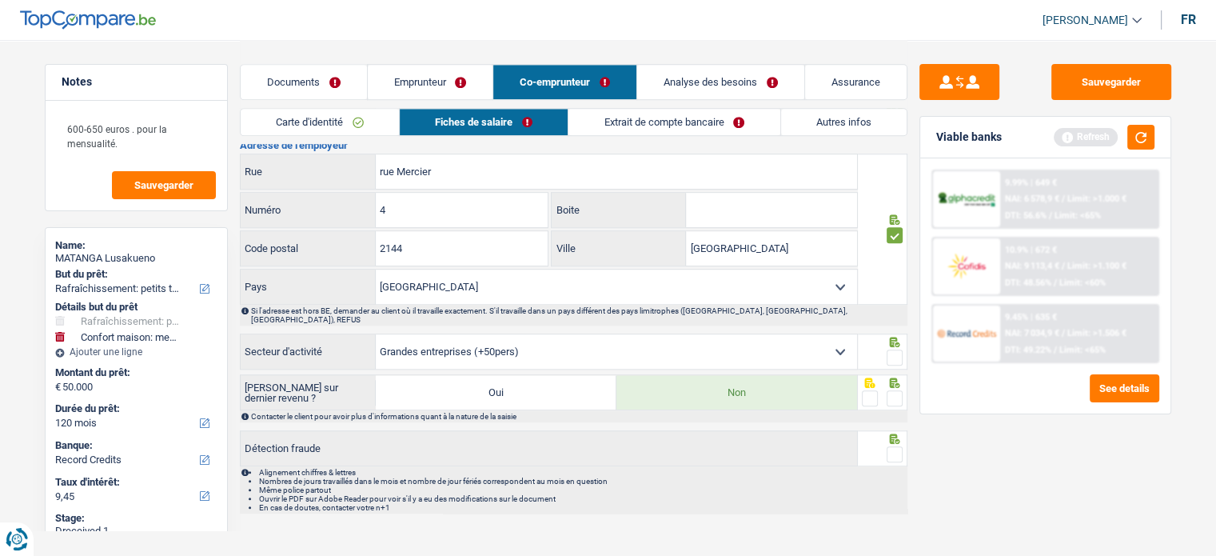
click at [0, 0] on input "radio" at bounding box center [0, 0] width 0 height 0
click at [885, 388] on fieldset at bounding box center [882, 398] width 41 height 20
click at [892, 390] on span at bounding box center [894, 398] width 16 height 16
click at [0, 0] on input "radio" at bounding box center [0, 0] width 0 height 0
click at [890, 445] on div at bounding box center [894, 454] width 16 height 20
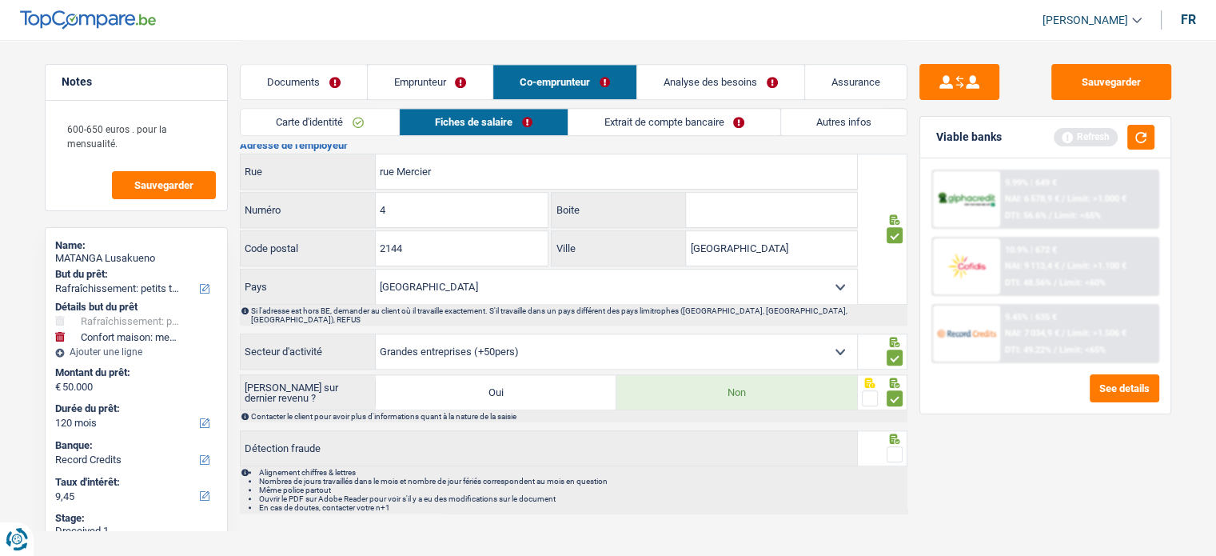
click at [891, 446] on span at bounding box center [894, 454] width 16 height 16
click at [0, 0] on input "radio" at bounding box center [0, 0] width 0 height 0
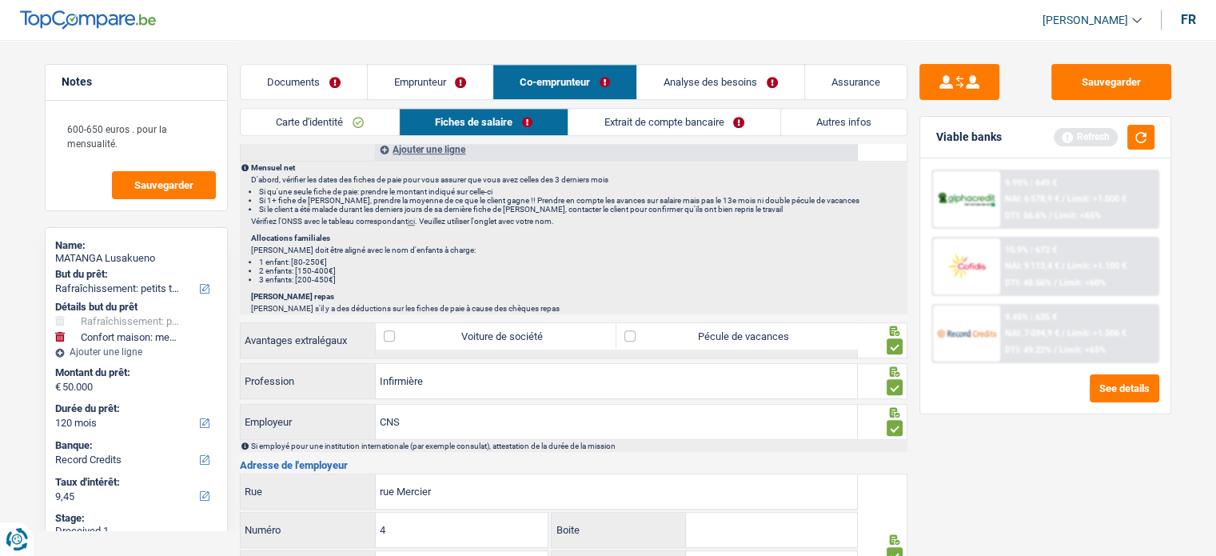
scroll to position [647, 0]
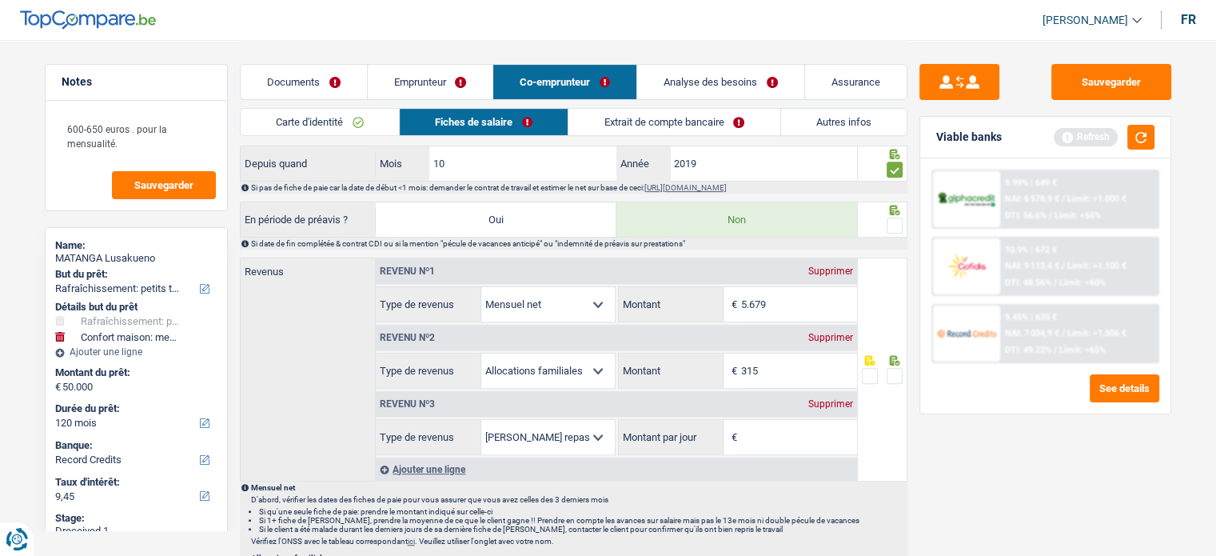
click at [891, 222] on span at bounding box center [894, 225] width 16 height 16
click at [0, 0] on input "radio" at bounding box center [0, 0] width 0 height 0
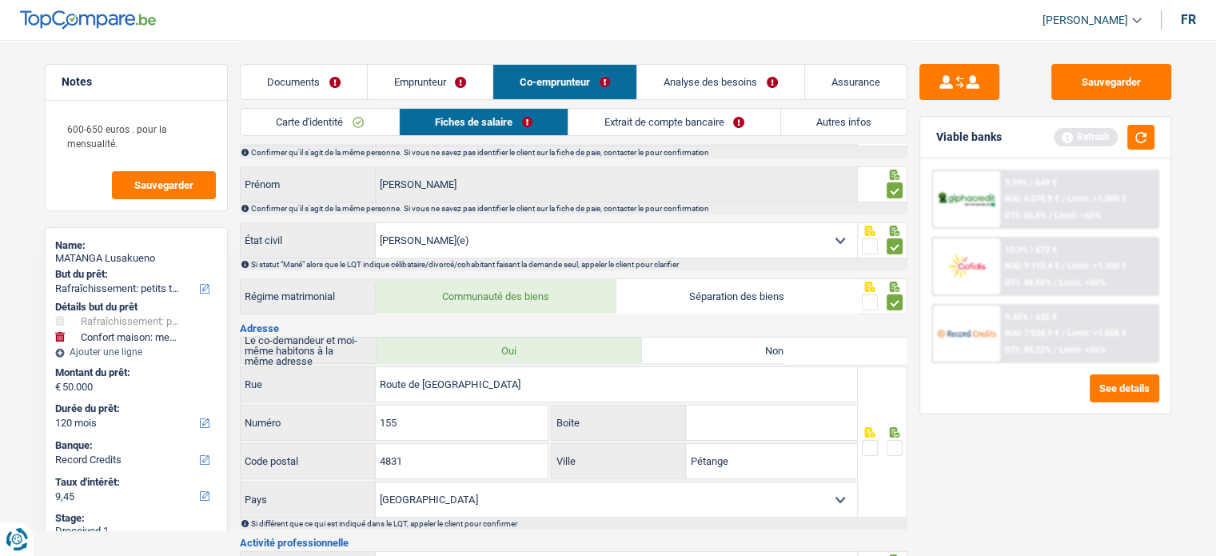
scroll to position [87, 0]
click at [1097, 78] on button "Sauvegarder" at bounding box center [1111, 82] width 120 height 36
click at [898, 440] on span at bounding box center [894, 448] width 16 height 16
click at [0, 0] on input "radio" at bounding box center [0, 0] width 0 height 0
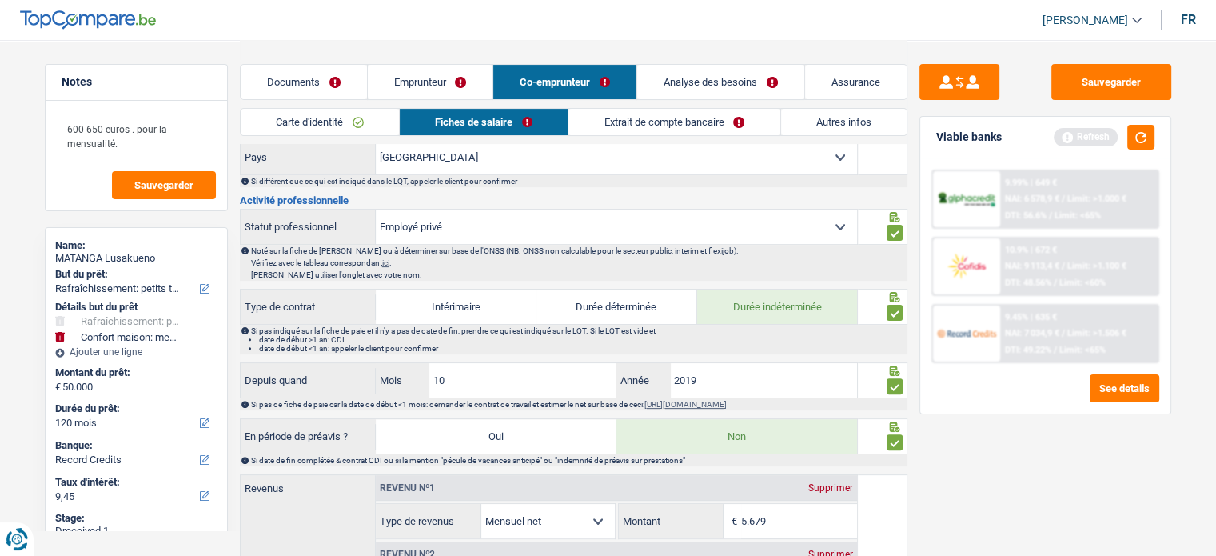
scroll to position [567, 0]
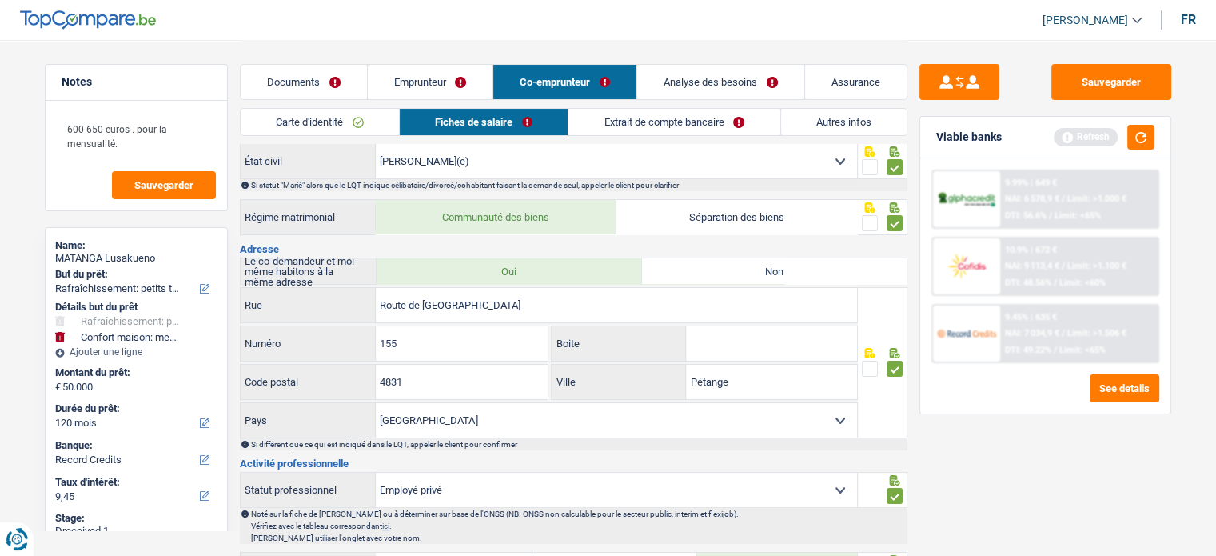
click at [669, 112] on link "Extrait de compte bancaire" at bounding box center [673, 122] width 211 height 26
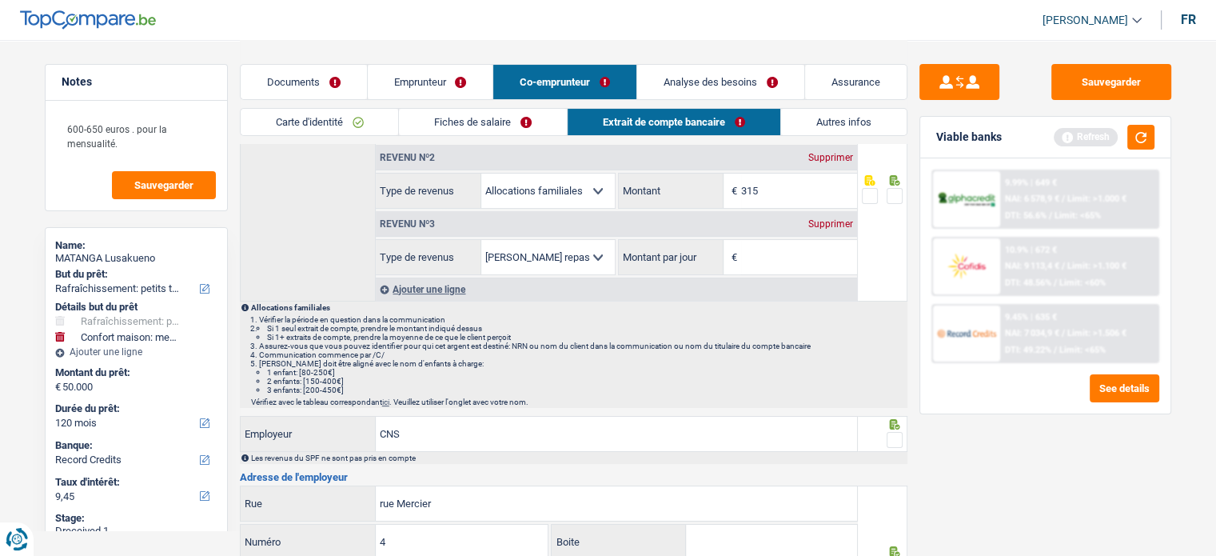
scroll to position [0, 0]
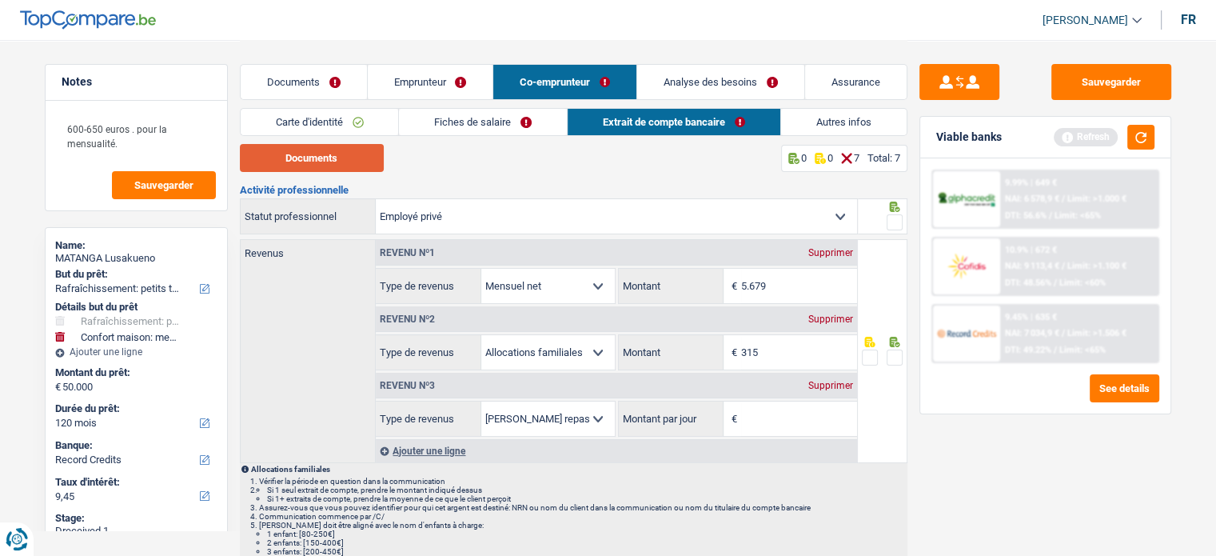
click at [338, 163] on button "Documents" at bounding box center [312, 158] width 144 height 28
click at [784, 344] on input "315" at bounding box center [799, 352] width 116 height 34
drag, startPoint x: 784, startPoint y: 345, endPoint x: 687, endPoint y: 349, distance: 96.8
click at [687, 349] on div "315 € Montant" at bounding box center [738, 352] width 238 height 34
type input "330"
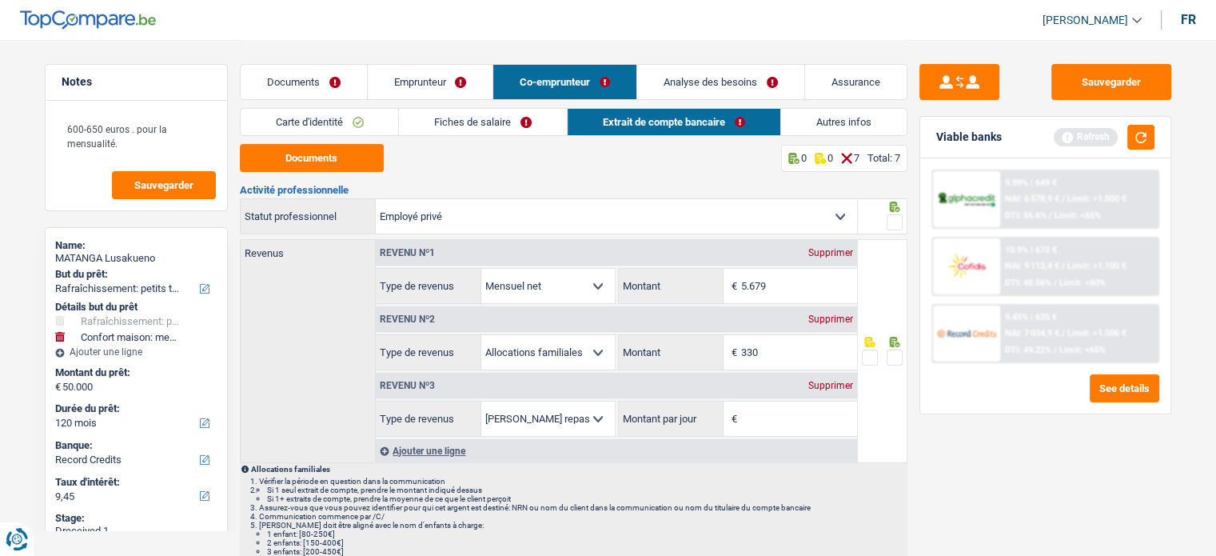
click at [846, 384] on div "Supprimer" at bounding box center [830, 385] width 53 height 10
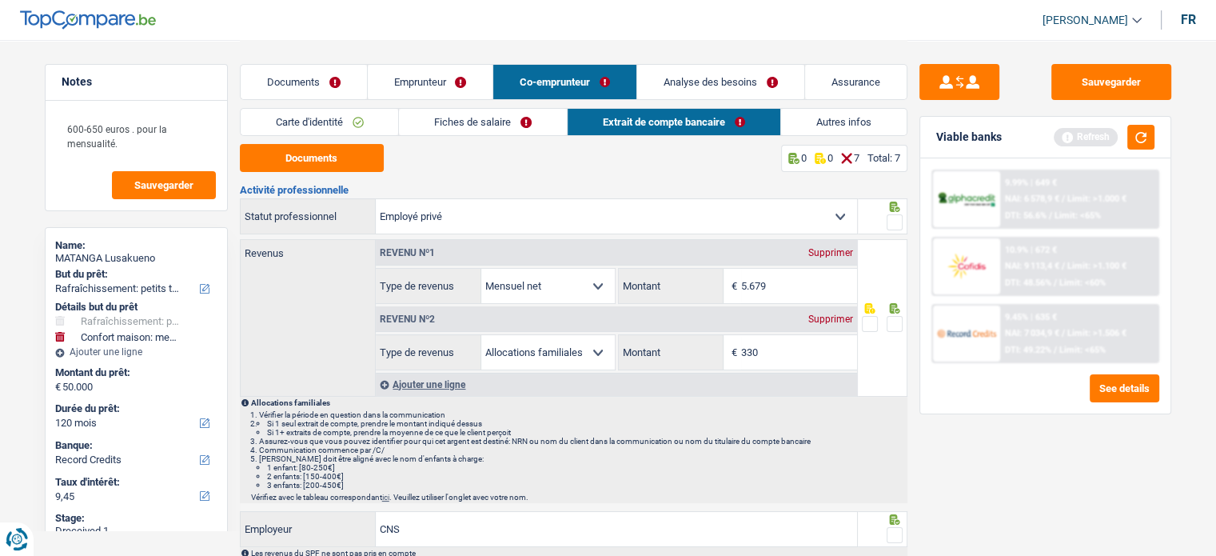
click at [890, 319] on span at bounding box center [894, 324] width 16 height 16
click at [0, 0] on input "radio" at bounding box center [0, 0] width 0 height 0
click at [898, 223] on span at bounding box center [894, 222] width 16 height 16
click at [0, 0] on input "radio" at bounding box center [0, 0] width 0 height 0
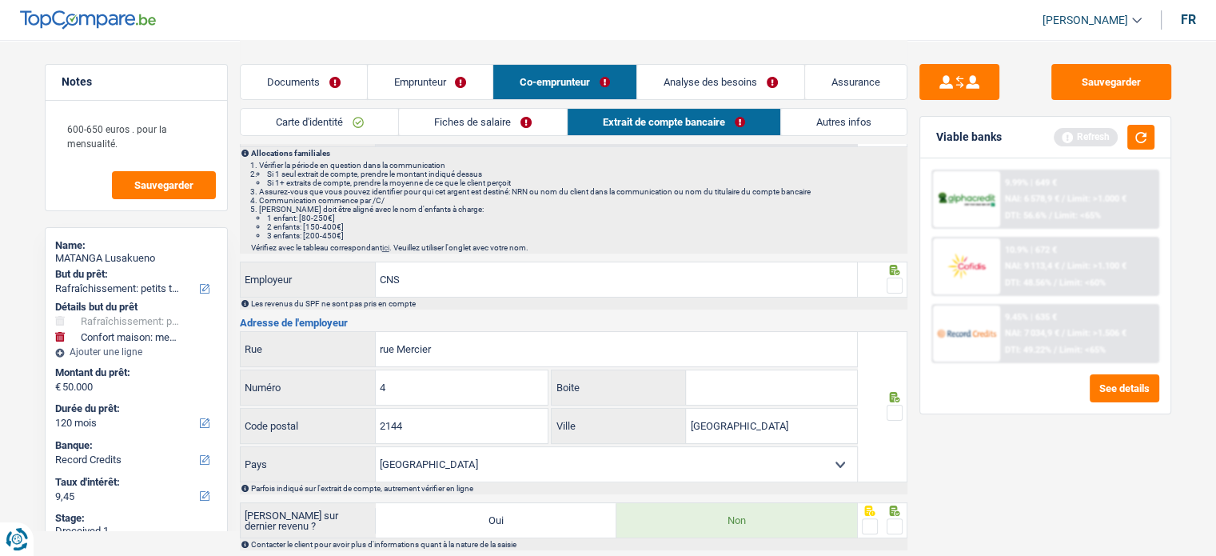
scroll to position [320, 0]
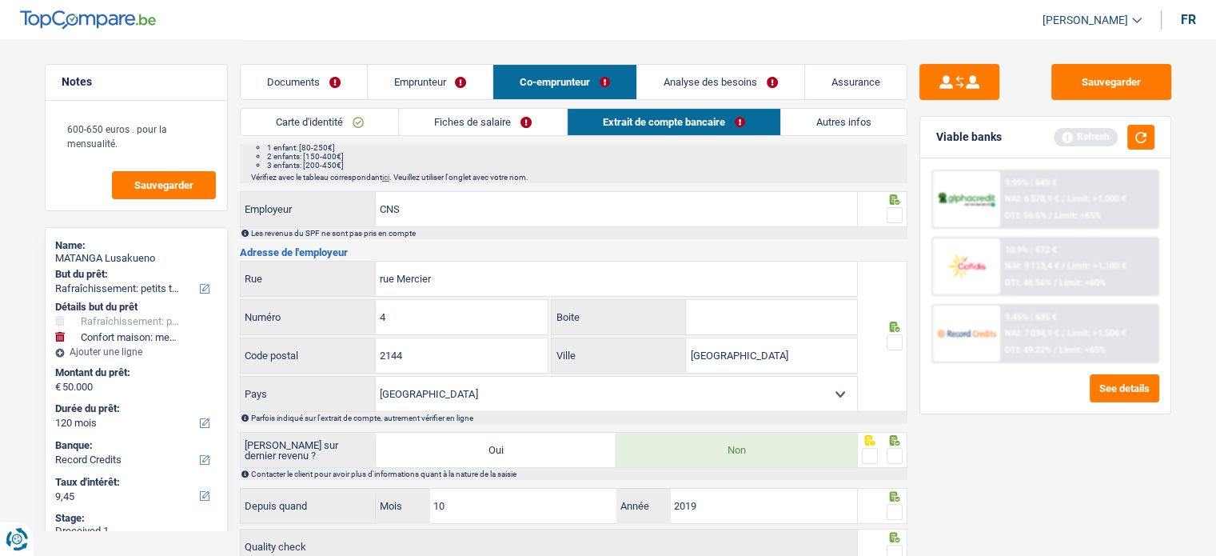
click at [896, 208] on span at bounding box center [894, 215] width 16 height 16
click at [0, 0] on input "radio" at bounding box center [0, 0] width 0 height 0
click at [898, 345] on span at bounding box center [894, 342] width 16 height 16
click at [0, 0] on input "radio" at bounding box center [0, 0] width 0 height 0
drag, startPoint x: 892, startPoint y: 447, endPoint x: 893, endPoint y: 459, distance: 12.0
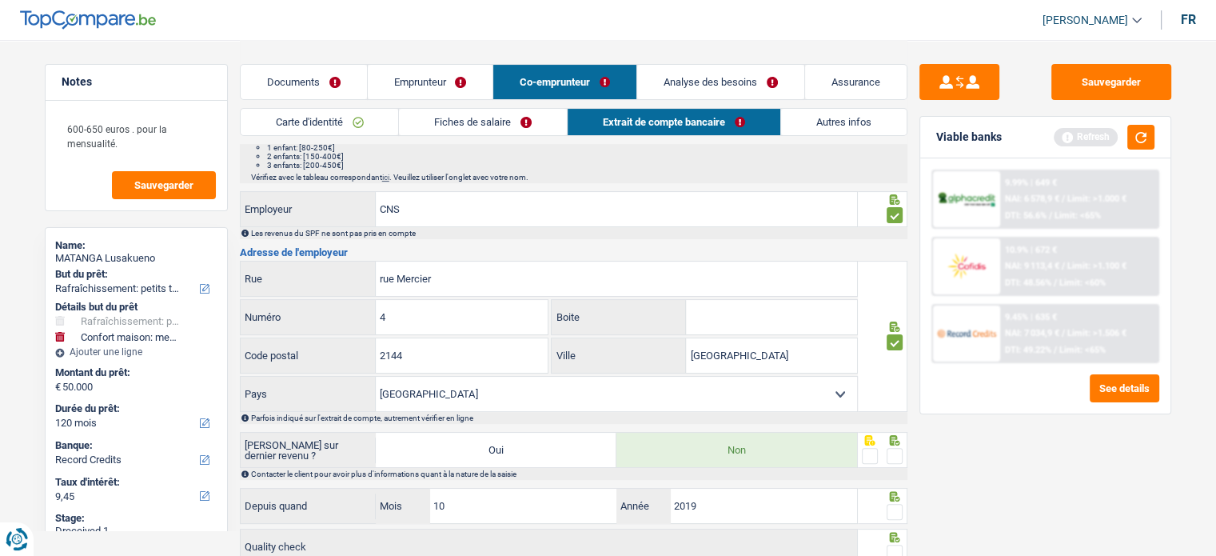
click at [893, 449] on span at bounding box center [894, 456] width 16 height 16
click at [0, 0] on input "radio" at bounding box center [0, 0] width 0 height 0
click at [894, 496] on icon at bounding box center [894, 496] width 16 height 10
drag, startPoint x: 895, startPoint y: 504, endPoint x: 898, endPoint y: 524, distance: 19.3
click at [895, 505] on span at bounding box center [894, 512] width 16 height 16
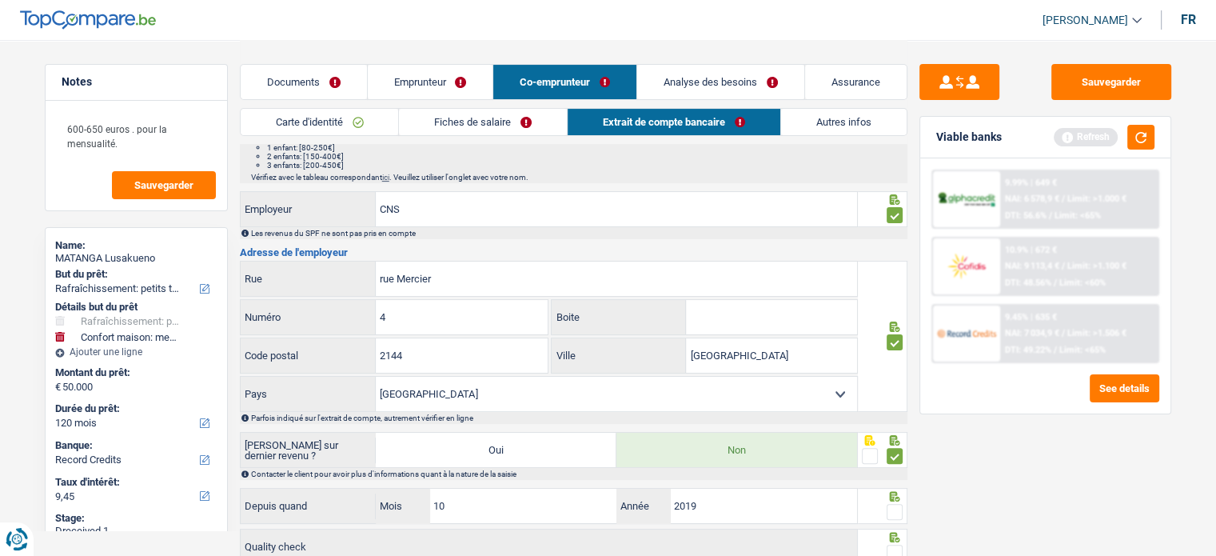
click at [0, 0] on input "radio" at bounding box center [0, 0] width 0 height 0
click at [899, 543] on div at bounding box center [894, 553] width 16 height 20
click at [899, 544] on span at bounding box center [894, 552] width 16 height 16
click at [0, 0] on input "radio" at bounding box center [0, 0] width 0 height 0
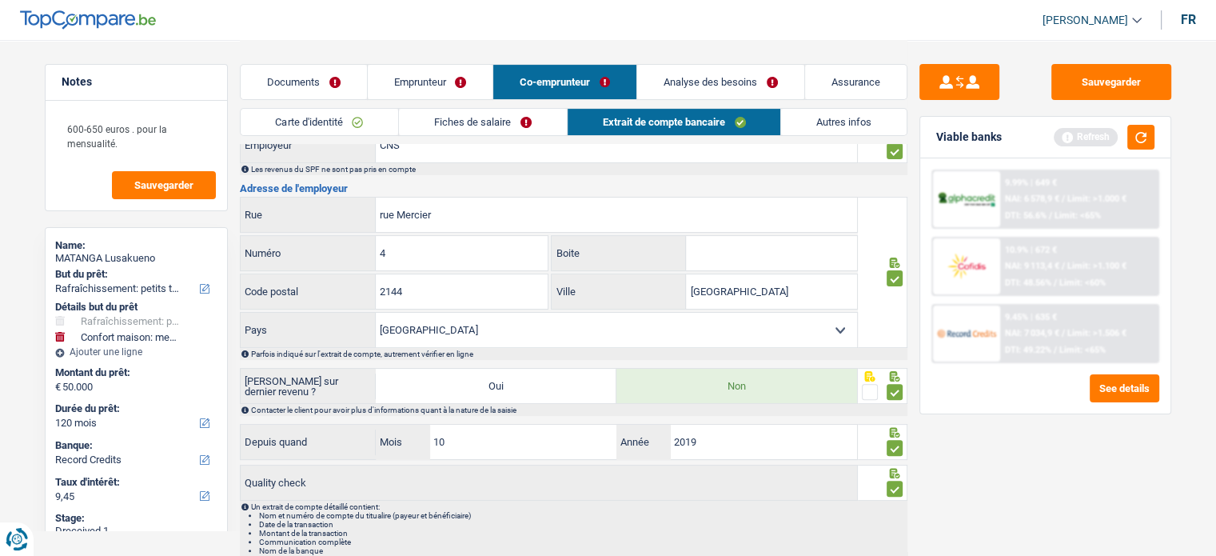
scroll to position [440, 0]
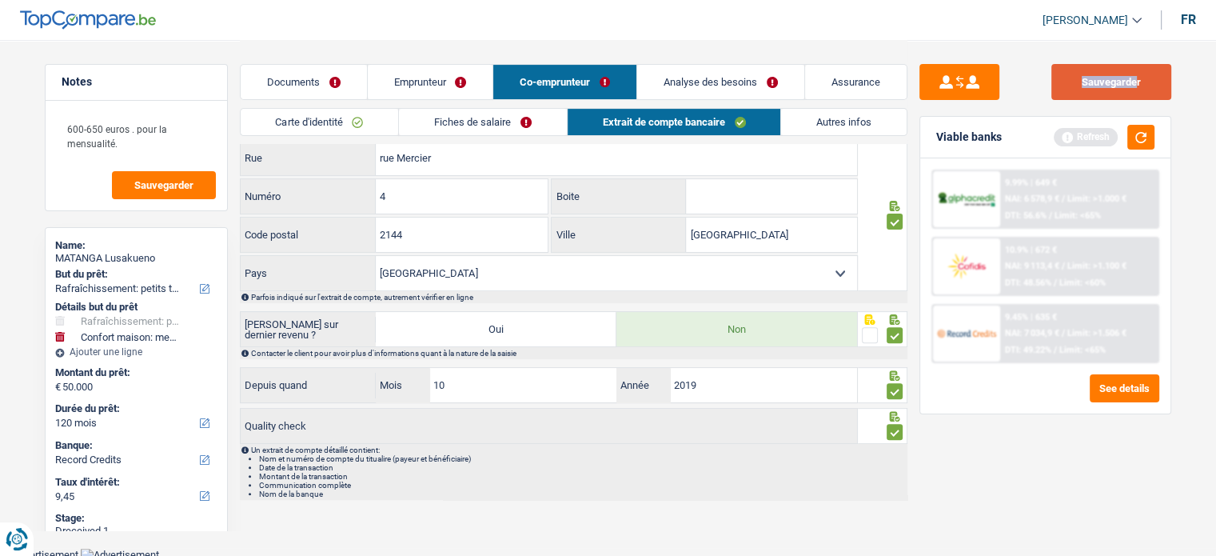
drag, startPoint x: 1089, startPoint y: 62, endPoint x: 1087, endPoint y: 72, distance: 10.5
click at [1088, 67] on div "Sauvegarder Viable banks Refresh 9.99% | 649 € NAI: 6 578,9 € / Limit: >1.000 €…" at bounding box center [1045, 54] width 277 height 908
click at [1078, 92] on button "Sauvegarder" at bounding box center [1111, 82] width 120 height 36
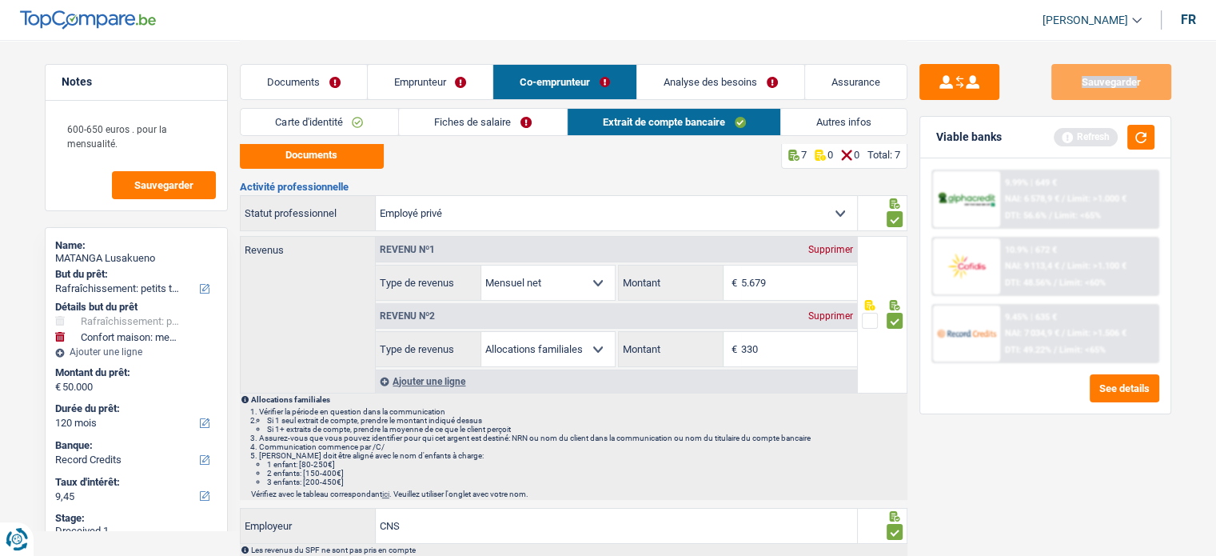
scroll to position [0, 0]
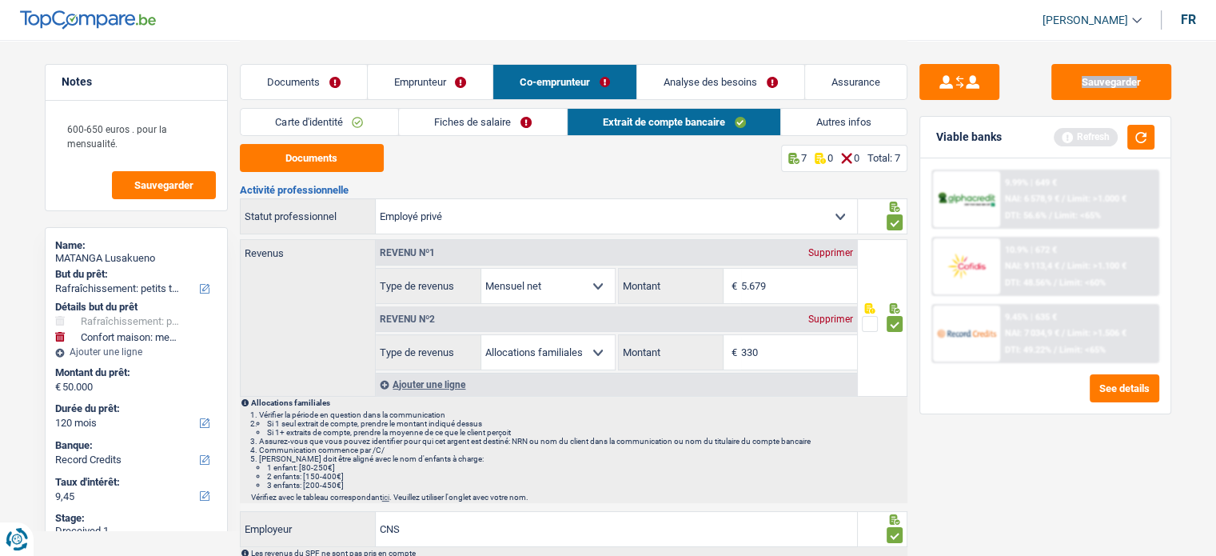
click at [824, 132] on link "Autres infos" at bounding box center [843, 122] width 125 height 26
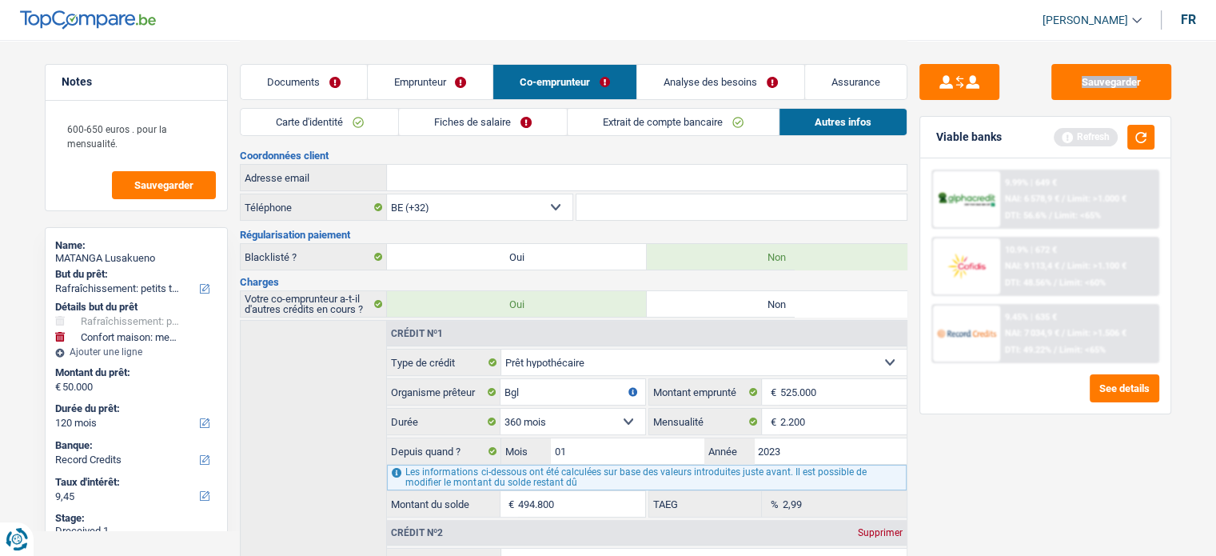
click at [665, 85] on link "Analyse des besoins" at bounding box center [720, 82] width 167 height 34
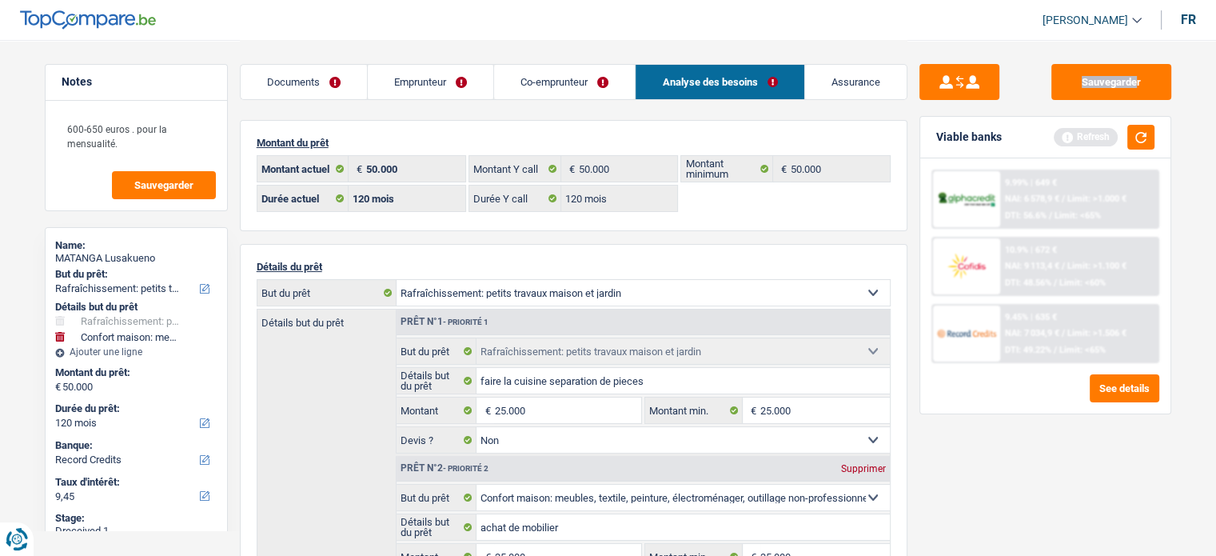
click at [414, 79] on link "Emprunteur" at bounding box center [430, 82] width 125 height 34
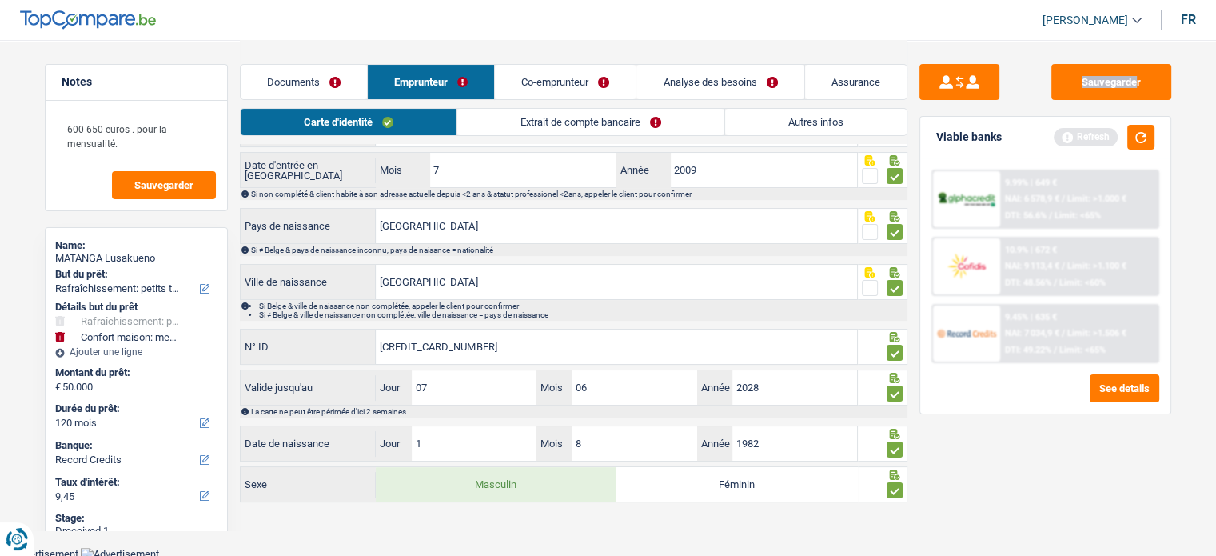
click at [588, 126] on link "Extrait de compte bancaire" at bounding box center [590, 122] width 267 height 26
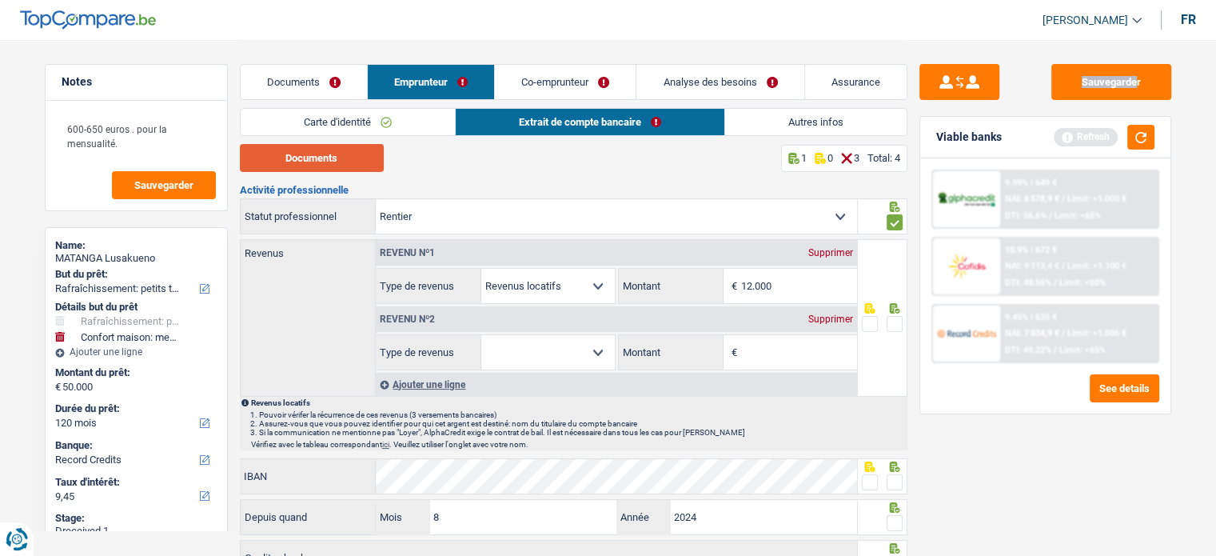
click at [327, 145] on button "Documents" at bounding box center [312, 158] width 144 height 28
click at [783, 269] on input "12.000" at bounding box center [799, 286] width 116 height 34
drag, startPoint x: 782, startPoint y: 269, endPoint x: 711, endPoint y: 289, distance: 73.7
click at [711, 289] on div "12.000 € Montant" at bounding box center [738, 286] width 238 height 34
type input "8"
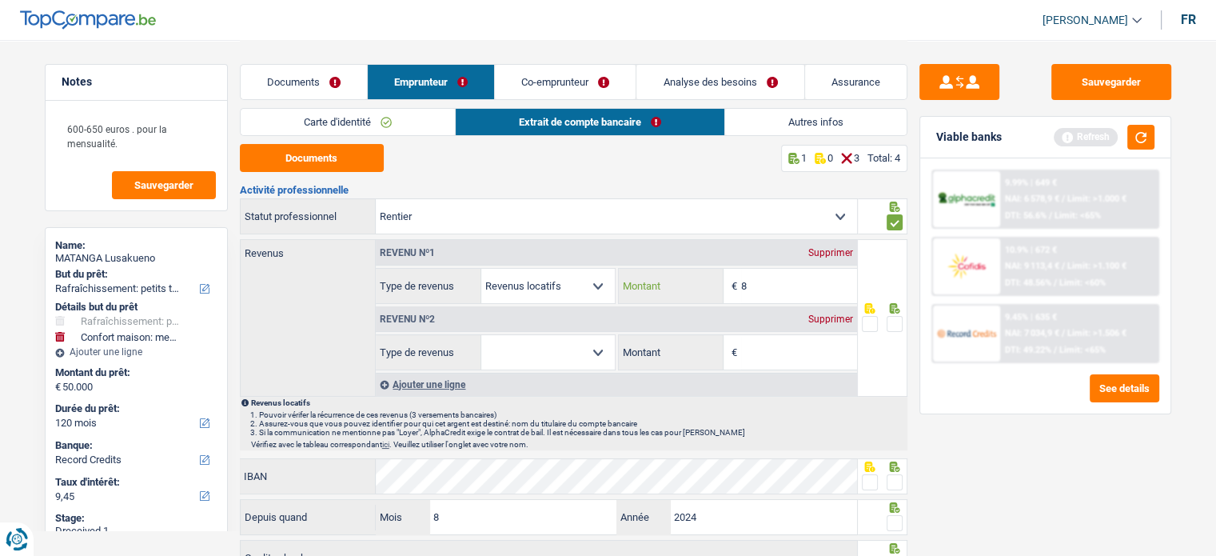
select select
type input "82"
select select
type input "822"
select select
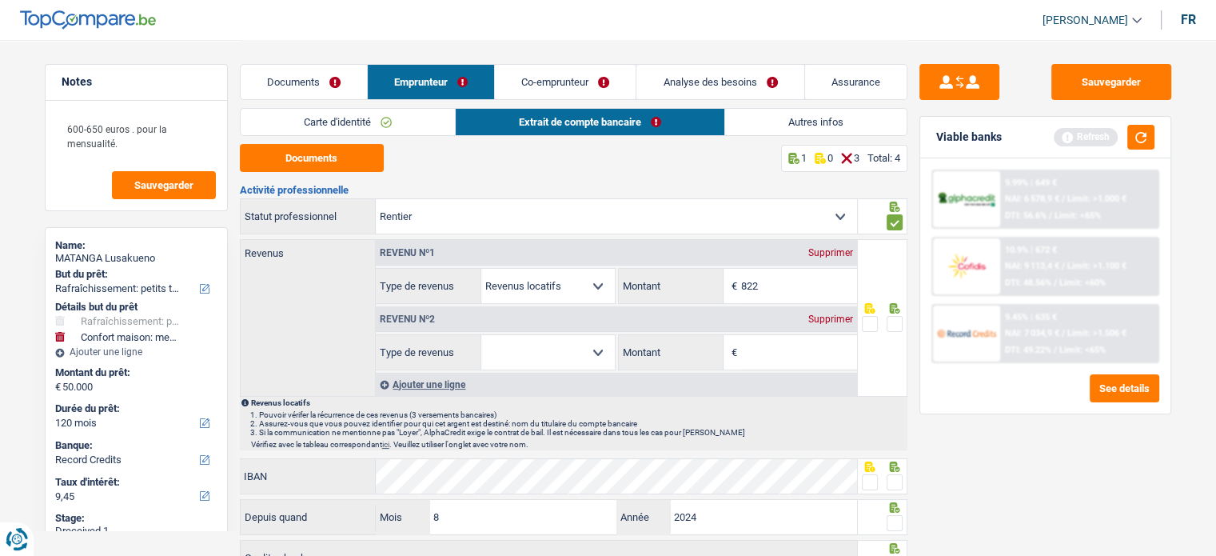
type input "8.223"
select select
type input "8.223"
click at [826, 321] on div "Supprimer" at bounding box center [830, 319] width 53 height 10
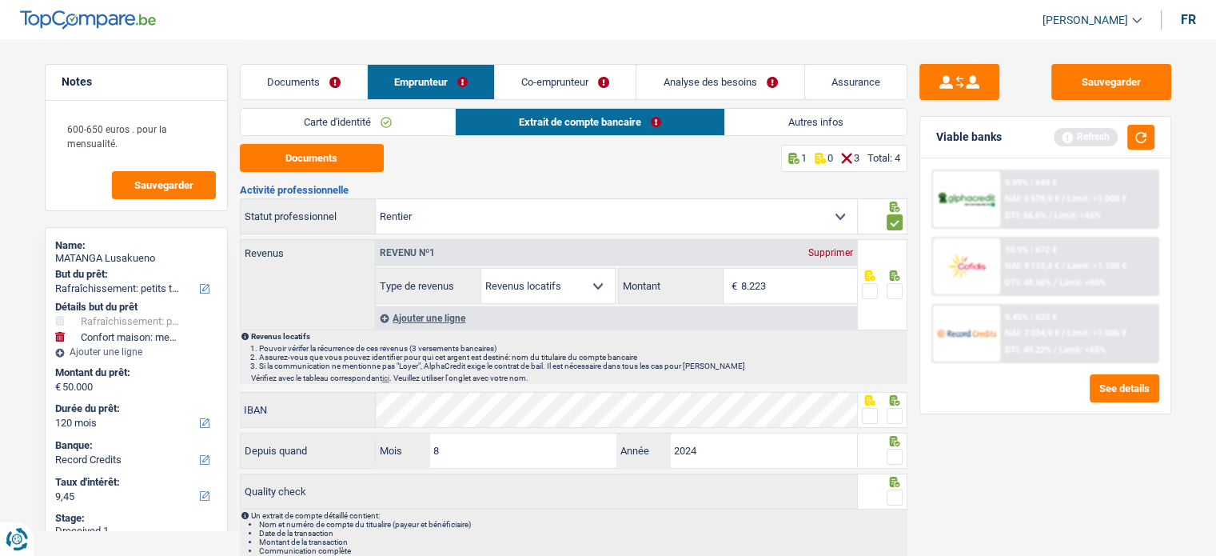
click at [894, 293] on span at bounding box center [894, 291] width 16 height 16
click at [0, 0] on input "radio" at bounding box center [0, 0] width 0 height 0
drag, startPoint x: 868, startPoint y: 412, endPoint x: 905, endPoint y: 449, distance: 52.6
click at [867, 412] on span at bounding box center [870, 416] width 16 height 16
click at [0, 0] on input "radio" at bounding box center [0, 0] width 0 height 0
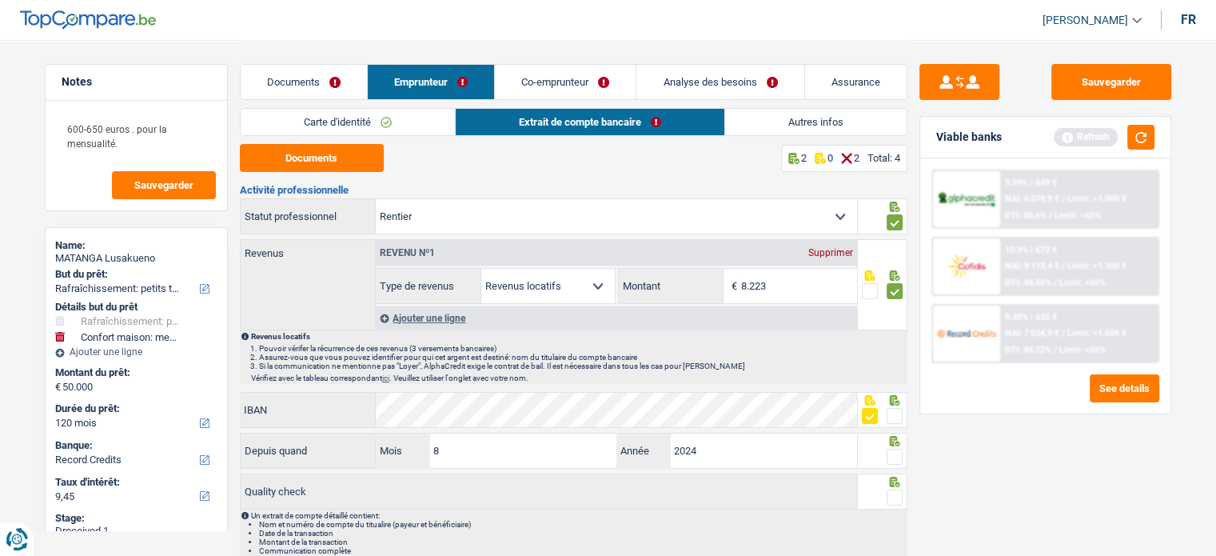
click at [903, 457] on div at bounding box center [883, 450] width 50 height 36
click at [895, 460] on span at bounding box center [894, 456] width 16 height 16
click at [0, 0] on input "radio" at bounding box center [0, 0] width 0 height 0
click at [897, 494] on span at bounding box center [894, 497] width 16 height 16
click at [0, 0] on input "radio" at bounding box center [0, 0] width 0 height 0
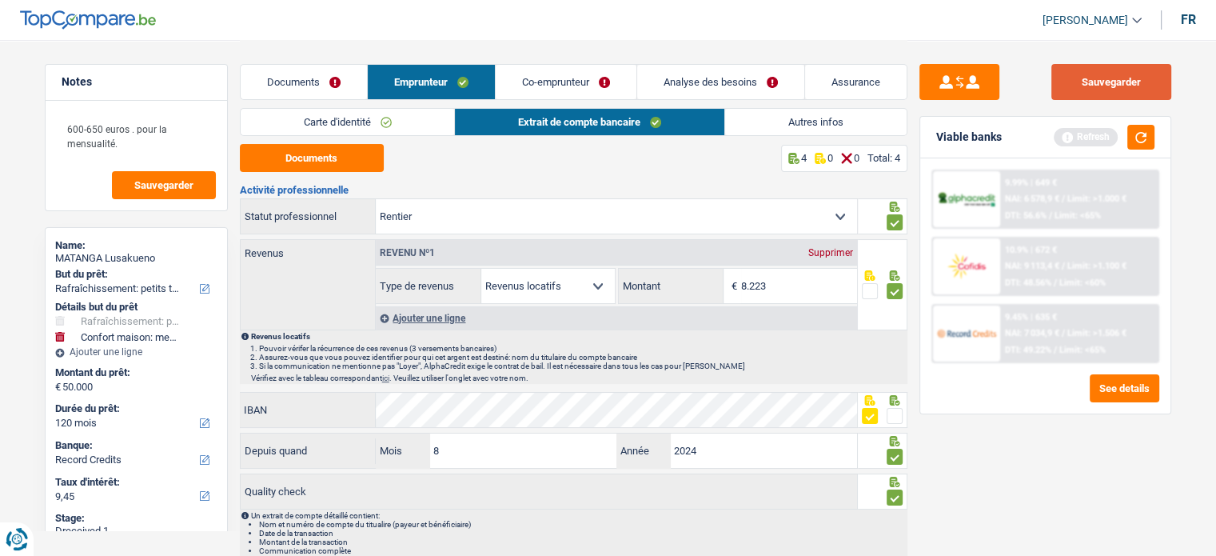
click at [1111, 94] on button "Sauvegarder" at bounding box center [1111, 82] width 120 height 36
drag, startPoint x: 1133, startPoint y: 143, endPoint x: 1070, endPoint y: 145, distance: 63.2
click at [1133, 144] on button "button" at bounding box center [1140, 137] width 27 height 25
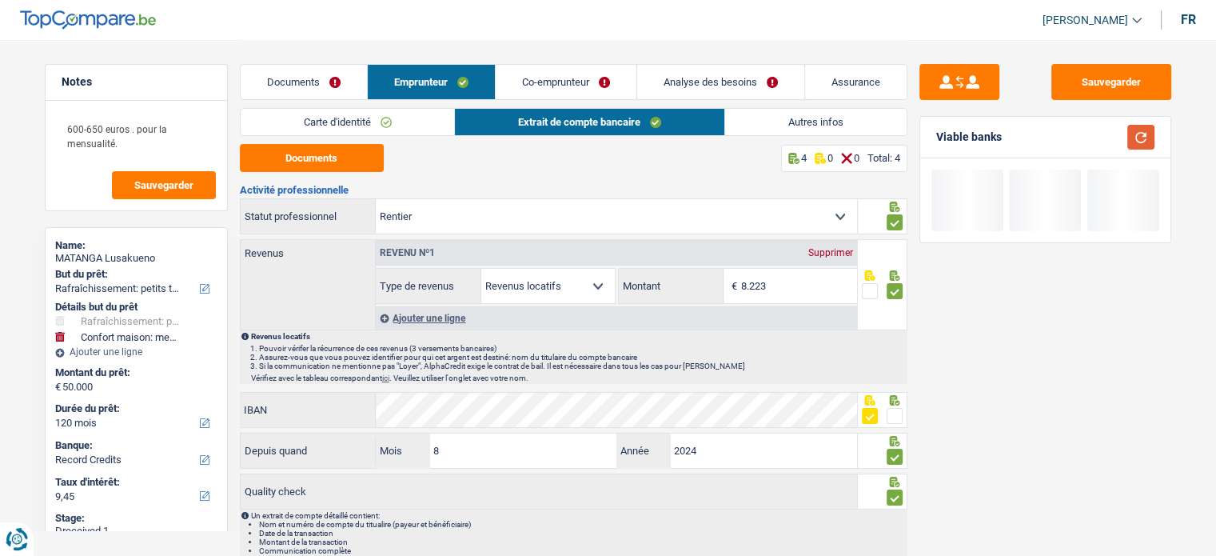
click at [1129, 143] on button "button" at bounding box center [1140, 137] width 27 height 25
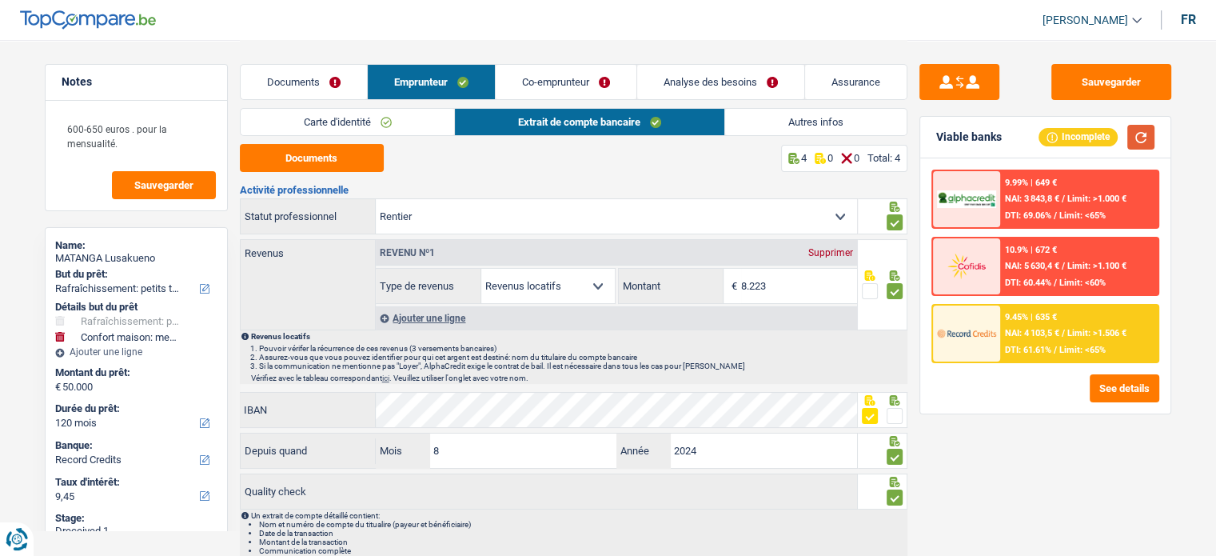
click at [1135, 141] on button "button" at bounding box center [1140, 137] width 27 height 25
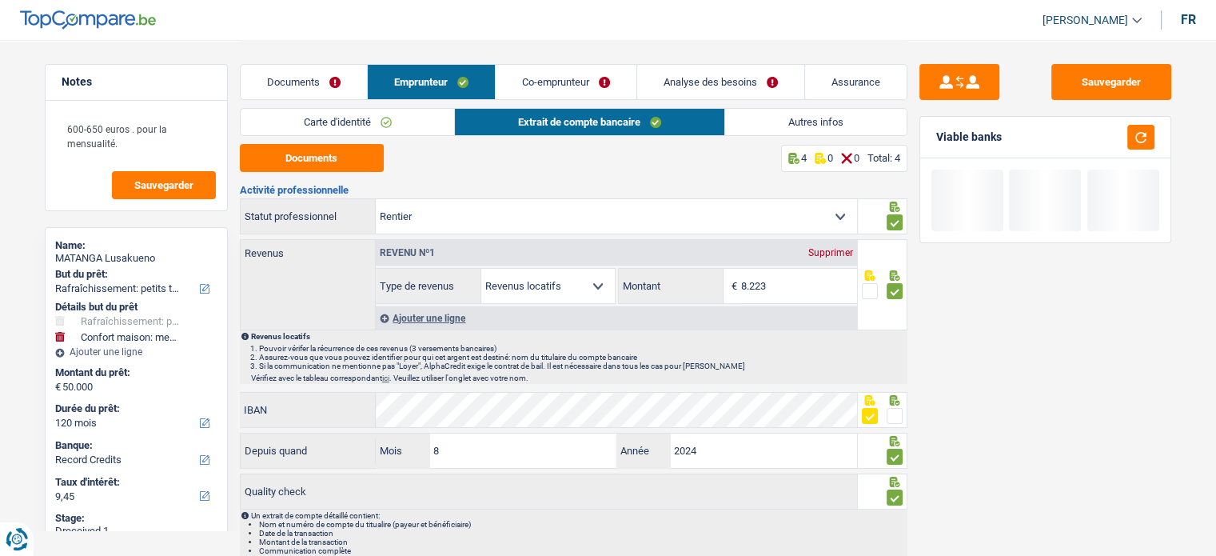
click at [594, 74] on link "Co-emprunteur" at bounding box center [566, 82] width 141 height 34
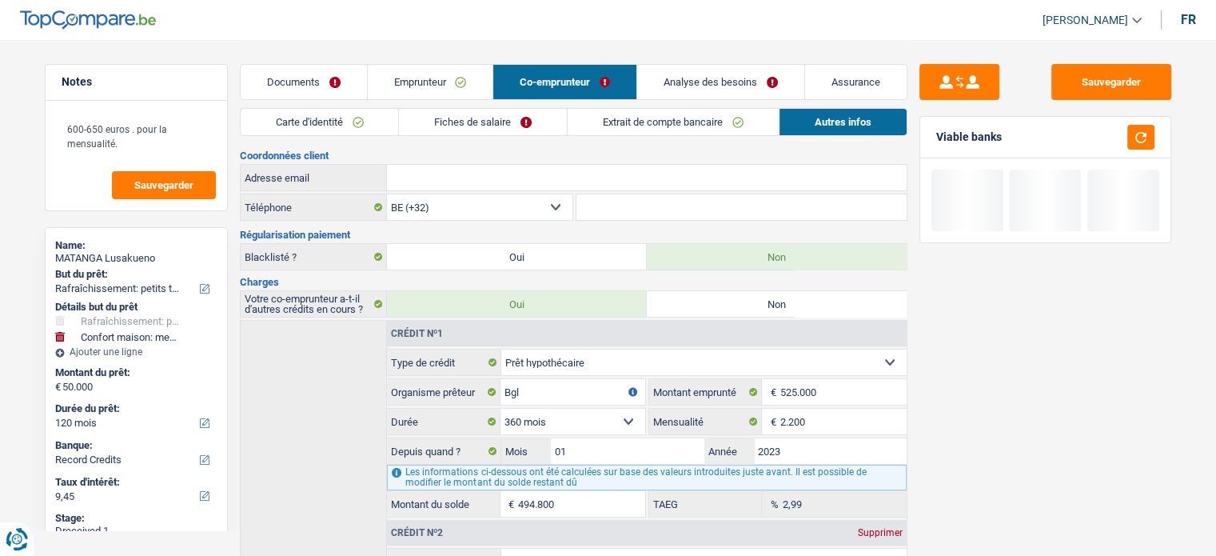
click at [535, 124] on link "Fiches de salaire" at bounding box center [483, 122] width 168 height 26
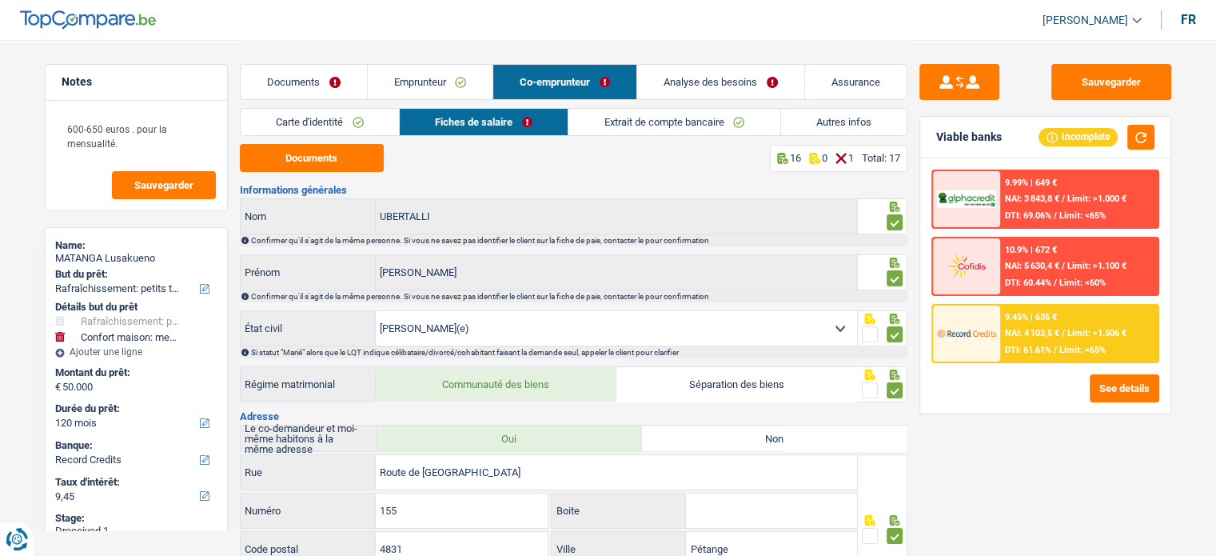
click at [697, 125] on link "Extrait de compte bancaire" at bounding box center [673, 122] width 211 height 26
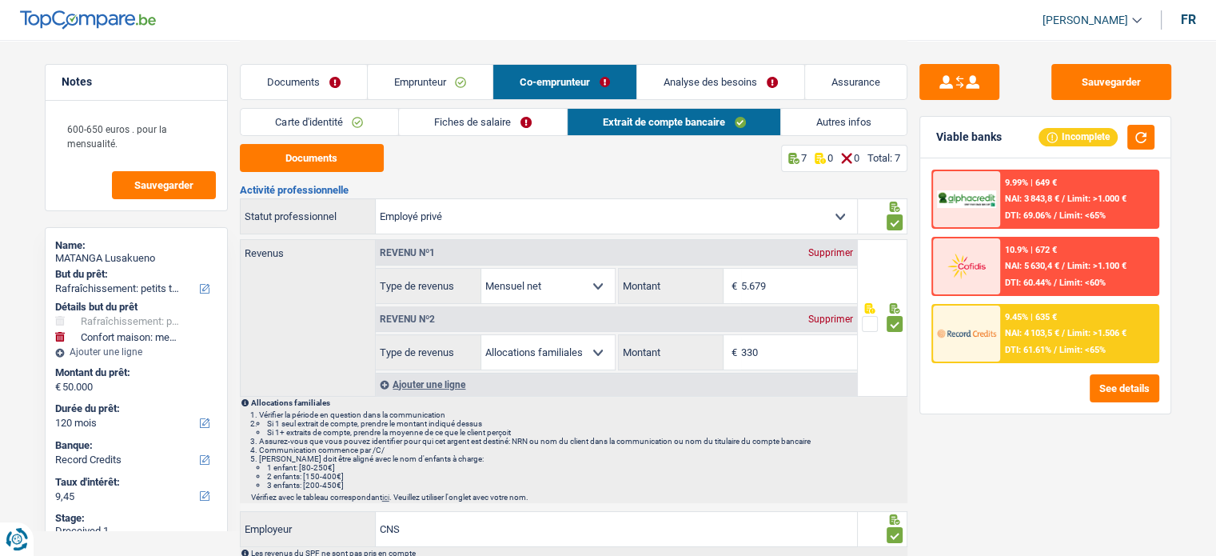
click at [804, 113] on link "Autres infos" at bounding box center [843, 122] width 125 height 26
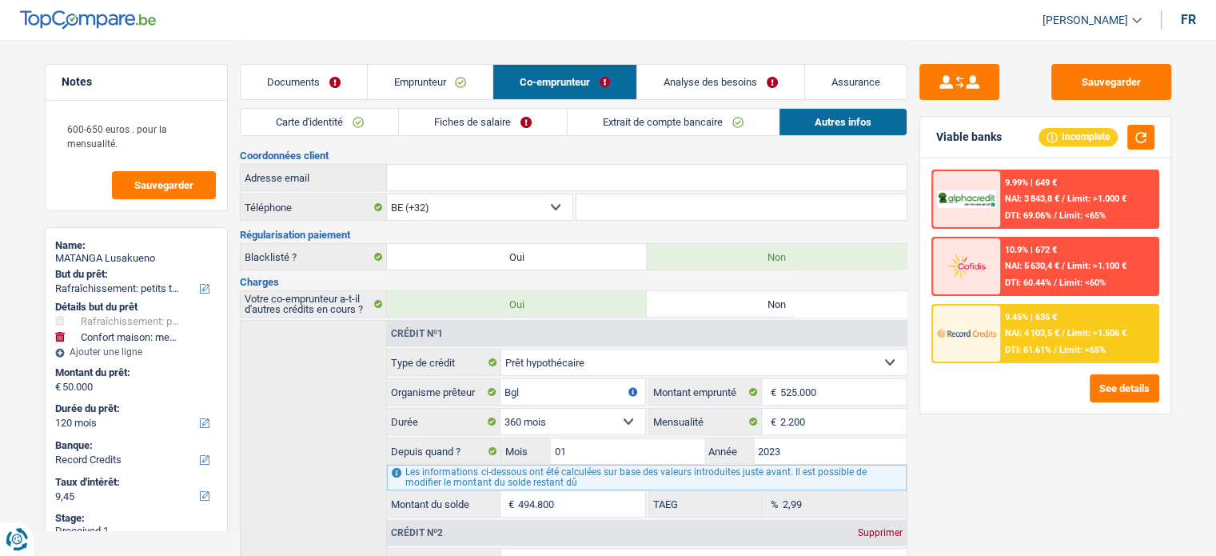
click at [1092, 315] on div "9.45% | 635 € NAI: 4 103,5 € / Limit: >1.506 € DTI: 61.61% / Limit: <65%" at bounding box center [1078, 333] width 157 height 56
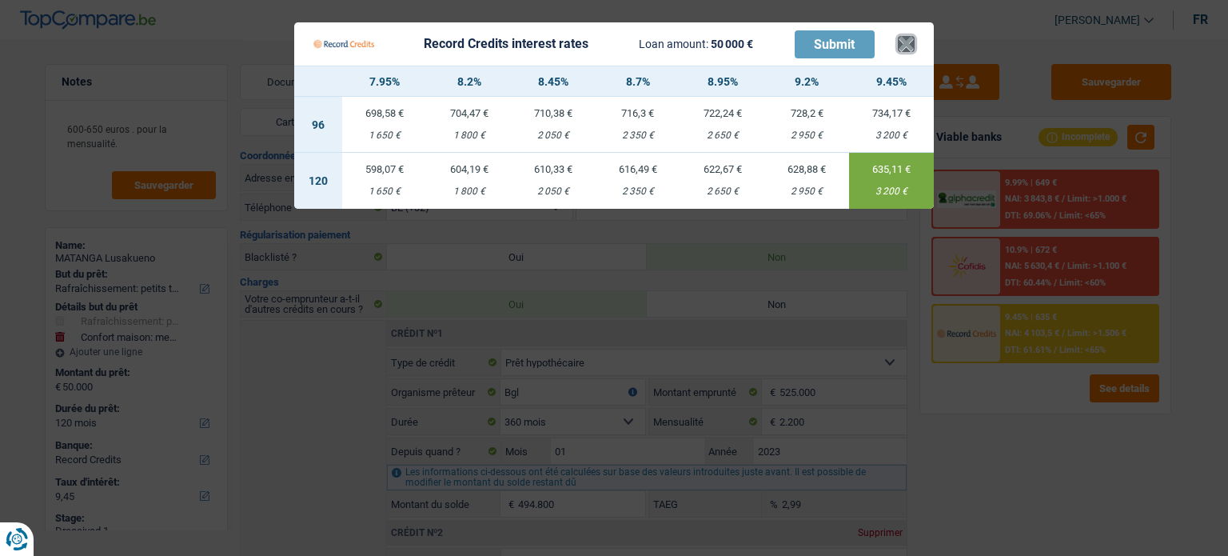
click at [902, 50] on button "×" at bounding box center [906, 44] width 17 height 16
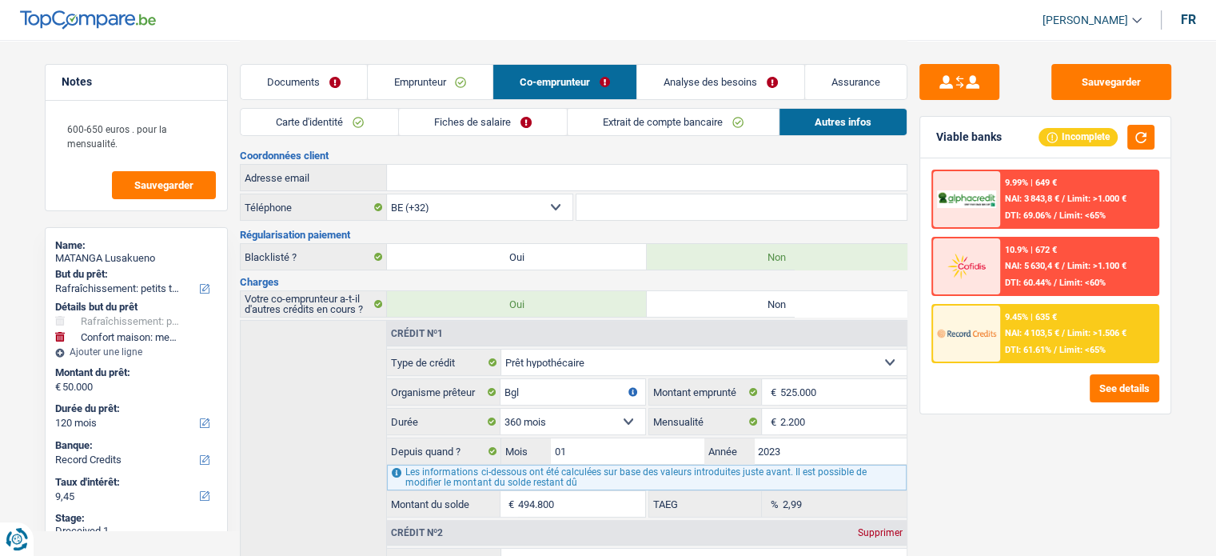
click at [687, 117] on link "Extrait de compte bancaire" at bounding box center [672, 122] width 211 height 26
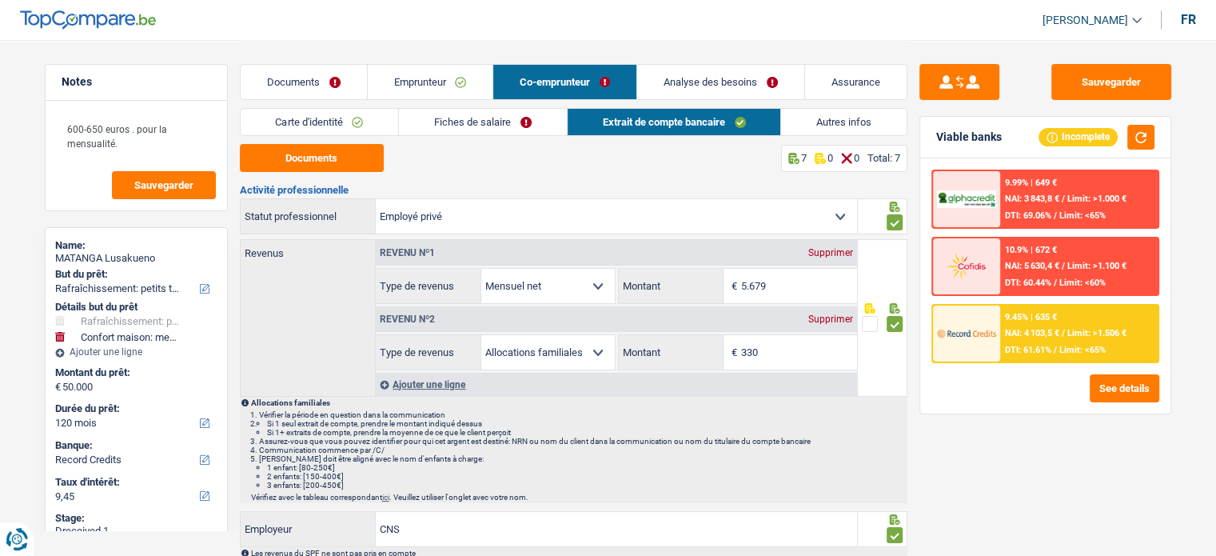
drag, startPoint x: 508, startPoint y: 124, endPoint x: 720, endPoint y: 130, distance: 212.7
click at [507, 124] on link "Fiches de salaire" at bounding box center [483, 122] width 168 height 26
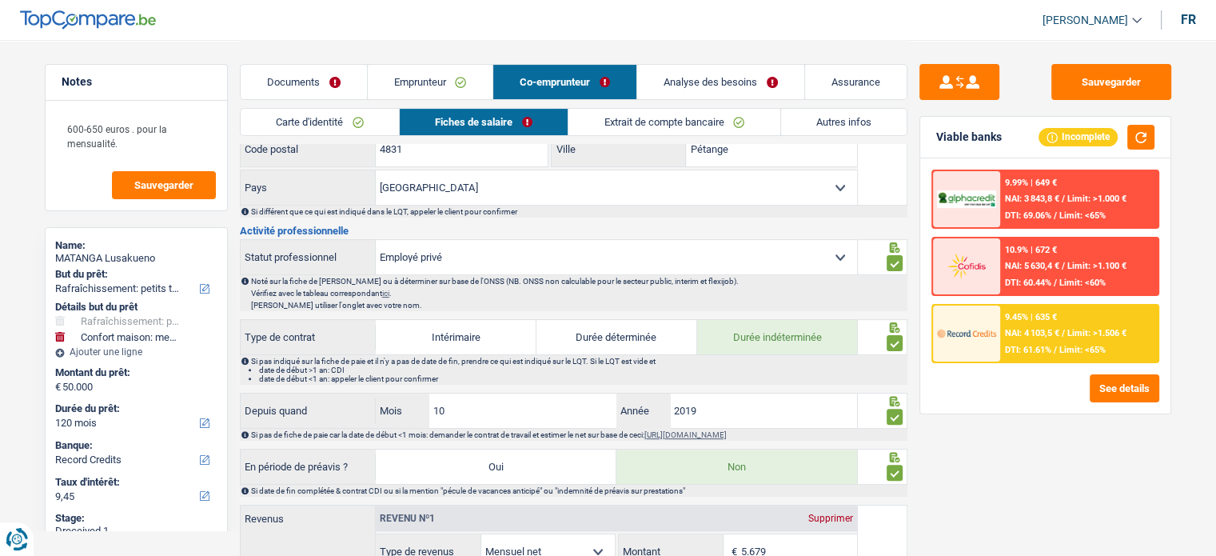
scroll to position [639, 0]
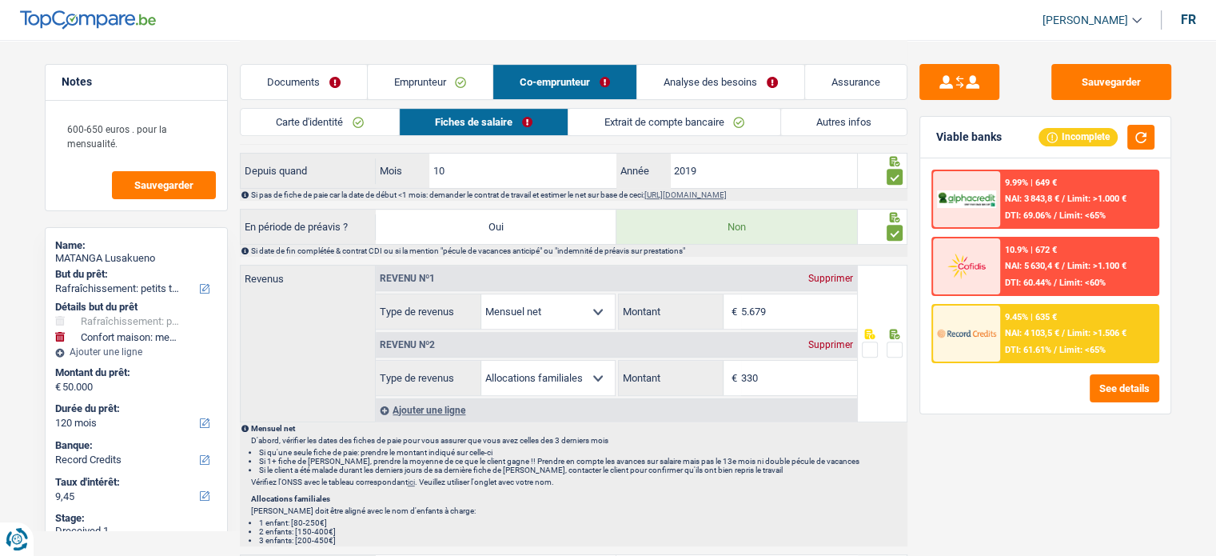
click at [899, 348] on span at bounding box center [894, 349] width 16 height 16
click at [0, 0] on input "radio" at bounding box center [0, 0] width 0 height 0
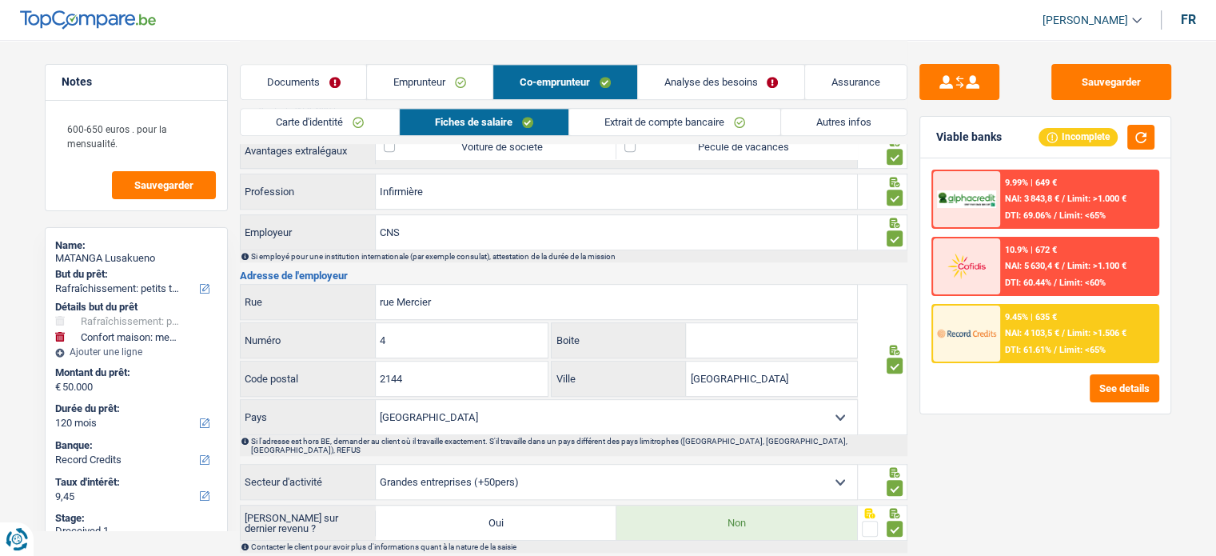
scroll to position [1192, 0]
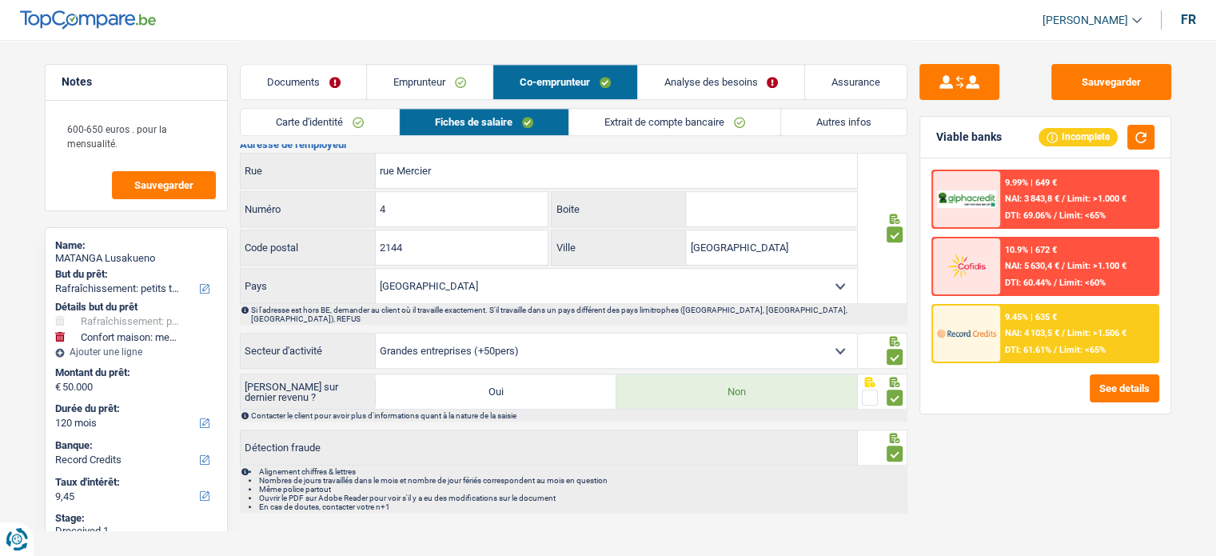
click at [1053, 324] on div "9.45% | 635 € NAI: 4 103,5 € / Limit: >1.506 € DTI: 61.61% / Limit: <65%" at bounding box center [1078, 333] width 157 height 56
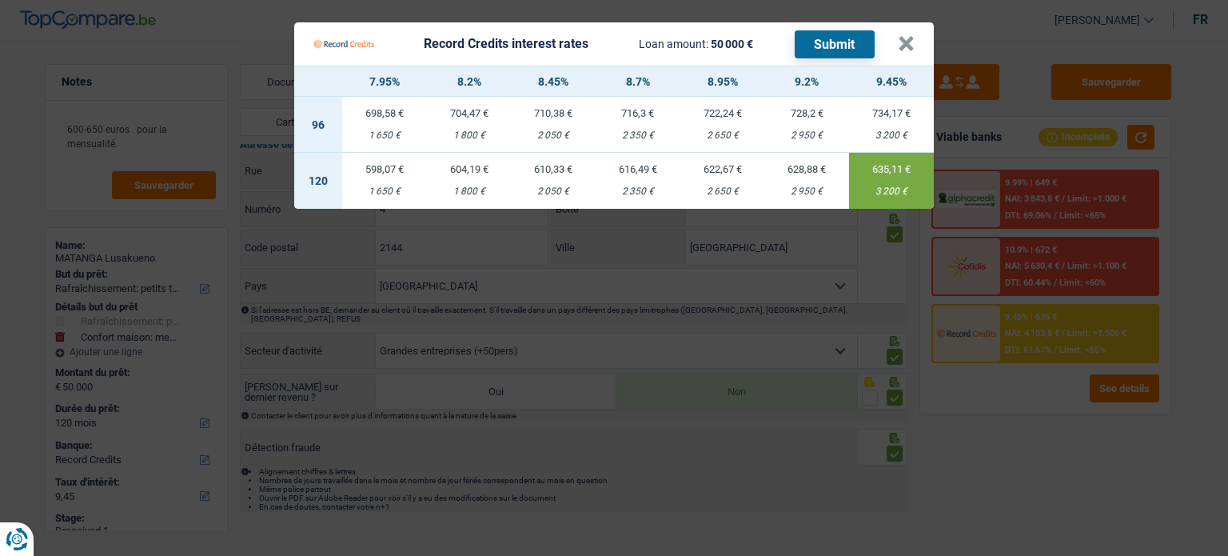
click at [866, 56] on button "Submit" at bounding box center [834, 44] width 80 height 28
click at [910, 41] on button "×" at bounding box center [906, 44] width 17 height 16
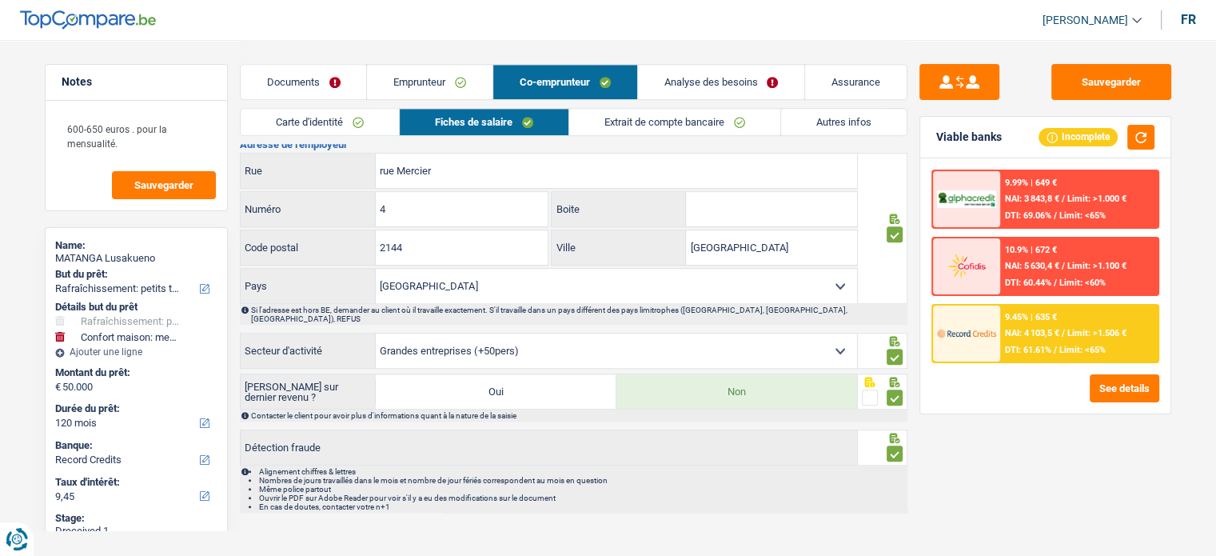
click at [335, 86] on link "Documents" at bounding box center [304, 82] width 126 height 34
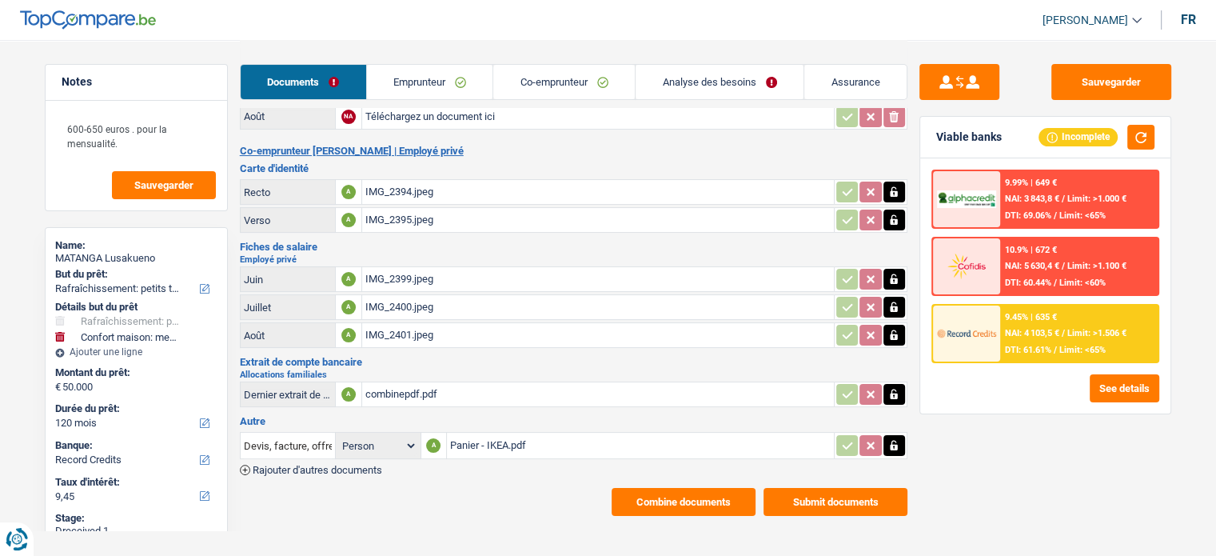
click at [1093, 340] on div "9.45% | 635 € NAI: 4 103,5 € / Limit: >1.506 € DTI: 61.61% / Limit: <65%" at bounding box center [1078, 333] width 157 height 56
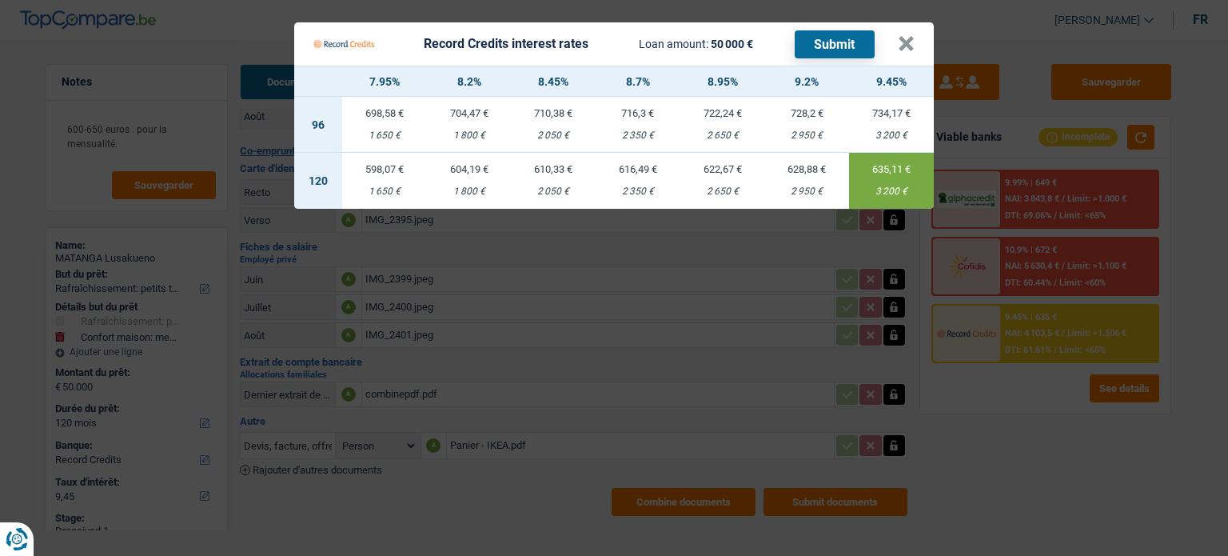
click at [1019, 424] on Credits "Record Credits interest rates Loan amount: 50 000 € Submit × 7.95% 8.2% 8.45% 8…" at bounding box center [614, 278] width 1228 height 556
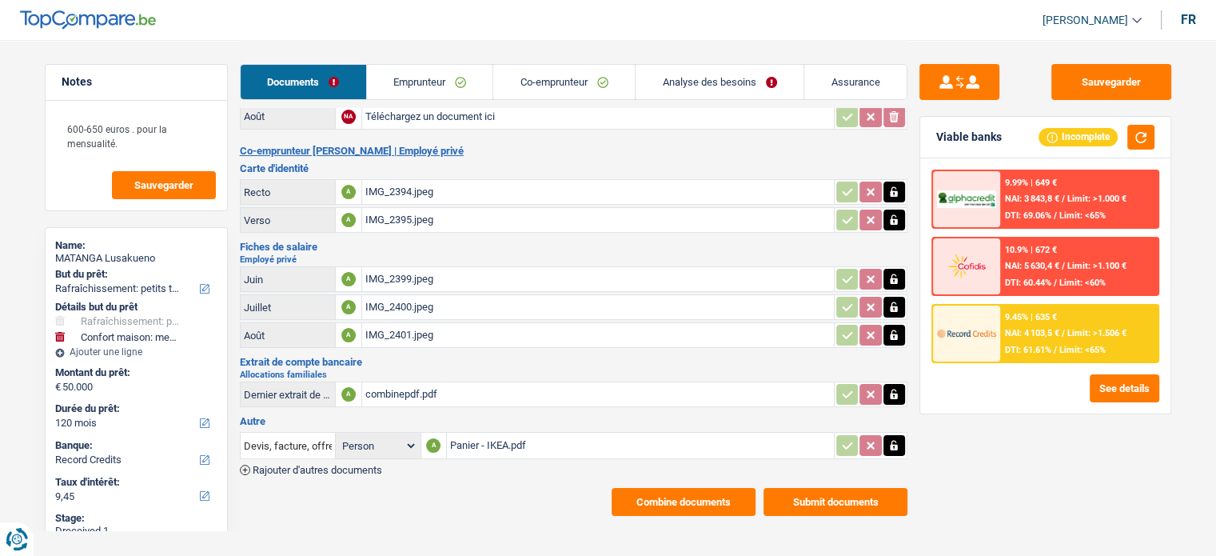
click at [86, 255] on div "MATANGA Lusakueno" at bounding box center [136, 258] width 162 height 13
copy div "MATANGA"
click at [433, 194] on div "IMG_2394.jpeg" at bounding box center [597, 192] width 465 height 24
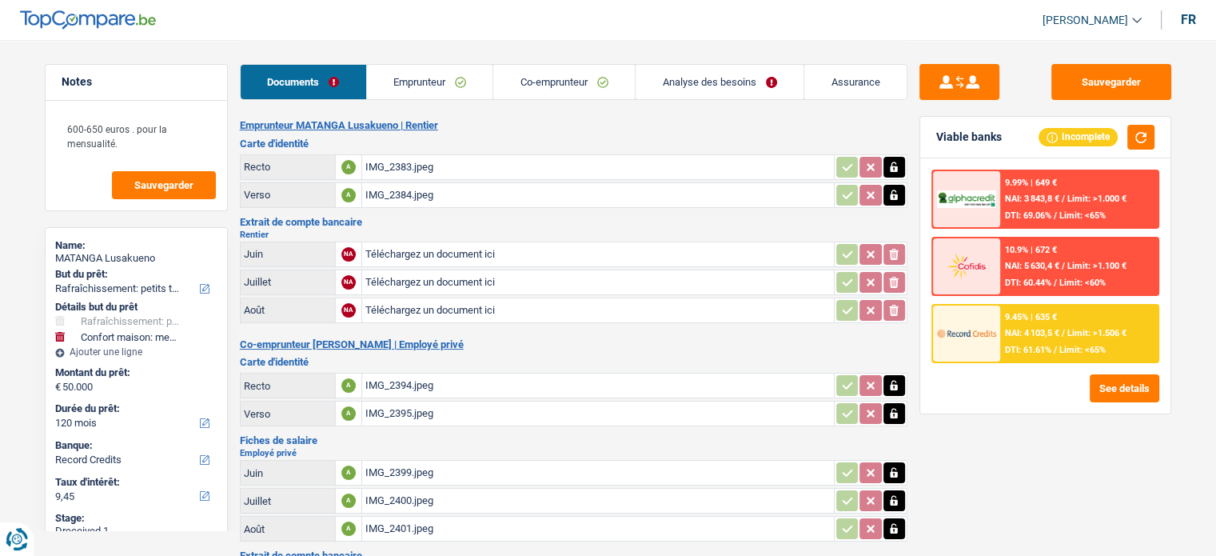
scroll to position [0, 0]
click at [432, 161] on div "IMG_2383.jpeg" at bounding box center [597, 169] width 465 height 24
click at [416, 380] on div "IMG_2394.jpeg" at bounding box center [597, 387] width 465 height 24
click at [422, 78] on link "Emprunteur" at bounding box center [430, 82] width 126 height 34
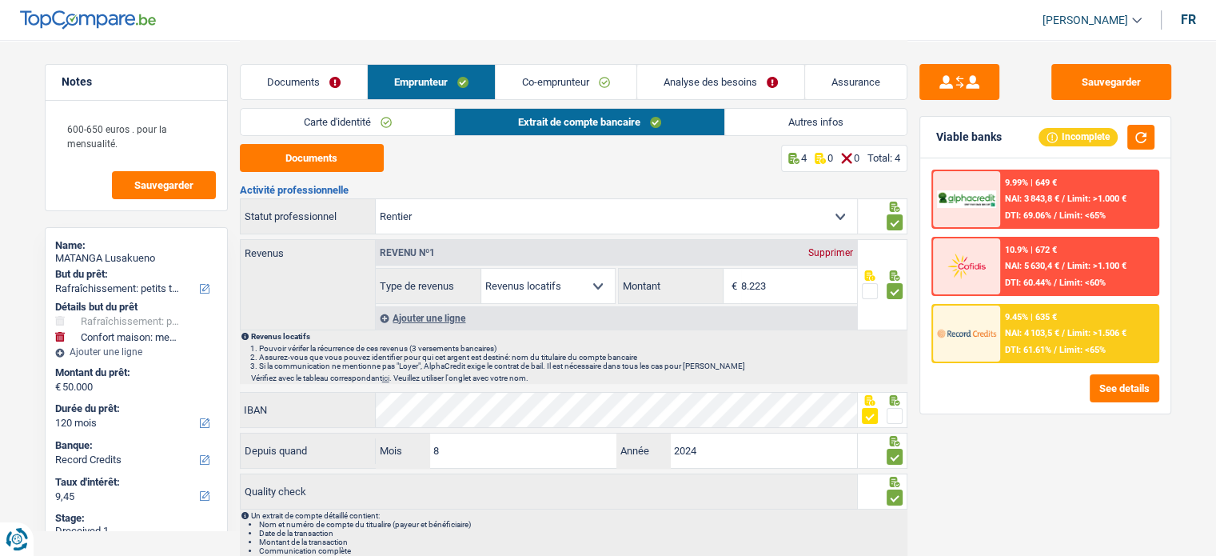
click at [409, 114] on link "Carte d'identité" at bounding box center [348, 122] width 214 height 26
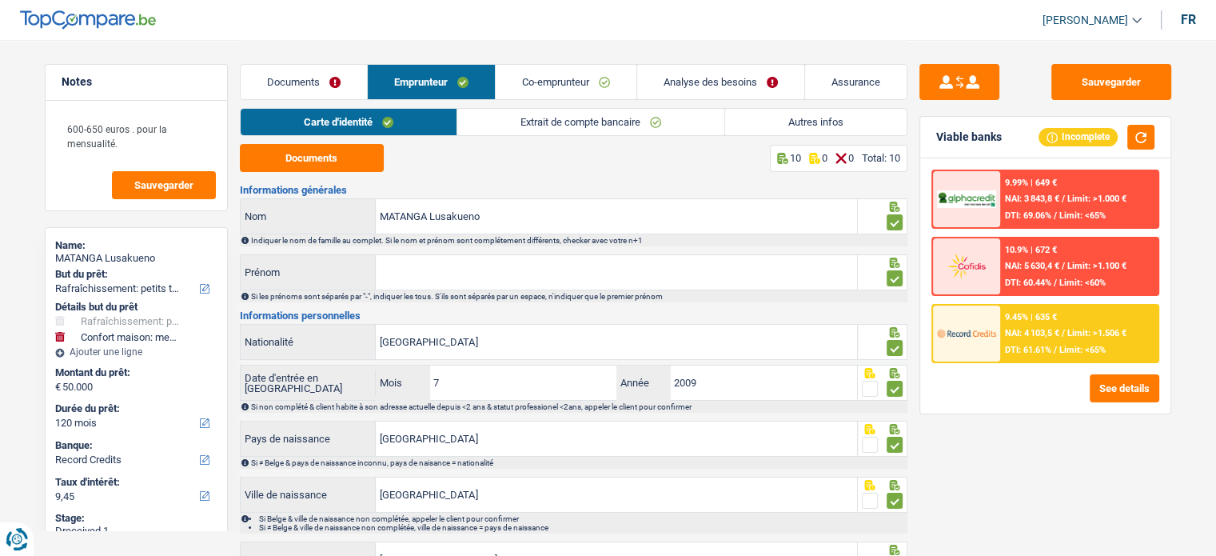
click at [571, 121] on link "Extrait de compte bancaire" at bounding box center [590, 122] width 267 height 26
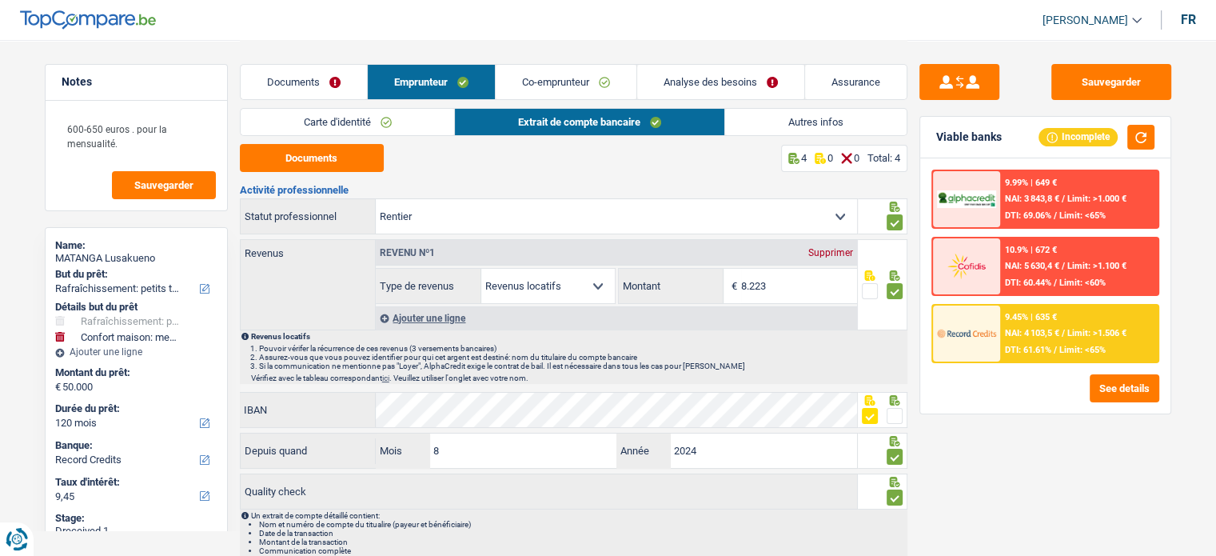
click at [739, 128] on link "Autres infos" at bounding box center [815, 122] width 181 height 26
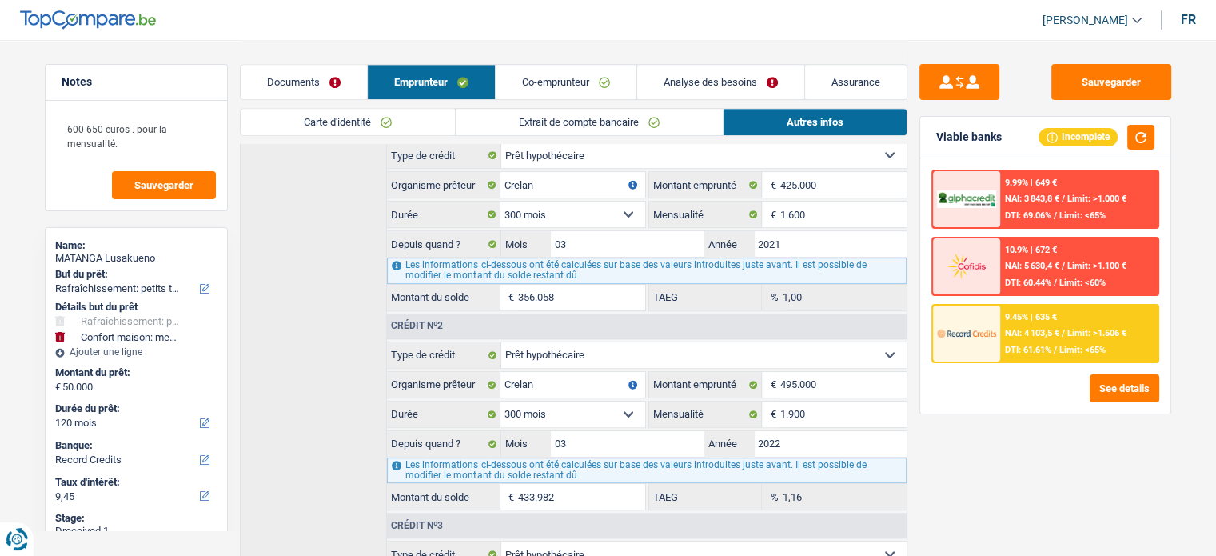
scroll to position [879, 0]
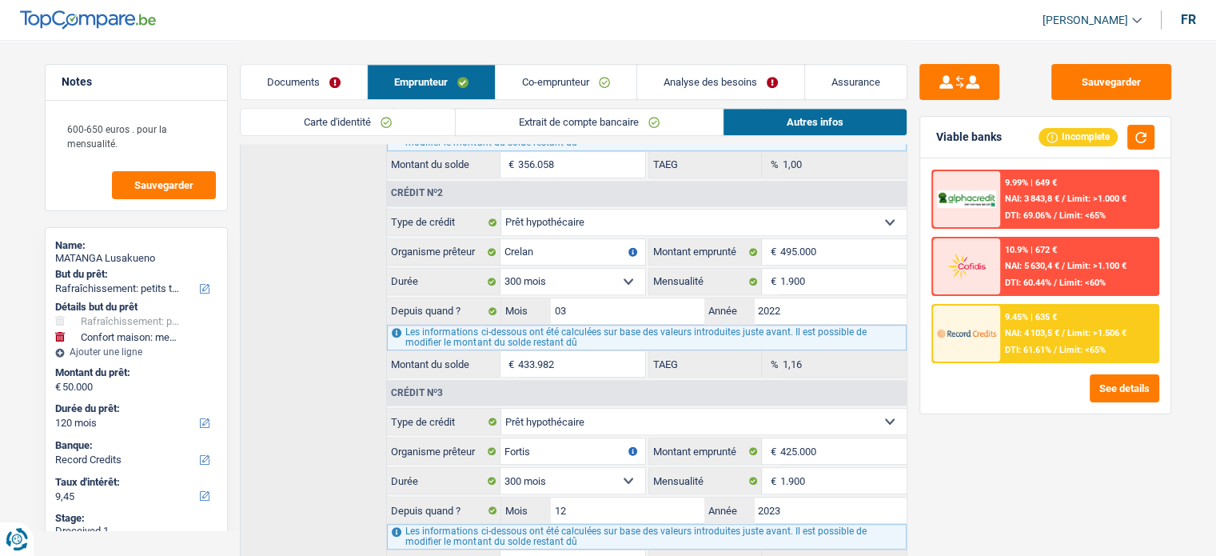
click at [614, 86] on link "Co-emprunteur" at bounding box center [566, 82] width 141 height 34
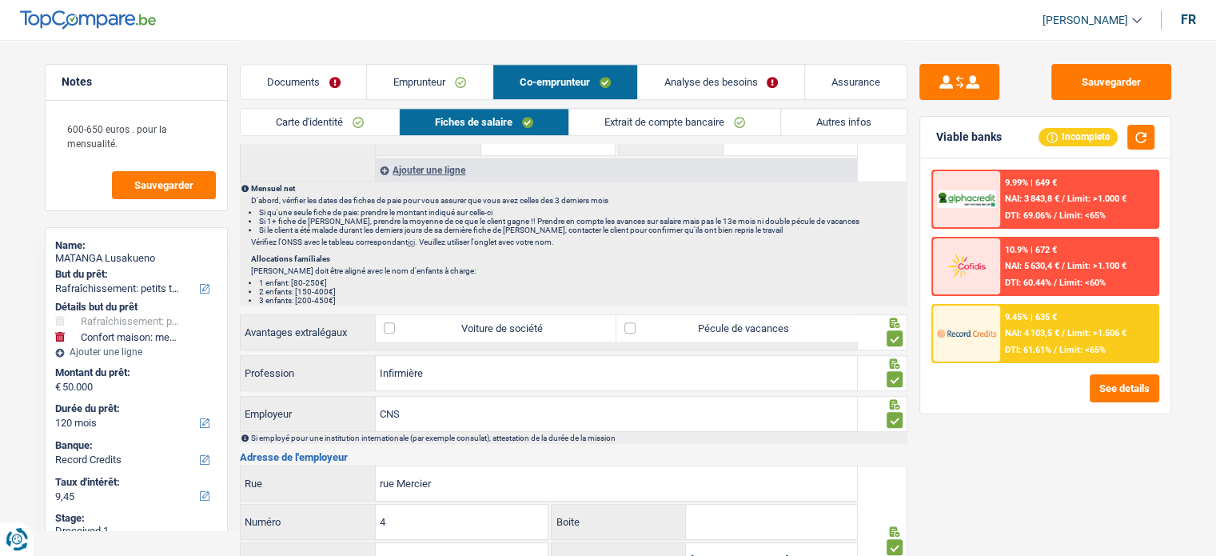
click at [613, 121] on link "Extrait de compte bancaire" at bounding box center [674, 122] width 211 height 26
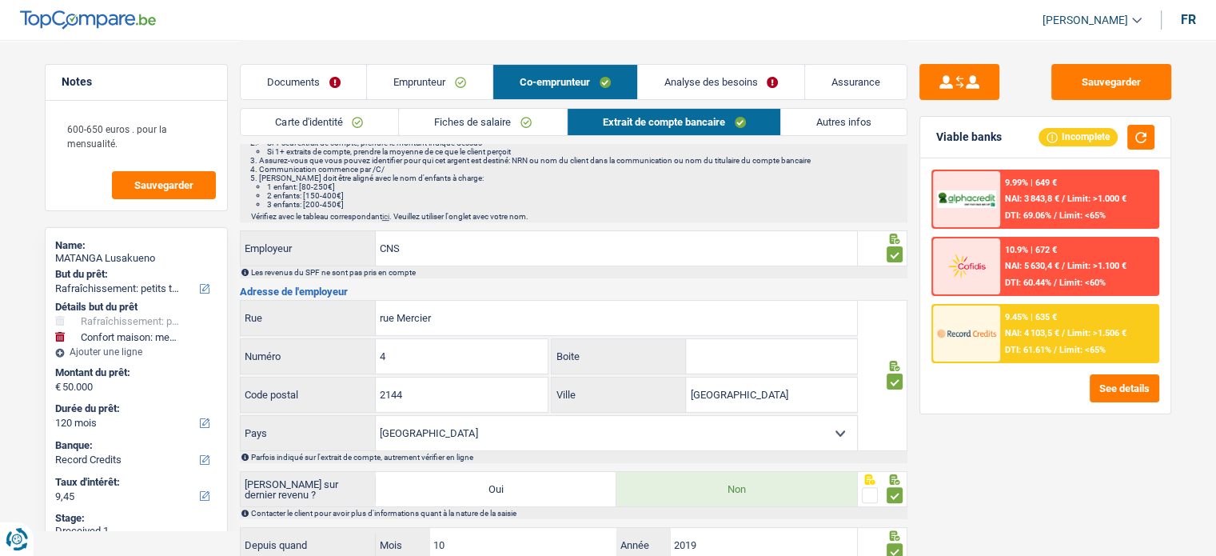
scroll to position [0, 0]
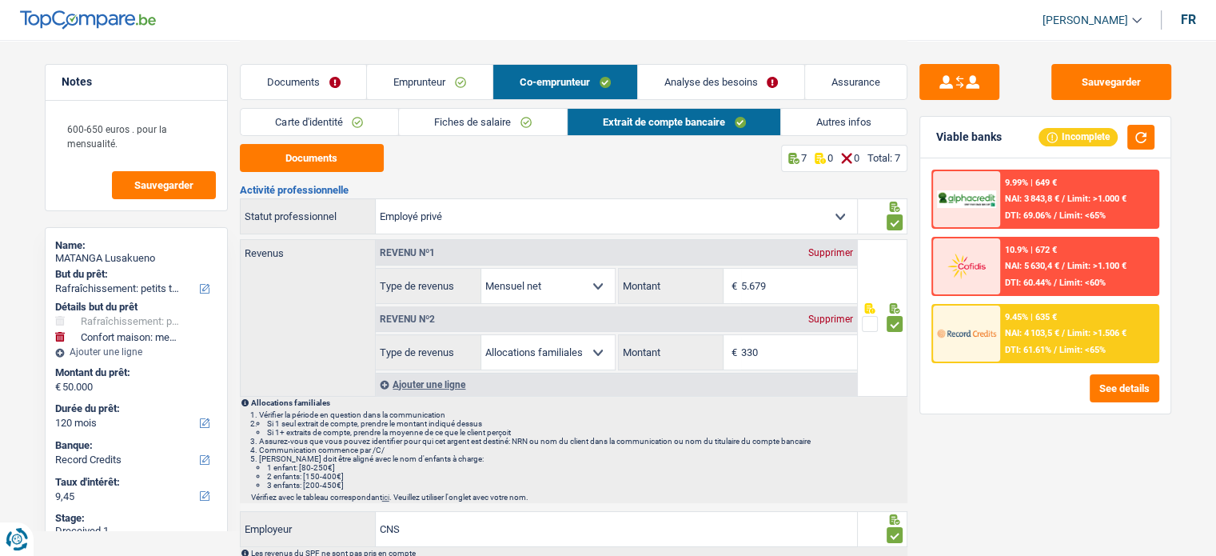
click at [345, 106] on div "Documents Emprunteur Co-emprunteur Analyse des besoins Assurance" at bounding box center [573, 74] width 667 height 68
click at [344, 118] on link "Carte d'identité" at bounding box center [320, 122] width 158 height 26
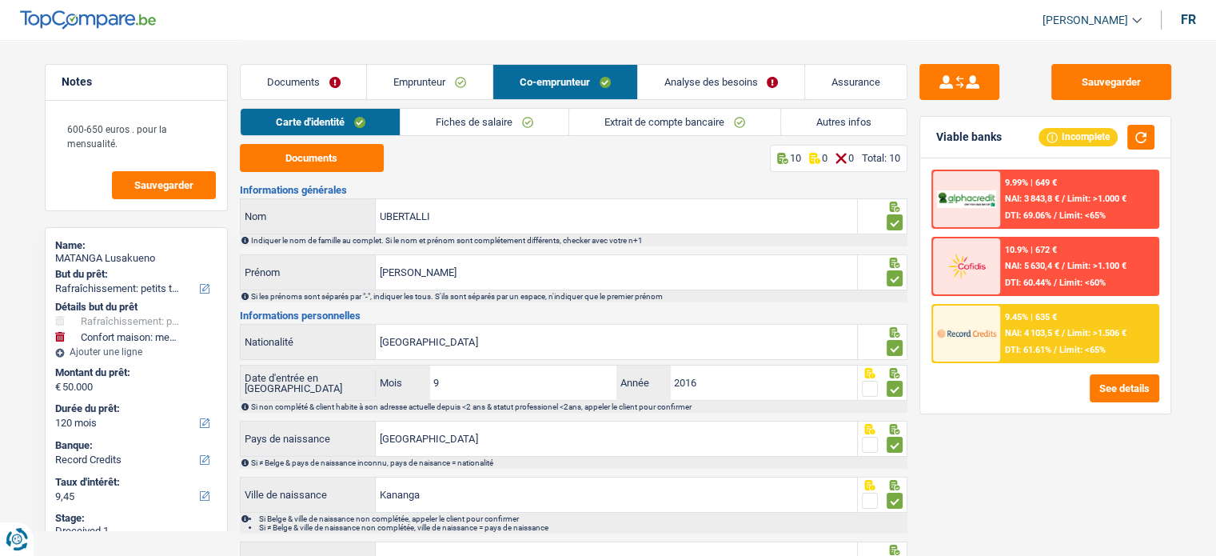
drag, startPoint x: 512, startPoint y: 106, endPoint x: 505, endPoint y: 119, distance: 15.0
click at [511, 106] on div "Documents Emprunteur Co-emprunteur Analyse des besoins Assurance" at bounding box center [573, 74] width 667 height 68
click at [503, 122] on link "Fiches de salaire" at bounding box center [484, 122] width 168 height 26
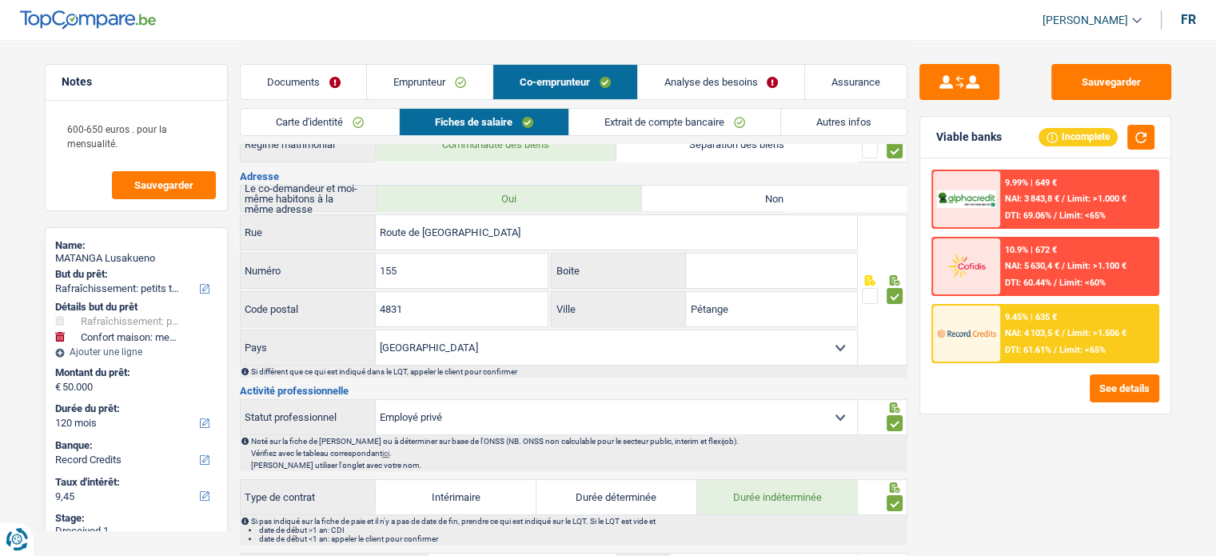
scroll to position [480, 0]
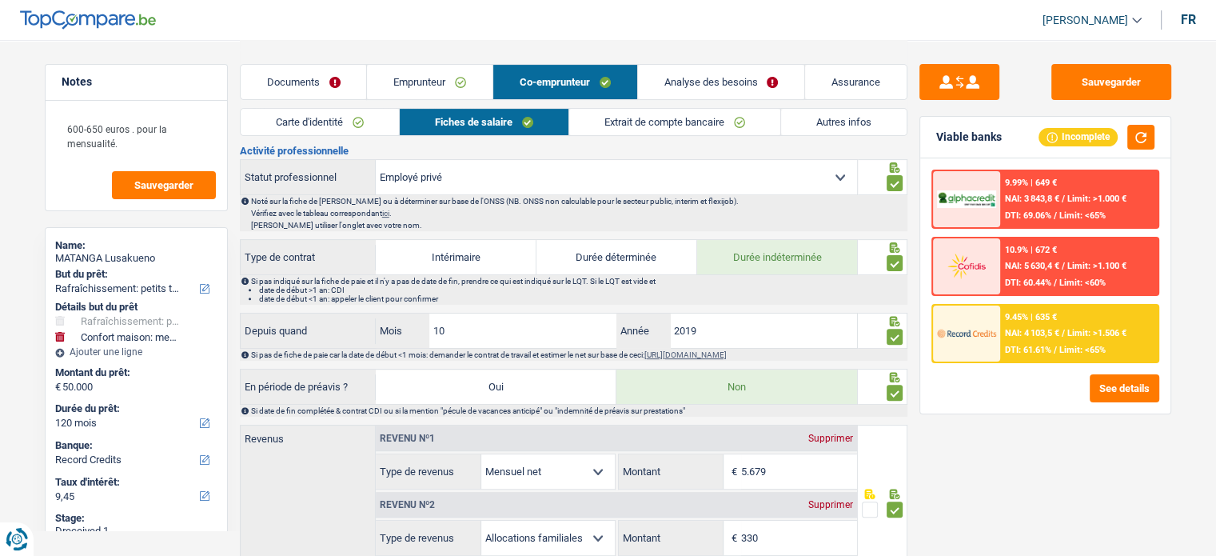
click at [338, 86] on link "Documents" at bounding box center [304, 82] width 126 height 34
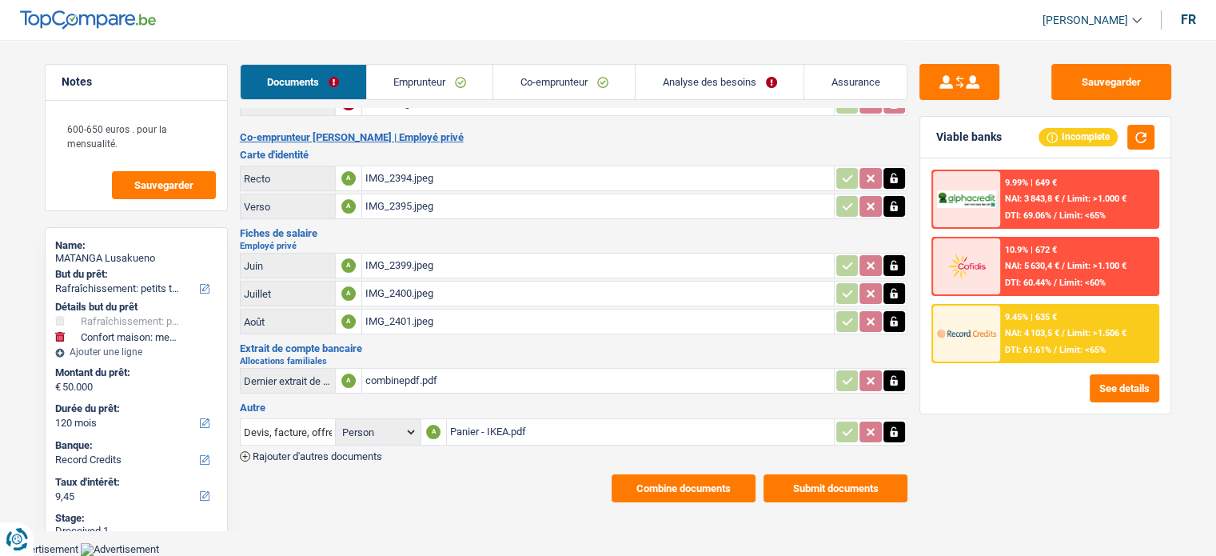
scroll to position [195, 0]
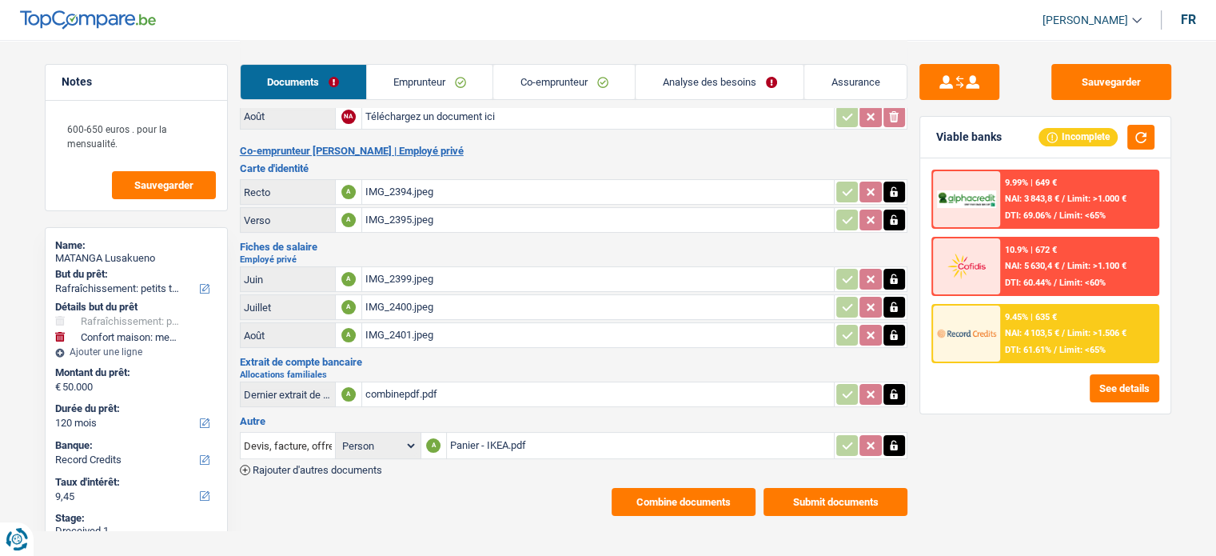
click at [425, 267] on div "IMG_2399.jpeg" at bounding box center [597, 279] width 465 height 24
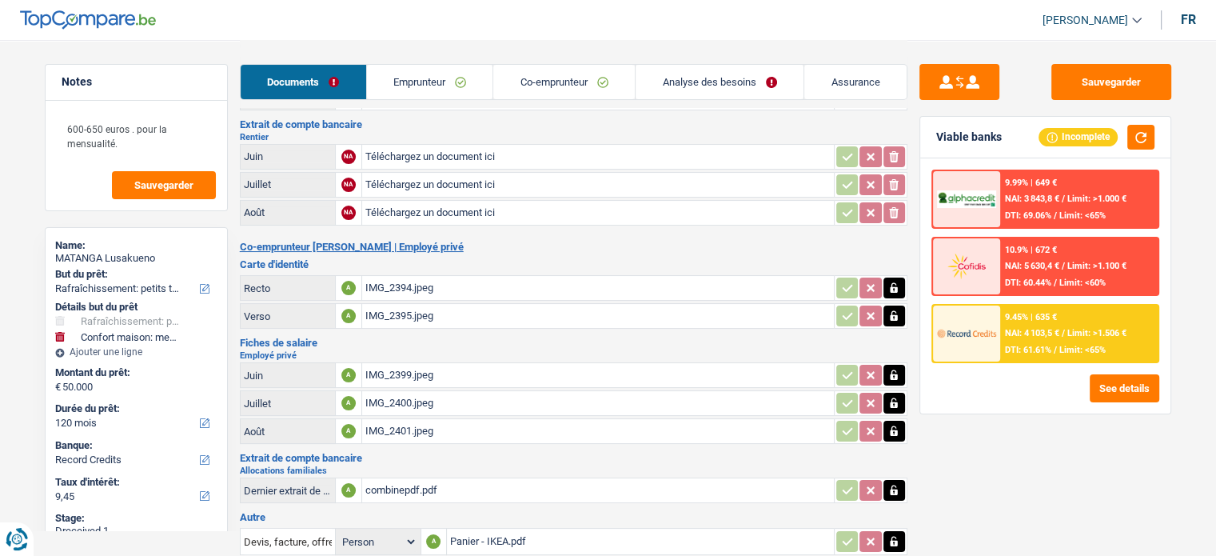
scroll to position [0, 0]
